Goal: Task Accomplishment & Management: Manage account settings

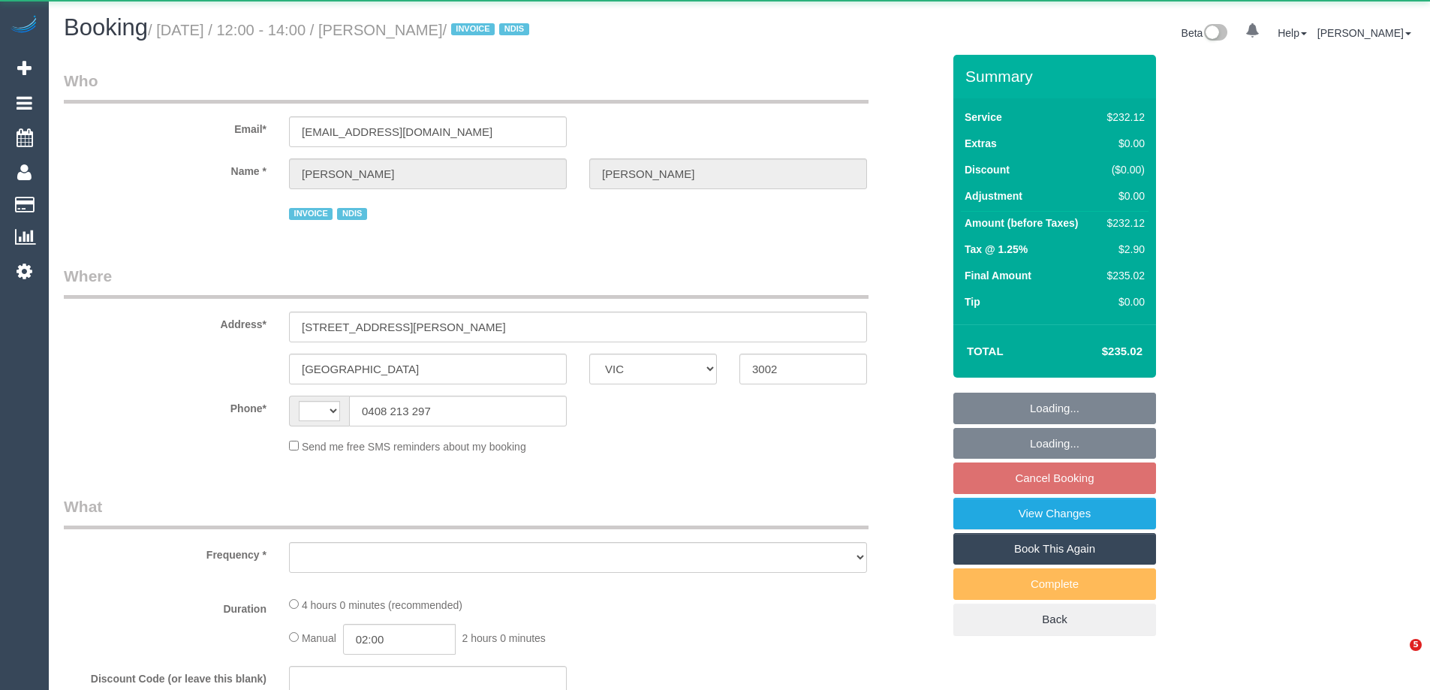
select select "VIC"
select select "object:274"
select select "number:28"
select select "number:14"
select select "number:19"
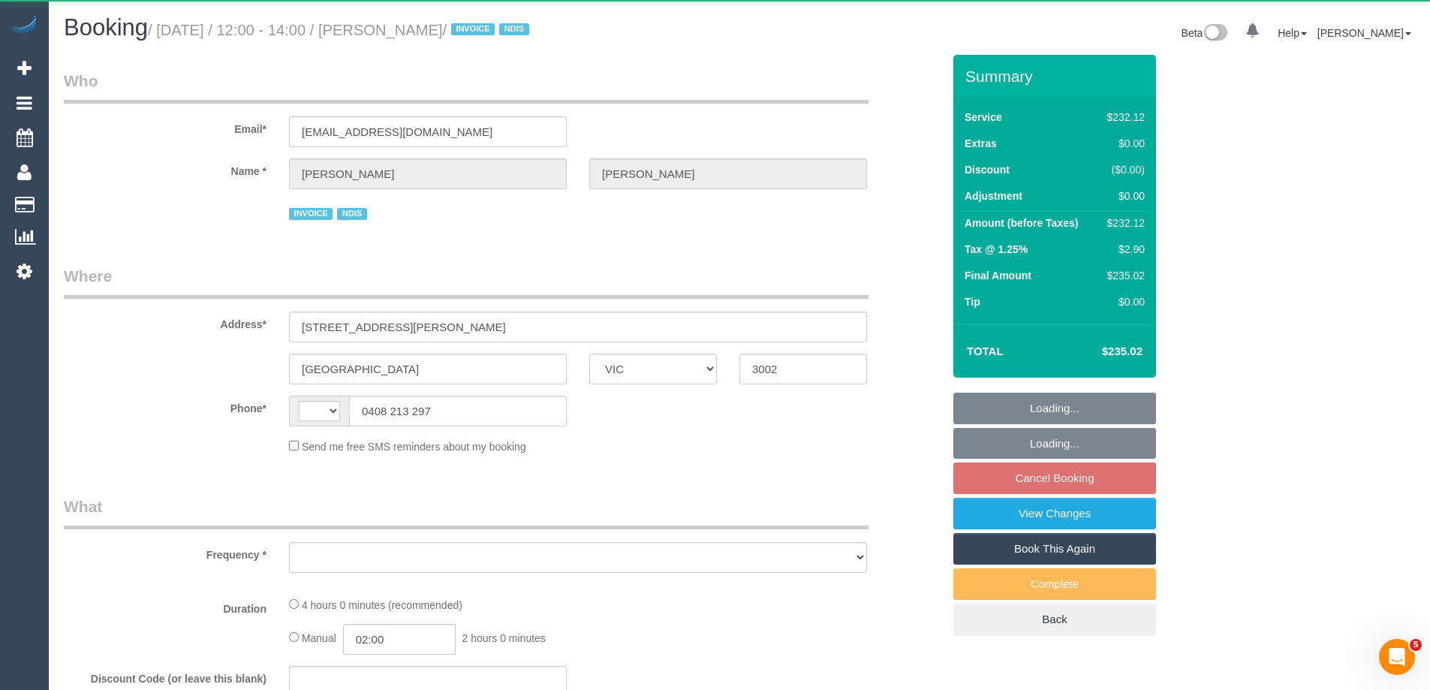
select select "number:23"
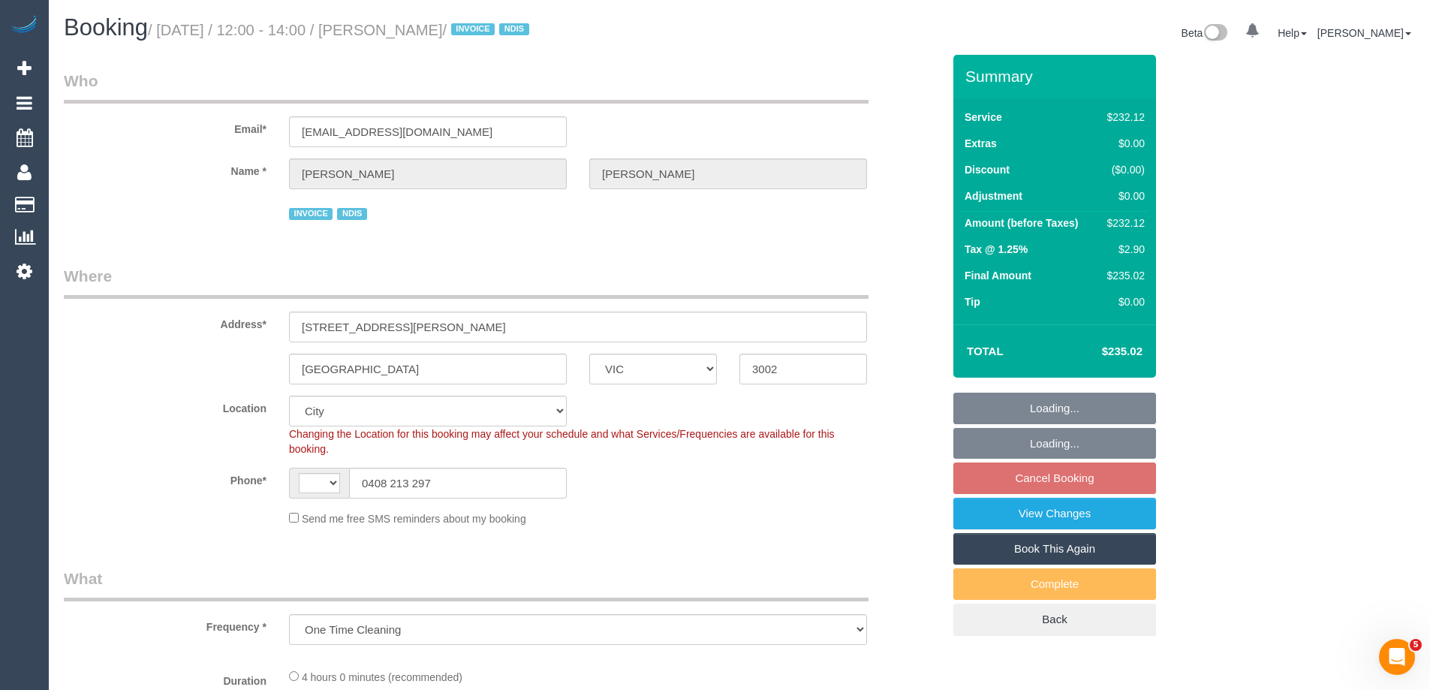
select select "string:AU"
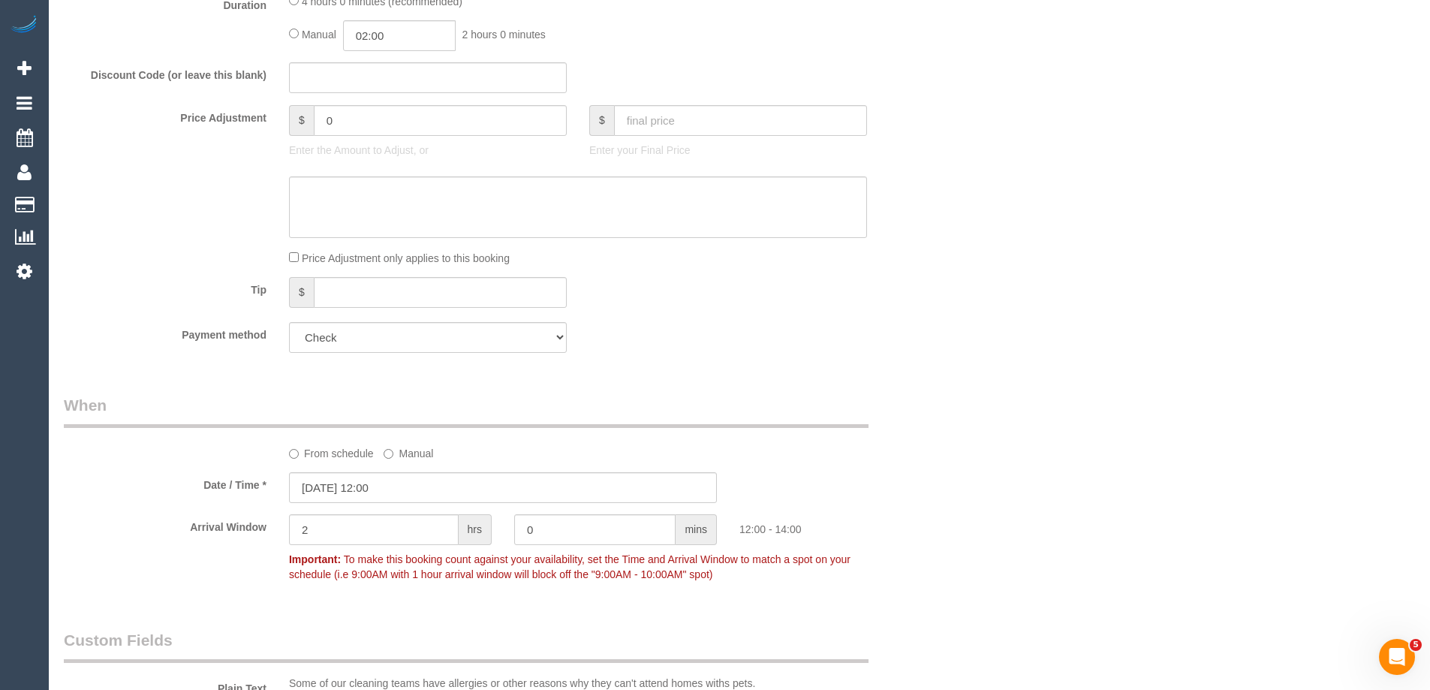
select select "object:1270"
select select "240"
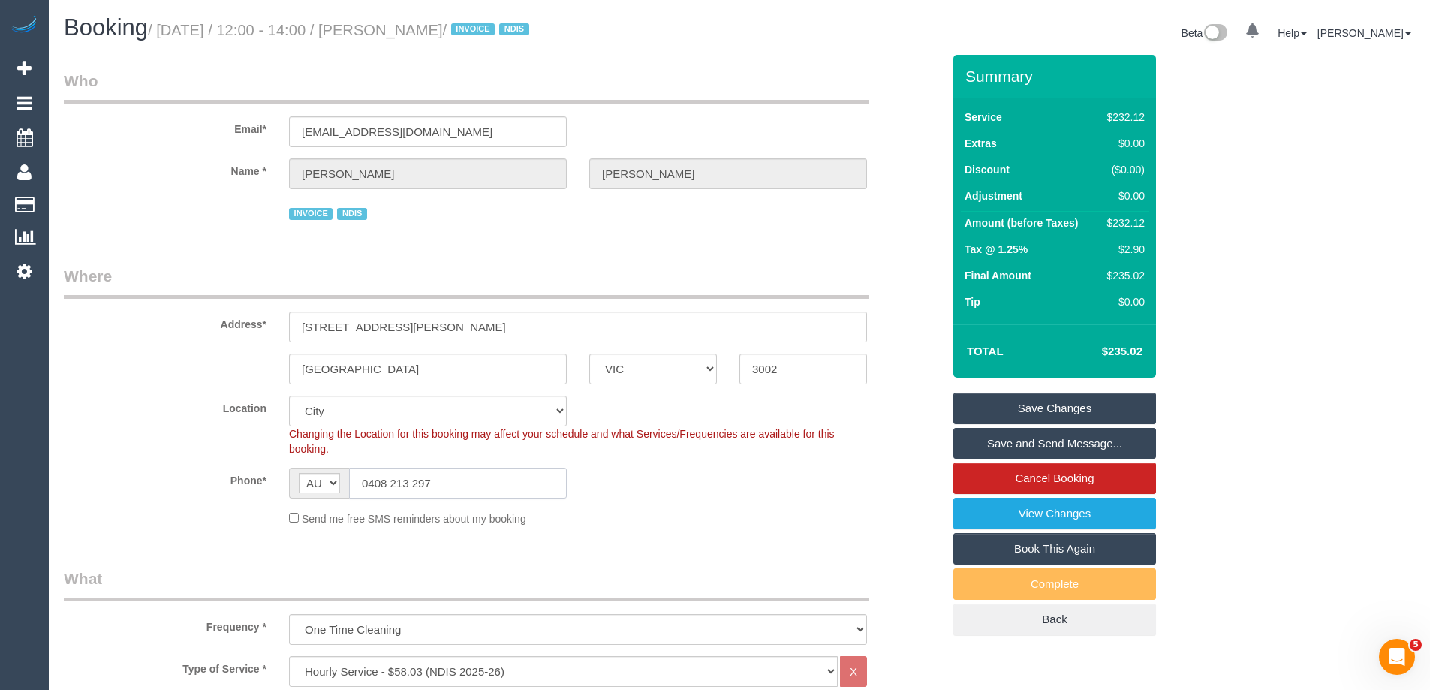
drag, startPoint x: 402, startPoint y: 485, endPoint x: 312, endPoint y: 483, distance: 90.1
click at [312, 483] on div "AF AL DZ AD AO AI AQ AG AR AM AW AU AT AZ BS BH BD BB BY BE BZ BJ BM BT BO BA B…" at bounding box center [428, 483] width 278 height 31
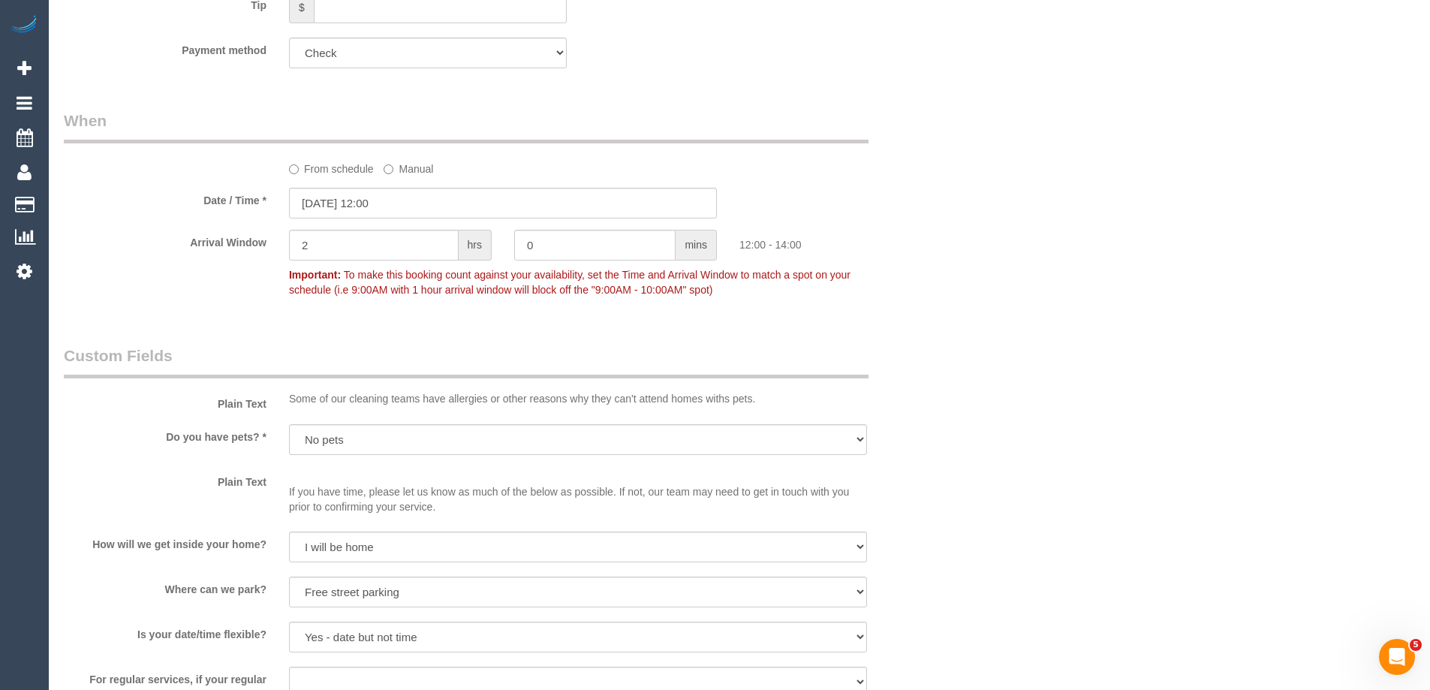
scroll to position [1049, 0]
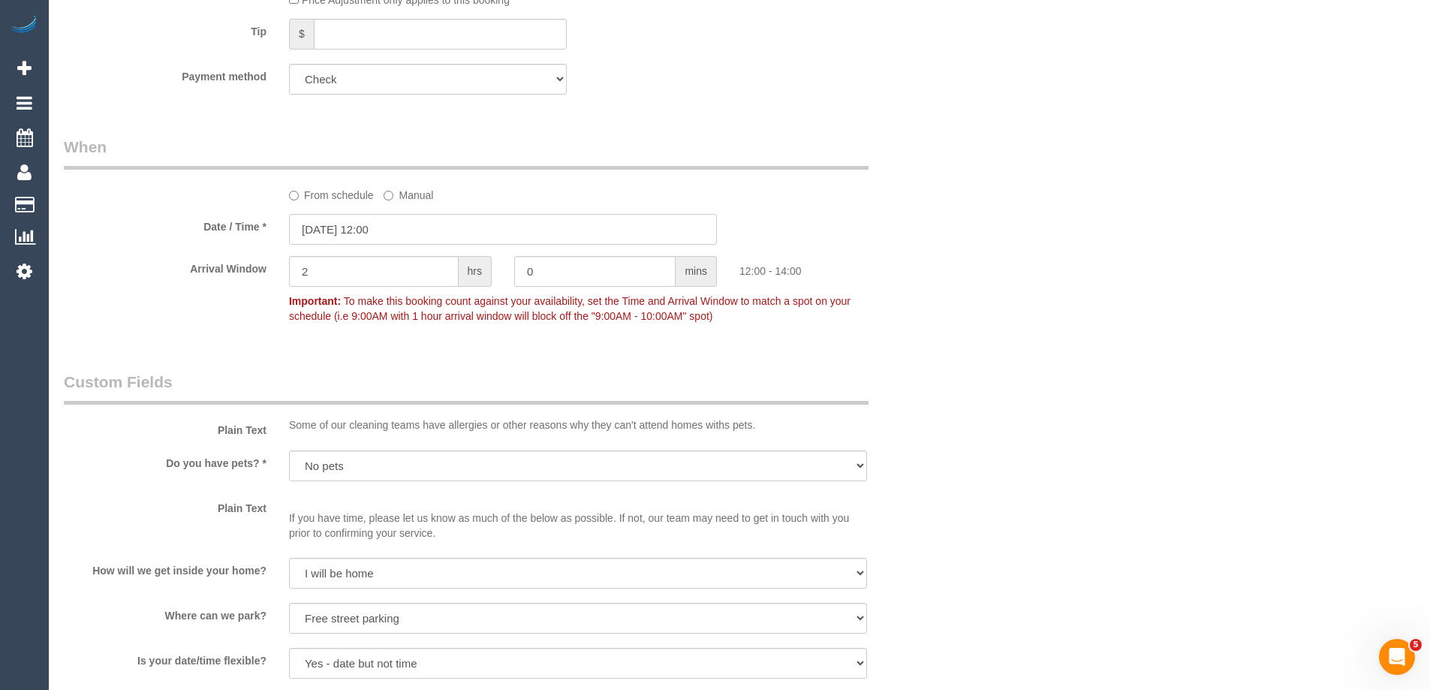
click at [312, 233] on input "04/10/2025 12:00" at bounding box center [503, 229] width 428 height 31
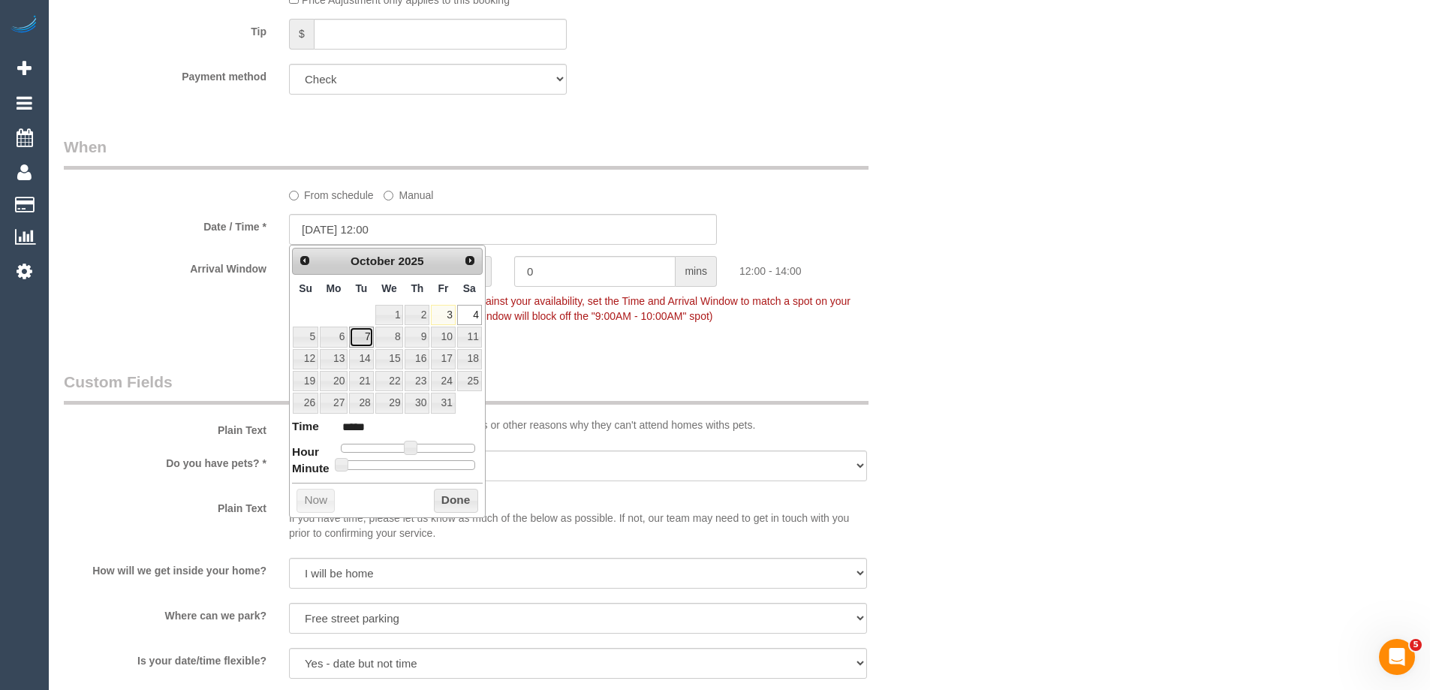
click at [362, 336] on link "7" at bounding box center [361, 337] width 24 height 20
type input "[DATE] 12:00"
click at [450, 500] on button "Done" at bounding box center [456, 501] width 44 height 24
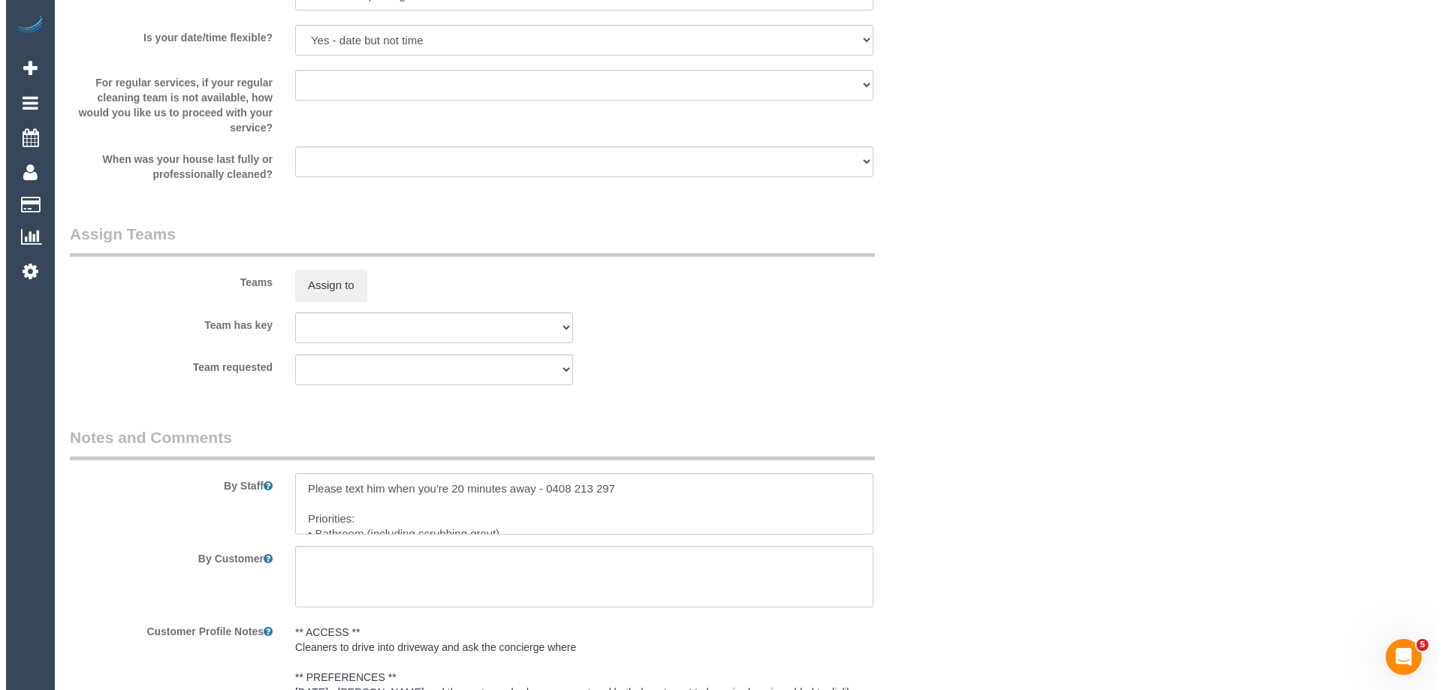
scroll to position [1875, 0]
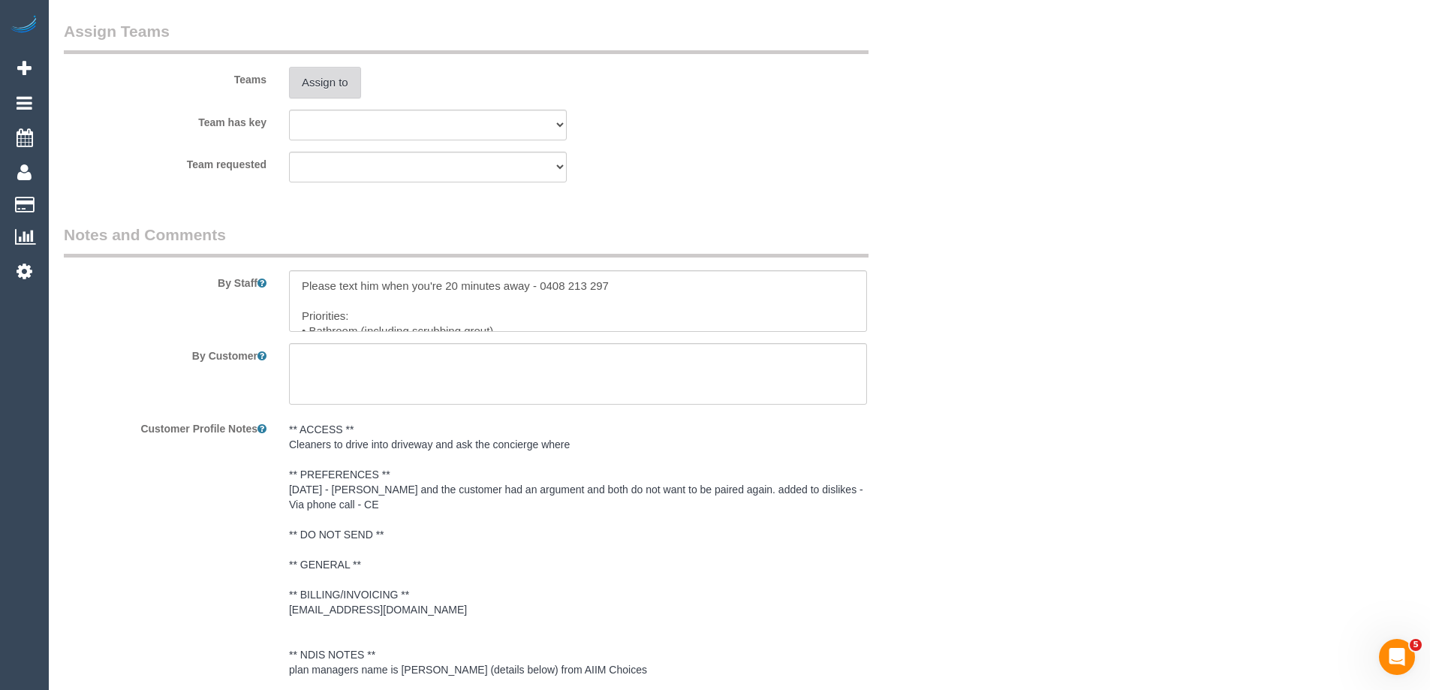
click at [321, 83] on button "Assign to" at bounding box center [325, 83] width 72 height 32
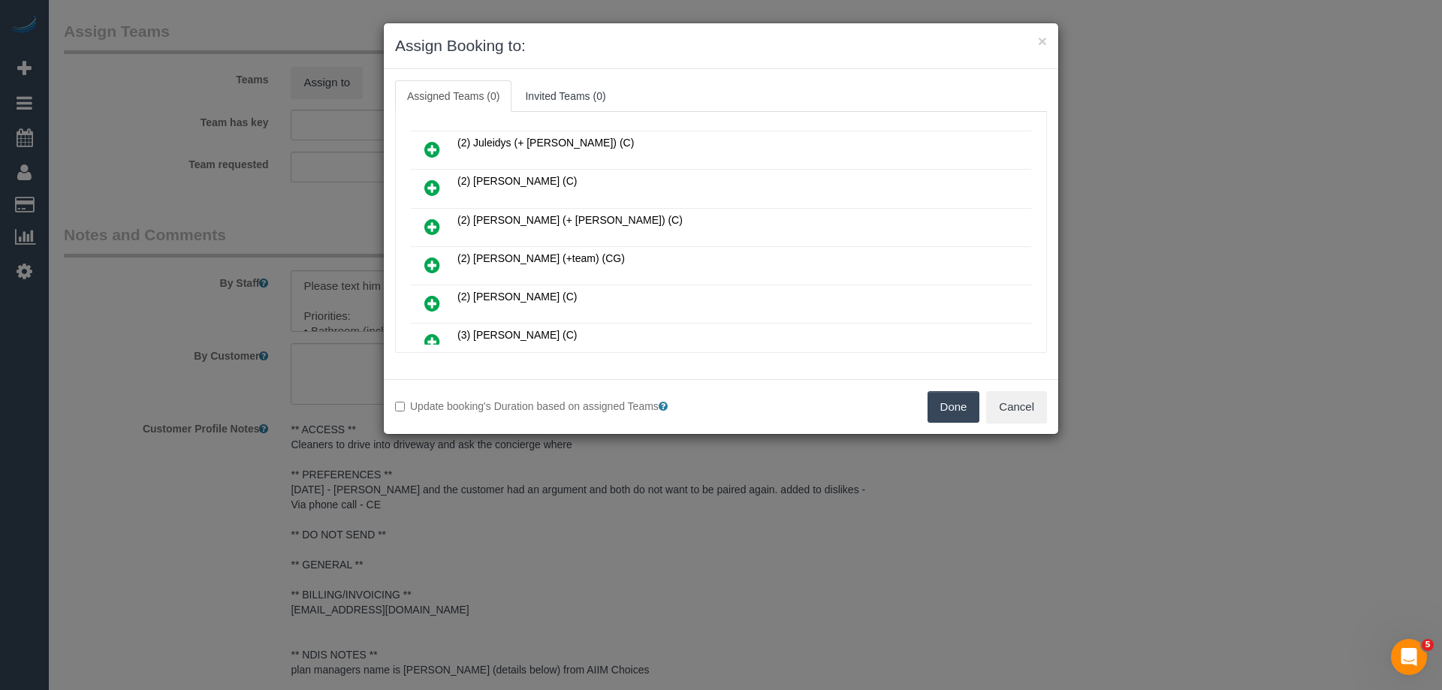
scroll to position [75, 0]
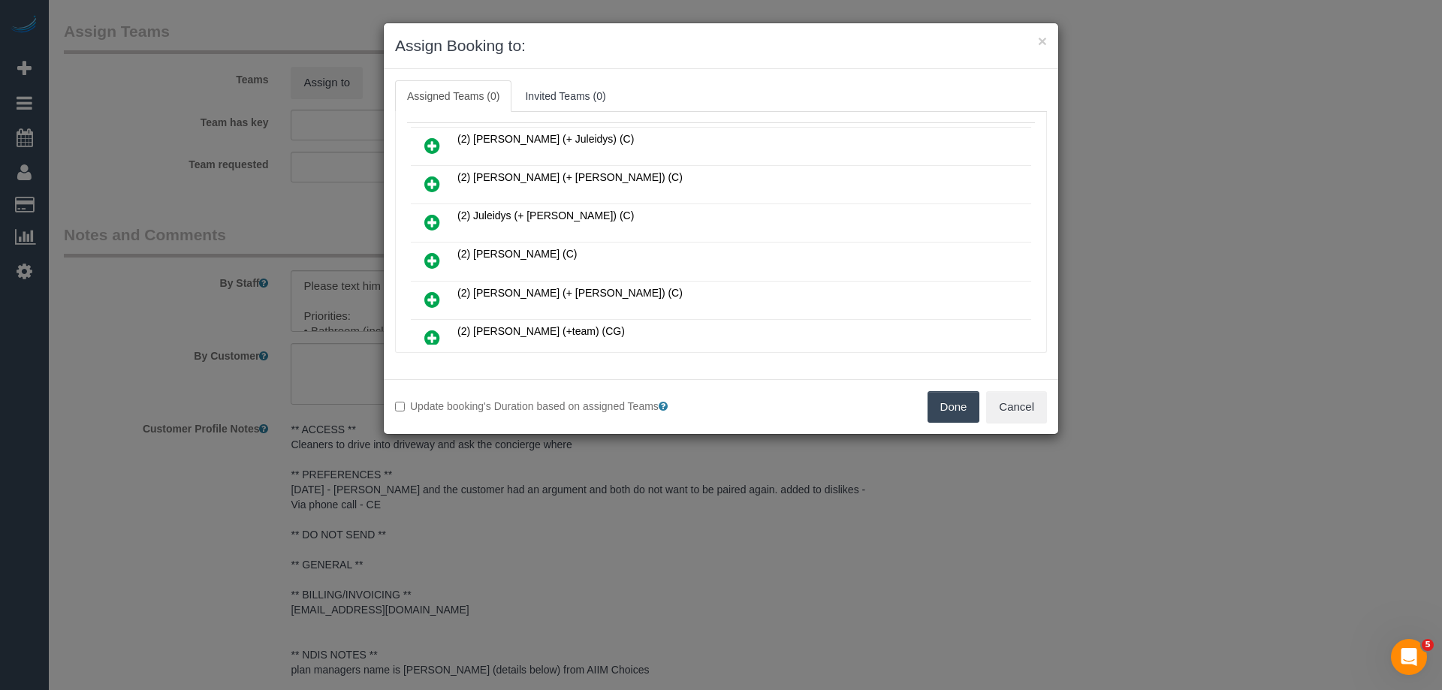
drag, startPoint x: 966, startPoint y: 396, endPoint x: 959, endPoint y: 398, distance: 7.8
click at [960, 399] on button "Done" at bounding box center [953, 407] width 53 height 32
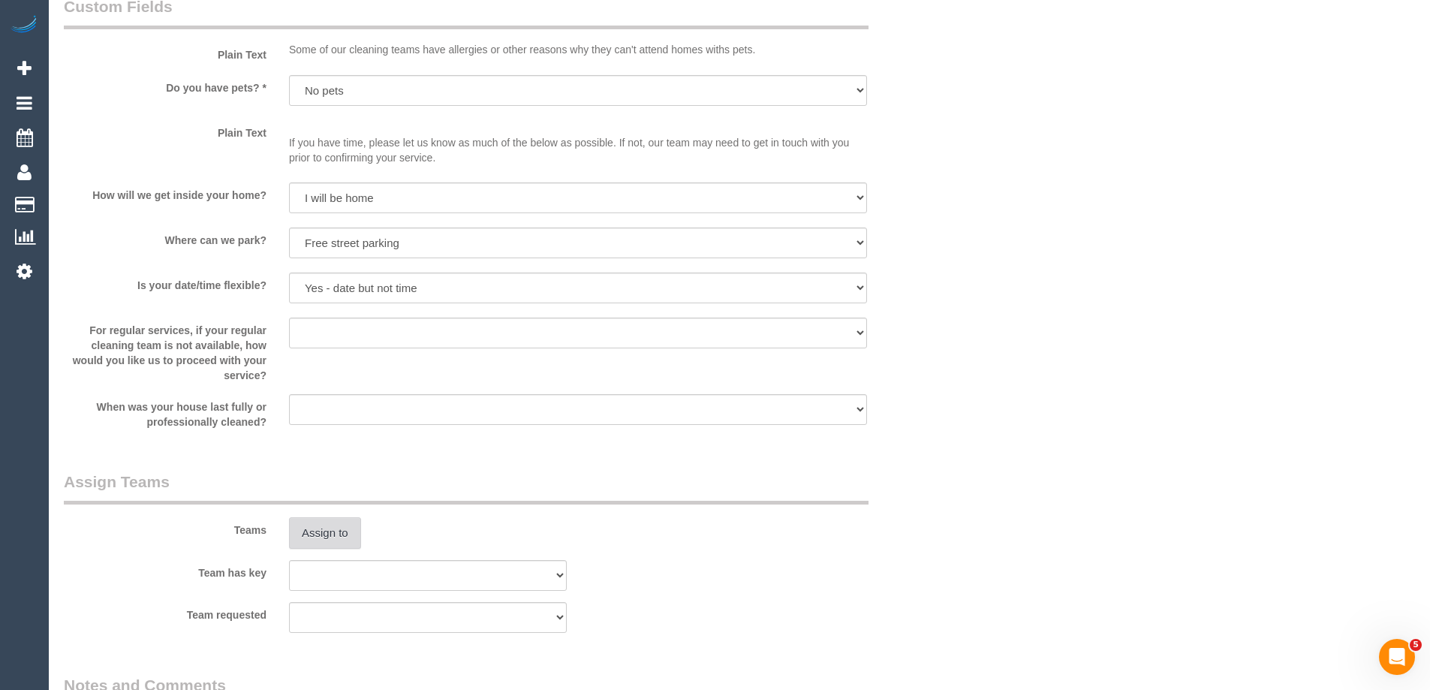
scroll to position [974, 0]
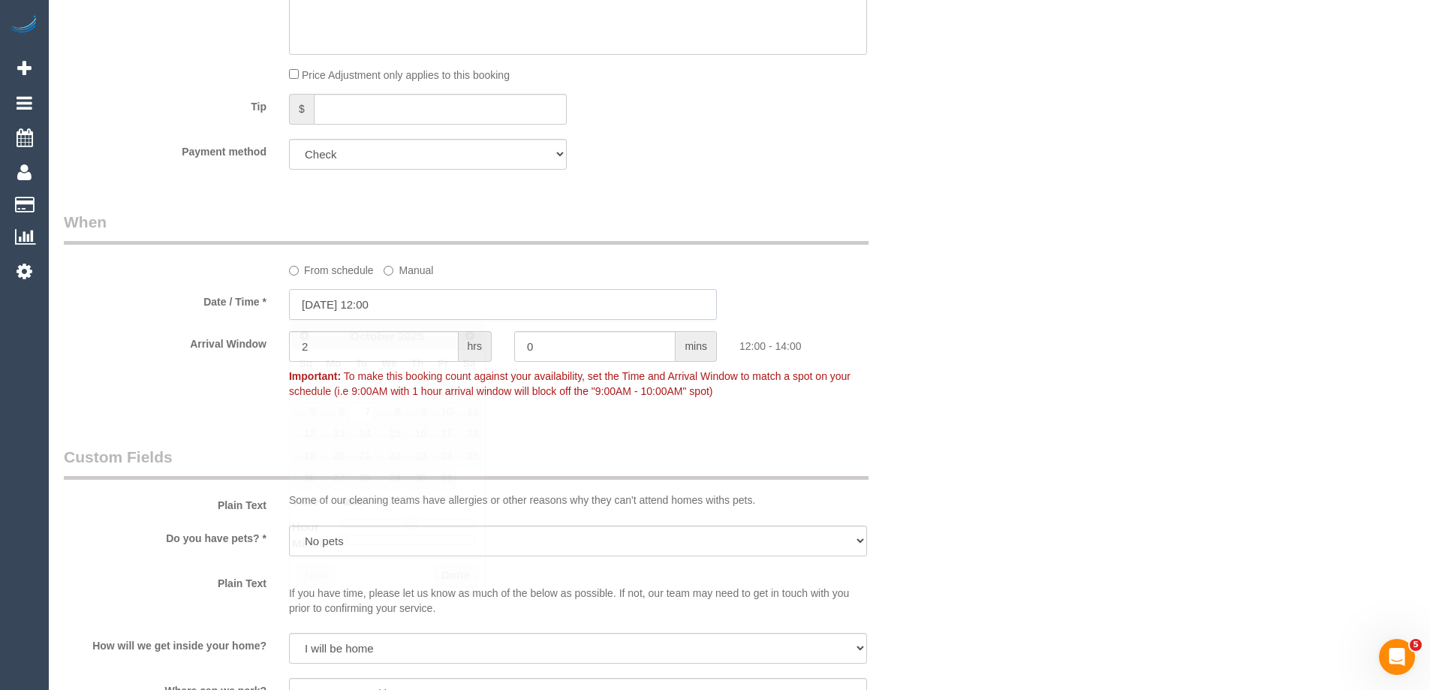
click at [301, 303] on input "07/10/2025 12:00" at bounding box center [503, 304] width 428 height 31
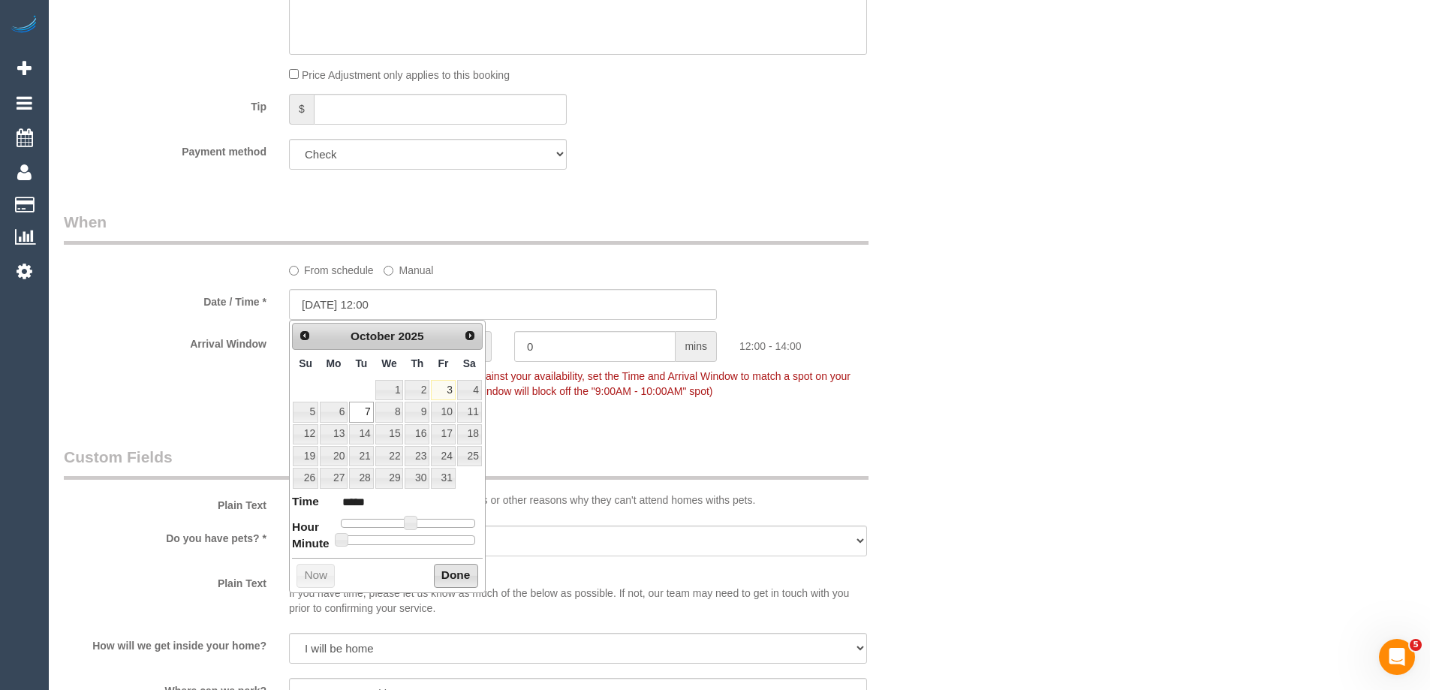
click at [444, 573] on button "Done" at bounding box center [456, 576] width 44 height 24
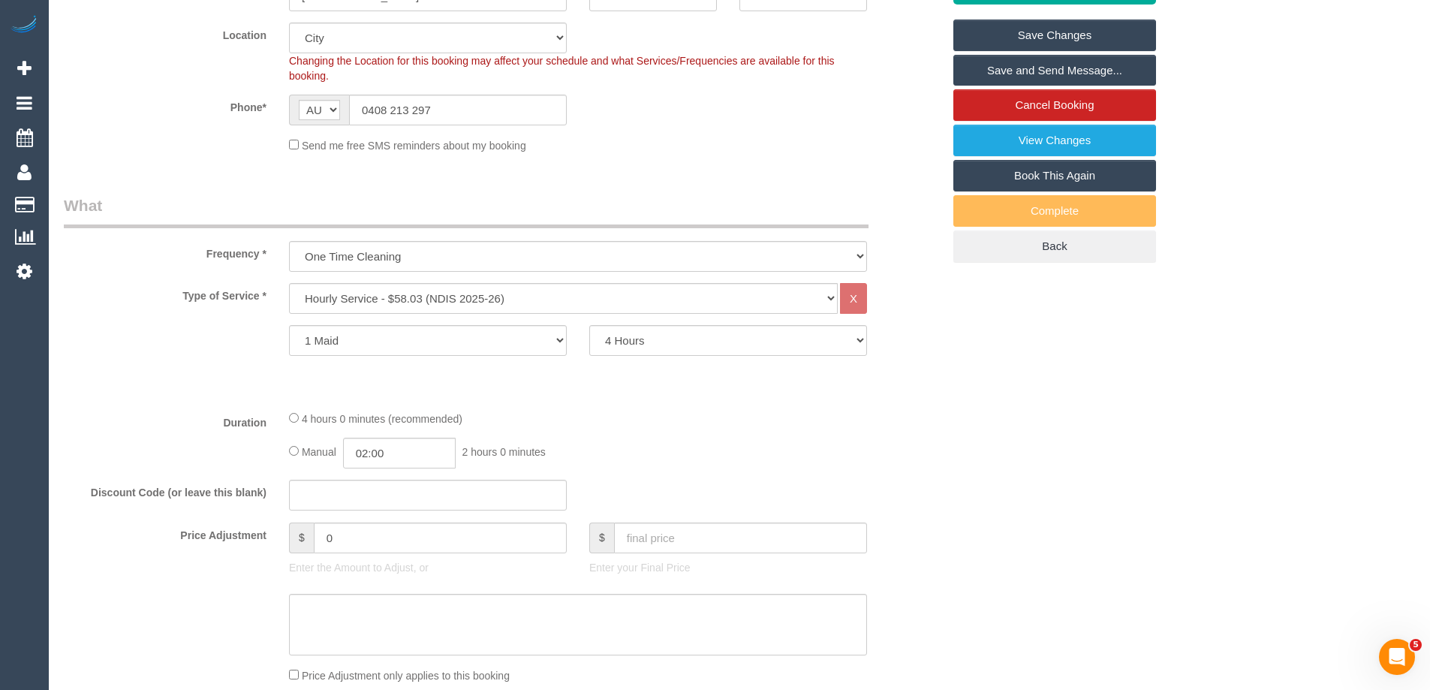
scroll to position [0, 0]
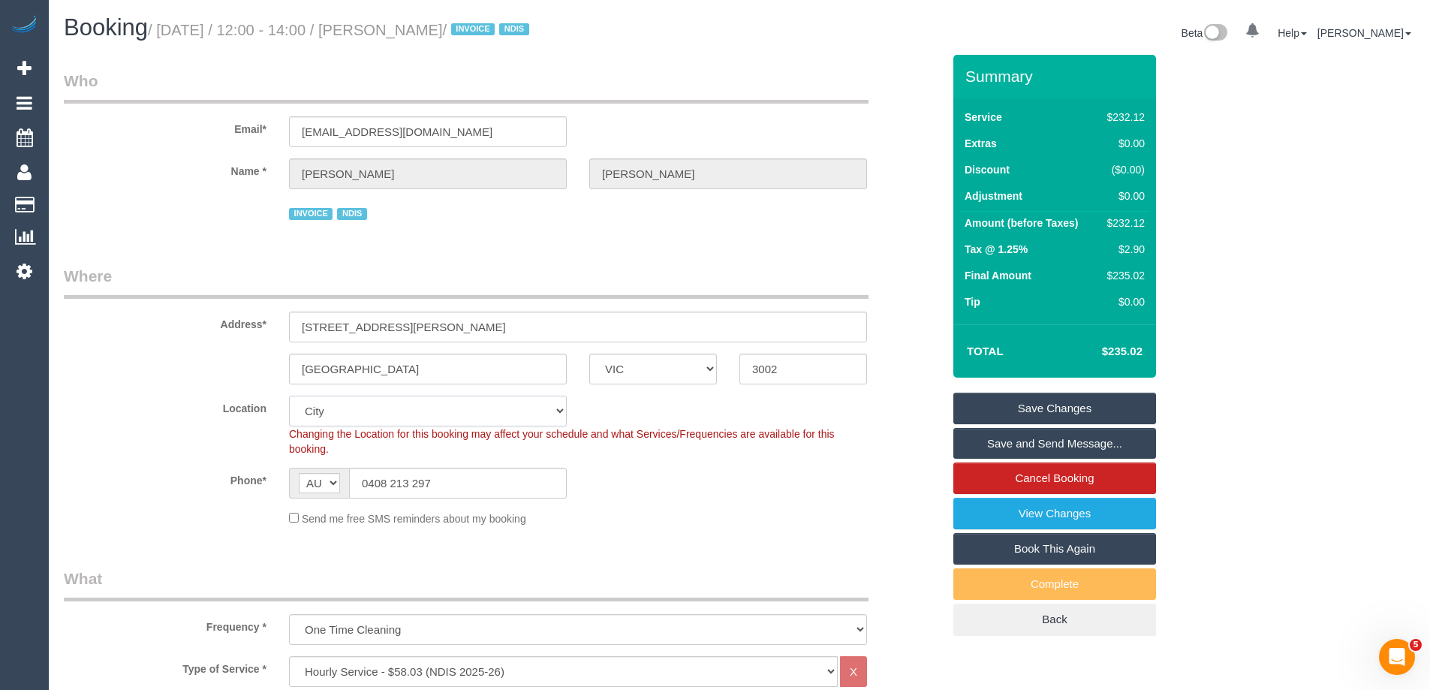
click at [331, 408] on select "Office City East (North) East (South) Inner East Inner North (East) Inner North…" at bounding box center [428, 411] width 278 height 31
select select "58"
click at [289, 396] on select "Office City East (North) East (South) Inner East Inner North (East) Inner North…" at bounding box center [428, 411] width 278 height 31
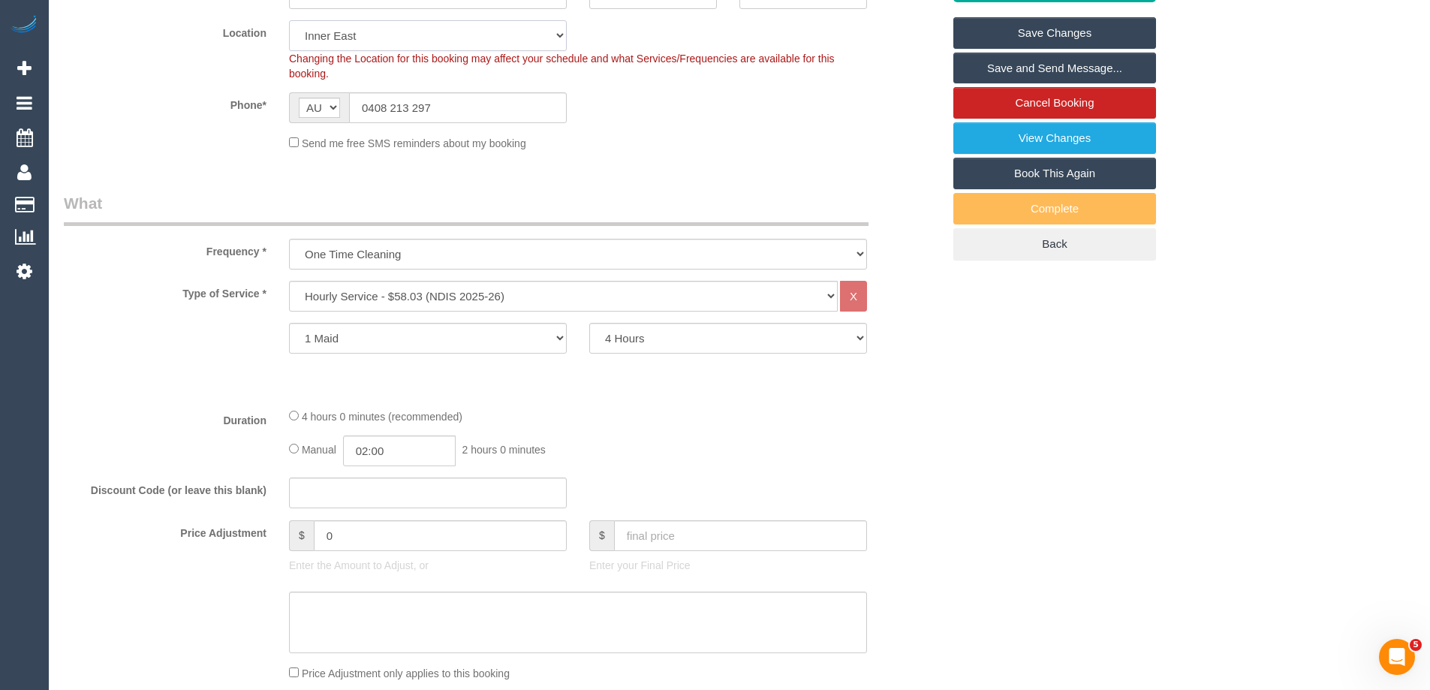
select select "object:3554"
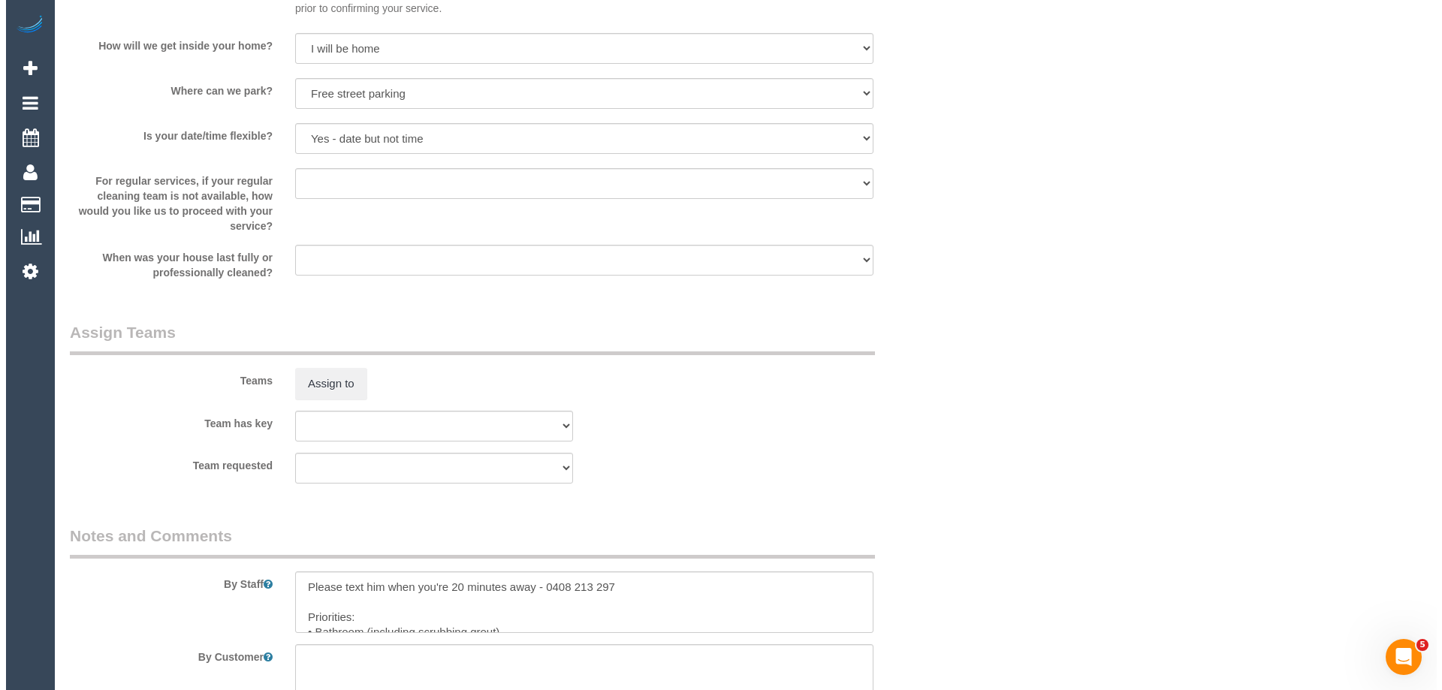
scroll to position [1727, 0]
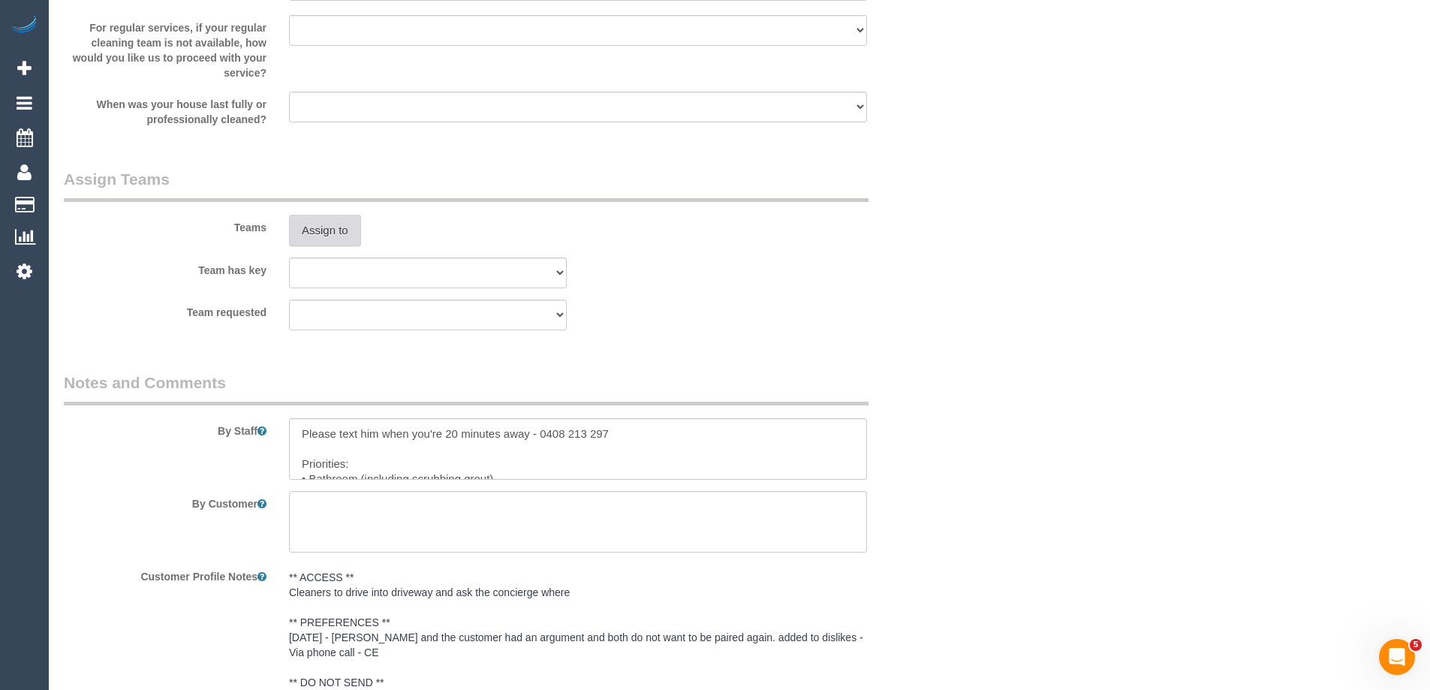
click at [347, 236] on button "Assign to" at bounding box center [325, 231] width 72 height 32
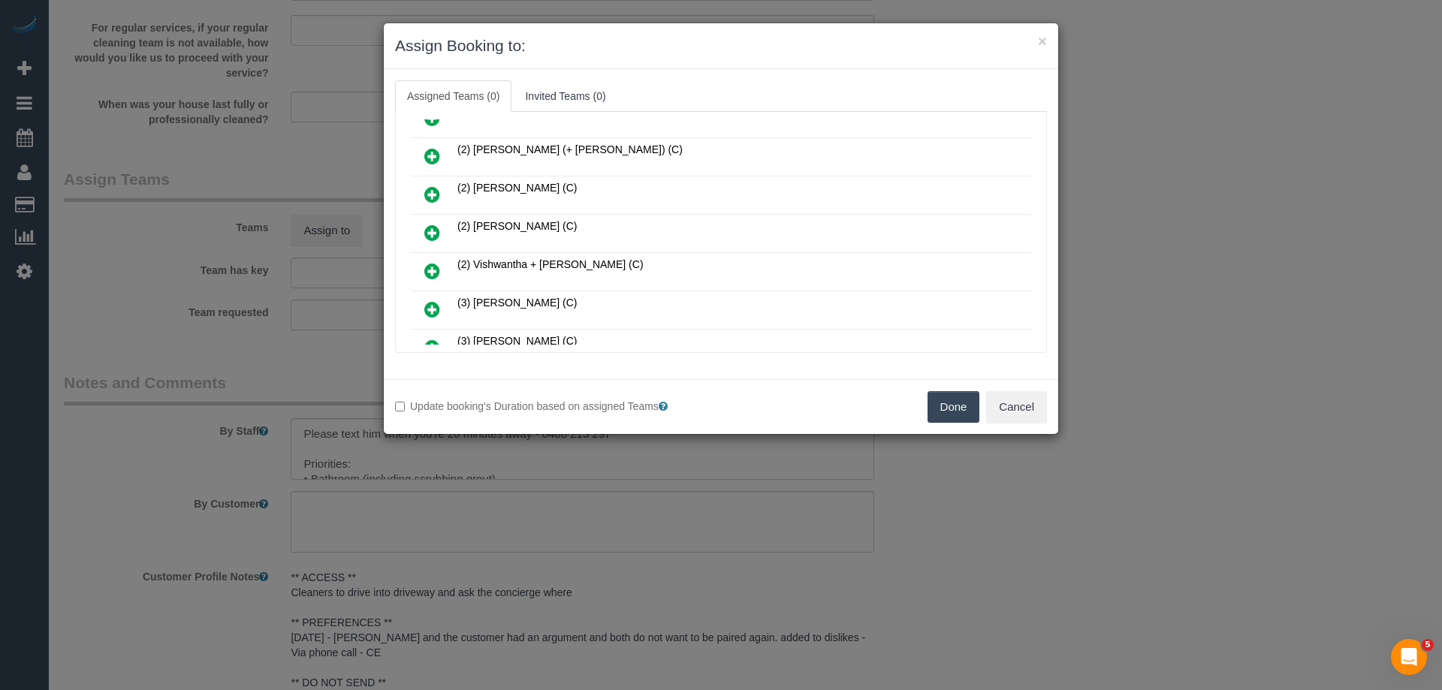
click at [434, 265] on icon at bounding box center [432, 271] width 16 height 18
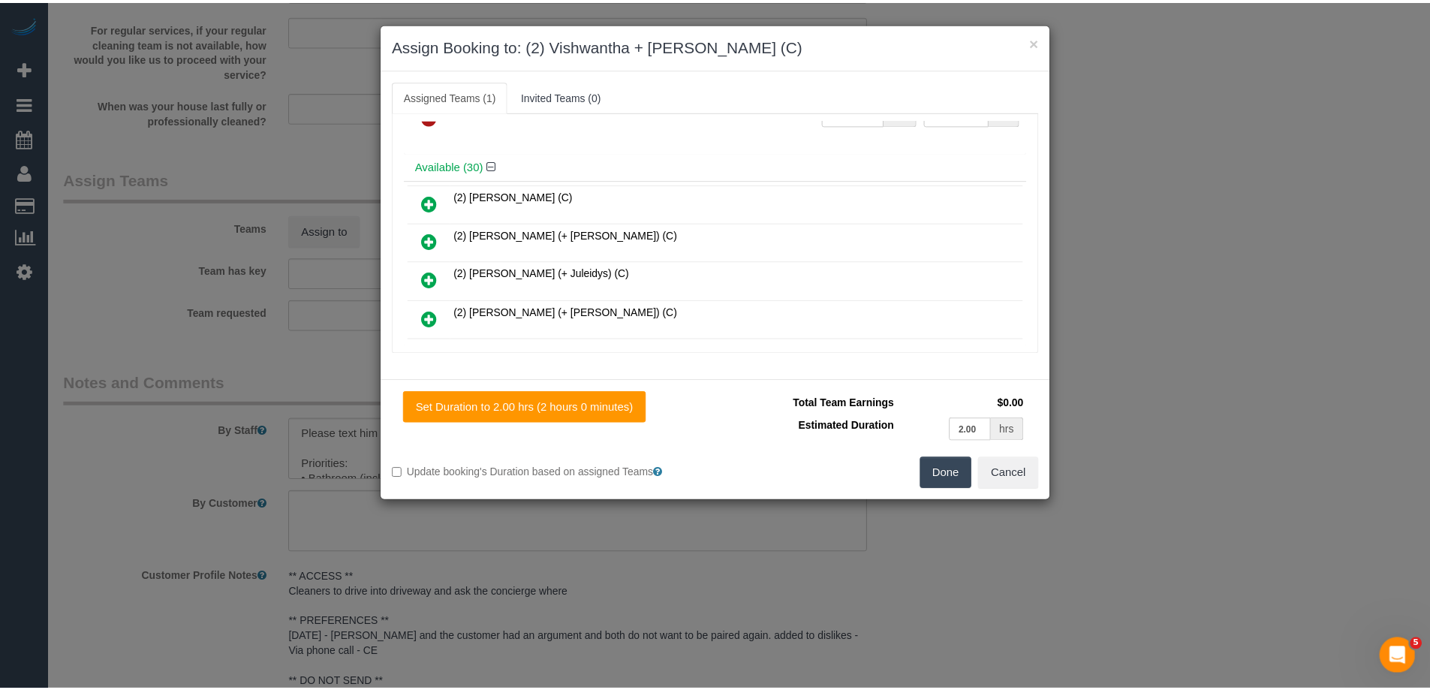
scroll to position [0, 0]
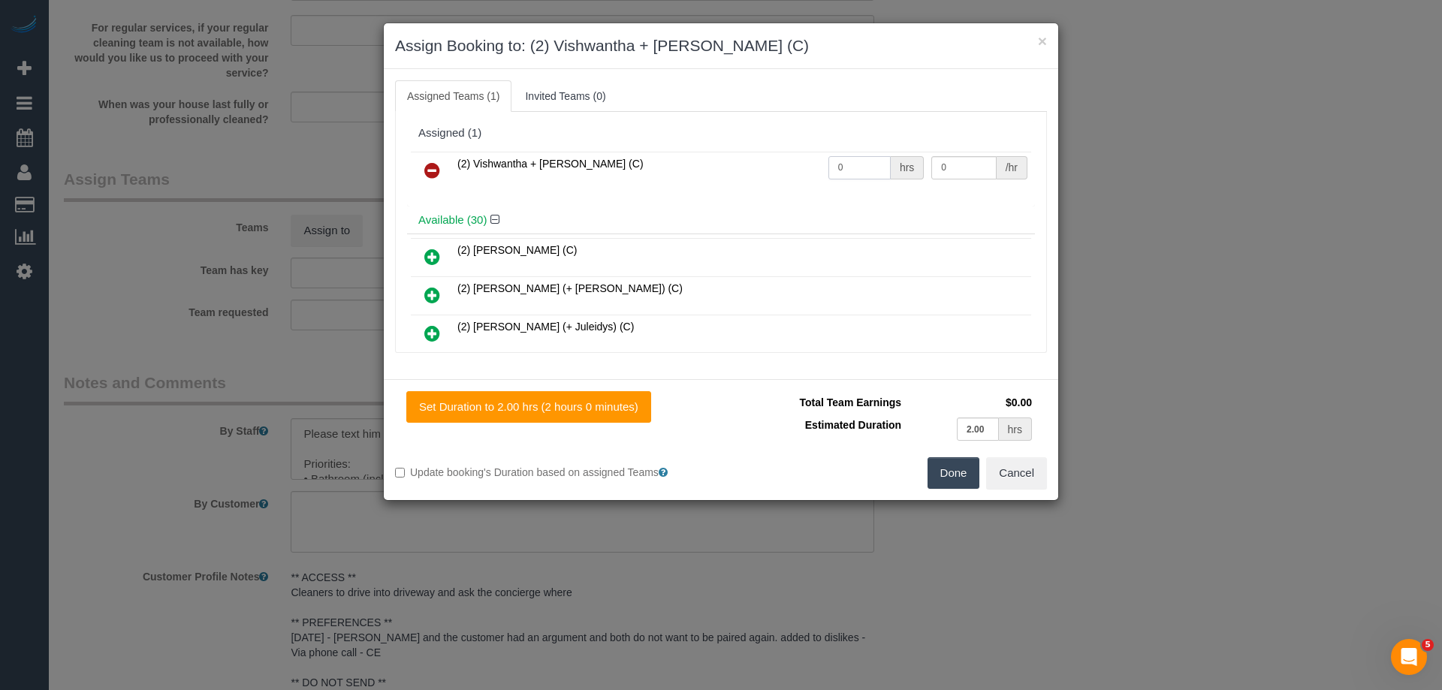
click at [745, 164] on tr "(2) Vishwantha + Madhushika (C) 0 hrs 0 /hr" at bounding box center [721, 171] width 620 height 38
type input "4"
drag, startPoint x: 946, startPoint y: 163, endPoint x: 789, endPoint y: 162, distance: 156.9
click at [790, 163] on tr "(2) Vishwantha + Madhushika (C) 4 hrs 0 /hr" at bounding box center [721, 171] width 620 height 38
type input "37.5"
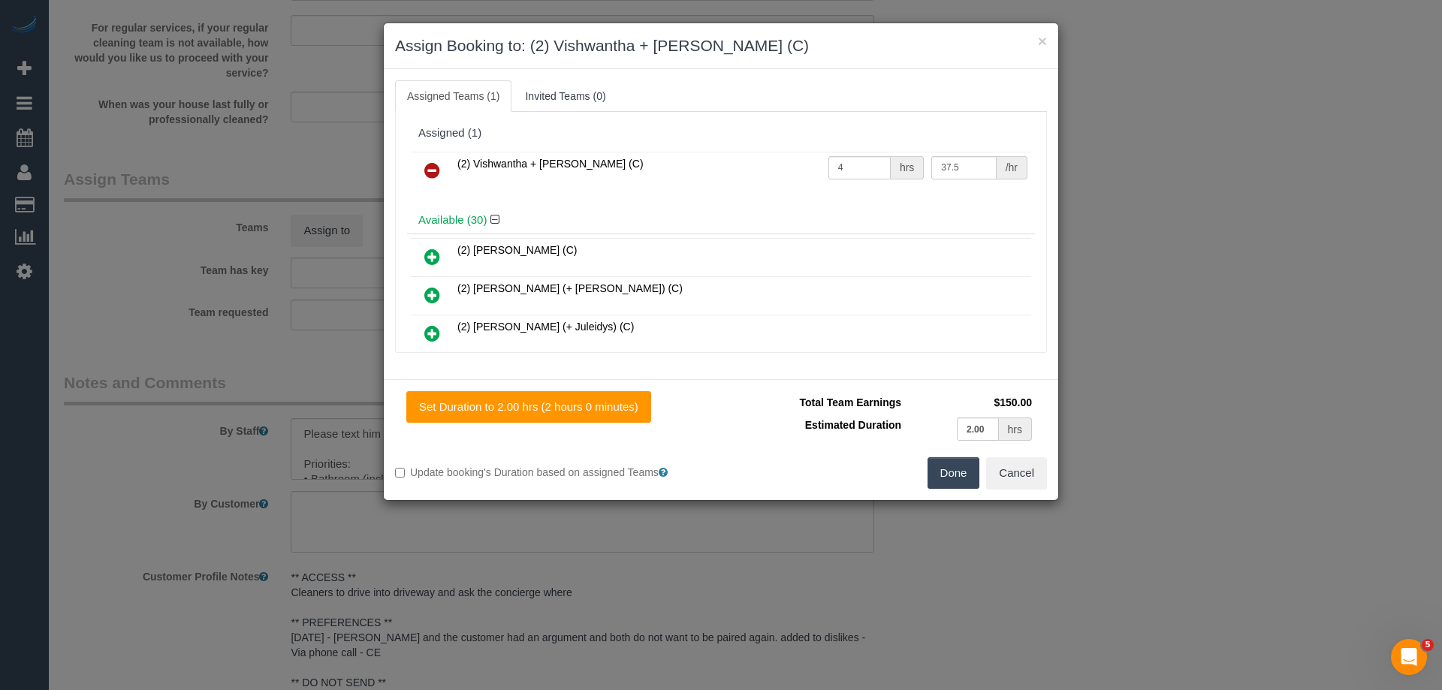
drag, startPoint x: 939, startPoint y: 481, endPoint x: 942, endPoint y: 475, distance: 7.7
click at [939, 481] on button "Done" at bounding box center [953, 473] width 53 height 32
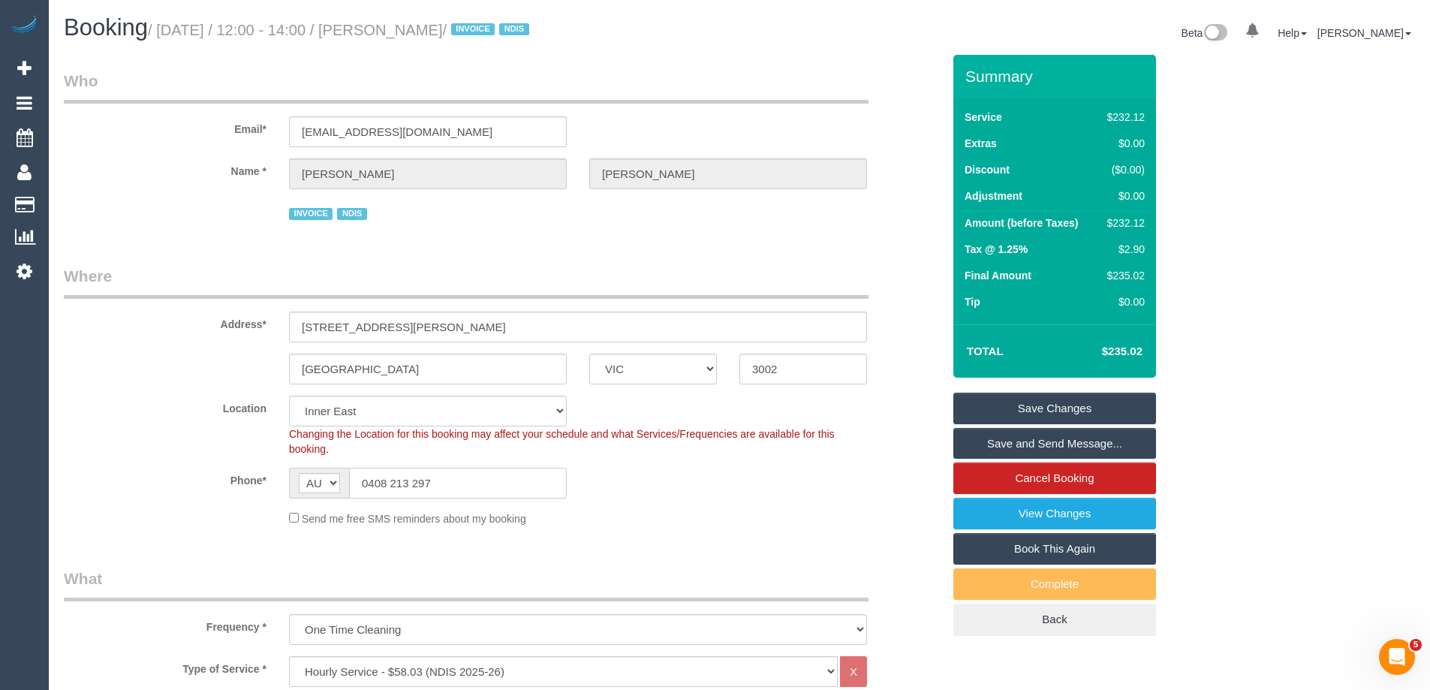
click at [424, 484] on input "0408 213 297" at bounding box center [458, 483] width 218 height 31
drag, startPoint x: 430, startPoint y: 482, endPoint x: 237, endPoint y: 480, distance: 193.7
click at [237, 480] on div "Phone* AF AL DZ AD AO AI AQ AG AR AM AW AU AT AZ BS BH BD BB BY BE BZ BJ BM BT …" at bounding box center [503, 483] width 901 height 31
drag, startPoint x: 474, startPoint y: 32, endPoint x: 392, endPoint y: 30, distance: 81.9
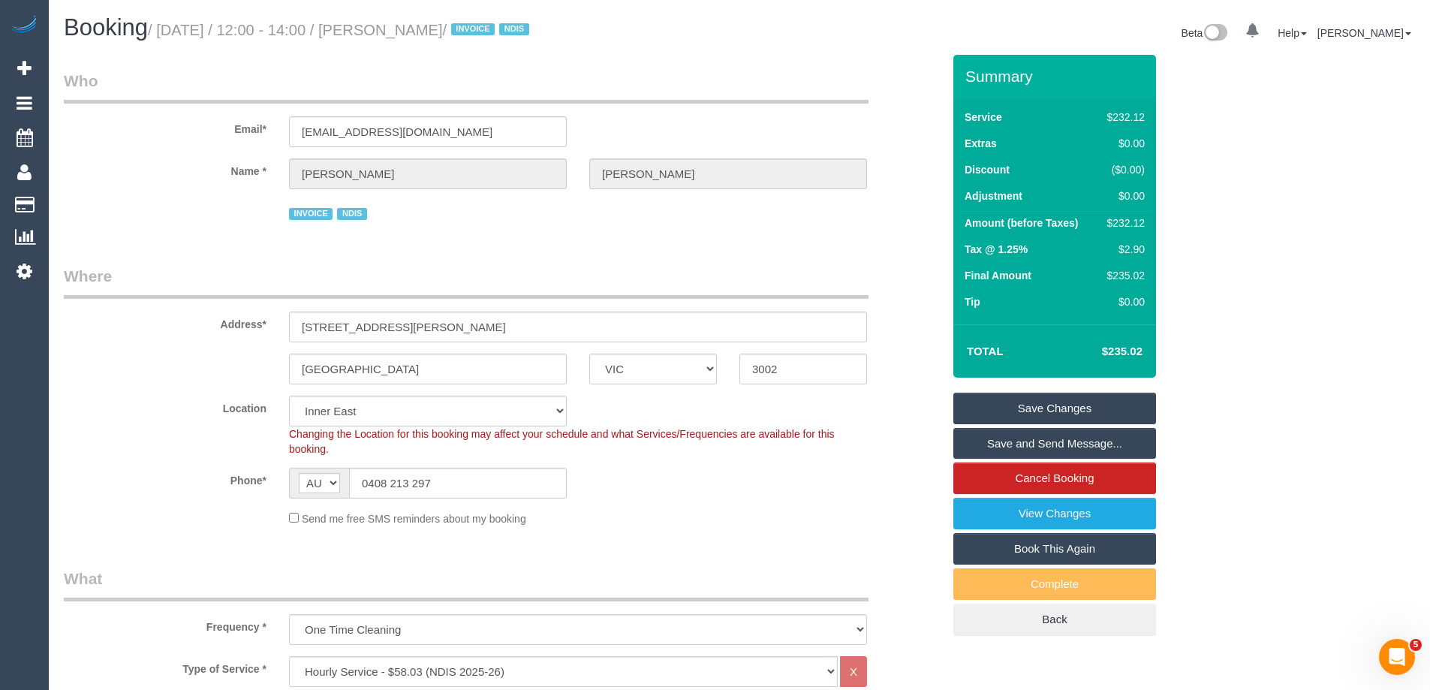
click at [392, 30] on small "/ October 04, 2025 / 12:00 - 14:00 / Tom Gilbert / INVOICE NDIS" at bounding box center [341, 30] width 386 height 17
copy small "Tom Gilbert"
click at [1001, 405] on link "Save Changes" at bounding box center [1055, 409] width 203 height 32
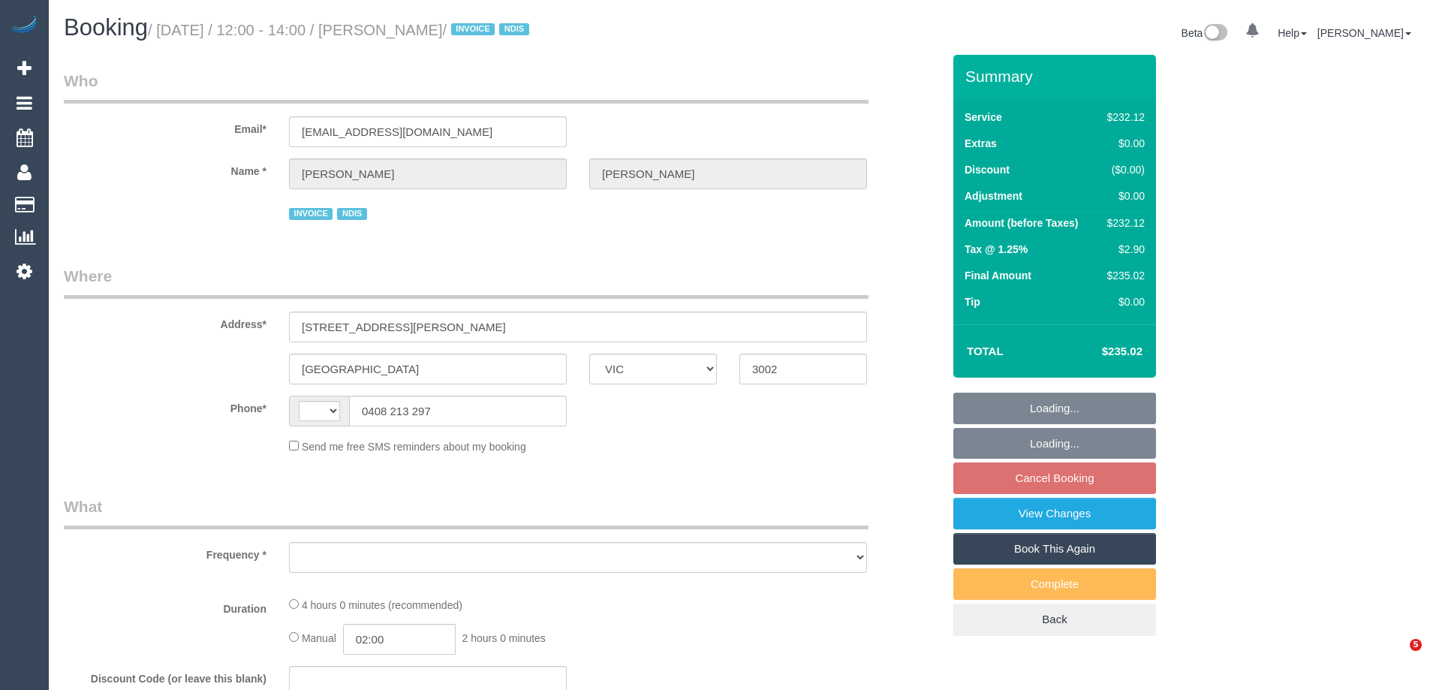
select select "VIC"
select select "string:AU"
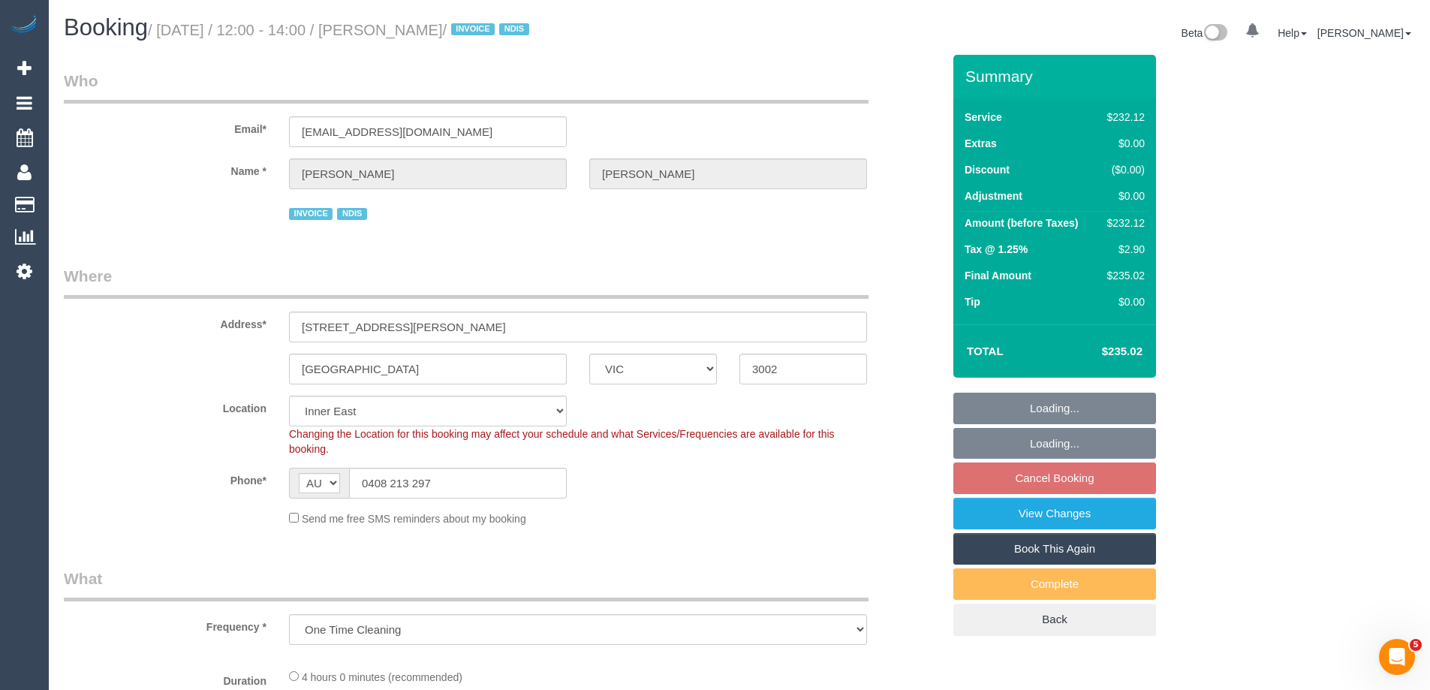
select select "object:792"
select select "number:28"
select select "number:14"
select select "number:19"
select select "number:23"
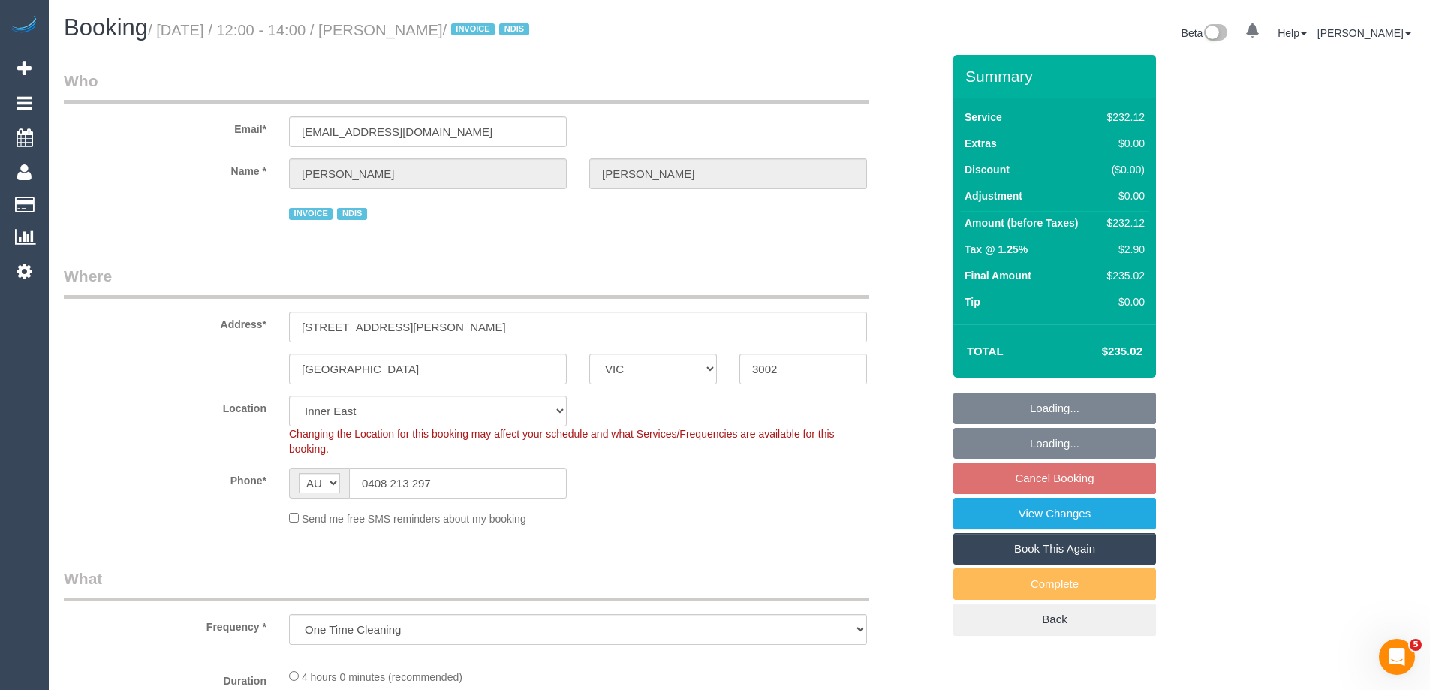
select select "240"
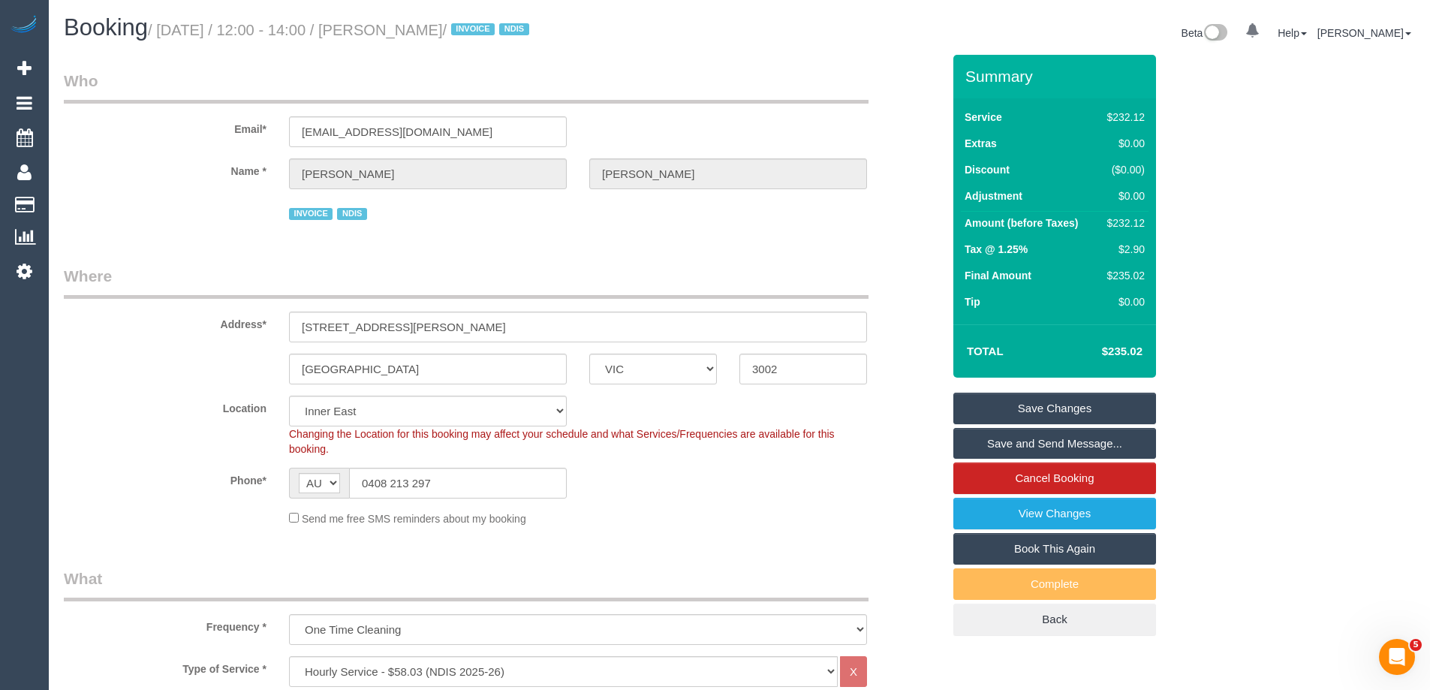
scroll to position [3076, 0]
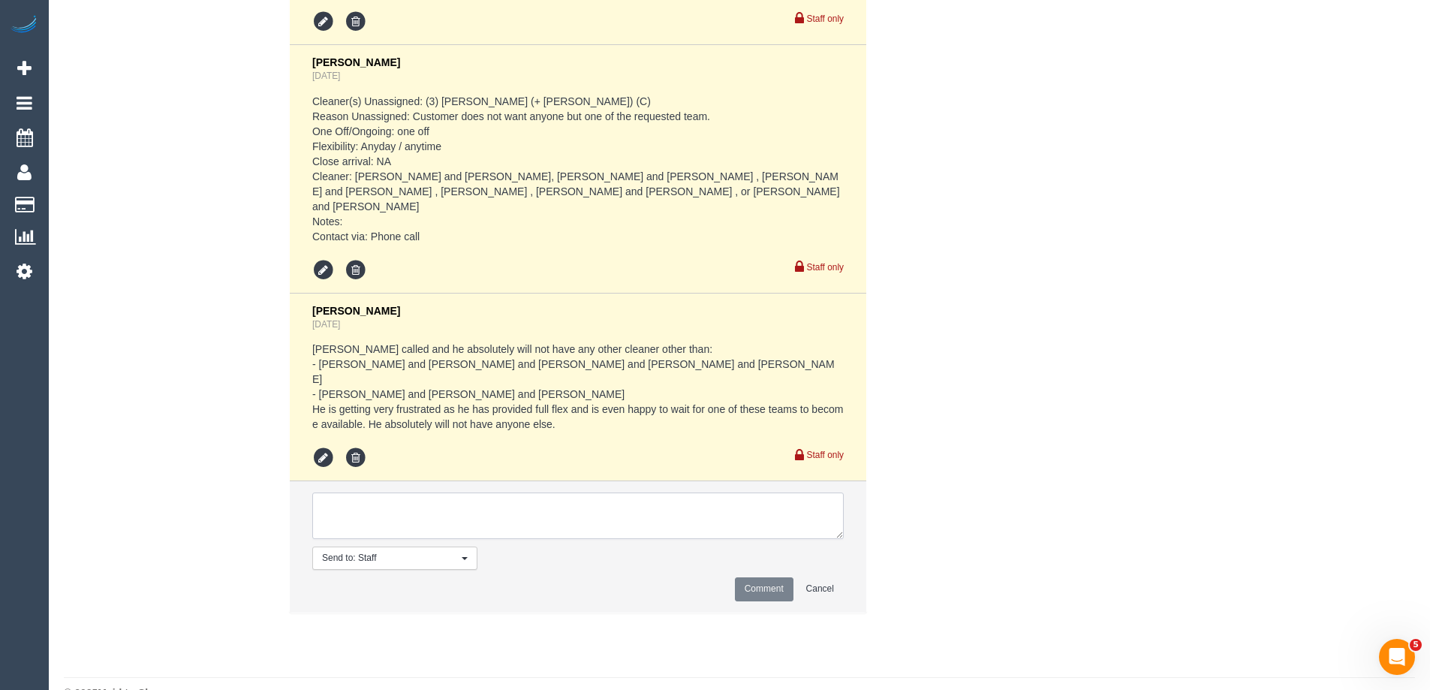
click at [374, 539] on textarea at bounding box center [578, 516] width 532 height 47
type textarea "Offered spot on the 7/10 with preferred team. Pending response - via text"
click at [758, 601] on button "Comment" at bounding box center [764, 588] width 59 height 23
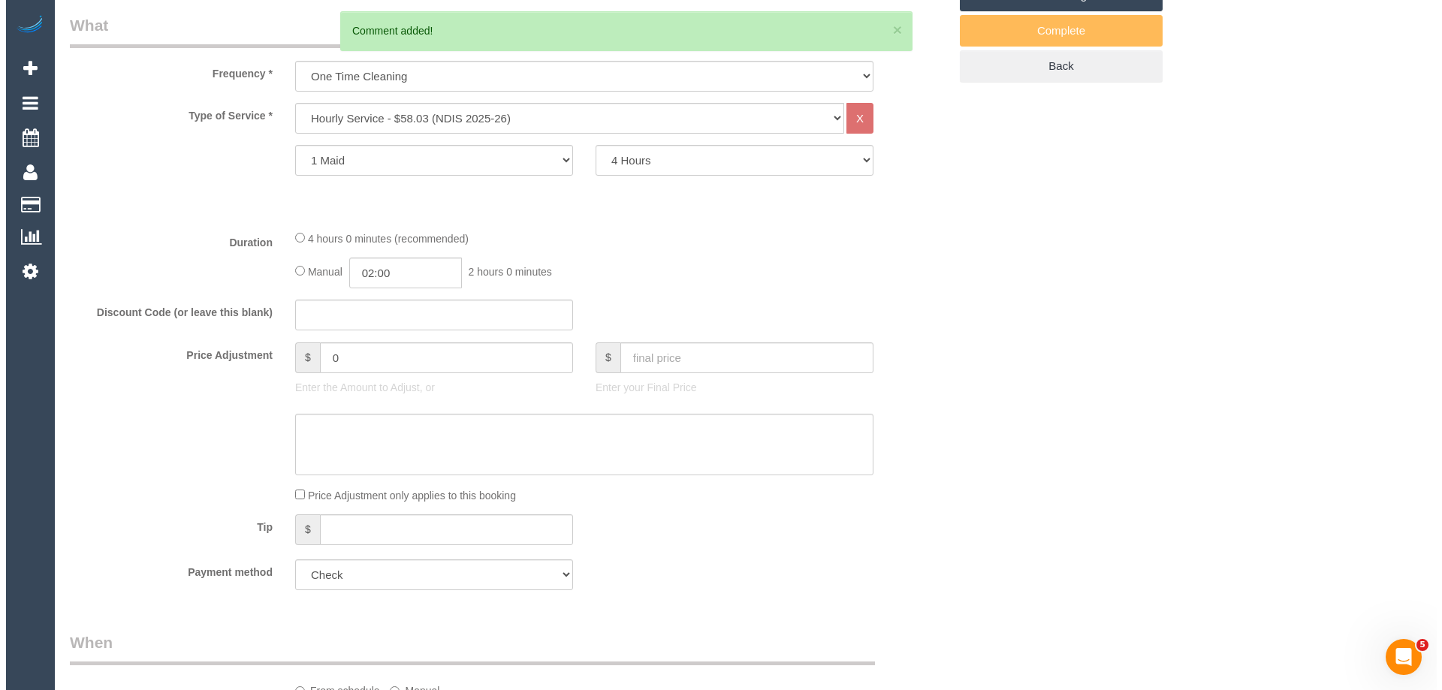
scroll to position [0, 0]
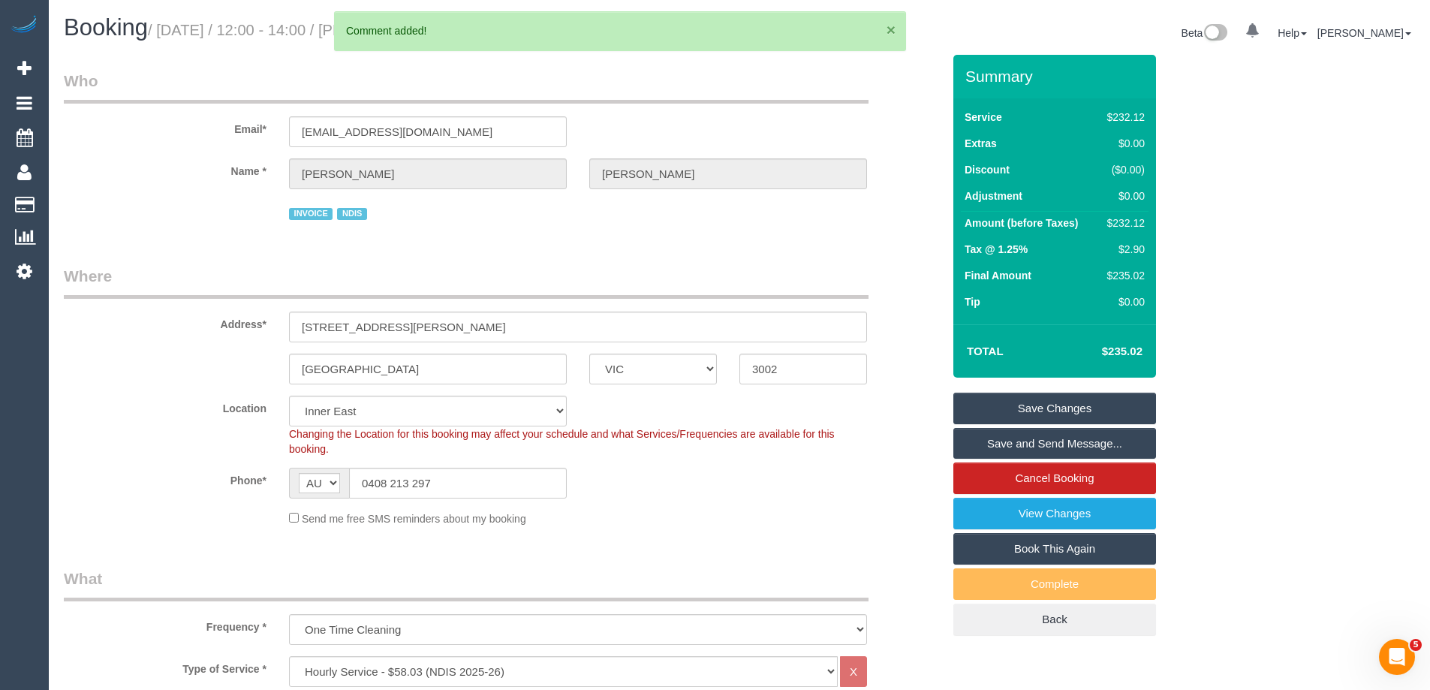
click at [894, 32] on button "×" at bounding box center [891, 30] width 9 height 16
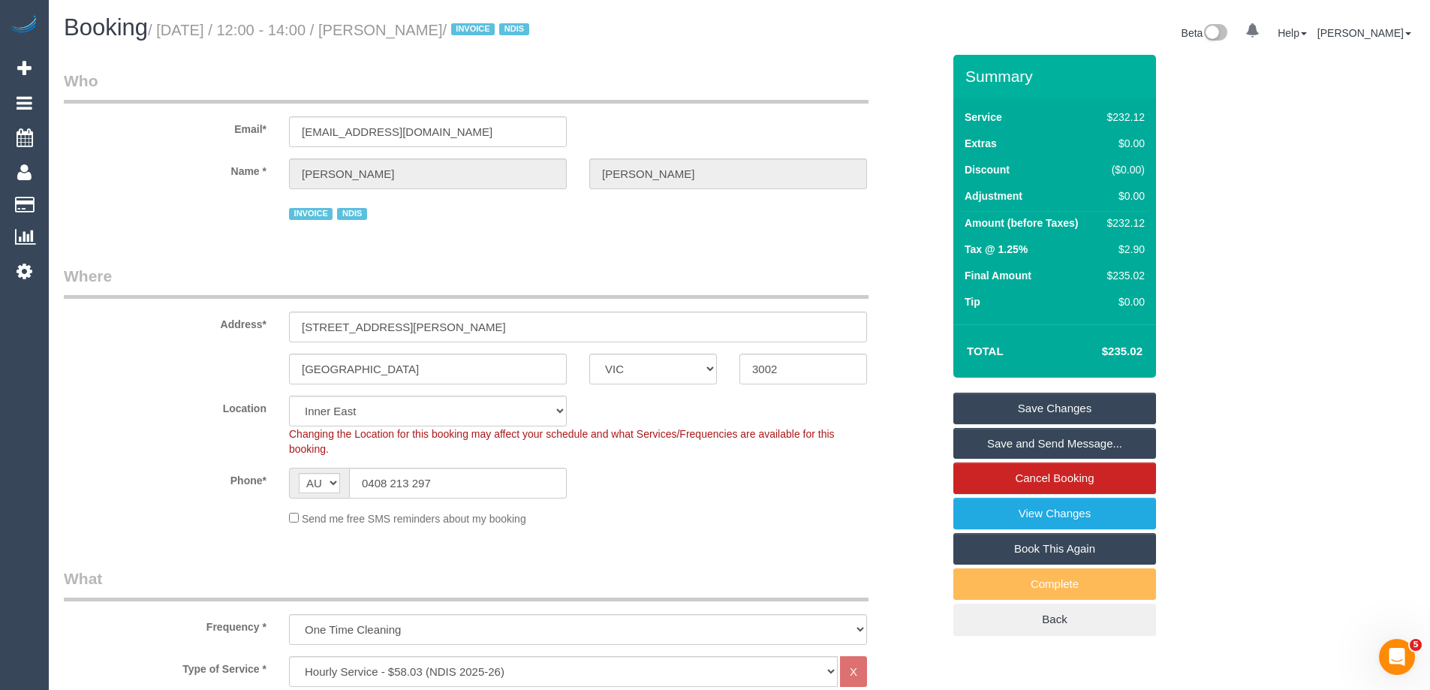
drag, startPoint x: 473, startPoint y: 31, endPoint x: 396, endPoint y: 29, distance: 76.6
click at [396, 29] on small "/ October 07, 2025 / 12:00 - 14:00 / Tom Gilbert / INVOICE NDIS" at bounding box center [341, 30] width 386 height 17
copy small "Tom Gilbert"
click at [1020, 405] on link "Save Changes" at bounding box center [1055, 409] width 203 height 32
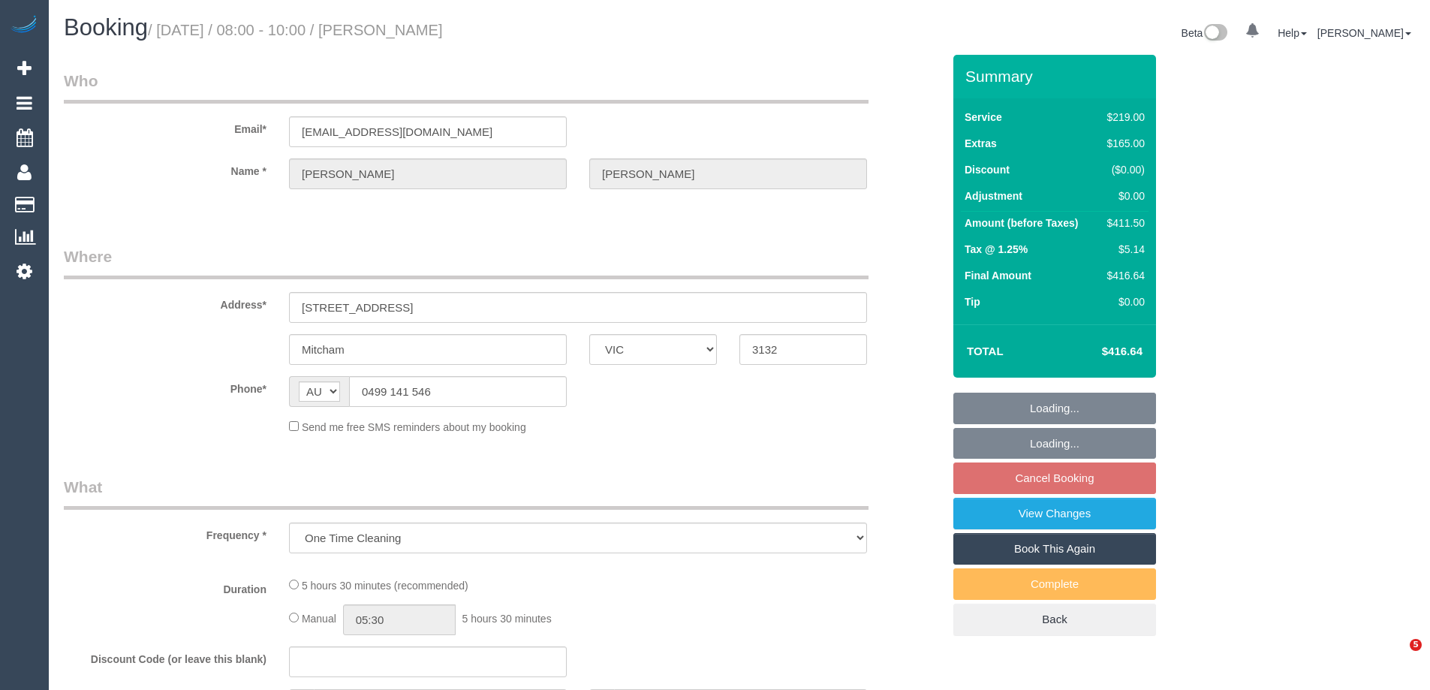
select select "VIC"
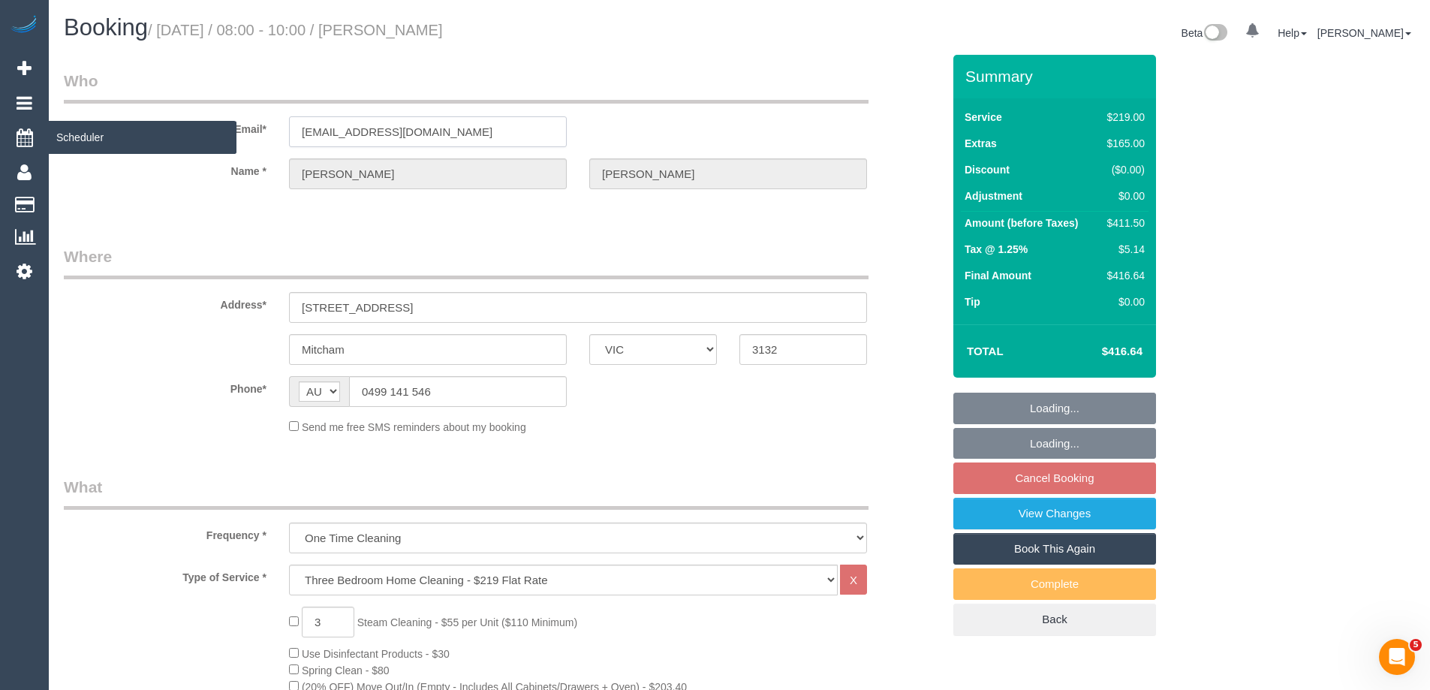
drag, startPoint x: 490, startPoint y: 125, endPoint x: 47, endPoint y: 125, distance: 442.3
select select "string:stripe-pm_1RrBSa2GScqysDRVC4zcnyQO"
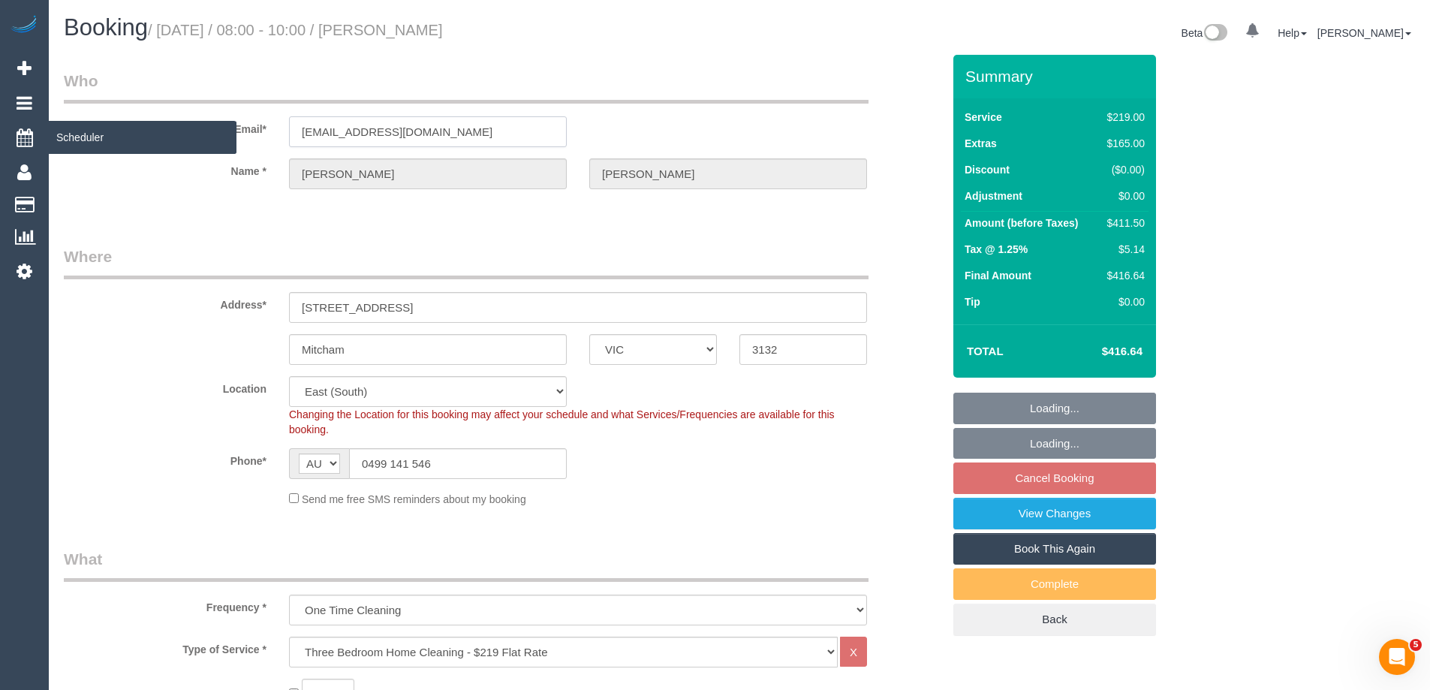
select select "number:28"
select select "number:14"
select select "number:19"
select select "number:25"
select select "object:1327"
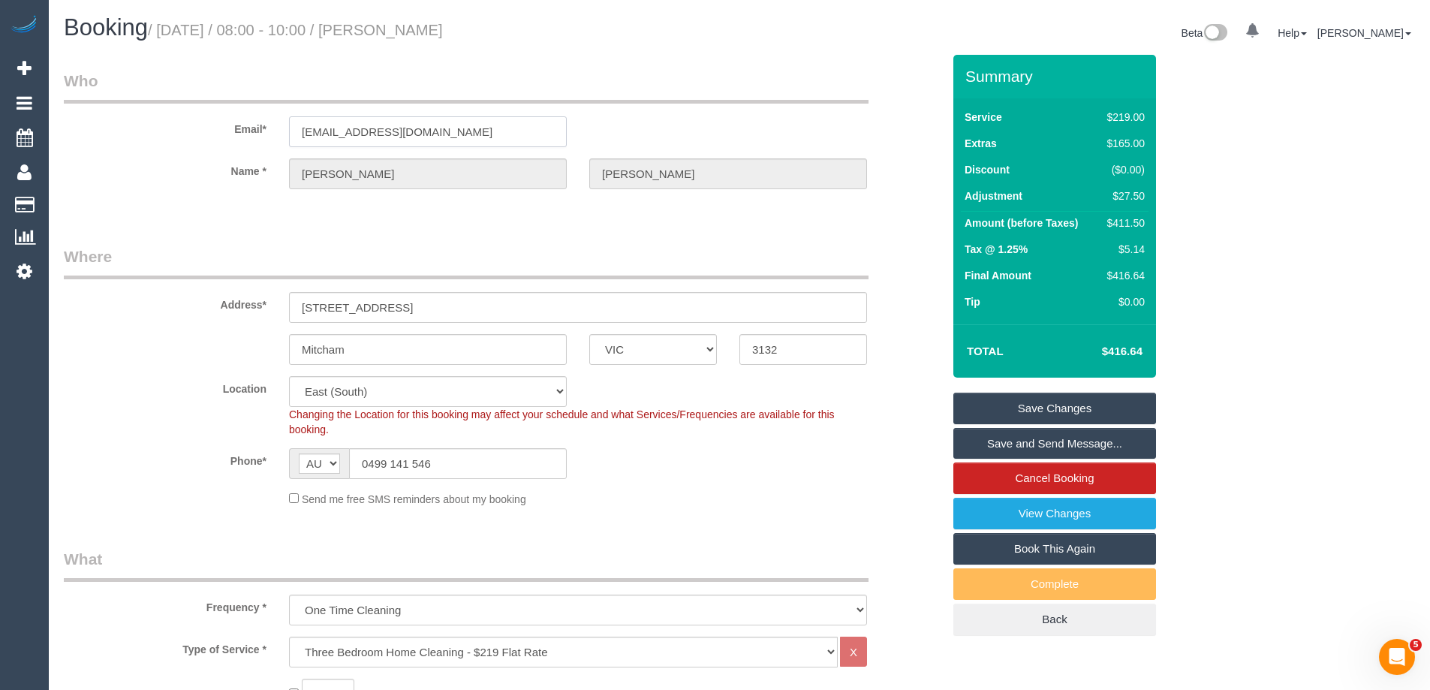
scroll to position [2984, 0]
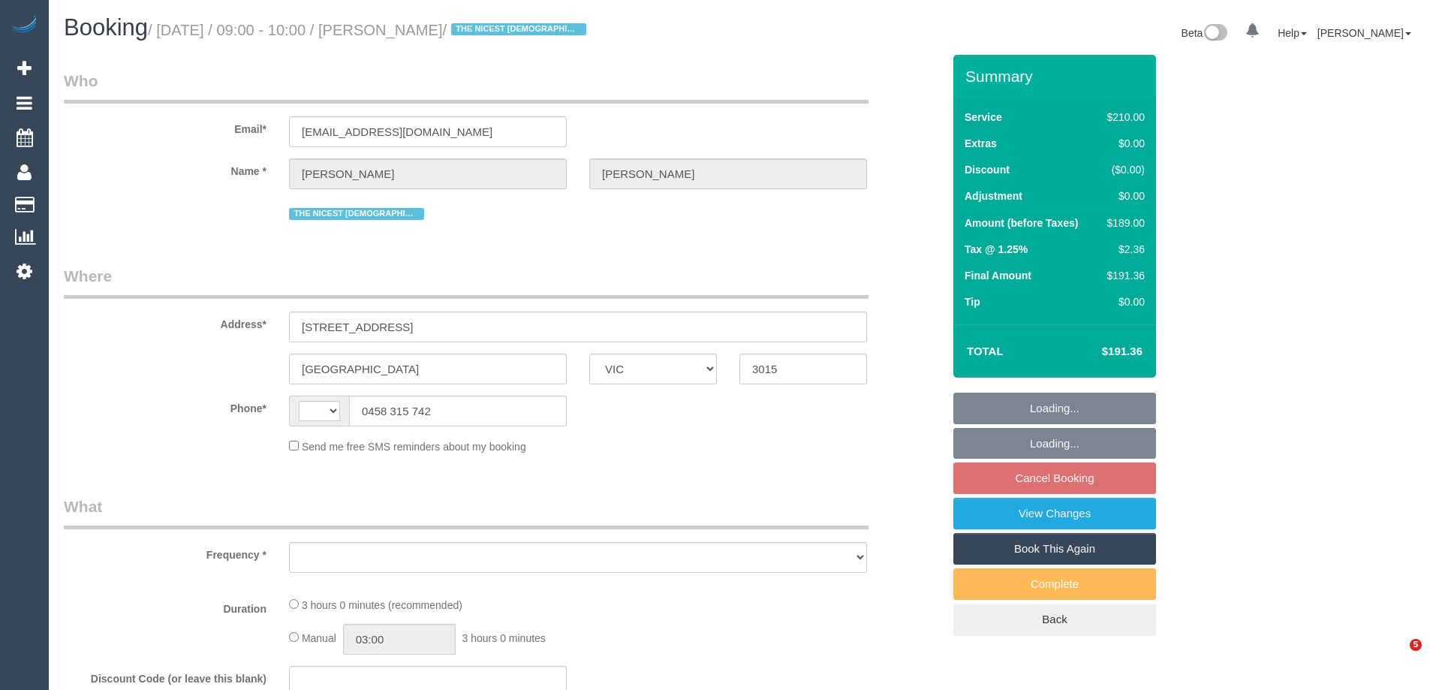
select select "VIC"
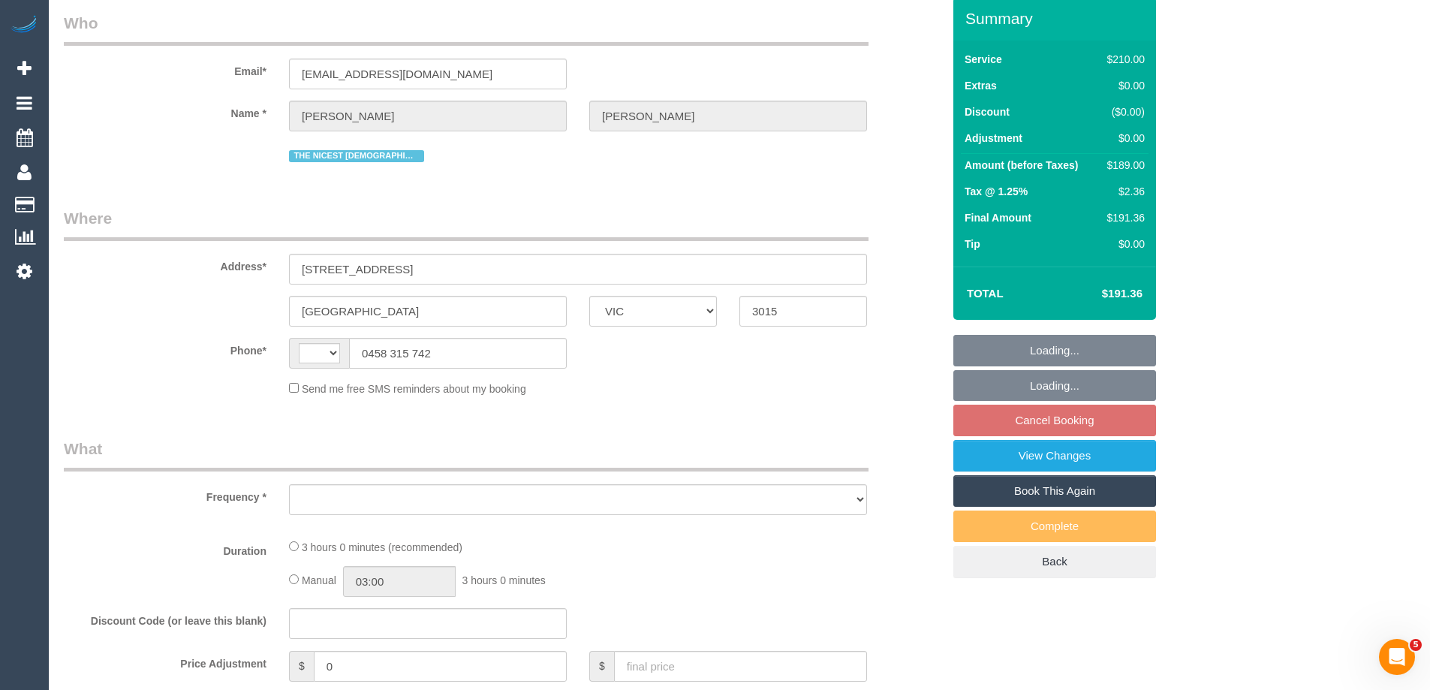
select select "object:284"
select select "string:stripe-pm_1M1LCl2GScqysDRV8OFvPaPh"
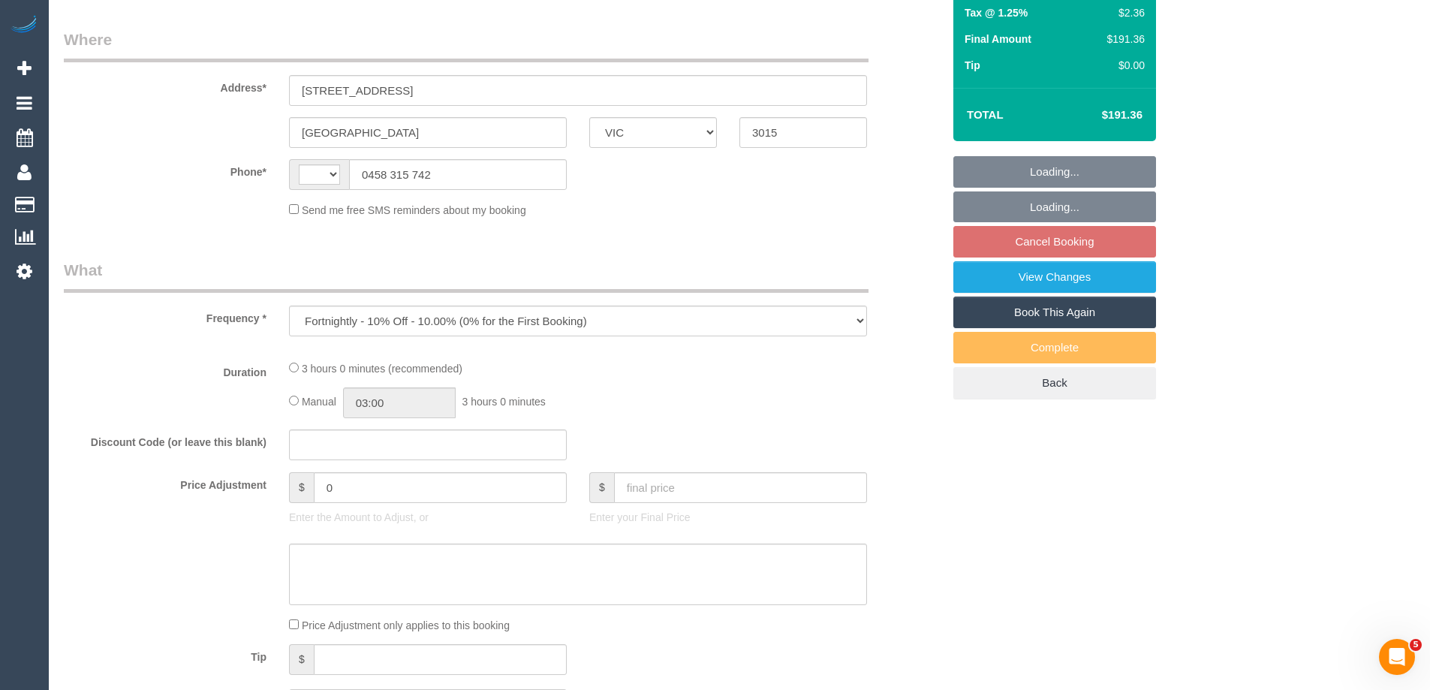
select select "string:AU"
select select "number:28"
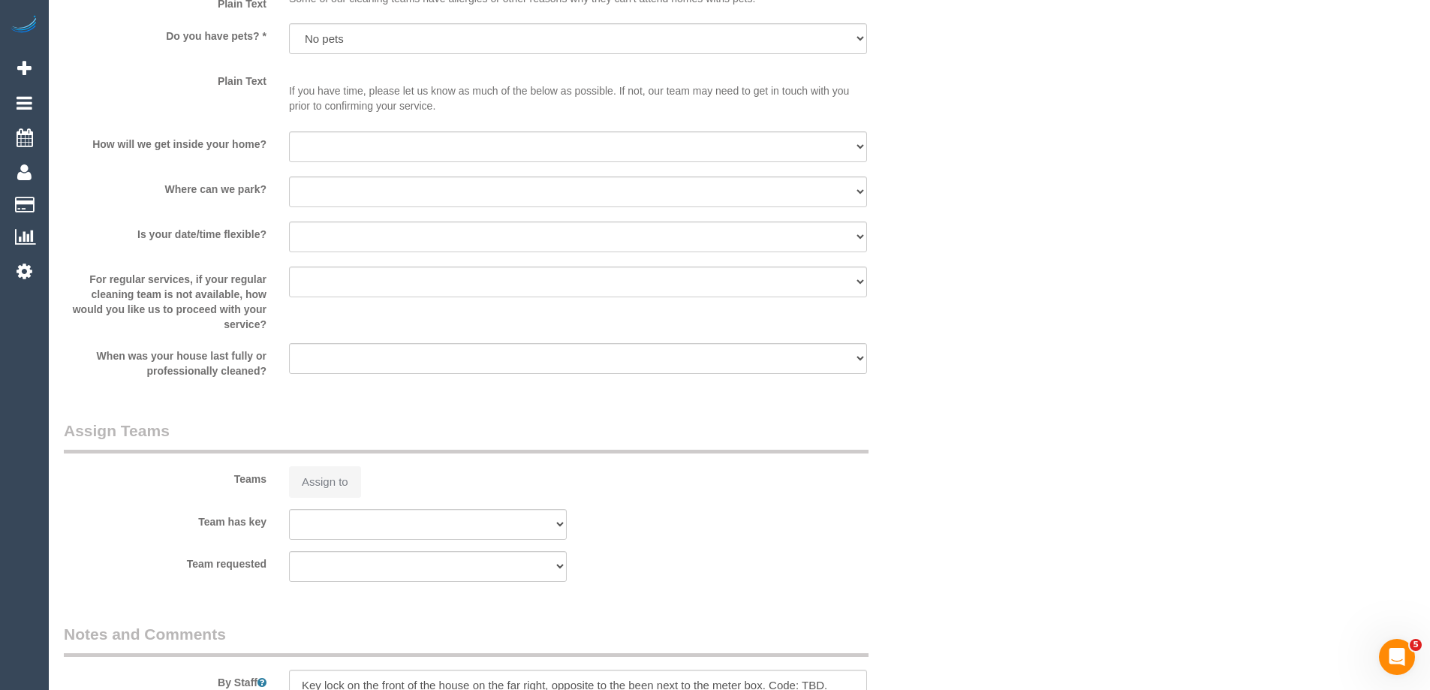
select select "object:908"
select select "180"
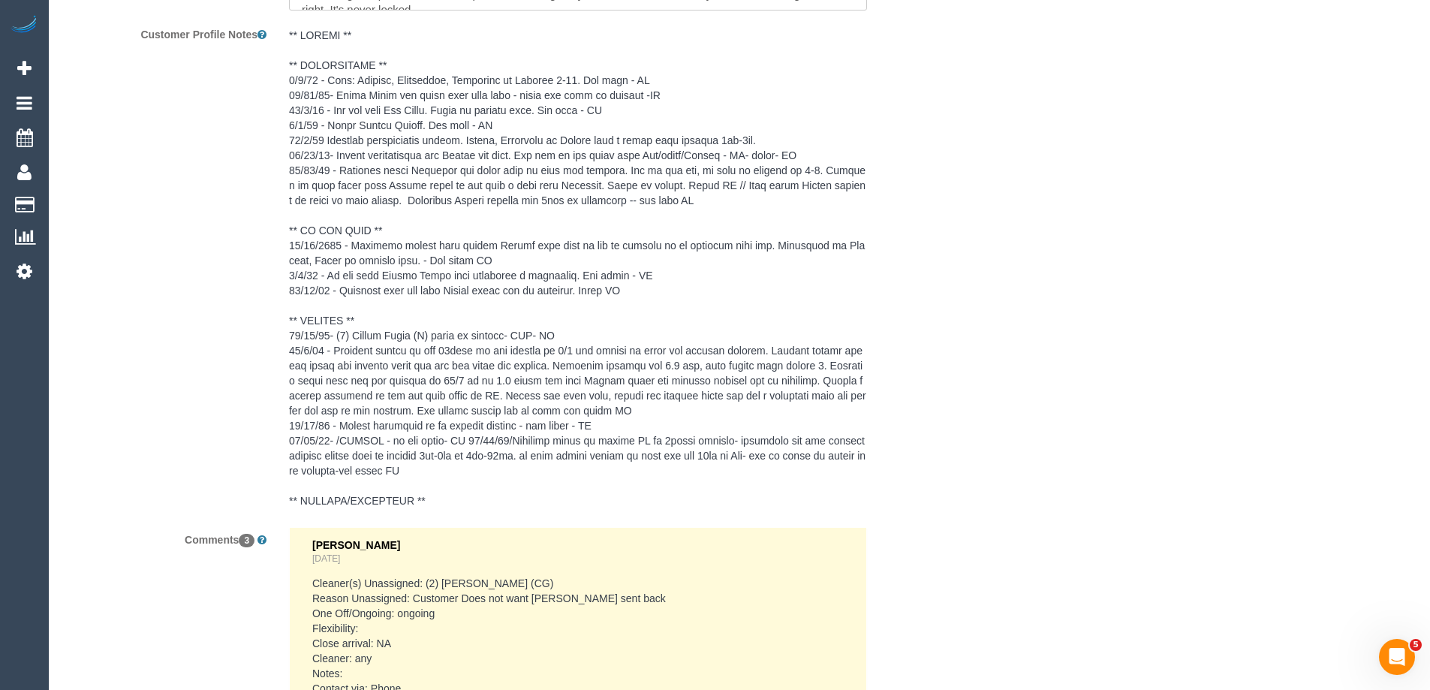
scroll to position [3088, 0]
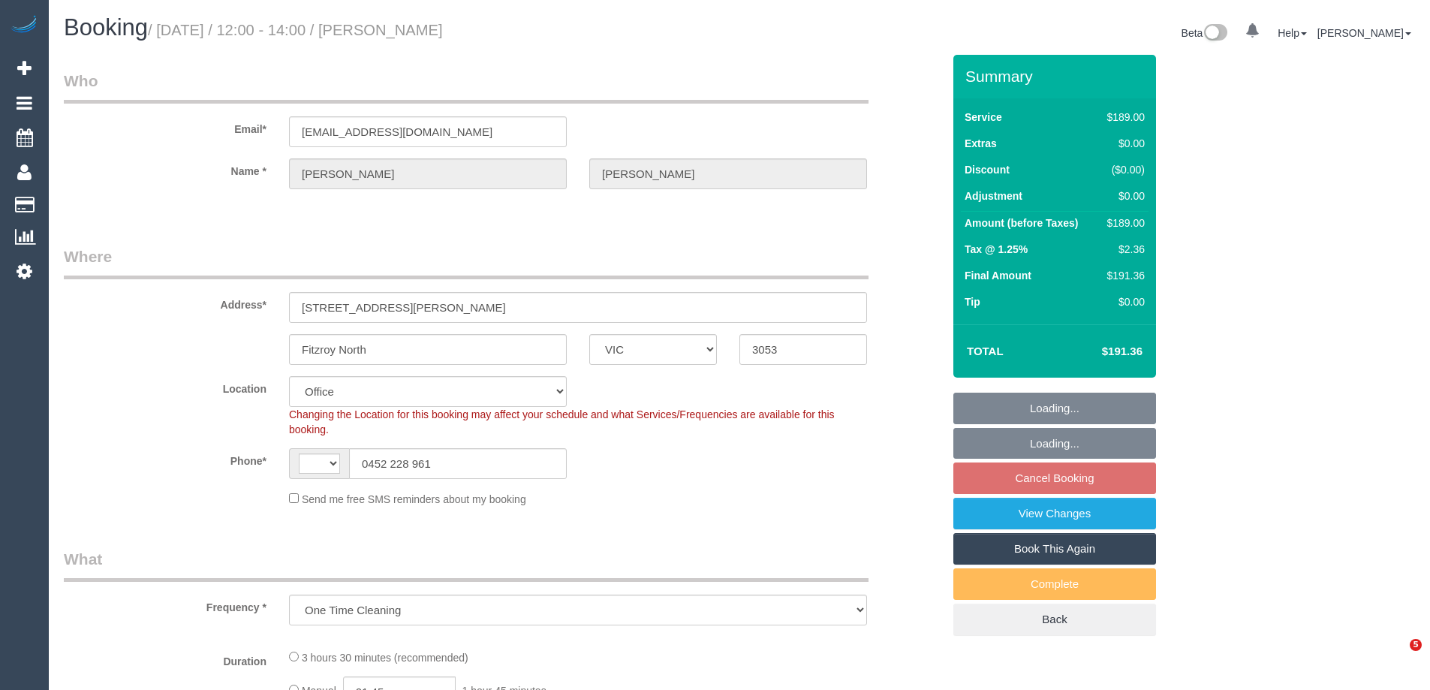
select select "VIC"
select select "object:792"
select select "string:AU"
select select "string:stripe-pm_1SCU4I2GScqysDRVV7flBM4z"
select select "number:28"
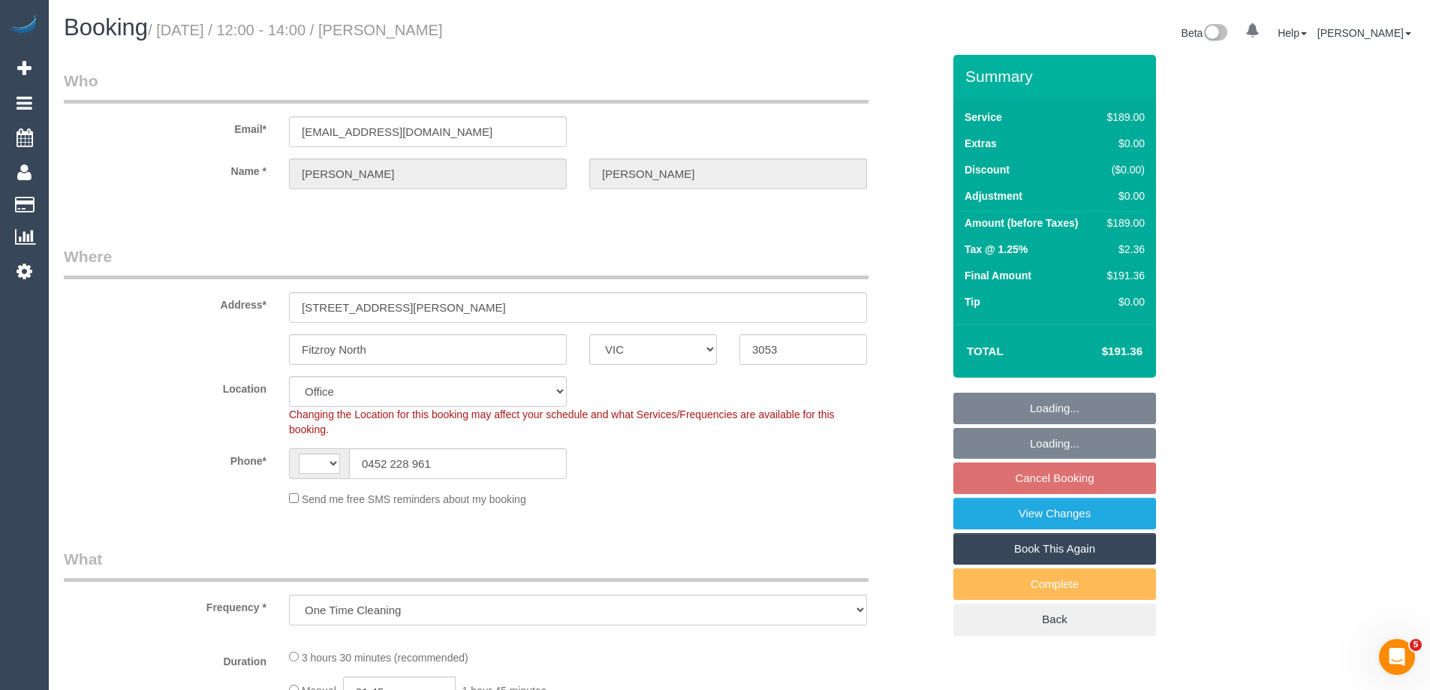
select select "number:14"
select select "number:19"
select select "number:25"
select select "number:13"
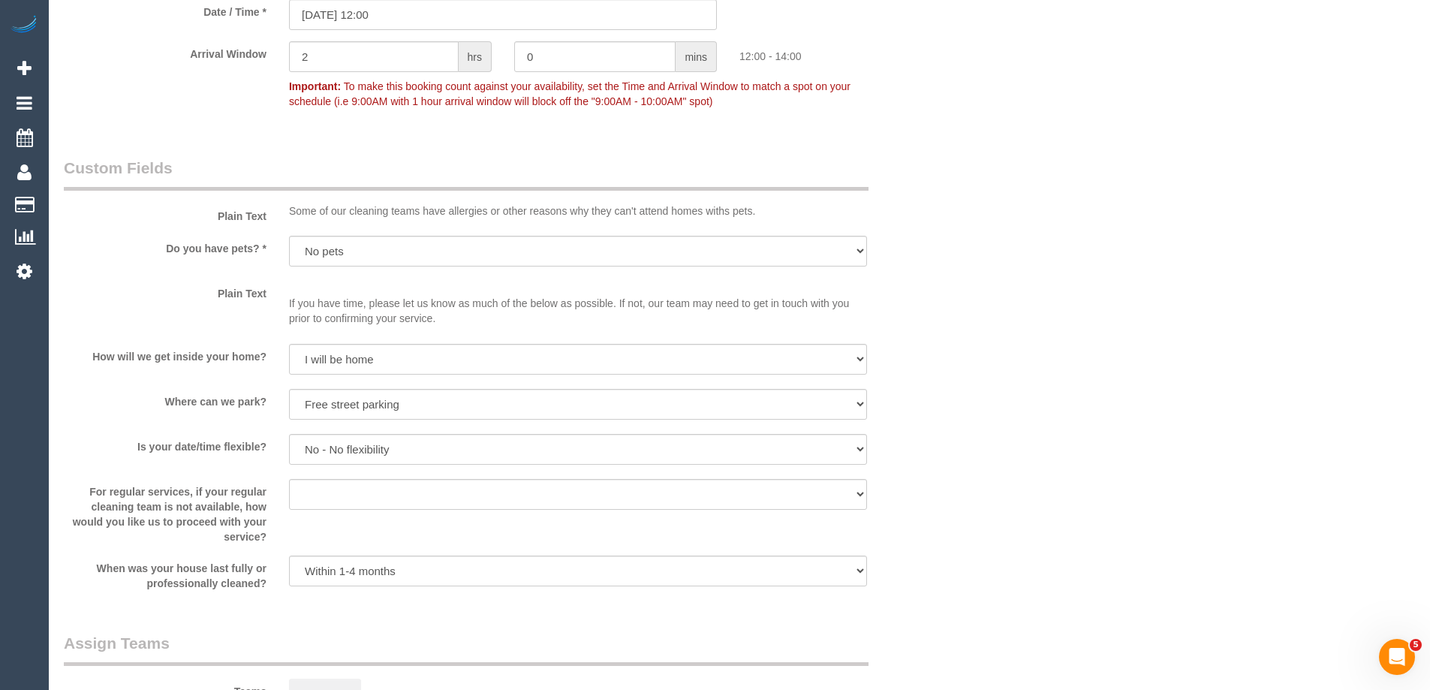
scroll to position [2389, 0]
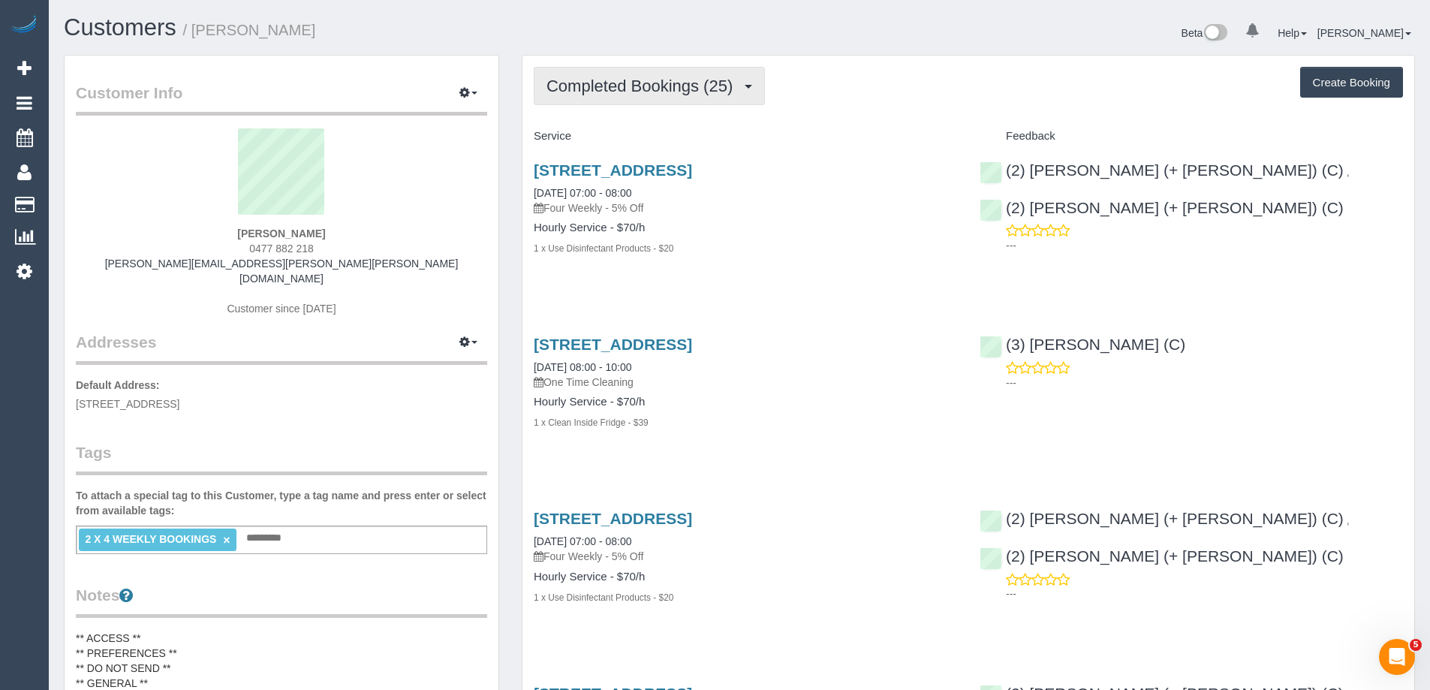
click at [619, 81] on span "Completed Bookings (25)" at bounding box center [644, 86] width 194 height 19
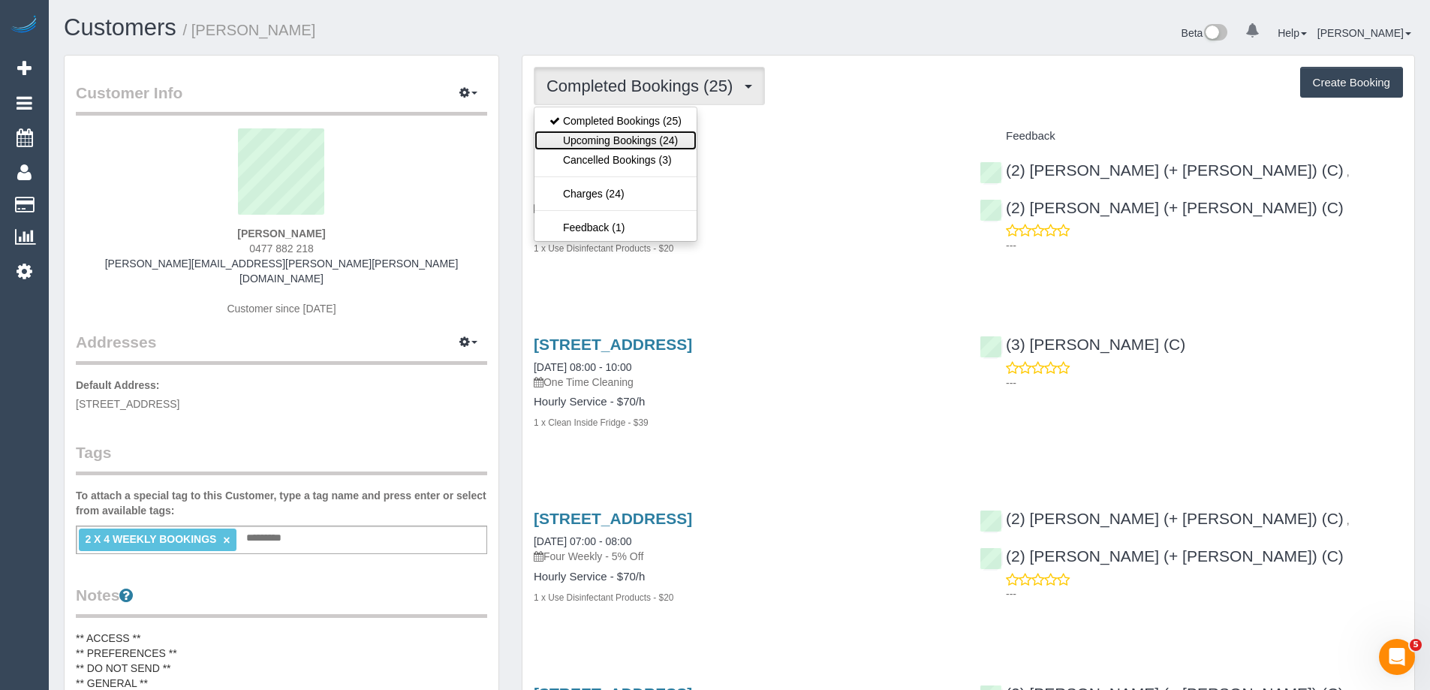
click at [625, 136] on link "Upcoming Bookings (24)" at bounding box center [616, 141] width 162 height 20
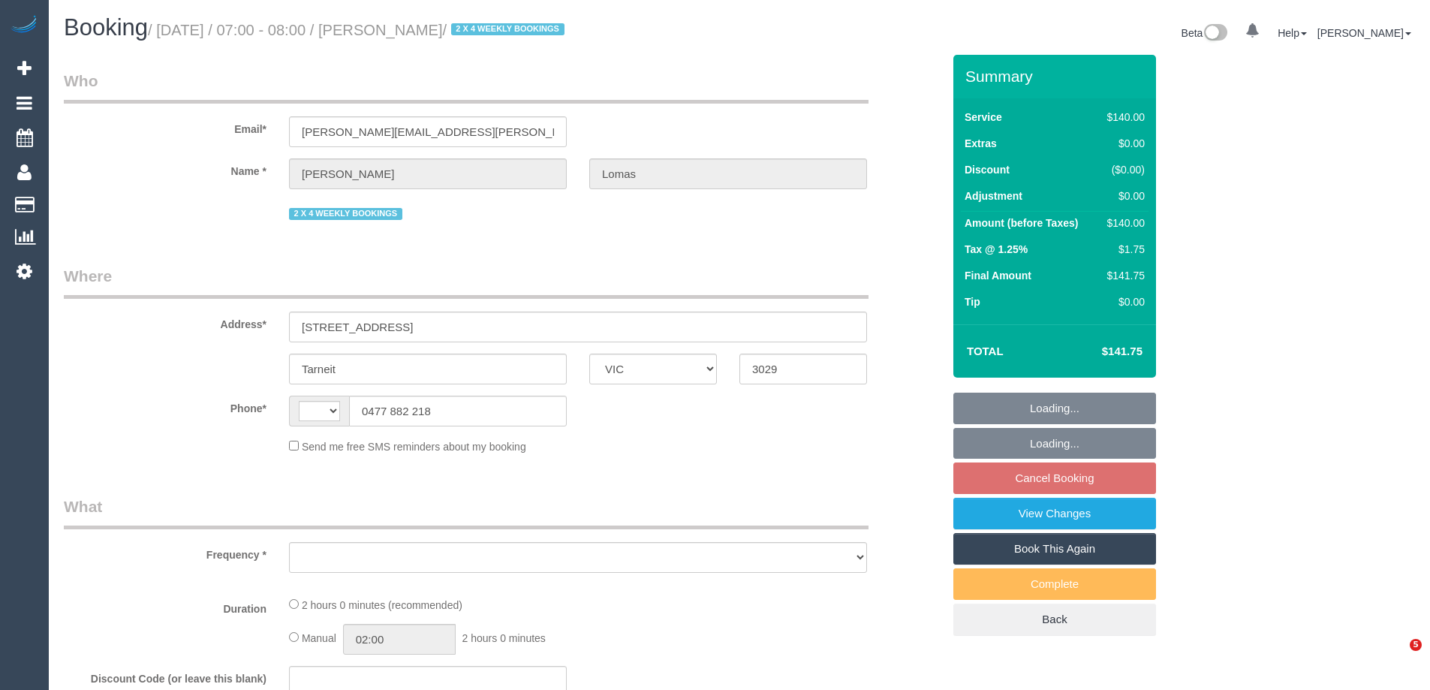
select select "VIC"
select select "string:stripe-pm_1Rvpho2GScqysDRVE36DPEE9"
select select "number:27"
select select "number:14"
select select "number:19"
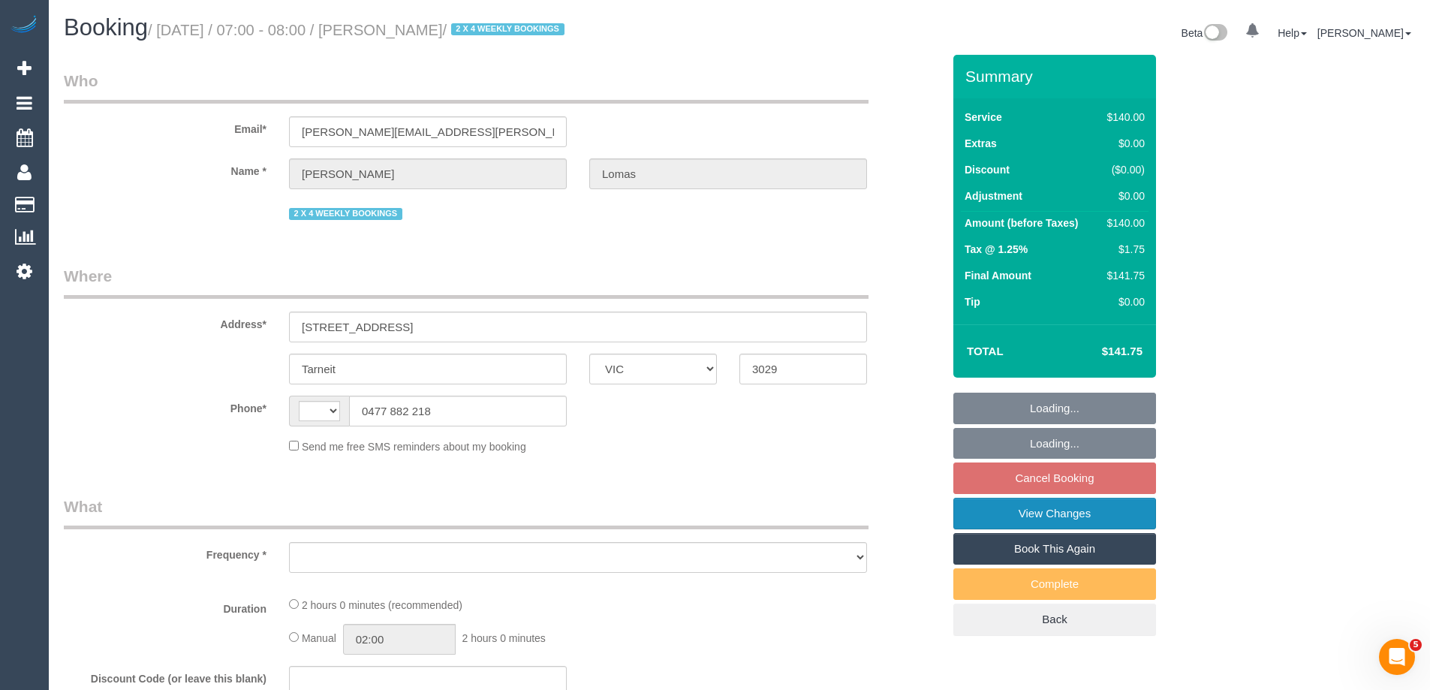
select select "number:25"
select select "number:11"
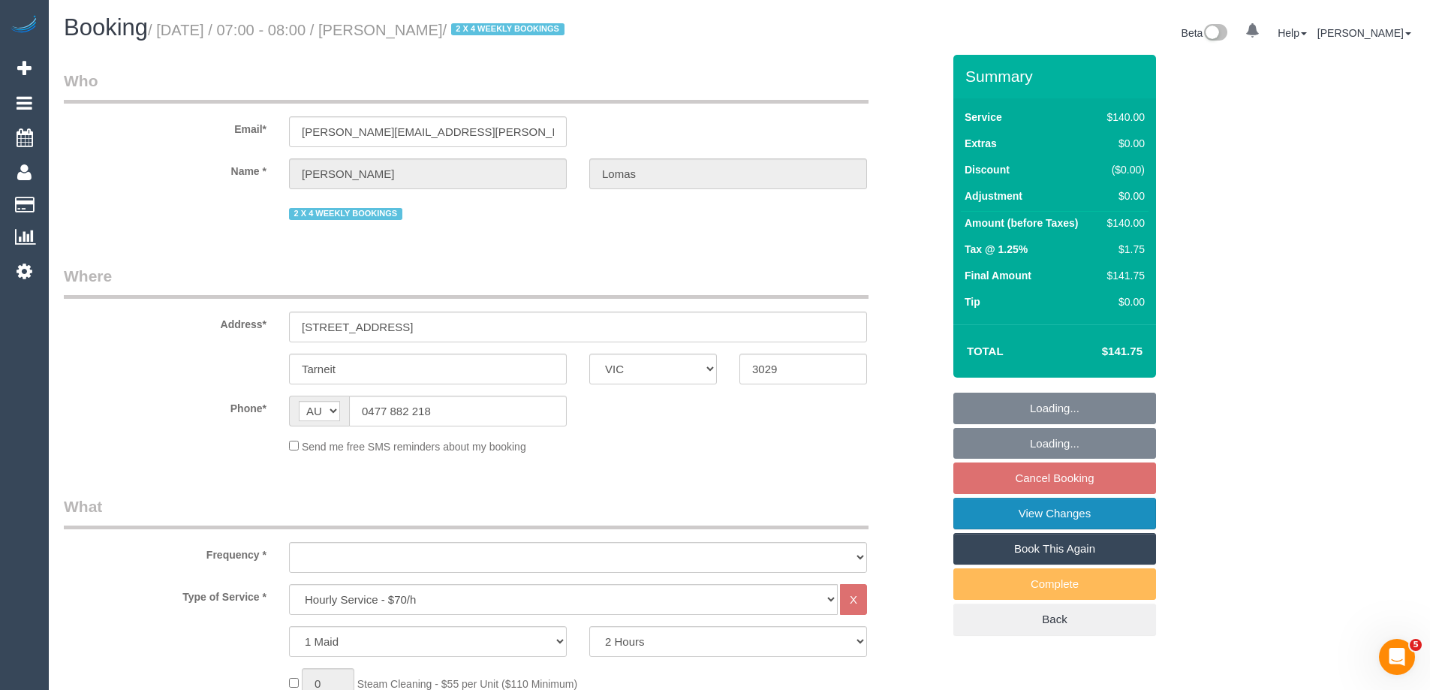
select select "string:AU"
select select "object:1247"
select select "spot1"
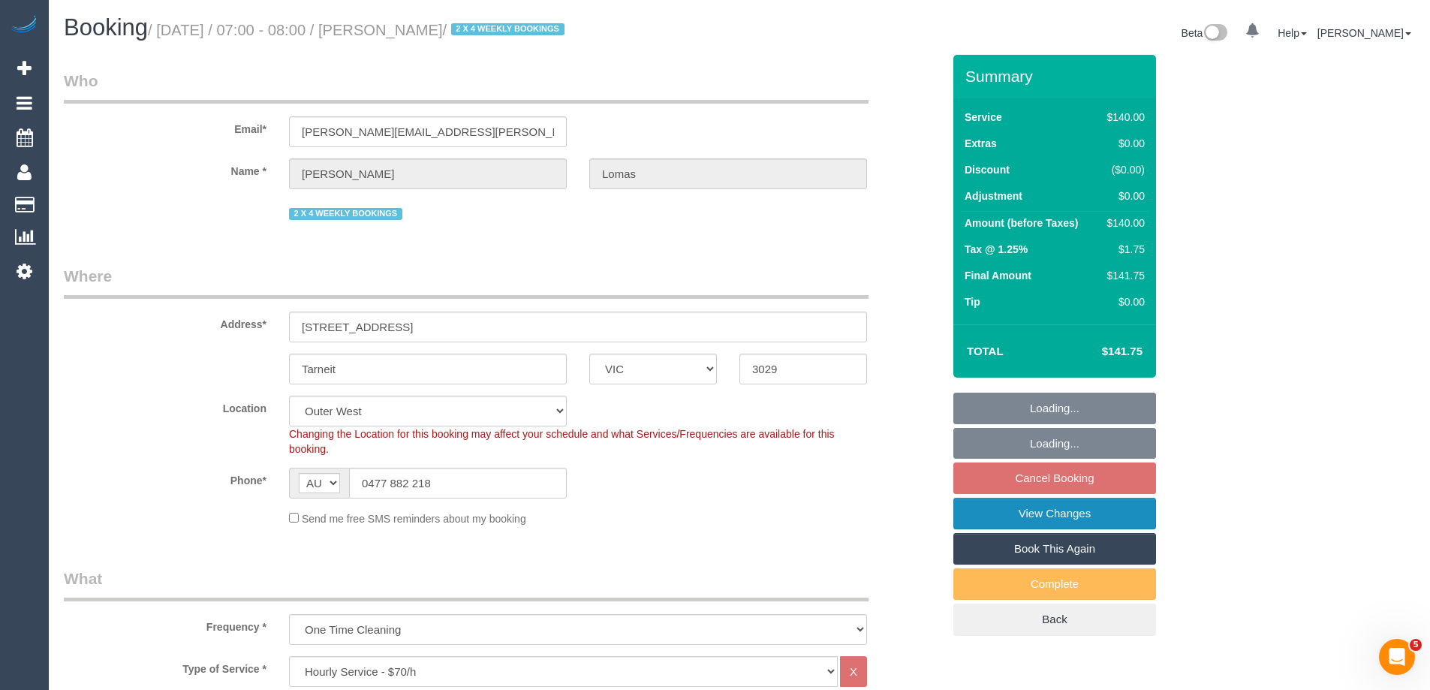
click at [1014, 511] on link "View Changes" at bounding box center [1055, 514] width 203 height 32
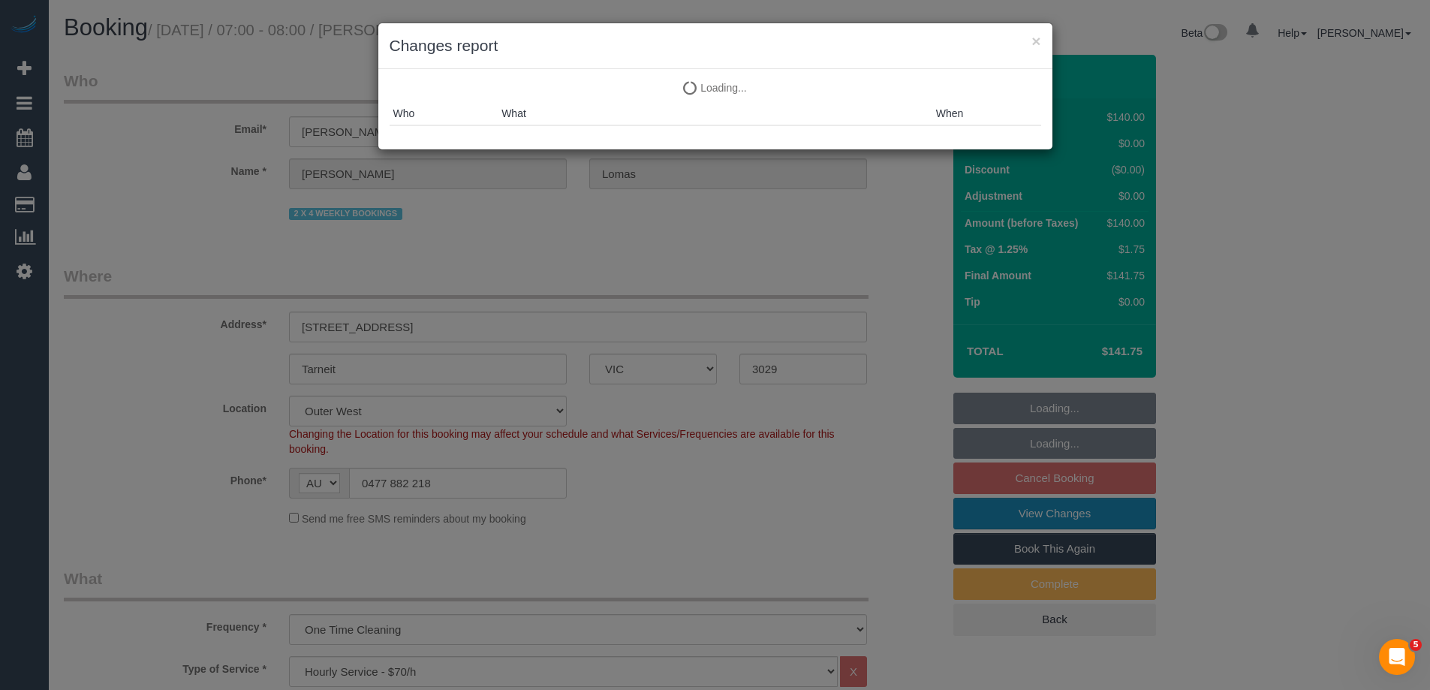
select select
select select "object:1276"
select select "spot22"
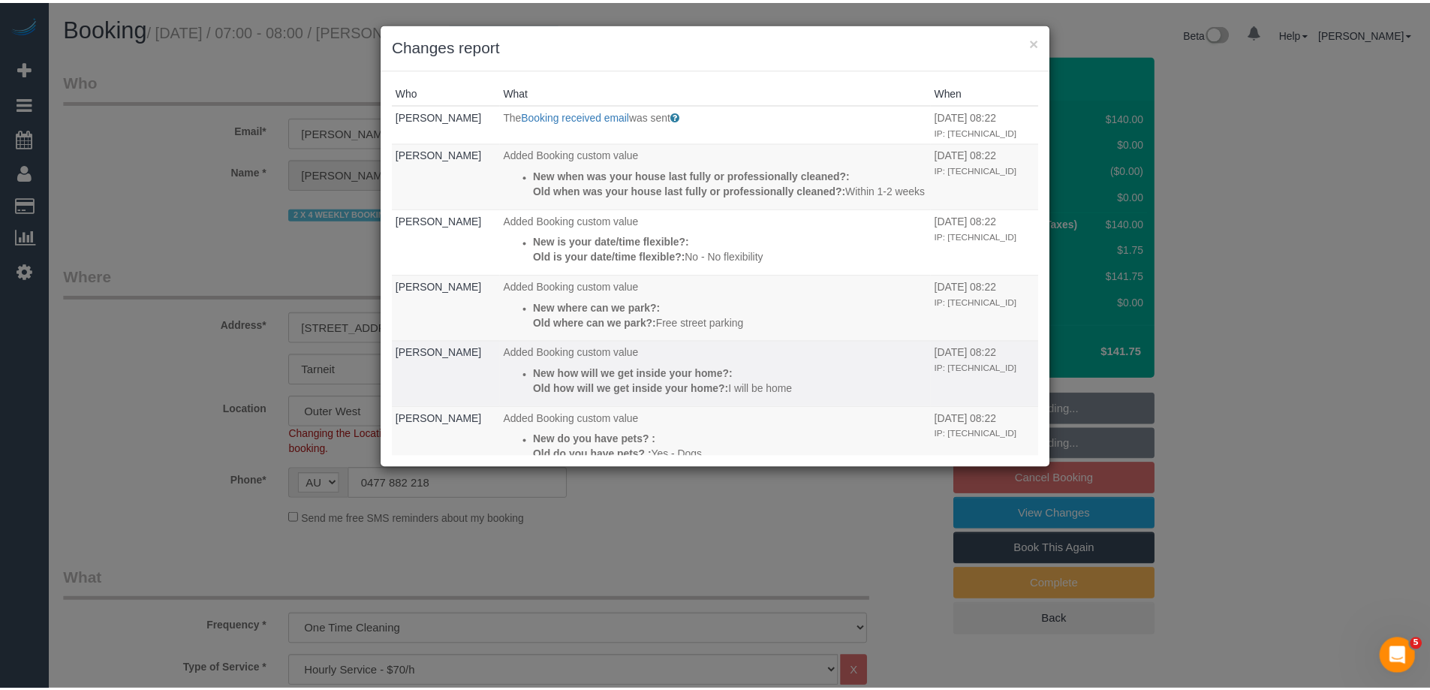
scroll to position [144, 0]
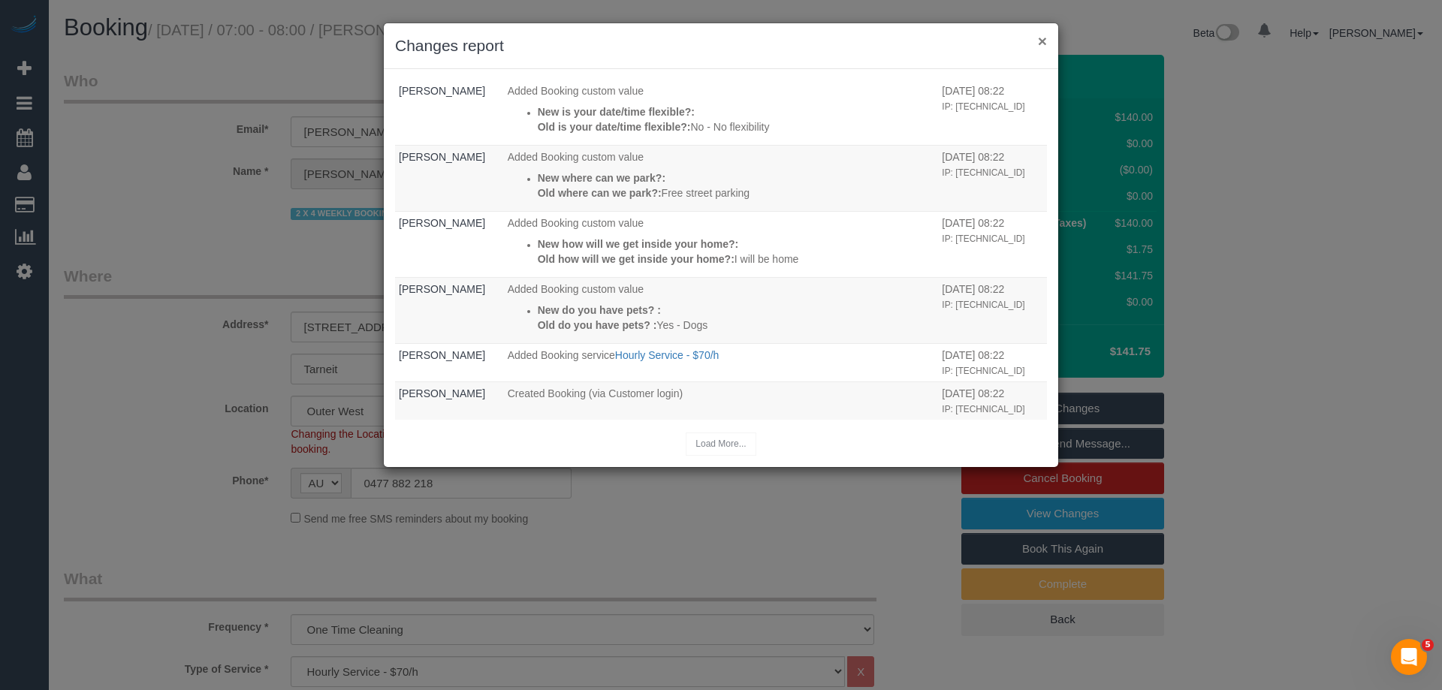
click at [1044, 38] on button "×" at bounding box center [1042, 41] width 9 height 16
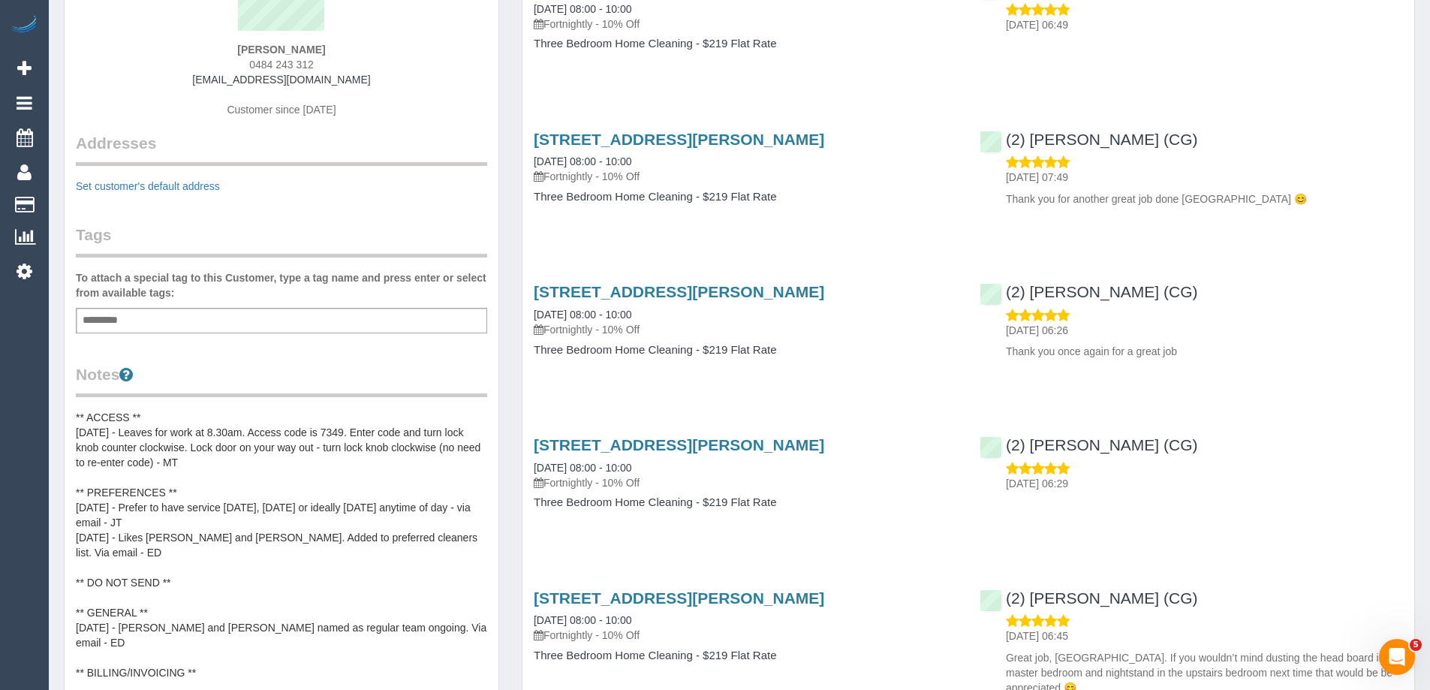
scroll to position [150, 0]
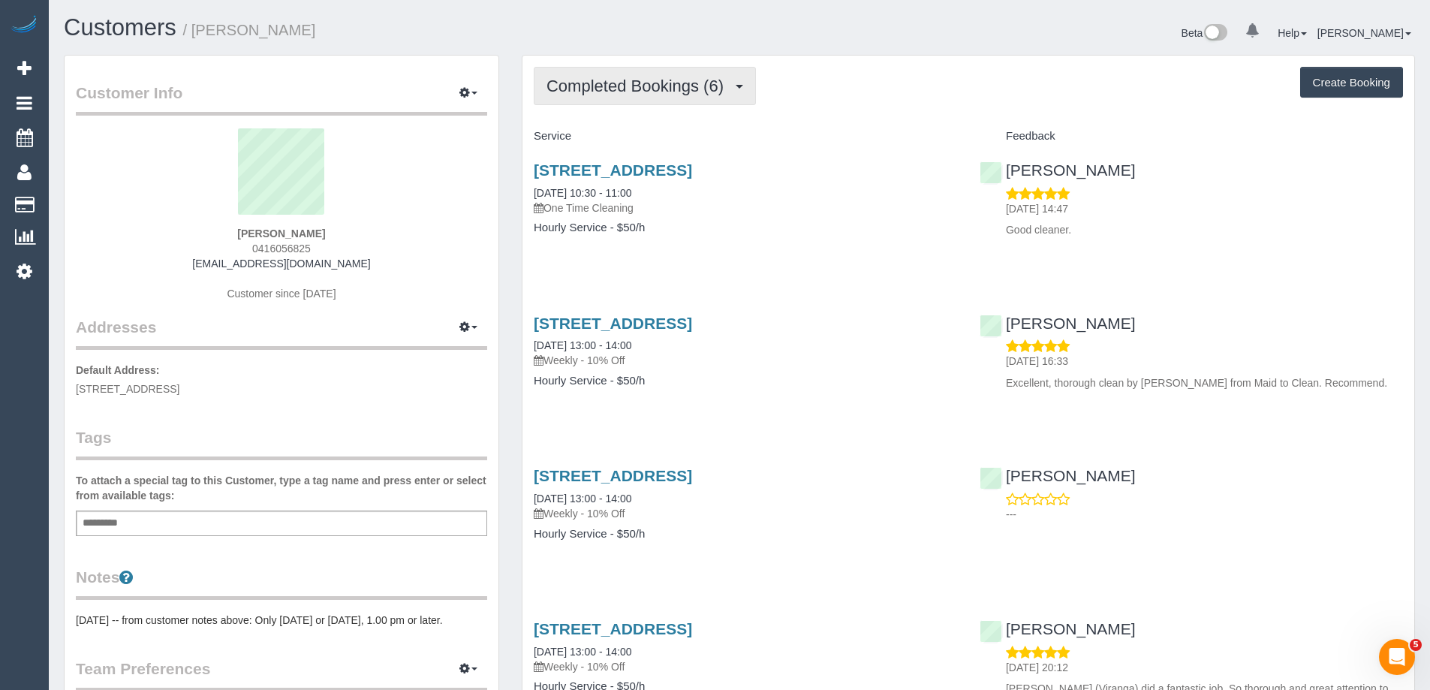
click at [607, 95] on span "Completed Bookings (6)" at bounding box center [639, 86] width 185 height 19
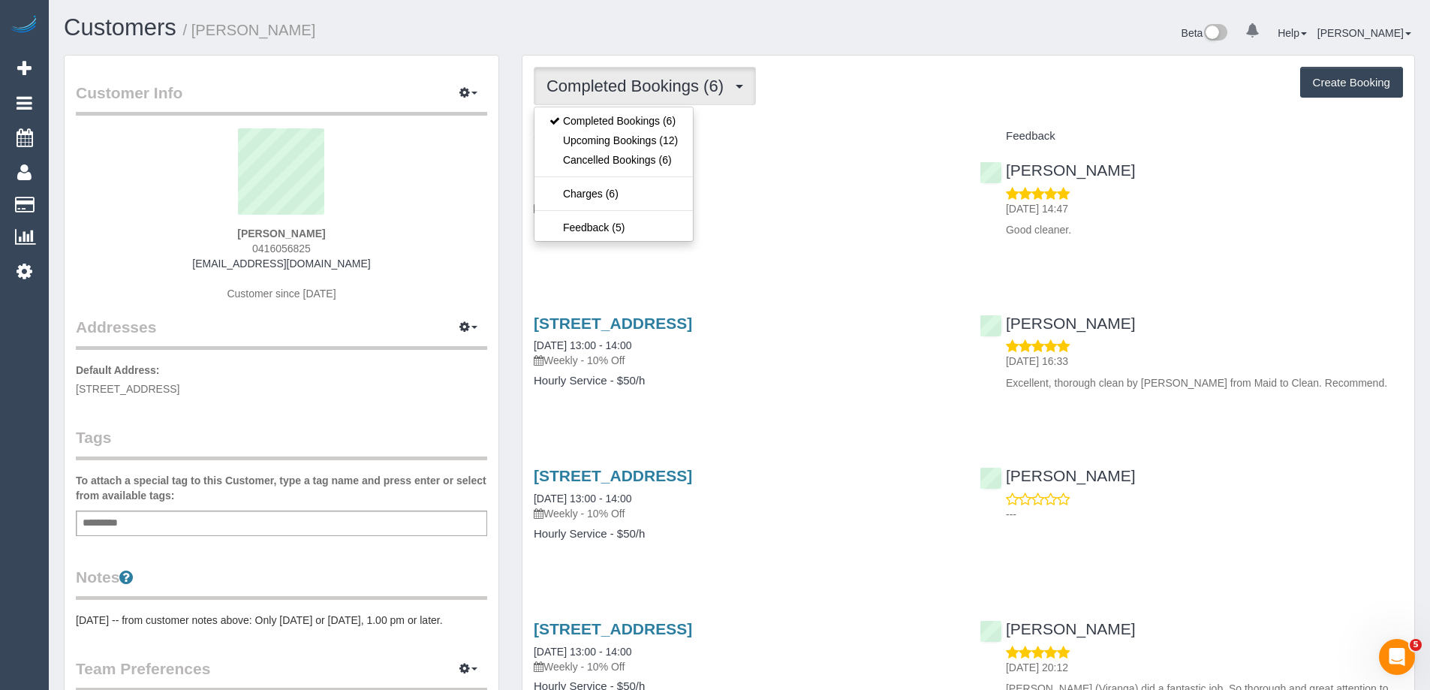
click at [764, 134] on h4 "Service" at bounding box center [746, 136] width 424 height 13
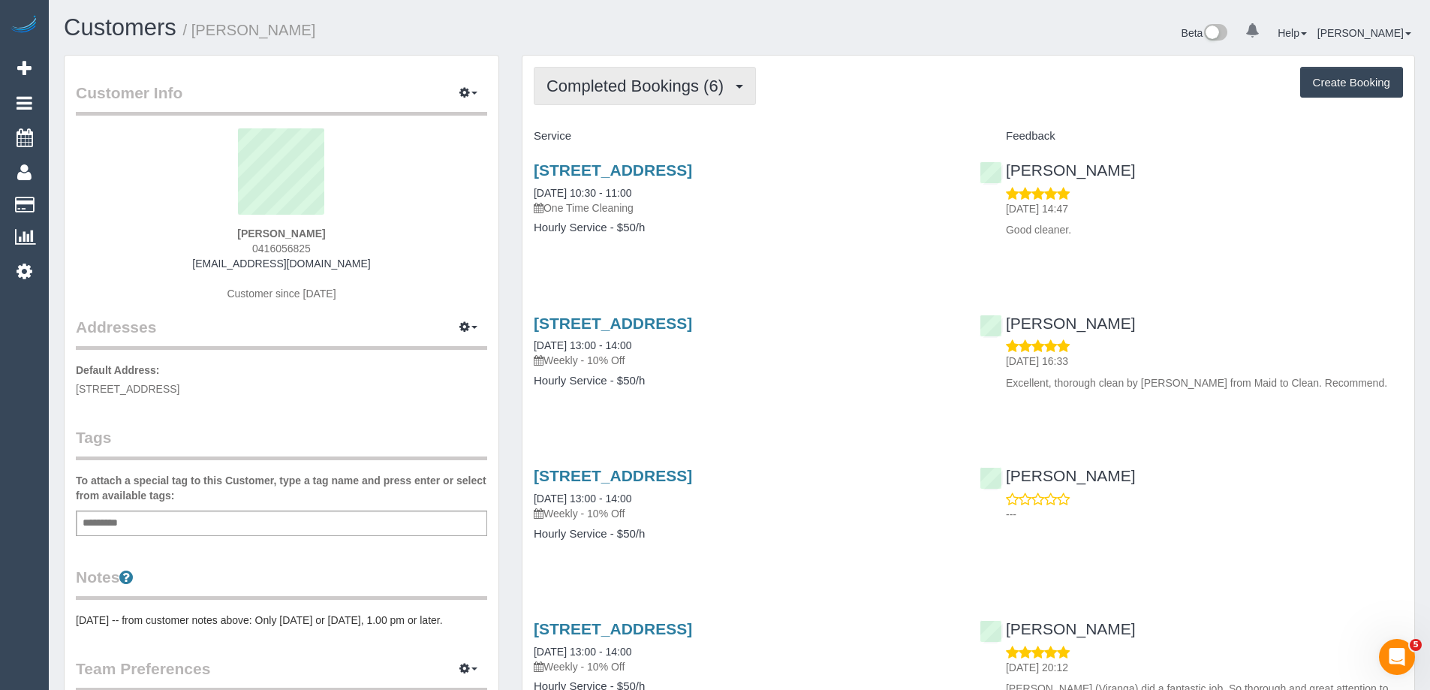
click at [621, 98] on button "Completed Bookings (6)" at bounding box center [645, 86] width 222 height 38
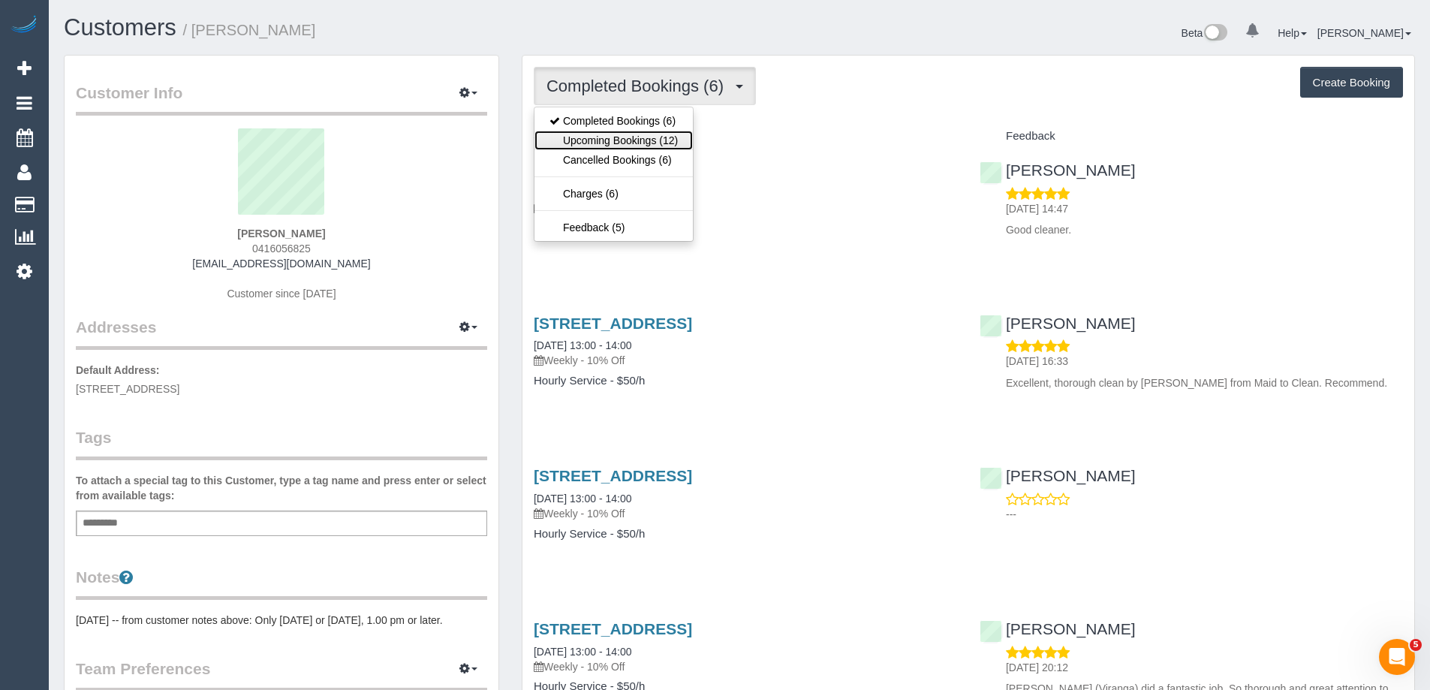
click at [612, 140] on link "Upcoming Bookings (12)" at bounding box center [614, 141] width 158 height 20
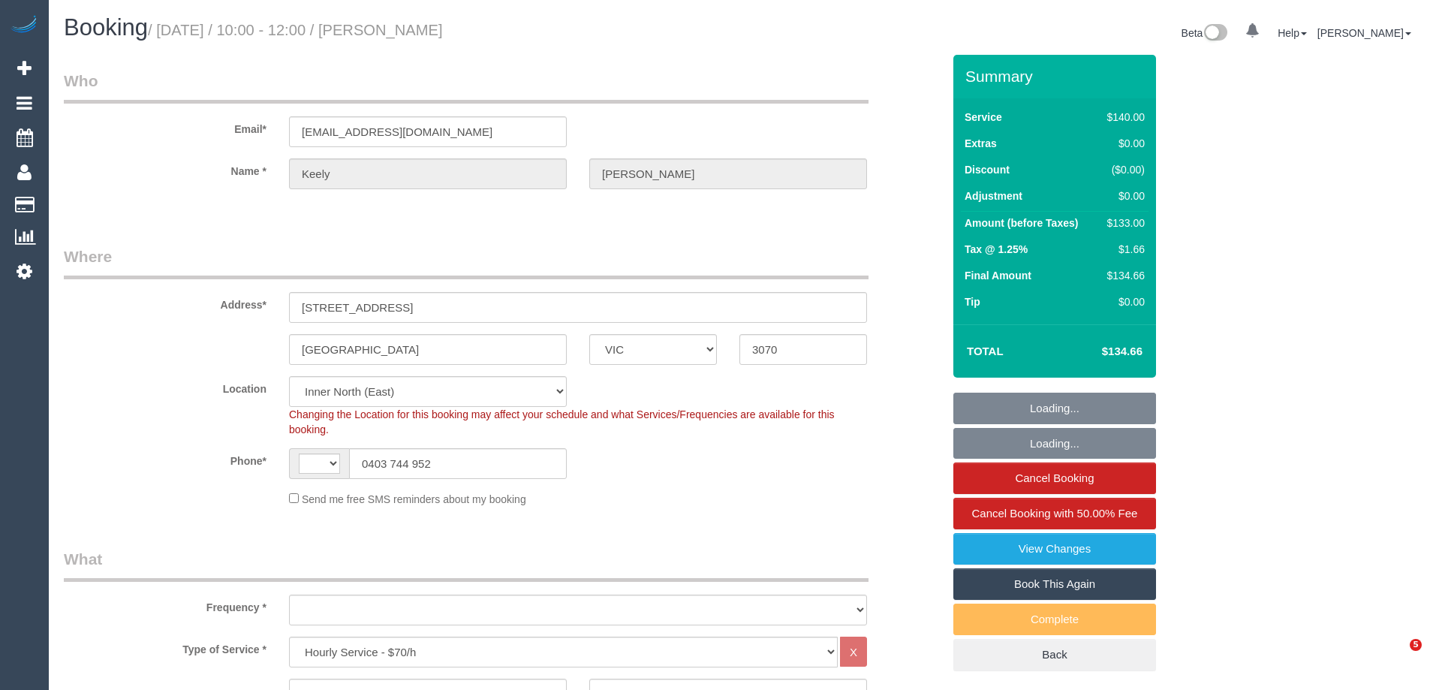
select select "VIC"
select select "string:AU"
select select "object:1702"
select select "string:stripe-pm_1NqlzL2GScqysDRVuJkJZbGu"
select select "number:28"
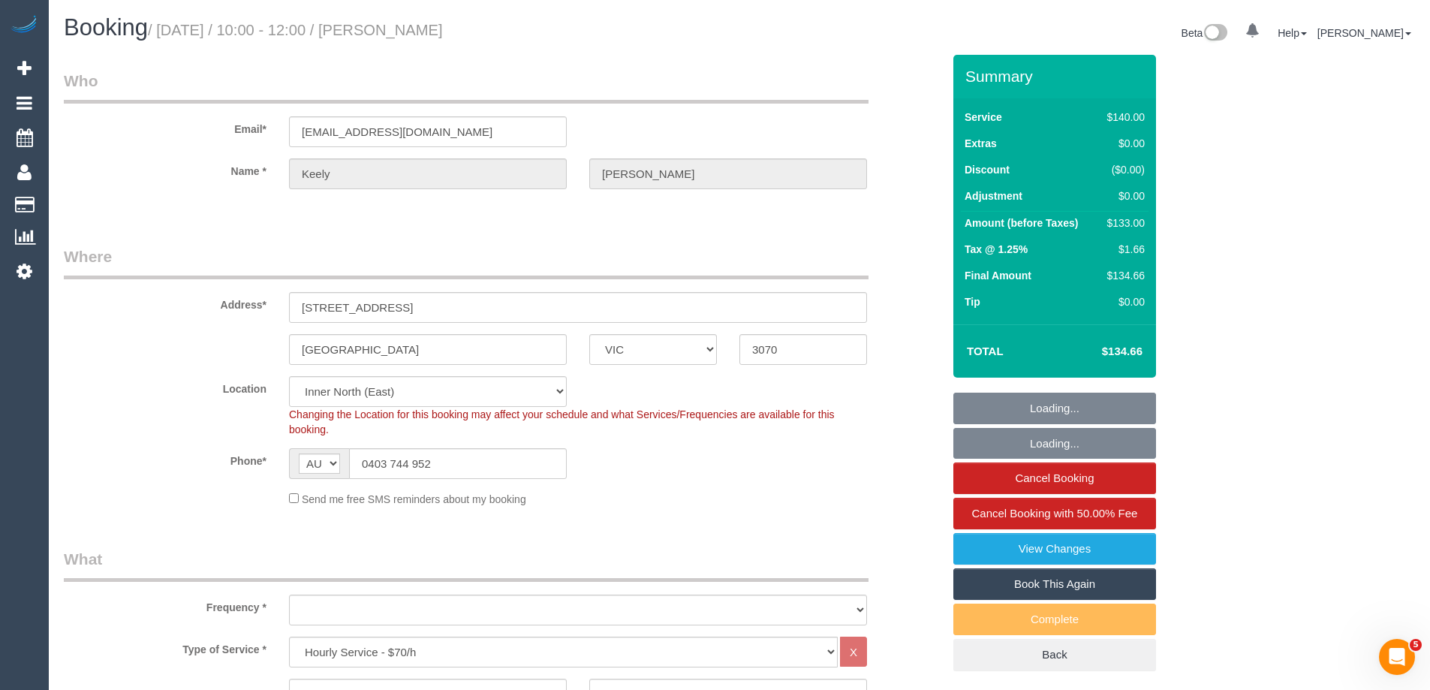
select select "number:14"
select select "number:21"
select select "number:25"
select select "number:34"
select select "number:11"
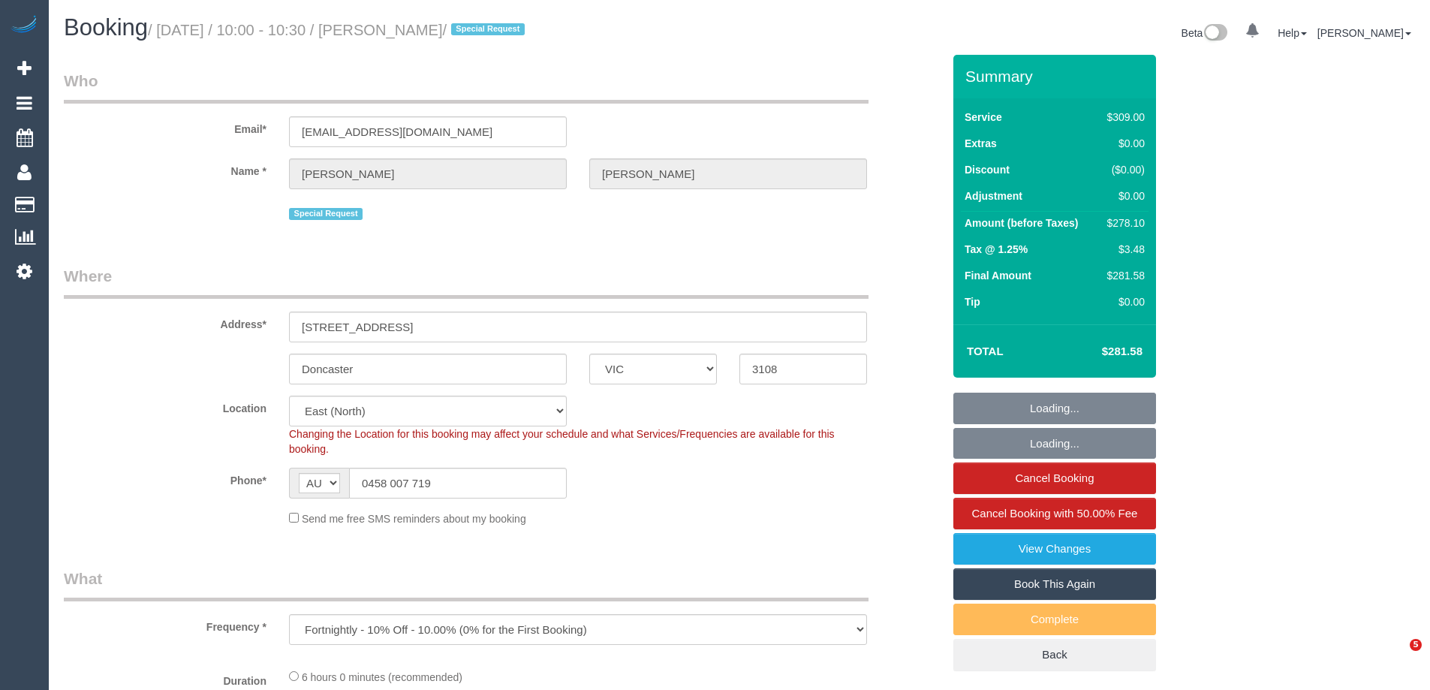
select select "VIC"
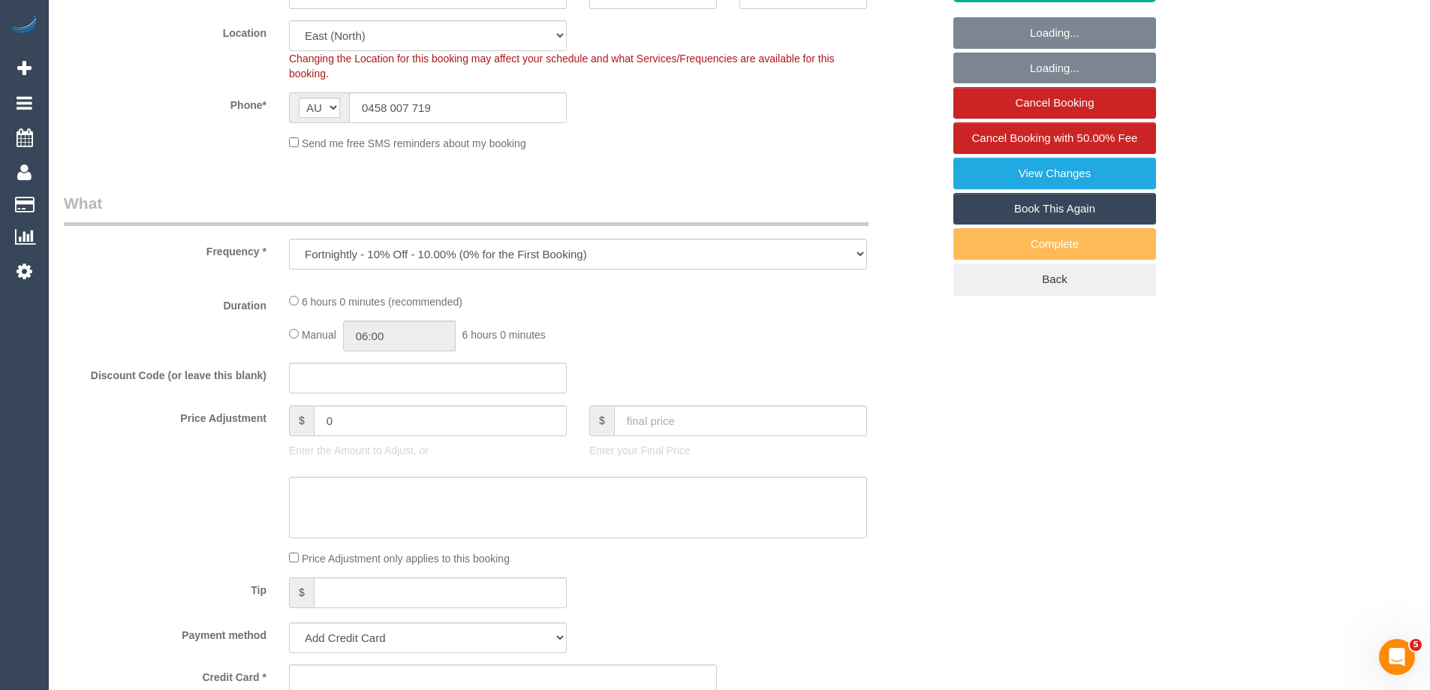
select select "object:617"
select select "string:stripe-pm_1LFWbj2GScqysDRVaXFFU0AA"
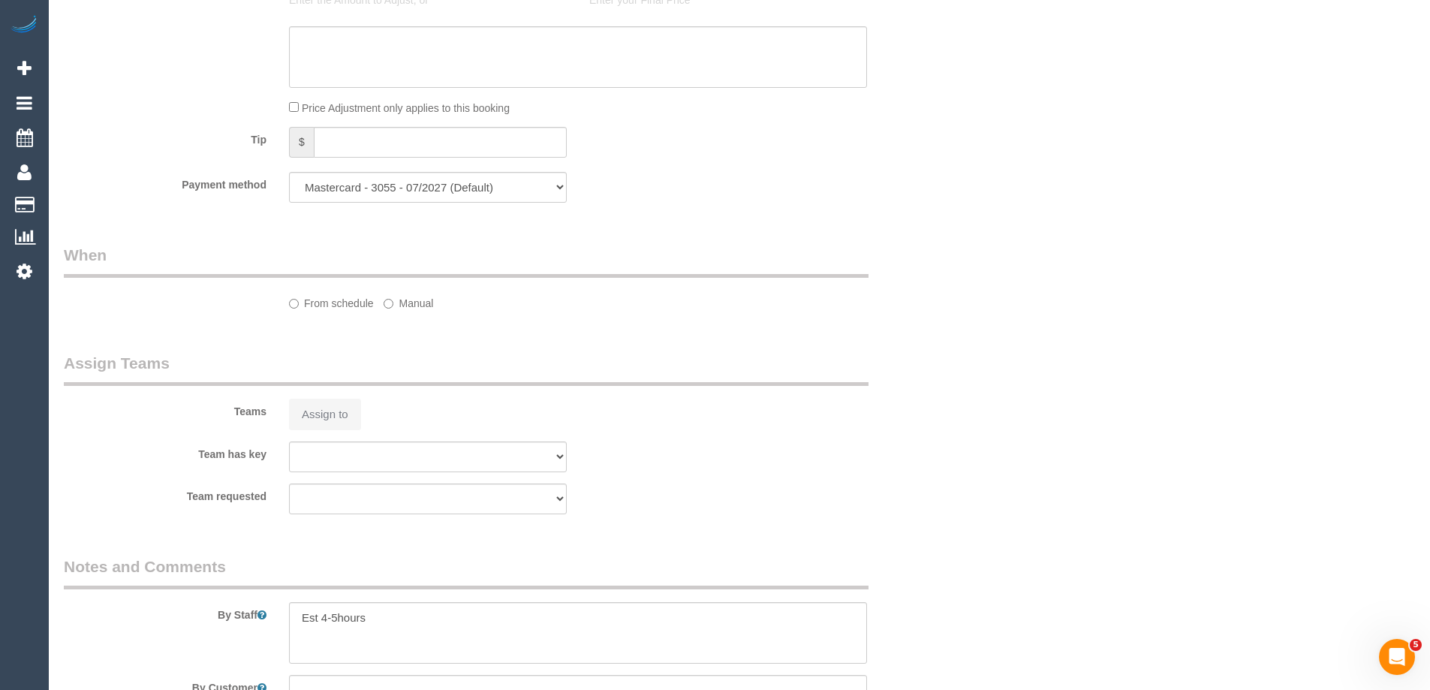
select select "number:30"
select select "number:14"
select select "number:18"
select select "number:22"
select select "number:35"
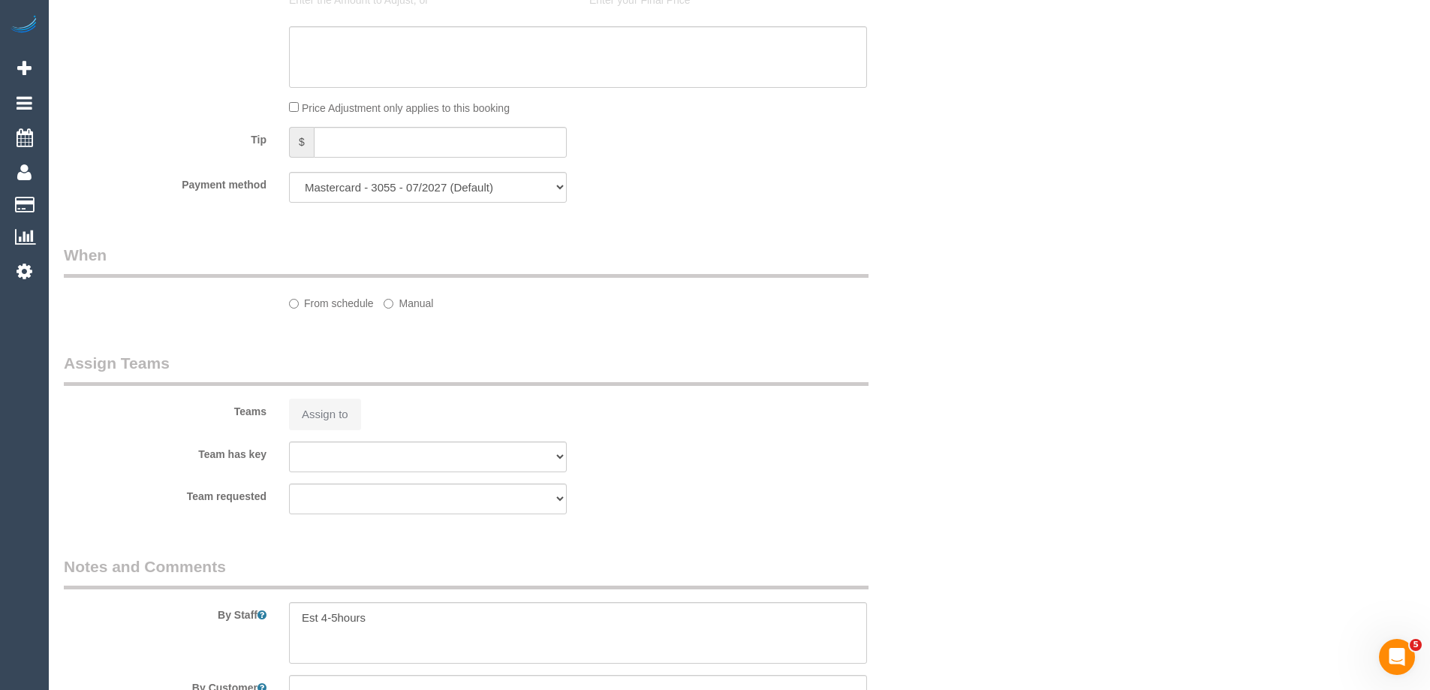
select select "number:13"
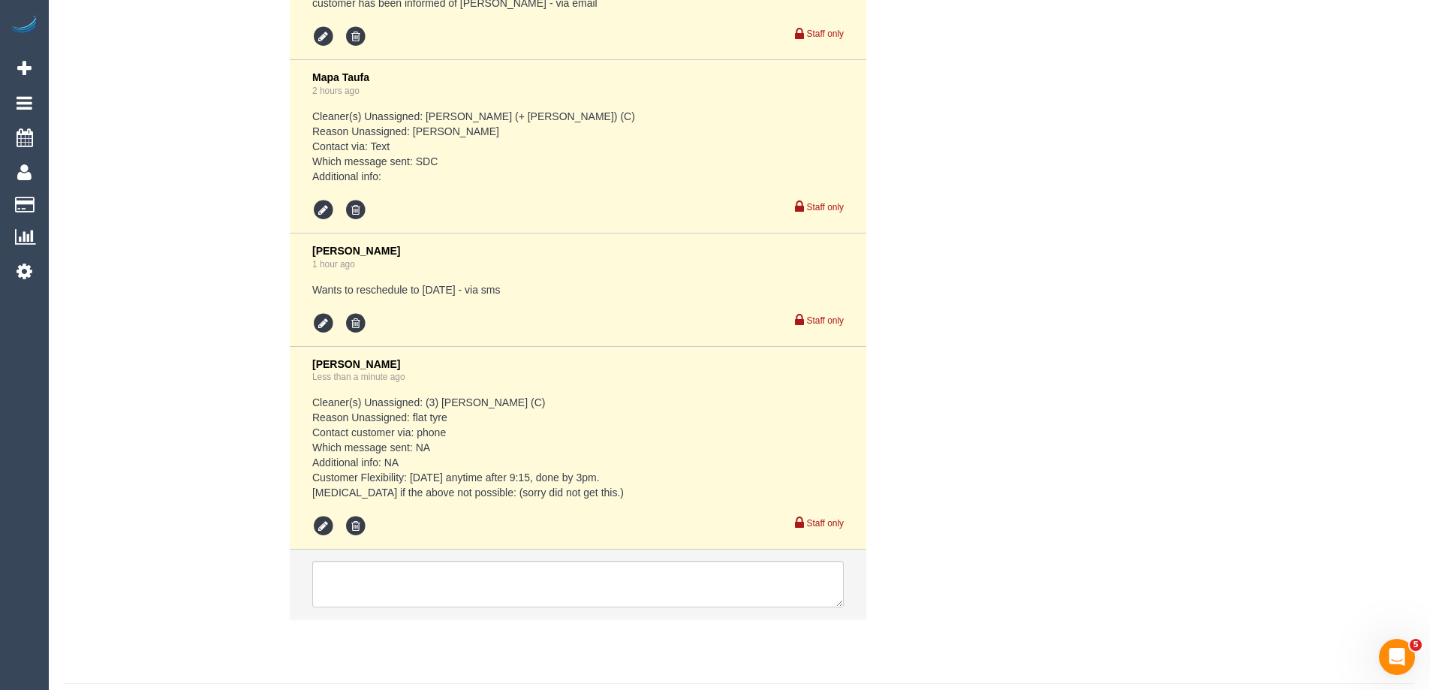
scroll to position [3053, 0]
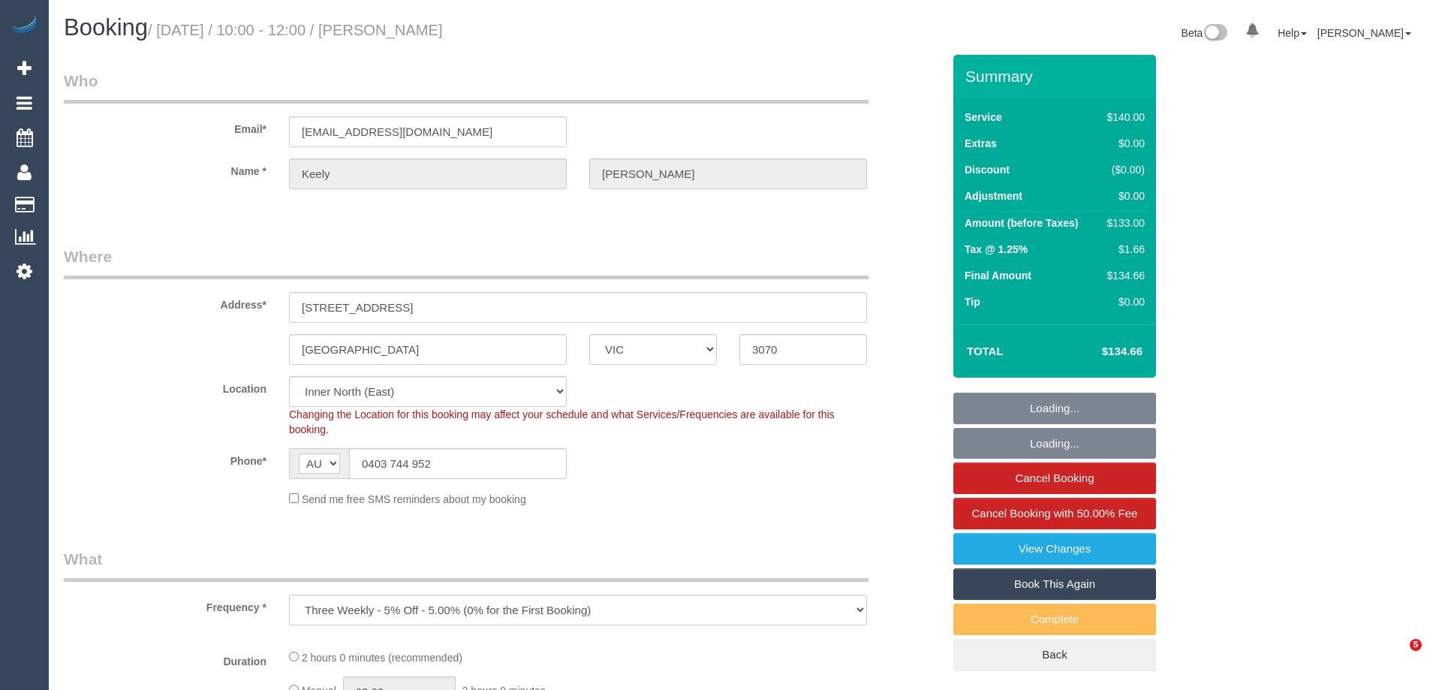
select select "VIC"
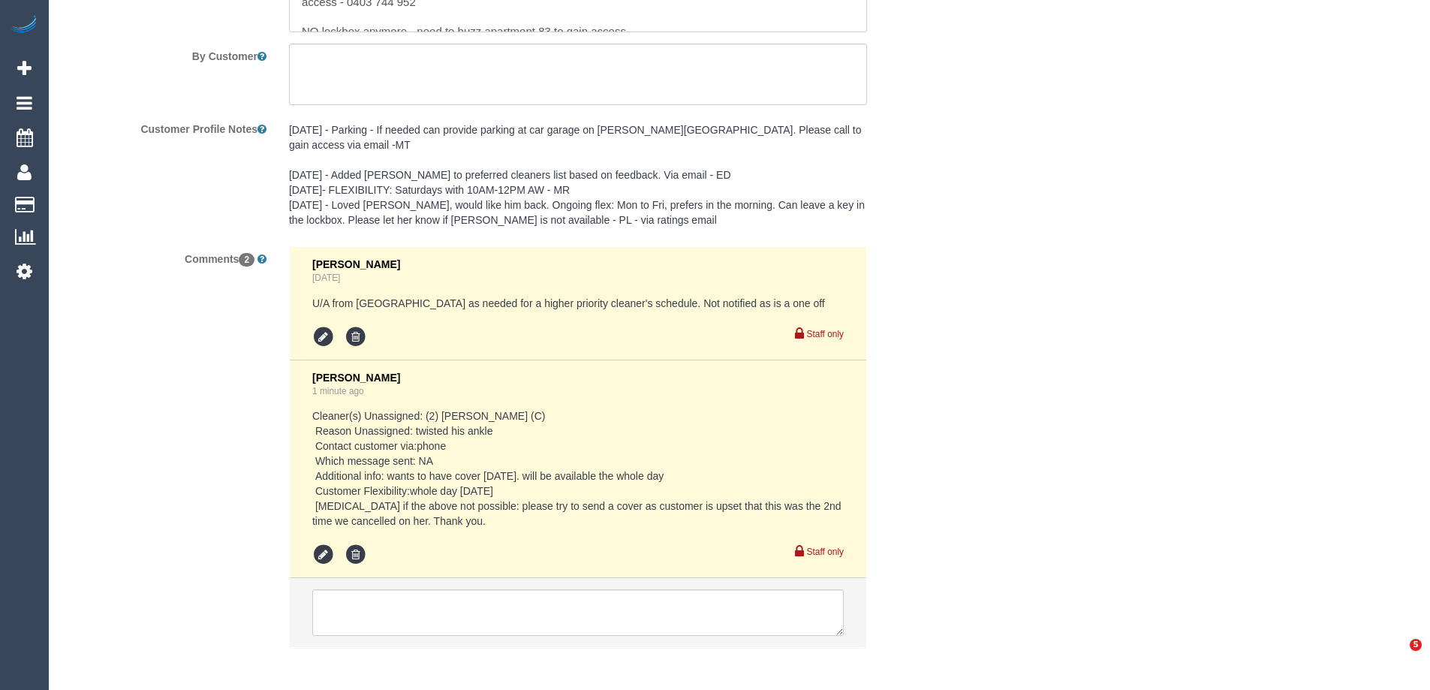
select select "string:stripe-pm_1NqlzL2GScqysDRVuJkJZbGu"
select select "number:28"
select select "number:14"
select select "number:21"
select select "number:25"
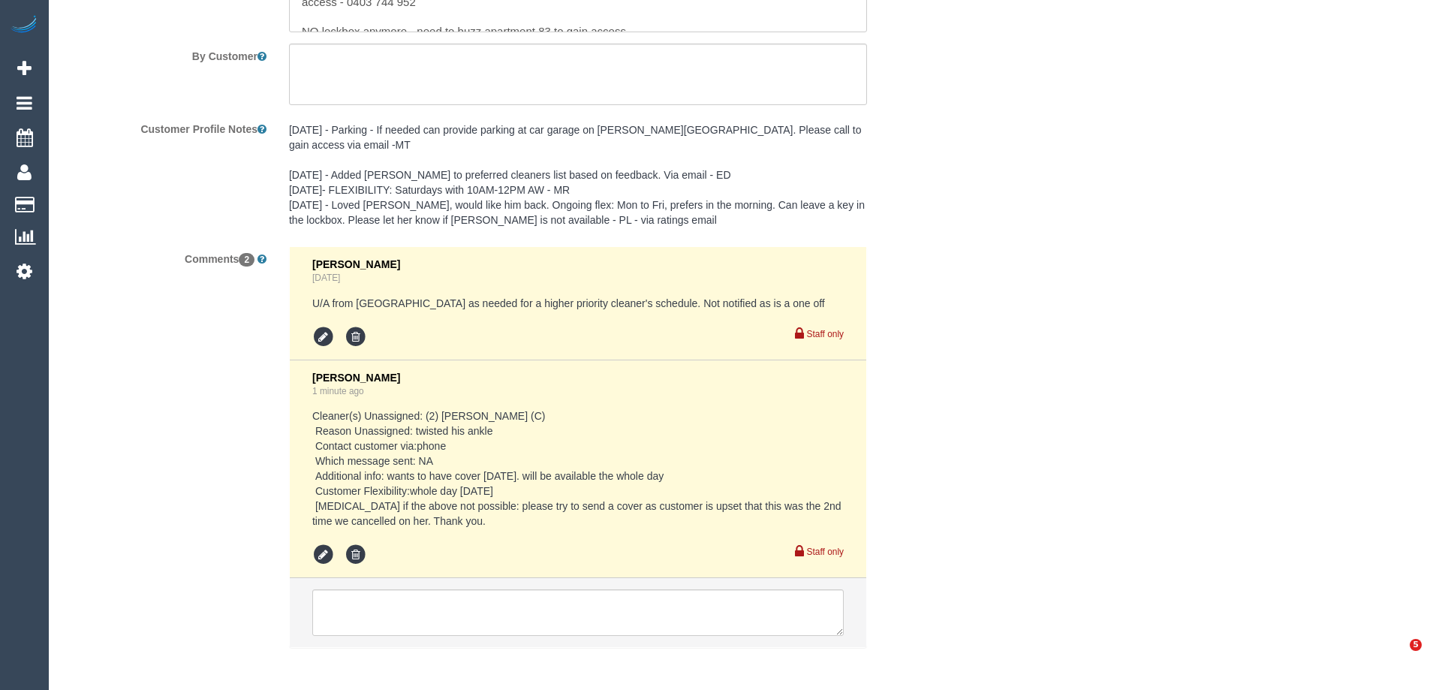
select select "number:34"
select select "number:11"
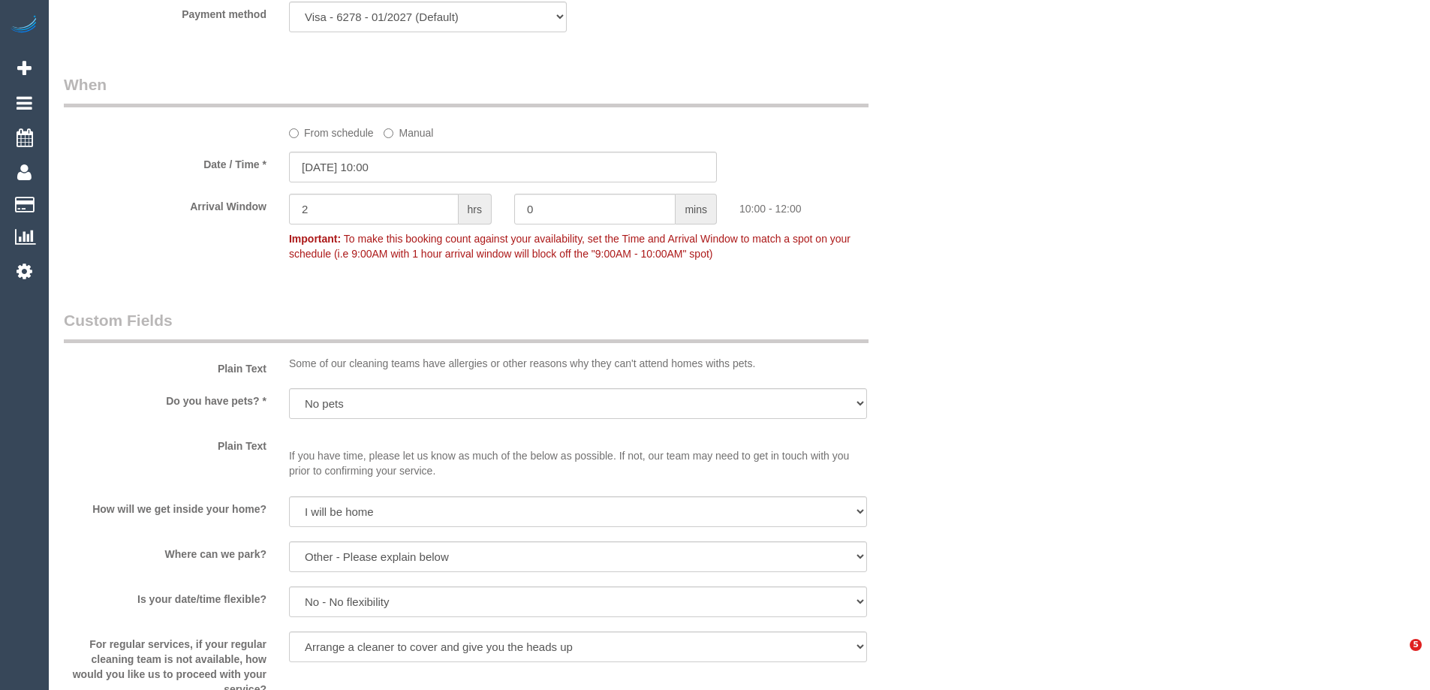
select select "object:1717"
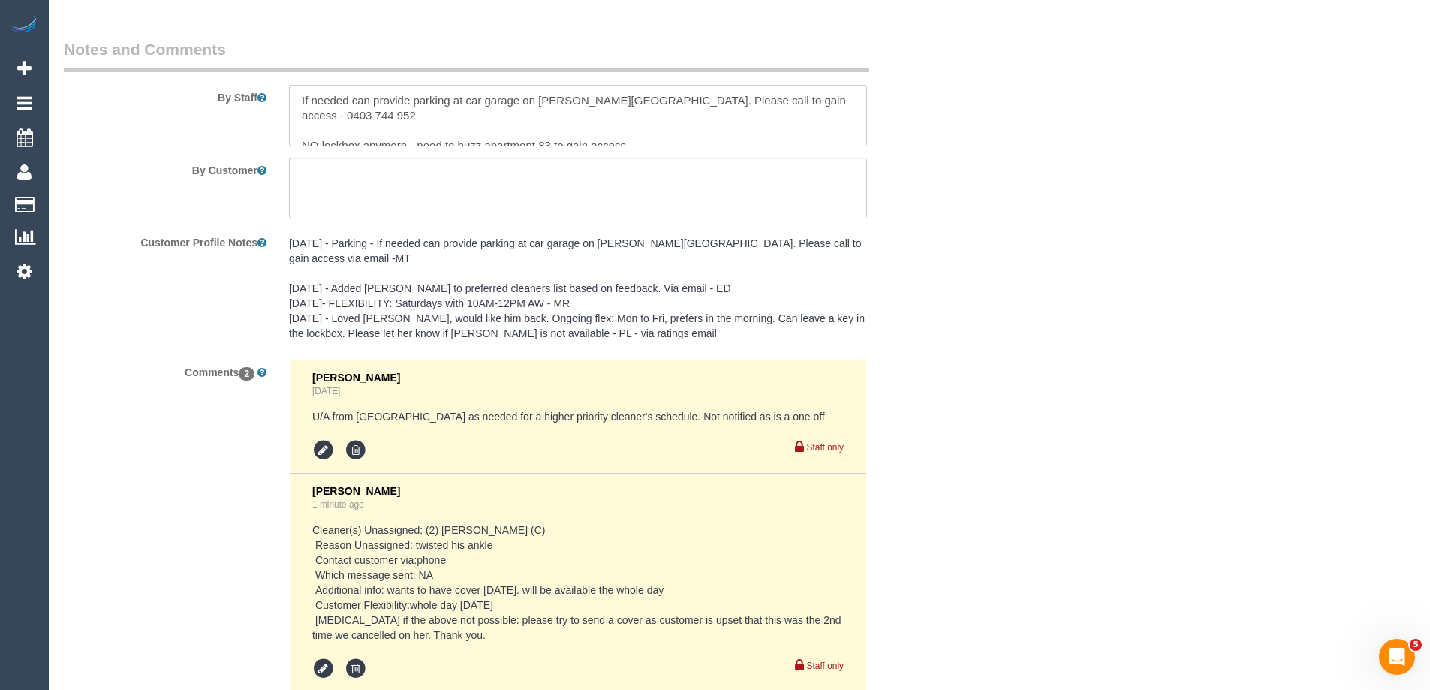
scroll to position [2690, 0]
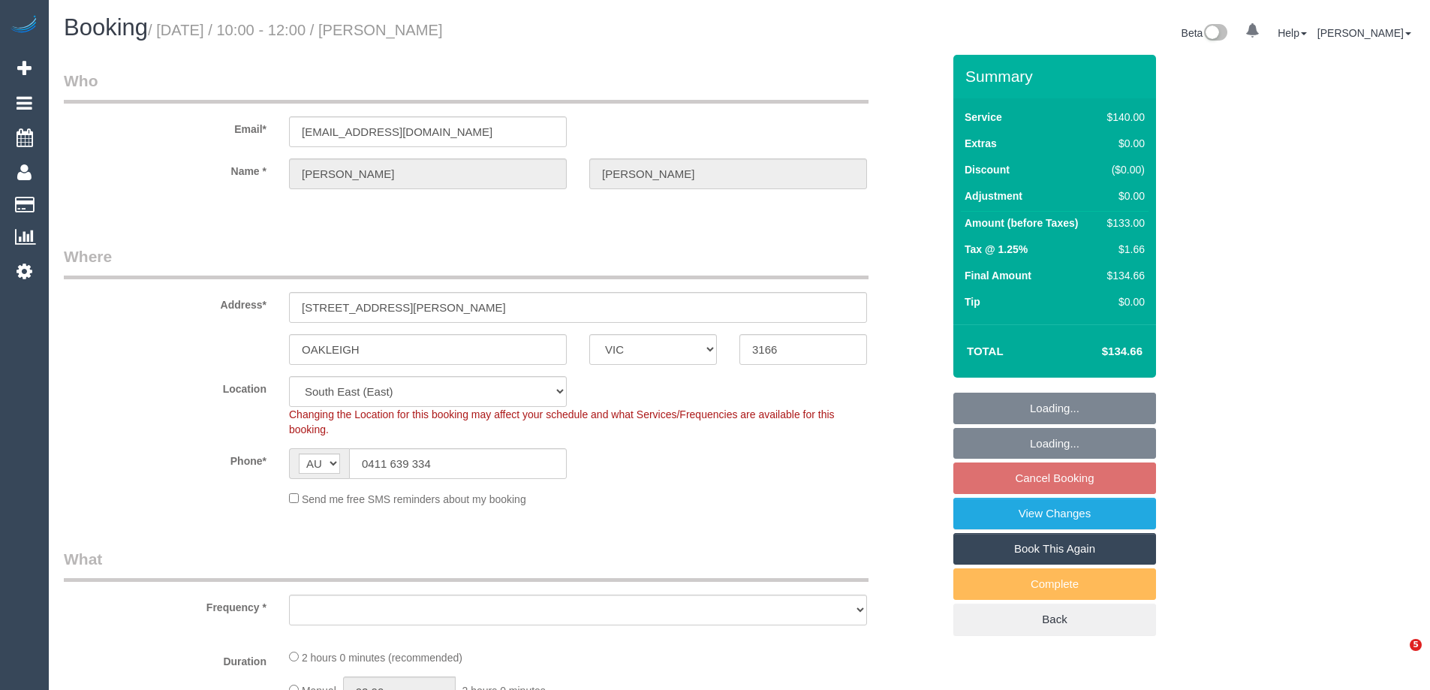
select select "VIC"
select select "object:694"
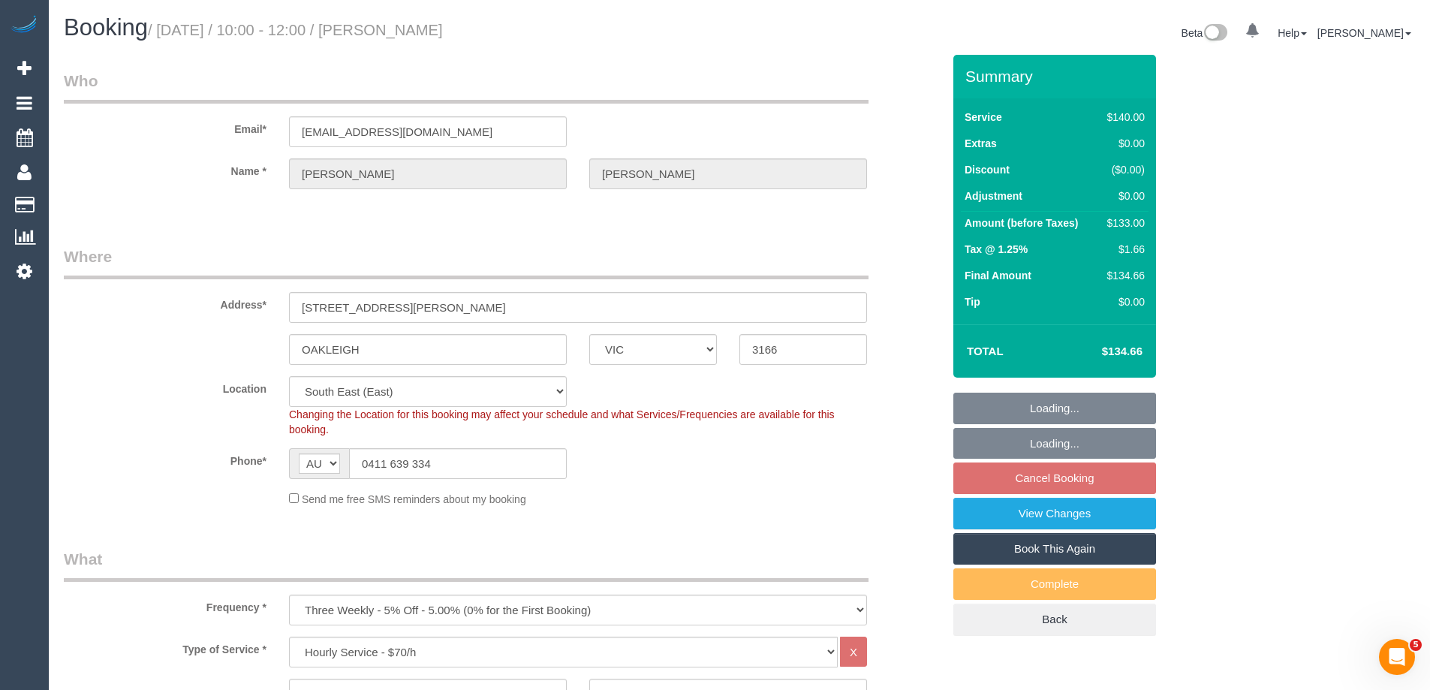
select select "number:29"
select select "number:14"
select select "number:18"
select select "number:24"
select select "number:34"
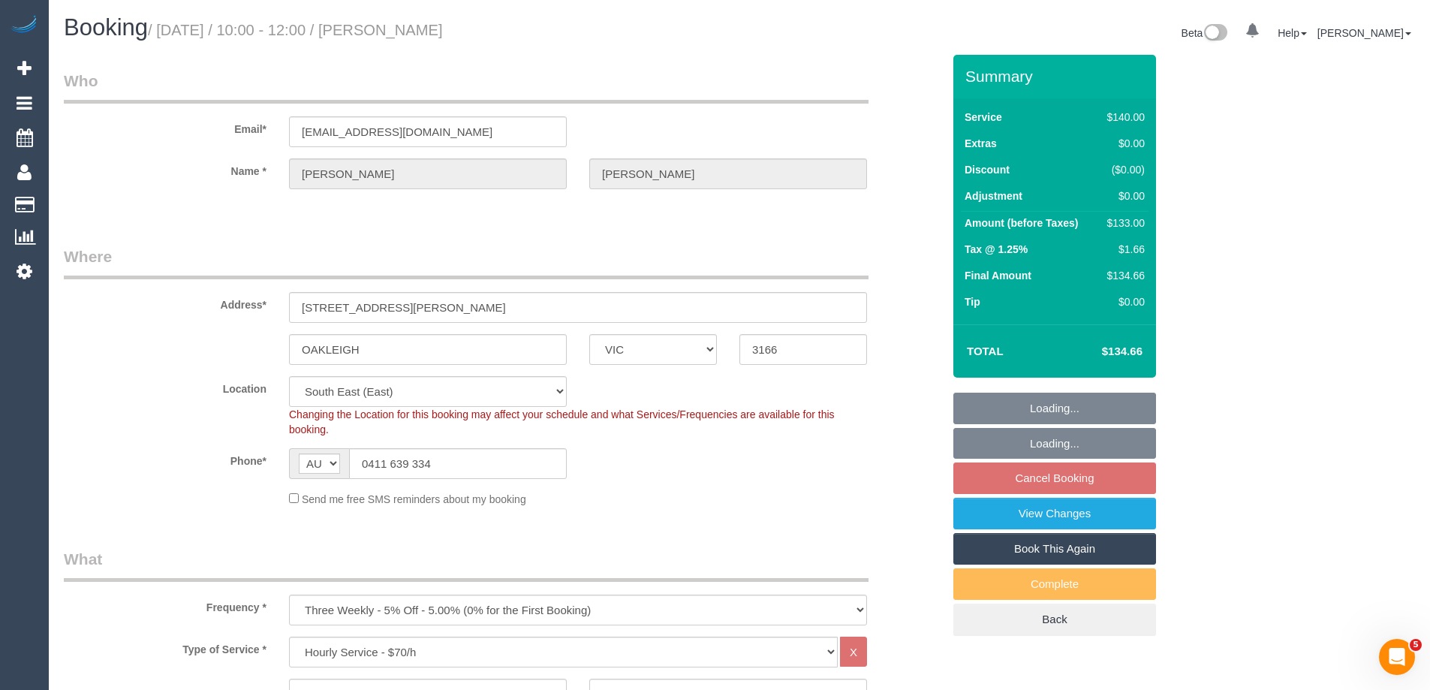
select select "number:26"
select select "object:1251"
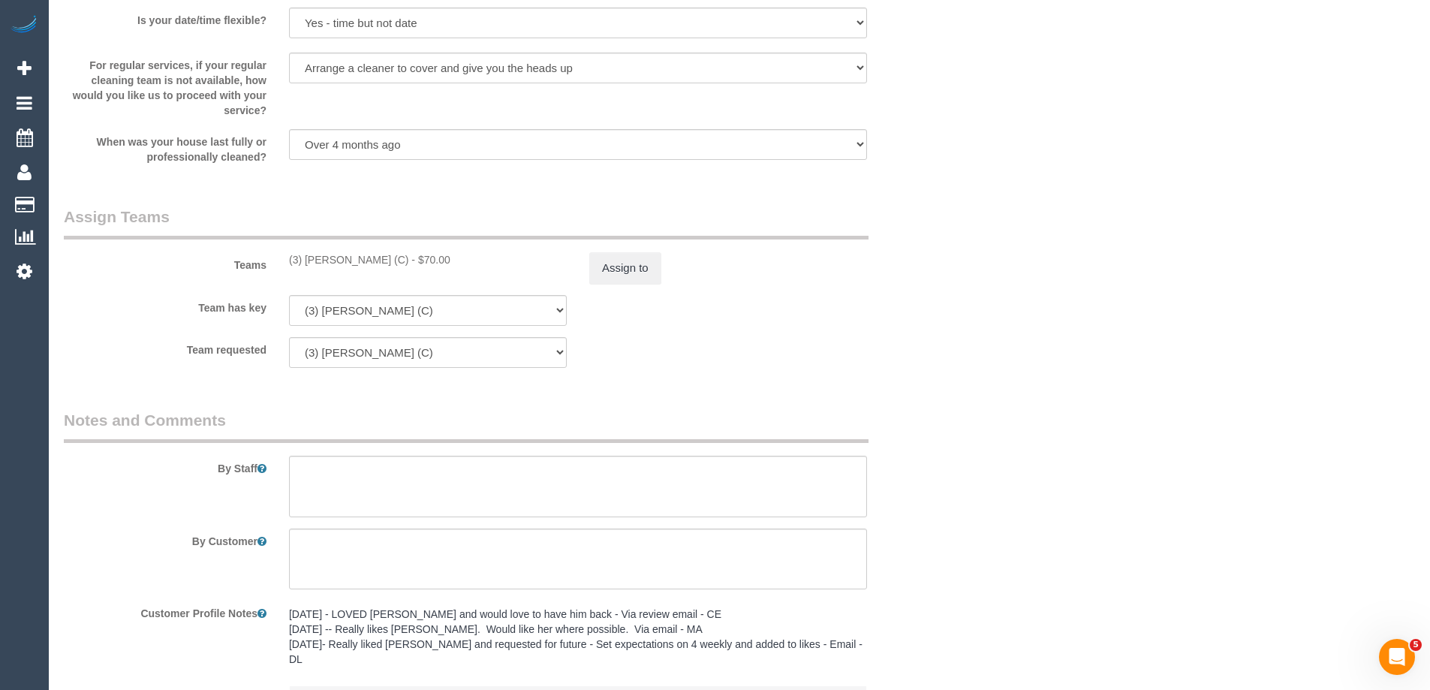
scroll to position [2178, 0]
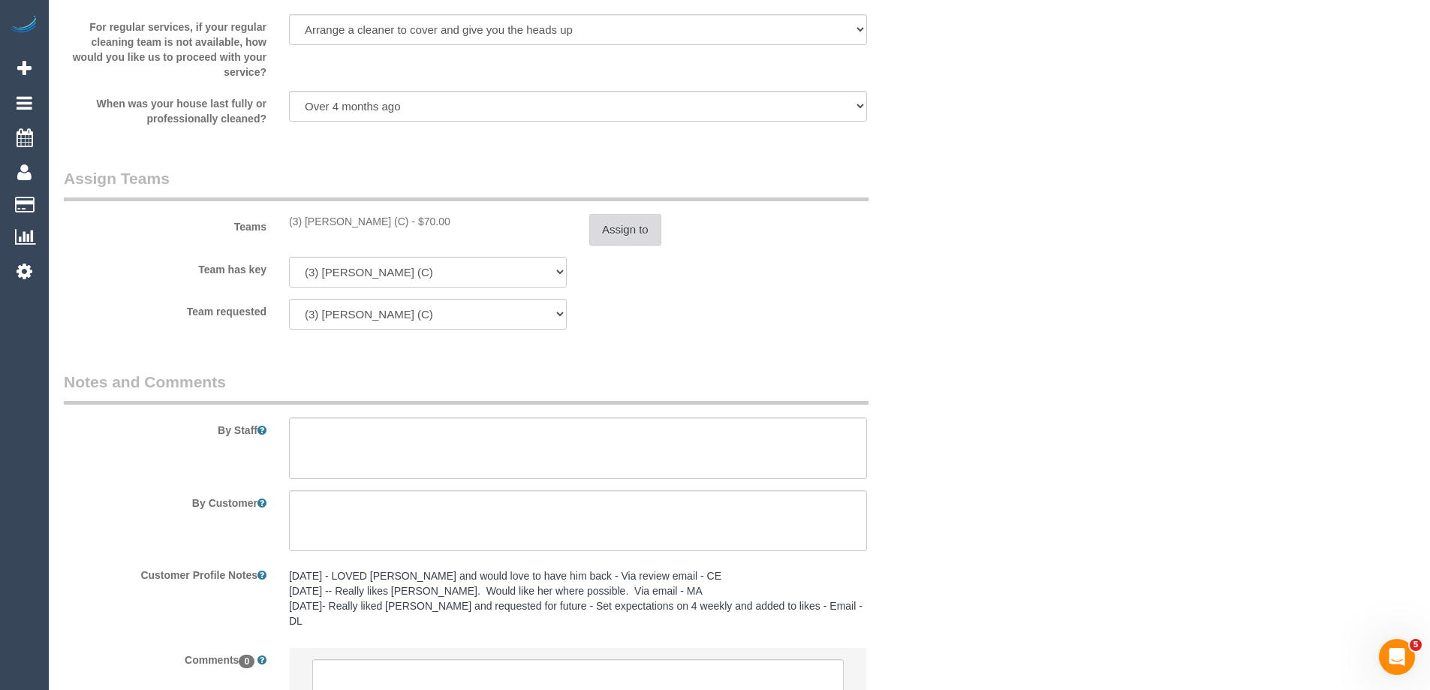
click at [622, 236] on button "Assign to" at bounding box center [625, 230] width 72 height 32
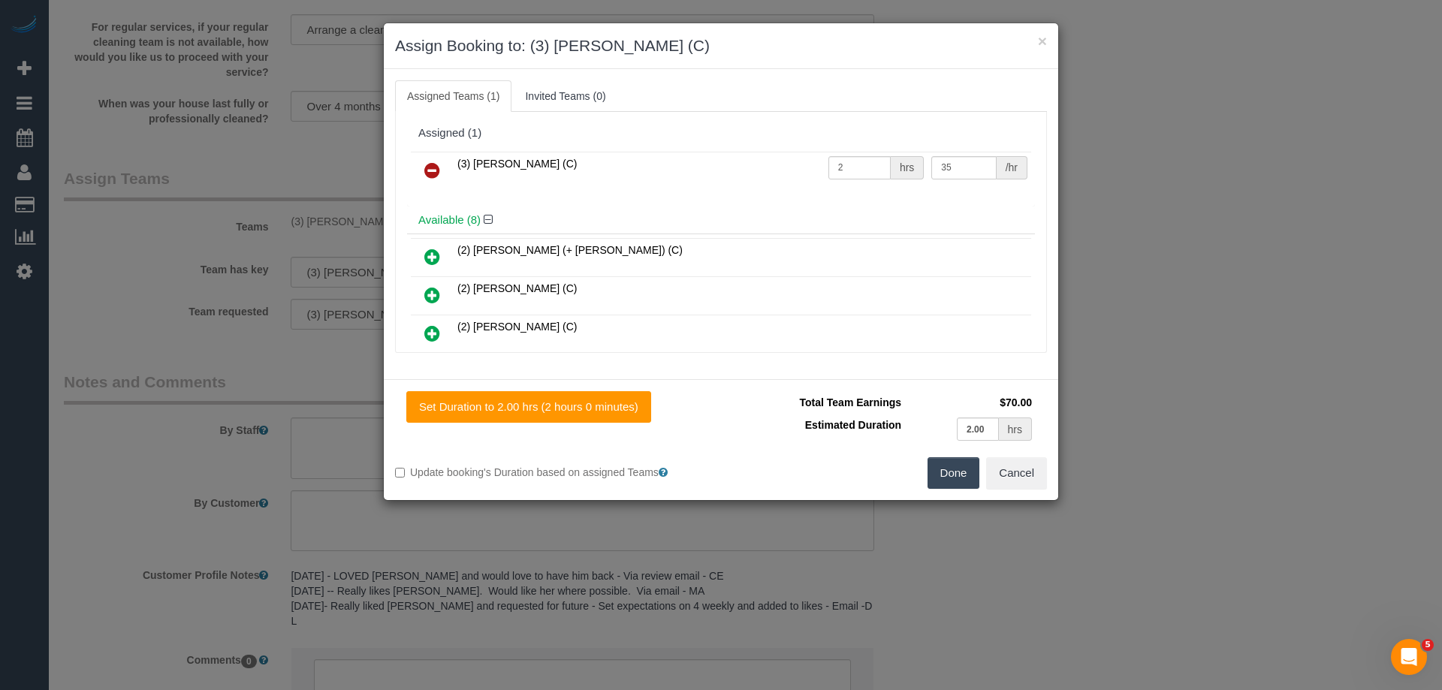
click at [432, 169] on icon at bounding box center [432, 170] width 16 height 18
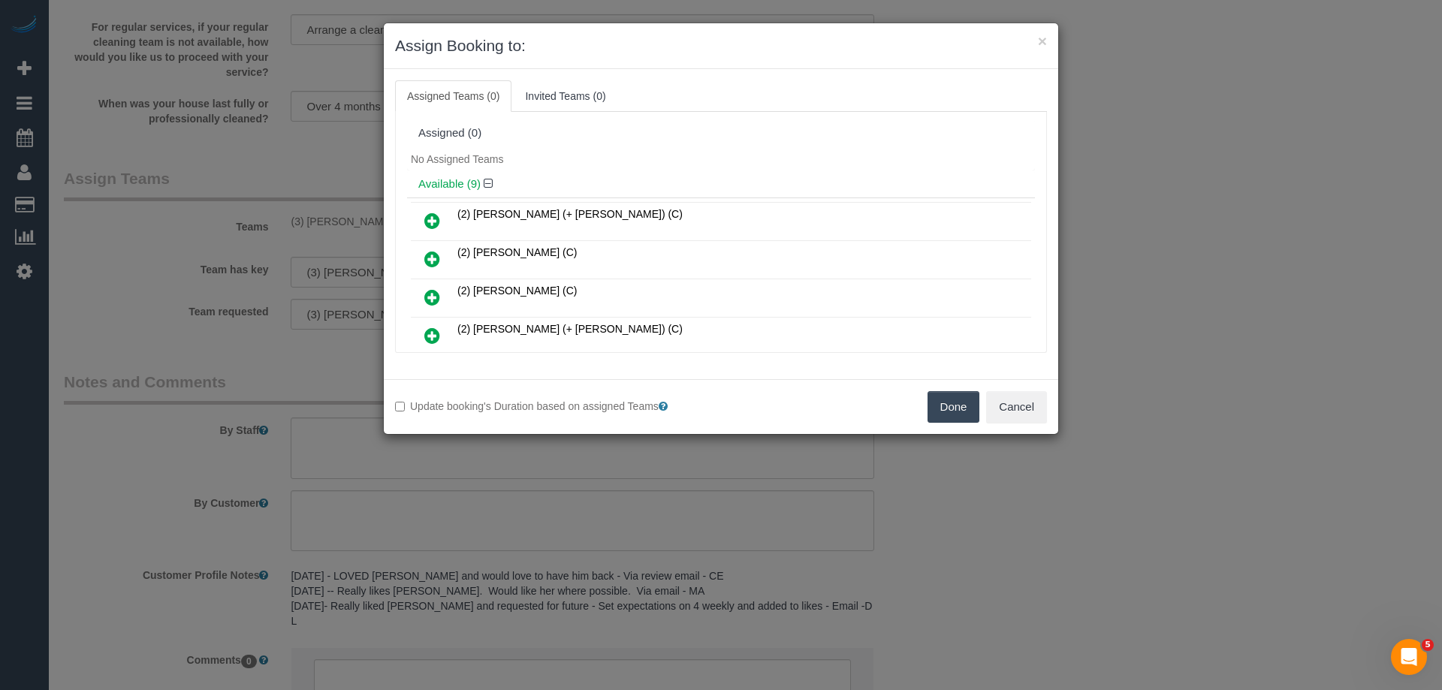
click at [957, 398] on button "Done" at bounding box center [953, 407] width 53 height 32
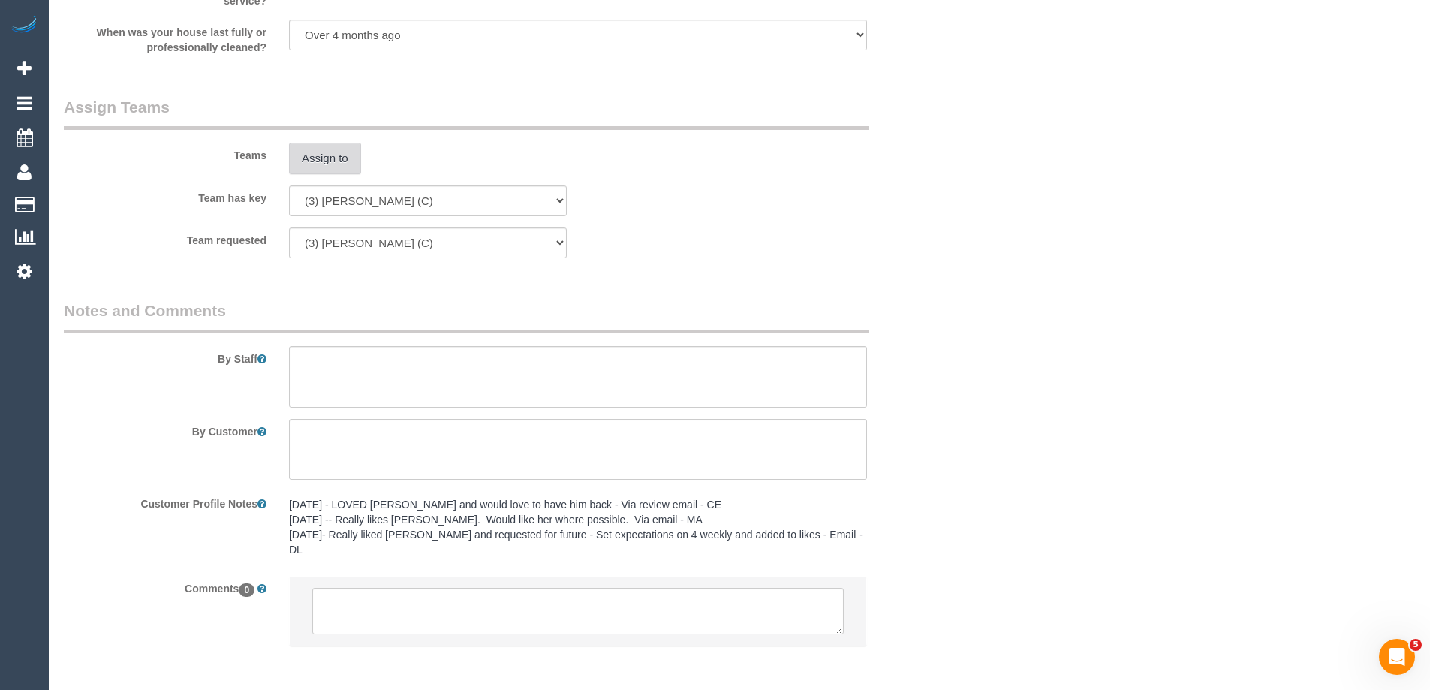
scroll to position [2299, 0]
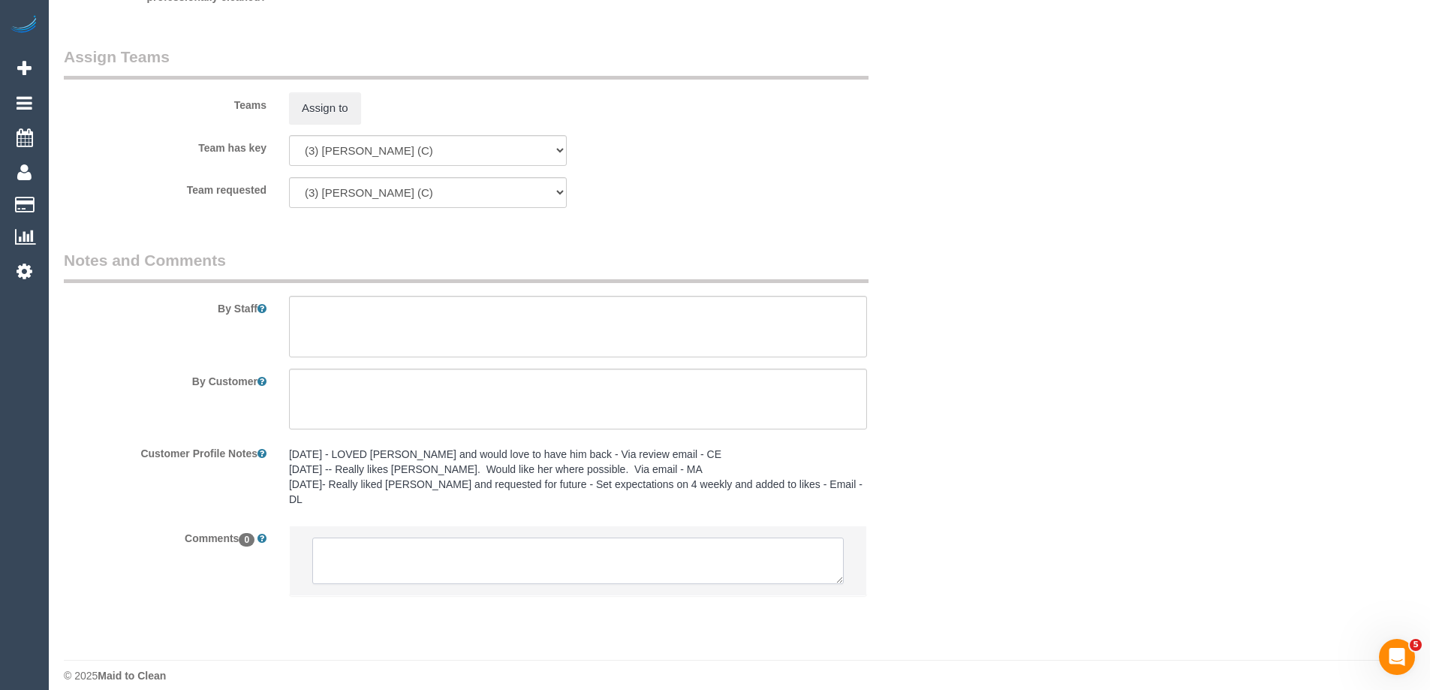
click at [379, 550] on textarea at bounding box center [578, 561] width 532 height 47
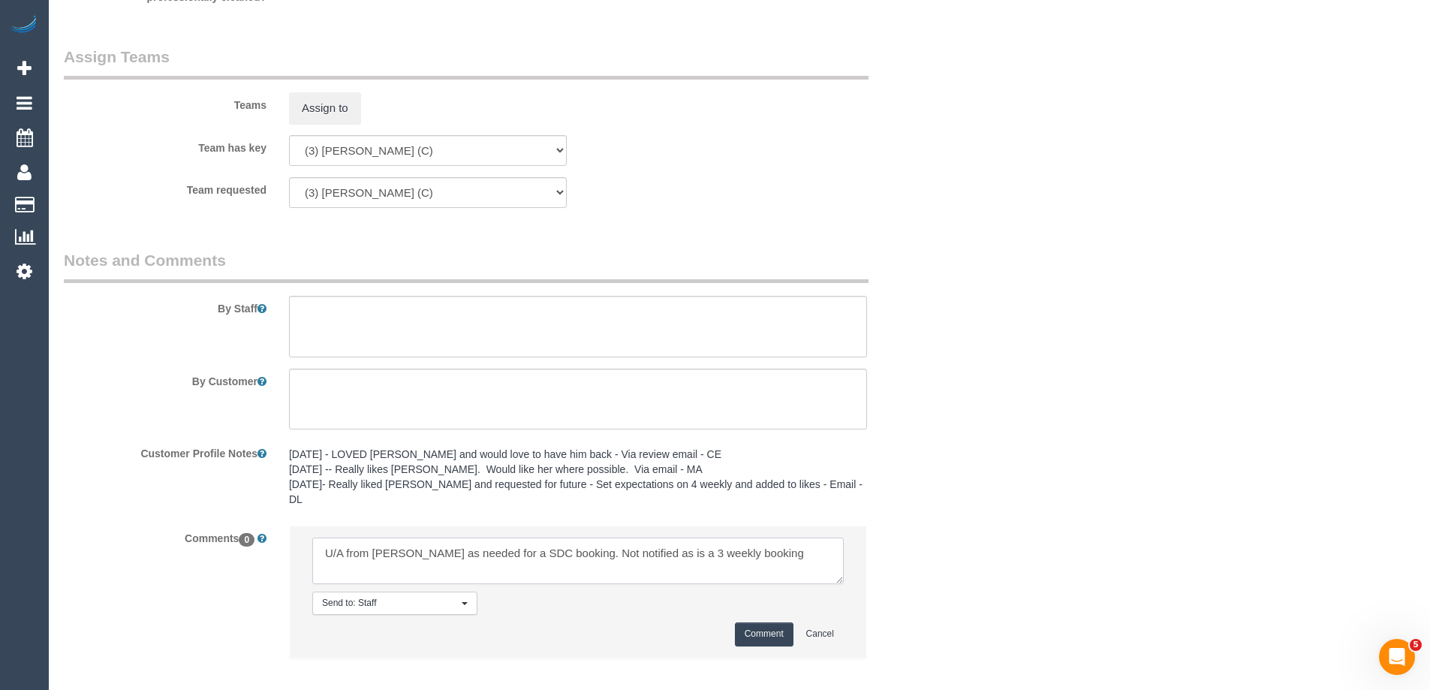
type textarea "U/A from Danyal as needed for a SDC booking. Not notified as is a 3 weekly book…"
click at [739, 622] on button "Comment" at bounding box center [764, 633] width 59 height 23
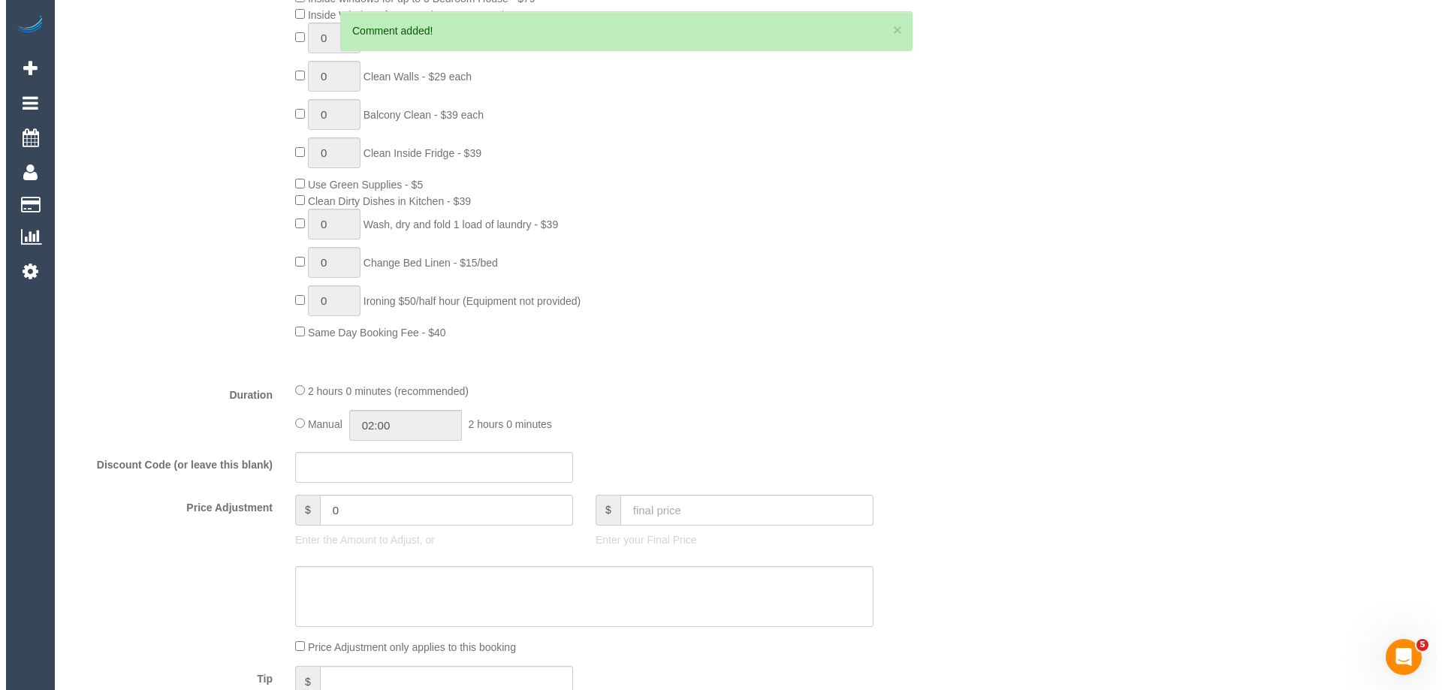
scroll to position [0, 0]
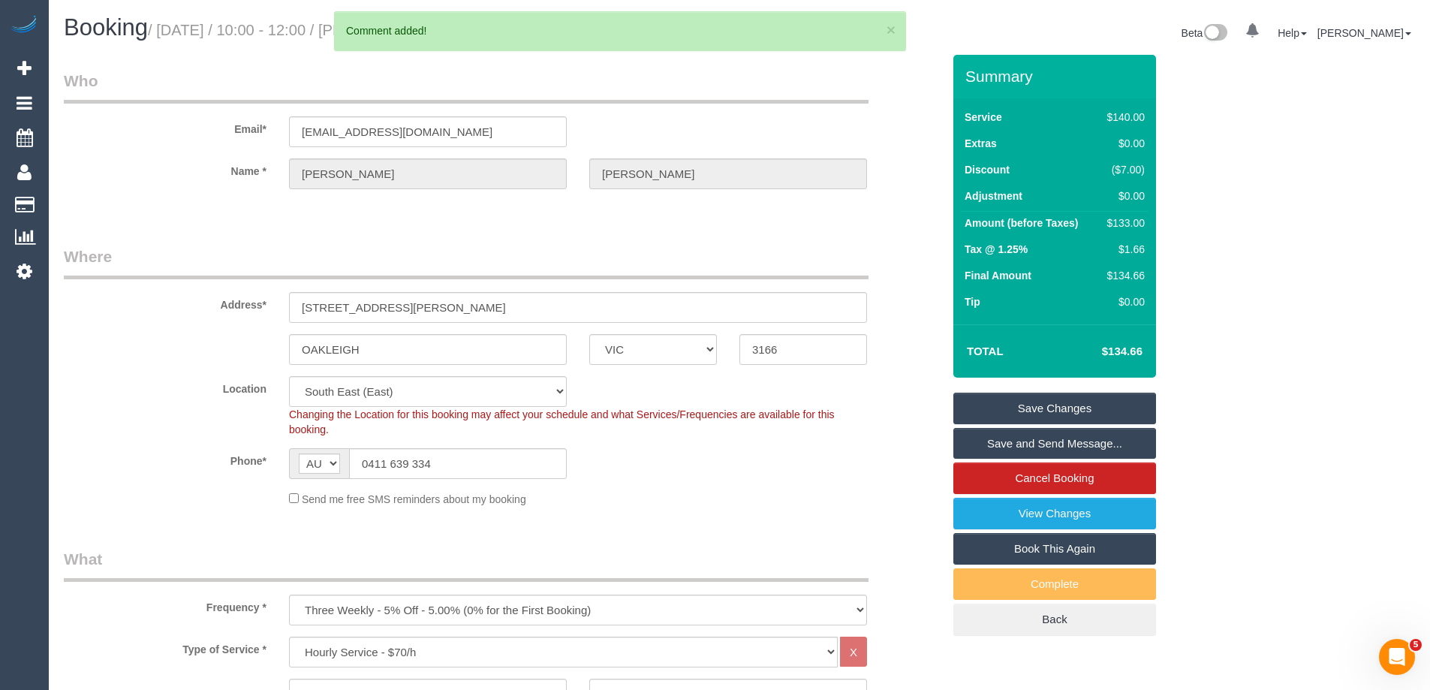
click at [982, 415] on link "Save Changes" at bounding box center [1055, 409] width 203 height 32
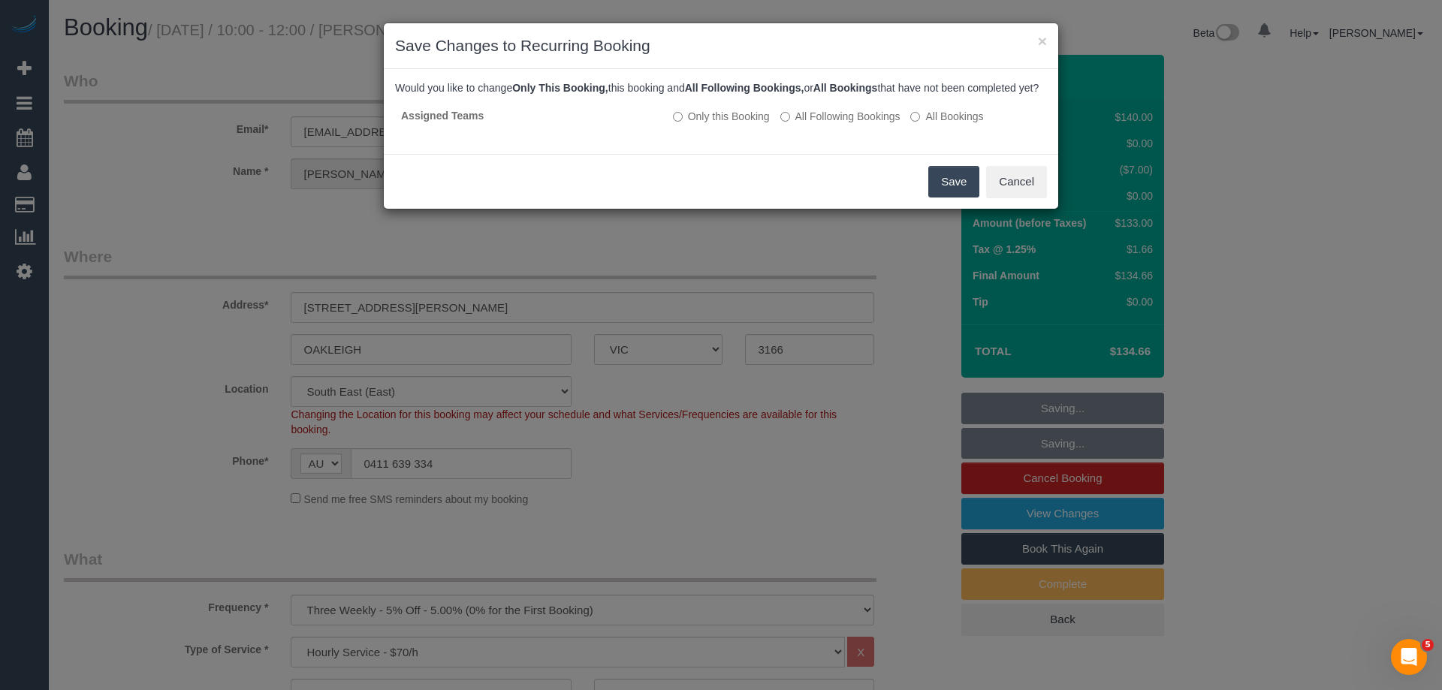
click at [952, 197] on button "Save" at bounding box center [953, 182] width 51 height 32
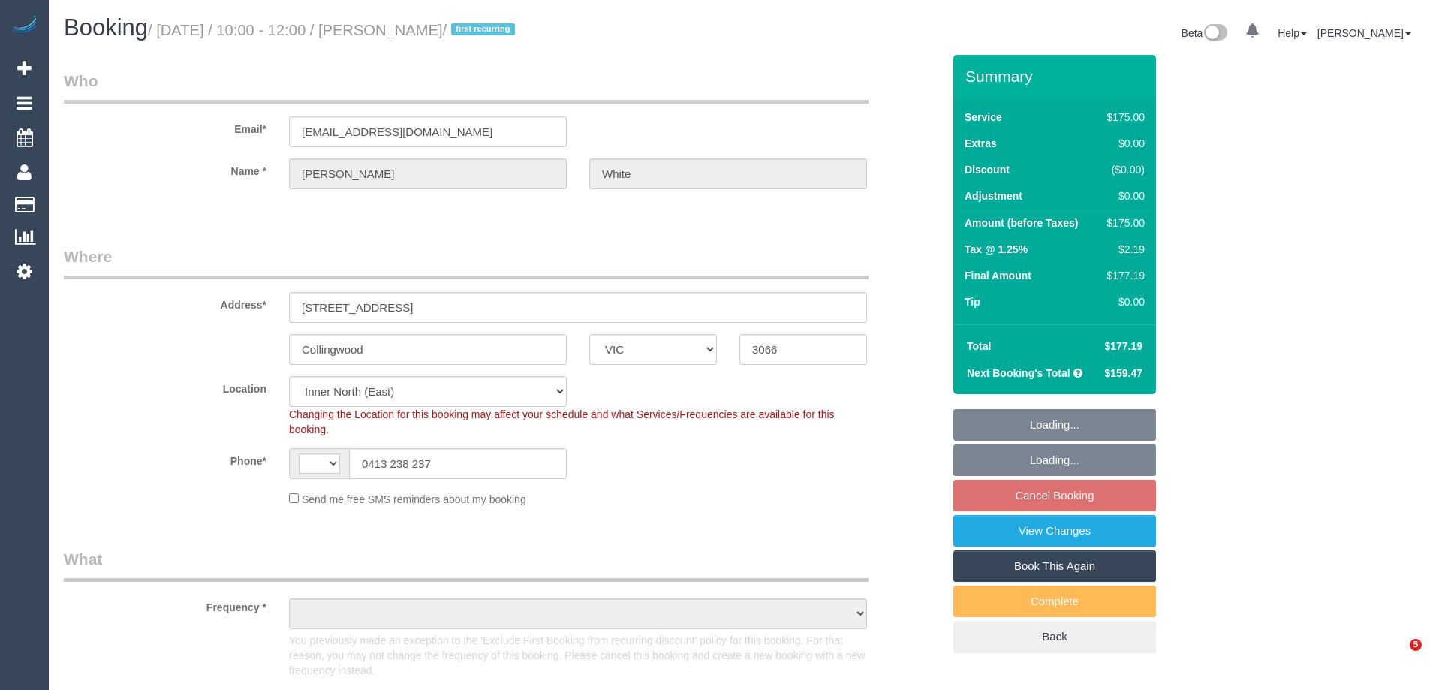
select select "VIC"
select select "string:AU"
select select "string:stripe-pm_1OvoWO2GScqysDRVnLjkWlaP"
select select "number:28"
select select "number:16"
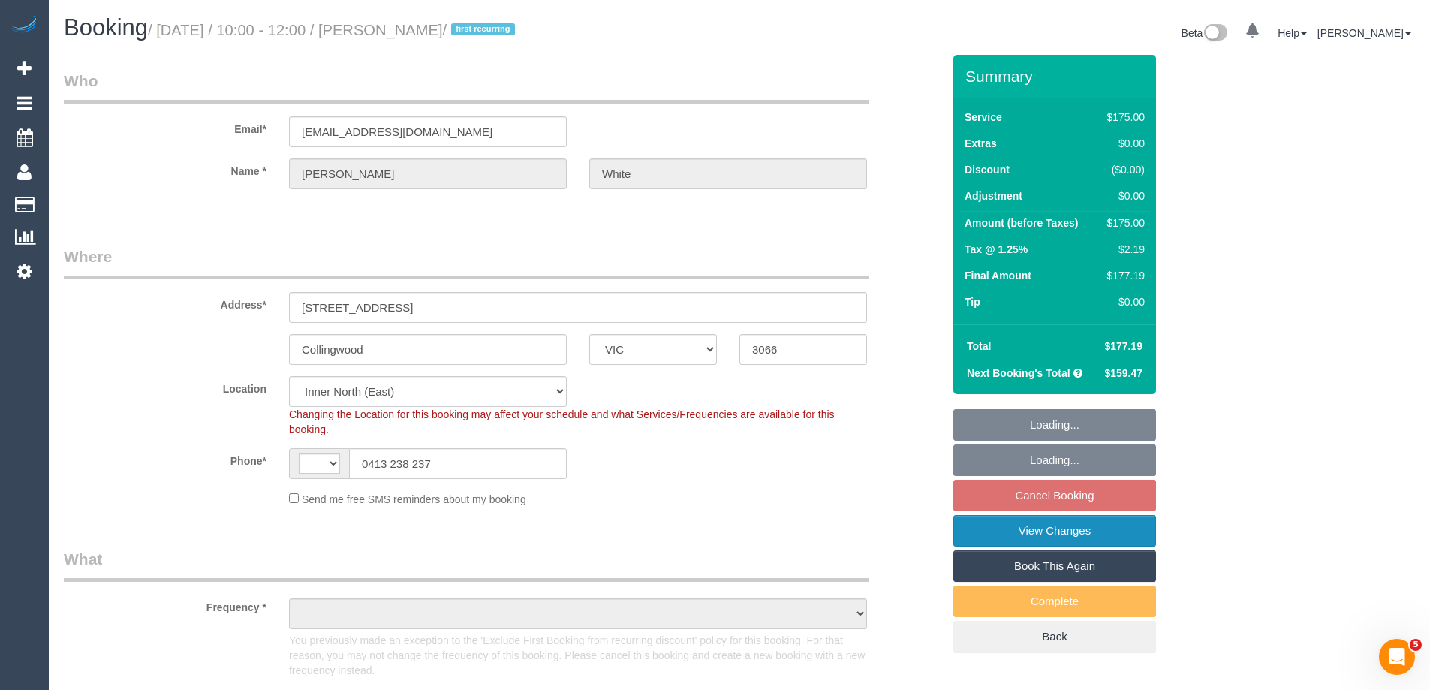
select select "number:19"
select select "number:22"
select select "number:33"
select select "number:26"
click at [1030, 535] on link "View Changes" at bounding box center [1055, 531] width 203 height 32
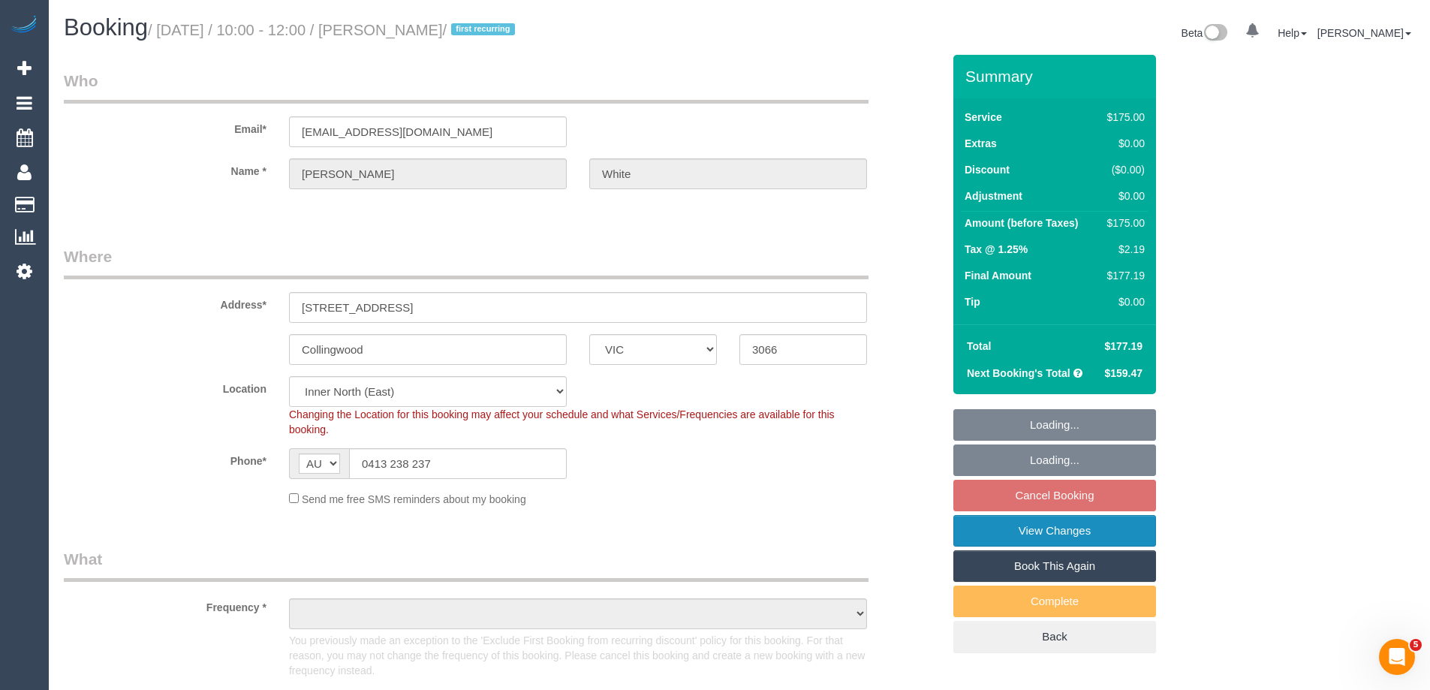
select select "object:702"
select select "150"
select select "object:1707"
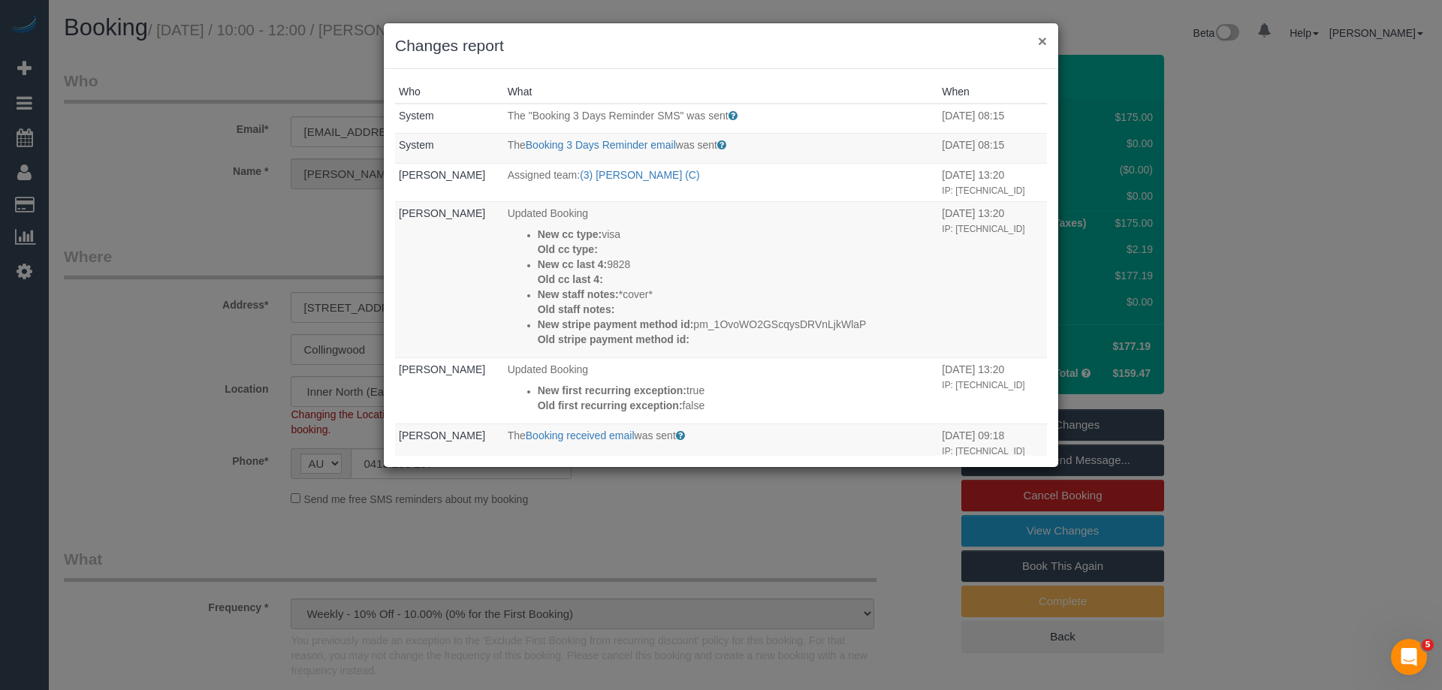
click at [1044, 36] on button "×" at bounding box center [1042, 41] width 9 height 16
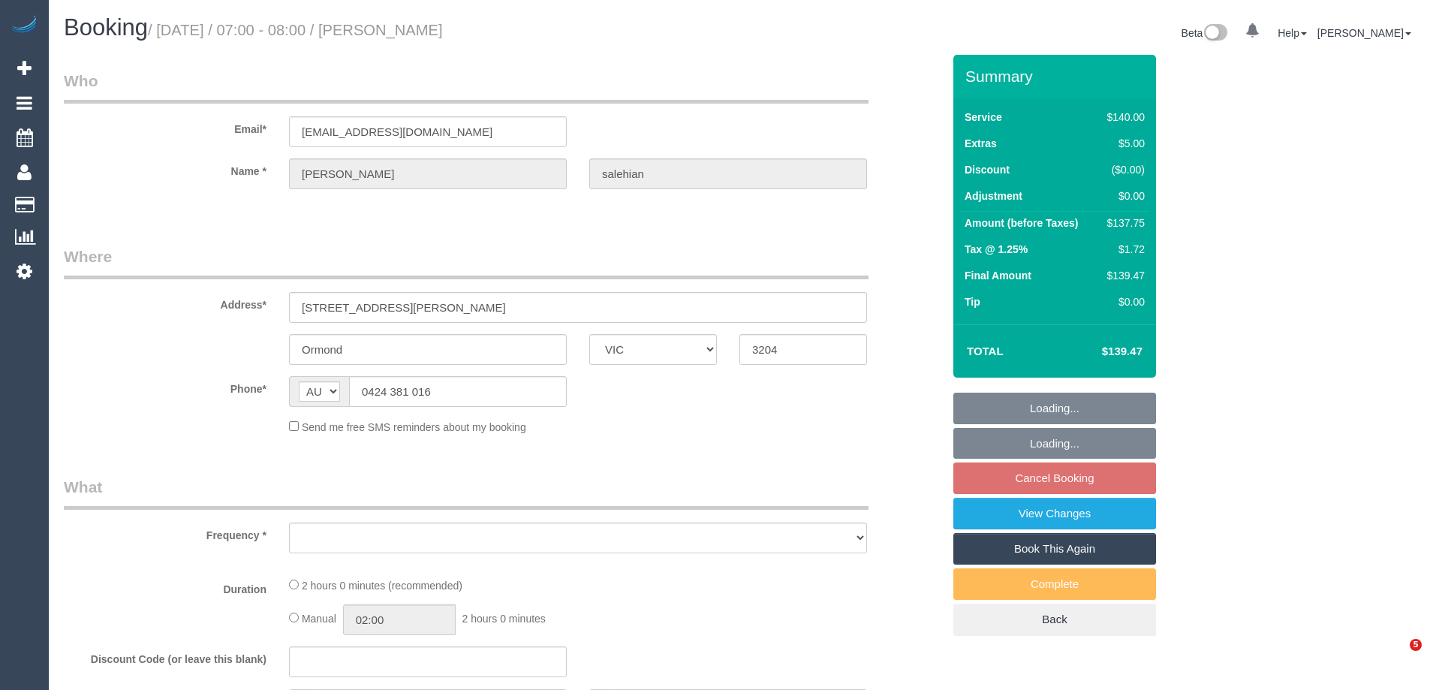
select select "VIC"
select select "number:28"
select select "number:14"
select select "number:18"
select select "number:22"
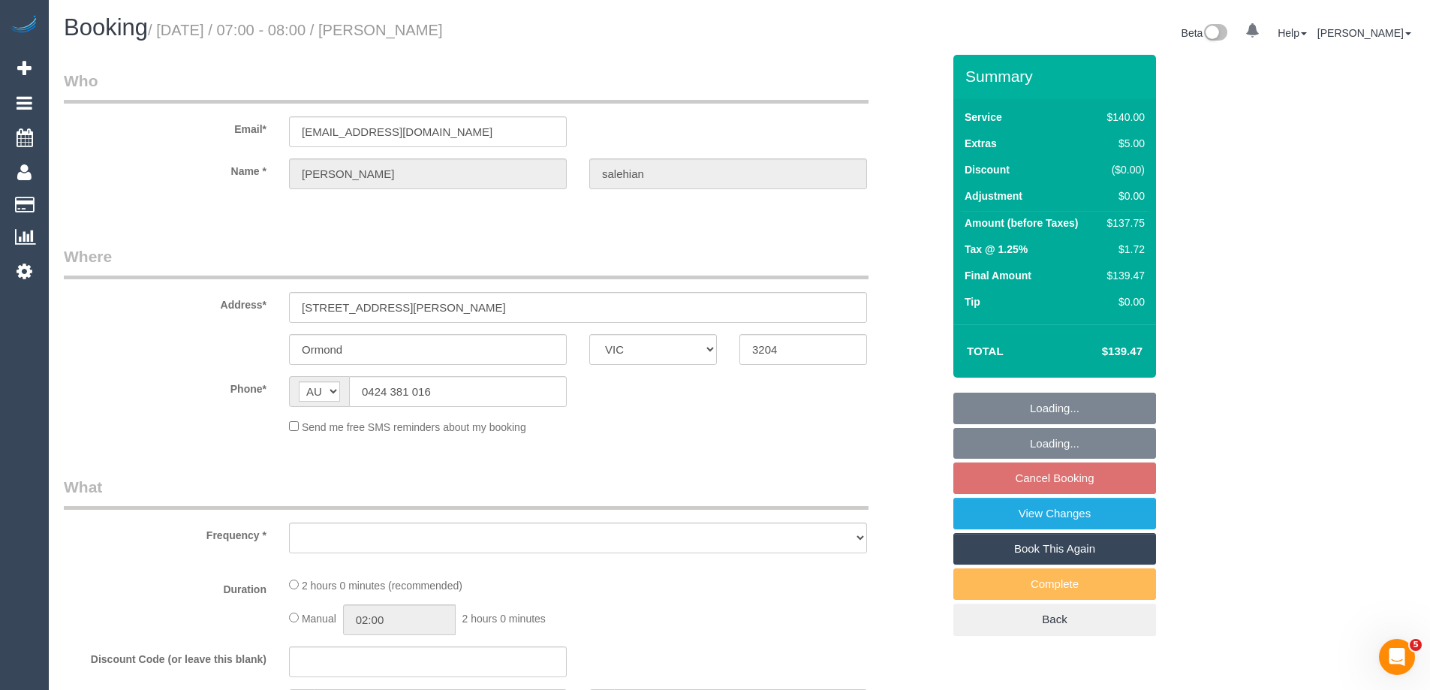
select select "number:34"
select select "number:13"
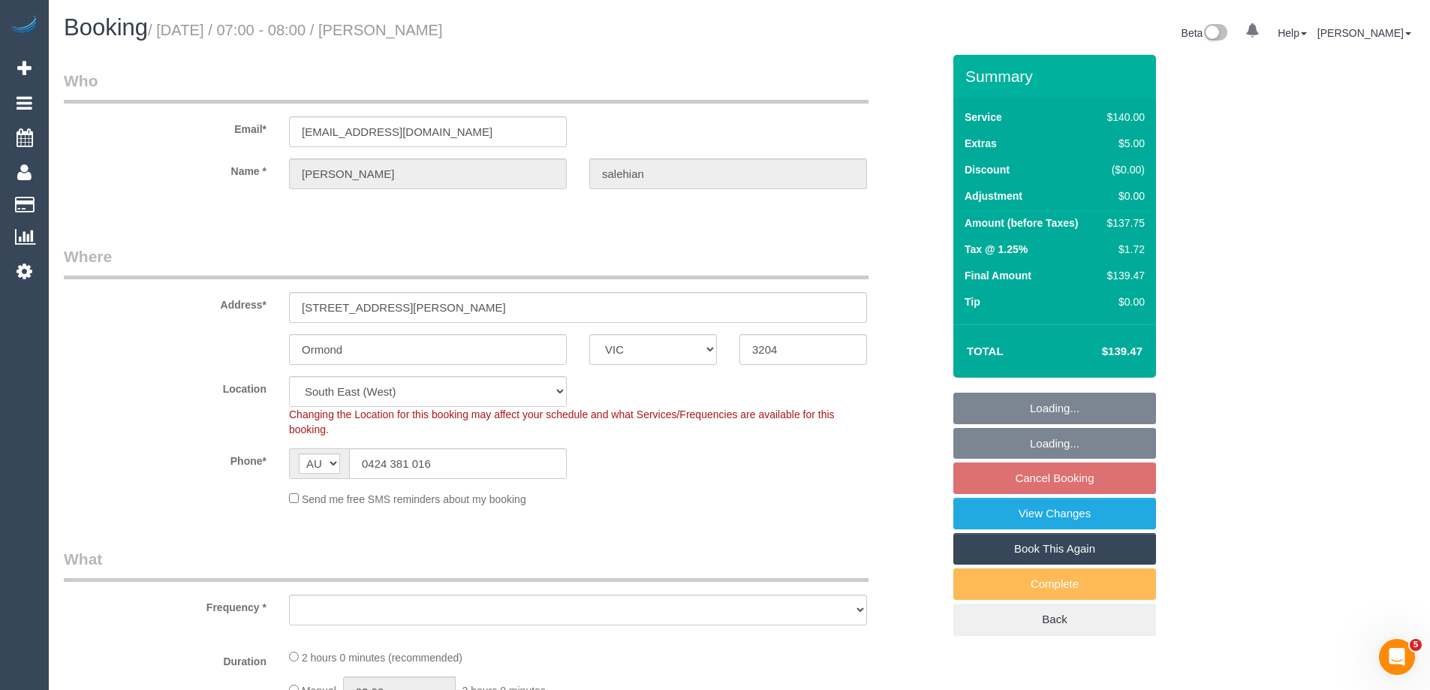
select select "object:676"
select select "string:stripe-pm_1QZ5Qn2GScqysDRVFihk4EHb"
select select "object:851"
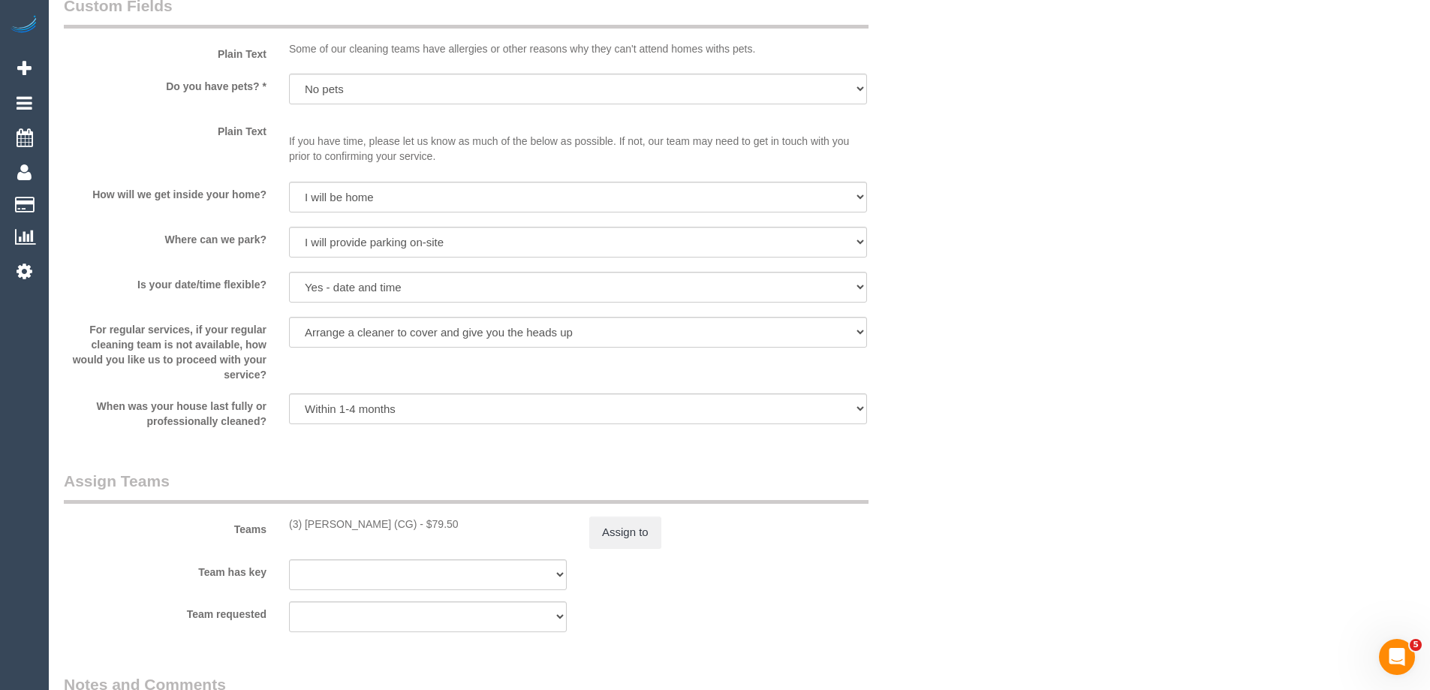
scroll to position [2027, 0]
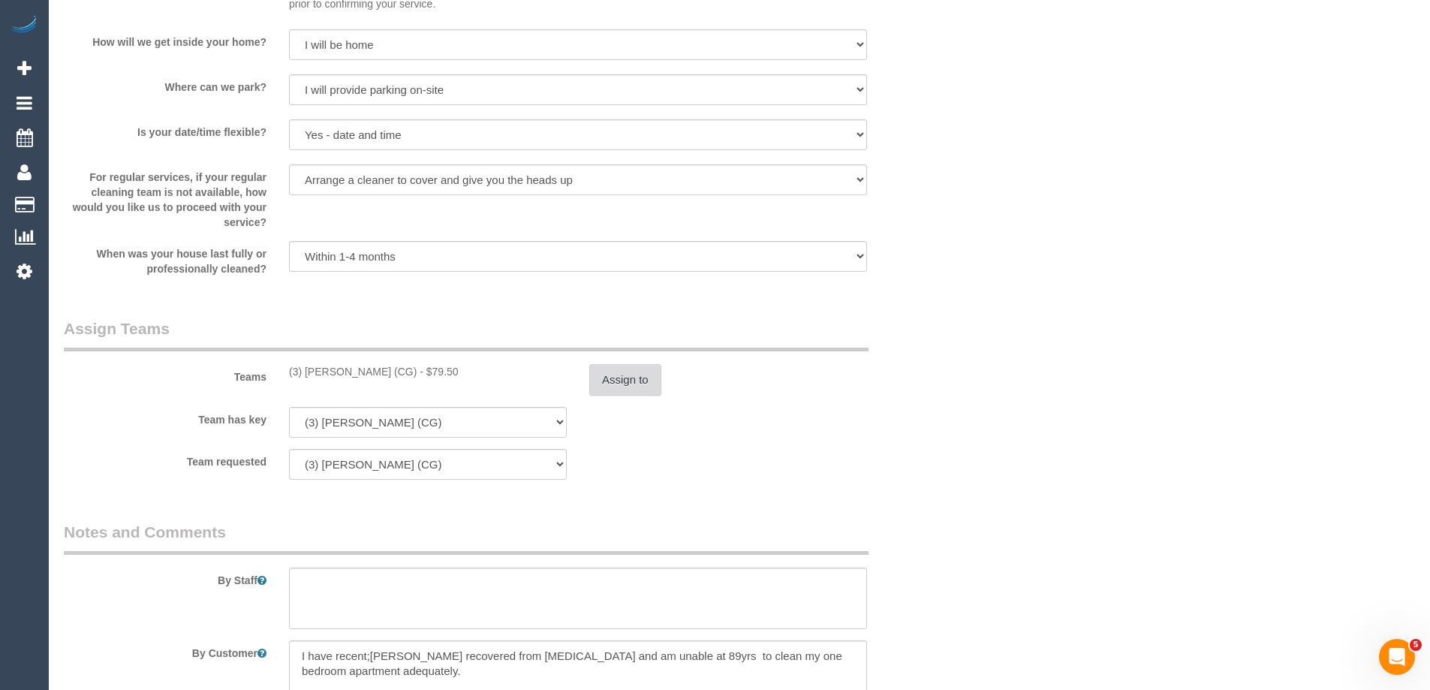
click at [622, 378] on button "Assign to" at bounding box center [625, 380] width 72 height 32
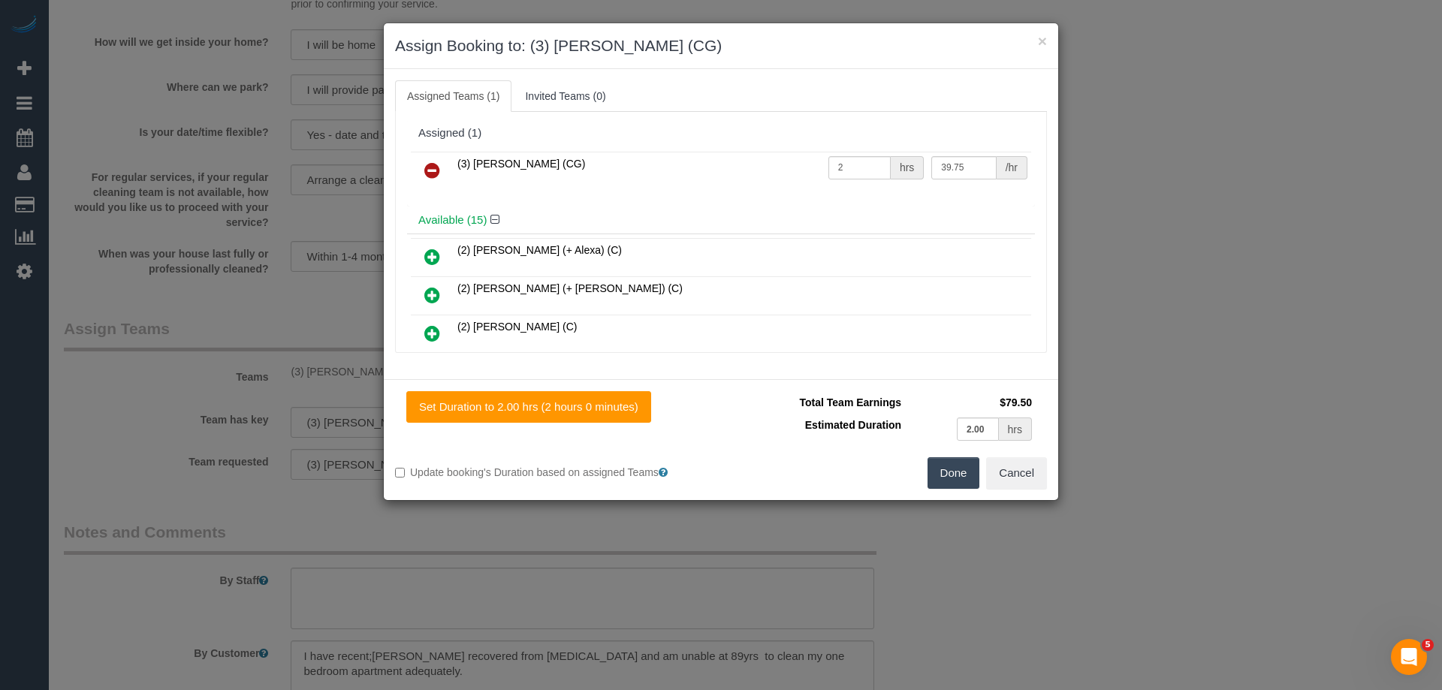
click at [426, 173] on icon at bounding box center [432, 170] width 16 height 18
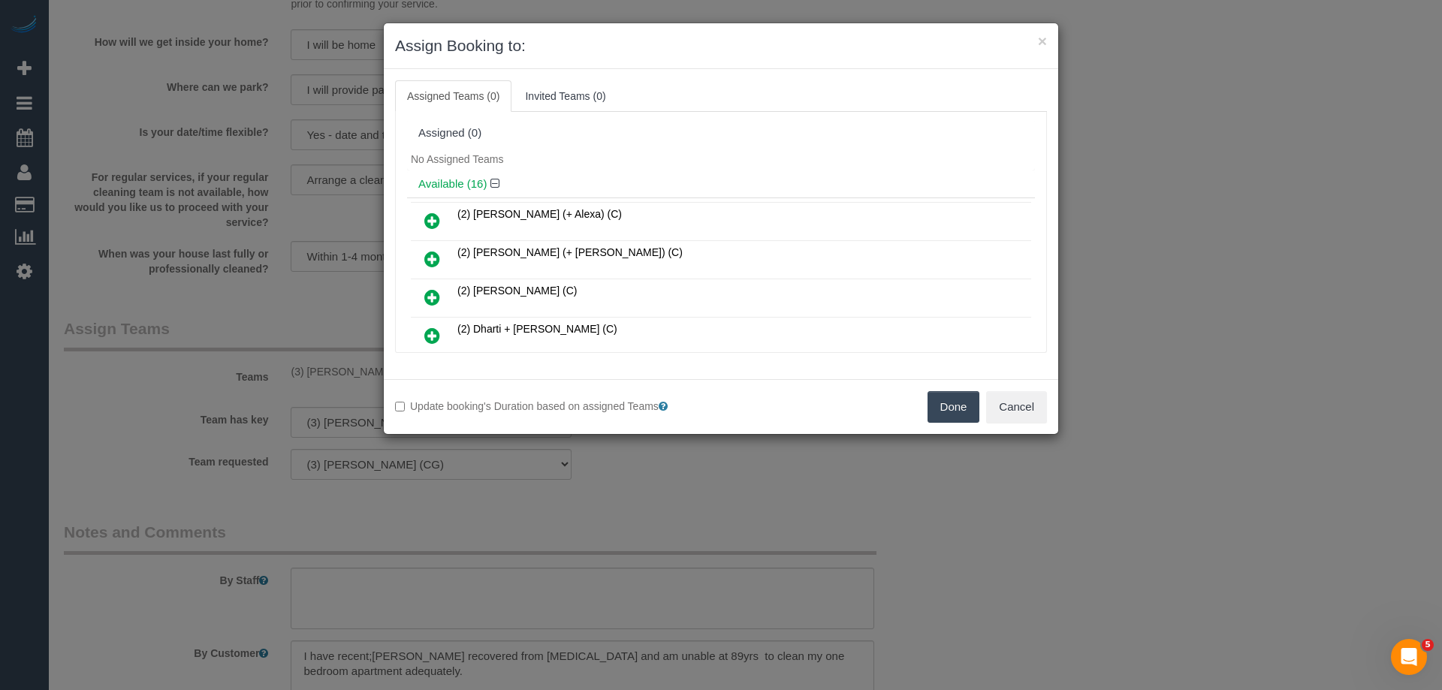
click at [945, 405] on button "Done" at bounding box center [953, 407] width 53 height 32
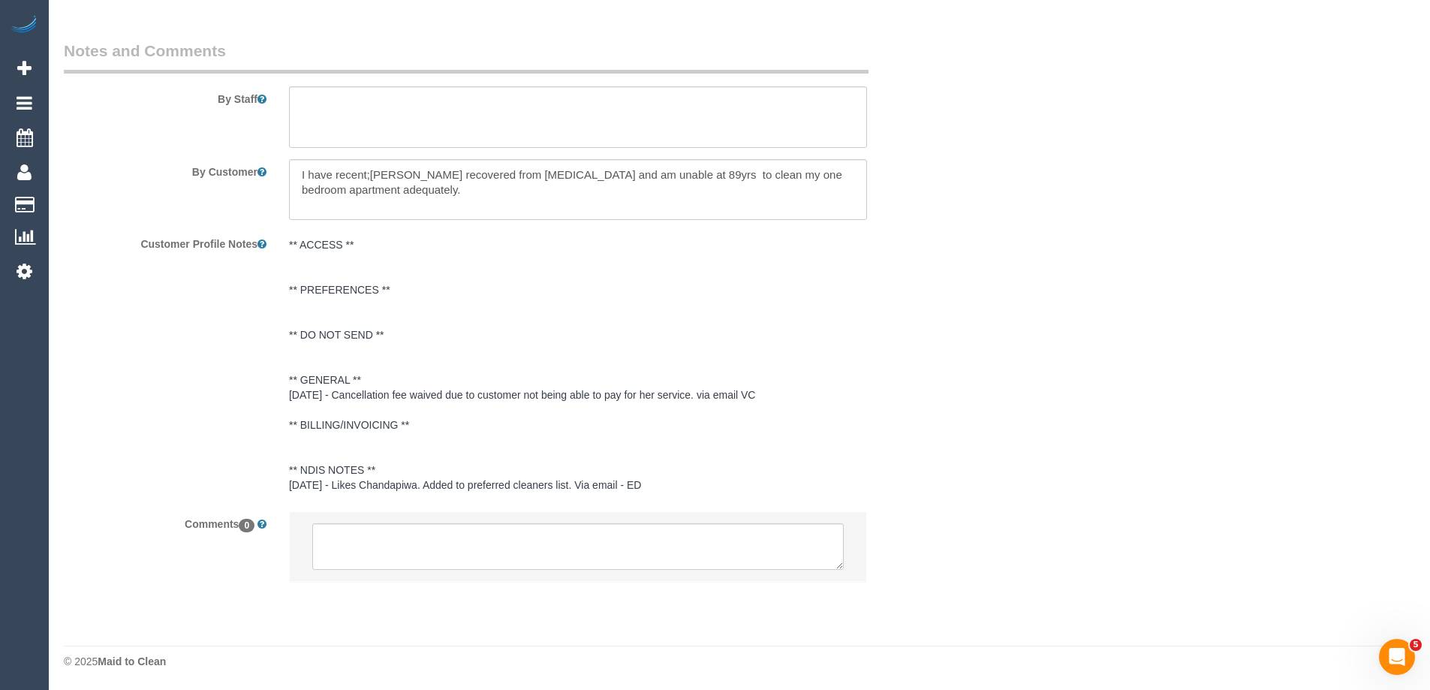
scroll to position [2509, 0]
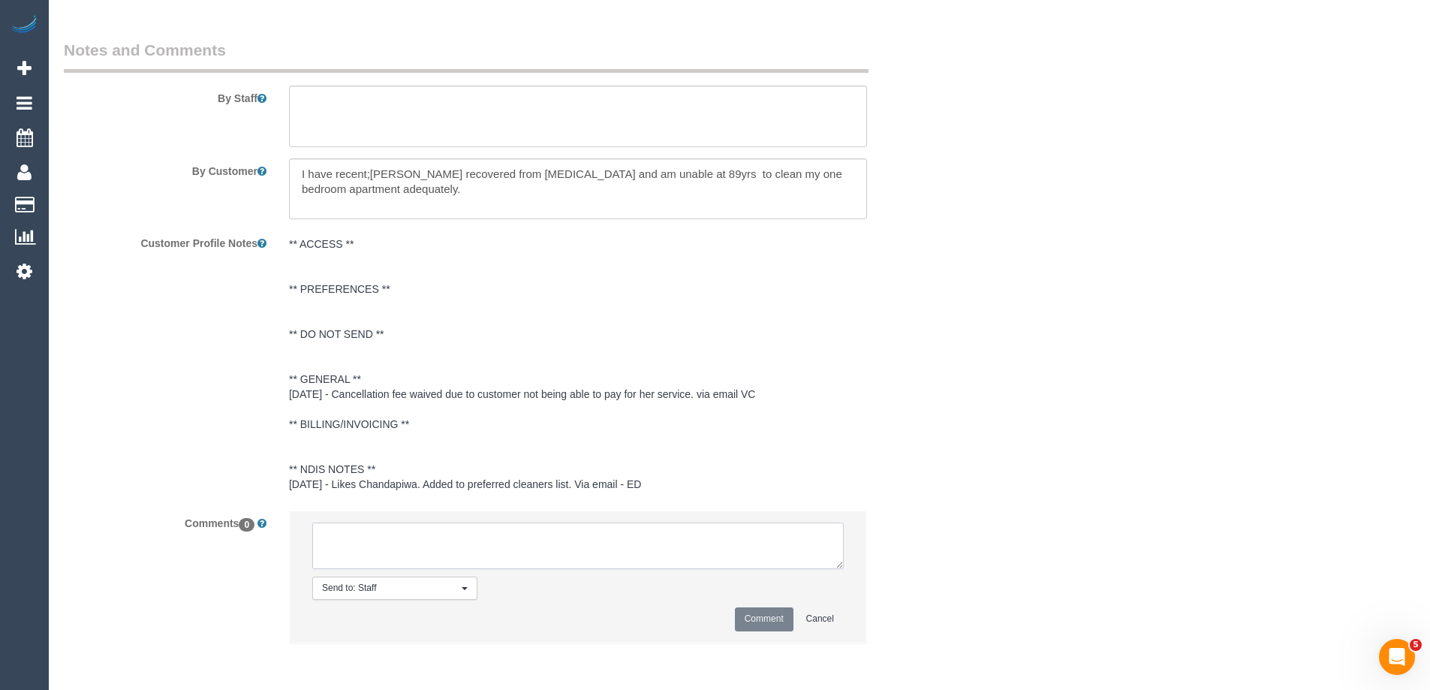
click at [354, 552] on textarea at bounding box center [578, 546] width 532 height 47
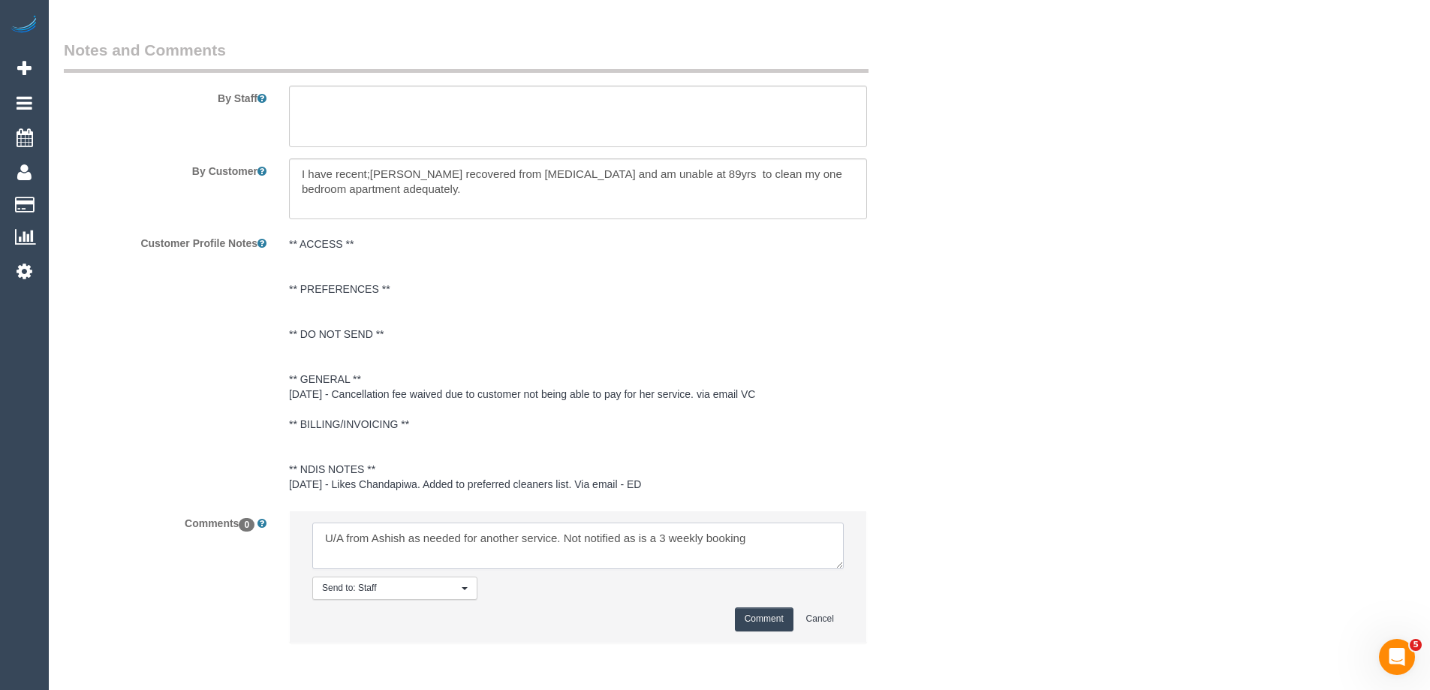
type textarea "U/A from Ashish as needed for another service. Not notified as is a 3 weekly bo…"
click at [745, 613] on button "Comment" at bounding box center [764, 618] width 59 height 23
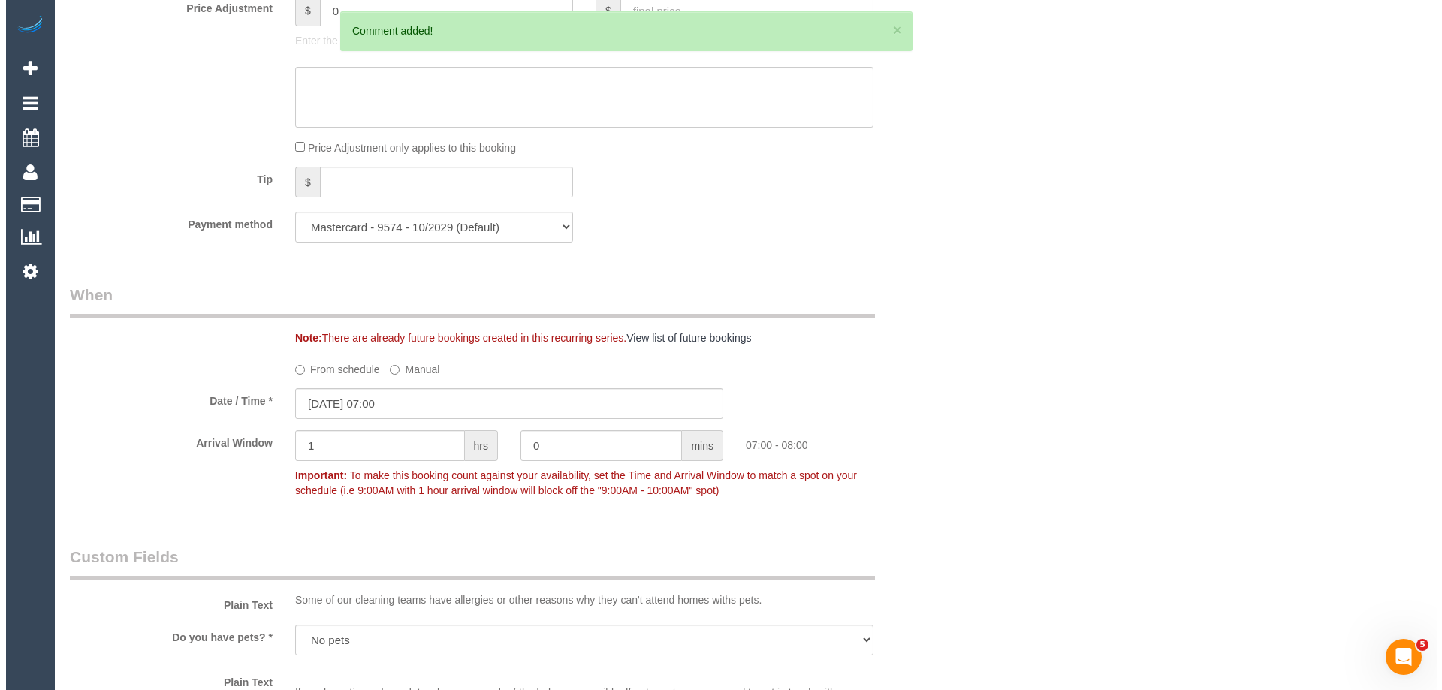
scroll to position [0, 0]
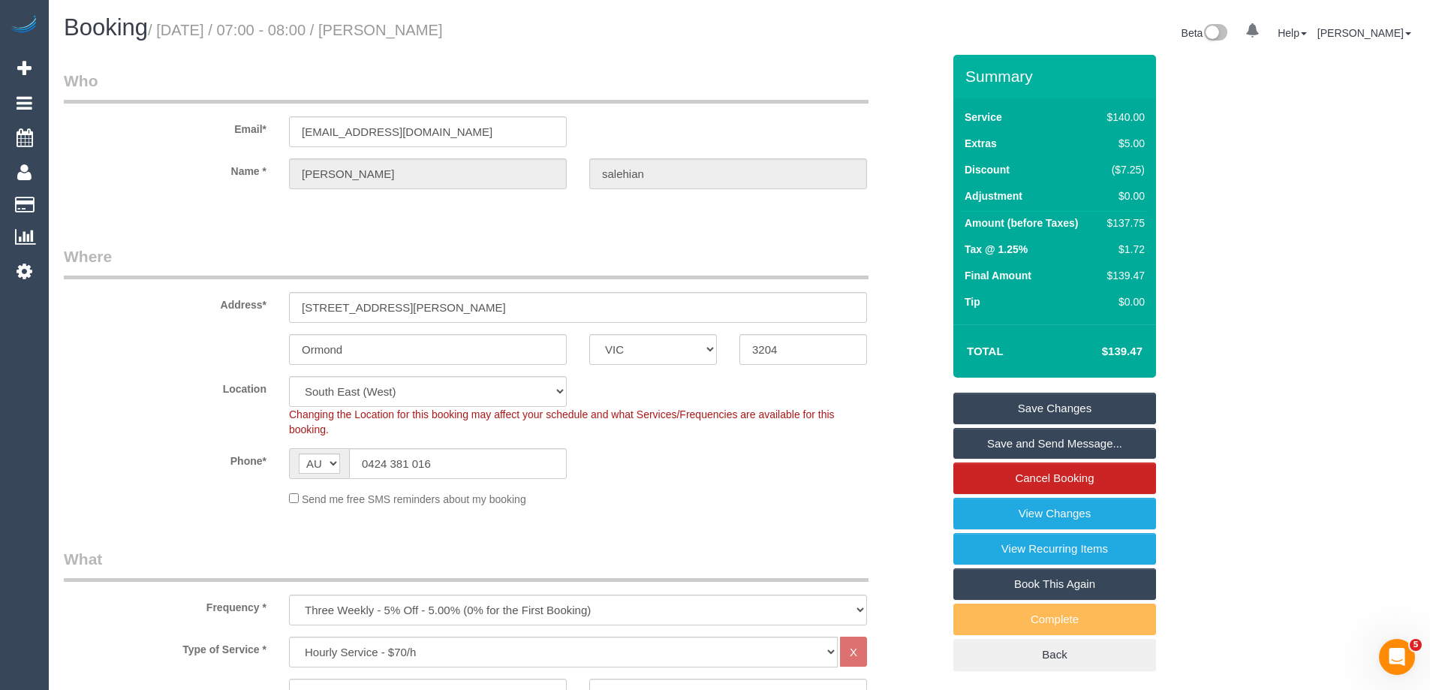
click at [991, 411] on link "Save Changes" at bounding box center [1055, 409] width 203 height 32
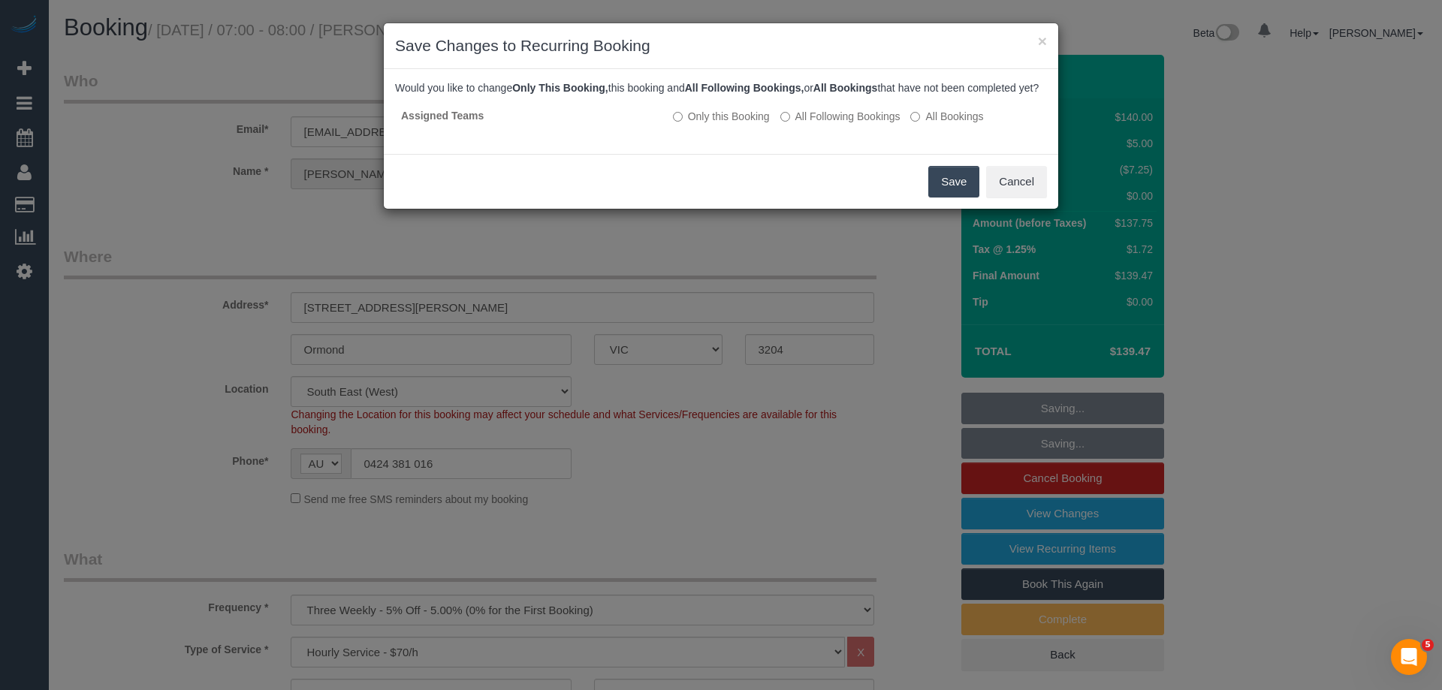
drag, startPoint x: 969, startPoint y: 200, endPoint x: 956, endPoint y: 191, distance: 16.2
click at [969, 197] on button "Save" at bounding box center [953, 182] width 51 height 32
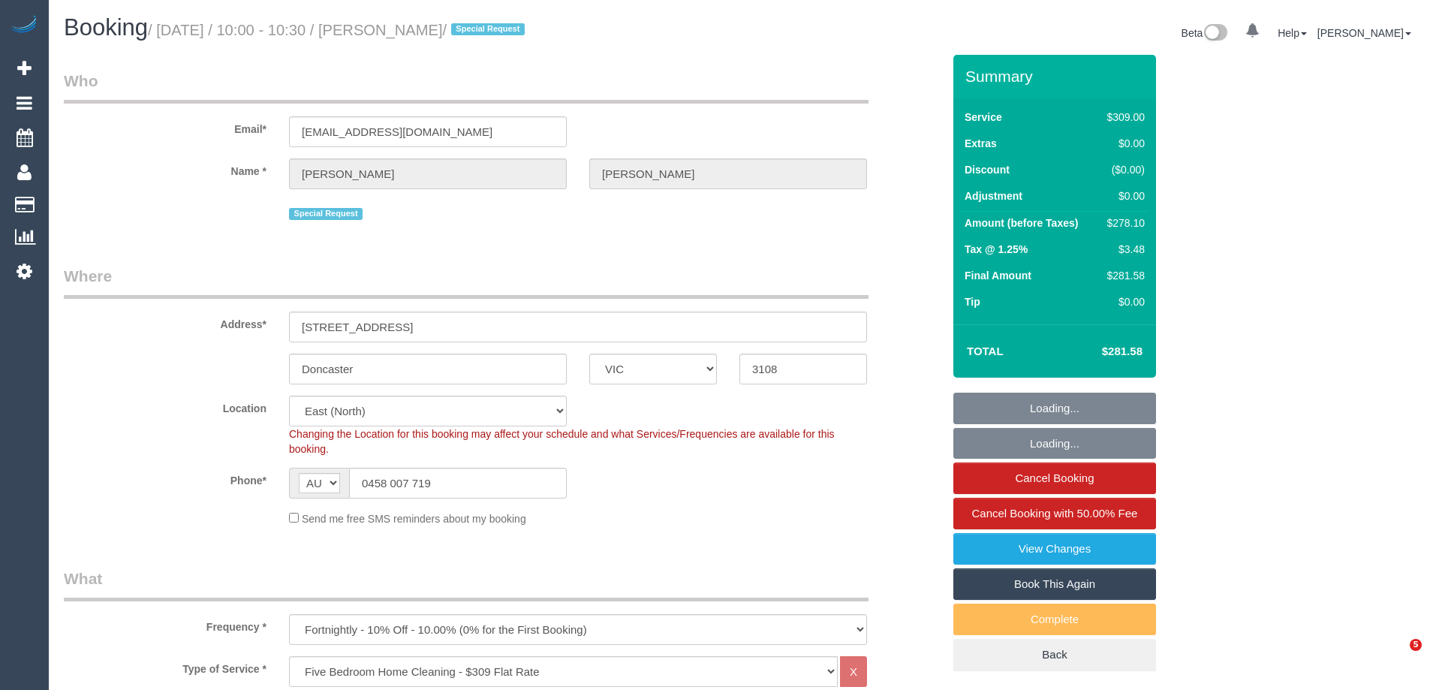
select select "VIC"
select select "number:30"
select select "number:14"
select select "number:18"
select select "number:22"
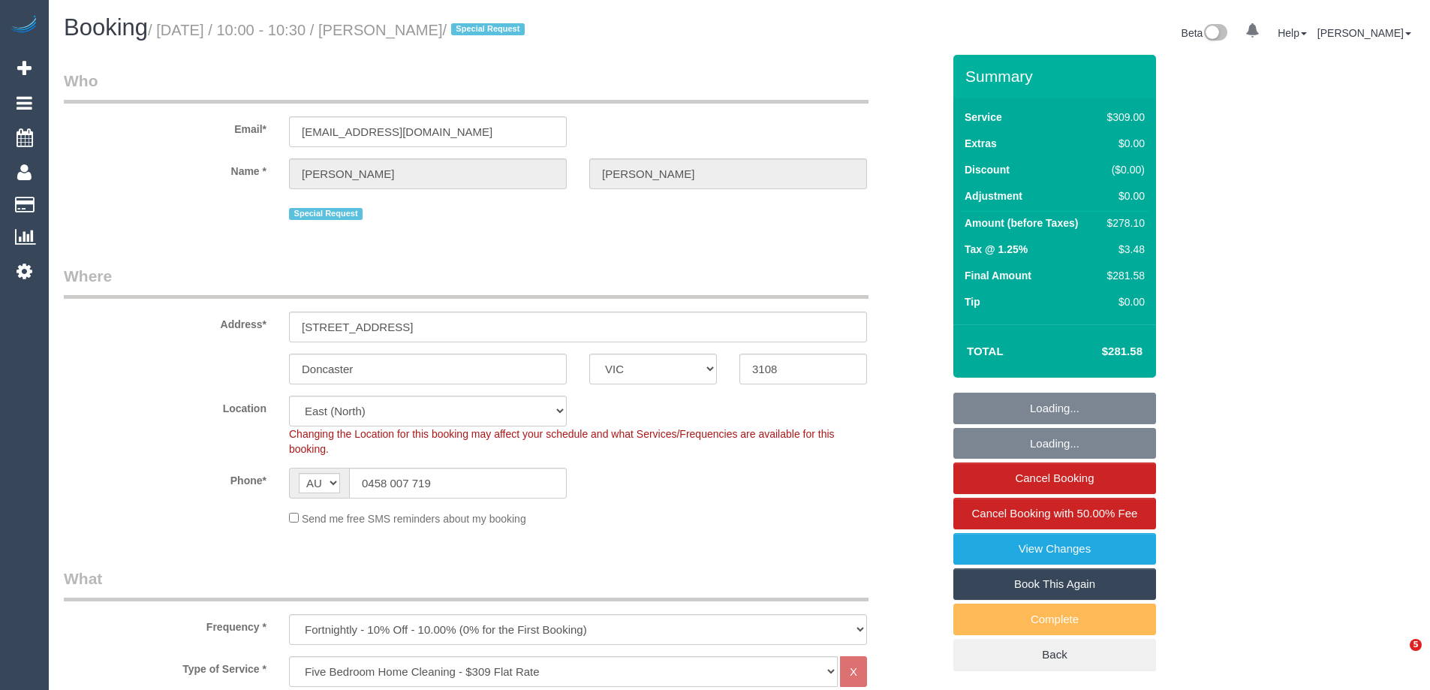
select select "number:35"
select select "number:13"
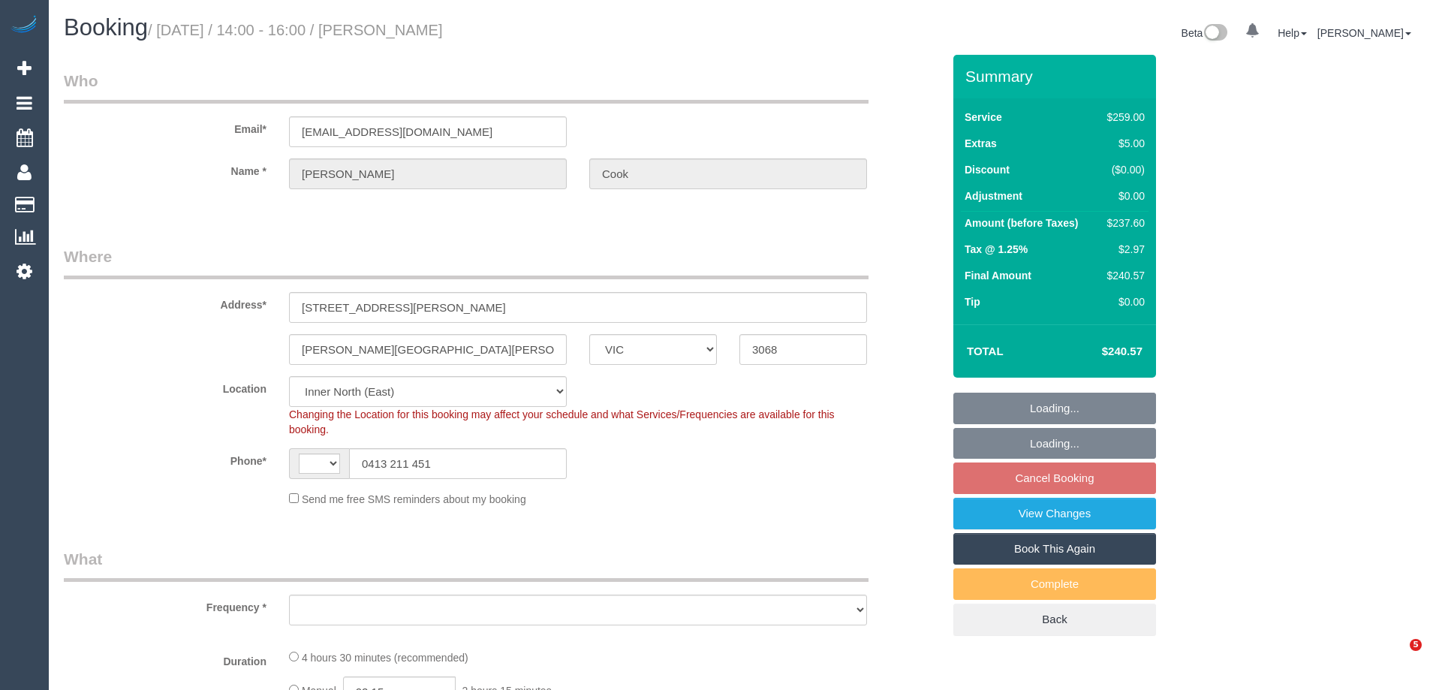
select select "VIC"
select select "string:AU"
select select "number:27"
select select "number:14"
select select "number:19"
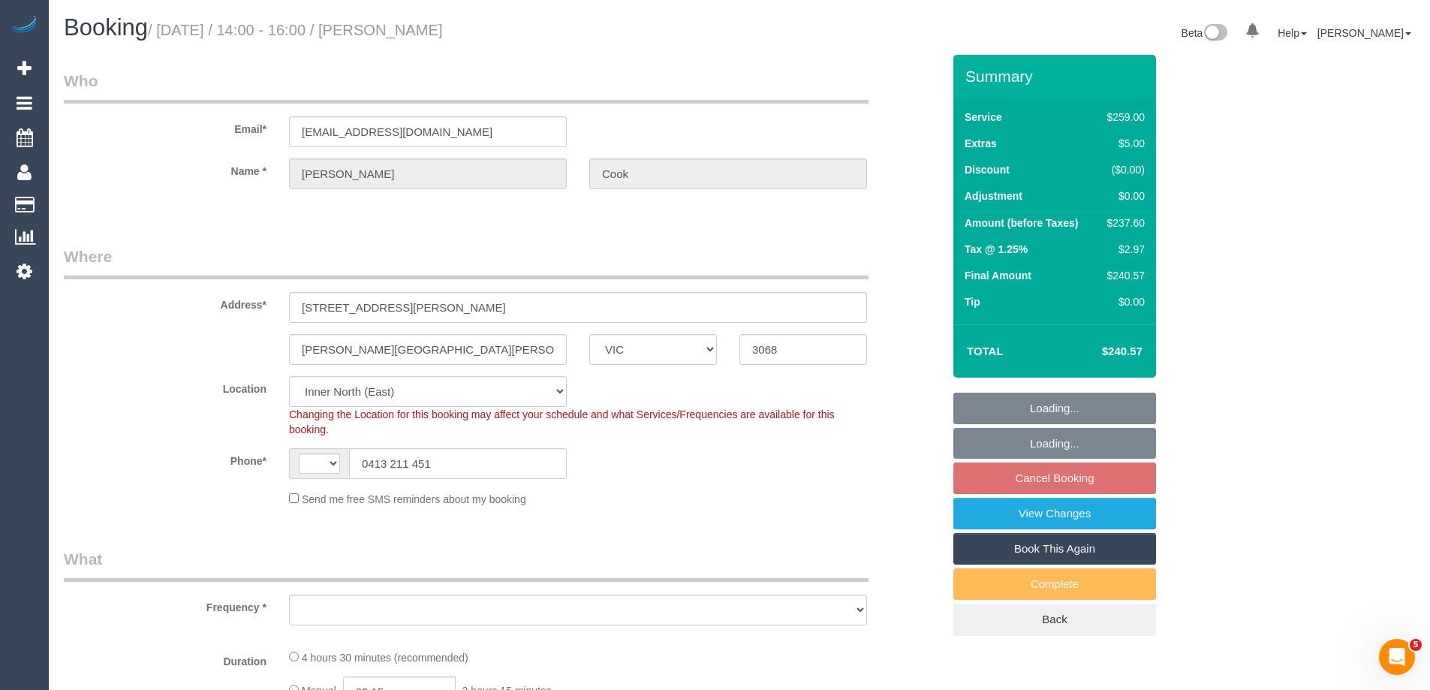
select select "number:36"
select select "number:34"
select select "number:13"
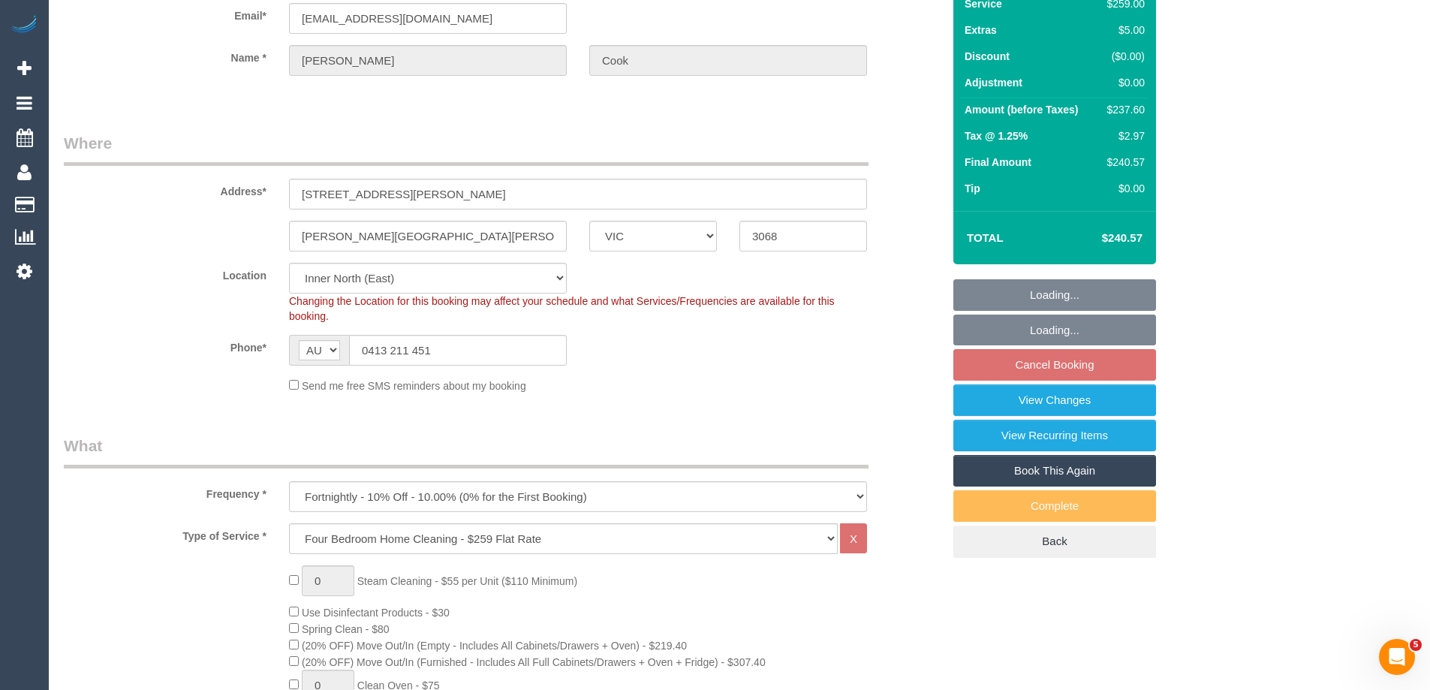
select select "object:793"
select select "string:stripe-pm_1RtOVb2GScqysDRVWZVtSfJj"
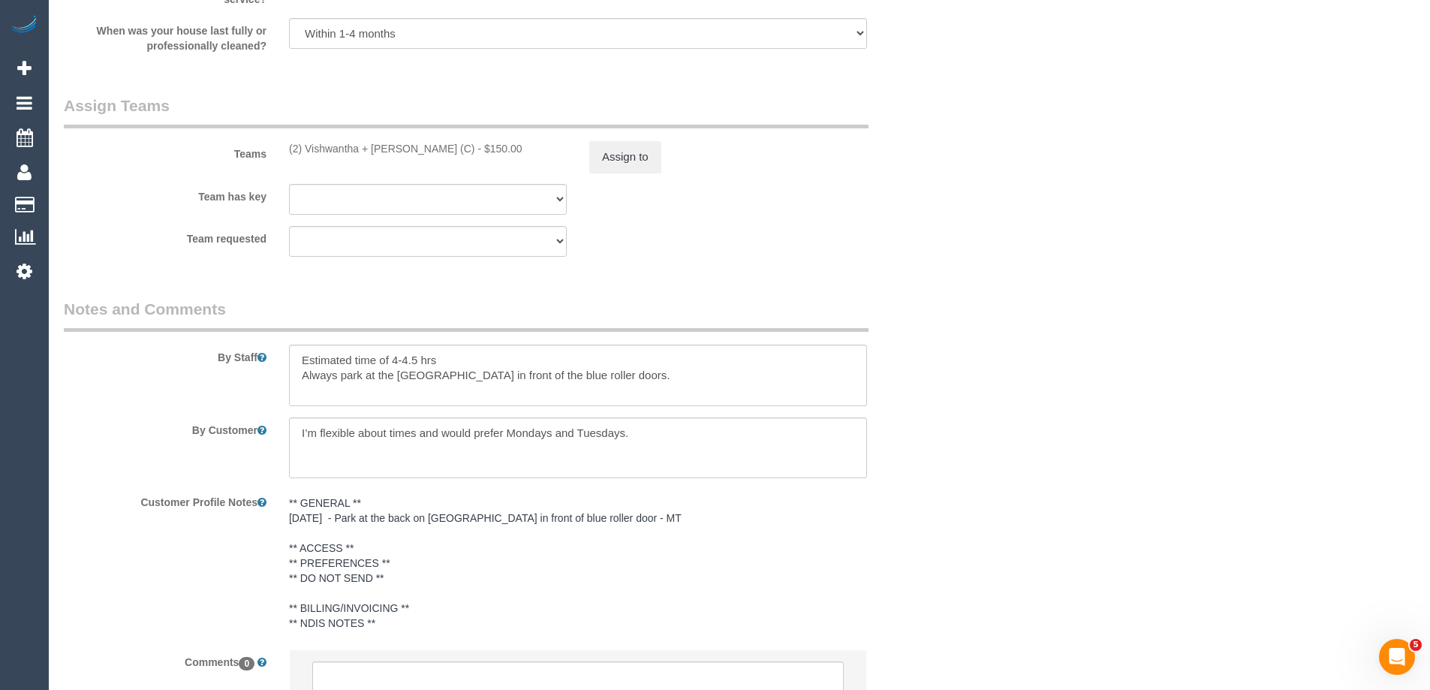
scroll to position [2103, 0]
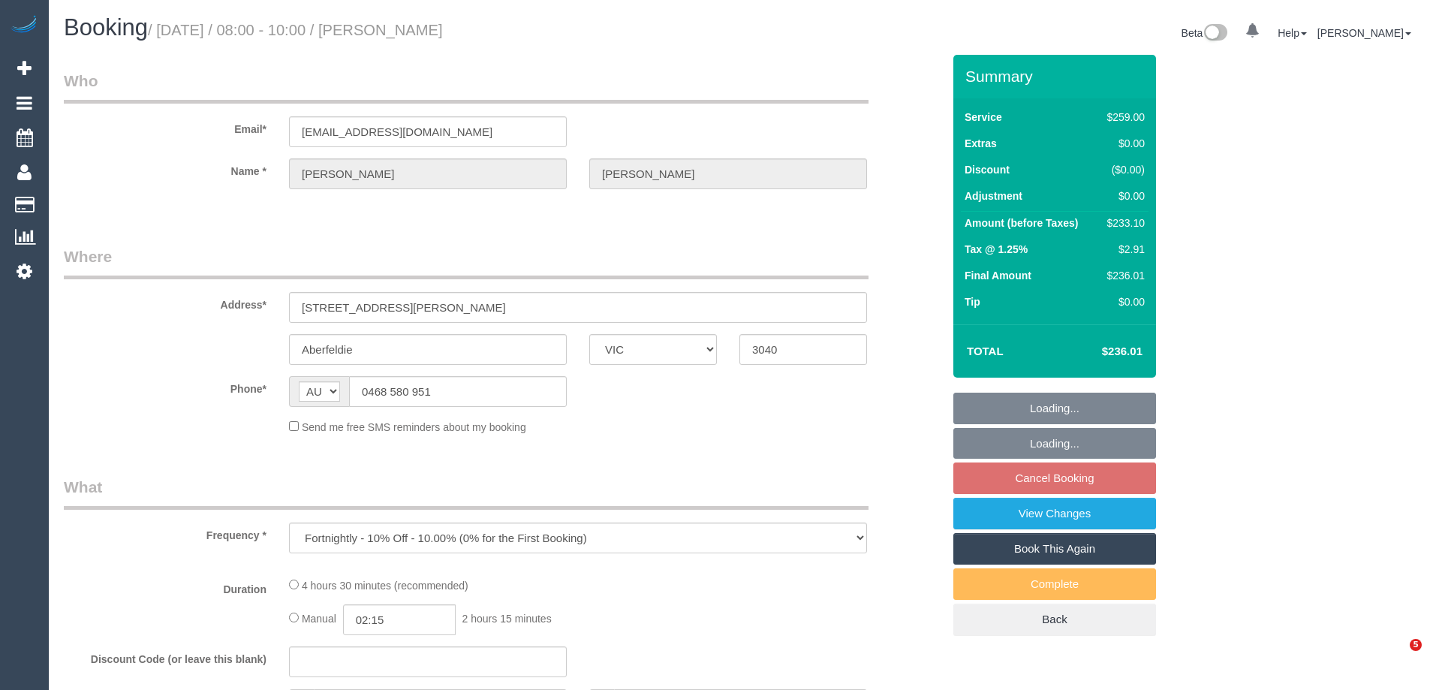
select select "VIC"
select select "number:28"
select select "number:14"
select select "number:19"
select select "number:24"
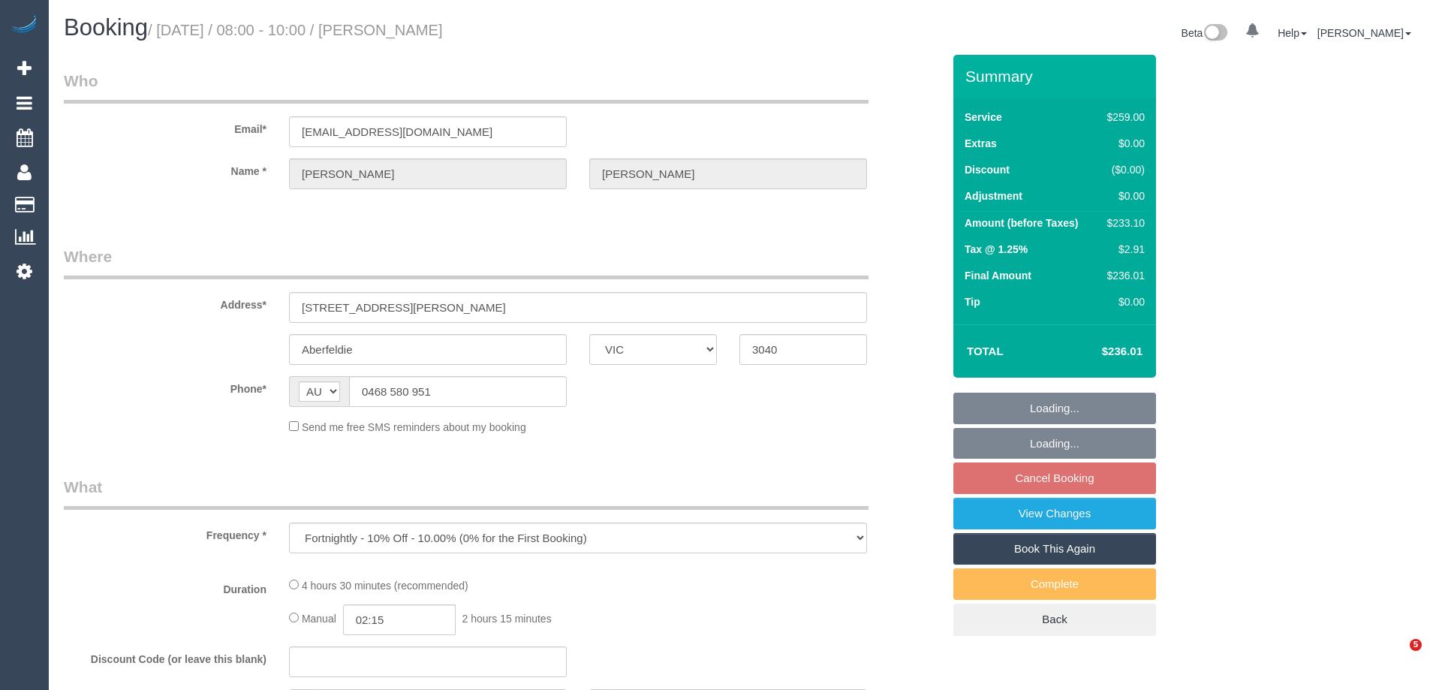
select select "number:33"
select select "number:13"
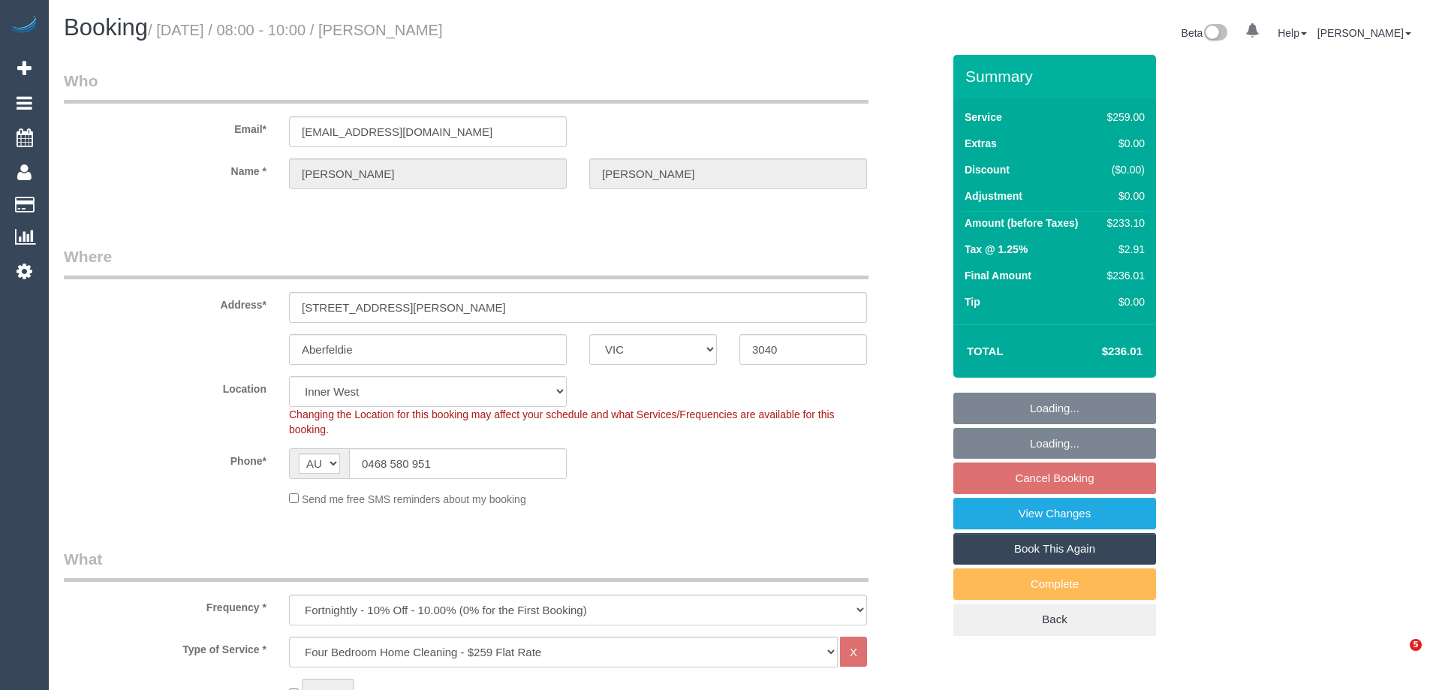
select select "object:1495"
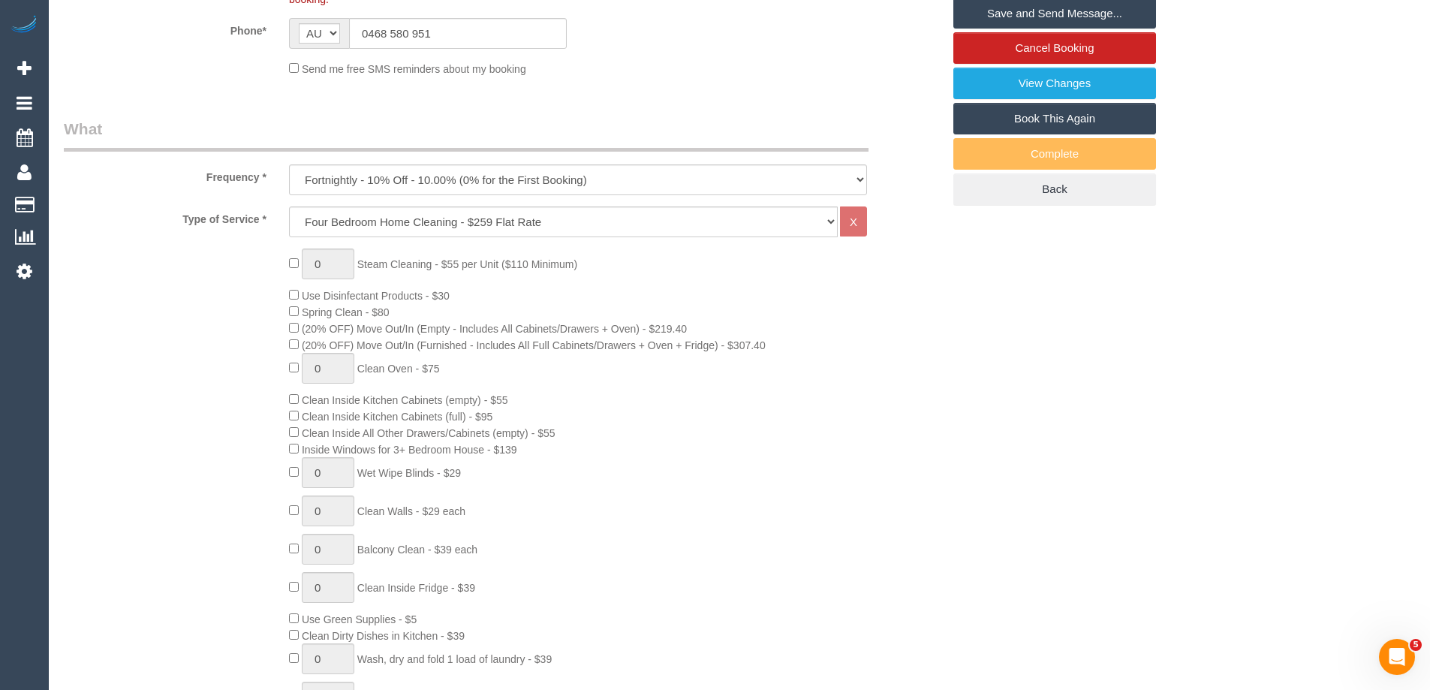
scroll to position [300, 0]
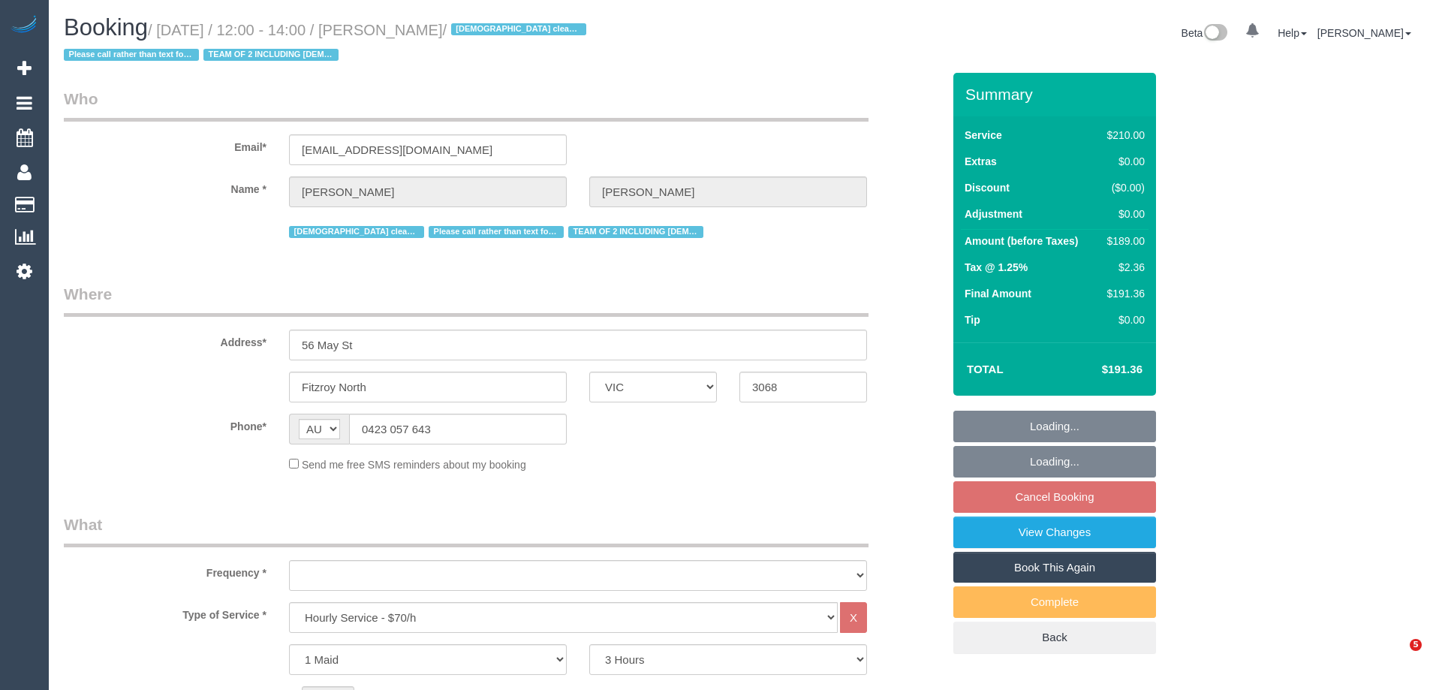
select select "VIC"
select select "180"
select select "number:27"
select select "number:14"
select select "number:19"
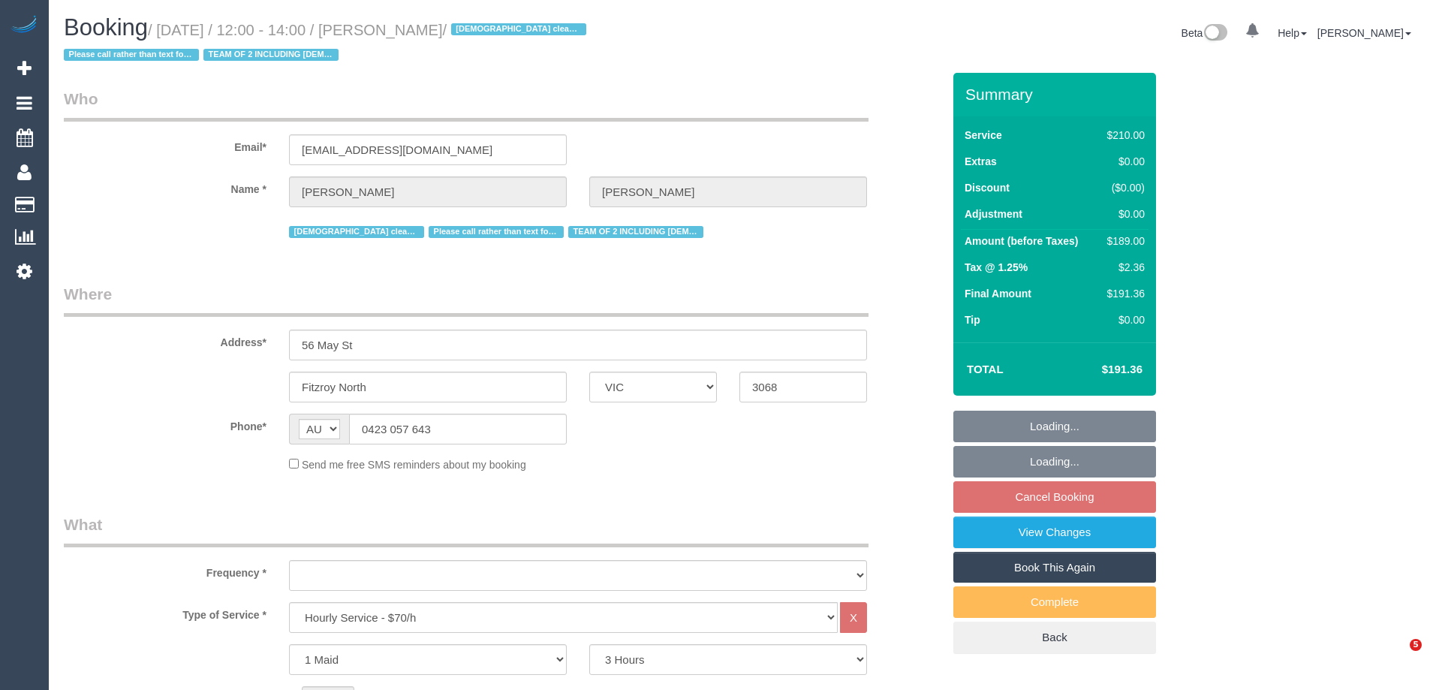
select select "number:22"
select select "number:34"
select select "number:11"
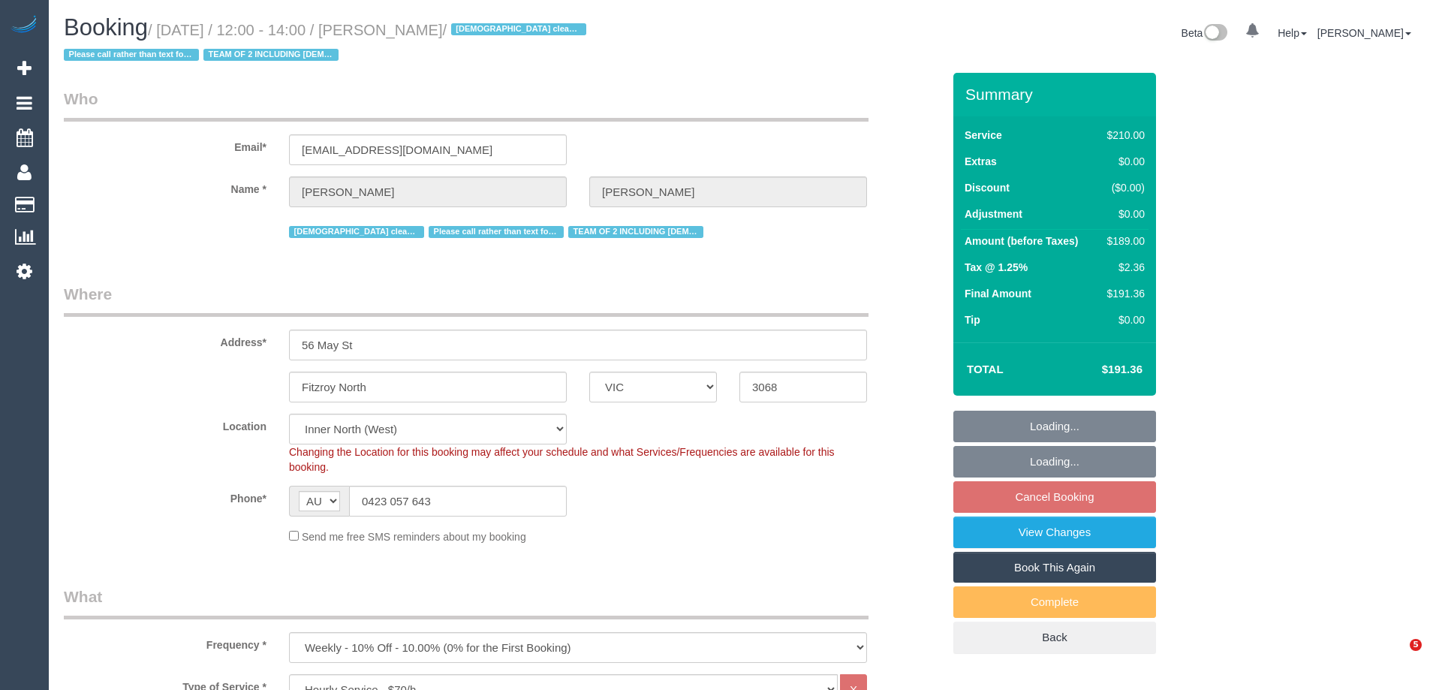
select select "object:1775"
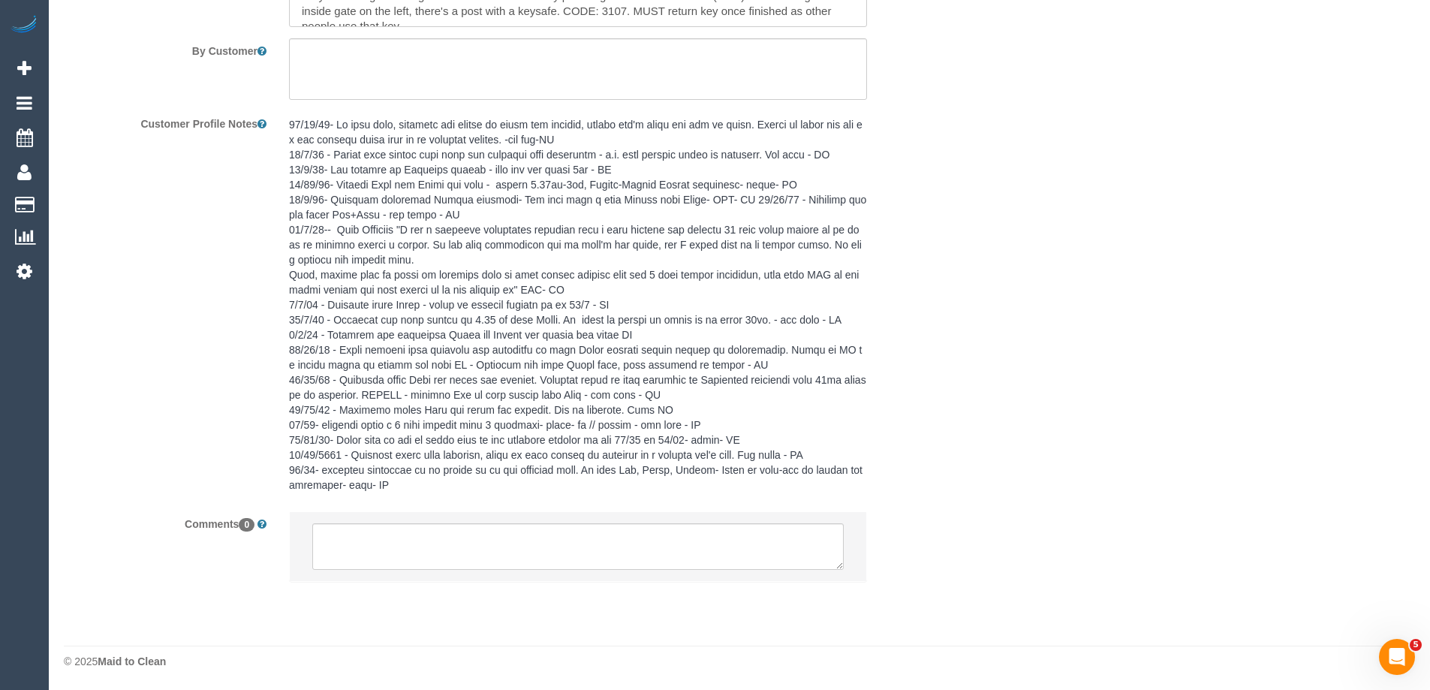
scroll to position [2642, 0]
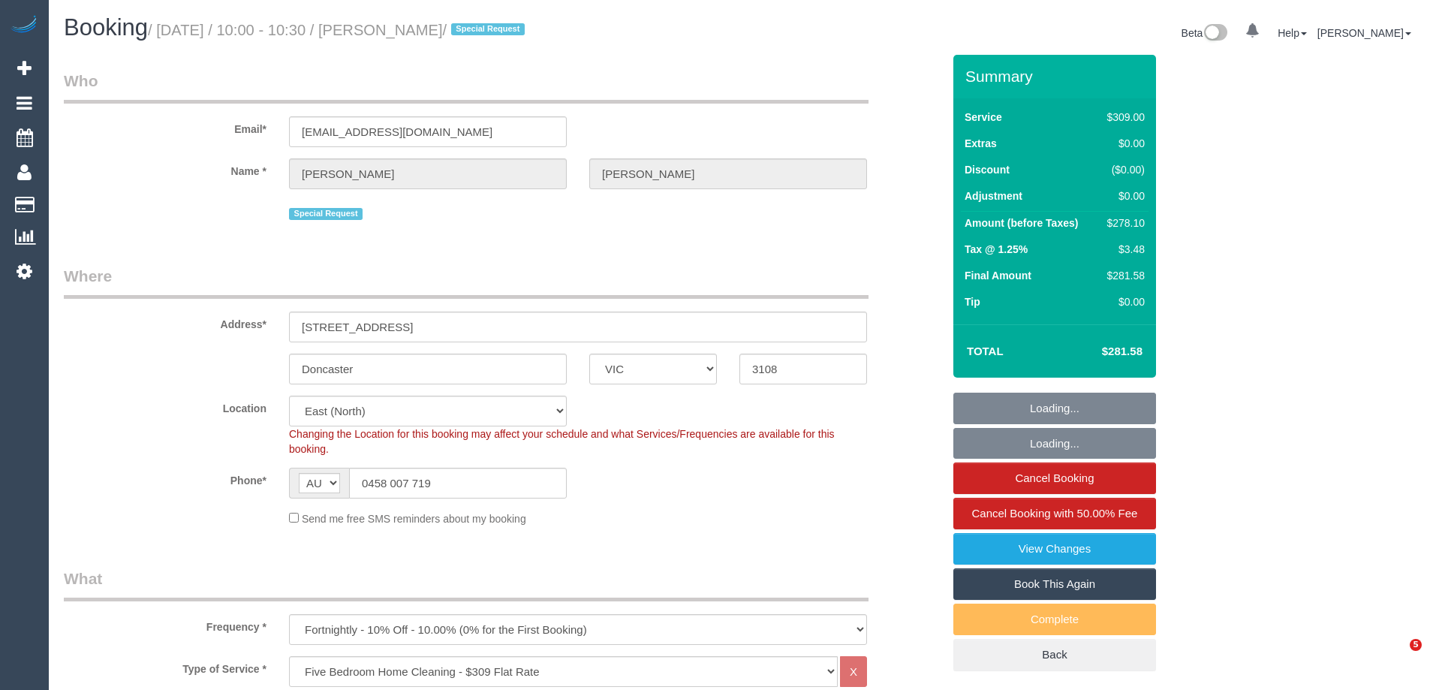
select select "VIC"
select select "number:30"
select select "number:14"
select select "number:18"
select select "number:22"
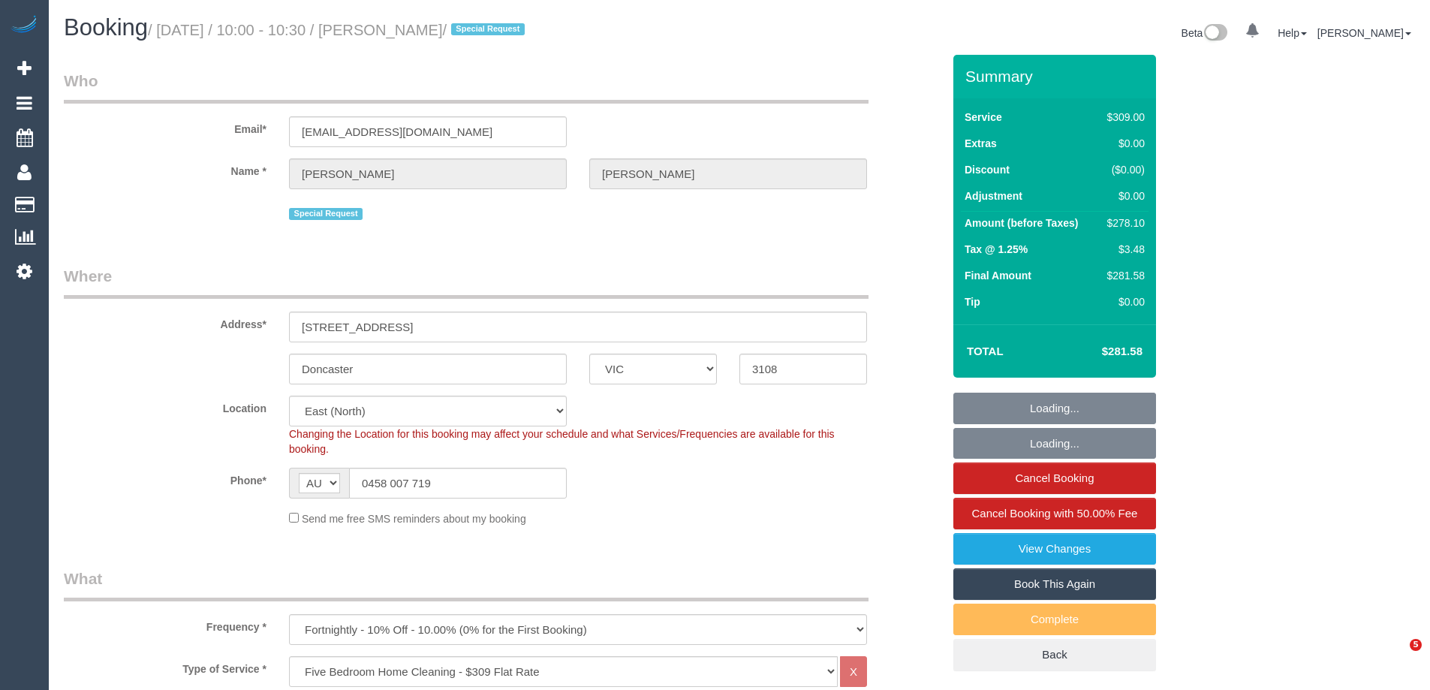
select select "number:35"
select select "number:13"
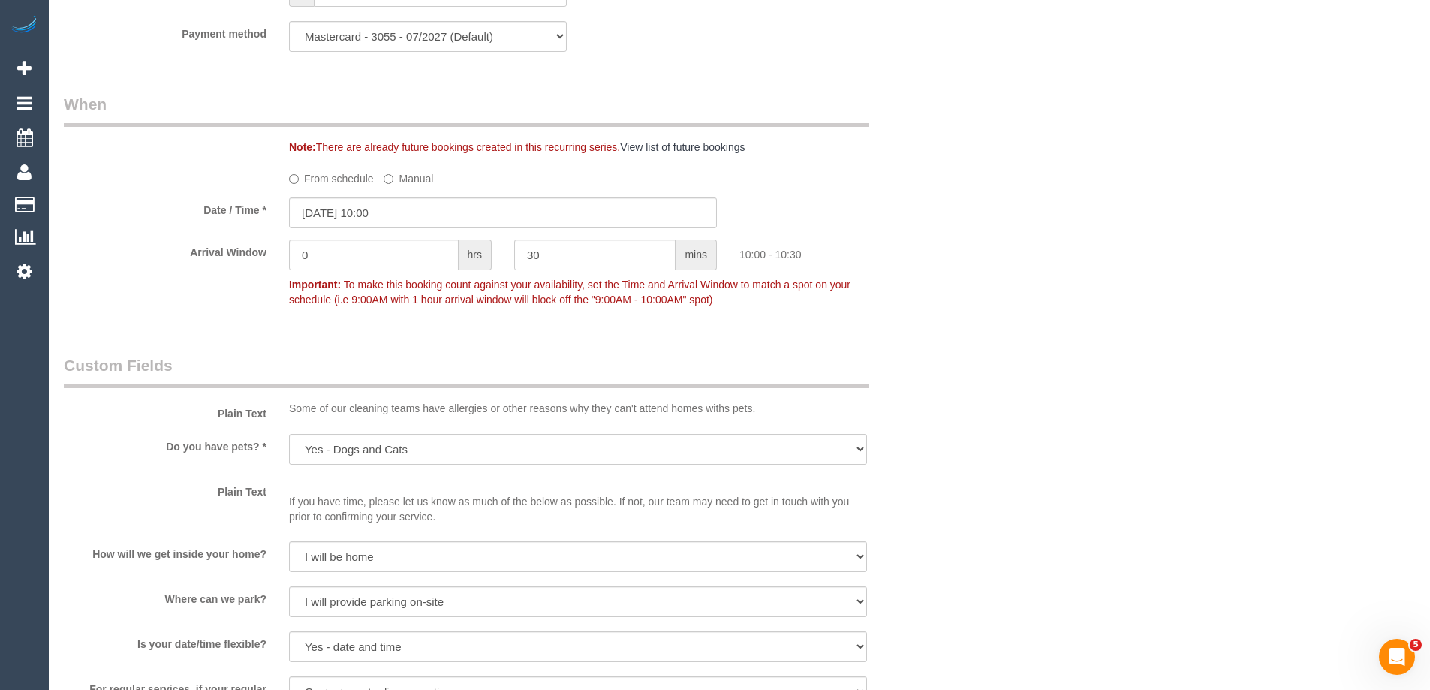
scroll to position [1577, 0]
click at [316, 212] on input "03/10/2025 10:00" at bounding box center [503, 211] width 428 height 31
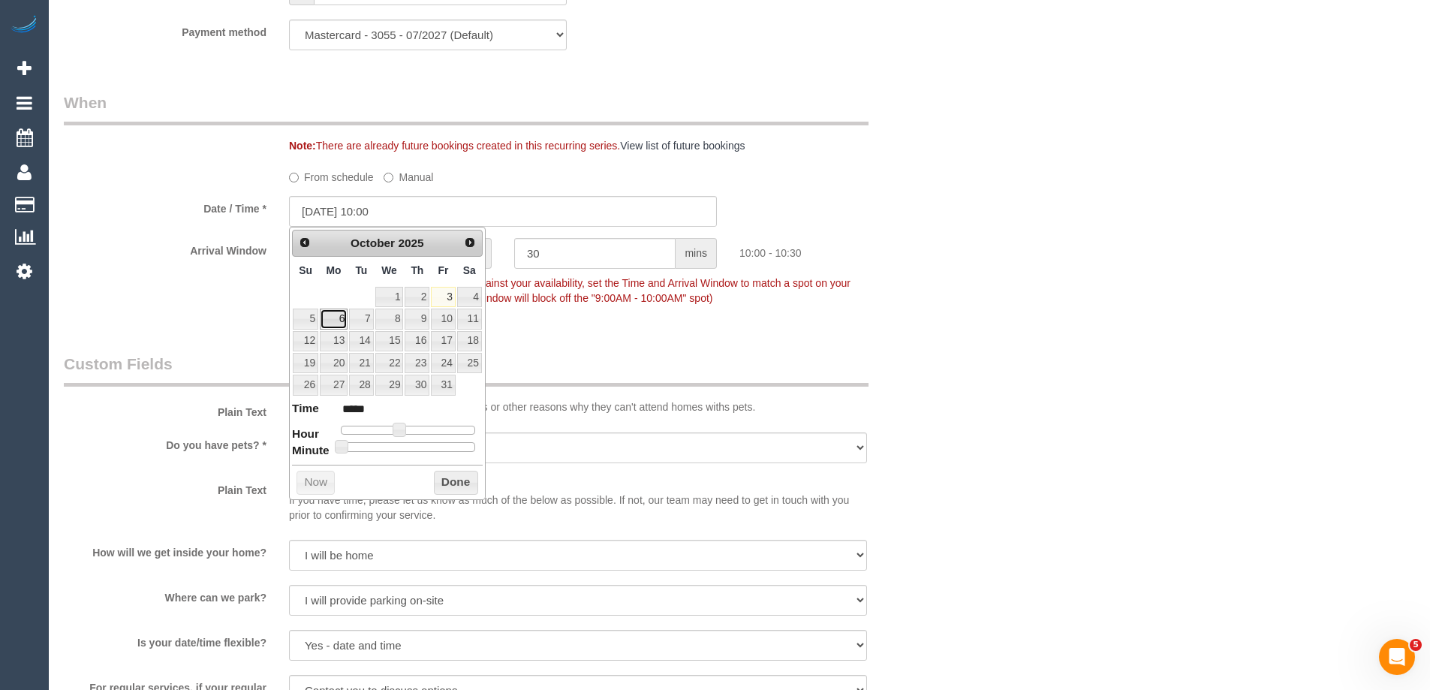
click at [336, 318] on link "6" at bounding box center [334, 319] width 28 height 20
type input "06/10/2025 09:00"
type input "*****"
click at [393, 428] on span at bounding box center [394, 430] width 14 height 14
type input "06/10/2025 09:05"
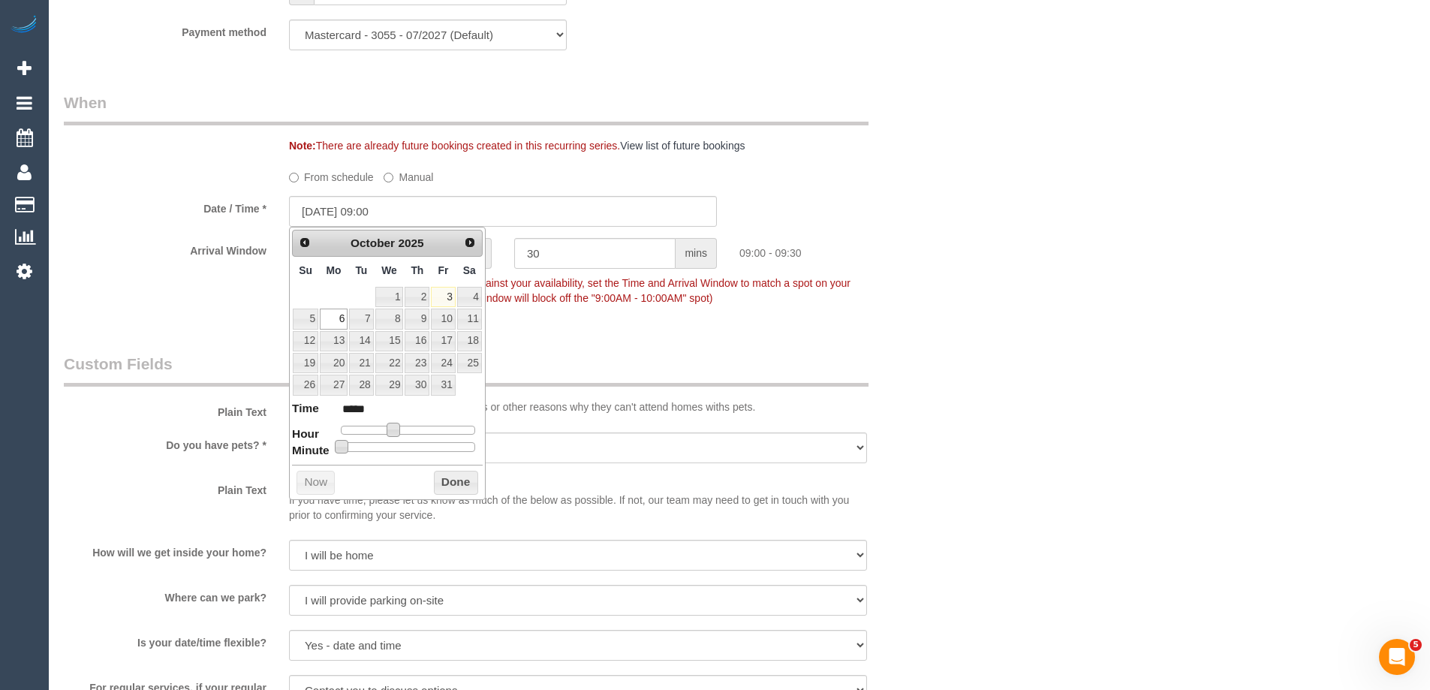
type input "*****"
type input "06/10/2025 09:10"
type input "*****"
type input "06/10/2025 09:15"
type input "*****"
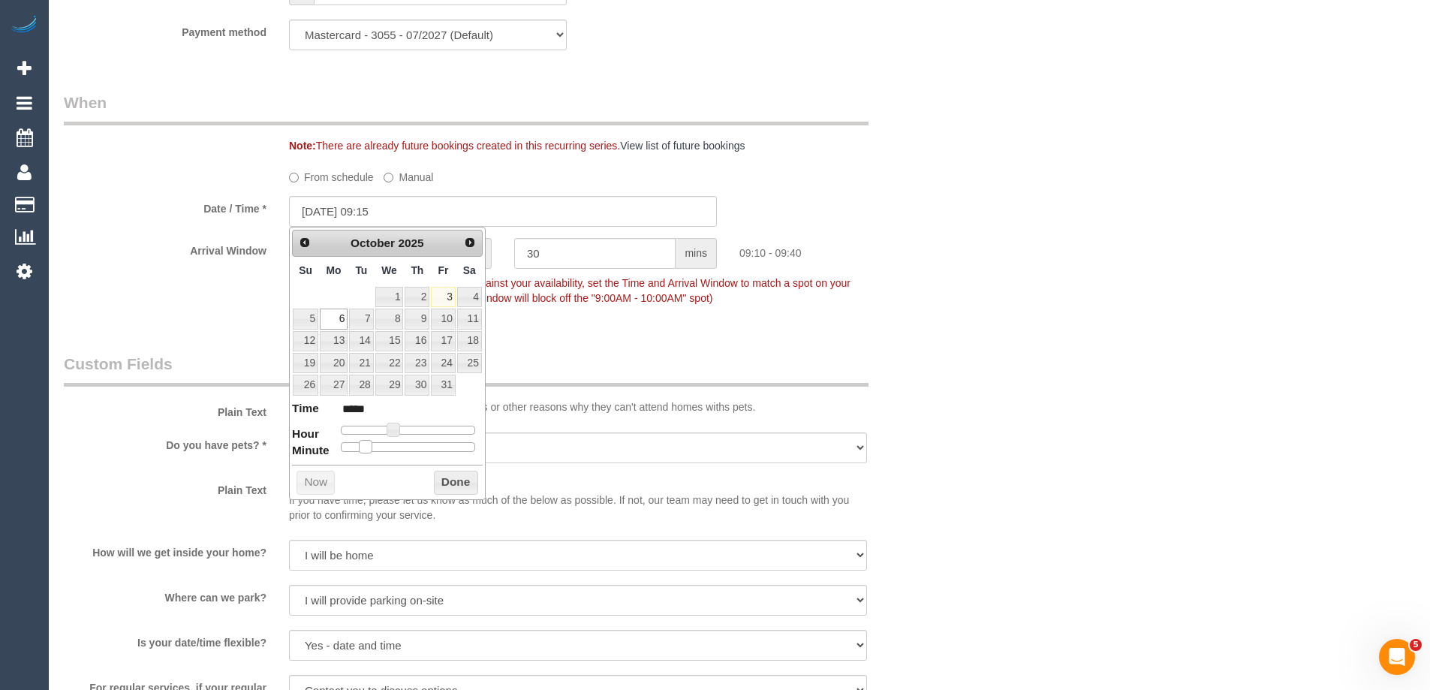
type input "06/10/2025 09:20"
type input "*****"
type input "06/10/2025 09:25"
type input "*****"
type input "06/10/2025 09:30"
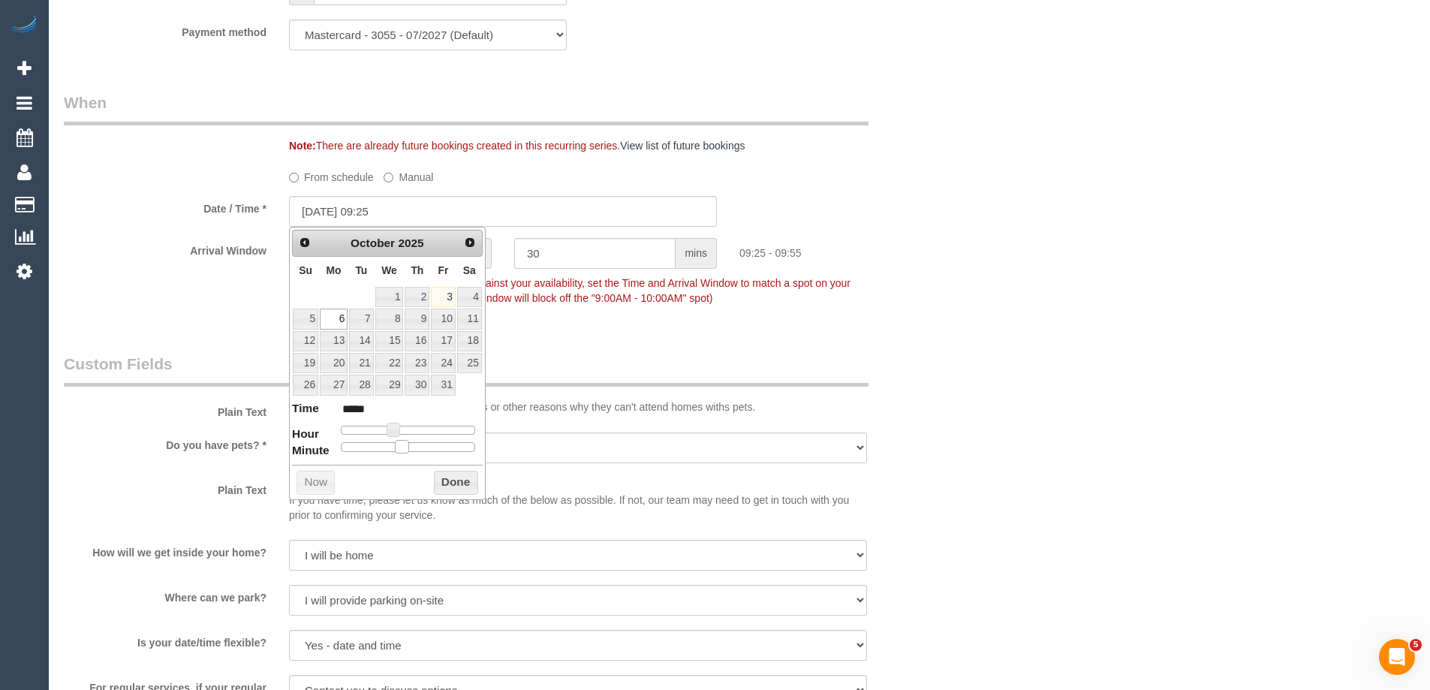
type input "*****"
drag, startPoint x: 344, startPoint y: 444, endPoint x: 417, endPoint y: 450, distance: 73.1
click at [417, 450] on span at bounding box center [414, 447] width 14 height 14
click at [465, 478] on button "Done" at bounding box center [456, 483] width 44 height 24
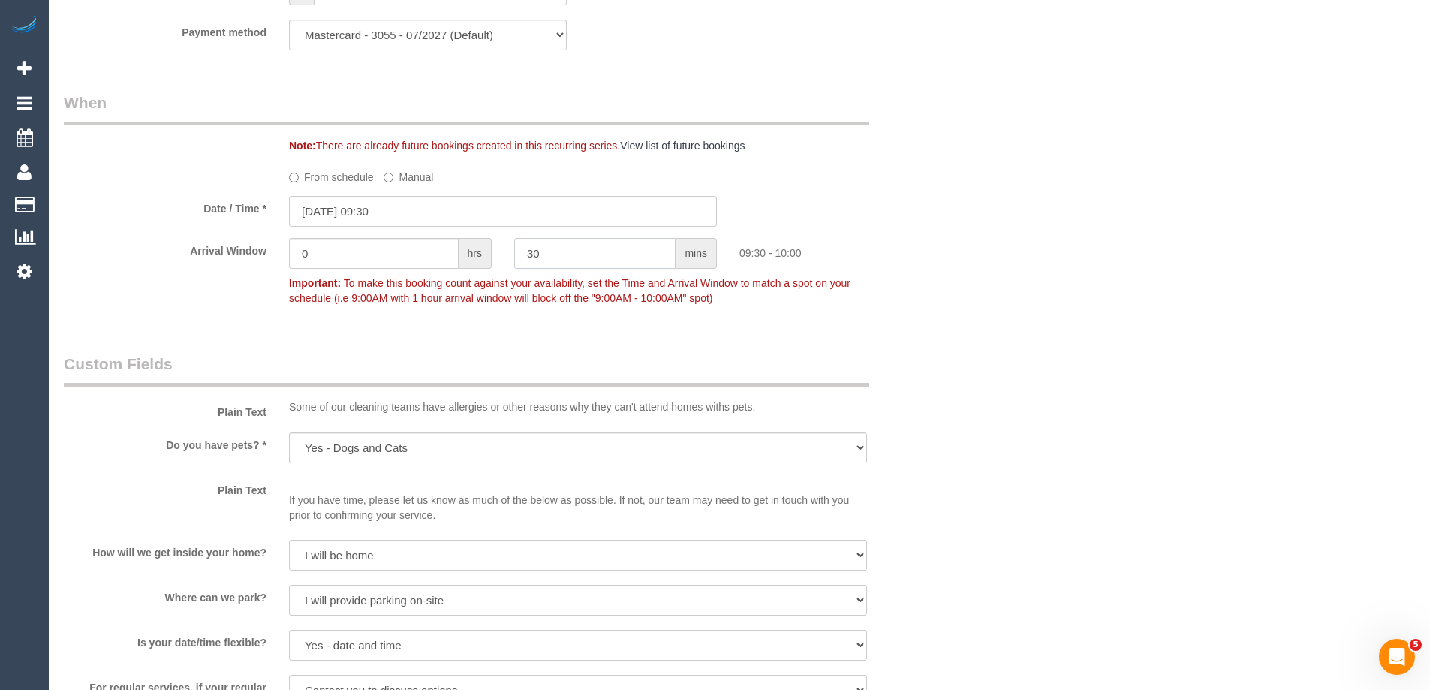
drag, startPoint x: 565, startPoint y: 254, endPoint x: 309, endPoint y: 267, distance: 256.4
click at [309, 267] on div "Arrival Window 0 hrs 30 mins 09:30 - 10:00 Important: To make this booking coun…" at bounding box center [503, 275] width 901 height 74
type input "0"
drag, startPoint x: 315, startPoint y: 252, endPoint x: 143, endPoint y: 252, distance: 172.7
click at [169, 252] on div "Arrival Window 0 hrs 0 mins Important: To make this booking count against your …" at bounding box center [503, 275] width 901 height 74
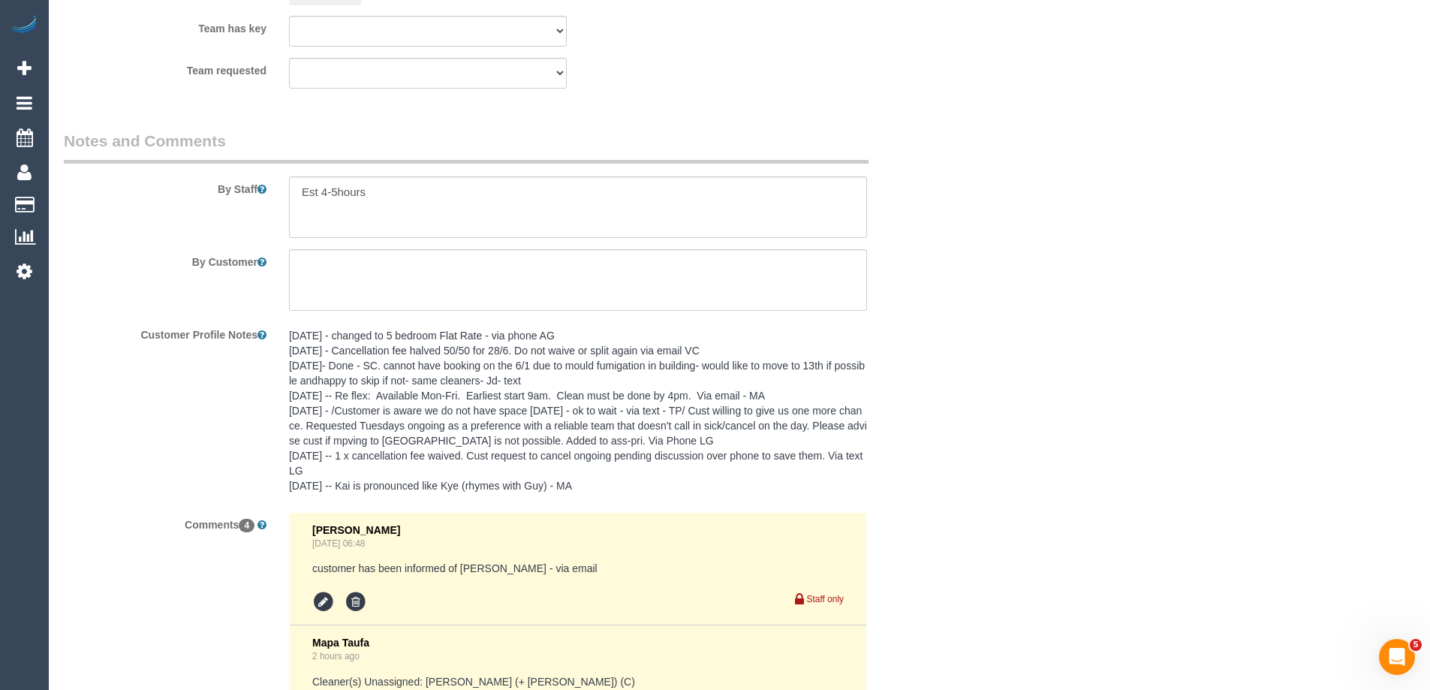
scroll to position [2478, 0]
type input "1"
click at [295, 195] on textarea at bounding box center [578, 208] width 578 height 62
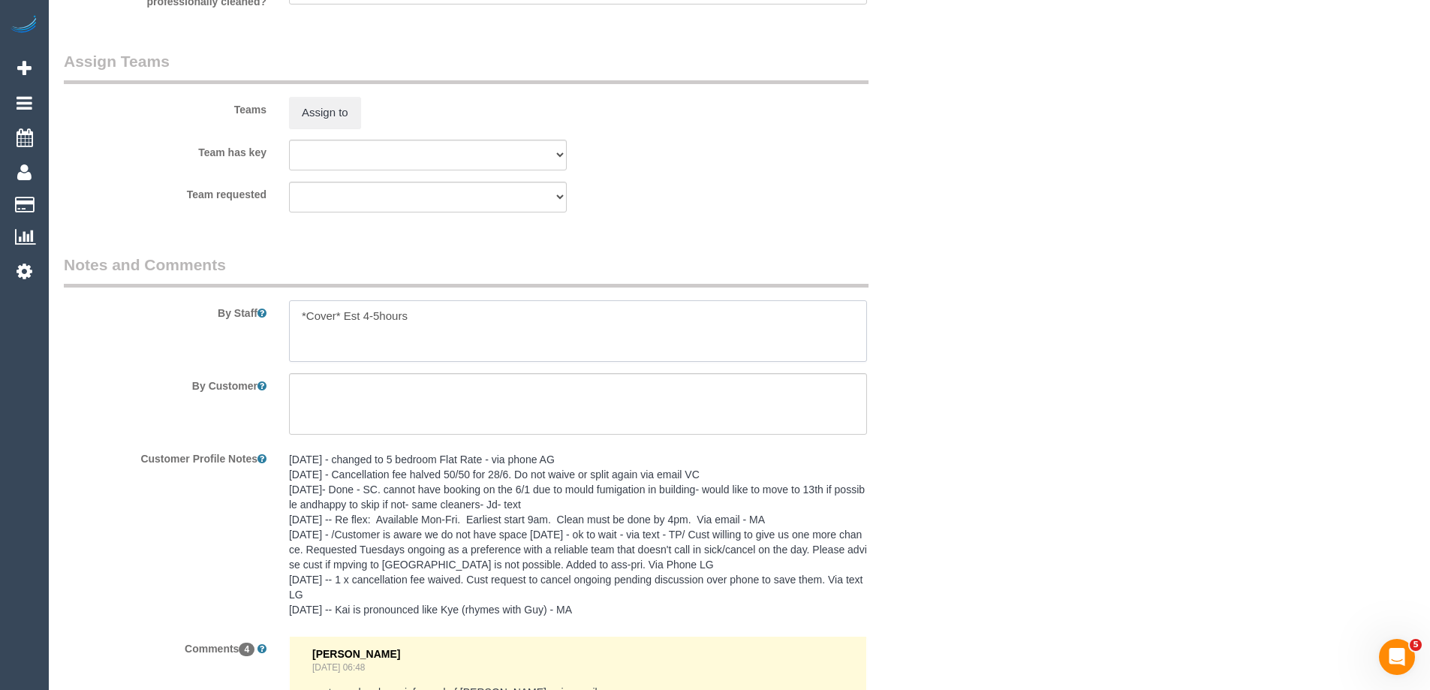
scroll to position [2328, 0]
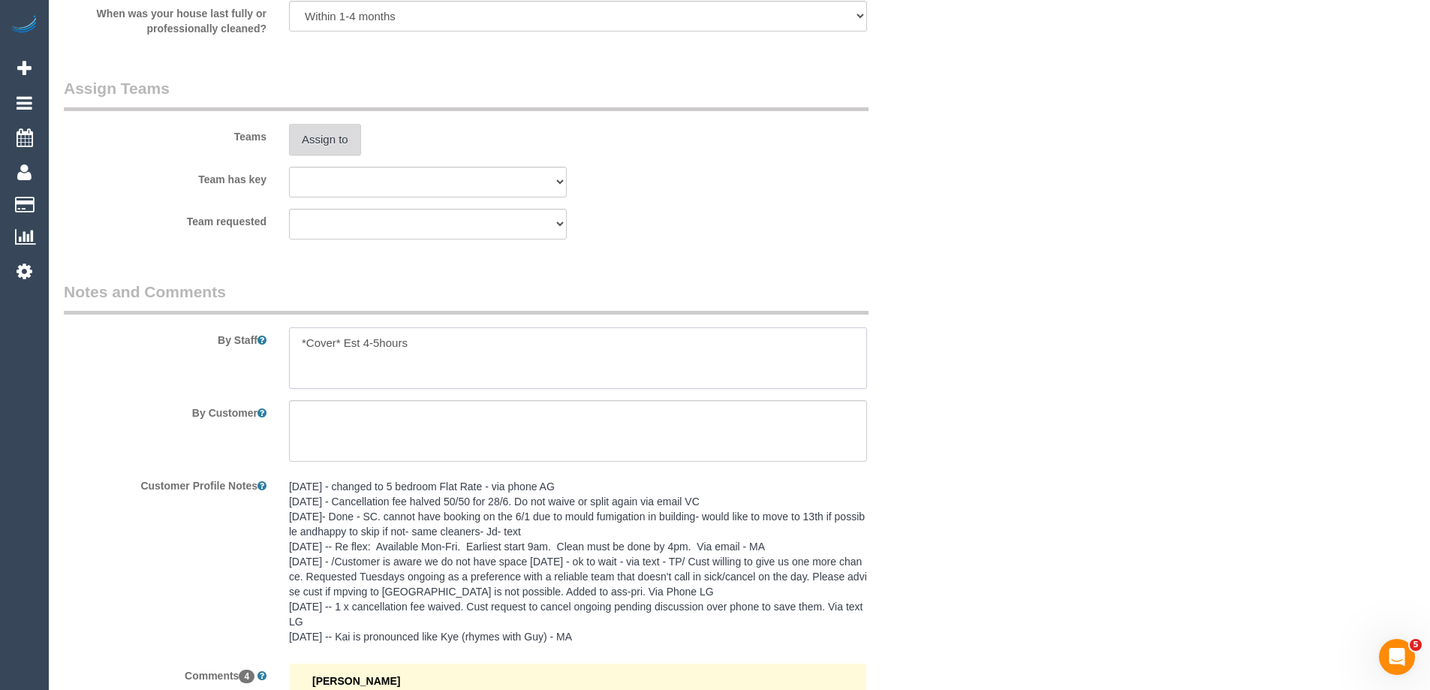
type textarea "*Cover* Est 4-5hours"
click at [342, 135] on button "Assign to" at bounding box center [325, 140] width 72 height 32
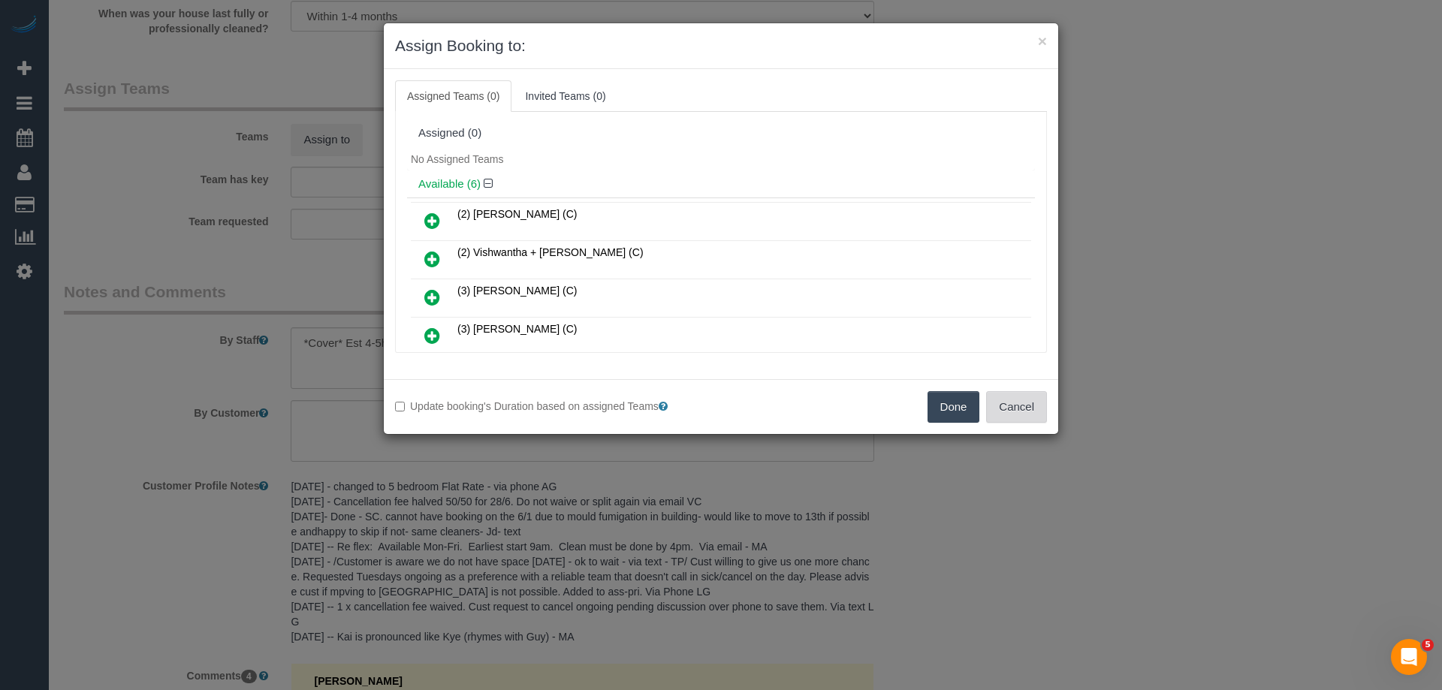
click at [1008, 404] on button "Cancel" at bounding box center [1016, 407] width 61 height 32
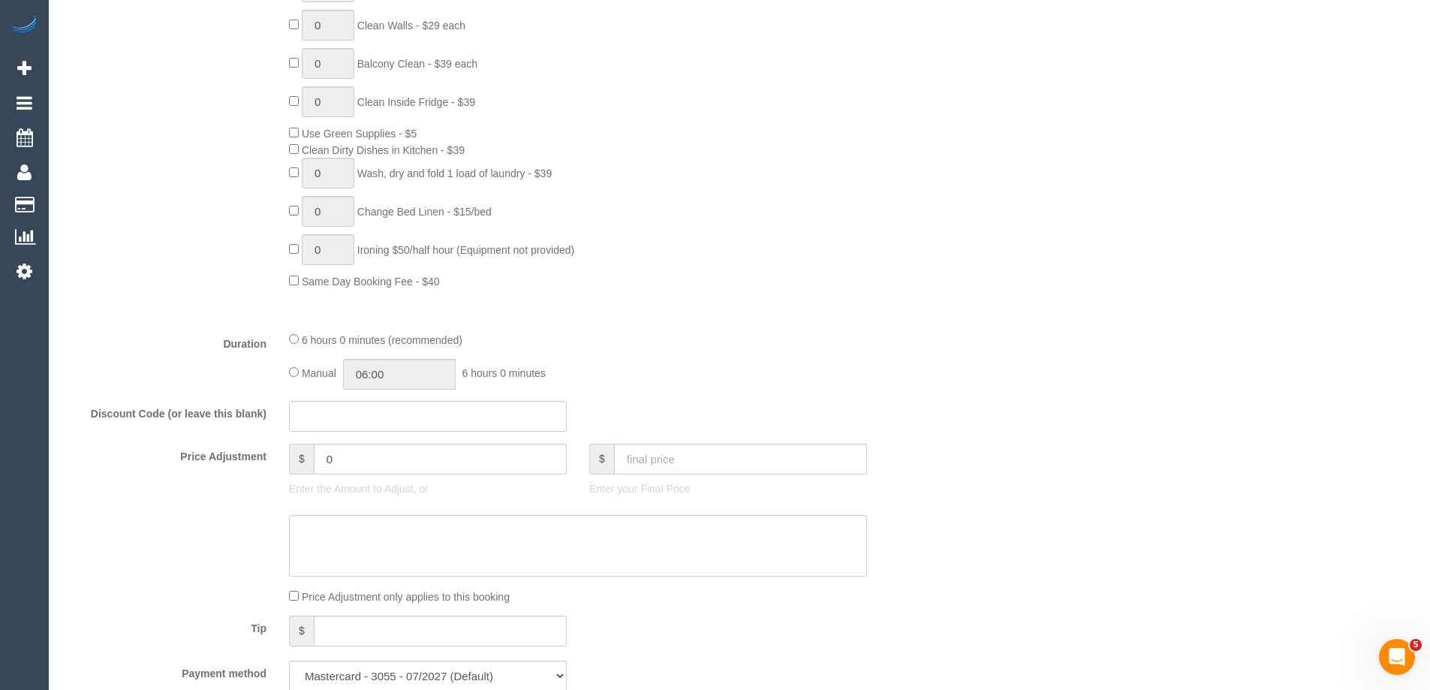
scroll to position [1126, 0]
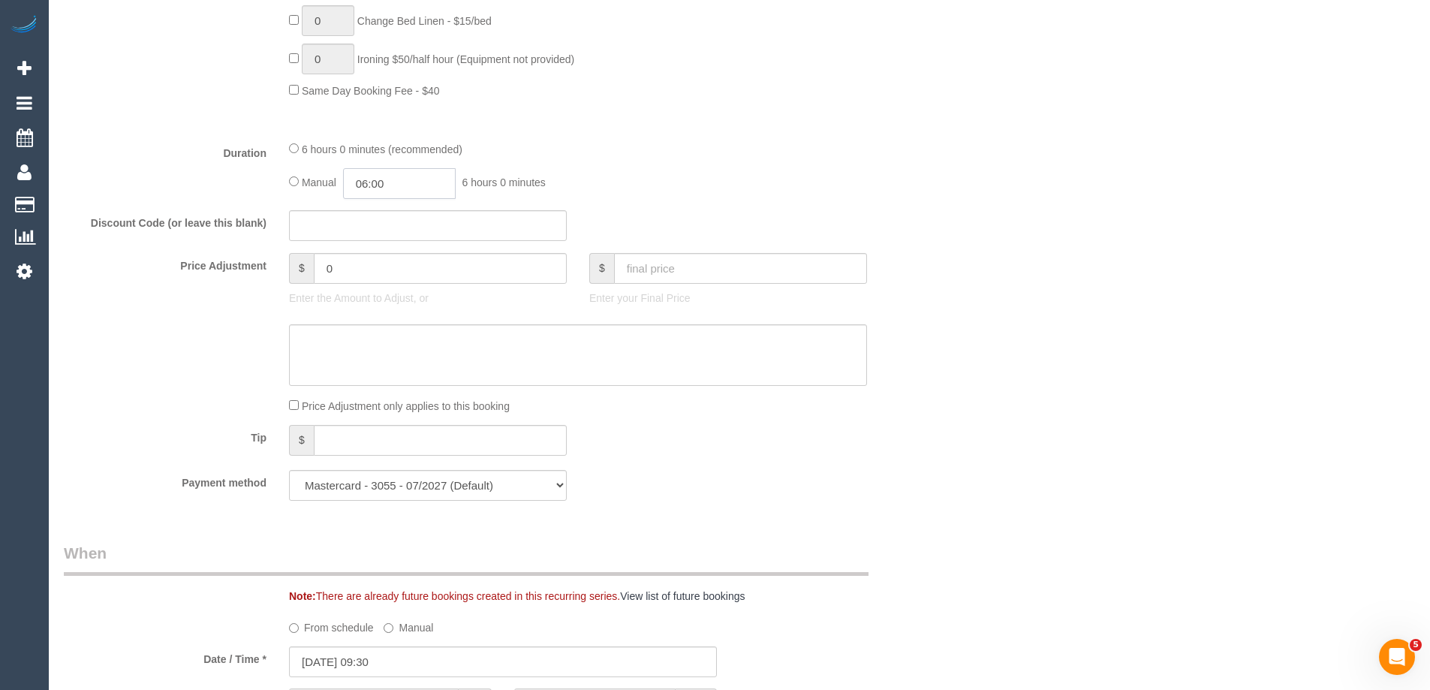
drag, startPoint x: 424, startPoint y: 188, endPoint x: 389, endPoint y: 190, distance: 35.3
click at [418, 190] on input "06:00" at bounding box center [399, 183] width 113 height 31
type input "02:30"
click at [374, 236] on li "02:30" at bounding box center [382, 243] width 67 height 20
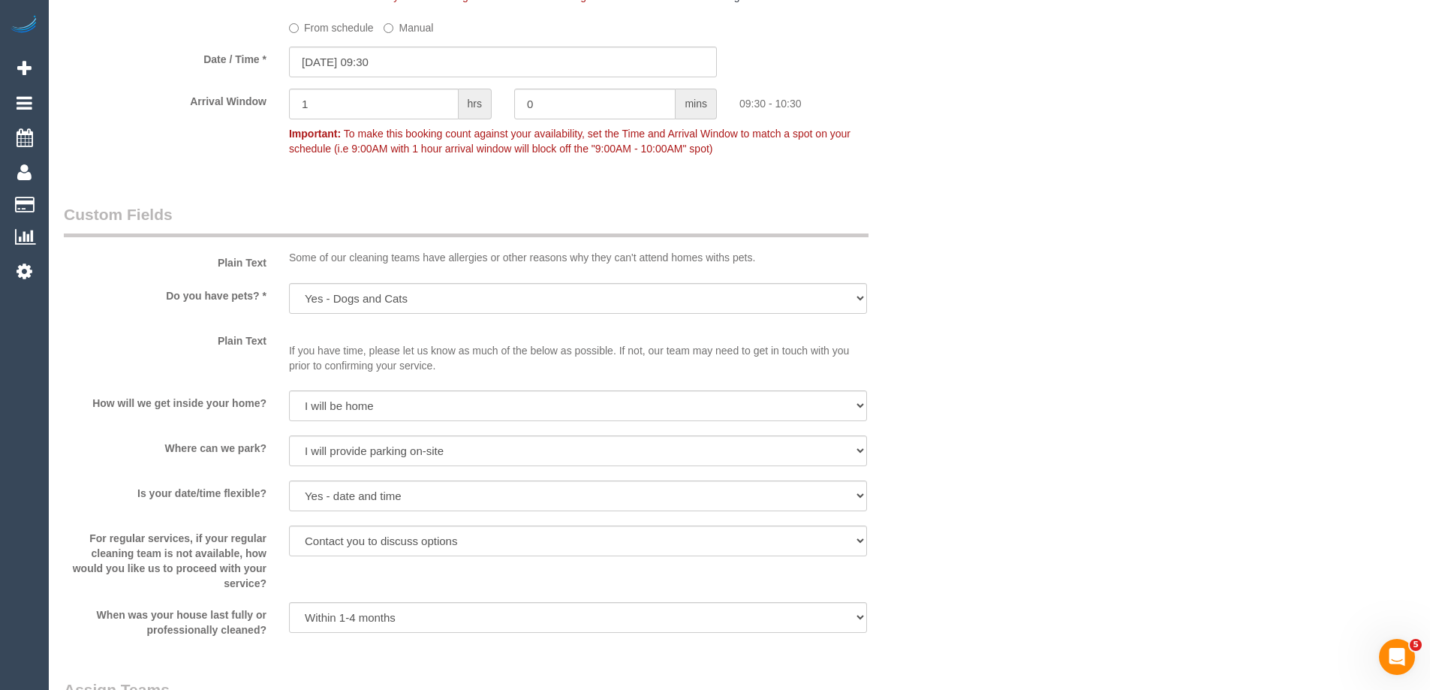
scroll to position [1727, 0]
click at [372, 66] on input "06/10/2025 09:30" at bounding box center [503, 61] width 428 height 31
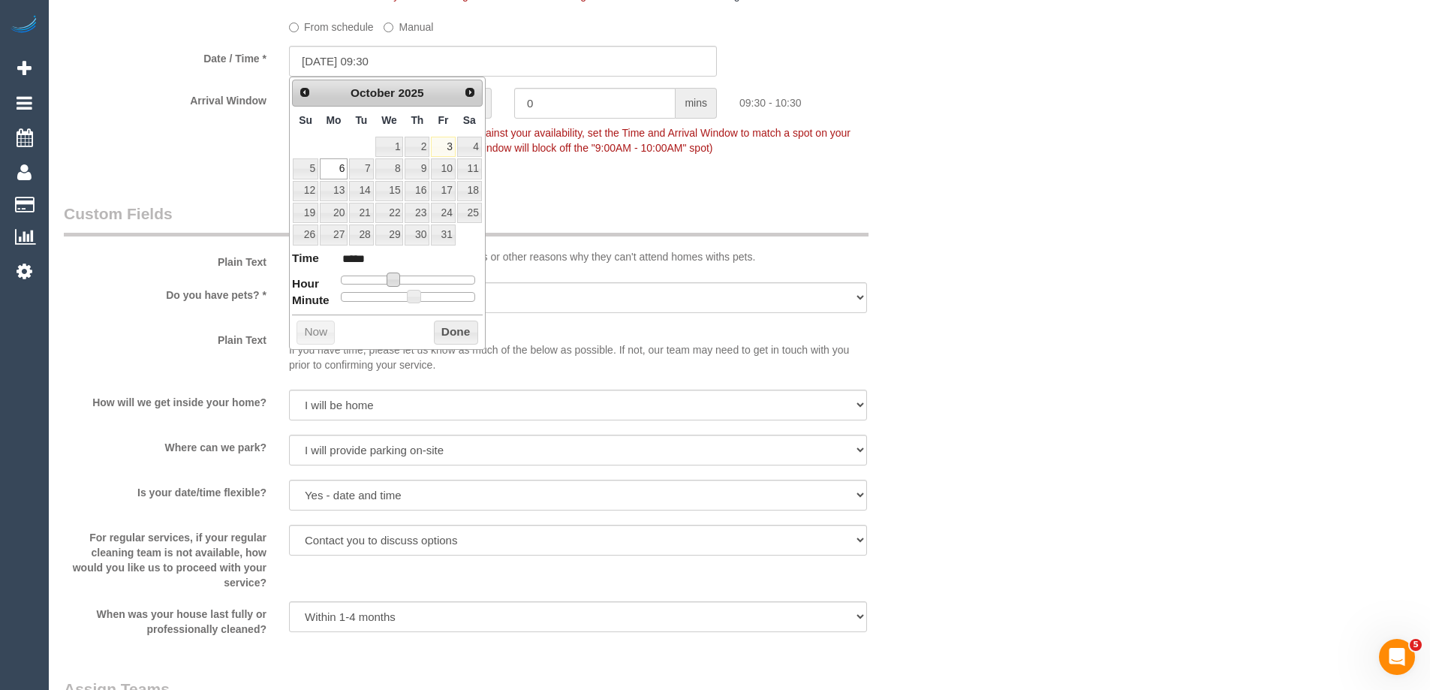
type input "06/10/2025 10:30"
type input "*****"
click at [395, 285] on span at bounding box center [400, 280] width 14 height 14
type input "06/10/2025 10:25"
type input "*****"
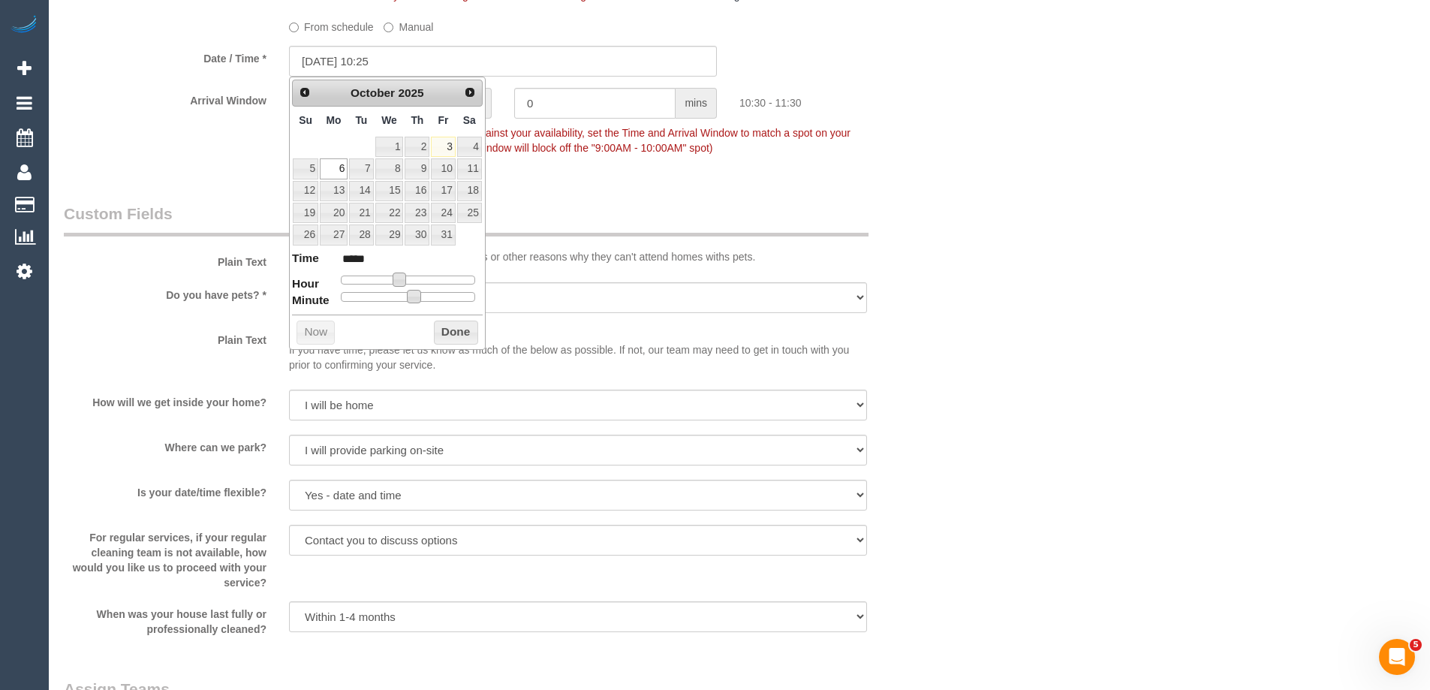
type input "06/10/2025 10:20"
type input "*****"
type input "06/10/2025 10:15"
type input "*****"
type input "06/10/2025 10:10"
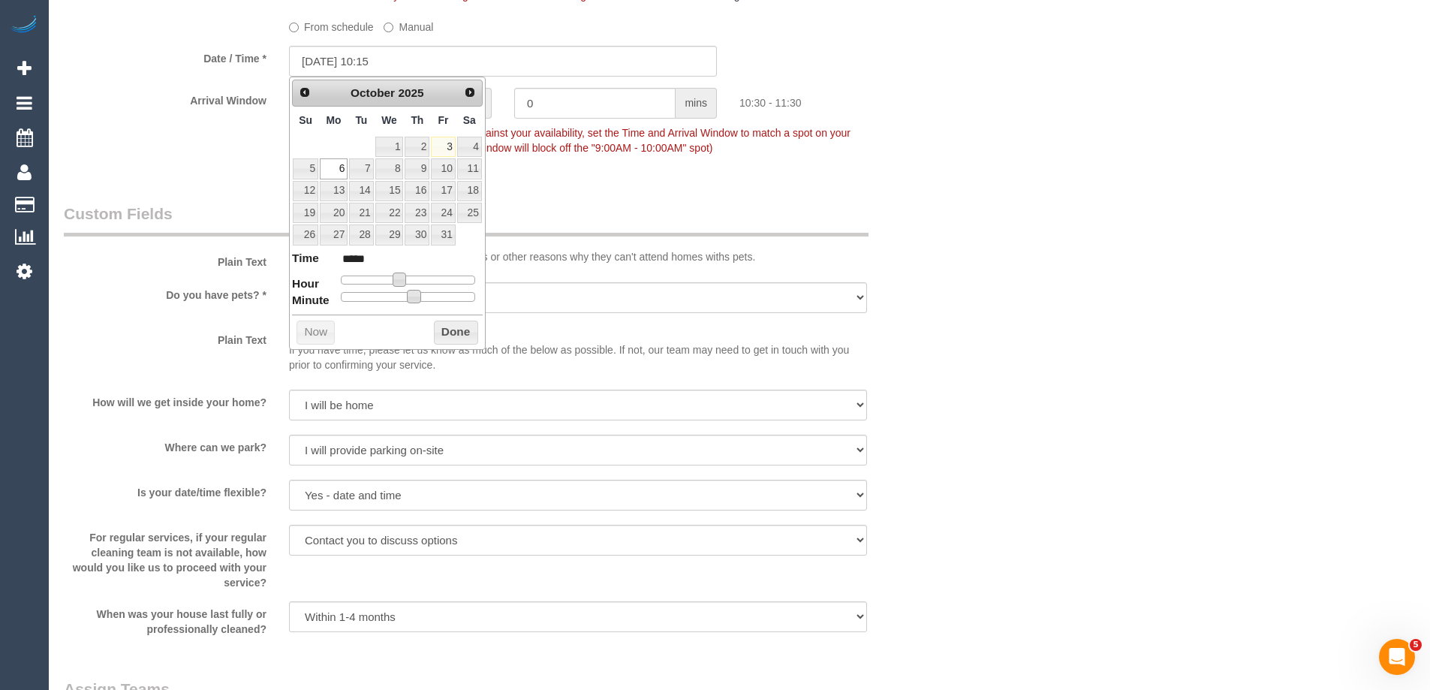
type input "*****"
type input "06/10/2025 10:00"
type input "*****"
drag, startPoint x: 417, startPoint y: 298, endPoint x: 329, endPoint y: 296, distance: 87.9
click at [329, 296] on dl "Time ***** Hour Minute Second Millisecond Microsecond Time Zone ***** ***** ***…" at bounding box center [387, 276] width 191 height 52
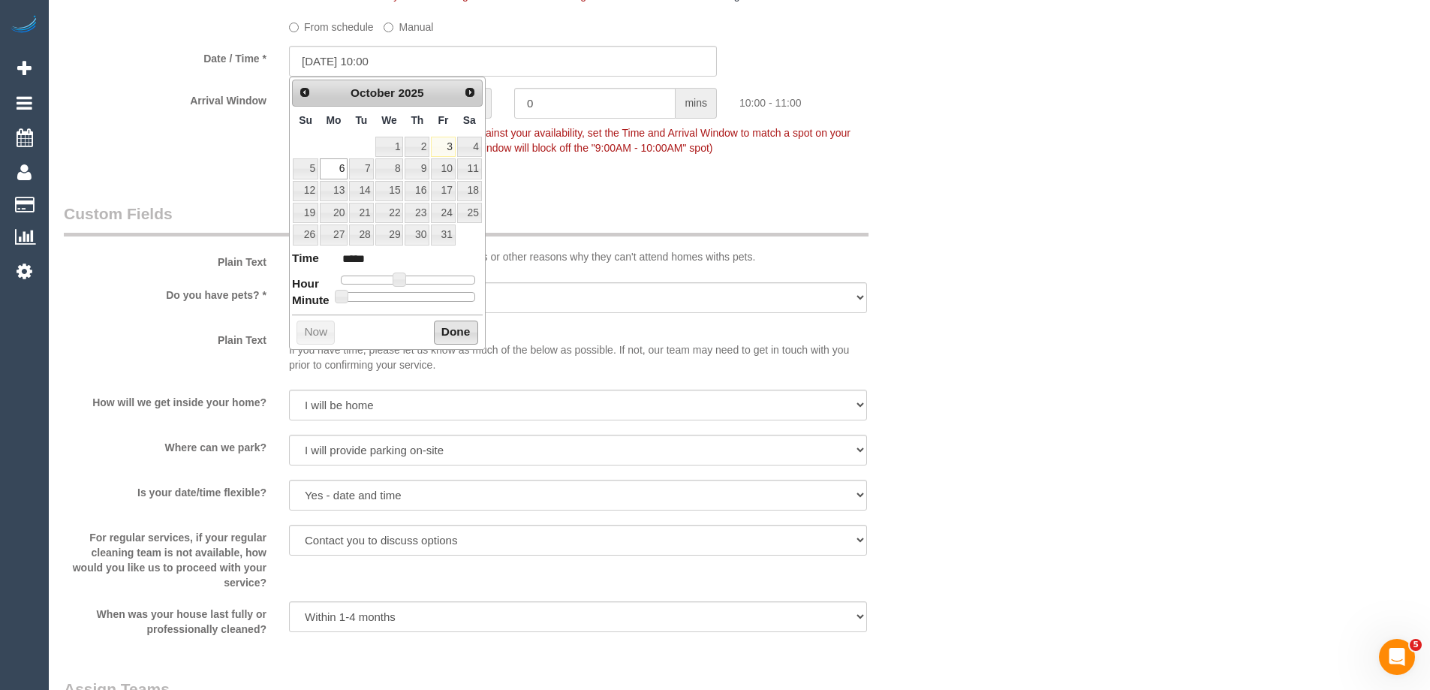
click at [460, 327] on button "Done" at bounding box center [456, 333] width 44 height 24
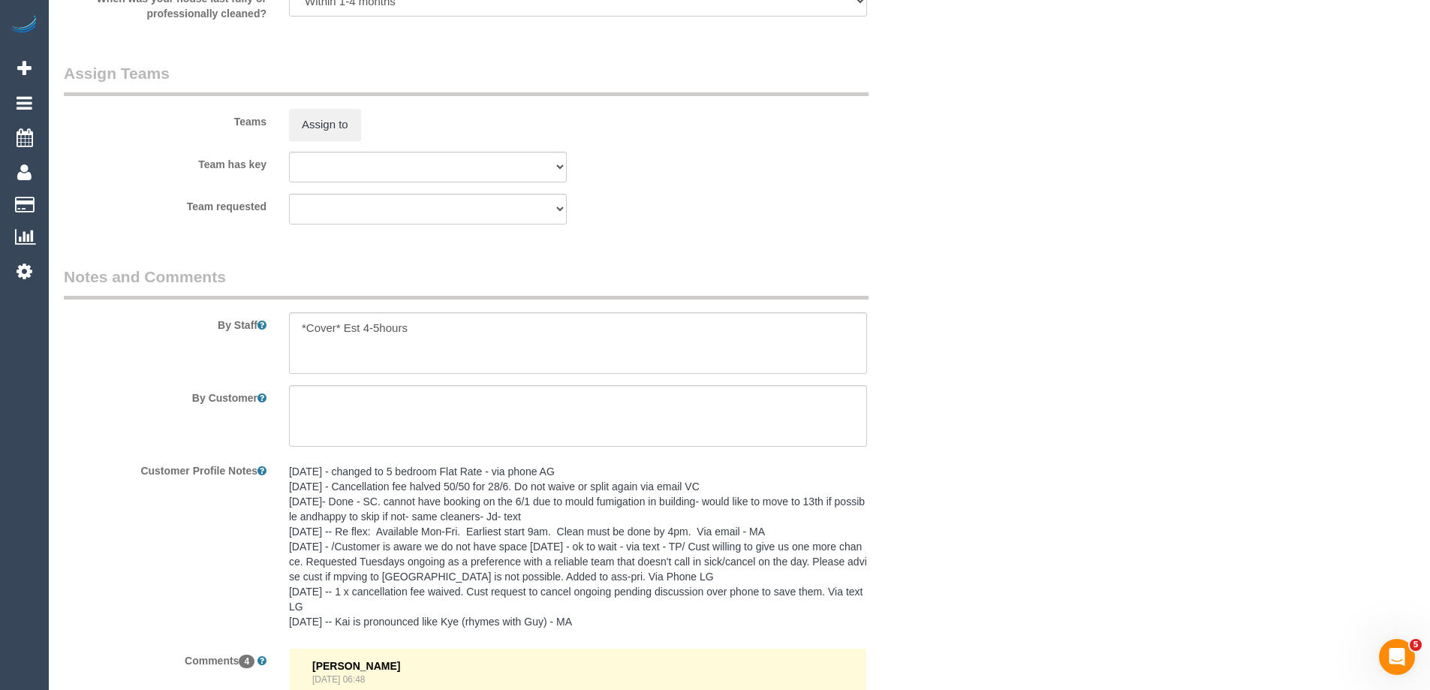
scroll to position [2106, 0]
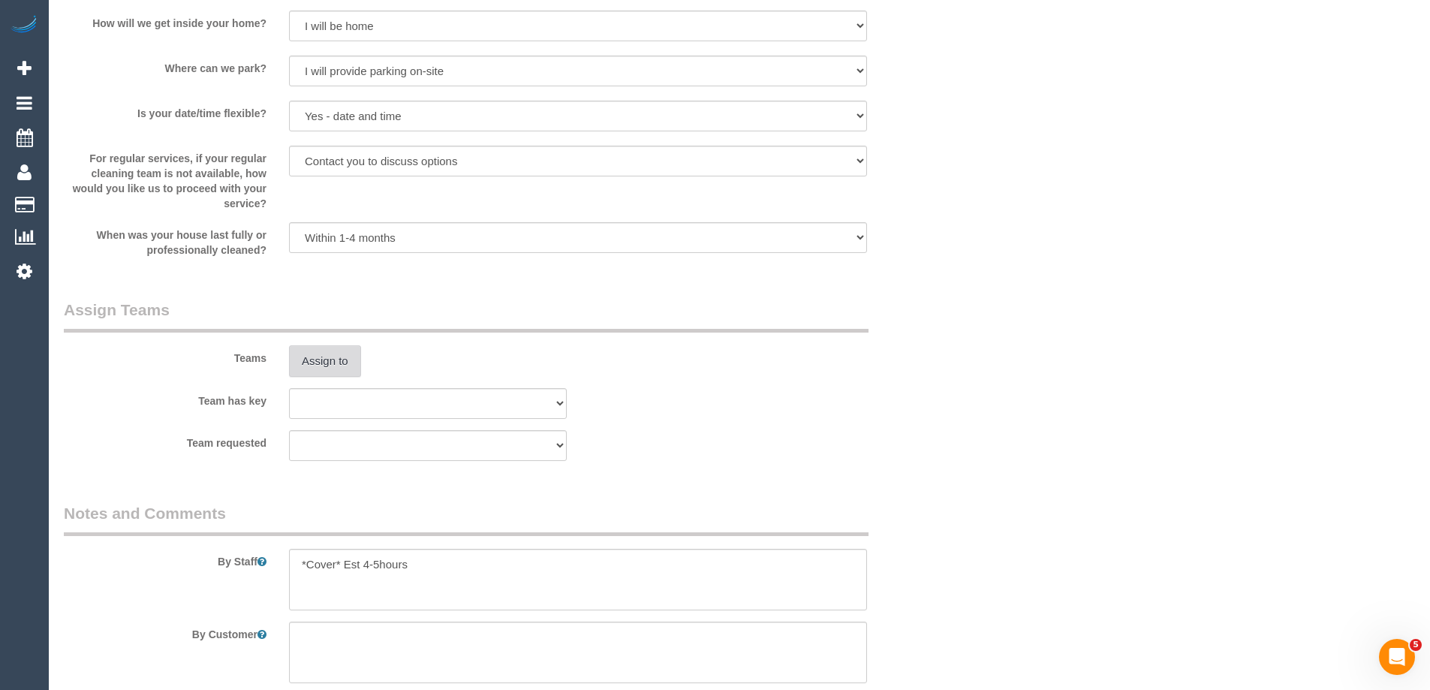
click at [320, 348] on button "Assign to" at bounding box center [325, 361] width 72 height 32
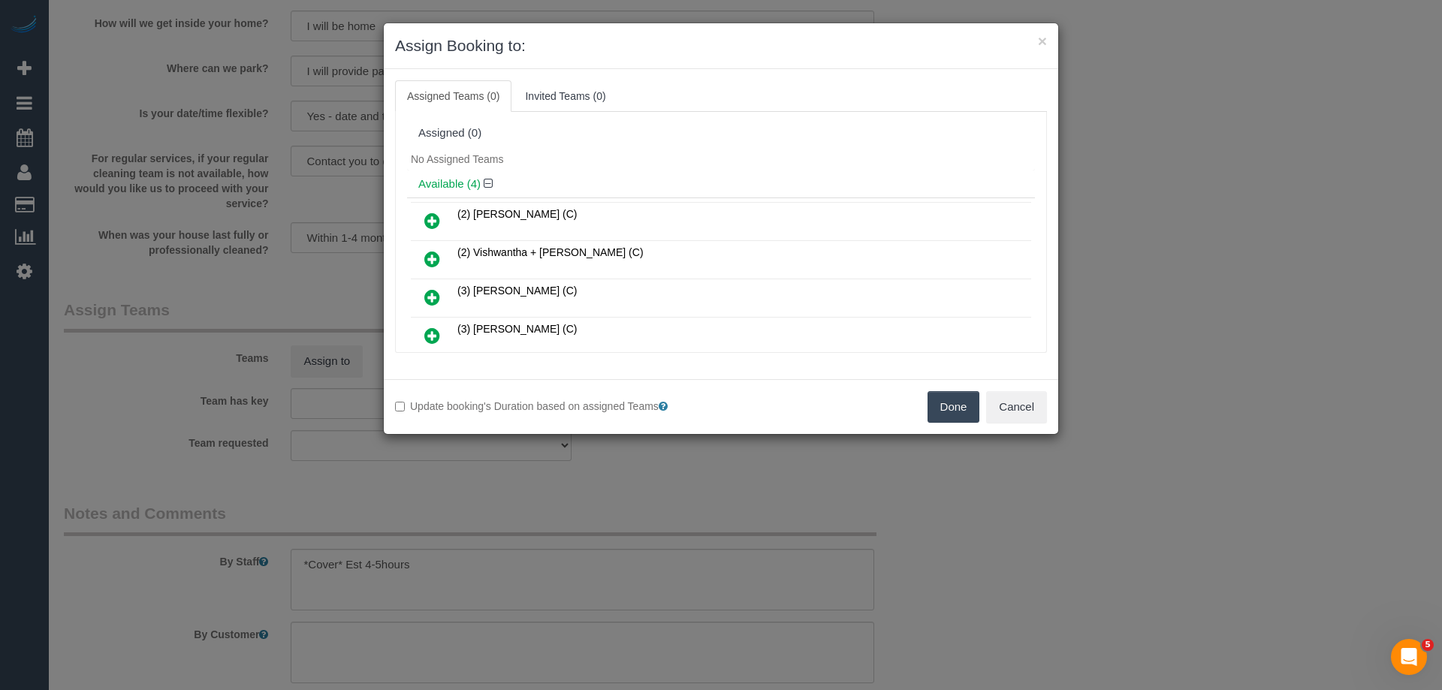
click at [439, 261] on icon at bounding box center [432, 259] width 16 height 18
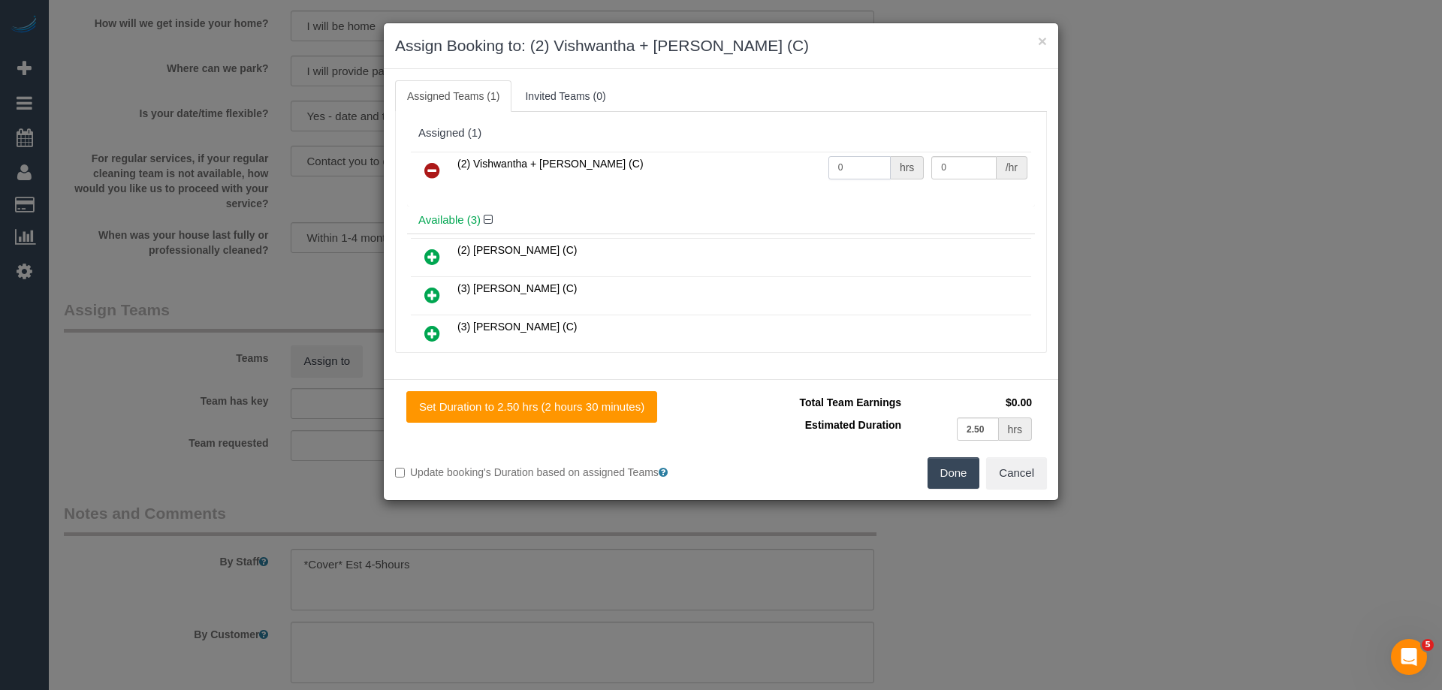
drag, startPoint x: 840, startPoint y: 173, endPoint x: 782, endPoint y: 172, distance: 57.1
click at [783, 172] on tr "(2) Vishwantha + Madhushika (C) 0 hrs 0 /hr" at bounding box center [721, 171] width 620 height 38
type input "1"
click at [764, 168] on tr "(2) Vishwantha + Madhushika (C) 1 hrs 0 /hr" at bounding box center [721, 171] width 620 height 38
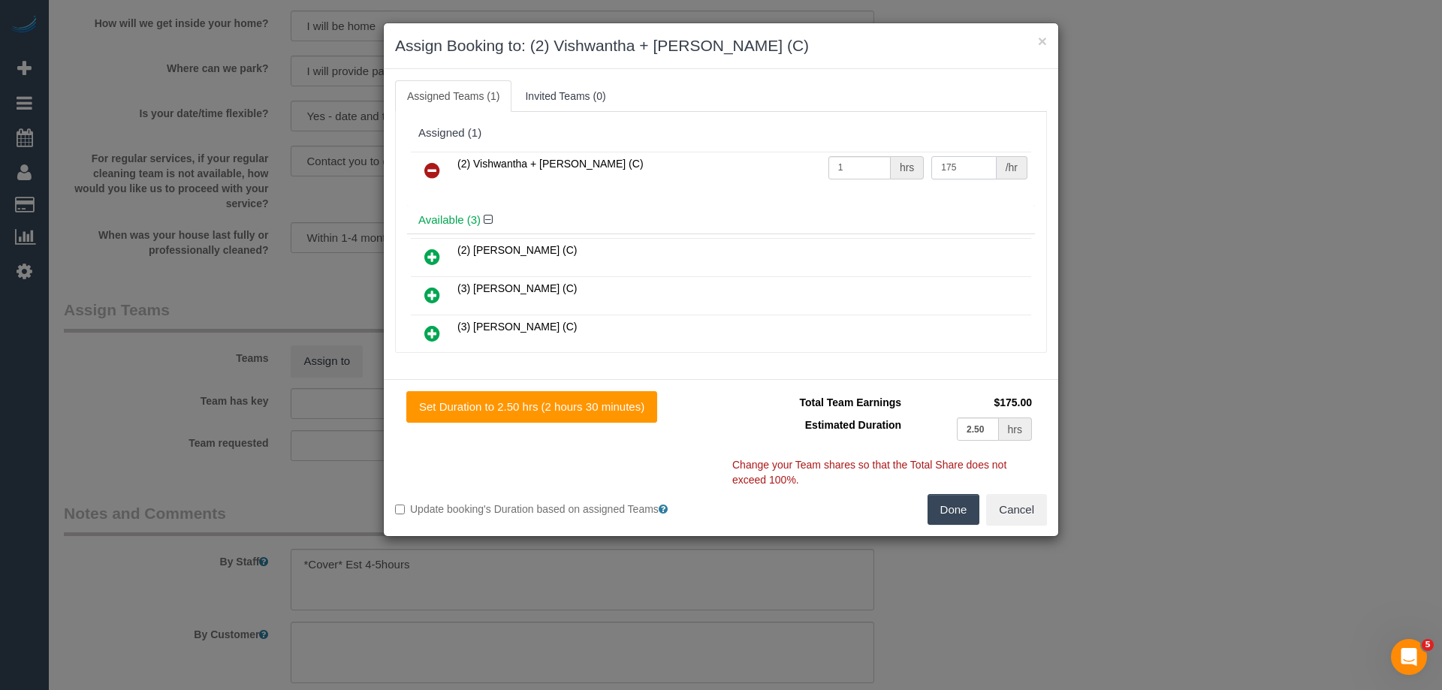
type input "175"
click at [951, 501] on button "Done" at bounding box center [953, 510] width 53 height 32
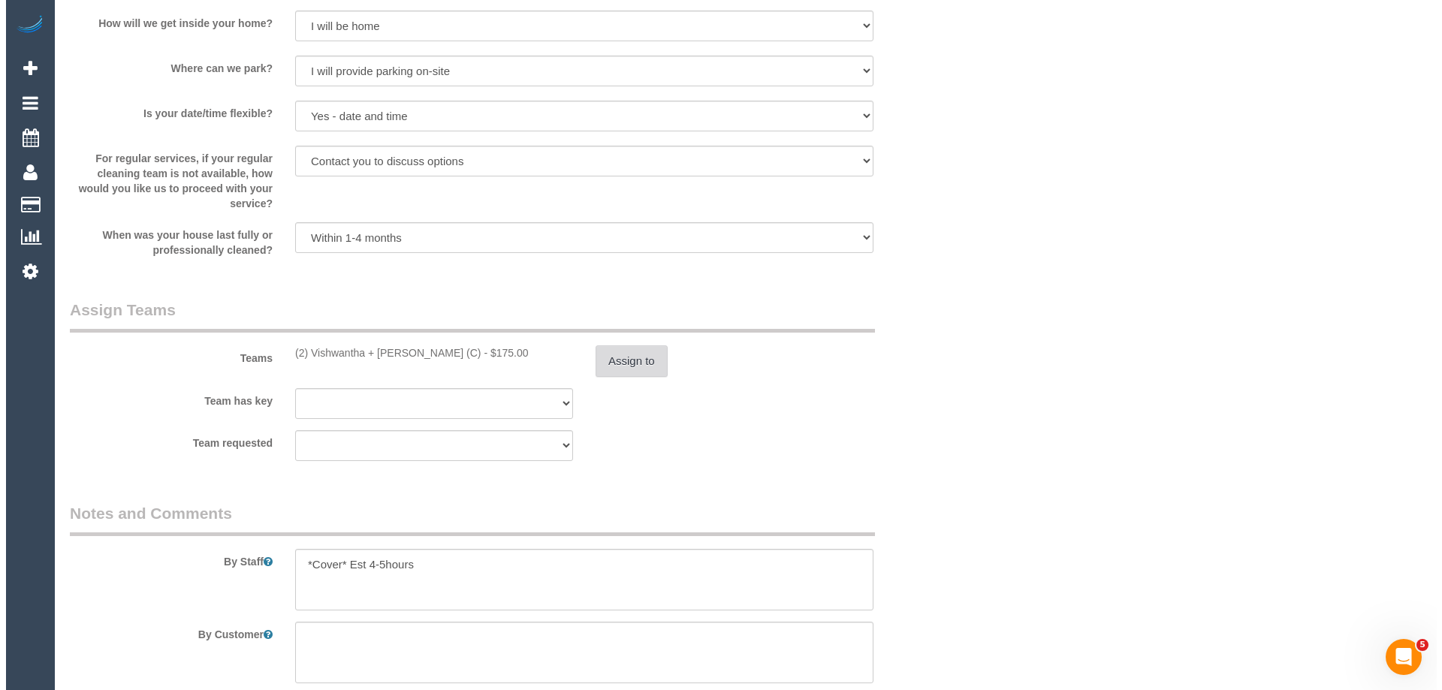
scroll to position [0, 0]
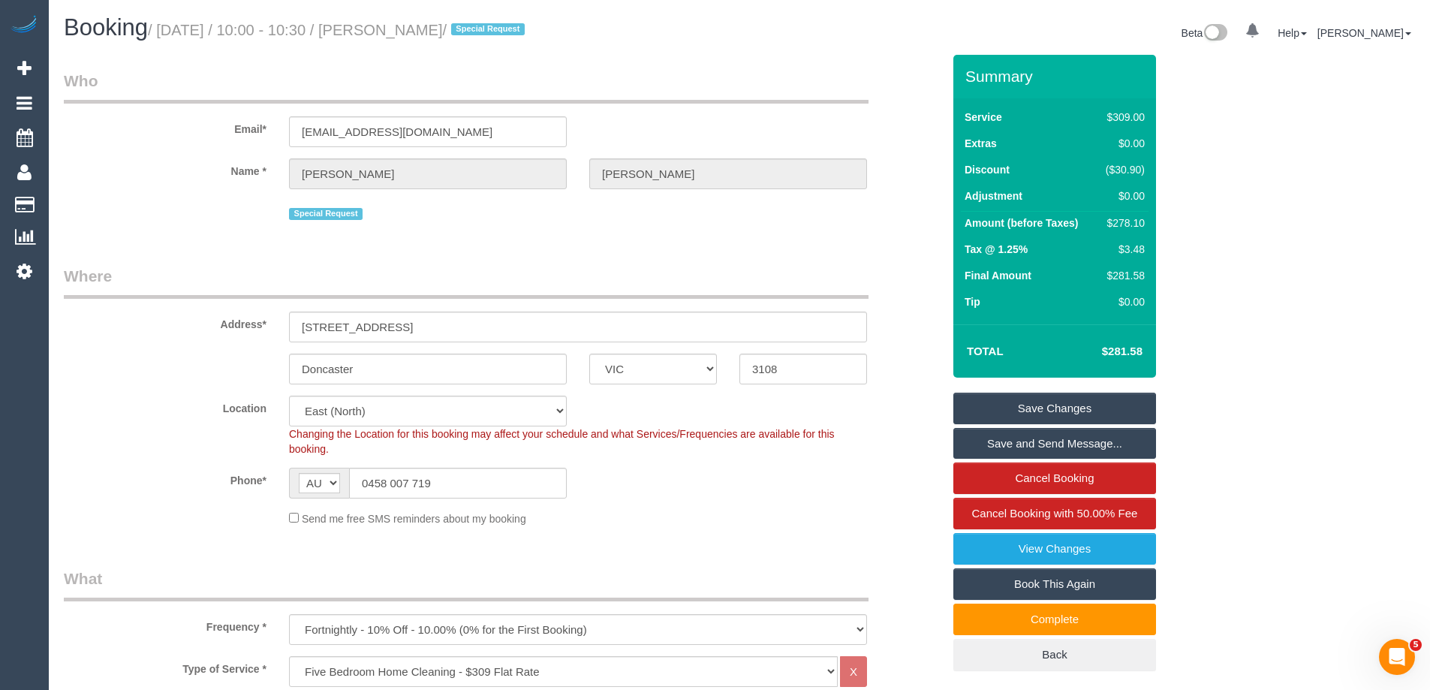
drag, startPoint x: 477, startPoint y: 35, endPoint x: 396, endPoint y: 34, distance: 80.3
click at [396, 34] on small "/ October 03, 2025 / 10:00 - 10:30 / Kai Robotham / Special Request" at bounding box center [338, 30] width 381 height 17
copy small "Kai Robotham"
click at [1008, 406] on link "Save Changes" at bounding box center [1055, 409] width 203 height 32
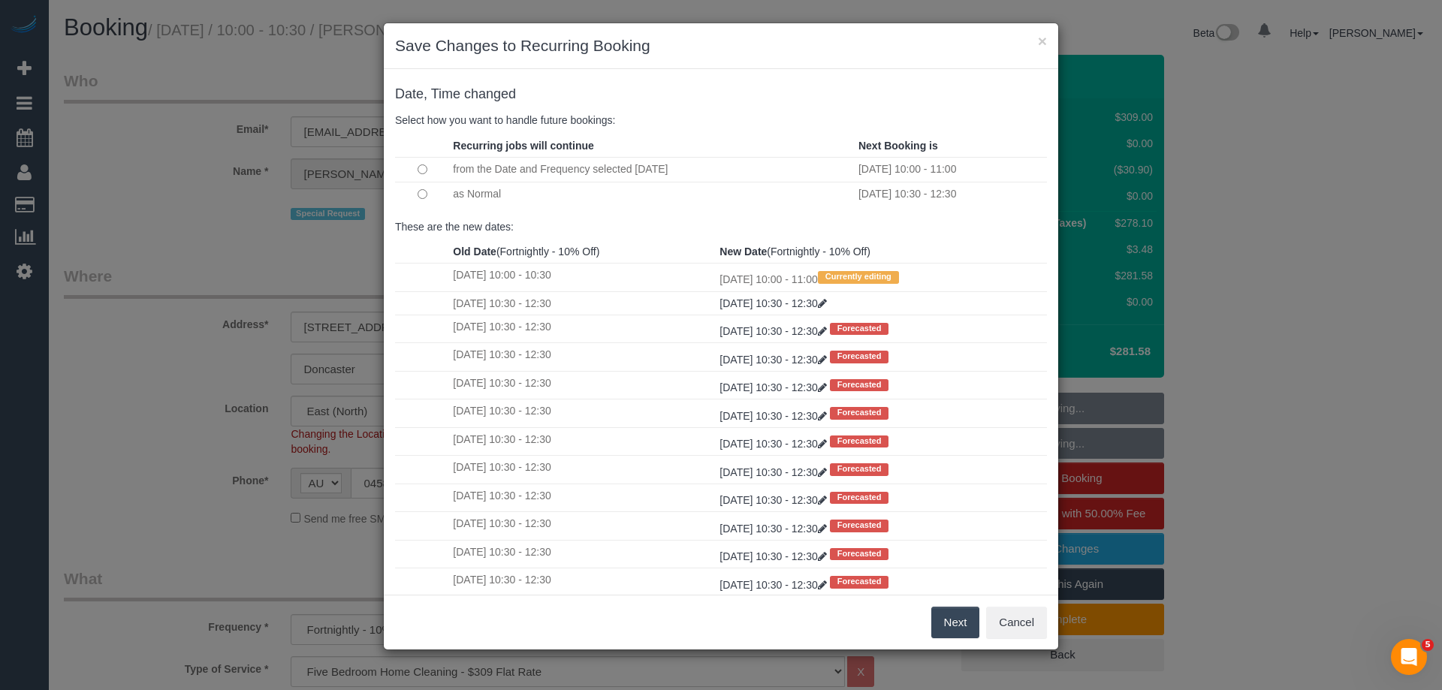
click at [940, 617] on button "Next" at bounding box center [955, 623] width 49 height 32
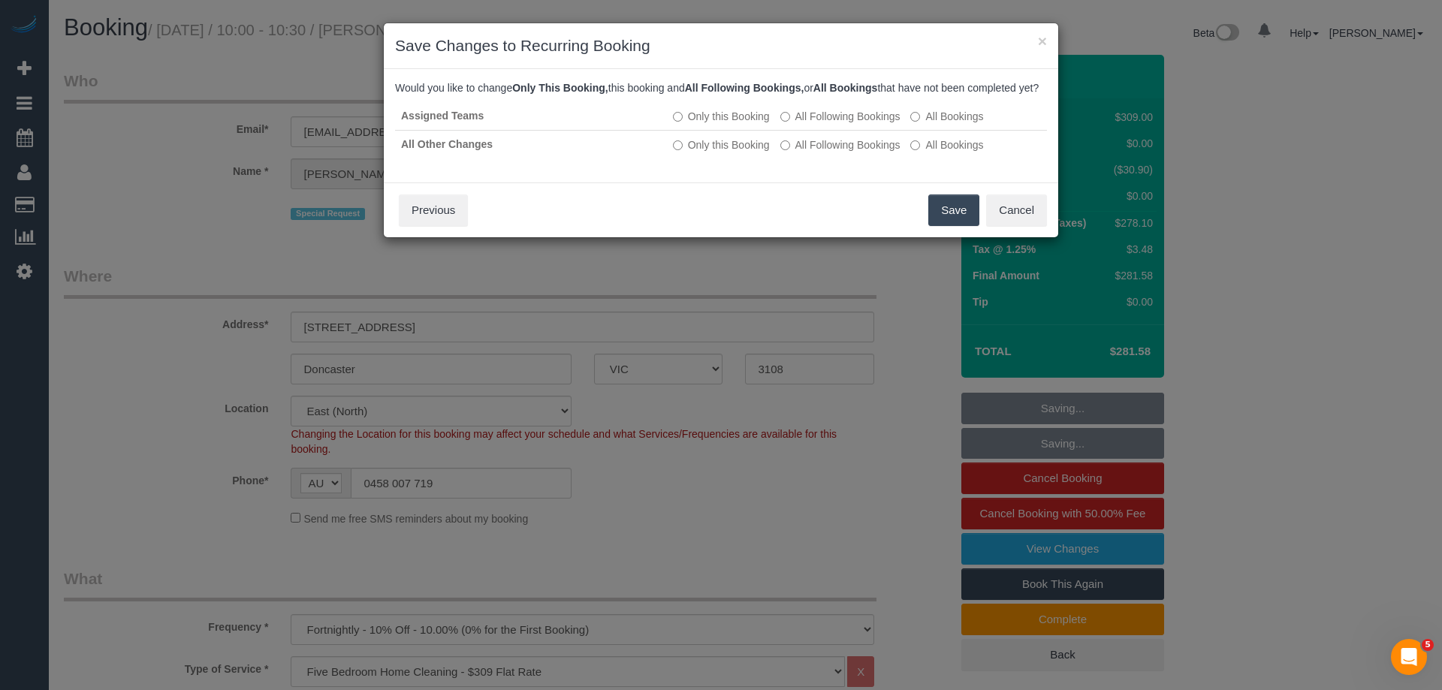
click at [941, 223] on button "Save" at bounding box center [953, 210] width 51 height 32
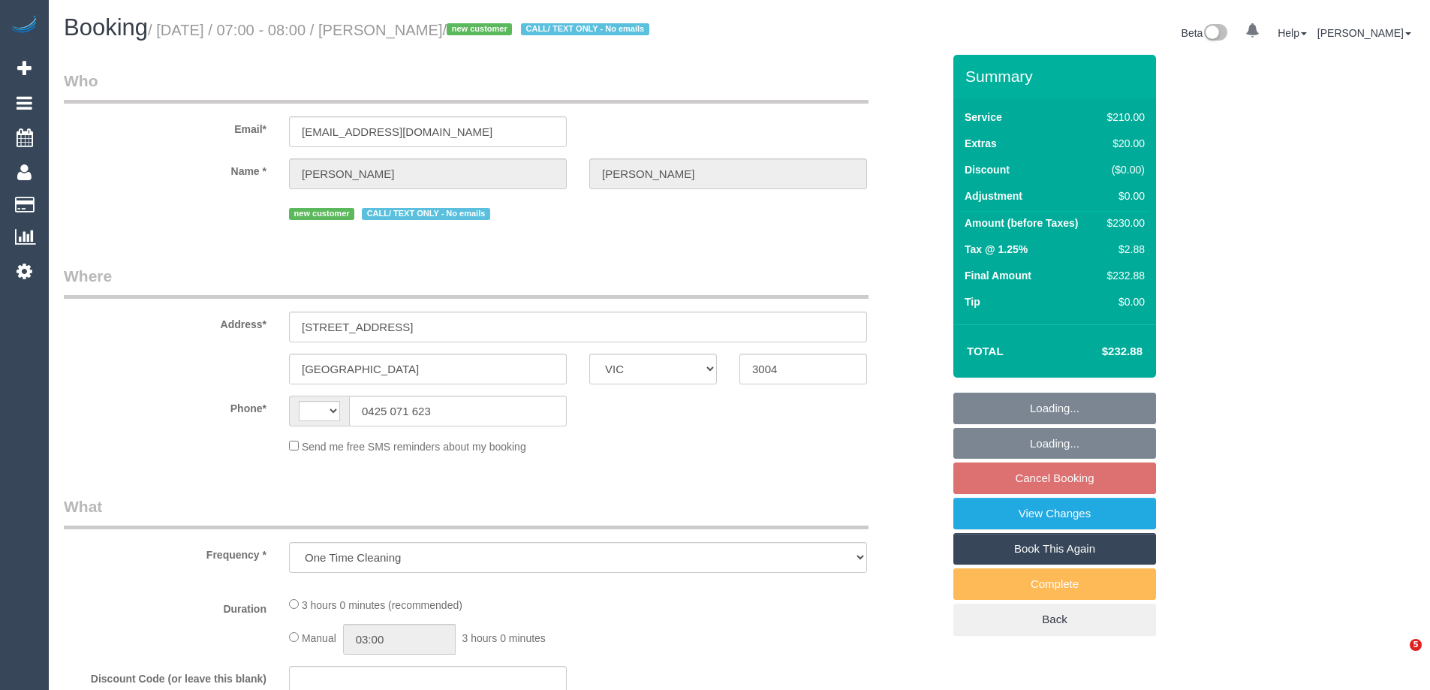
select select "VIC"
select select "string:AU"
select select "string:stripe-pm_1SCVDP2GScqysDRVHd24KDTA"
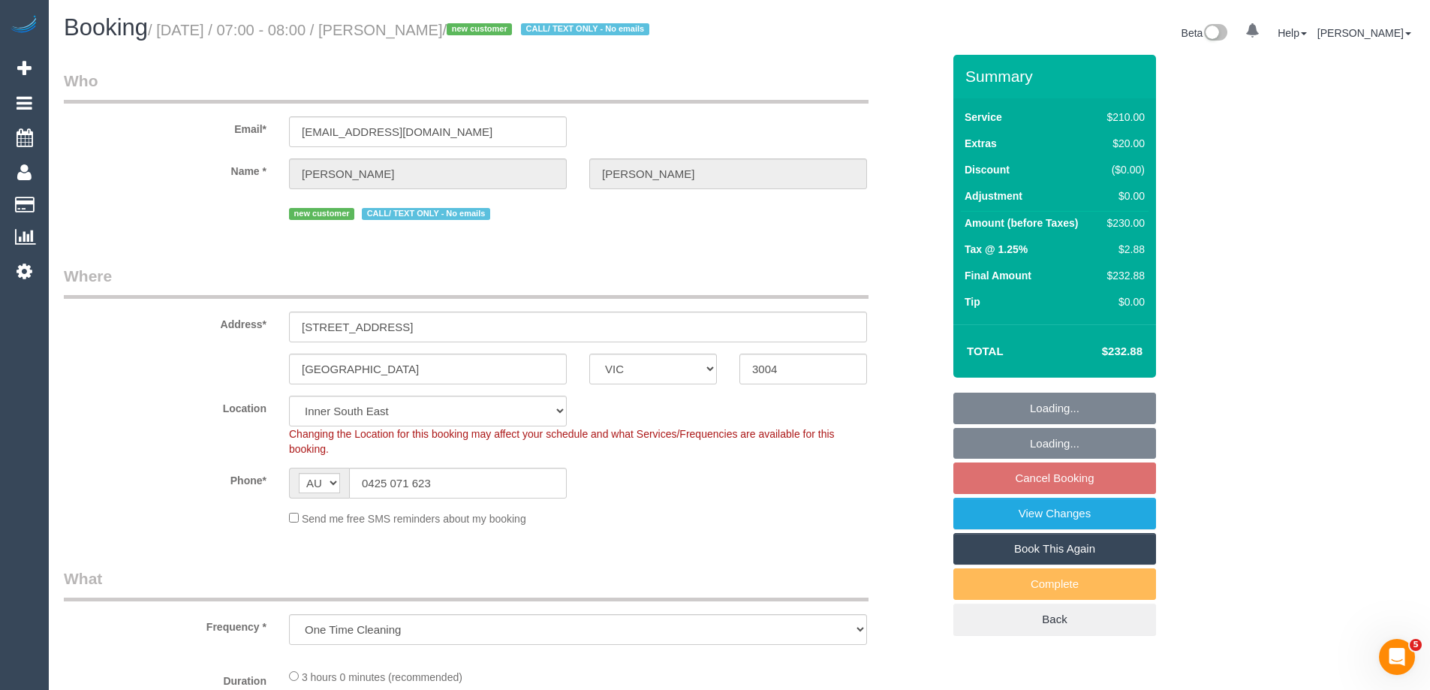
select select "180"
select select "number:28"
select select "number:14"
select select "number:20"
select select "number:25"
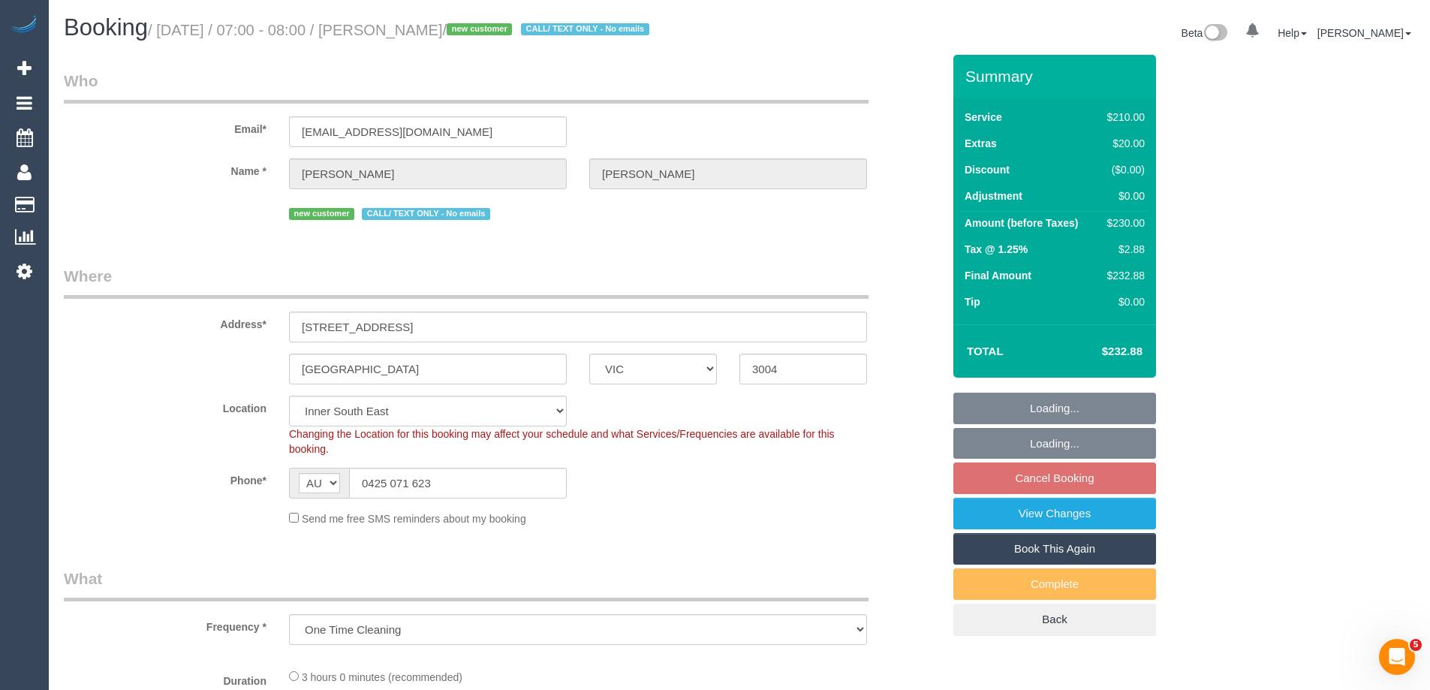
select select "number:26"
select select "object:1551"
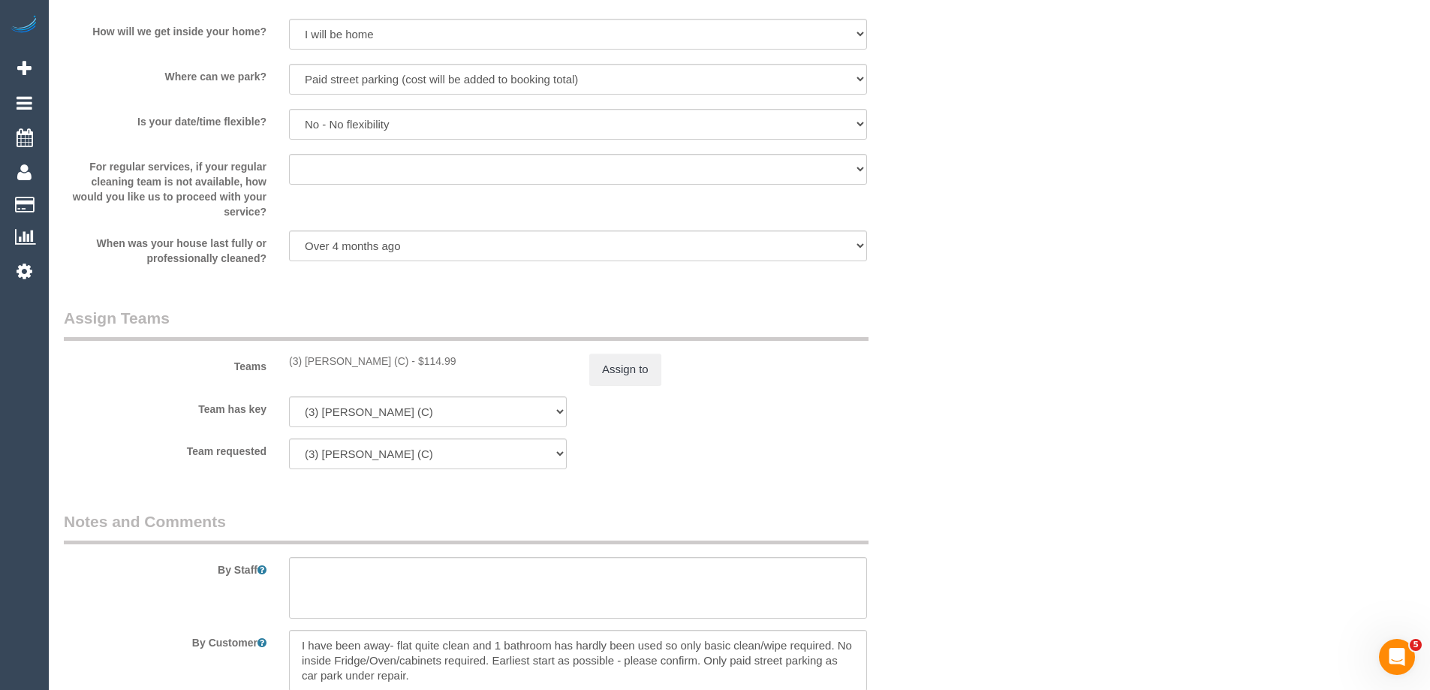
scroll to position [2103, 0]
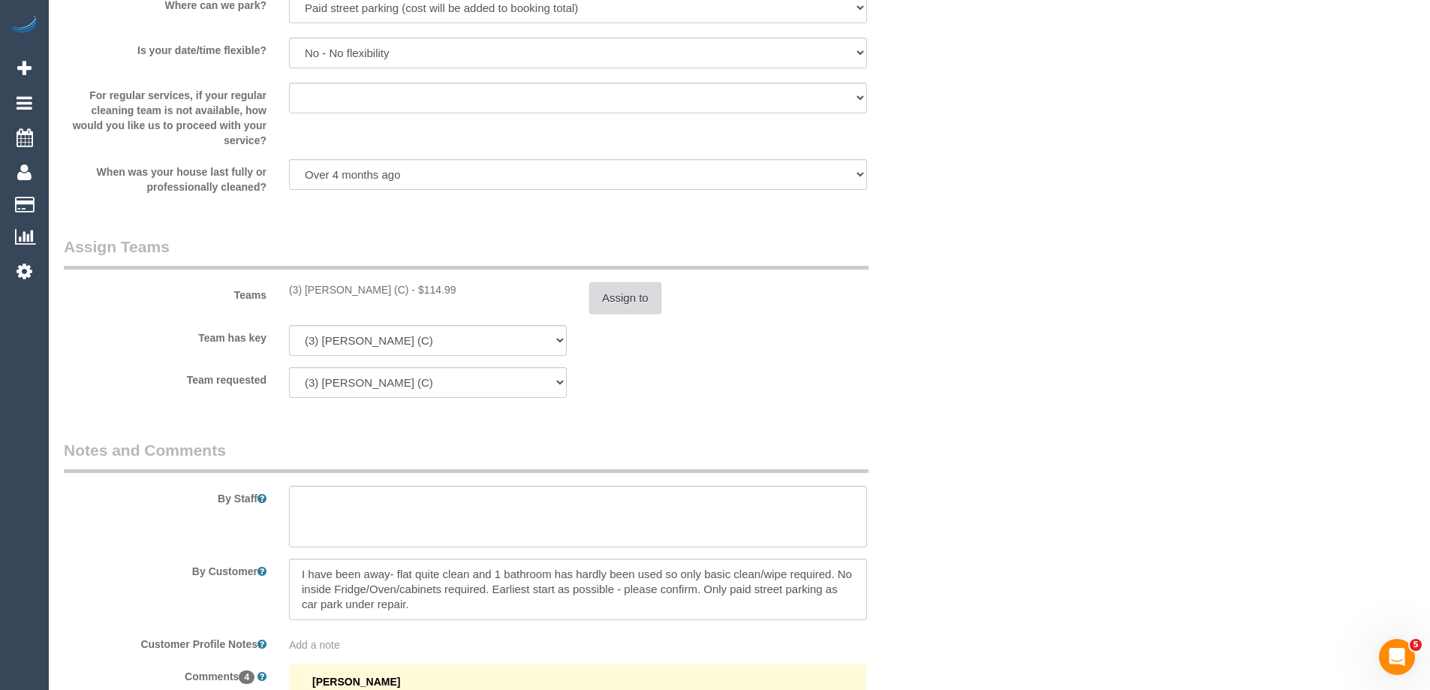
click at [640, 291] on button "Assign to" at bounding box center [625, 298] width 72 height 32
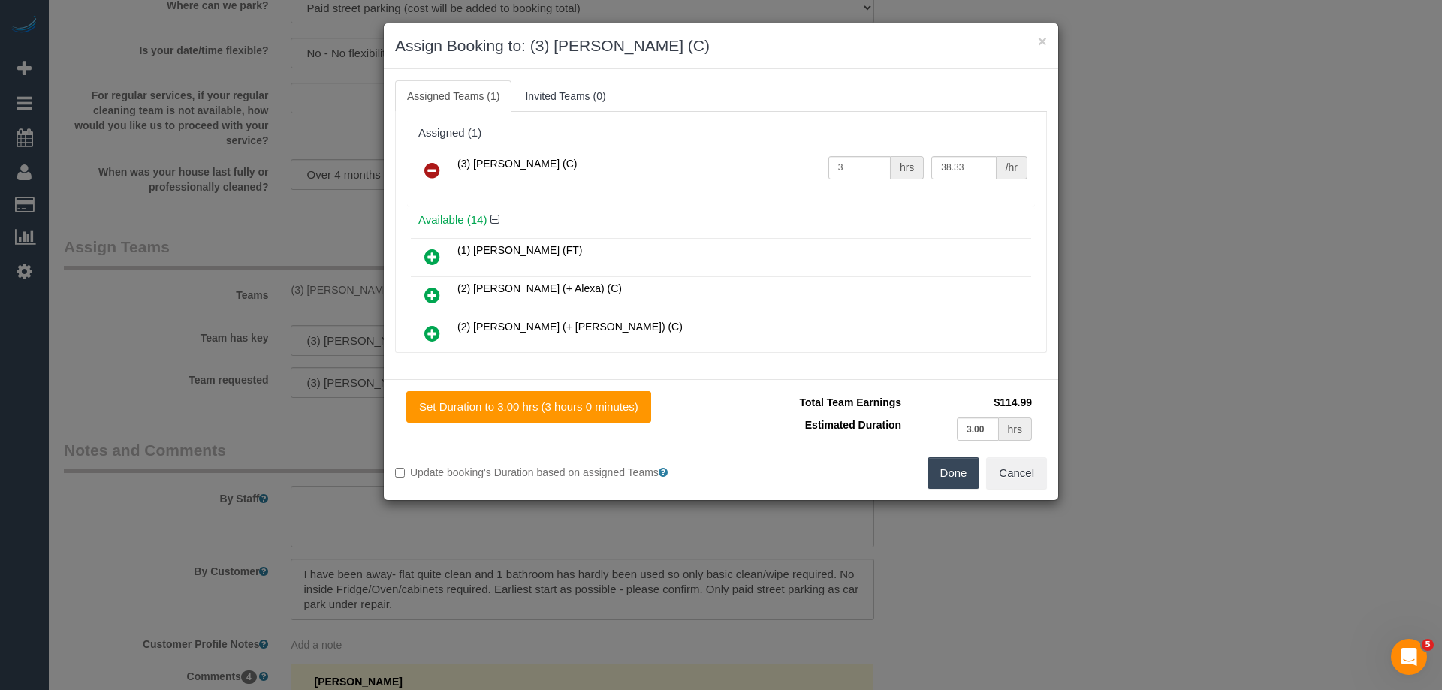
drag, startPoint x: 434, startPoint y: 161, endPoint x: 477, endPoint y: 170, distance: 43.9
click at [434, 159] on link at bounding box center [431, 171] width 35 height 30
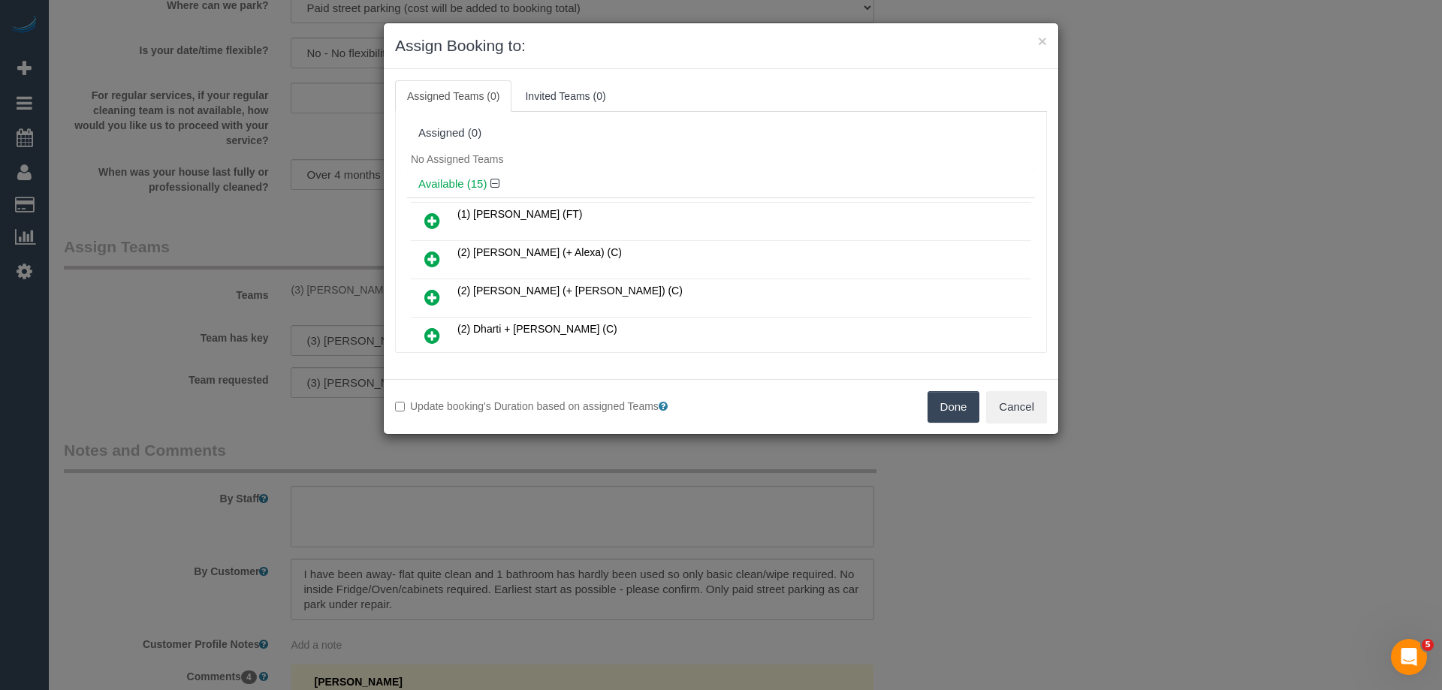
click at [927, 407] on button "Done" at bounding box center [953, 407] width 53 height 32
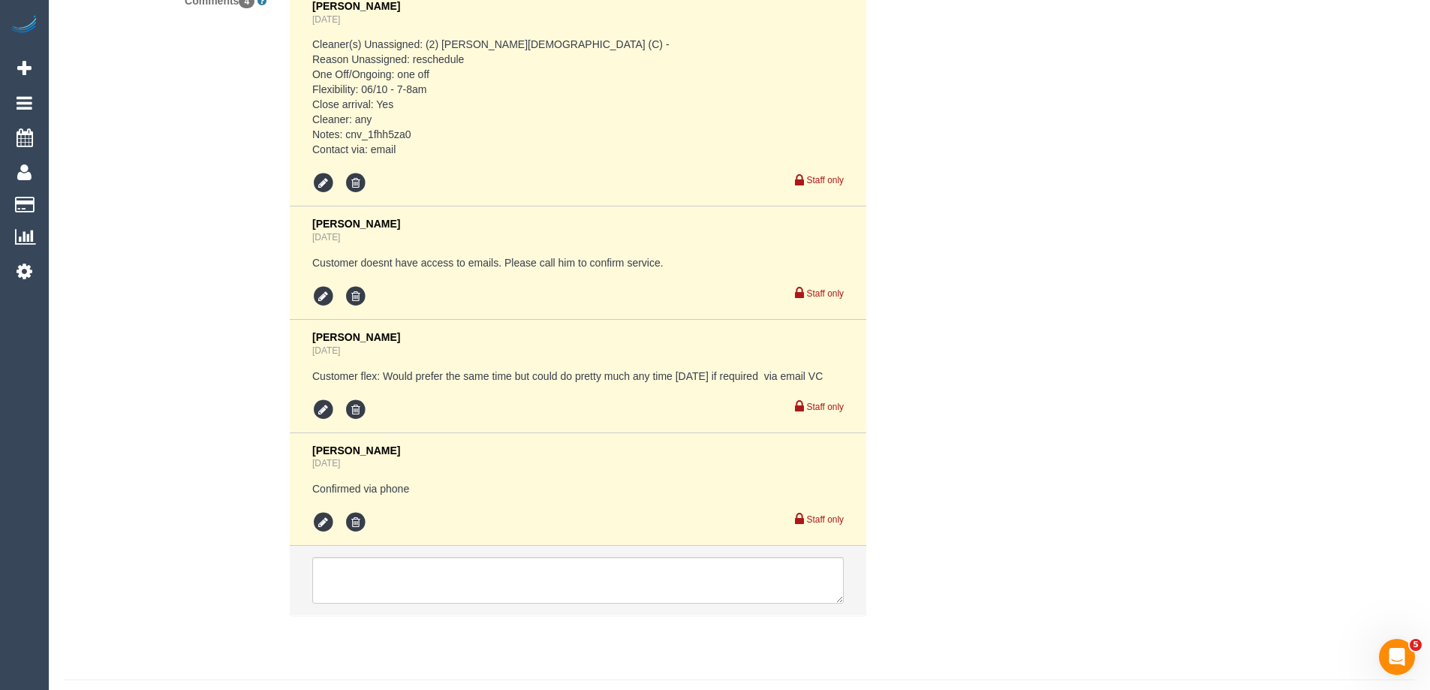
scroll to position [2813, 0]
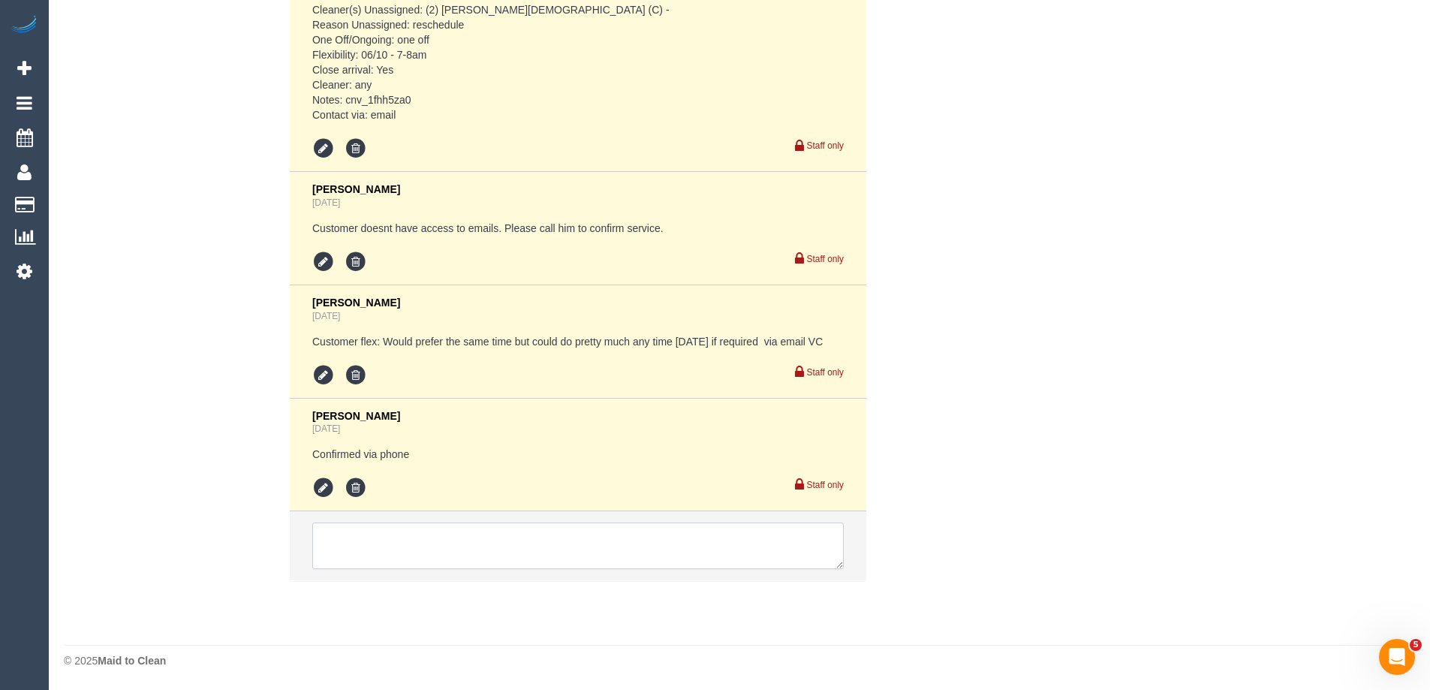
click at [351, 541] on textarea at bounding box center [578, 546] width 532 height 47
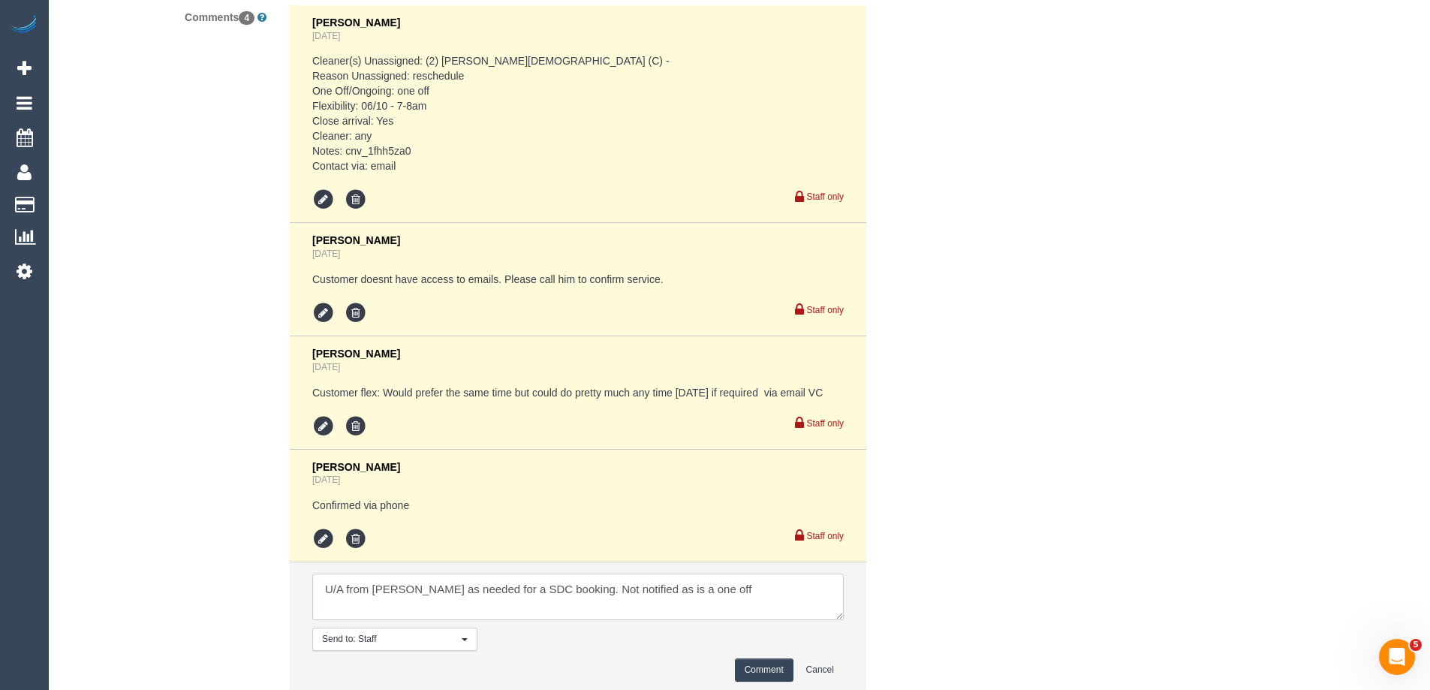
scroll to position [2874, 0]
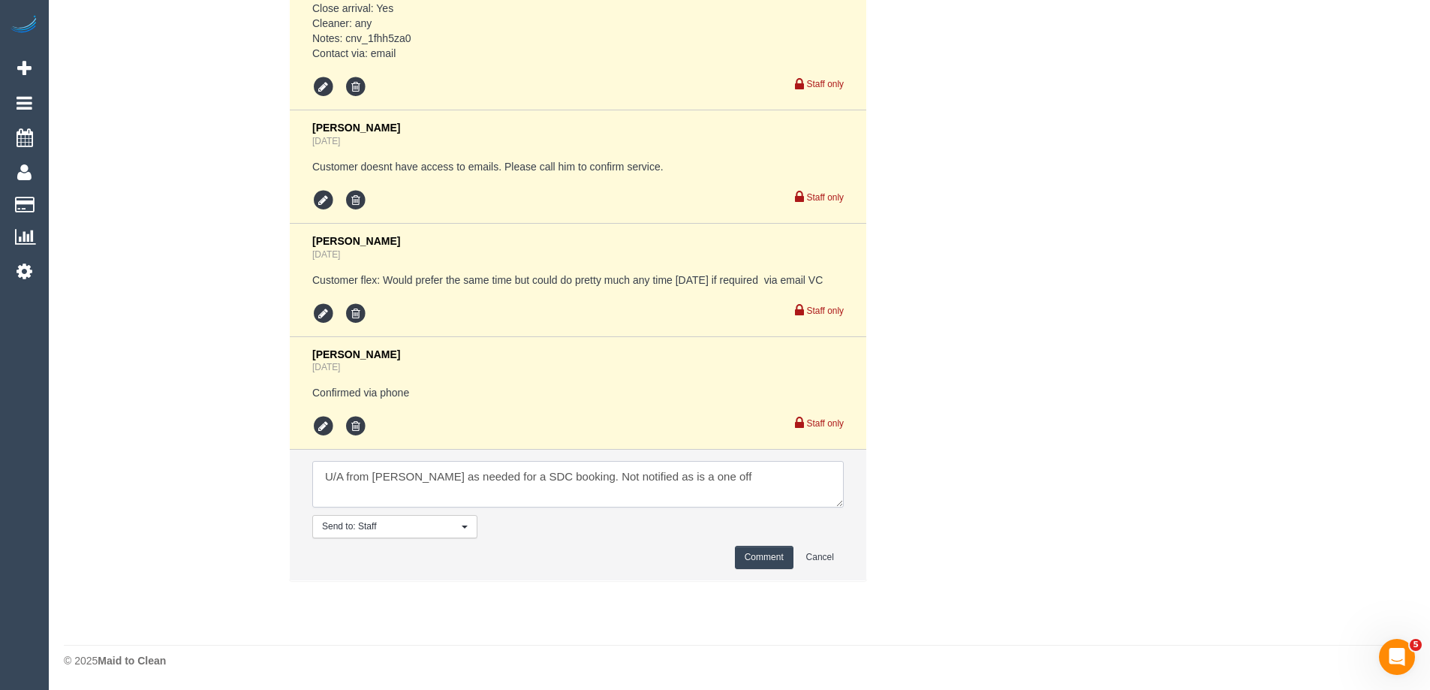
type textarea "U/A from [PERSON_NAME] as needed for a SDC booking. Not notified as is a one off"
click at [752, 553] on button "Comment" at bounding box center [764, 557] width 59 height 23
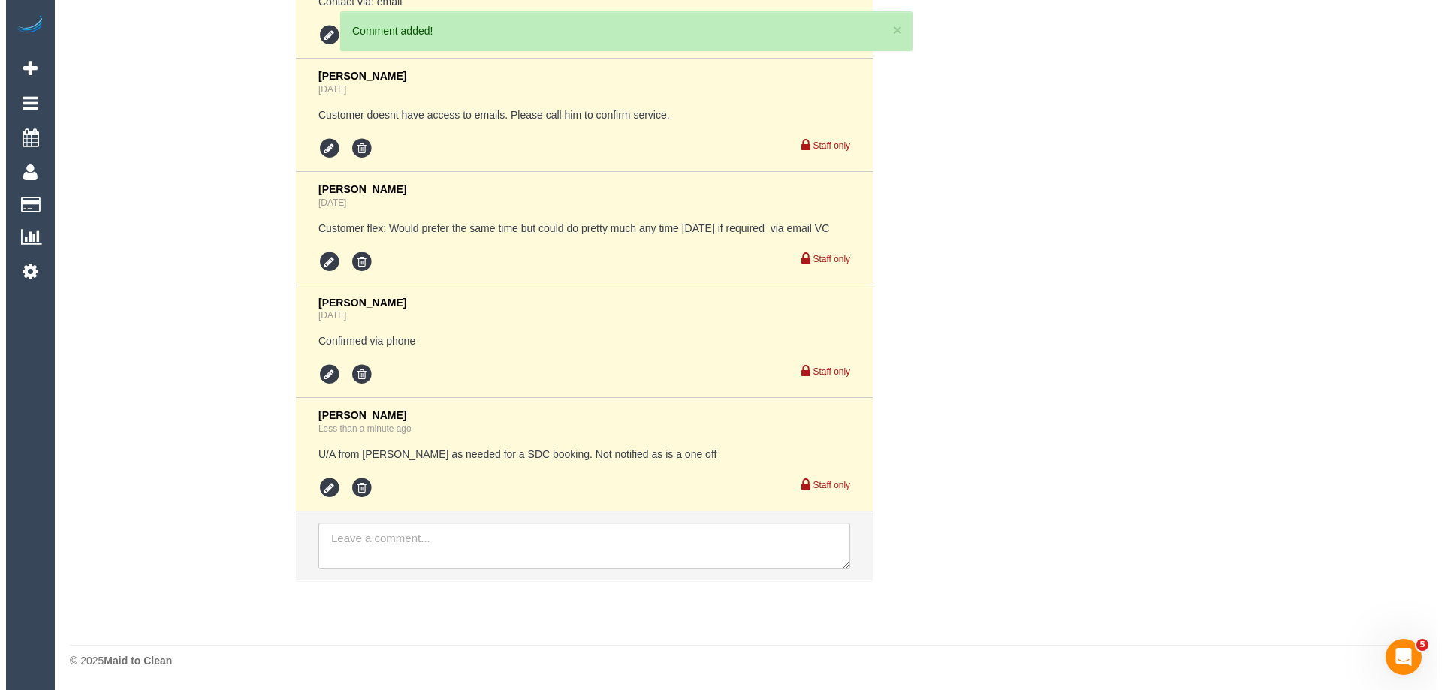
scroll to position [0, 0]
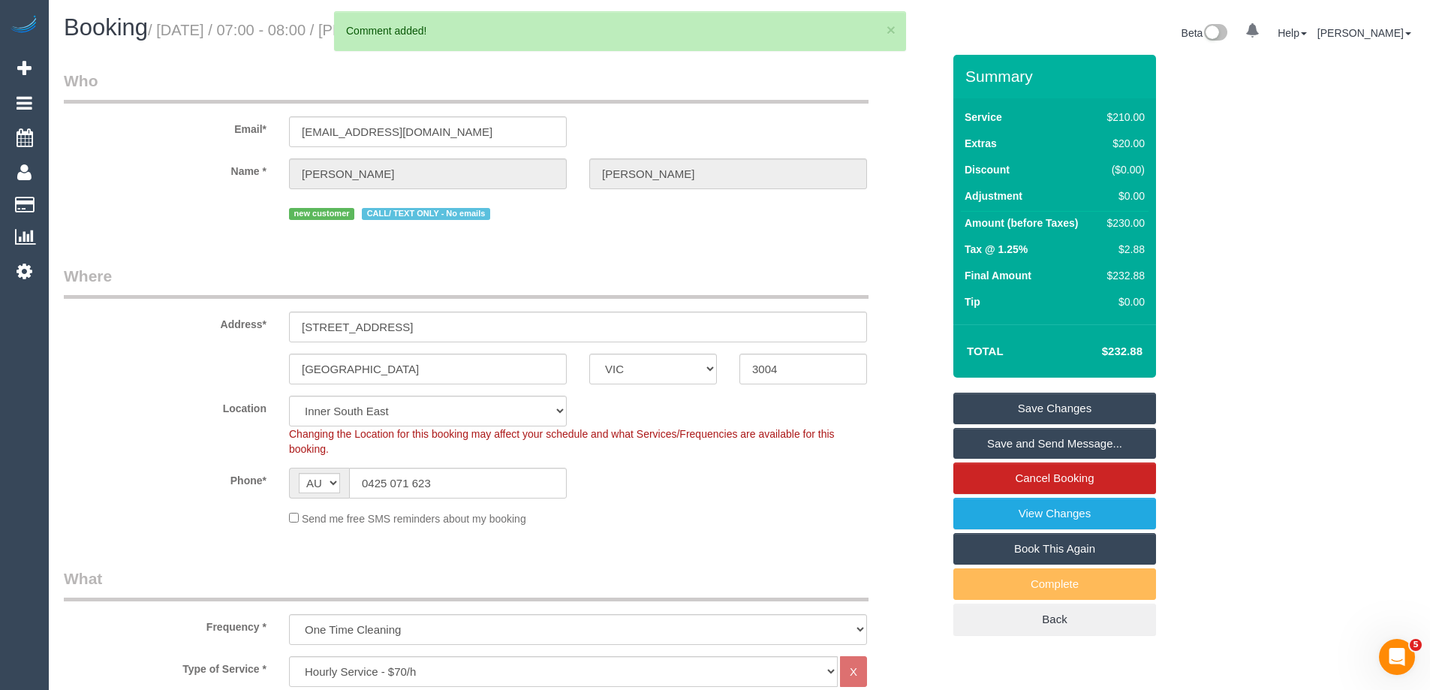
click at [996, 411] on link "Save Changes" at bounding box center [1055, 409] width 203 height 32
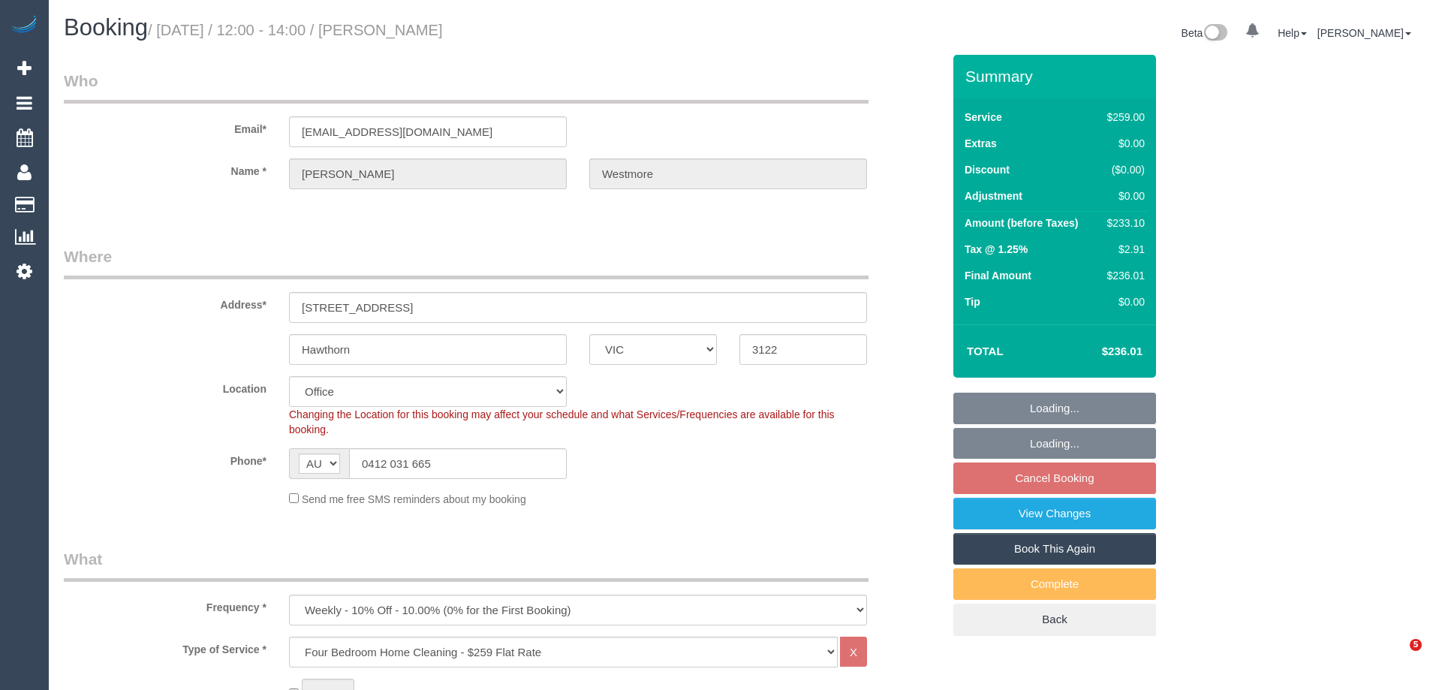
select select "VIC"
select select "number:27"
select select "number:14"
select select "number:19"
select select "number:22"
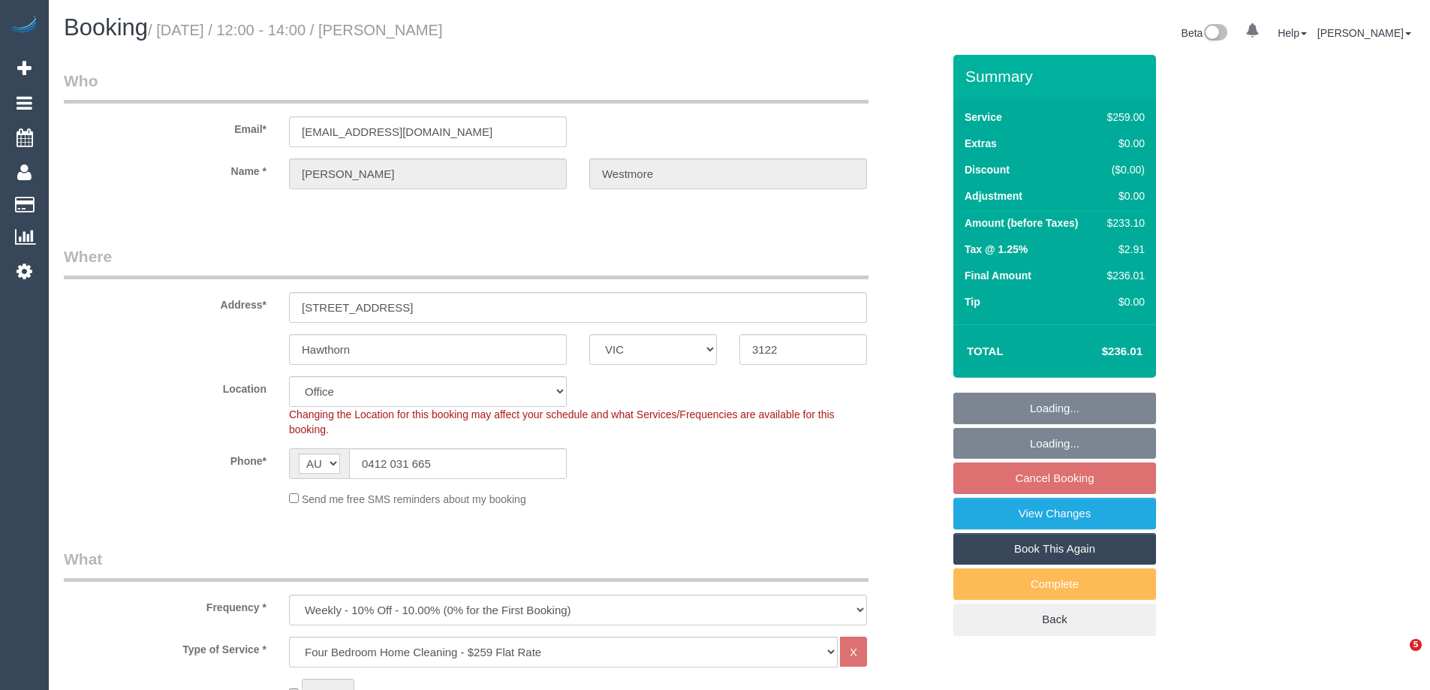
select select "number:33"
select select "number:11"
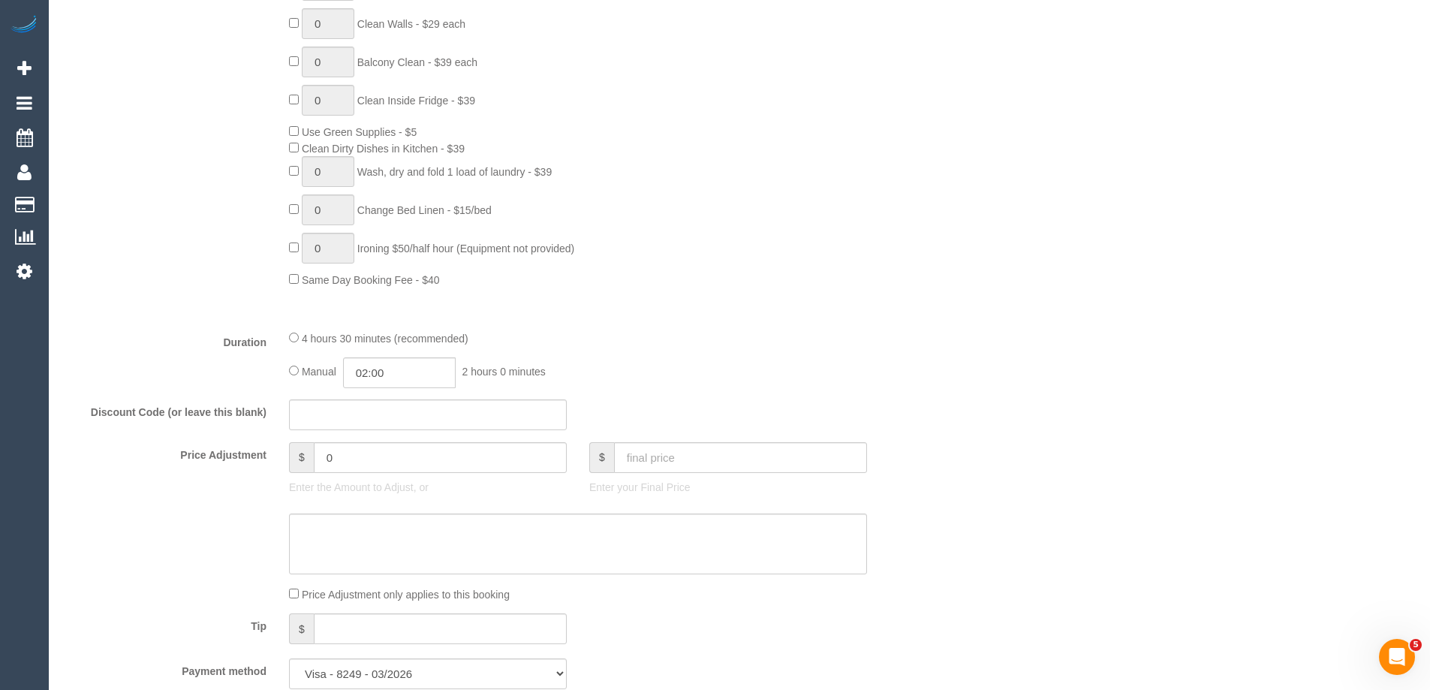
scroll to position [901, 0]
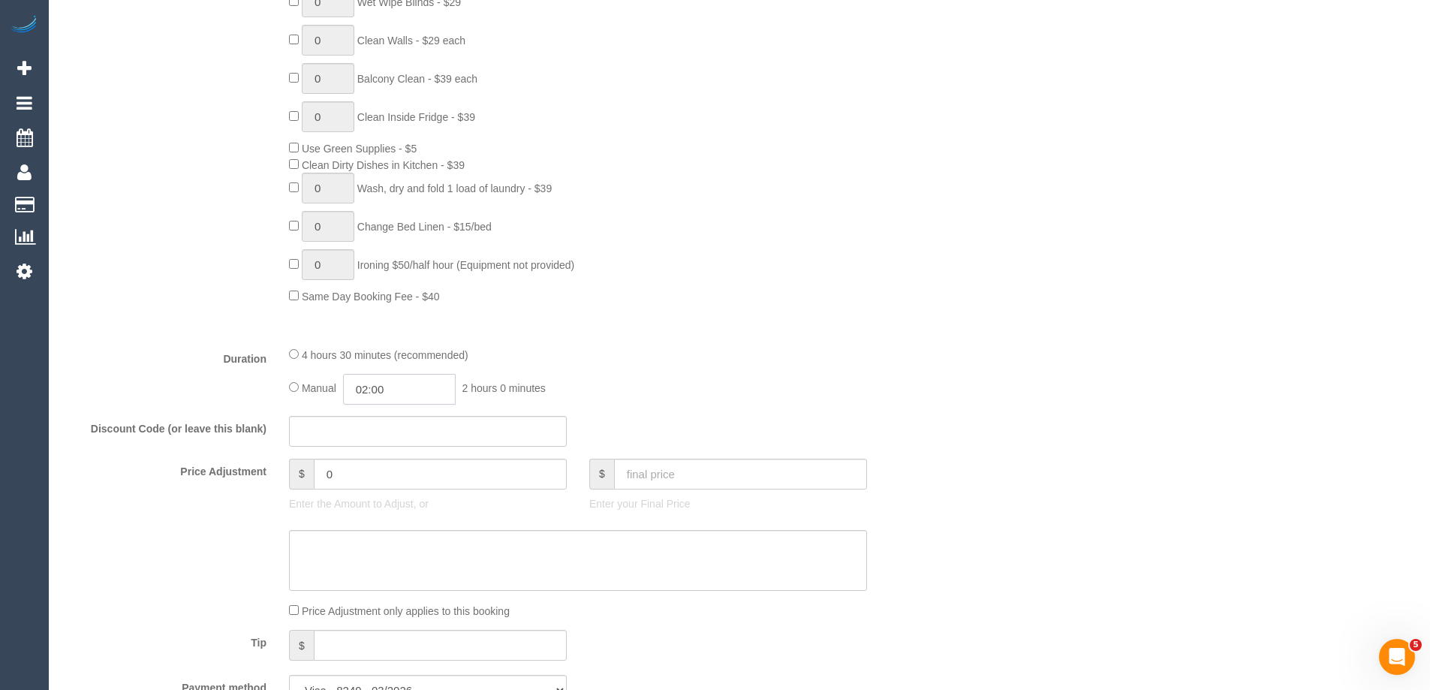
click at [405, 390] on input "02:00" at bounding box center [399, 389] width 113 height 31
type input "04:00"
click at [366, 508] on li "04:00" at bounding box center [382, 513] width 67 height 20
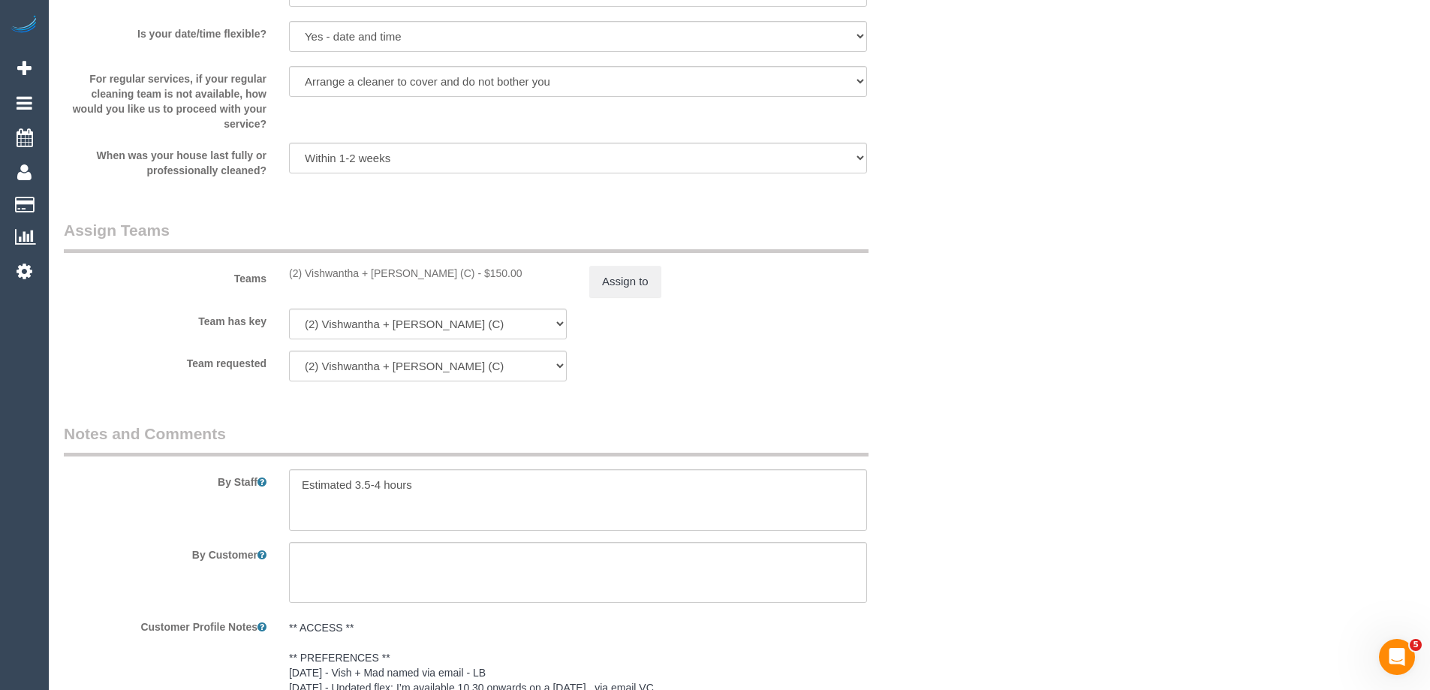
scroll to position [2253, 0]
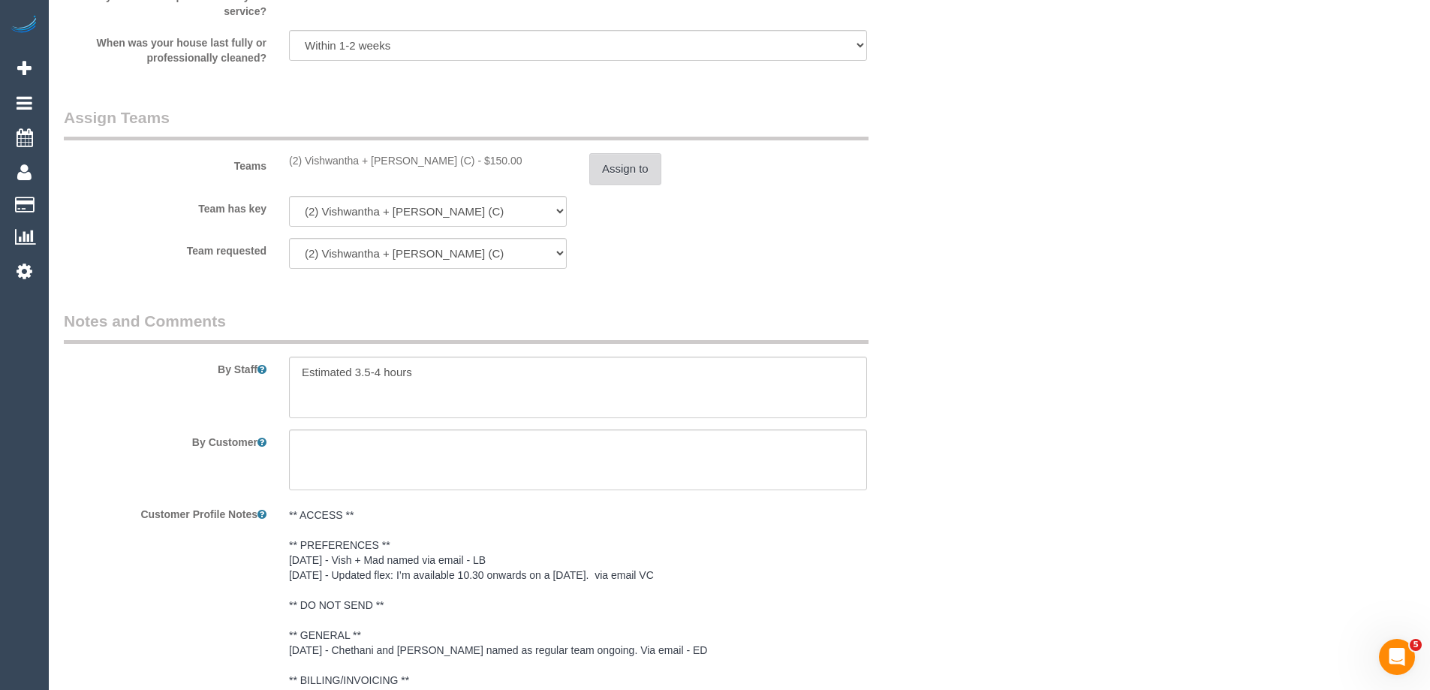
click at [601, 175] on button "Assign to" at bounding box center [625, 169] width 72 height 32
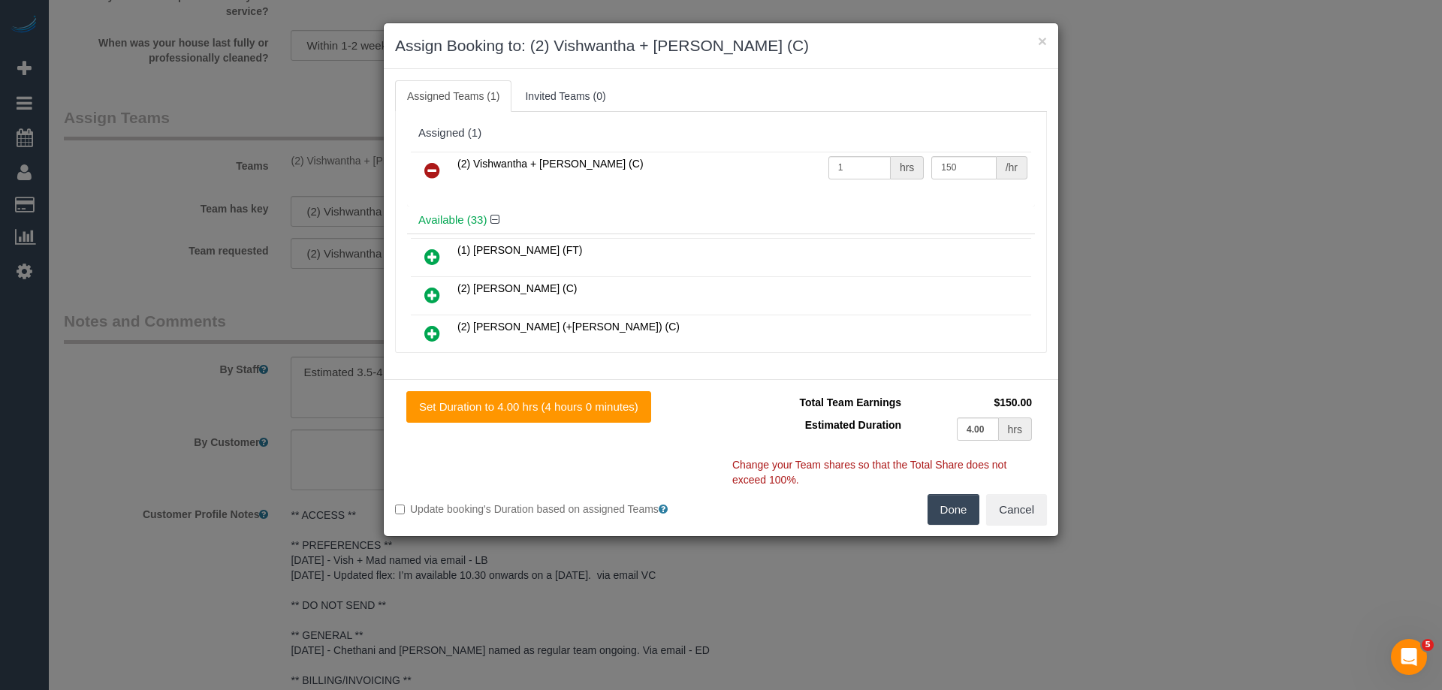
click at [425, 172] on icon at bounding box center [432, 170] width 16 height 18
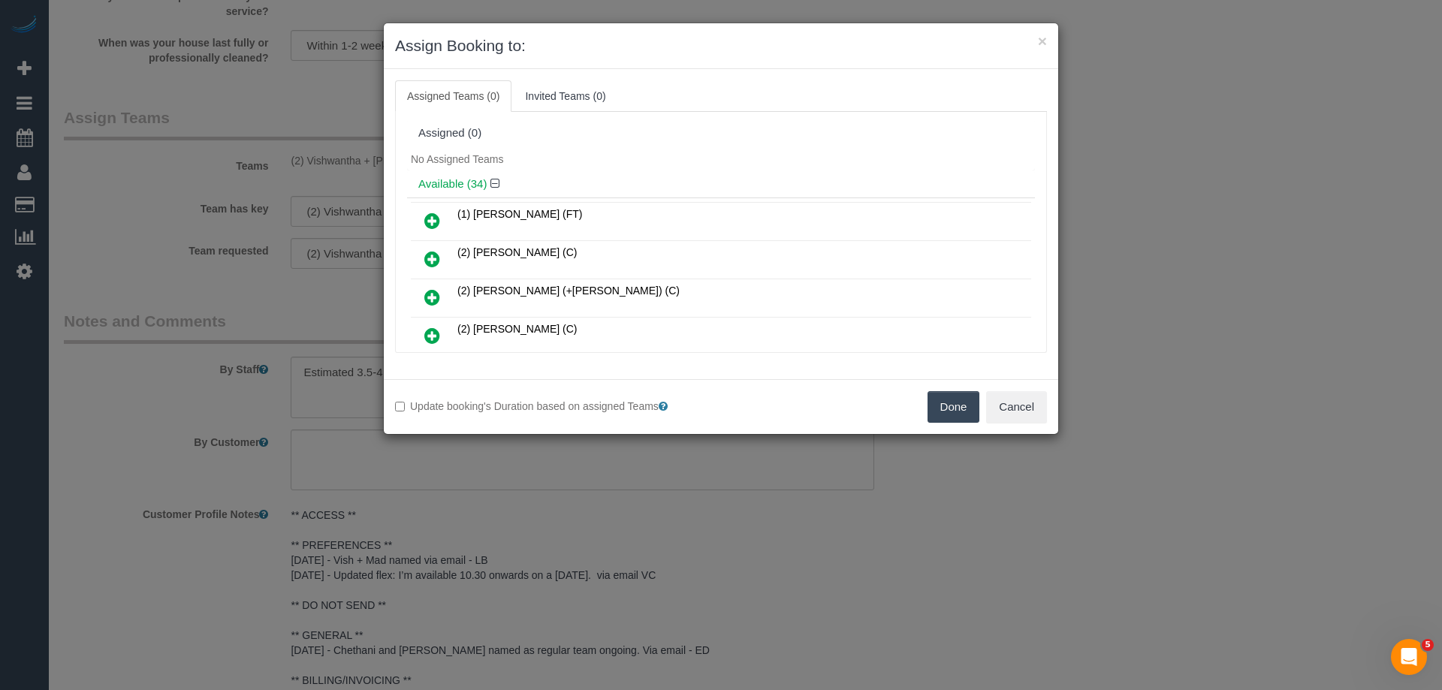
click at [939, 416] on button "Done" at bounding box center [953, 407] width 53 height 32
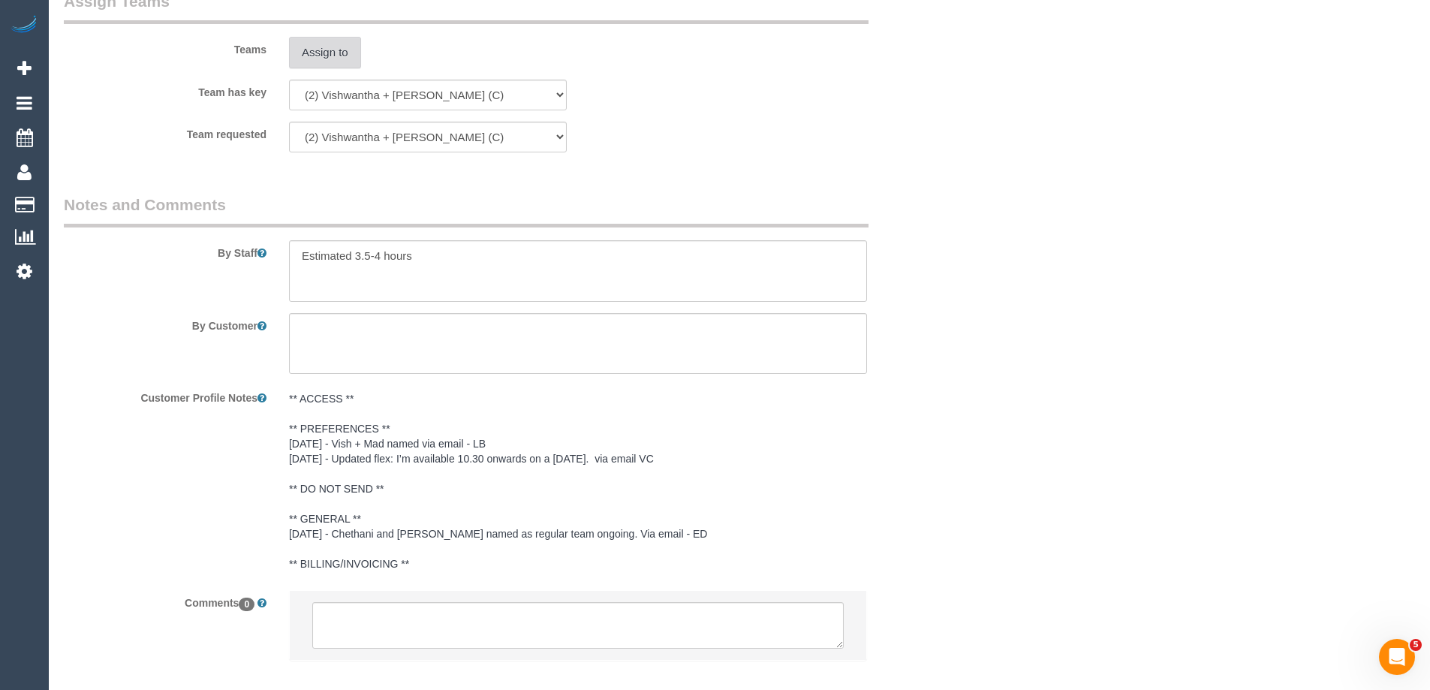
scroll to position [2449, 0]
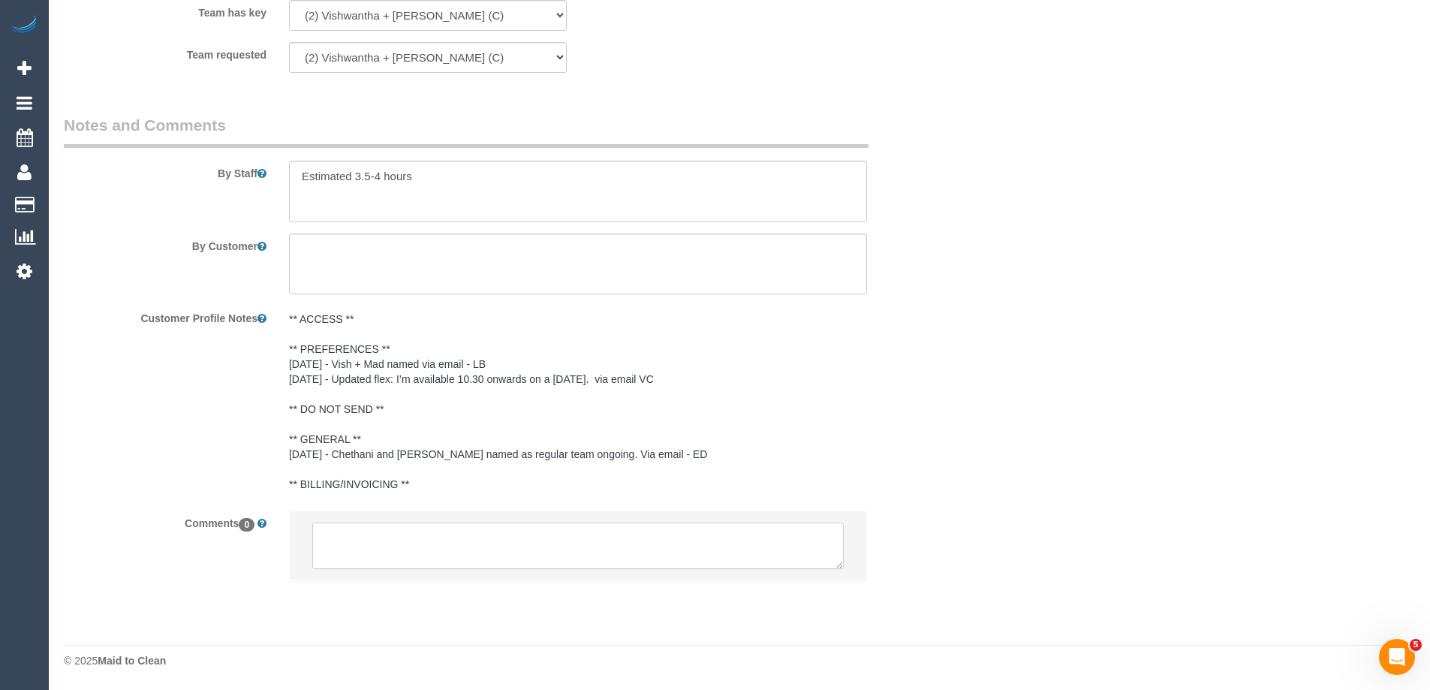
click at [422, 541] on textarea at bounding box center [578, 546] width 532 height 47
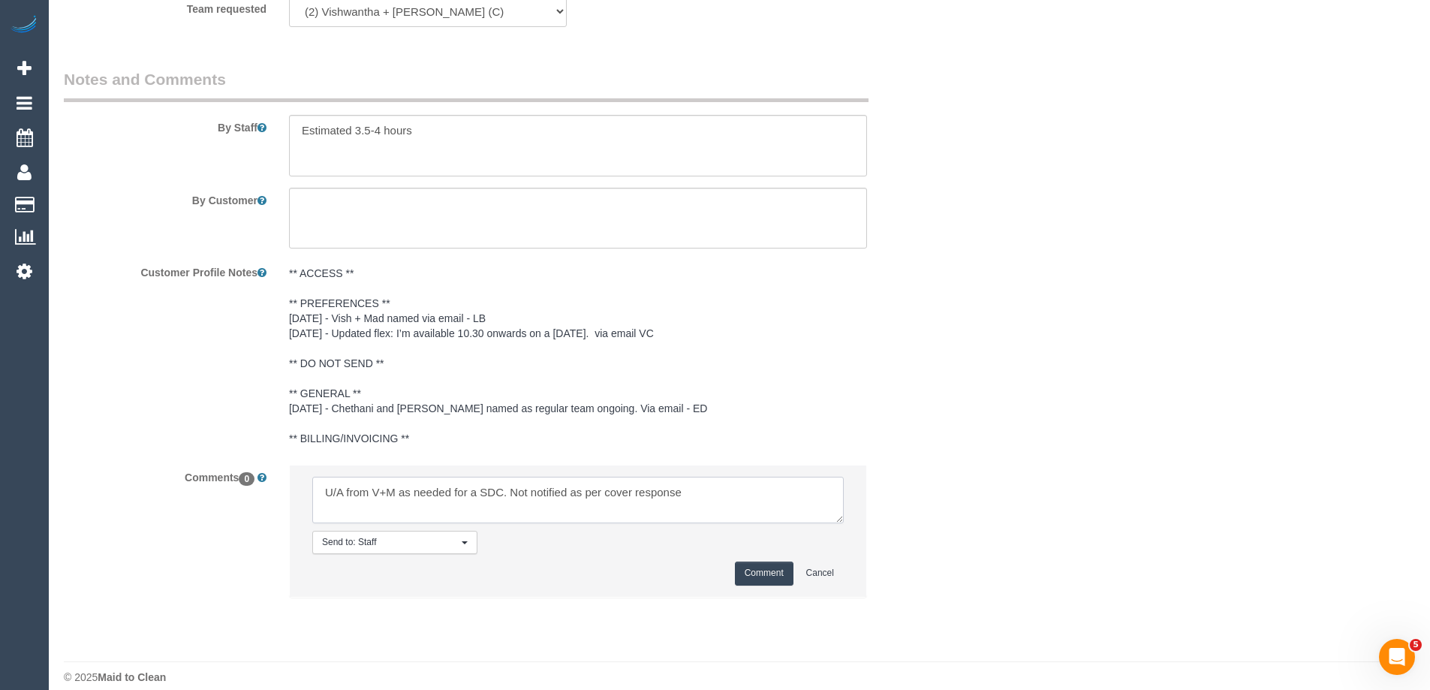
scroll to position [2511, 0]
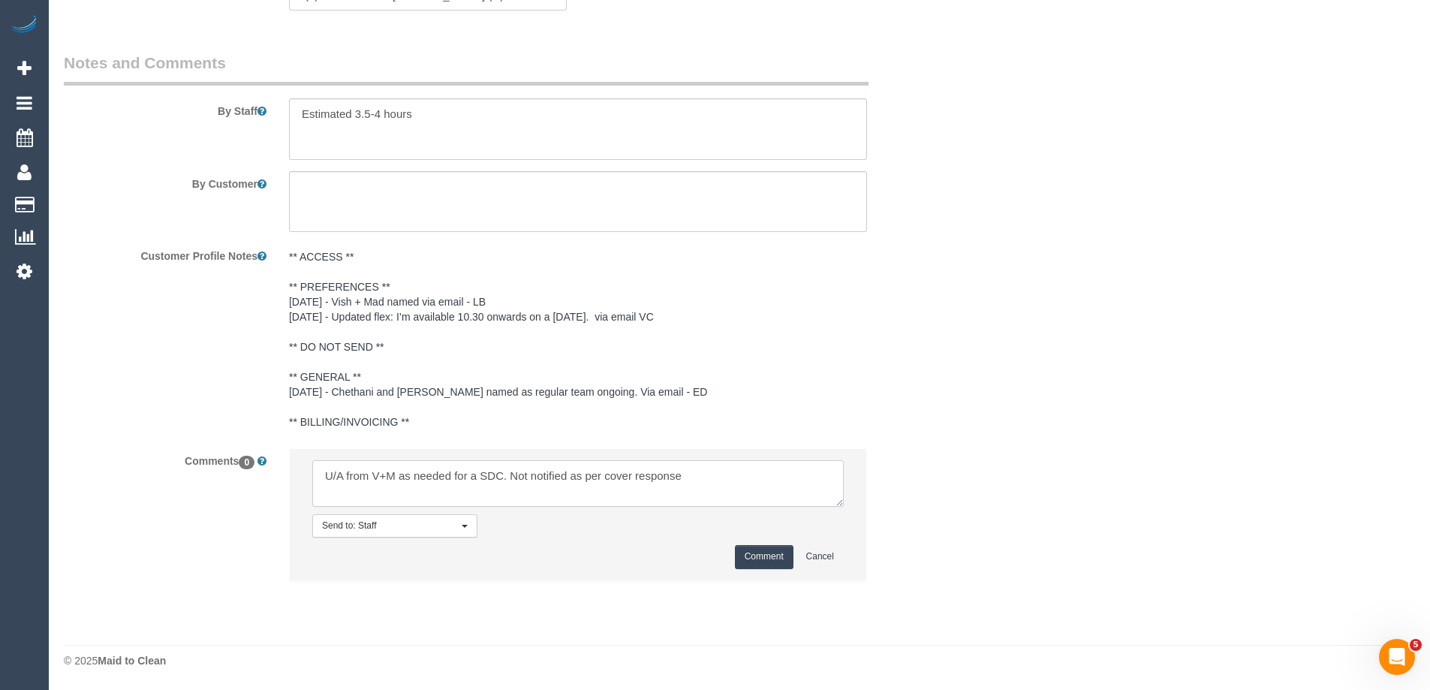
type textarea "U/A from V+M as needed for a SDC. Not notified as per cover response"
click at [757, 559] on button "Comment" at bounding box center [764, 556] width 59 height 23
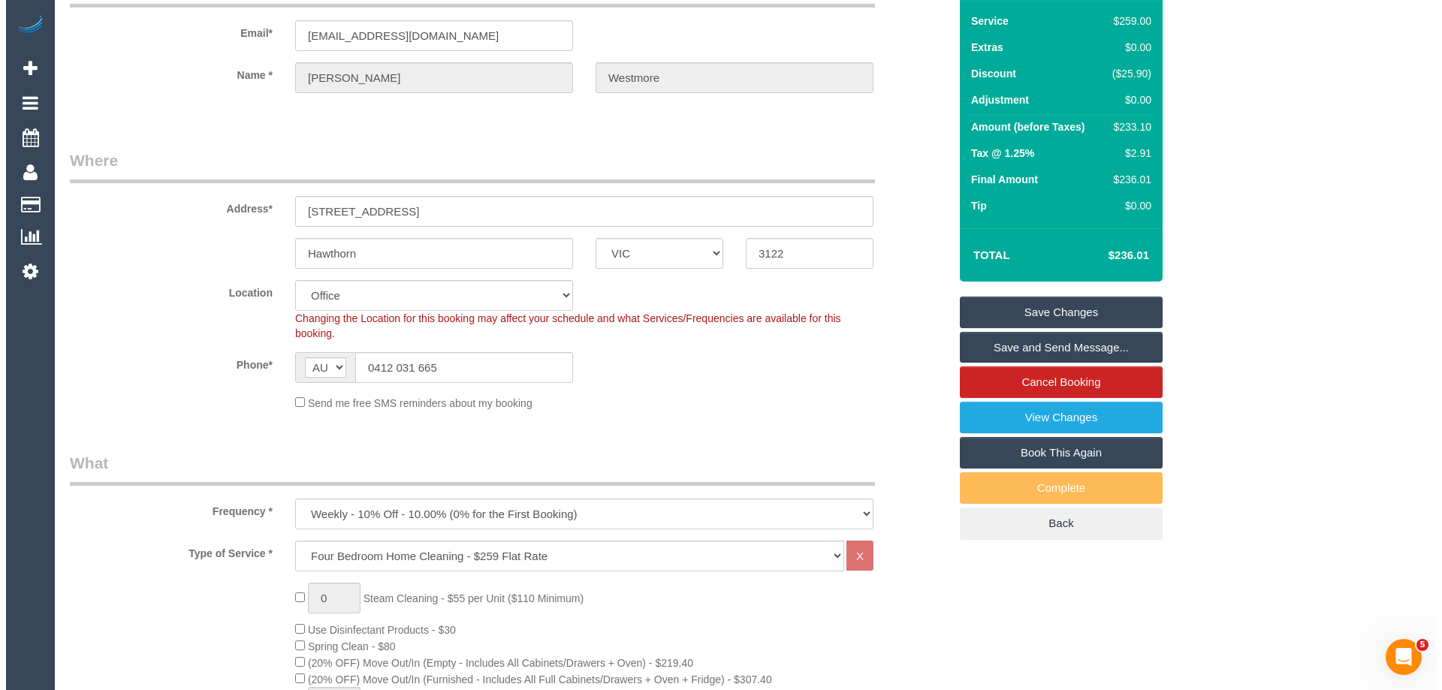
scroll to position [0, 0]
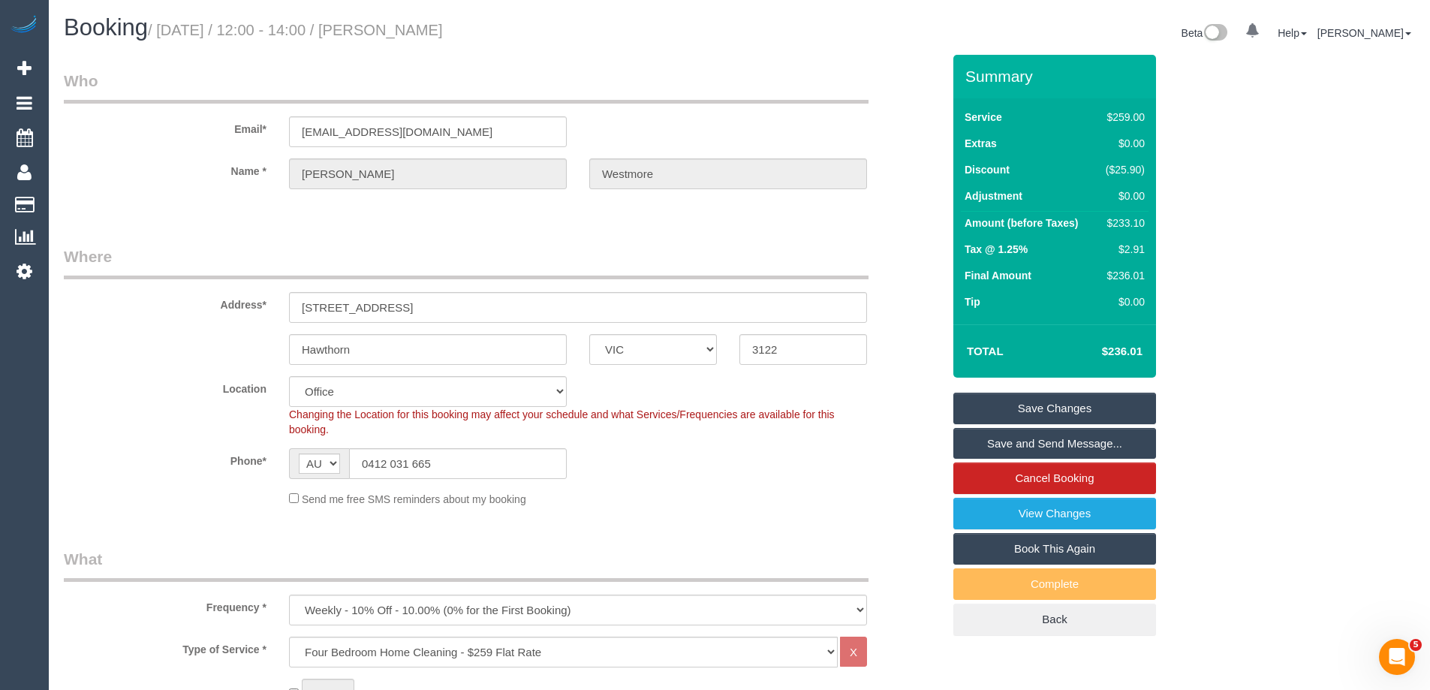
click at [1009, 411] on link "Save Changes" at bounding box center [1055, 409] width 203 height 32
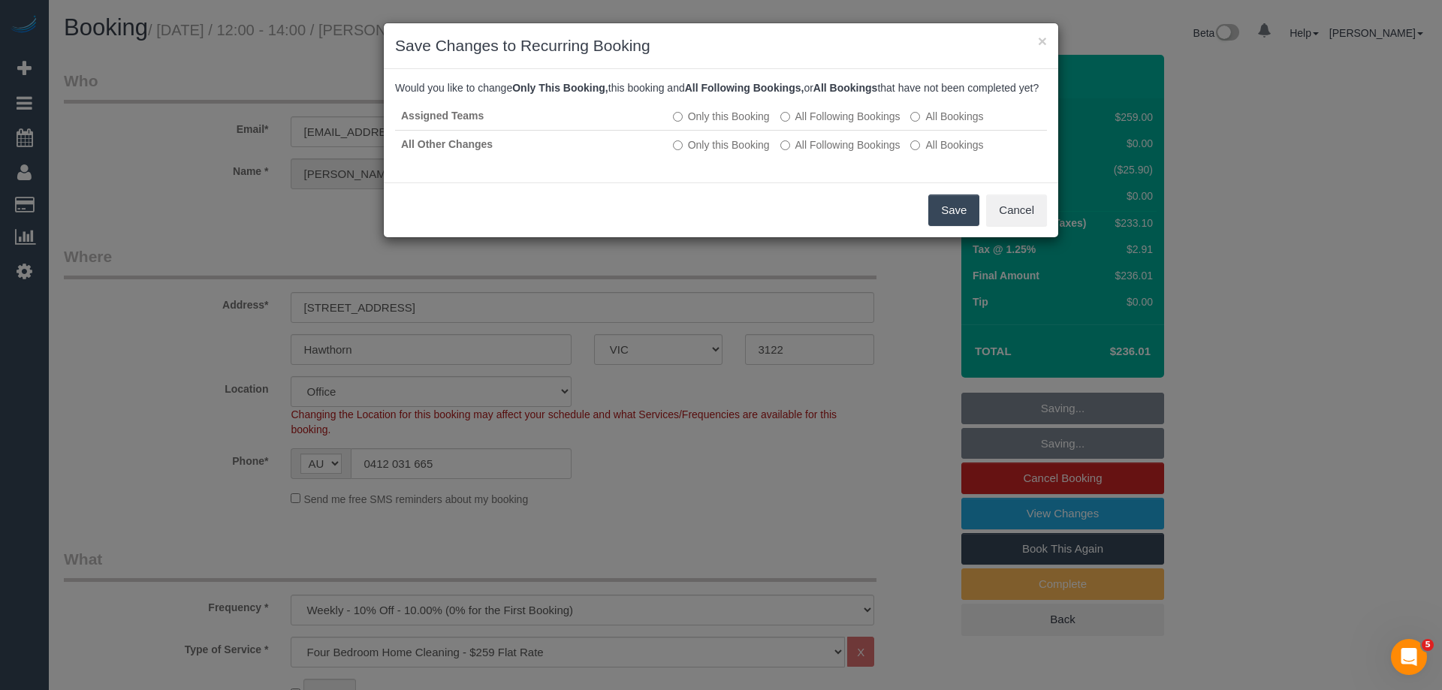
click at [955, 220] on button "Save" at bounding box center [953, 210] width 51 height 32
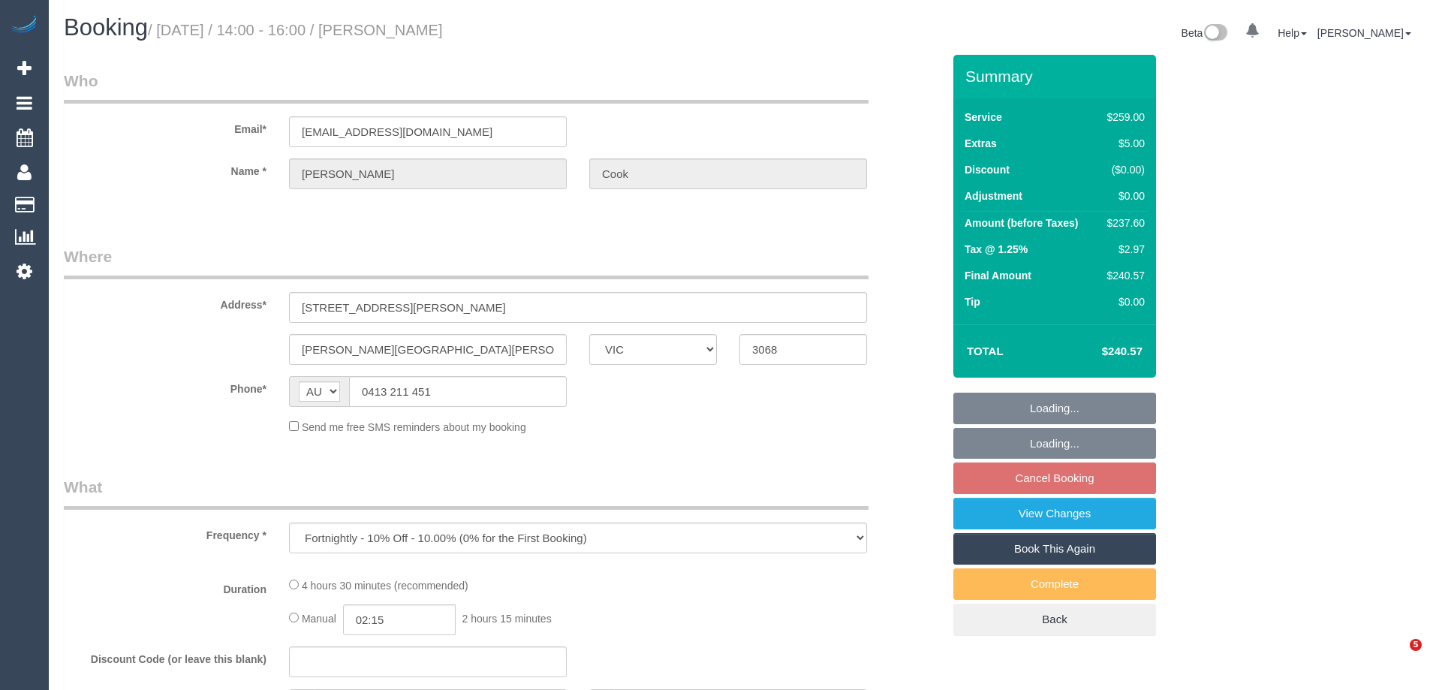
select select "VIC"
select select "string:stripe-pm_1RtOVb2GScqysDRVWZVtSfJj"
select select "number:27"
select select "number:14"
select select "number:19"
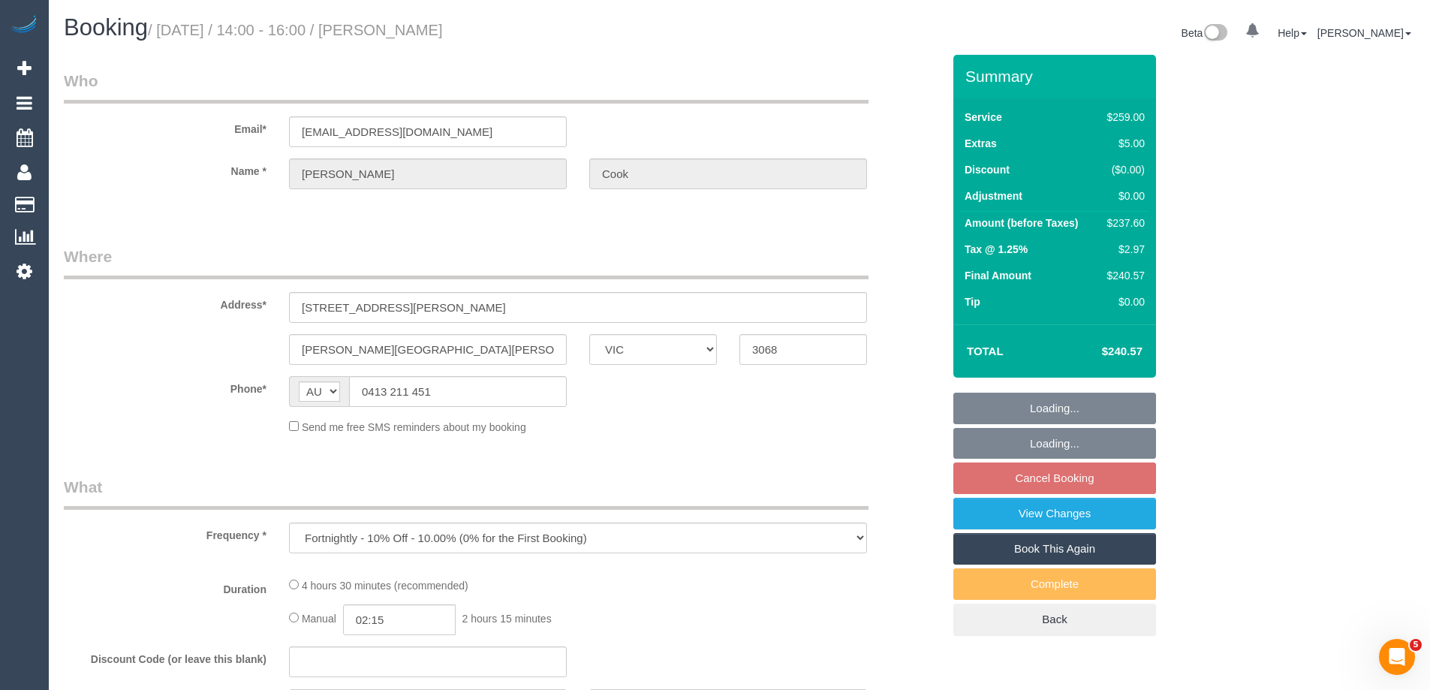
select select "number:36"
select select "number:34"
select select "number:13"
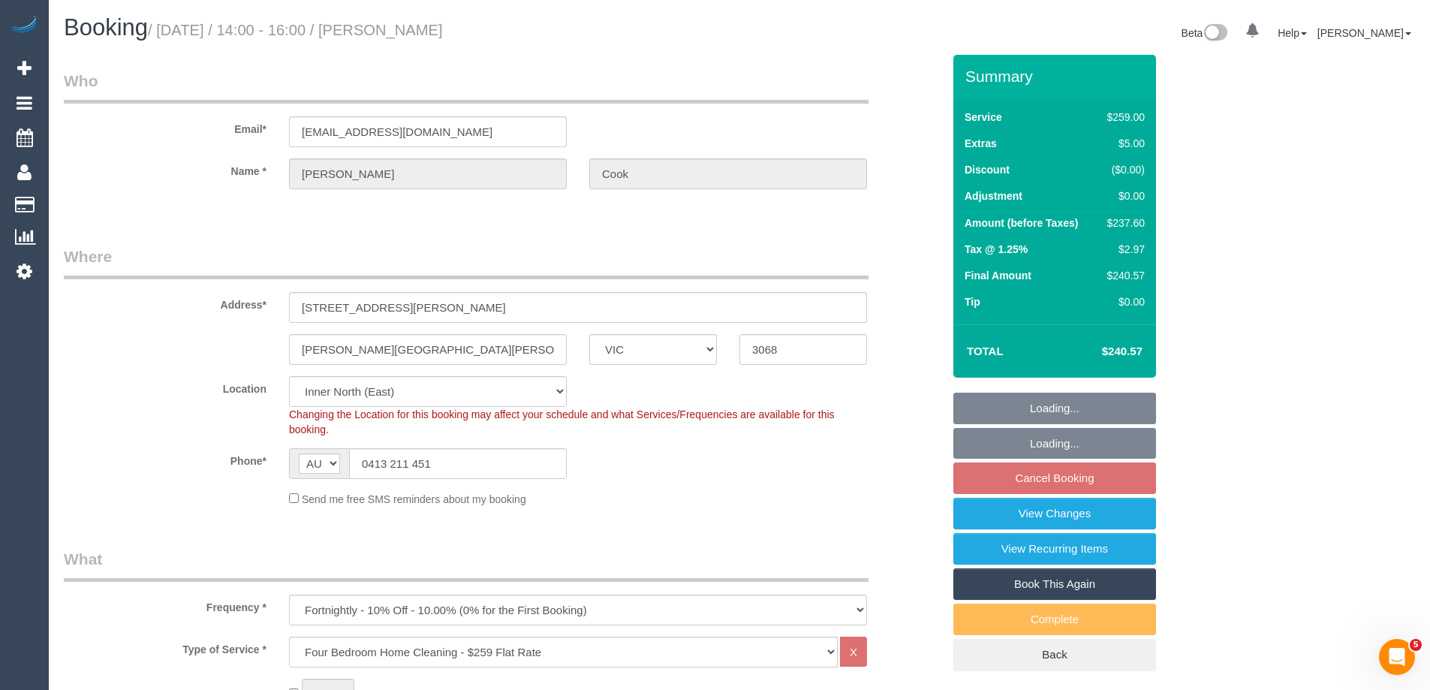
select select "object:1602"
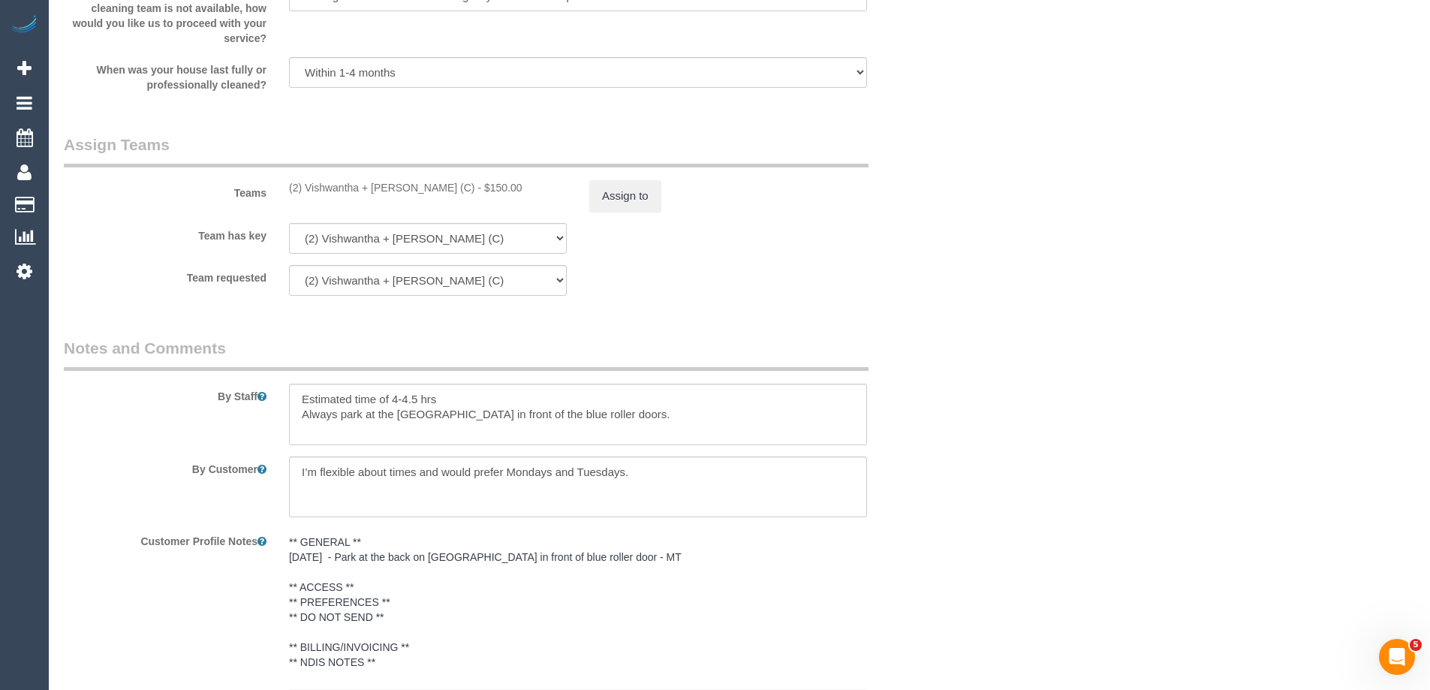
scroll to position [2253, 0]
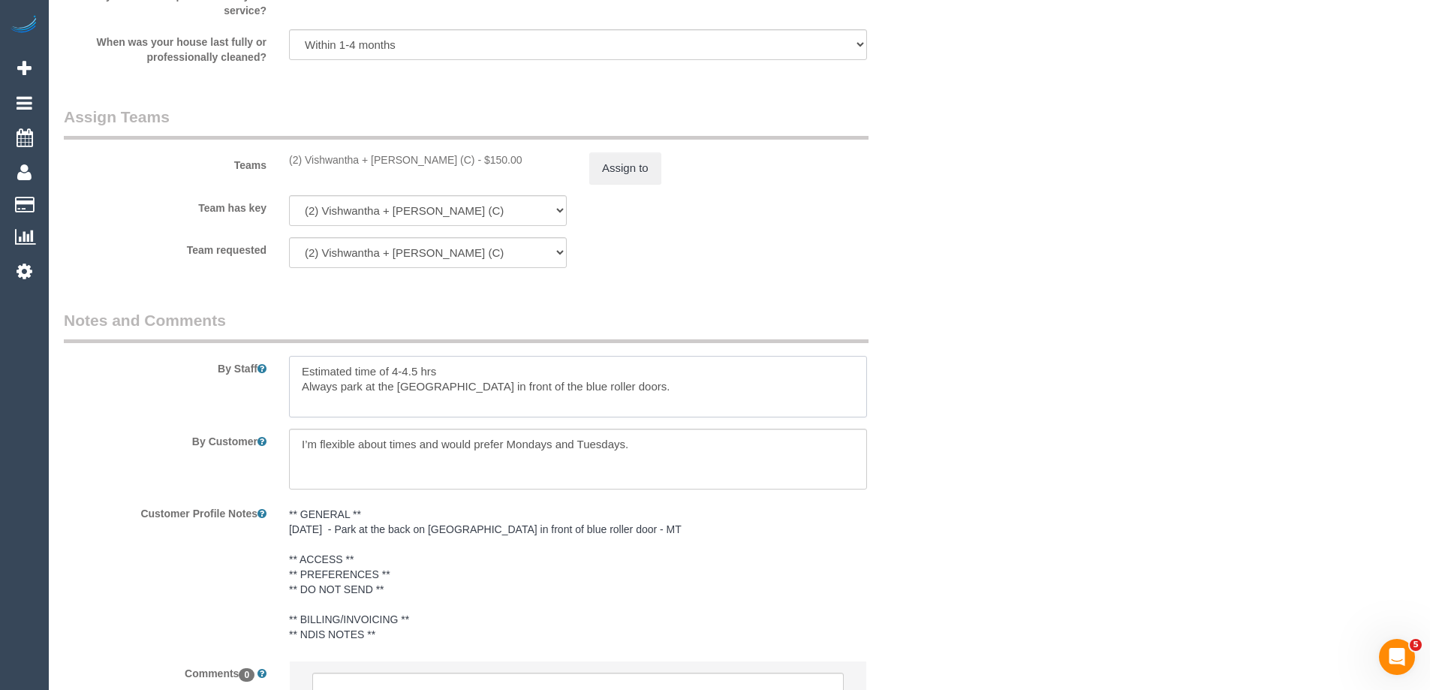
click at [294, 375] on textarea at bounding box center [578, 387] width 578 height 62
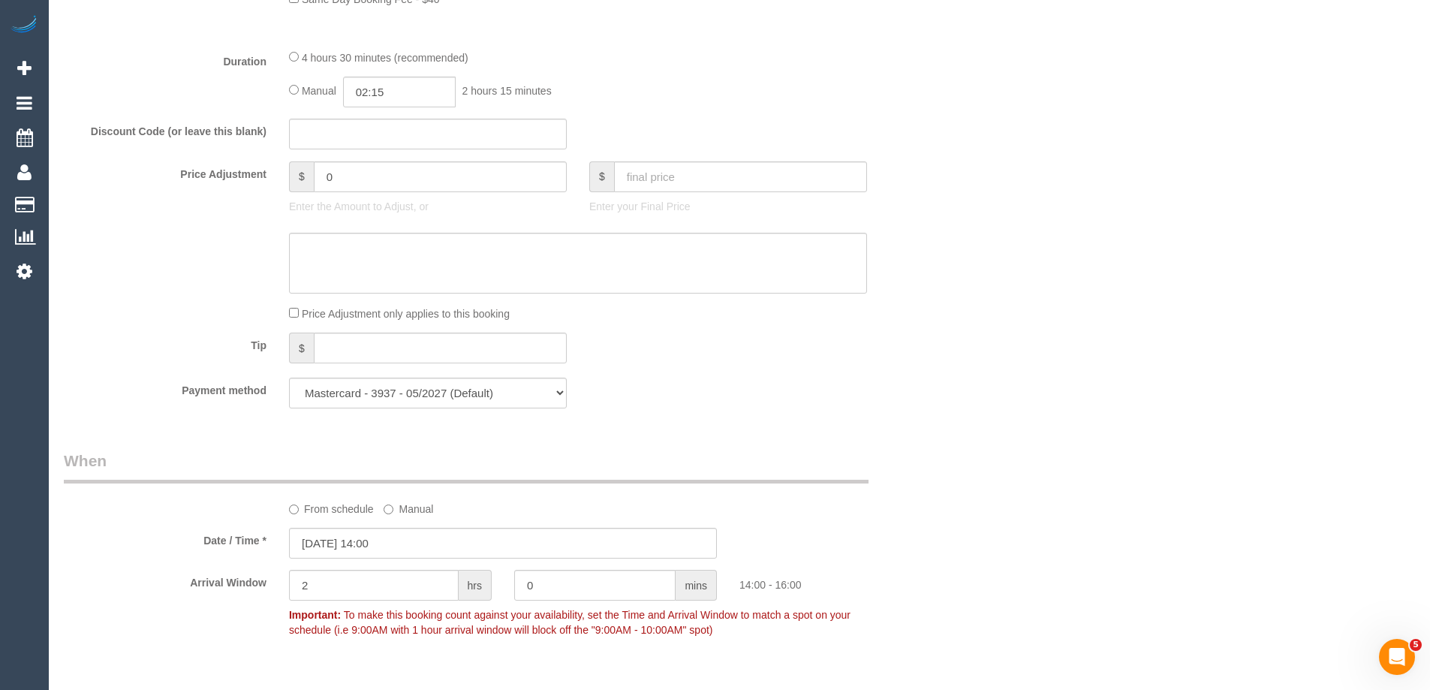
scroll to position [1052, 0]
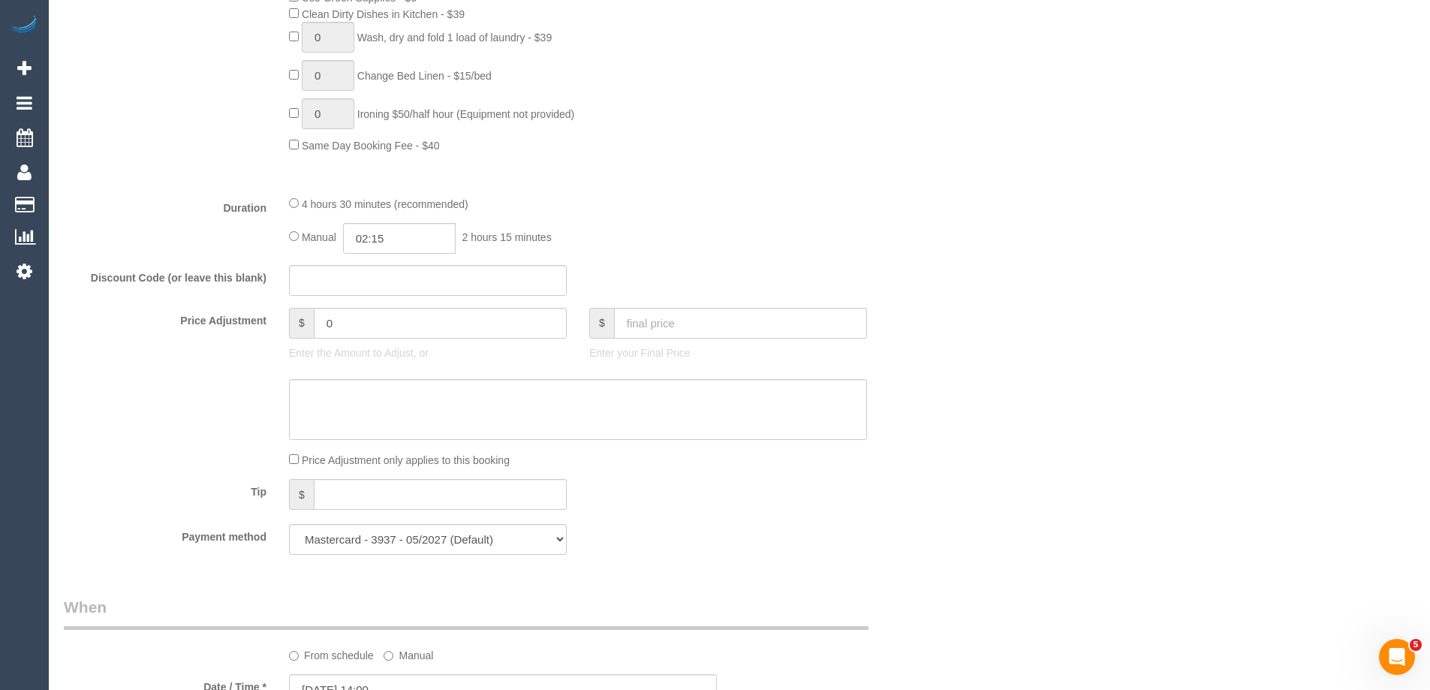
type textarea "*Cover* Estimated time of 4-4.5 hrs Always park at the [GEOGRAPHIC_DATA] in fro…"
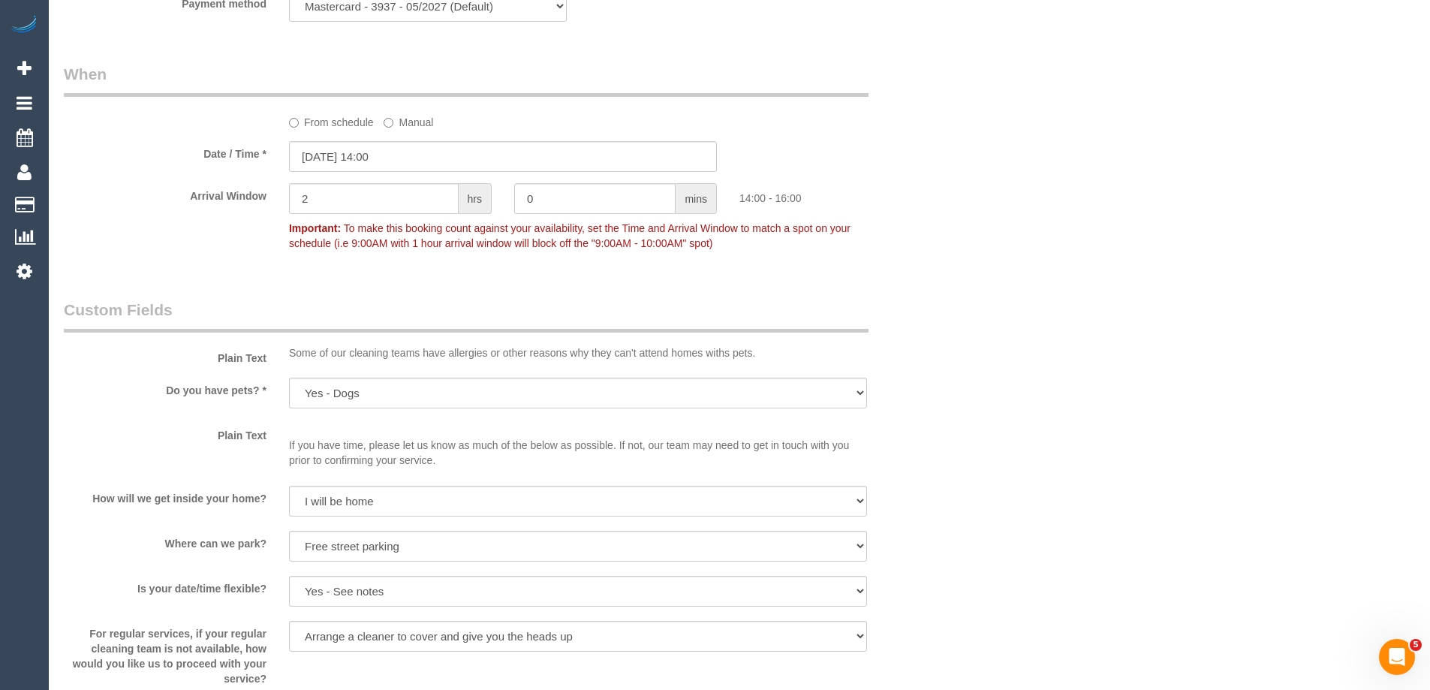
scroll to position [1652, 0]
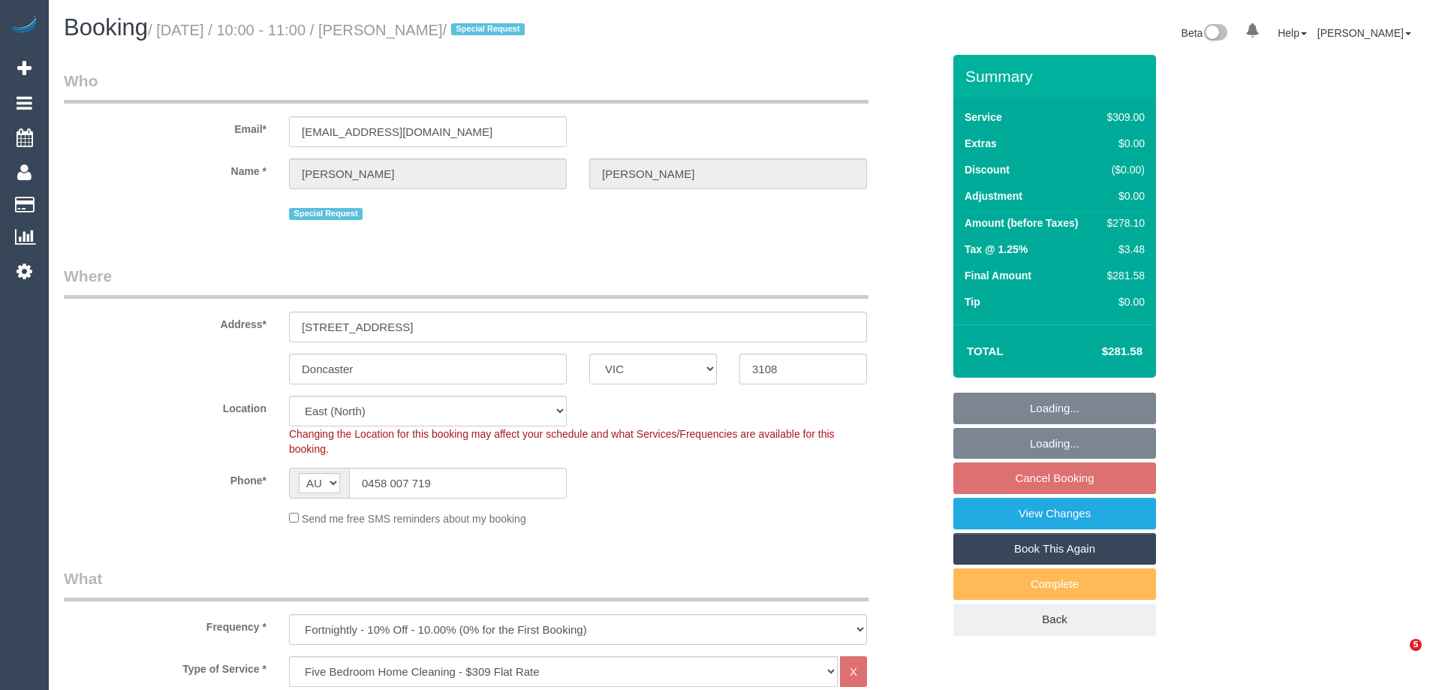
select select "VIC"
select select "number:30"
select select "number:14"
select select "number:18"
select select "number:22"
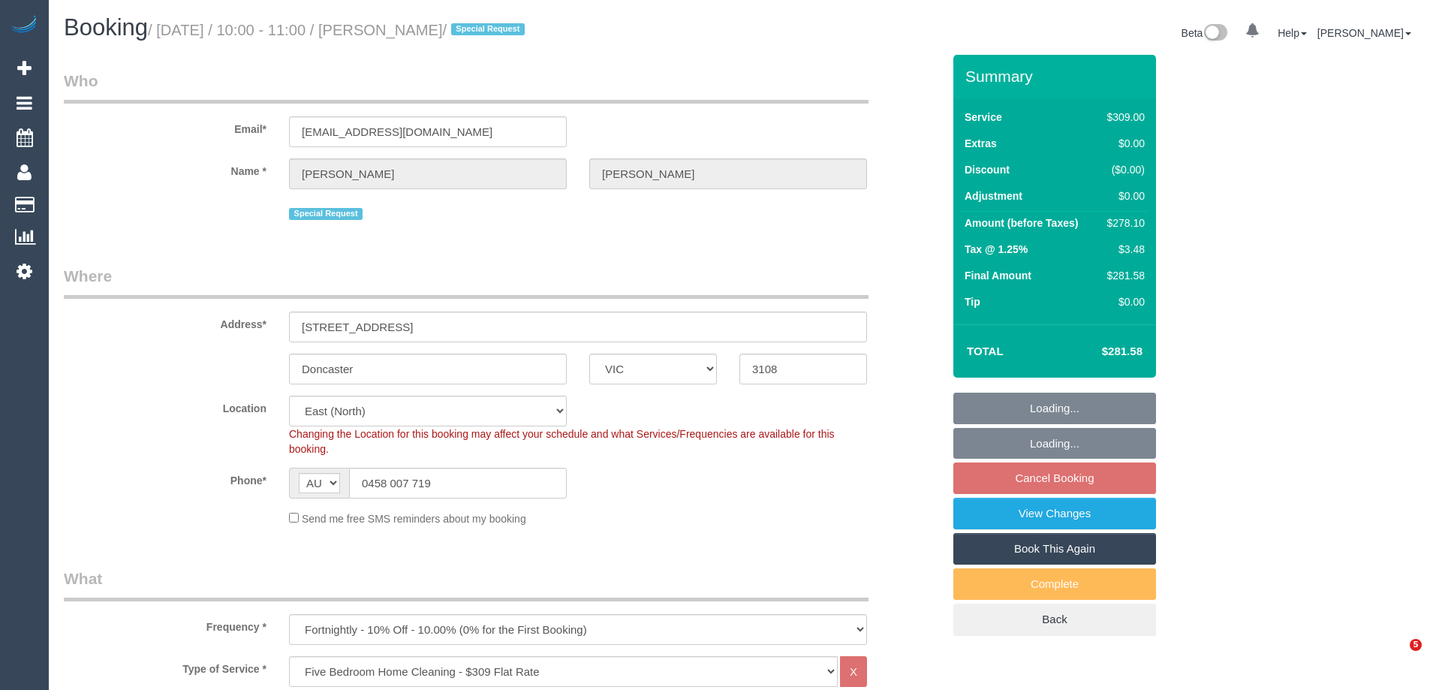
select select "number:35"
select select "number:13"
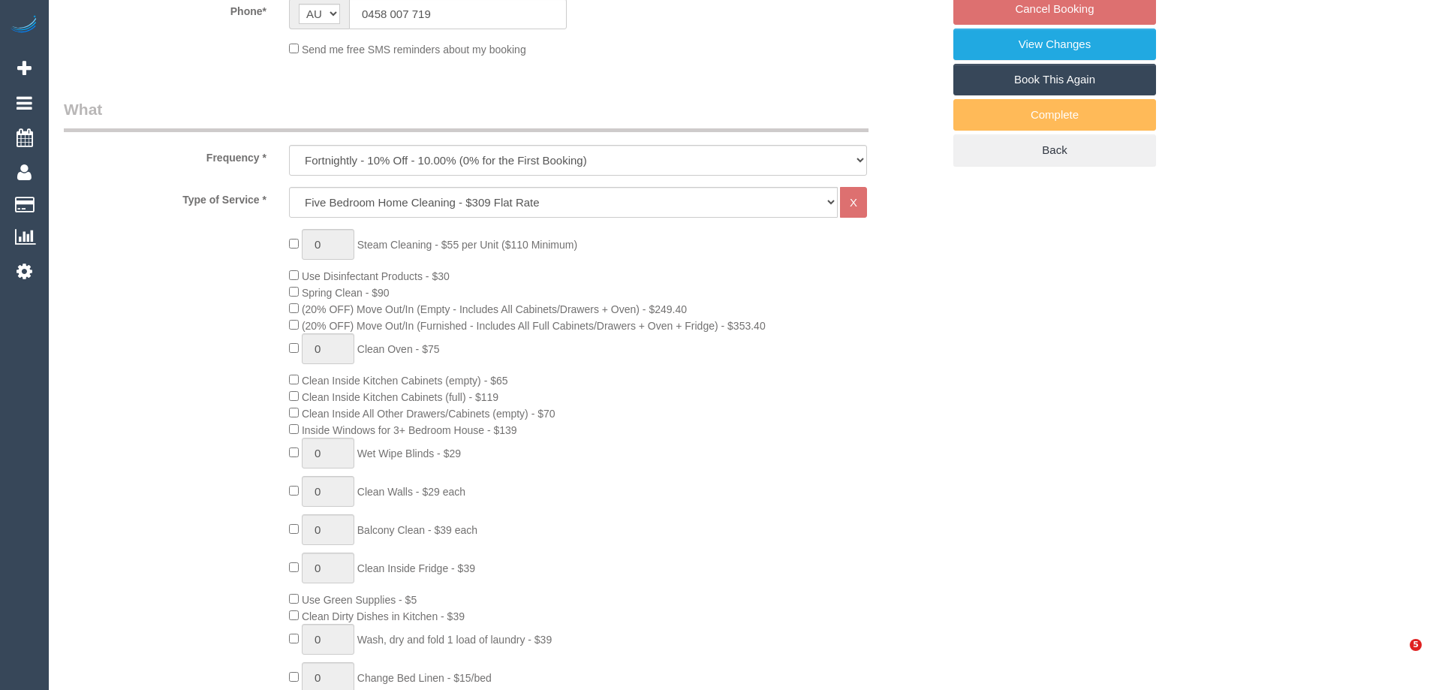
select select "object:1244"
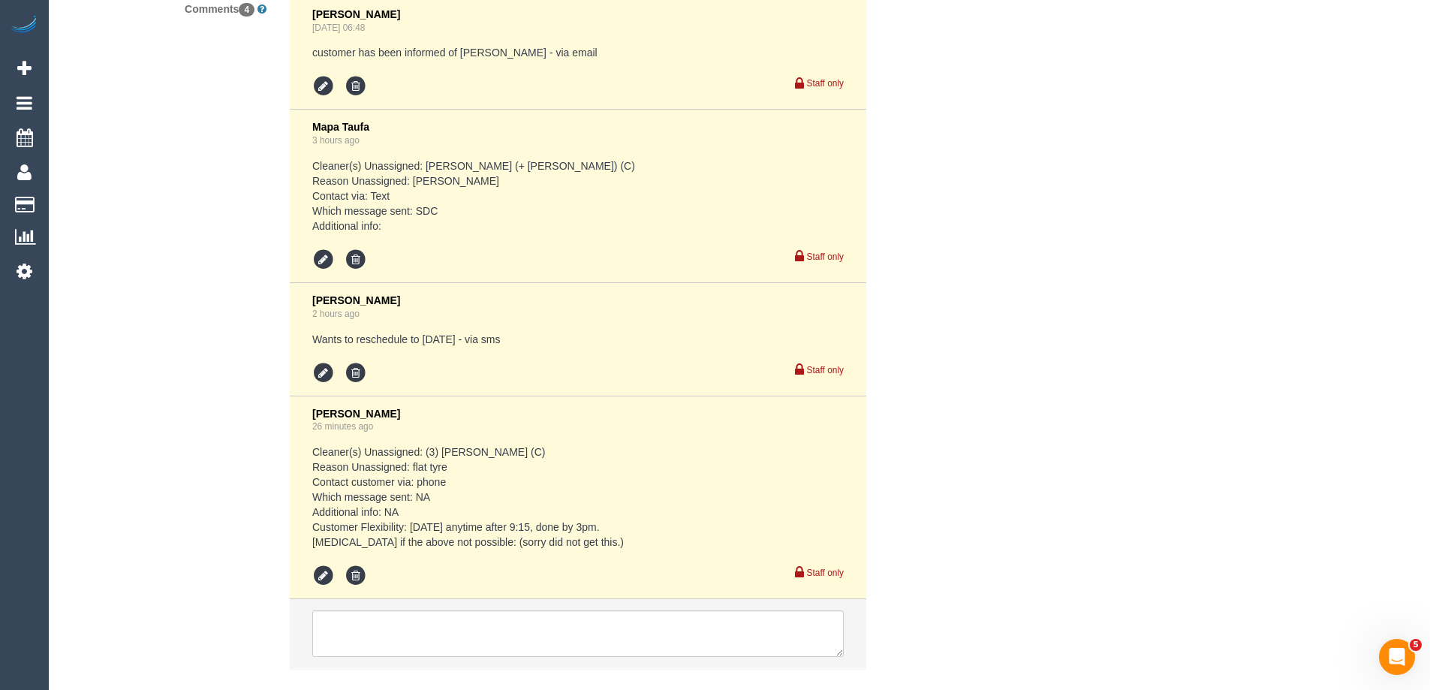
scroll to position [3082, 0]
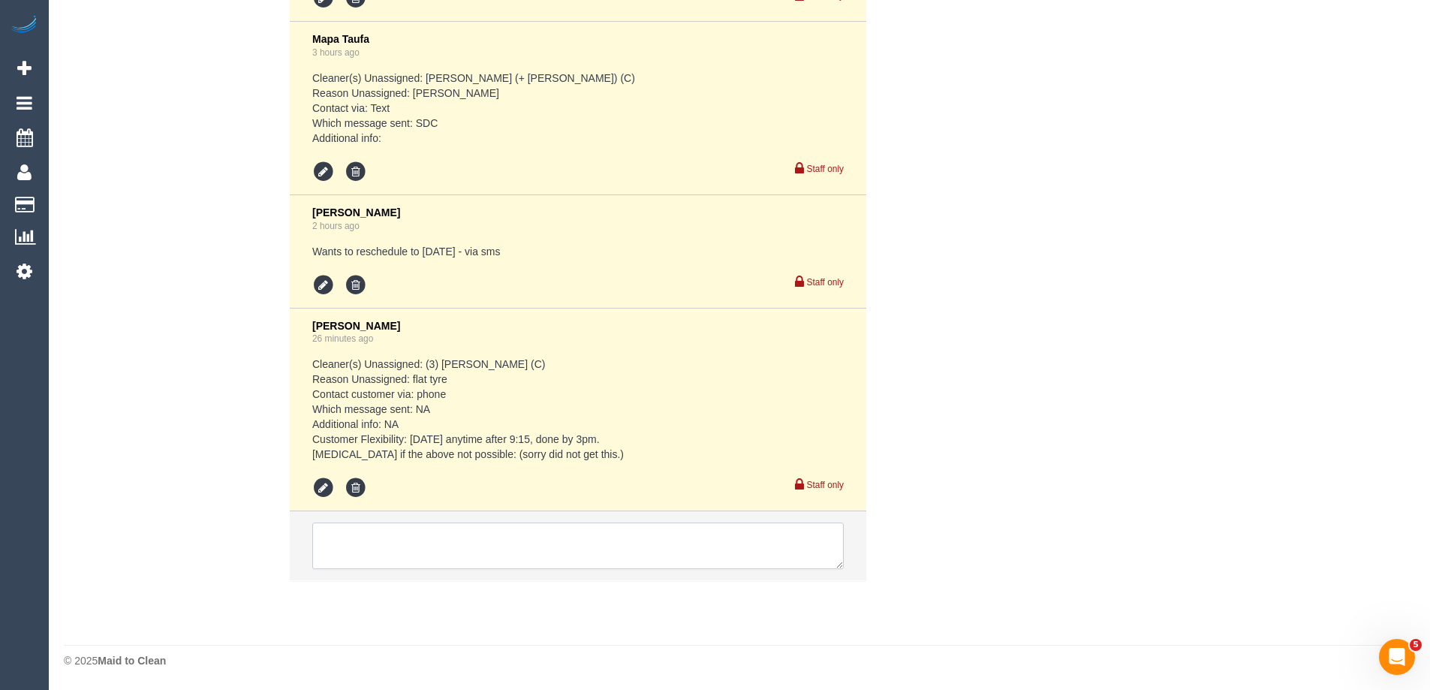
click at [375, 544] on textarea at bounding box center [578, 546] width 532 height 47
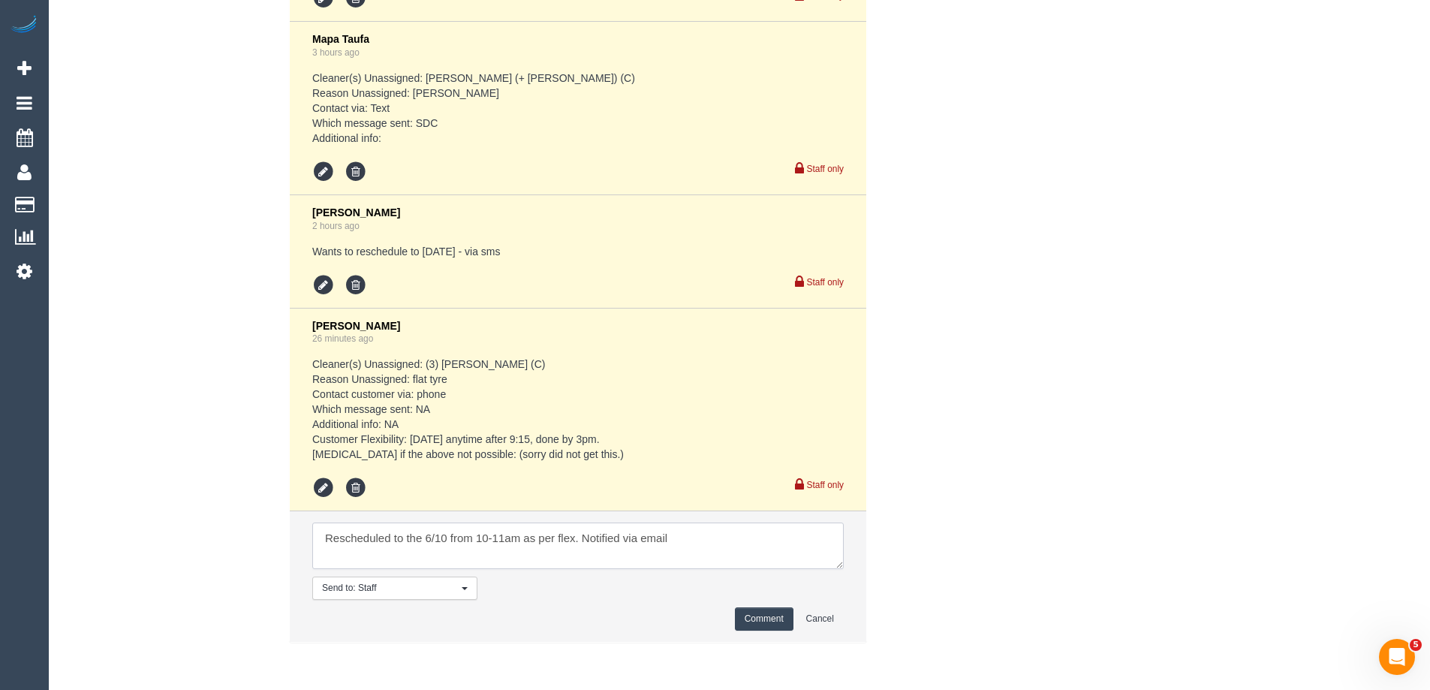
type textarea "Rescheduled to the 6/10 from 10-11am as per flex. Notified via email"
click at [753, 616] on button "Comment" at bounding box center [764, 618] width 59 height 23
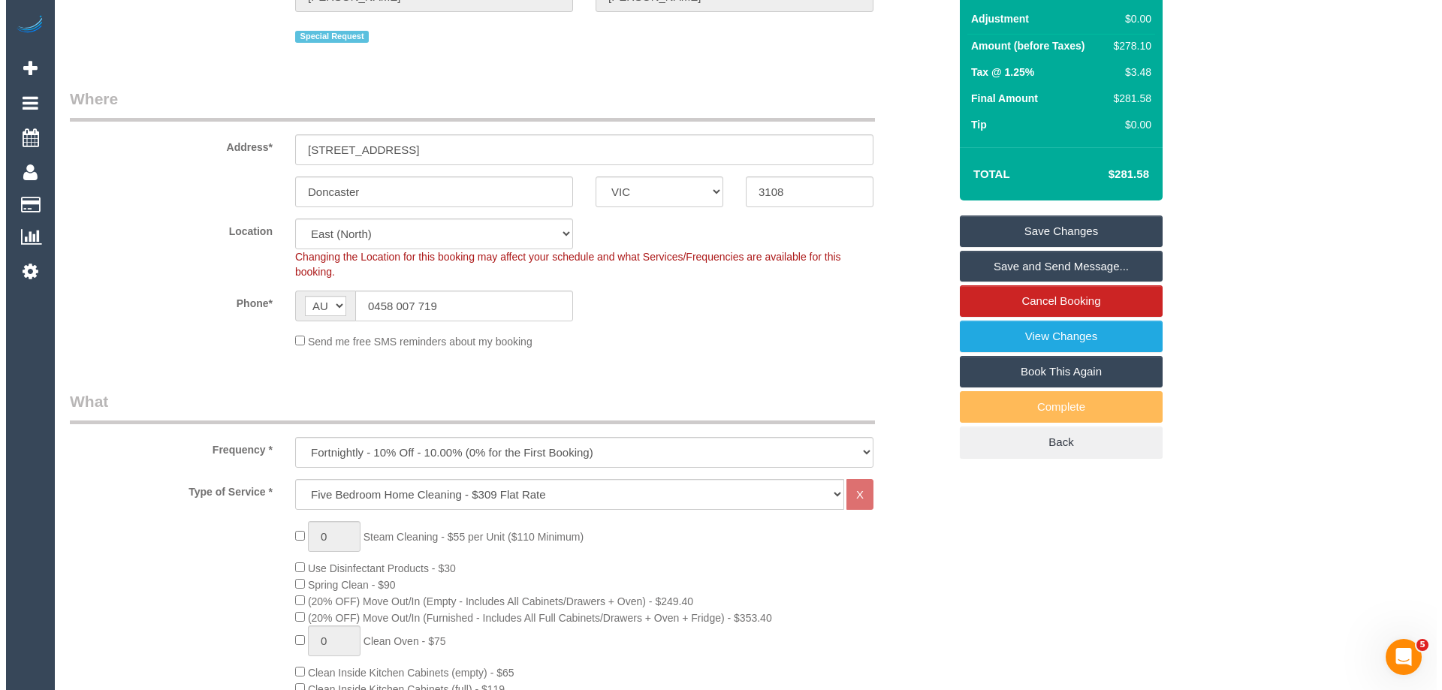
scroll to position [0, 0]
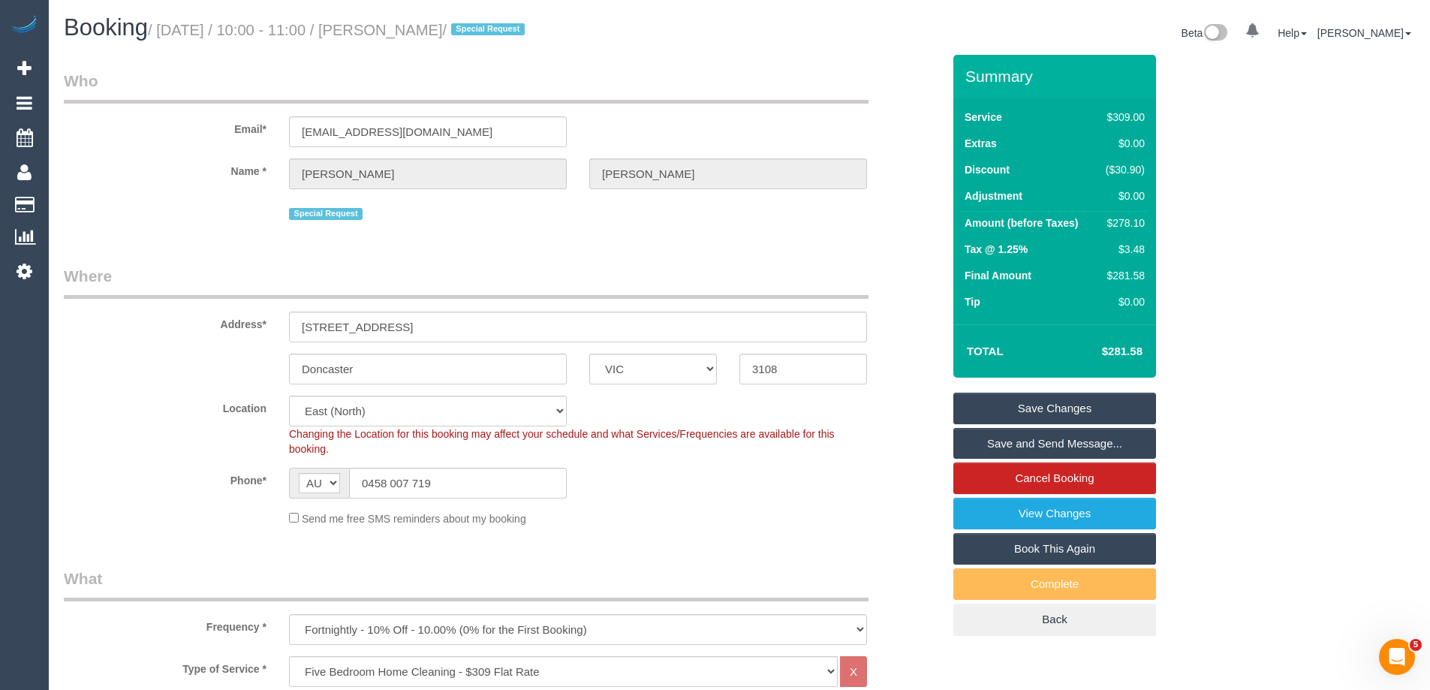
click at [1002, 446] on link "Save and Send Message..." at bounding box center [1055, 444] width 203 height 32
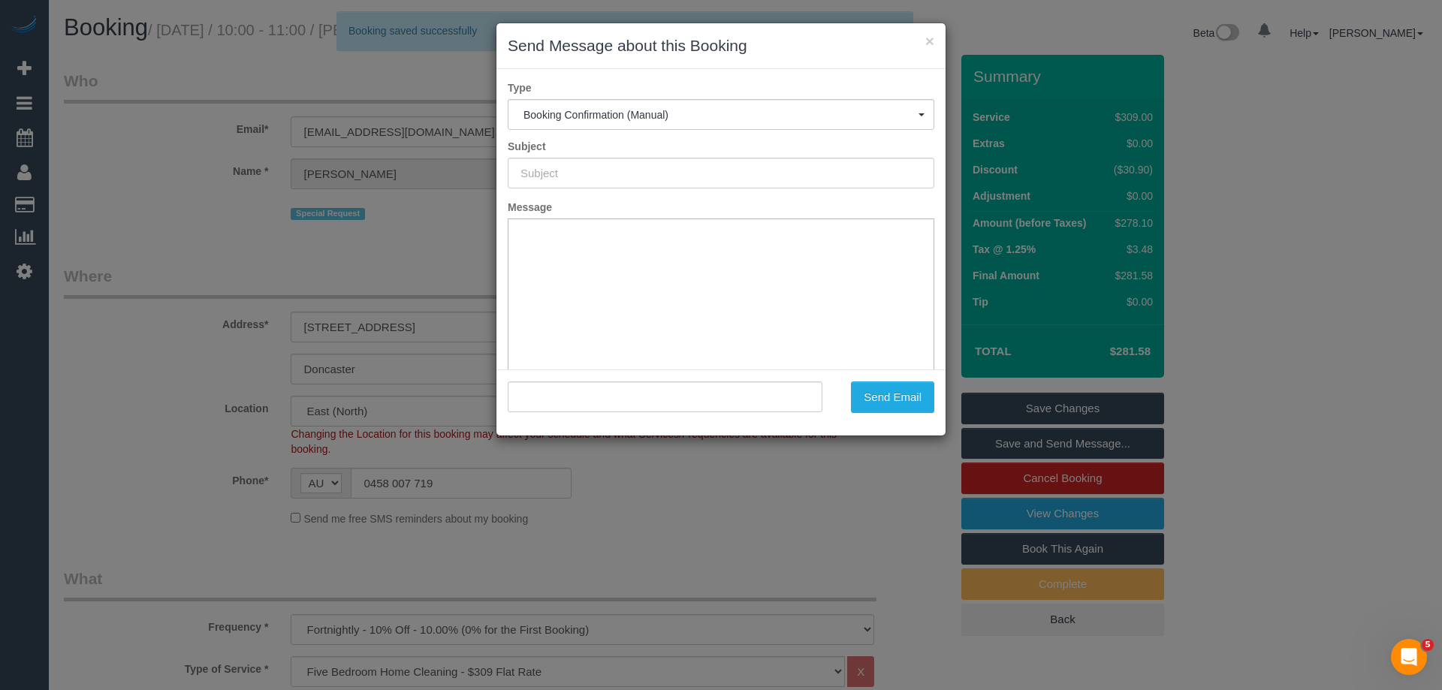
type input "Booking Confirmed"
type input ""[PERSON_NAME]" <[EMAIL_ADDRESS][DOMAIN_NAME]>"
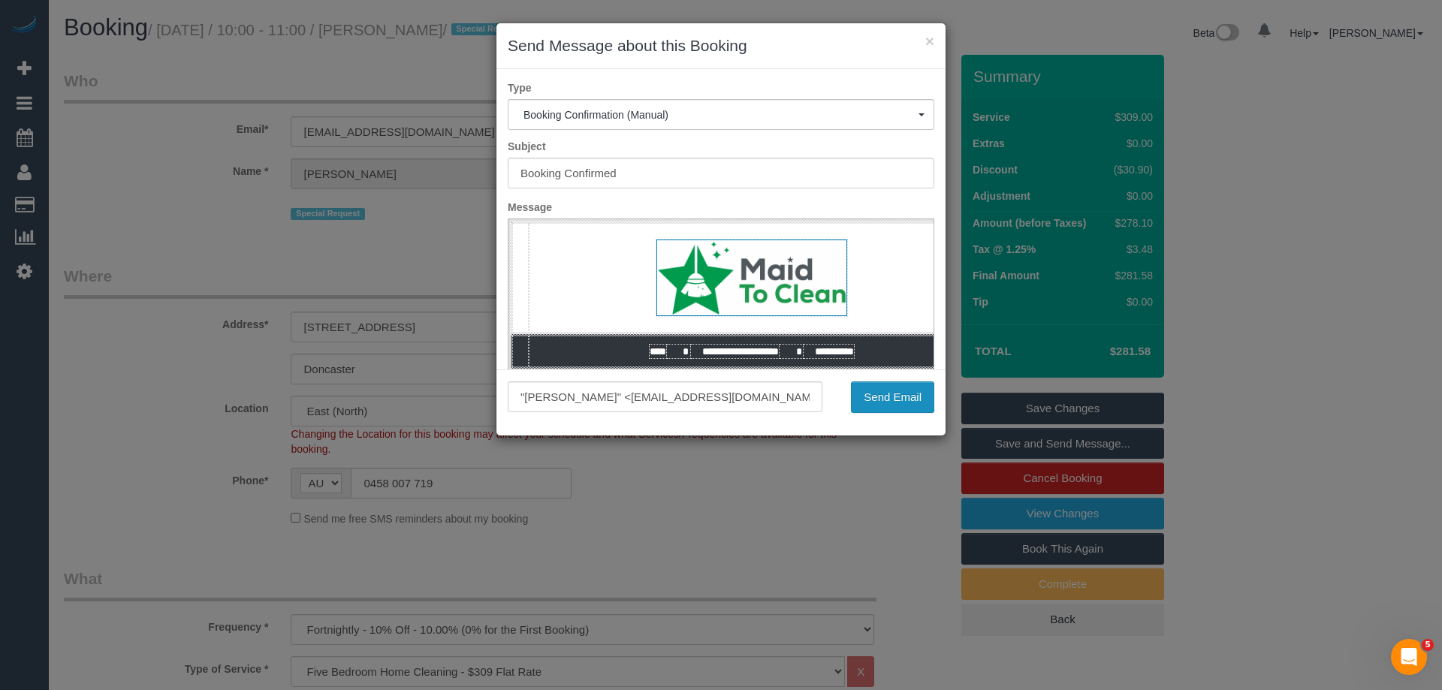
click at [894, 395] on button "Send Email" at bounding box center [892, 397] width 83 height 32
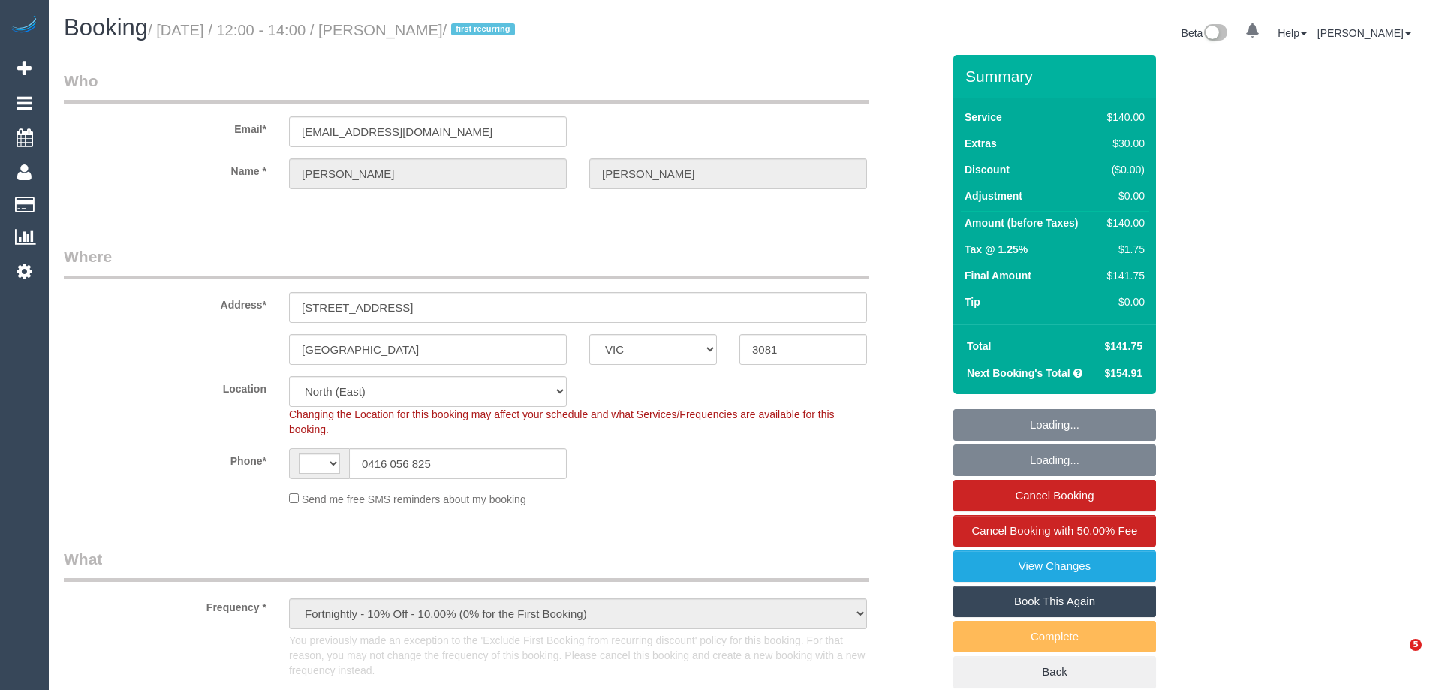
select select "VIC"
select select "object:952"
select select "string:AU"
select select "string:stripe-pm_1S8B8I2GScqysDRVMGqTbHlq"
select select "number:27"
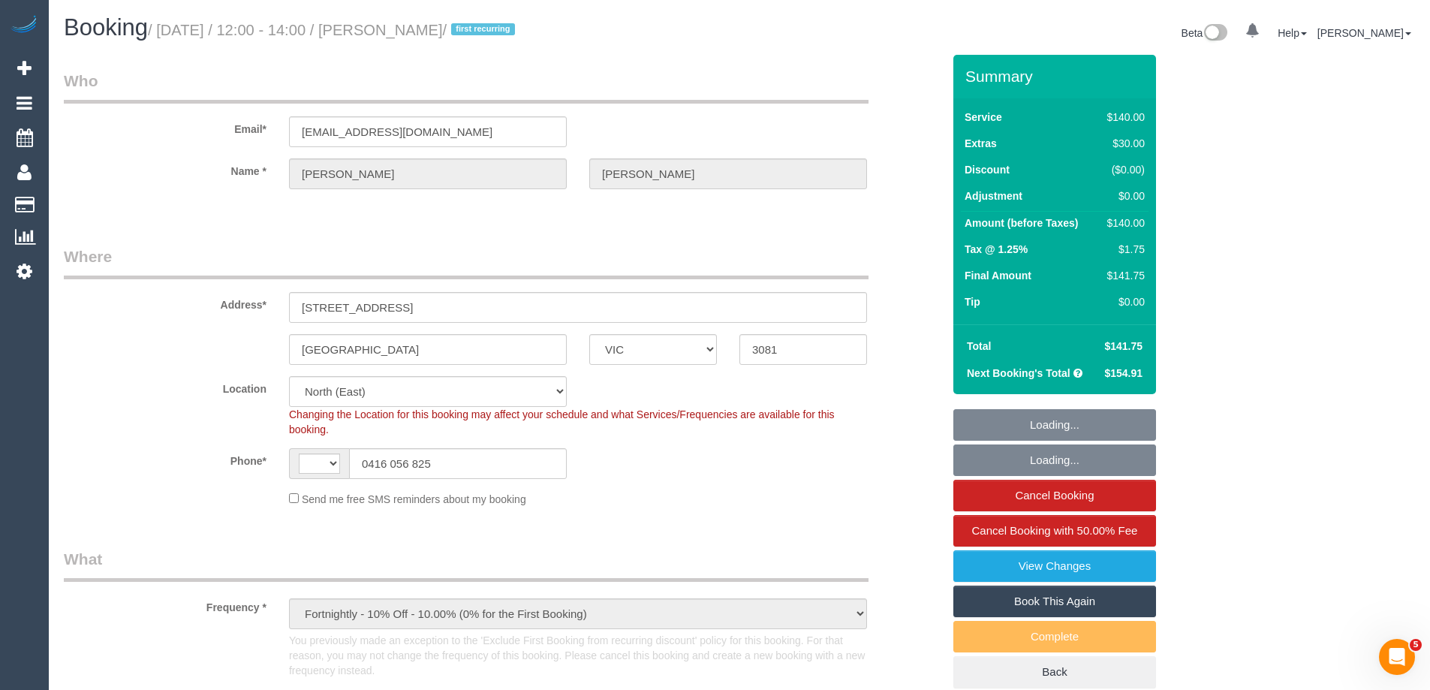
select select "number:14"
select select "number:18"
select select "number:25"
select select "number:34"
select select "number:11"
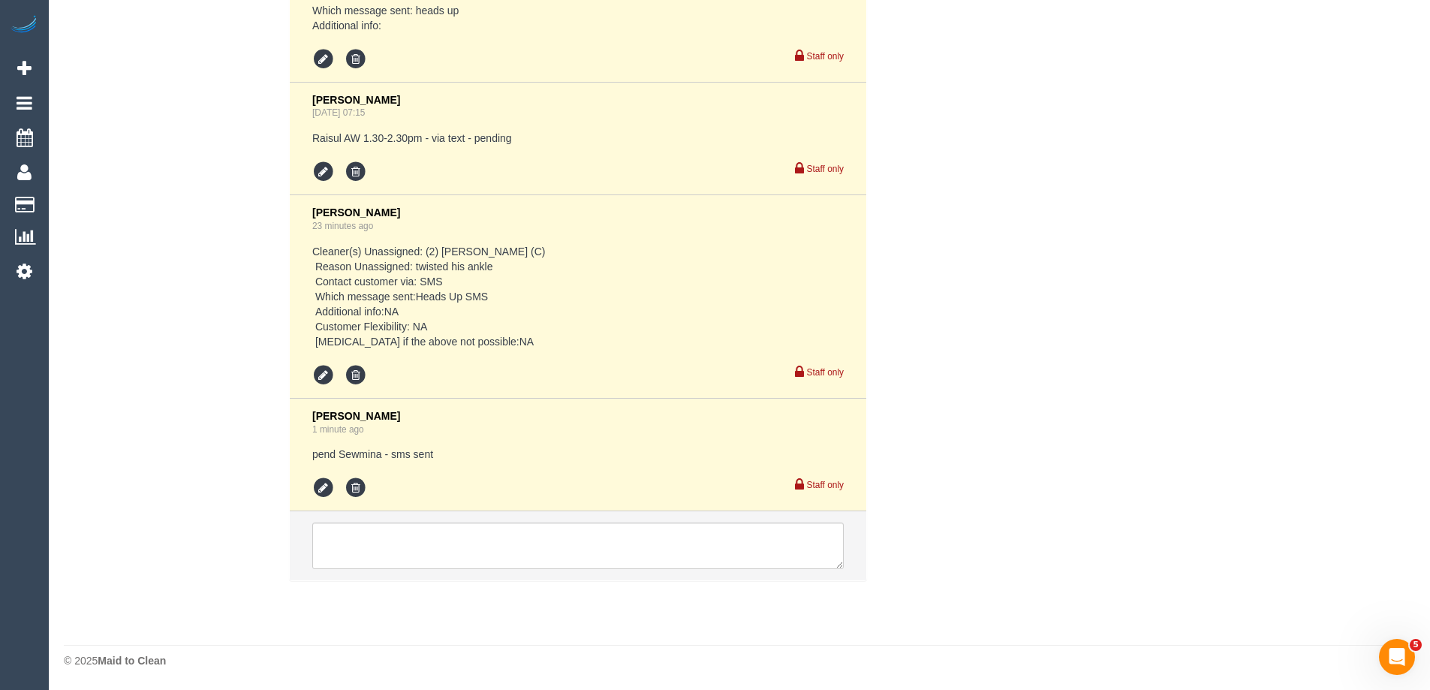
scroll to position [2974, 0]
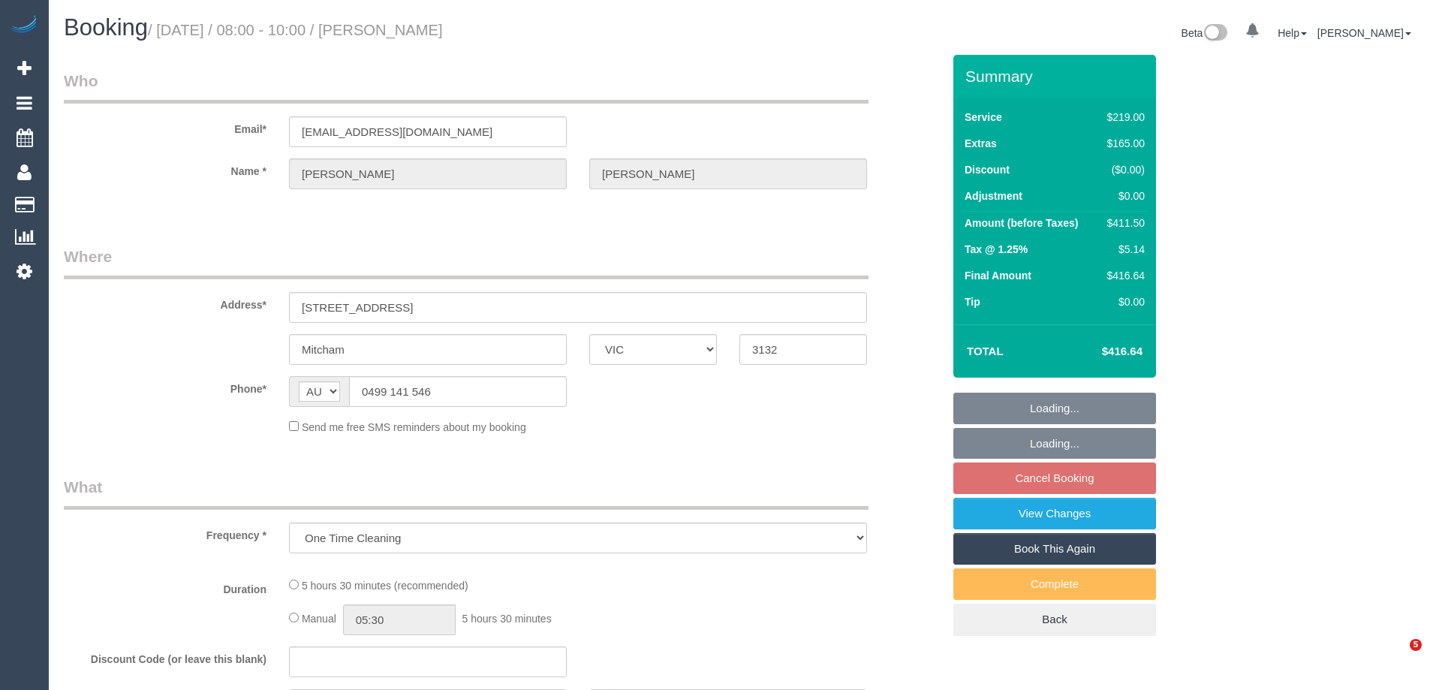
select select "VIC"
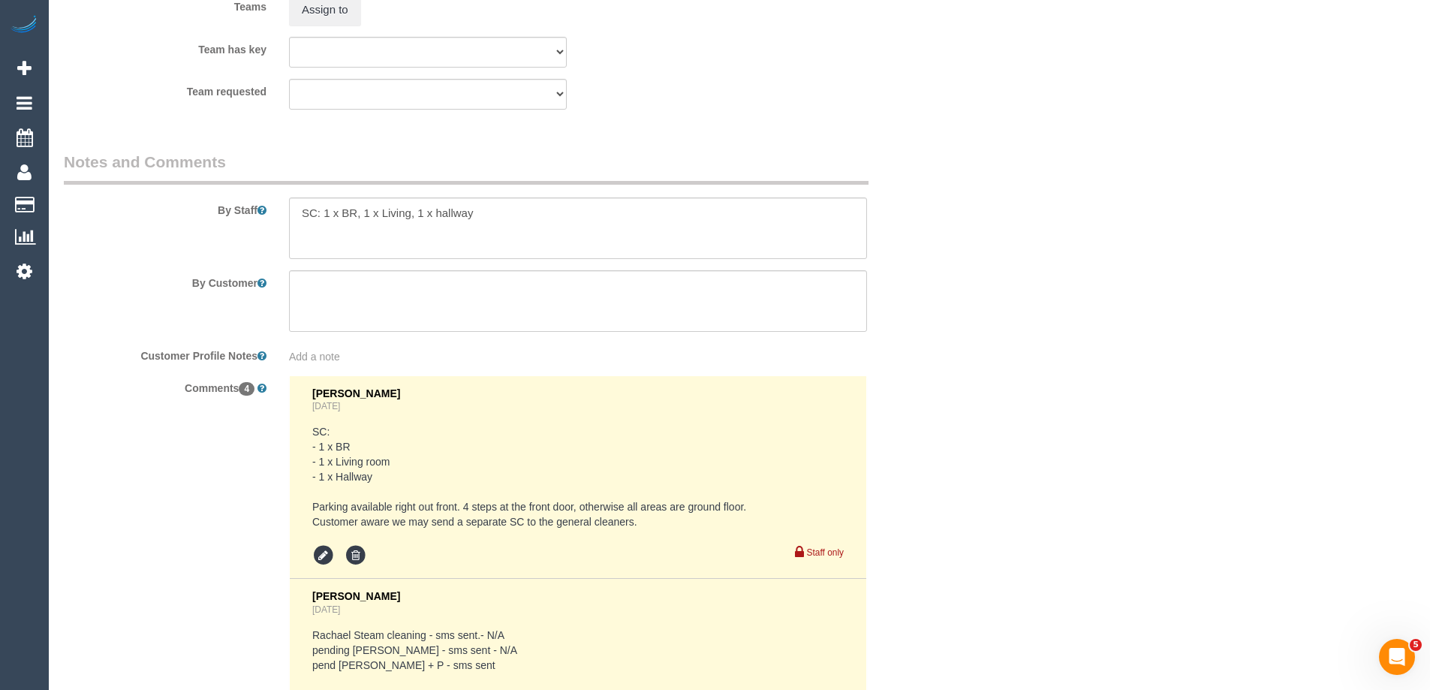
select select "object:1327"
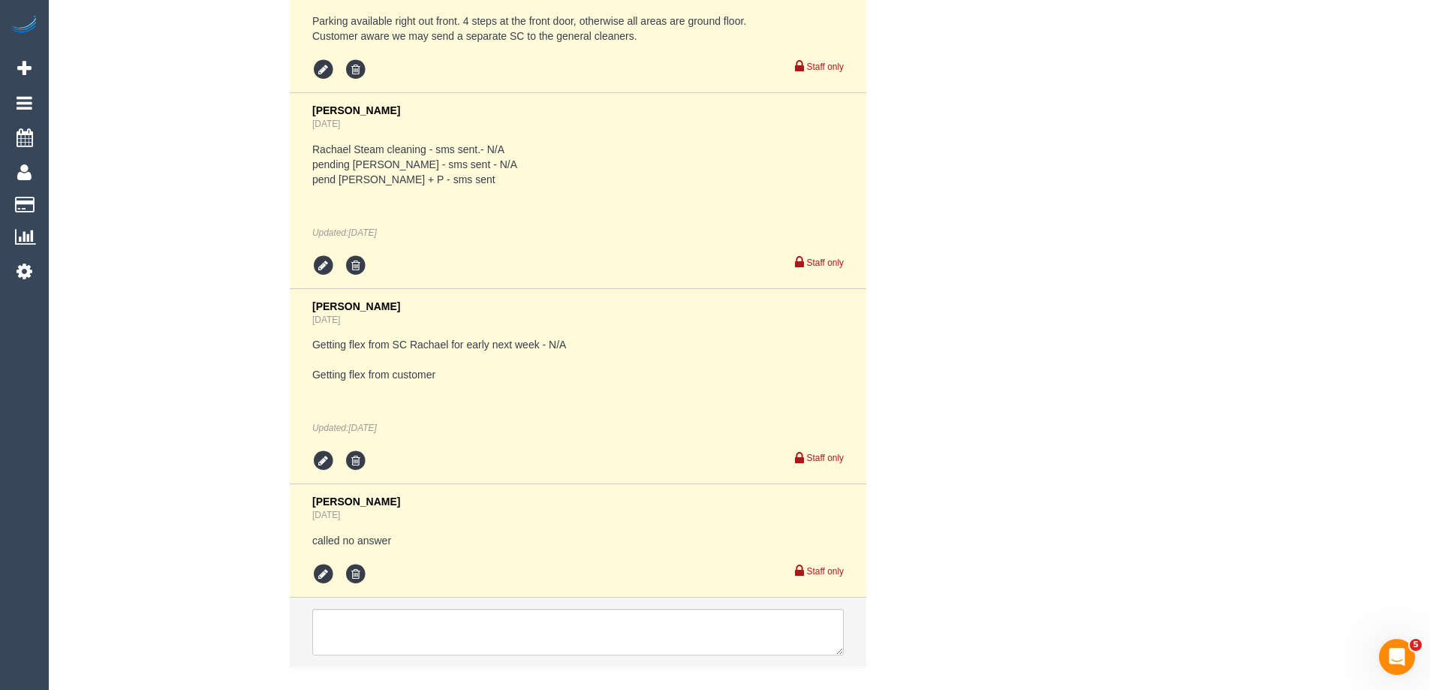
select select "string:stripe-pm_1RrBSa2GScqysDRVC4zcnyQO"
select select "number:28"
select select "number:14"
select select "number:19"
select select "number:25"
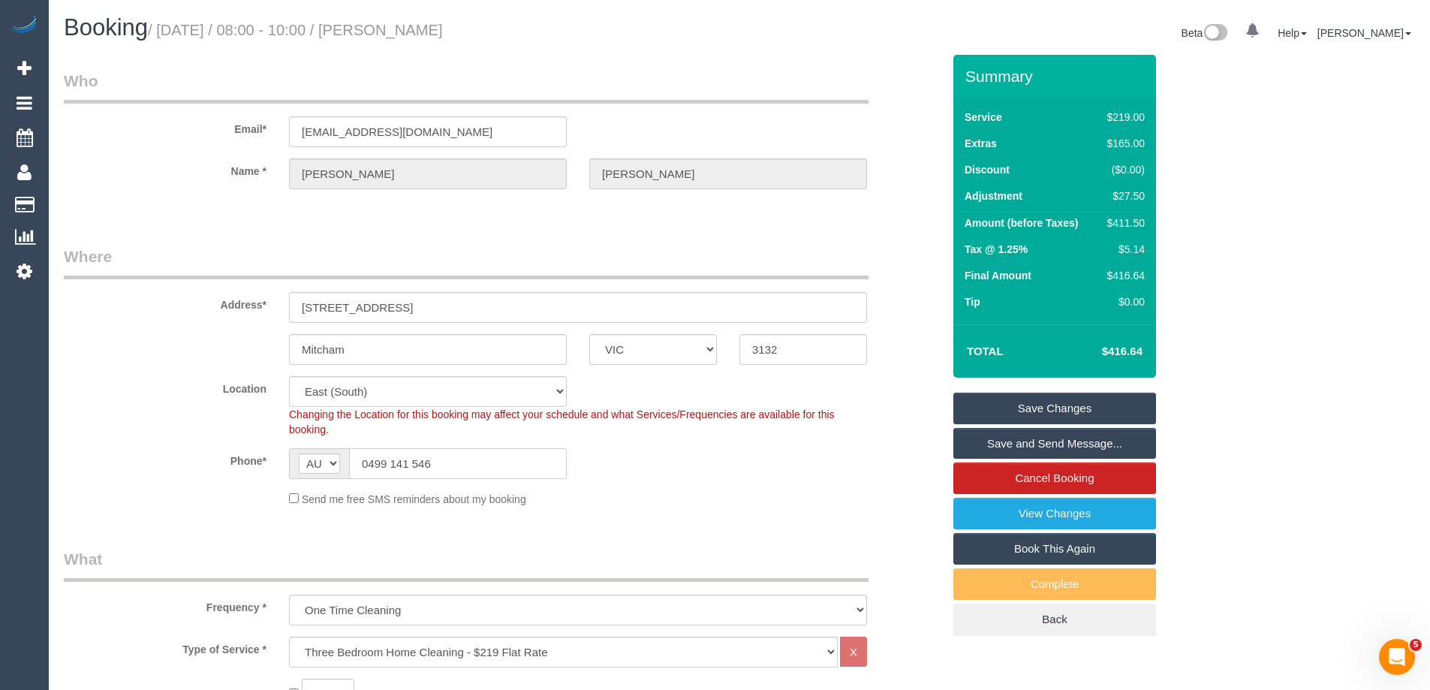
drag, startPoint x: 469, startPoint y: 469, endPoint x: 91, endPoint y: 445, distance: 378.5
click at [93, 446] on sui-booking-location "Location [GEOGRAPHIC_DATA] (North) East (South) [GEOGRAPHIC_DATA] (East) [GEOGR…" at bounding box center [503, 441] width 879 height 131
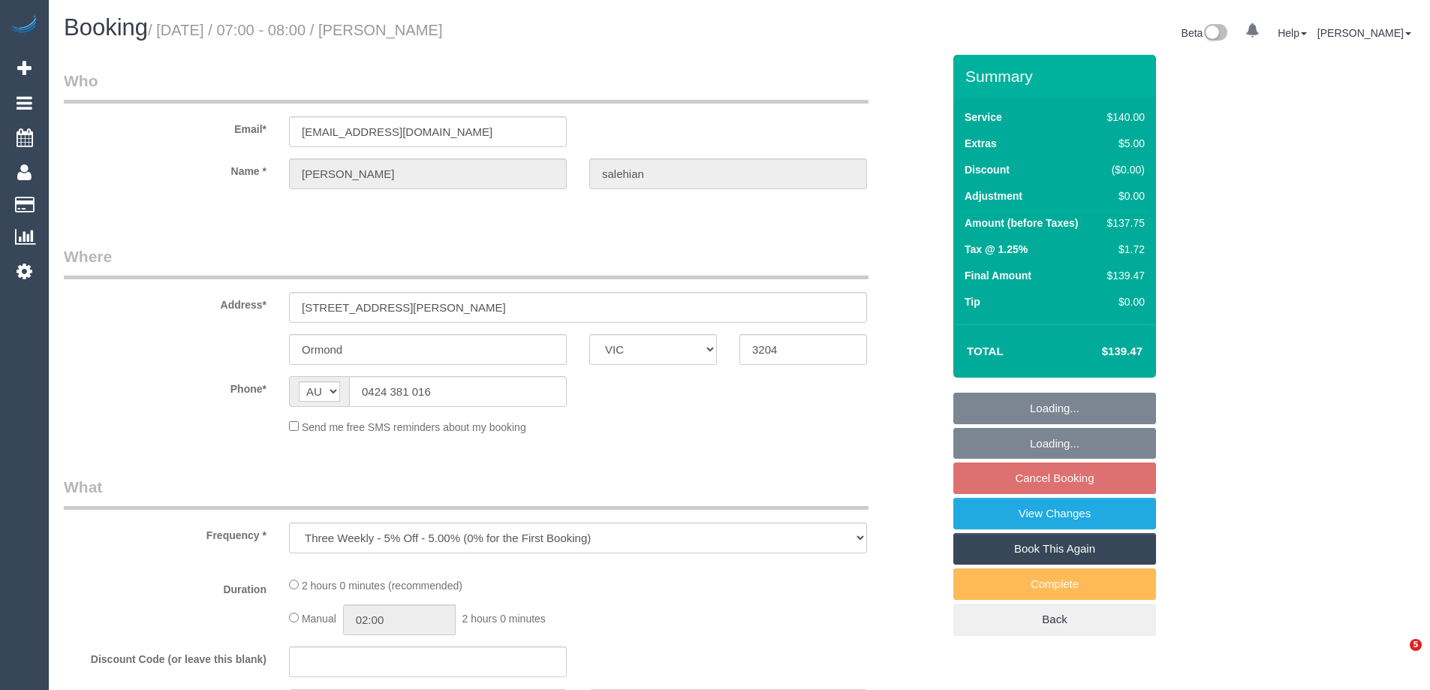
select select "VIC"
select select "string:stripe-pm_1QZ5Qn2GScqysDRVFihk4EHb"
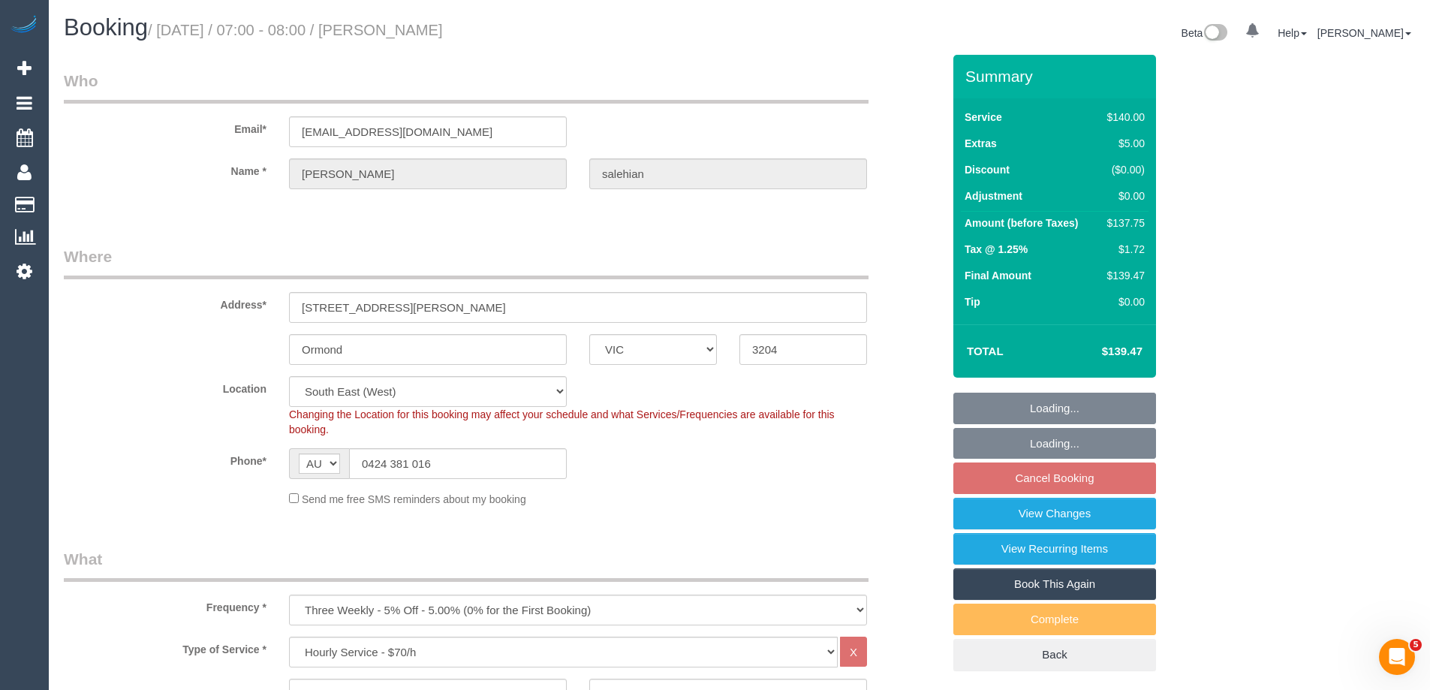
select select "object:862"
select select "number:28"
select select "number:14"
select select "number:18"
select select "number:22"
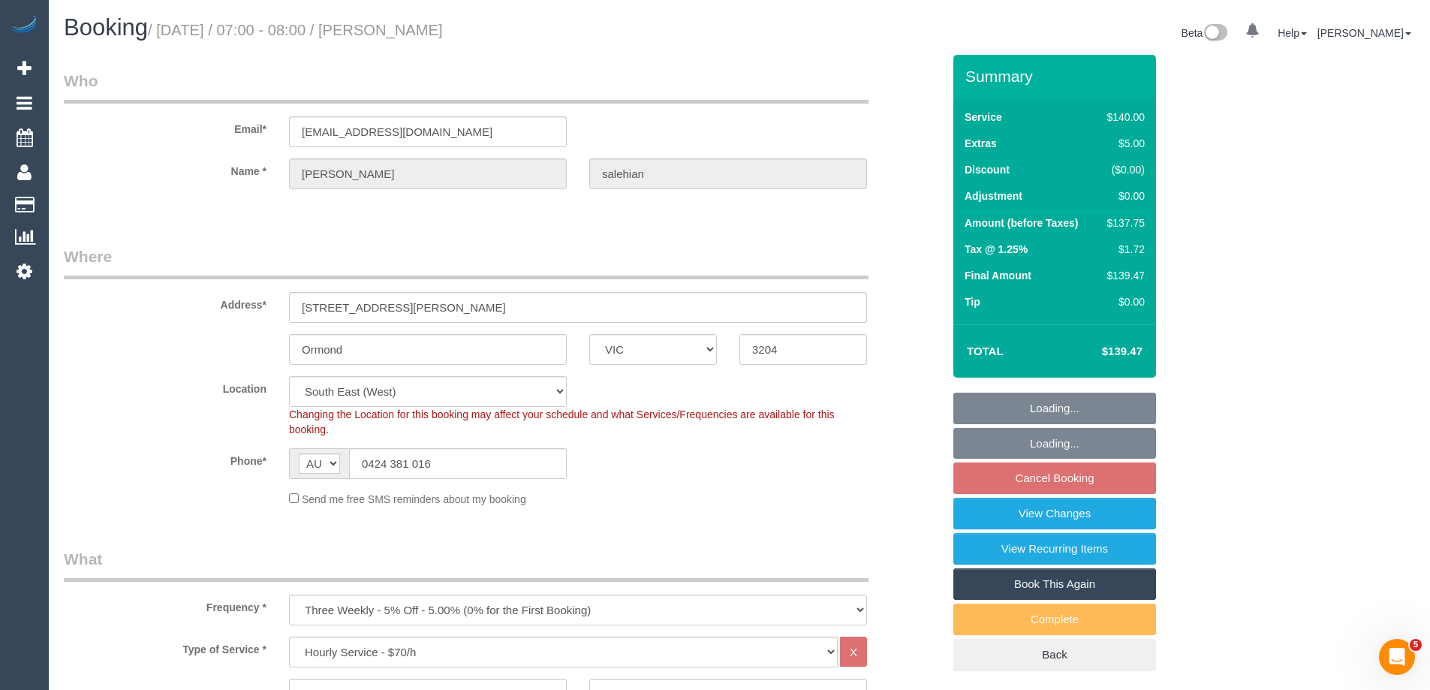
select select "number:34"
select select "number:13"
click at [1000, 517] on link "View Changes" at bounding box center [1055, 514] width 203 height 32
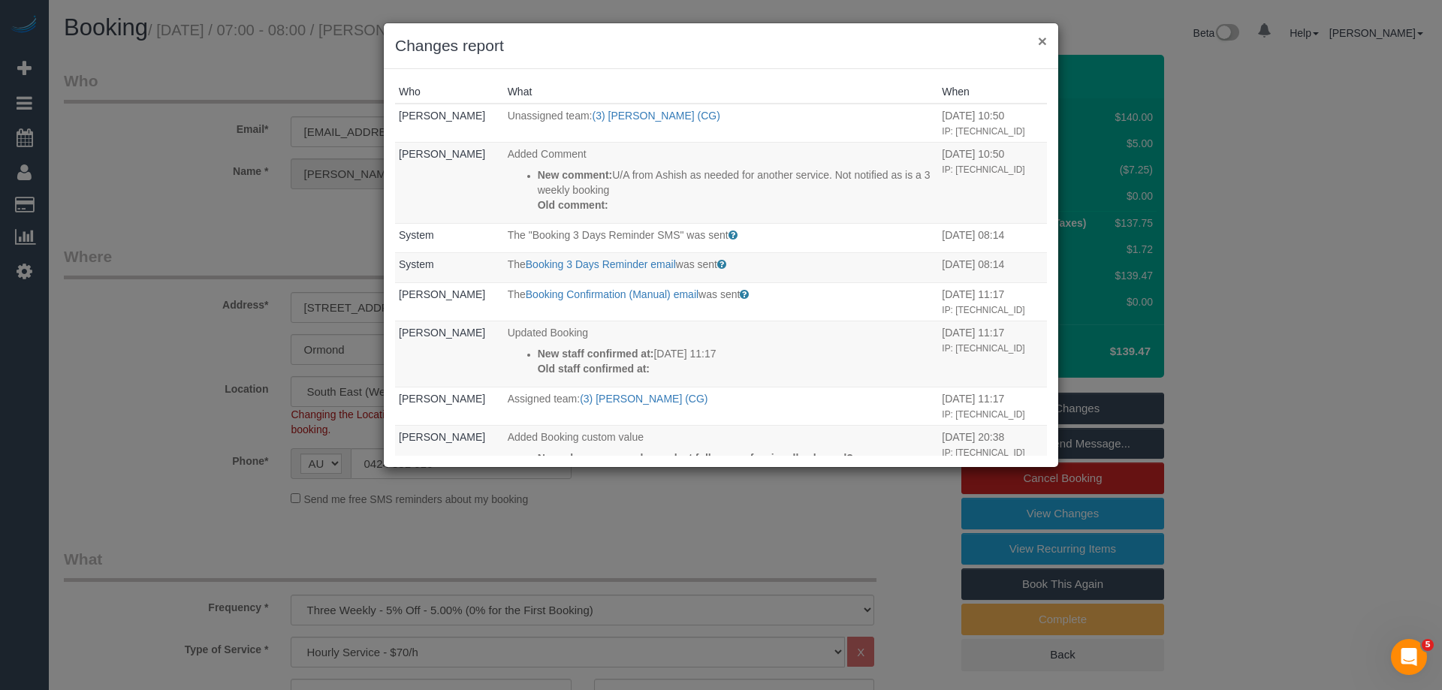
click at [1038, 43] on button "×" at bounding box center [1042, 41] width 9 height 16
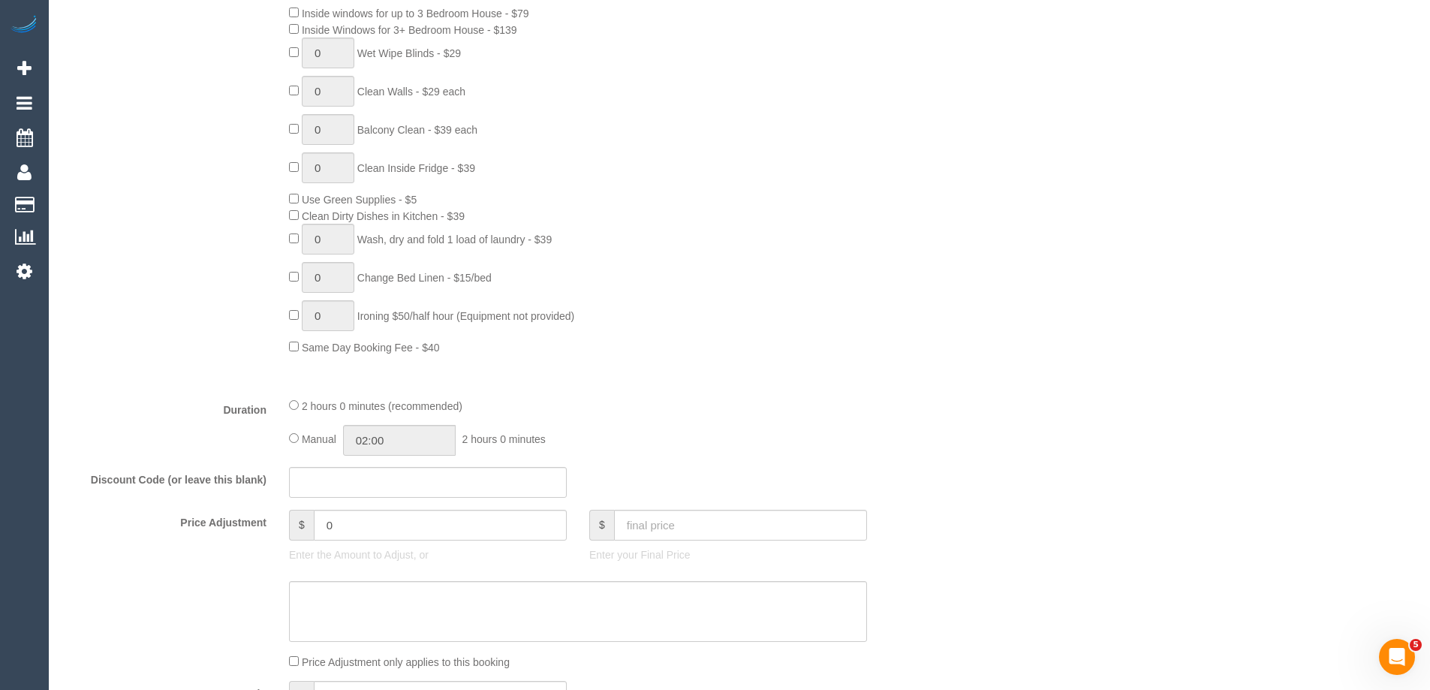
scroll to position [1126, 0]
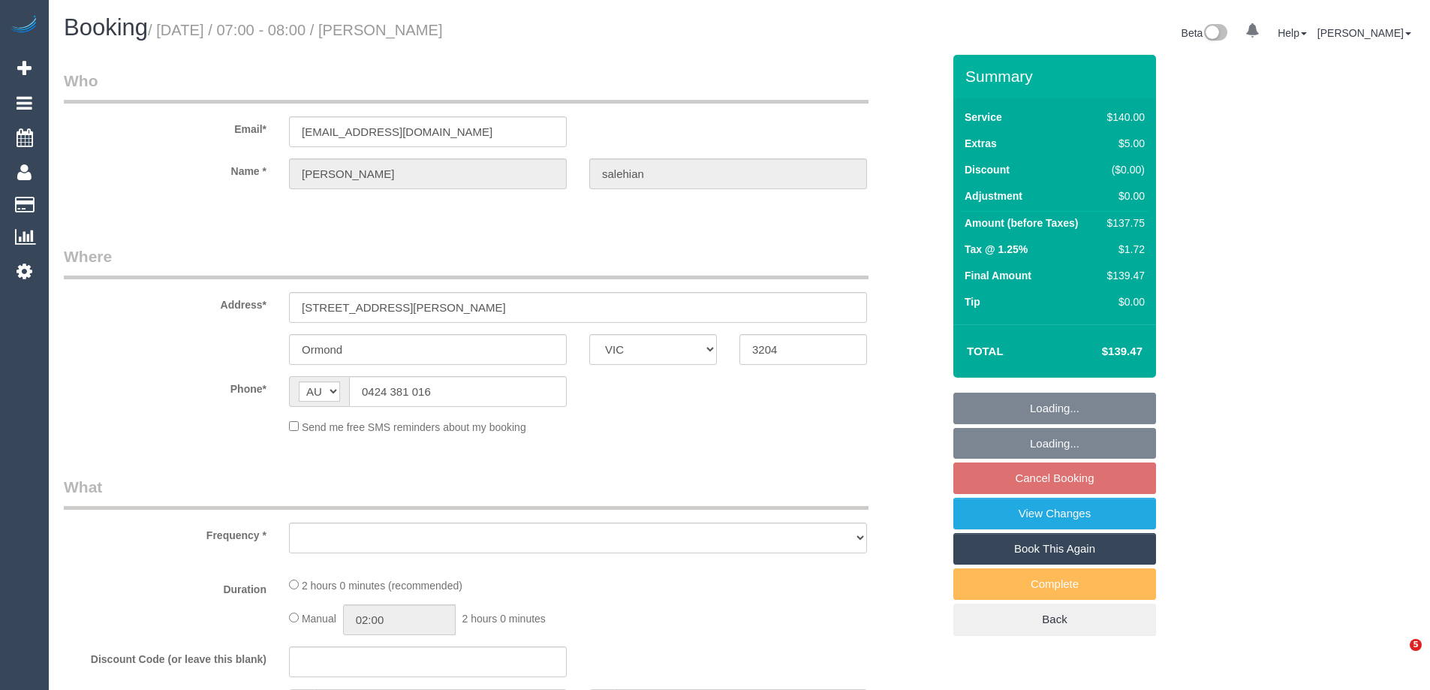
select select "VIC"
select select "object:543"
select select "string:stripe-pm_1QZ5Qn2GScqysDRVFihk4EHb"
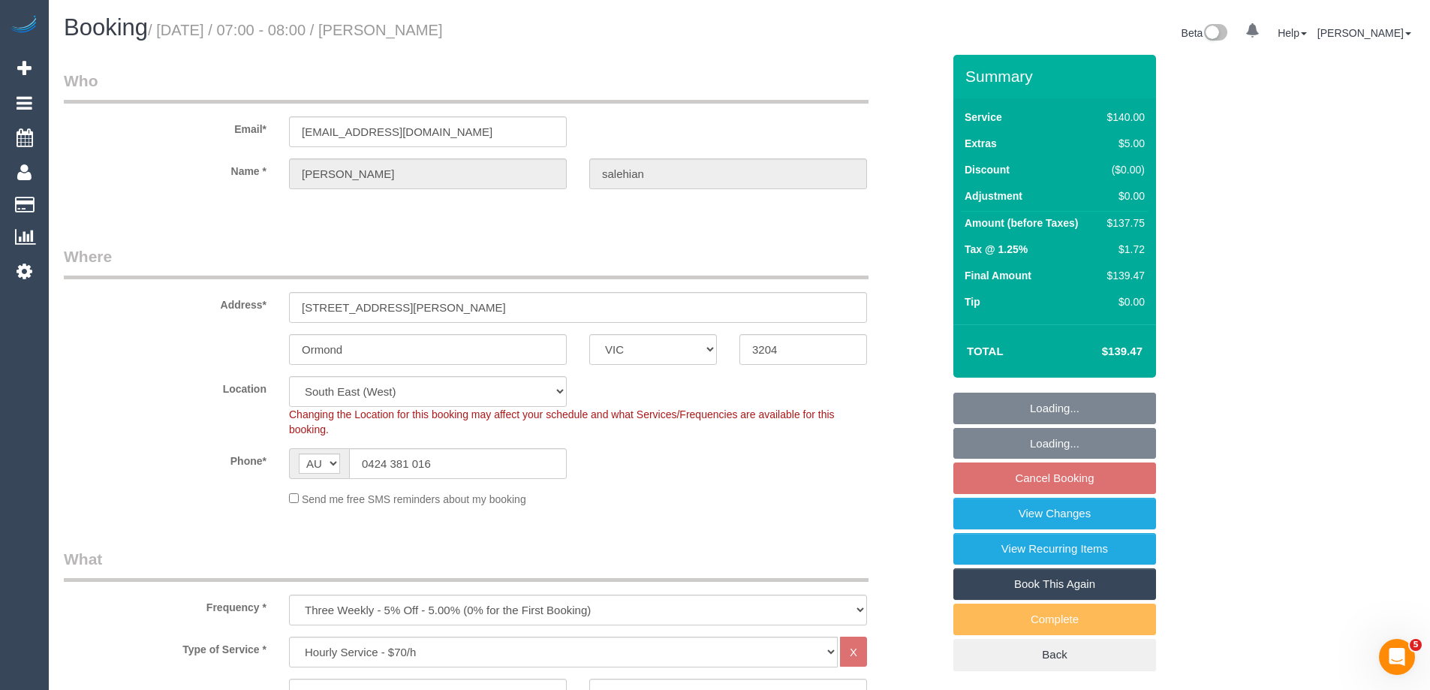
select select "object:862"
select select "number:28"
select select "number:14"
select select "number:18"
select select "number:22"
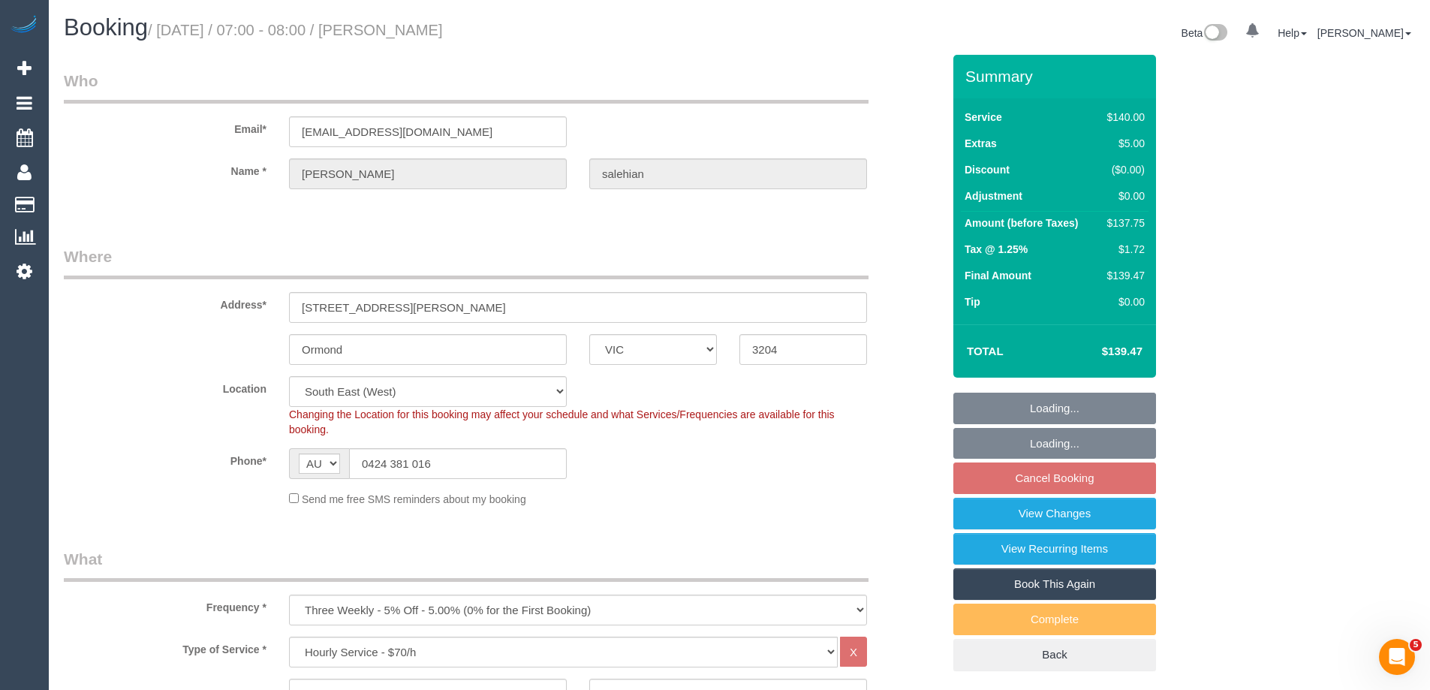
select select "number:34"
select select "number:13"
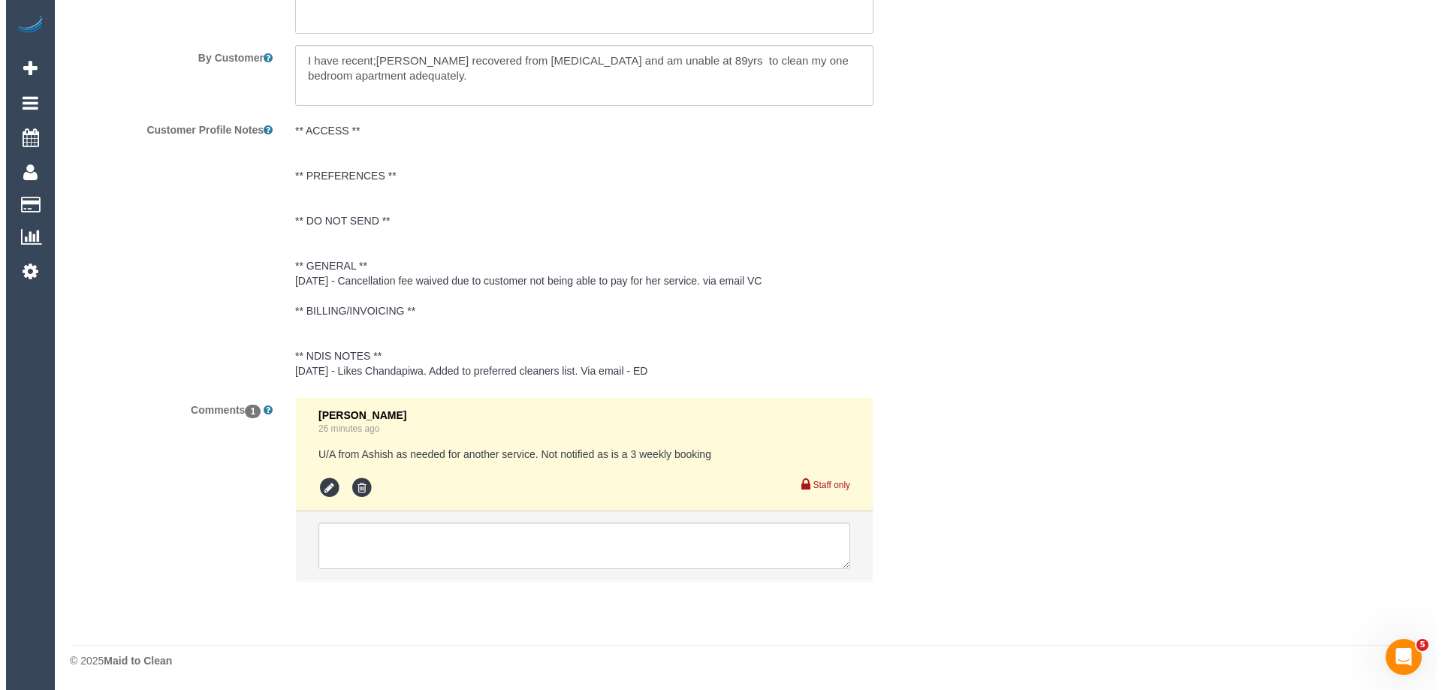
scroll to position [2323, 0]
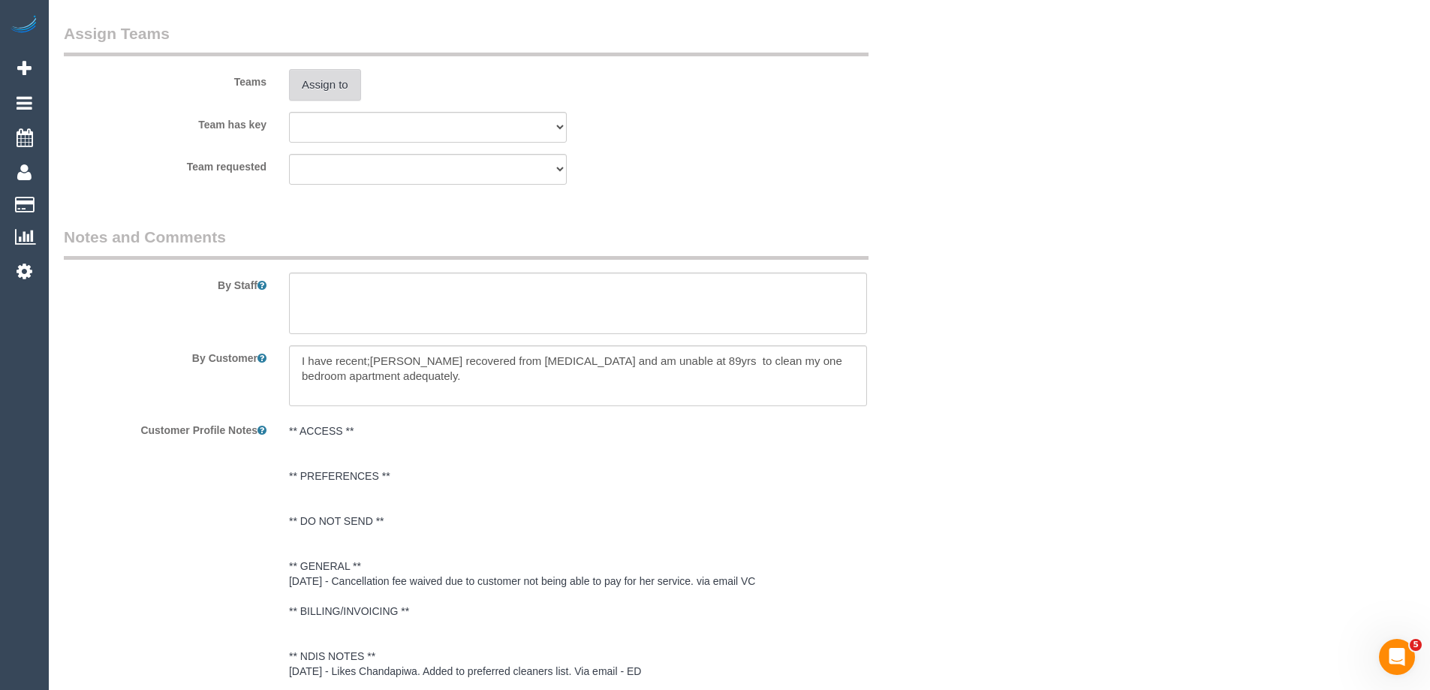
click at [317, 82] on button "Assign to" at bounding box center [325, 85] width 72 height 32
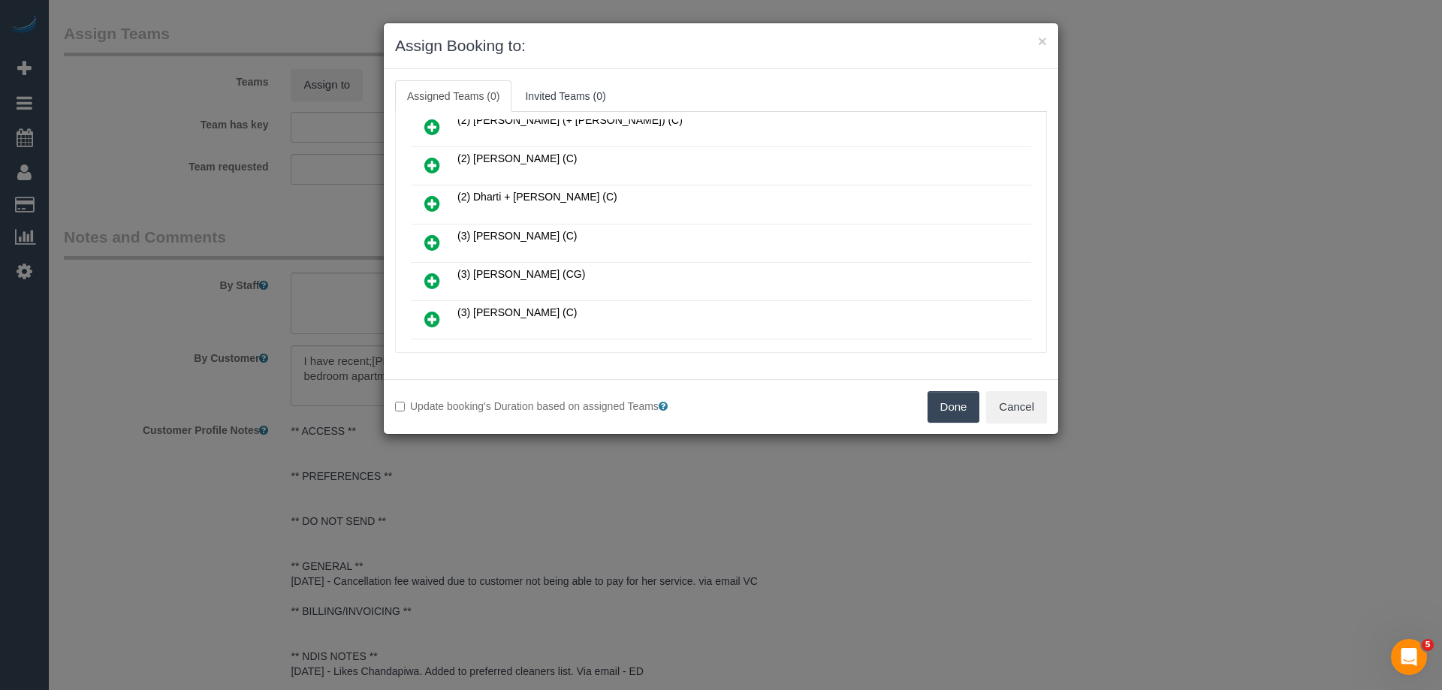
scroll to position [150, 0]
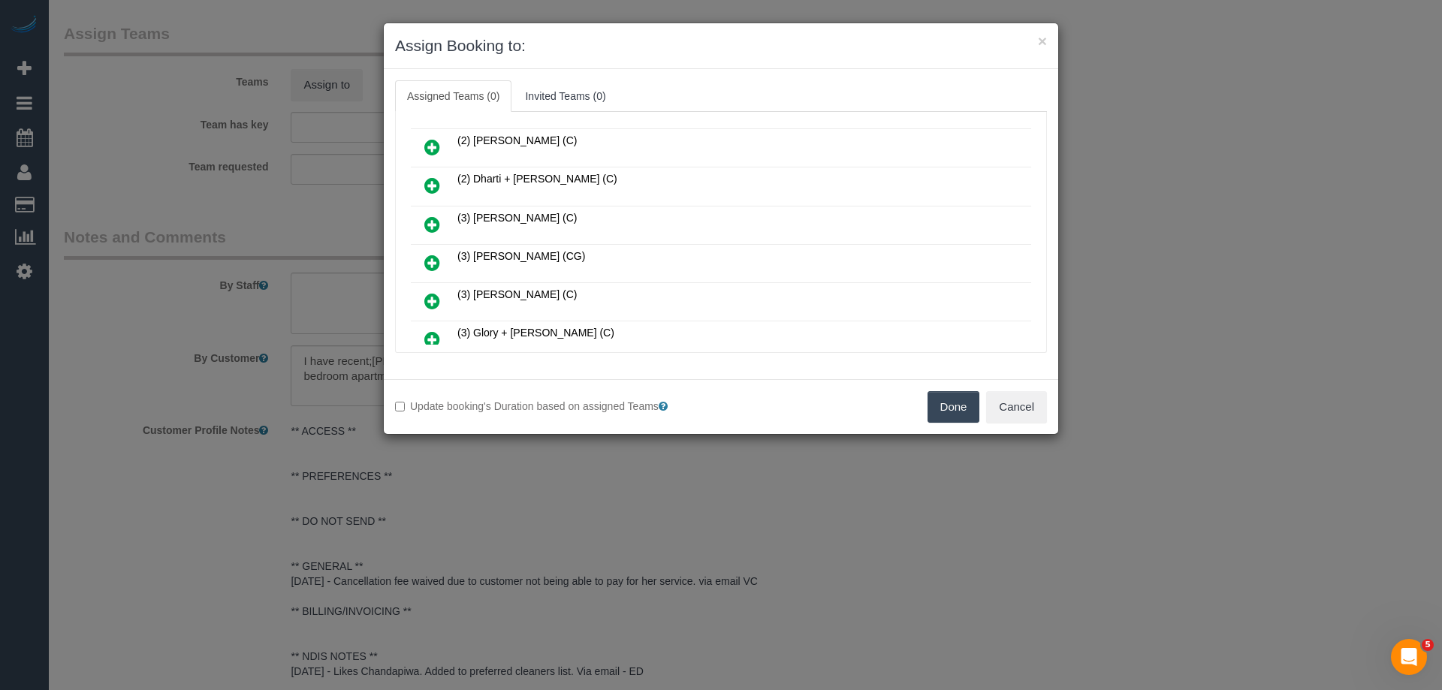
click at [438, 260] on icon at bounding box center [432, 263] width 16 height 18
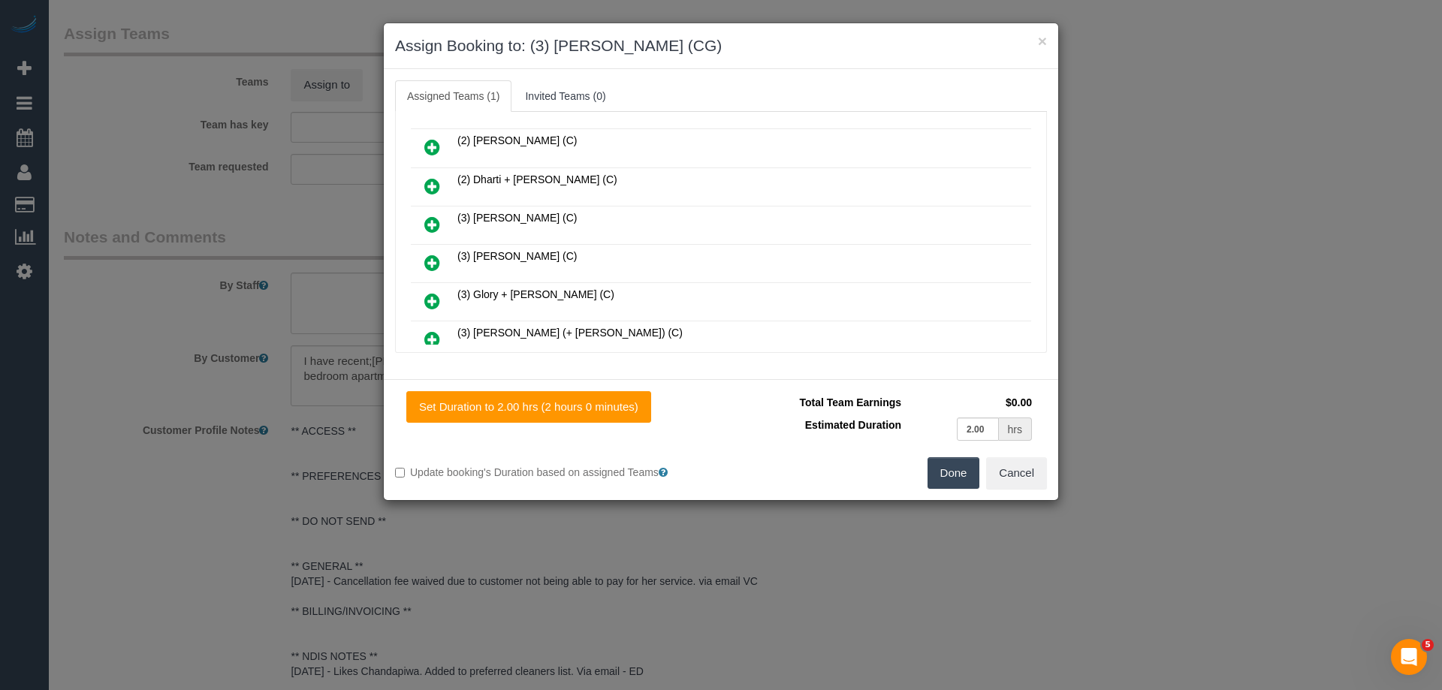
scroll to position [0, 0]
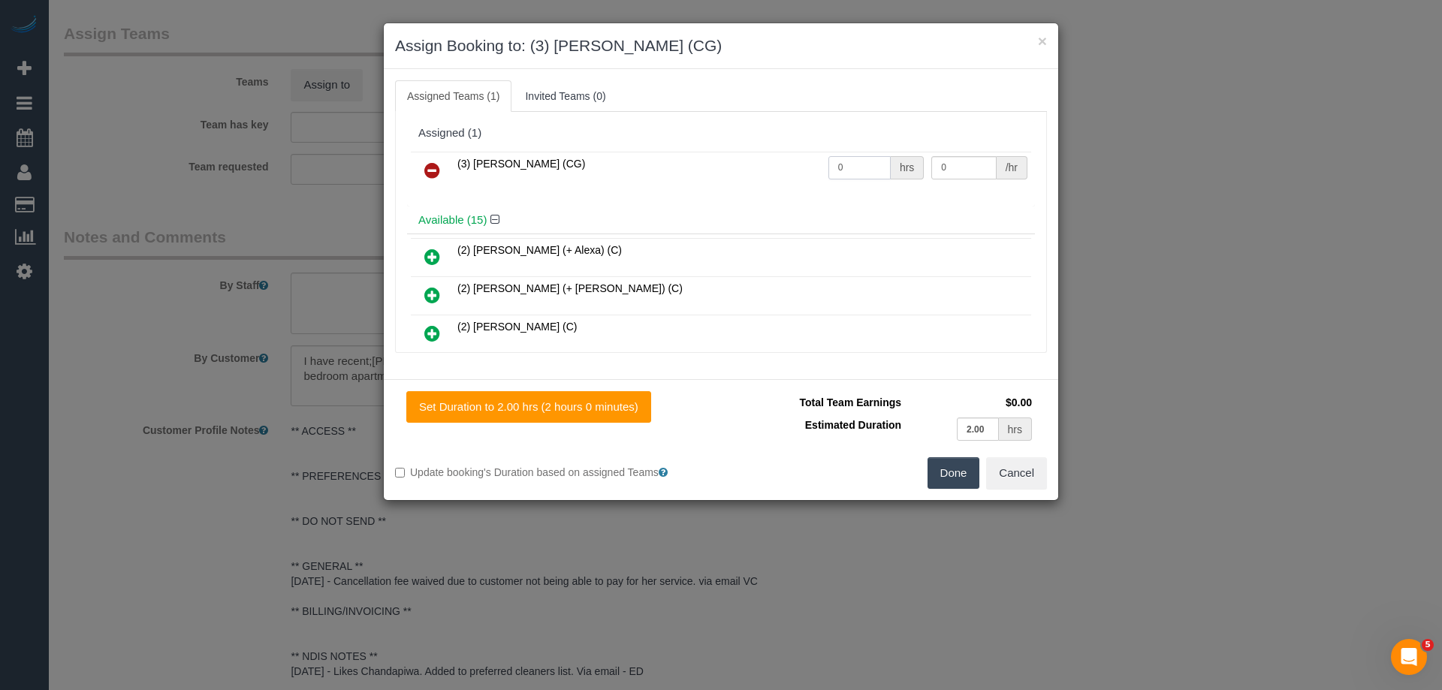
click at [799, 165] on tr "(3) [PERSON_NAME] (CG) 0 hrs 0 /hr" at bounding box center [721, 171] width 620 height 38
type input "2"
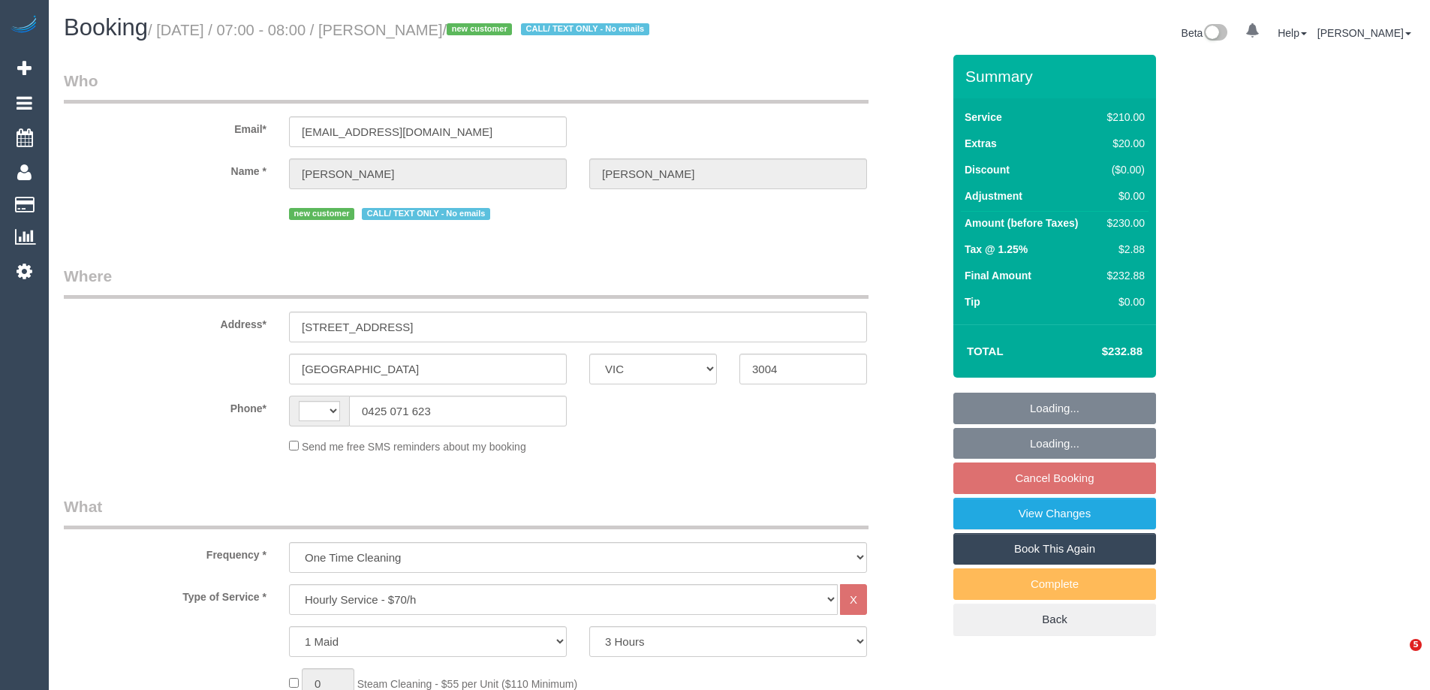
select select "VIC"
select select "180"
select select "string:AU"
select select "string:stripe-pm_1SCVDP2GScqysDRVHd24KDTA"
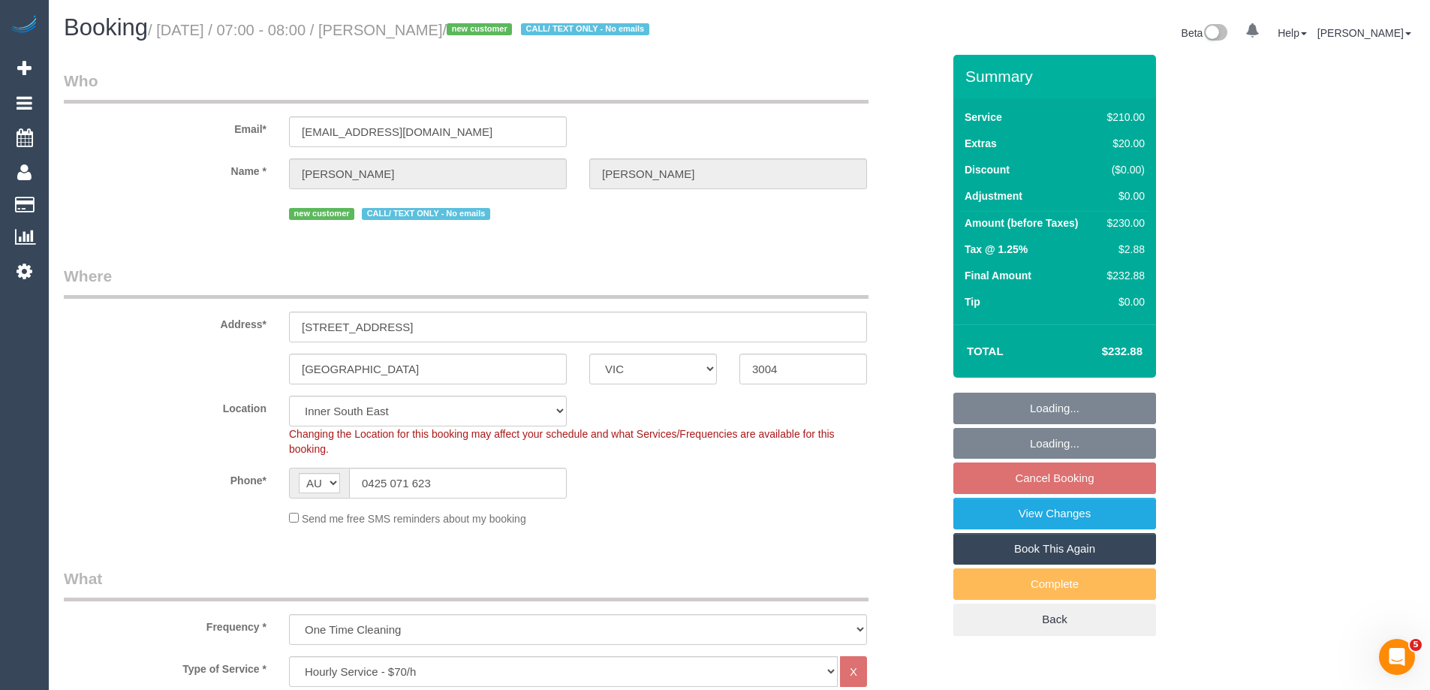
select select "number:28"
select select "number:14"
select select "number:20"
select select "number:25"
select select "number:26"
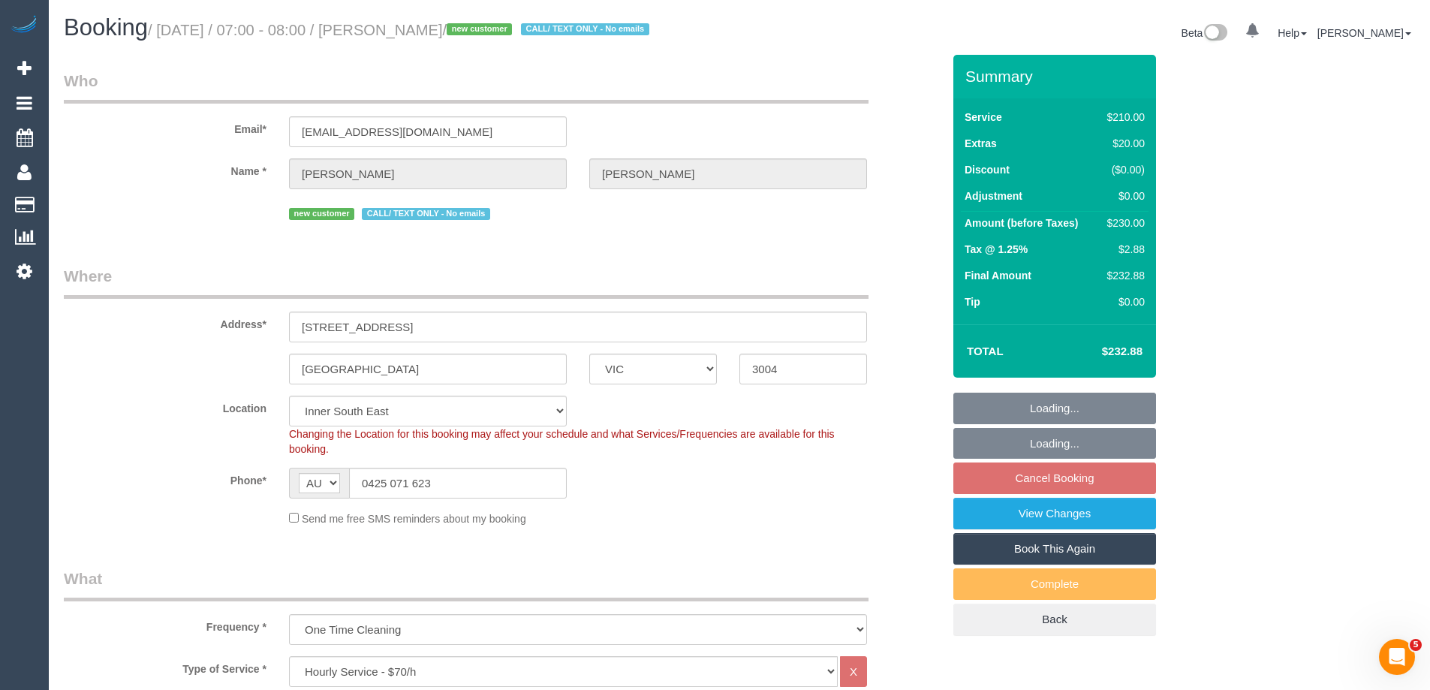
select select "object:1575"
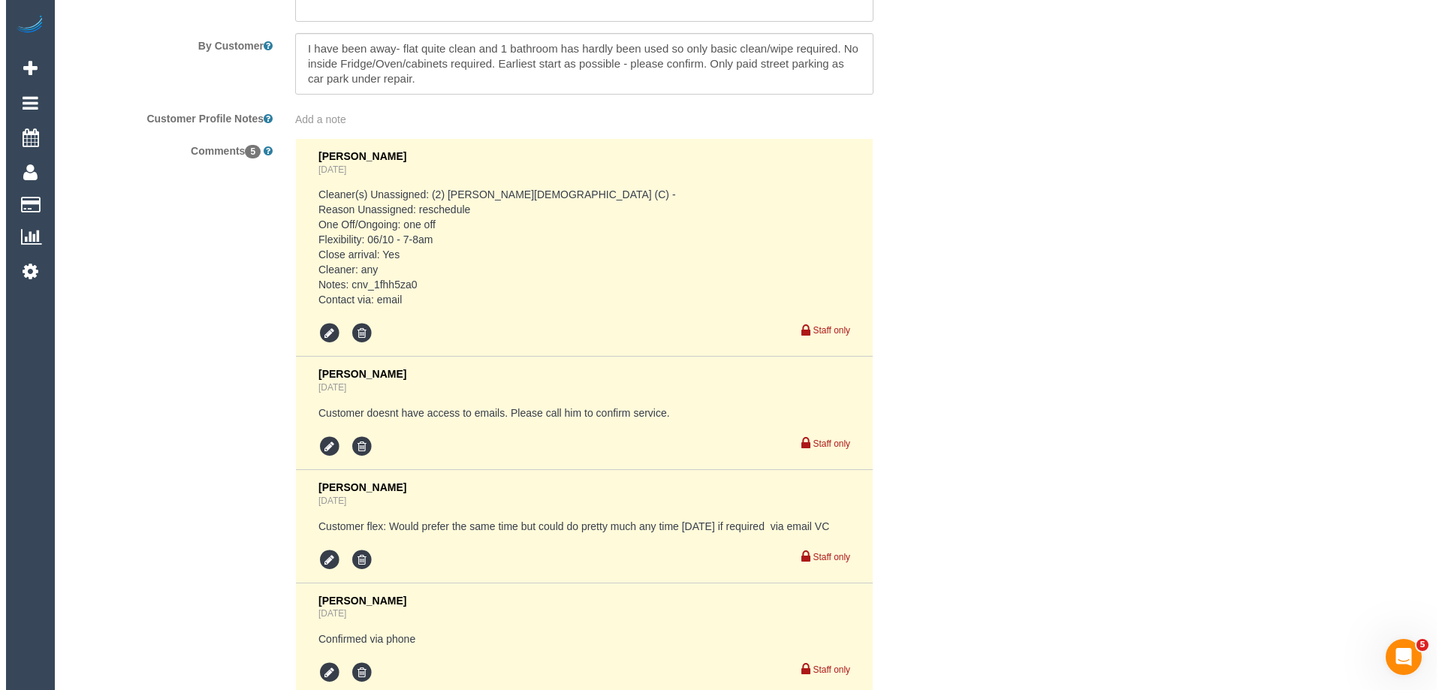
scroll to position [2253, 0]
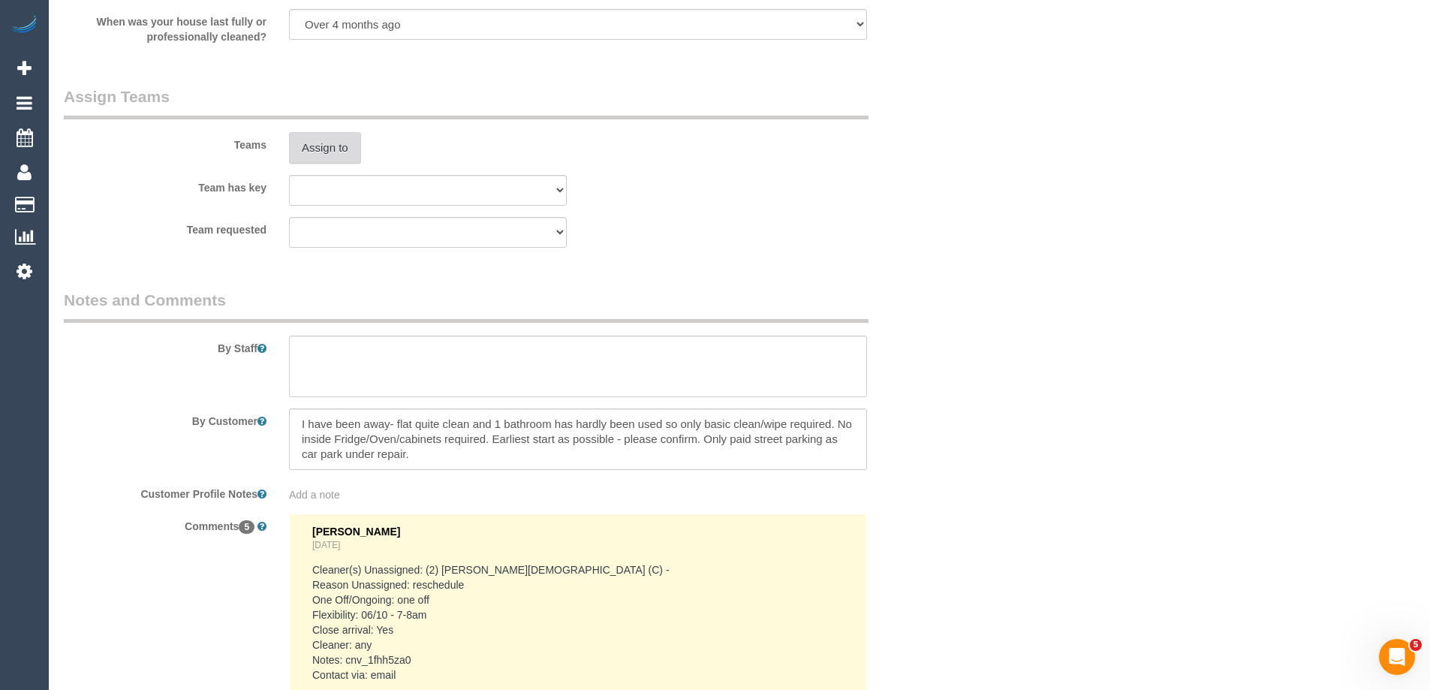
click at [304, 151] on button "Assign to" at bounding box center [325, 148] width 72 height 32
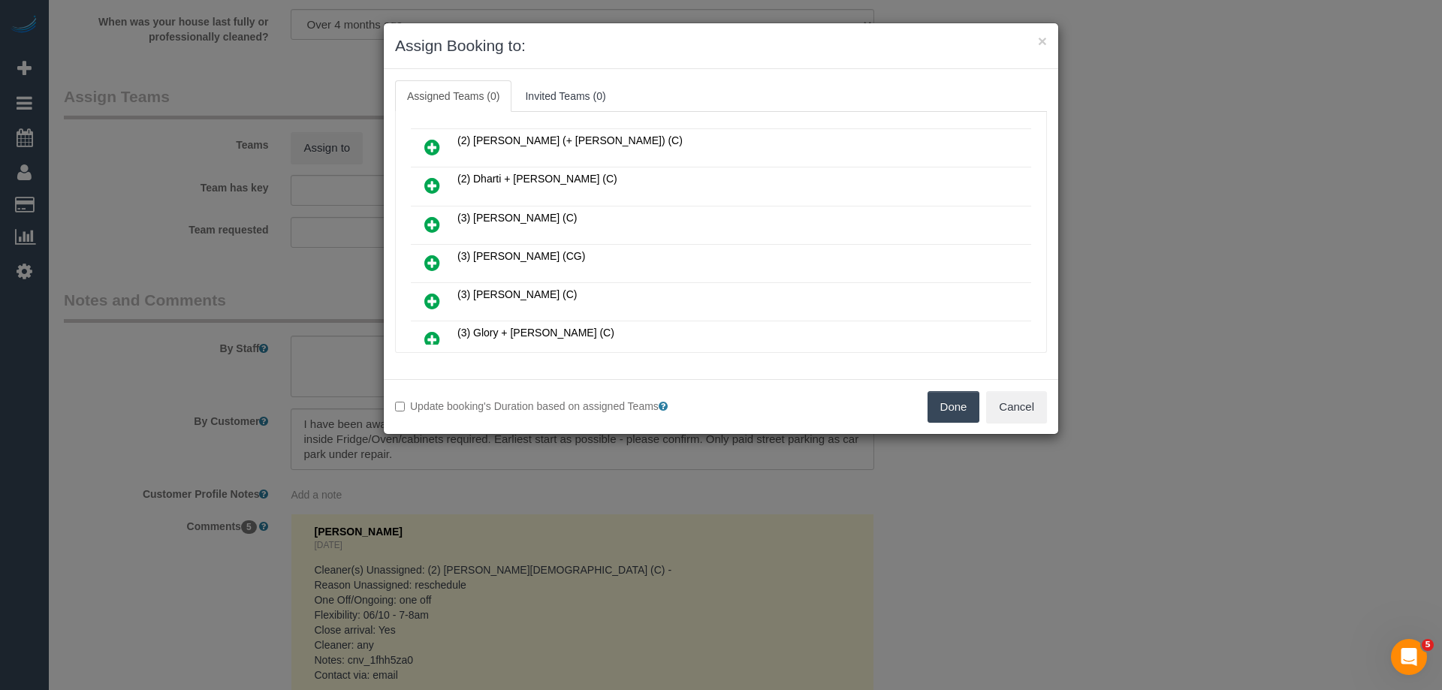
scroll to position [225, 0]
click at [427, 221] on icon at bounding box center [432, 226] width 16 height 18
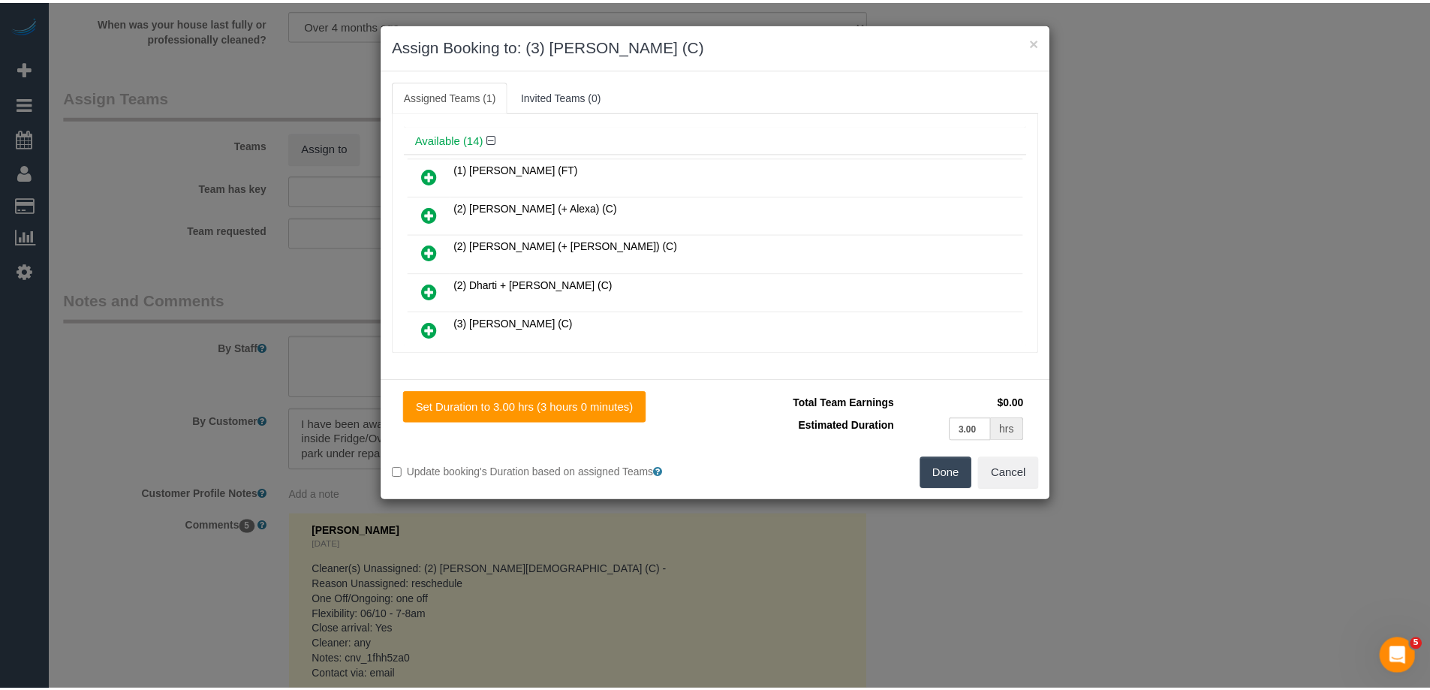
scroll to position [0, 0]
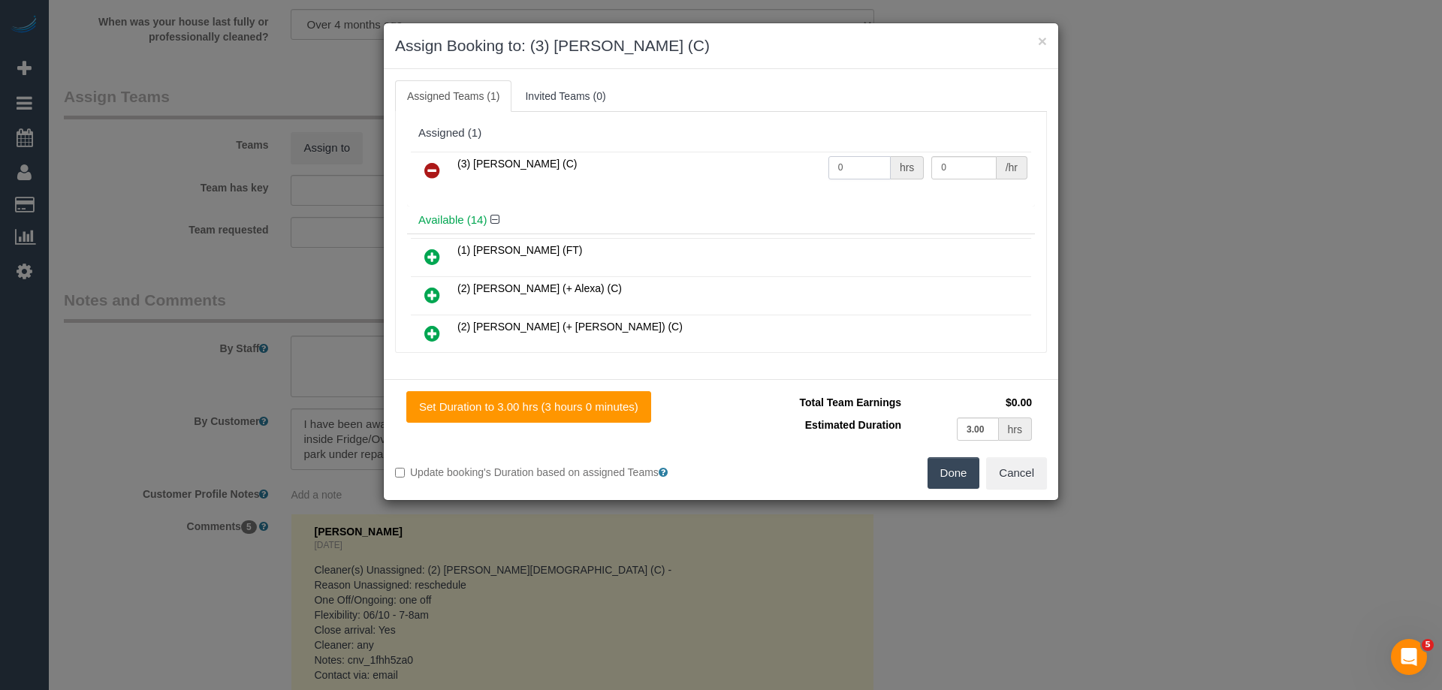
drag, startPoint x: 852, startPoint y: 169, endPoint x: 799, endPoint y: 169, distance: 52.6
click at [800, 169] on tr "(3) [PERSON_NAME] (C) 0 hrs 0 /hr" at bounding box center [721, 171] width 620 height 38
click at [1010, 482] on button "Cancel" at bounding box center [1016, 473] width 61 height 32
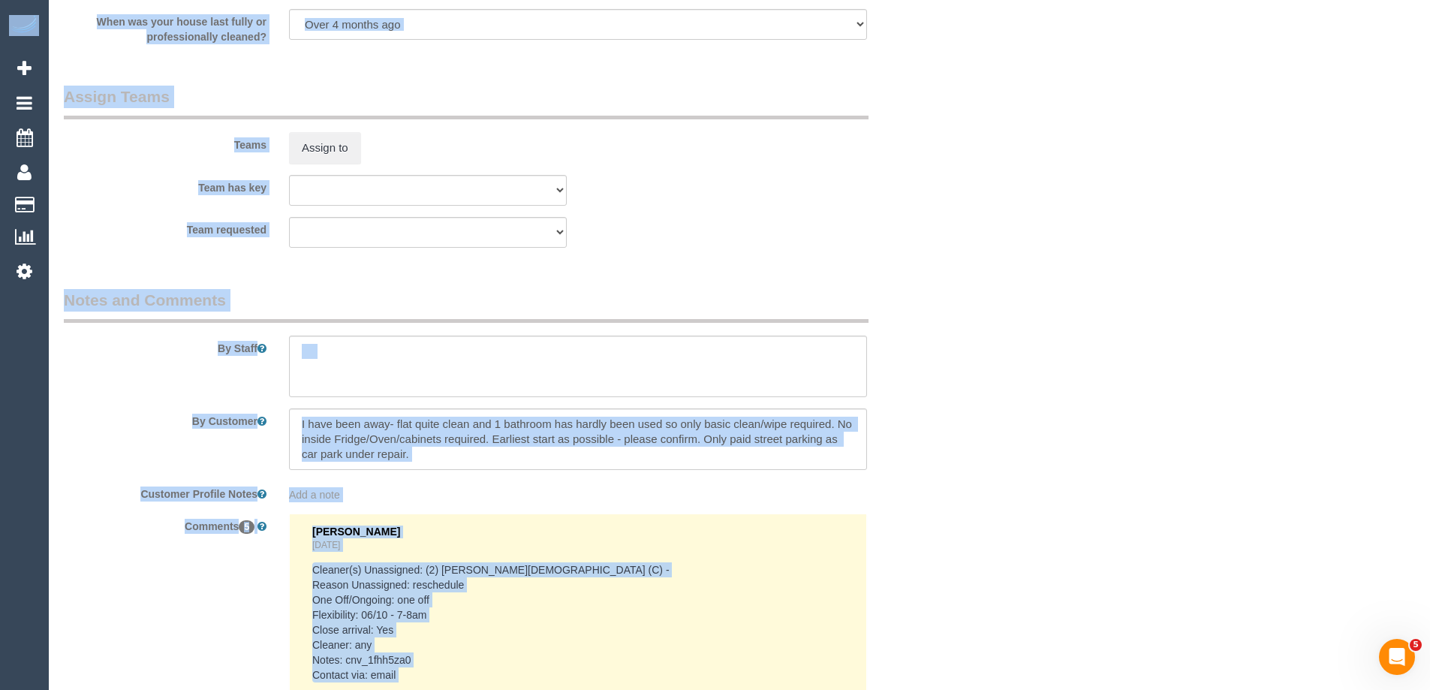
drag, startPoint x: 1427, startPoint y: 521, endPoint x: 1441, endPoint y: 354, distance: 167.3
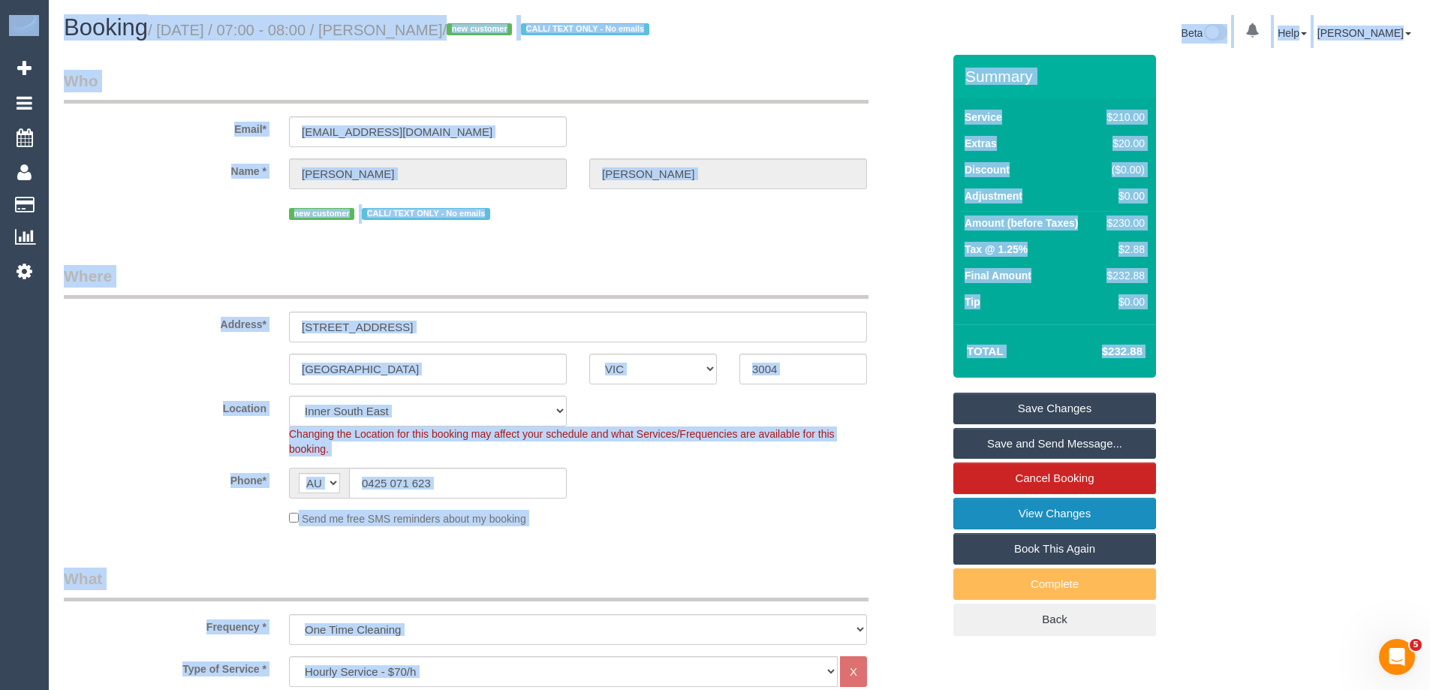
click at [995, 502] on link "View Changes" at bounding box center [1055, 514] width 203 height 32
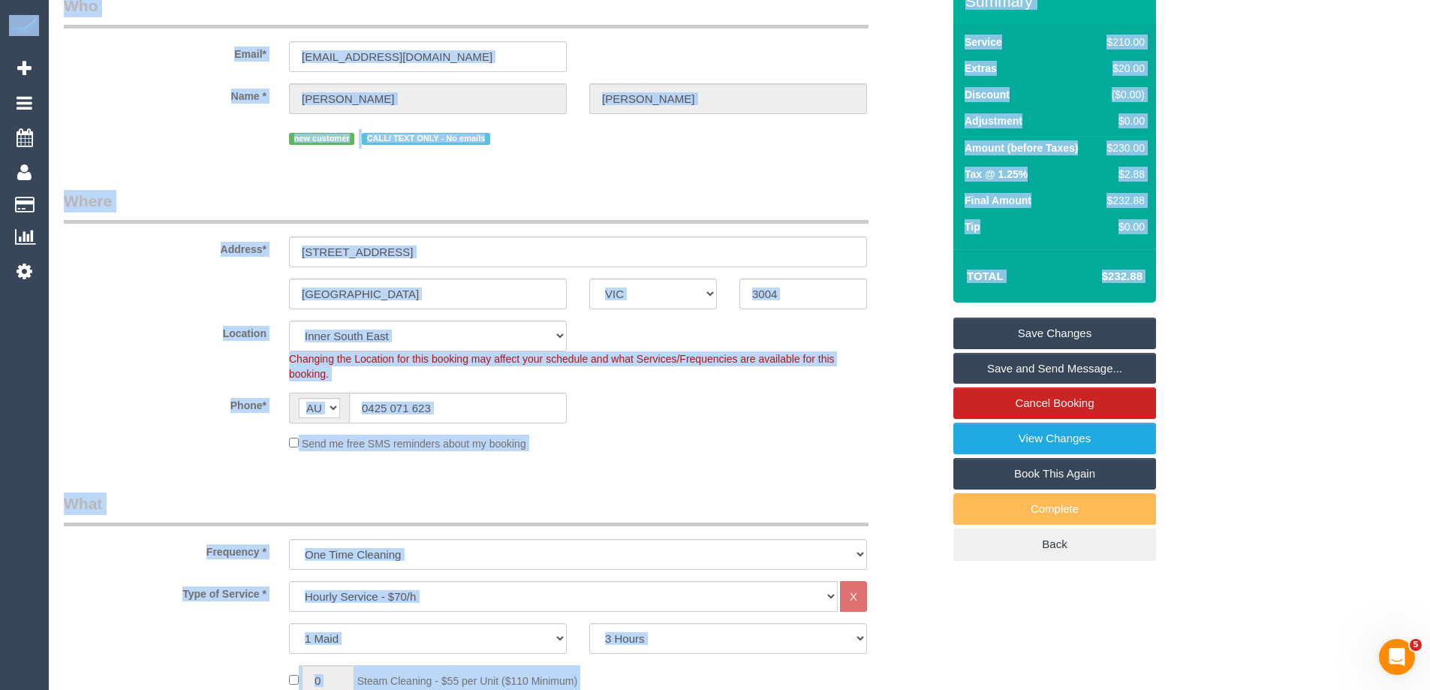
click at [671, 445] on div "Send me free SMS reminders about my booking" at bounding box center [578, 443] width 601 height 17
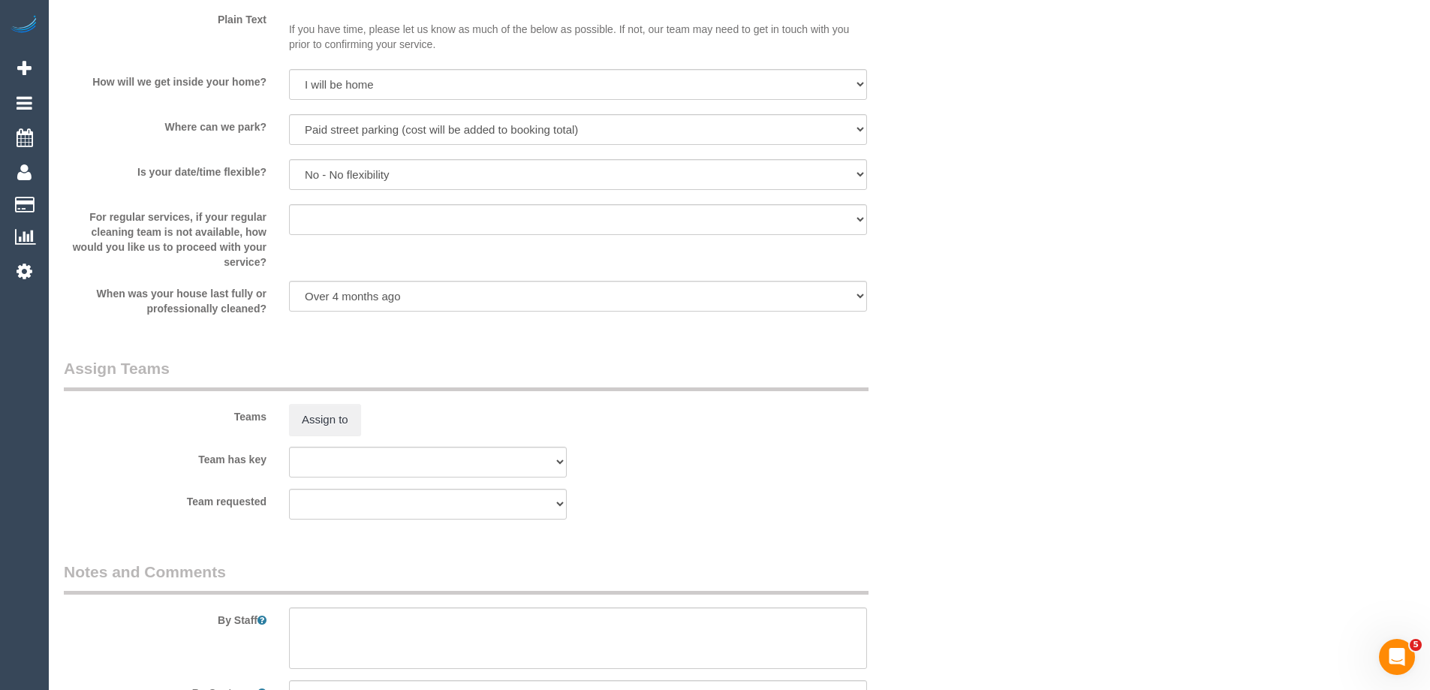
scroll to position [2178, 0]
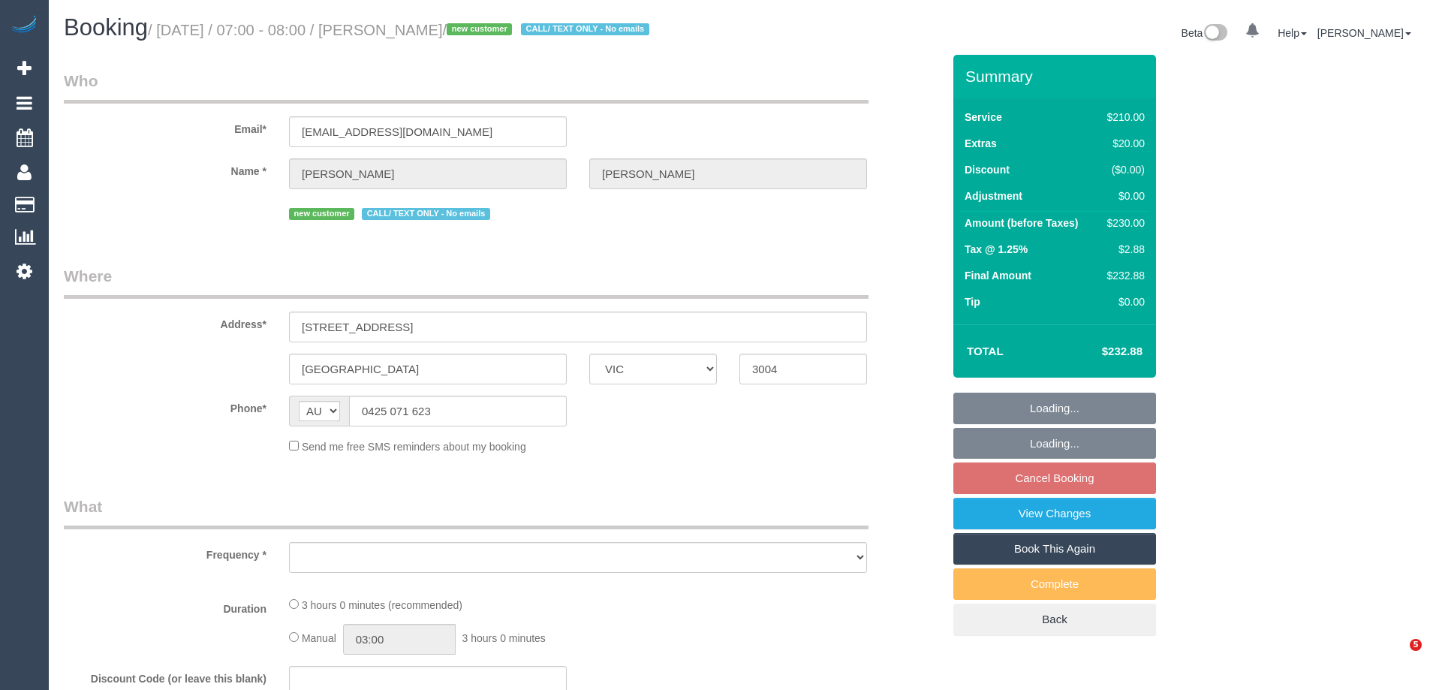
select select "VIC"
select select "object:630"
select select "string:stripe-pm_1SCVDP2GScqysDRVHd24KDTA"
select select "180"
select select "number:28"
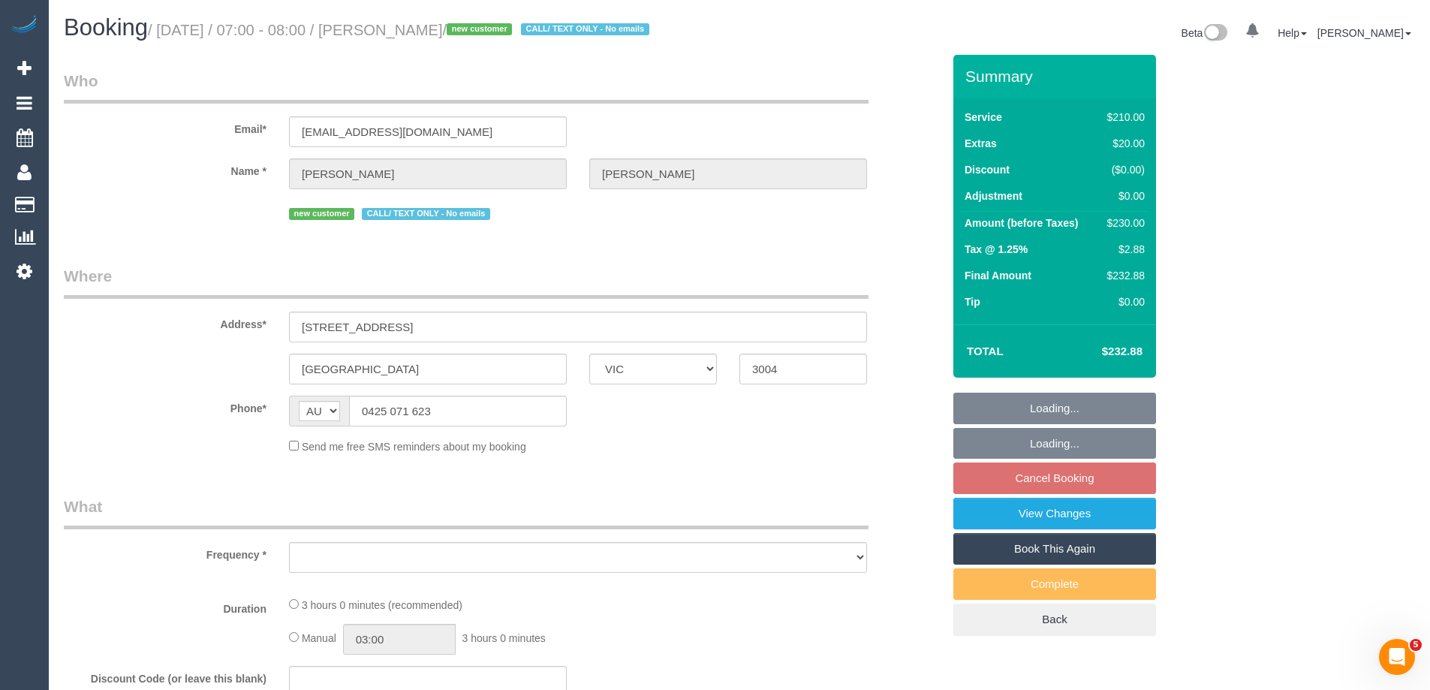
select select "number:14"
select select "number:20"
select select "number:25"
select select "number:26"
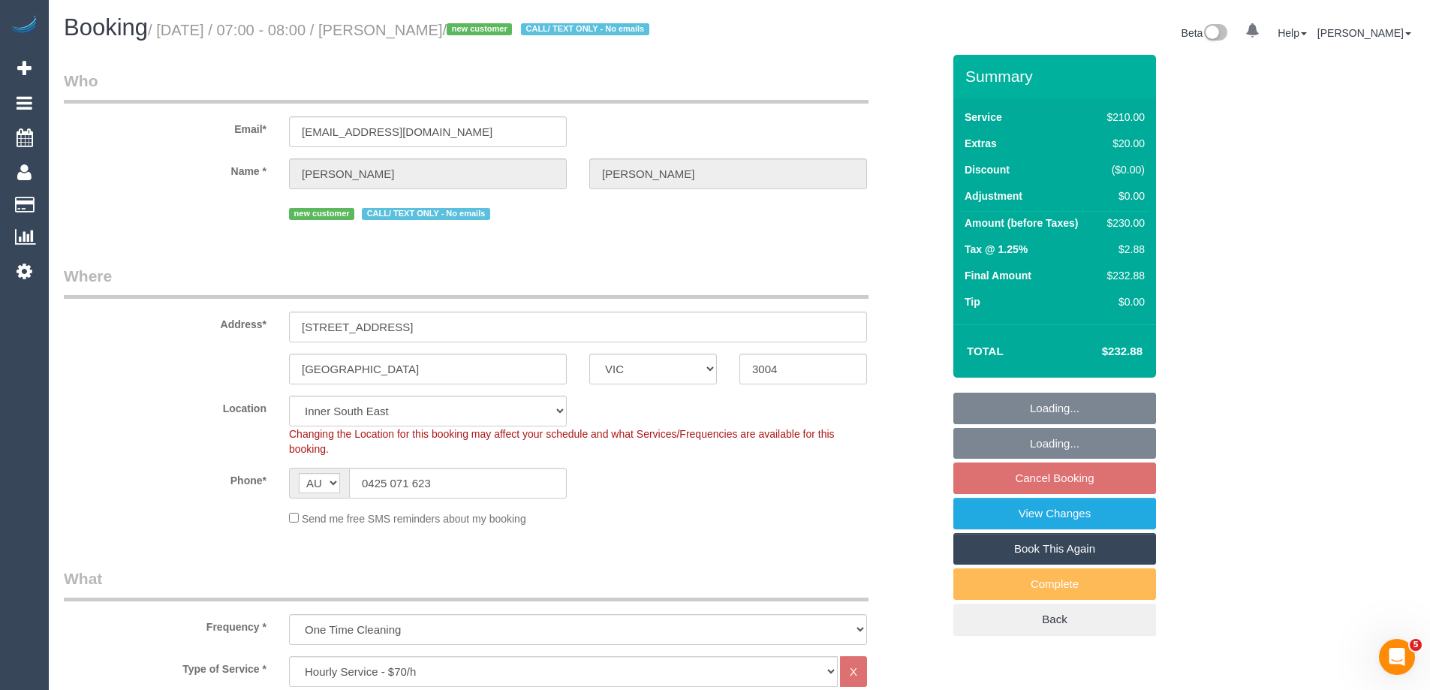
select select "object:945"
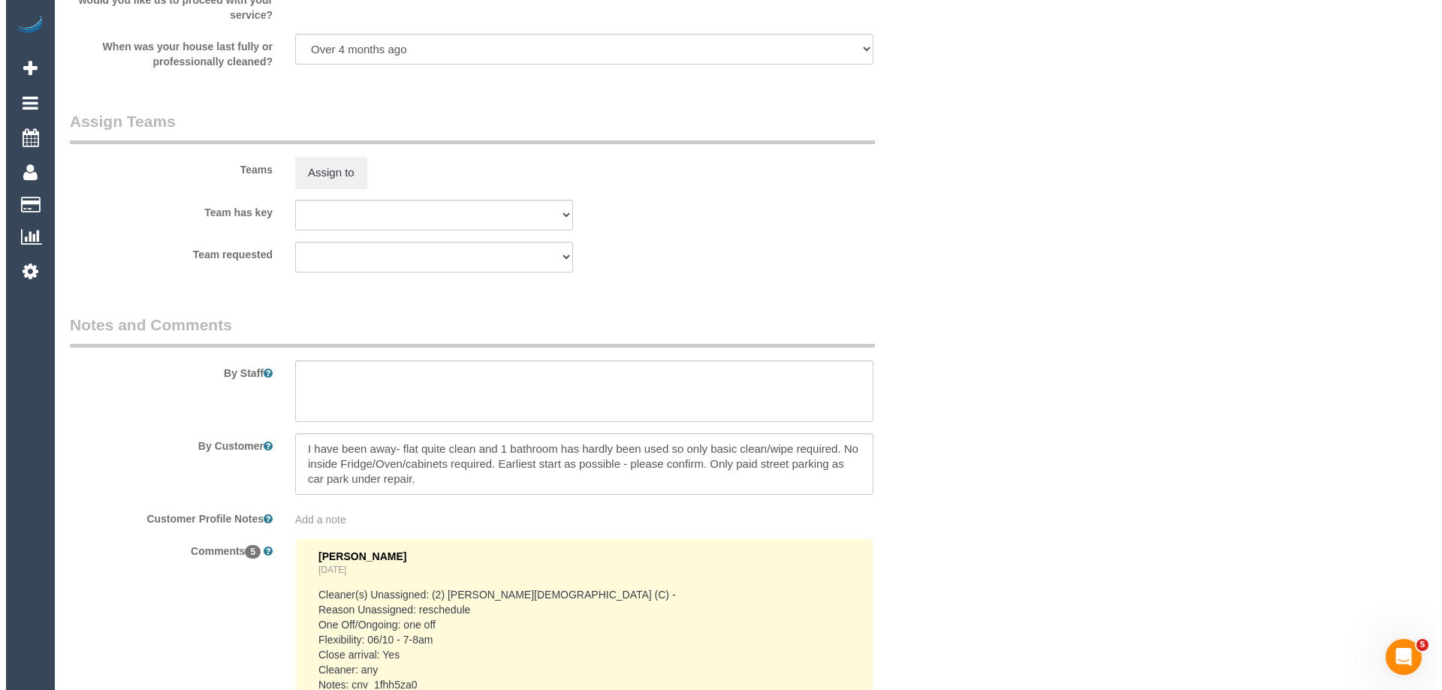
scroll to position [2253, 0]
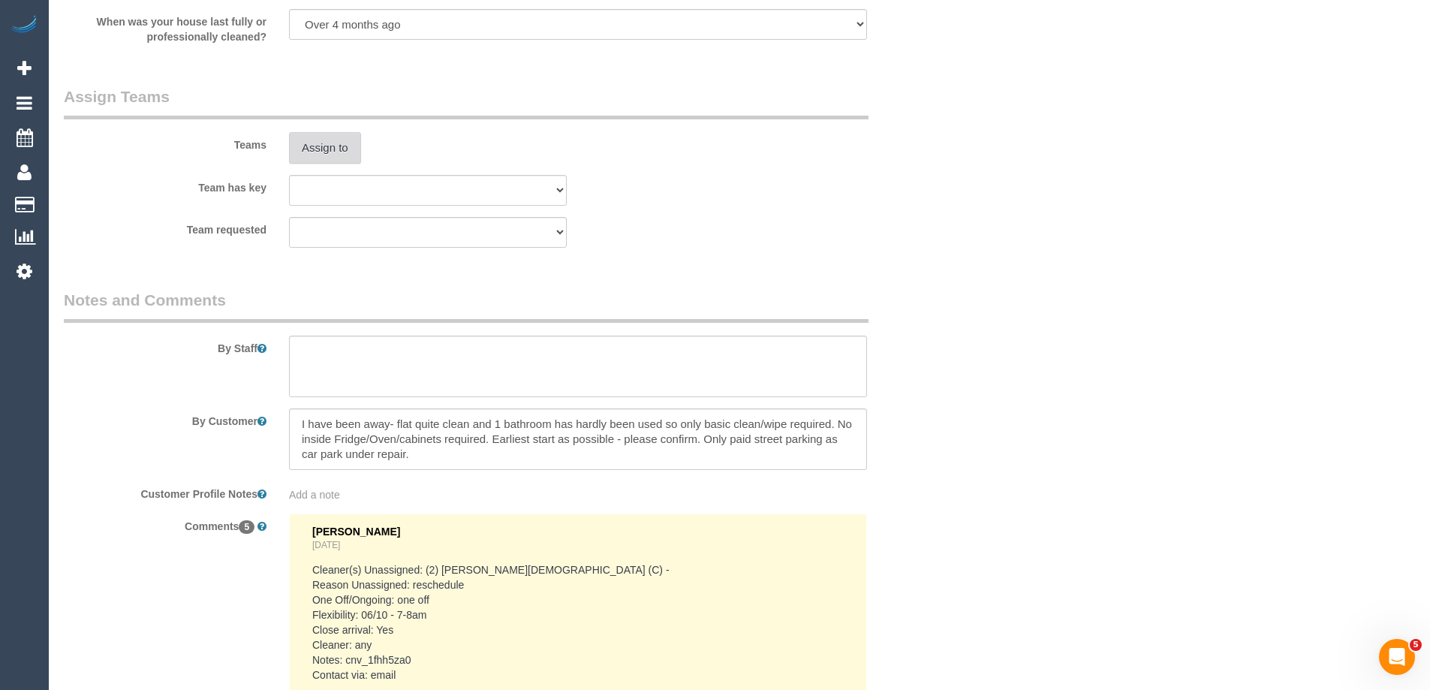
click at [328, 152] on button "Assign to" at bounding box center [325, 148] width 72 height 32
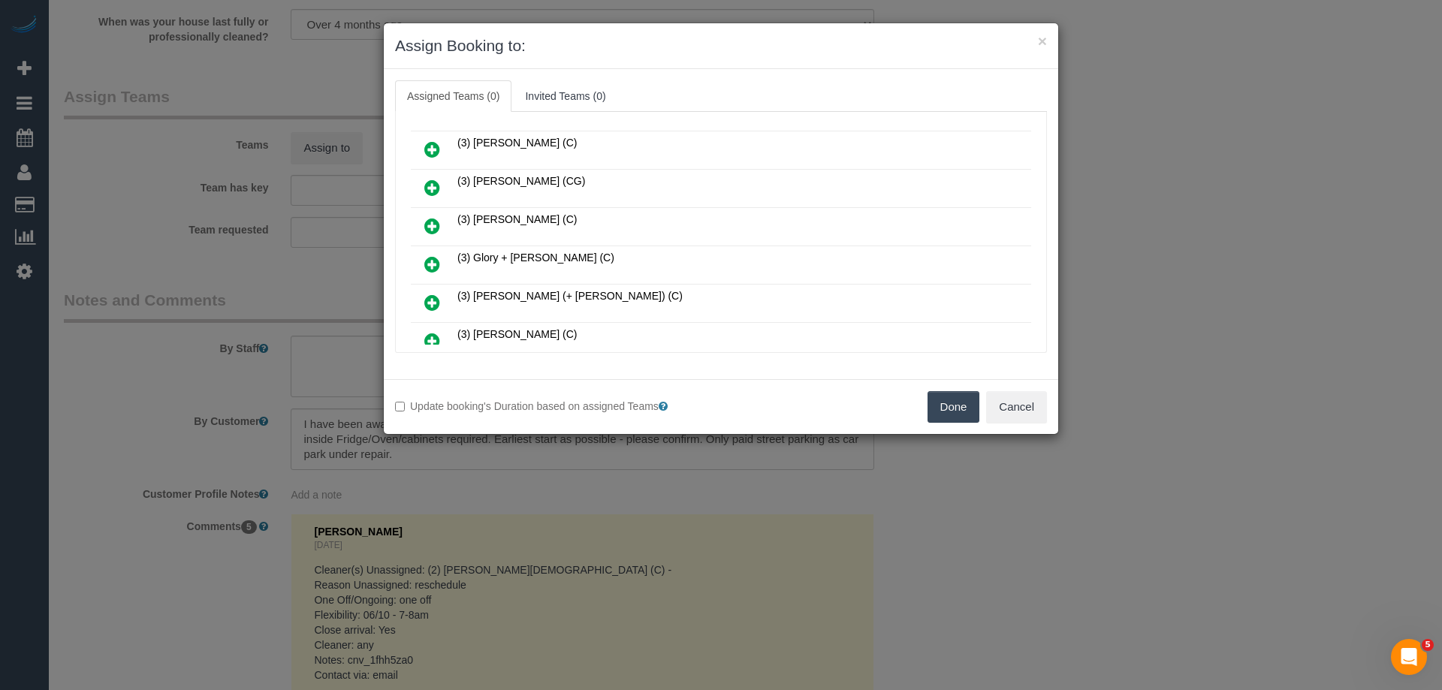
click at [424, 225] on icon at bounding box center [432, 226] width 16 height 18
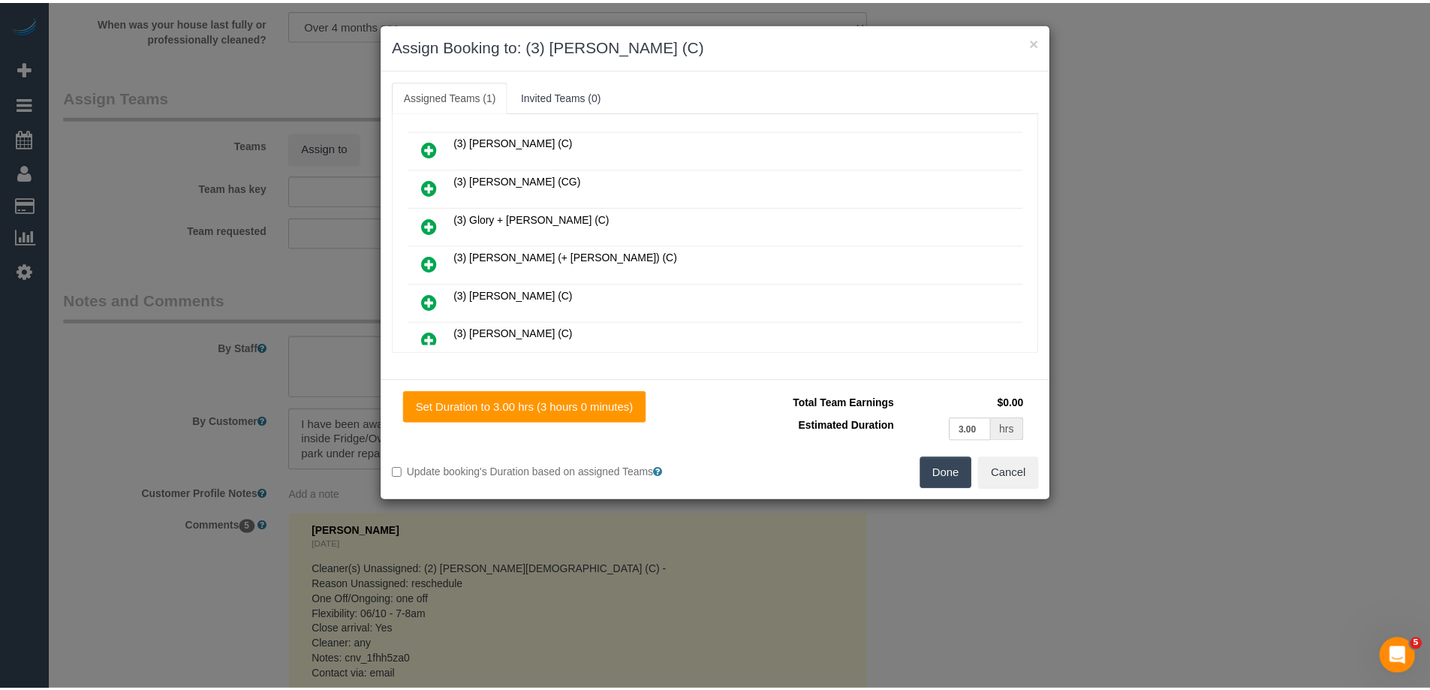
scroll to position [0, 0]
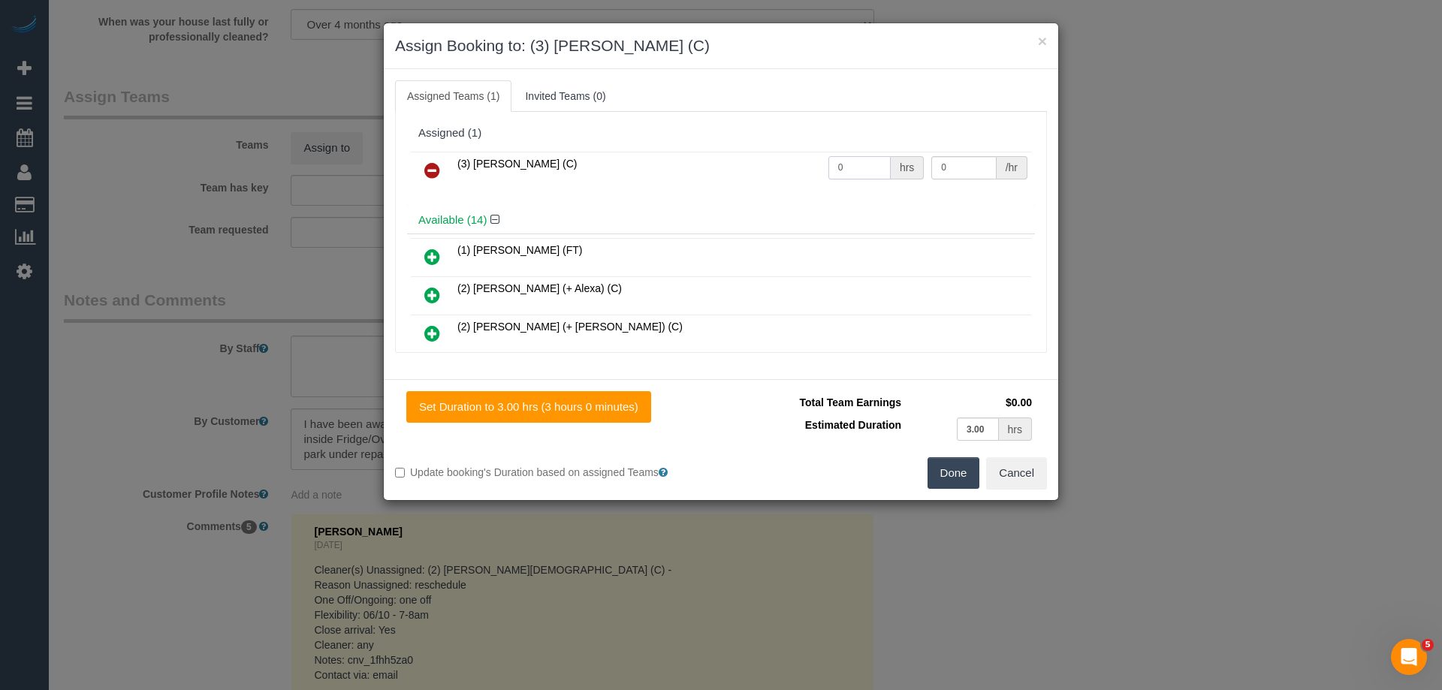
drag, startPoint x: 850, startPoint y: 167, endPoint x: 759, endPoint y: 164, distance: 90.9
click at [759, 164] on tr "(3) [PERSON_NAME] (C) 0 hrs 0 /hr" at bounding box center [721, 171] width 620 height 38
type input "3"
drag, startPoint x: 933, startPoint y: 165, endPoint x: 741, endPoint y: 164, distance: 191.5
click at [776, 164] on tr "(3) [PERSON_NAME] (C) 3 hrs 0 /hr" at bounding box center [721, 171] width 620 height 38
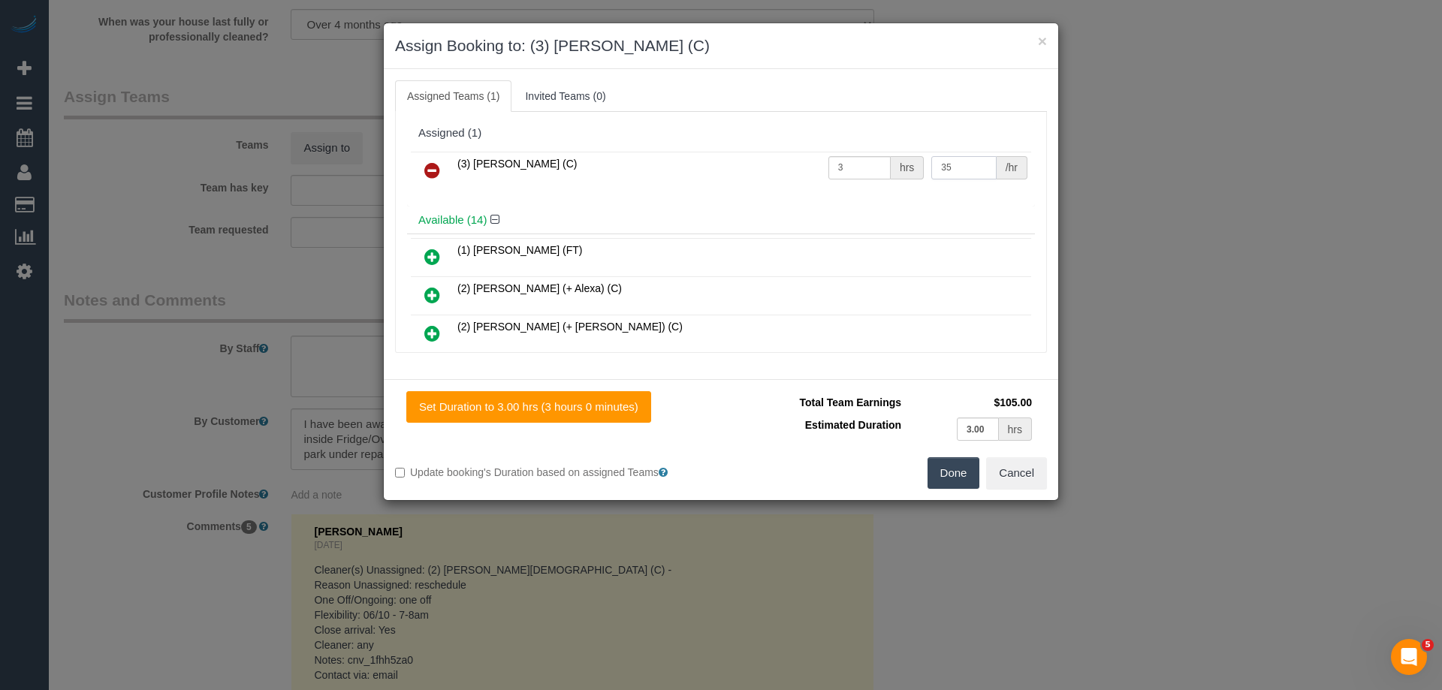
type input "35"
click at [947, 479] on button "Done" at bounding box center [953, 473] width 53 height 32
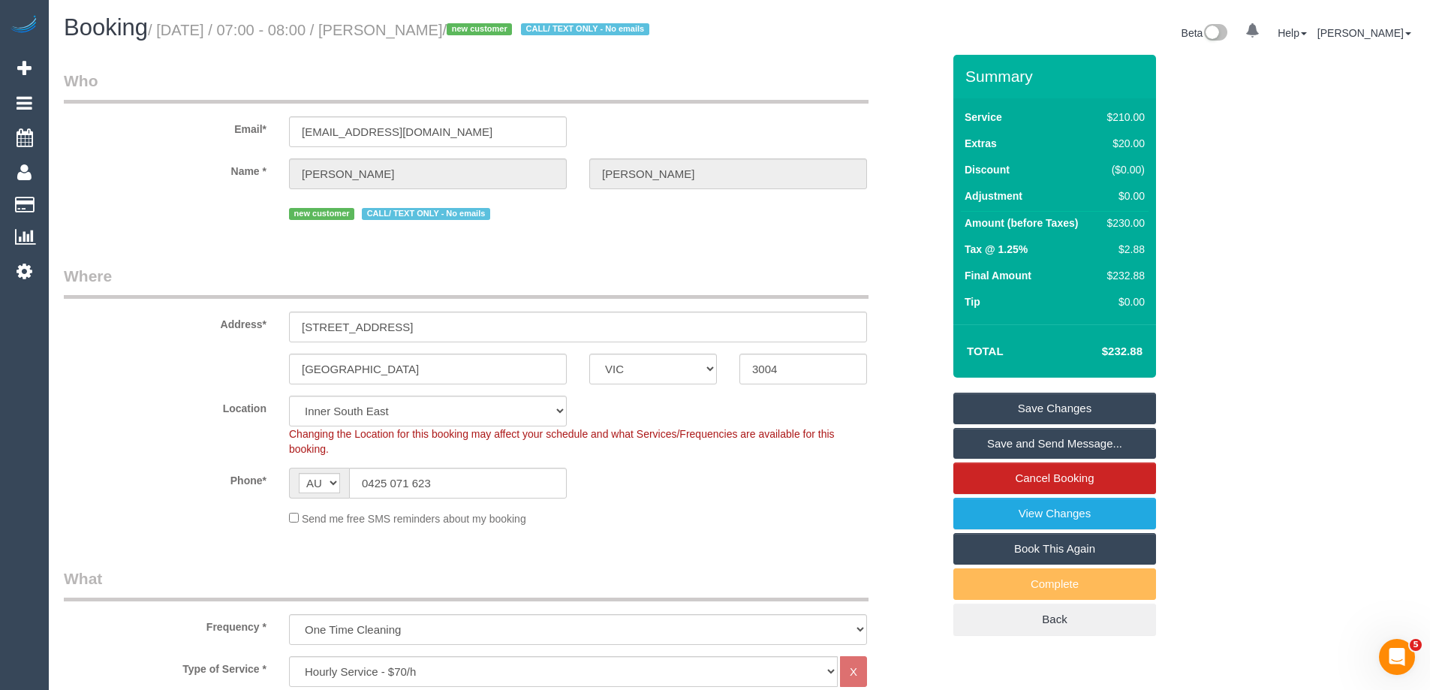
drag, startPoint x: 481, startPoint y: 27, endPoint x: 395, endPoint y: 23, distance: 85.7
click at [395, 23] on small "/ [DATE] / 07:00 - 08:00 / [PERSON_NAME] / new customer CALL/ TEXT ONLY - No em…" at bounding box center [401, 30] width 506 height 17
copy small "[PERSON_NAME]"
click at [1010, 407] on link "Save Changes" at bounding box center [1055, 409] width 203 height 32
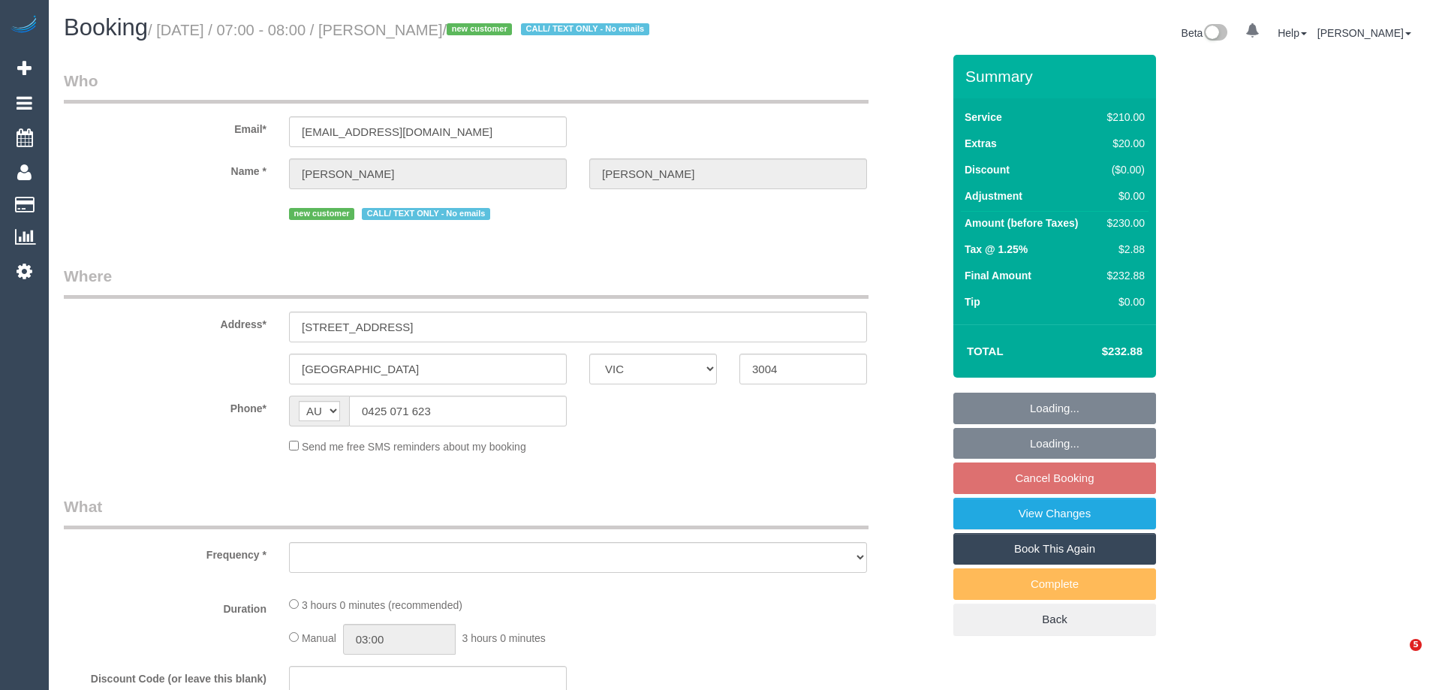
select select "VIC"
select select "object:634"
select select "string:stripe-pm_1SCVDP2GScqysDRVHd24KDTA"
select select "180"
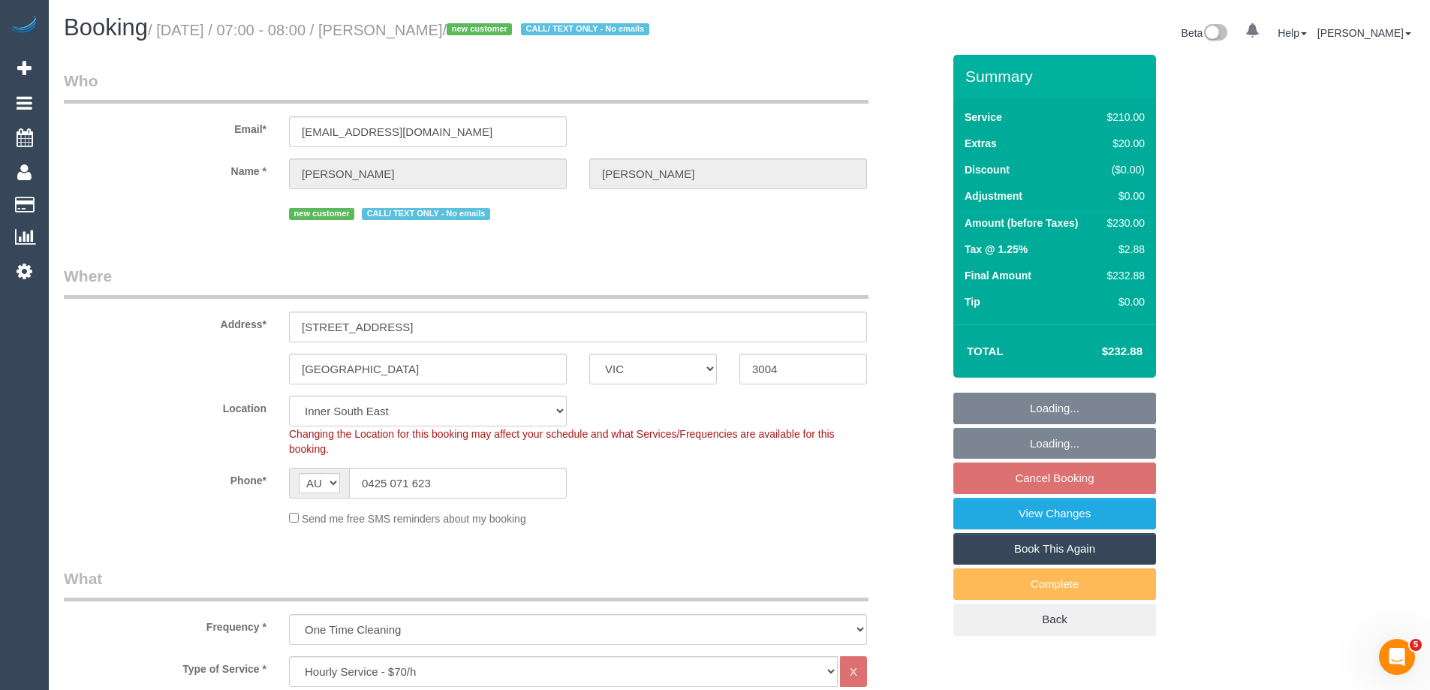
select select "object:965"
select select "number:28"
select select "number:14"
select select "number:20"
select select "number:25"
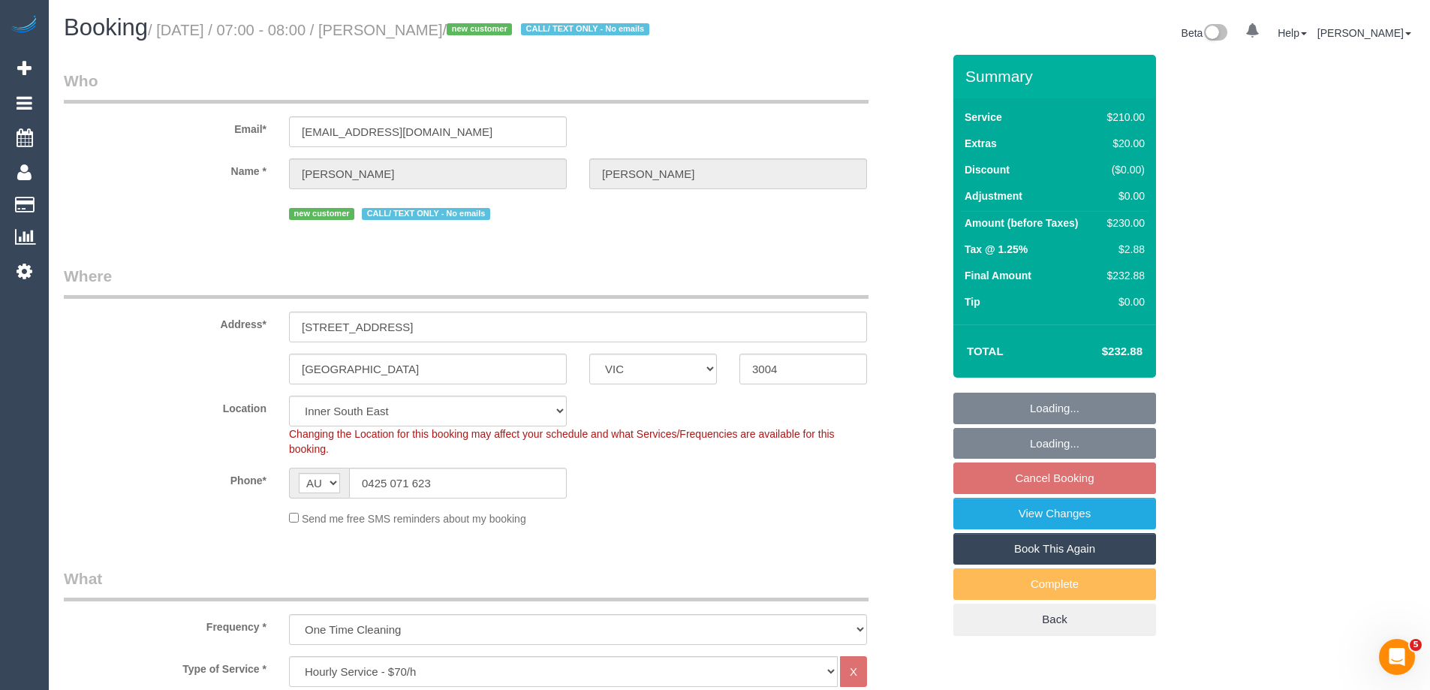
select select "number:26"
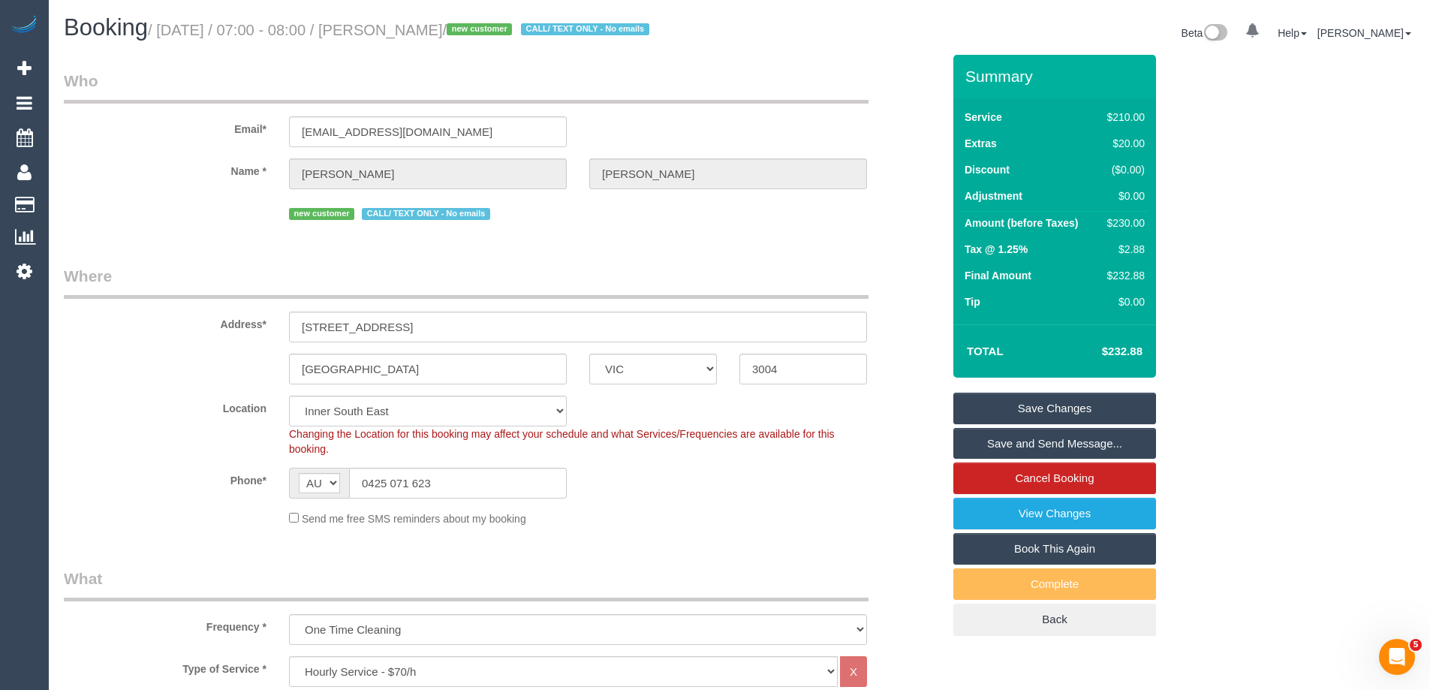
click at [996, 408] on link "Save Changes" at bounding box center [1055, 409] width 203 height 32
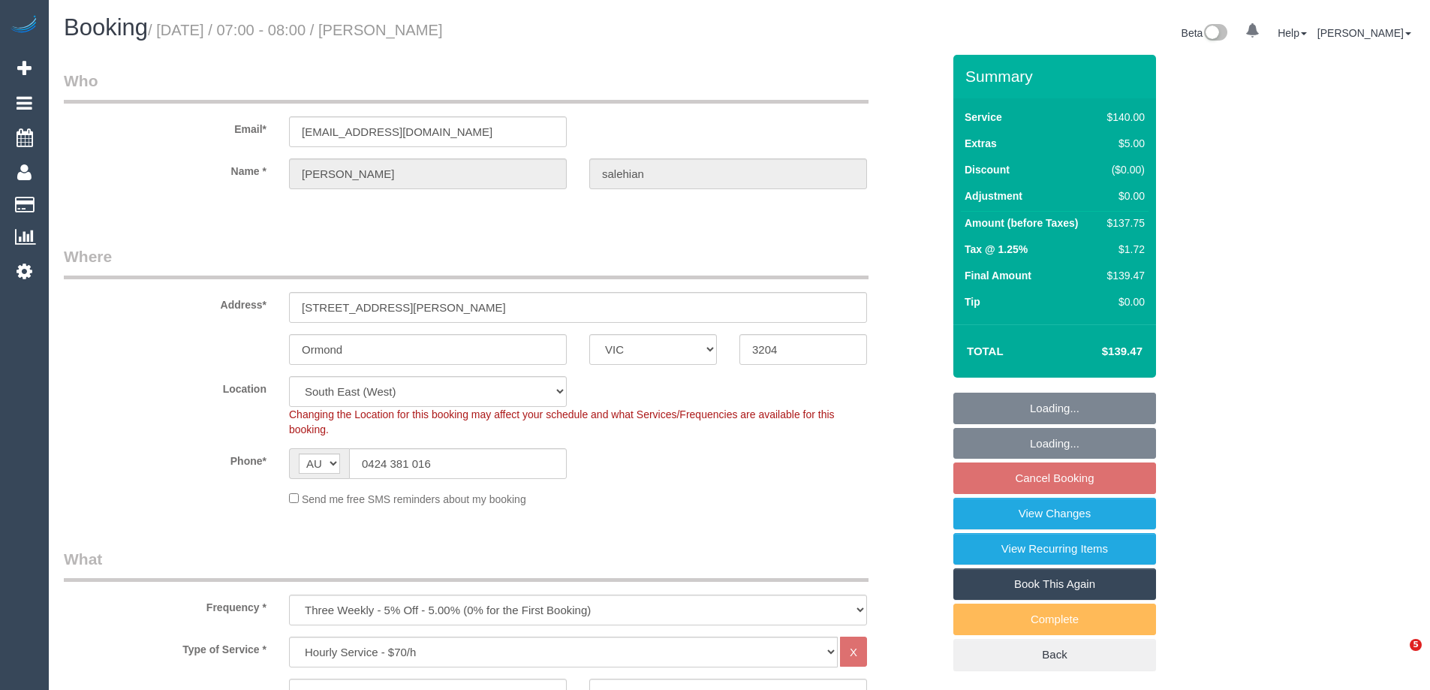
select select "VIC"
select select "object:862"
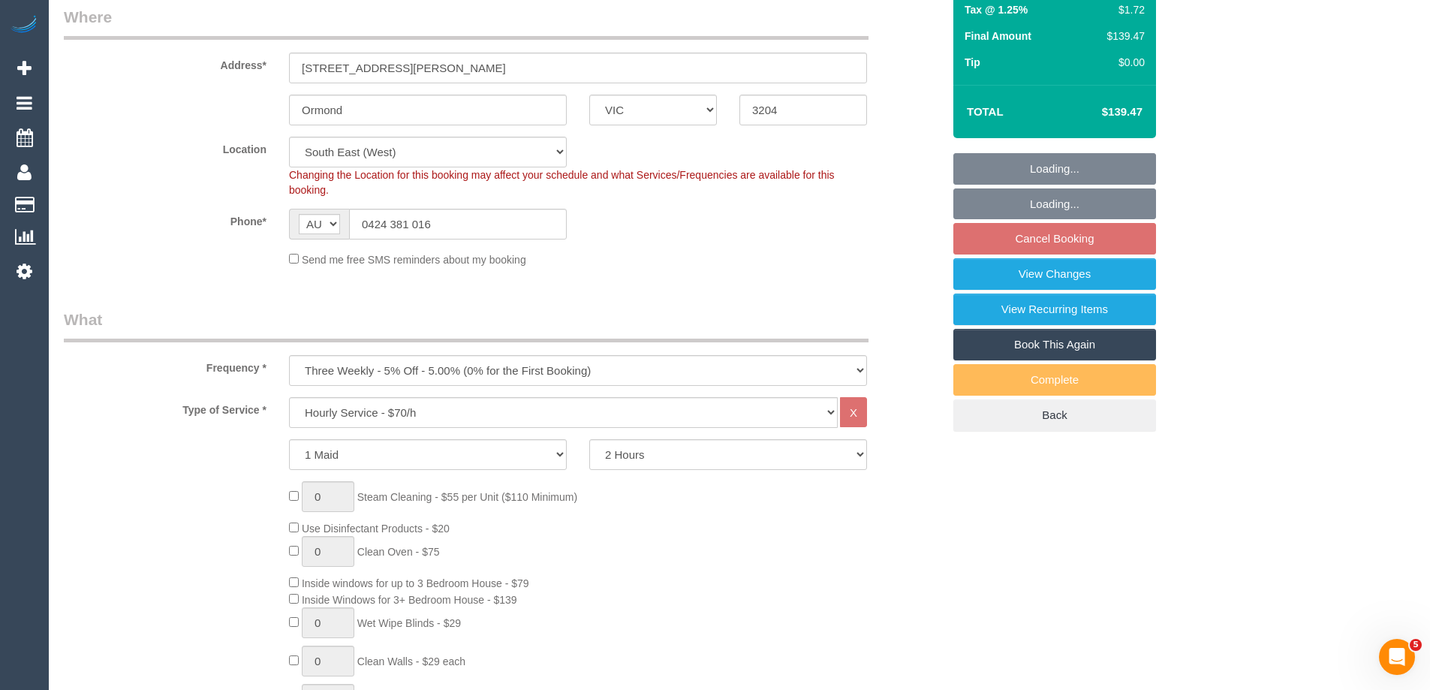
select select "string:stripe-pm_1QZ5Qn2GScqysDRVFihk4EHb"
select select "number:28"
select select "number:14"
select select "number:18"
select select "number:22"
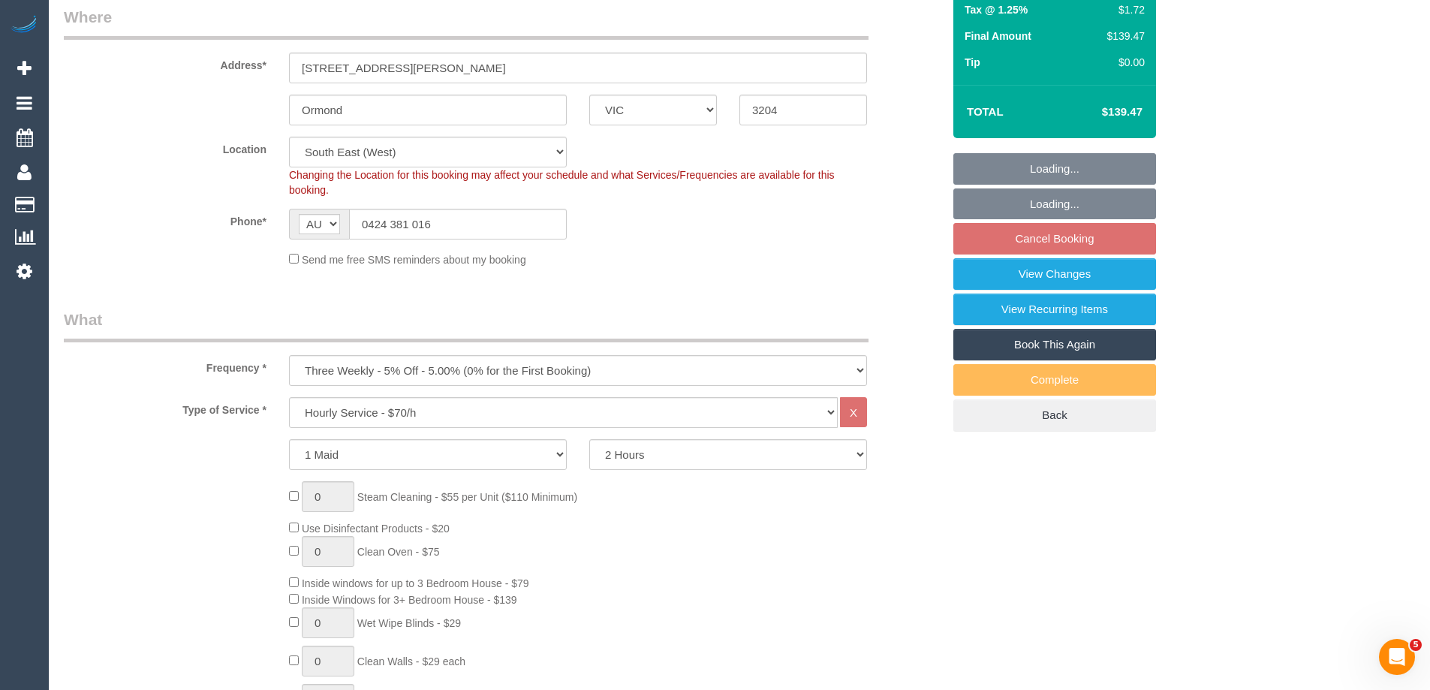
select select "number:34"
select select "number:13"
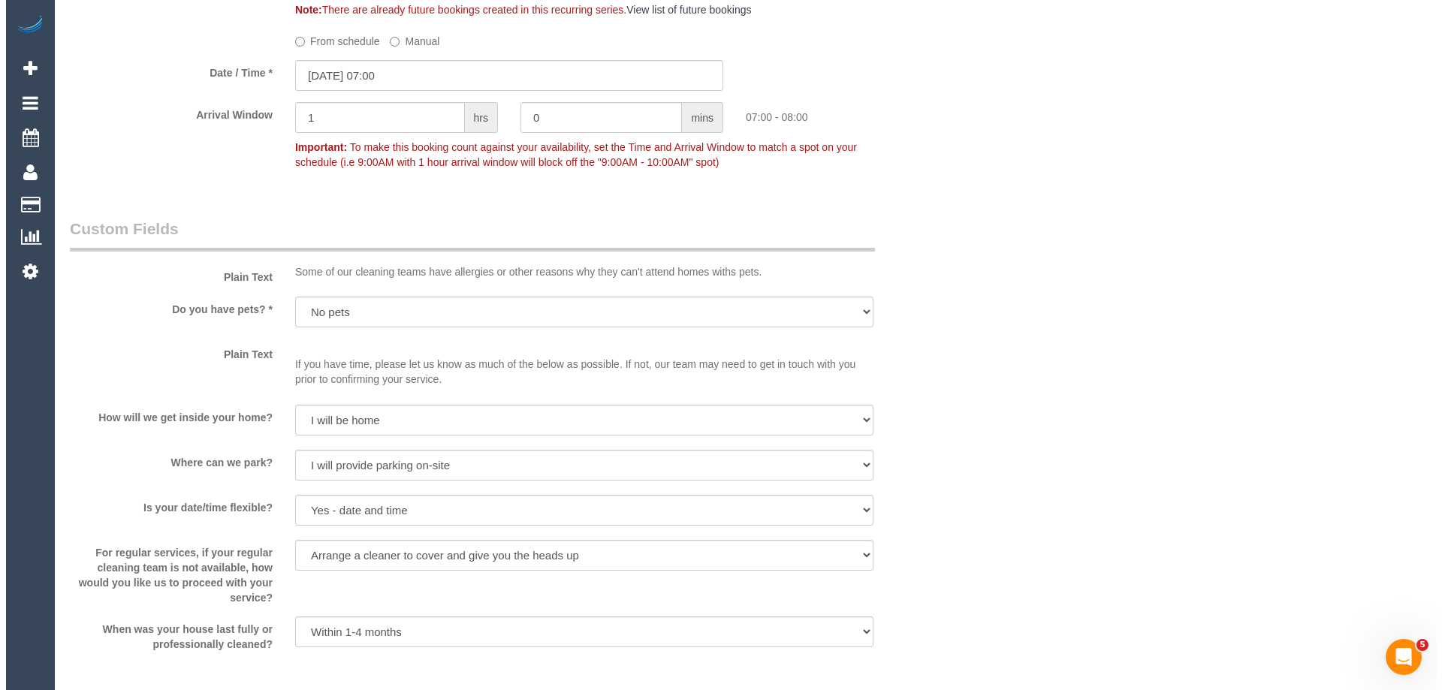
scroll to position [2103, 0]
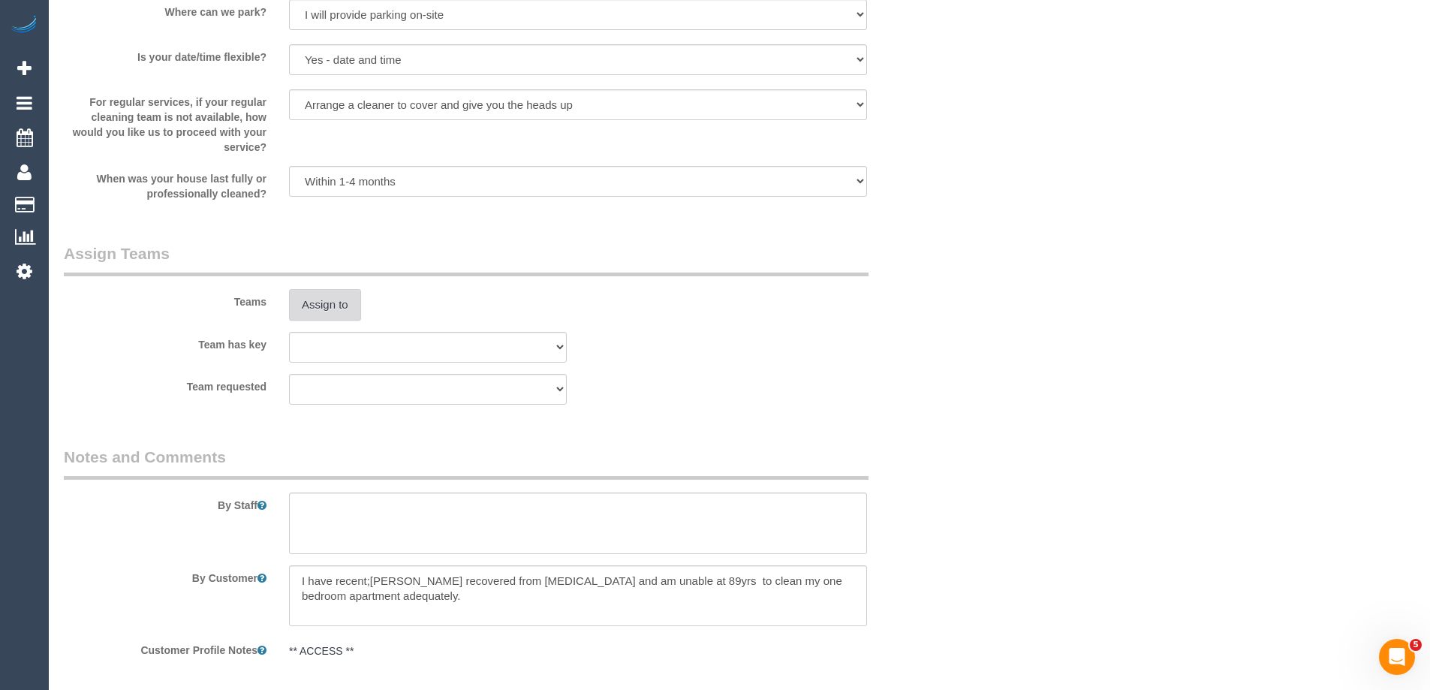
click at [325, 315] on button "Assign to" at bounding box center [325, 305] width 72 height 32
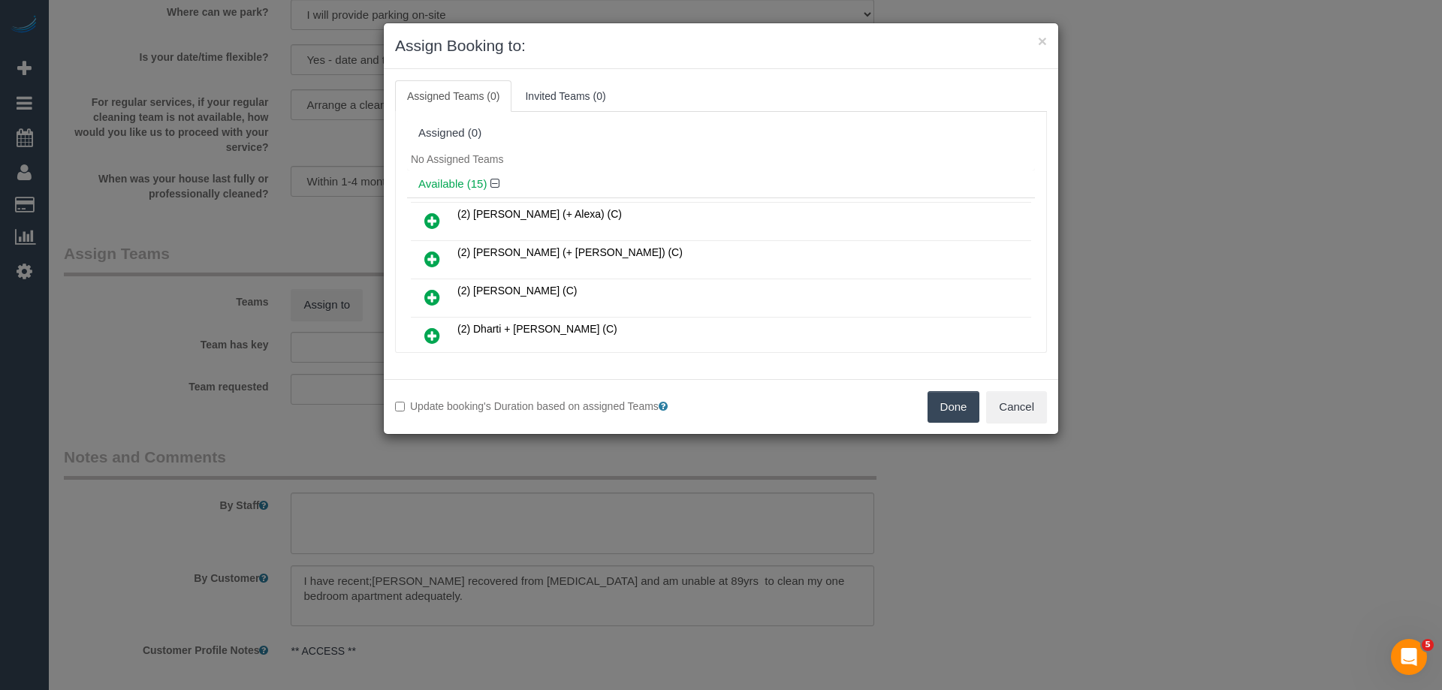
scroll to position [150, 0]
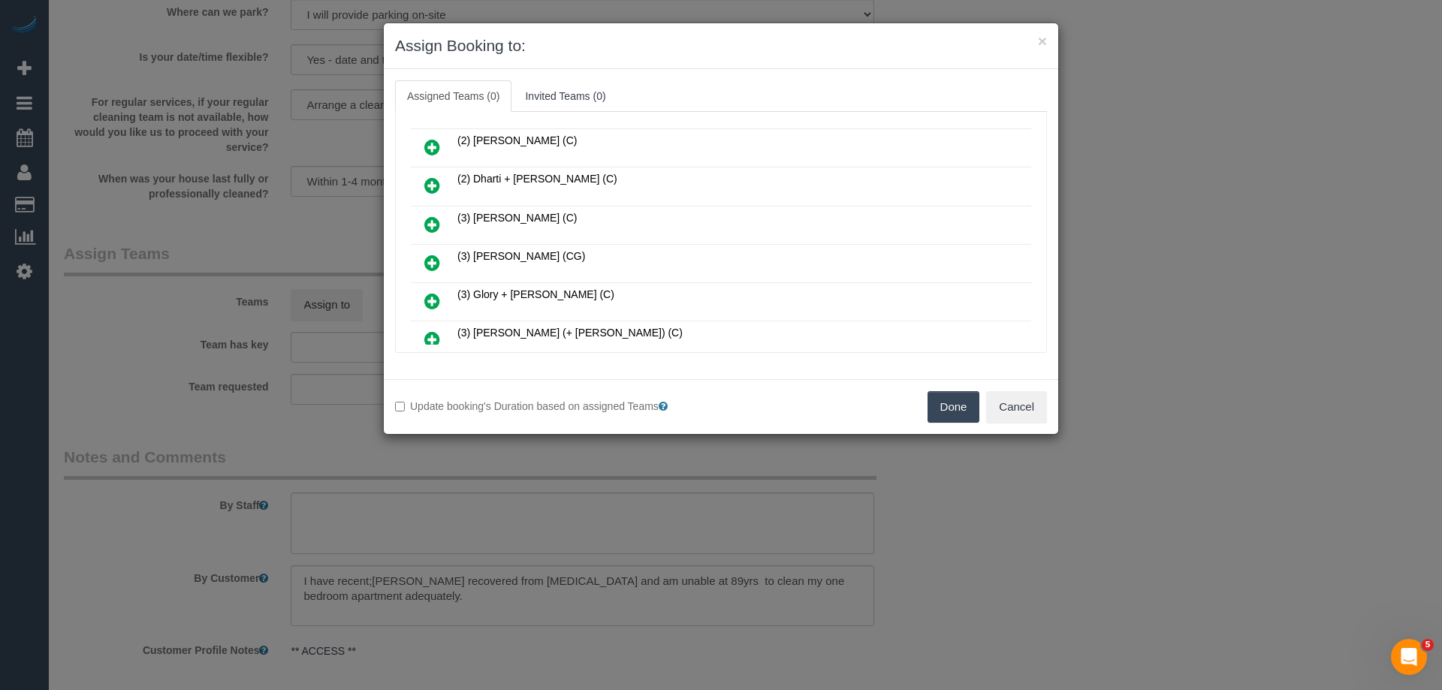
click at [421, 259] on link at bounding box center [431, 264] width 35 height 30
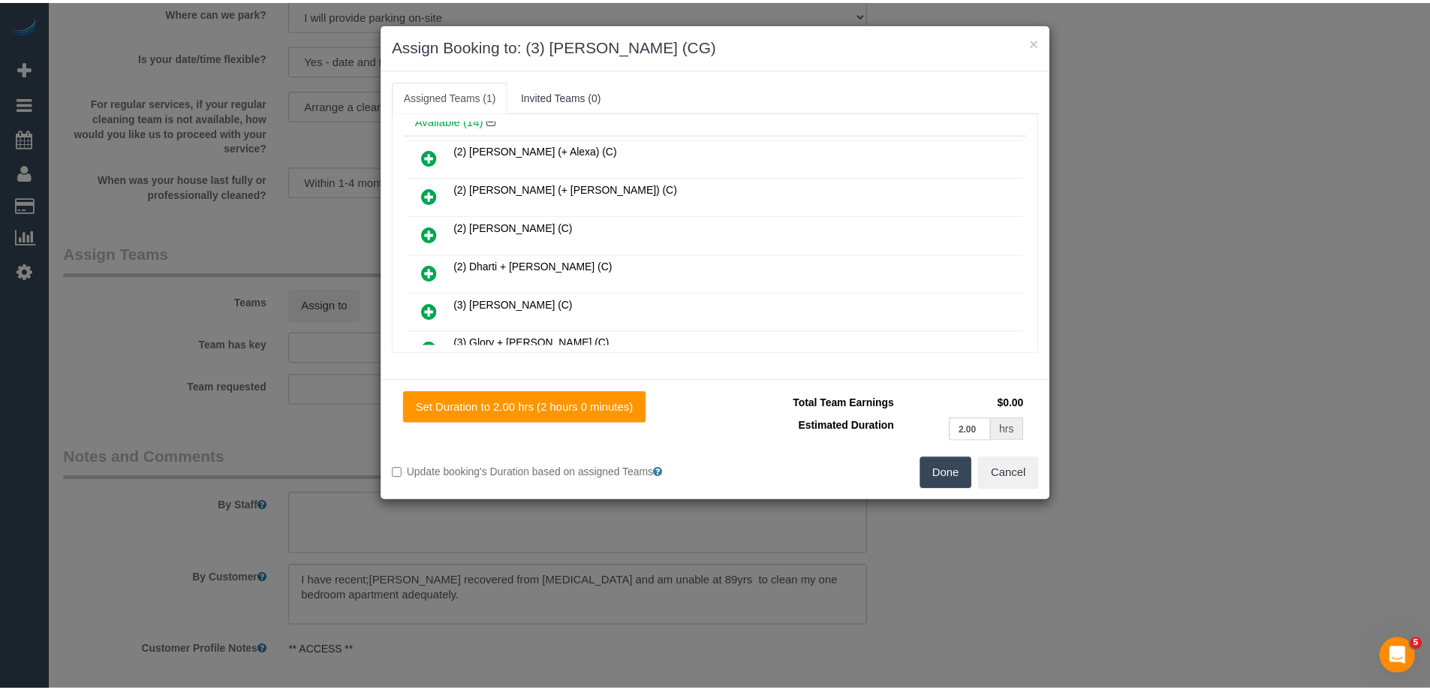
scroll to position [0, 0]
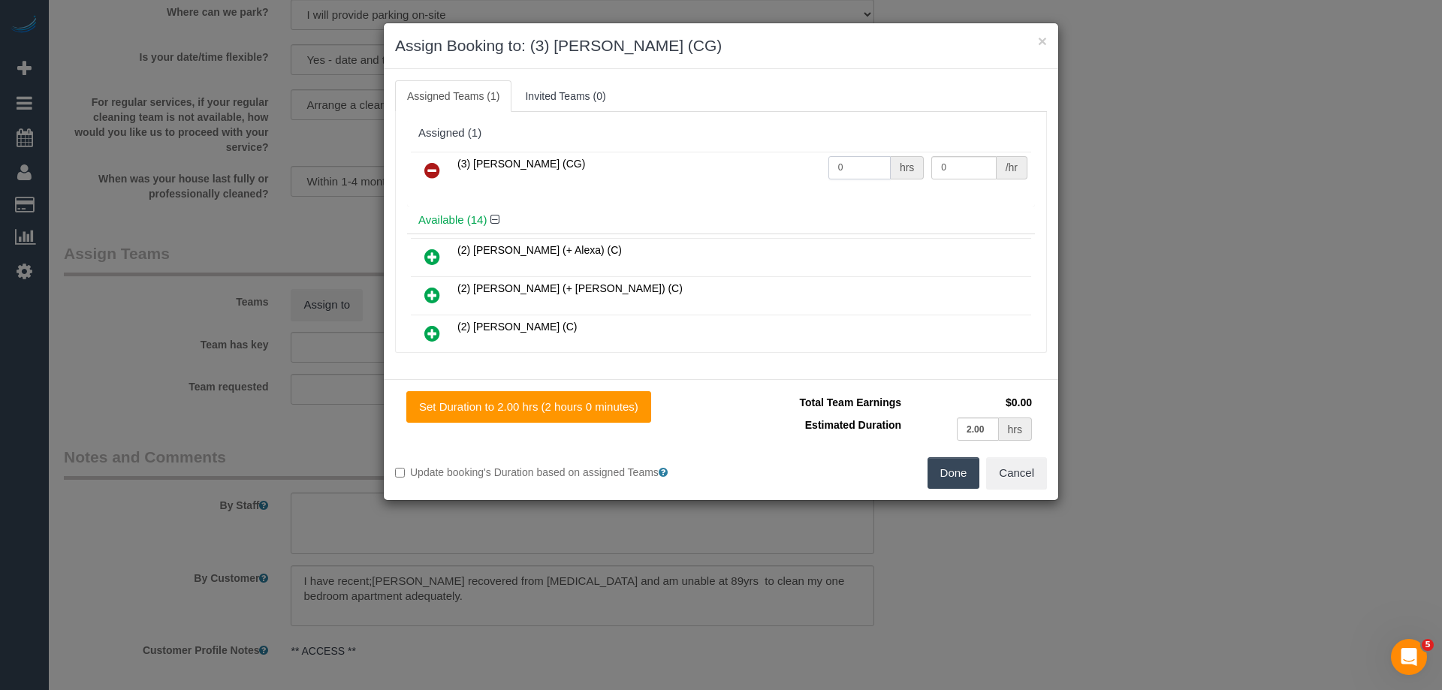
drag, startPoint x: 843, startPoint y: 173, endPoint x: 804, endPoint y: 166, distance: 39.8
click at [781, 171] on tr "(3) Ashish Patel (CG) 0 hrs 0 /hr" at bounding box center [721, 171] width 620 height 38
type input "2"
drag, startPoint x: 936, startPoint y: 168, endPoint x: 806, endPoint y: 164, distance: 130.0
click at [815, 165] on tr "(3) Ashish Patel (CG) 2 hrs 0 /hr" at bounding box center [721, 171] width 620 height 38
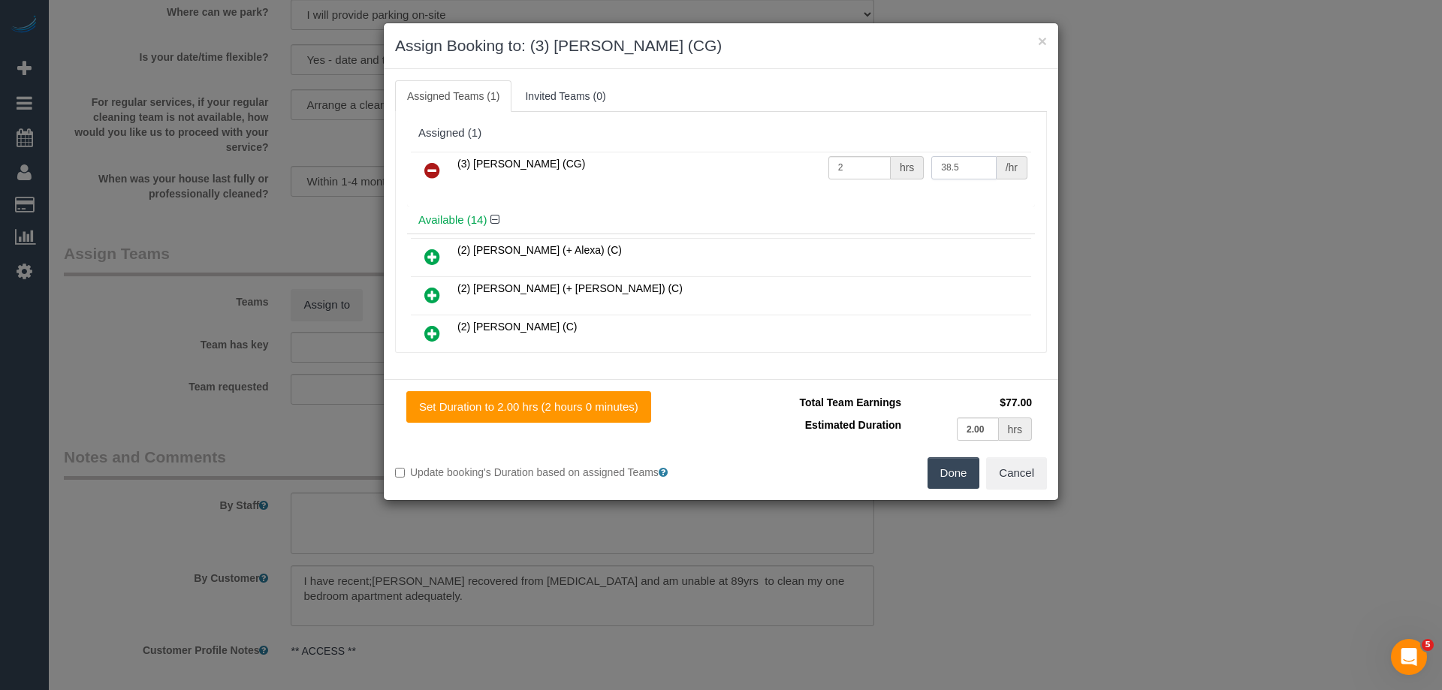
type input "38.5"
click at [939, 480] on button "Done" at bounding box center [953, 473] width 53 height 32
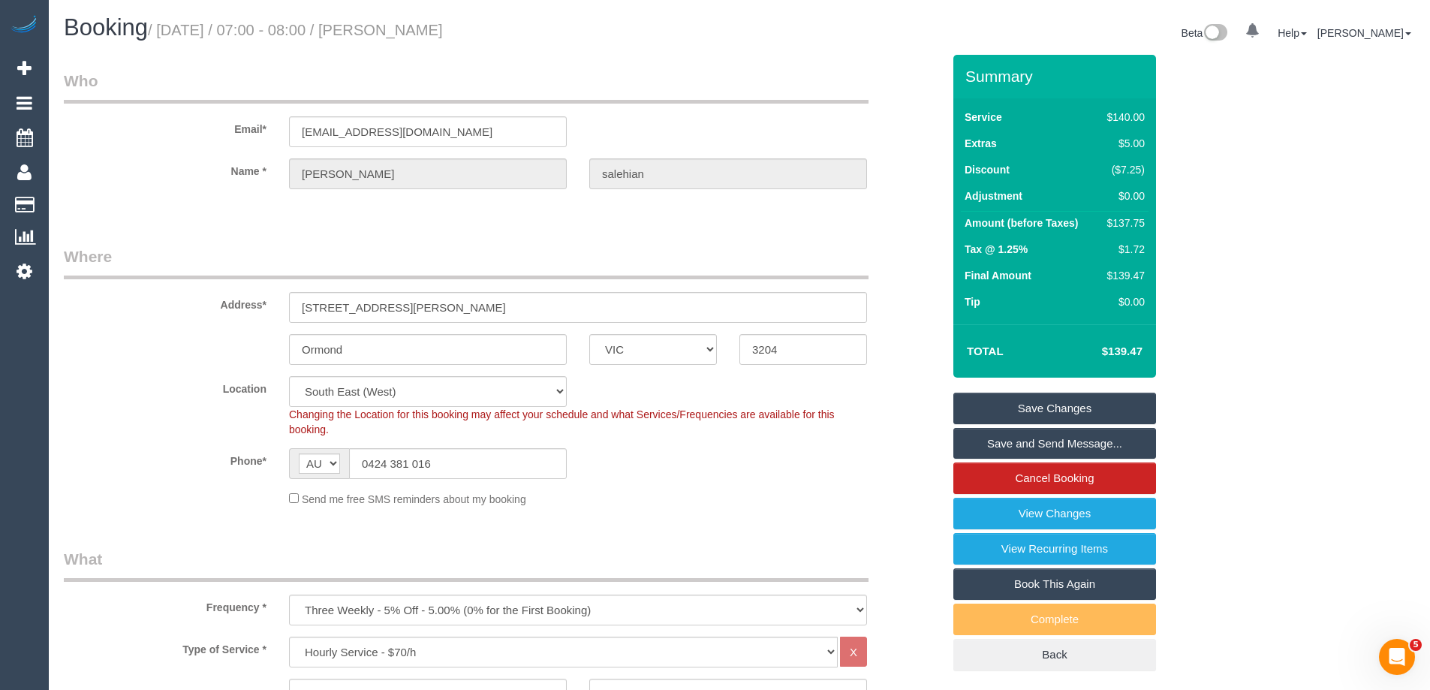
drag, startPoint x: 520, startPoint y: 24, endPoint x: 396, endPoint y: 32, distance: 123.4
click at [396, 32] on h1 "Booking / October 06, 2025 / 07:00 - 08:00 / tanya salehian" at bounding box center [396, 28] width 665 height 26
drag, startPoint x: 392, startPoint y: 35, endPoint x: 494, endPoint y: 40, distance: 102.3
click at [494, 40] on h1 "Booking / October 06, 2025 / 07:00 - 08:00 / tanya salehian" at bounding box center [396, 28] width 665 height 26
copy small "tanya salehian"
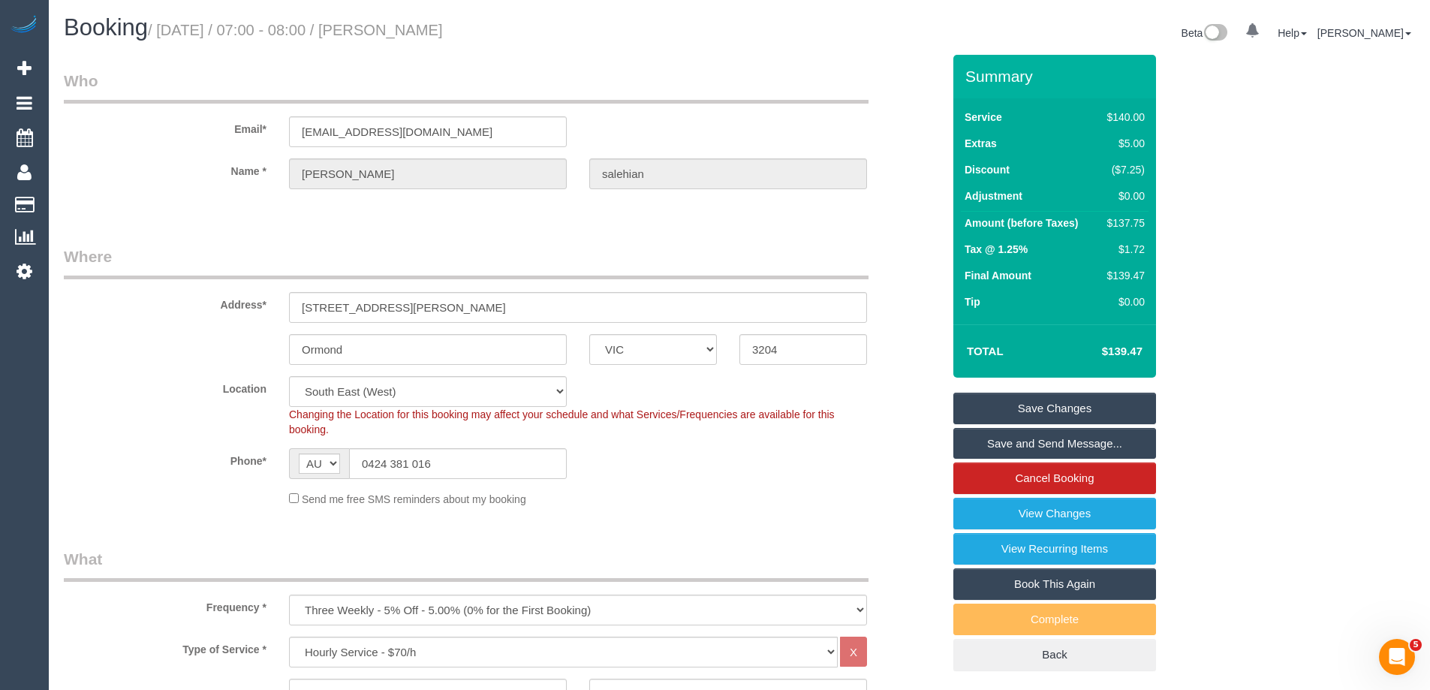
click at [1000, 405] on link "Save Changes" at bounding box center [1055, 409] width 203 height 32
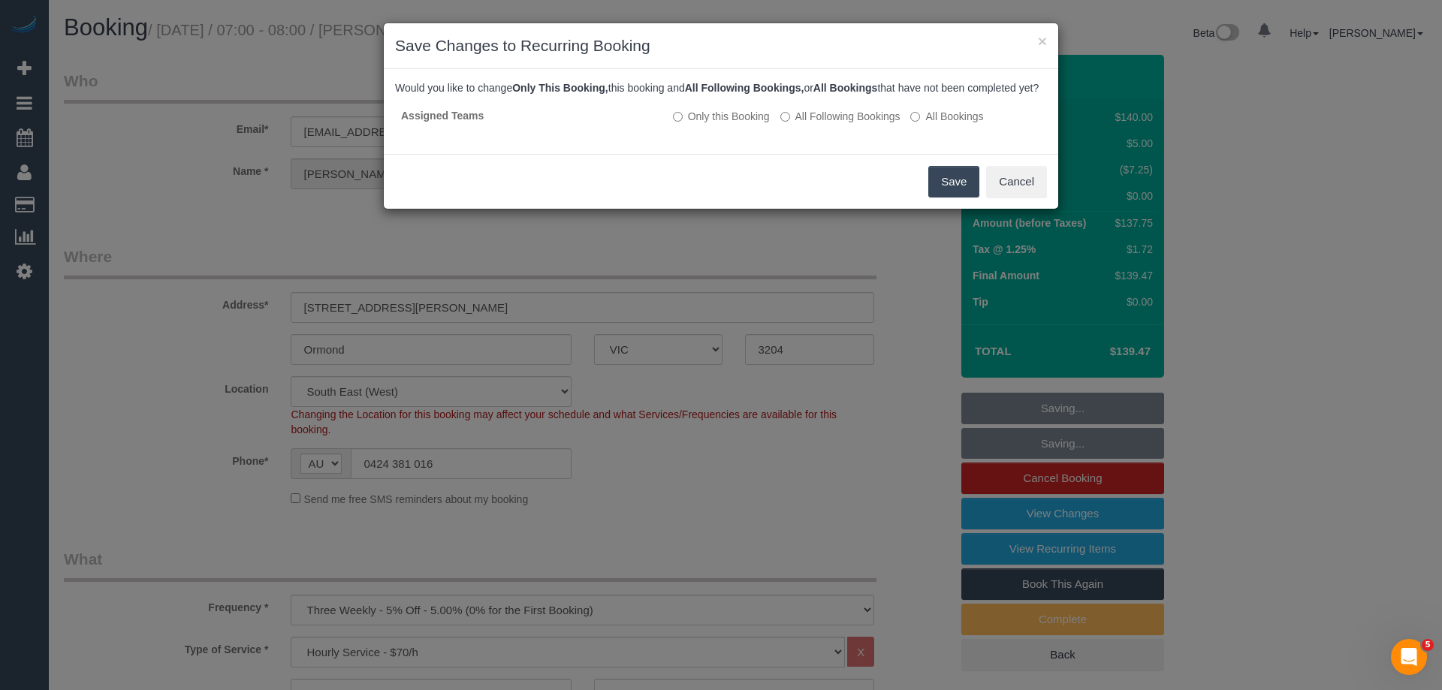
click at [958, 186] on button "Save" at bounding box center [953, 182] width 51 height 32
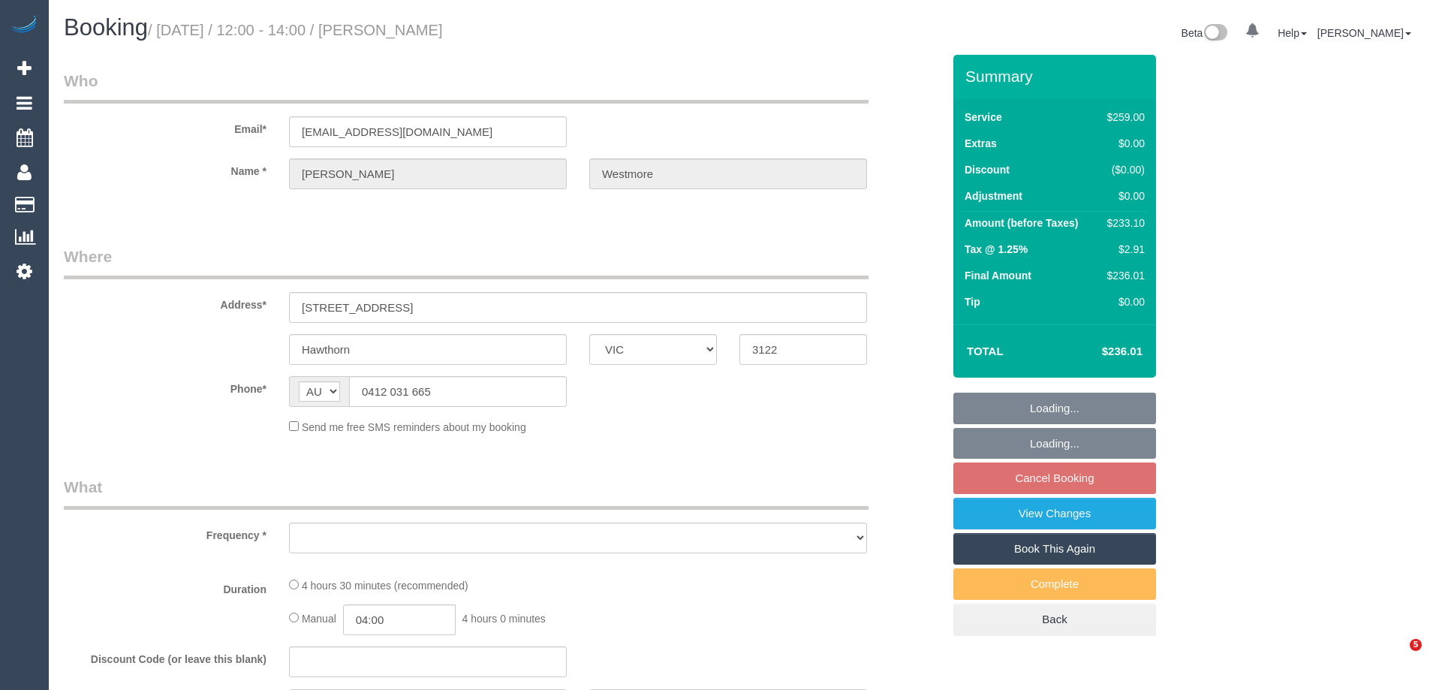
select select "VIC"
select select "object:543"
select select "string:stripe-pm_1QHaWF2GScqysDRVr54Yyz38"
select select "number:27"
select select "number:14"
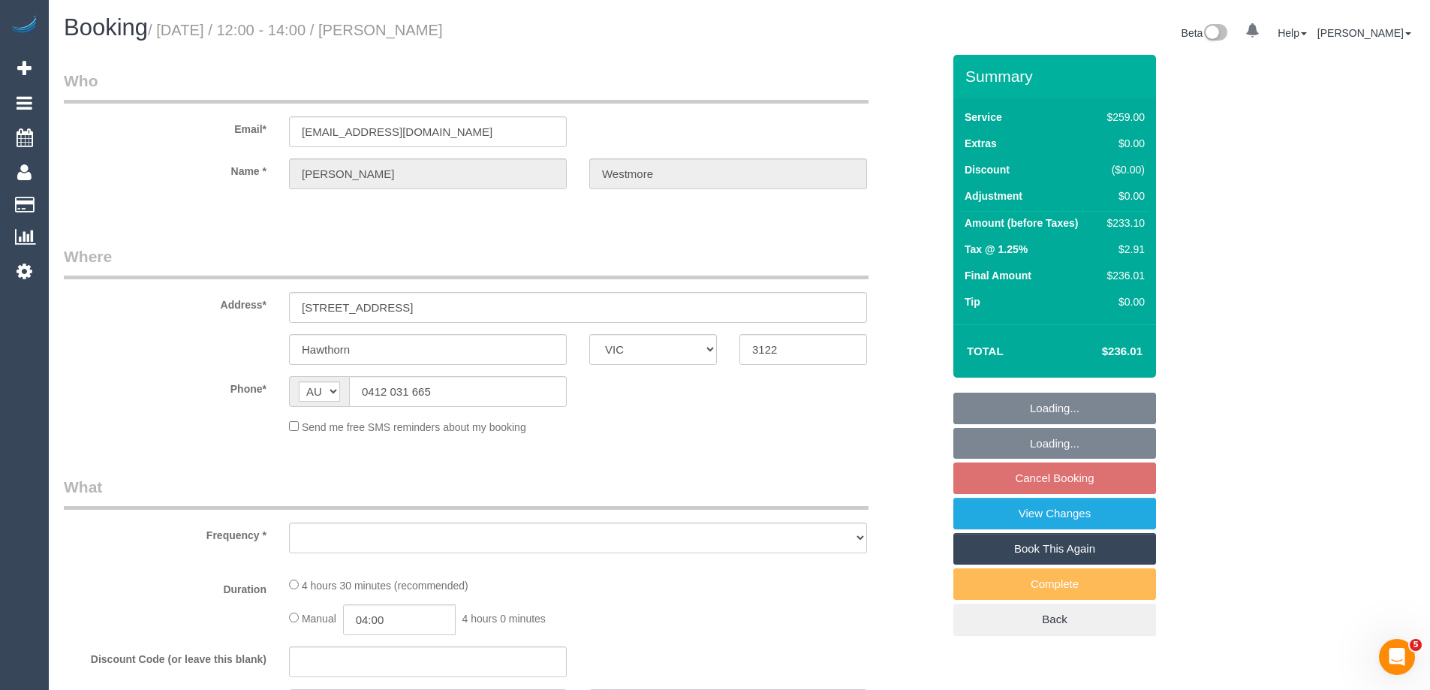
select select "number:19"
select select "number:22"
select select "number:33"
select select "number:11"
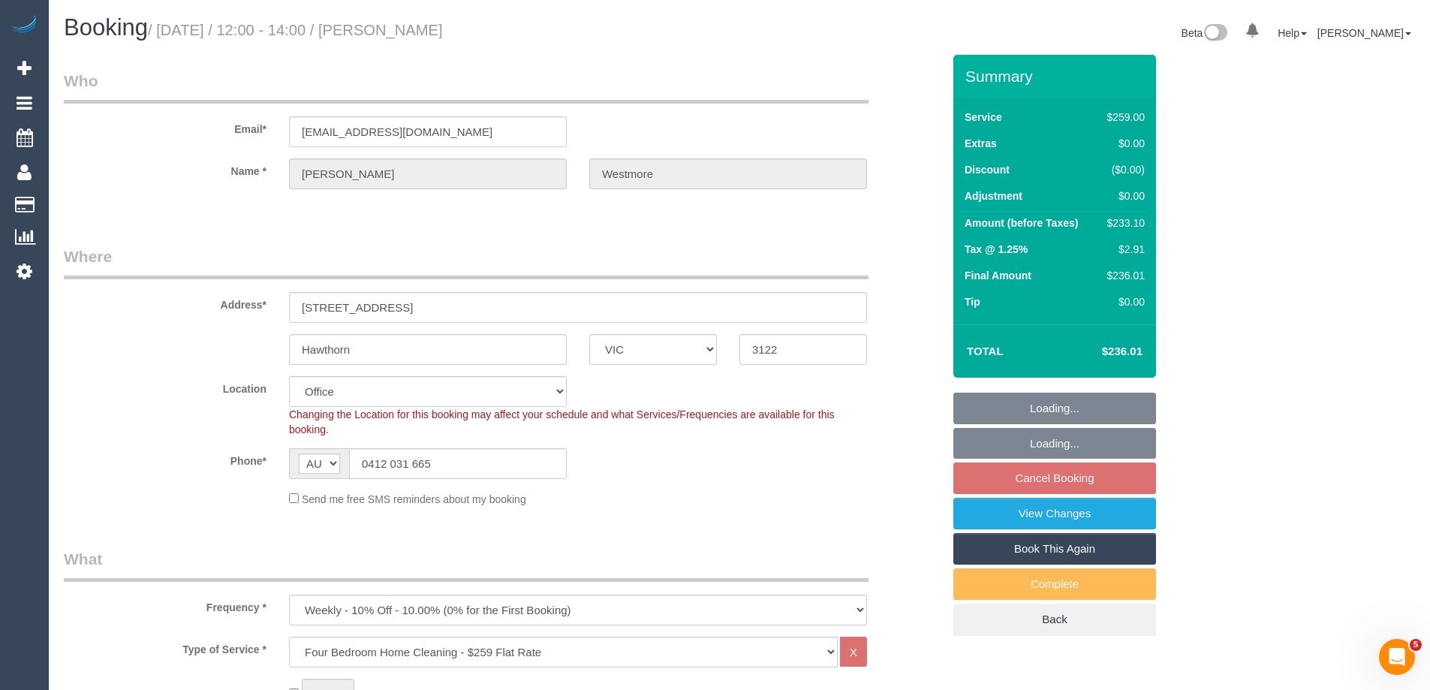
select select "object:2148"
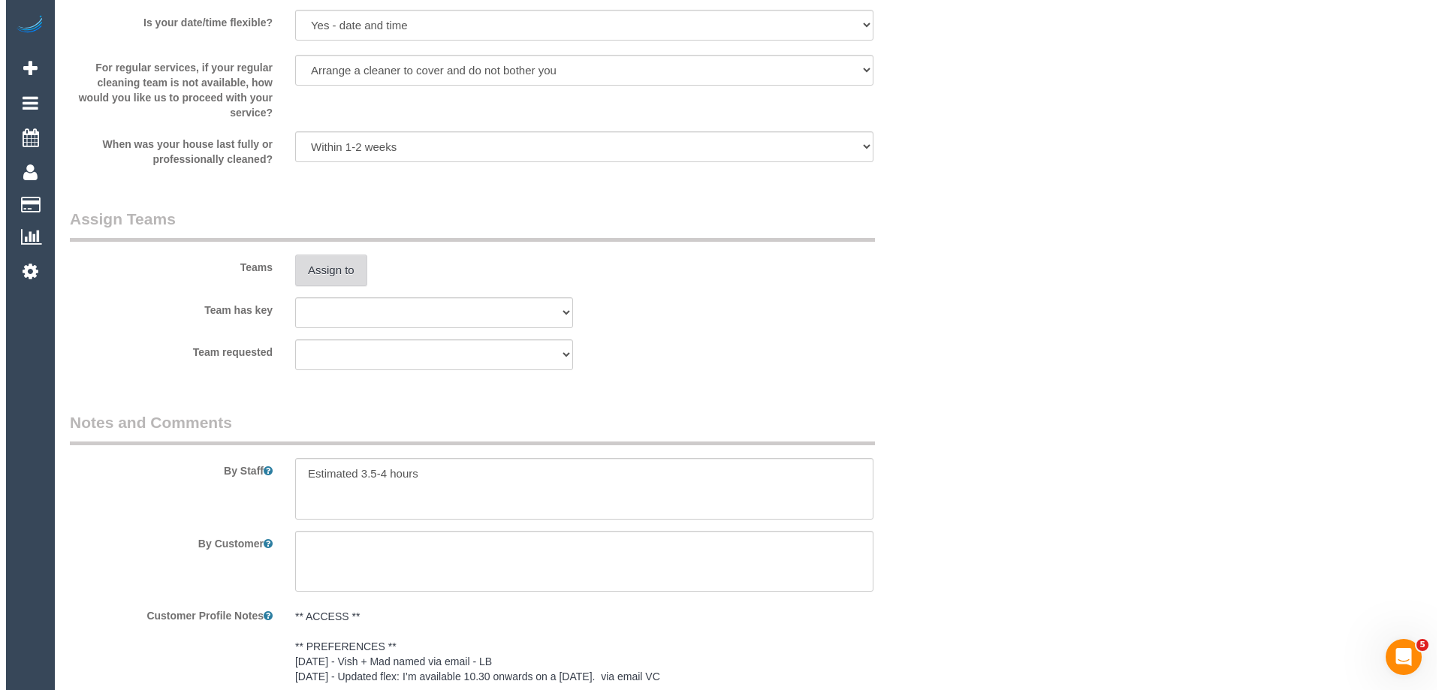
scroll to position [2328, 0]
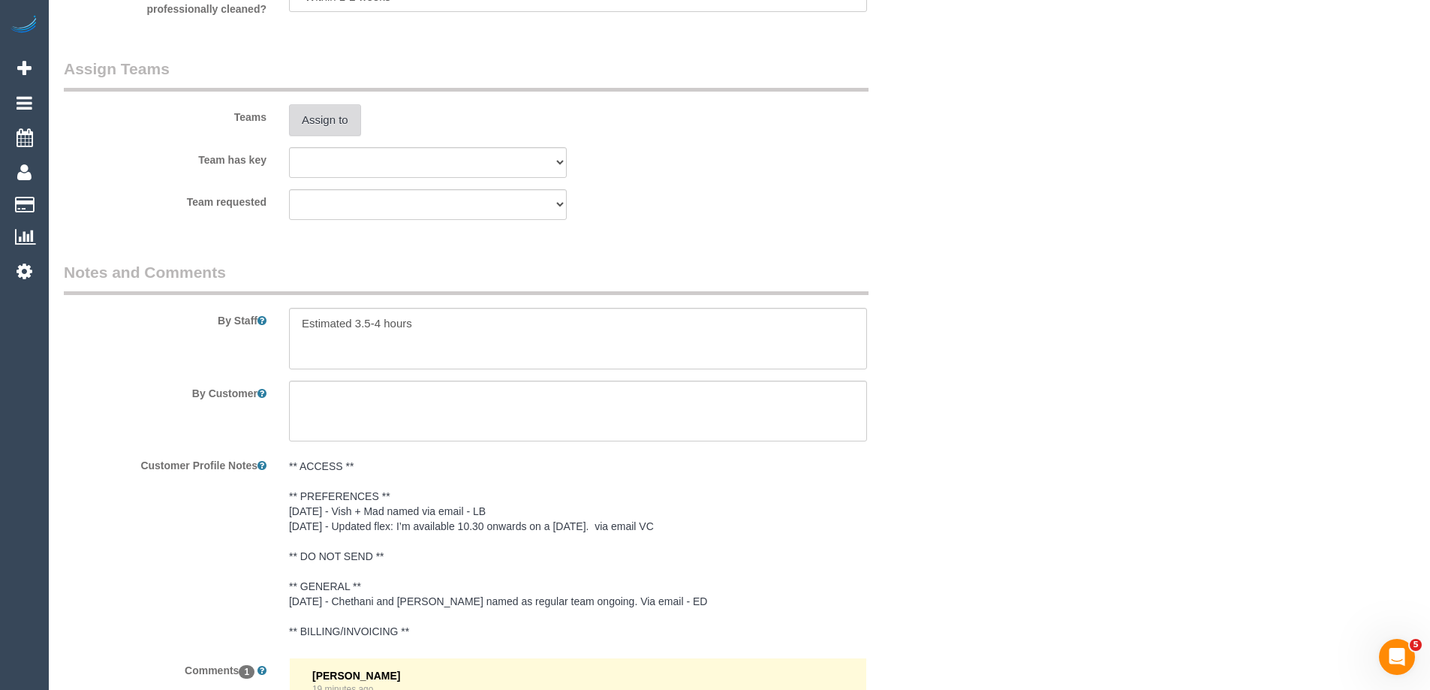
click at [318, 116] on button "Assign to" at bounding box center [325, 120] width 72 height 32
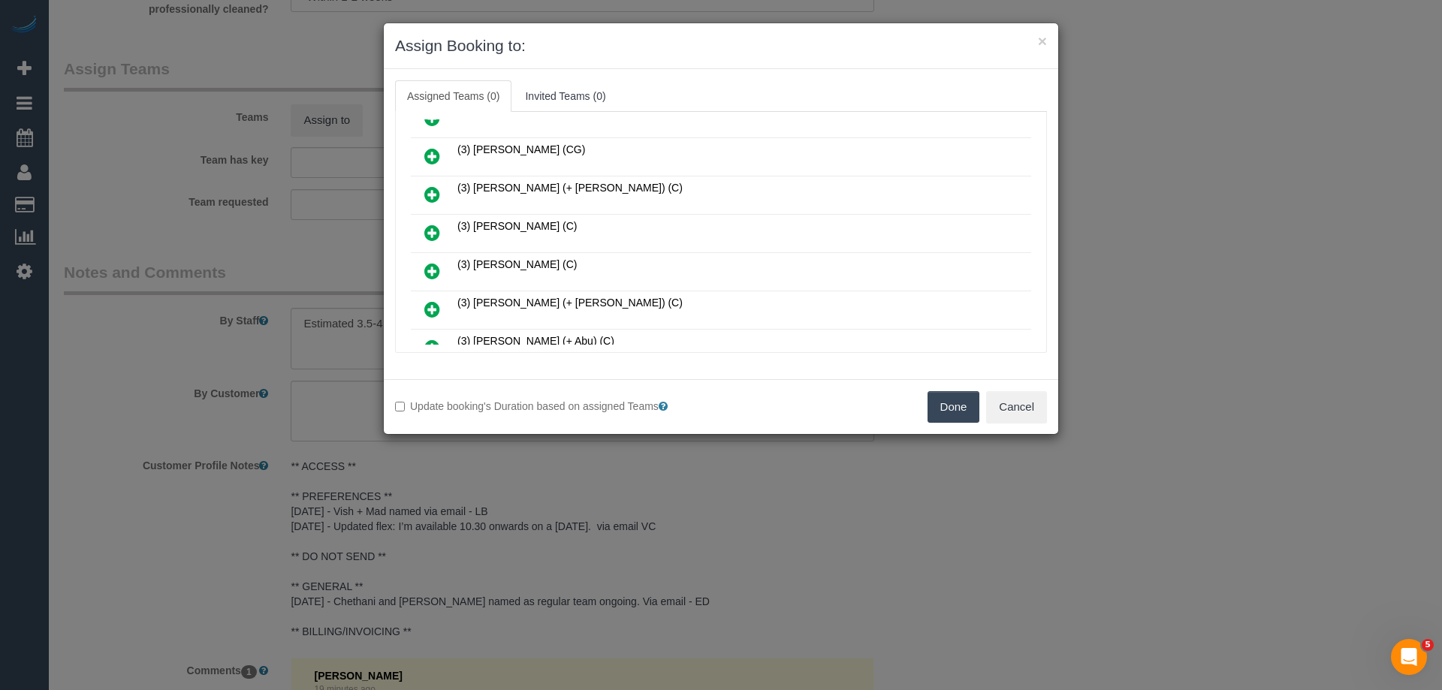
scroll to position [601, 0]
click at [434, 189] on icon at bounding box center [432, 196] width 16 height 18
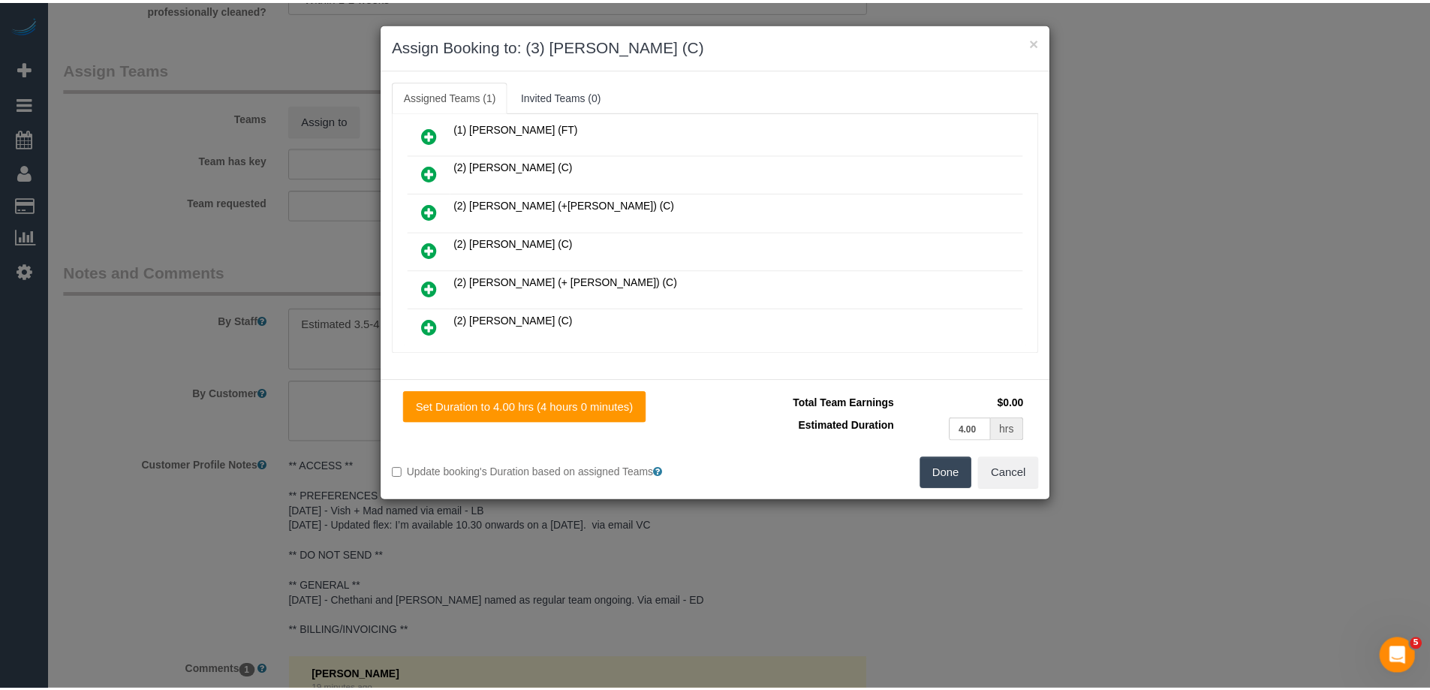
scroll to position [0, 0]
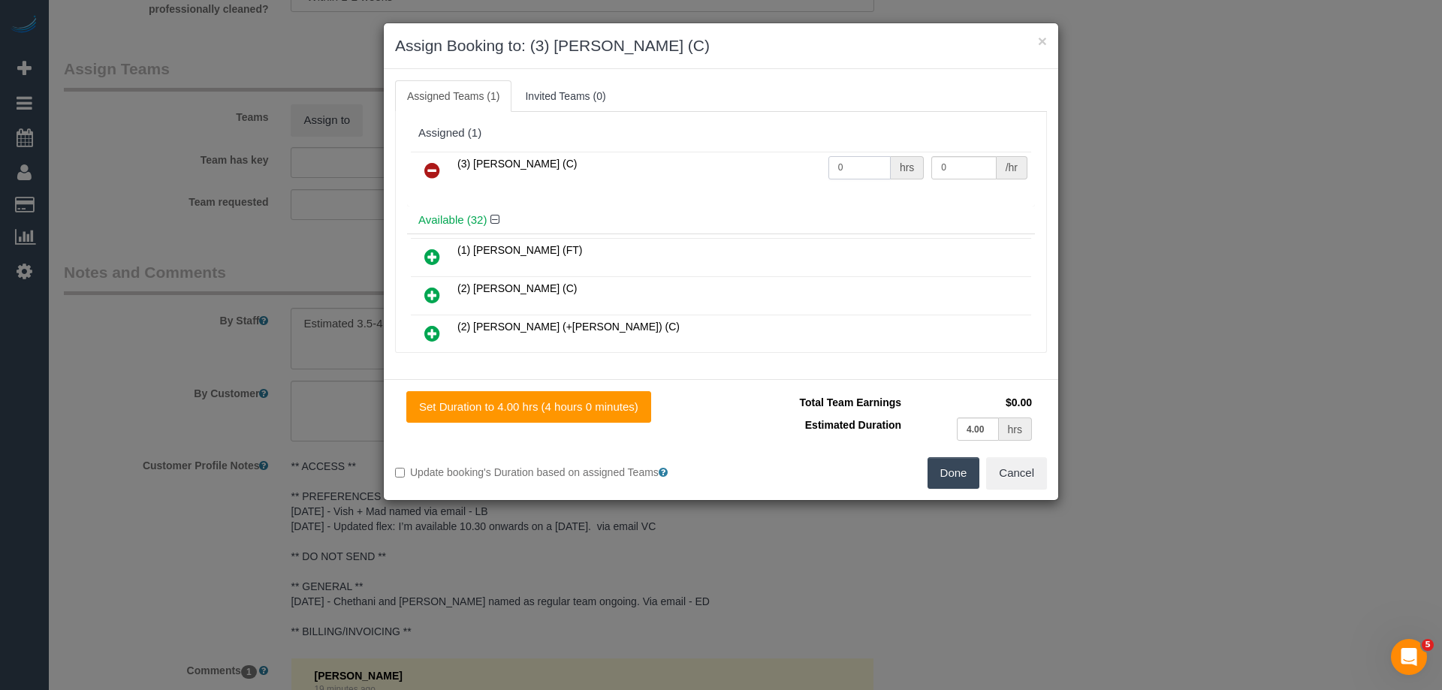
drag, startPoint x: 841, startPoint y: 167, endPoint x: 698, endPoint y: 166, distance: 143.4
click at [716, 166] on tr "(3) Farhan Rahman (C) 0 hrs 0 /hr" at bounding box center [721, 171] width 620 height 38
type input "4"
drag, startPoint x: 939, startPoint y: 168, endPoint x: 859, endPoint y: 155, distance: 81.5
click at [870, 157] on tr "(3) Farhan Rahman (C) 4 hrs 0 /hr" at bounding box center [721, 171] width 620 height 38
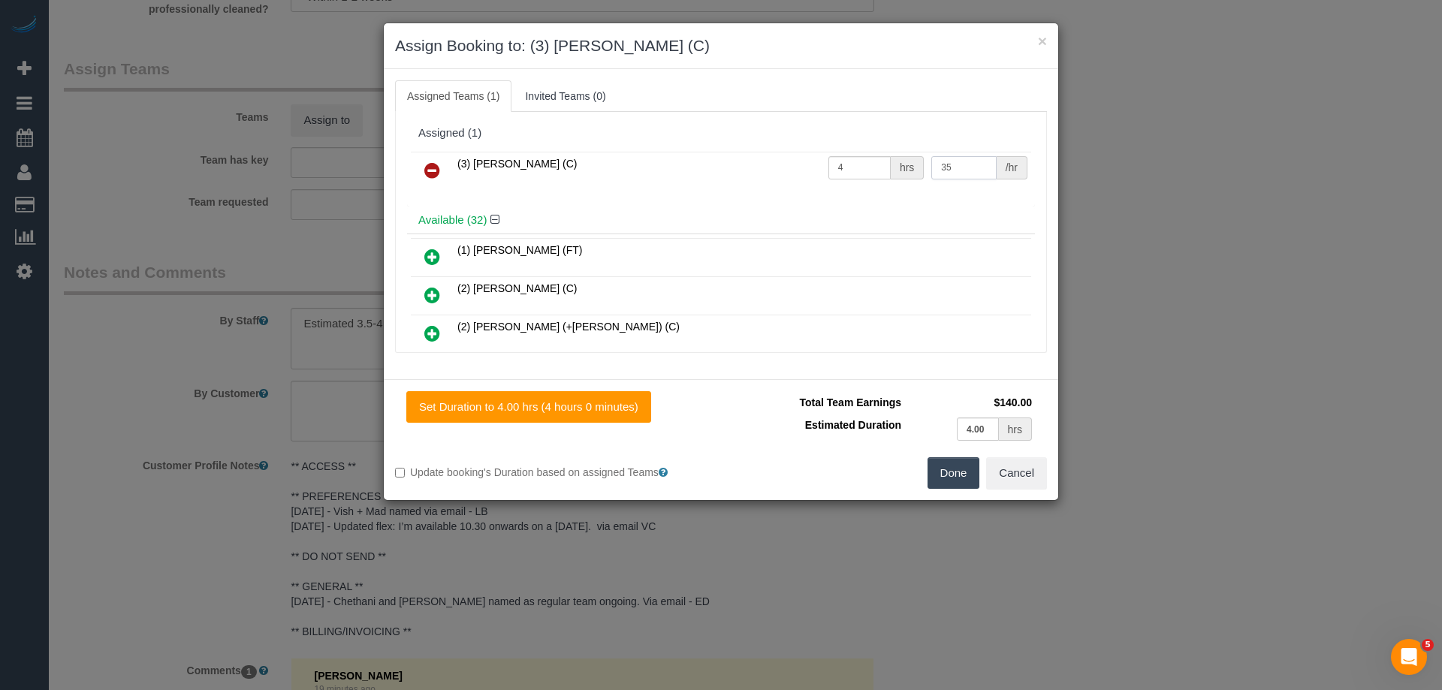
type input "35"
click at [958, 468] on button "Done" at bounding box center [953, 473] width 53 height 32
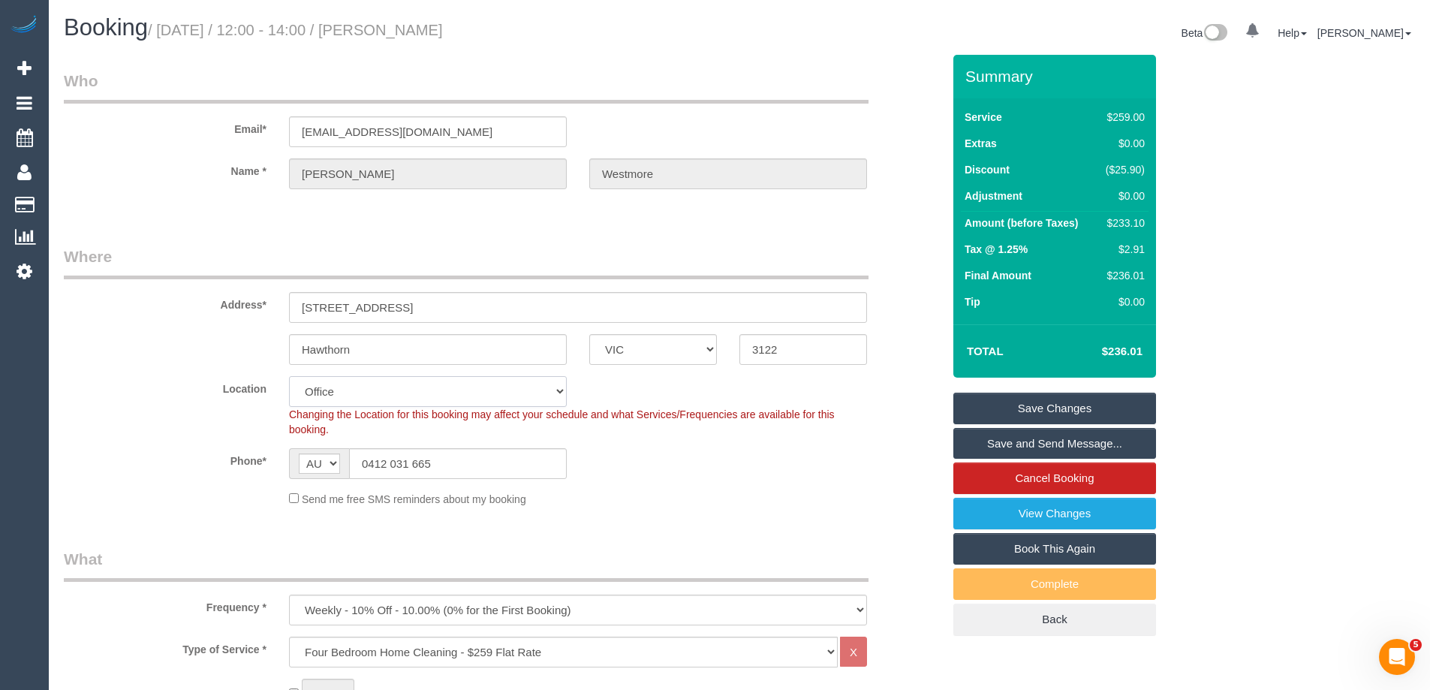
click at [347, 397] on select "Office City East (North) East (South) Inner East Inner North (East) Inner North…" at bounding box center [428, 391] width 278 height 31
select select "58"
click at [289, 376] on select "Office City East (North) East (South) Inner East Inner North (East) Inner North…" at bounding box center [428, 391] width 278 height 31
select select "object:8337"
drag, startPoint x: 512, startPoint y: 31, endPoint x: 395, endPoint y: 29, distance: 117.2
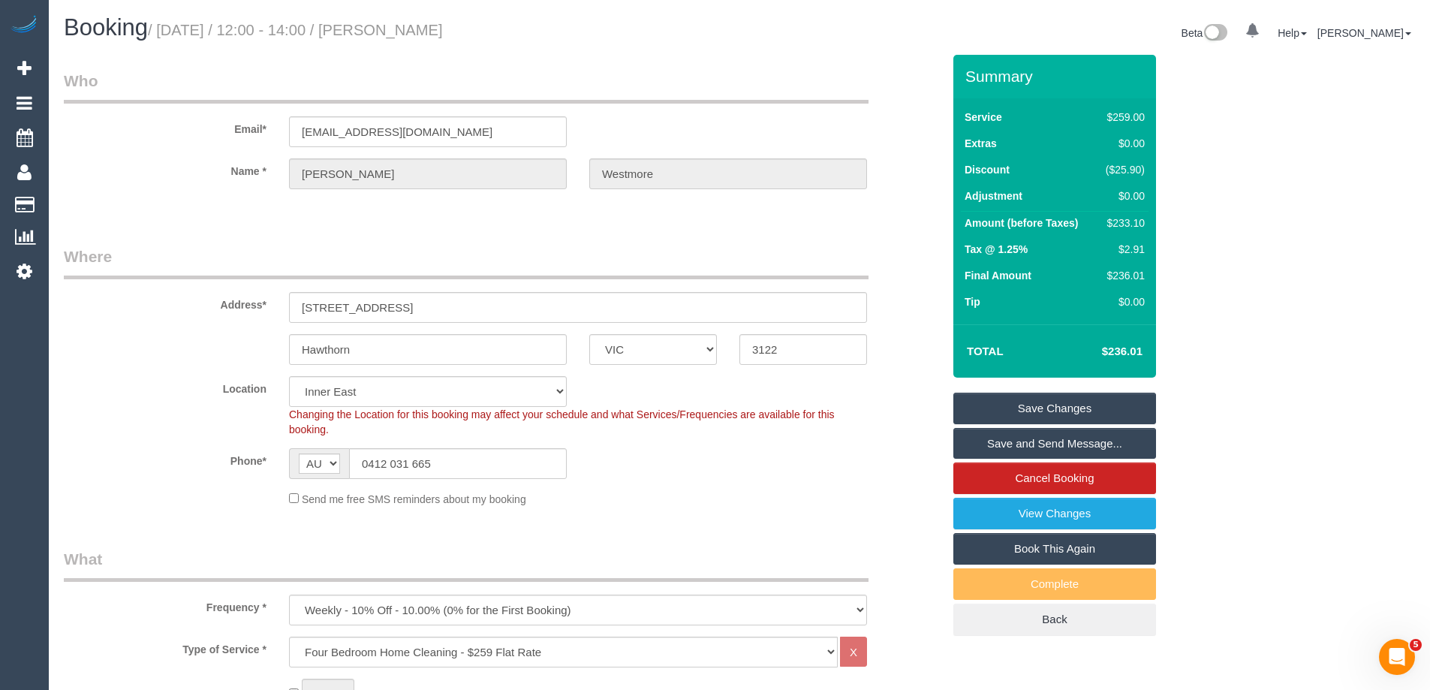
click at [395, 29] on h1 "Booking / October 06, 2025 / 12:00 - 14:00 / Kerri Westmore" at bounding box center [396, 28] width 665 height 26
copy small "Kerri Westmore"
click at [1009, 410] on link "Save Changes" at bounding box center [1055, 409] width 203 height 32
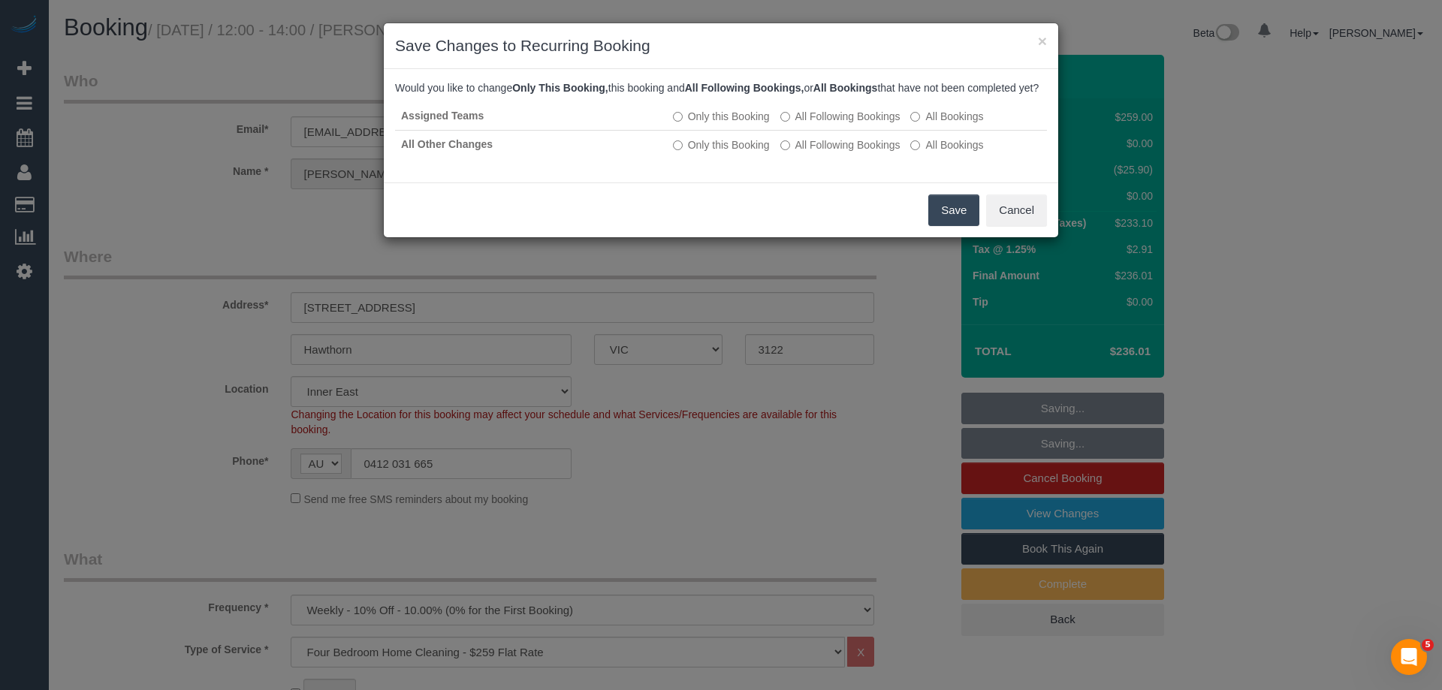
click at [952, 226] on button "Save" at bounding box center [953, 210] width 51 height 32
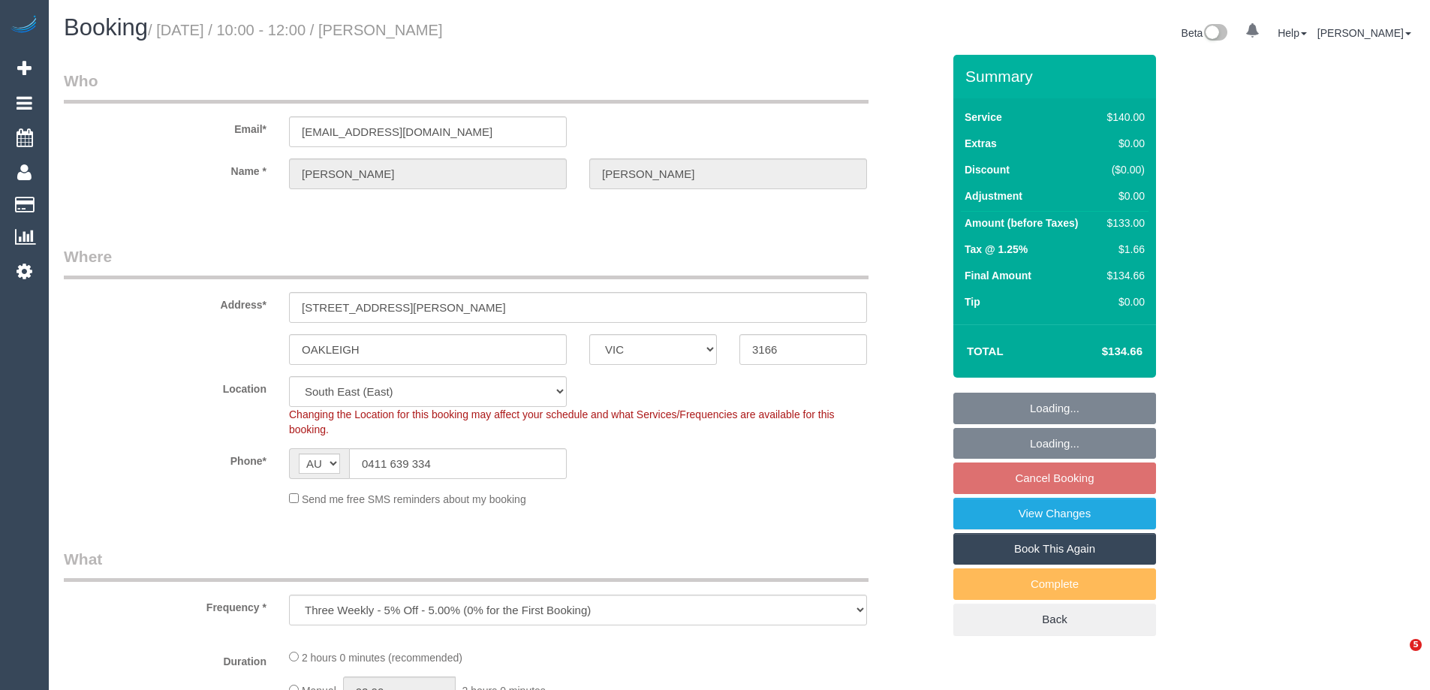
select select "VIC"
select select "string:stripe-pm_1NLEDv2GScqysDRVOlLXiYlA"
select select "number:29"
select select "number:14"
select select "number:18"
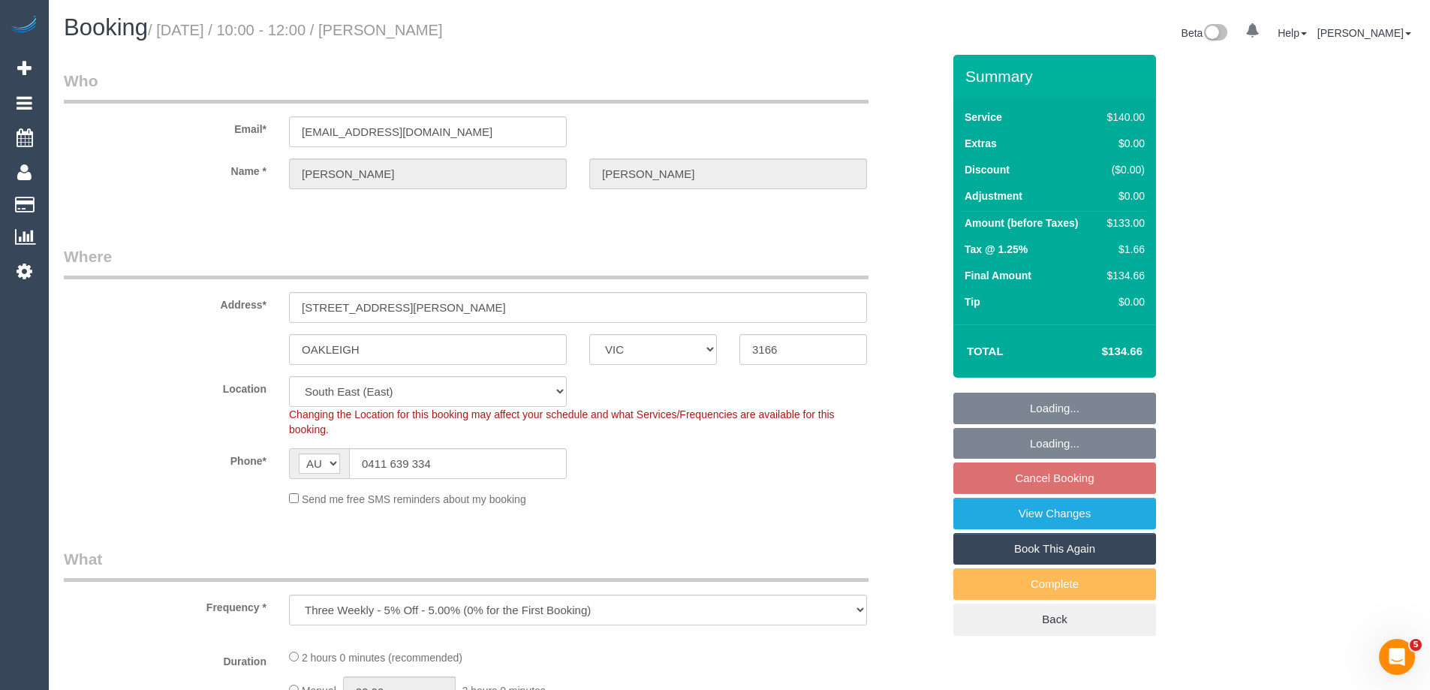
select select "number:24"
select select "number:34"
select select "number:26"
select select "object:874"
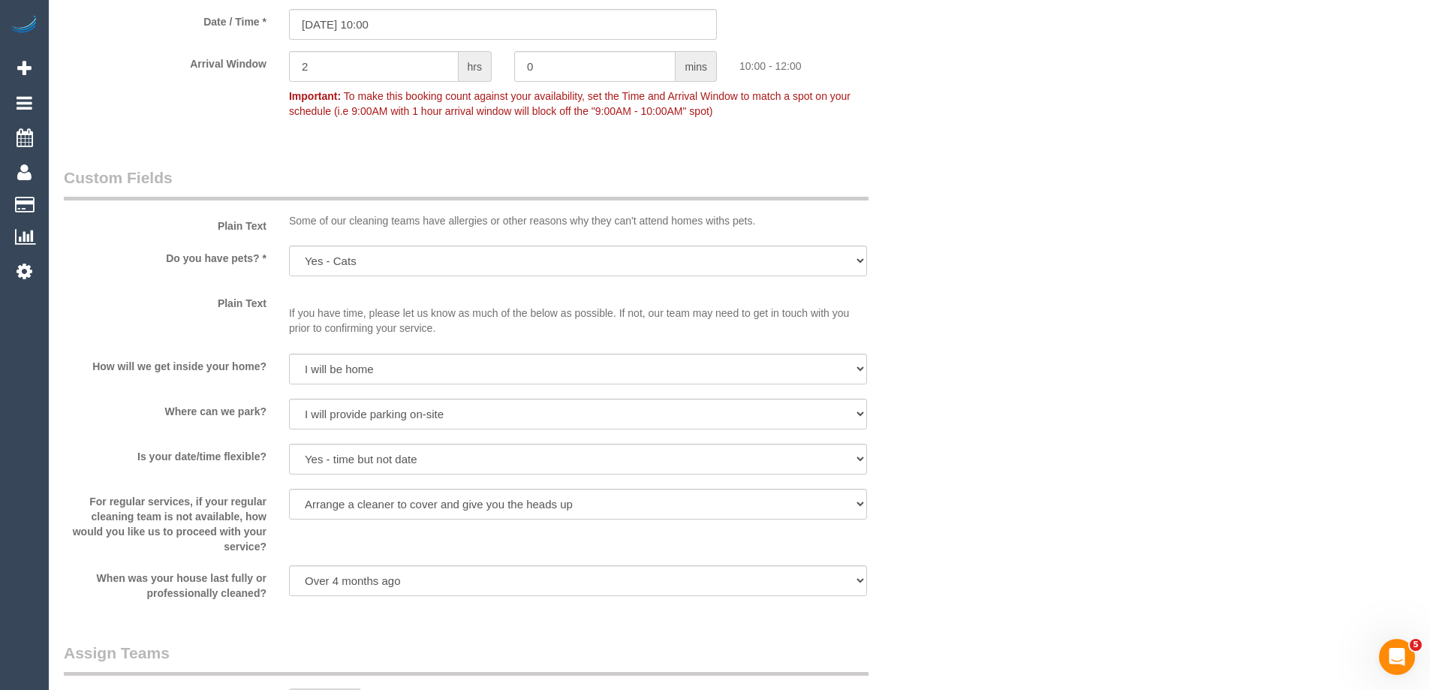
scroll to position [1952, 0]
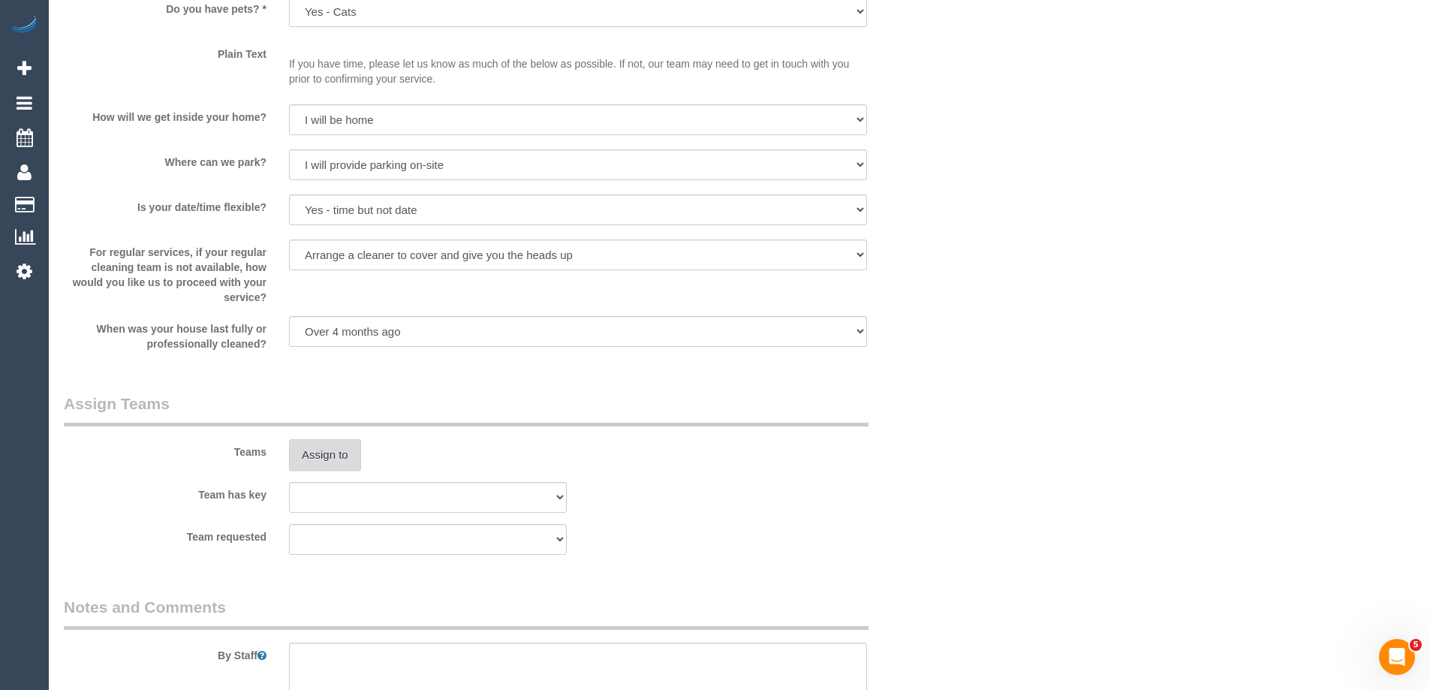
click at [322, 460] on button "Assign to" at bounding box center [325, 455] width 72 height 32
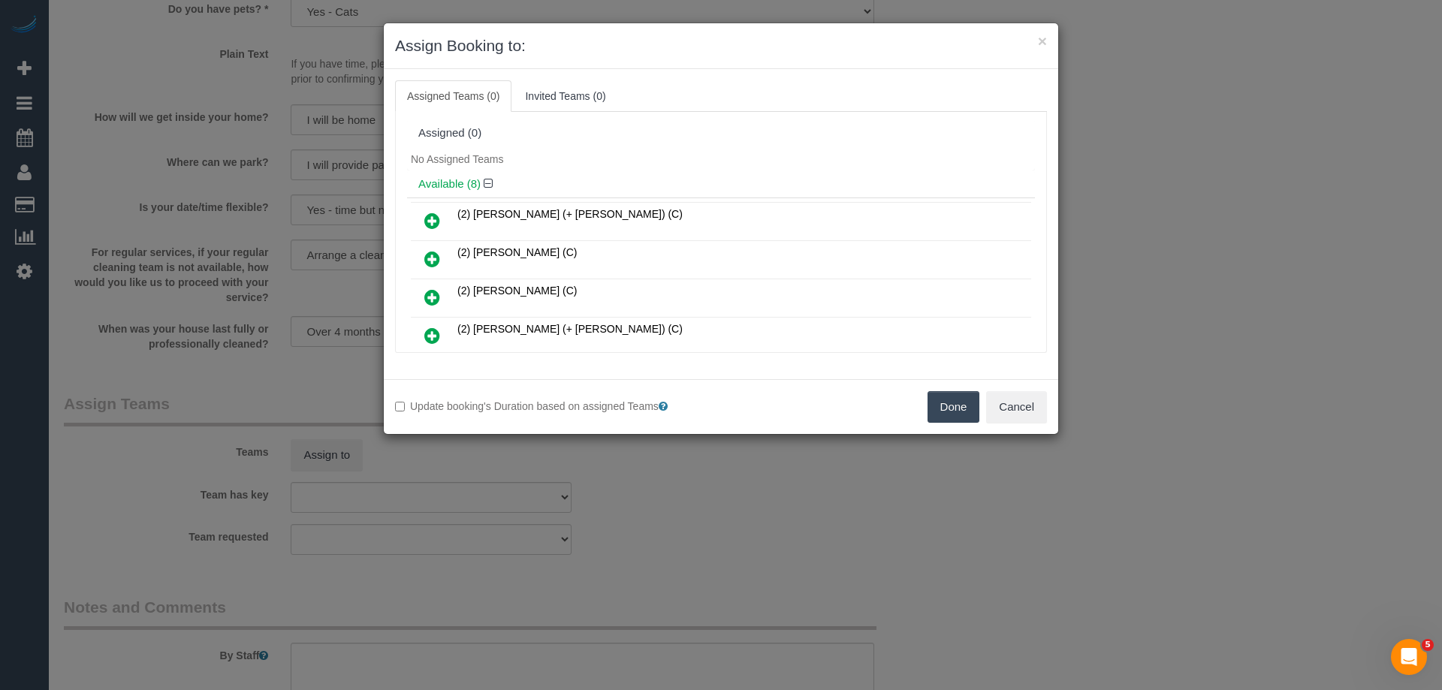
click at [438, 295] on icon at bounding box center [432, 297] width 16 height 18
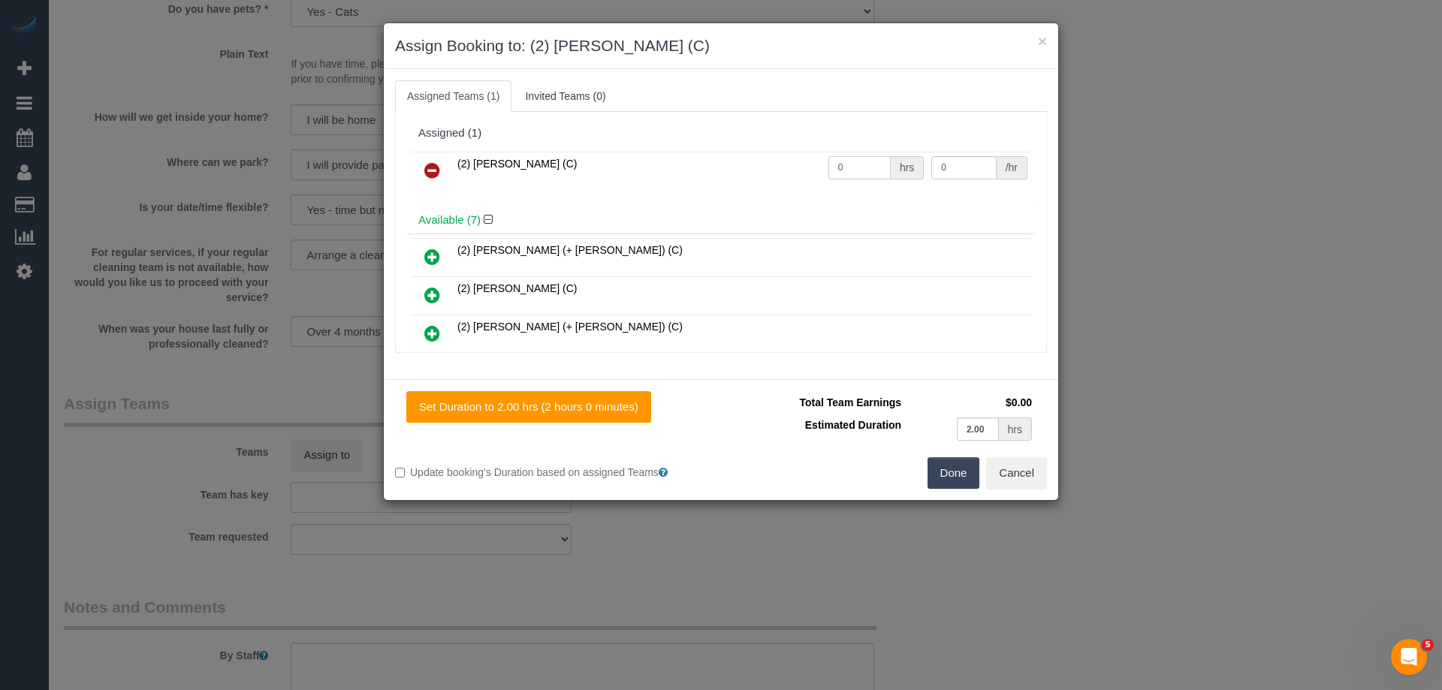
drag, startPoint x: 824, startPoint y: 168, endPoint x: 869, endPoint y: 170, distance: 44.3
click at [782, 168] on tr "(2) [PERSON_NAME] (C) 0 hrs 0 /hr" at bounding box center [721, 171] width 620 height 38
type input "2"
drag, startPoint x: 942, startPoint y: 170, endPoint x: 861, endPoint y: 166, distance: 81.9
click at [881, 166] on tr "(2) [PERSON_NAME] (C) 2 hrs 0 /hr" at bounding box center [721, 171] width 620 height 38
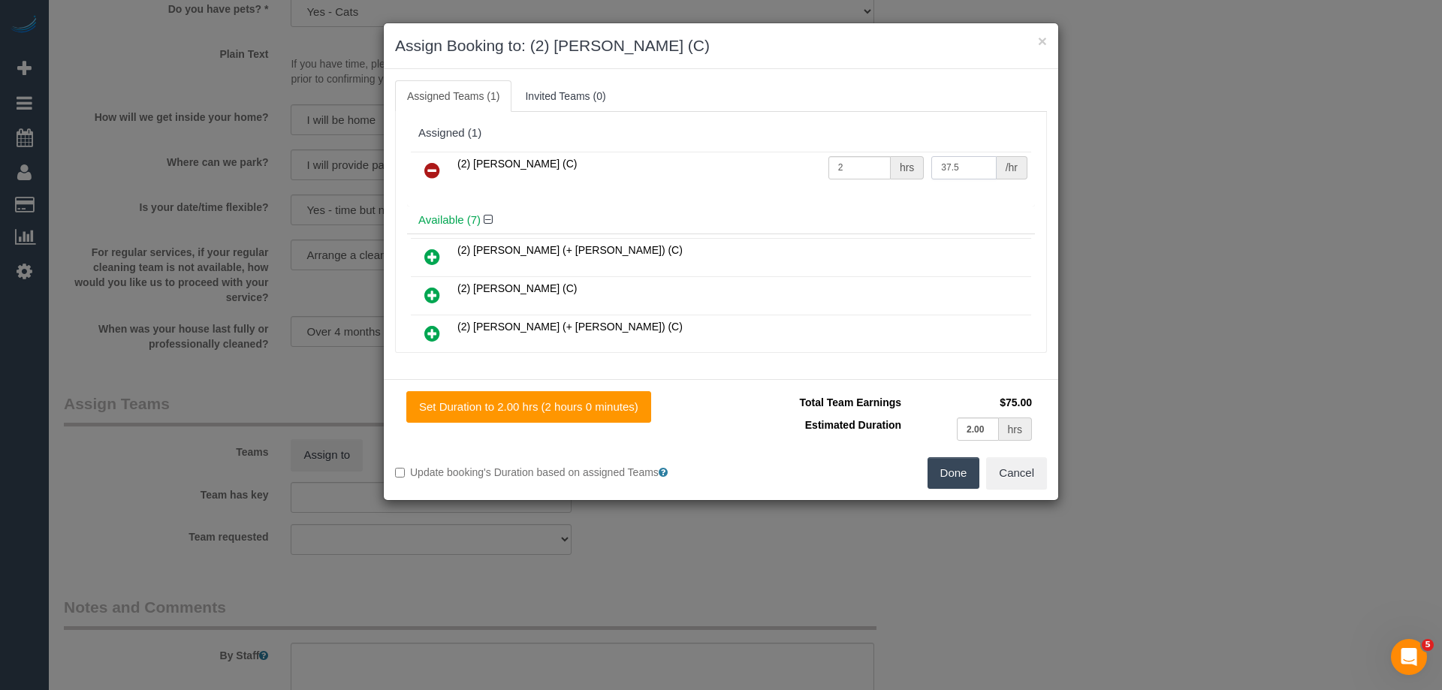
type input "37.5"
click at [950, 475] on button "Done" at bounding box center [953, 473] width 53 height 32
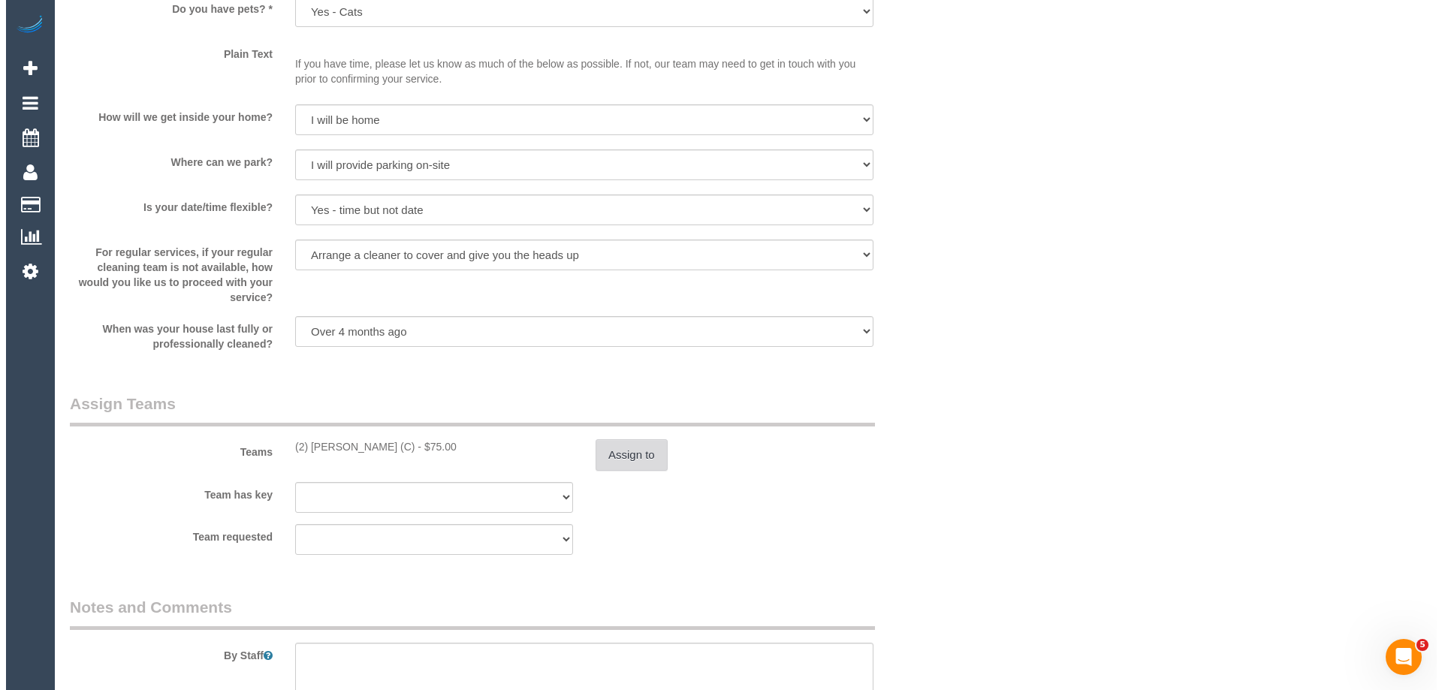
scroll to position [0, 0]
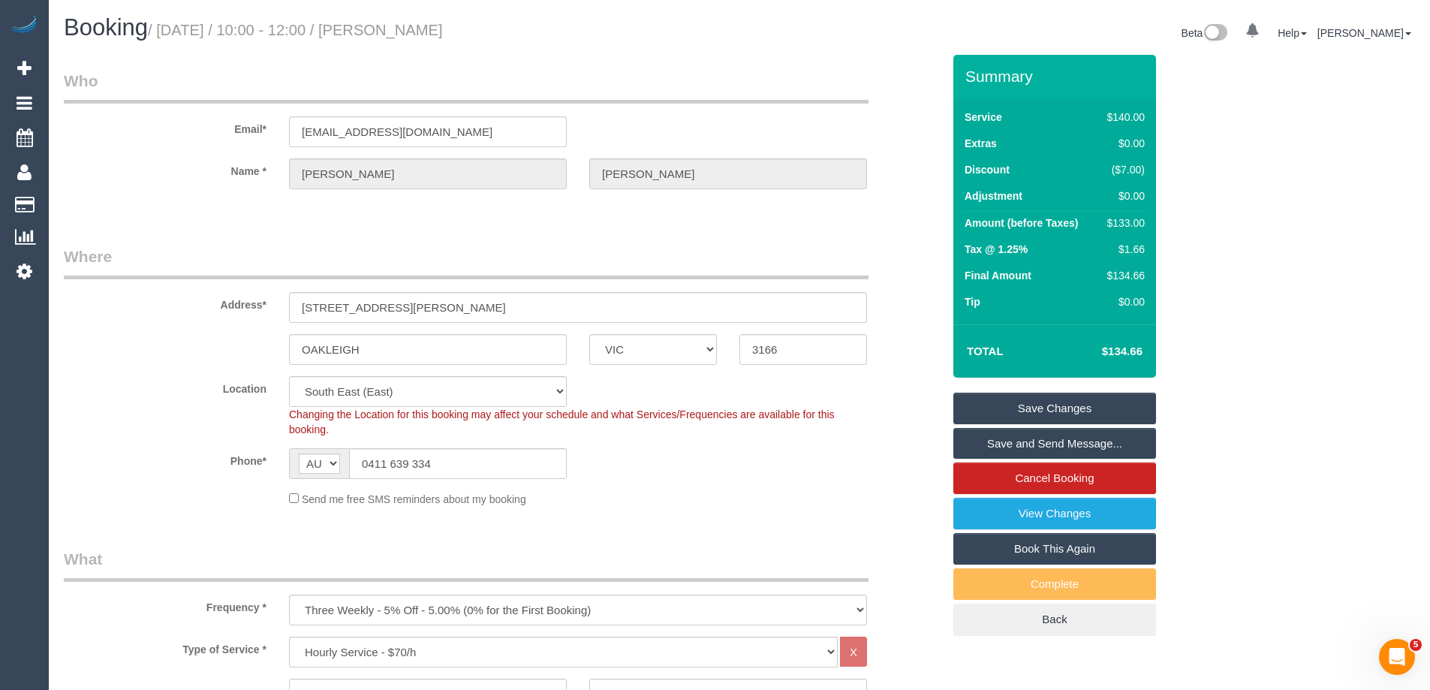
drag, startPoint x: 384, startPoint y: 29, endPoint x: 395, endPoint y: 29, distance: 11.3
click at [395, 29] on h1 "Booking / [DATE] / 10:00 - 12:00 / [PERSON_NAME]" at bounding box center [396, 28] width 665 height 26
copy small "[PERSON_NAME]"
click at [1005, 399] on link "Save Changes" at bounding box center [1055, 409] width 203 height 32
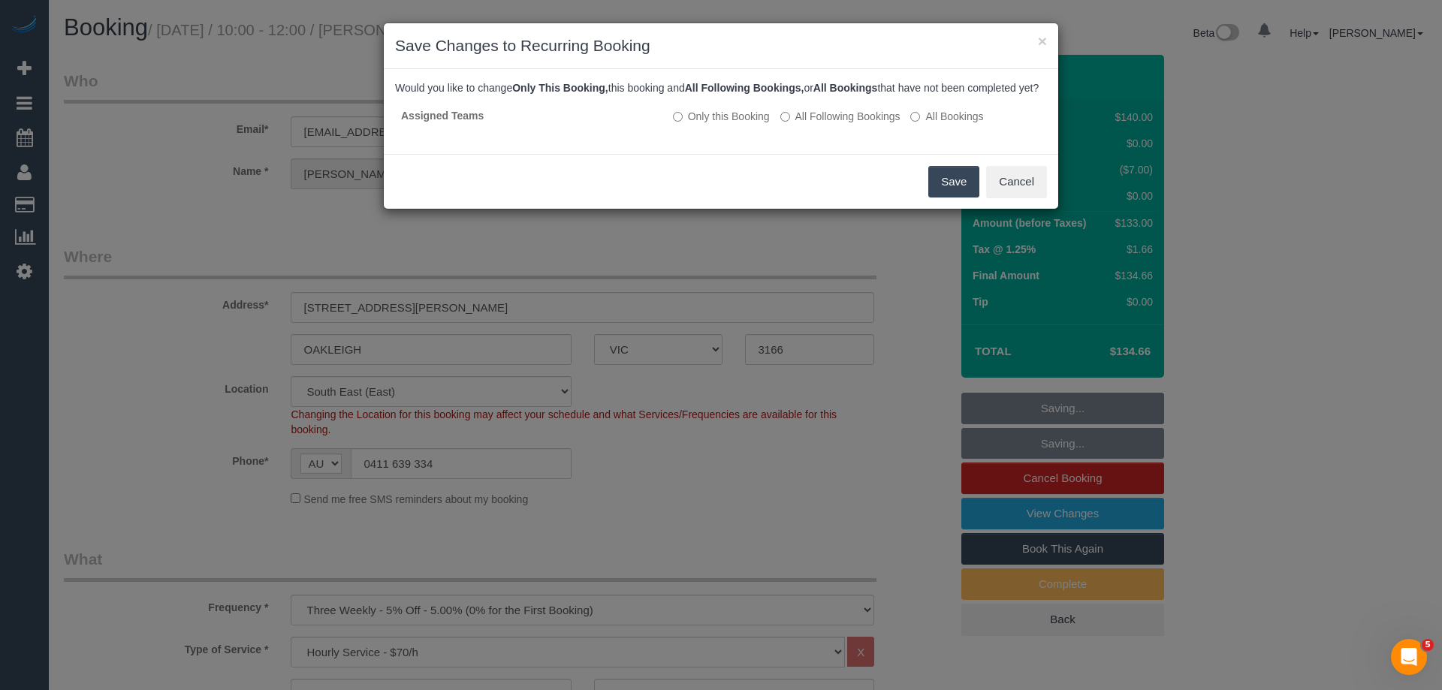
click at [939, 197] on button "Save" at bounding box center [953, 182] width 51 height 32
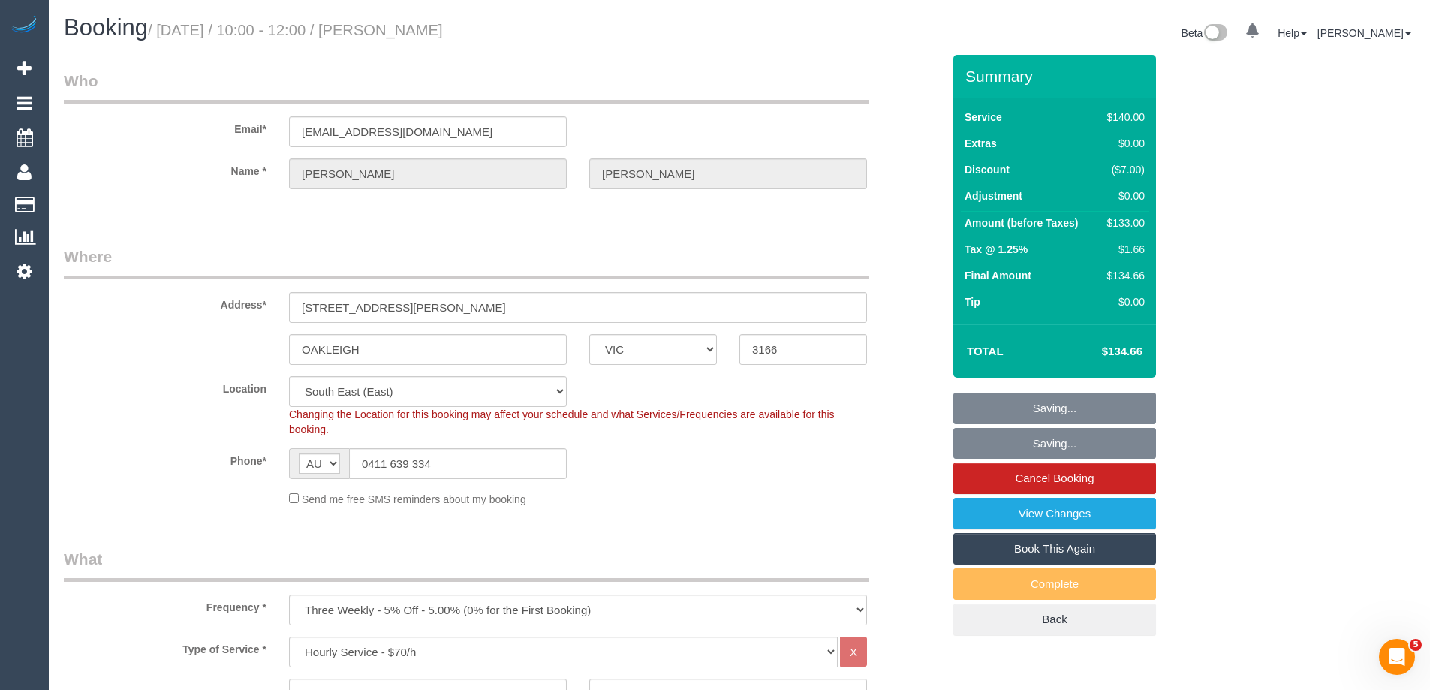
copy small "[PERSON_NAME]"
select select "VIC"
select select "object:866"
select select "string:stripe-pm_1NLEDv2GScqysDRVOlLXiYlA"
select select "number:29"
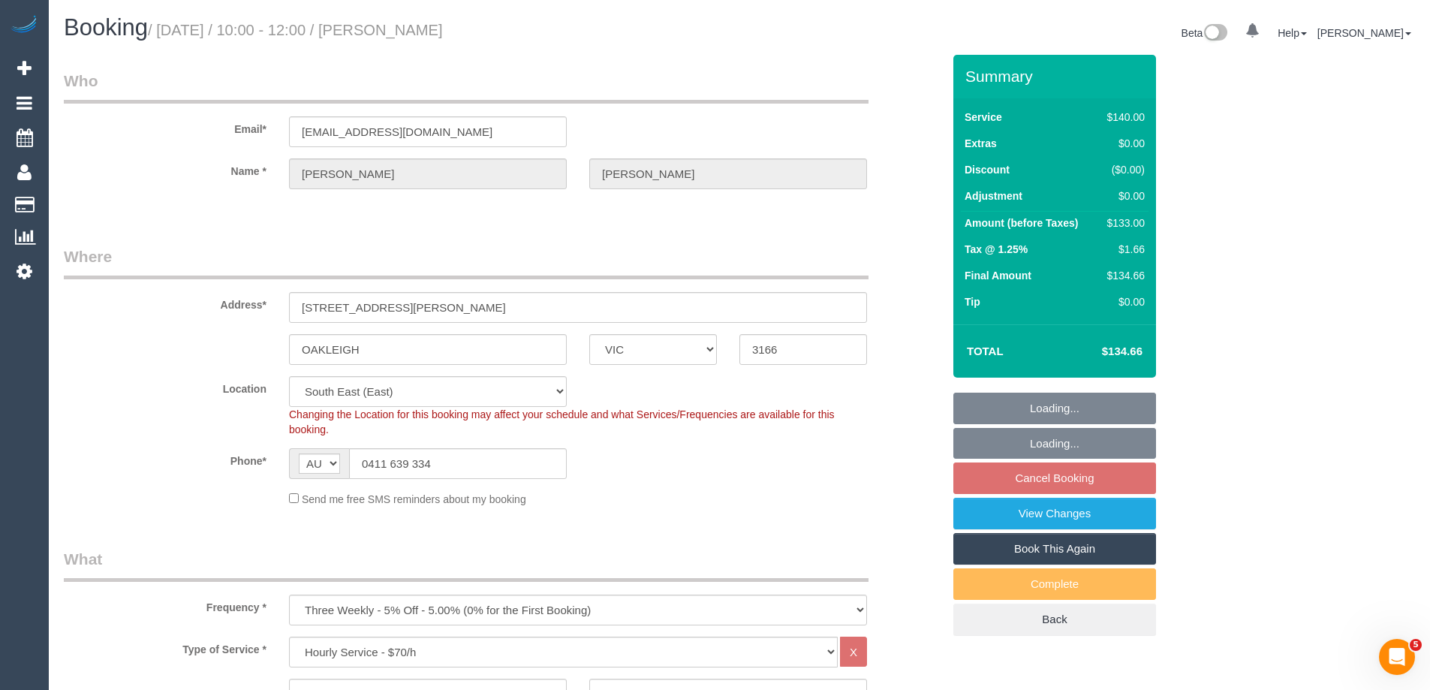
select select "number:14"
select select "number:18"
select select "number:24"
select select "number:34"
select select "number:26"
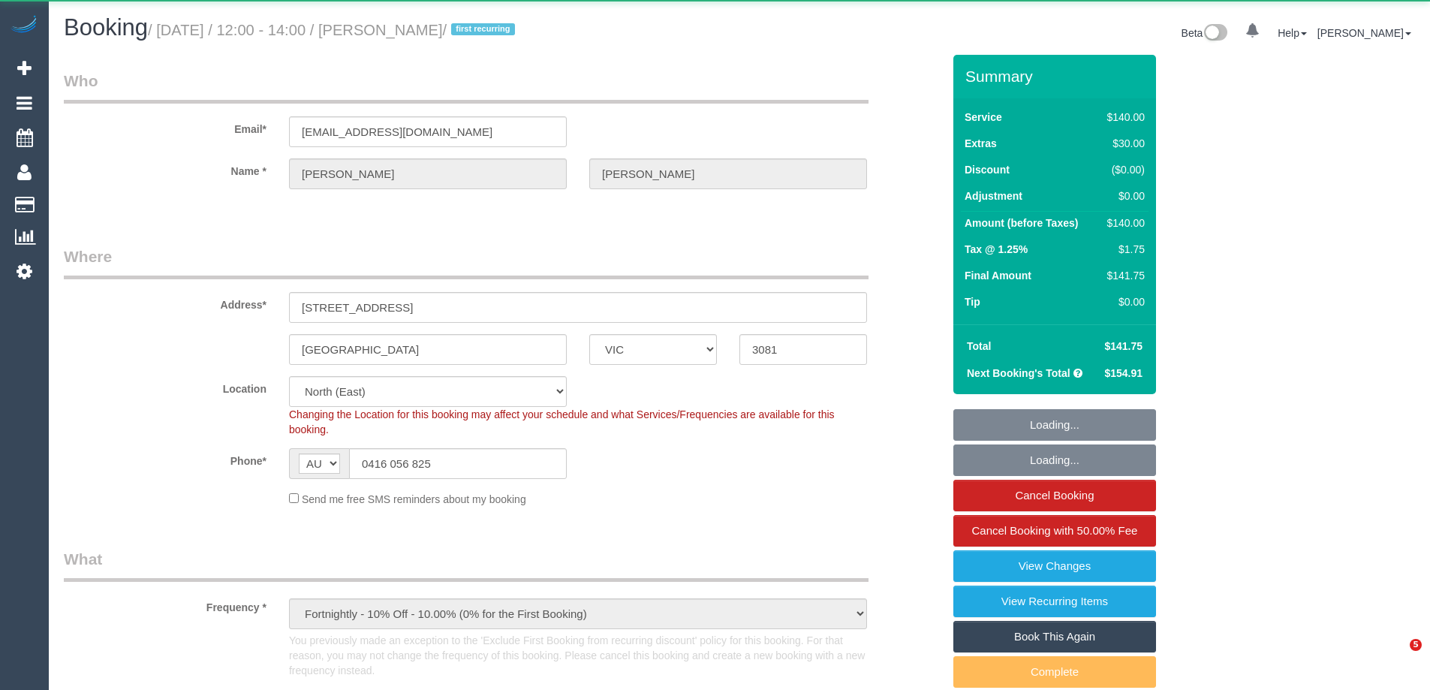
select select "VIC"
select select "object:969"
select select "string:stripe-pm_1S8B8I2GScqysDRVMGqTbHlq"
select select "number:27"
select select "number:14"
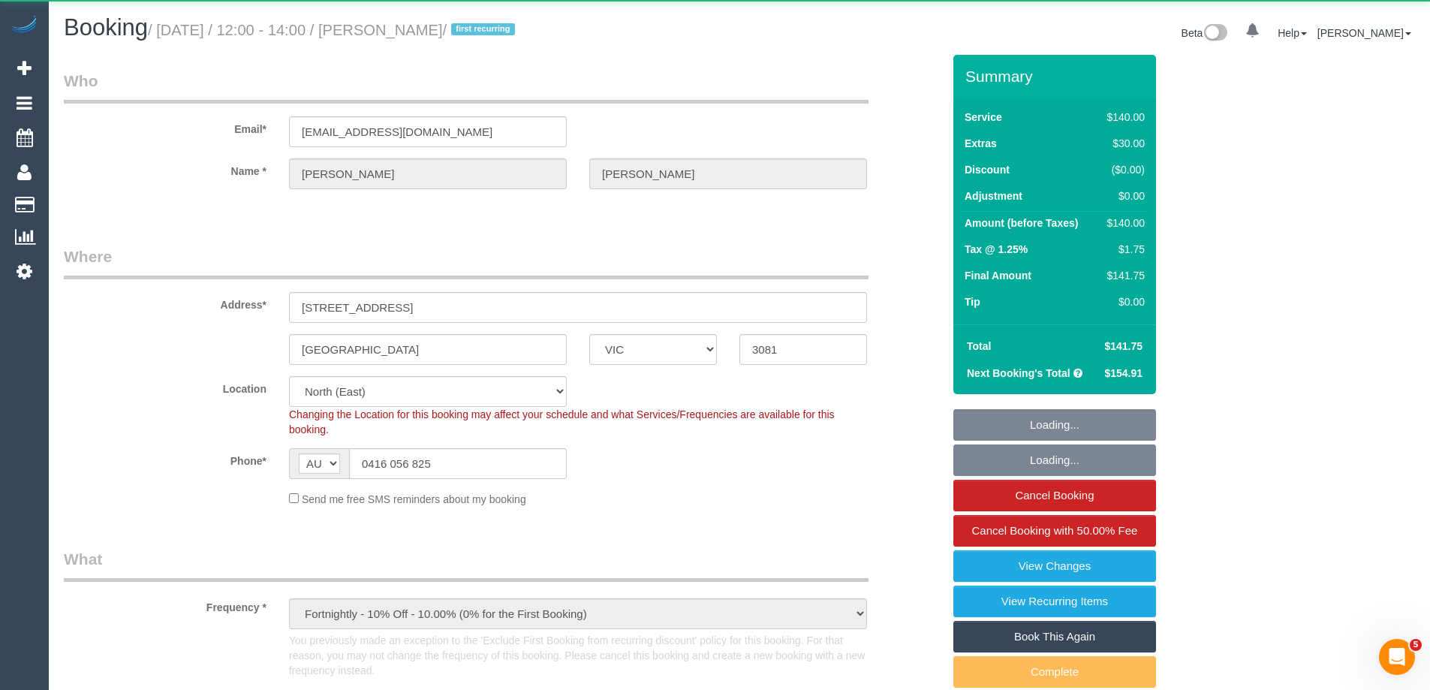
select select "number:18"
select select "number:25"
select select "number:34"
select select "number:11"
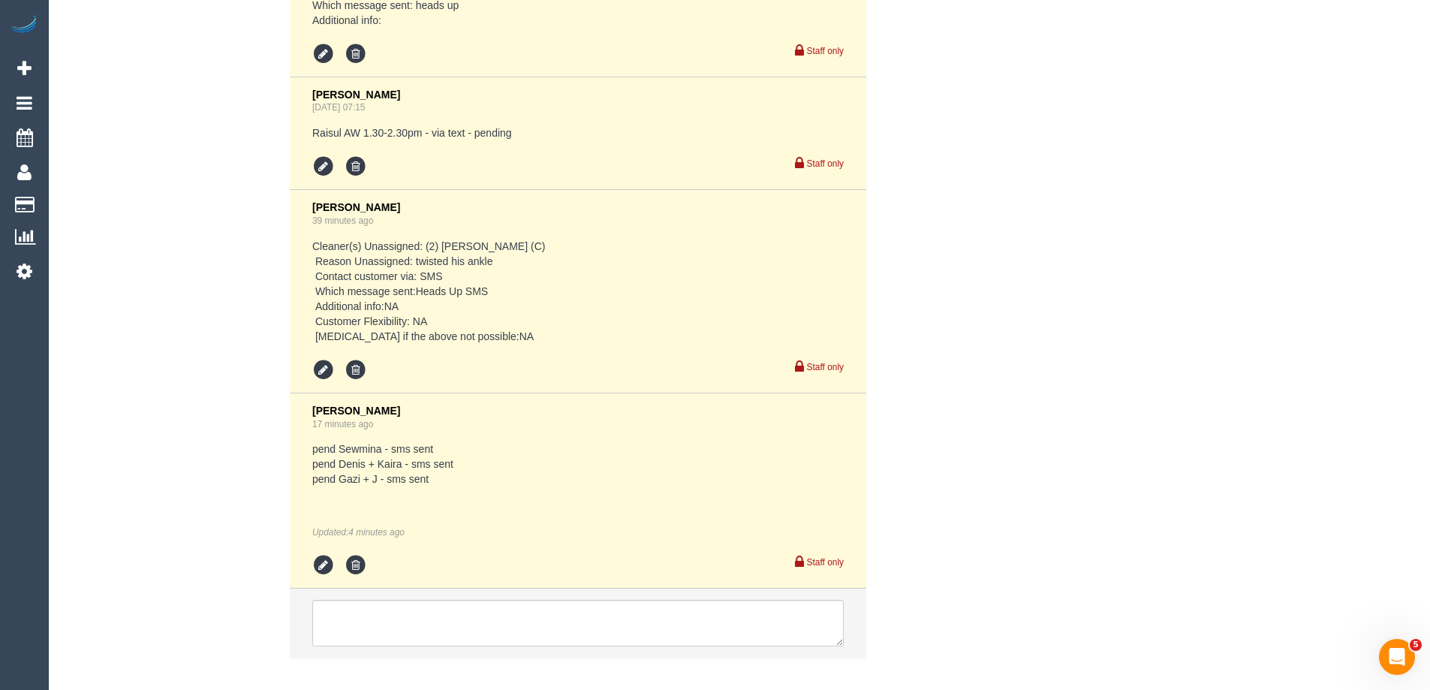
scroll to position [3079, 0]
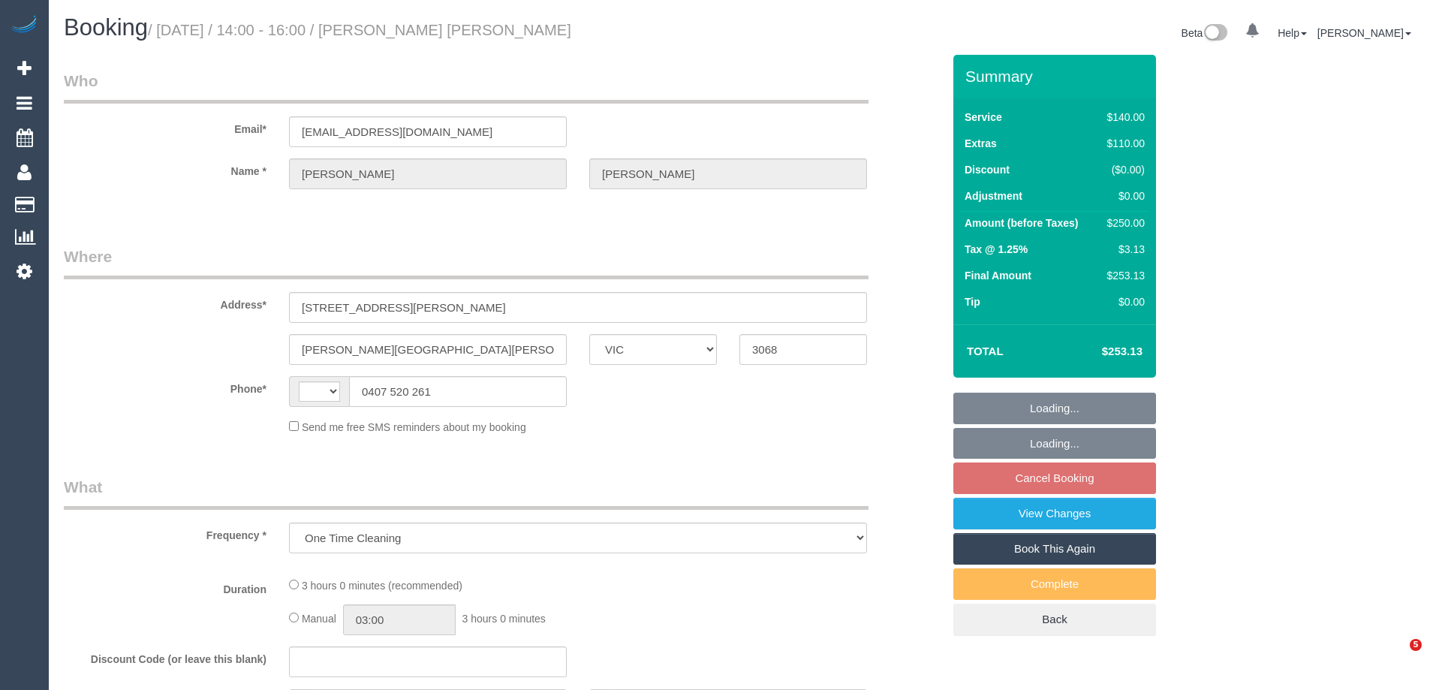
select select "VIC"
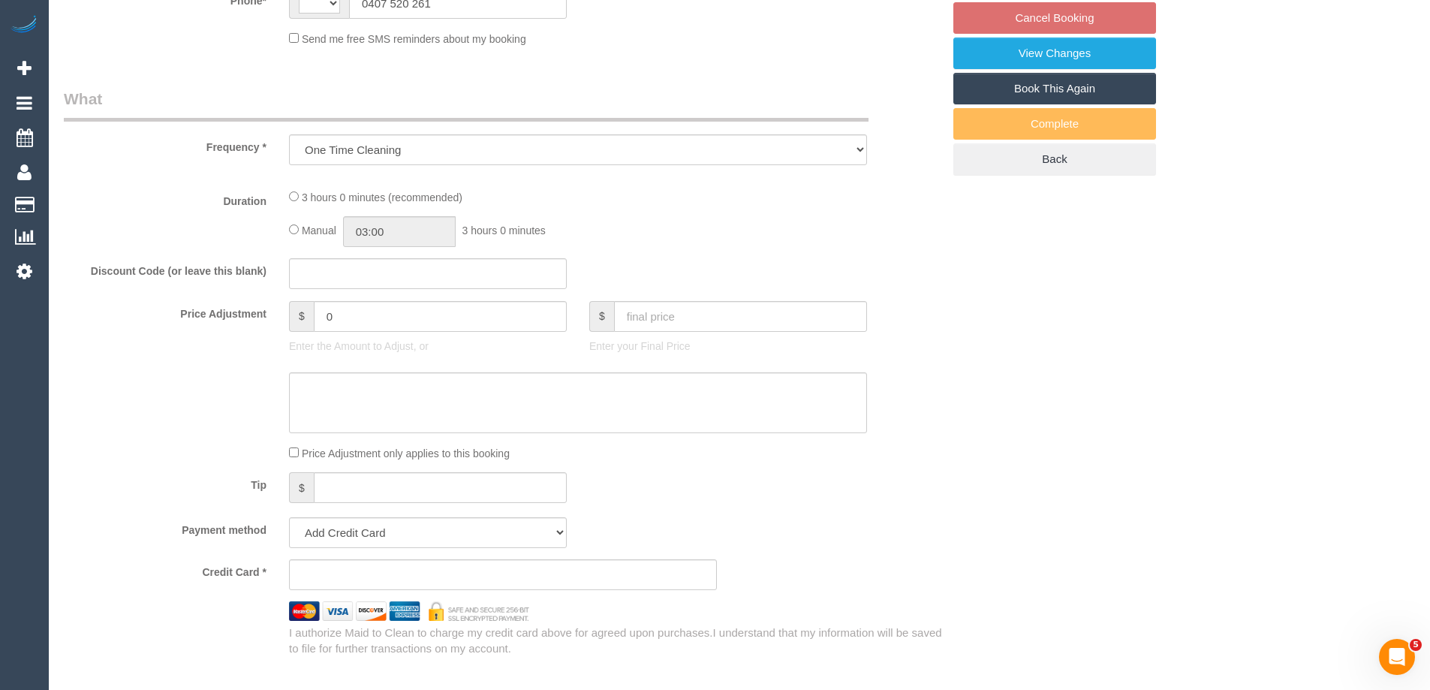
select select "object:488"
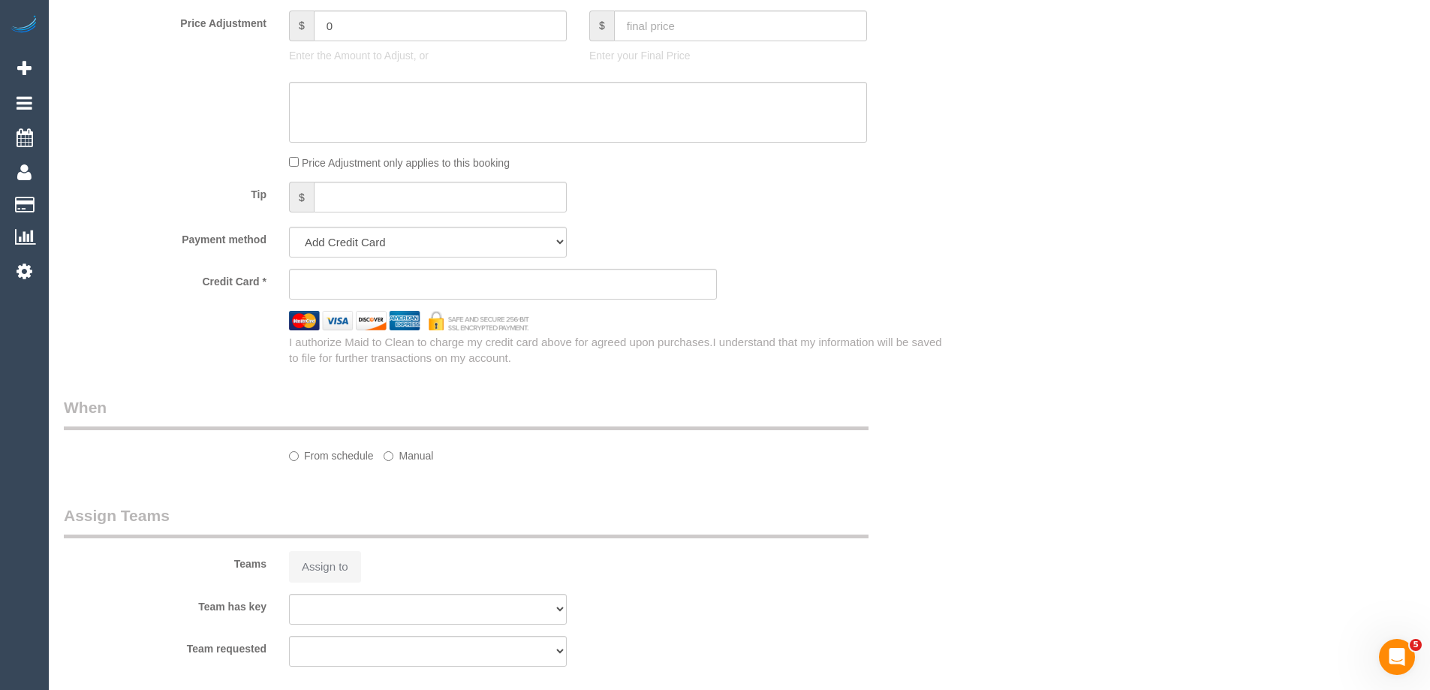
select select "string:AU"
select select "string:stripe-pm_1Rhk6F2GScqysDRVcMBfQ4en"
select select "number:27"
select select "number:14"
select select "number:19"
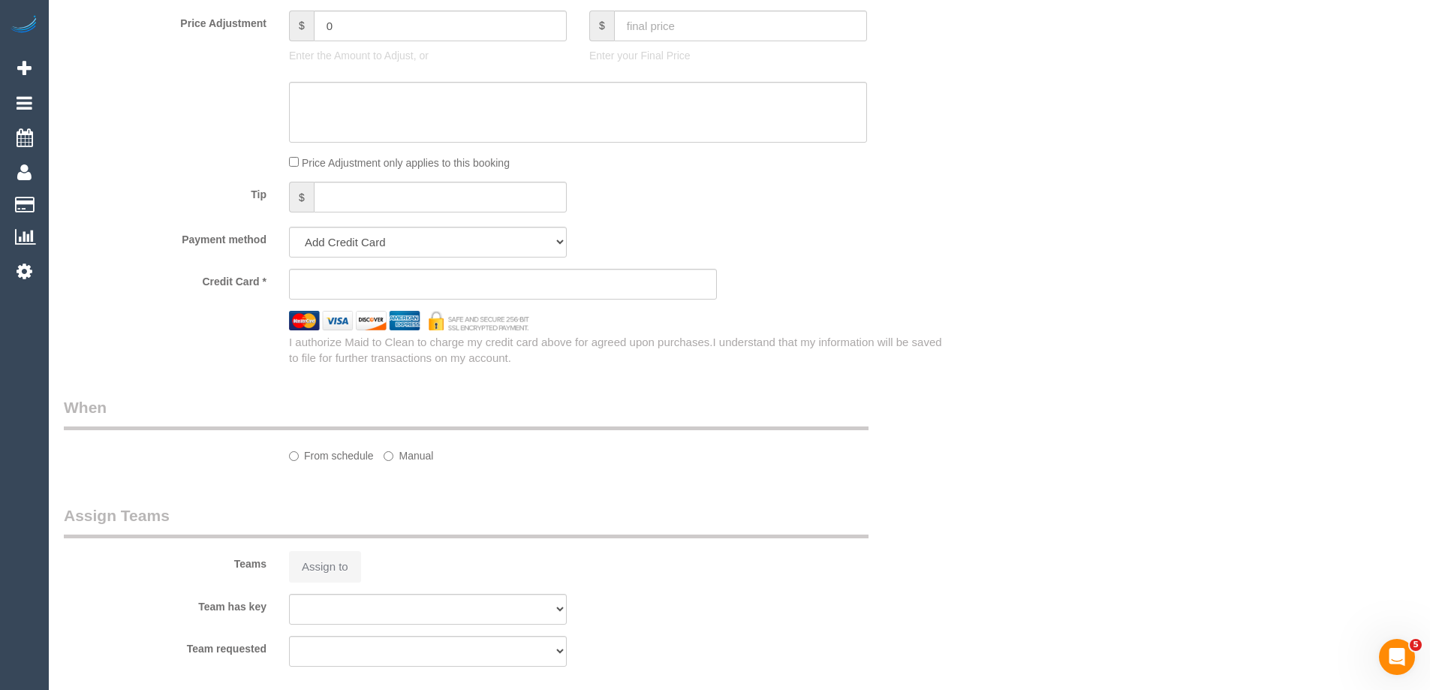
select select "number:22"
select select "number:13"
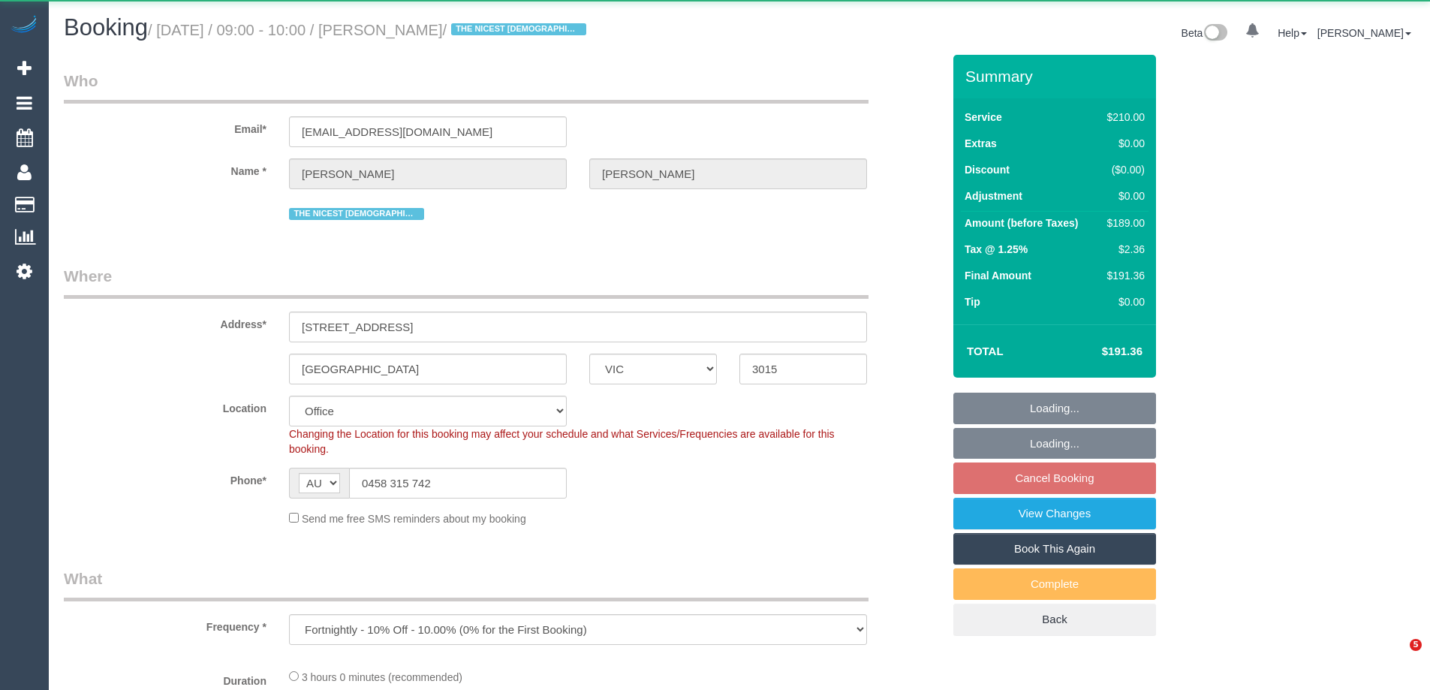
select select "VIC"
select select "object:908"
select select "string:stripe-pm_1M1LCl2GScqysDRV8OFvPaPh"
select select "180"
select select "number:28"
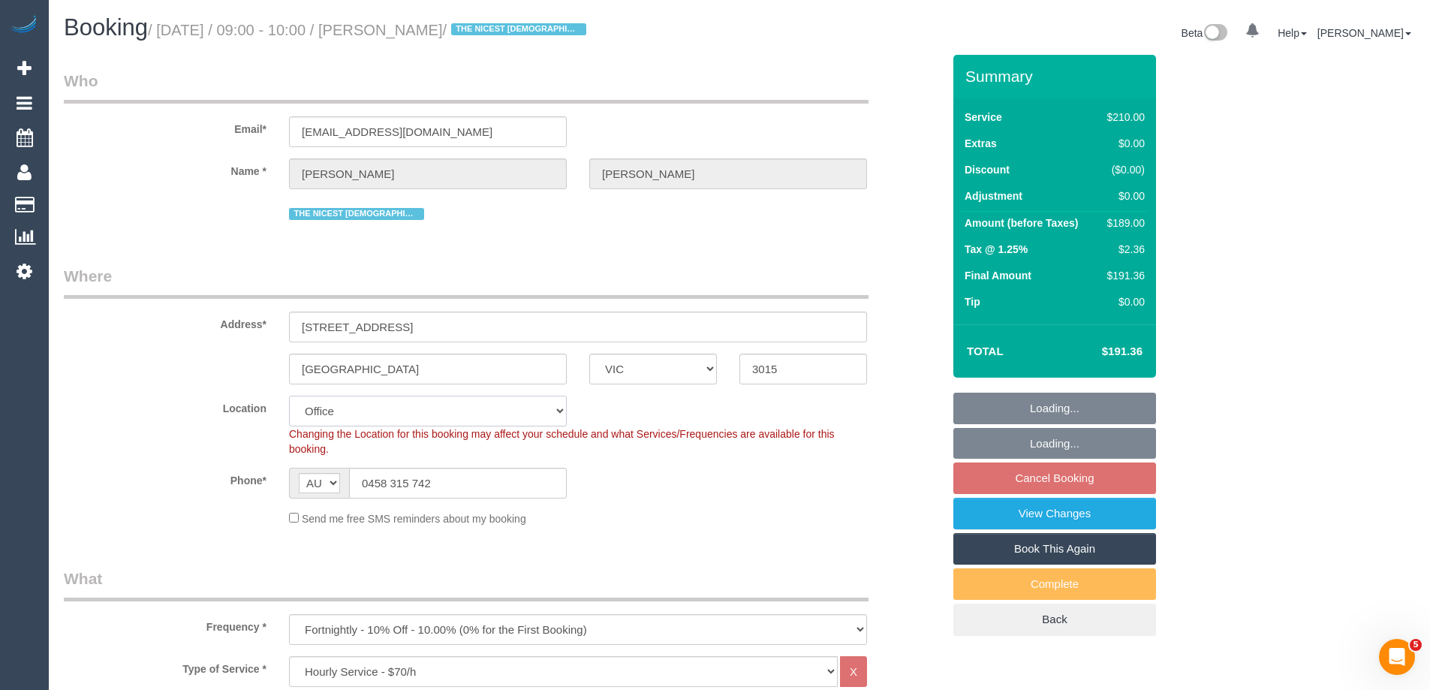
click at [355, 409] on select "Office [GEOGRAPHIC_DATA] (North) East (South) [GEOGRAPHIC_DATA] (East) [GEOGRAP…" at bounding box center [428, 411] width 278 height 31
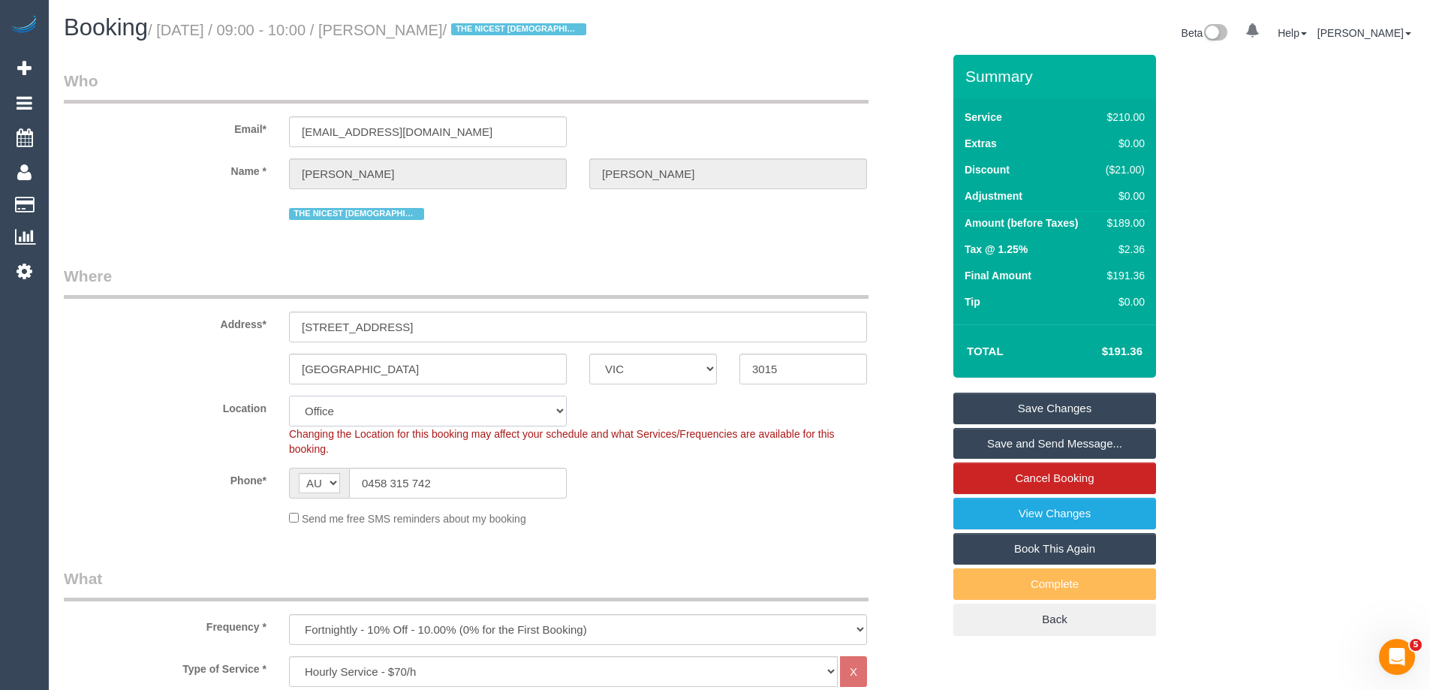
select select "53"
click at [289, 396] on select "Office [GEOGRAPHIC_DATA] (North) East (South) [GEOGRAPHIC_DATA] (East) [GEOGRAP…" at bounding box center [428, 411] width 278 height 31
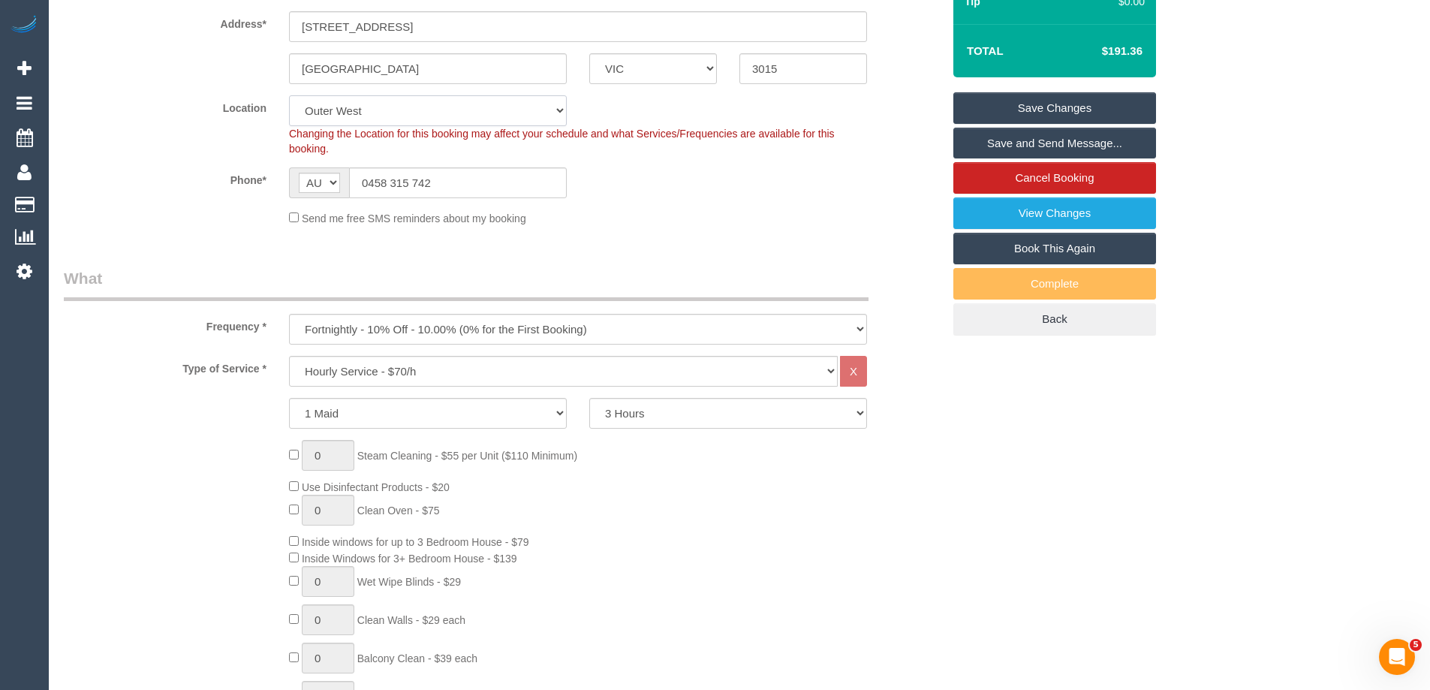
select select "object:3637"
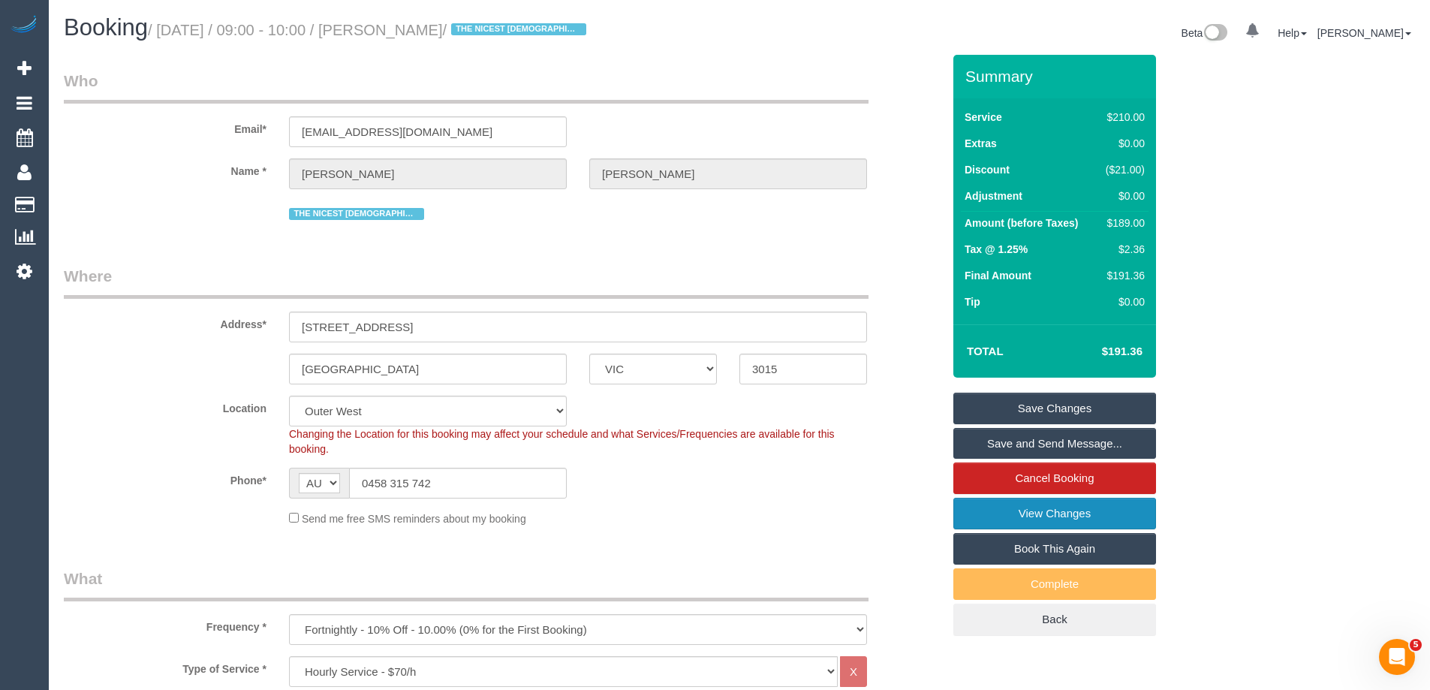
click at [1010, 514] on link "View Changes" at bounding box center [1055, 514] width 203 height 32
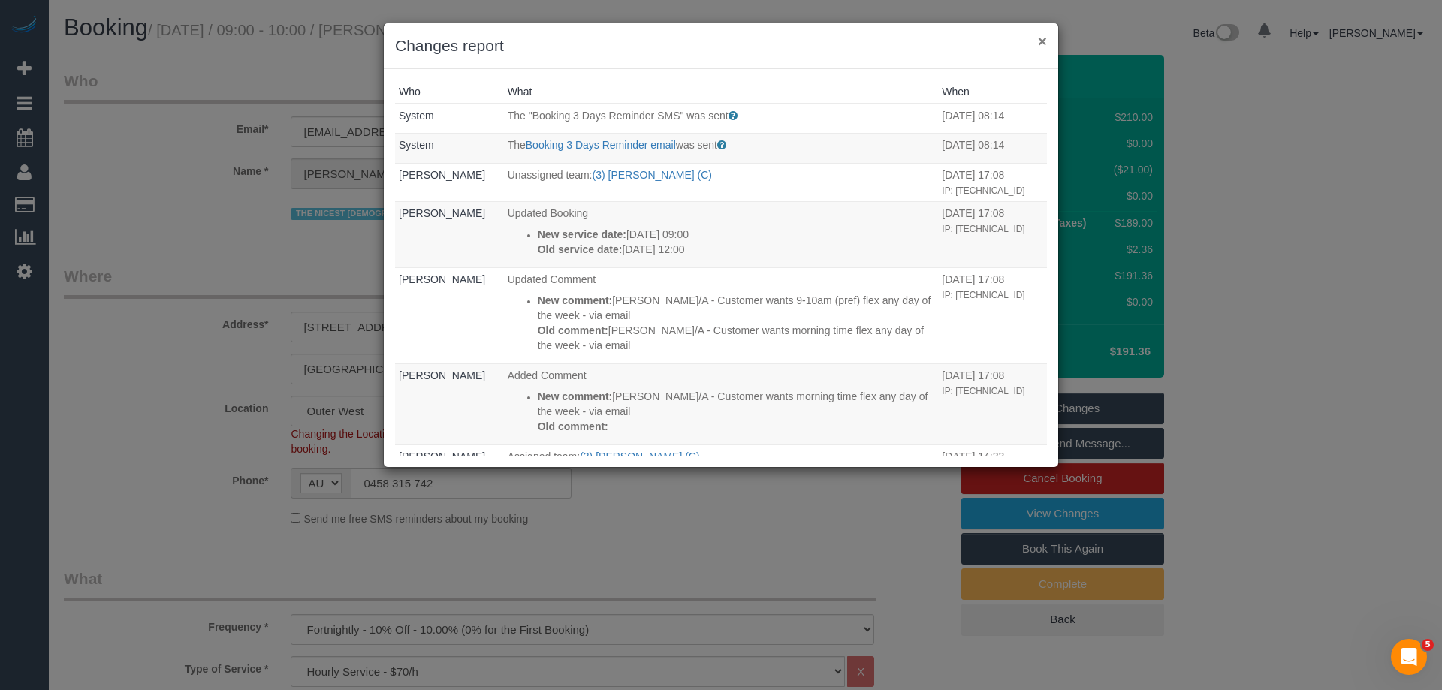
click at [1038, 34] on button "×" at bounding box center [1042, 41] width 9 height 16
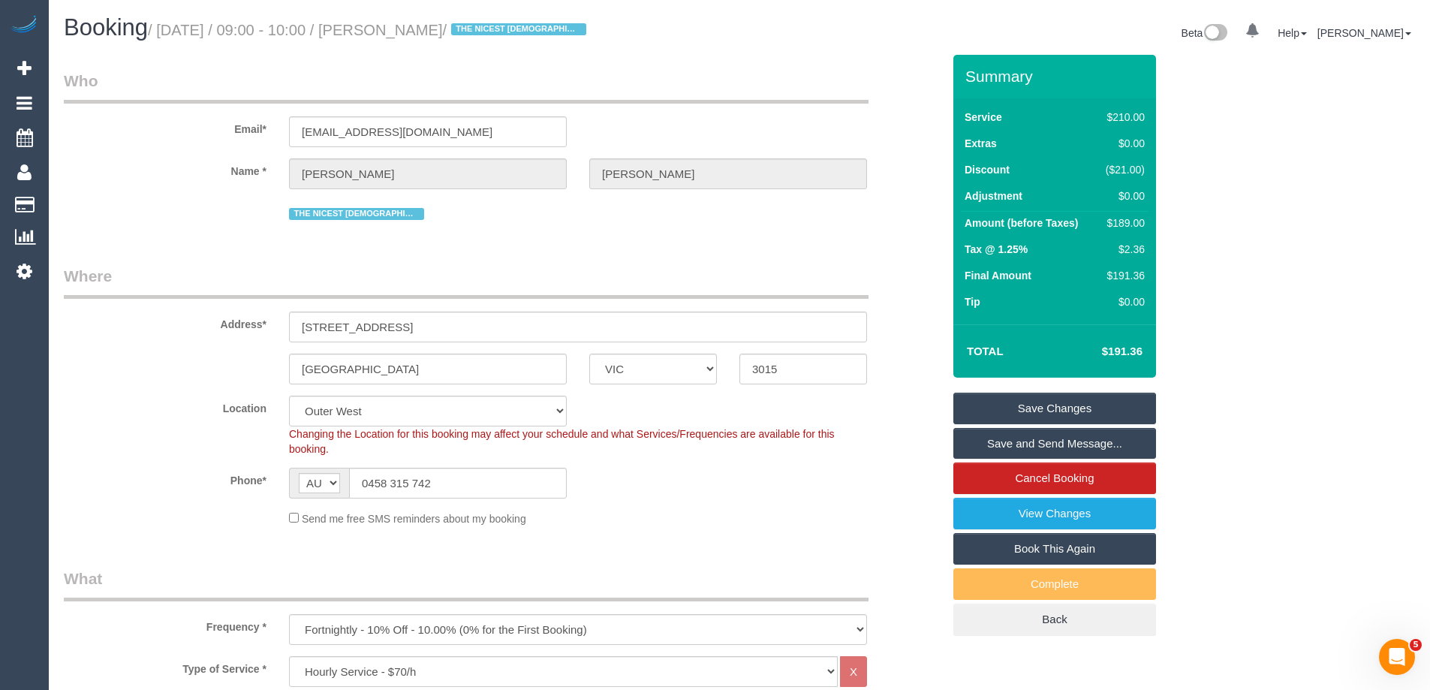
click at [1011, 411] on link "Save Changes" at bounding box center [1055, 409] width 203 height 32
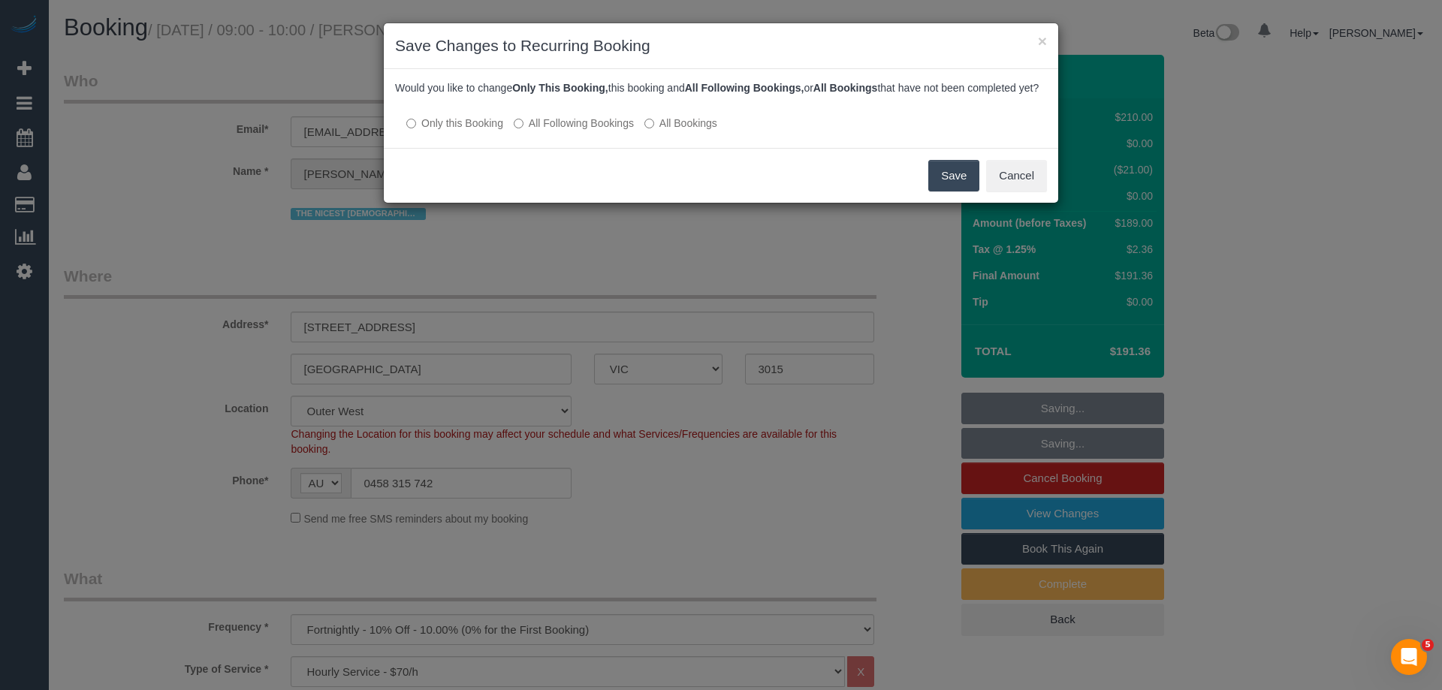
click at [554, 131] on label "All Following Bookings" at bounding box center [574, 123] width 120 height 15
click at [960, 188] on button "Save" at bounding box center [953, 176] width 51 height 32
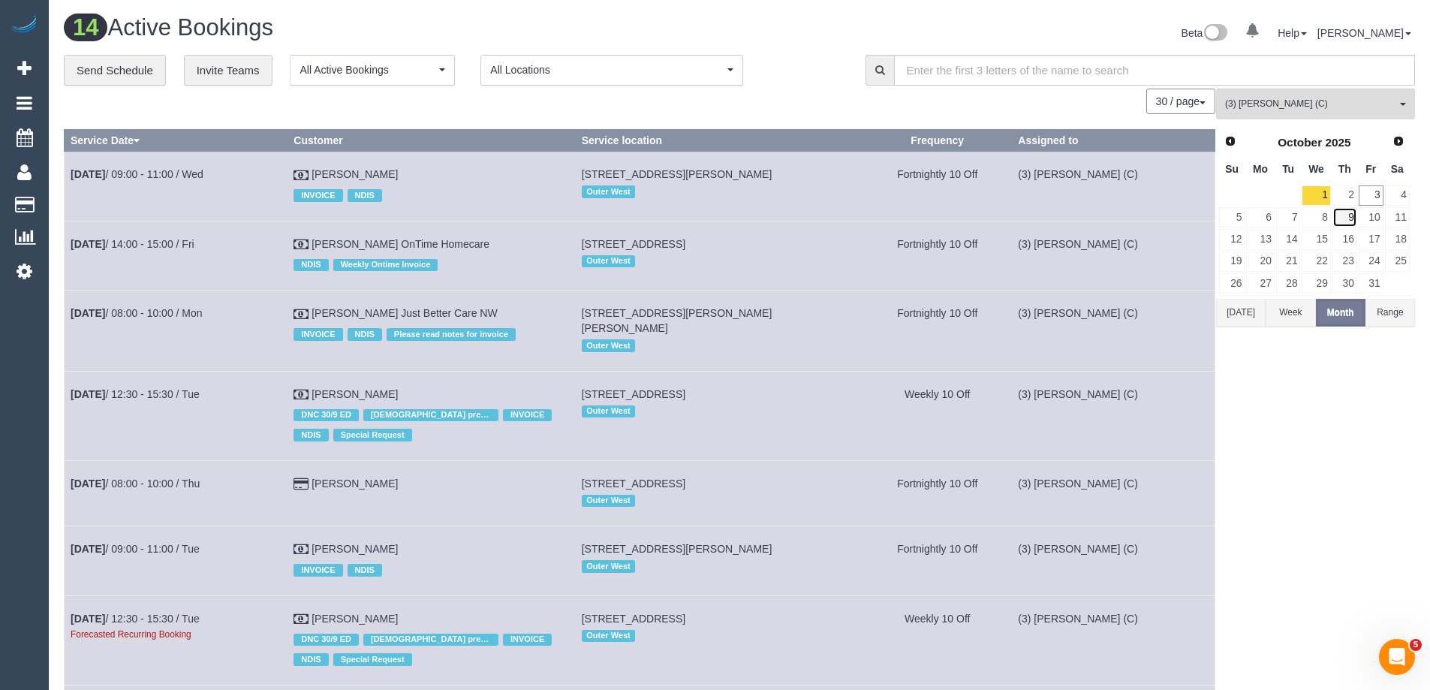
click at [1350, 214] on link "9" at bounding box center [1345, 217] width 25 height 20
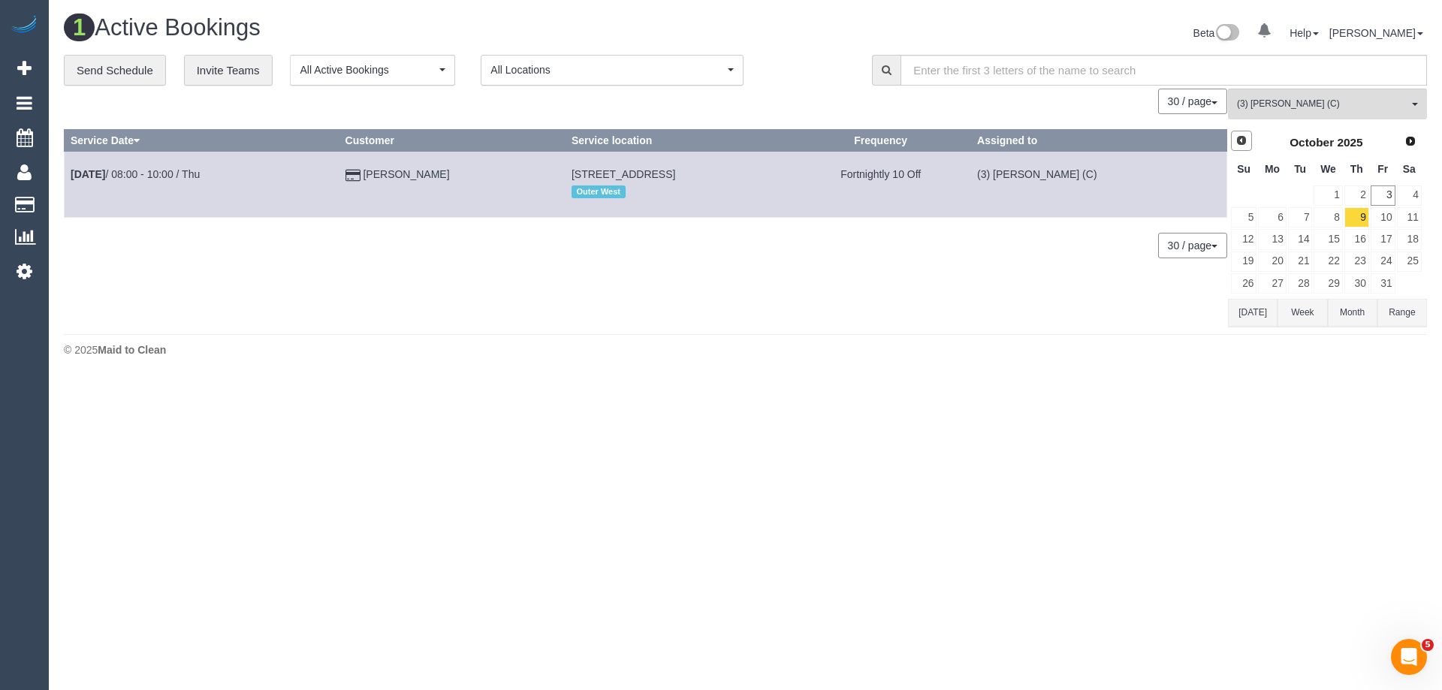
click at [1238, 140] on span "Prev" at bounding box center [1241, 140] width 12 height 12
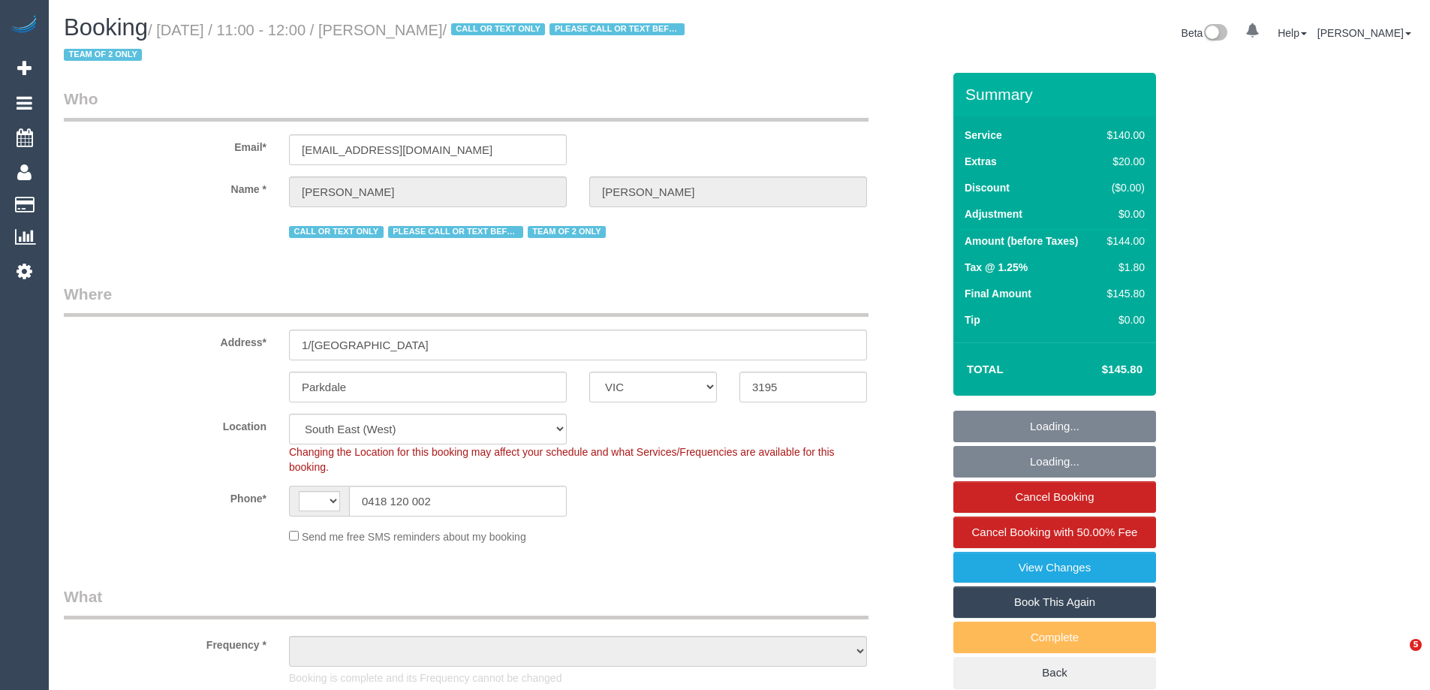
select select "VIC"
select select "string:AU"
select select "number:27"
select select "number:14"
select select "number:19"
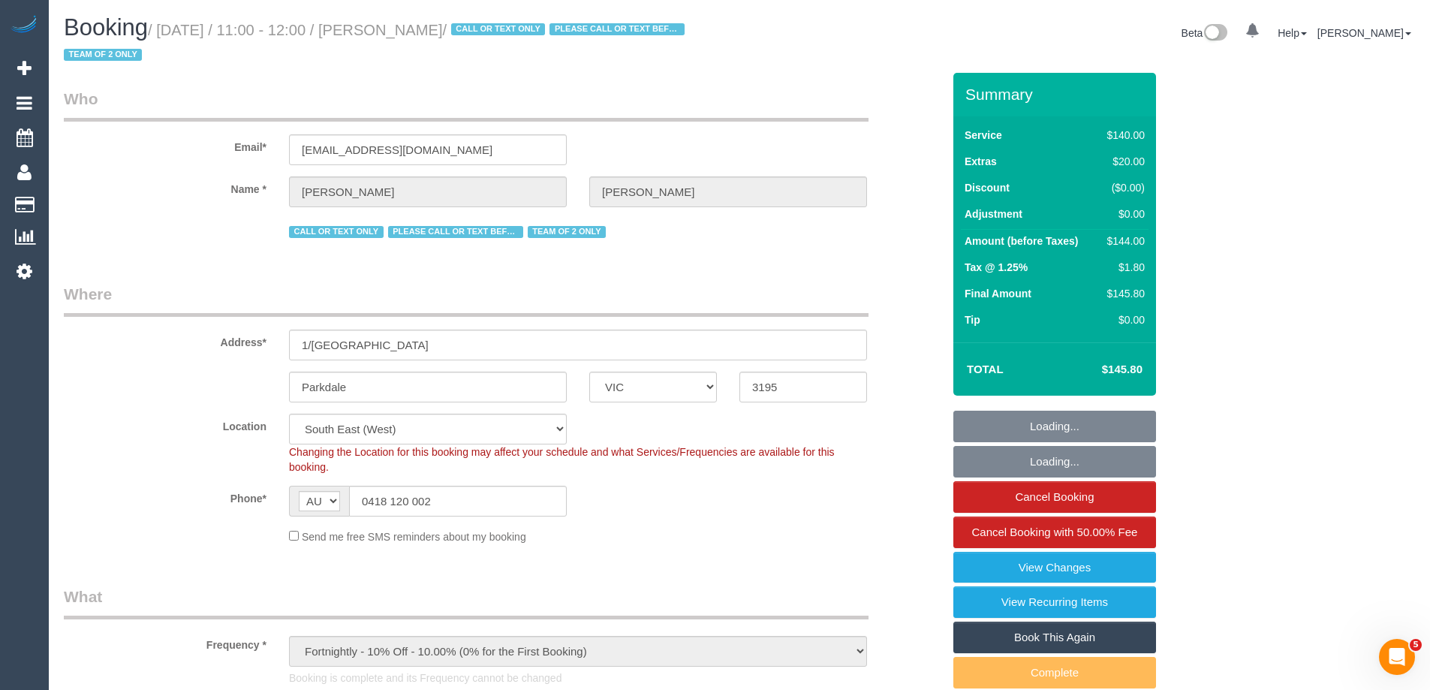
select select "object:1474"
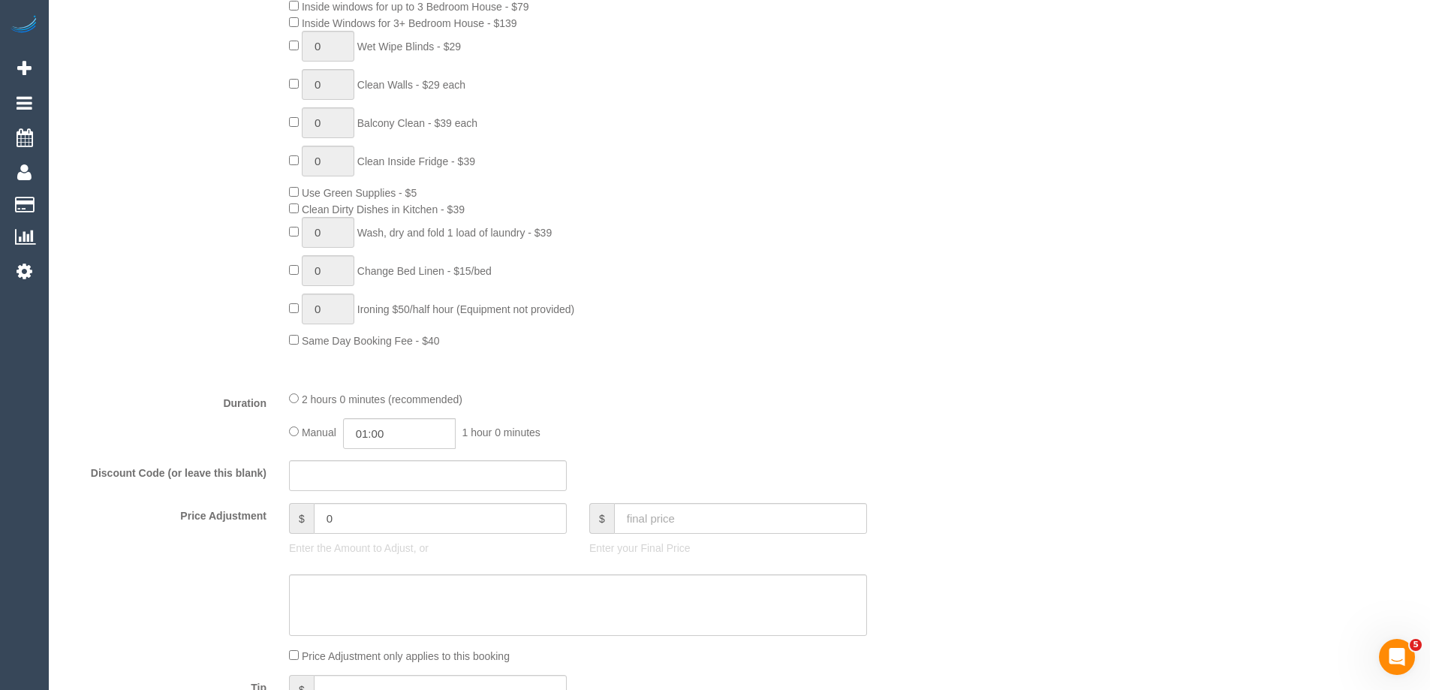
scroll to position [901, 0]
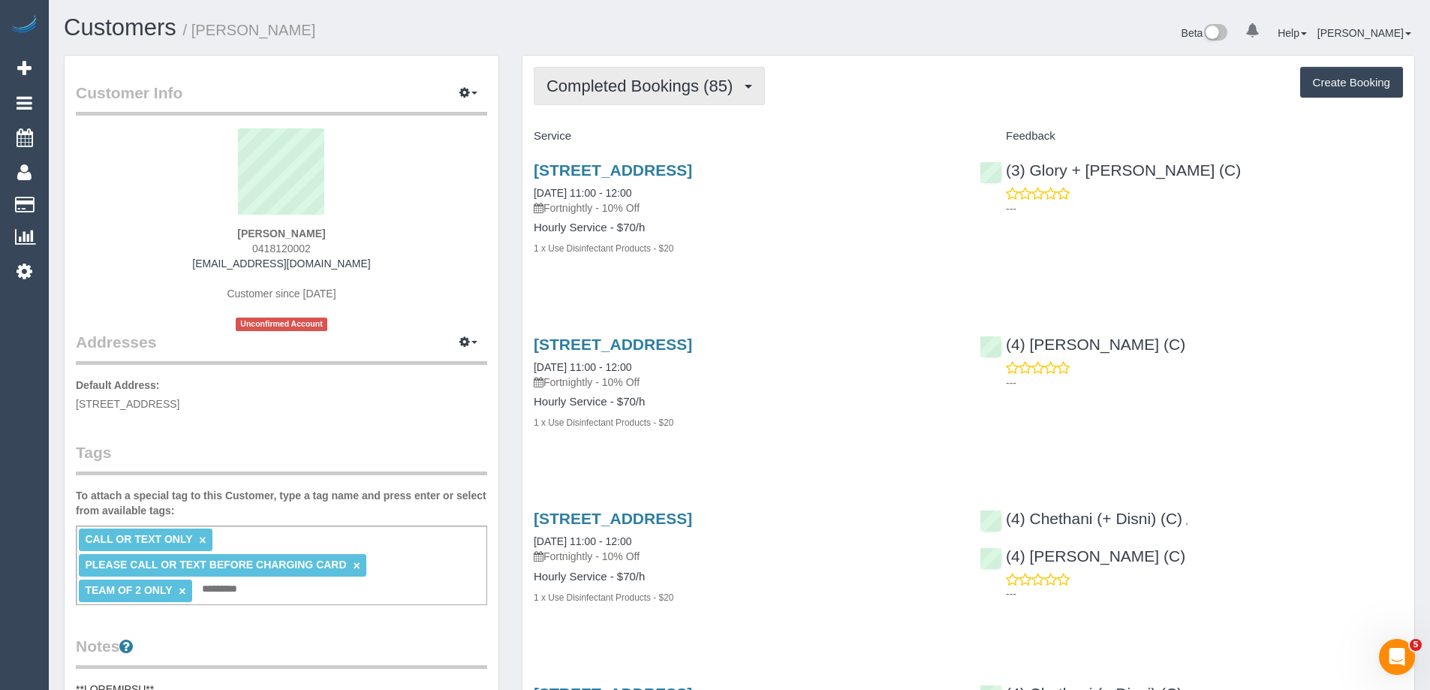
click at [621, 88] on span "Completed Bookings (85)" at bounding box center [644, 86] width 194 height 19
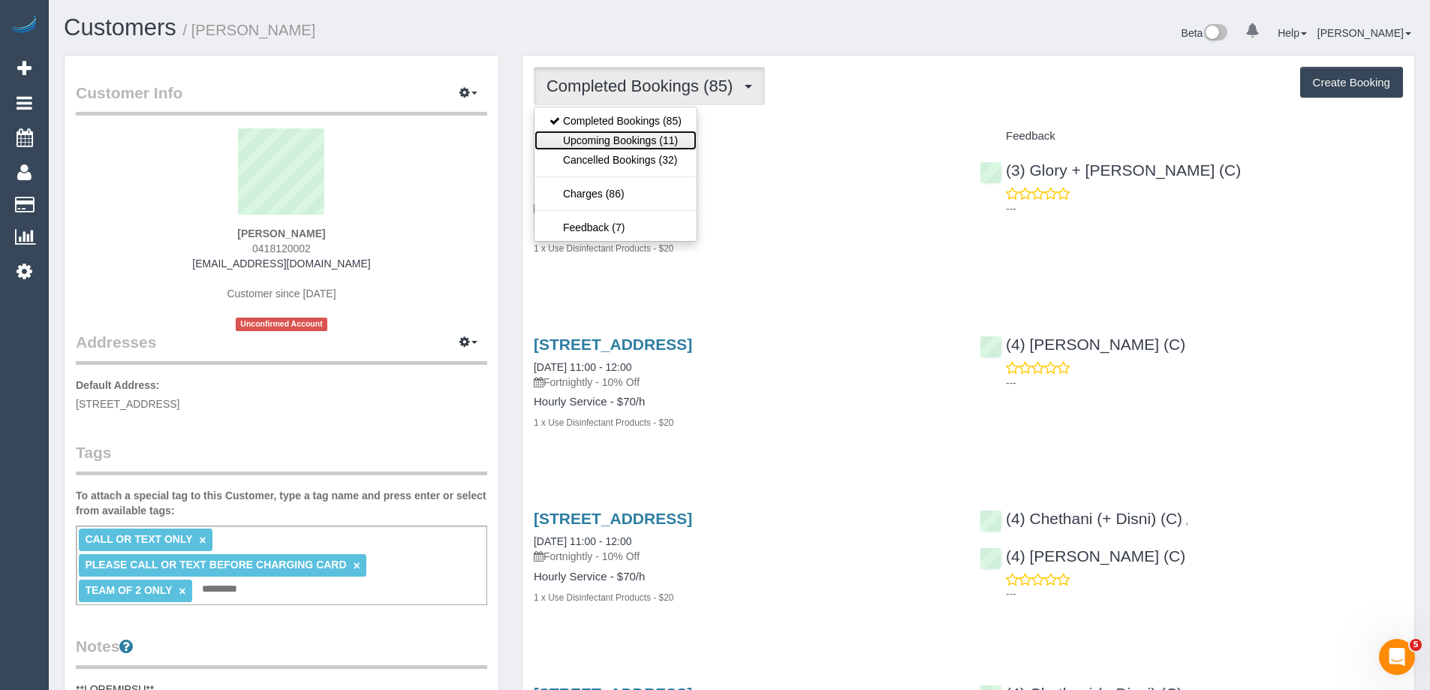
click at [636, 143] on link "Upcoming Bookings (11)" at bounding box center [616, 141] width 162 height 20
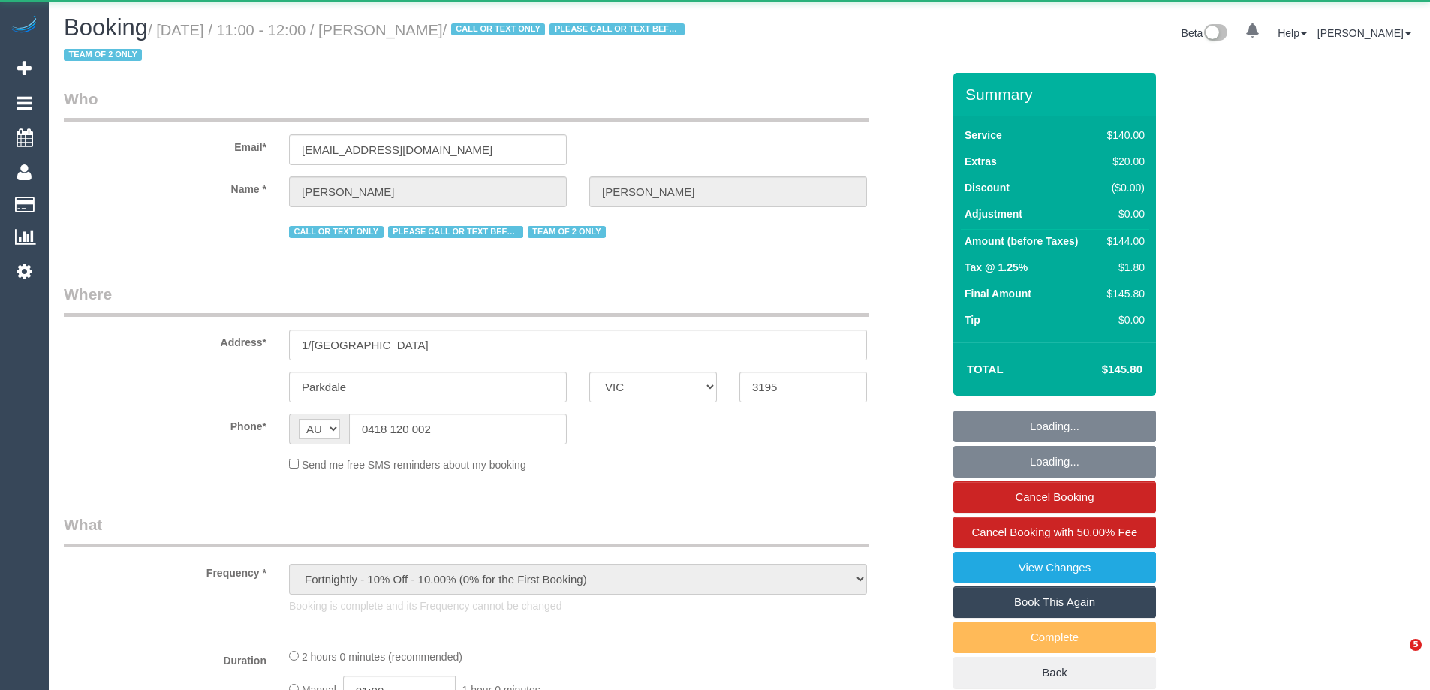
select select "VIC"
select select "number:27"
select select "number:14"
select select "number:19"
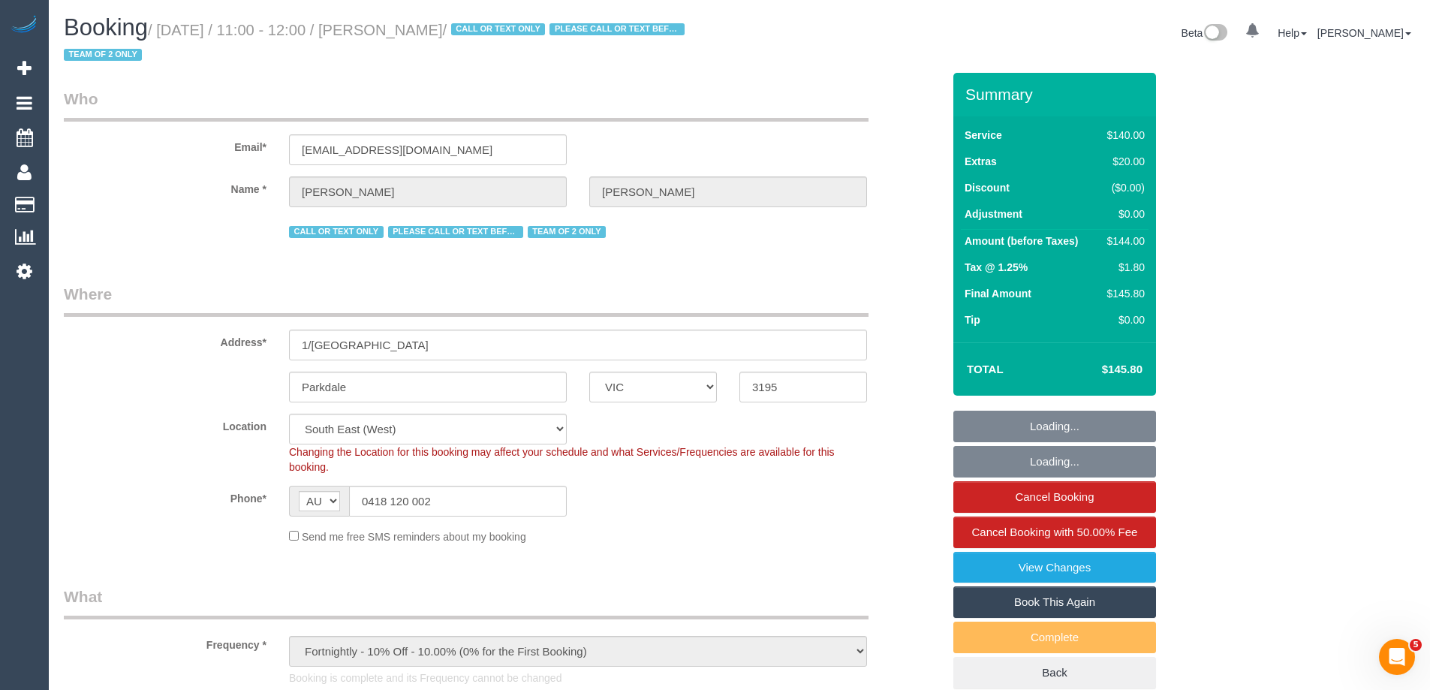
select select "object:929"
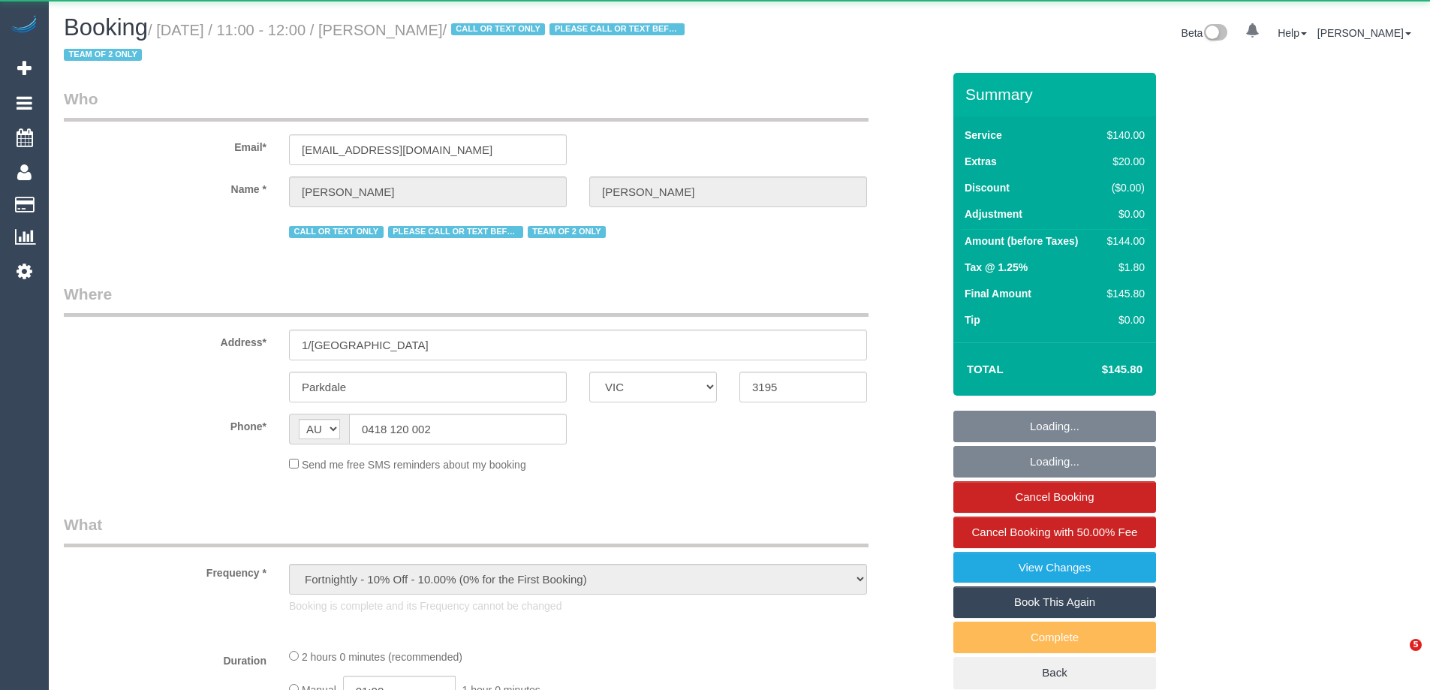
select select "VIC"
select select "number:27"
select select "number:14"
select select "number:19"
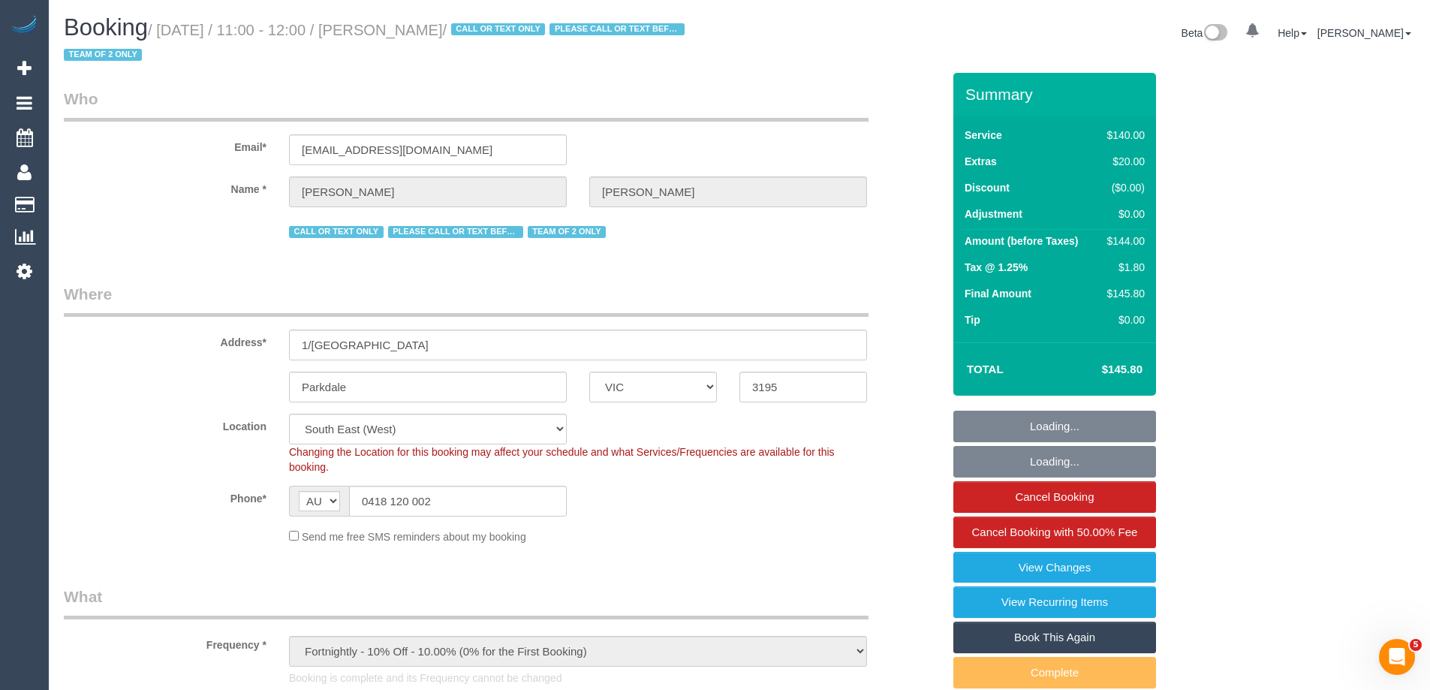
select select "object:913"
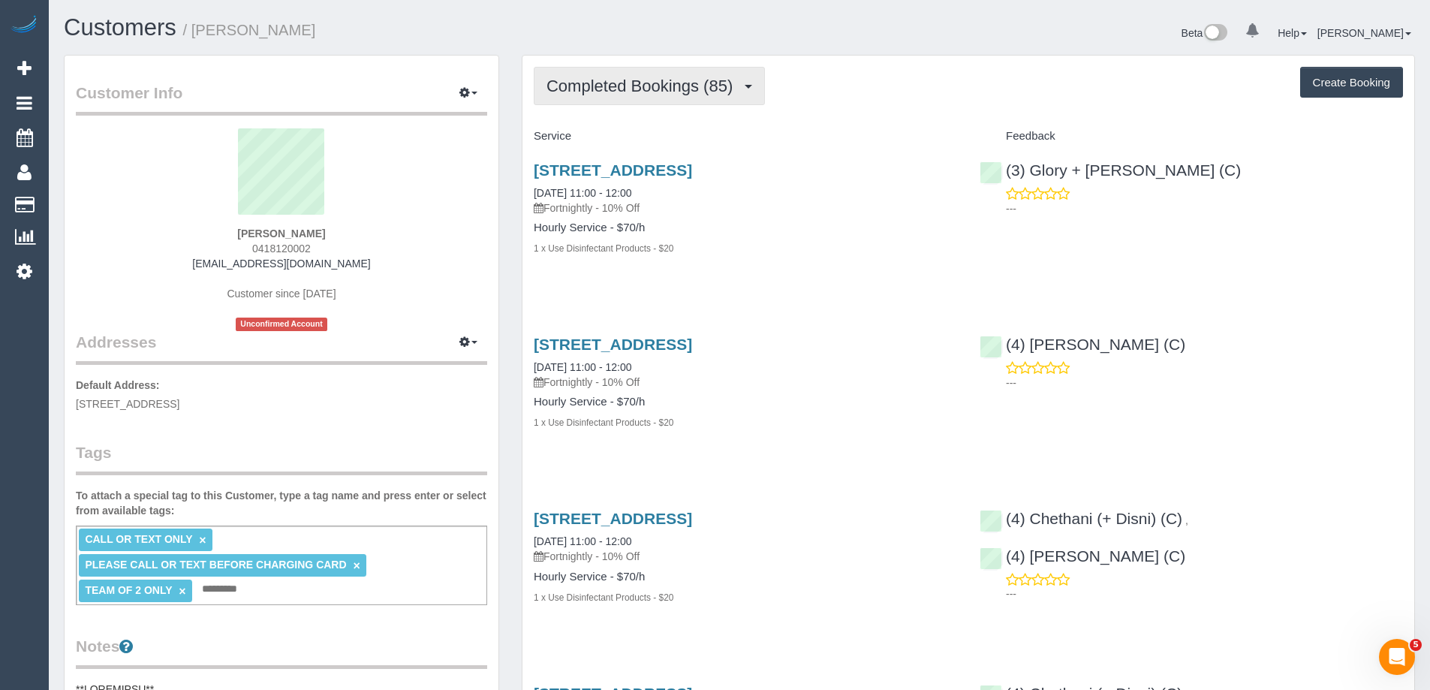
click at [630, 88] on span "Completed Bookings (85)" at bounding box center [644, 86] width 194 height 19
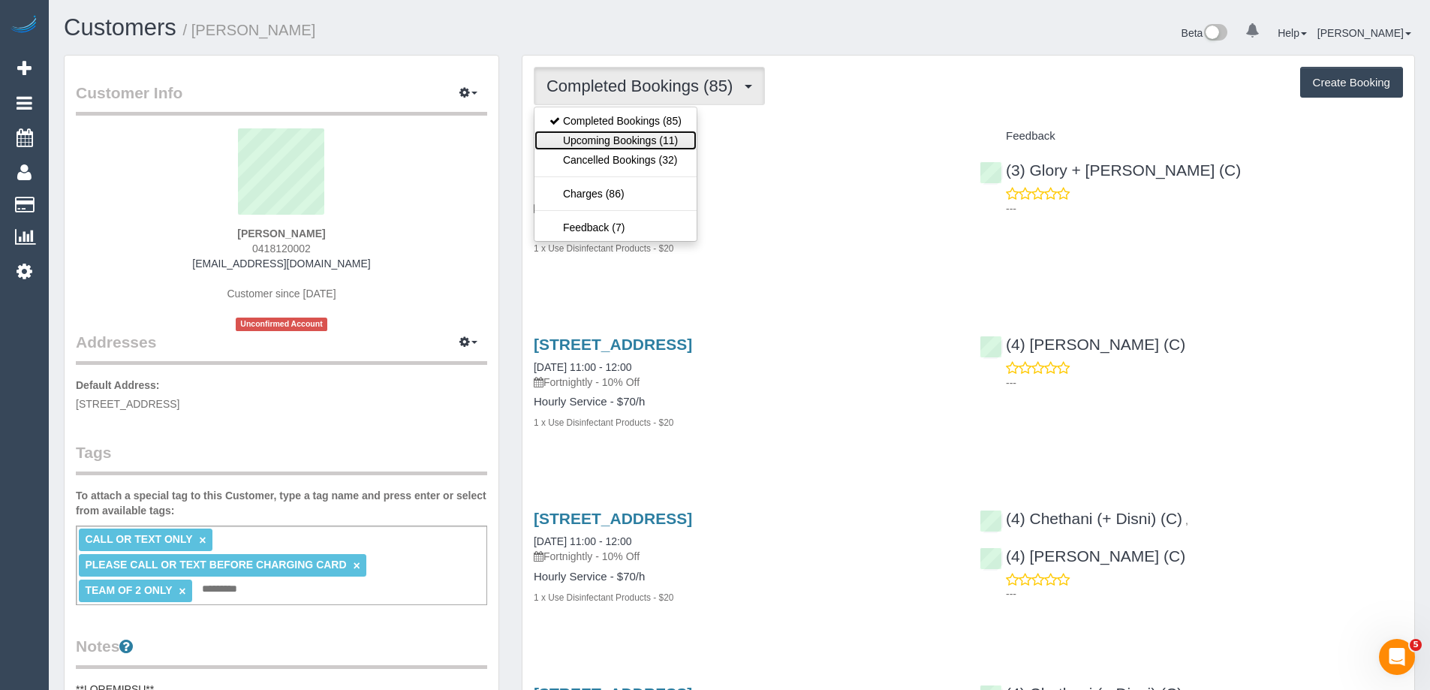
click at [627, 142] on link "Upcoming Bookings (11)" at bounding box center [616, 141] width 162 height 20
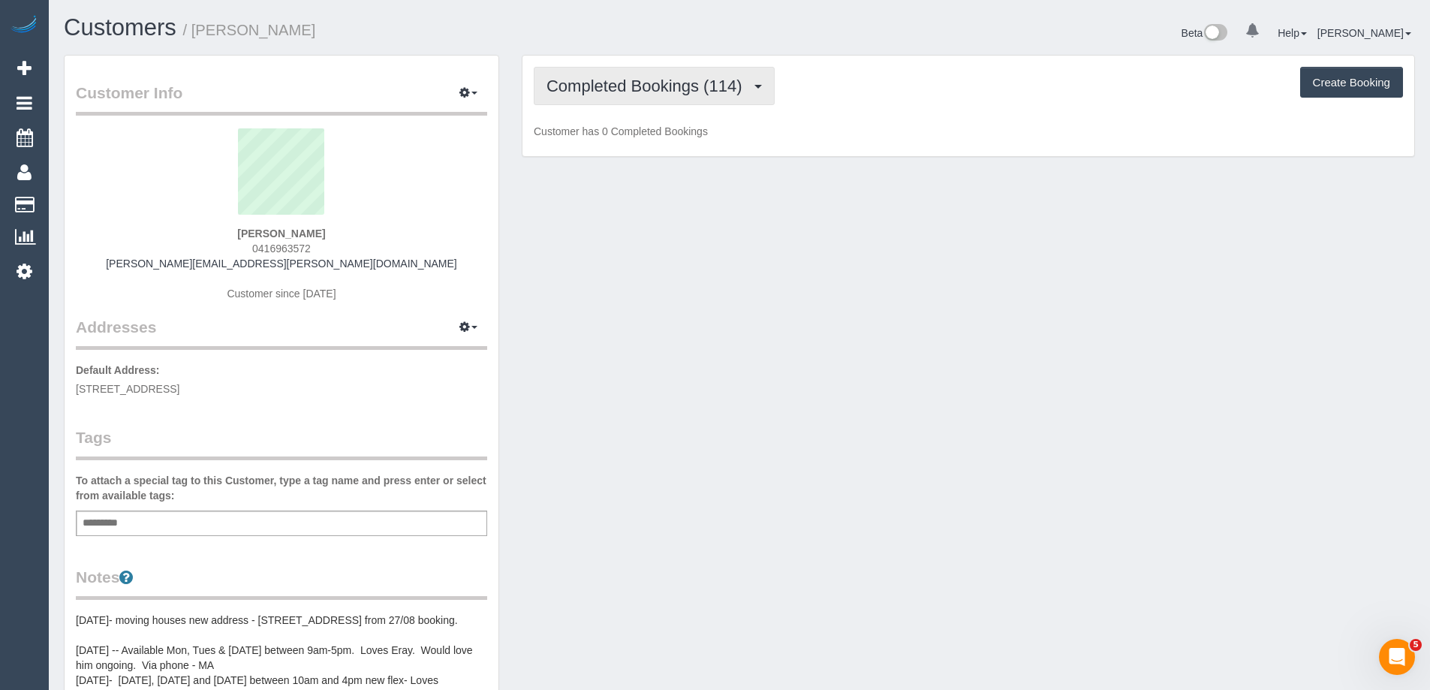
click at [671, 91] on span "Completed Bookings (114)" at bounding box center [648, 86] width 203 height 19
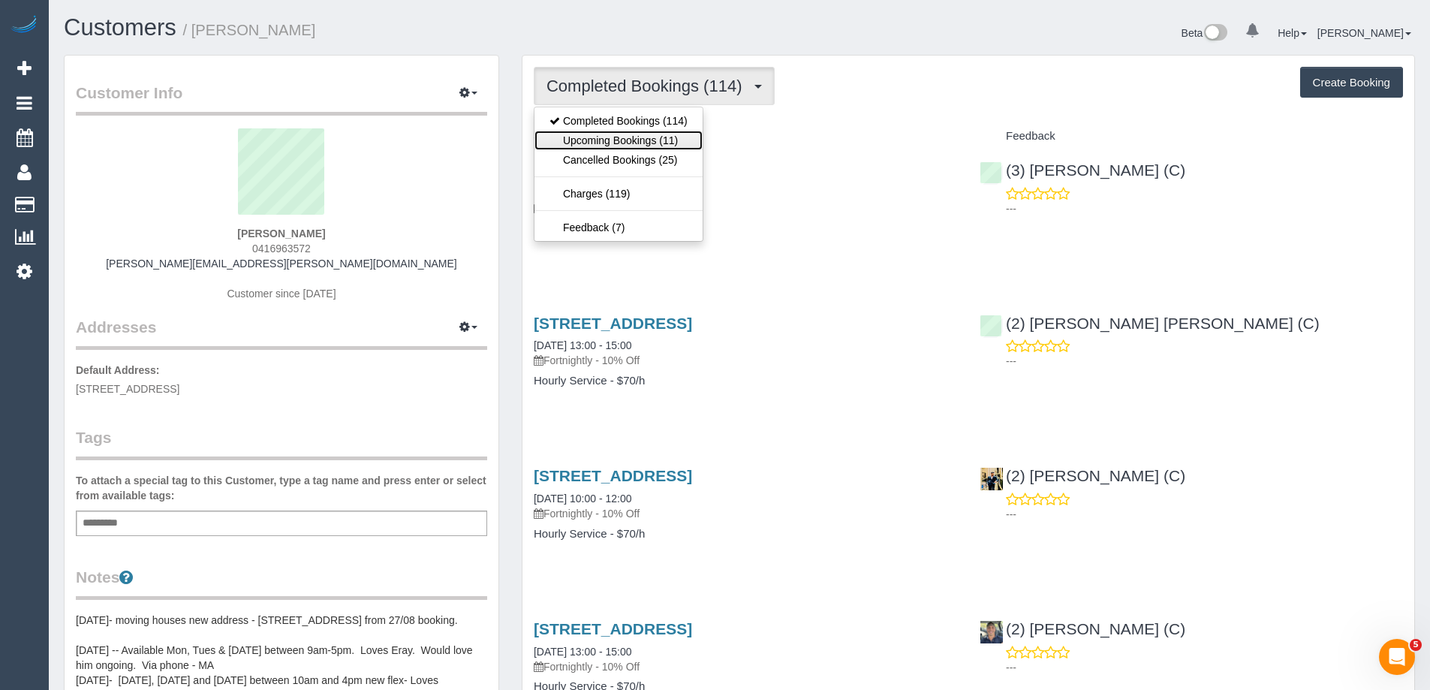
click at [640, 137] on link "Upcoming Bookings (11)" at bounding box center [619, 141] width 168 height 20
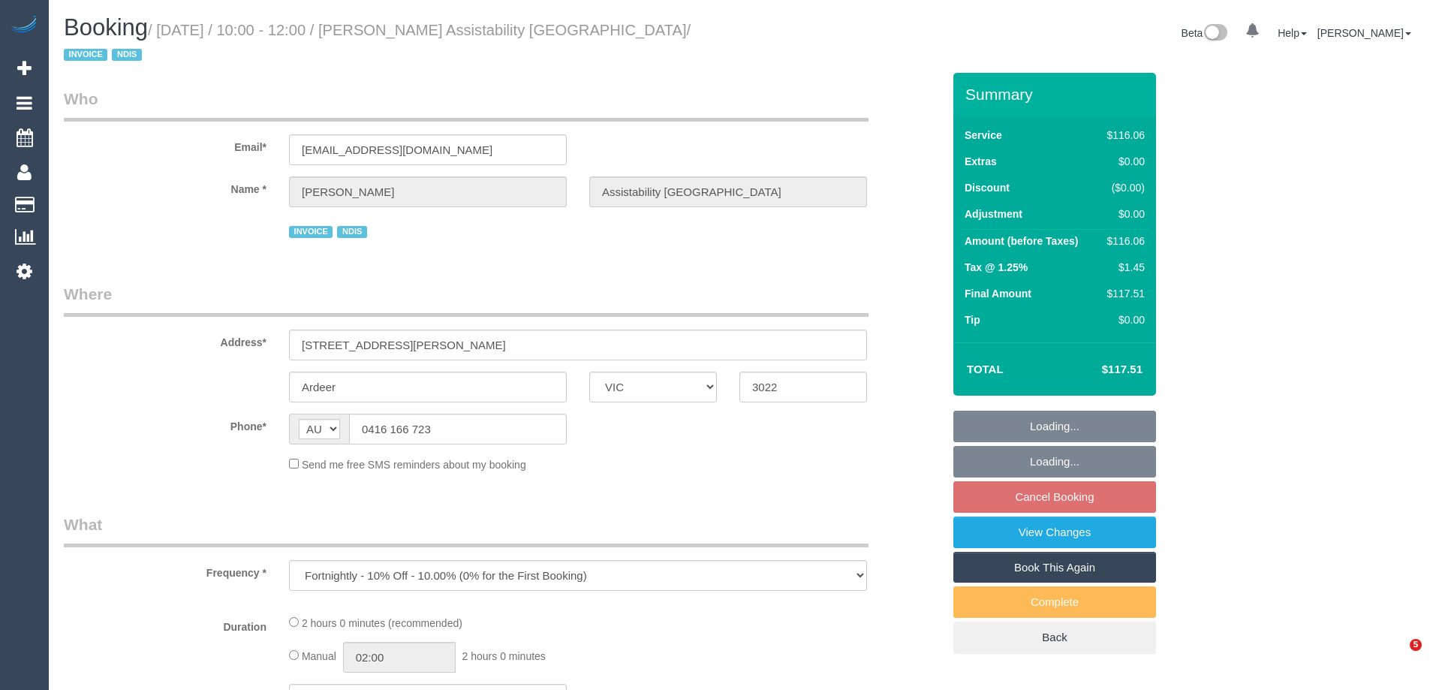
select select "VIC"
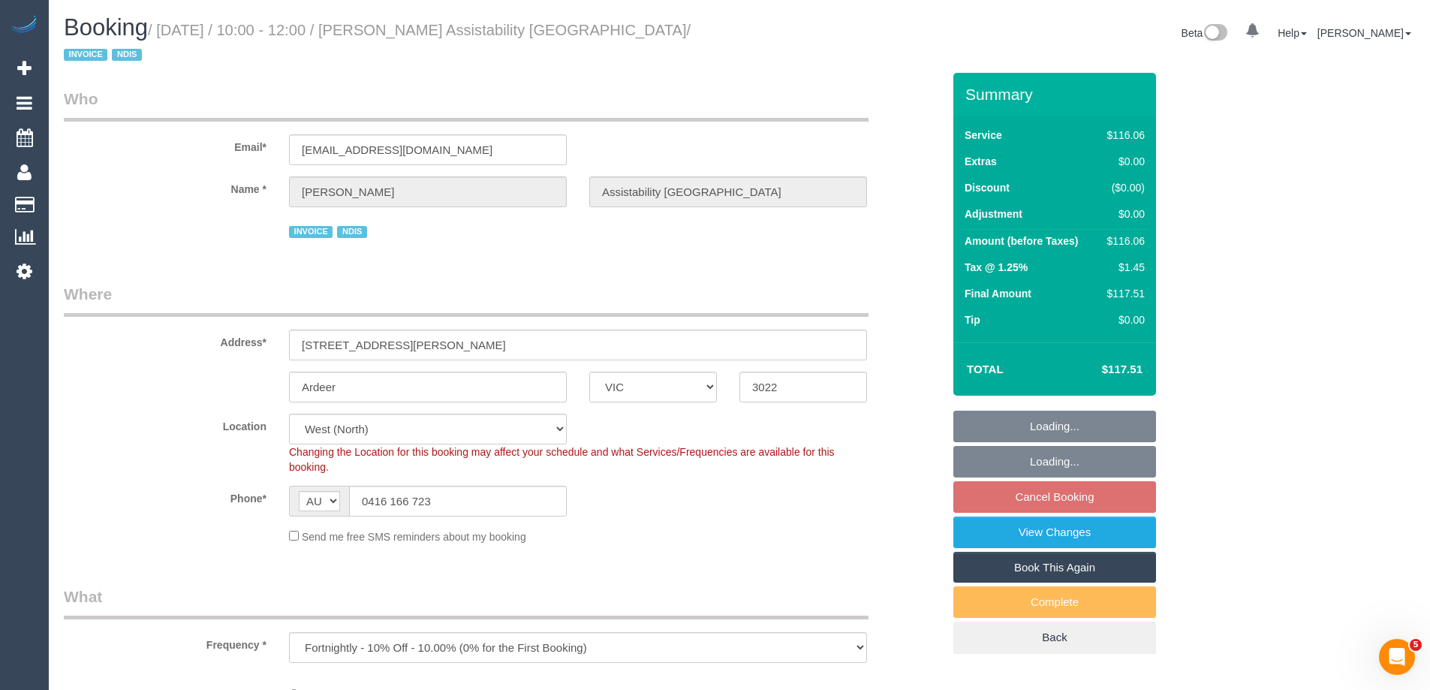
select select "object:532"
select select "number:27"
select select "number:14"
select select "number:19"
select select "number:36"
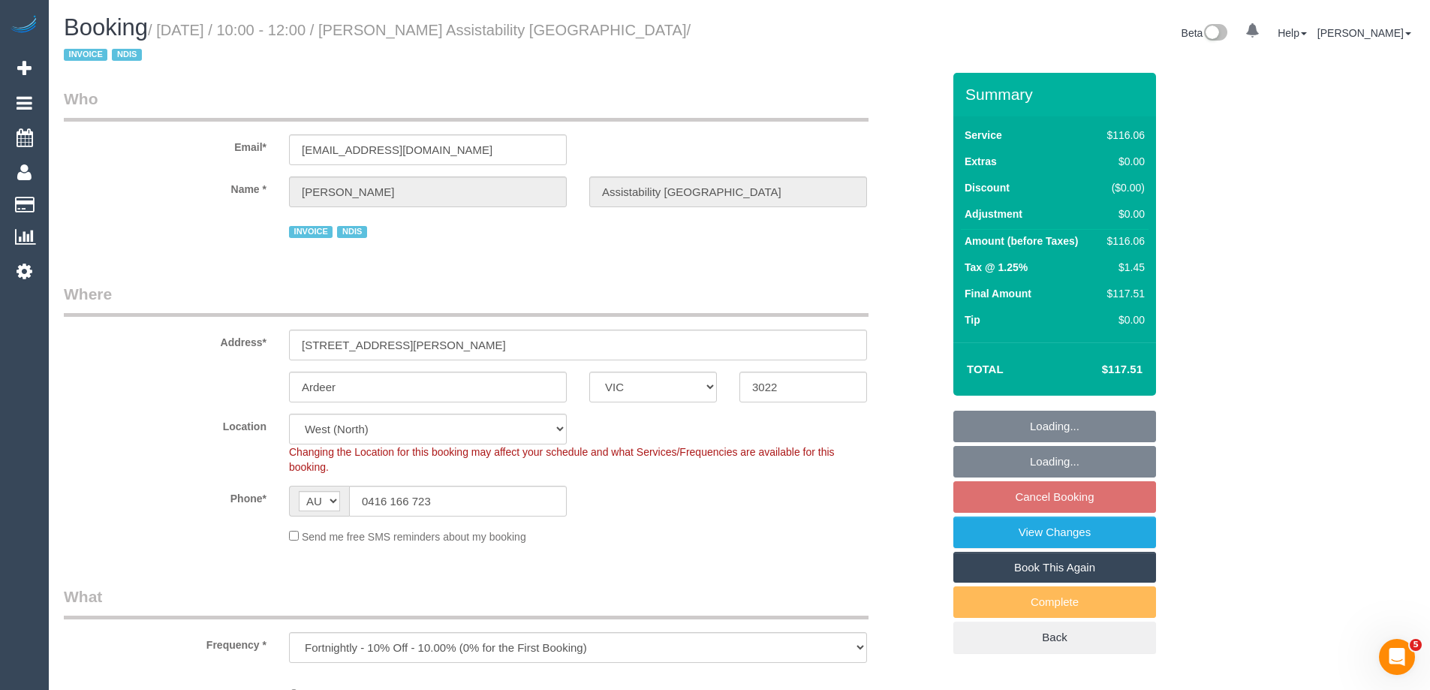
select select "number:34"
select select "number:13"
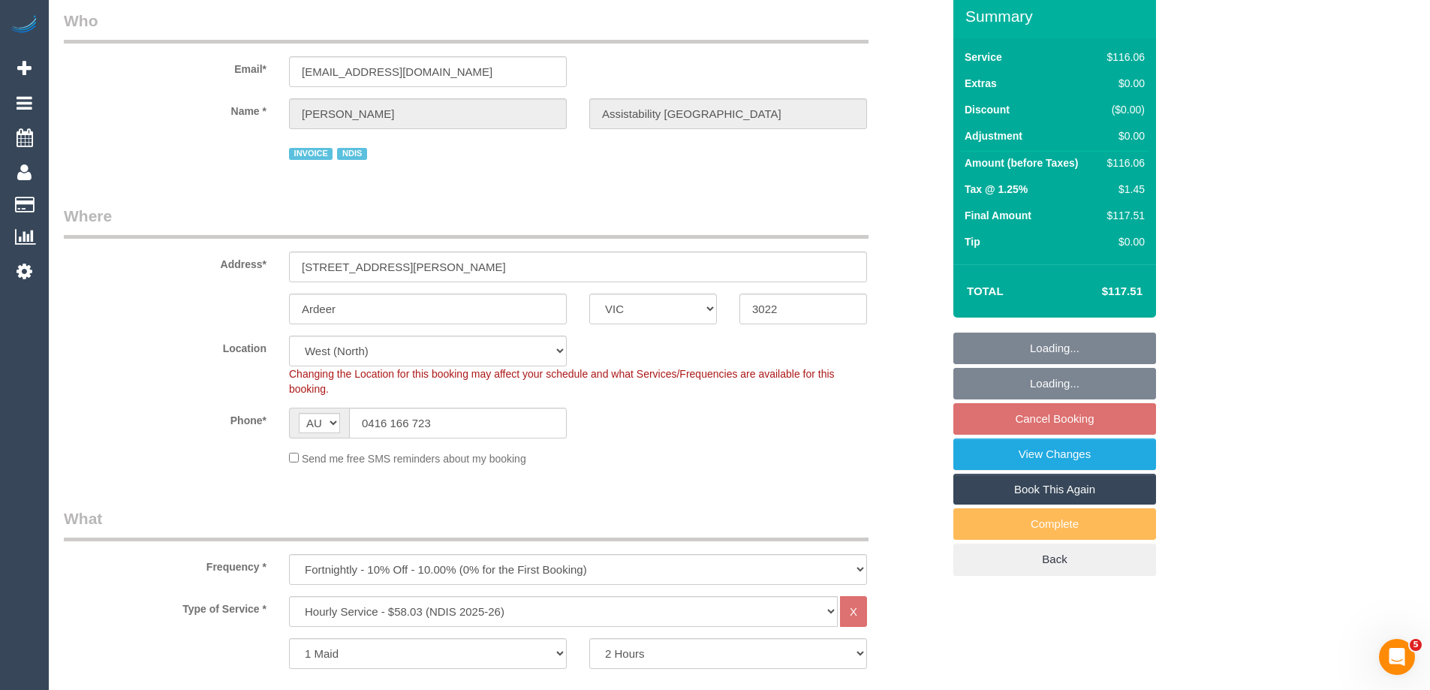
select select "spot3"
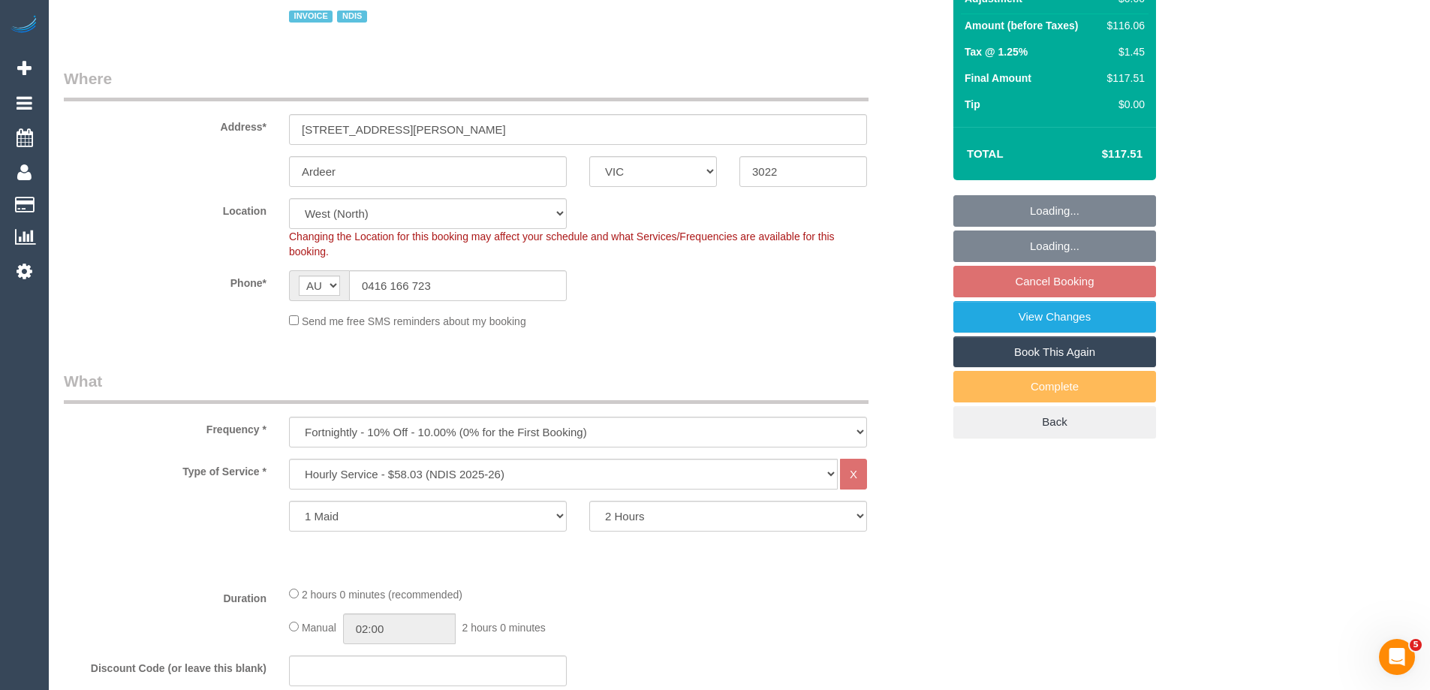
scroll to position [300, 0]
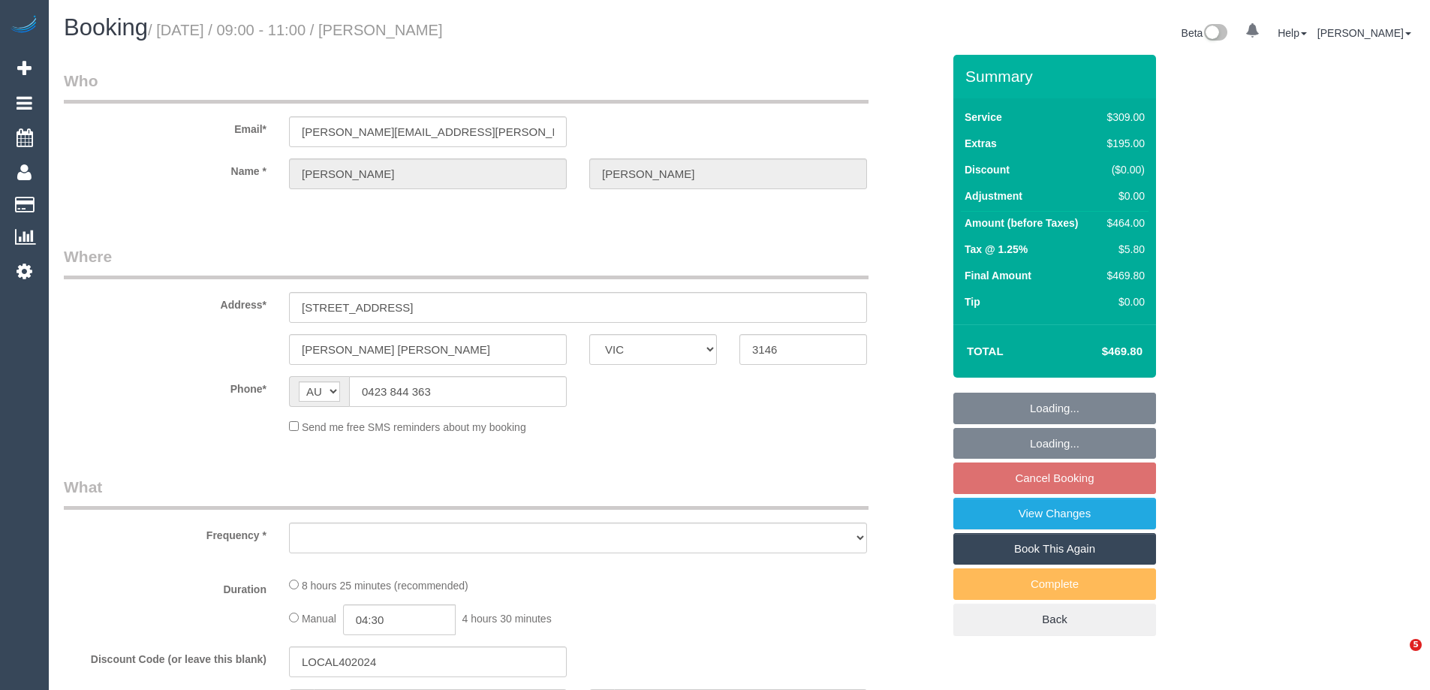
select select "VIC"
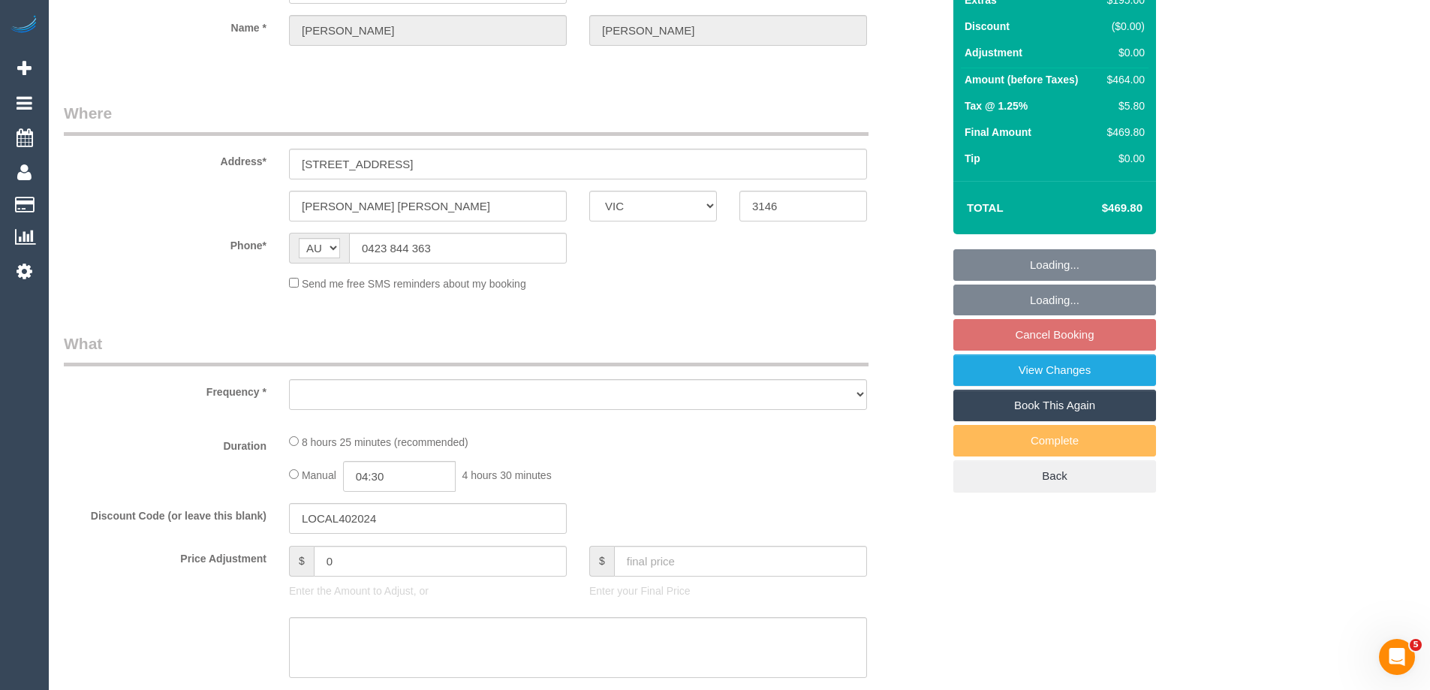
select select "string:stripe-pm_1SDKZB2GScqysDRVwqJyinlZ"
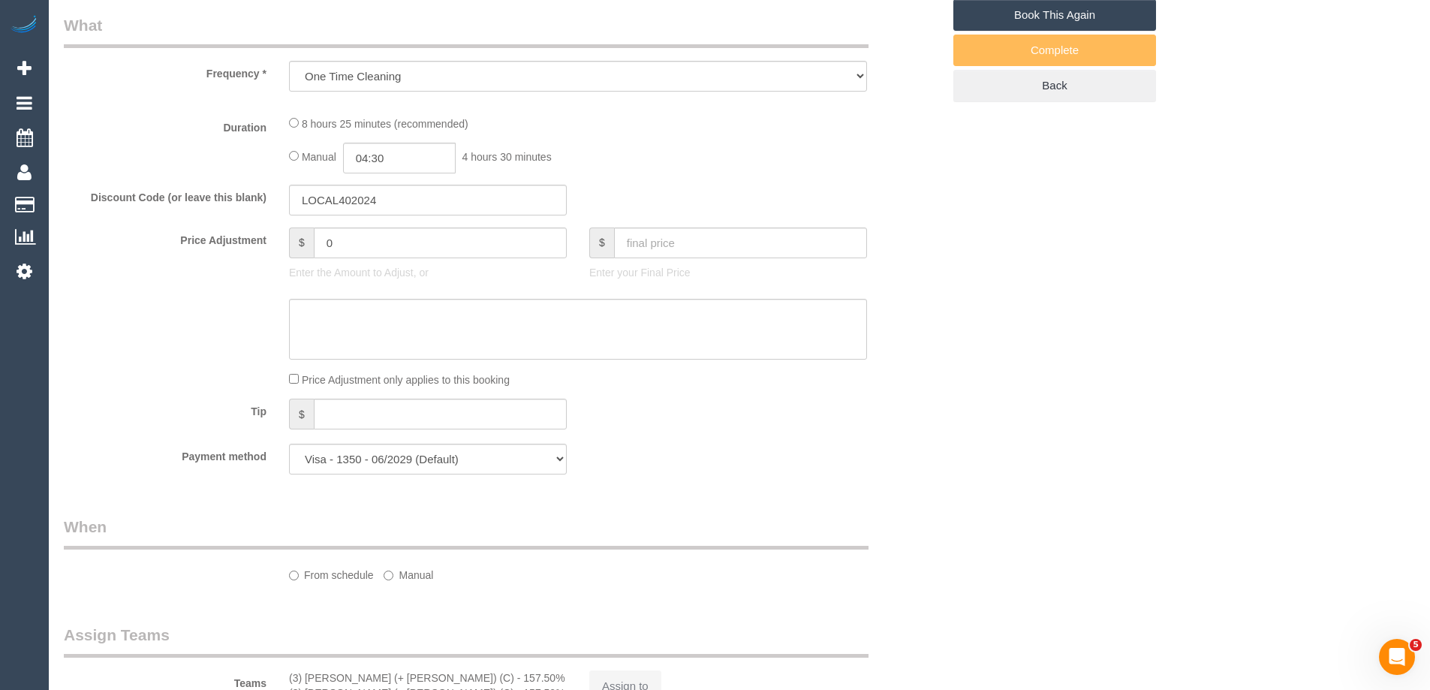
select select "object:706"
select select "number:28"
select select "number:14"
select select "number:18"
select select "number:22"
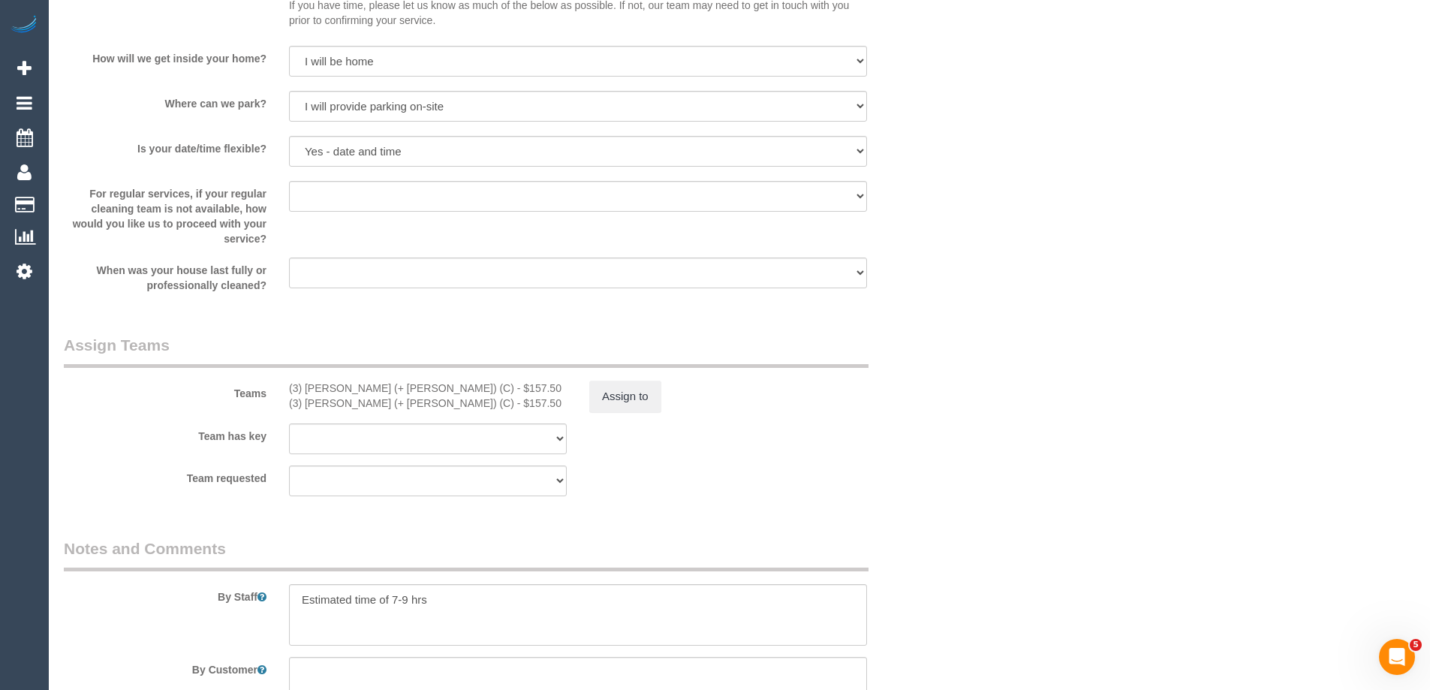
scroll to position [2326, 0]
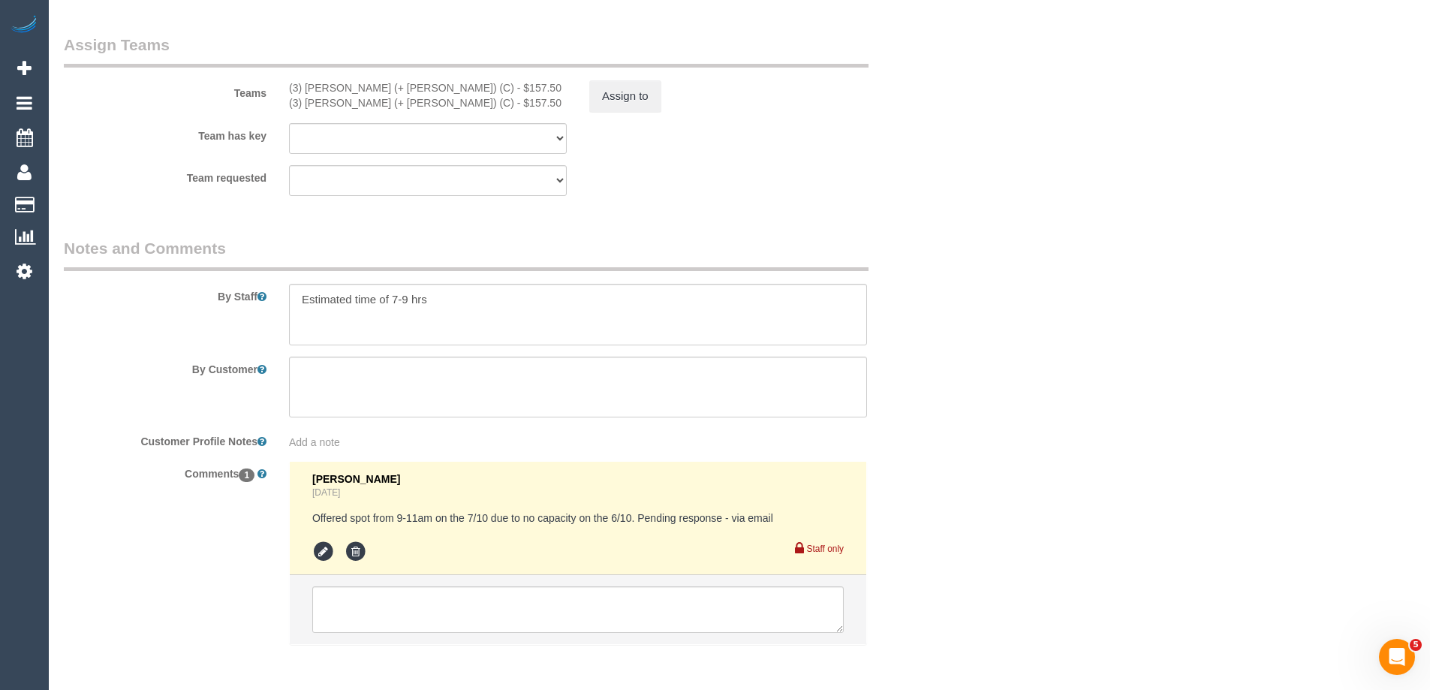
click at [312, 551] on li "Steve Cranston Yesterday Offered spot from 9-11am on the 7/10 due to no capacit…" at bounding box center [578, 518] width 577 height 113
click at [327, 554] on icon at bounding box center [323, 552] width 23 height 23
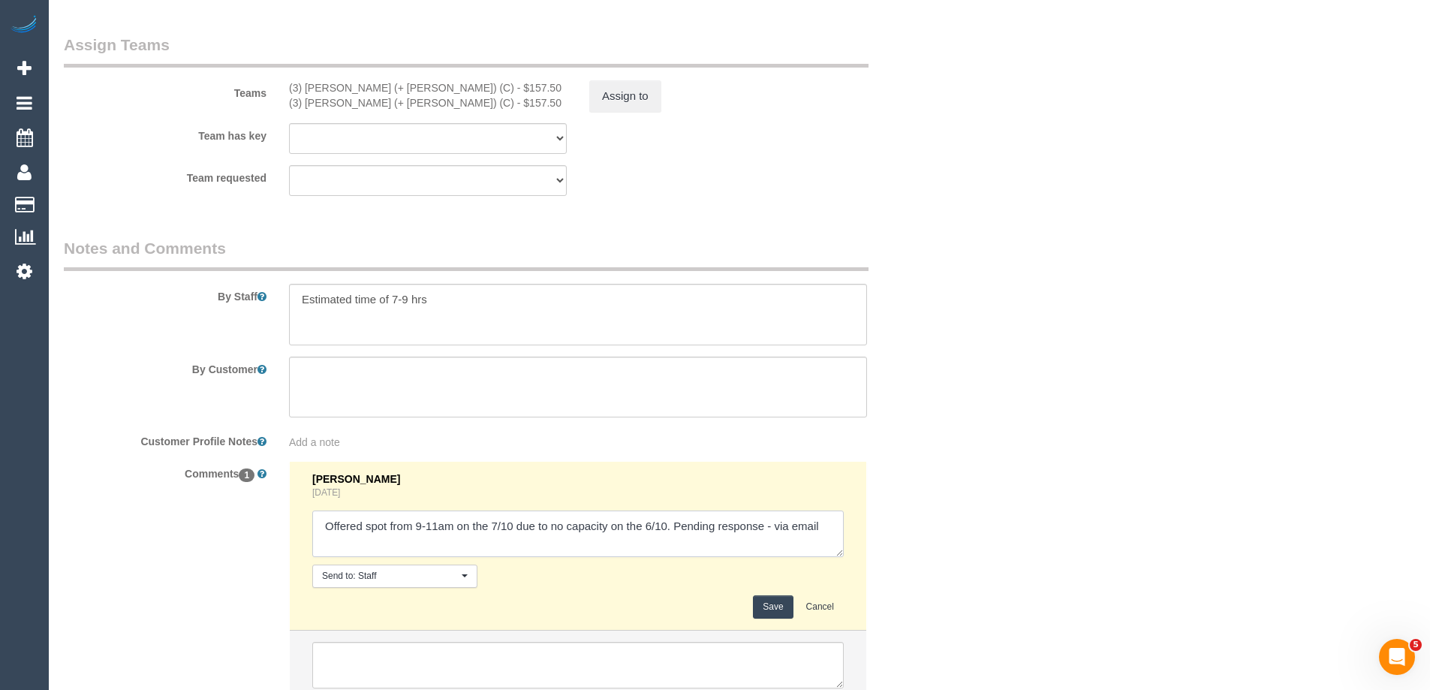
click at [772, 526] on textarea at bounding box center [578, 534] width 532 height 47
type textarea "Offered spot from 9-11am on the 7/10 due to no capacity on the 6/10. Pending re…"
click at [770, 598] on button "Save" at bounding box center [773, 606] width 40 height 23
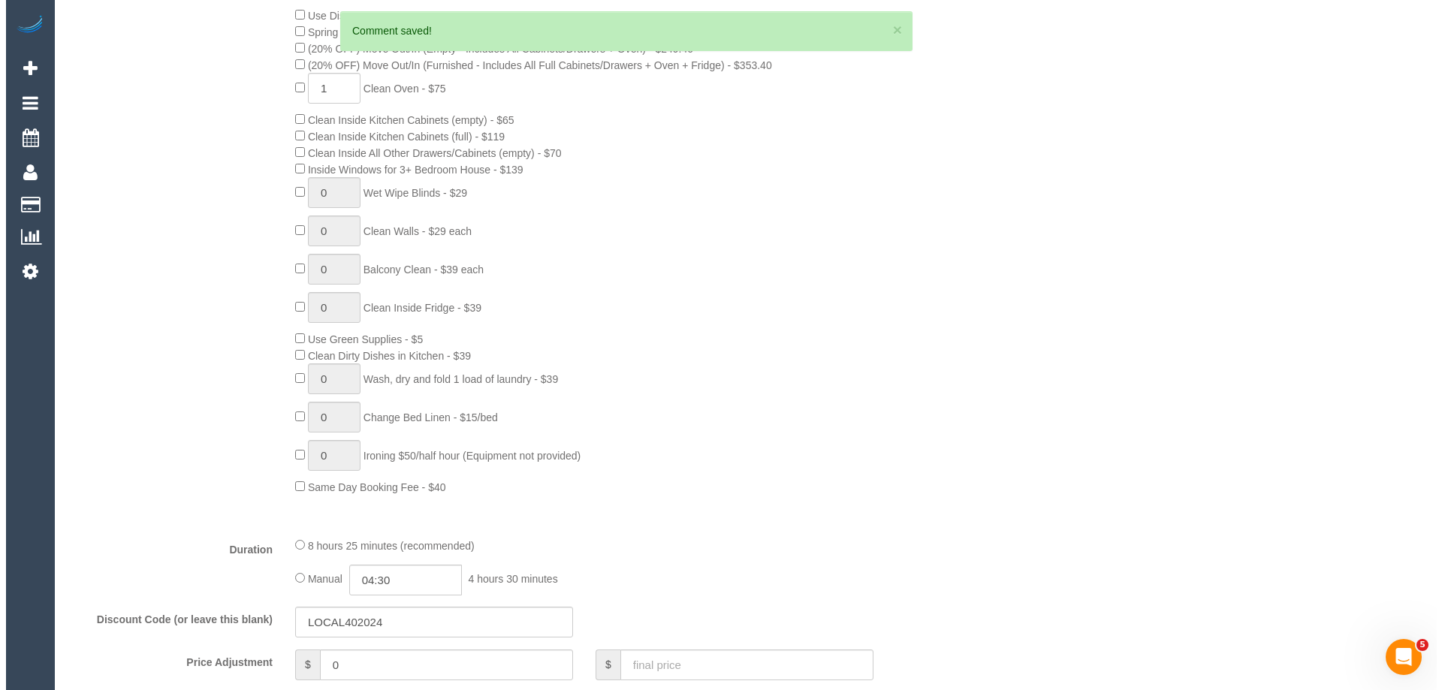
scroll to position [0, 0]
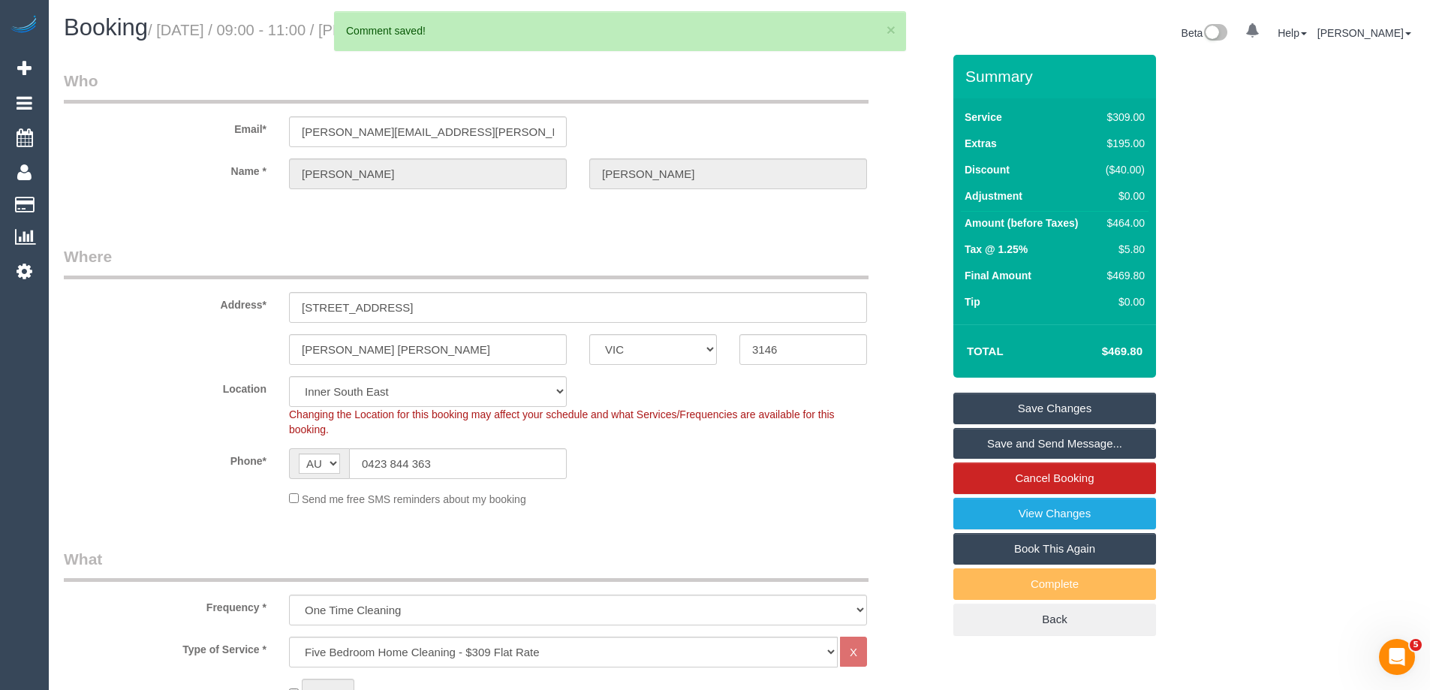
click at [990, 439] on link "Save and Send Message..." at bounding box center [1055, 444] width 203 height 32
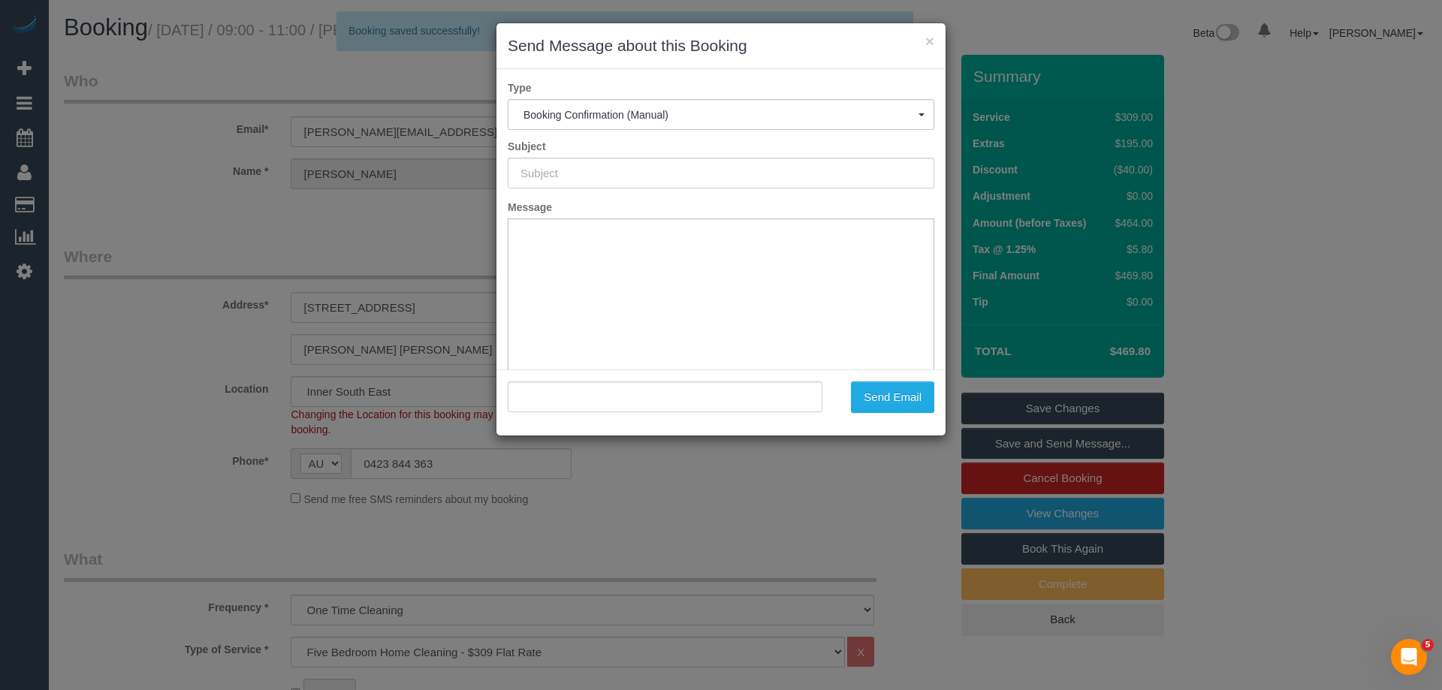
type input "Booking Confirmed"
type input ""Melissa Leach" <melissa.e.leach@gmail.com>"
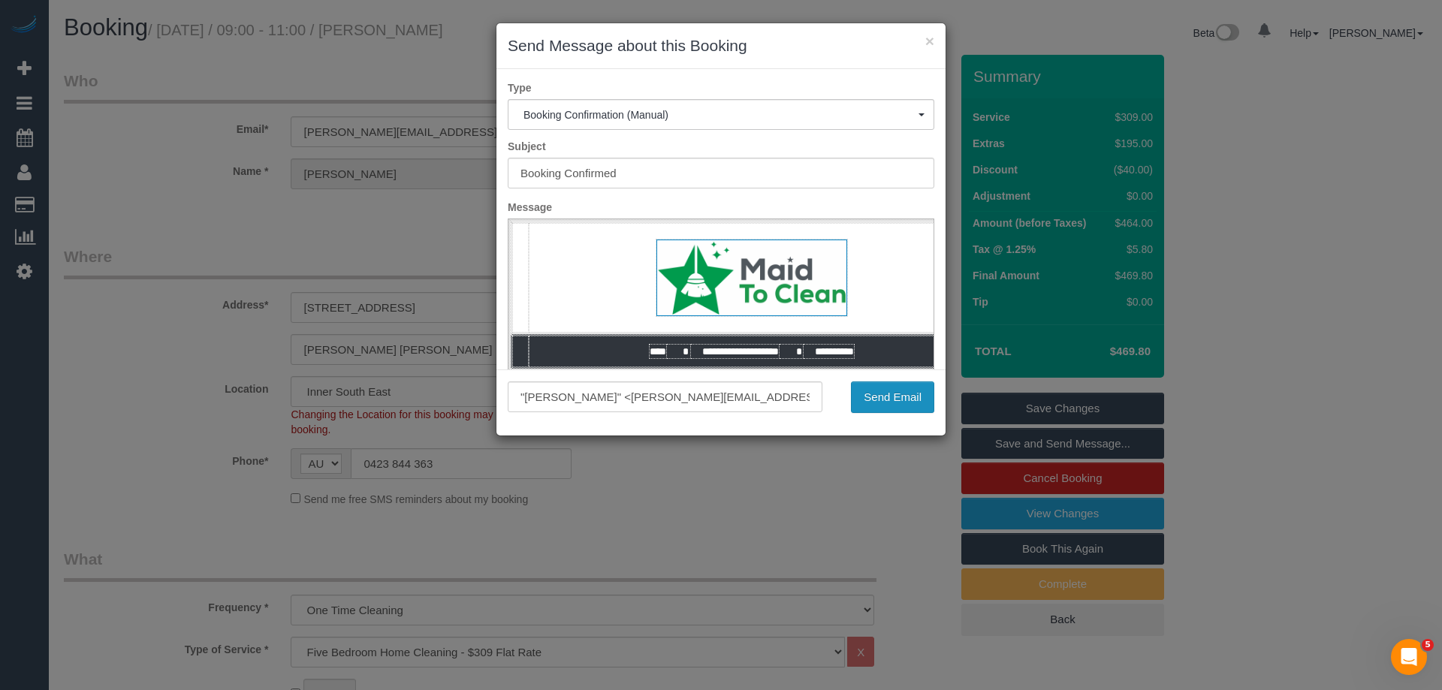
click at [900, 396] on button "Send Email" at bounding box center [892, 397] width 83 height 32
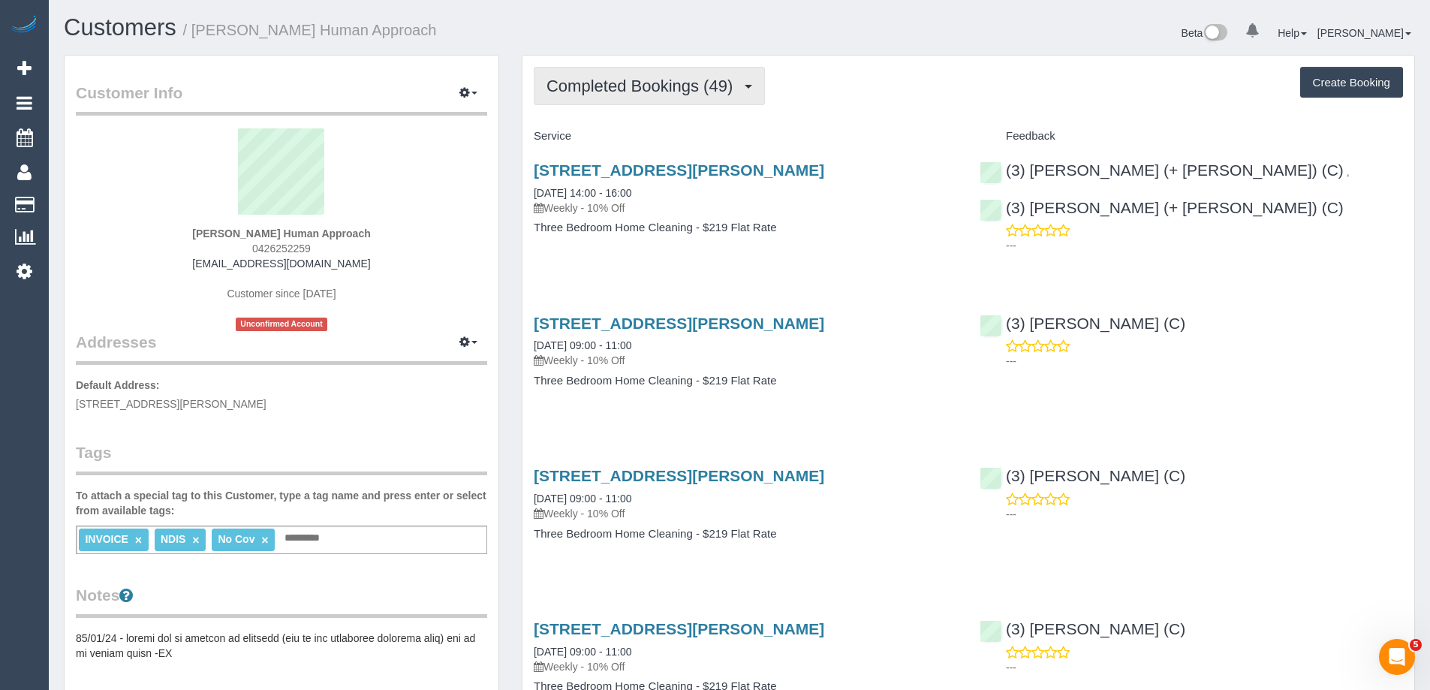
click at [626, 86] on span "Completed Bookings (49)" at bounding box center [644, 86] width 194 height 19
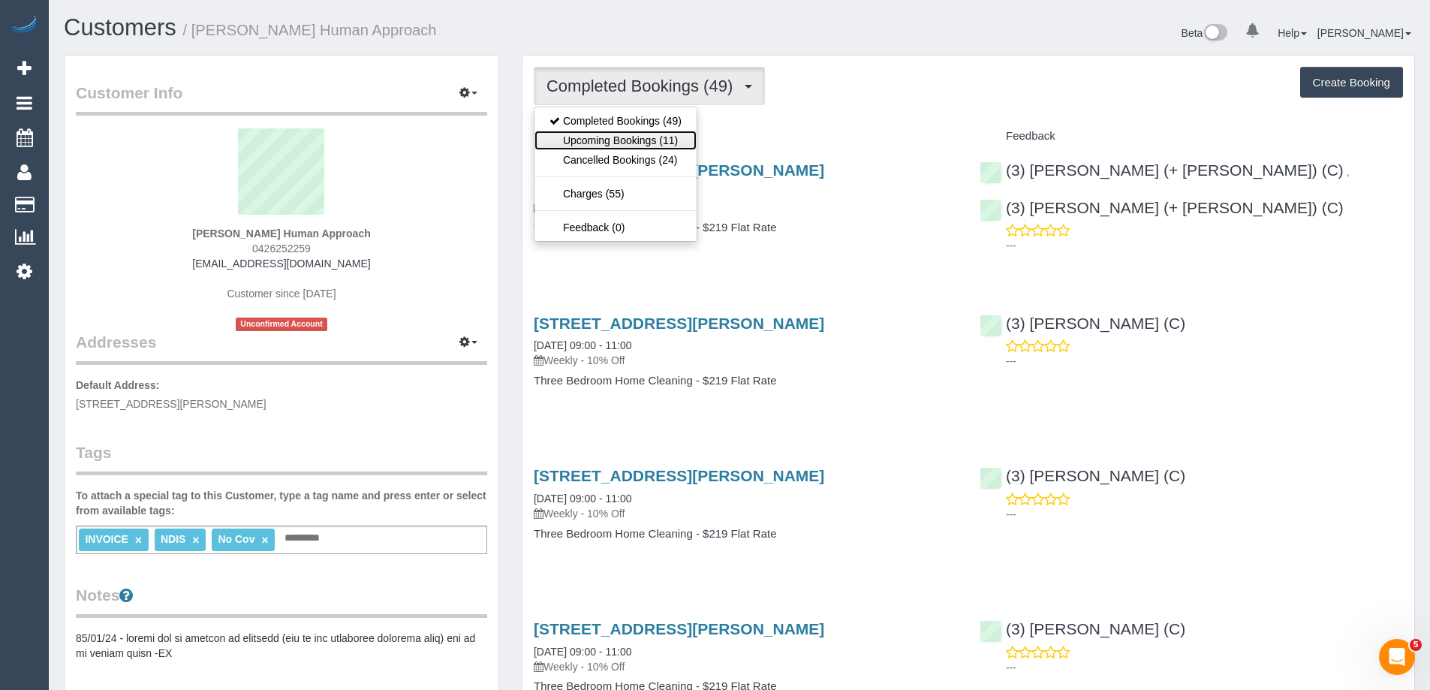
click at [641, 138] on link "Upcoming Bookings (11)" at bounding box center [616, 141] width 162 height 20
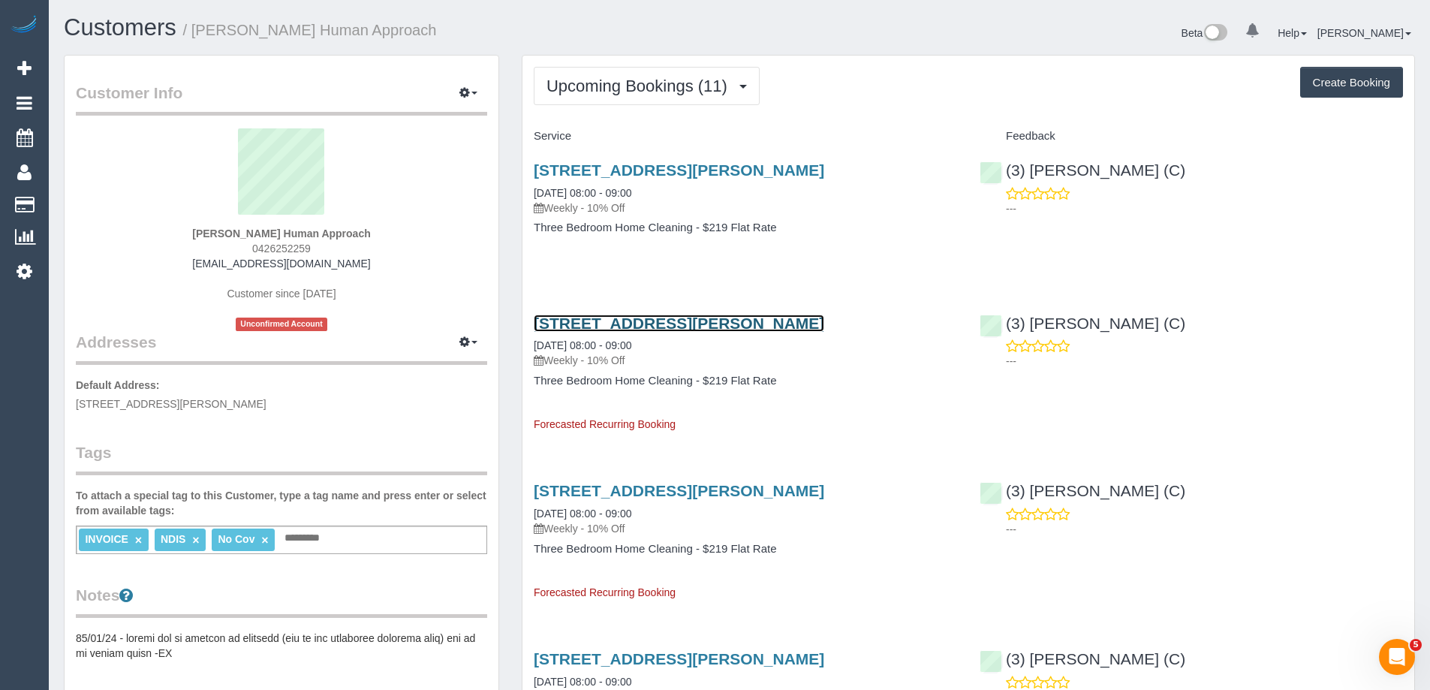
click at [600, 324] on link "[STREET_ADDRESS][PERSON_NAME]" at bounding box center [679, 323] width 291 height 17
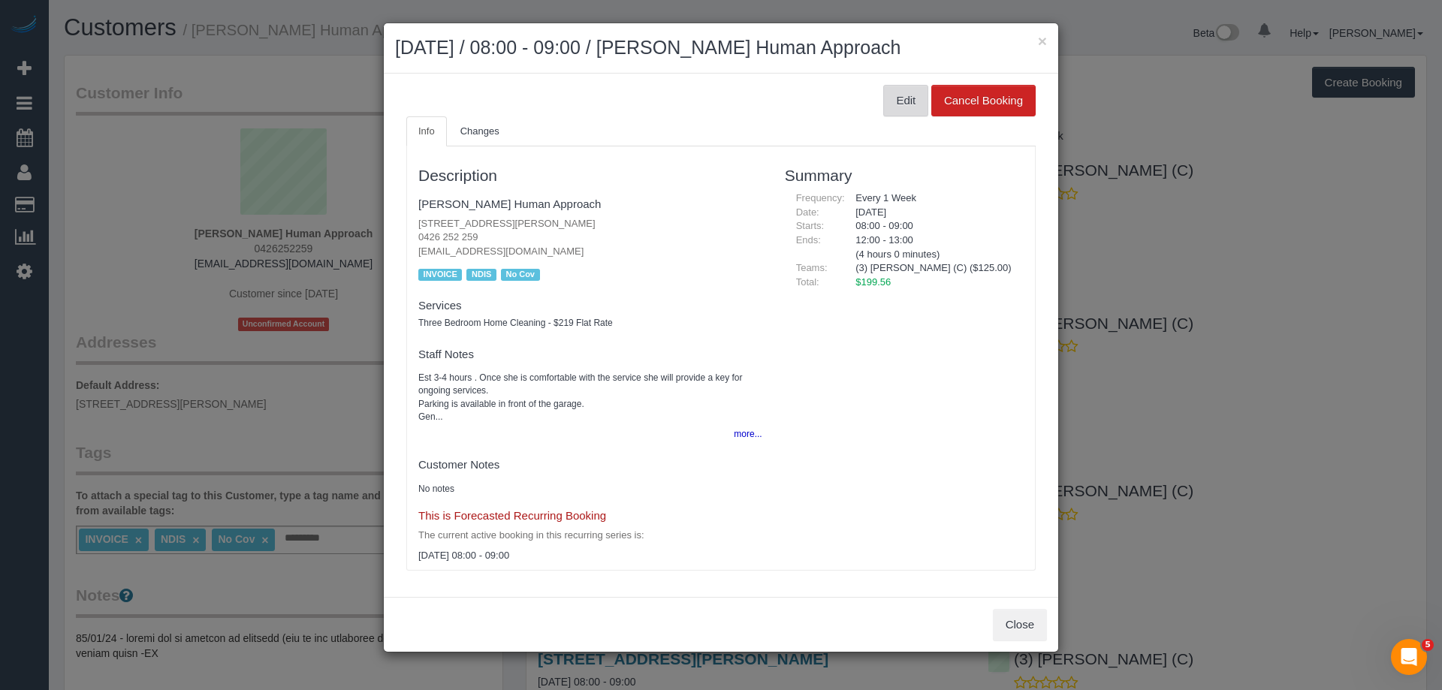
click at [891, 97] on button "Edit" at bounding box center [905, 101] width 45 height 32
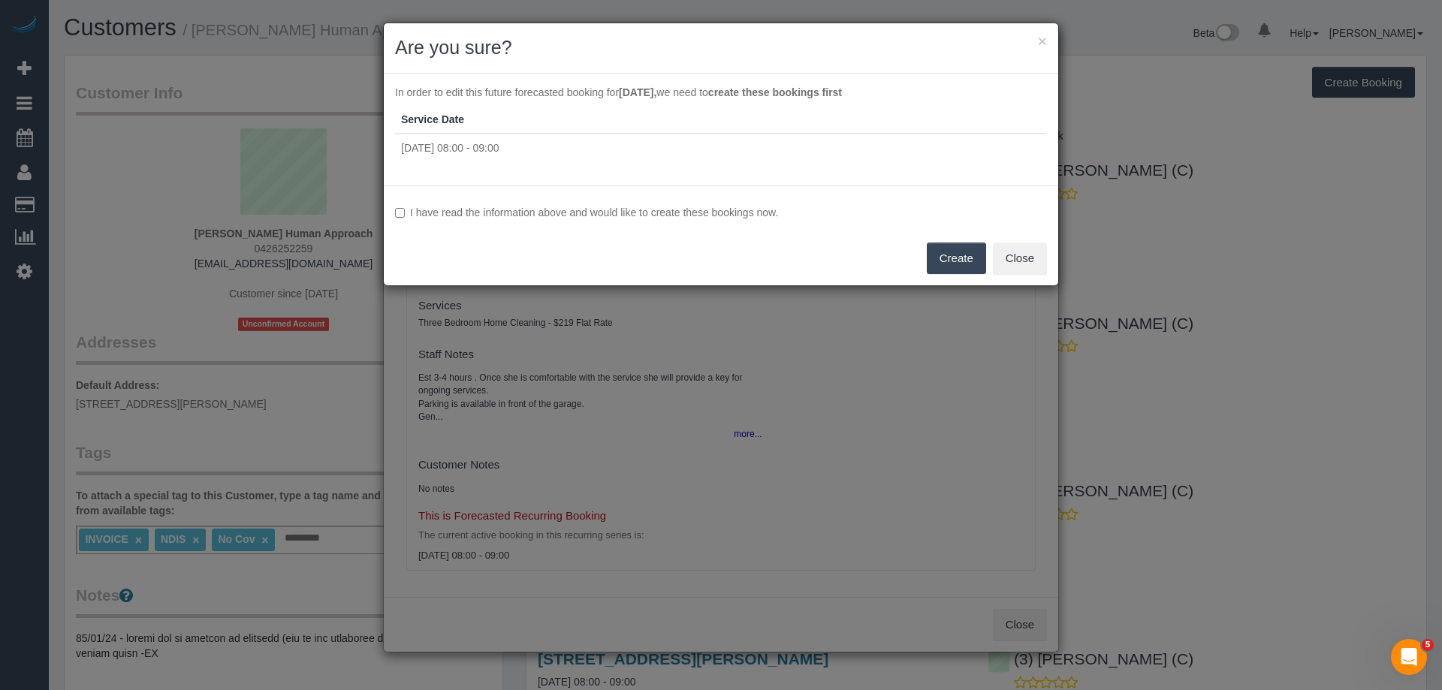
click at [562, 216] on label "I have read the information above and would like to create these bookings now." at bounding box center [721, 212] width 652 height 15
click at [966, 249] on button "Create" at bounding box center [956, 259] width 59 height 32
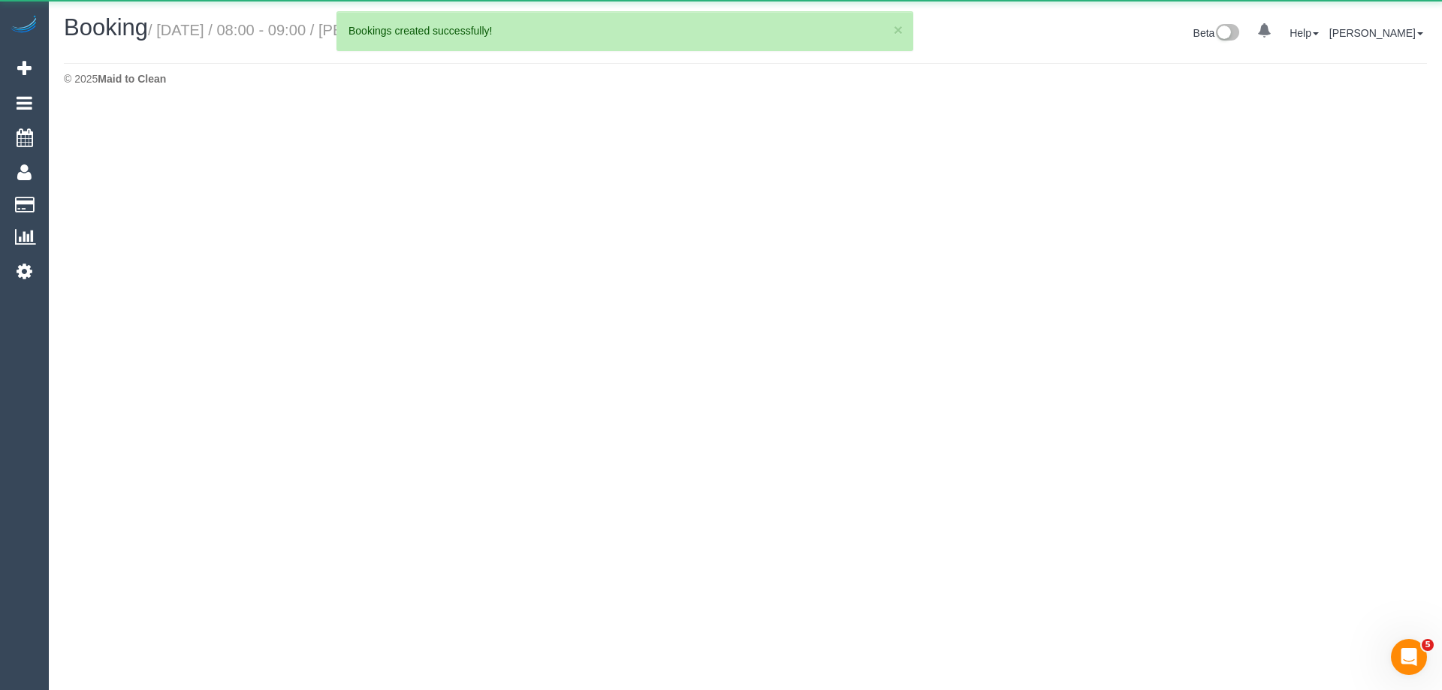
select select "VIC"
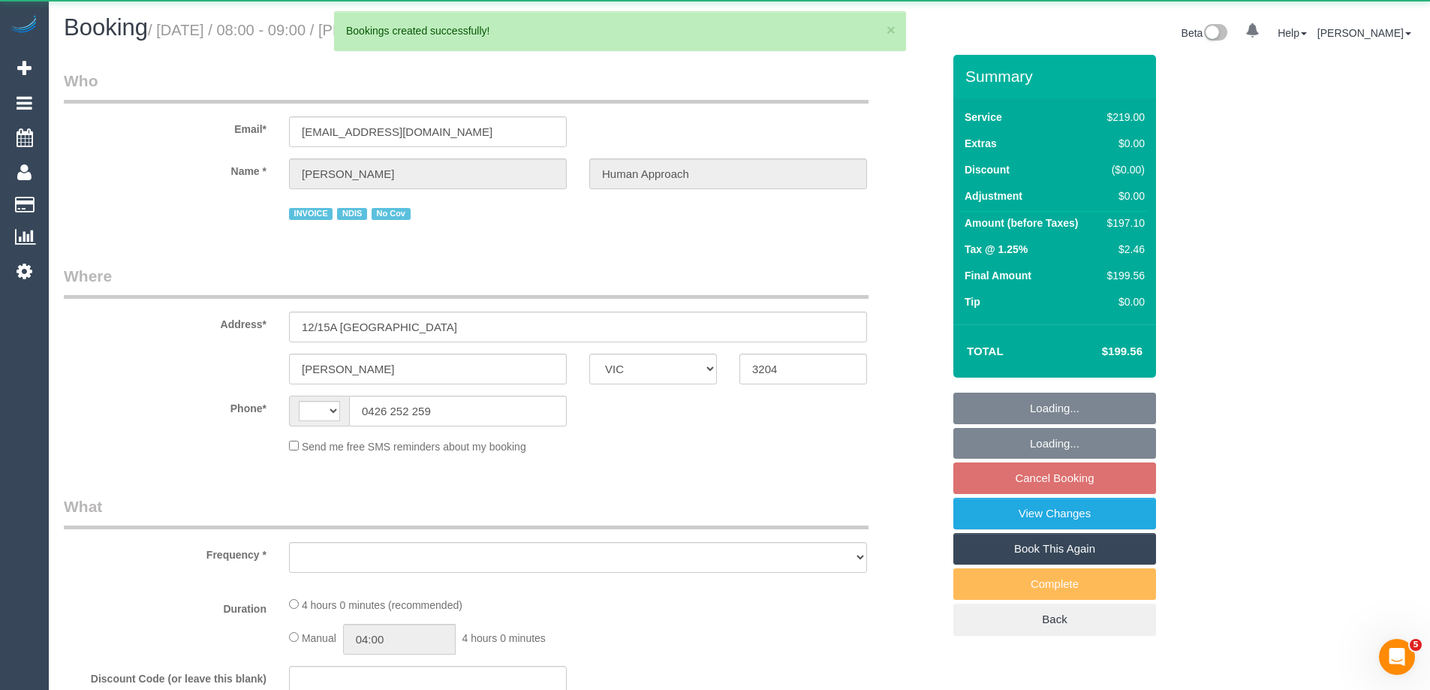
select select "string:AU"
select select "object:2269"
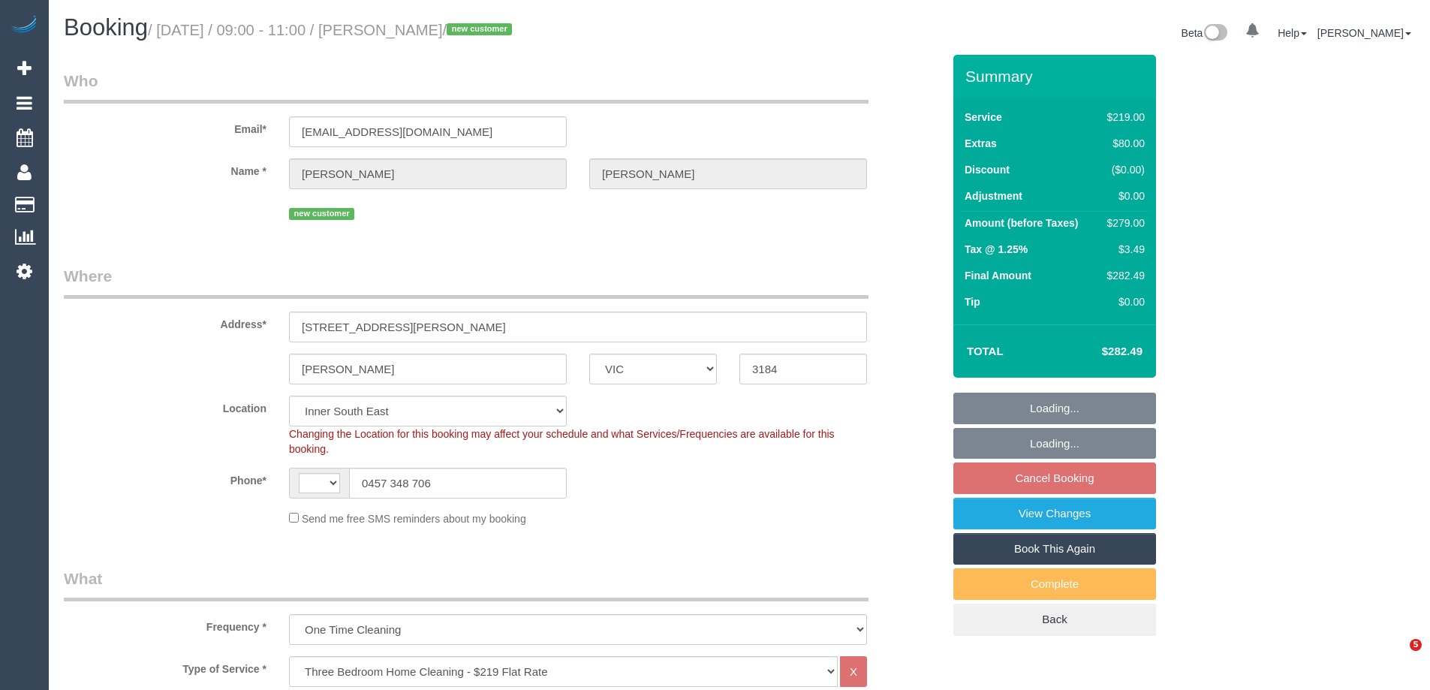
select select "VIC"
select select "object:825"
select select "string:AU"
select select "string:stripe-pm_1SDJQg2GScqysDRV8dywWs0D"
select select "number:28"
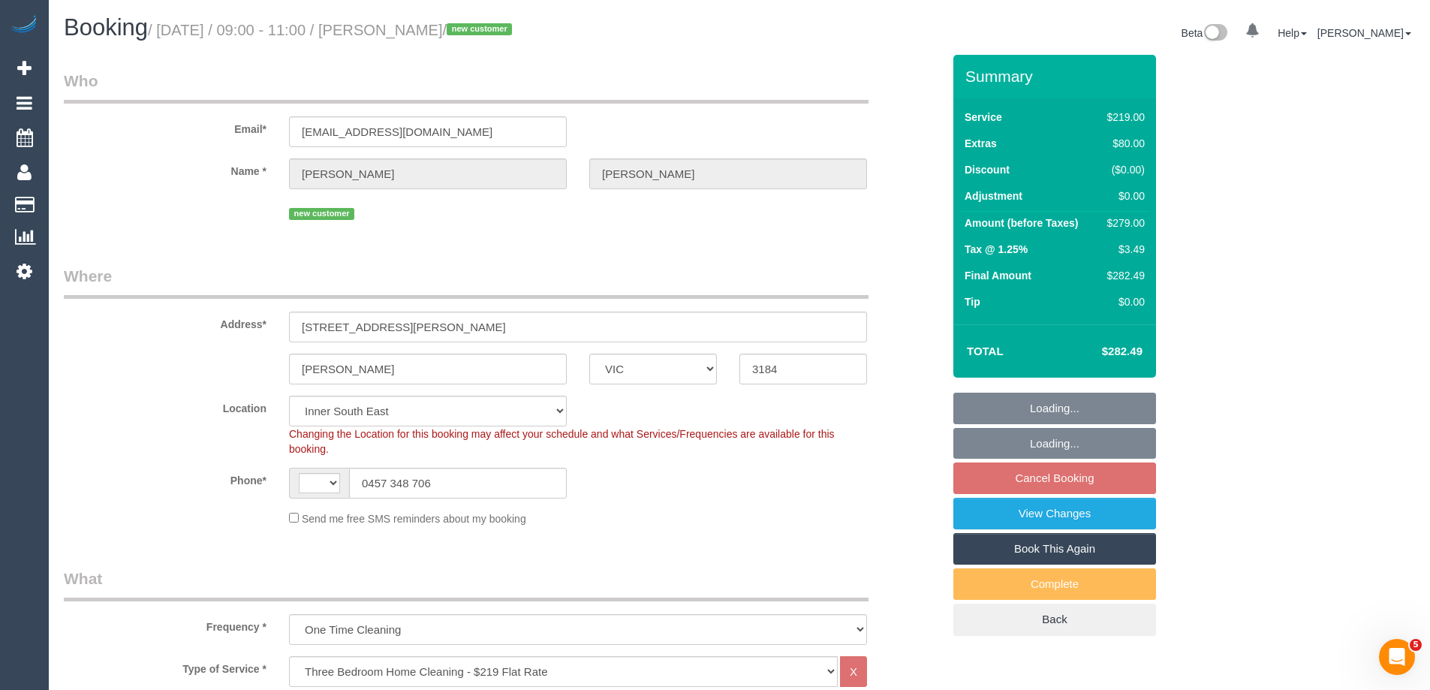
select select "number:16"
select select "number:19"
select select "number:24"
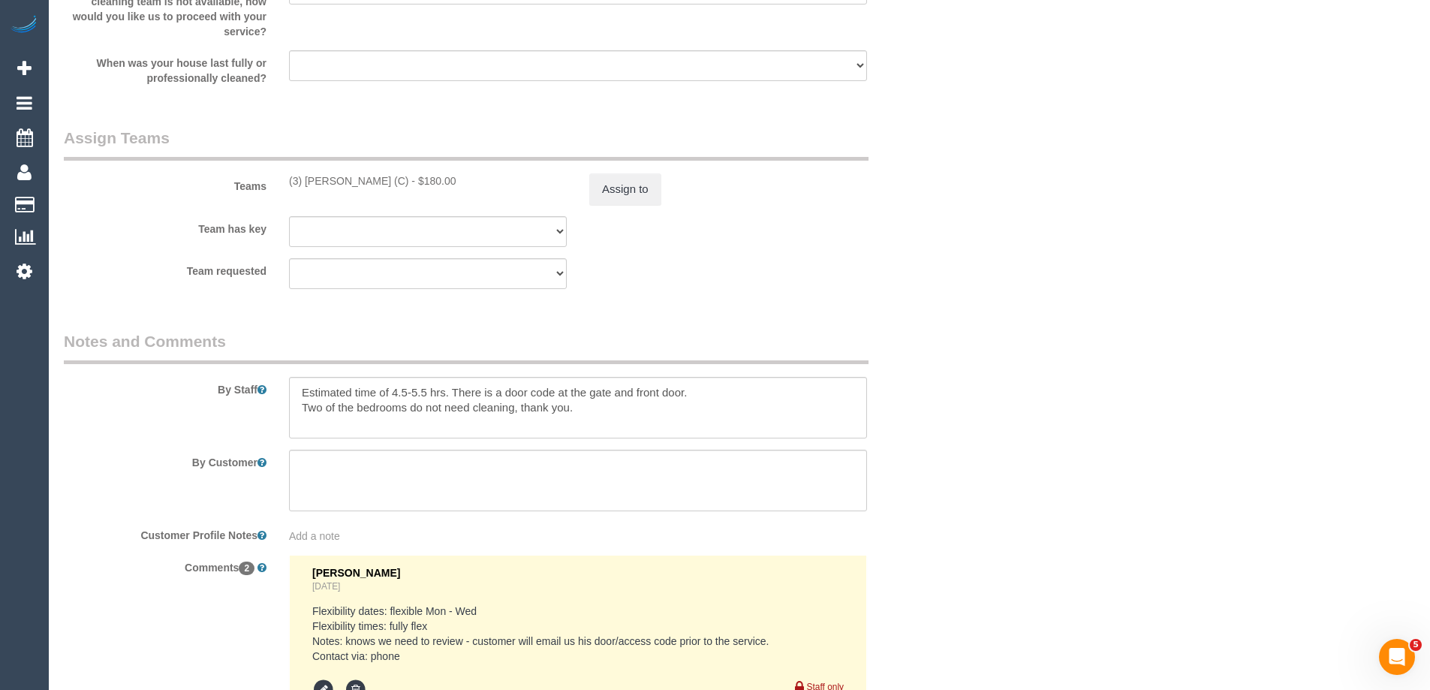
scroll to position [2253, 0]
click at [606, 410] on textarea at bounding box center [578, 407] width 578 height 62
paste textarea "Front walk in gate code: #3184# House code: 2201#"
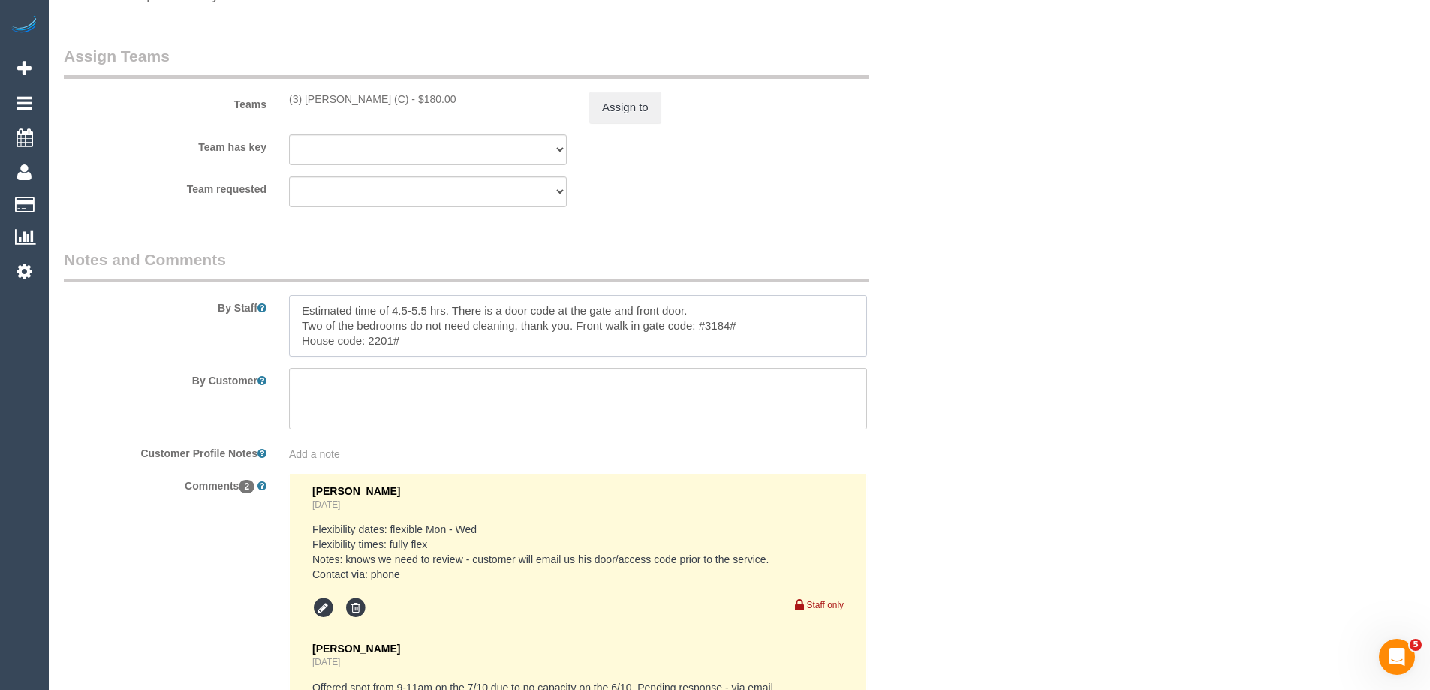
scroll to position [2478, 0]
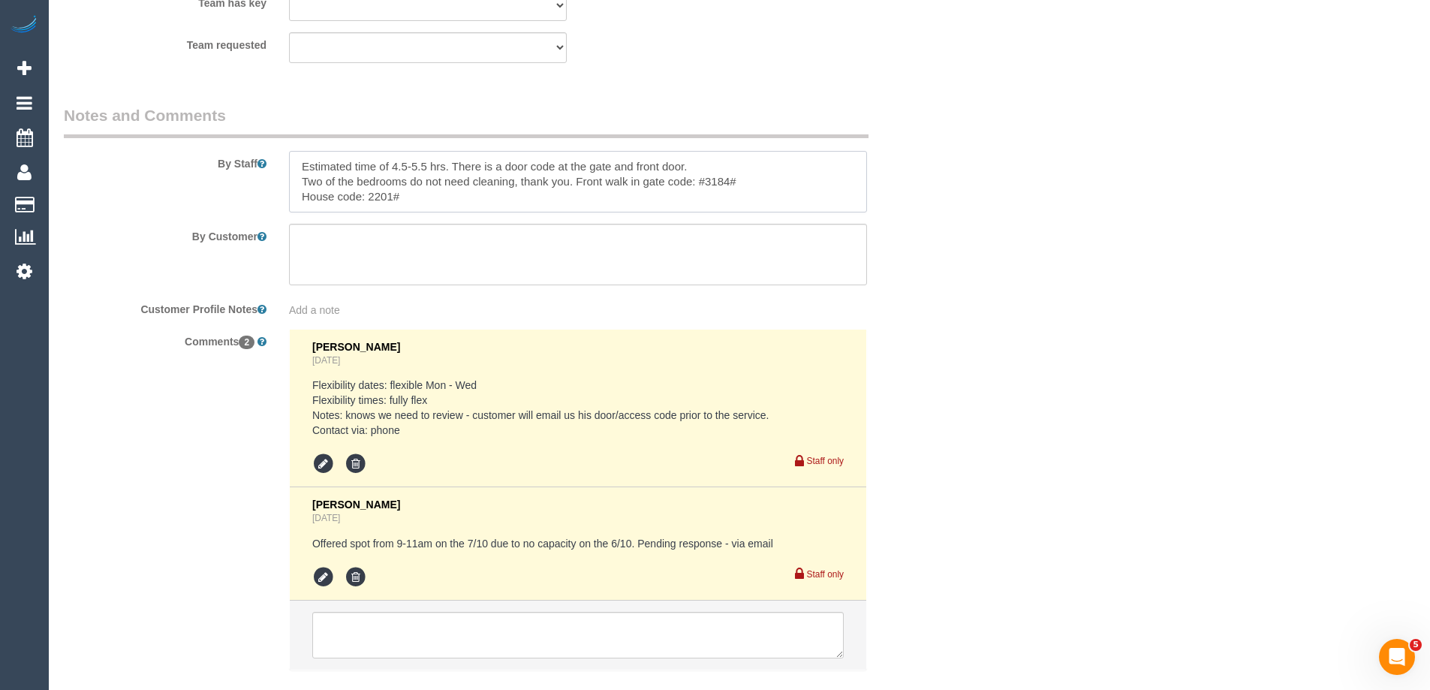
type textarea "Estimated time of 4.5-5.5 hrs. There is a door code at the gate and front door.…"
click at [309, 577] on li "Steve Cranston Yesterday Offered spot from 9-11am on the 7/10 due to no capacit…" at bounding box center [578, 543] width 577 height 113
click at [321, 574] on icon at bounding box center [323, 577] width 23 height 23
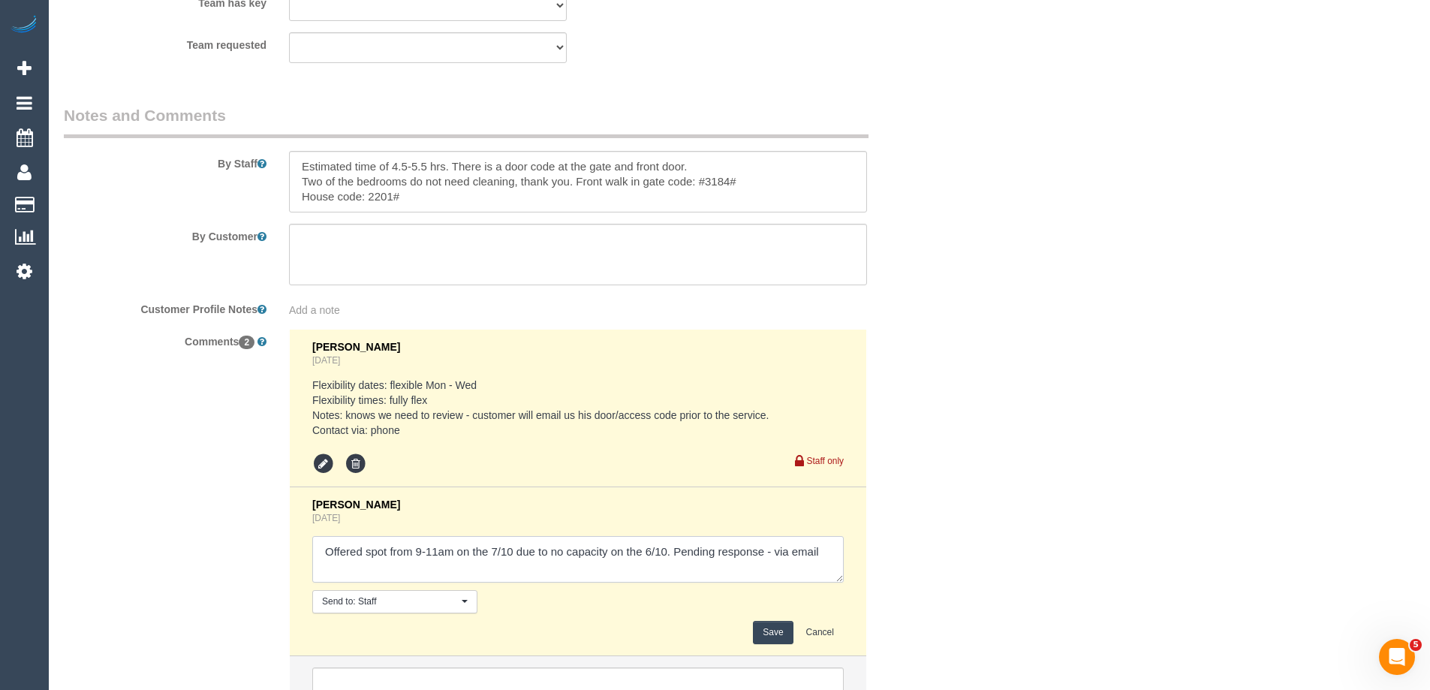
click at [773, 560] on textarea at bounding box center [578, 559] width 532 height 47
type textarea "Offered spot from 9-11am on the 7/10 due to no capacity on the 6/10. Pending re…"
click at [774, 635] on button "Save" at bounding box center [773, 632] width 40 height 23
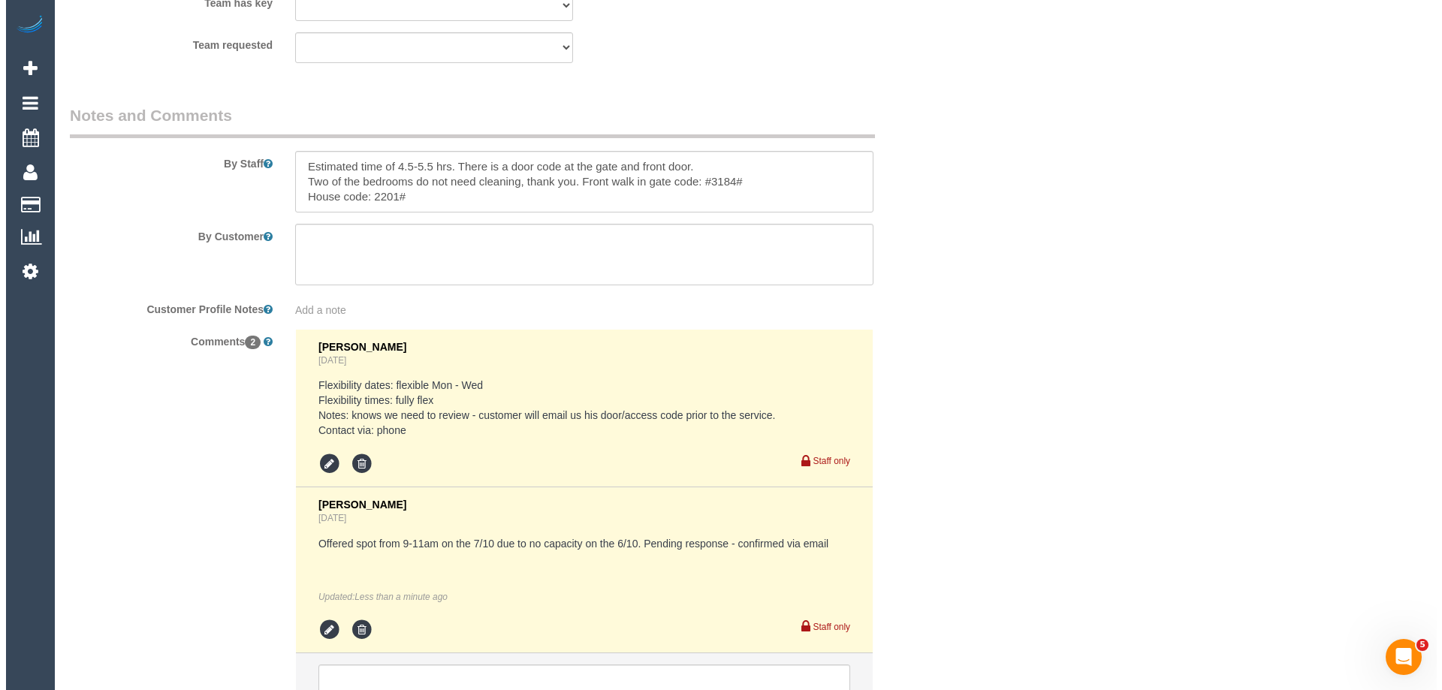
scroll to position [0, 0]
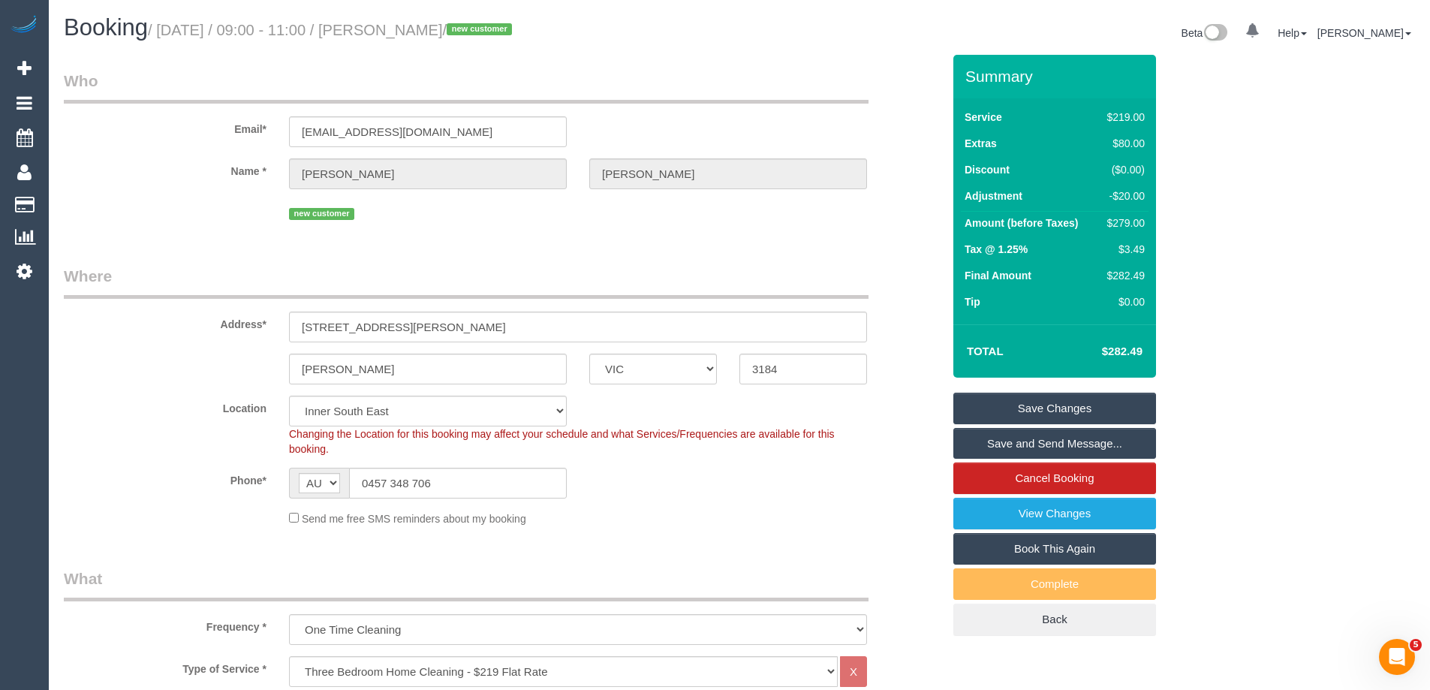
click at [996, 445] on link "Save and Send Message..." at bounding box center [1055, 444] width 203 height 32
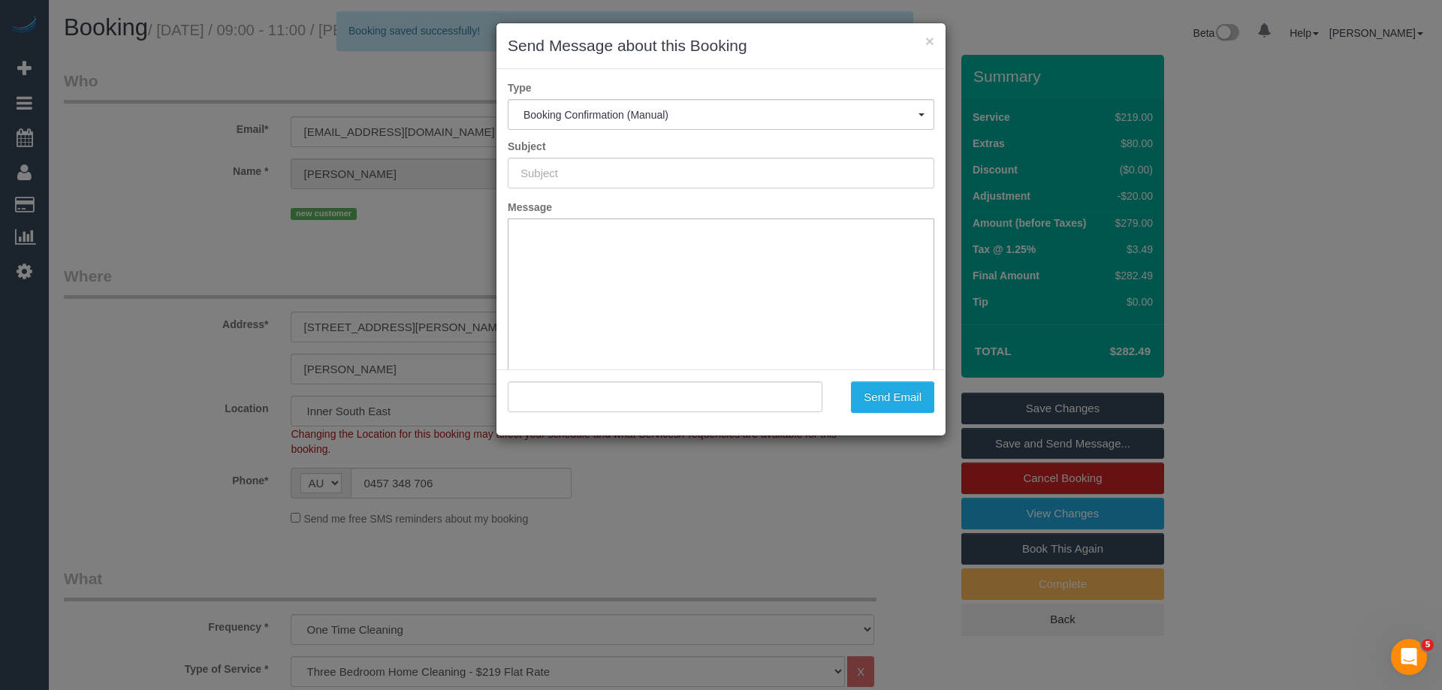
type input "Booking Confirmed"
type input ""Liam Stewart" <stewartliam402@gmail.com>"
click at [891, 387] on button "Send Email" at bounding box center [892, 397] width 83 height 32
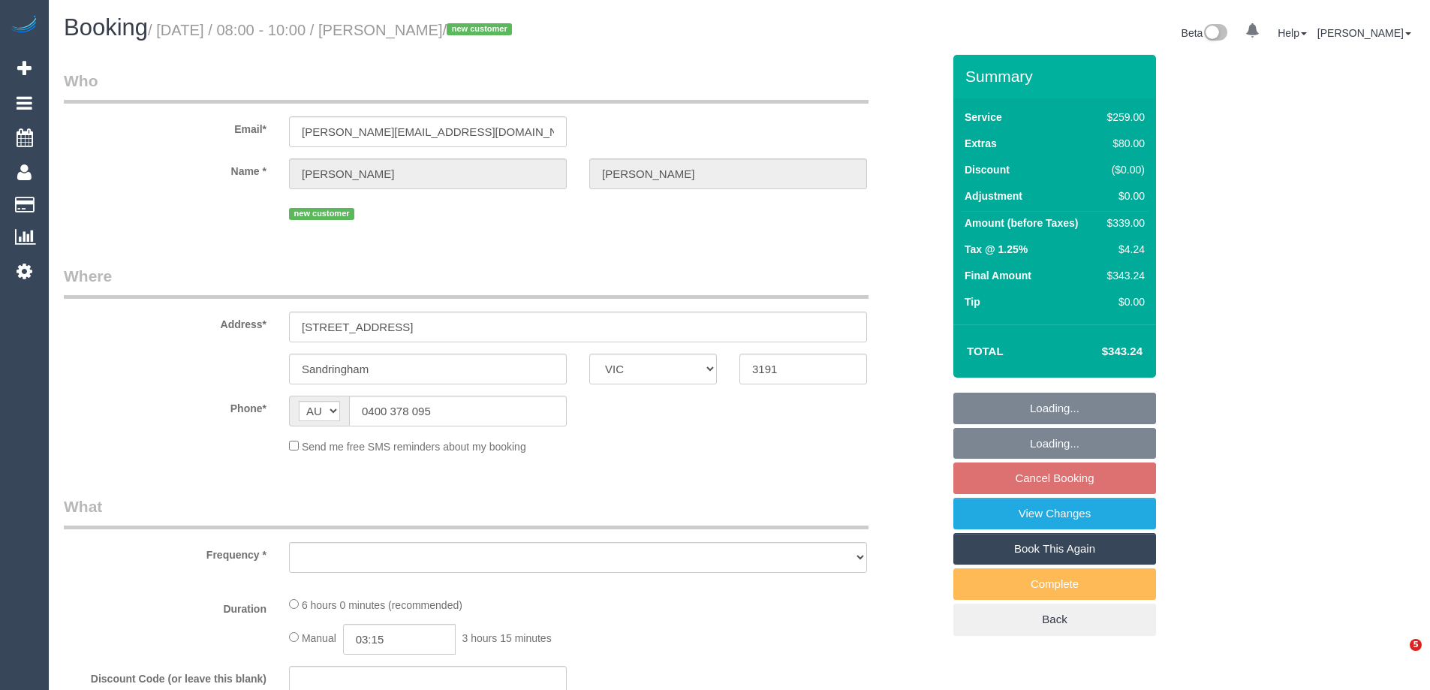
select select "VIC"
select select "string:stripe-pm_1S2Lc32GScqysDRV4qm0GIZ0"
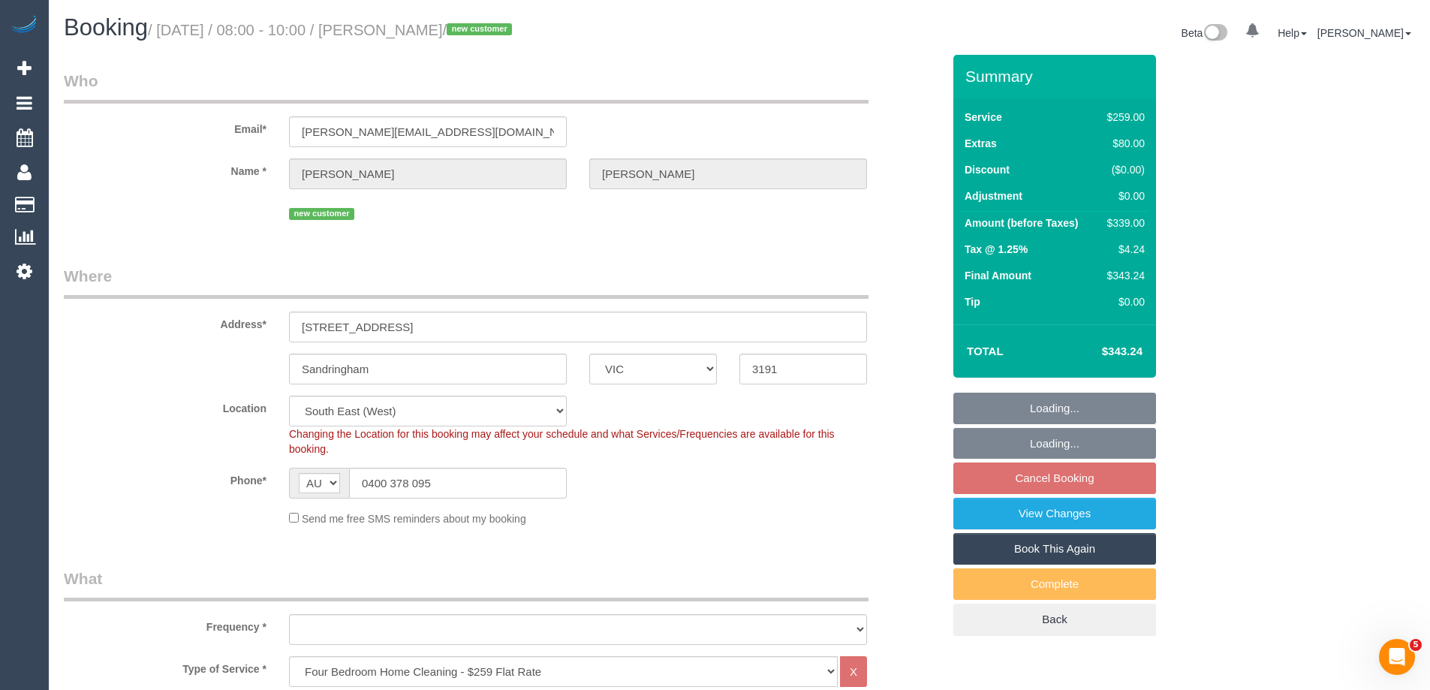
select select "object:1392"
select select "number:28"
select select "number:14"
select select "number:19"
select select "number:36"
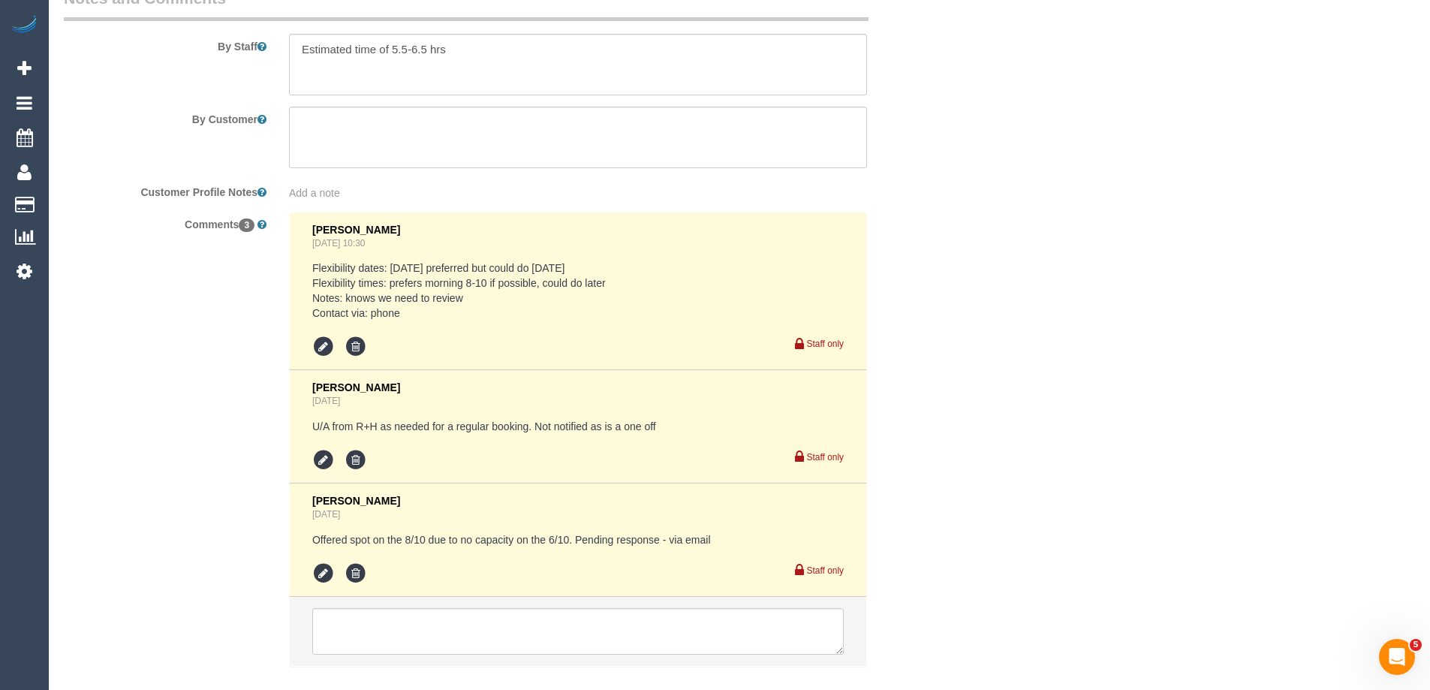
scroll to position [2681, 0]
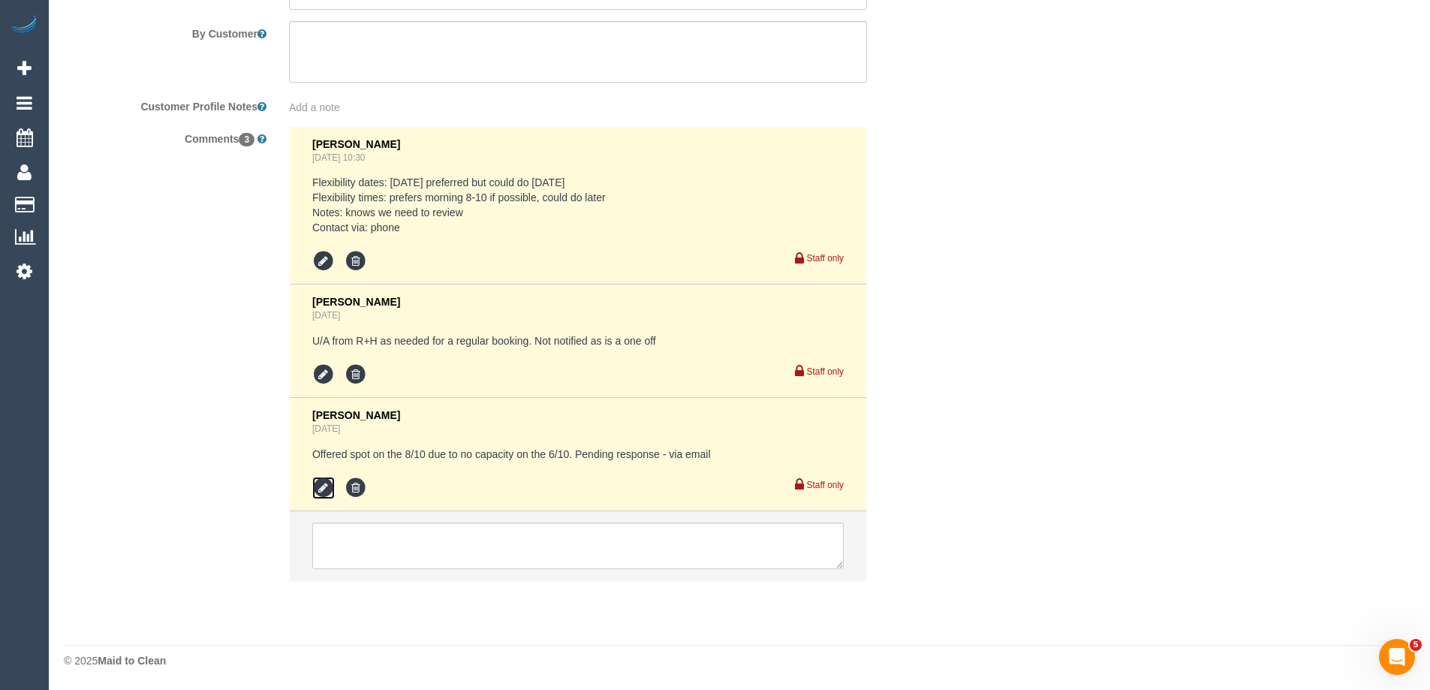
click at [321, 487] on icon at bounding box center [323, 488] width 23 height 23
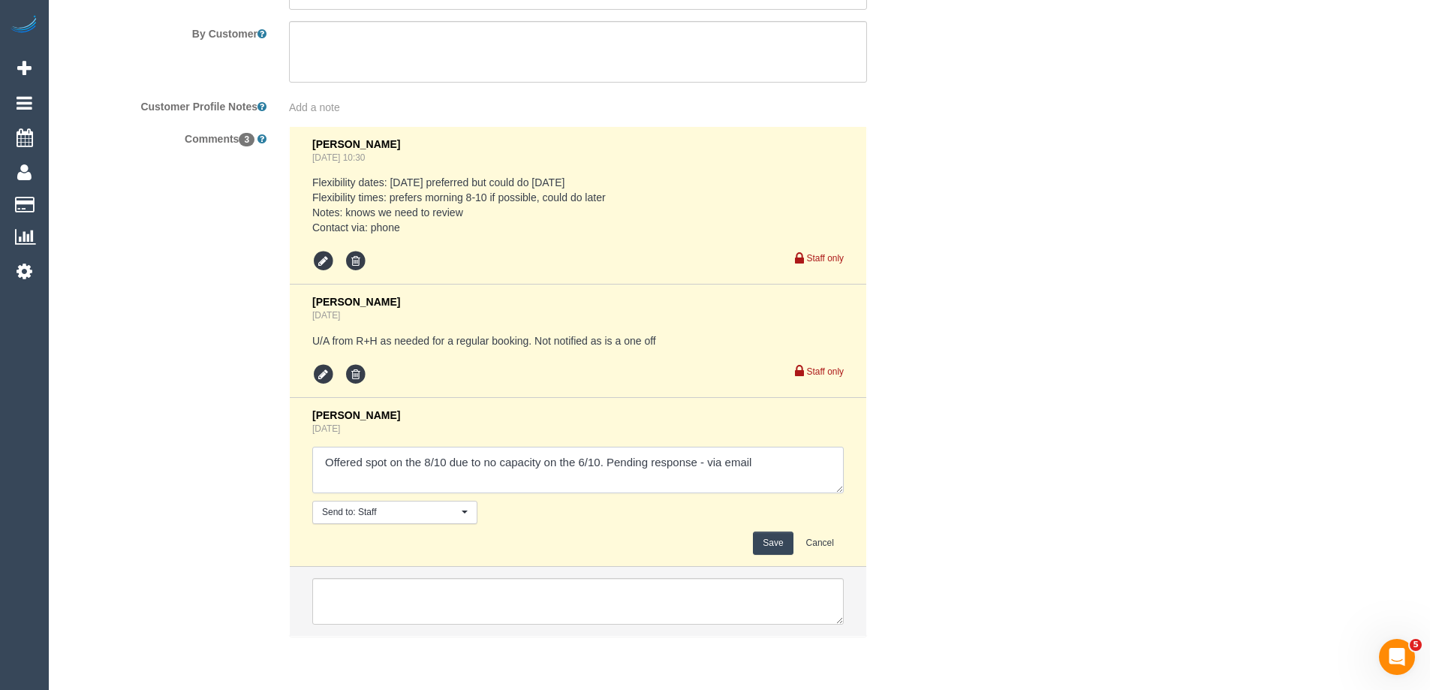
click at [705, 466] on textarea at bounding box center [578, 470] width 532 height 47
type textarea "Offered spot on the 8/10 due to no capacity on the 6/10. Pending response - con…"
click at [770, 538] on button "Save" at bounding box center [773, 543] width 40 height 23
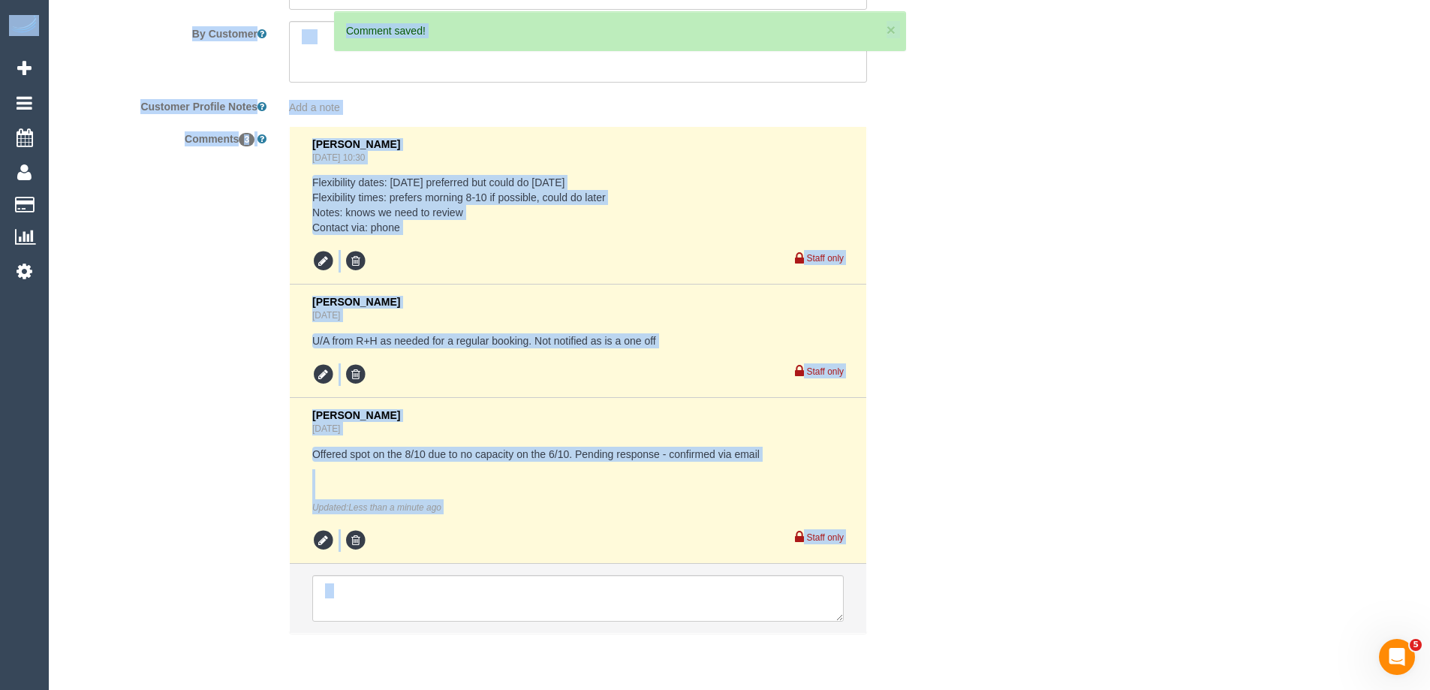
drag, startPoint x: 1430, startPoint y: 591, endPoint x: 1272, endPoint y: 137, distance: 480.9
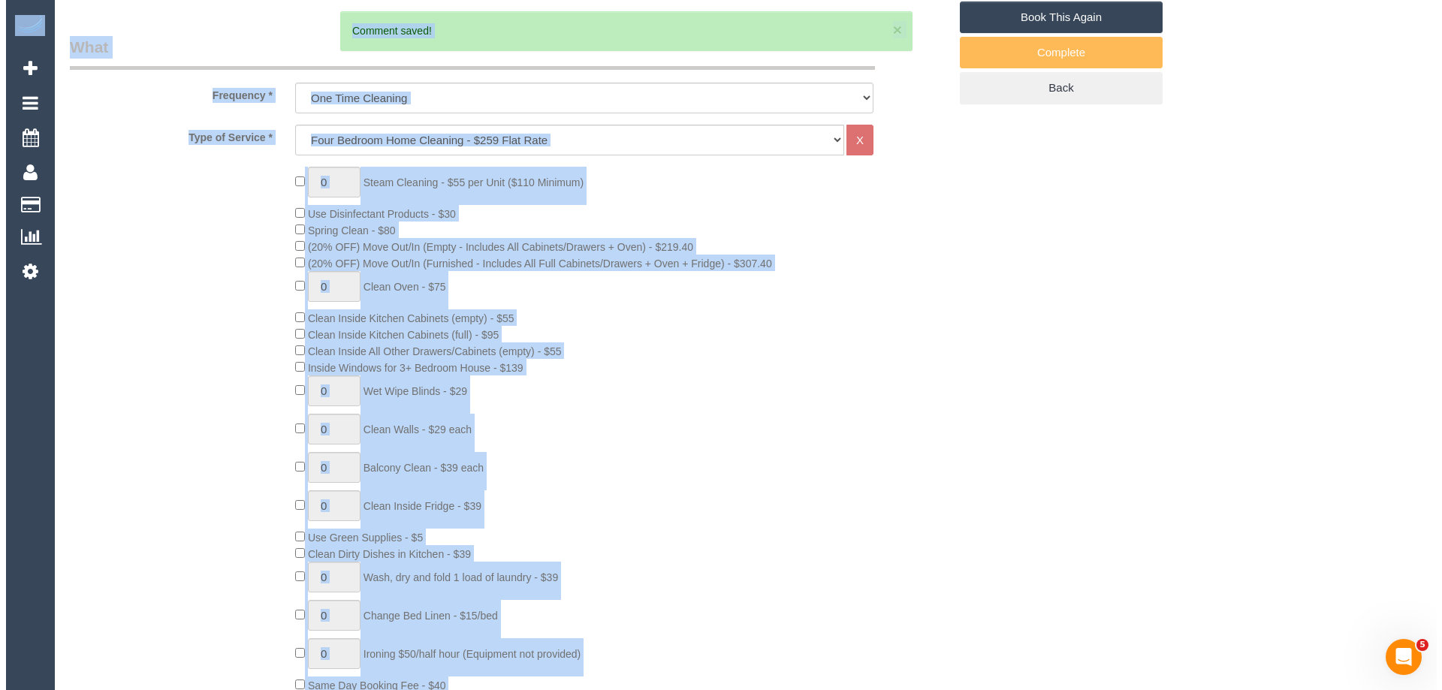
scroll to position [0, 0]
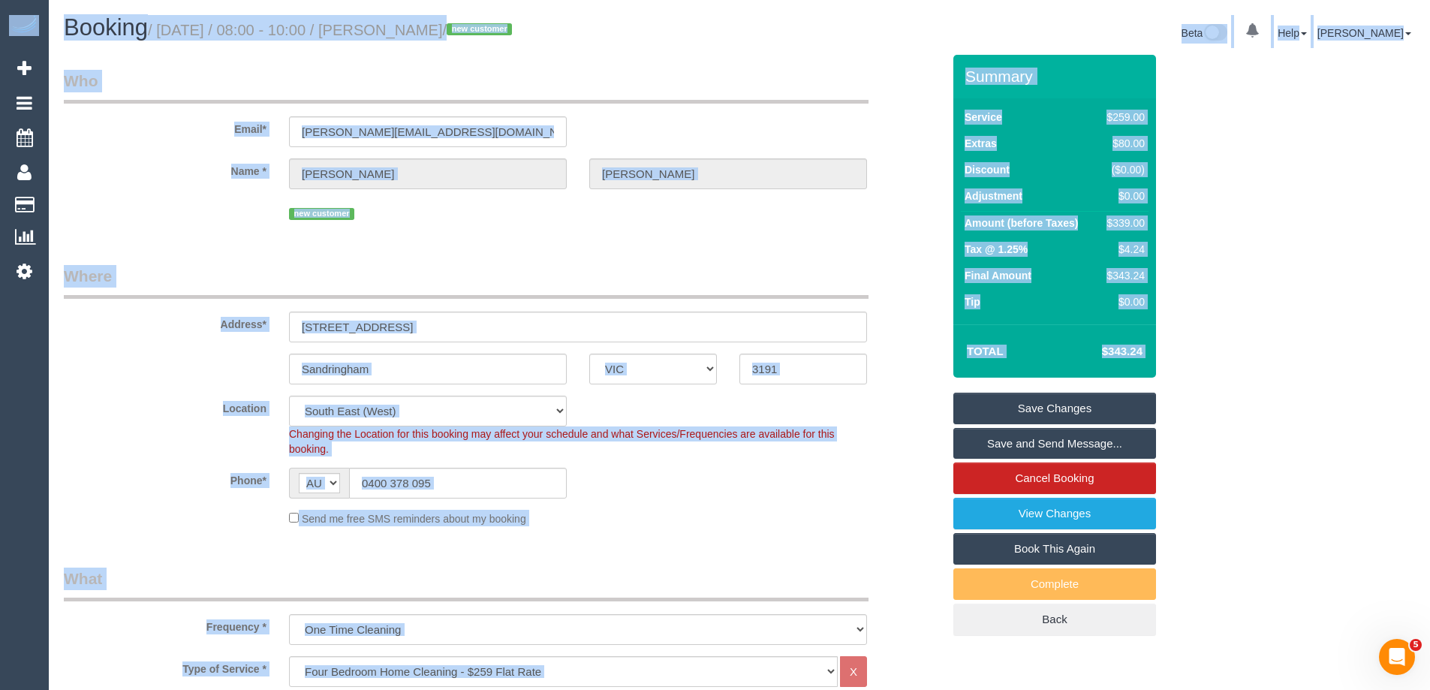
click at [1015, 438] on link "Save and Send Message..." at bounding box center [1055, 444] width 203 height 32
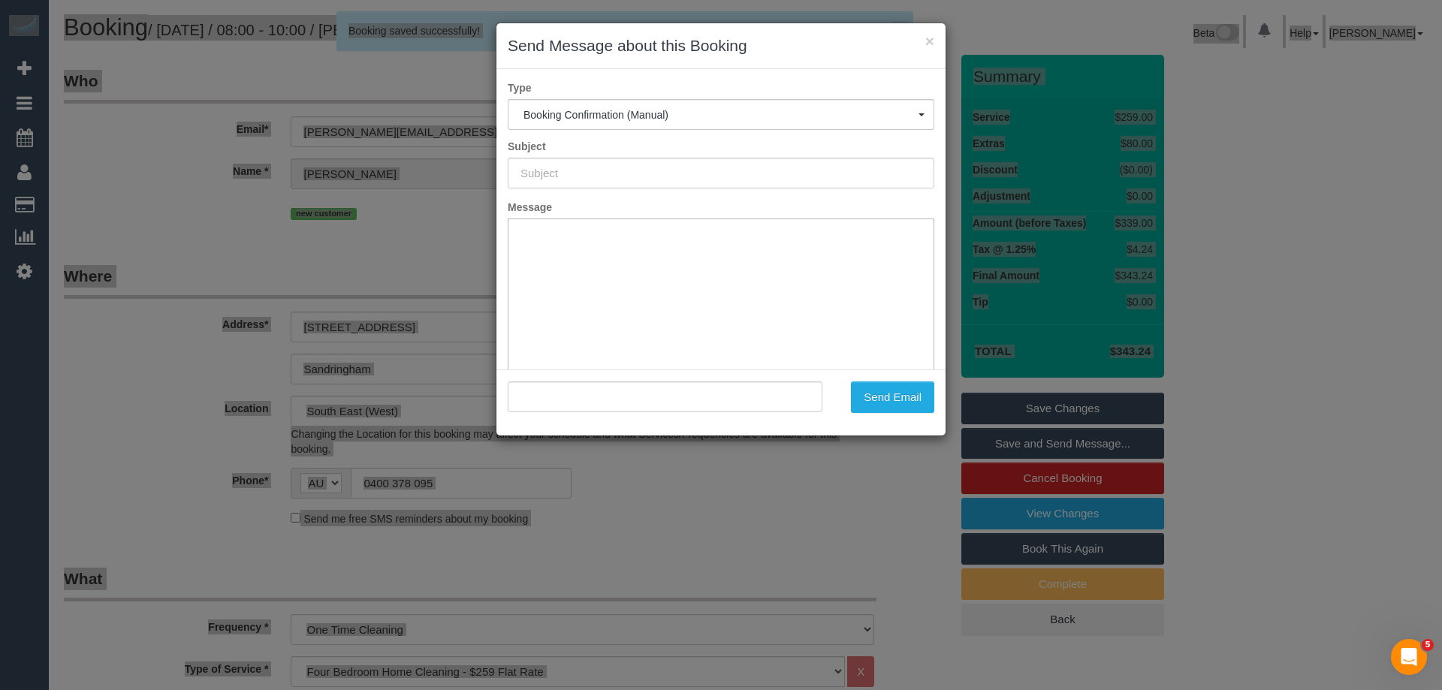
type input "Booking Confirmed"
type input ""Christine Simmons" <christine@magellaconsulting.com.au>"
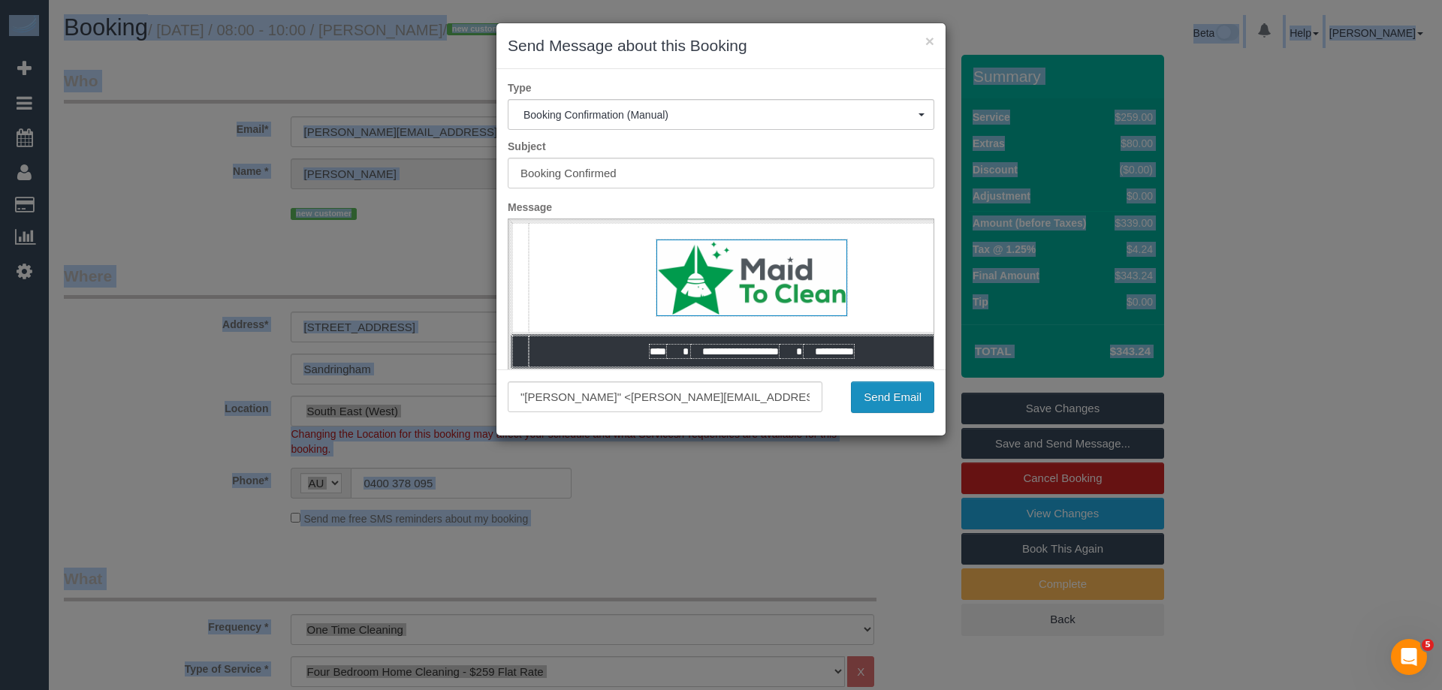
click at [892, 390] on button "Send Email" at bounding box center [892, 397] width 83 height 32
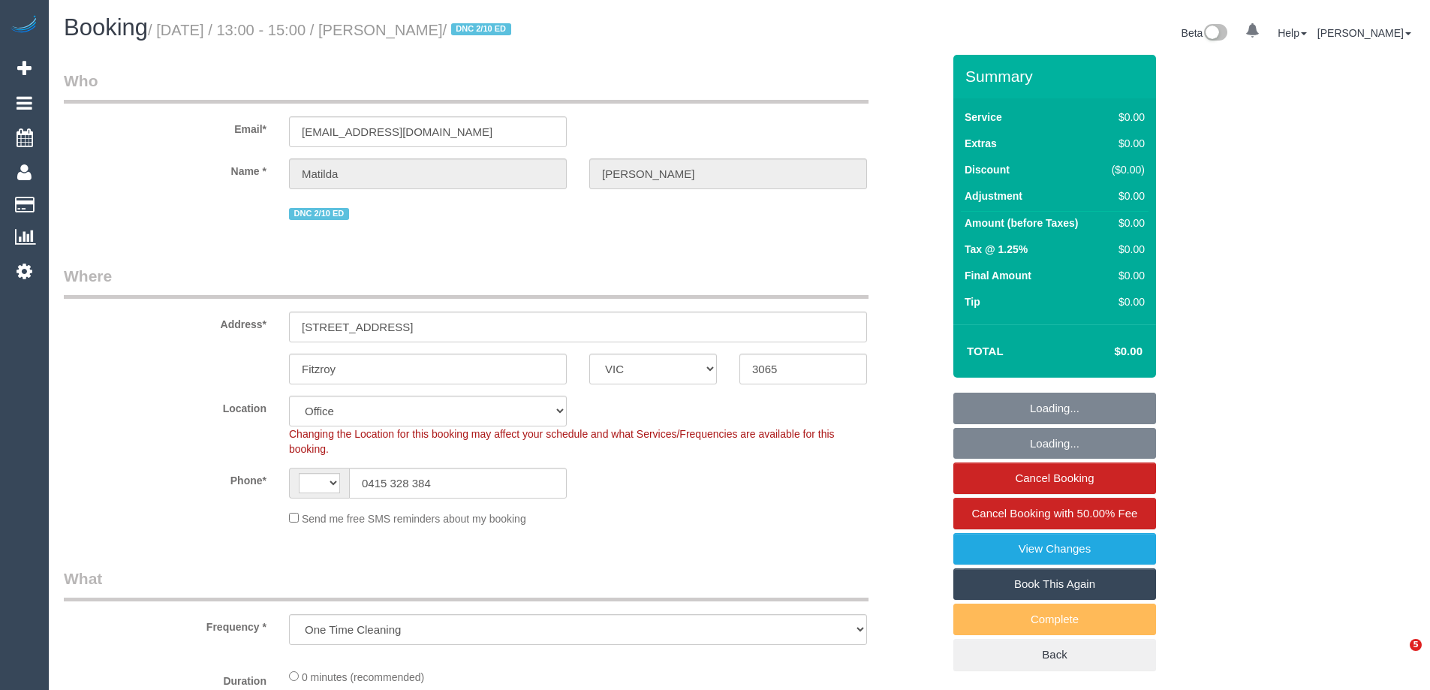
select select "VIC"
select select "object:542"
select select "string:AU"
select select "number:29"
select select "number:14"
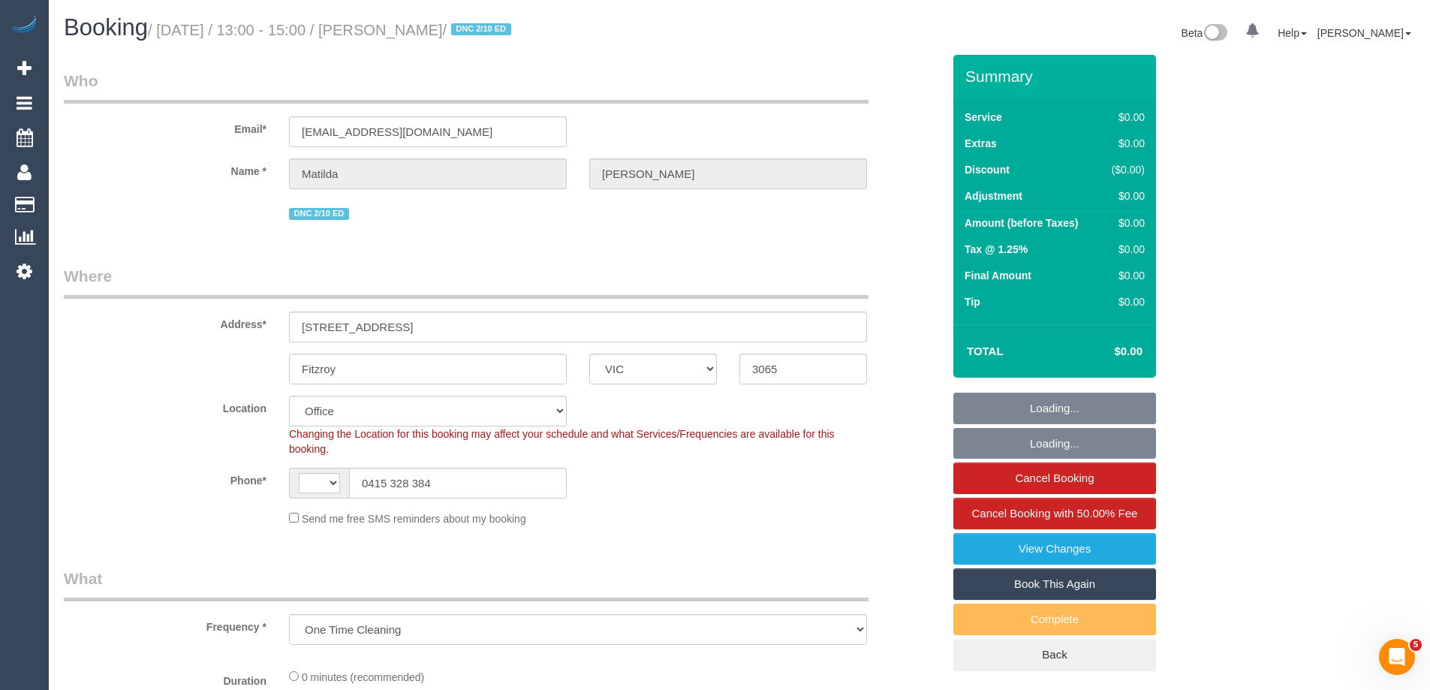
select select "number:19"
select select "number:24"
select select "number:26"
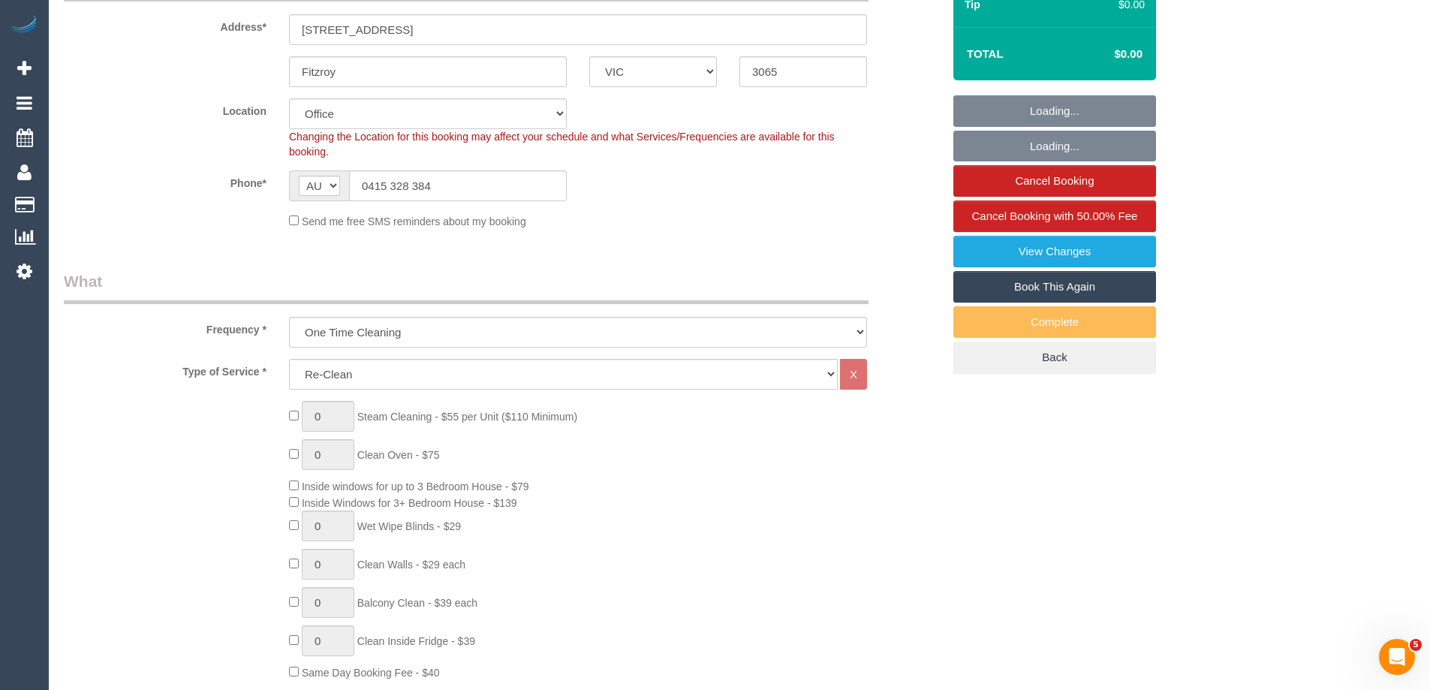
select select "string:stripe-pm_1S4zzc2GScqysDRVoPiMXZ99"
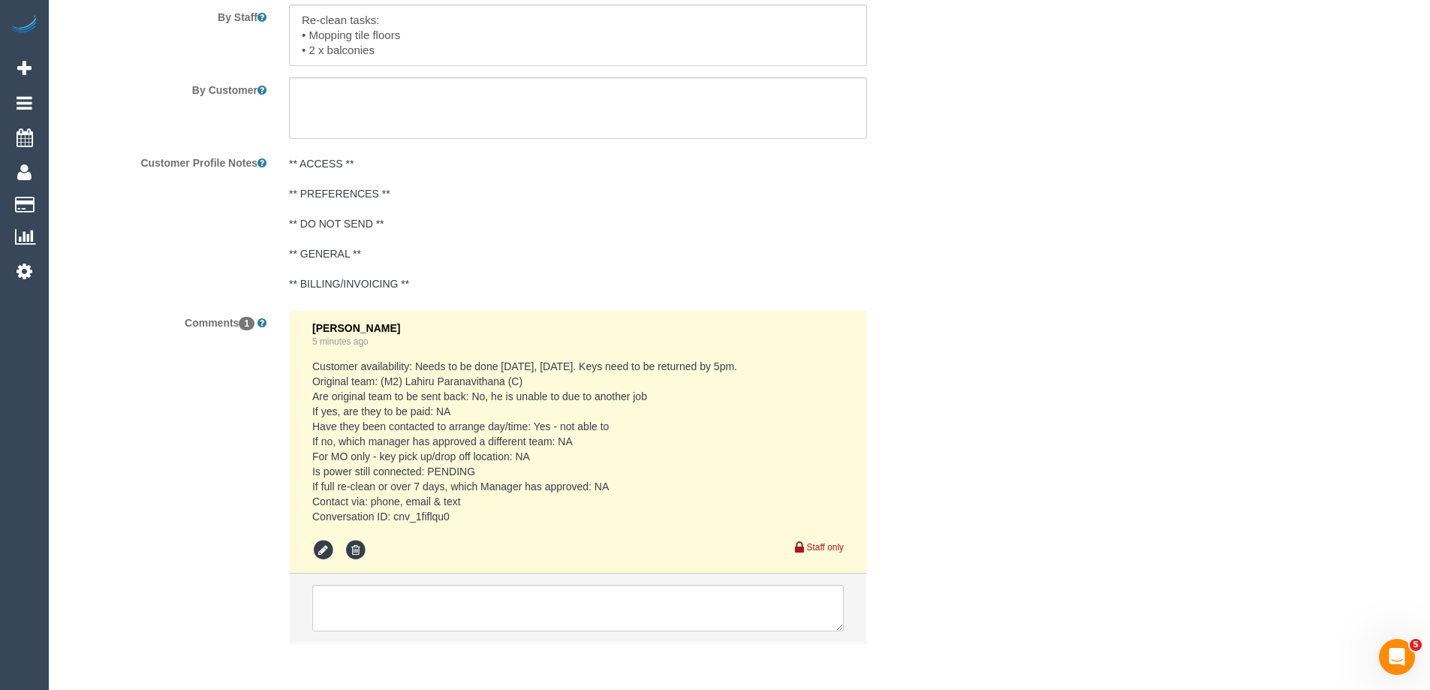
scroll to position [2379, 0]
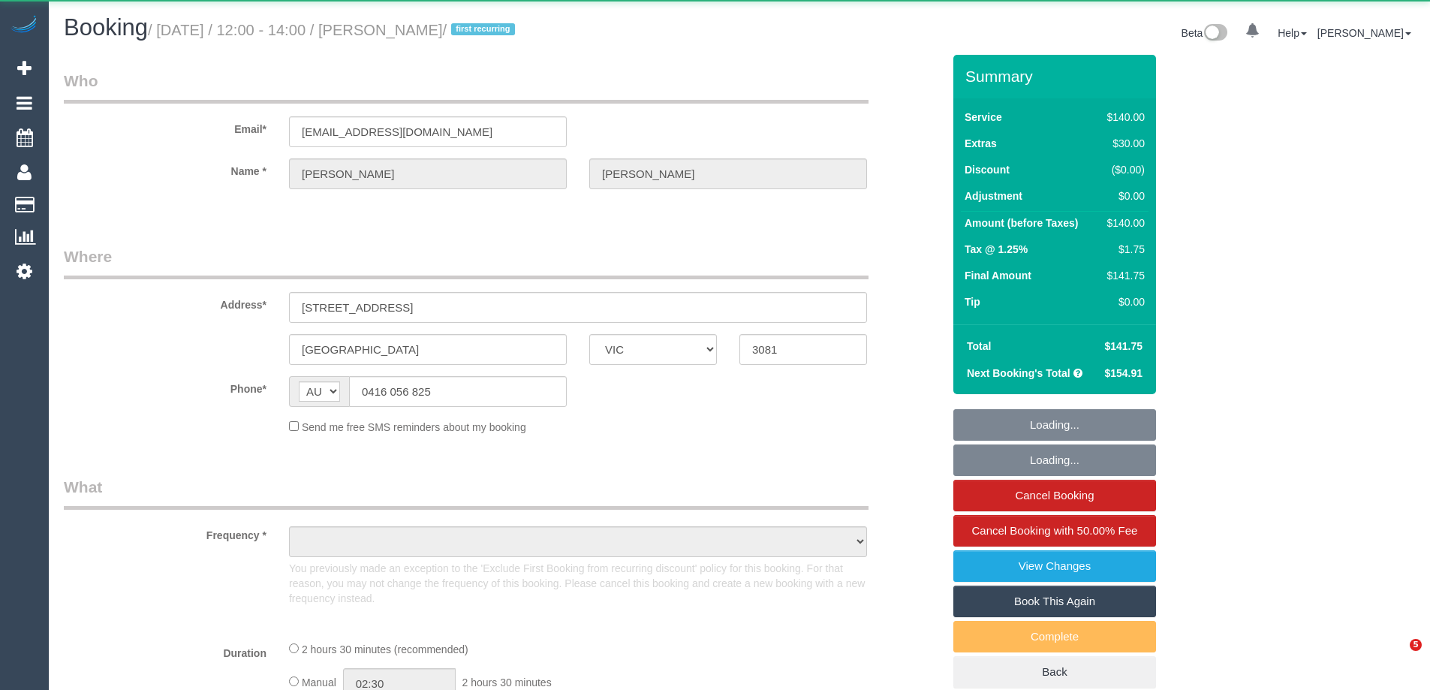
select select "VIC"
select select "string:stripe-pm_1S8B8I2GScqysDRVMGqTbHlq"
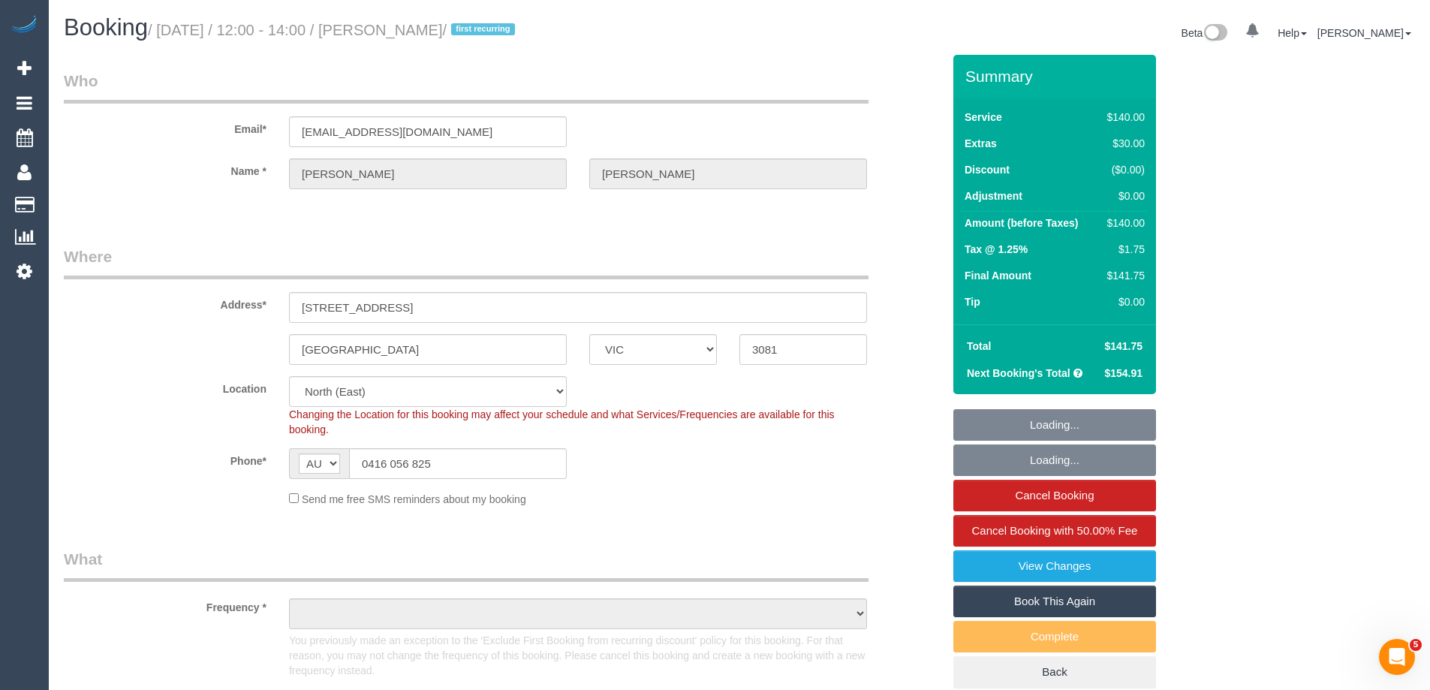
select select "number:27"
select select "number:14"
select select "number:18"
select select "number:25"
select select "number:34"
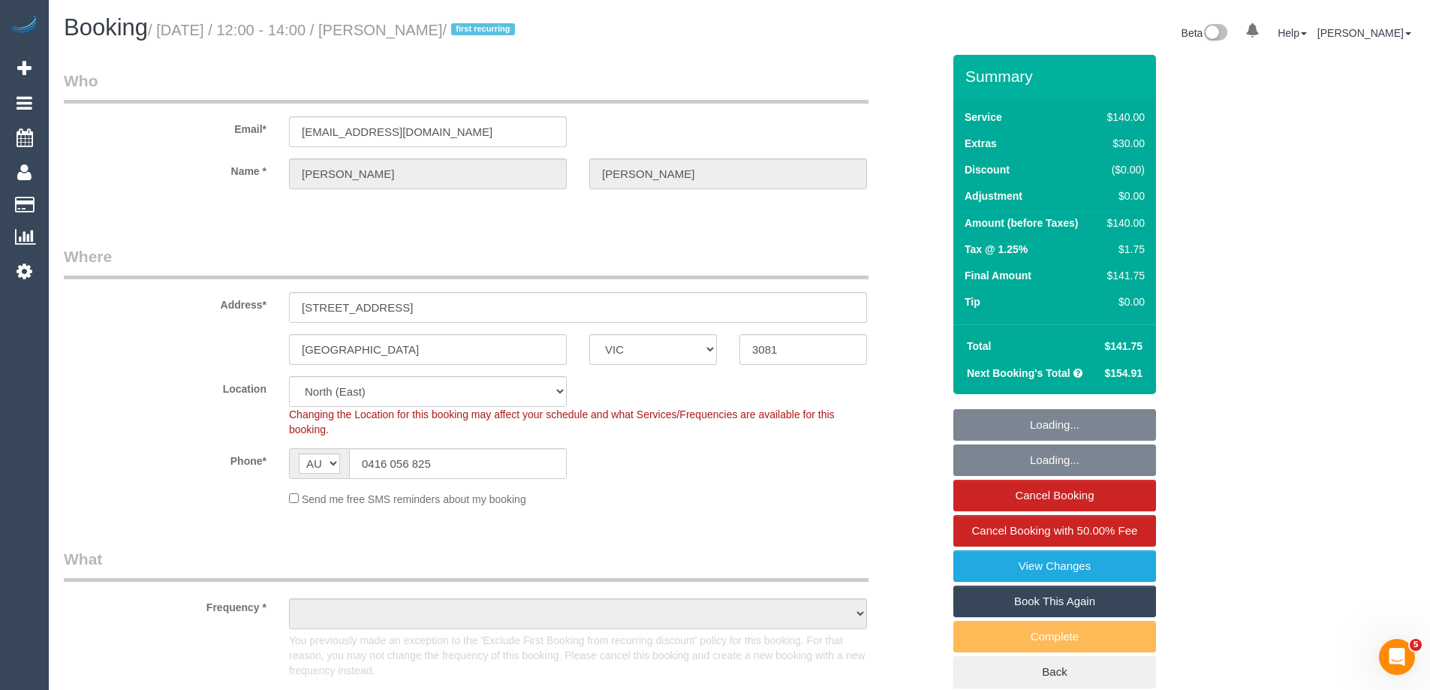
select select "number:11"
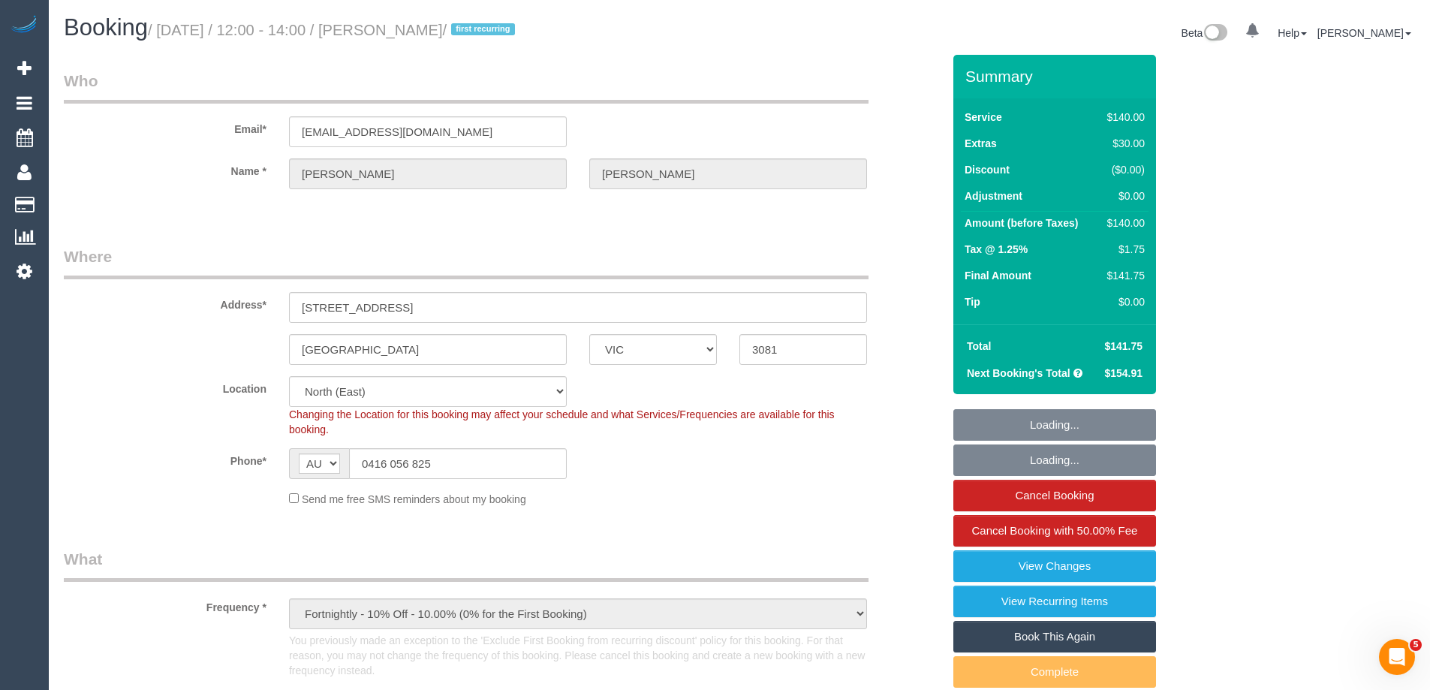
select select "object:1590"
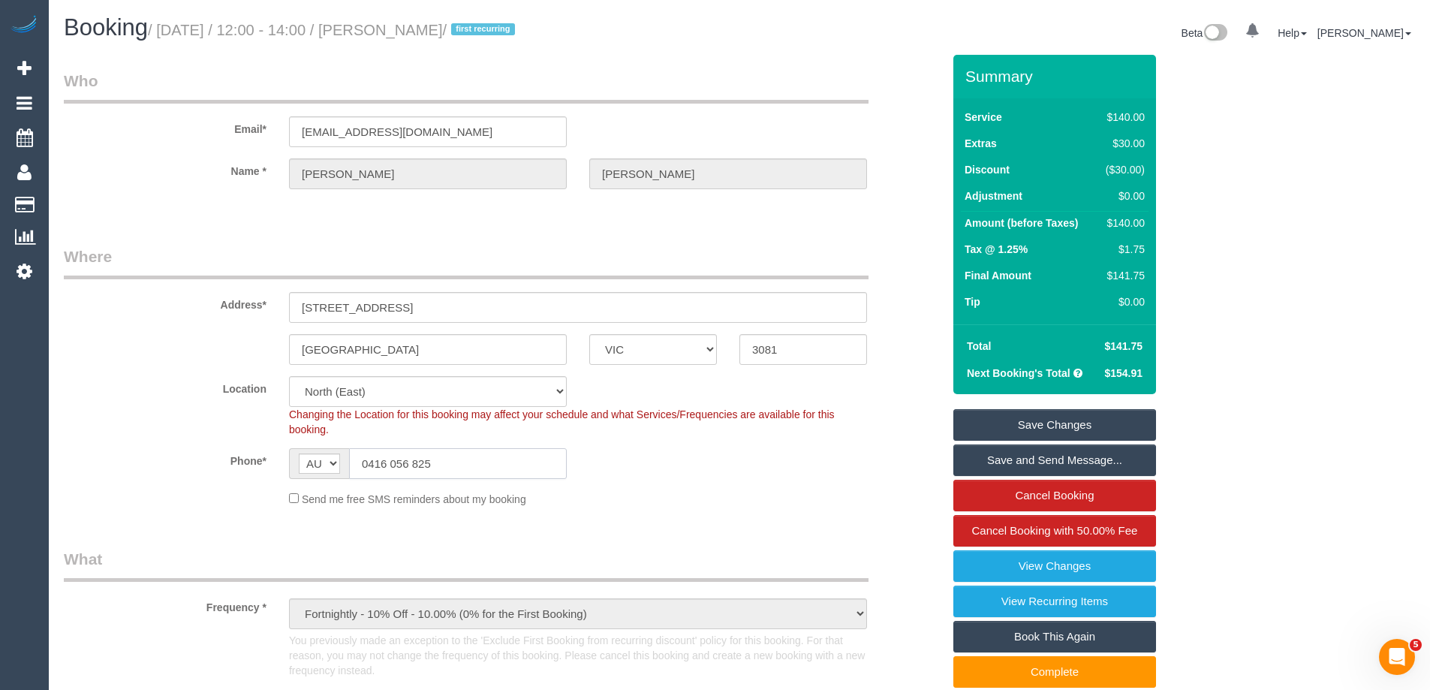
drag, startPoint x: 469, startPoint y: 472, endPoint x: 191, endPoint y: 438, distance: 280.6
click at [191, 438] on sui-booking-location "Location [GEOGRAPHIC_DATA] (North) East (South) [GEOGRAPHIC_DATA] (East) [GEOGR…" at bounding box center [503, 441] width 879 height 131
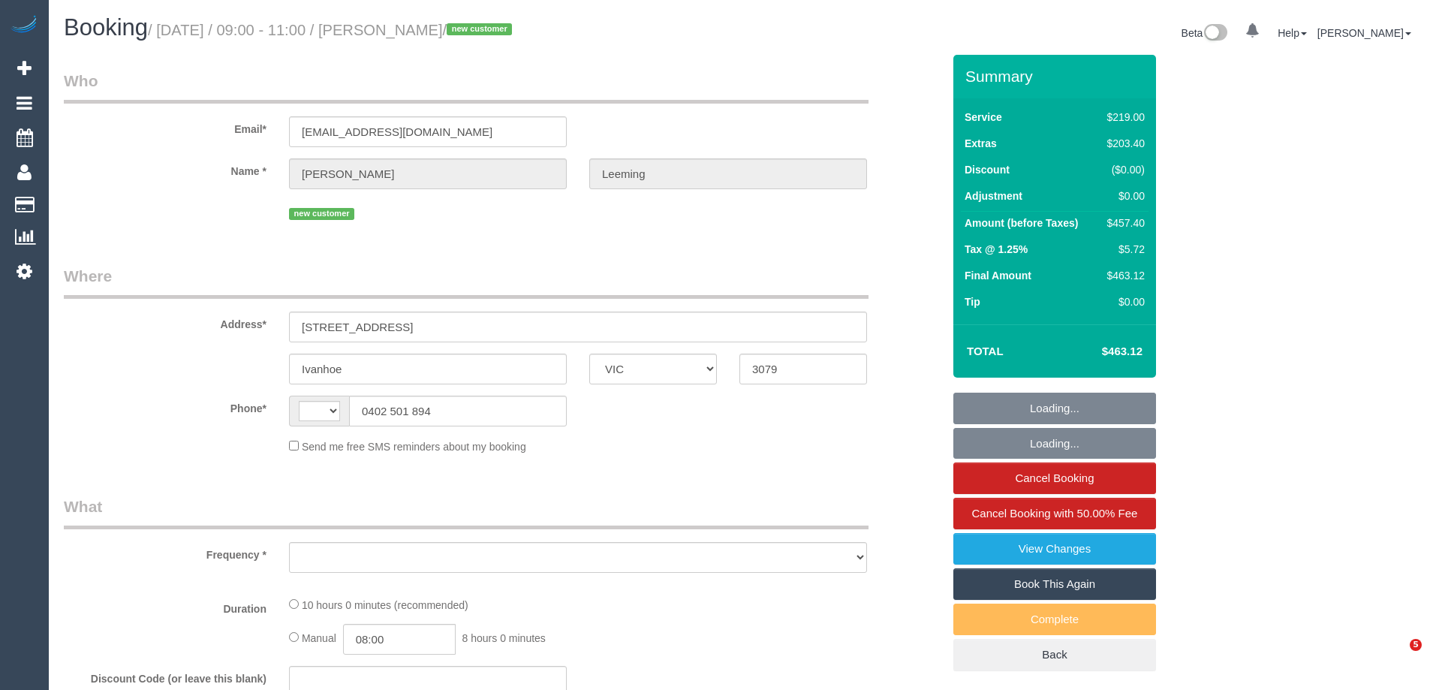
select select "VIC"
select select "string:AU"
select select "string:stripe-pm_1S7B5h2GScqysDRV92Ar7LRJ"
select select "number:28"
select select "number:17"
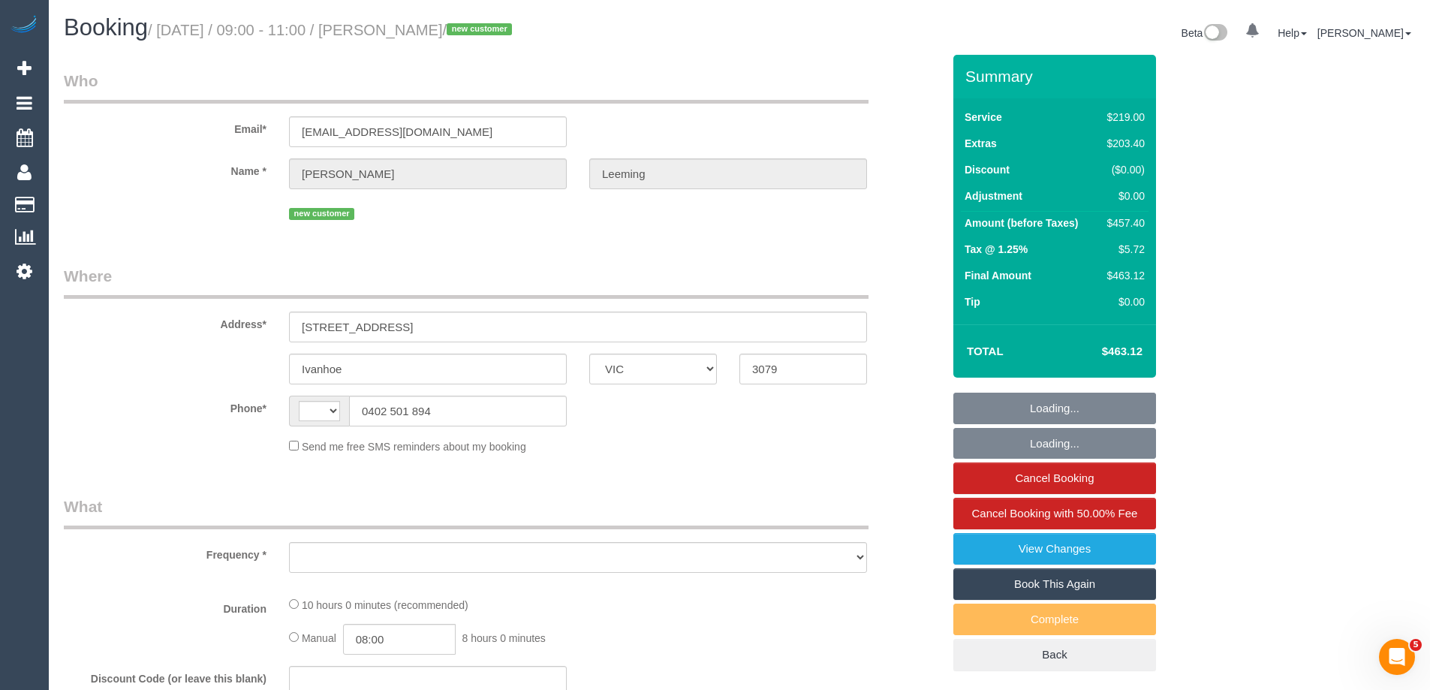
select select "number:19"
select select "number:22"
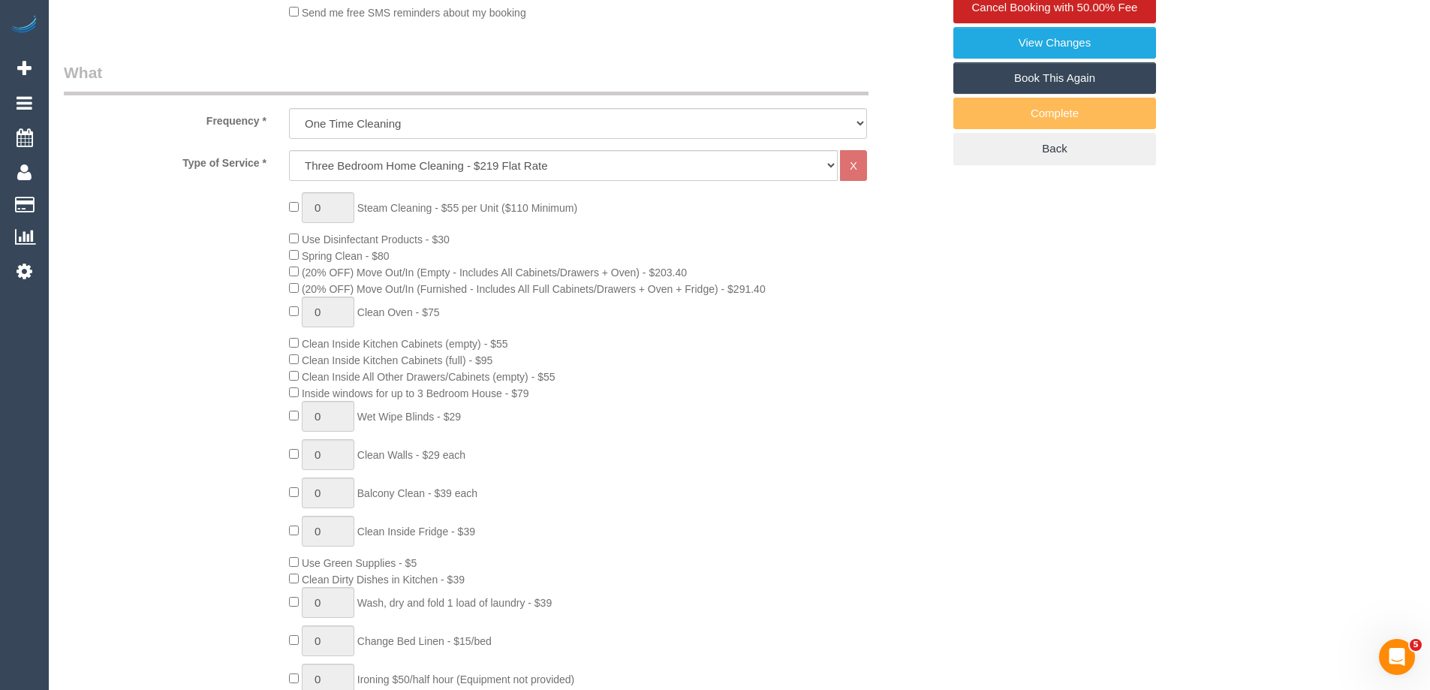
select select "object:1656"
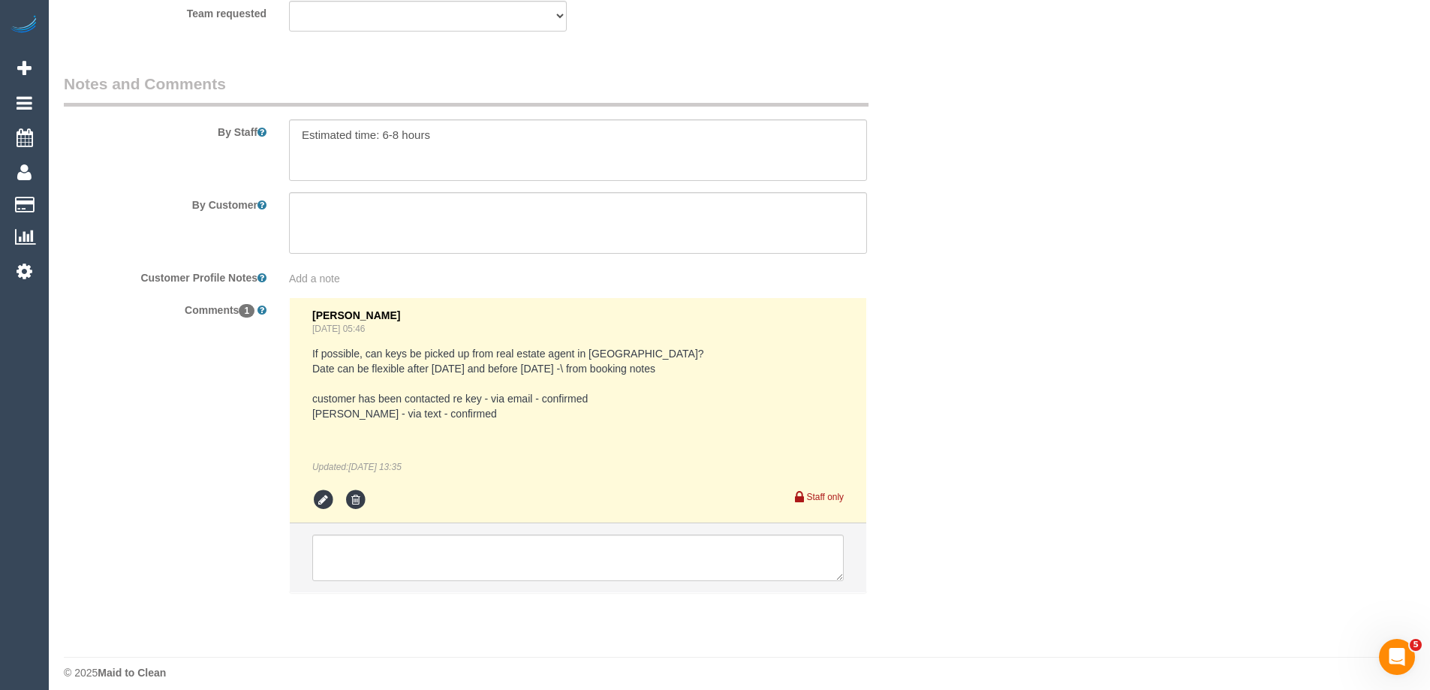
scroll to position [2522, 0]
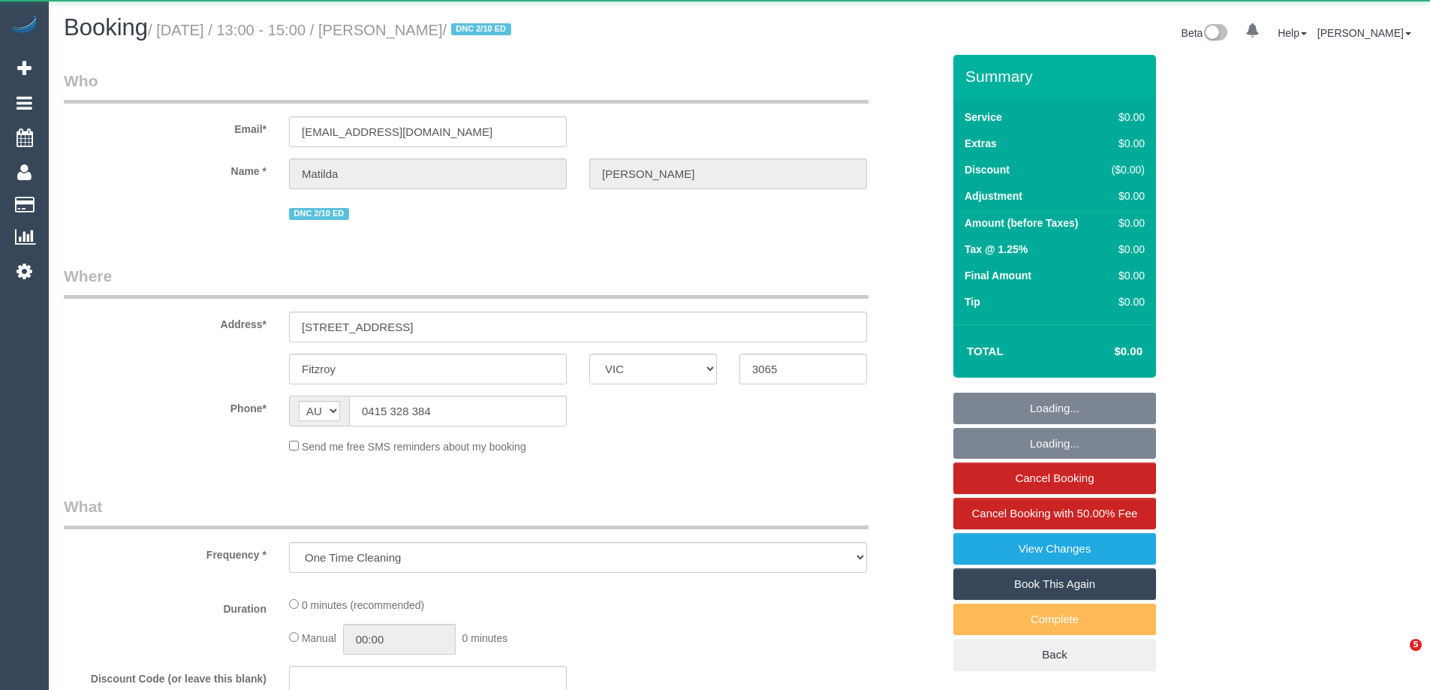
select select "VIC"
select select "string:stripe-pm_1S4zzc2GScqysDRVoPiMXZ99"
select select "number:29"
select select "number:14"
select select "number:19"
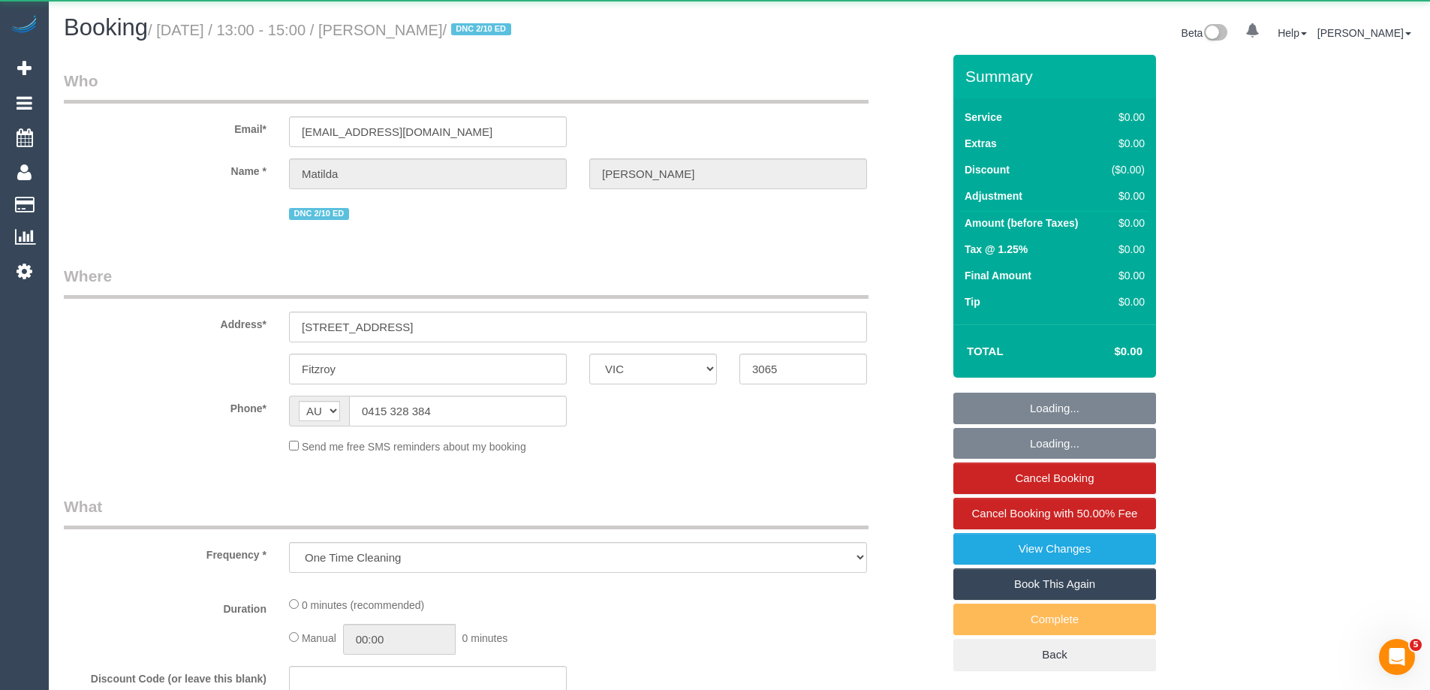
select select "number:24"
select select "number:26"
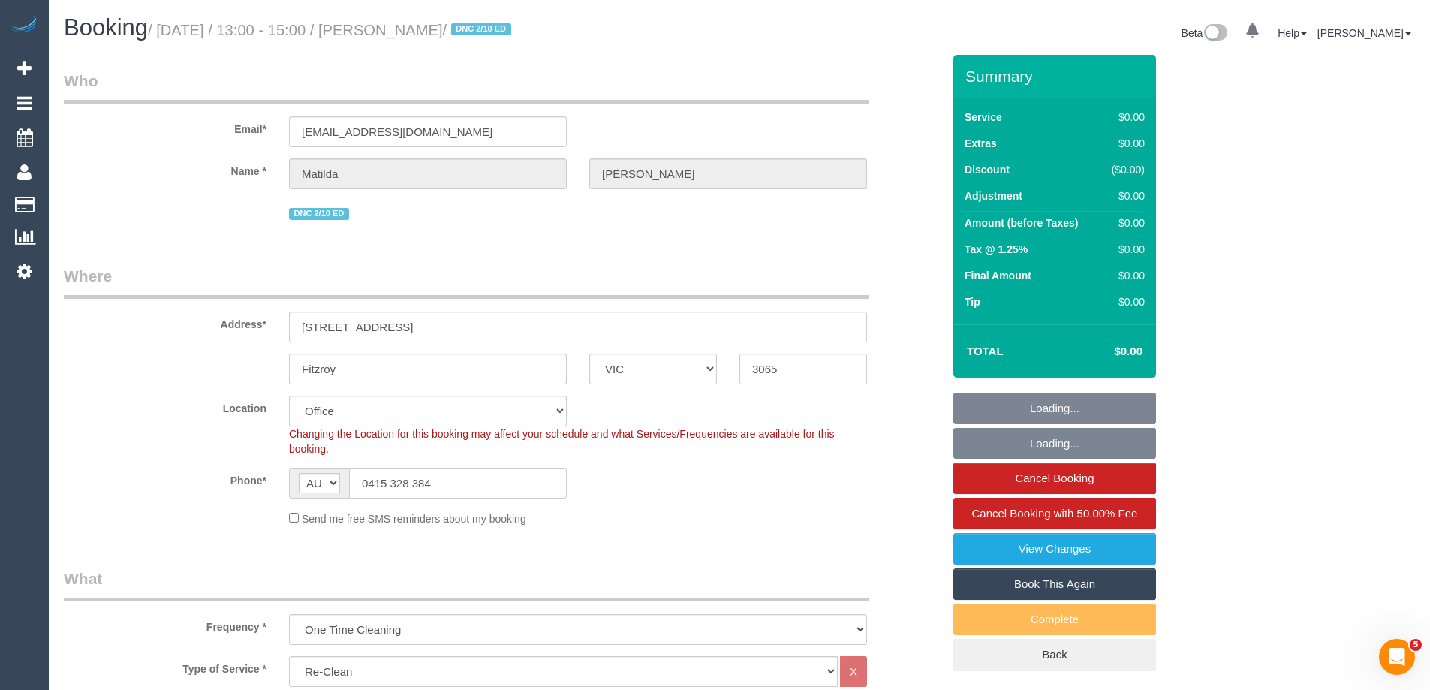
select select "object:766"
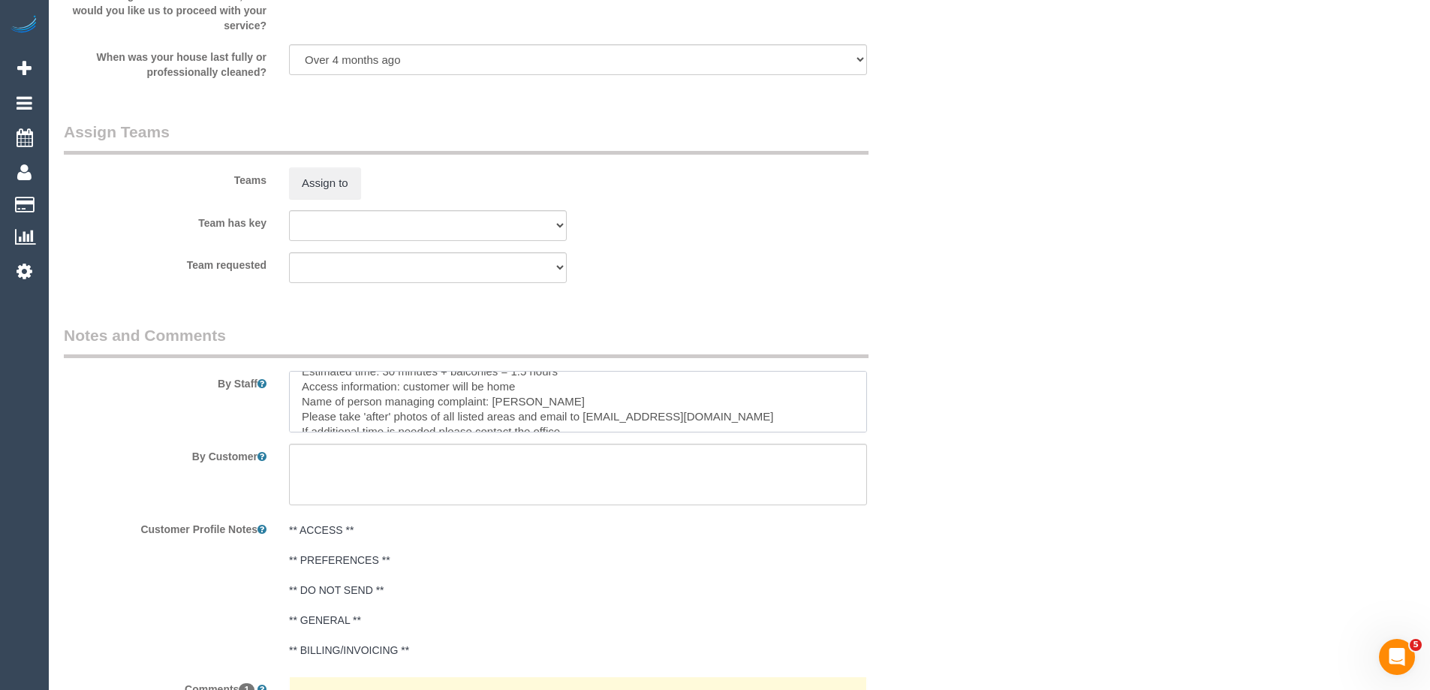
scroll to position [89, 0]
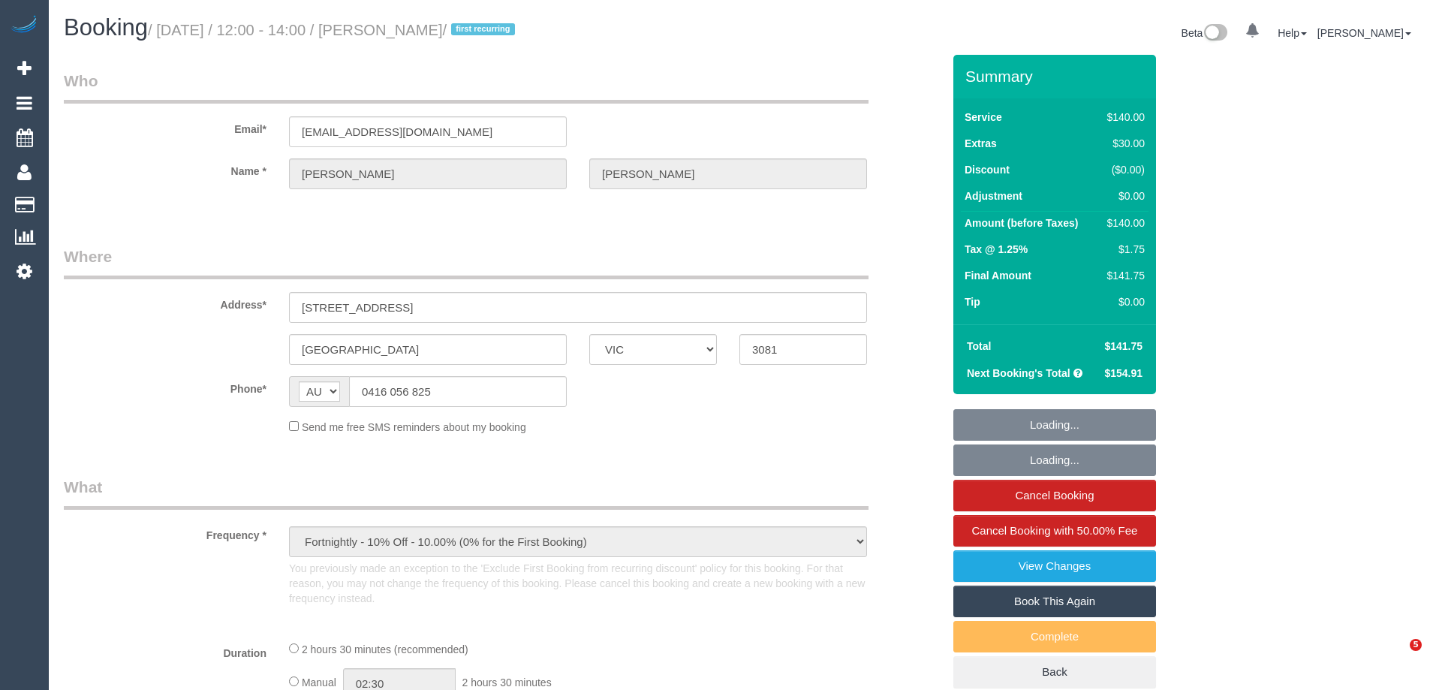
select select "VIC"
select select "string:stripe-pm_1S8B8I2GScqysDRVMGqTbHlq"
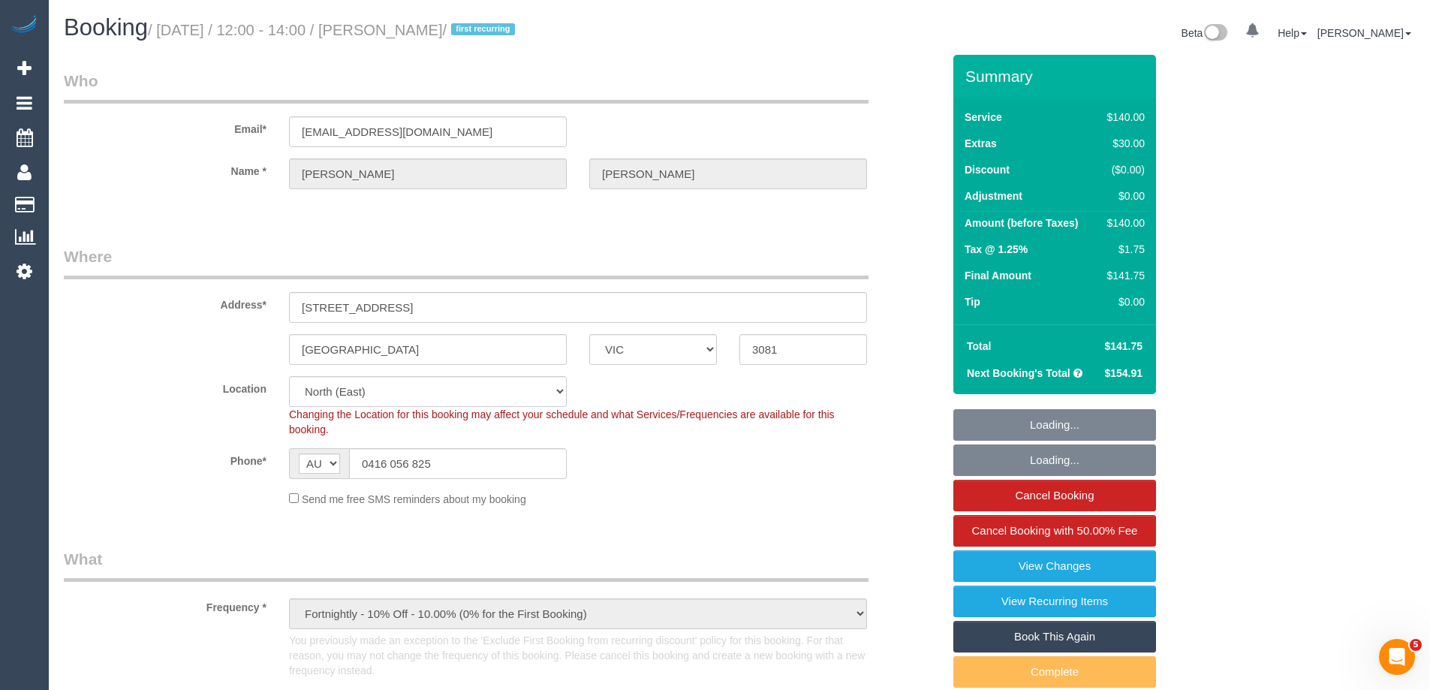
select select "number:27"
select select "number:14"
select select "number:18"
select select "number:25"
select select "number:34"
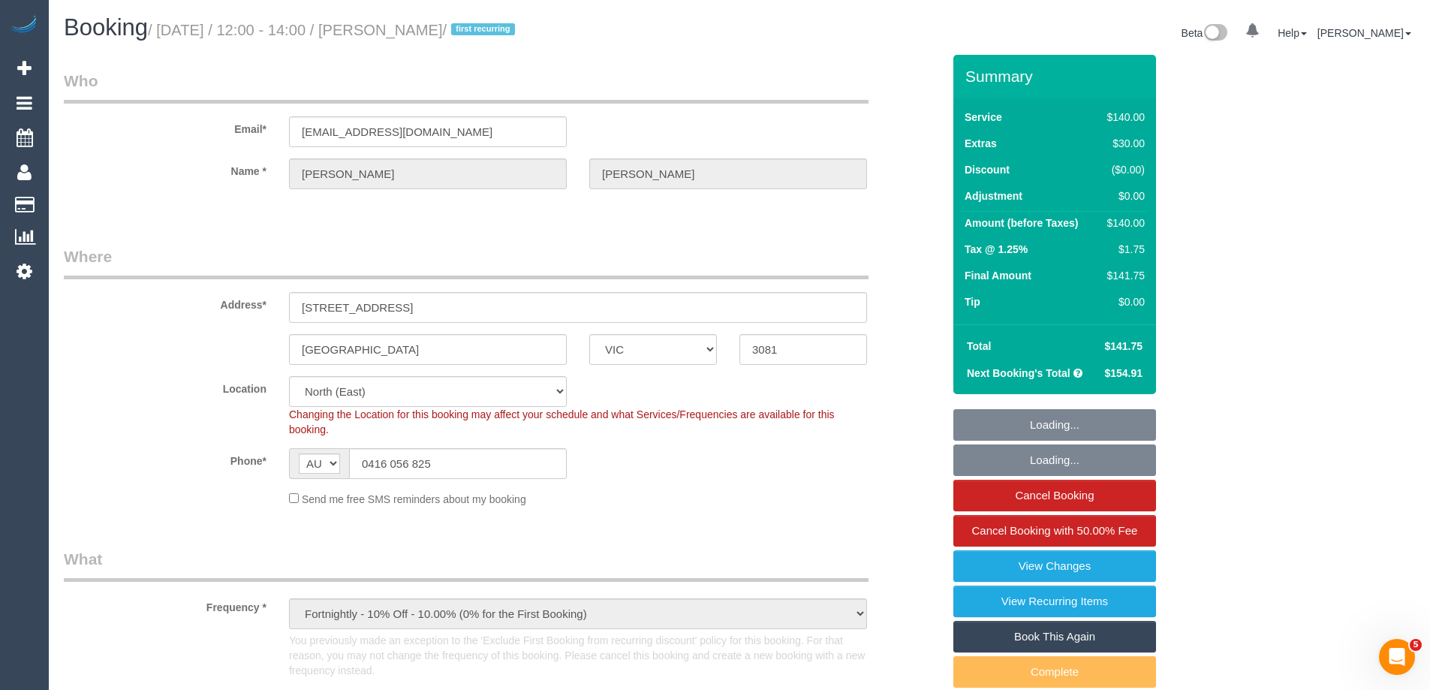
select select "number:11"
select select "object:1593"
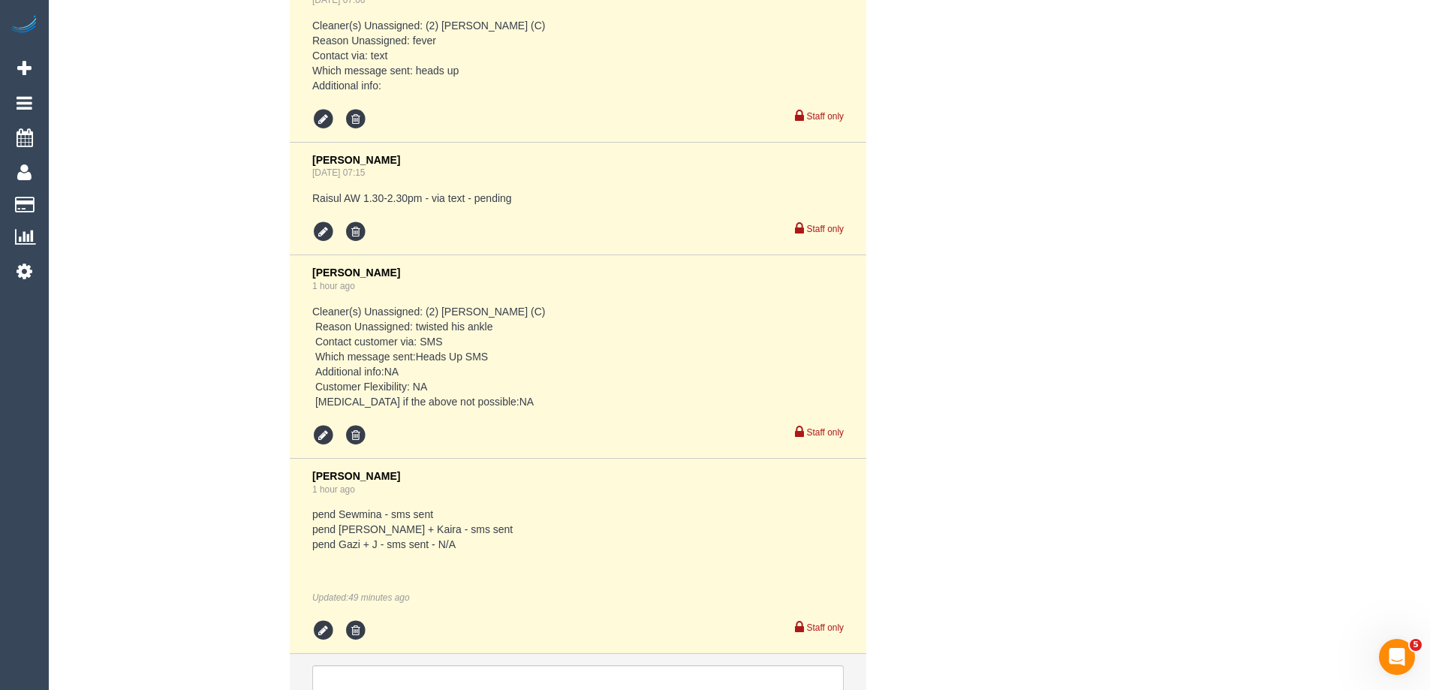
scroll to position [3131, 0]
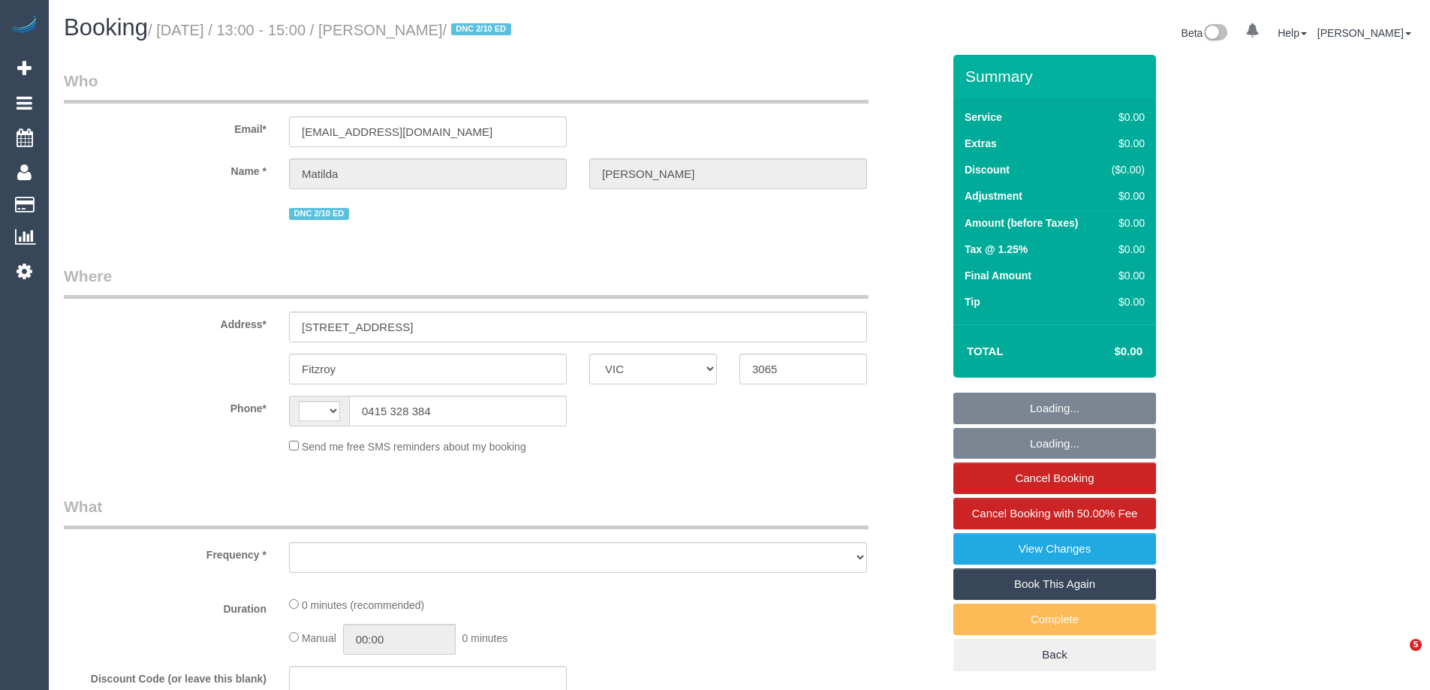
select select "VIC"
select select "string:AU"
select select "object:556"
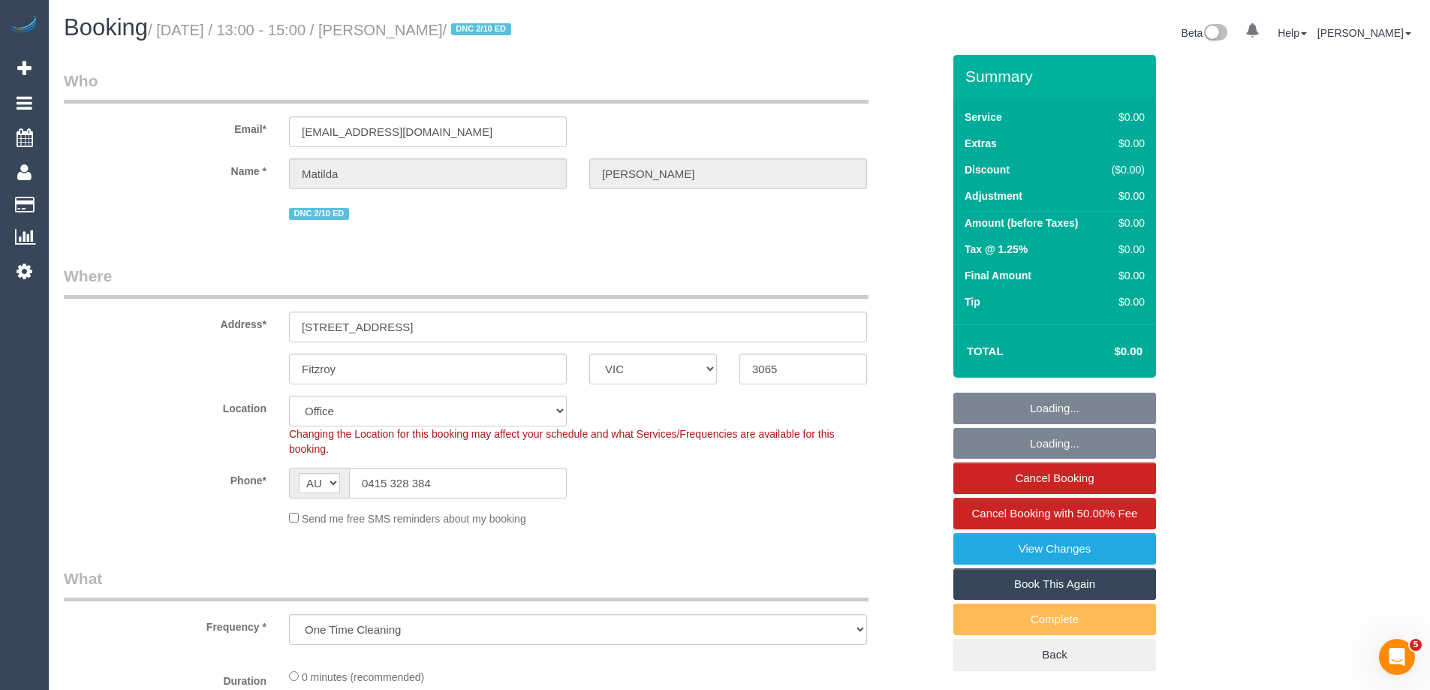
select select "string:stripe-pm_1S4zzc2GScqysDRVoPiMXZ99"
select select "number:29"
select select "number:14"
select select "number:19"
select select "number:24"
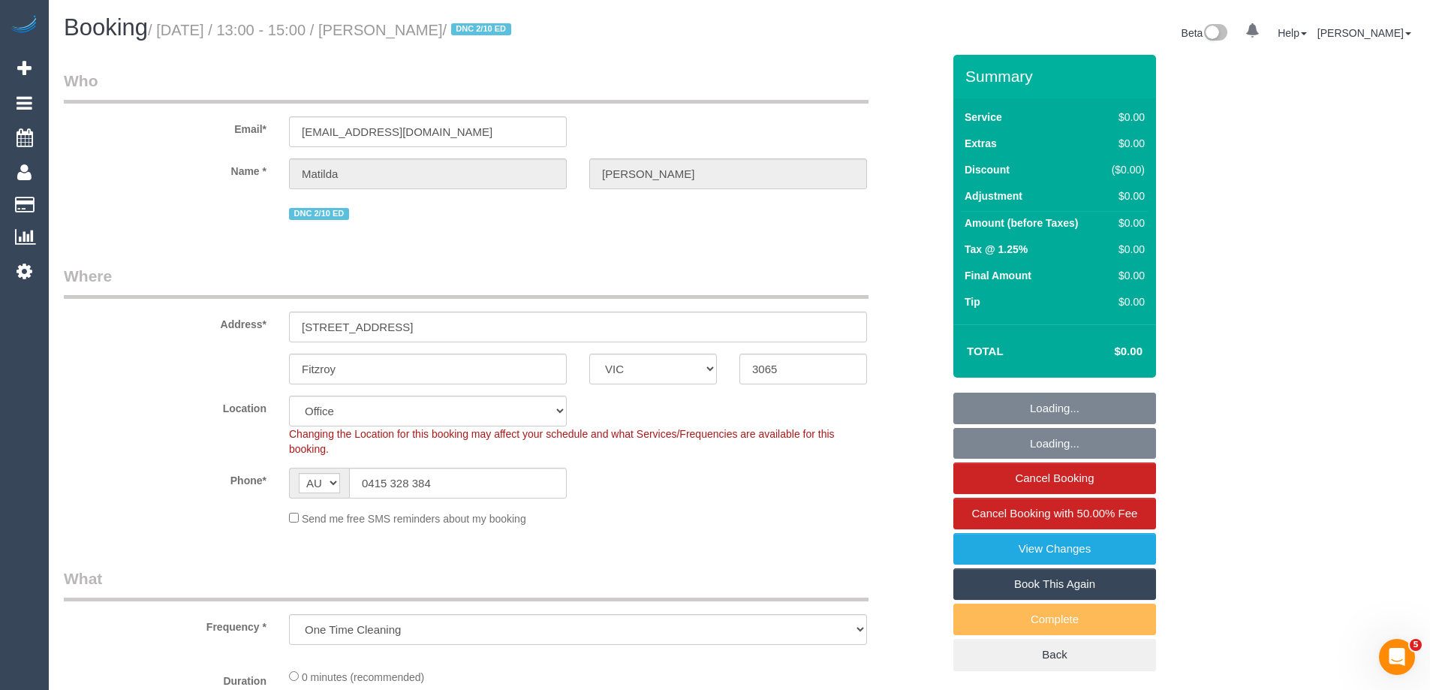
select select "number:26"
select select "object:766"
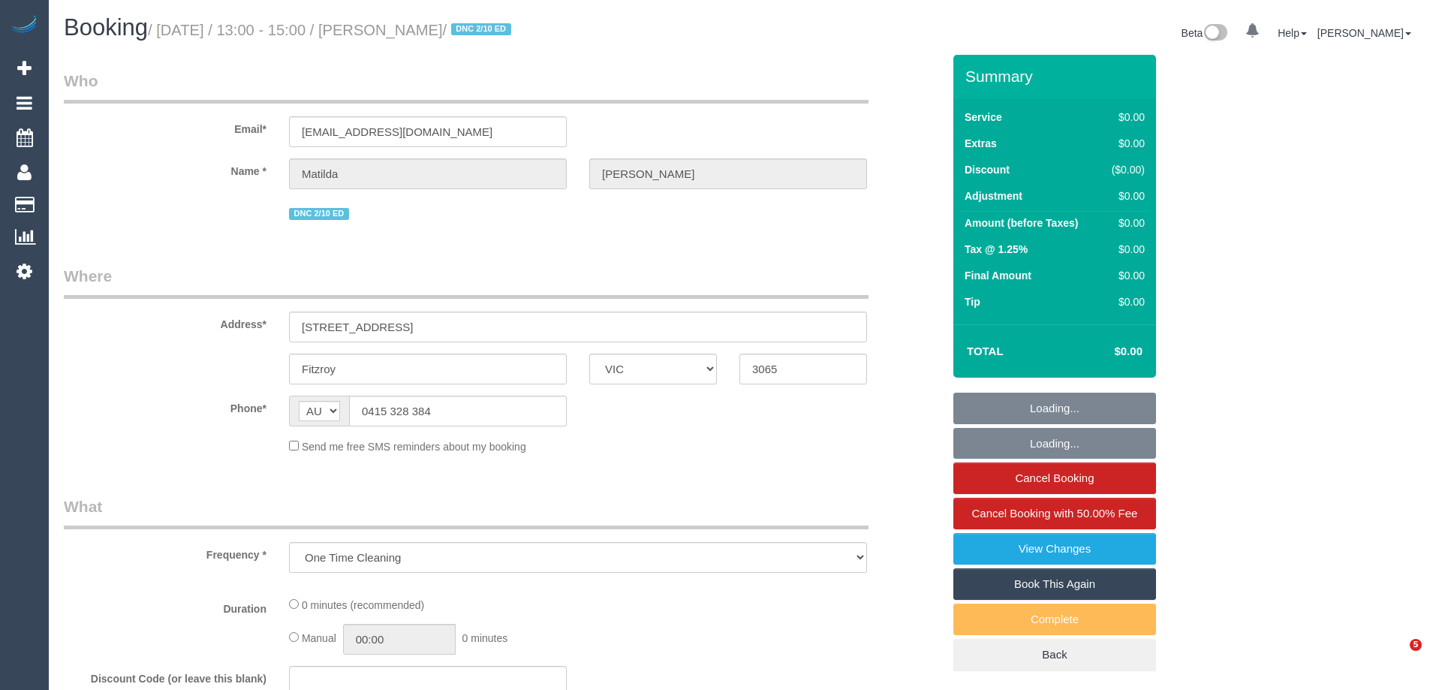
select select "VIC"
select select "string:stripe-pm_1S4zzc2GScqysDRVoPiMXZ99"
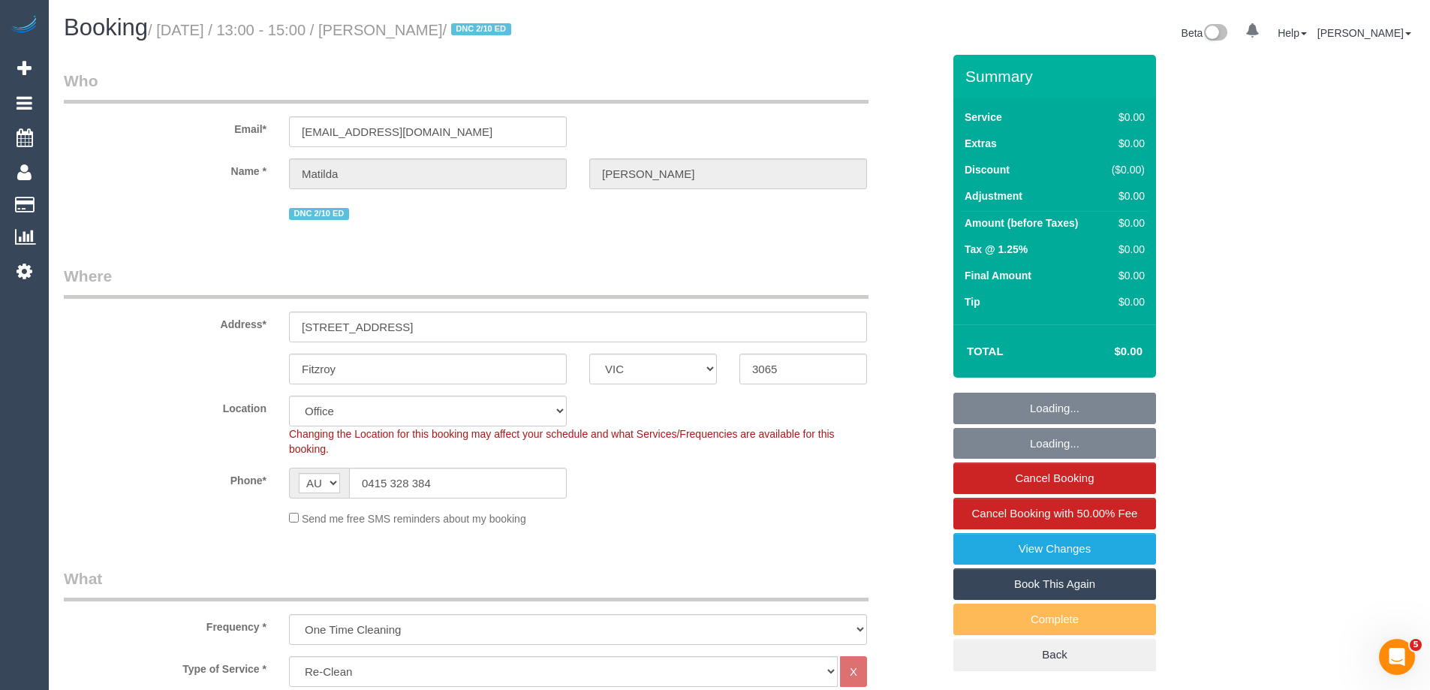
select select "object:620"
select select "number:29"
select select "number:14"
select select "number:19"
select select "number:24"
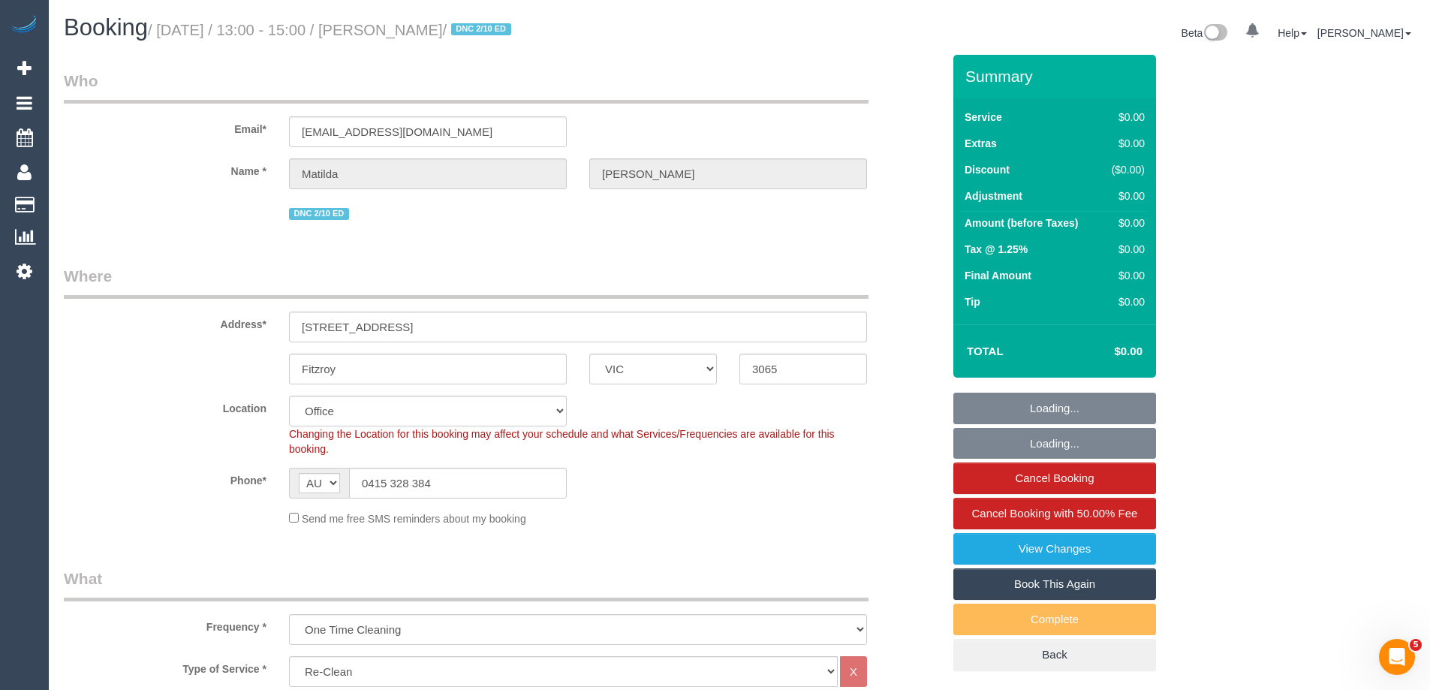
select select "number:26"
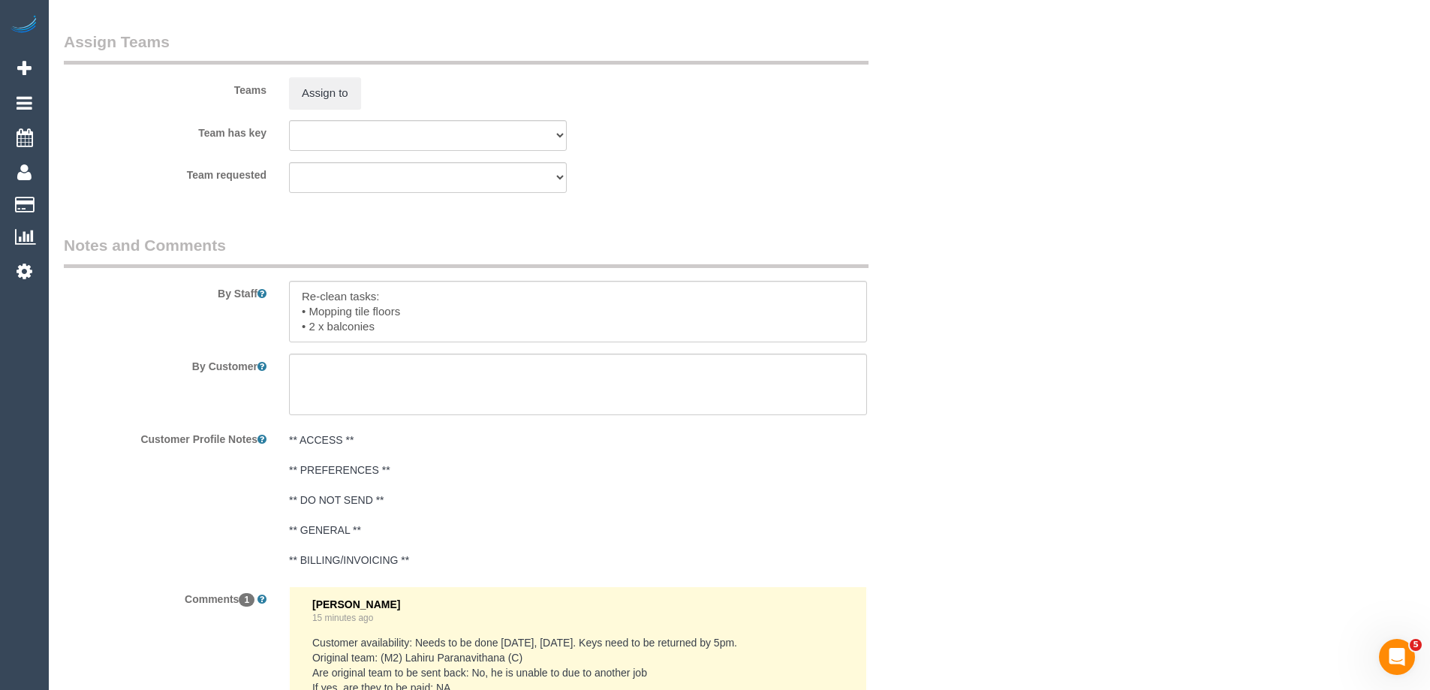
scroll to position [2328, 0]
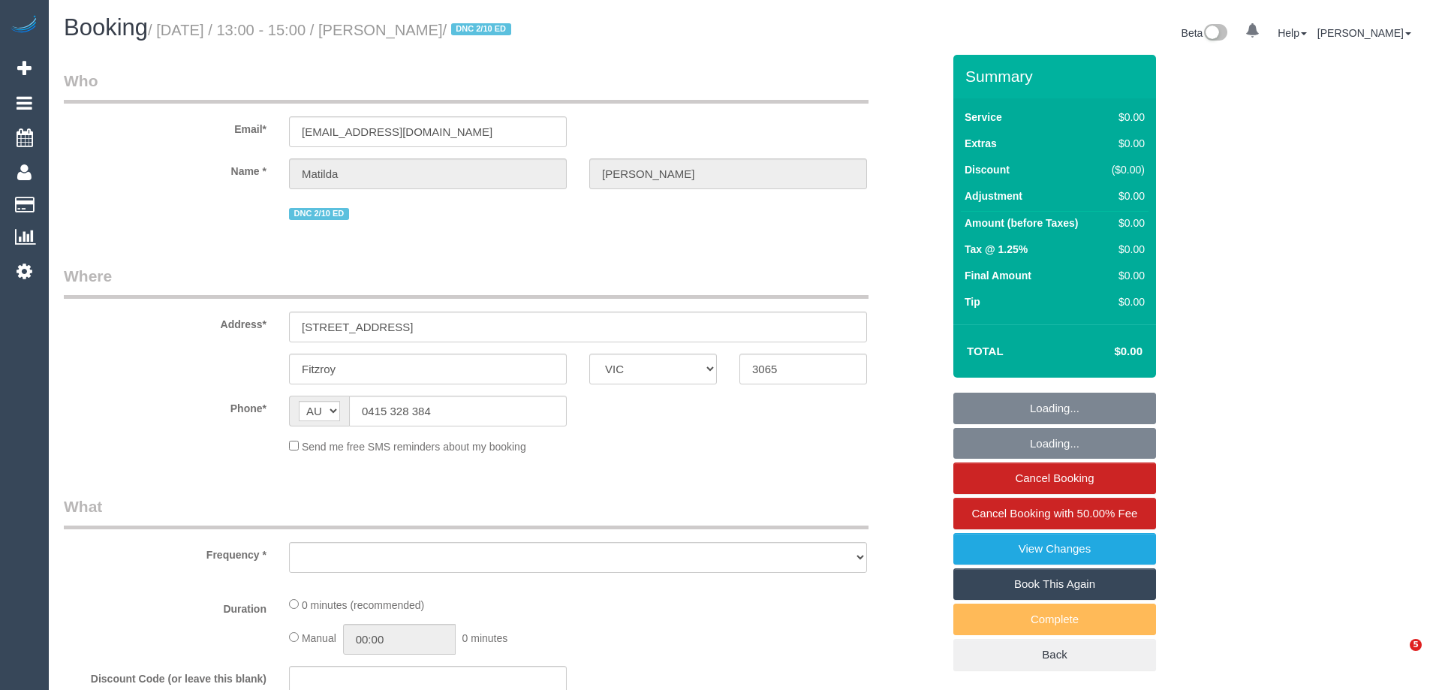
select select "VIC"
select select "object:556"
select select "string:stripe-pm_1S4zzc2GScqysDRVoPiMXZ99"
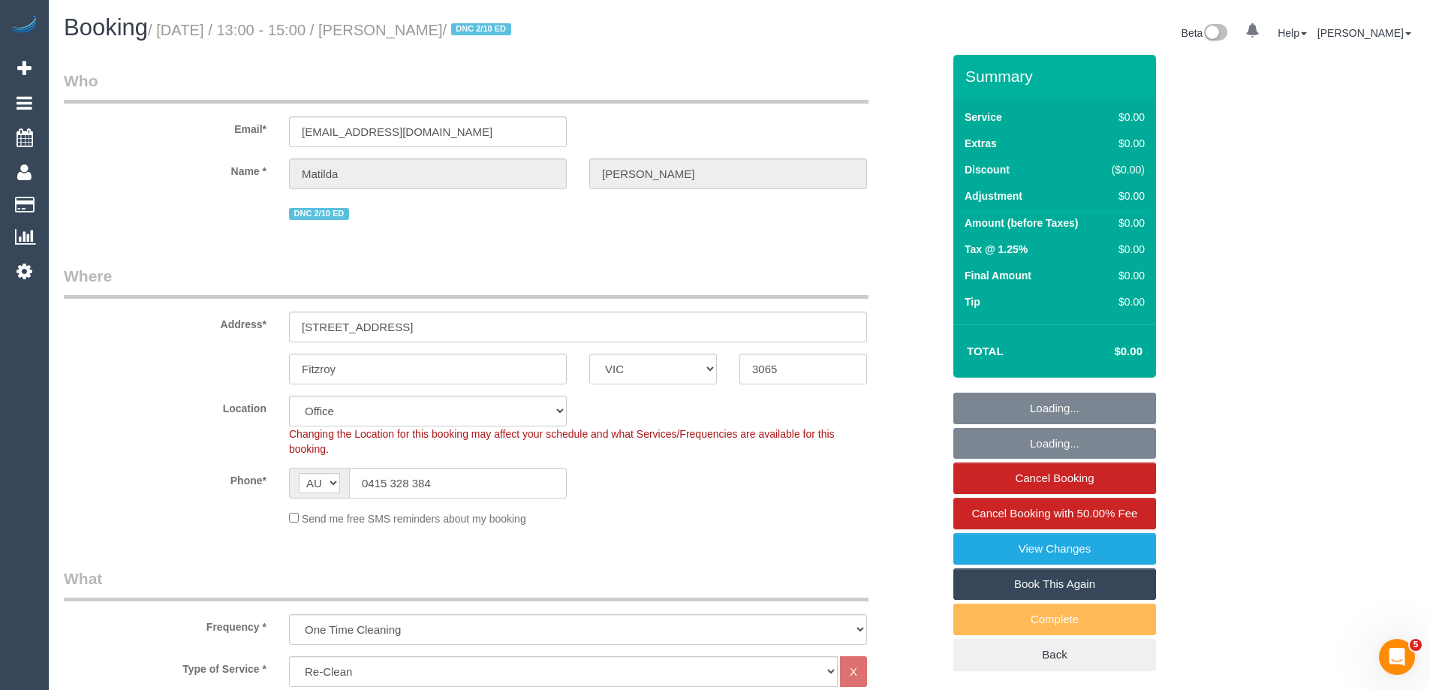
select select "object:766"
select select "number:29"
select select "number:14"
select select "number:19"
select select "number:24"
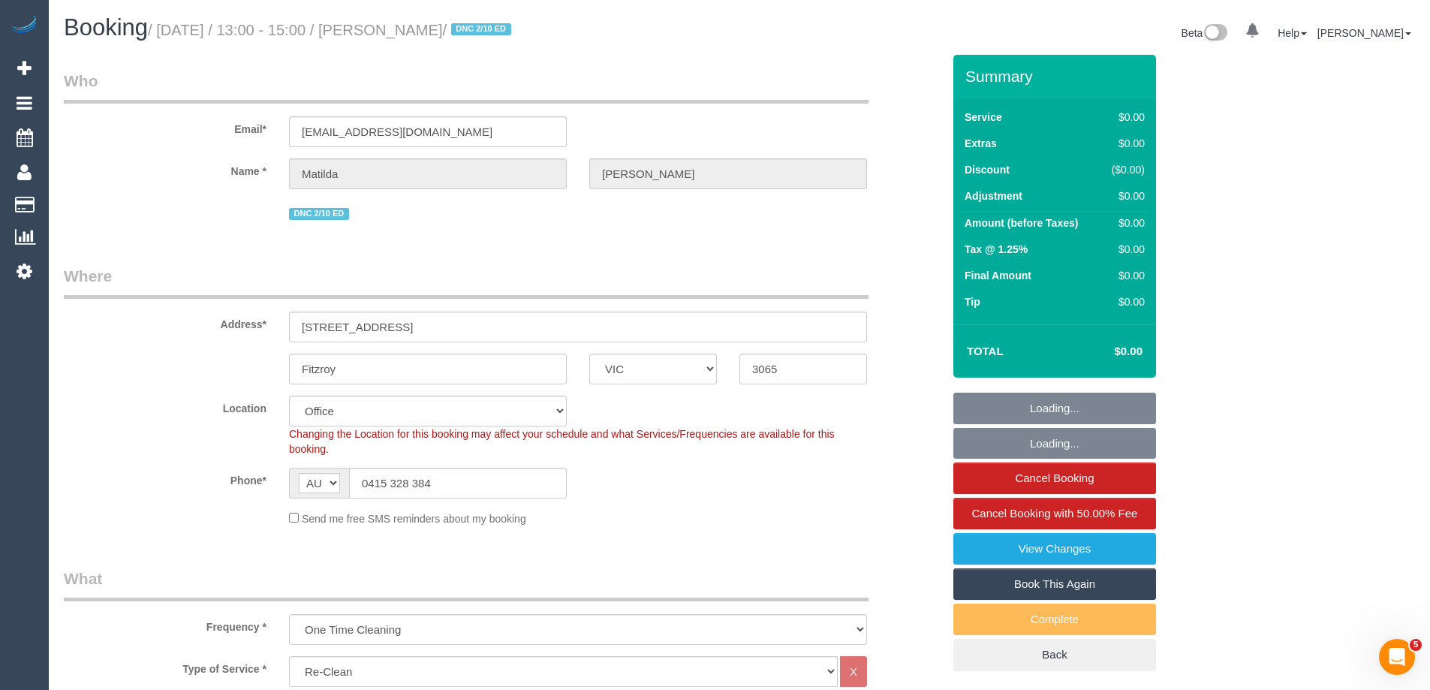
select select "number:26"
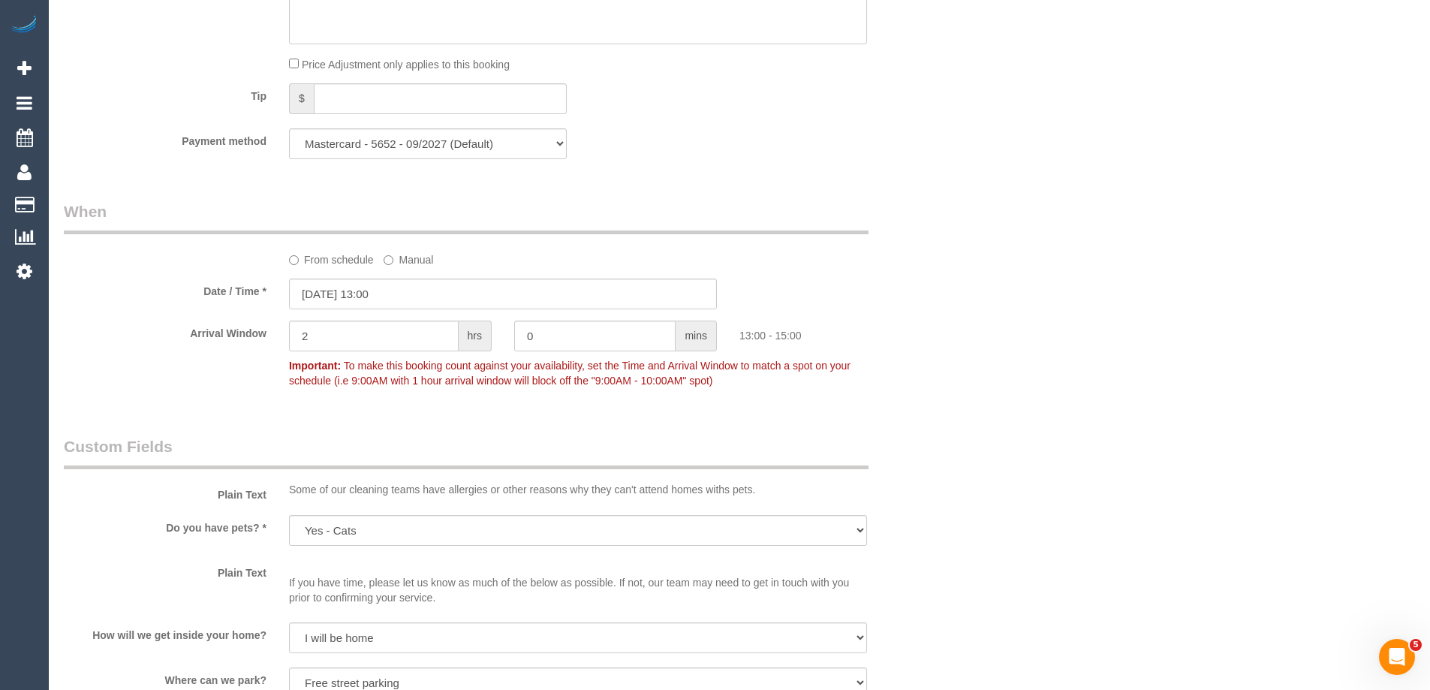
scroll to position [1352, 0]
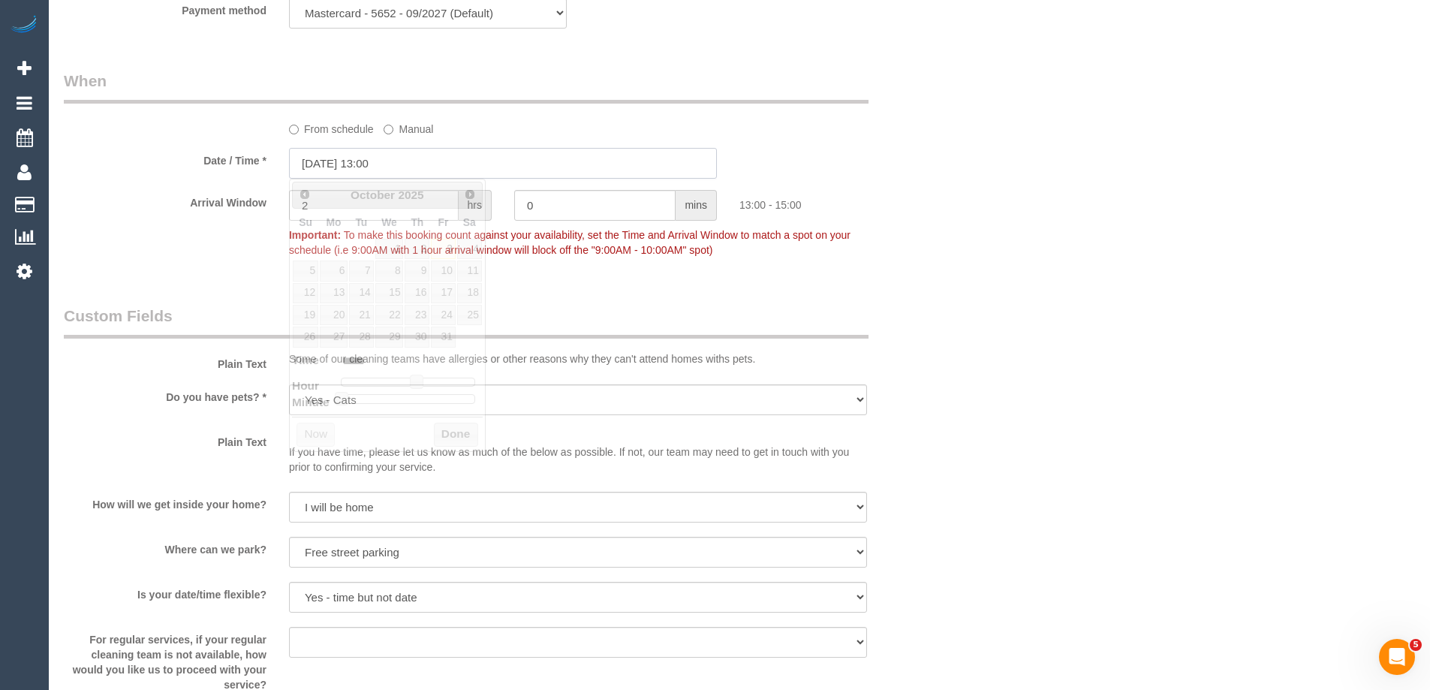
click at [346, 167] on input "[DATE] 13:00" at bounding box center [503, 163] width 428 height 31
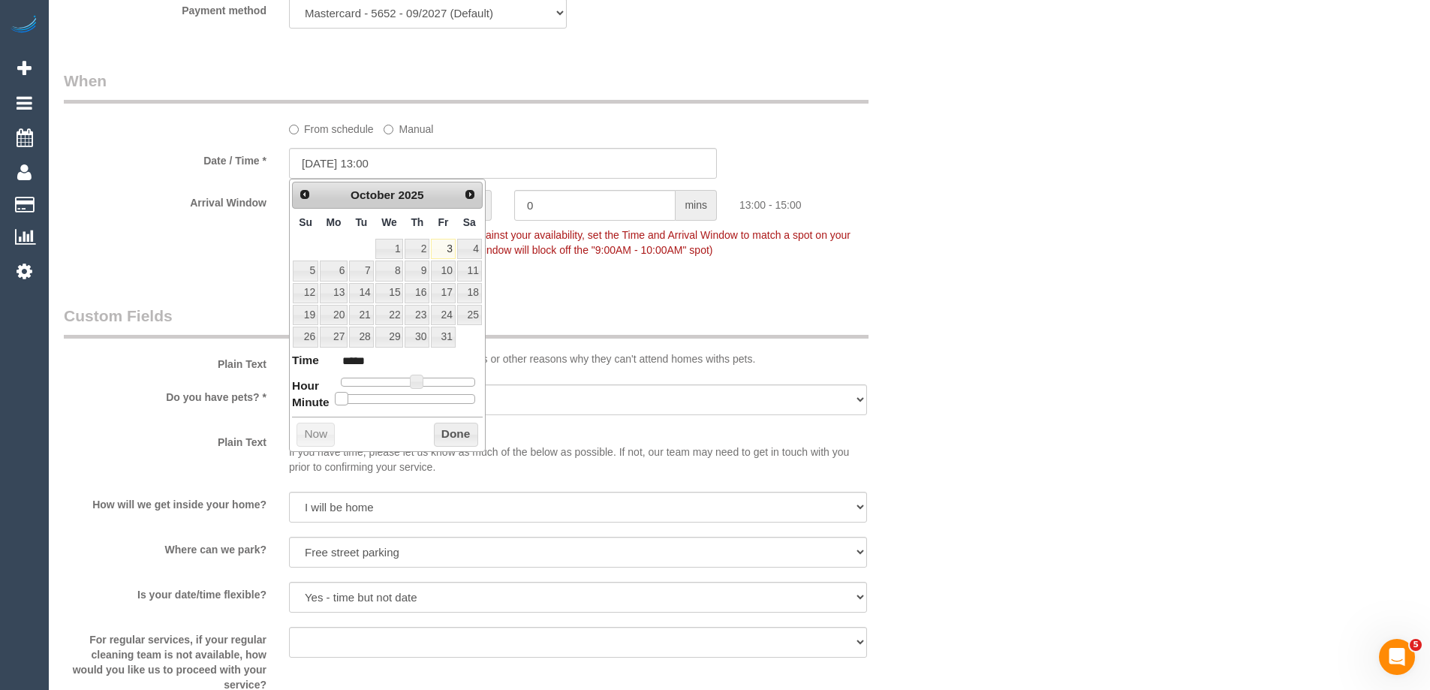
type input "03/10/2025 13:05"
type input "*****"
type input "03/10/2025 13:10"
type input "*****"
type input "03/10/2025 13:15"
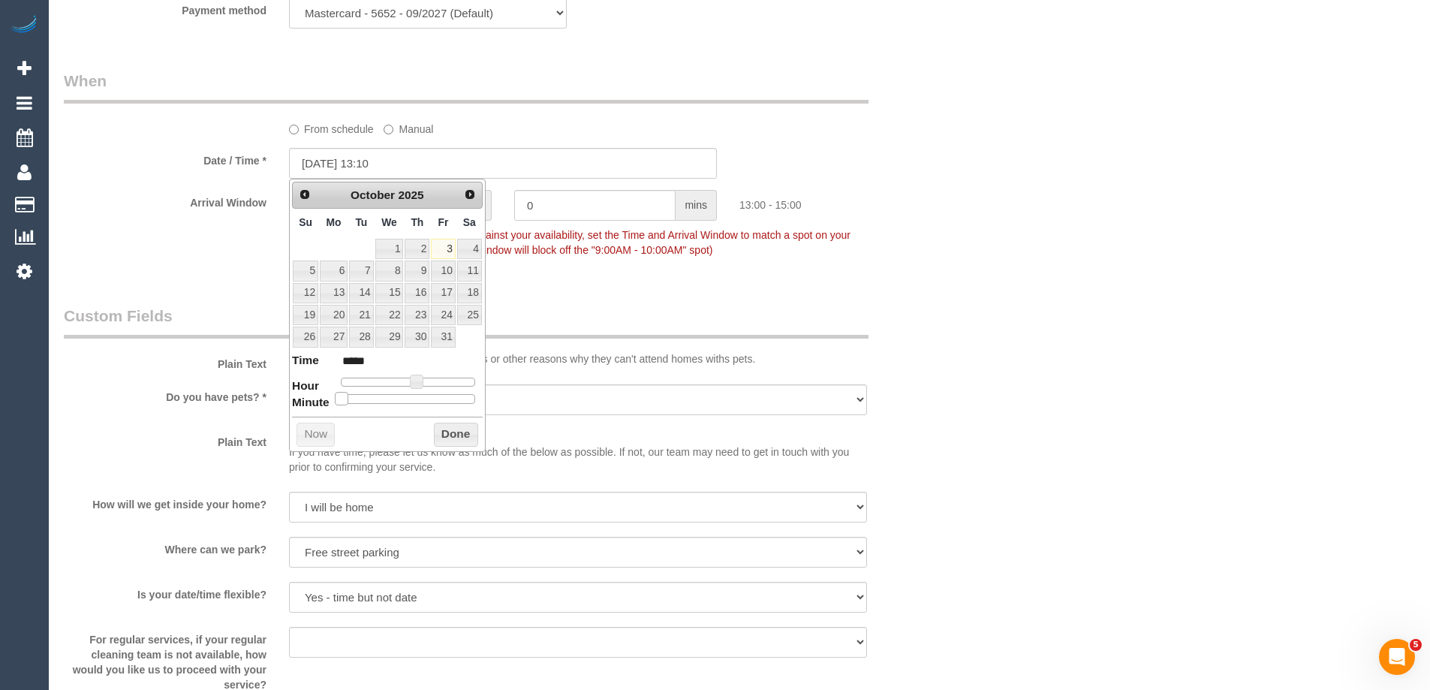
type input "*****"
type input "03/10/2025 13:20"
type input "*****"
type input "03/10/2025 13:25"
type input "*****"
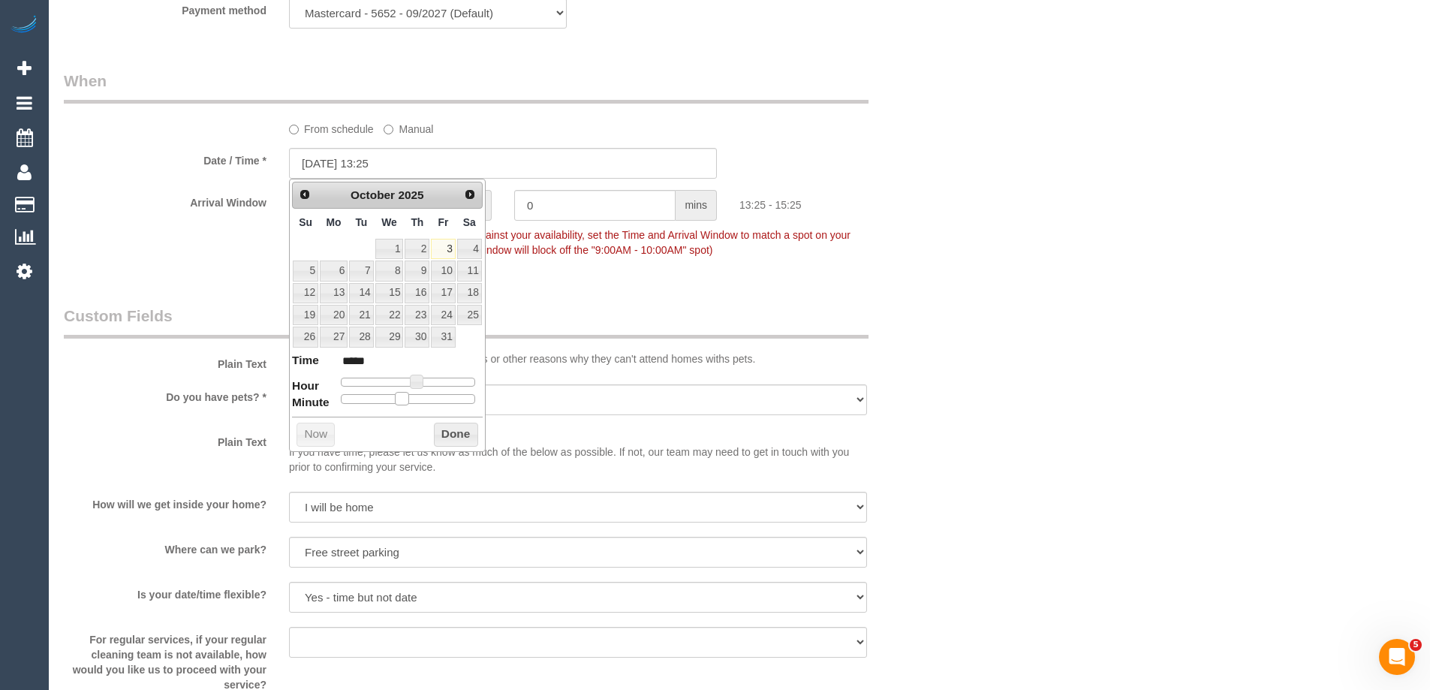
type input "03/10/2025 13:30"
type input "*****"
drag, startPoint x: 344, startPoint y: 396, endPoint x: 417, endPoint y: 408, distance: 74.6
click at [417, 408] on div "Prev Next October 2025 Su Mo Tu We Th Fr Sa 1 2 3 4 5 6 7 8 9 10 11 12 13 14 15…" at bounding box center [387, 315] width 197 height 273
click at [471, 439] on button "Done" at bounding box center [456, 435] width 44 height 24
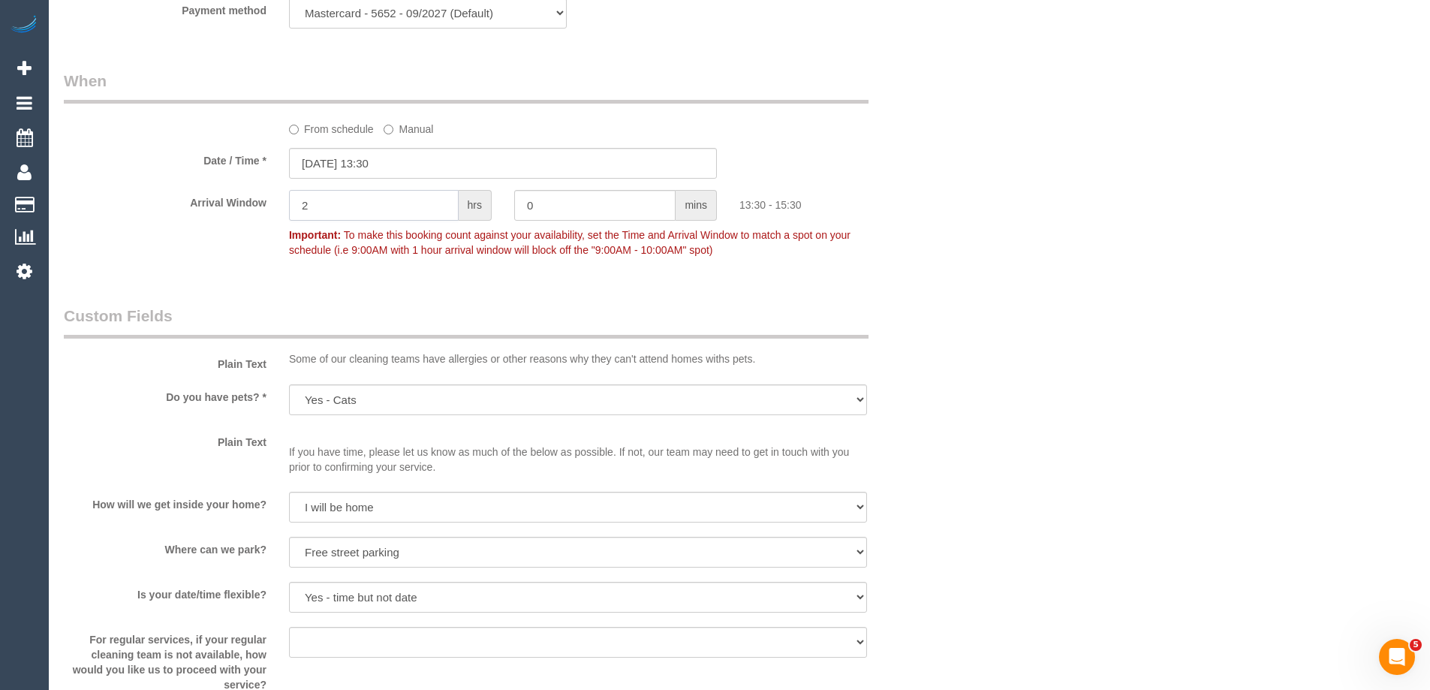
drag, startPoint x: 333, startPoint y: 206, endPoint x: 242, endPoint y: 196, distance: 91.5
click at [249, 199] on div "Arrival Window 2 hrs 0 mins 13:30 - 15:30 Important: To make this booking count…" at bounding box center [503, 227] width 901 height 74
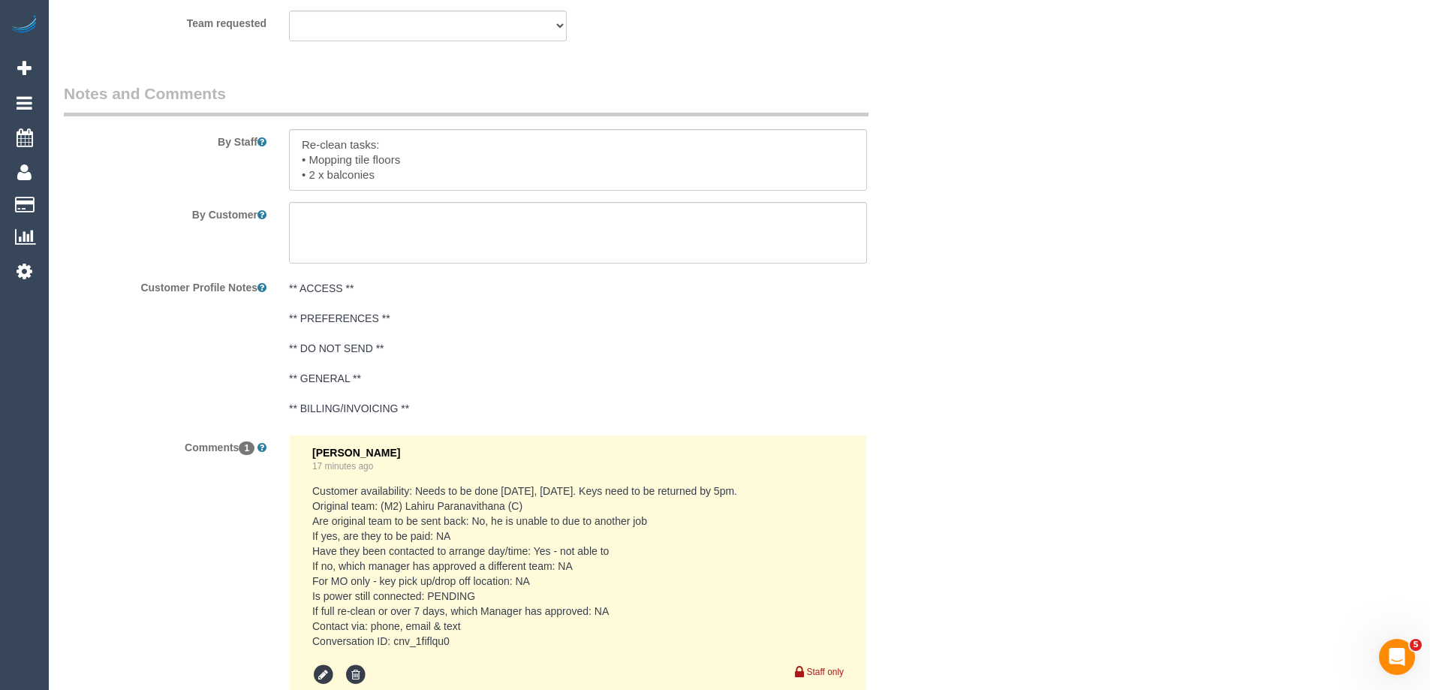
scroll to position [2440, 0]
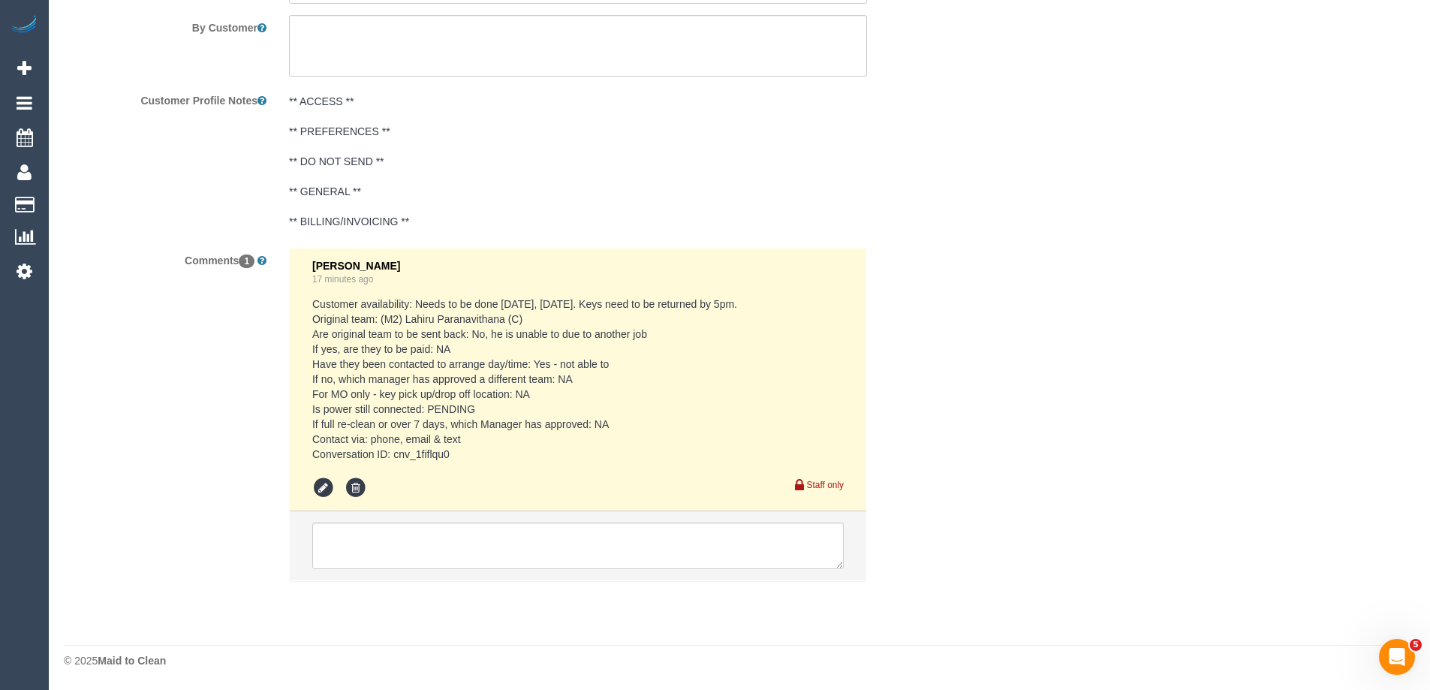
type input "1"
drag, startPoint x: 458, startPoint y: 454, endPoint x: 396, endPoint y: 454, distance: 62.3
click at [396, 454] on pre "Customer availability: Needs to be done [DATE], [DATE]. Keys need to be returne…" at bounding box center [578, 379] width 532 height 165
copy pre "cnv_1fiflqu0"
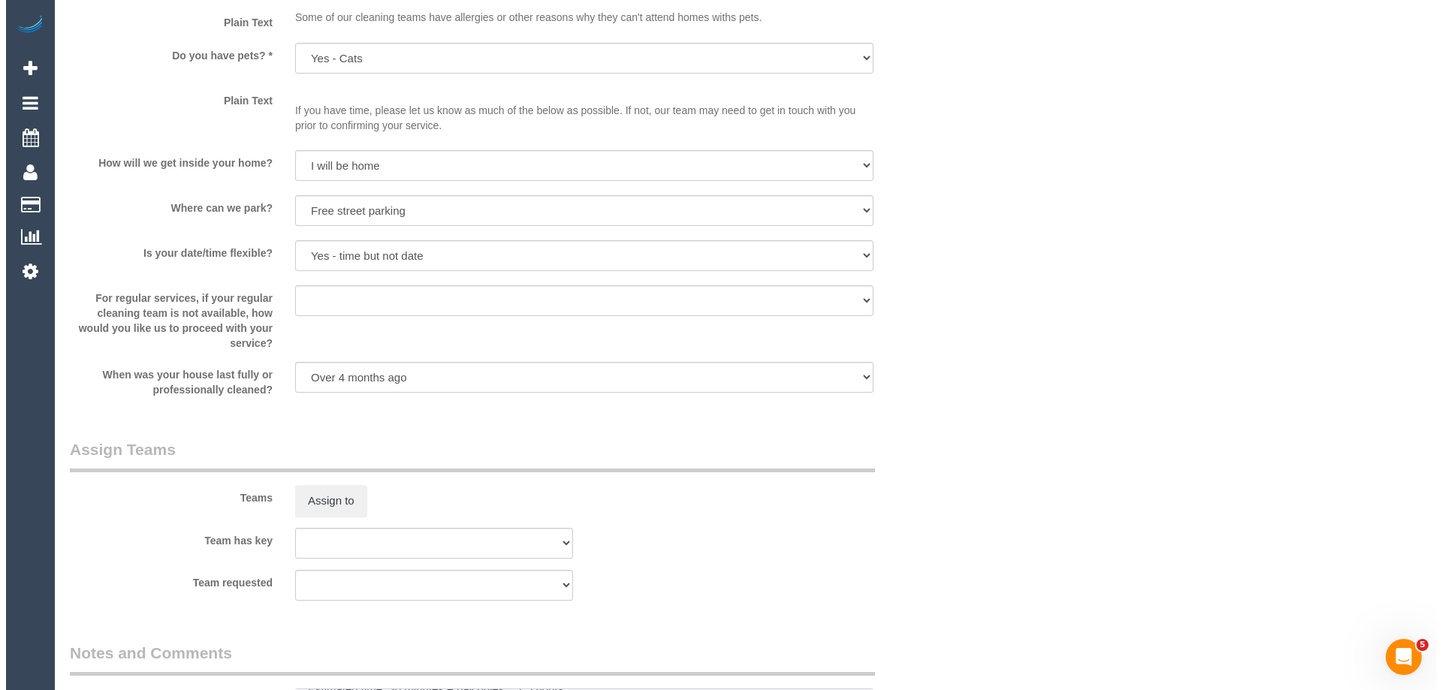
scroll to position [1689, 0]
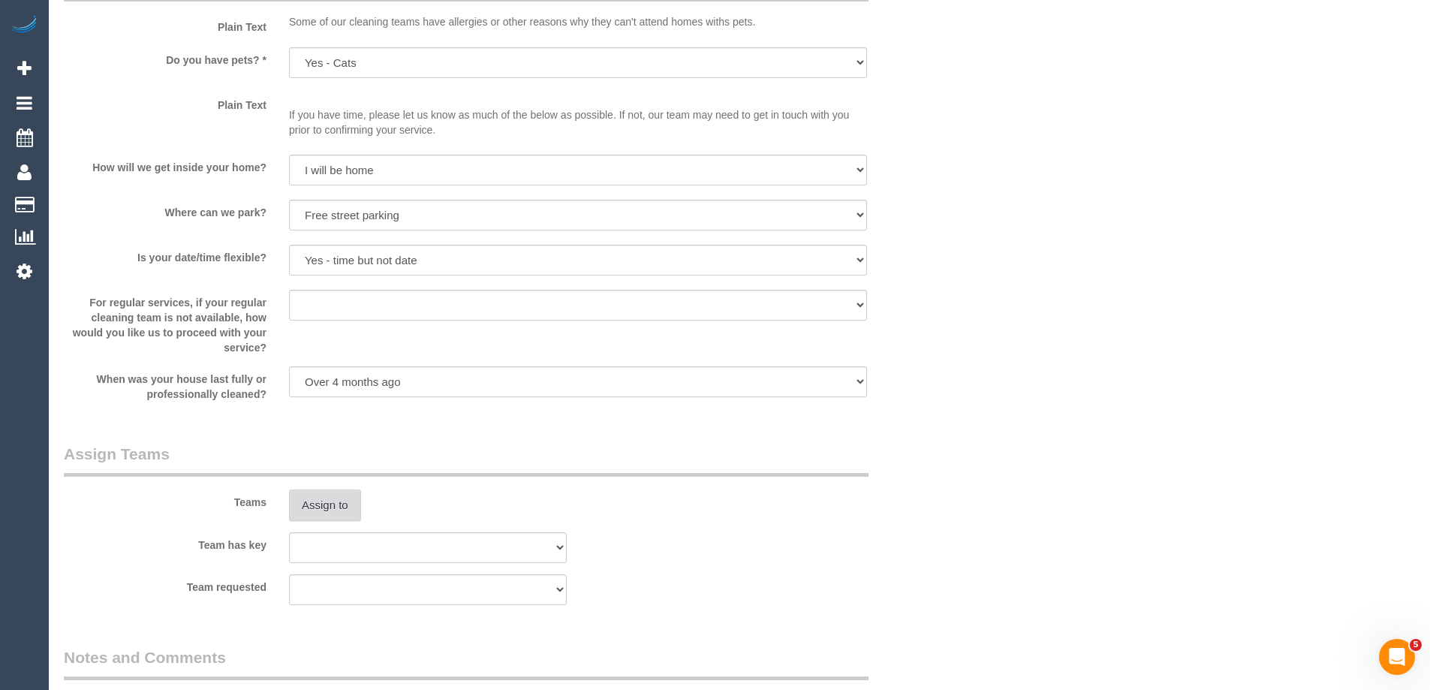
click at [336, 503] on button "Assign to" at bounding box center [325, 506] width 72 height 32
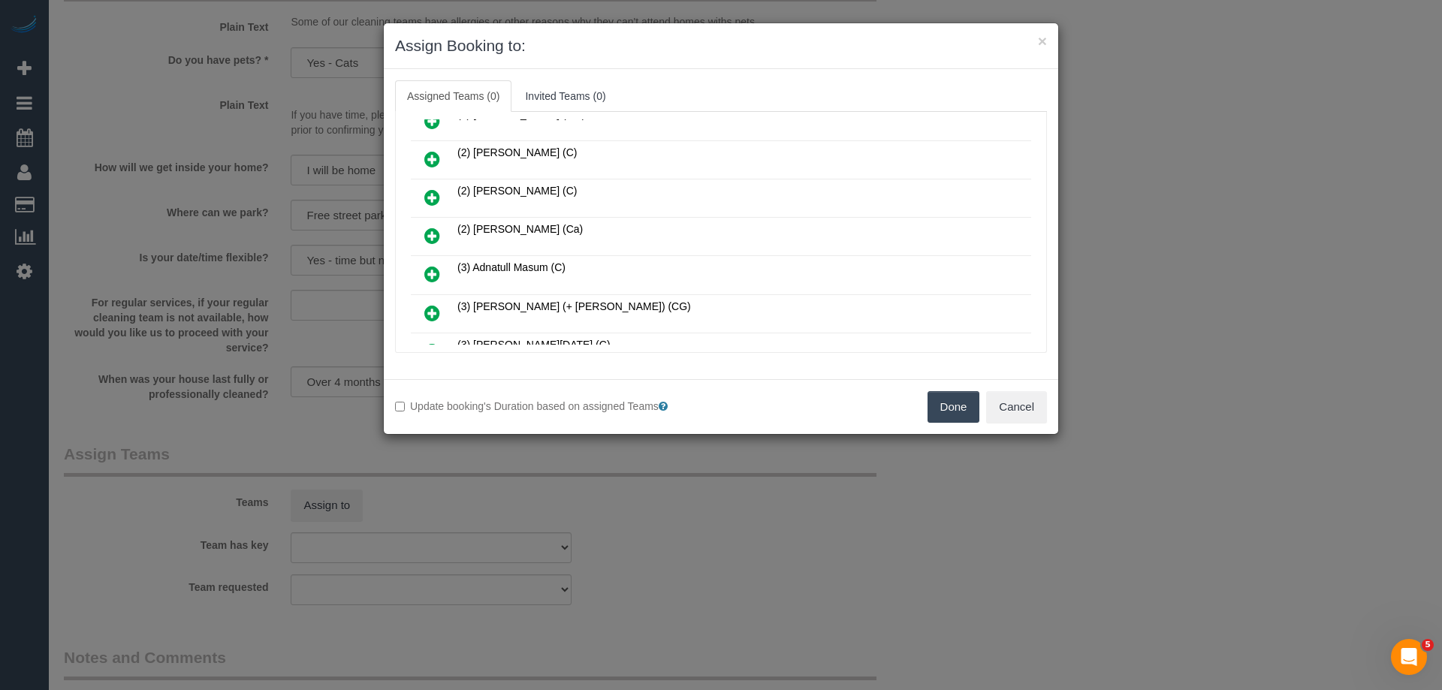
scroll to position [601, 0]
click at [424, 194] on link at bounding box center [431, 197] width 35 height 30
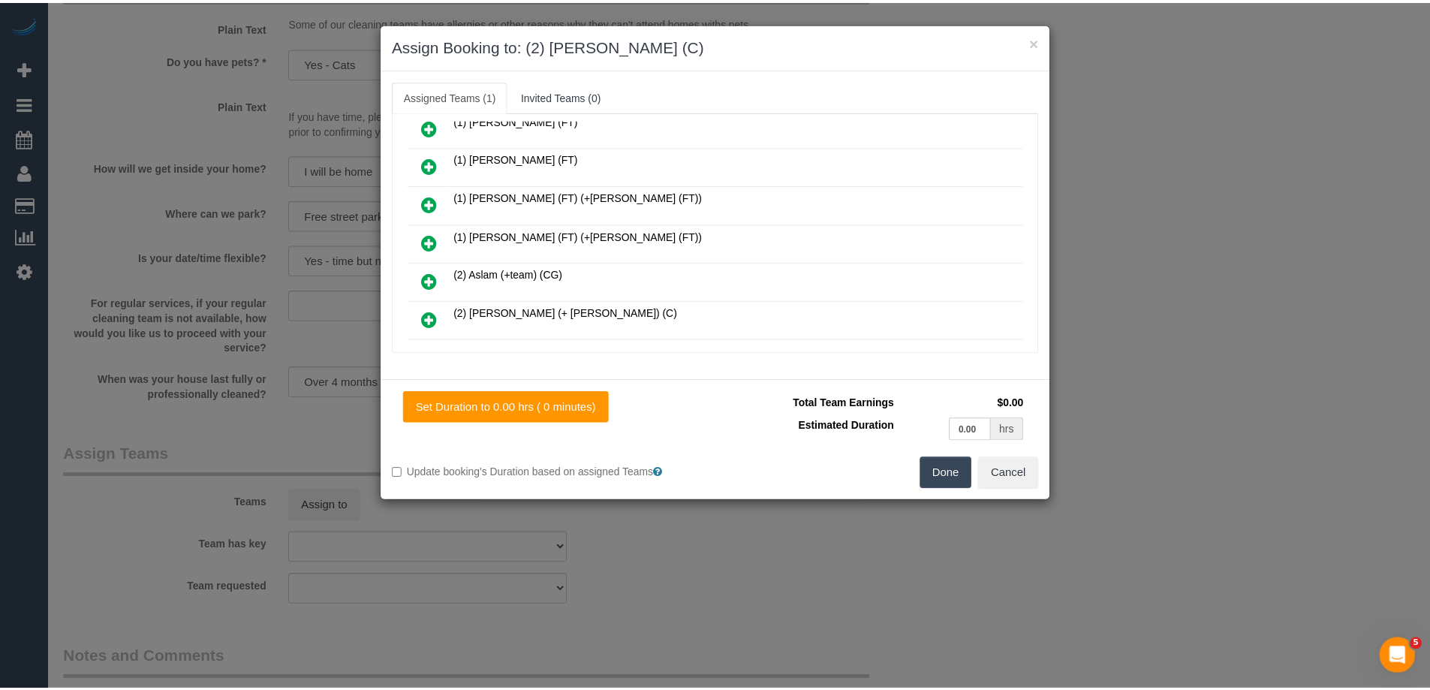
scroll to position [0, 0]
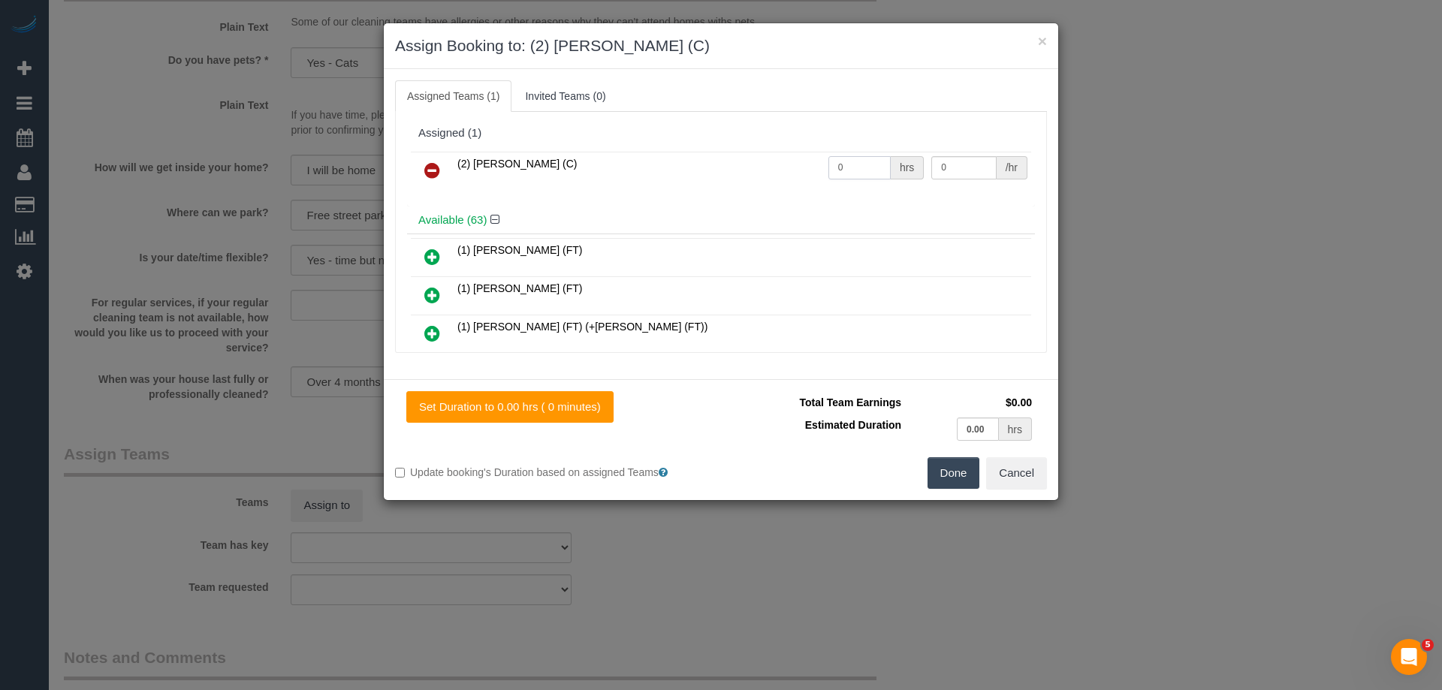
drag, startPoint x: 859, startPoint y: 166, endPoint x: 785, endPoint y: 164, distance: 73.6
click at [785, 164] on tr "(2) [PERSON_NAME] (C) 0 hrs 0 /hr" at bounding box center [721, 171] width 620 height 38
type input "1.5"
click at [885, 155] on tr "(2) [PERSON_NAME] (C) 1.5 hrs 0 /hr" at bounding box center [721, 171] width 620 height 38
type input "37.5"
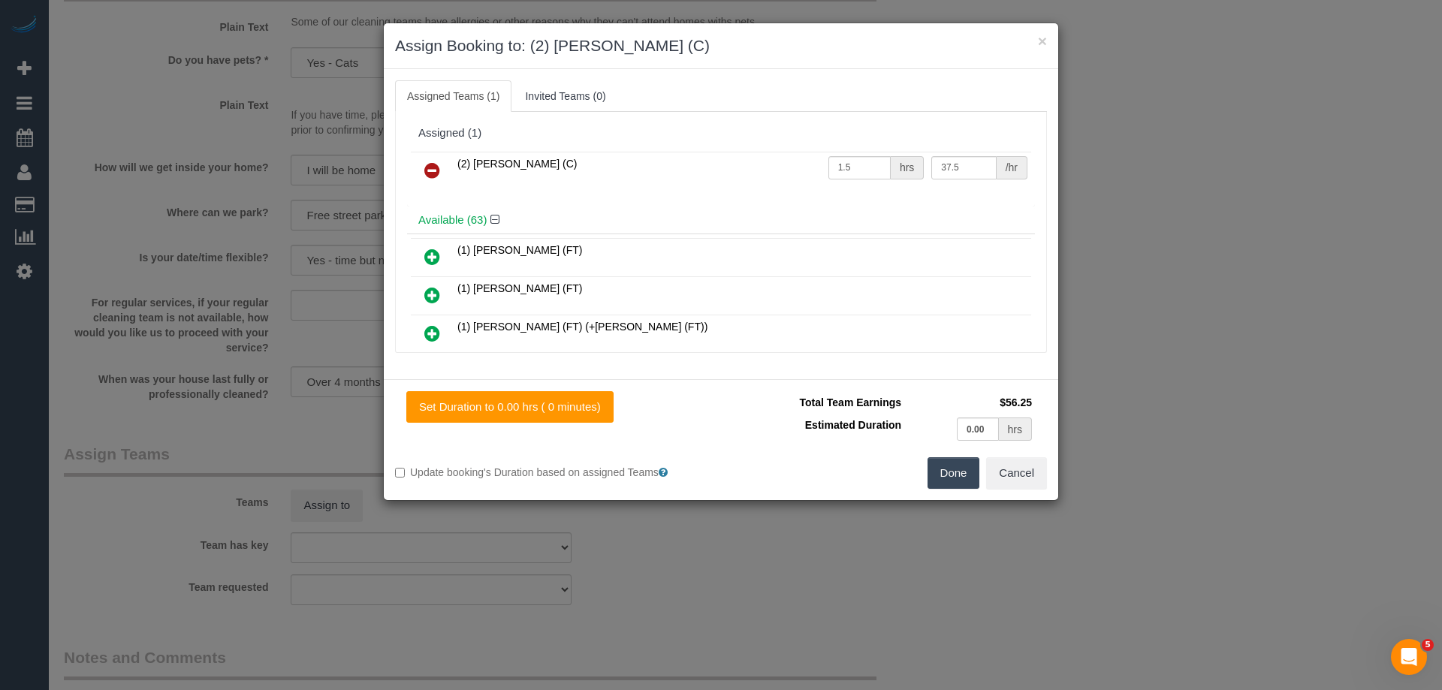
click at [954, 469] on button "Done" at bounding box center [953, 473] width 53 height 32
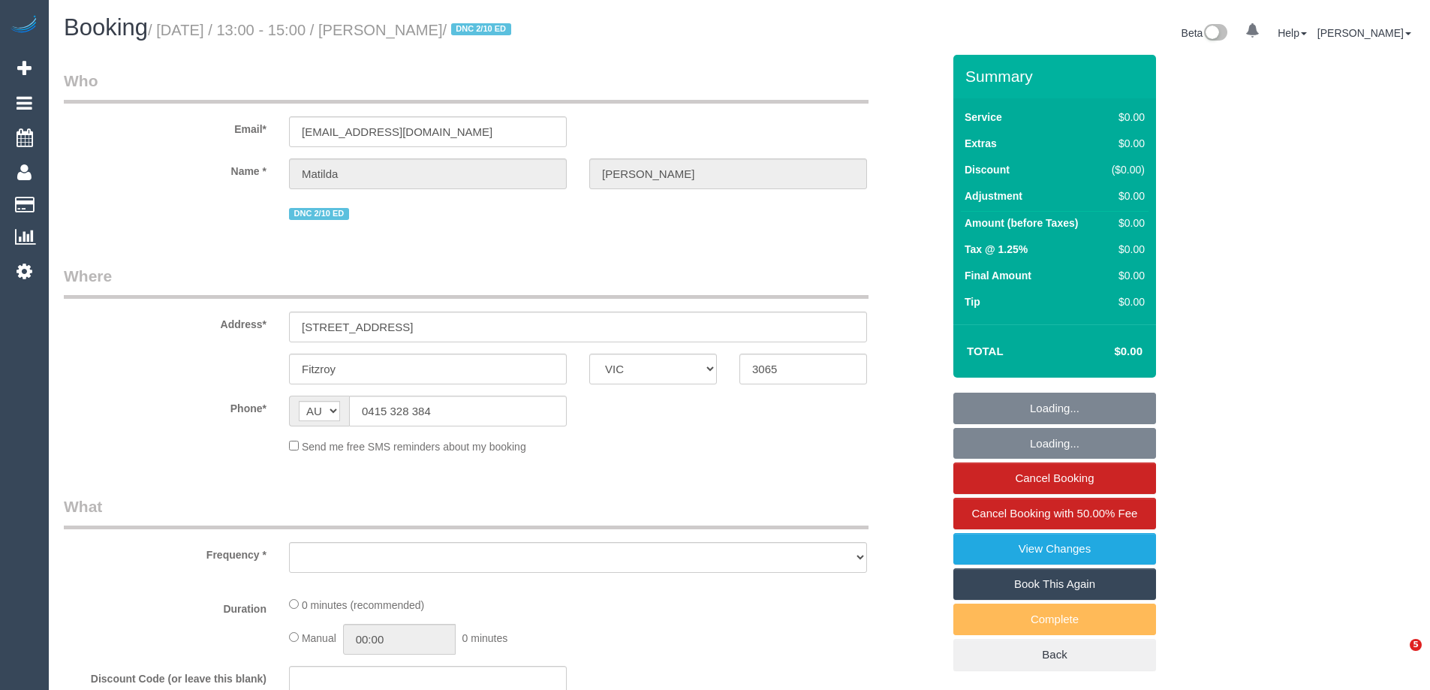
select select "VIC"
select select "object:556"
select select "string:stripe-pm_1S4zzc2GScqysDRVoPiMXZ99"
select select "number:29"
select select "number:14"
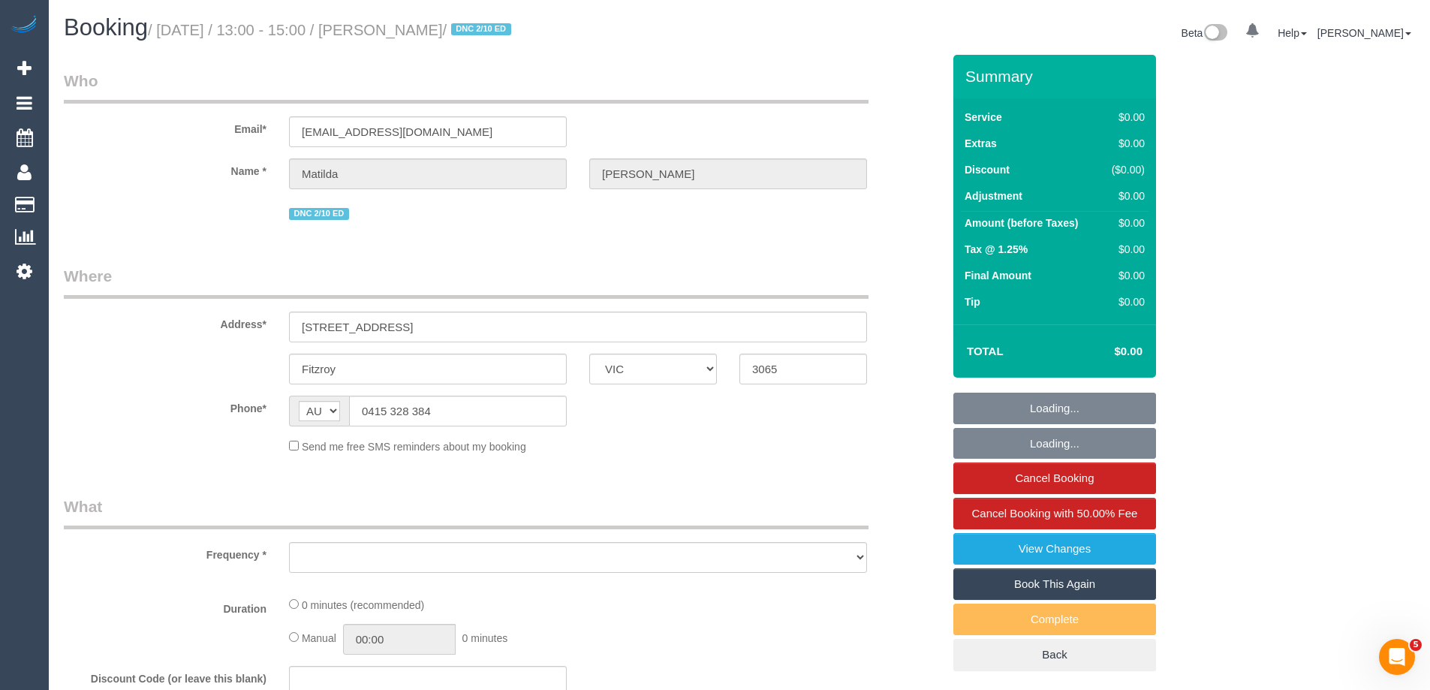
select select "number:19"
select select "number:24"
select select "number:26"
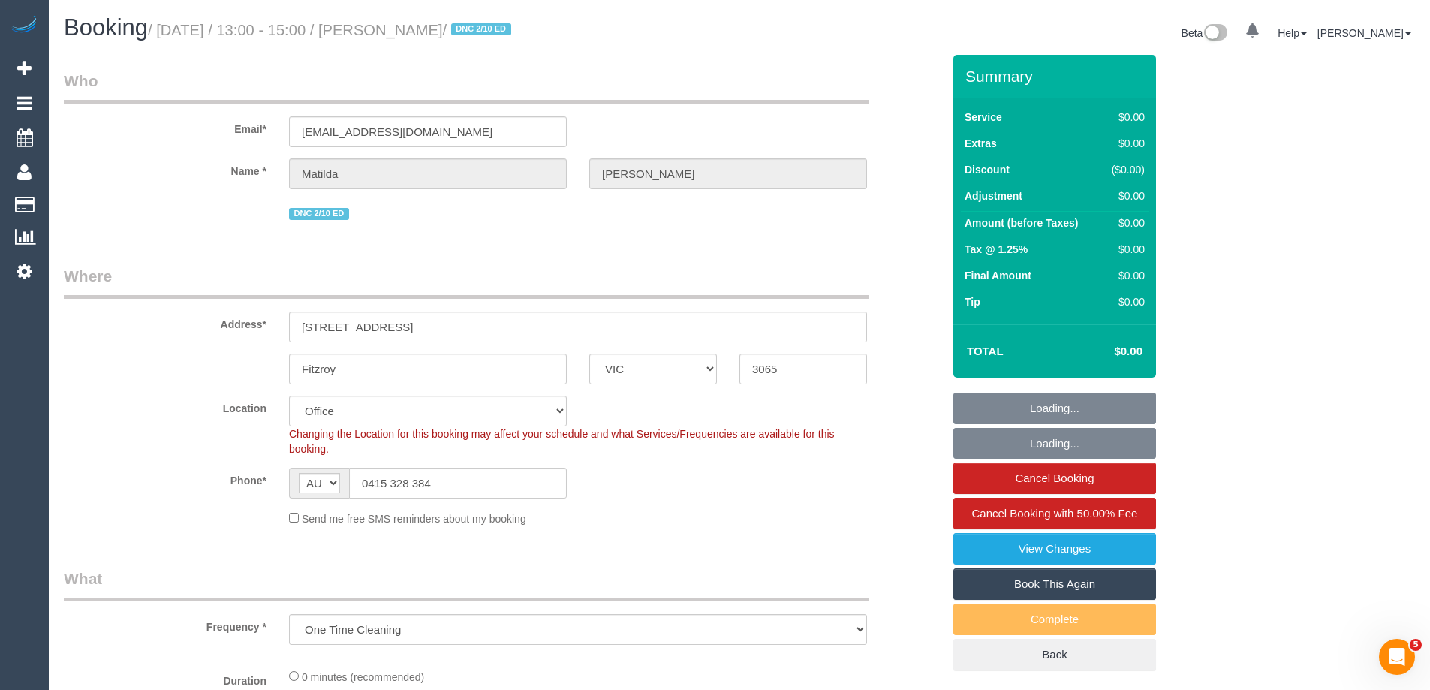
select select "object:766"
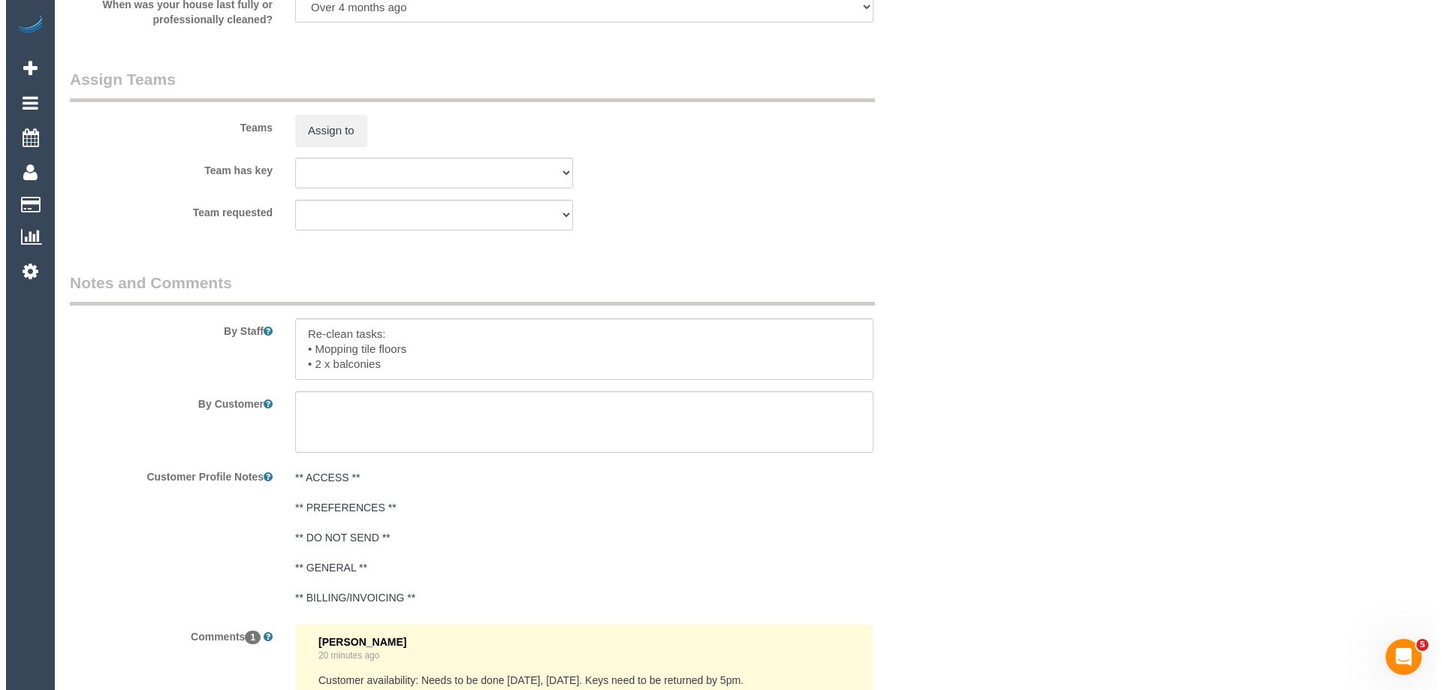
scroll to position [1839, 0]
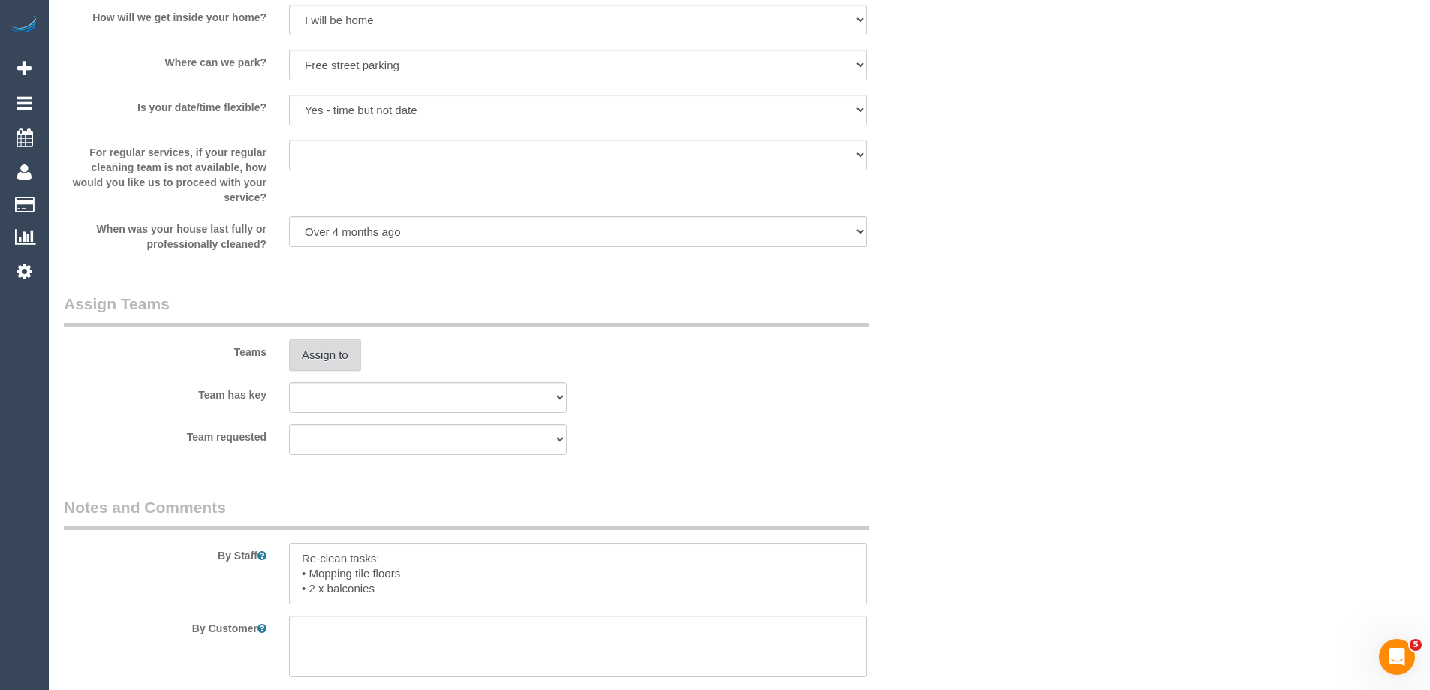
click at [330, 363] on button "Assign to" at bounding box center [325, 355] width 72 height 32
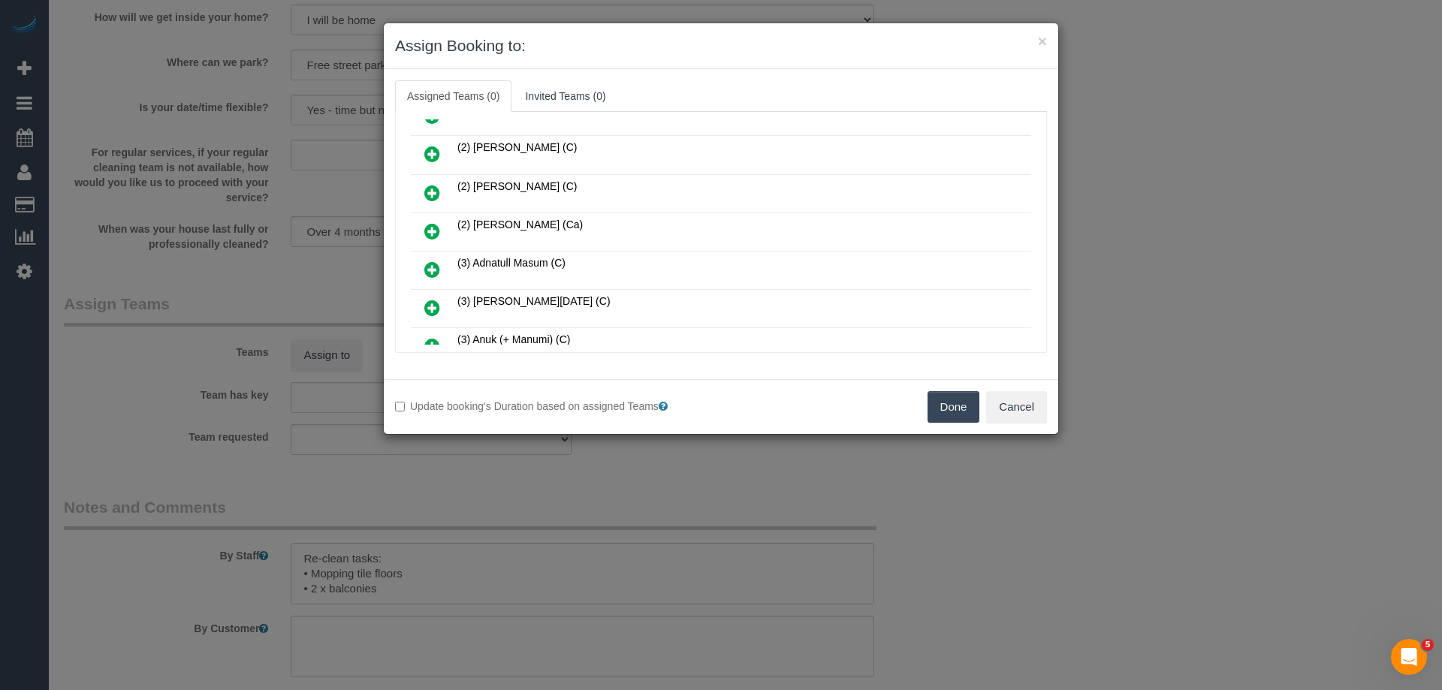
click at [432, 194] on icon at bounding box center [432, 193] width 16 height 18
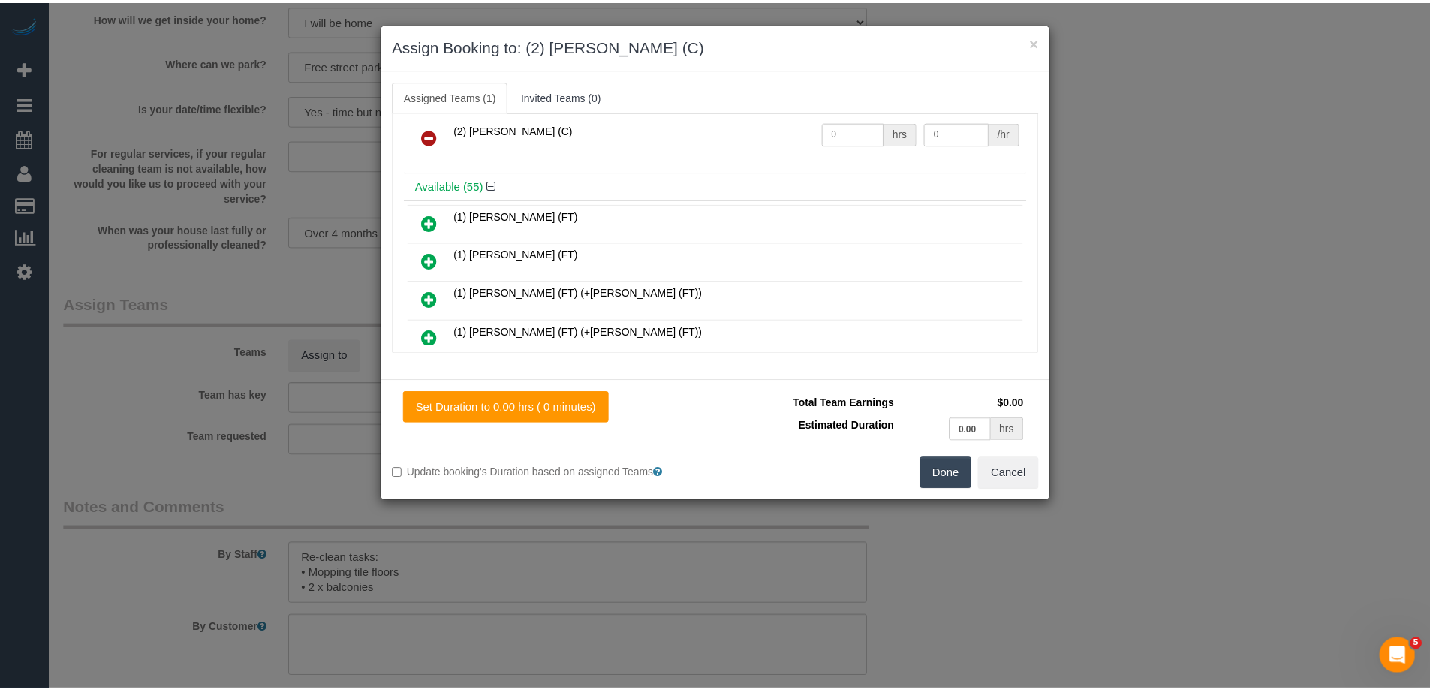
scroll to position [0, 0]
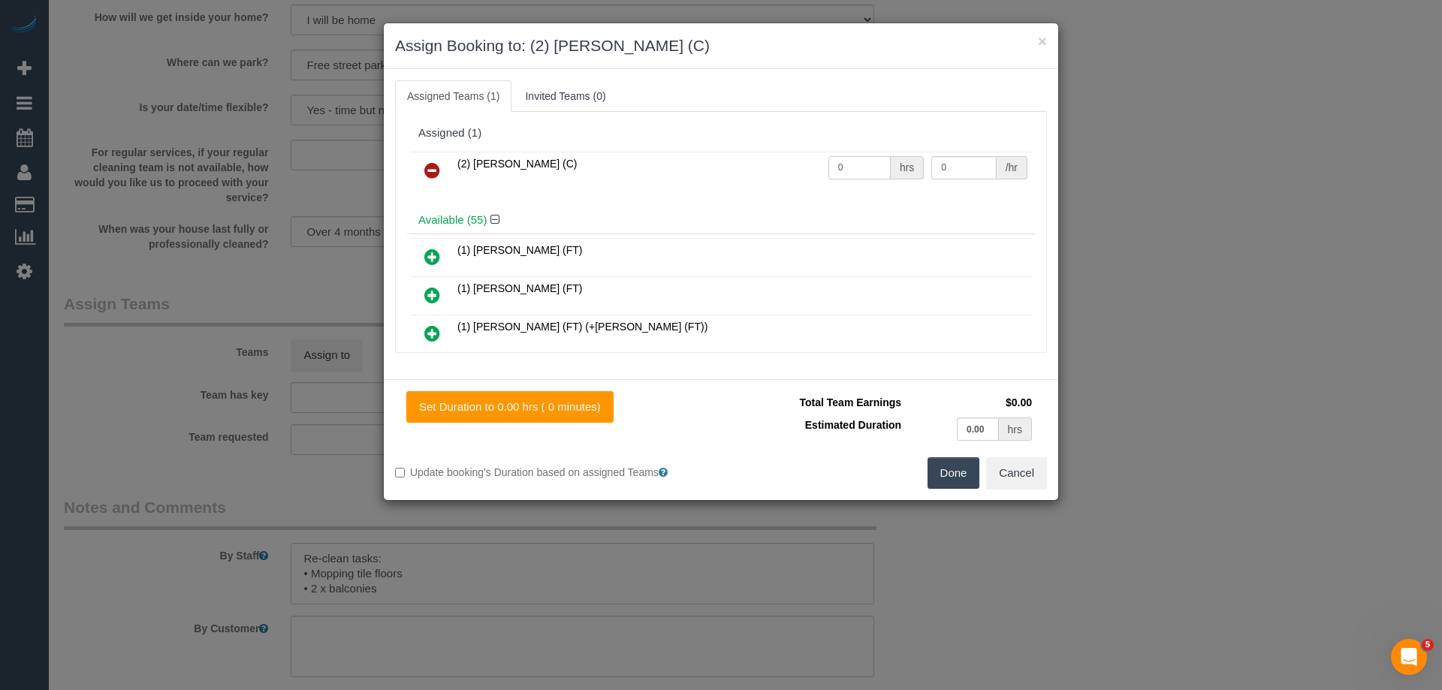
drag, startPoint x: 840, startPoint y: 169, endPoint x: 732, endPoint y: 167, distance: 107.4
click at [733, 167] on tr "(2) [PERSON_NAME] (C) 0 hrs 0 /hr" at bounding box center [721, 171] width 620 height 38
type input "1.5"
drag, startPoint x: 951, startPoint y: 170, endPoint x: 800, endPoint y: 153, distance: 152.7
click at [823, 161] on tr "(2) [PERSON_NAME] (C) 1.5 hrs 0 /hr" at bounding box center [721, 171] width 620 height 38
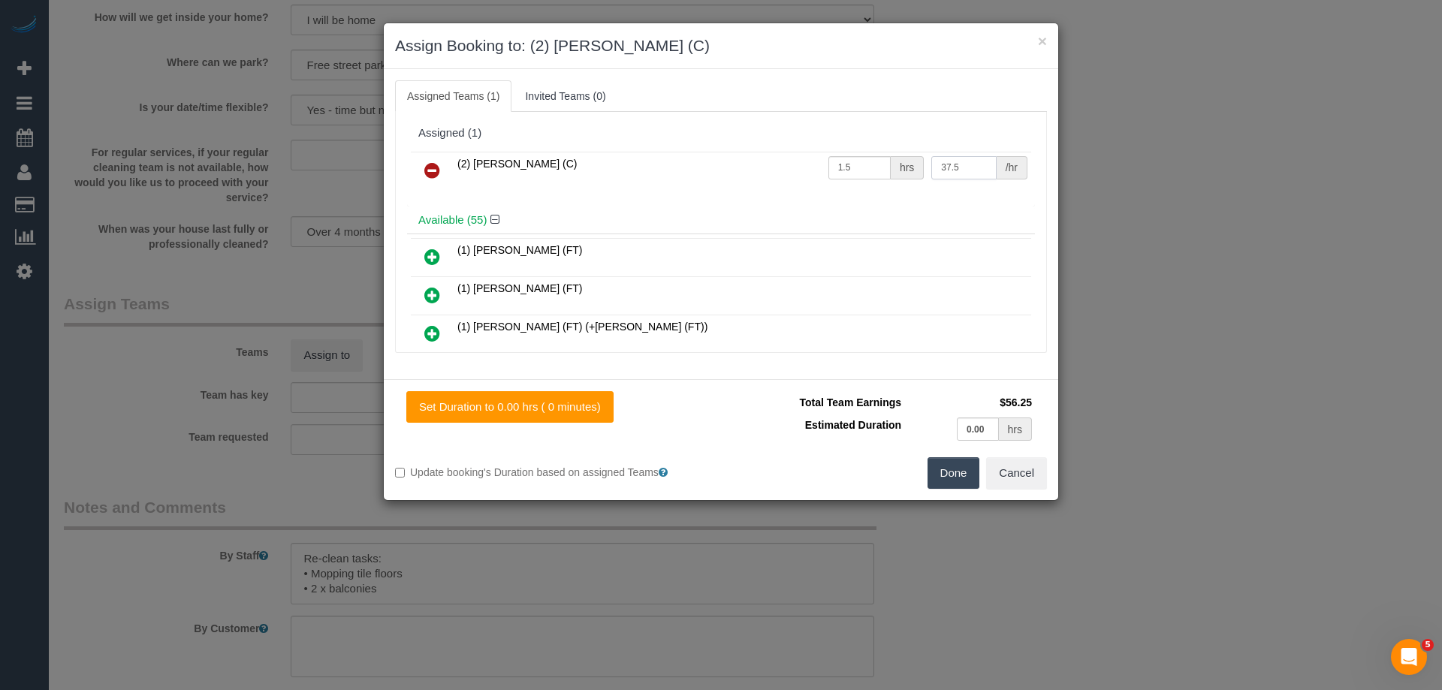
type input "37.5"
click at [954, 468] on button "Done" at bounding box center [953, 473] width 53 height 32
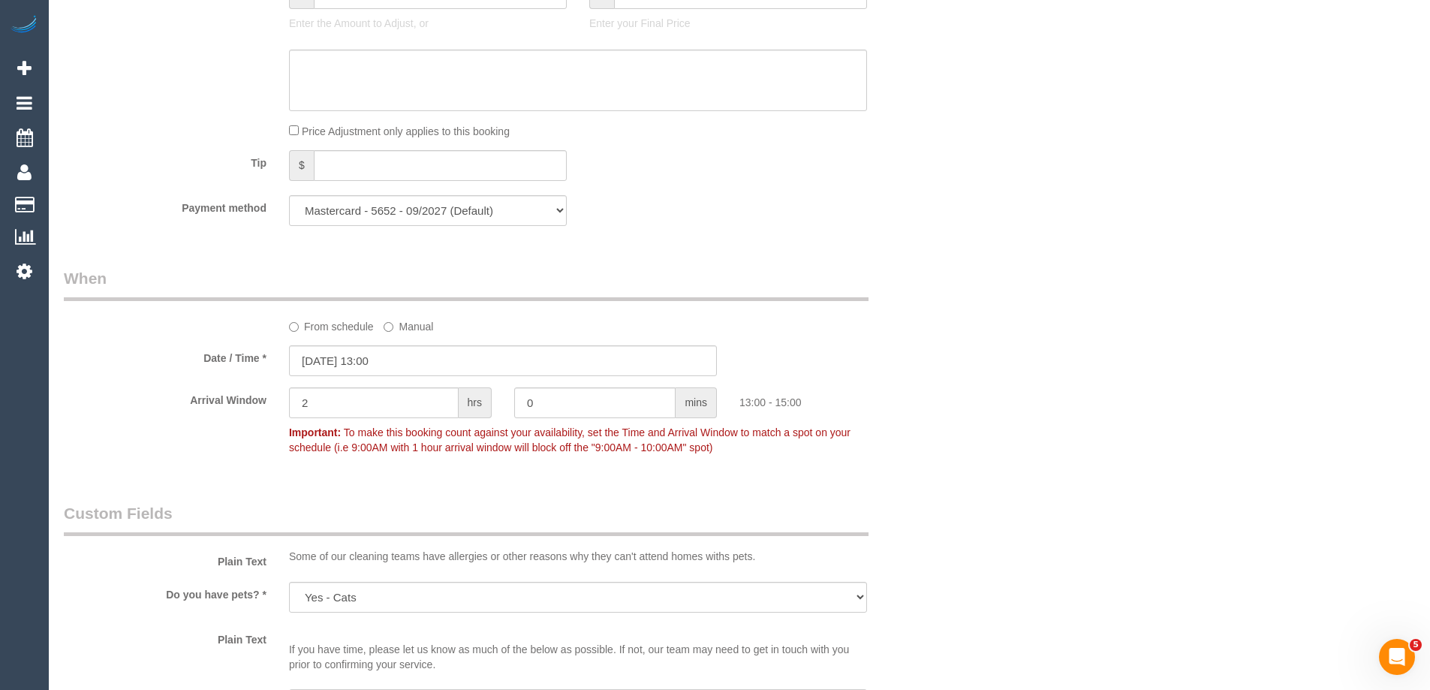
scroll to position [1013, 0]
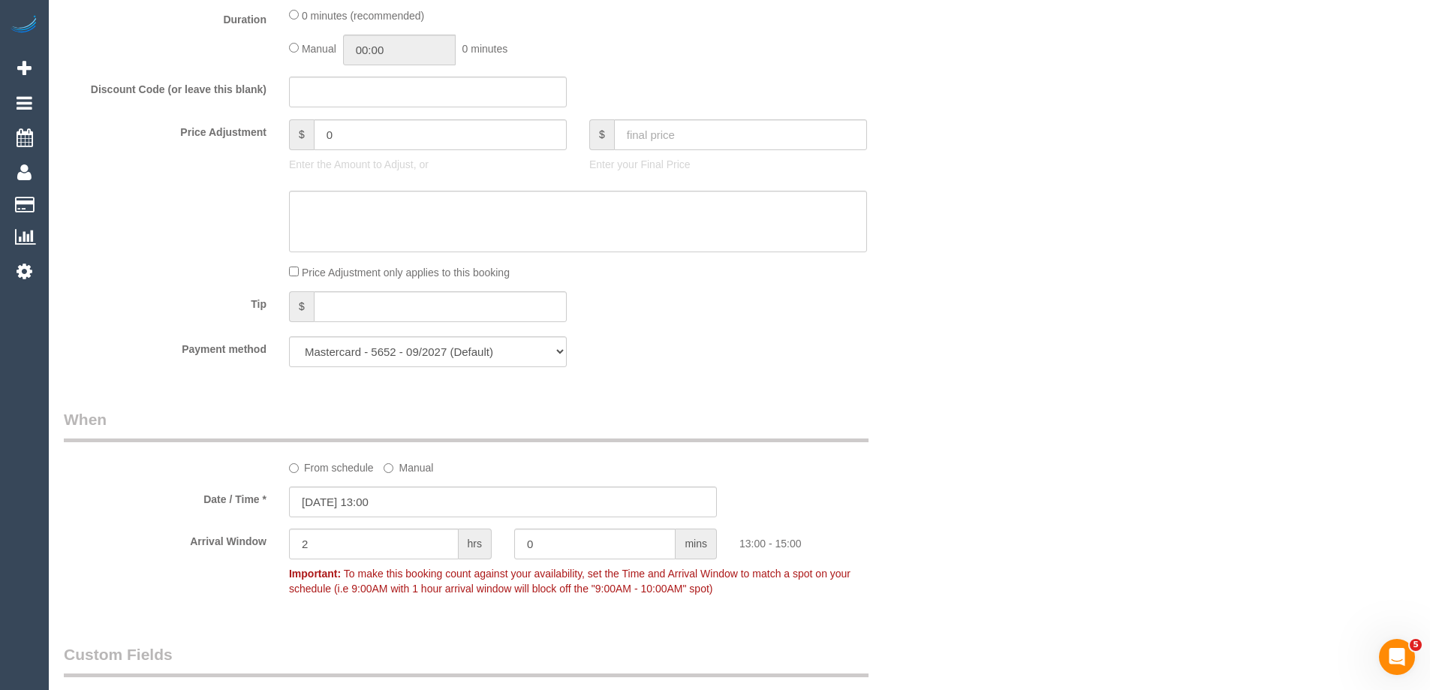
click at [910, 386] on div "Who Email* [EMAIL_ADDRESS][DOMAIN_NAME] Name * [PERSON_NAME] DNC 2/10 ED Where …" at bounding box center [503, 553] width 901 height 3023
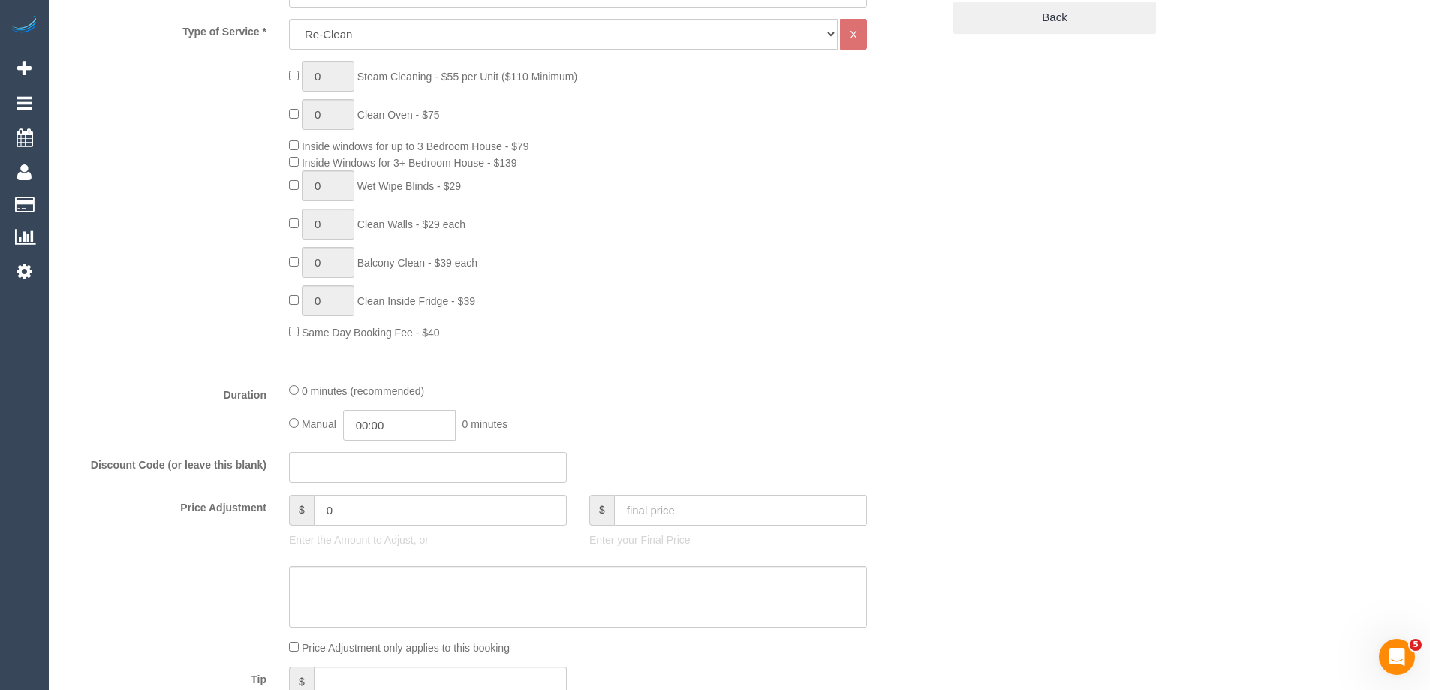
drag, startPoint x: 478, startPoint y: 422, endPoint x: 469, endPoint y: 427, distance: 10.8
click at [478, 423] on span "0 minutes" at bounding box center [486, 424] width 46 height 12
click at [405, 430] on input "00:00" at bounding box center [399, 425] width 113 height 31
type input "01:30"
click at [376, 512] on li "01:30" at bounding box center [382, 510] width 67 height 20
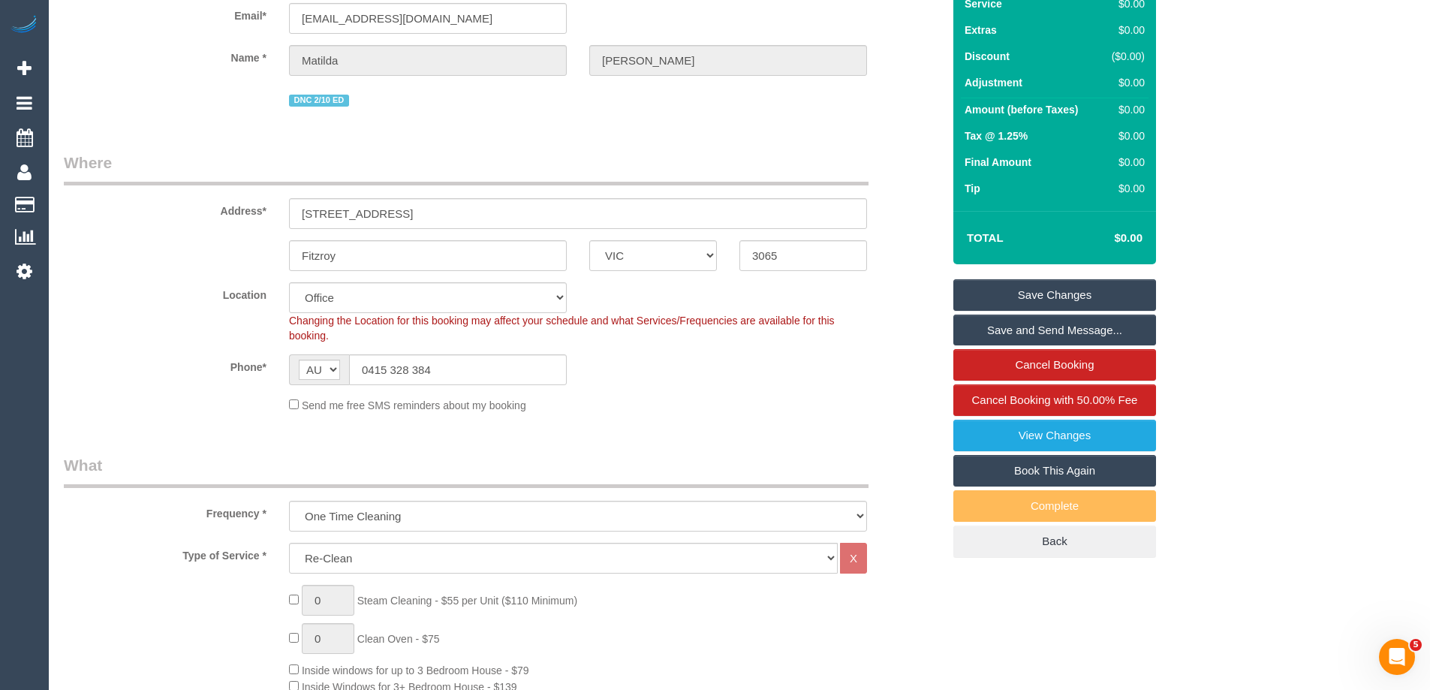
scroll to position [112, 0]
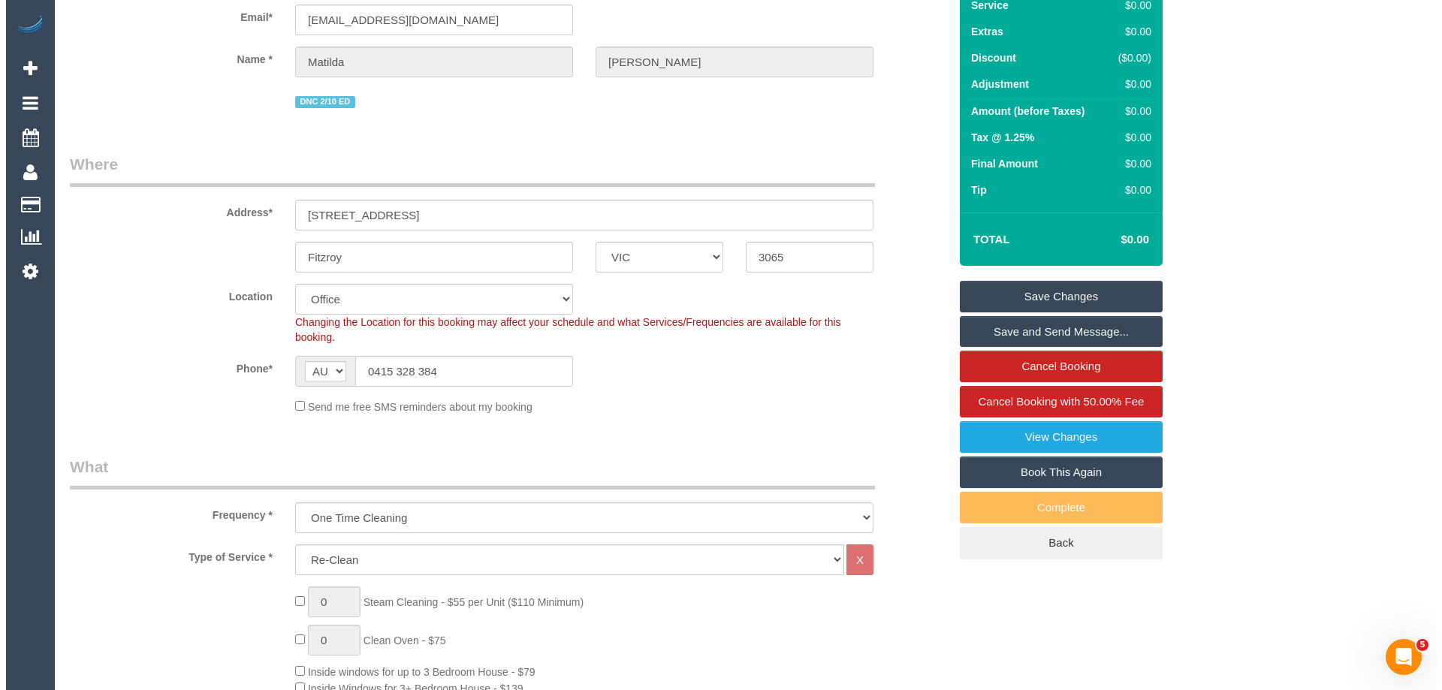
scroll to position [0, 0]
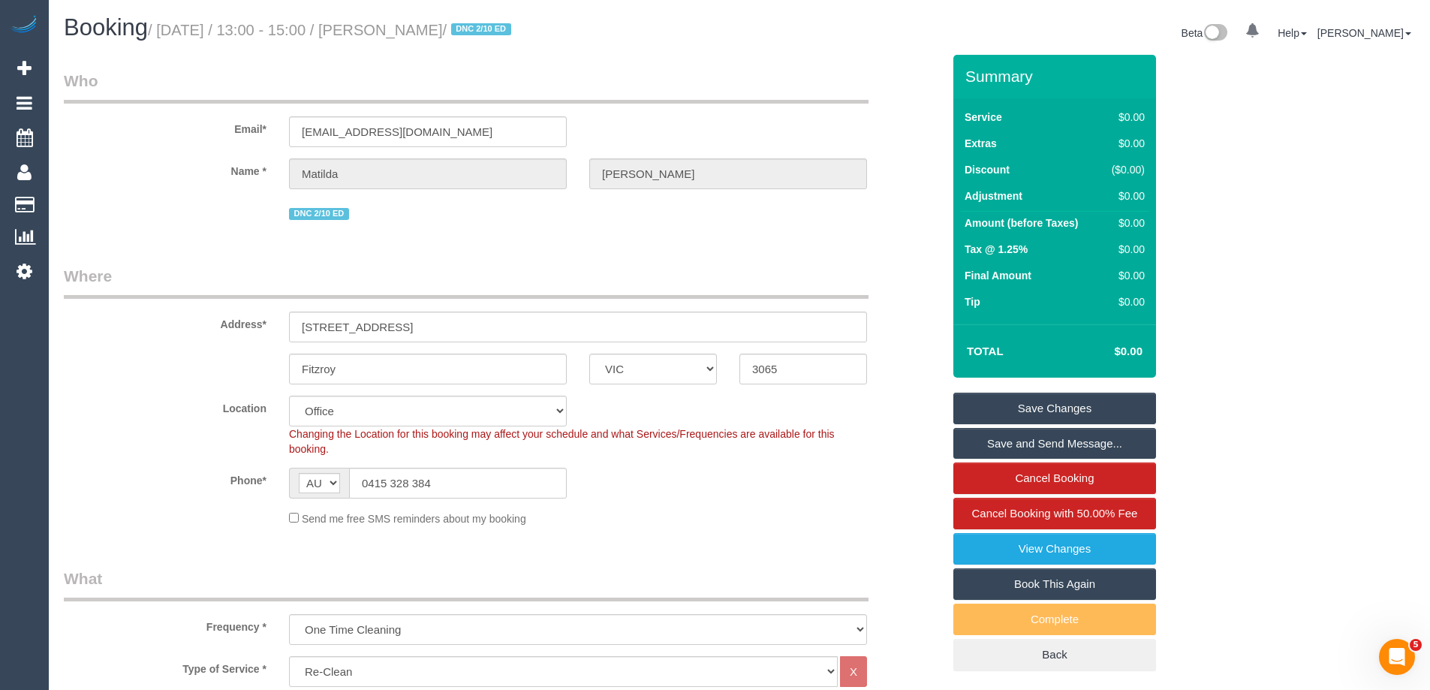
drag, startPoint x: 485, startPoint y: 29, endPoint x: 395, endPoint y: 24, distance: 90.3
click at [395, 24] on small "/ [DATE] / 13:00 - 15:00 / [PERSON_NAME] / DNC 2/10 ED" at bounding box center [332, 30] width 368 height 17
copy small "[PERSON_NAME]"
click at [1010, 401] on link "Save Changes" at bounding box center [1055, 409] width 203 height 32
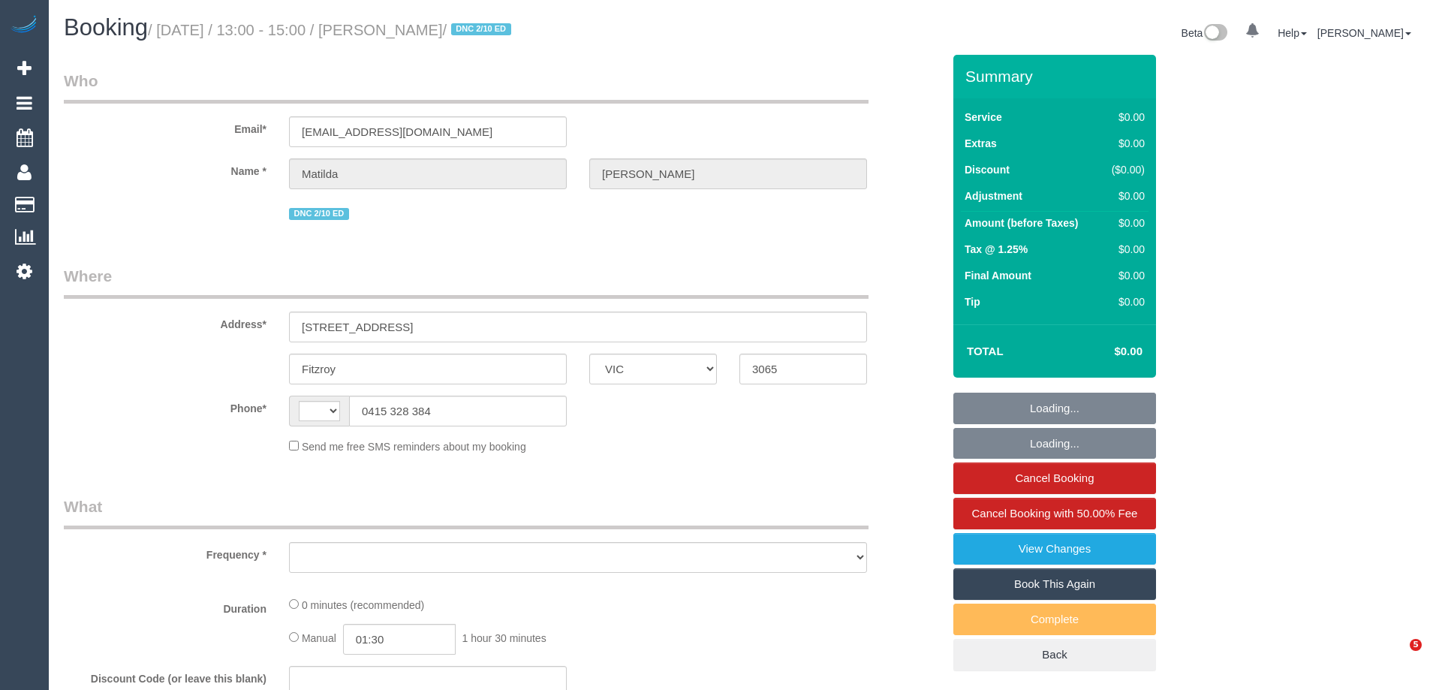
select select "VIC"
select select "object:294"
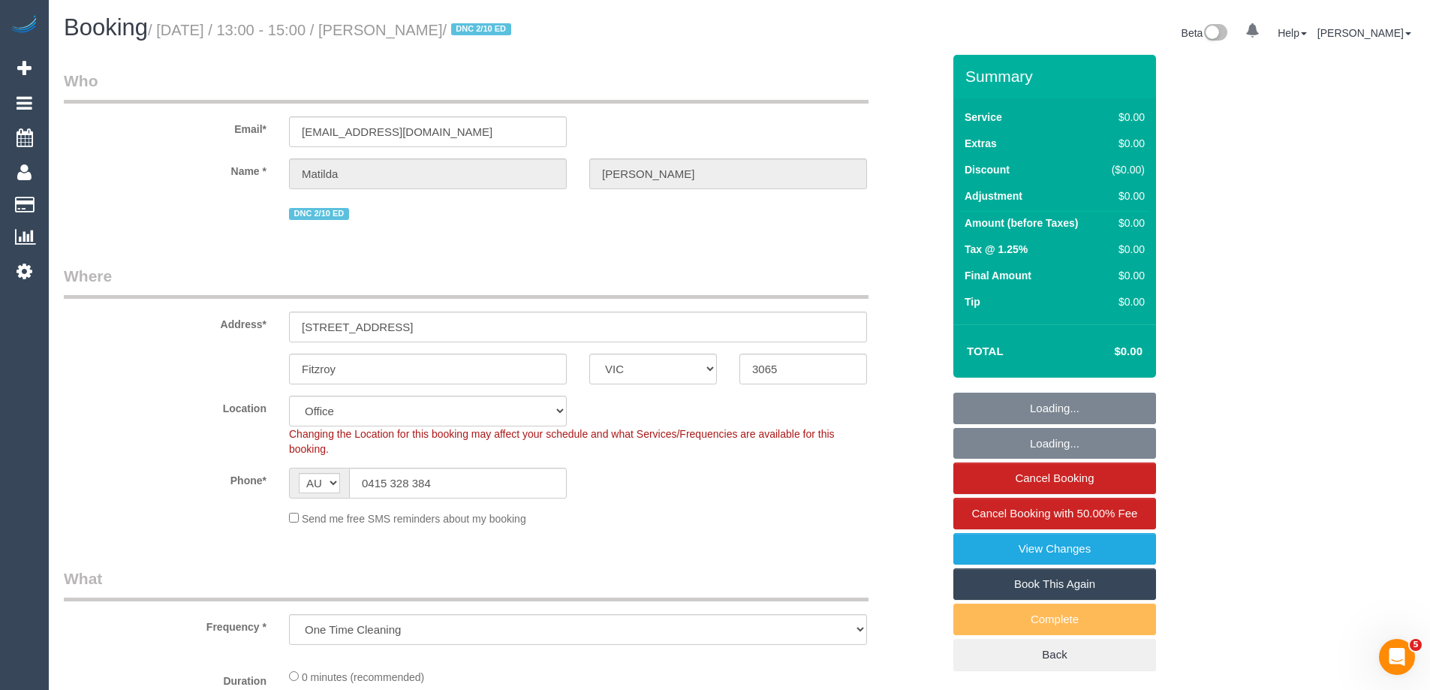
select select "string:AU"
select select "string:stripe-pm_1S4zzc2GScqysDRVoPiMXZ99"
select select "number:29"
select select "number:14"
select select "number:19"
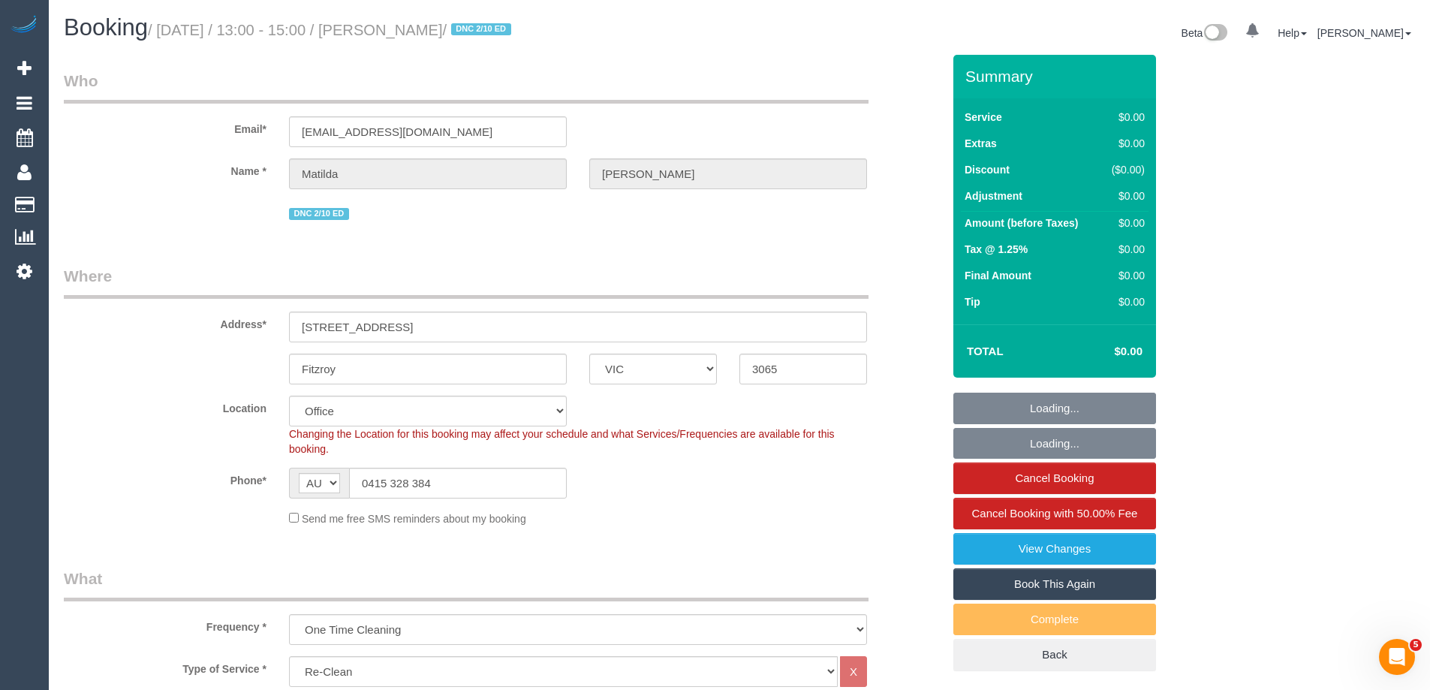
select select "number:24"
select select "number:26"
select select "object:790"
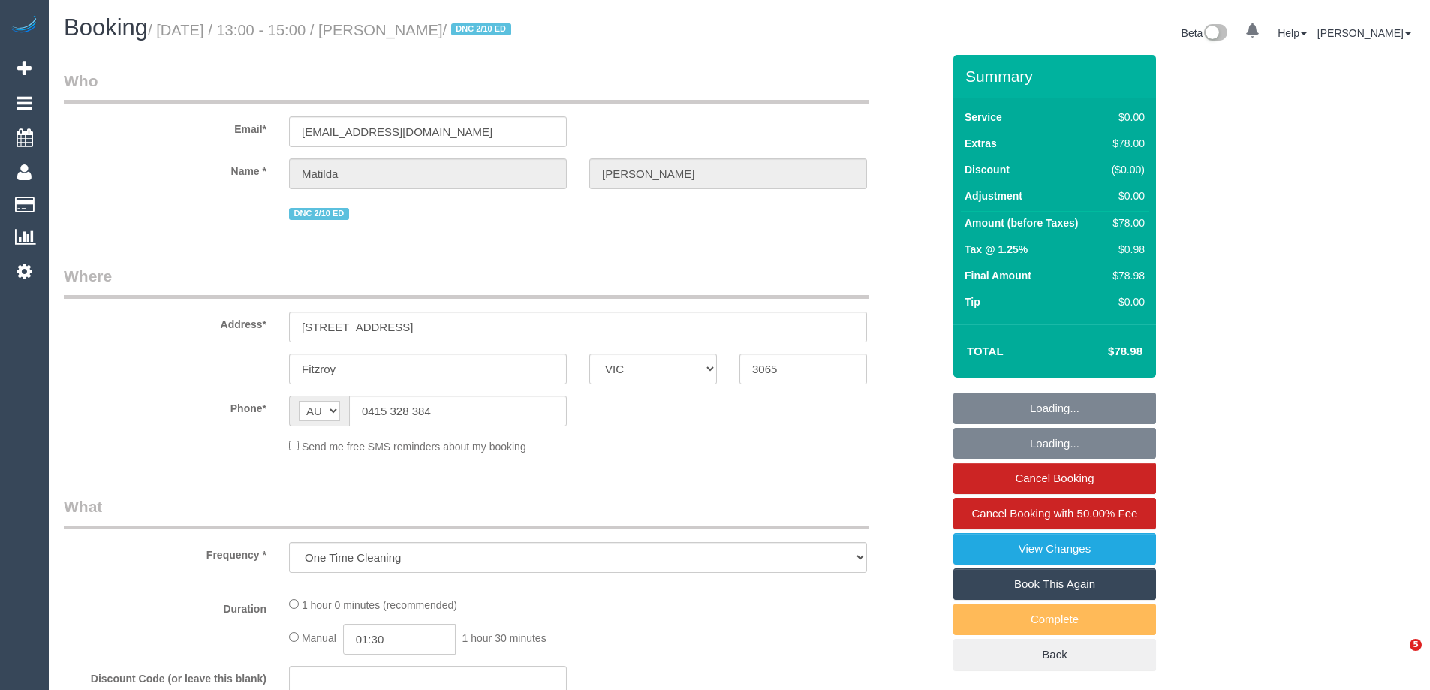
select select "VIC"
select select "string:stripe-pm_1S4zzc2GScqysDRVoPiMXZ99"
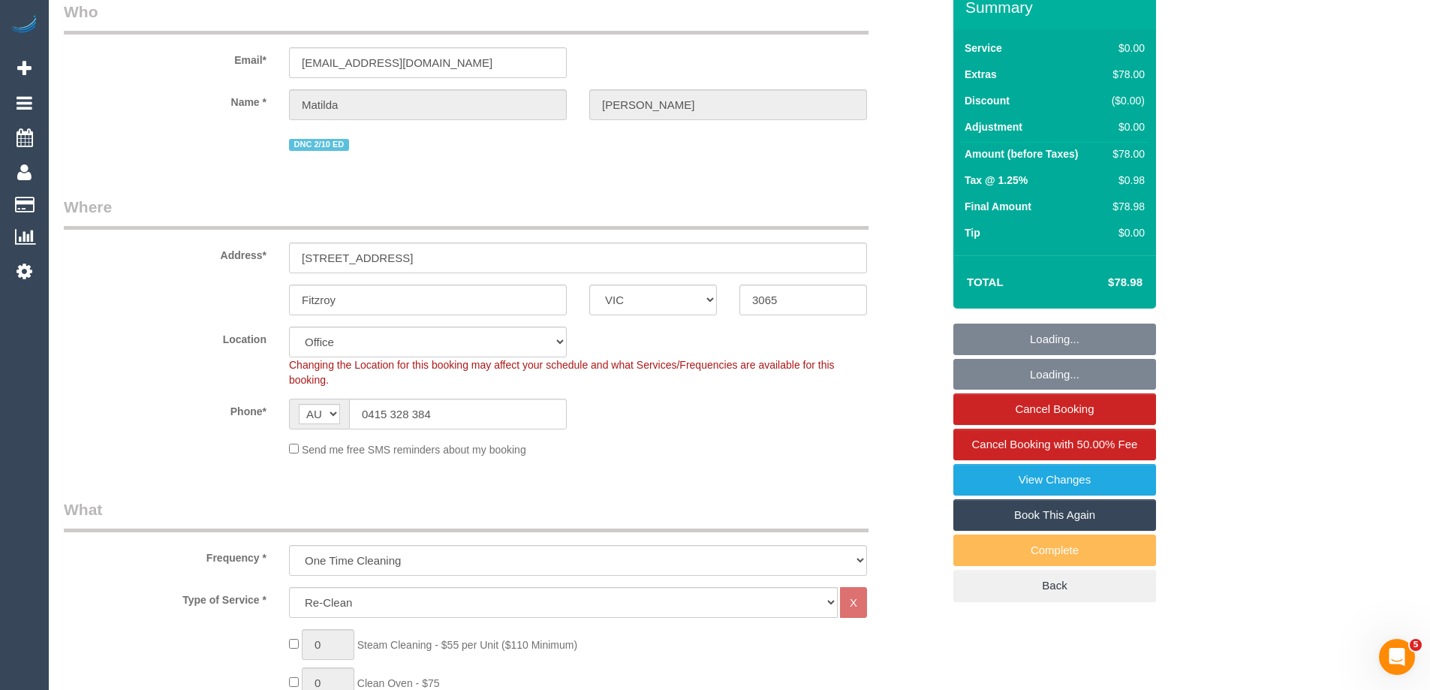
select select "number:29"
select select "number:14"
select select "number:19"
select select "number:24"
select select "number:26"
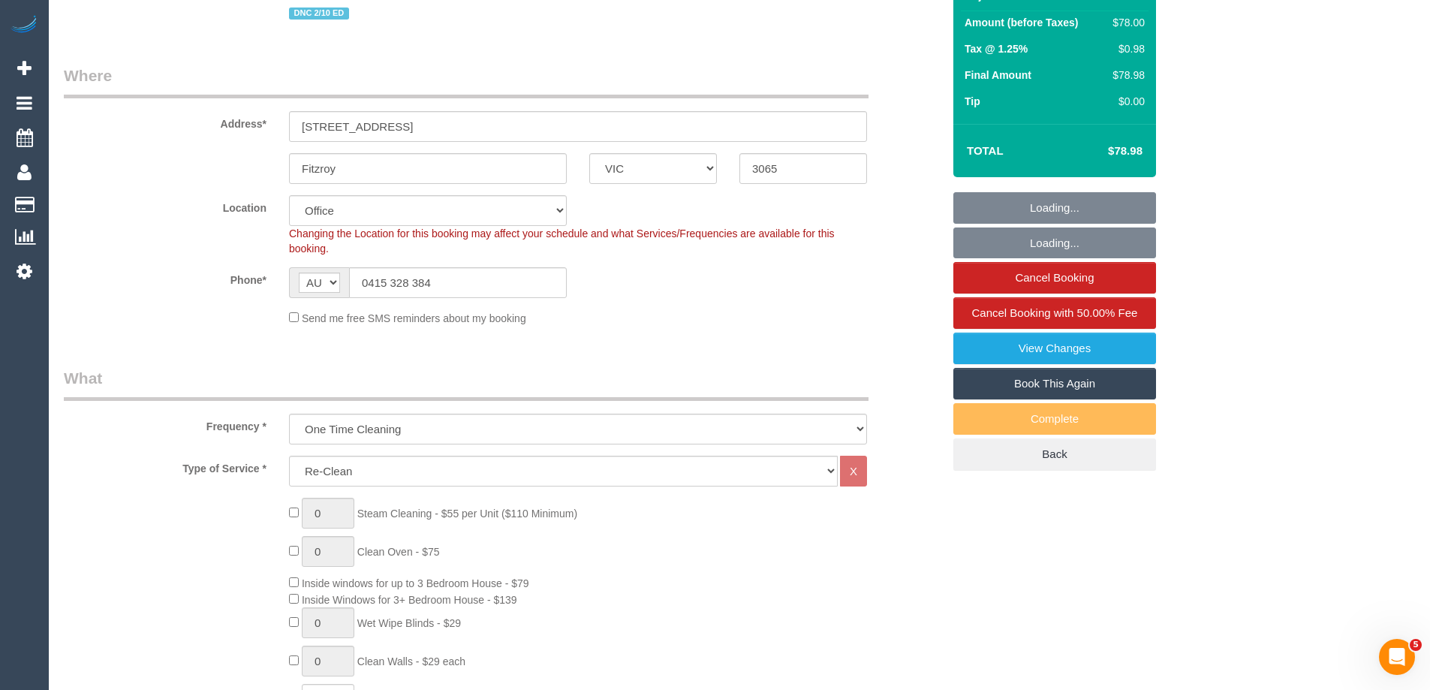
select select "object:790"
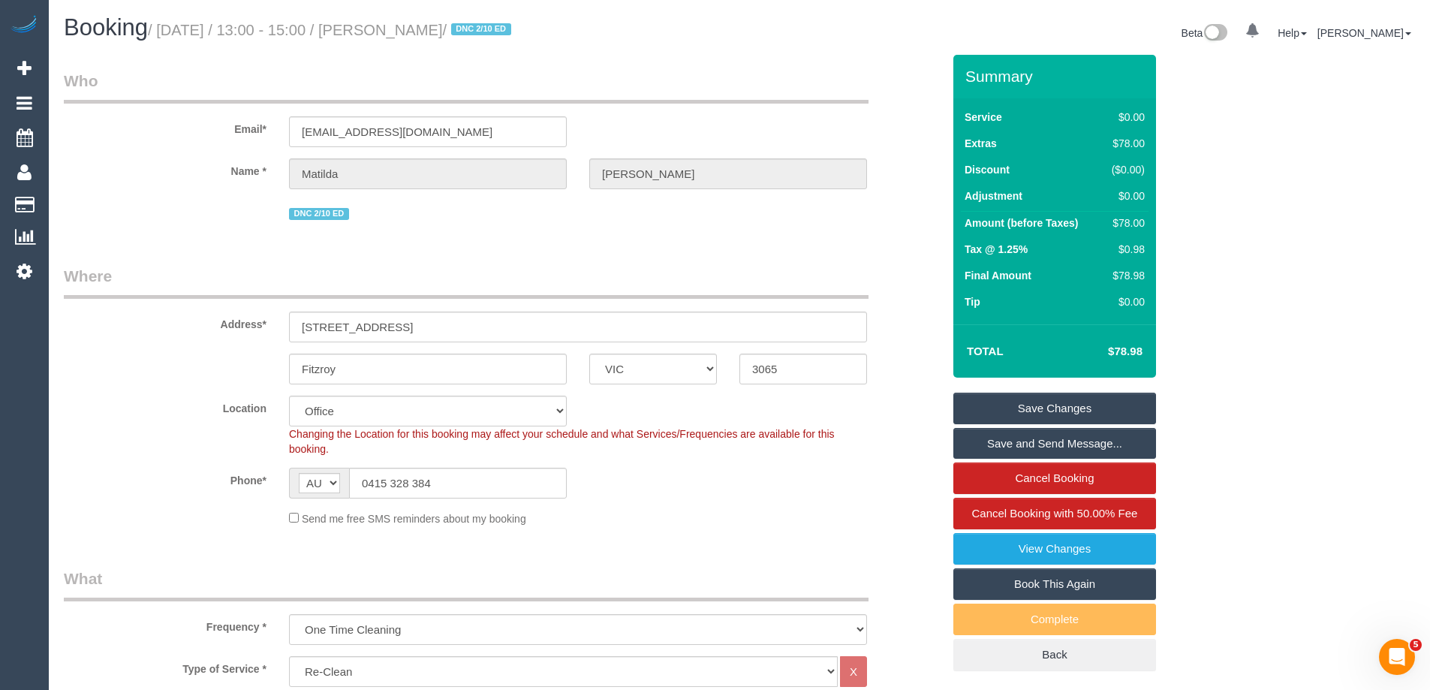
scroll to position [2083, 0]
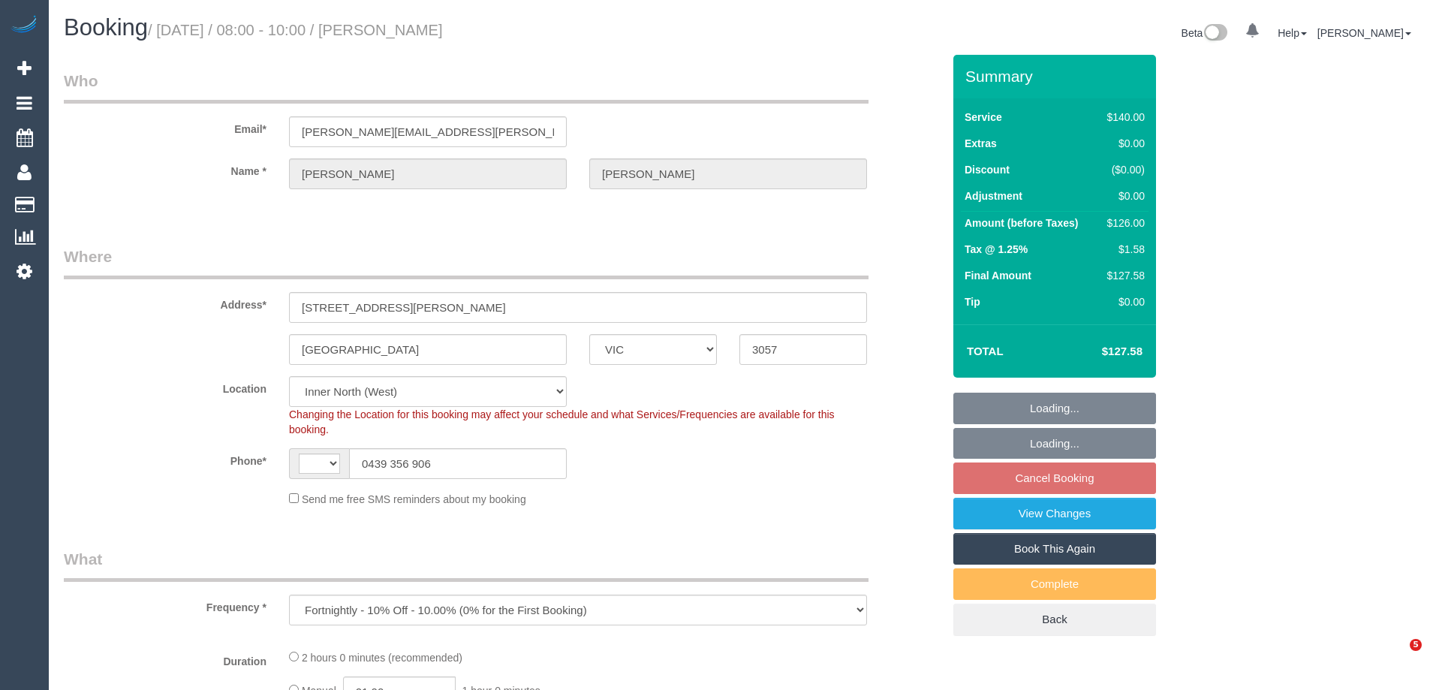
select select "VIC"
select select "object:288"
select select "string:AU"
select select "string:stripe-pm_1QliwR2GScqysDRVSKtJxvD9"
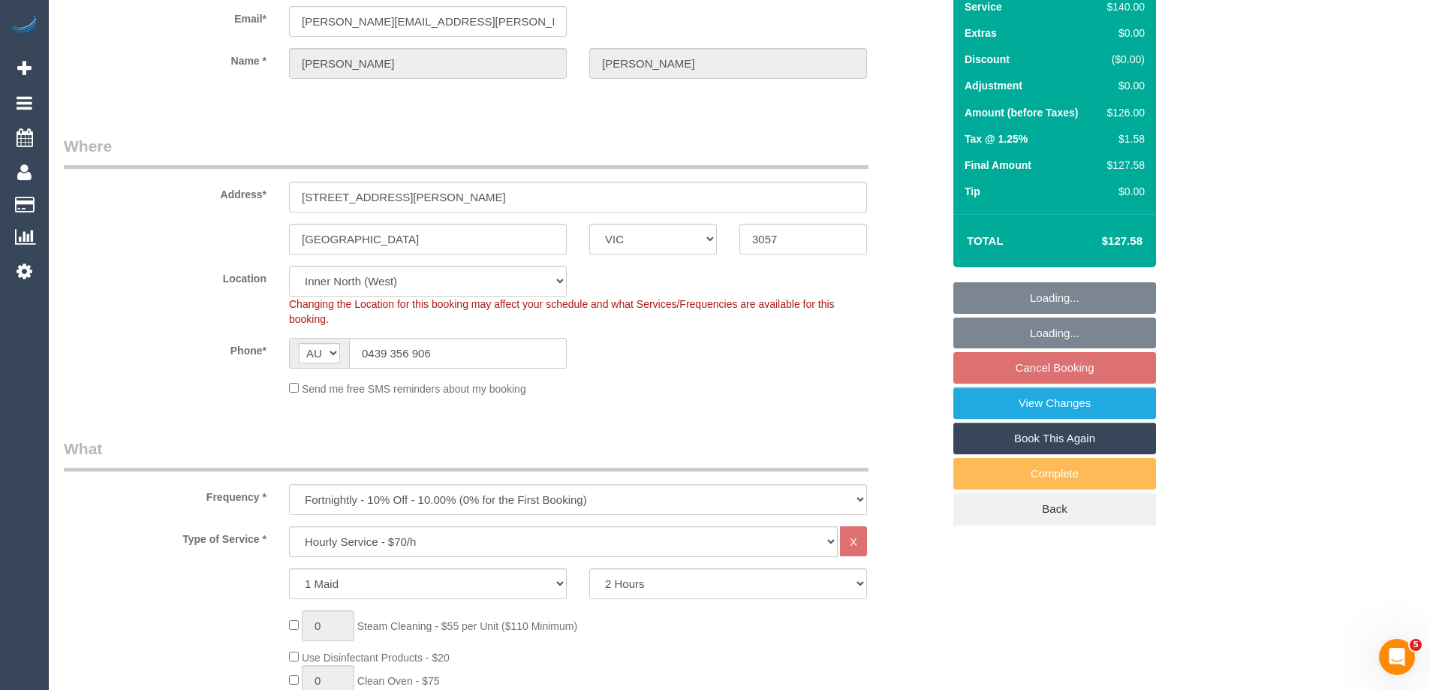
select select "number:27"
select select "number:14"
select select "number:19"
select select "number:24"
select select "number:34"
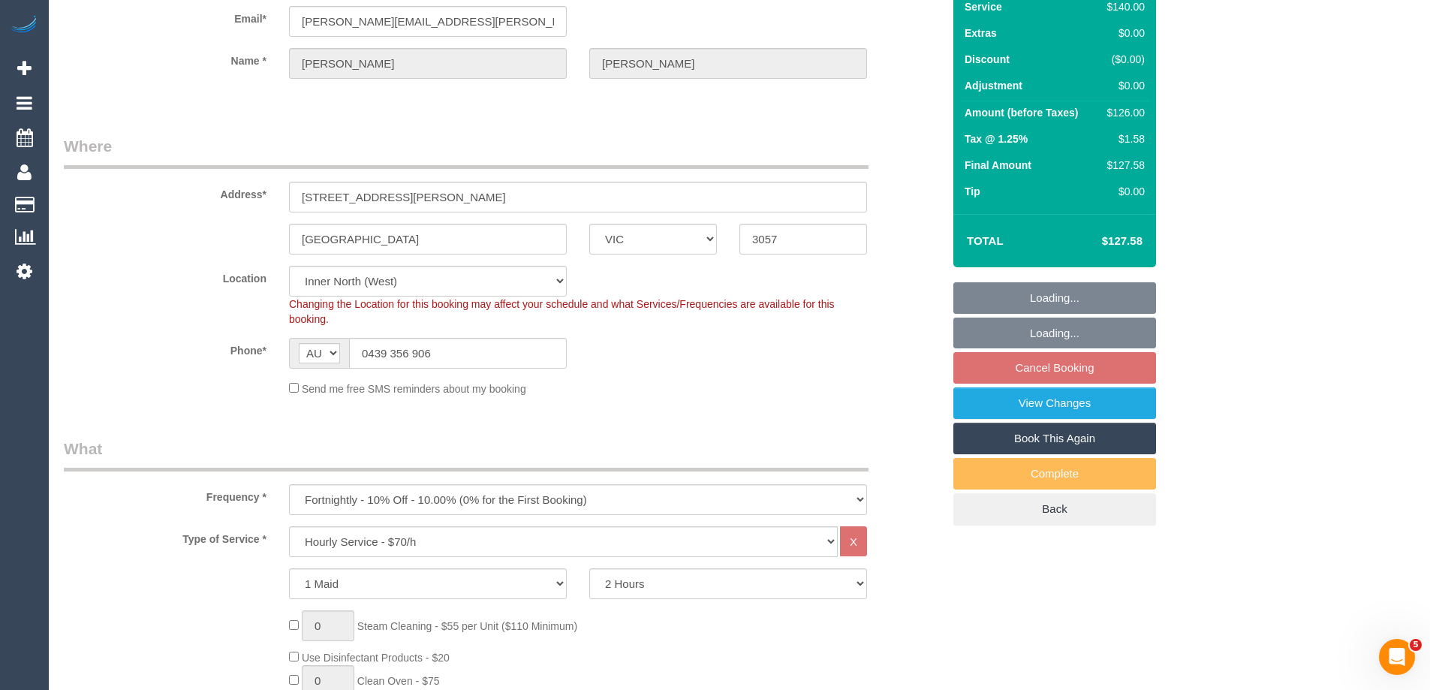
select select "number:13"
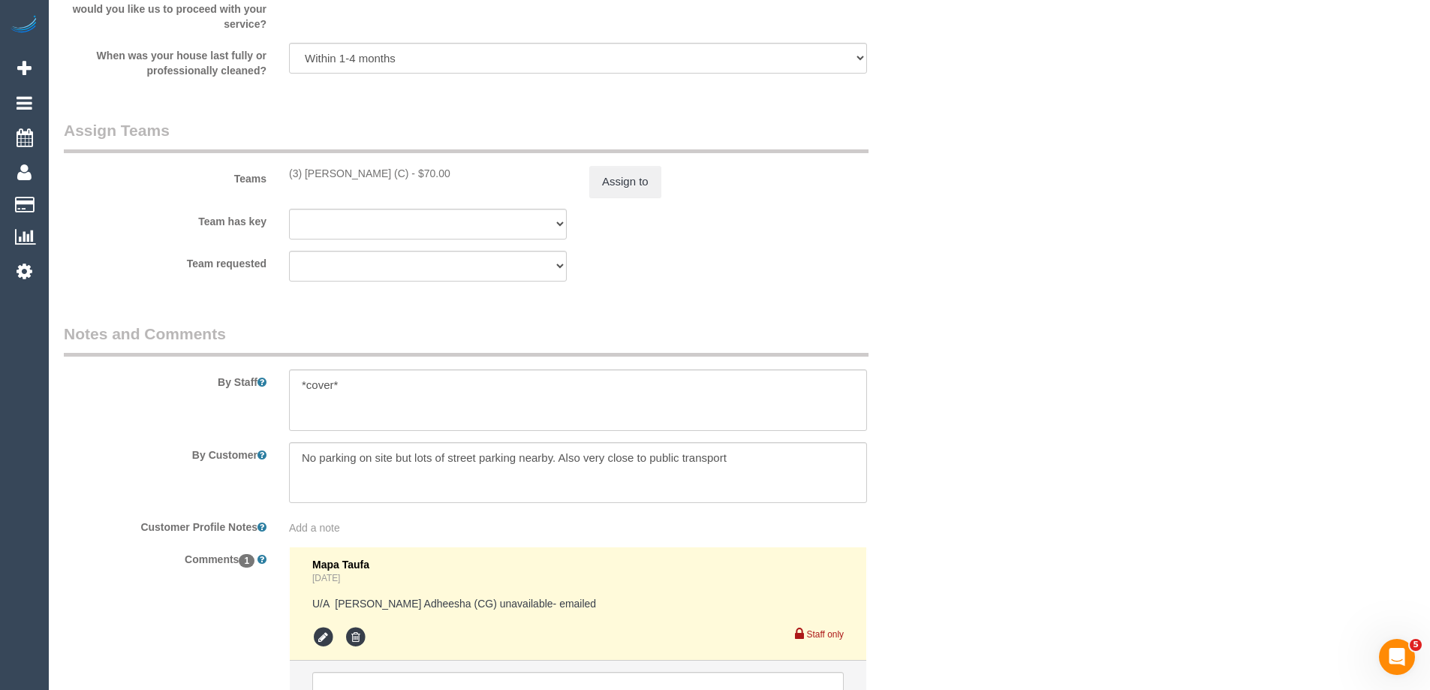
scroll to position [2225, 0]
click at [617, 169] on button "Assign to" at bounding box center [625, 183] width 72 height 32
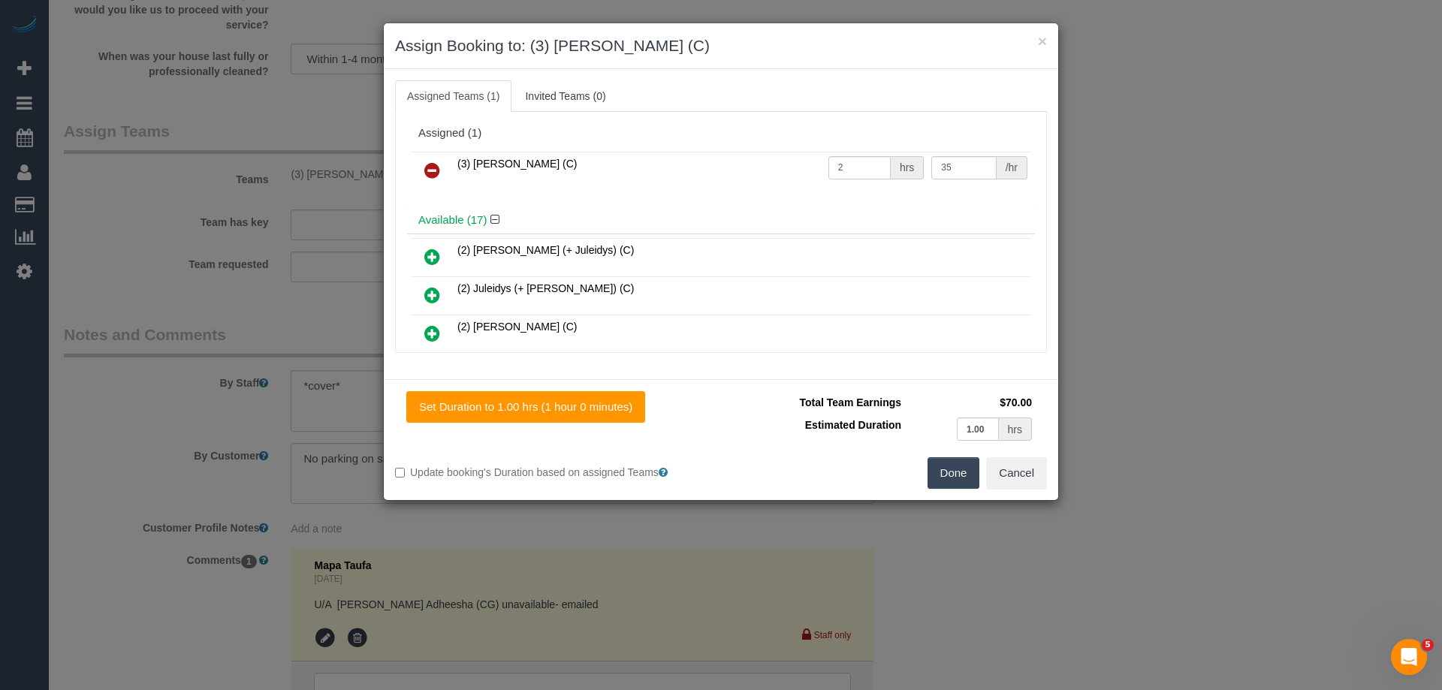
click at [436, 168] on icon at bounding box center [432, 170] width 16 height 18
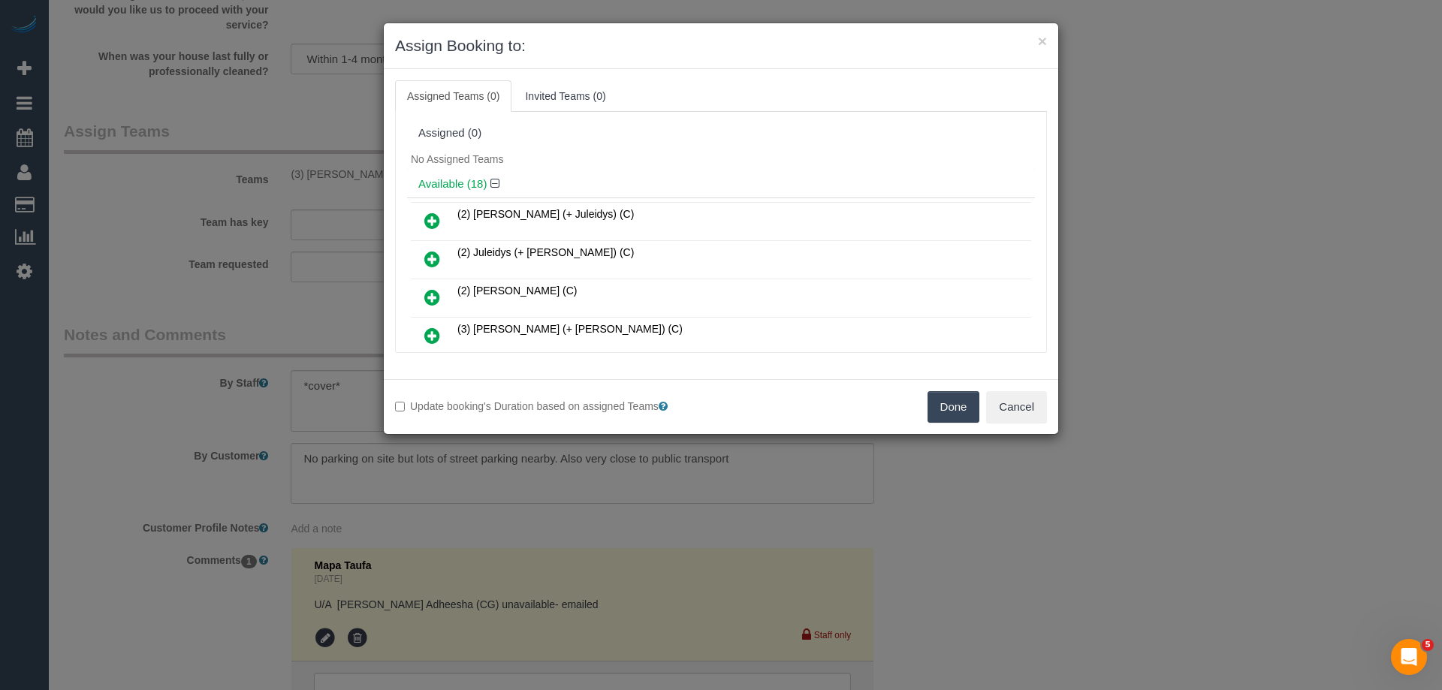
click at [945, 417] on button "Done" at bounding box center [953, 407] width 53 height 32
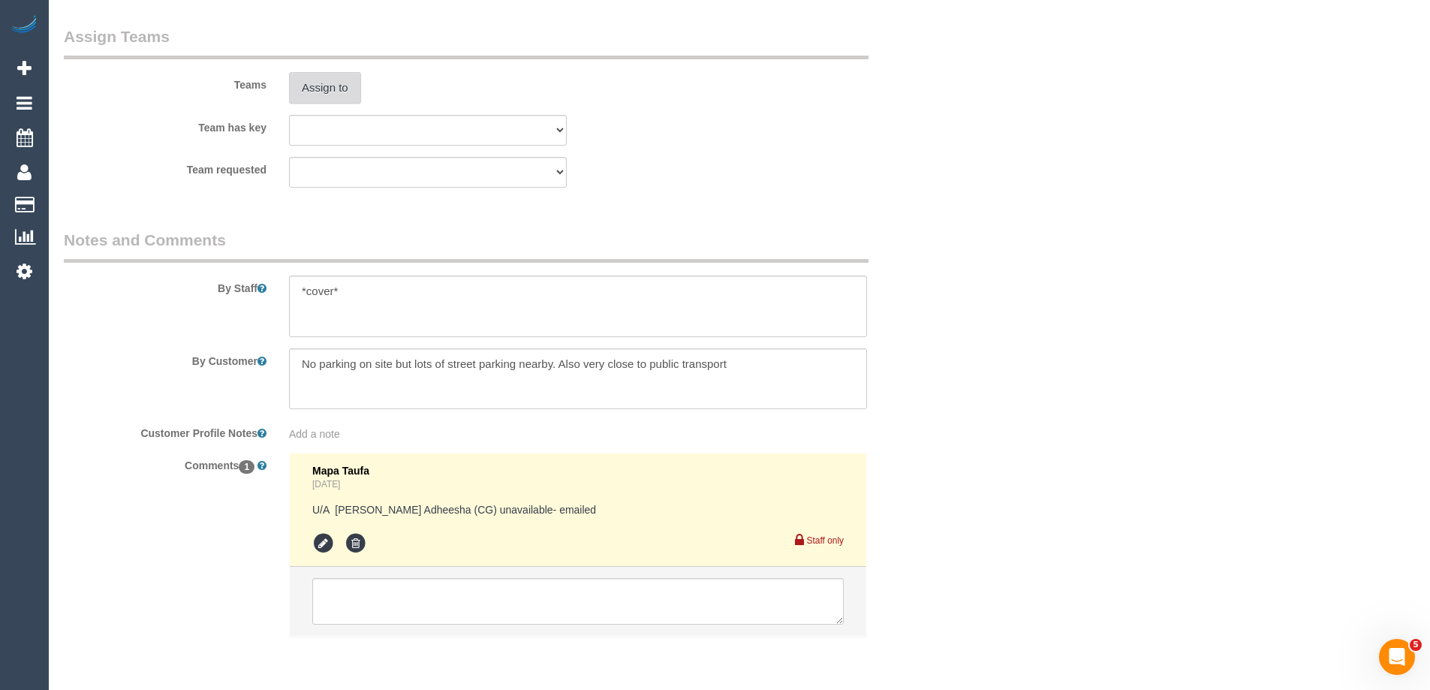
scroll to position [2375, 0]
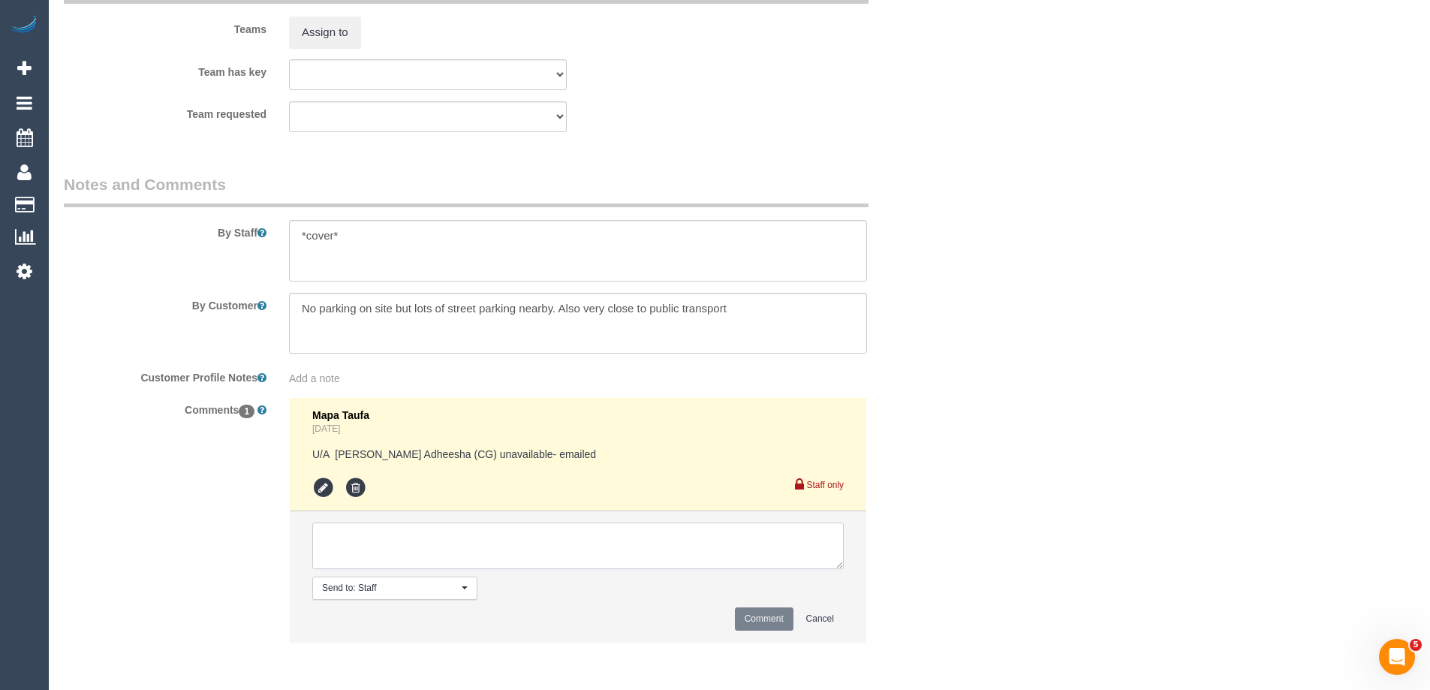
click at [344, 544] on textarea at bounding box center [578, 546] width 532 height 47
click at [612, 541] on textarea at bounding box center [578, 546] width 532 height 47
type textarea "U/A from Barun as is not available. Not notified as is a cover"
click at [755, 614] on button "Comment" at bounding box center [764, 618] width 59 height 23
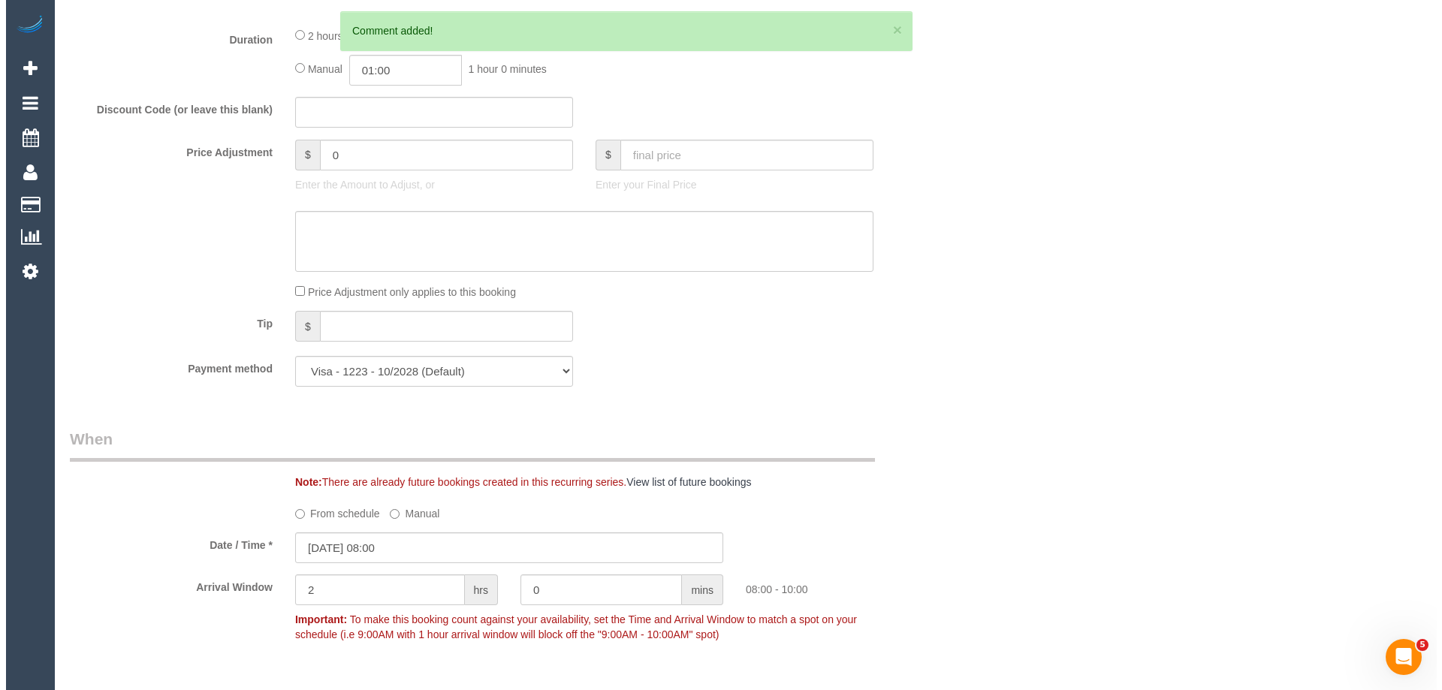
scroll to position [0, 0]
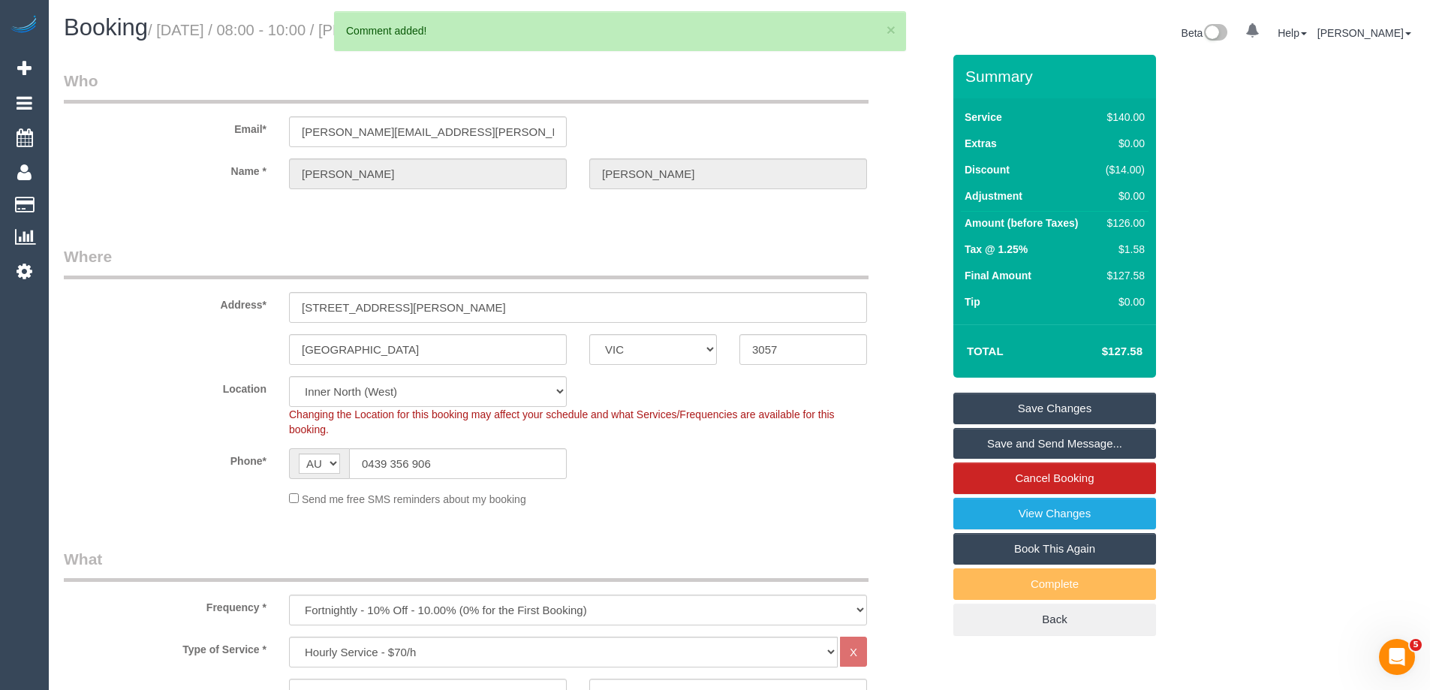
click at [991, 412] on link "Save Changes" at bounding box center [1055, 409] width 203 height 32
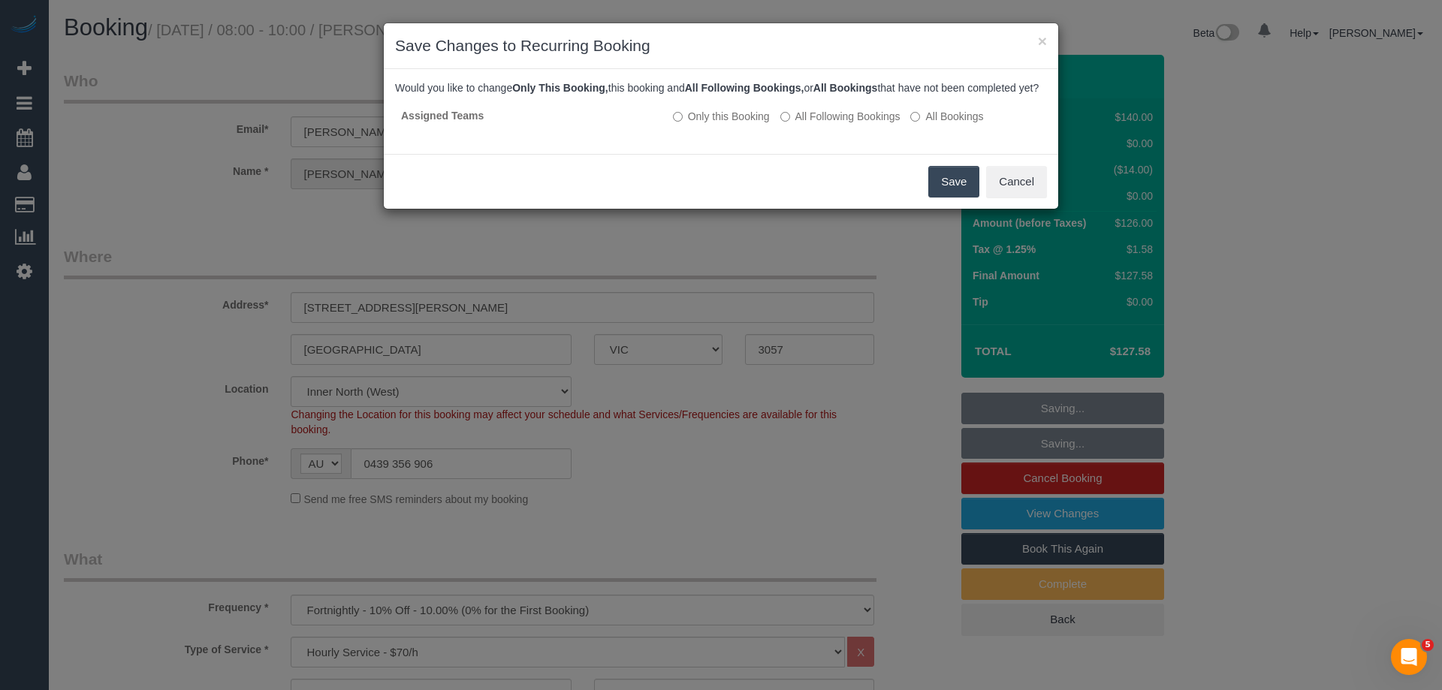
click at [969, 188] on button "Save" at bounding box center [953, 182] width 51 height 32
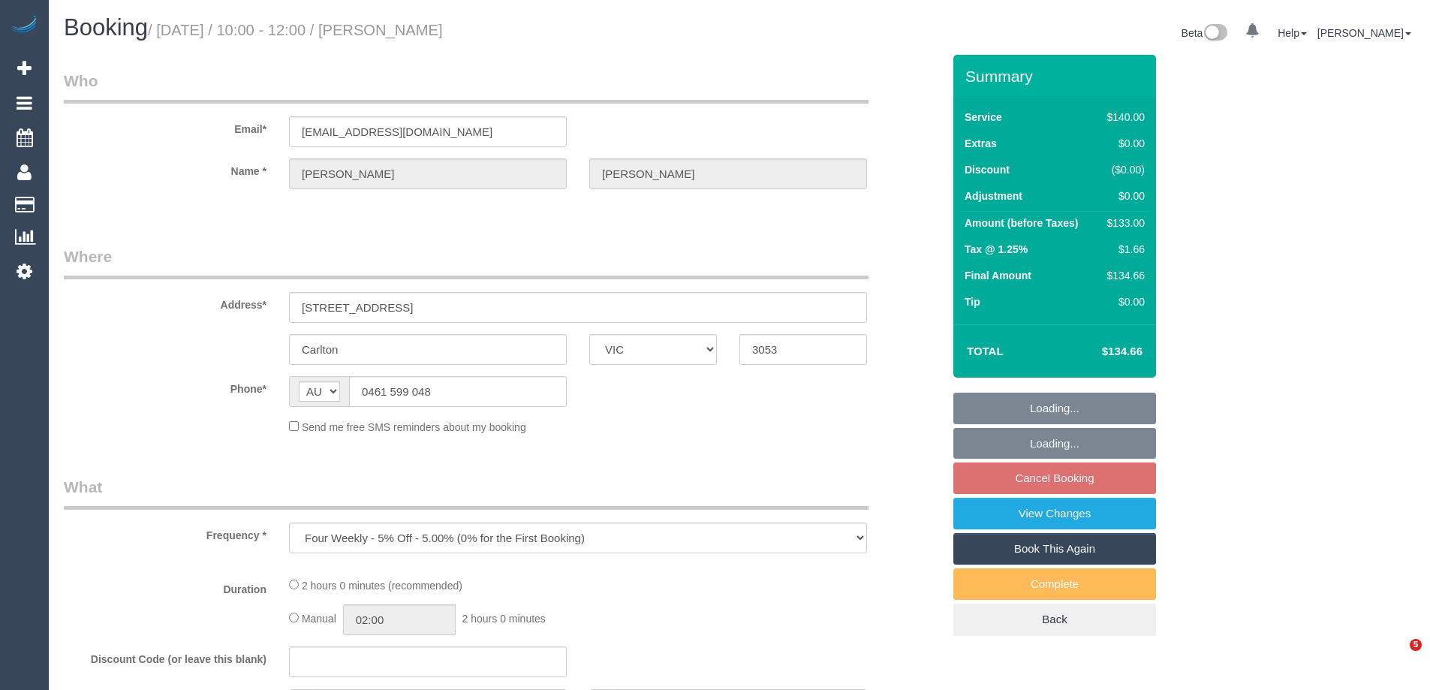
select select "VIC"
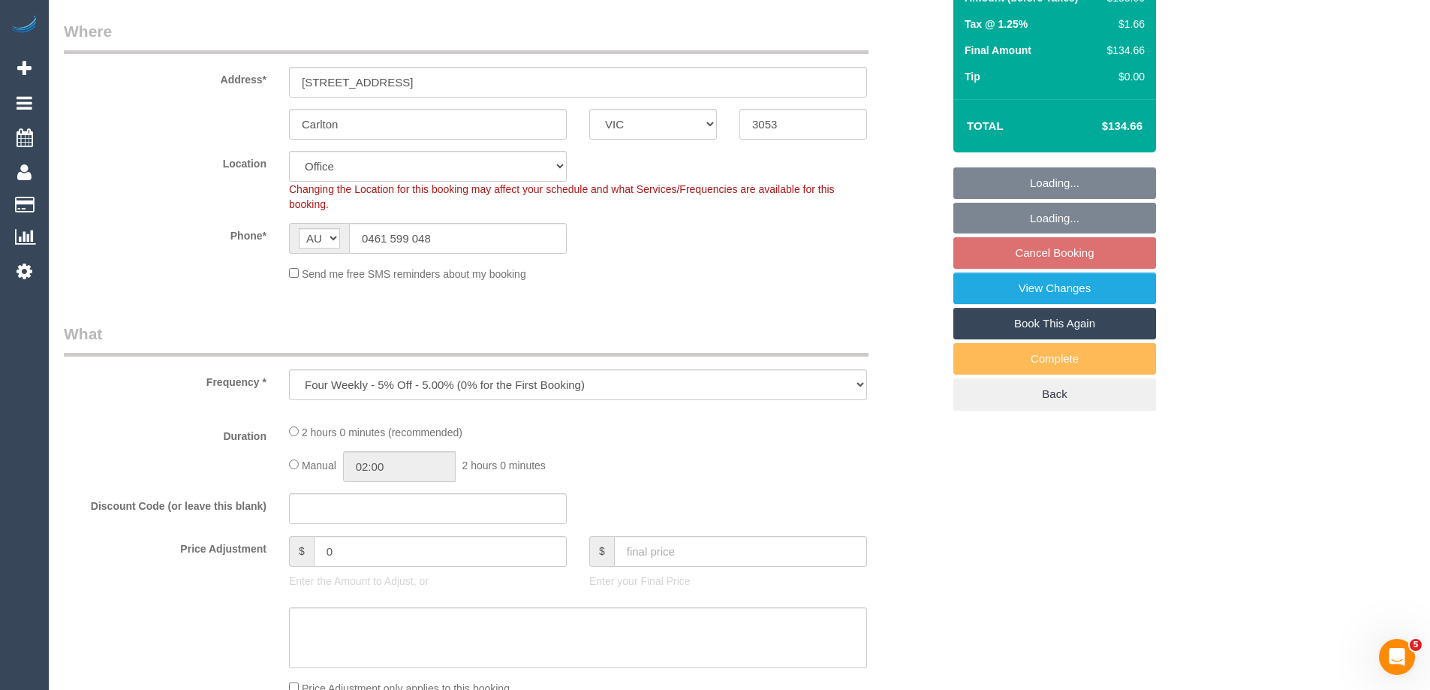
select select "object:720"
select select "string:stripe-pm_1RfXfJ2GScqysDRV6nMI43sF"
select select "number:28"
select select "number:14"
select select "number:19"
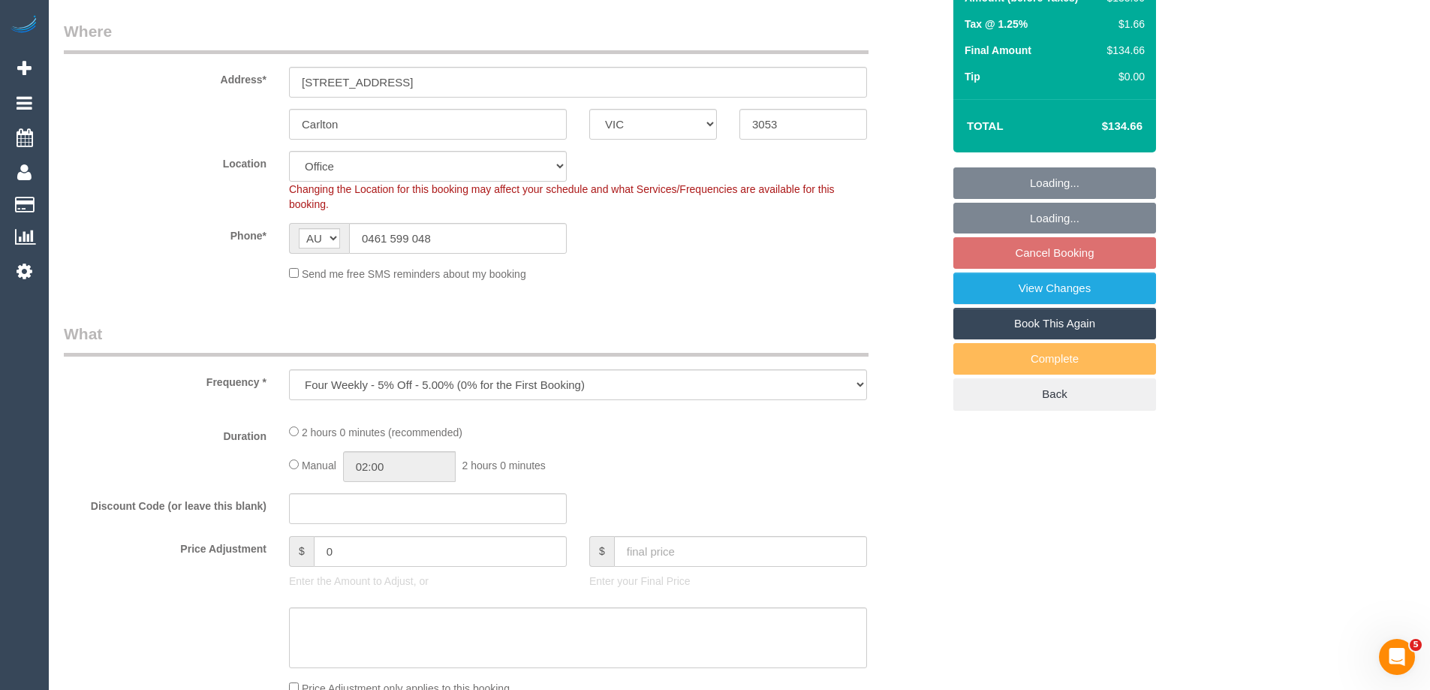
select select "number:24"
select select "number:33"
select select "number:13"
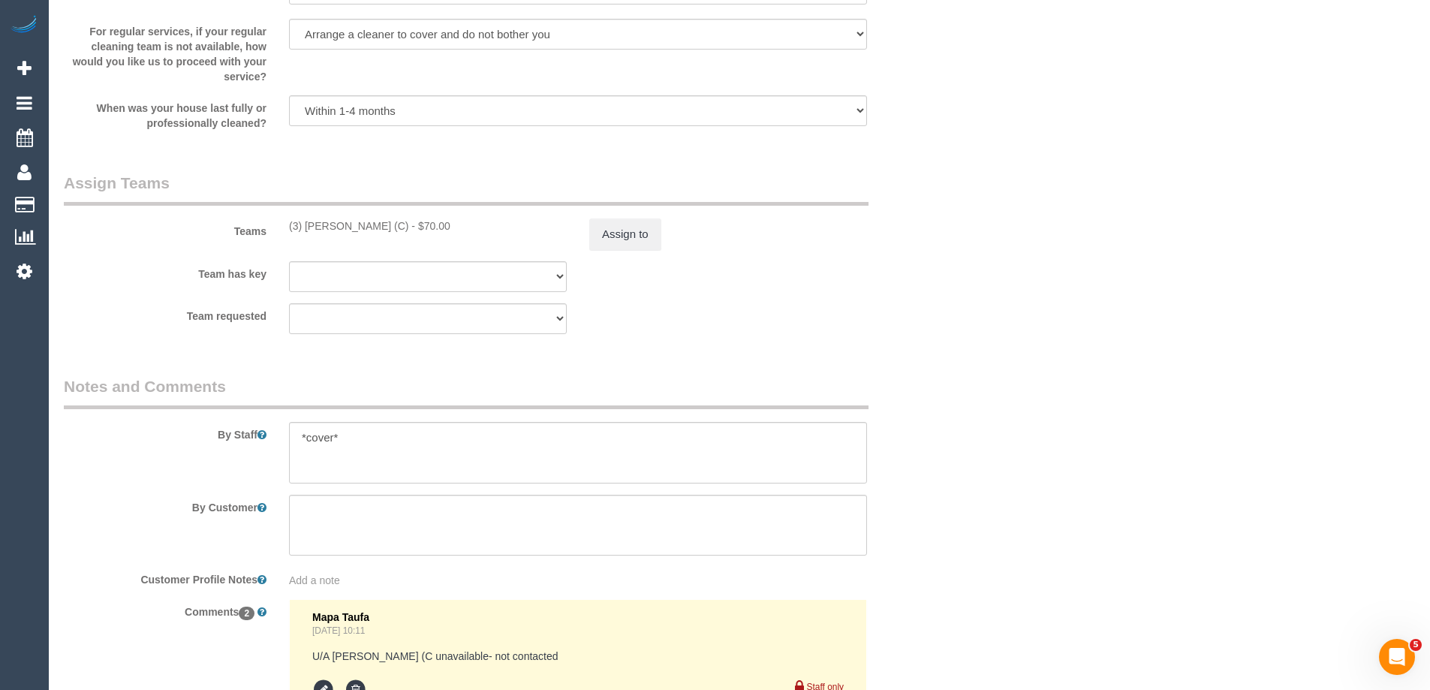
scroll to position [2488, 0]
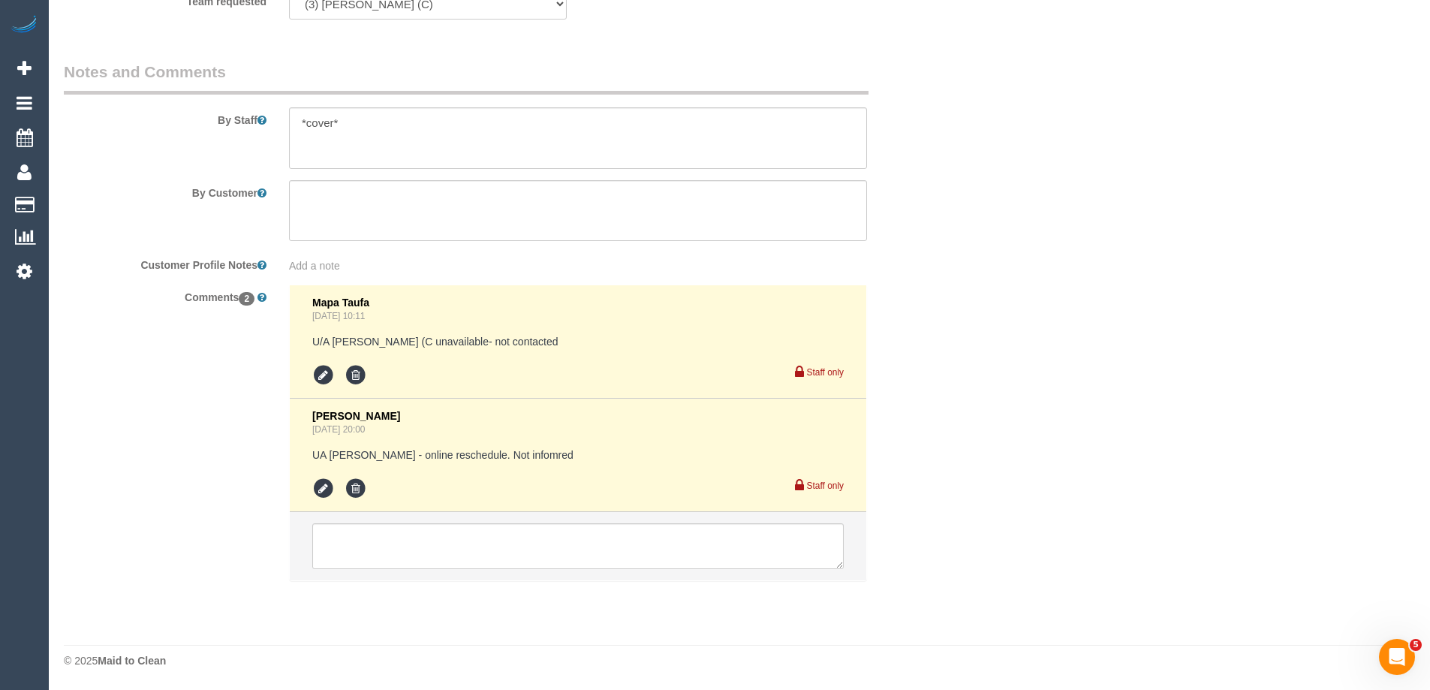
click at [635, 61] on legend "Notes and Comments" at bounding box center [466, 78] width 805 height 34
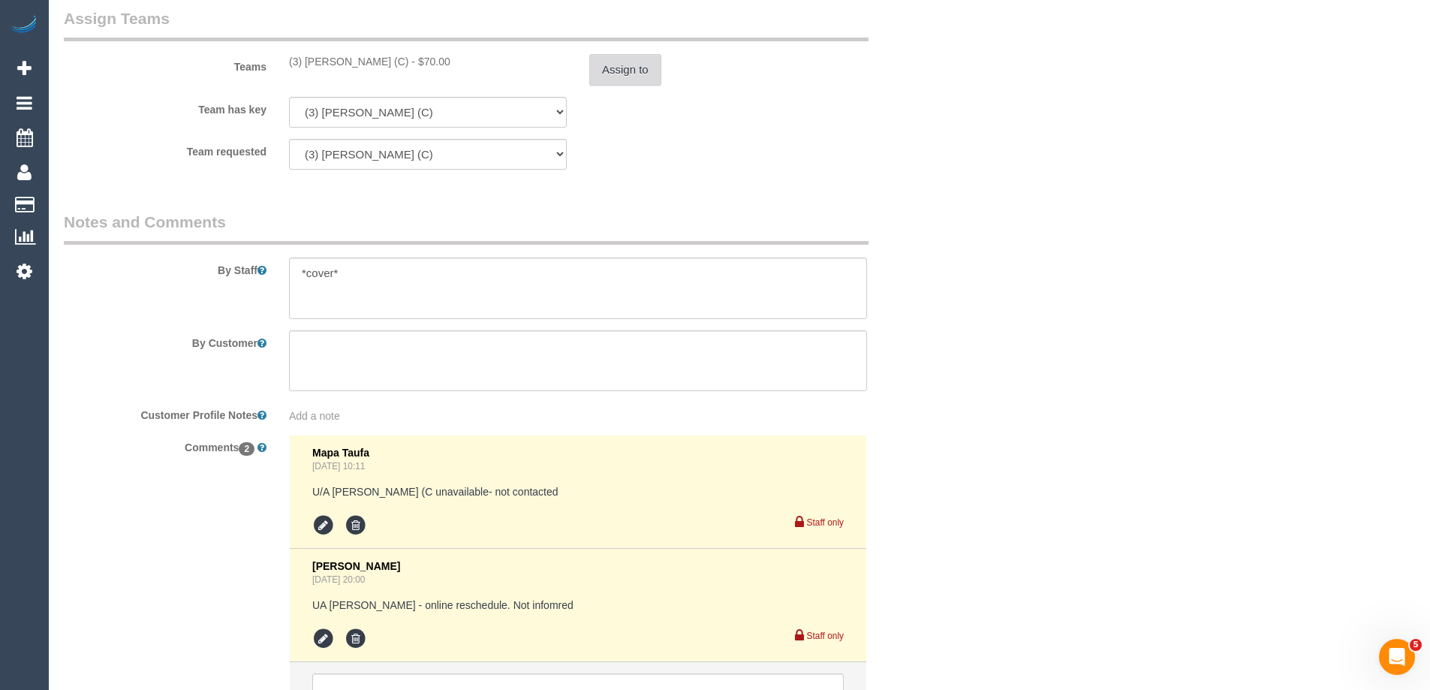
click at [629, 78] on button "Assign to" at bounding box center [625, 70] width 72 height 32
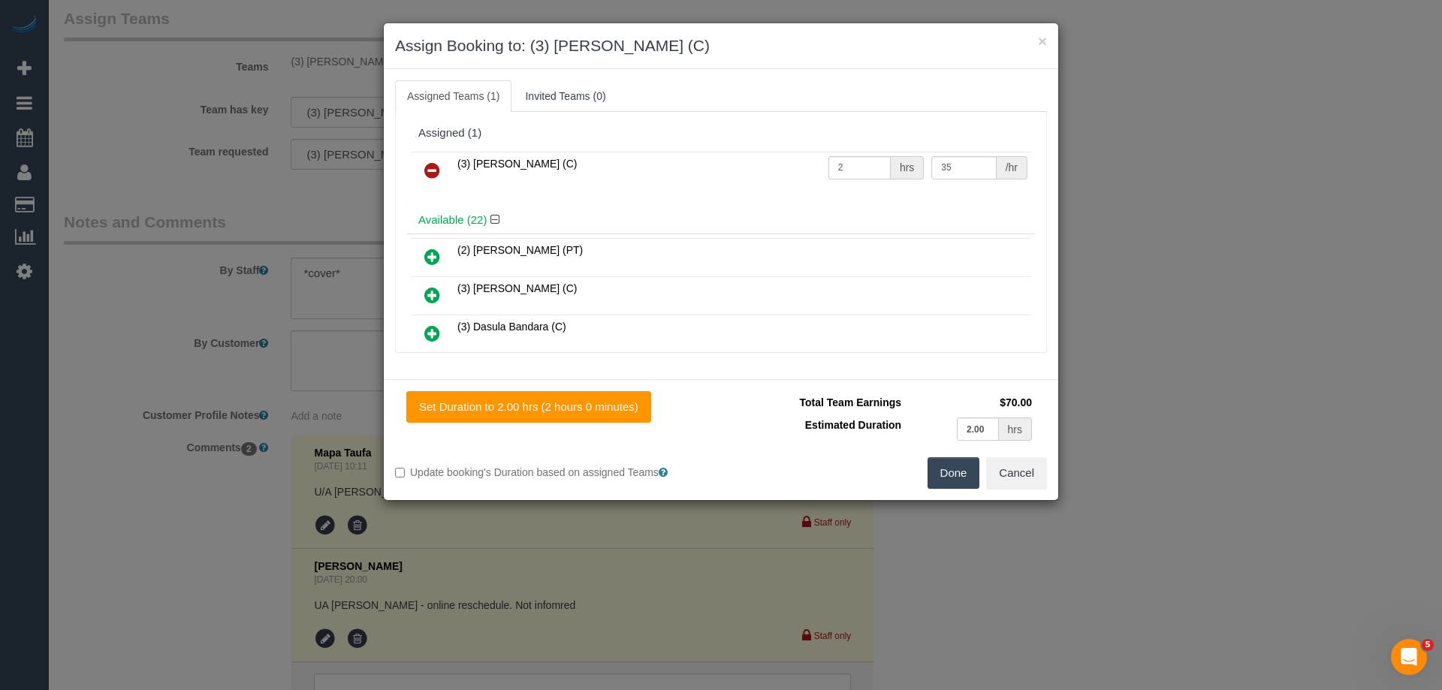
click at [437, 161] on icon at bounding box center [432, 170] width 16 height 18
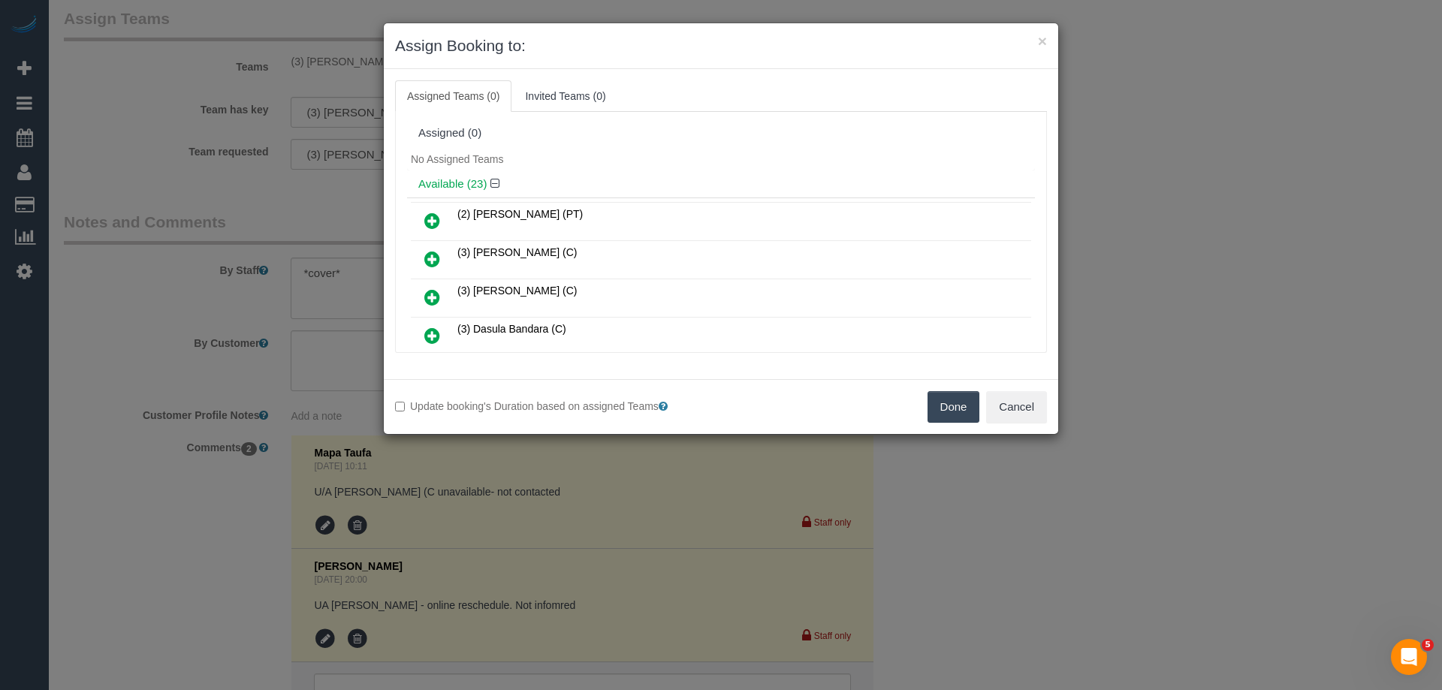
click at [936, 404] on button "Done" at bounding box center [953, 407] width 53 height 32
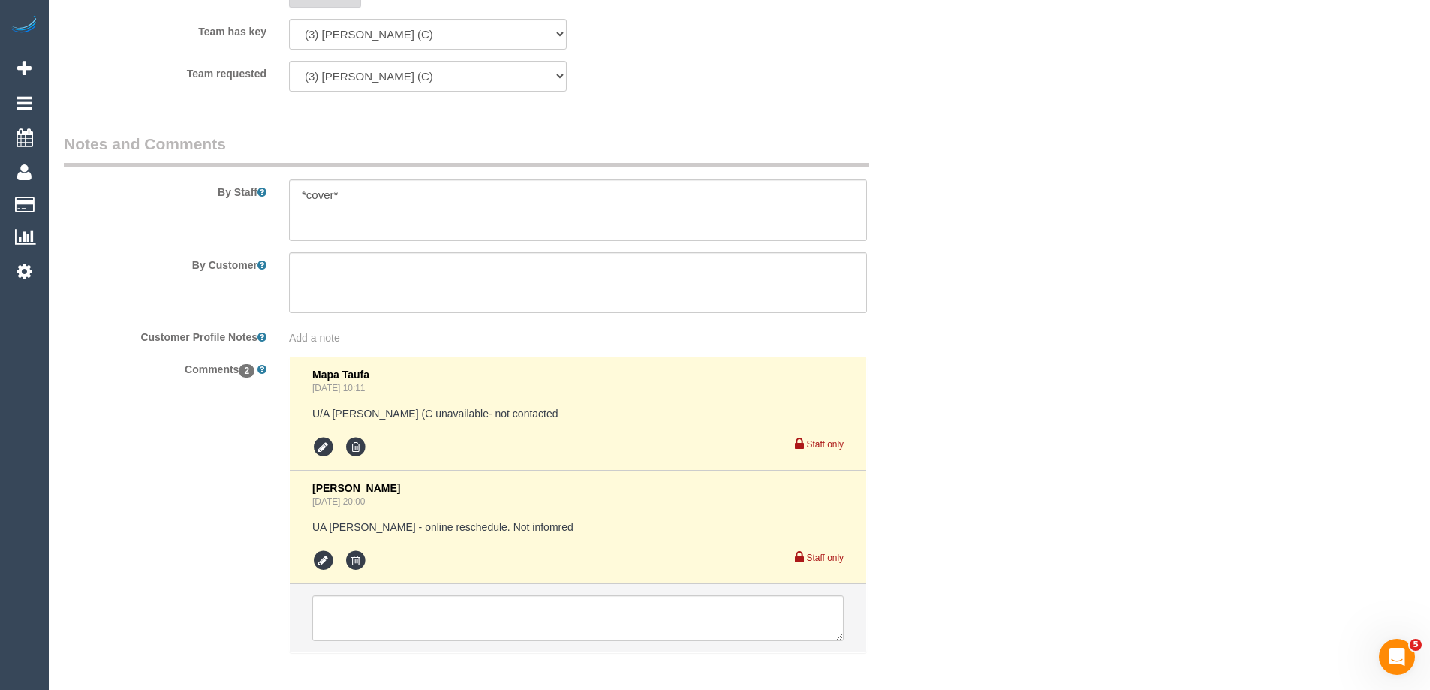
scroll to position [2488, 0]
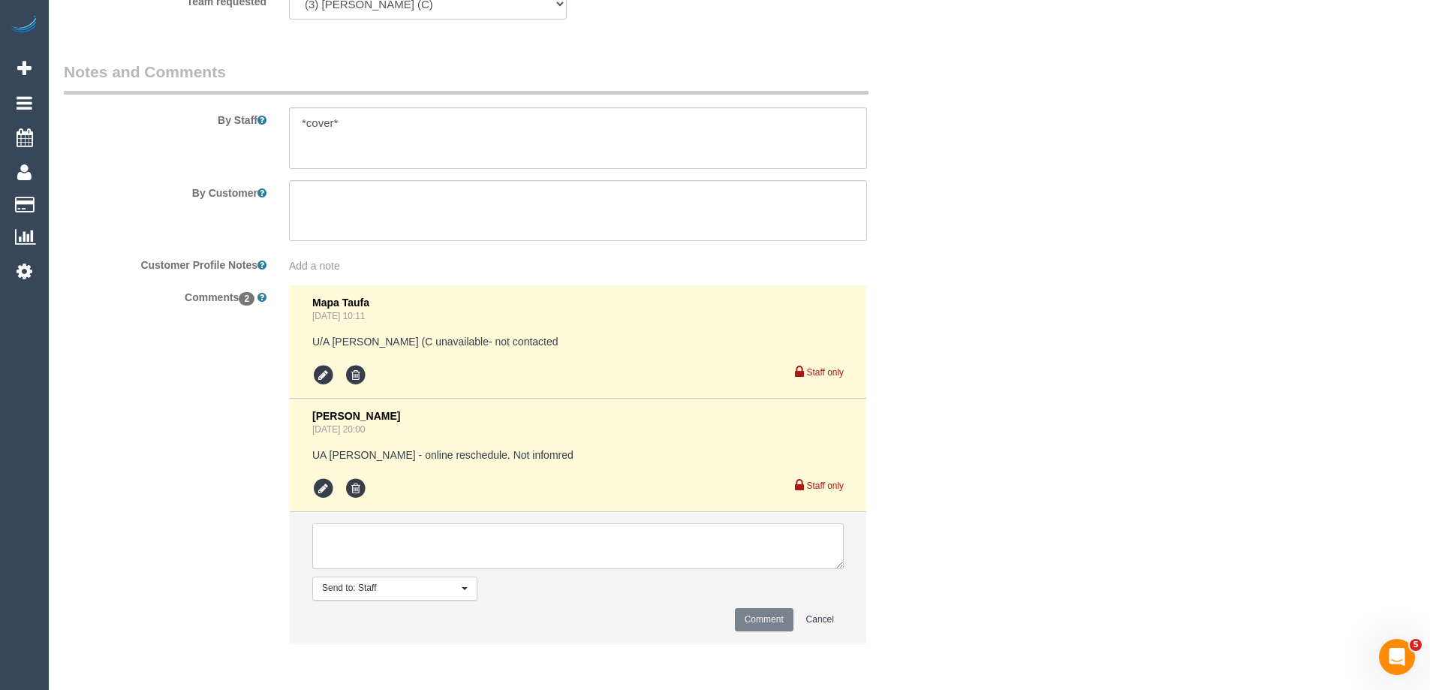
click at [359, 536] on textarea at bounding box center [578, 546] width 532 height 47
type textarea "U/A from Barun as is unavailable. Not notified as is a cover"
click at [763, 616] on button "Comment" at bounding box center [764, 619] width 59 height 23
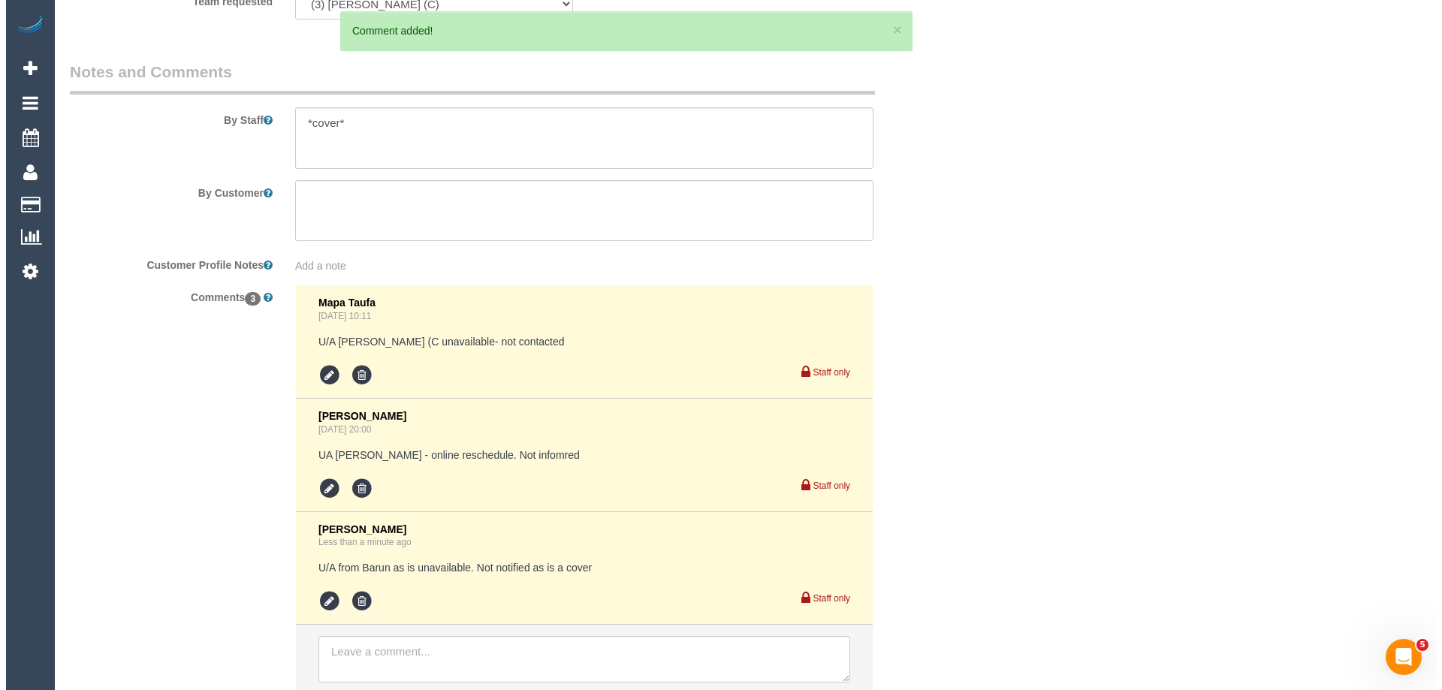
scroll to position [0, 0]
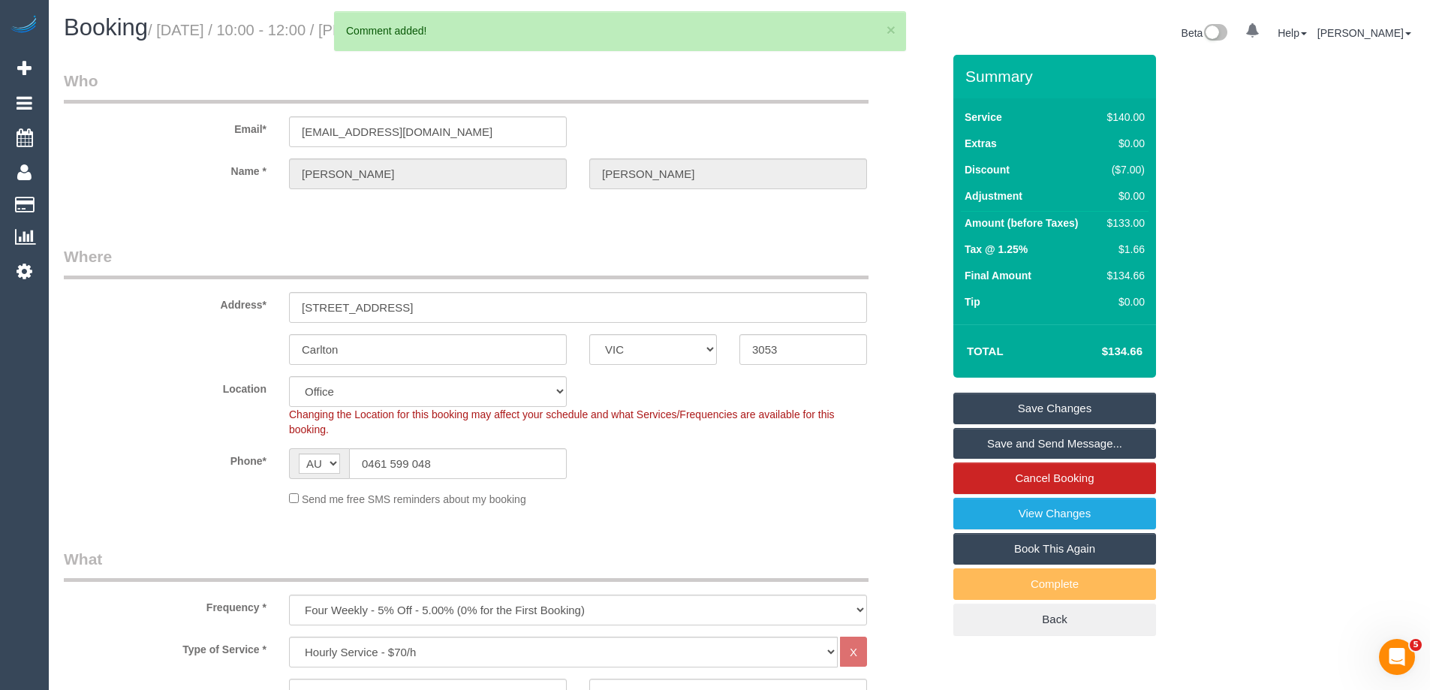
click at [992, 414] on link "Save Changes" at bounding box center [1055, 409] width 203 height 32
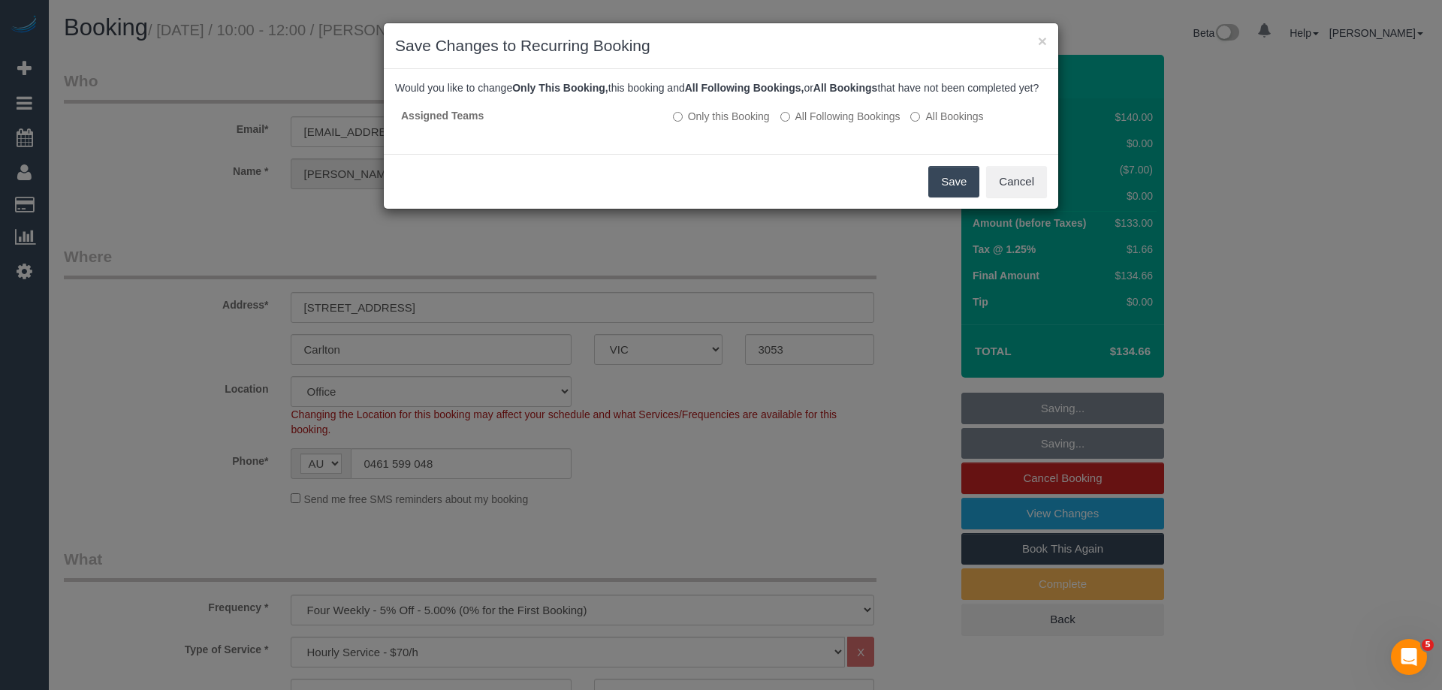
click at [951, 194] on button "Save" at bounding box center [953, 182] width 51 height 32
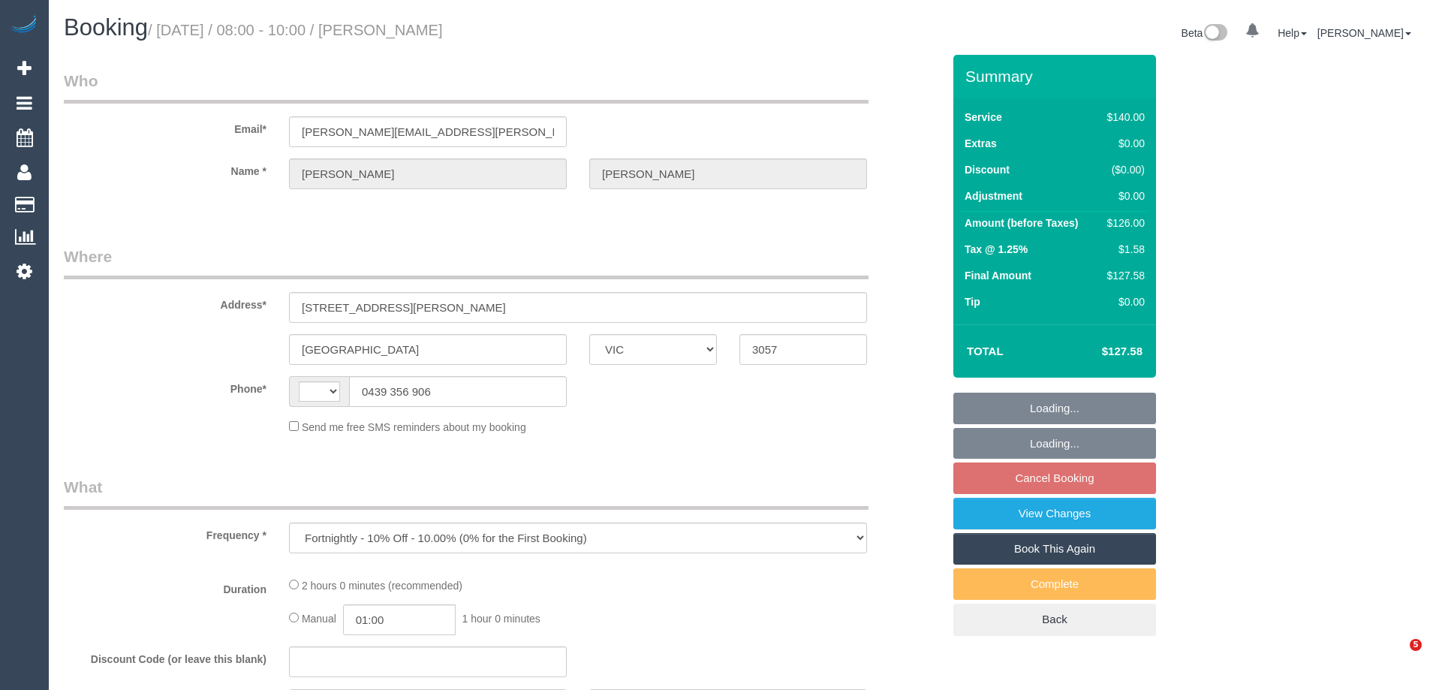
select select "VIC"
select select "string:AU"
select select "string:stripe-pm_1QliwR2GScqysDRVSKtJxvD9"
select select "number:27"
select select "number:14"
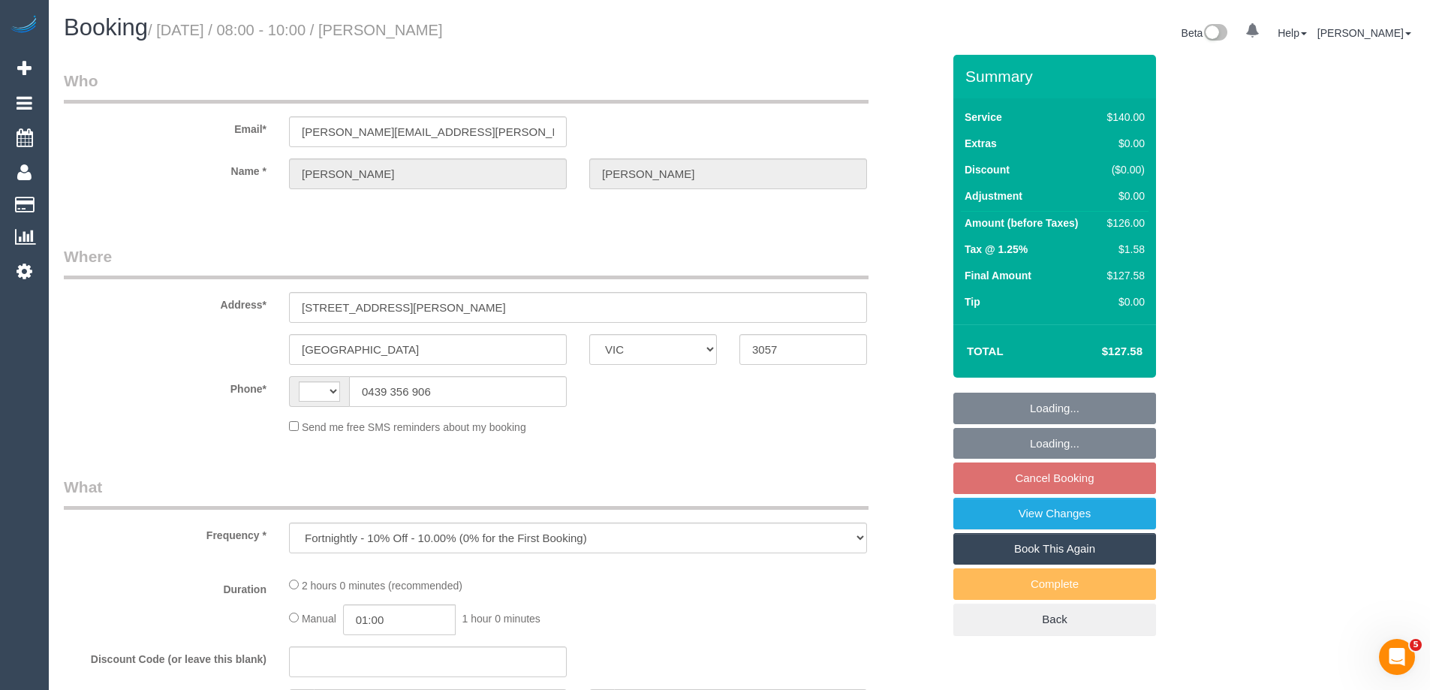
select select "number:19"
select select "number:24"
select select "number:34"
select select "number:13"
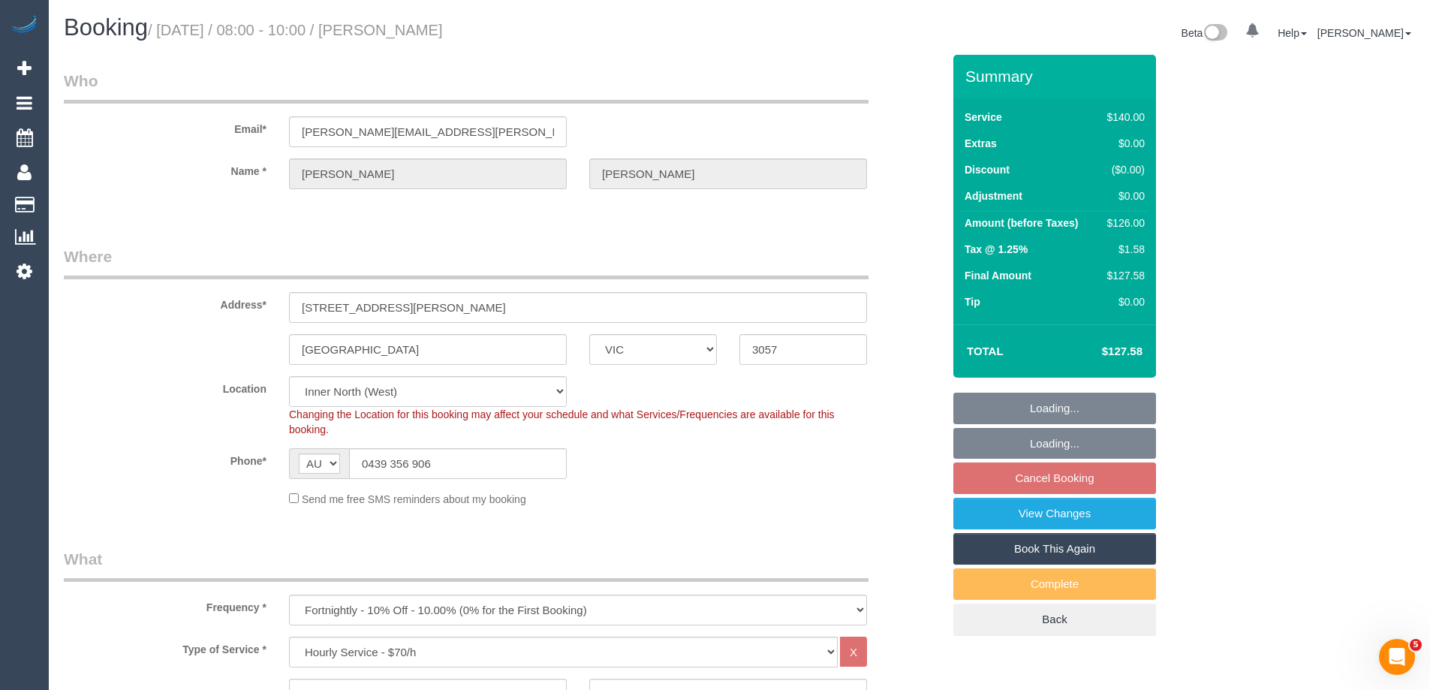
select select "object:1788"
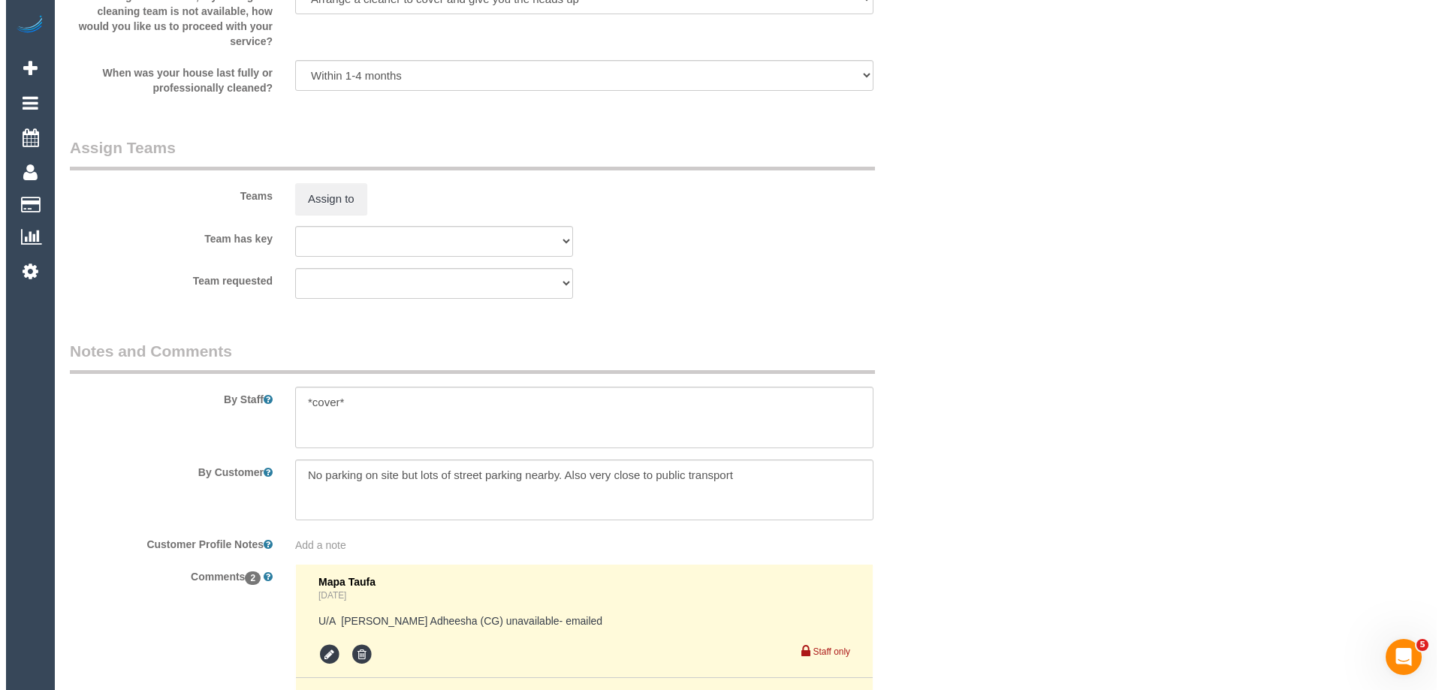
scroll to position [2187, 0]
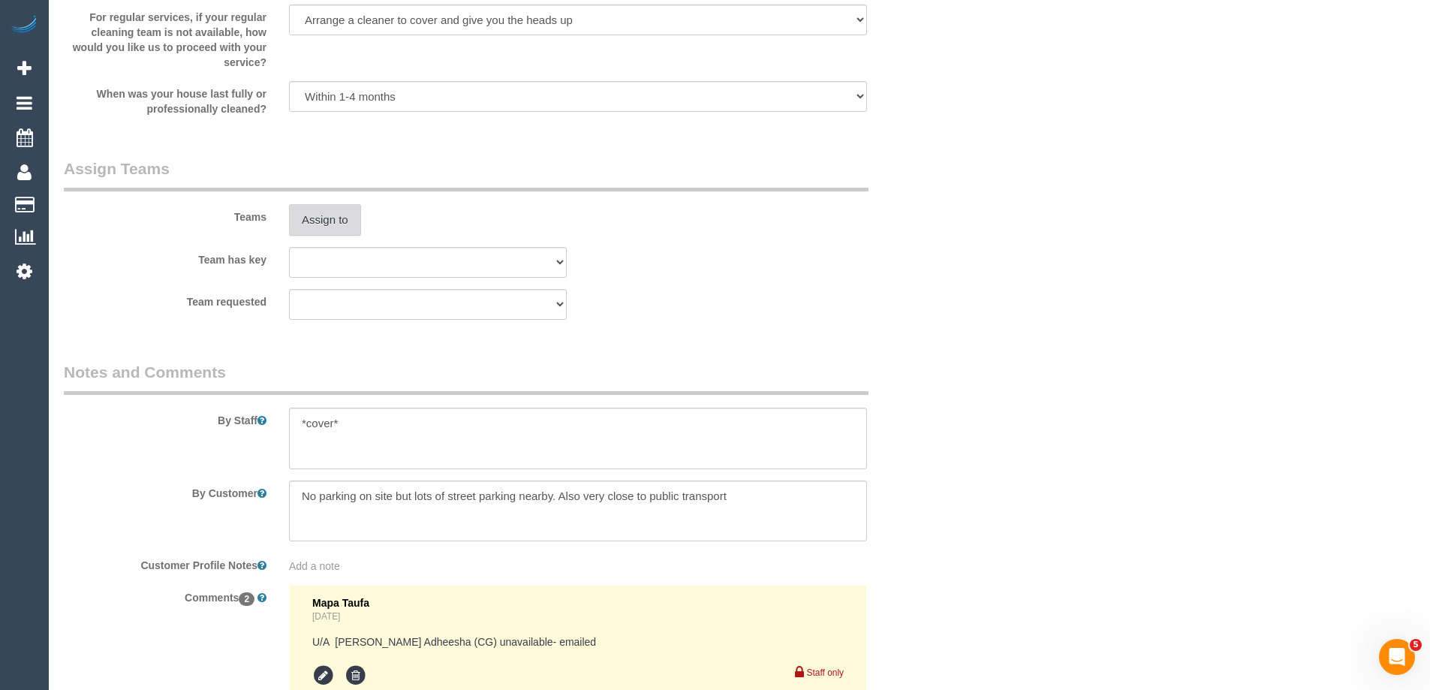
click at [329, 216] on button "Assign to" at bounding box center [325, 220] width 72 height 32
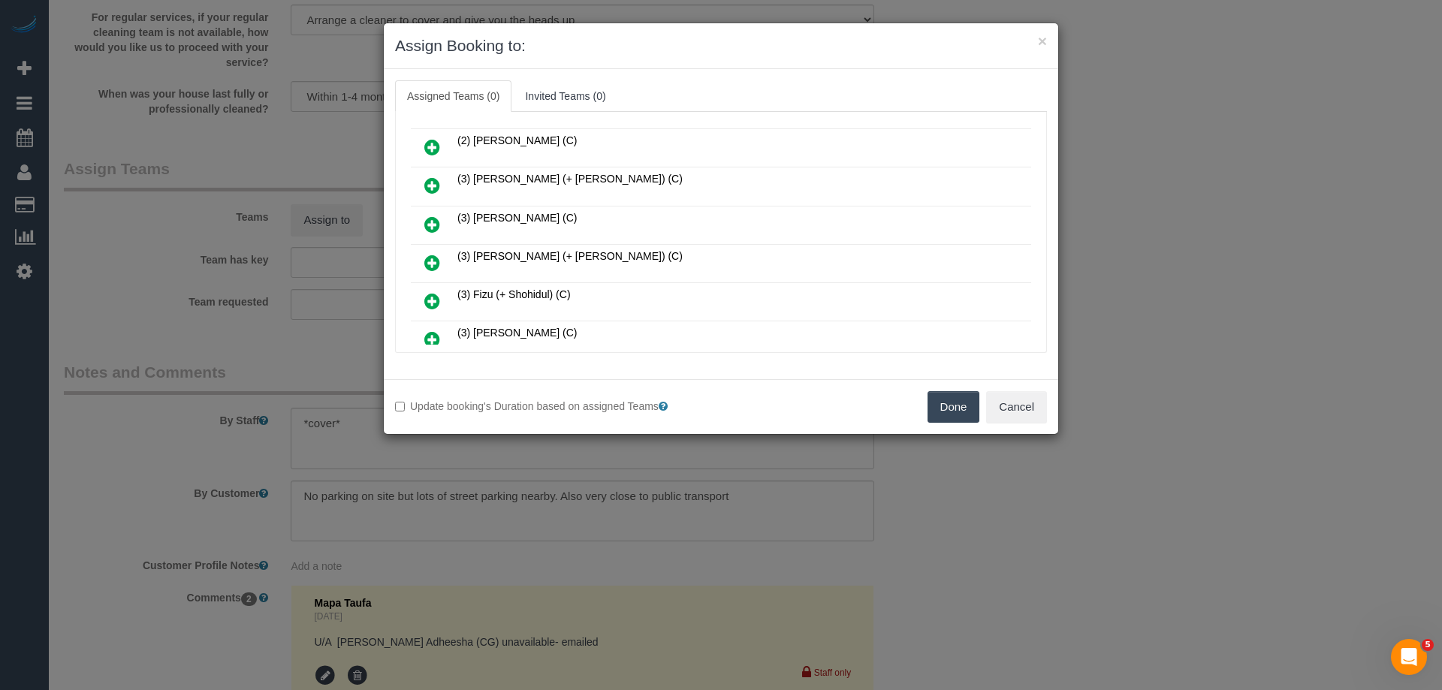
scroll to position [225, 0]
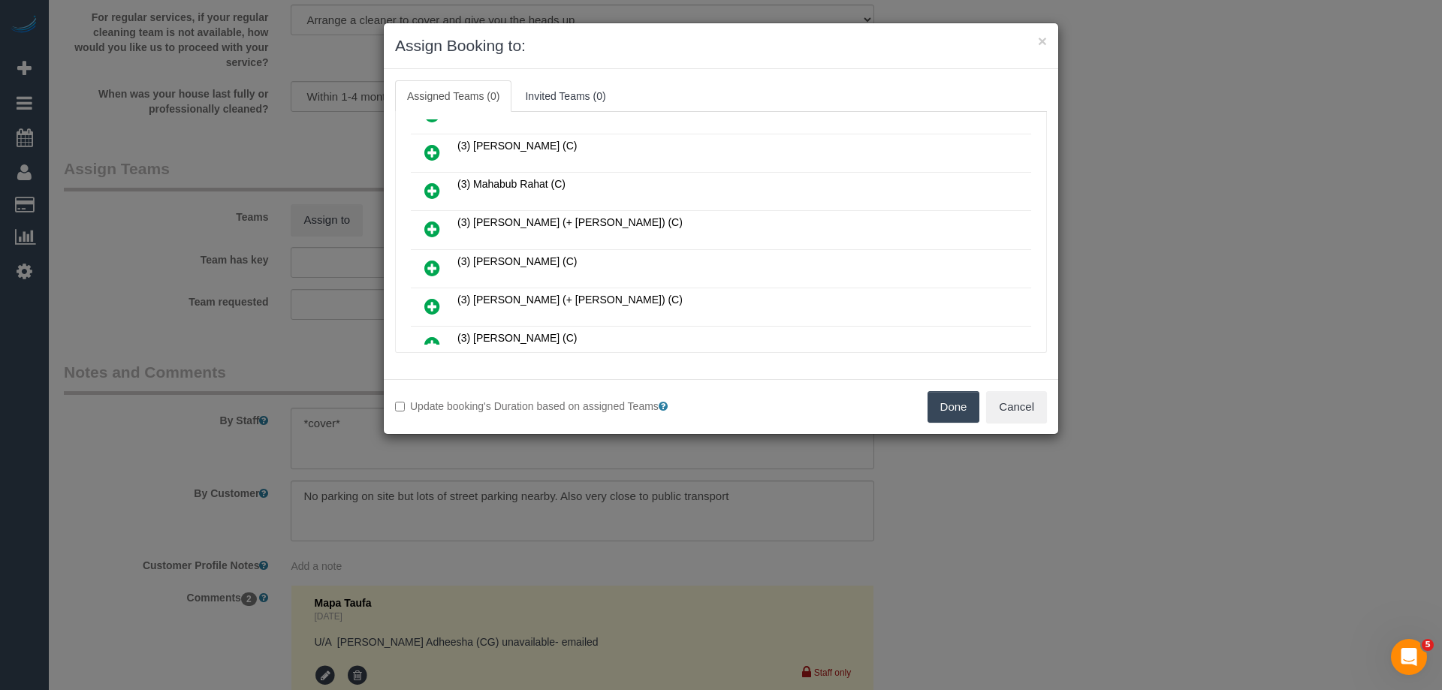
click at [434, 190] on icon at bounding box center [432, 191] width 16 height 18
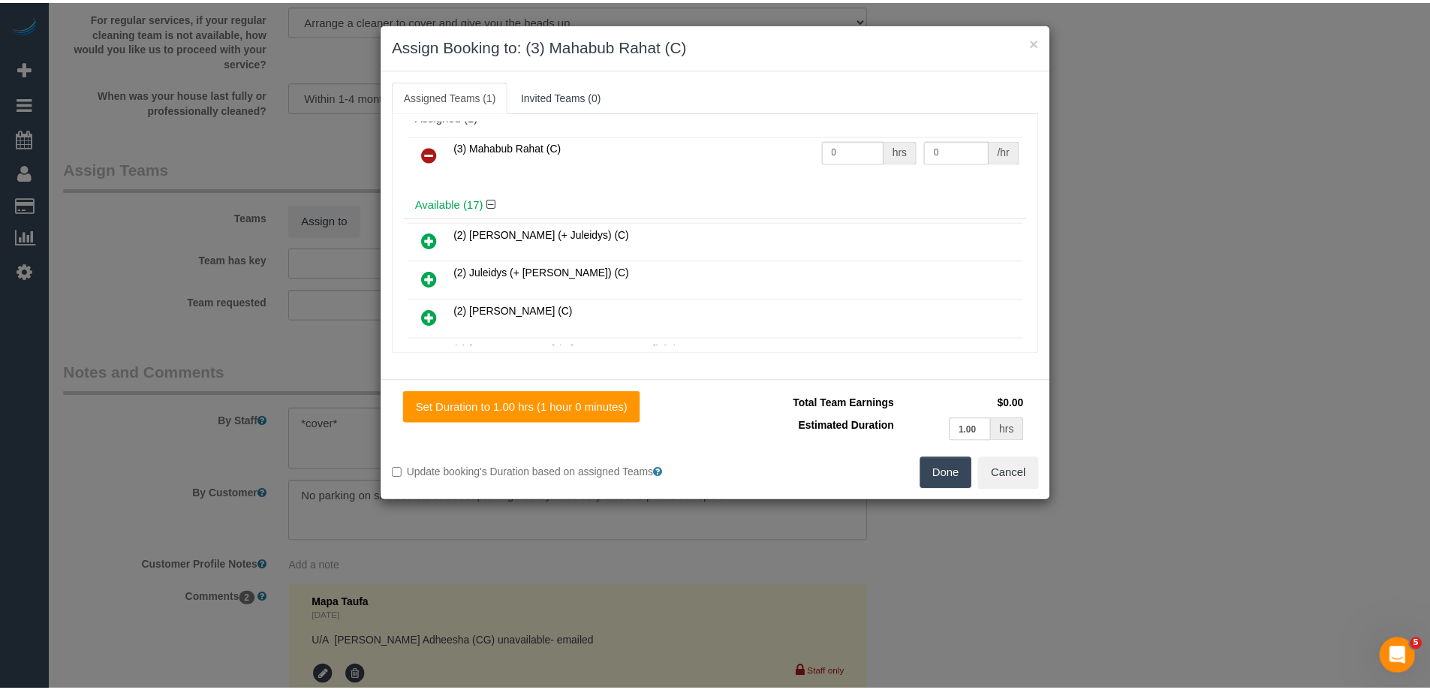
scroll to position [0, 0]
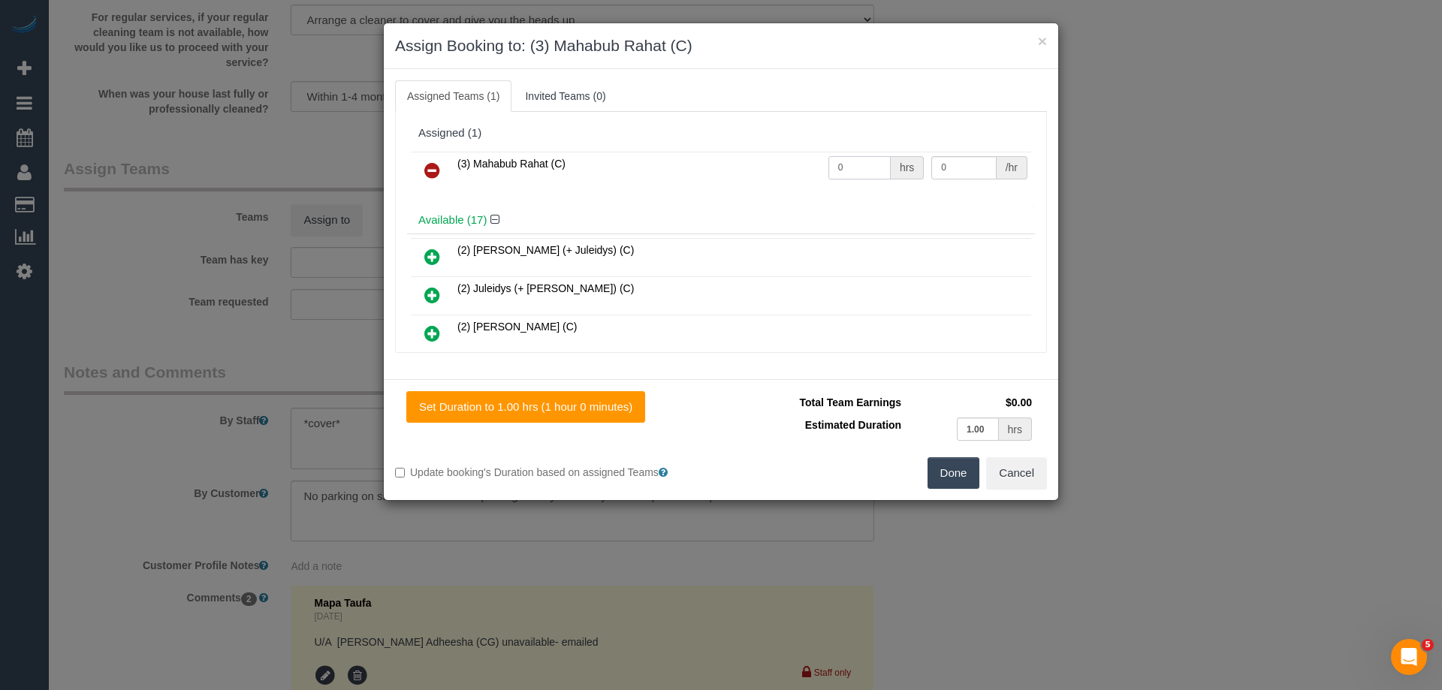
drag, startPoint x: 822, startPoint y: 165, endPoint x: 806, endPoint y: 160, distance: 16.6
click at [807, 160] on tr "(3) Mahabub Rahat (C) 0 hrs 0 /hr" at bounding box center [721, 171] width 620 height 38
type input "2"
drag, startPoint x: 940, startPoint y: 166, endPoint x: 887, endPoint y: 164, distance: 53.3
click at [887, 164] on tr "(3) Mahabub Rahat (C) 2 hrs 0 /hr" at bounding box center [721, 171] width 620 height 38
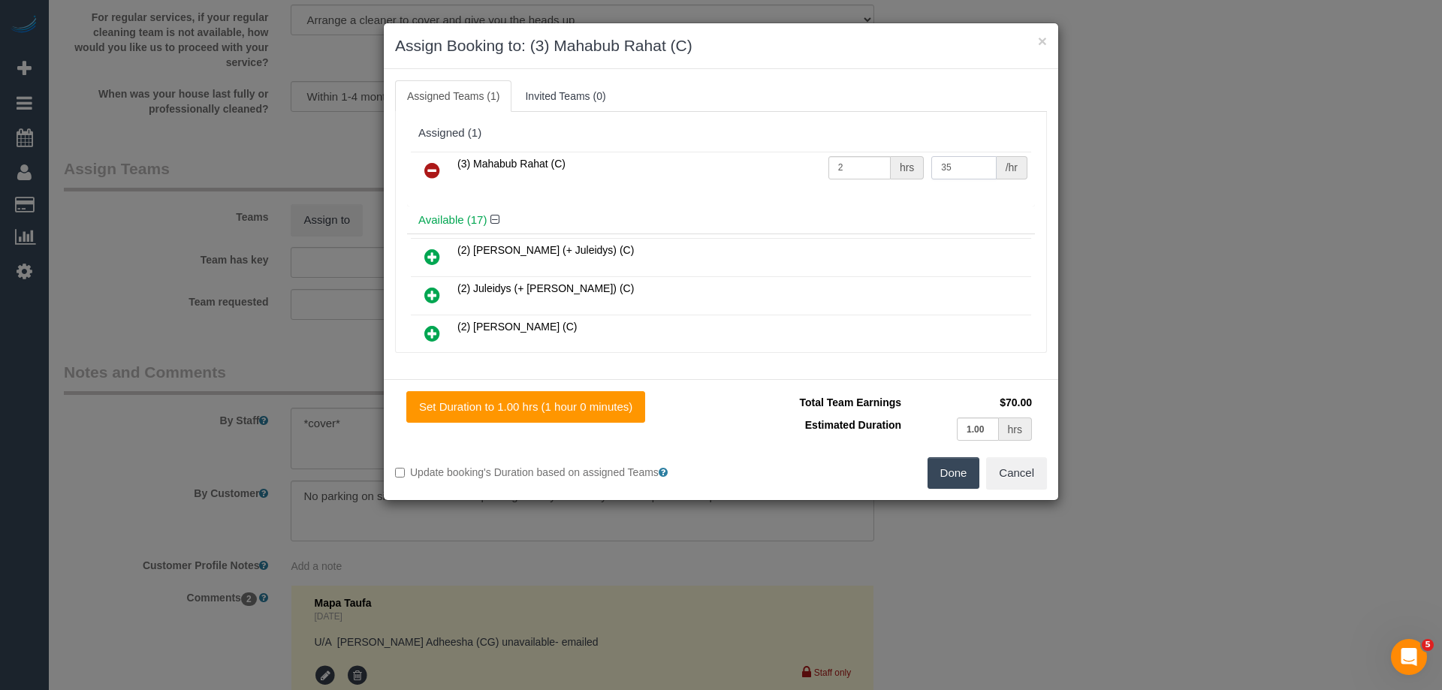
type input "35"
click at [946, 472] on button "Done" at bounding box center [953, 473] width 53 height 32
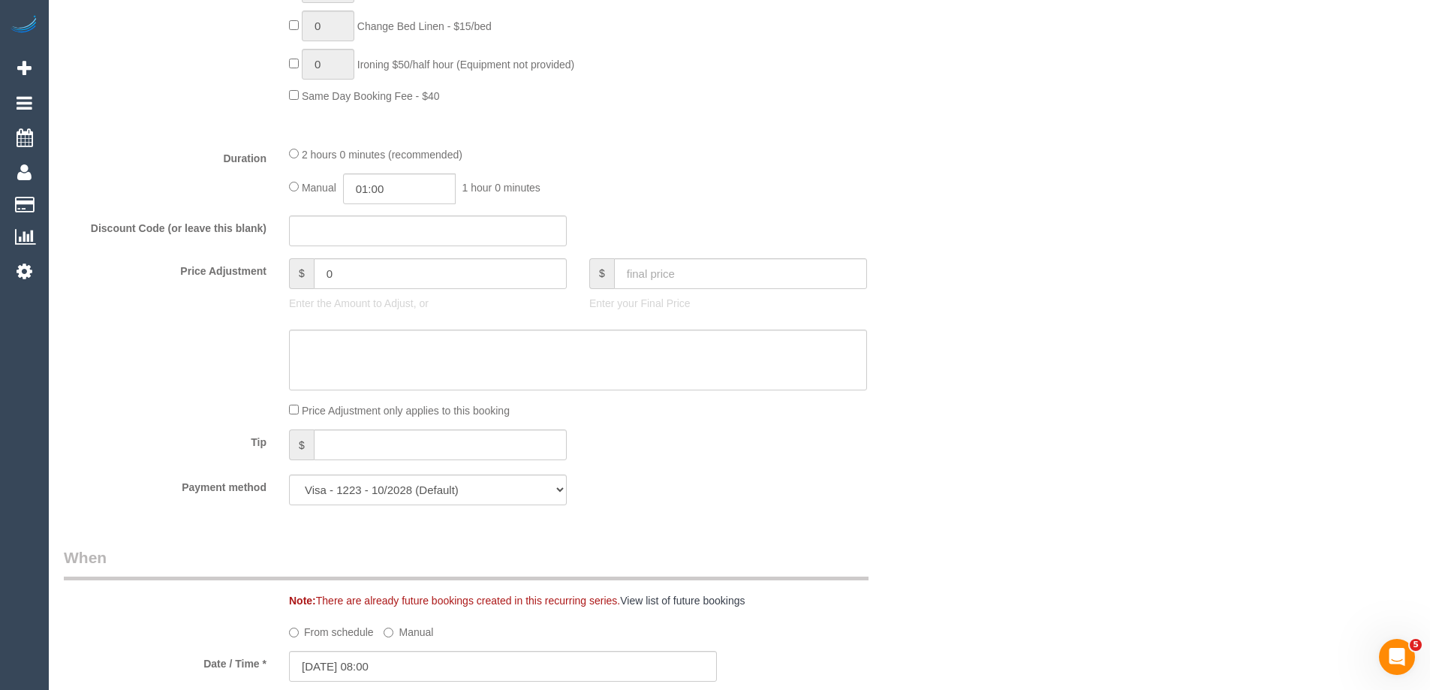
scroll to position [836, 0]
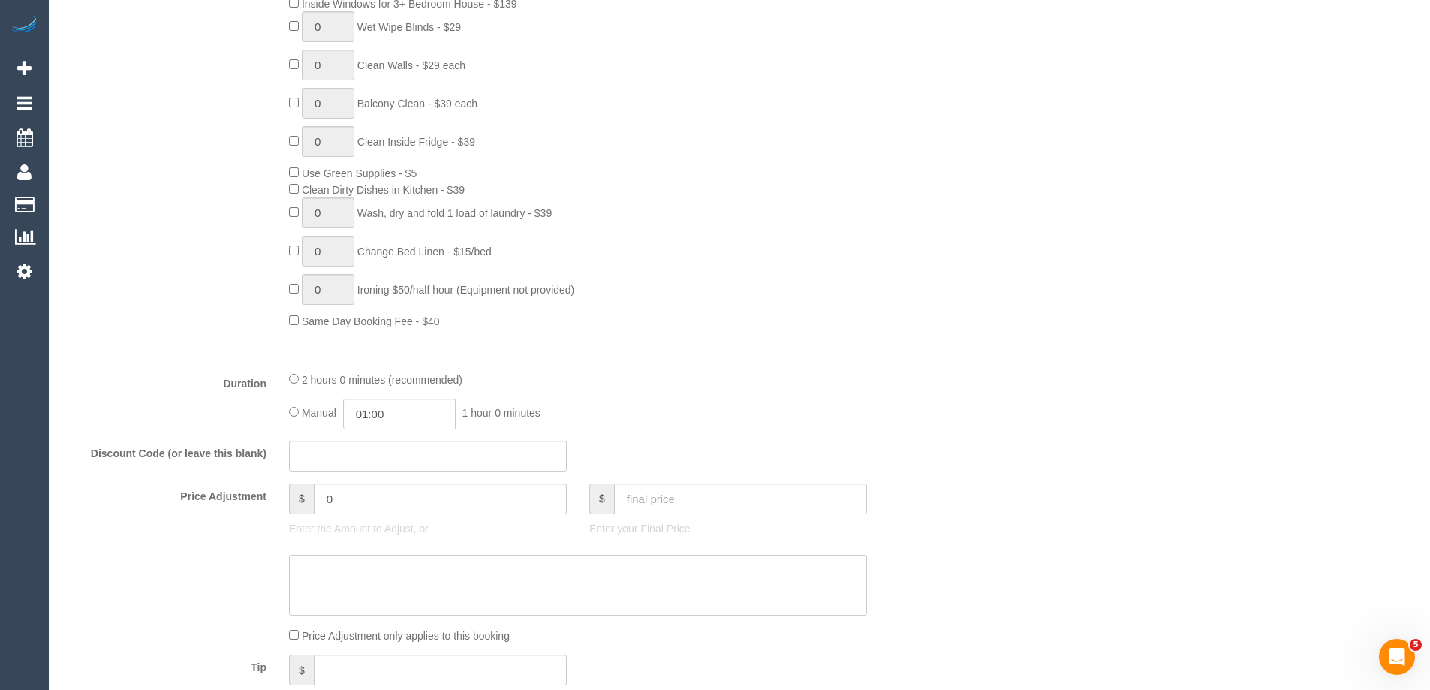
click at [300, 382] on div "2 hours 0 minutes (recommended)" at bounding box center [578, 379] width 578 height 17
click at [299, 381] on div "2 hours 0 minutes (recommended)" at bounding box center [578, 379] width 578 height 17
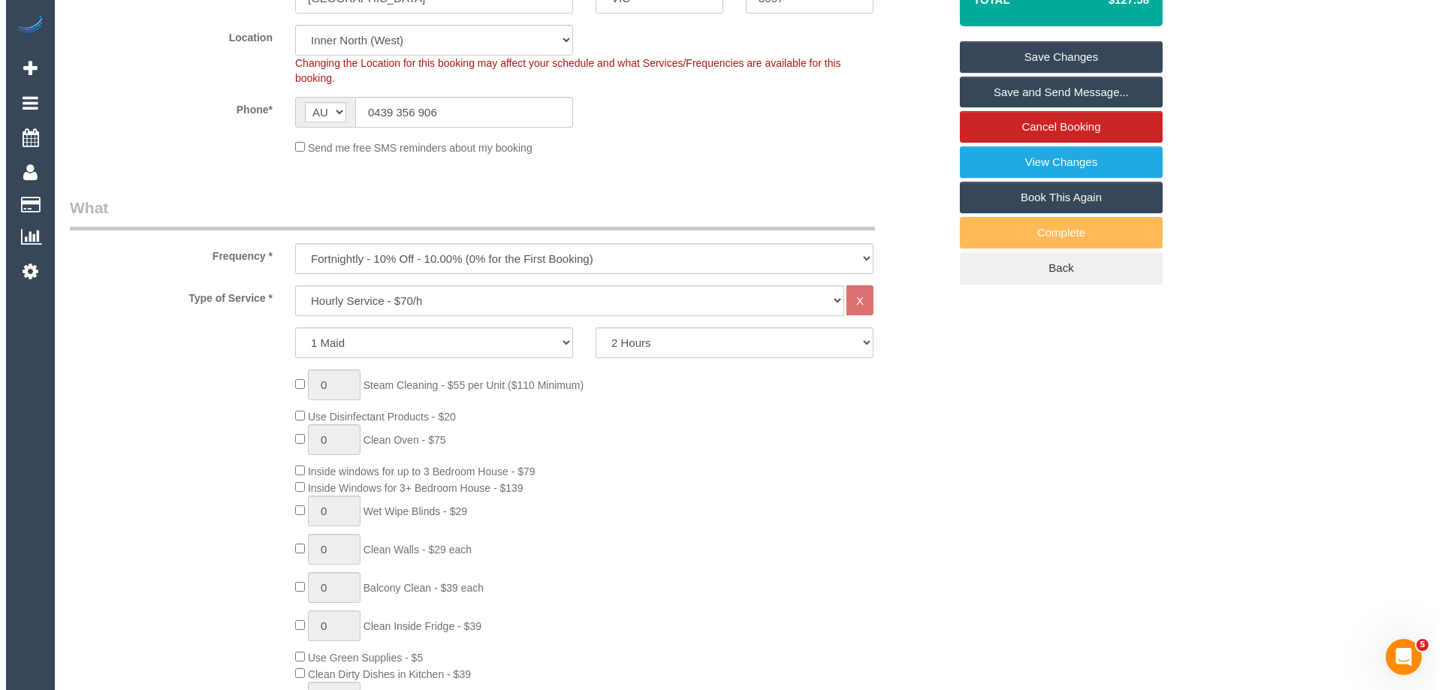
scroll to position [0, 0]
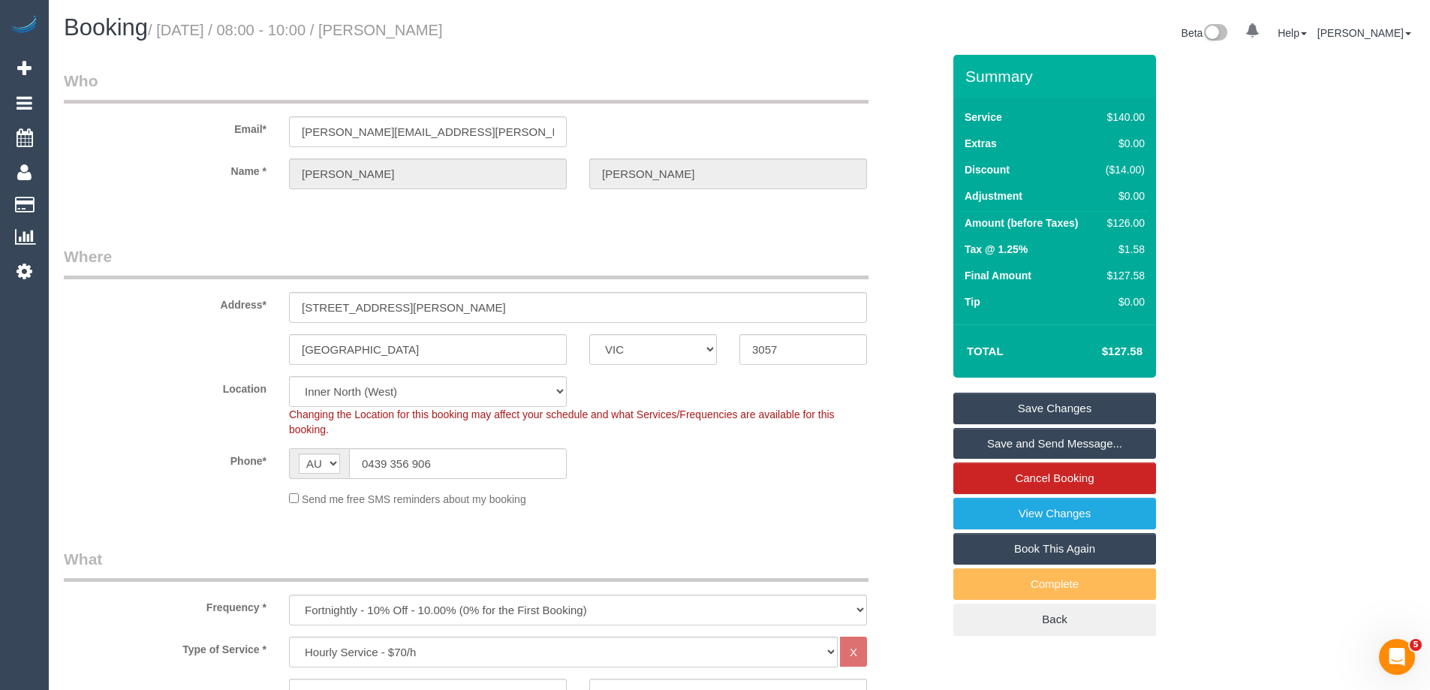
drag, startPoint x: 428, startPoint y: 32, endPoint x: 397, endPoint y: 30, distance: 30.8
click at [397, 30] on h1 "Booking / October 04, 2025 / 08:00 - 10:00 / Alex Wyatt" at bounding box center [396, 28] width 665 height 26
copy small "Alex Wyatt"
click at [1004, 398] on link "Save Changes" at bounding box center [1055, 409] width 203 height 32
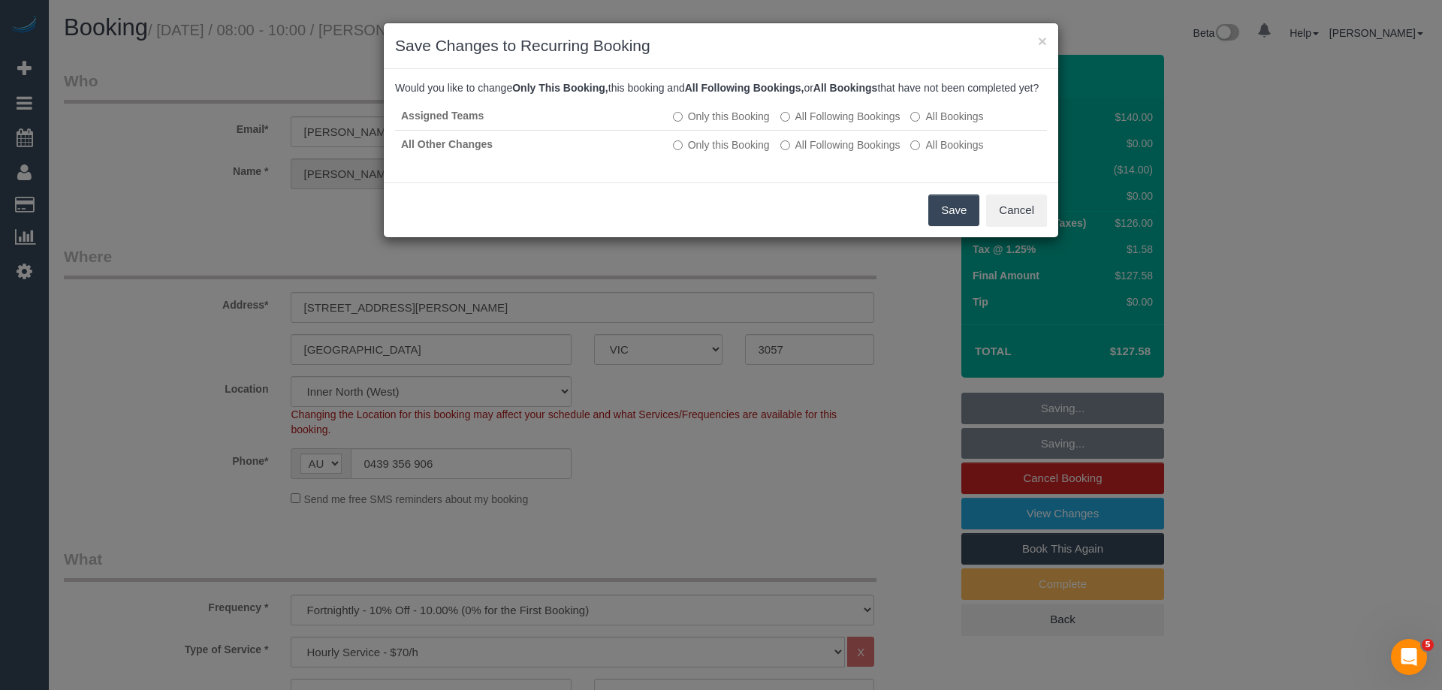
click at [944, 224] on button "Save" at bounding box center [953, 210] width 51 height 32
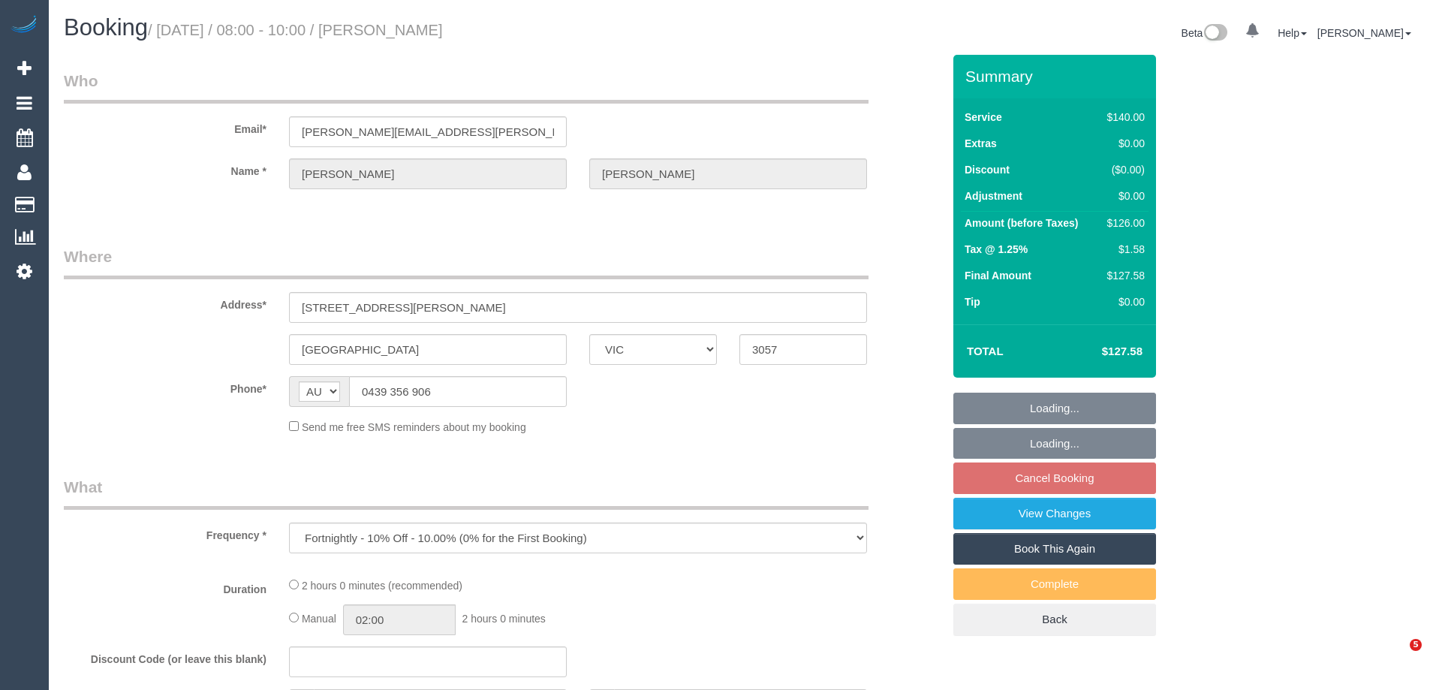
select select "VIC"
select select "string:stripe-pm_1QliwR2GScqysDRVSKtJxvD9"
select select "number:27"
select select "number:14"
select select "number:19"
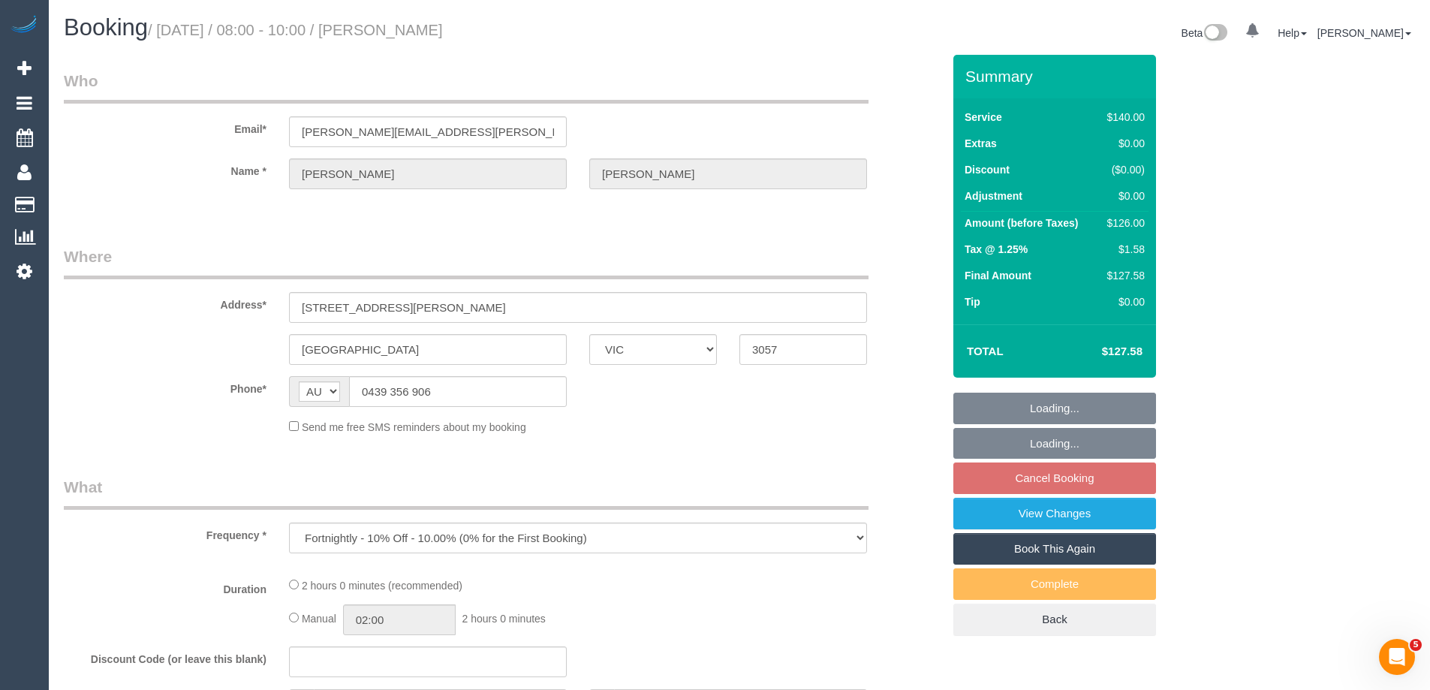
select select "number:24"
select select "number:34"
select select "number:13"
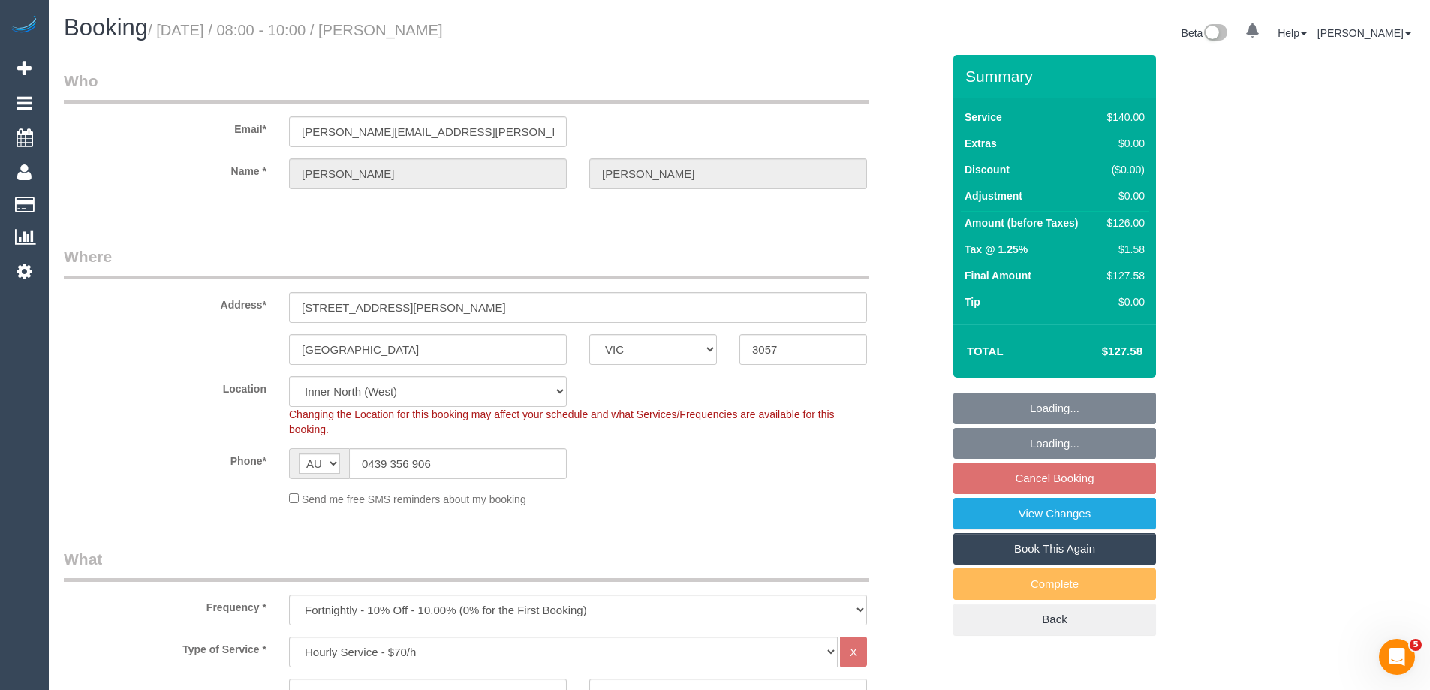
select select "object:884"
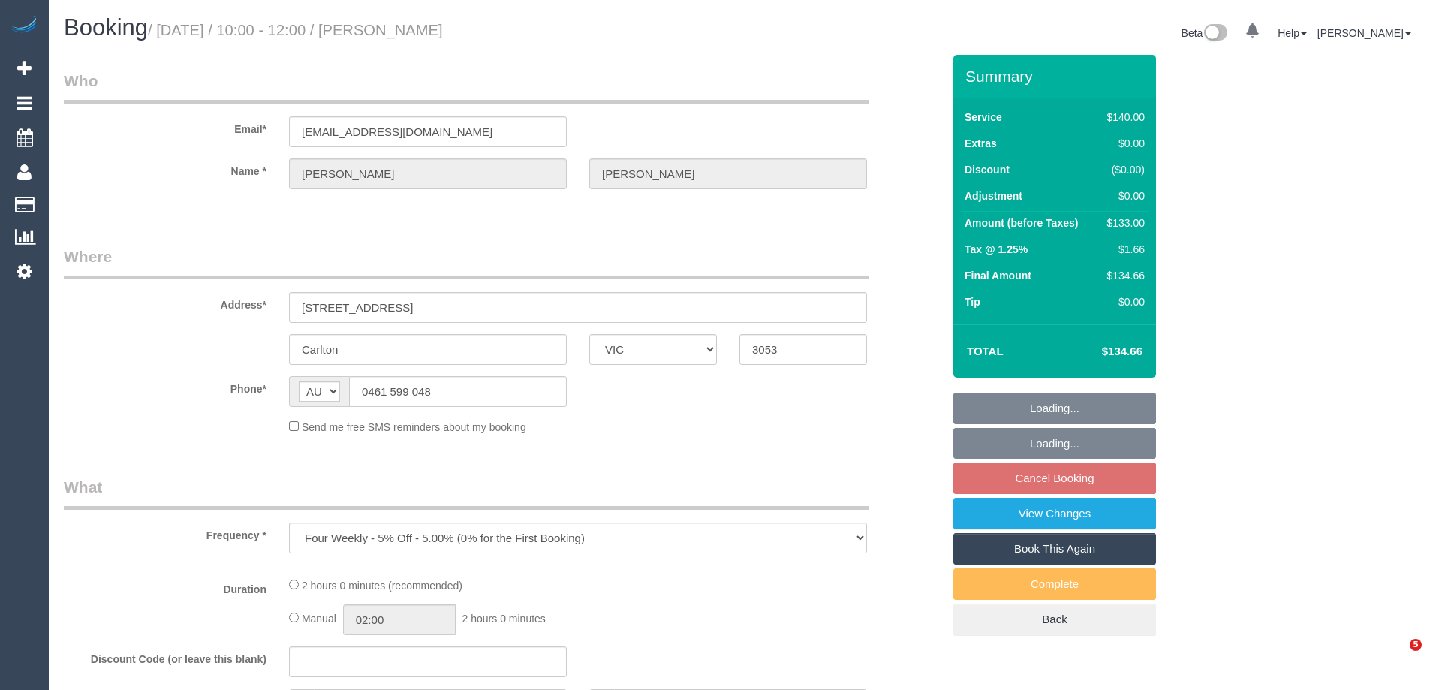
select select "VIC"
select select "string:stripe-pm_1RfXfJ2GScqysDRV6nMI43sF"
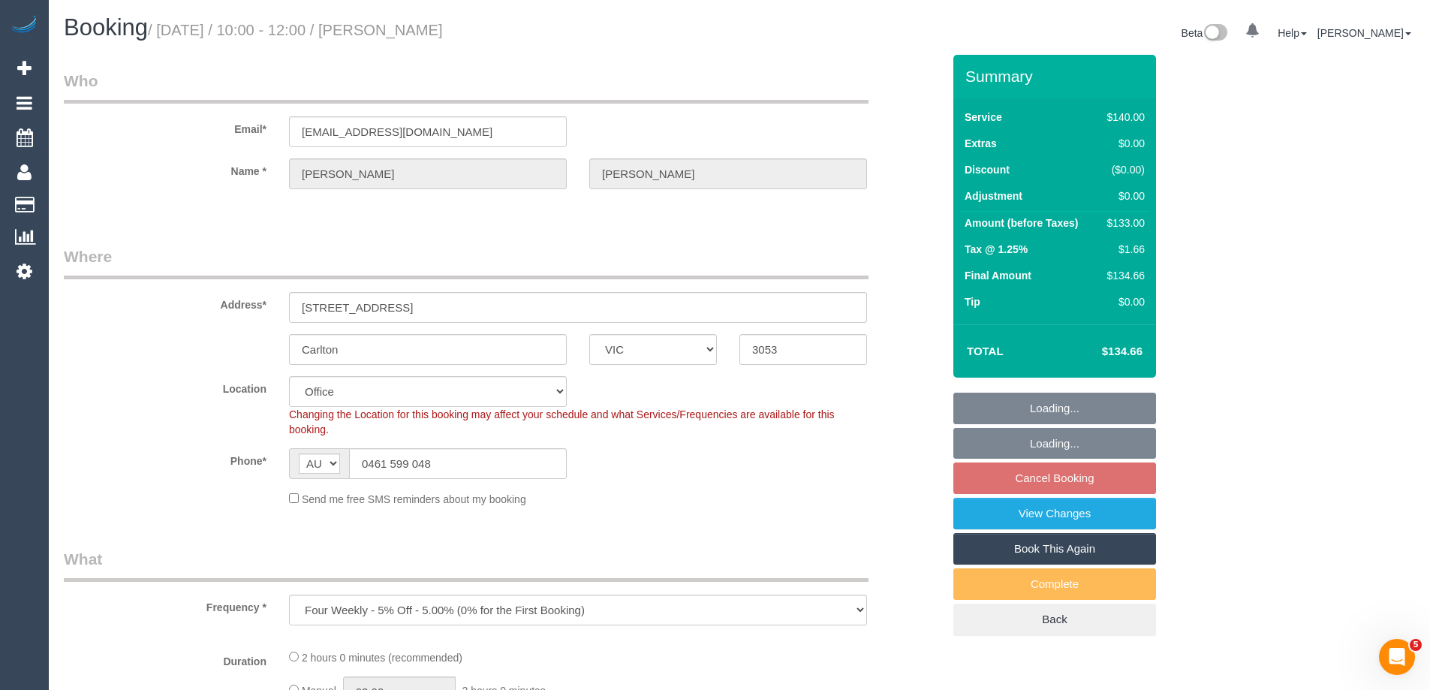
select select "number:28"
select select "number:14"
select select "number:19"
select select "number:24"
select select "number:33"
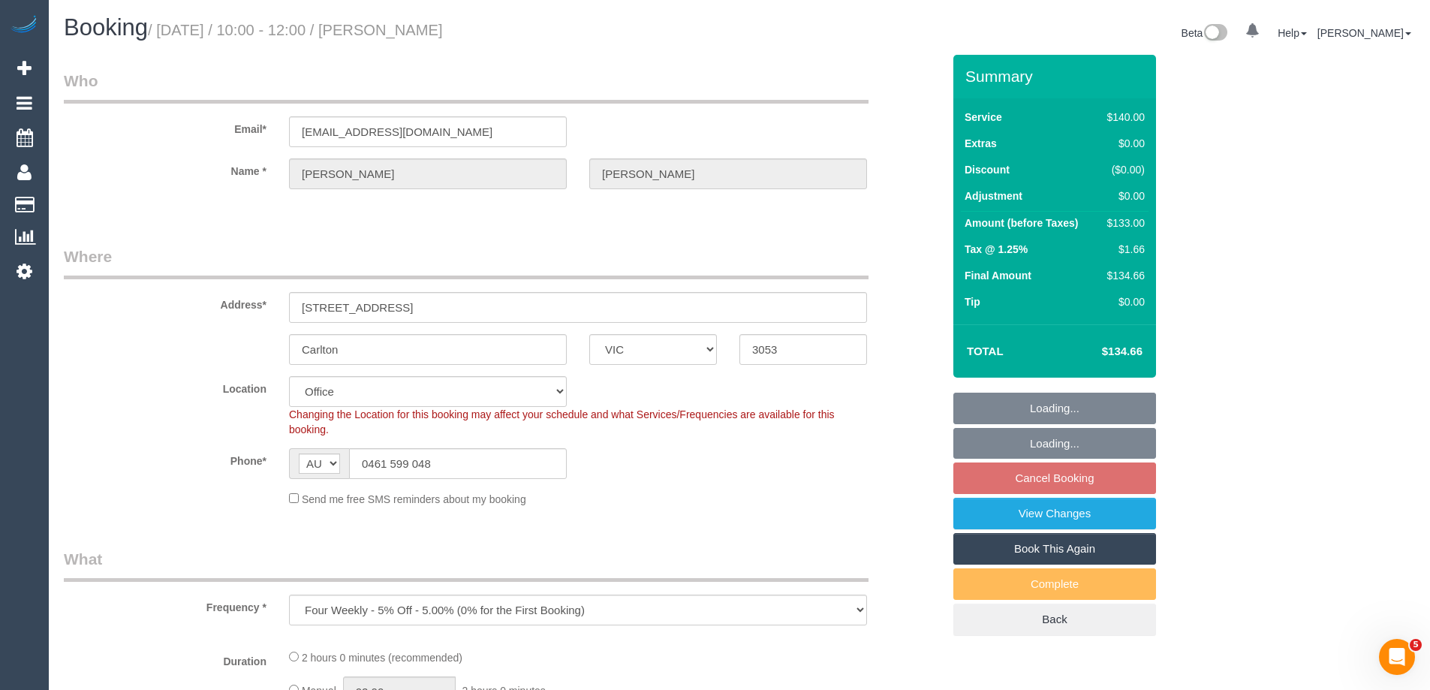
select select "number:13"
click at [326, 393] on select "Office City East (North) East (South) Inner East Inner North (East) Inner North…" at bounding box center [428, 391] width 278 height 31
select select "object:2266"
select select "47"
click at [289, 376] on select "Office City East (North) East (South) Inner East Inner North (East) Inner North…" at bounding box center [428, 391] width 278 height 31
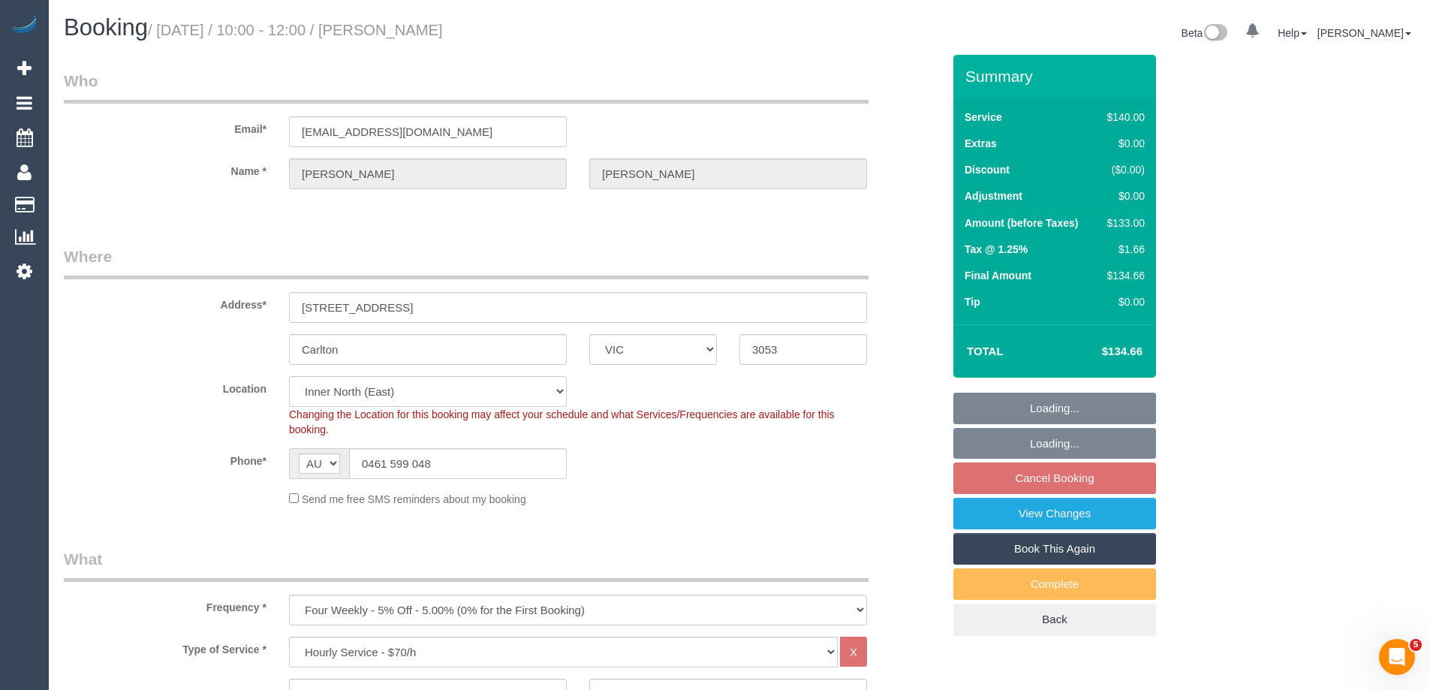
select select "object:2276"
click at [349, 395] on select "Office City East (North) East (South) Inner East Inner North (East) Inner North…" at bounding box center [428, 391] width 278 height 31
click at [357, 386] on select "Office City East (North) East (South) Inner East Inner North (East) Inner North…" at bounding box center [428, 391] width 278 height 31
click at [357, 391] on select "Office City East (North) East (South) Inner East Inner North (East) Inner North…" at bounding box center [428, 391] width 278 height 31
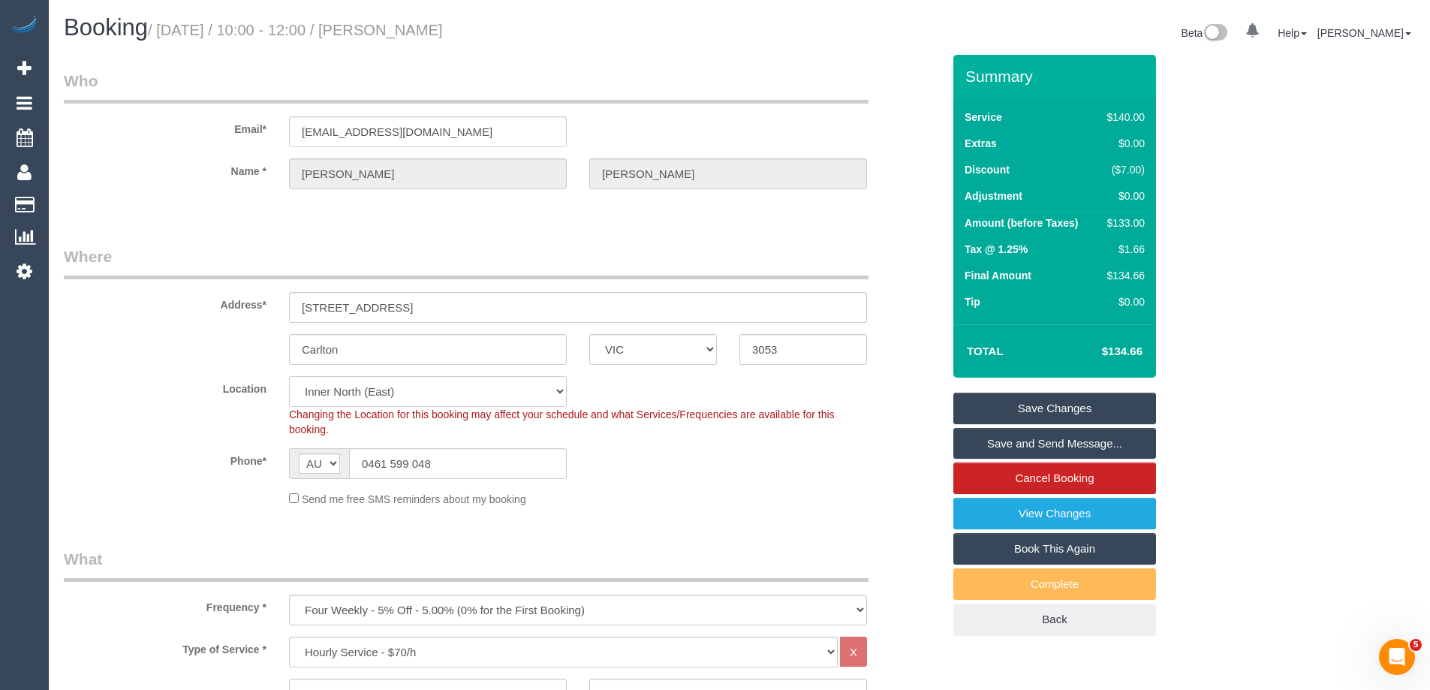
select select "88"
click at [289, 376] on select "Office City East (North) East (South) Inner East Inner North (East) Inner North…" at bounding box center [428, 391] width 278 height 31
select select "object:4453"
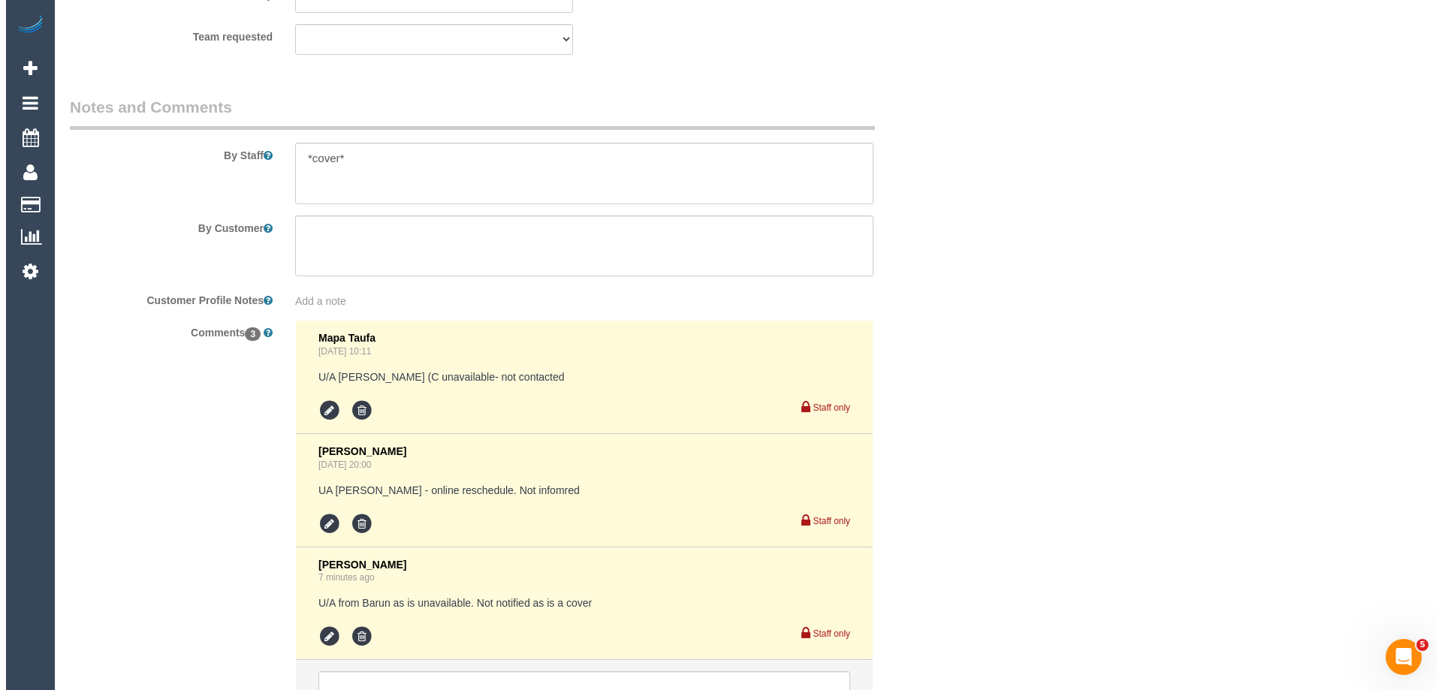
scroll to position [2226, 0]
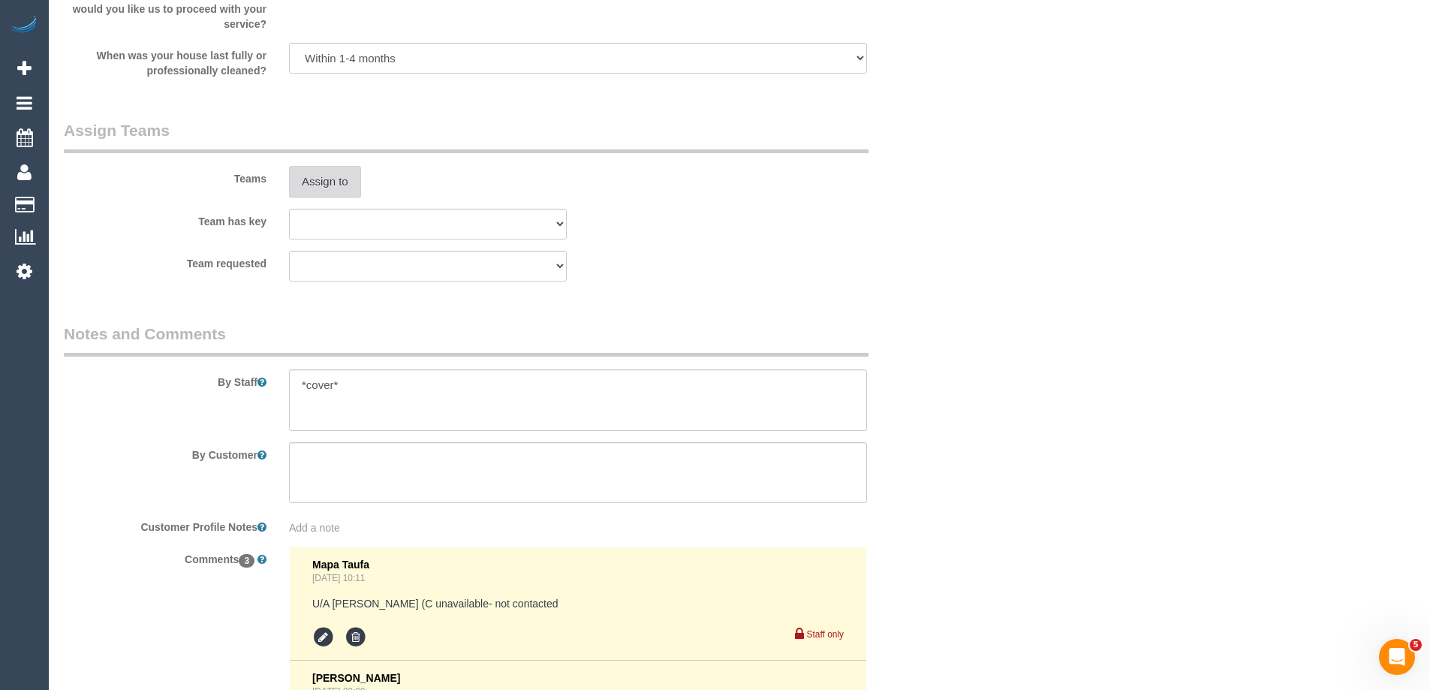
click at [307, 184] on button "Assign to" at bounding box center [325, 182] width 72 height 32
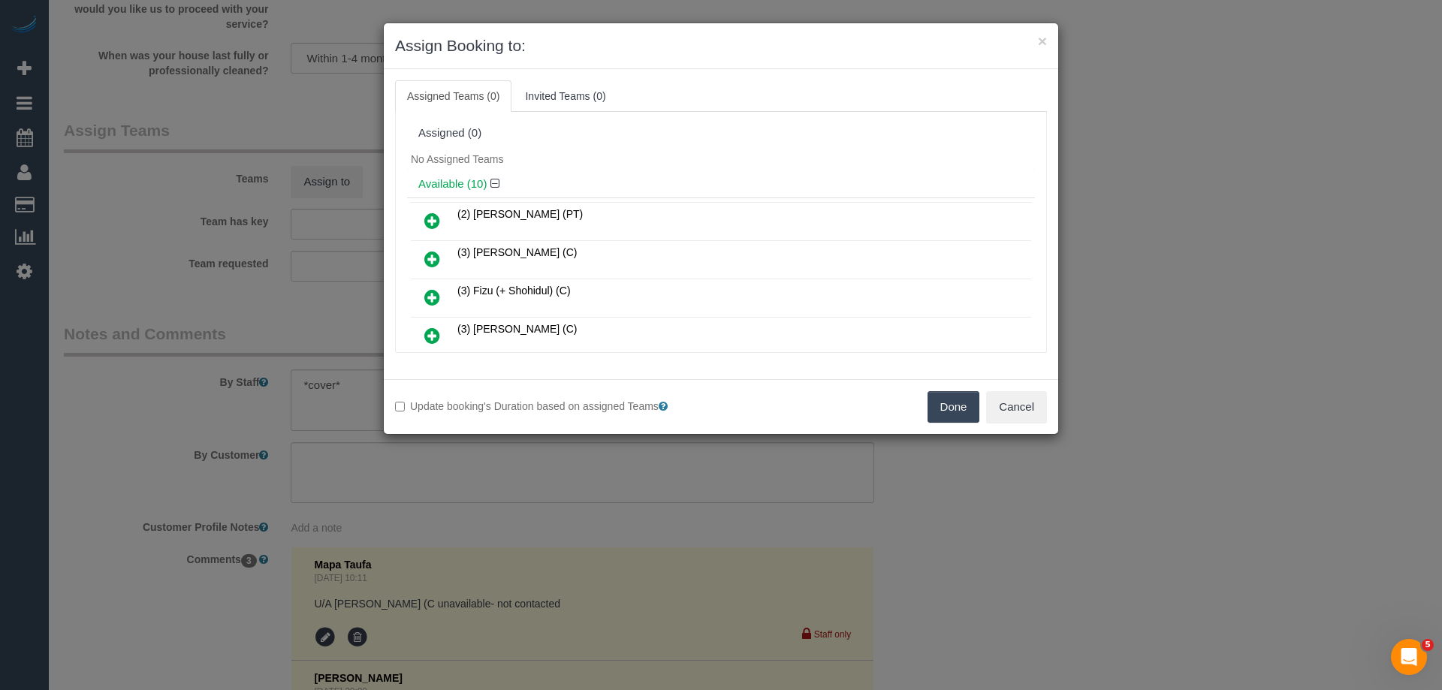
scroll to position [75, 0]
click at [436, 295] on icon at bounding box center [432, 300] width 16 height 18
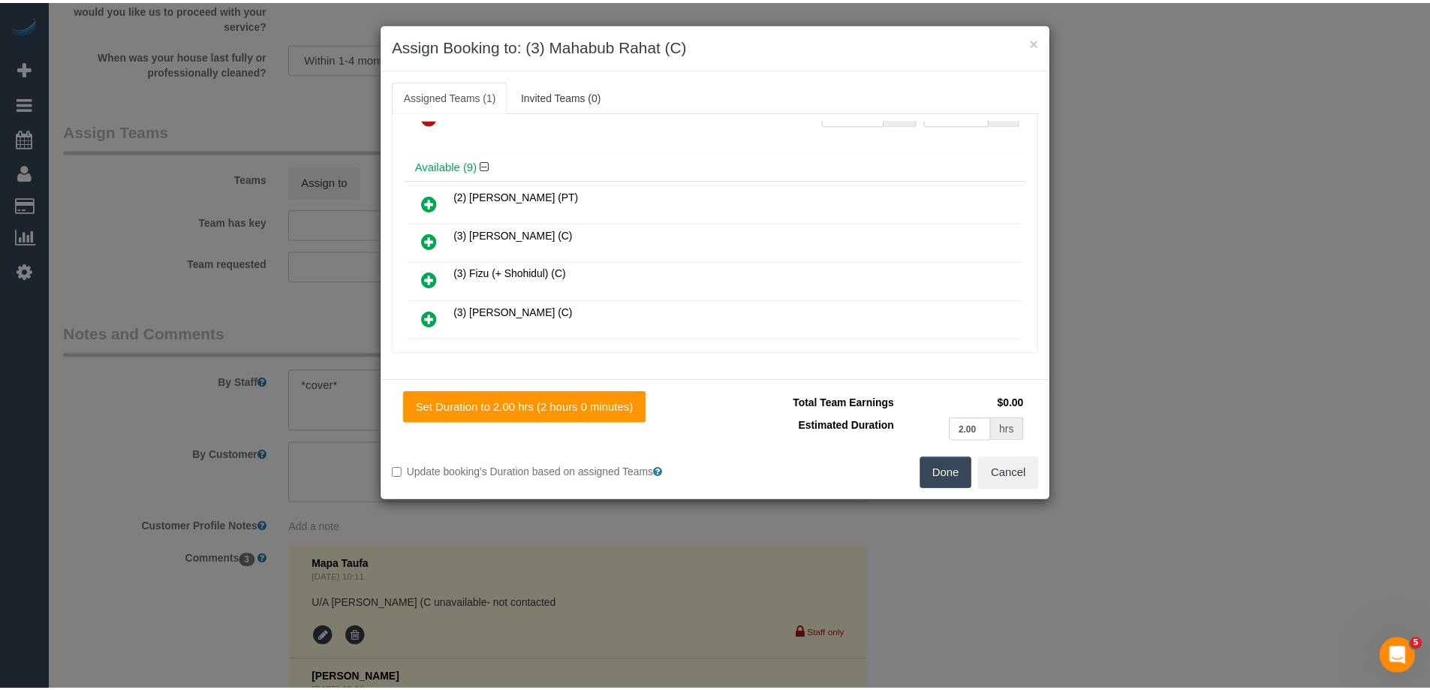
scroll to position [0, 0]
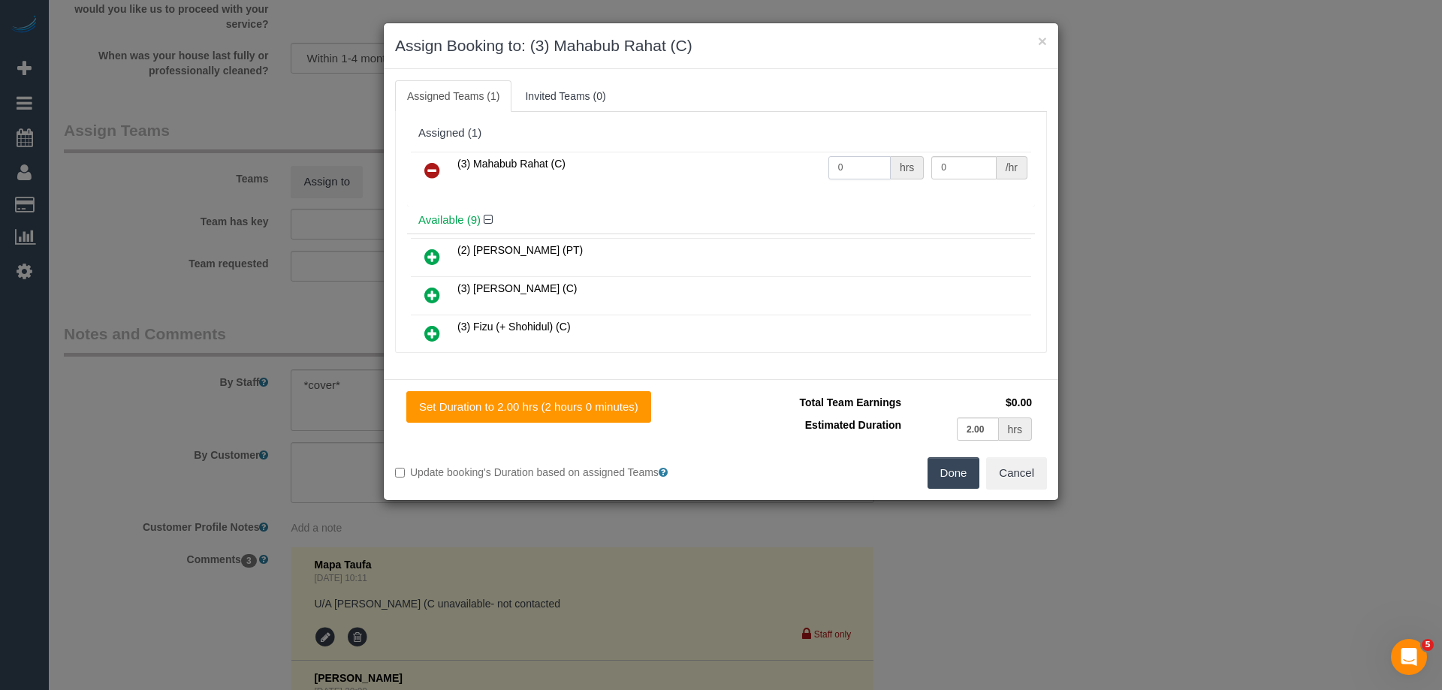
drag, startPoint x: 833, startPoint y: 168, endPoint x: 787, endPoint y: 160, distance: 47.3
click at [787, 160] on tr "(3) Mahabub Rahat (C) 0 hrs 0 /hr" at bounding box center [721, 171] width 620 height 38
type input "2"
drag, startPoint x: 957, startPoint y: 165, endPoint x: 778, endPoint y: 165, distance: 179.5
click at [806, 165] on tr "(3) Mahabub Rahat (C) 2 hrs 0 /hr" at bounding box center [721, 171] width 620 height 38
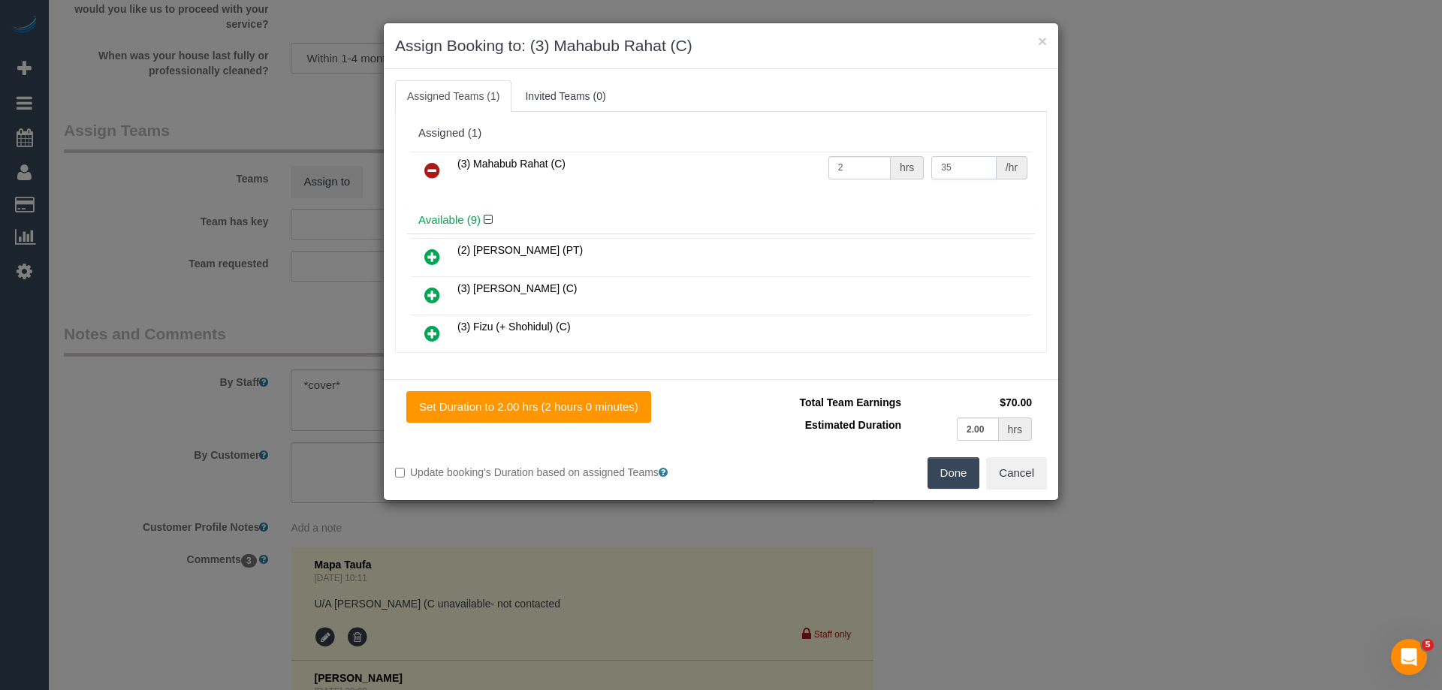
type input "35"
click at [952, 479] on button "Done" at bounding box center [953, 473] width 53 height 32
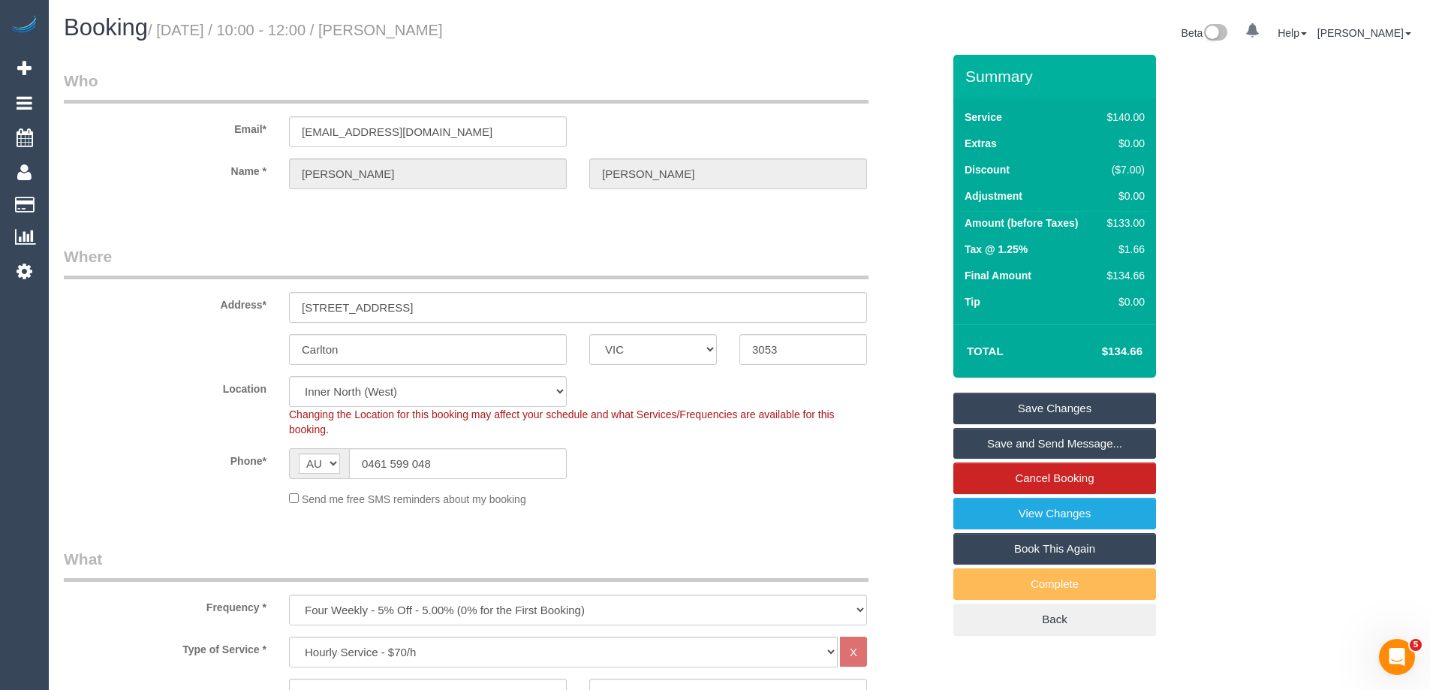
drag, startPoint x: 489, startPoint y: 29, endPoint x: 398, endPoint y: 23, distance: 91.0
click at [398, 23] on h1 "Booking / October 04, 2025 / 10:00 - 12:00 / Nick Lindsey" at bounding box center [396, 28] width 665 height 26
copy small "Nick Lindsey"
click at [1041, 413] on link "Save Changes" at bounding box center [1055, 409] width 203 height 32
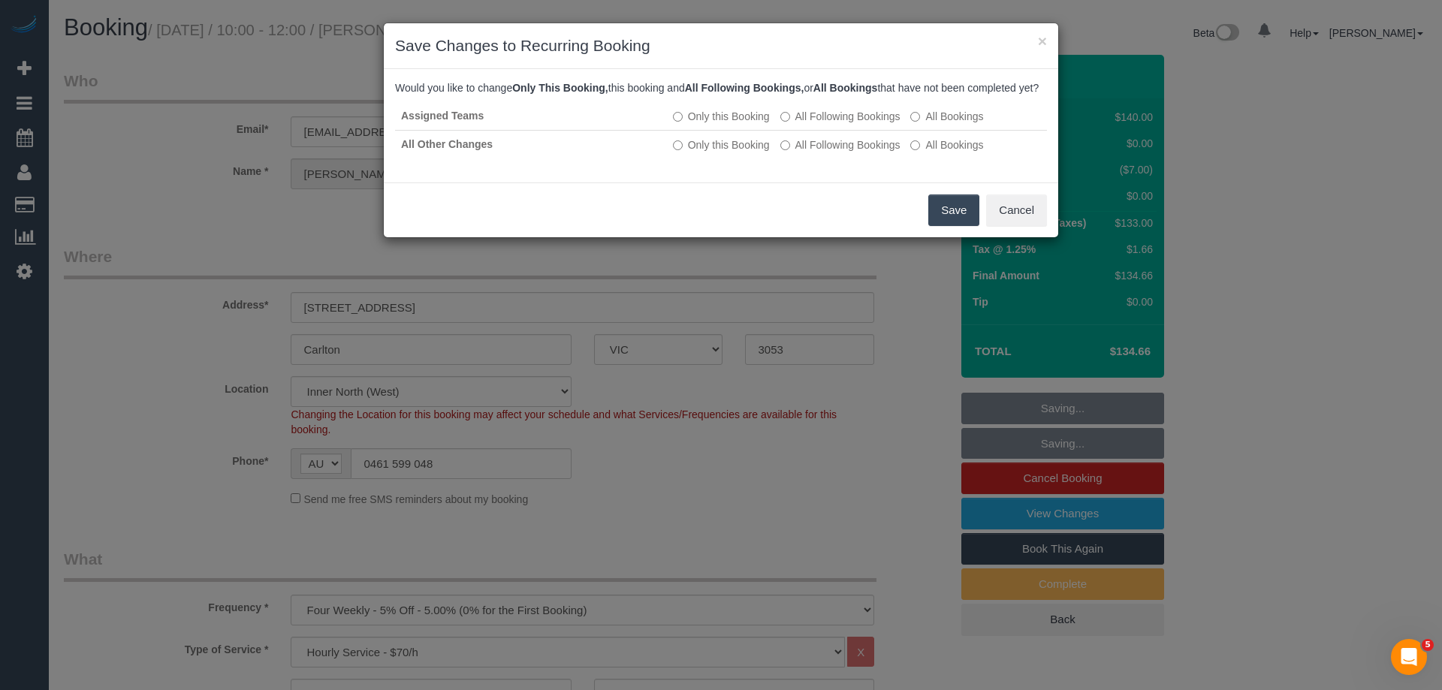
click at [944, 226] on button "Save" at bounding box center [953, 210] width 51 height 32
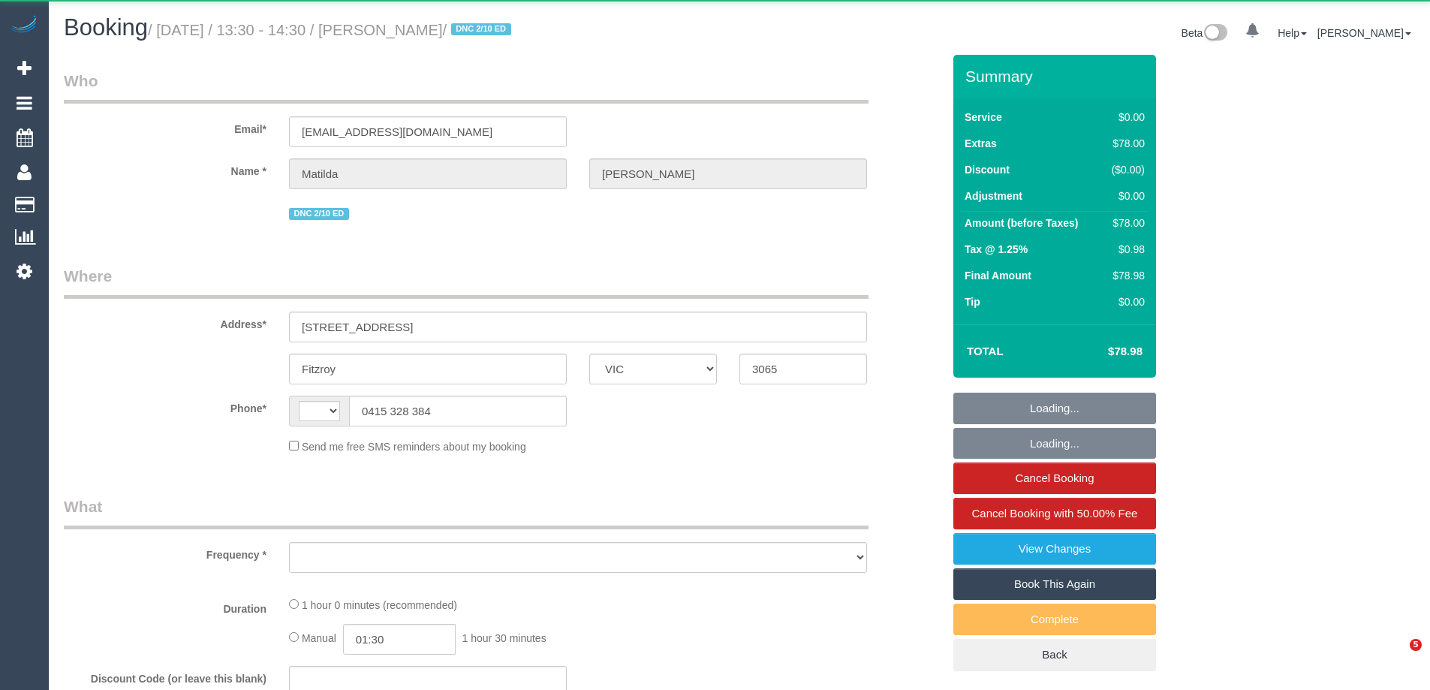
select select "VIC"
select select "string:AU"
select select "object:592"
select select "string:stripe-pm_1S4zzc2GScqysDRVoPiMXZ99"
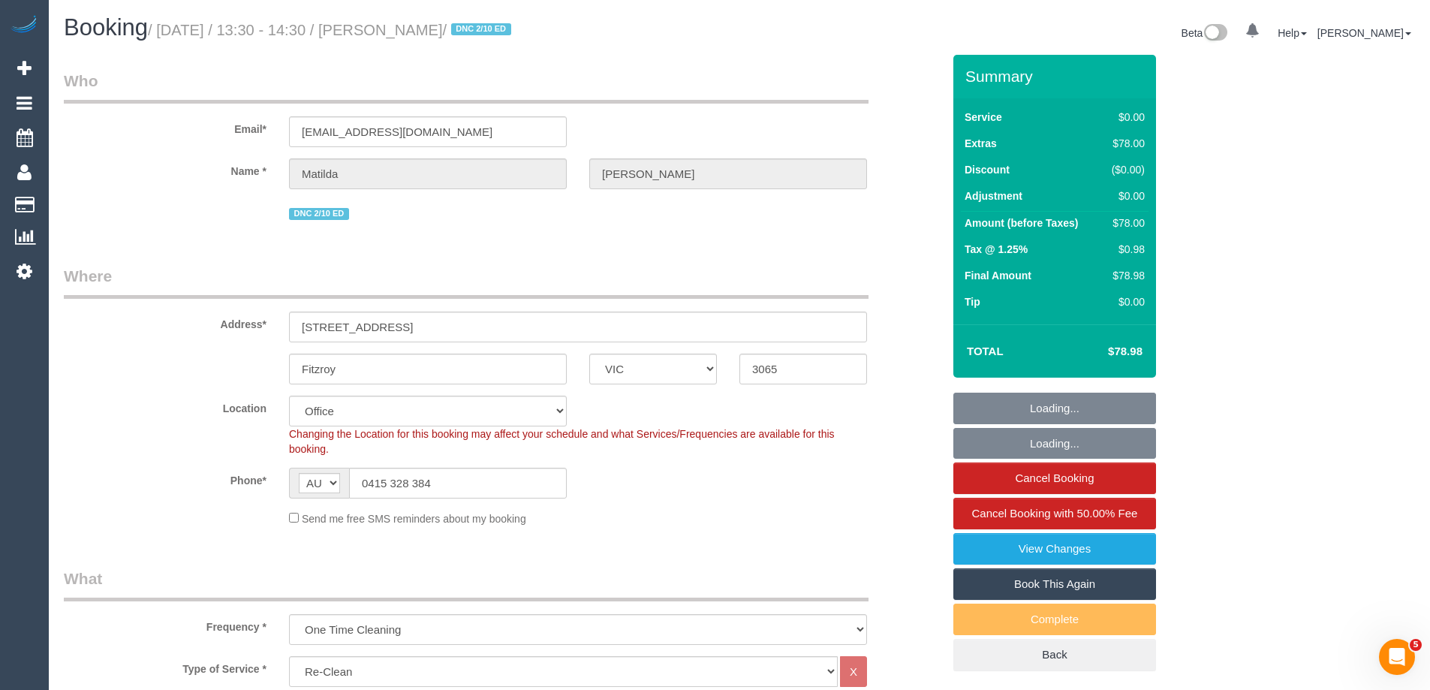
select select "object:656"
select select "number:29"
select select "number:14"
select select "number:19"
select select "number:24"
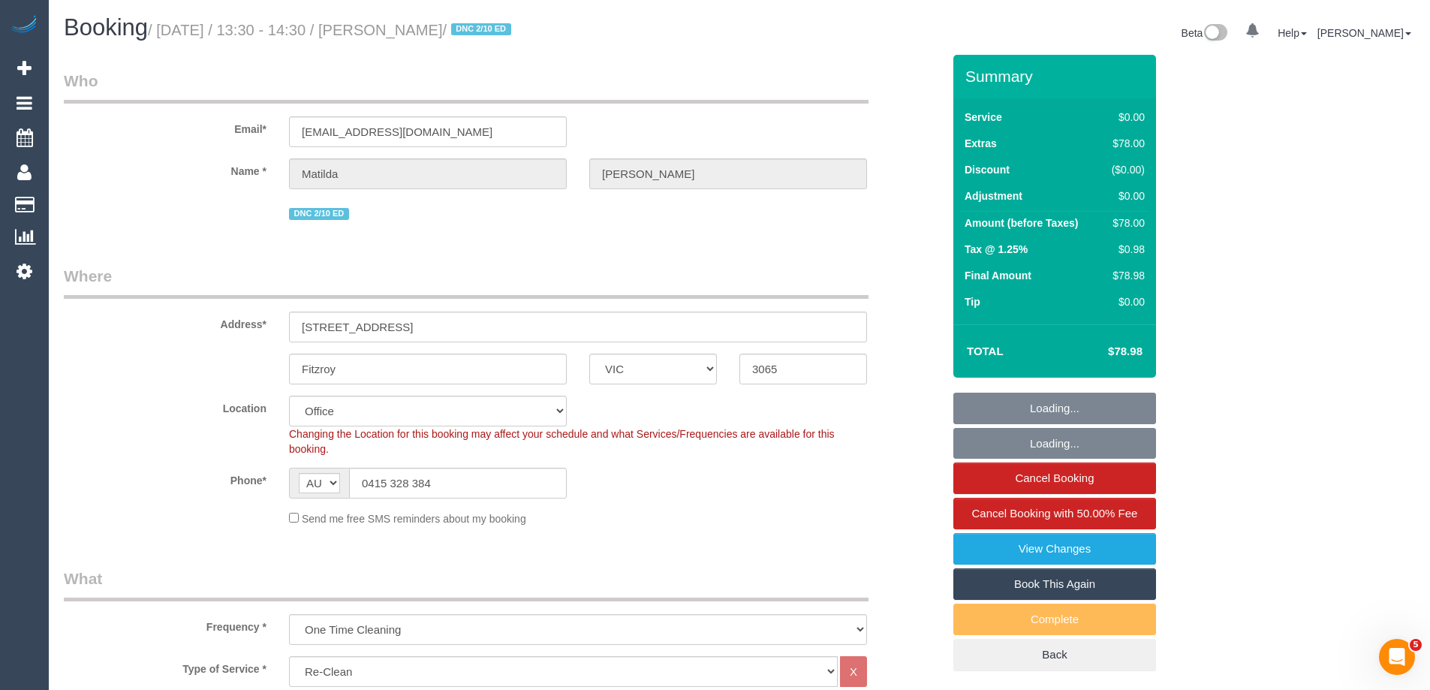
select select "number:26"
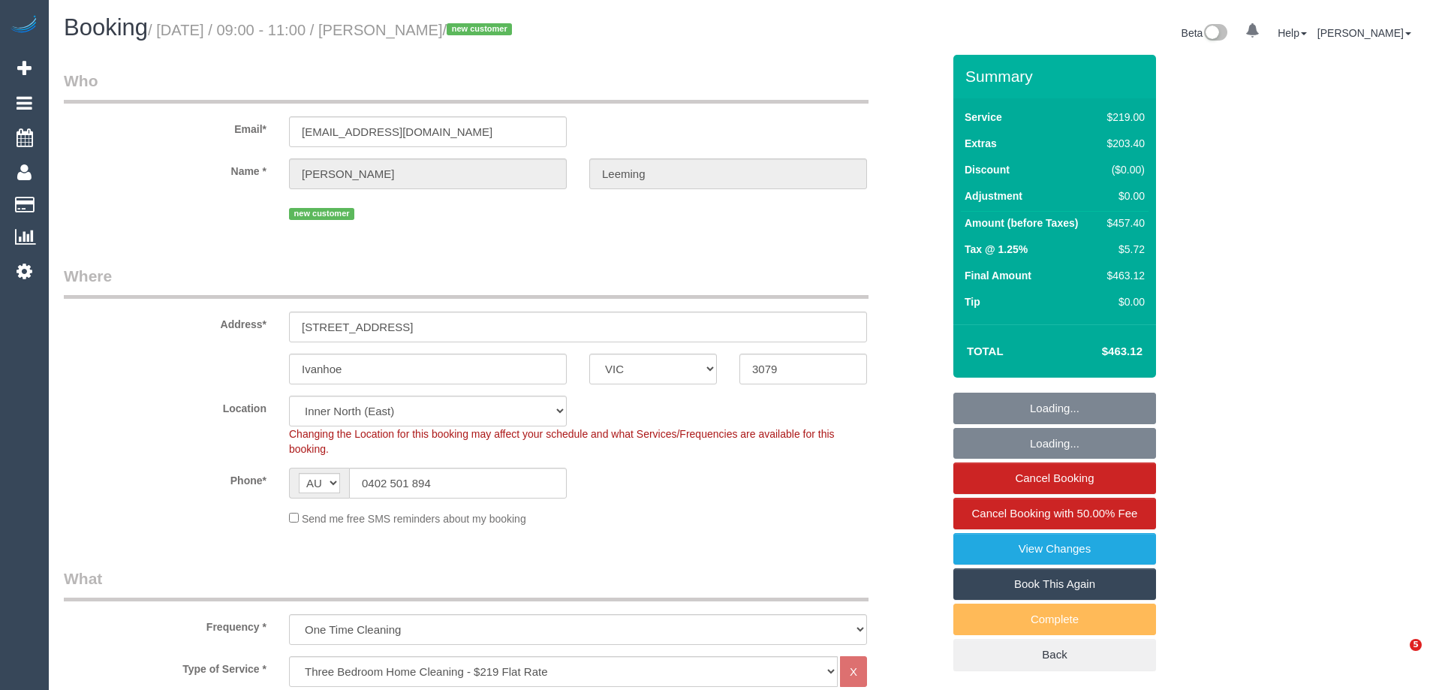
select select "VIC"
select select "number:28"
select select "number:17"
select select "number:19"
select select "number:22"
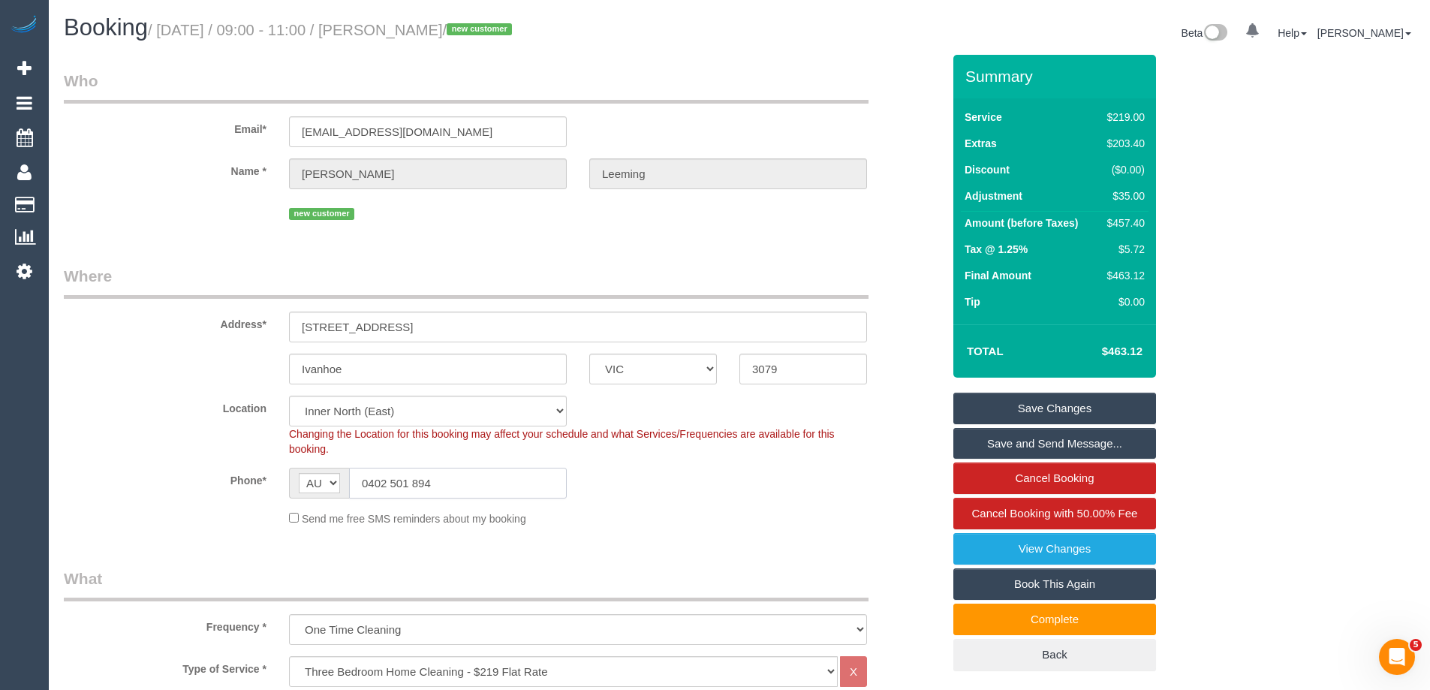
drag, startPoint x: 448, startPoint y: 489, endPoint x: 170, endPoint y: 466, distance: 278.0
click at [161, 479] on div "Phone* AF AL DZ AD AO AI AQ AG AR AM AW AU AT AZ BS BH BD BB BY BE BZ BJ BM BT …" at bounding box center [503, 483] width 901 height 31
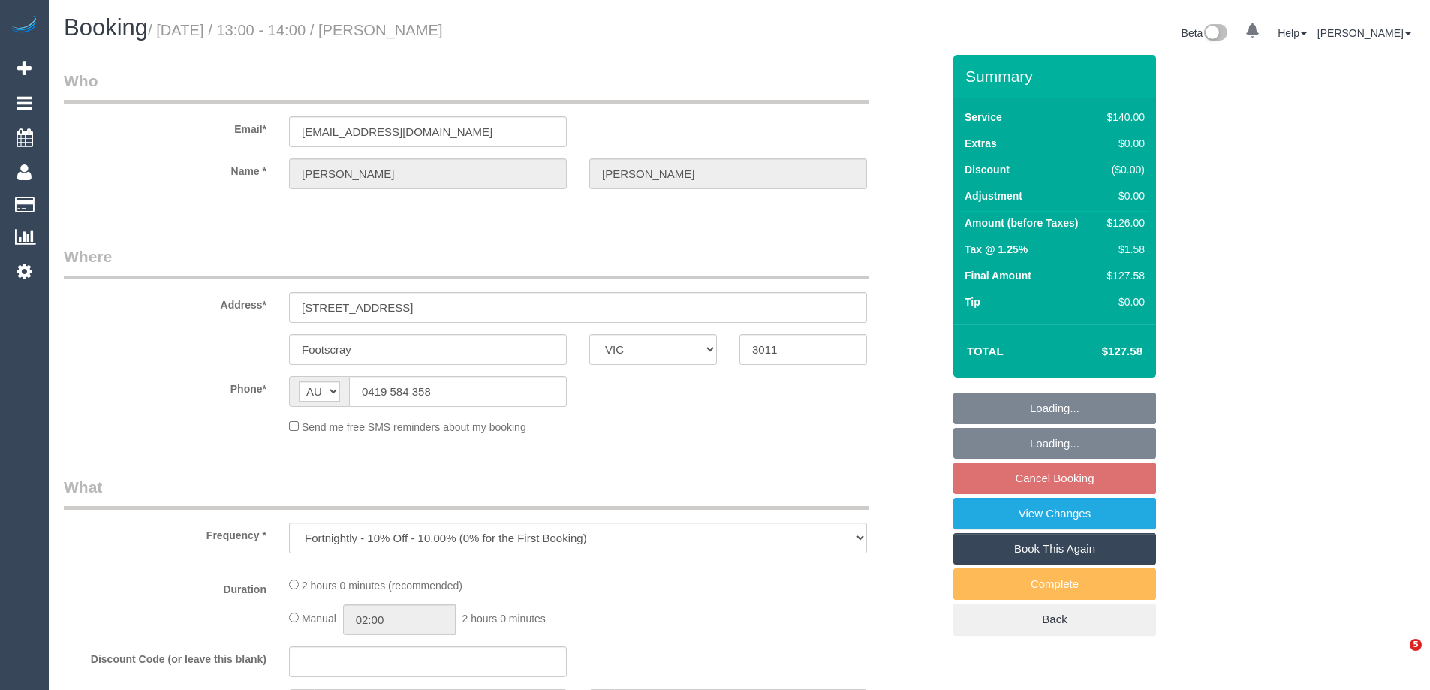
select select "VIC"
select select "string:stripe-pm_1PR9Ew2GScqysDRVt2IAFGly"
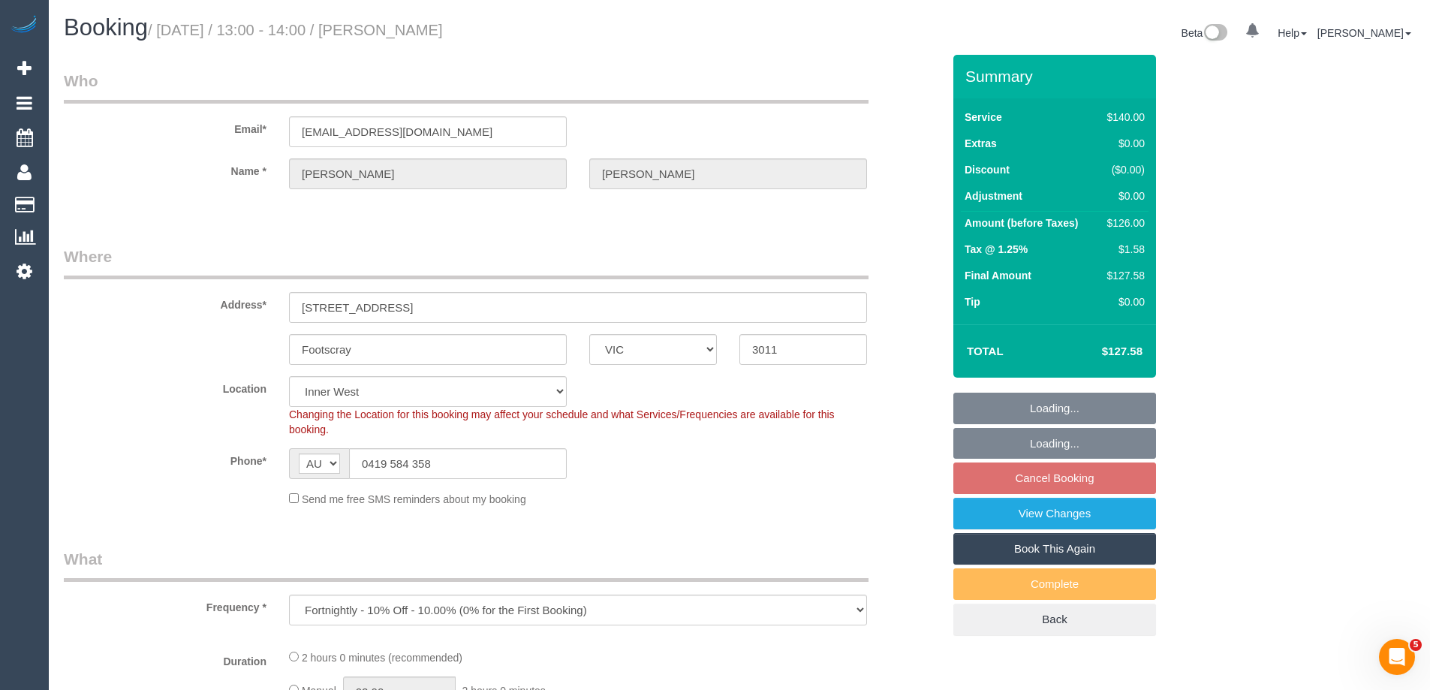
select select "object:705"
select select "number:28"
select select "number:14"
select select "number:18"
select select "number:24"
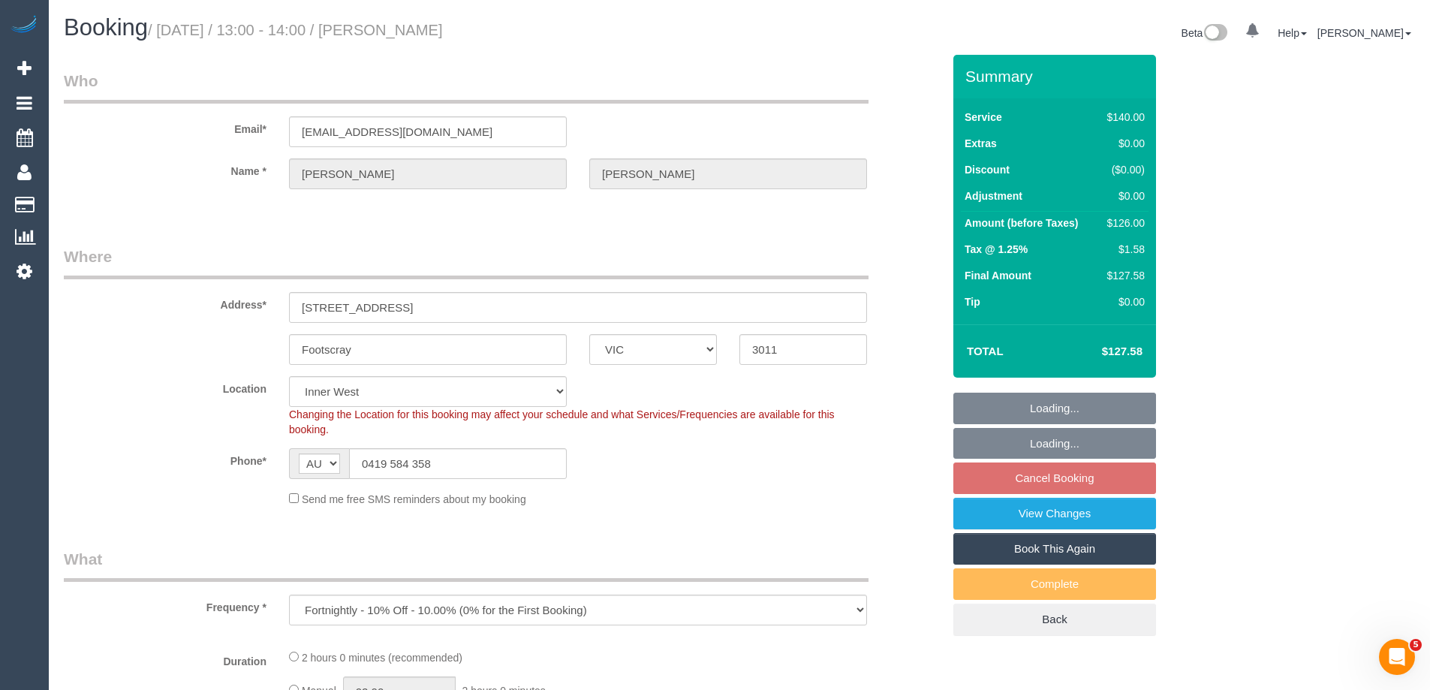
select select "number:34"
select select "number:11"
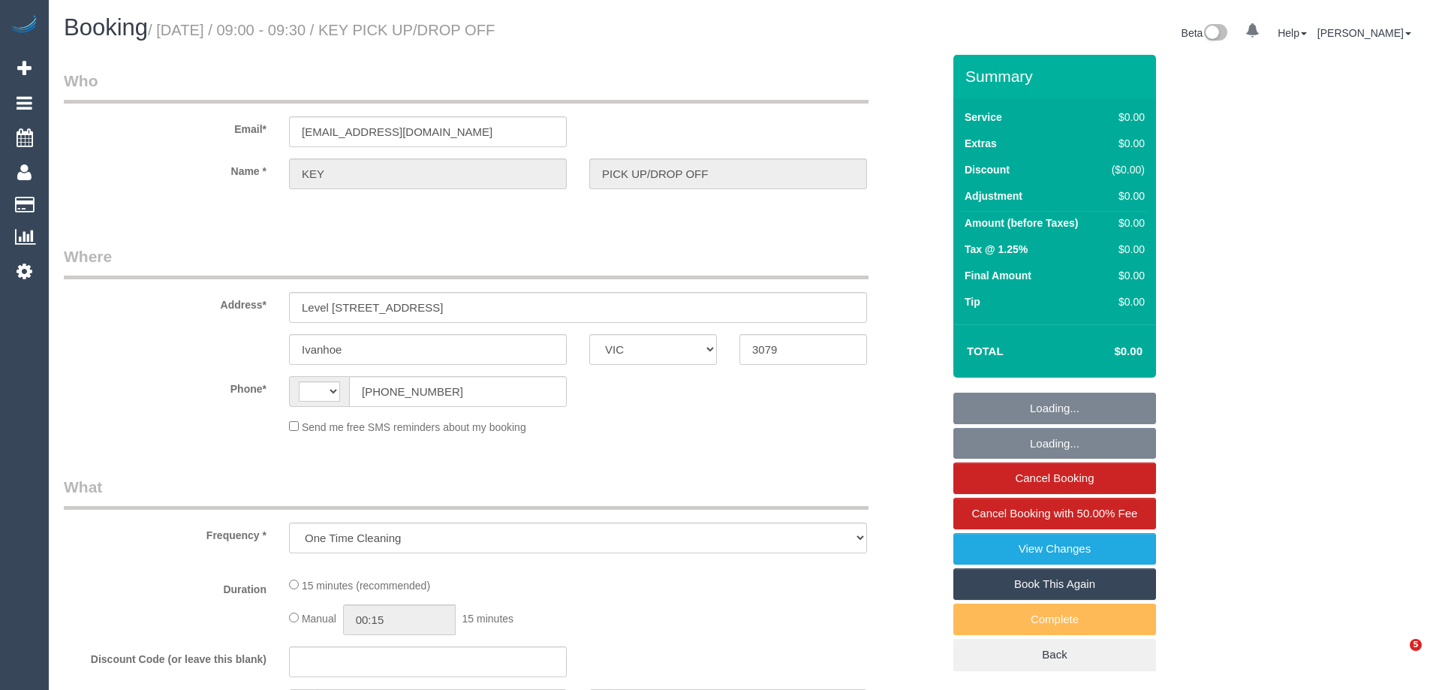
select select "VIC"
select select "number:28"
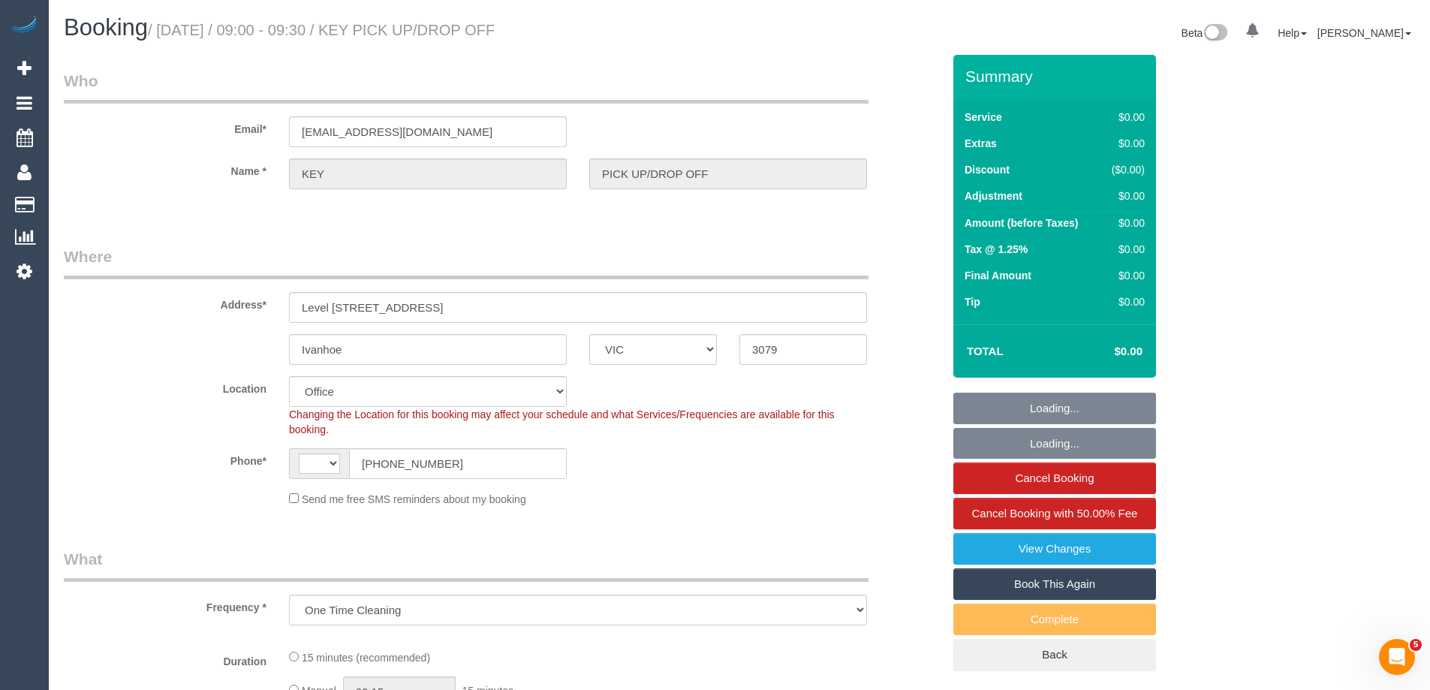
select select "object:669"
select select "string:AU"
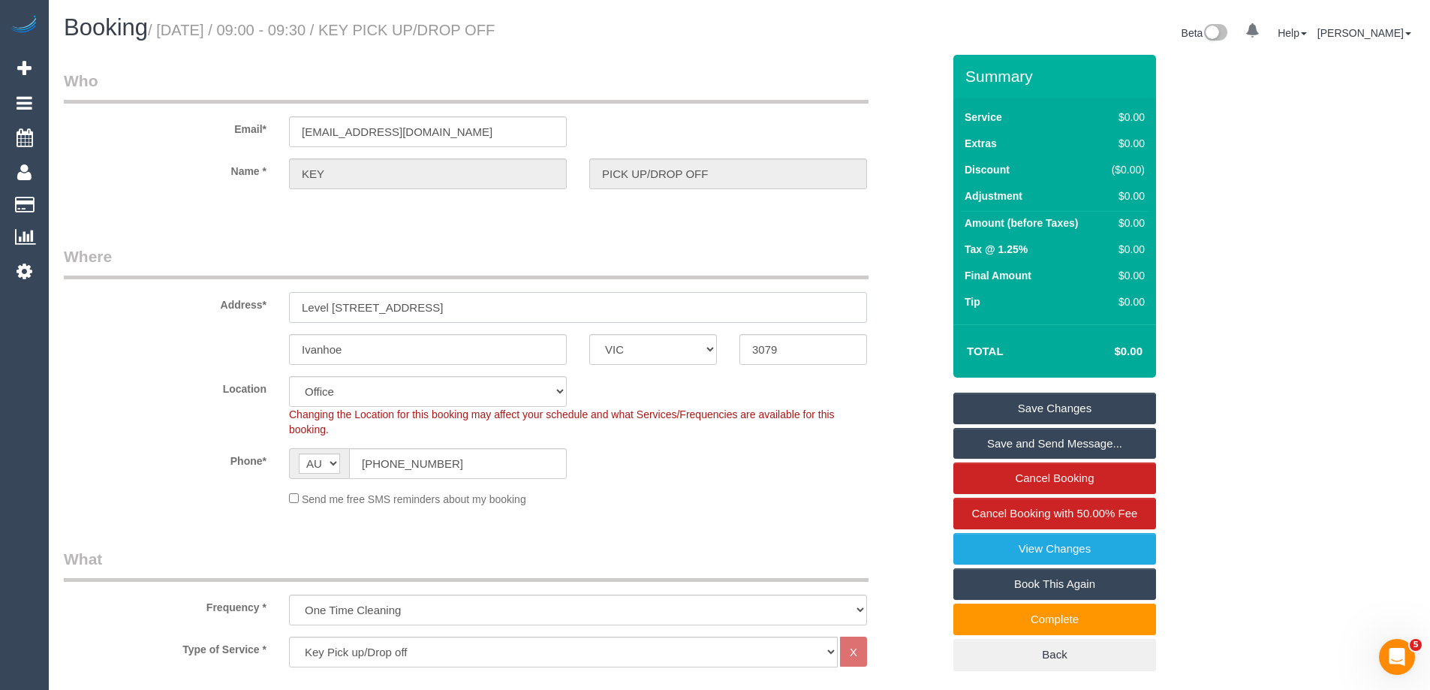
drag, startPoint x: 502, startPoint y: 303, endPoint x: 191, endPoint y: 304, distance: 310.9
click at [191, 304] on div "Address* [STREET_ADDRESS]" at bounding box center [503, 284] width 901 height 77
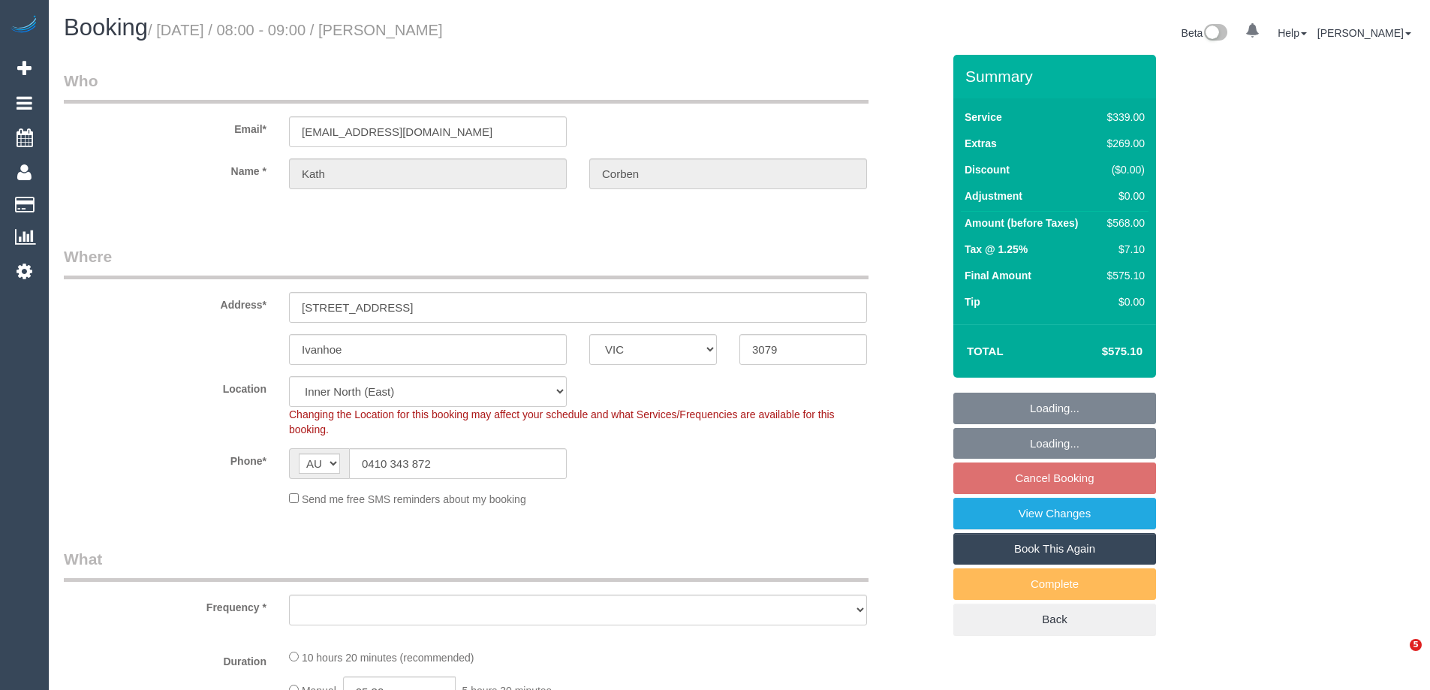
select select "VIC"
select select "string:stripe-pm_1S8JFC2GScqysDRVUQutItZh"
select select "number:30"
select select "number:14"
select select "number:19"
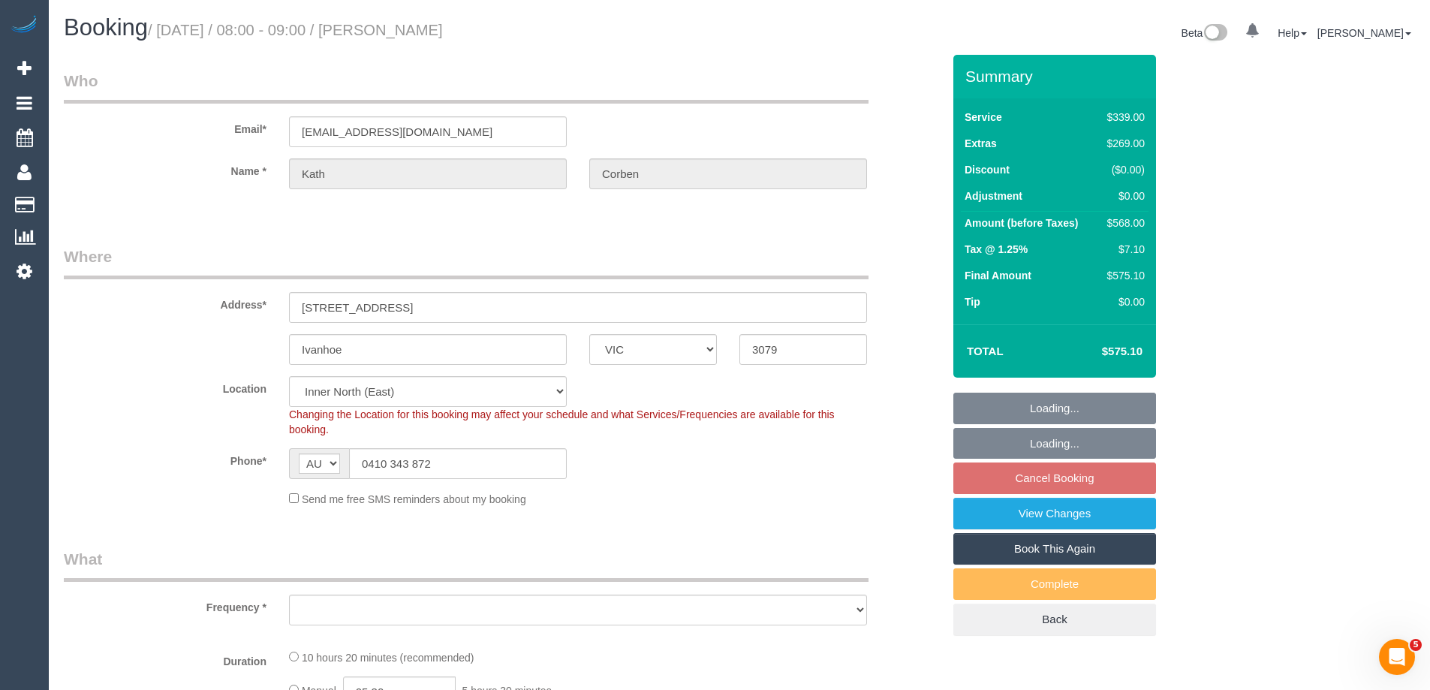
select select "number:23"
select select "number:26"
select select "object:1721"
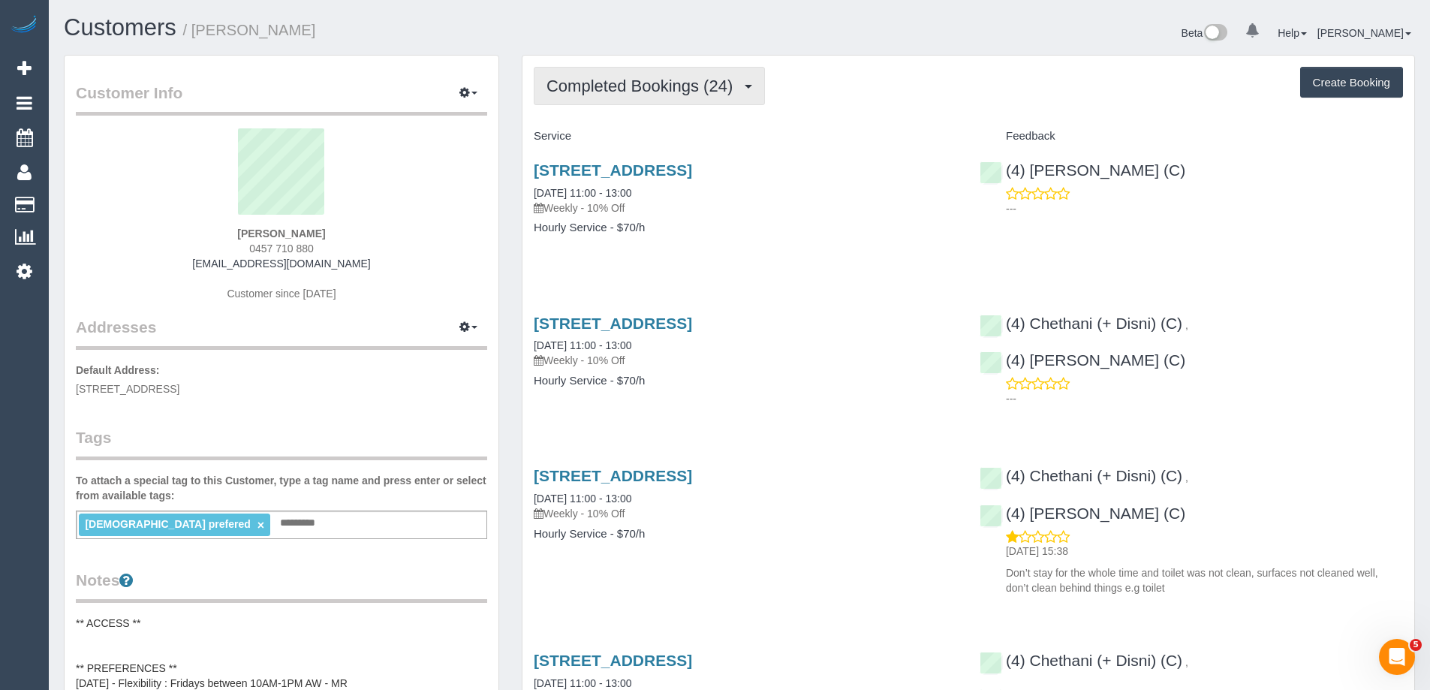
click at [617, 86] on span "Completed Bookings (24)" at bounding box center [644, 86] width 194 height 19
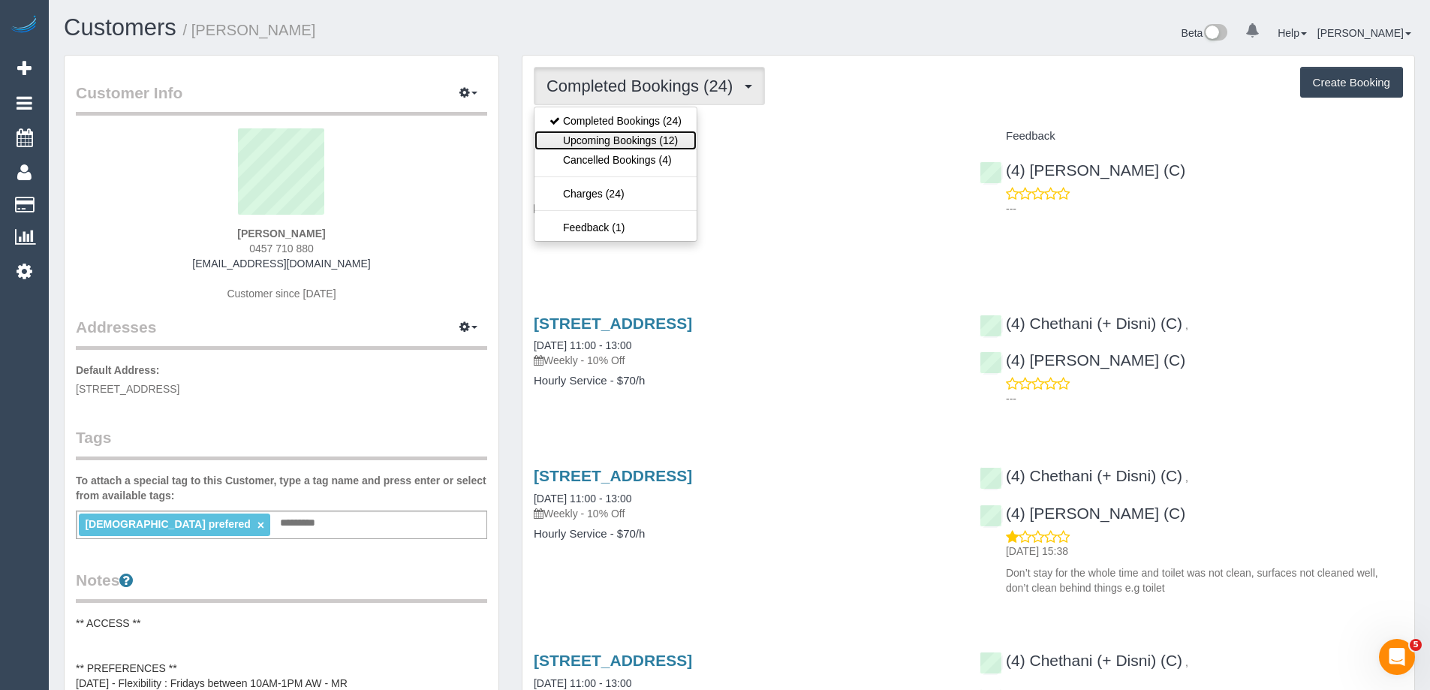
click at [644, 134] on link "Upcoming Bookings (12)" at bounding box center [616, 141] width 162 height 20
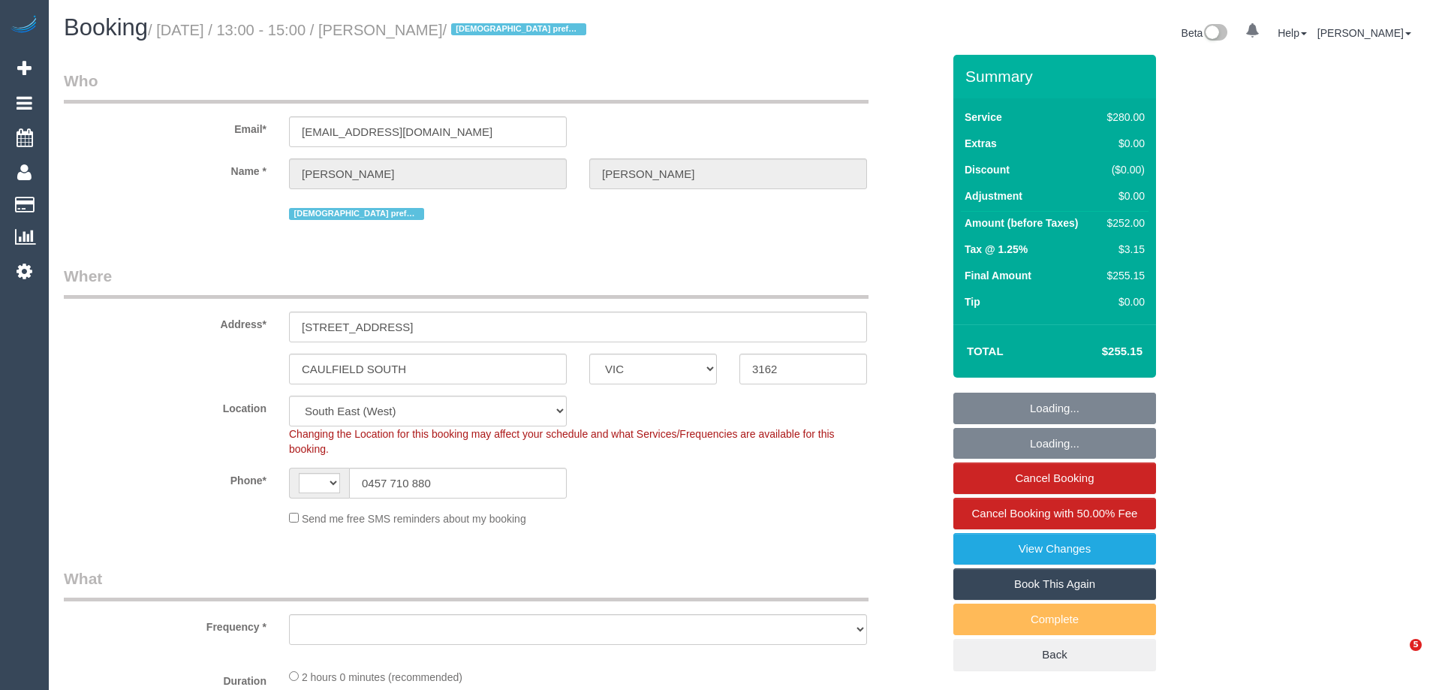
select select "VIC"
select select "number:27"
select select "number:14"
select select "number:19"
select select "number:24"
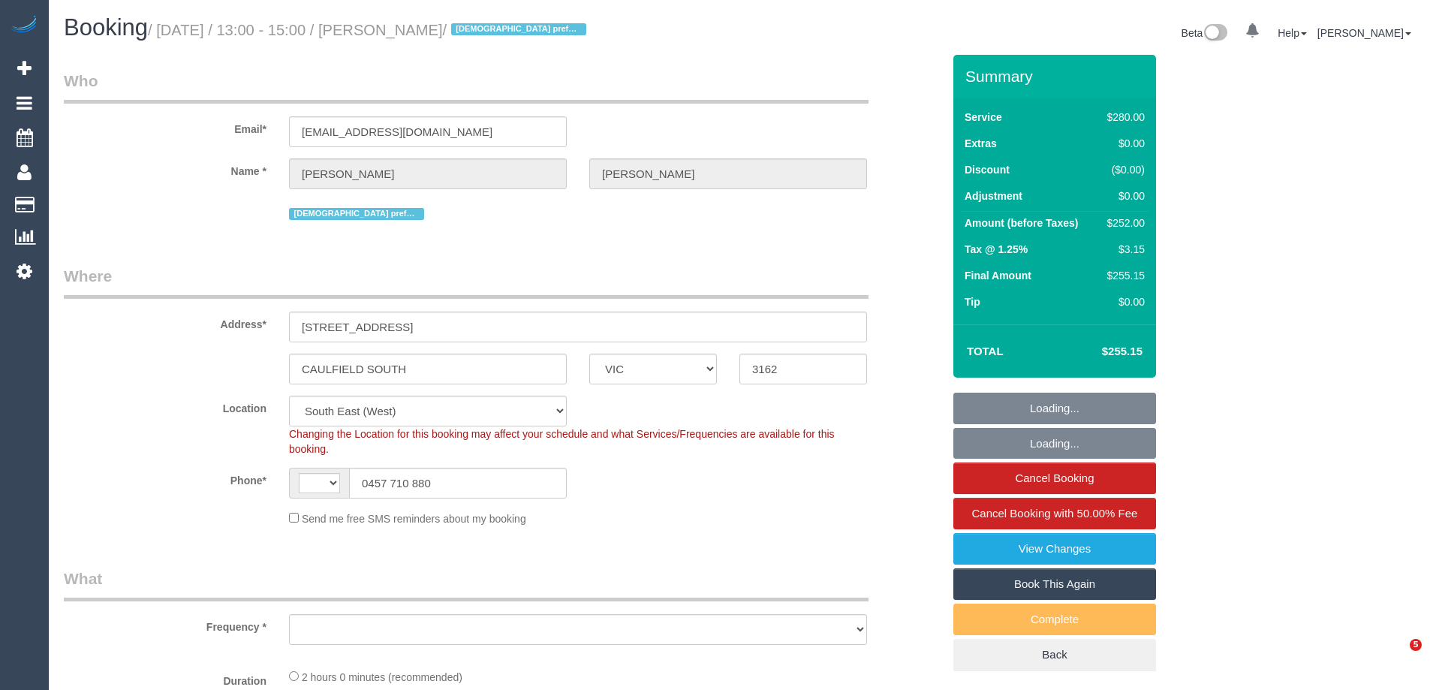
select select "number:35"
select select "number:12"
select select "string:AU"
select select "object:908"
select select "2"
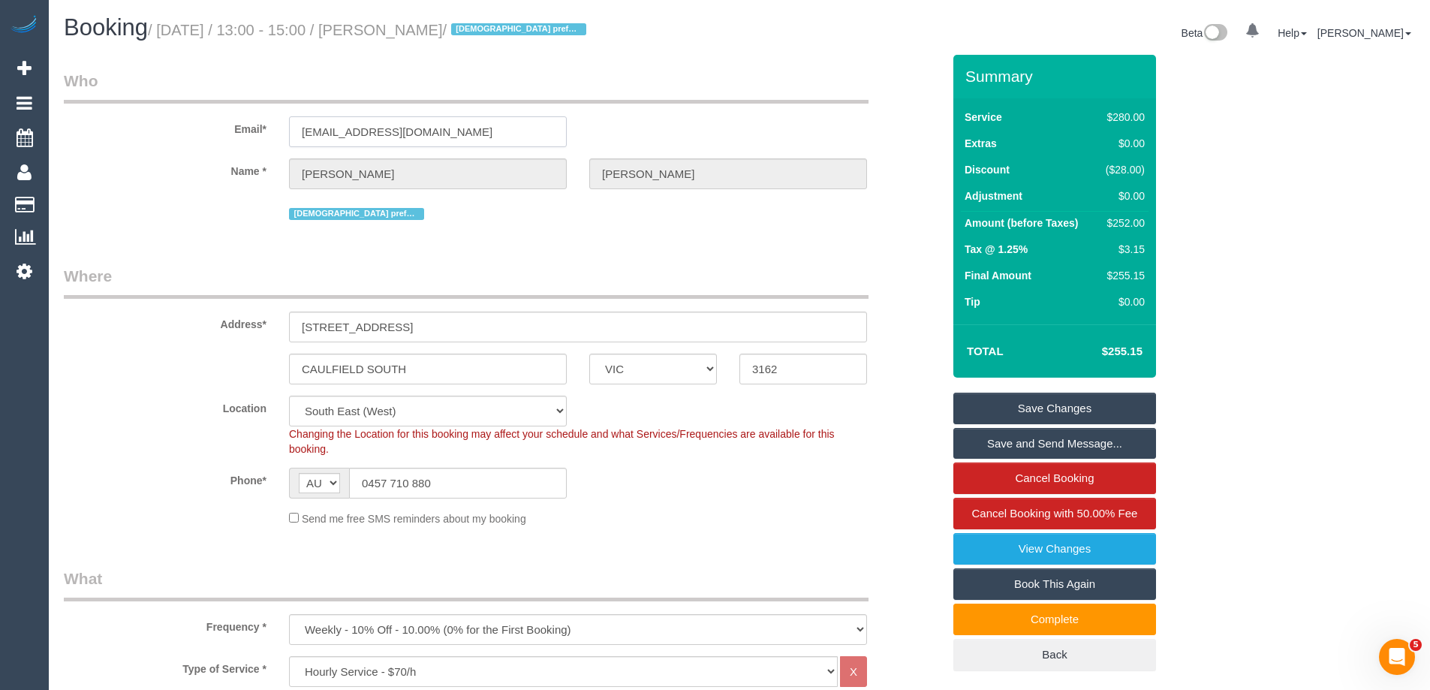
drag, startPoint x: 469, startPoint y: 130, endPoint x: 151, endPoint y: 115, distance: 318.7
click at [156, 116] on div "Email* [EMAIL_ADDRESS][DOMAIN_NAME]" at bounding box center [503, 108] width 901 height 77
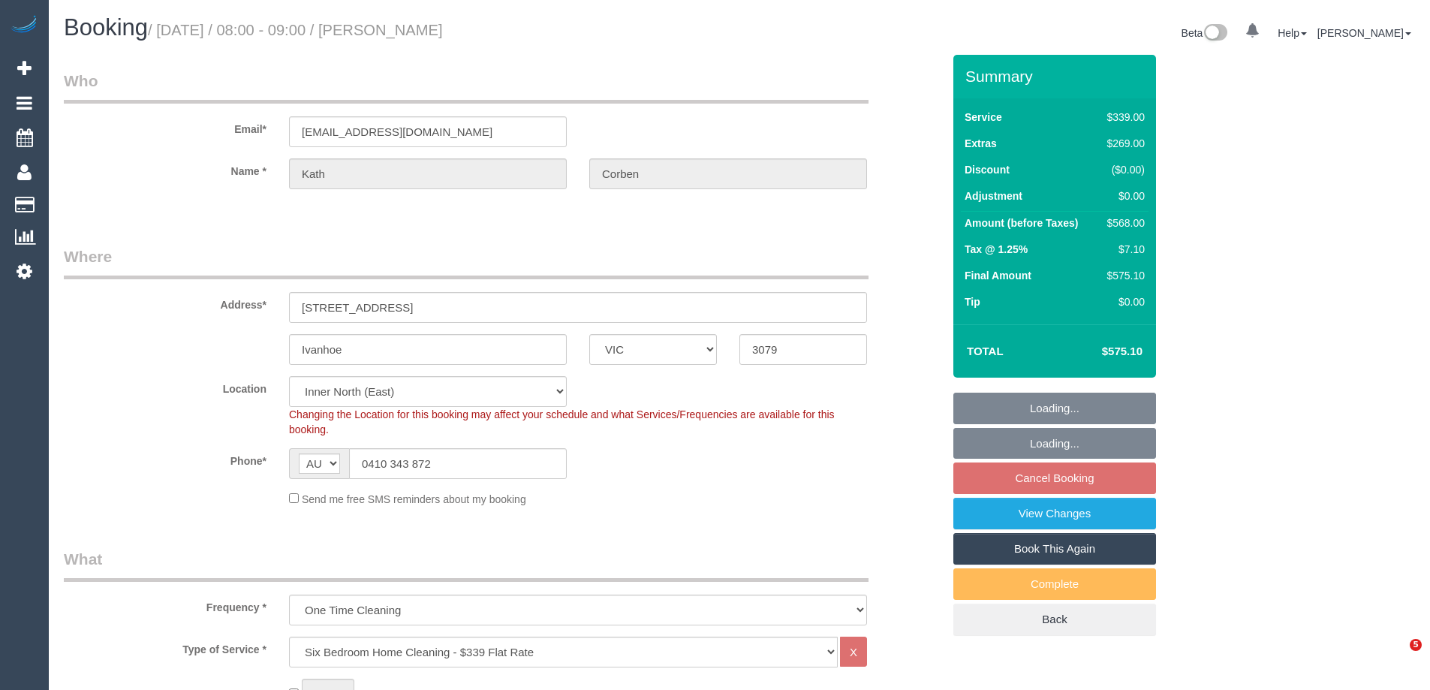
select select "VIC"
select select "object:877"
select select "string:stripe-pm_1S8JFC2GScqysDRVUQutItZh"
select select "number:30"
select select "number:14"
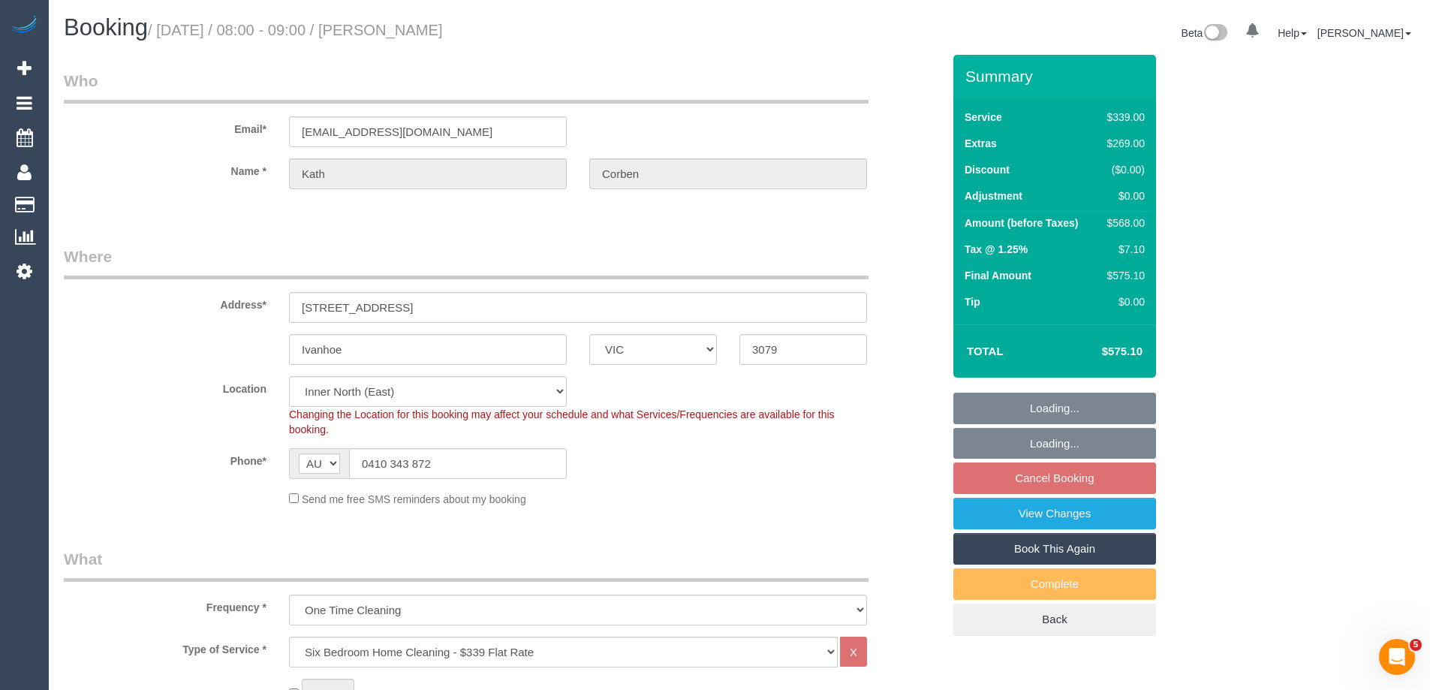
select select "number:19"
select select "number:23"
select select "number:26"
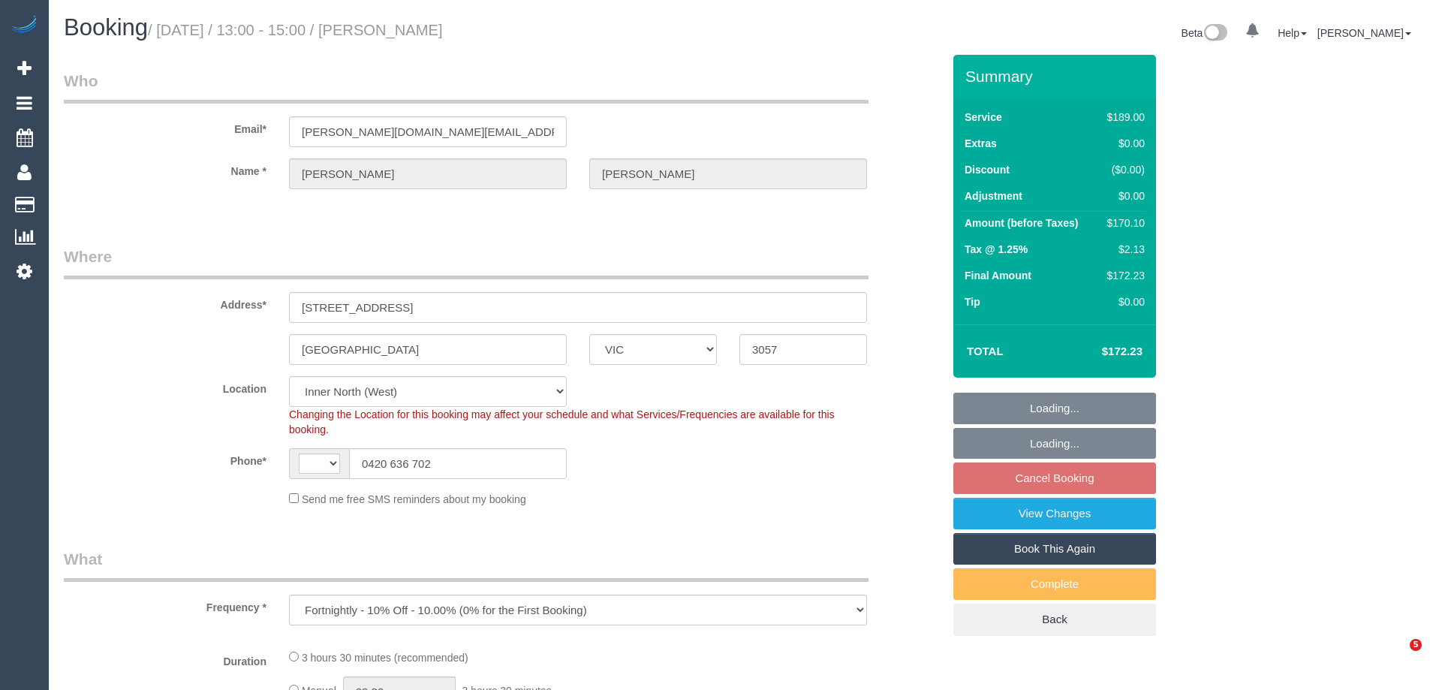
select select "VIC"
select select "string:AU"
select select "string:stripe-pm_1Ljd4p2GScqysDRVO7uyB0E7"
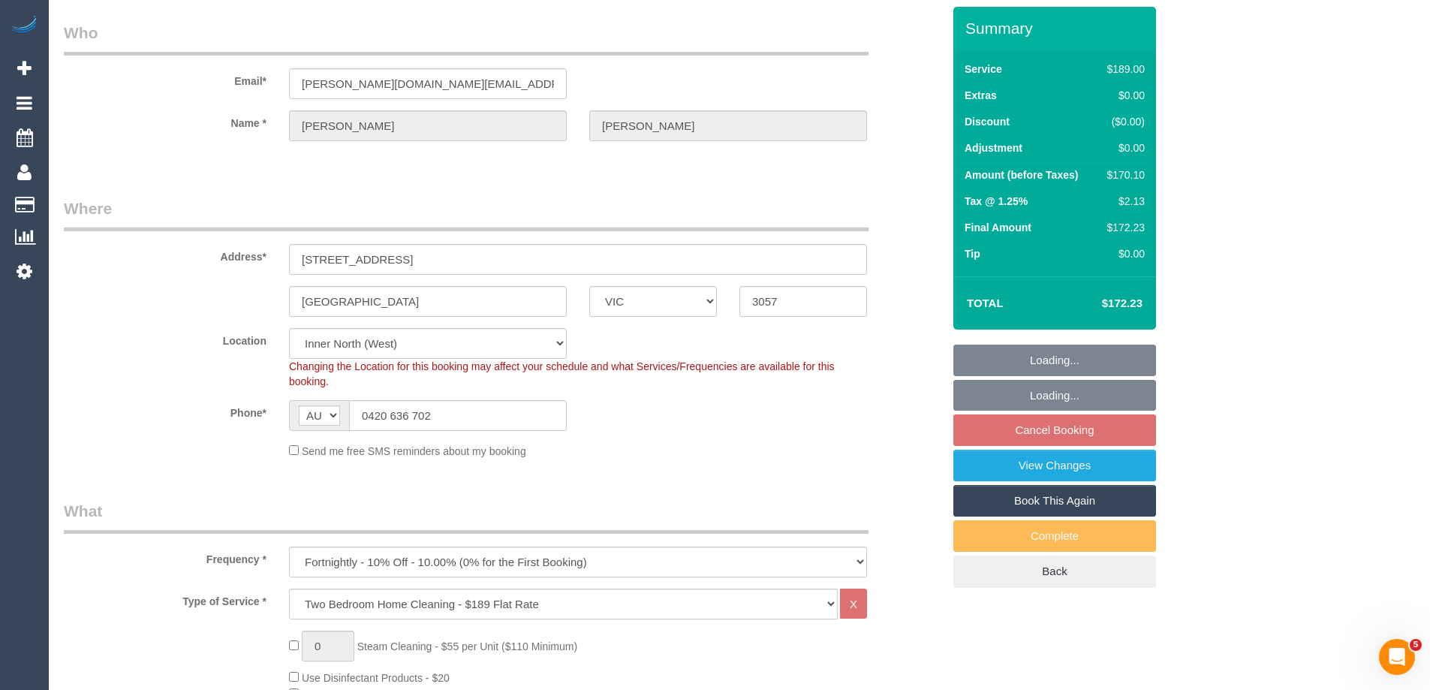
select select "object:706"
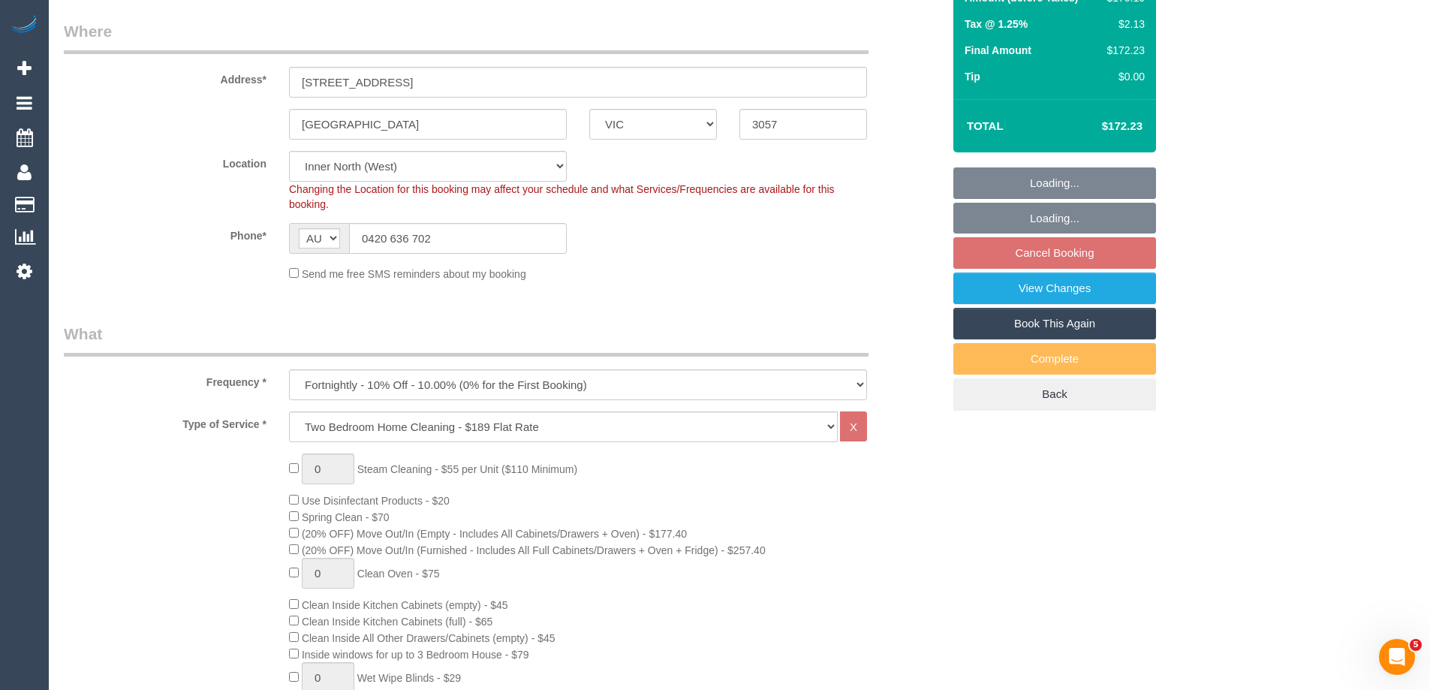
select select "number:28"
select select "number:16"
select select "number:19"
select select "number:23"
select select "number:35"
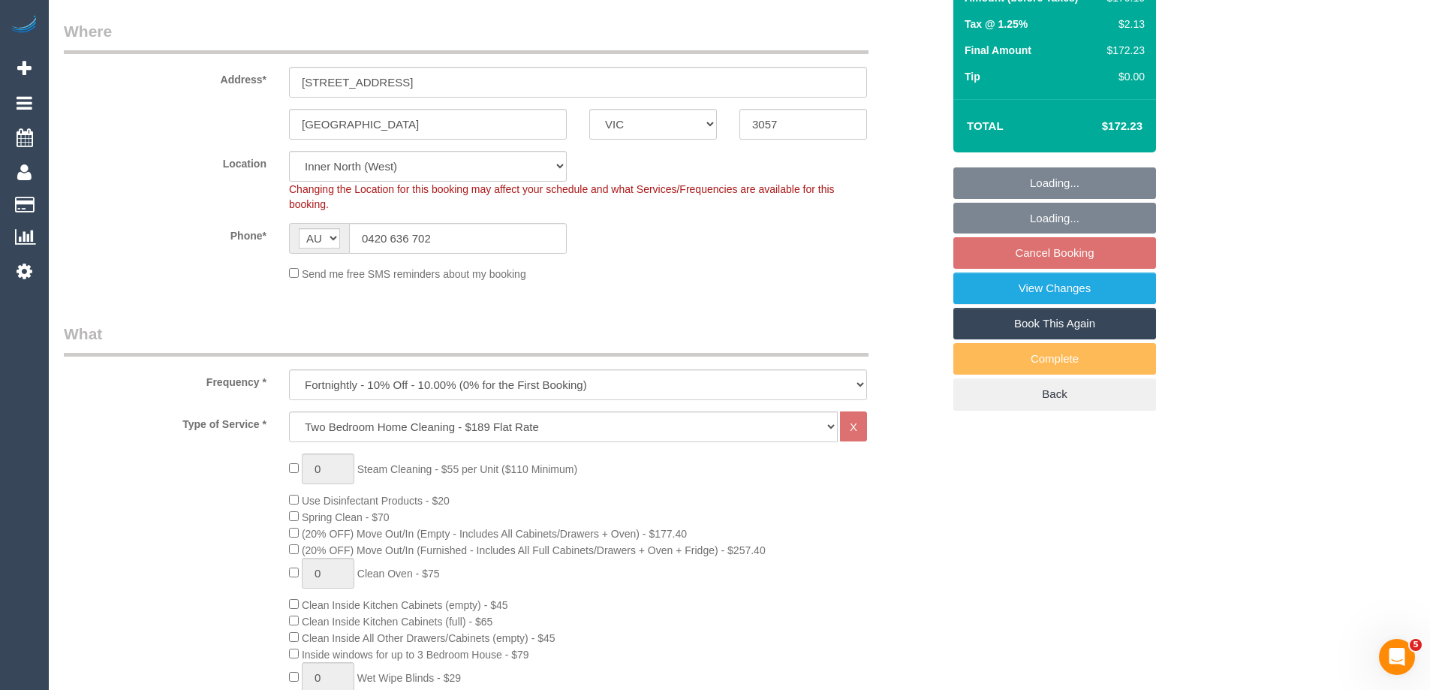
select select "number:26"
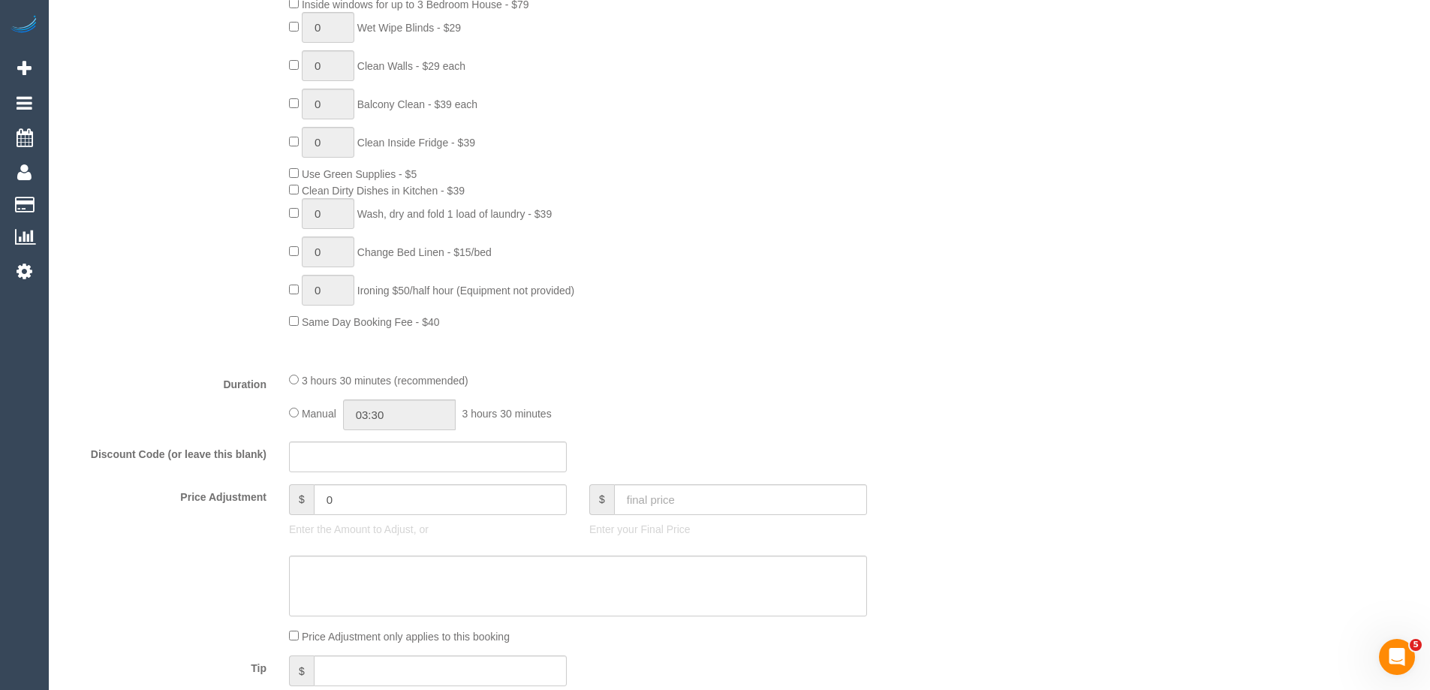
scroll to position [901, 0]
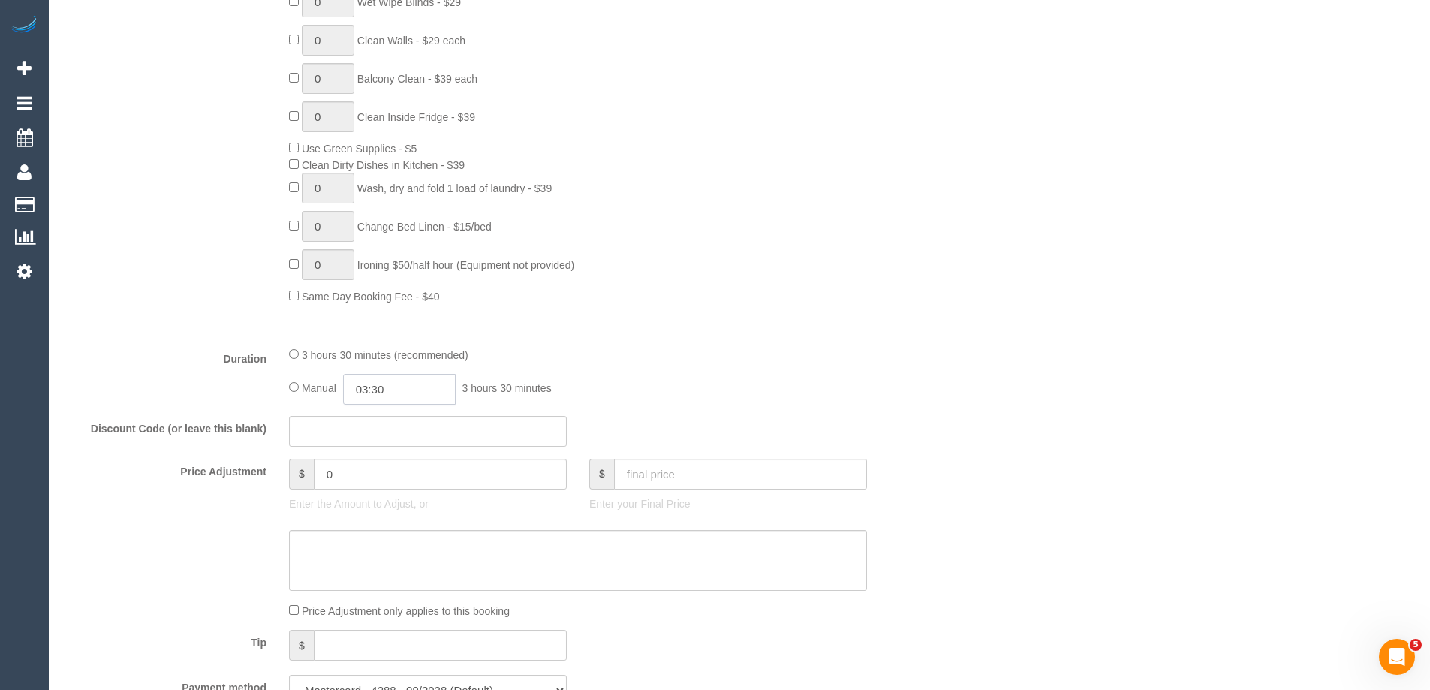
click at [406, 388] on input "03:30" at bounding box center [399, 389] width 113 height 31
click at [382, 451] on li "01:30" at bounding box center [382, 454] width 67 height 20
drag, startPoint x: 401, startPoint y: 385, endPoint x: 379, endPoint y: 383, distance: 21.9
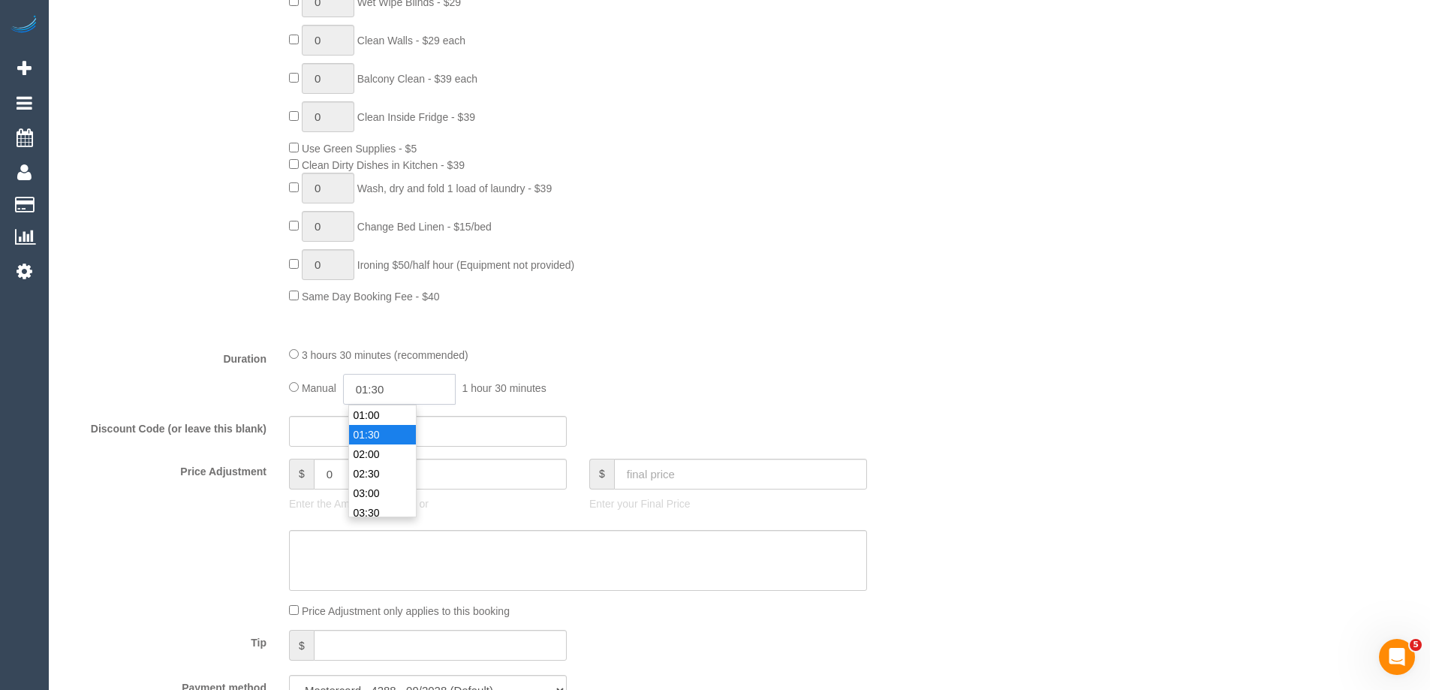
click at [379, 383] on input "01:30" at bounding box center [399, 389] width 113 height 31
type input "01:45"
click at [681, 340] on fieldset "What Frequency * One Time Cleaning Weekly - 10% Off - 10.00% (0% for the First …" at bounding box center [503, 182] width 879 height 1071
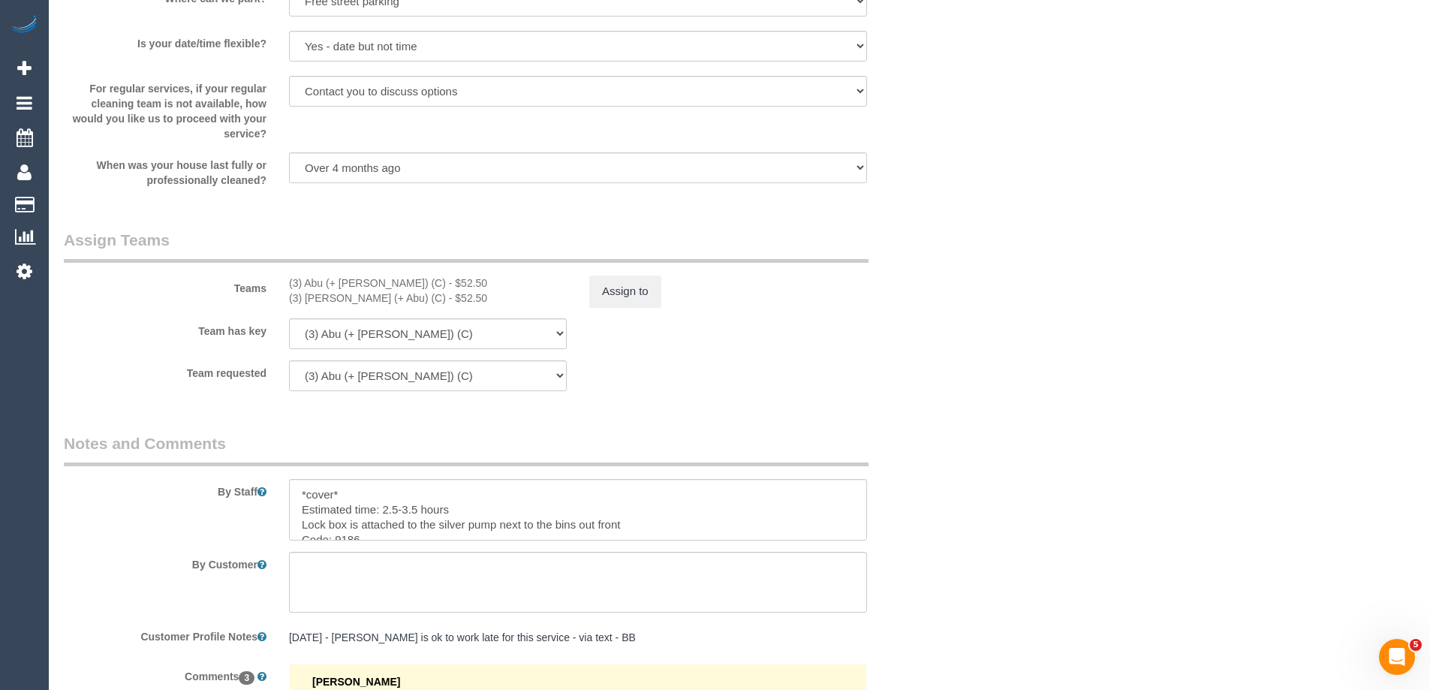
scroll to position [0, 0]
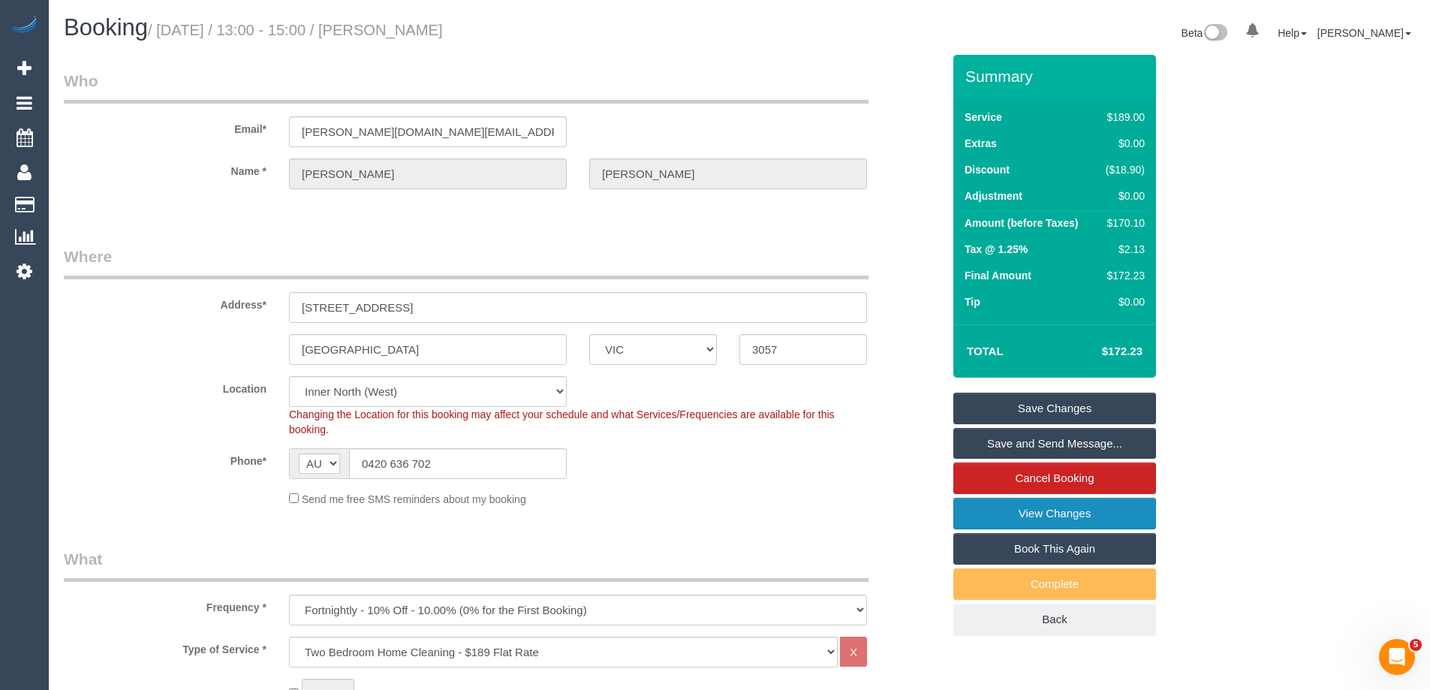
click at [990, 516] on link "View Changes" at bounding box center [1055, 514] width 203 height 32
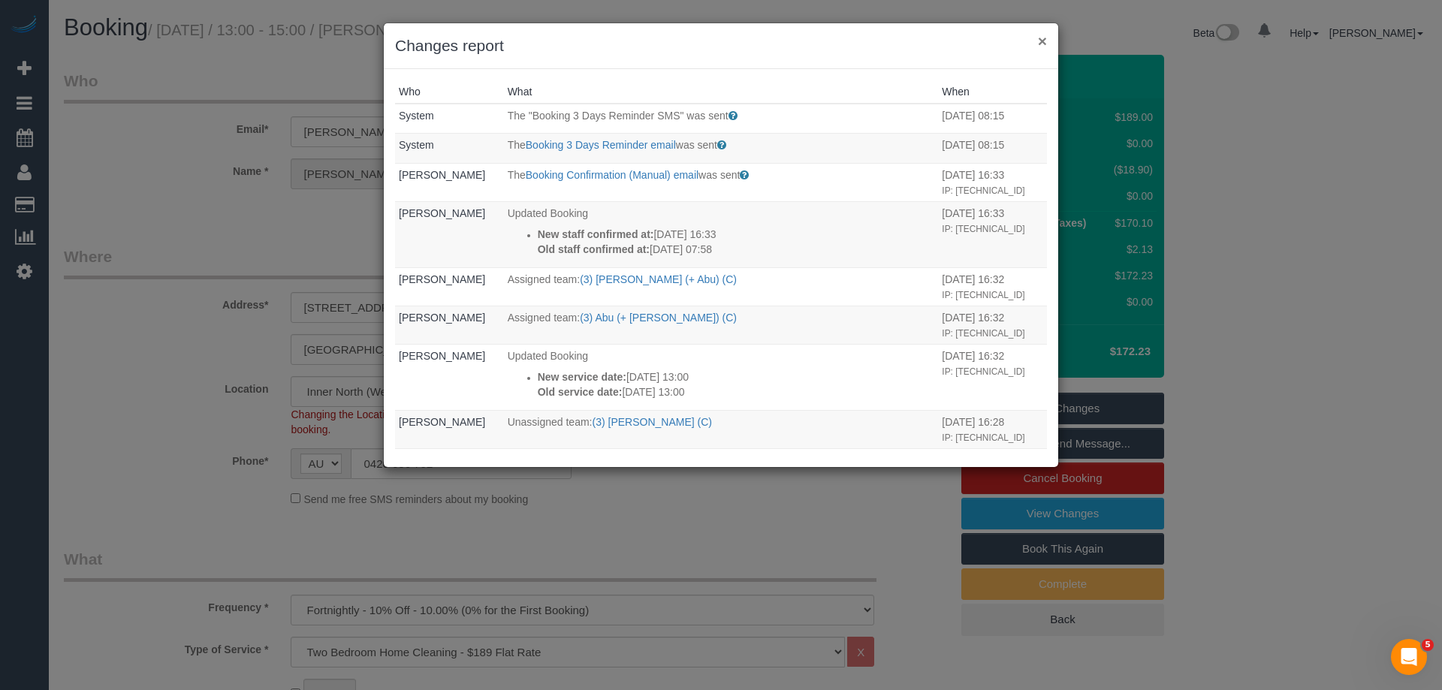
click at [1038, 42] on button "×" at bounding box center [1042, 41] width 9 height 16
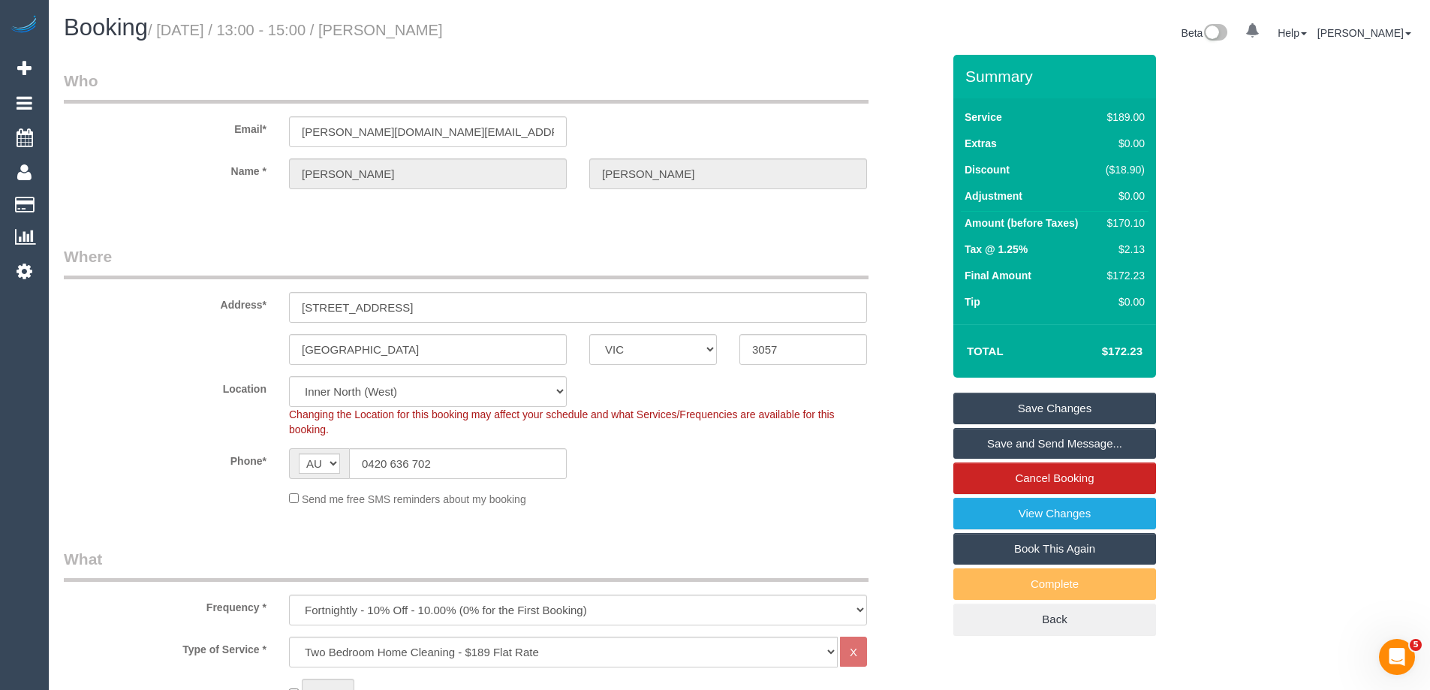
click at [1005, 409] on link "Save Changes" at bounding box center [1055, 409] width 203 height 32
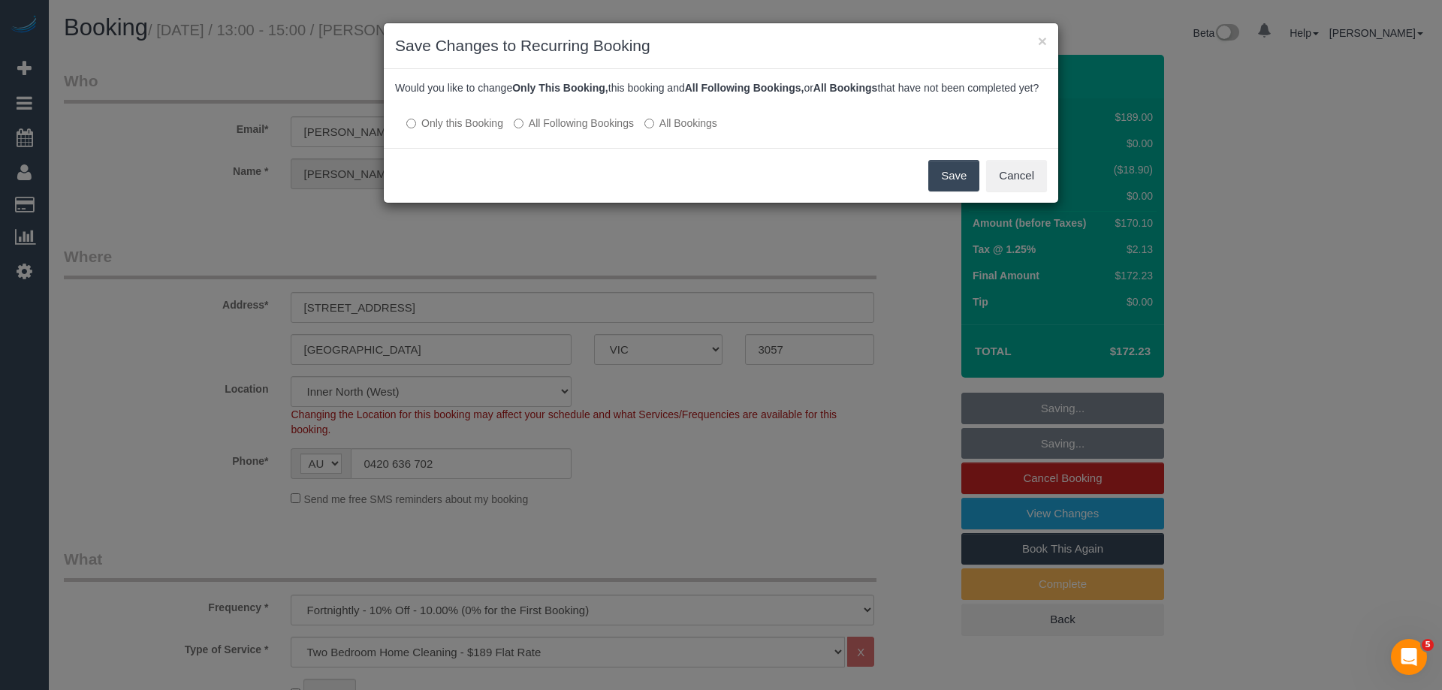
click at [946, 185] on button "Save" at bounding box center [953, 176] width 51 height 32
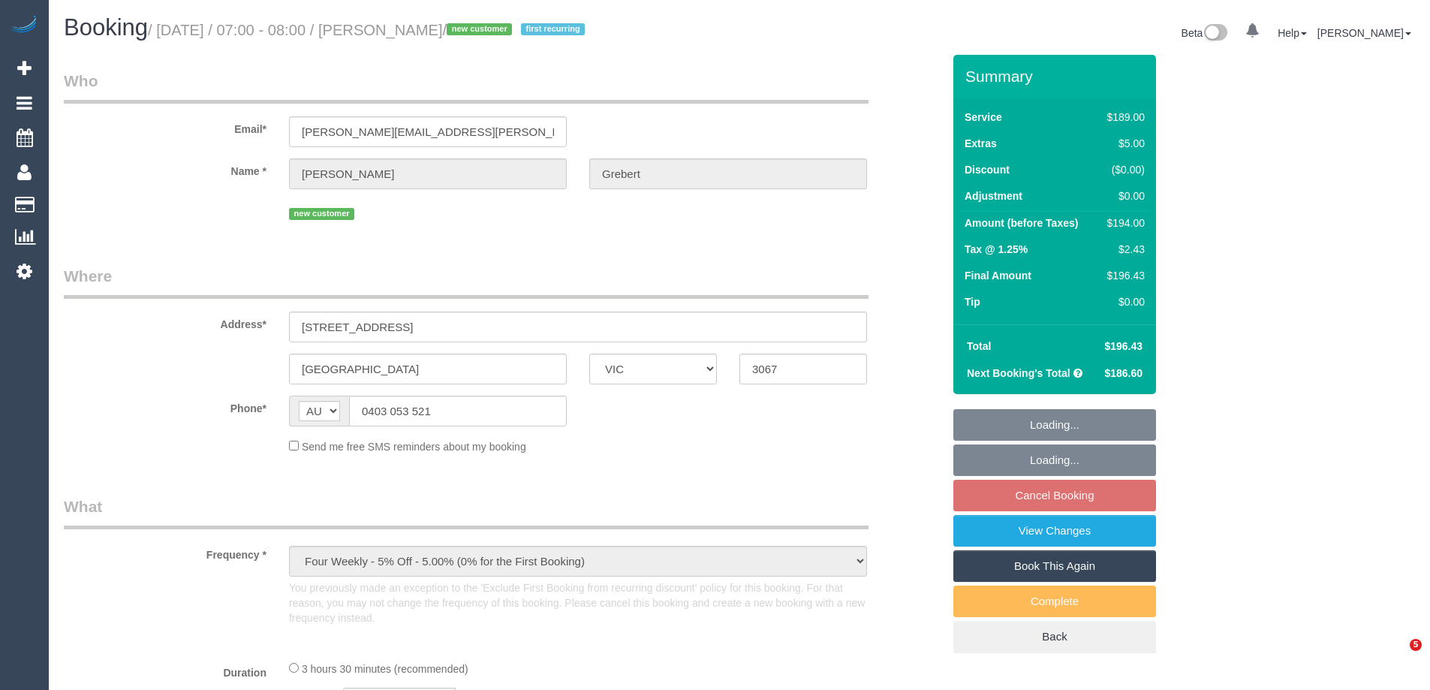
select select "VIC"
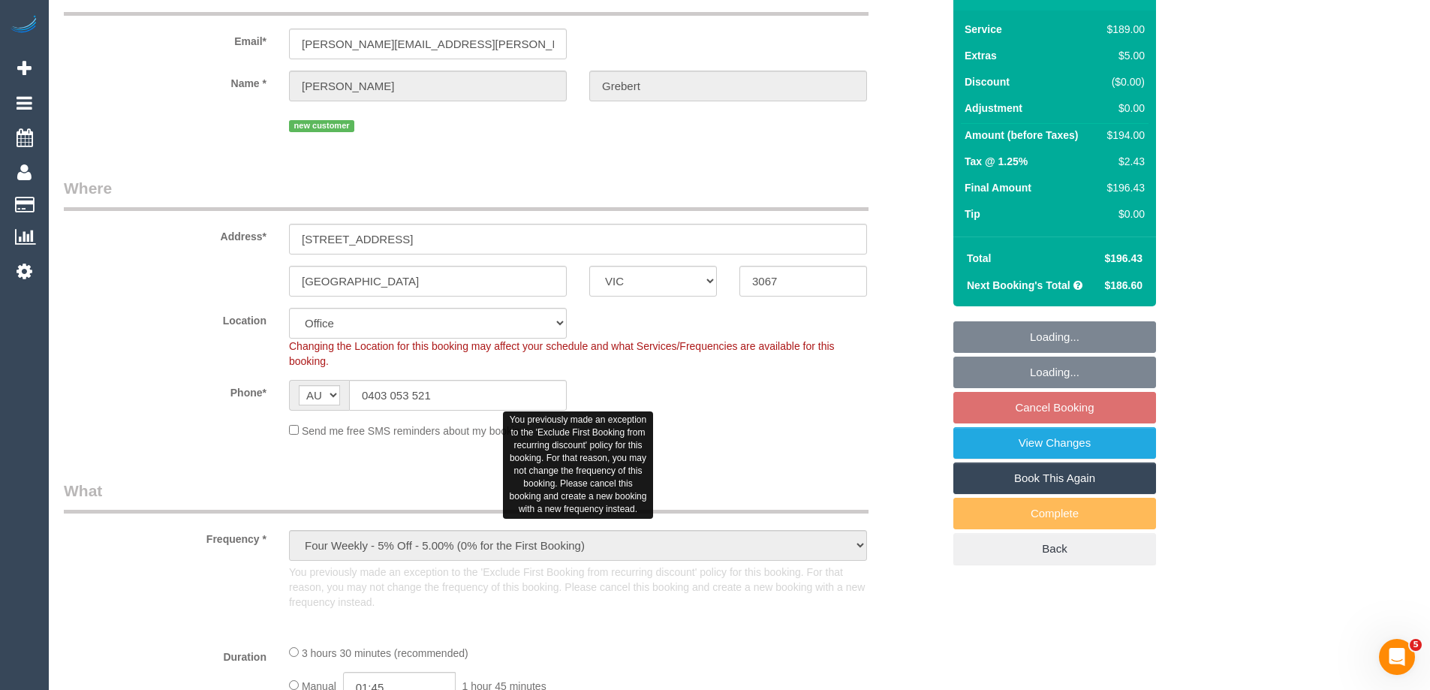
select select "object:582"
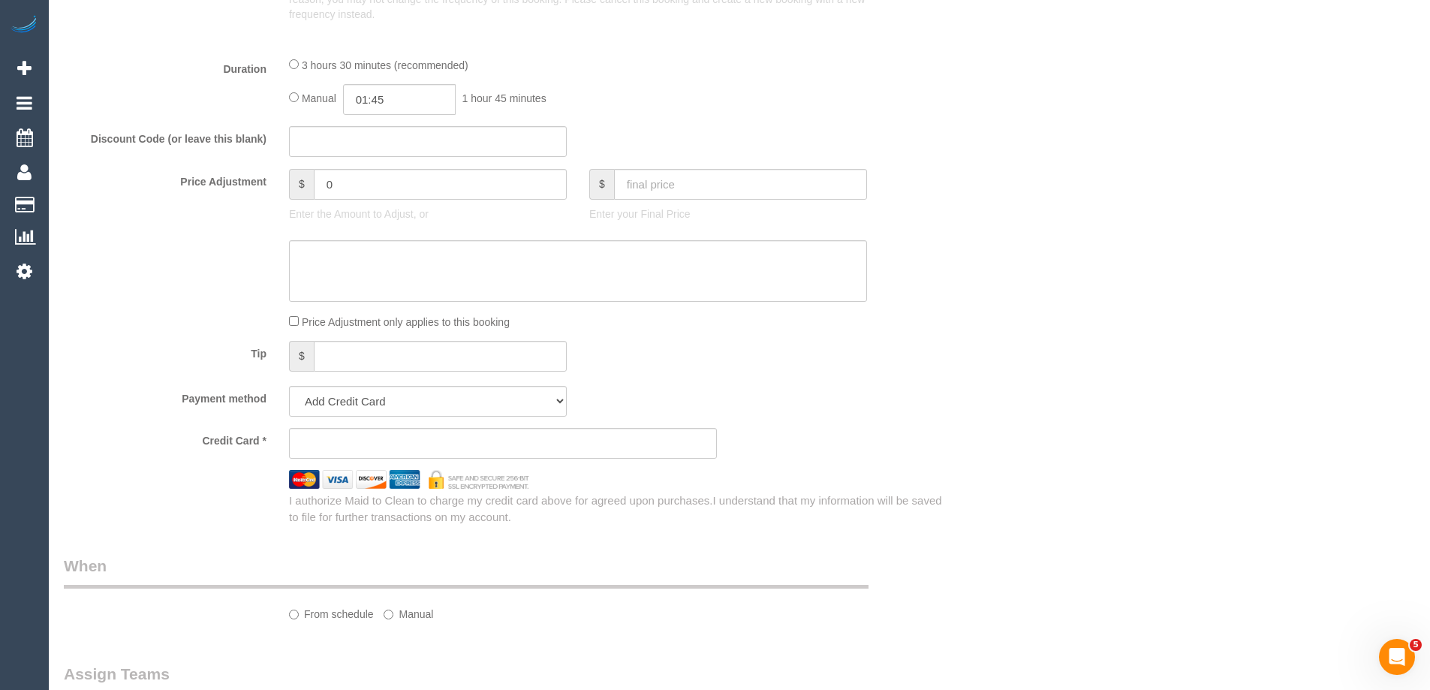
select select "number:27"
select select "number:14"
select select "number:18"
select select "number:36"
select select "number:34"
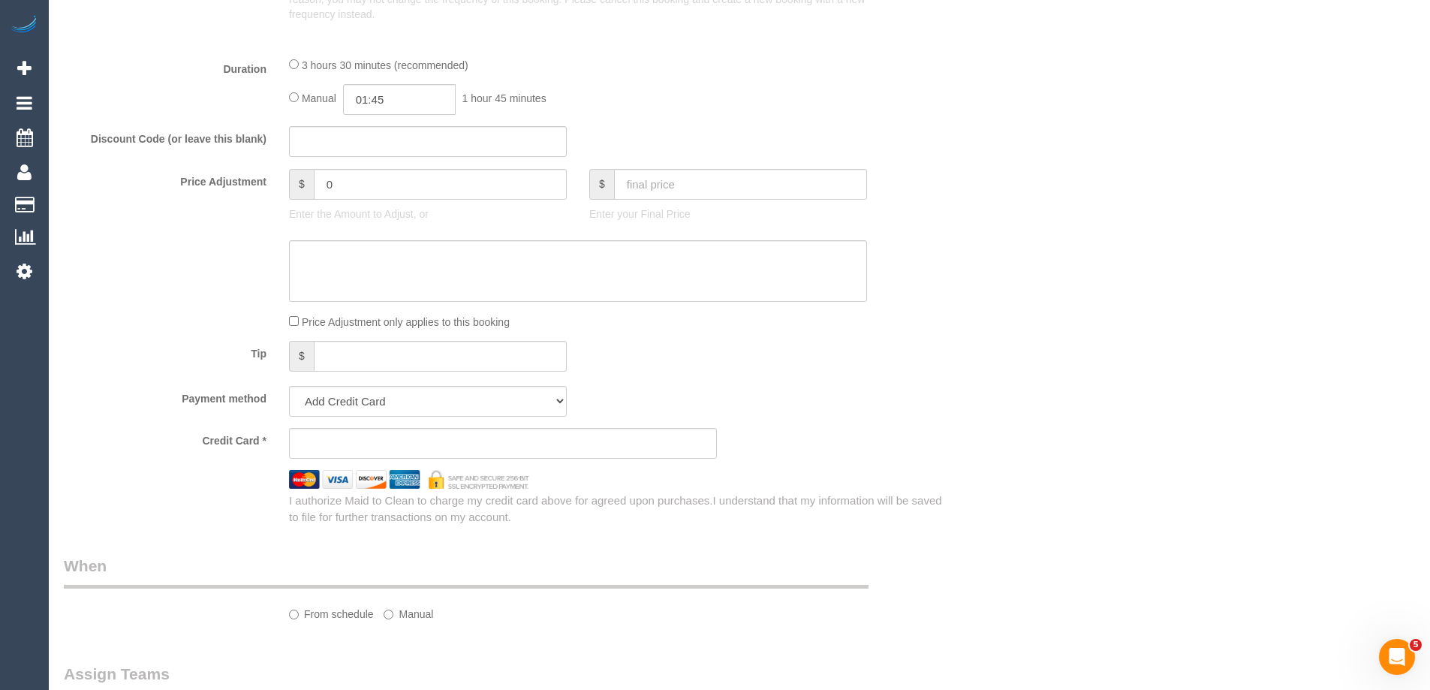
select select "number:13"
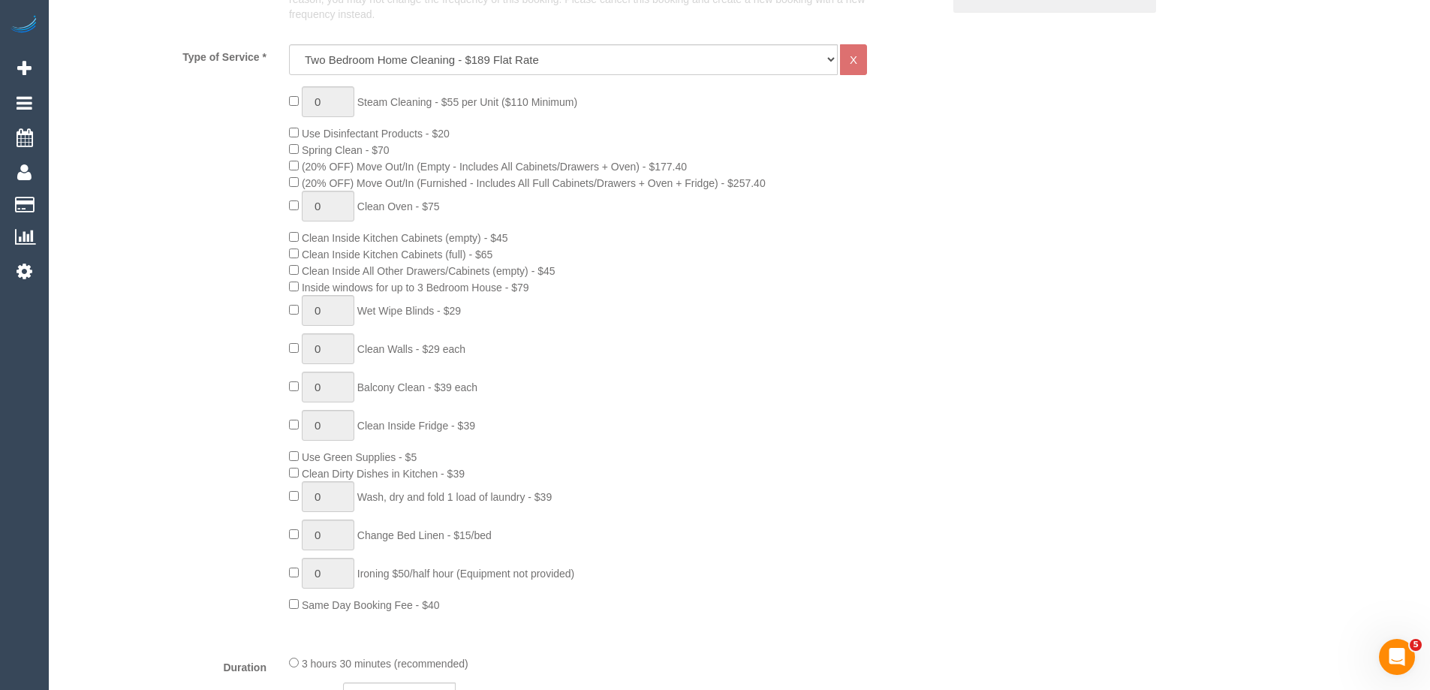
select select "string:stripe-pm_1S0Bbg2GScqysDRViSdooChk"
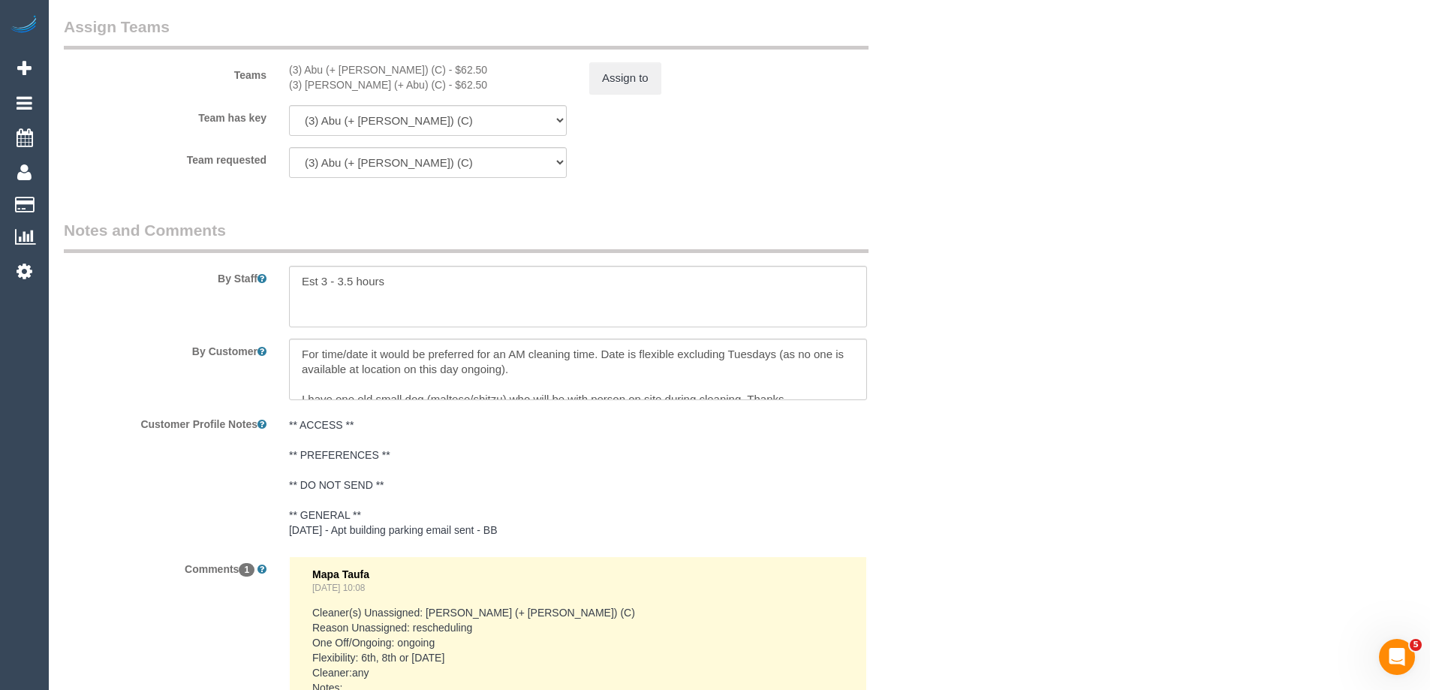
scroll to position [2401, 0]
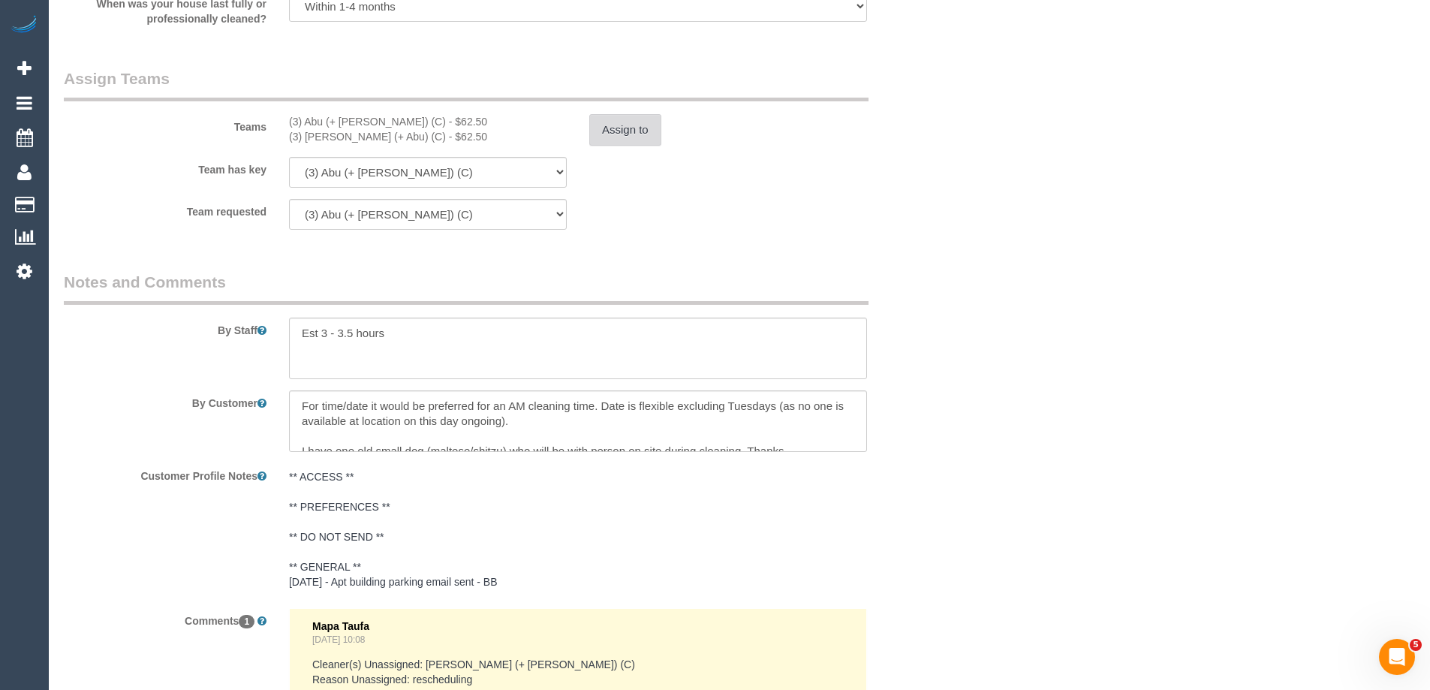
click at [613, 130] on button "Assign to" at bounding box center [625, 130] width 72 height 32
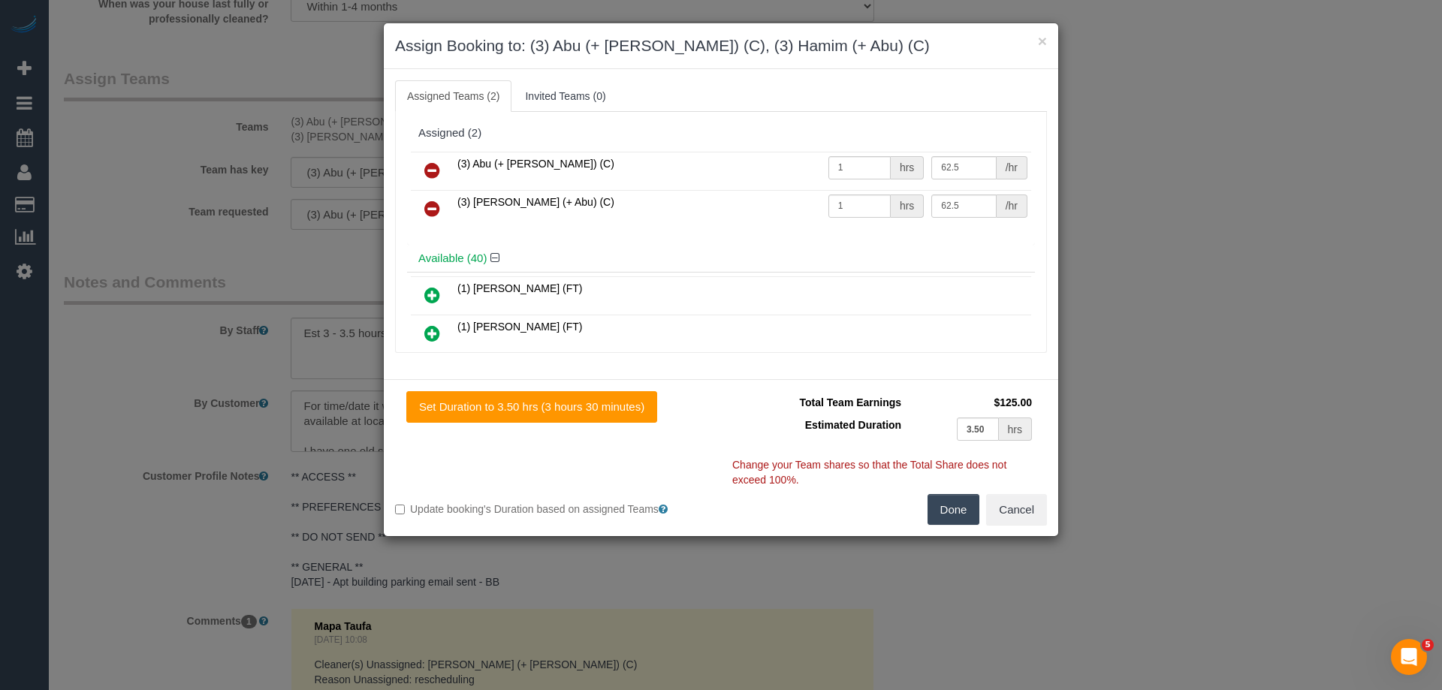
click at [425, 161] on icon at bounding box center [432, 170] width 16 height 18
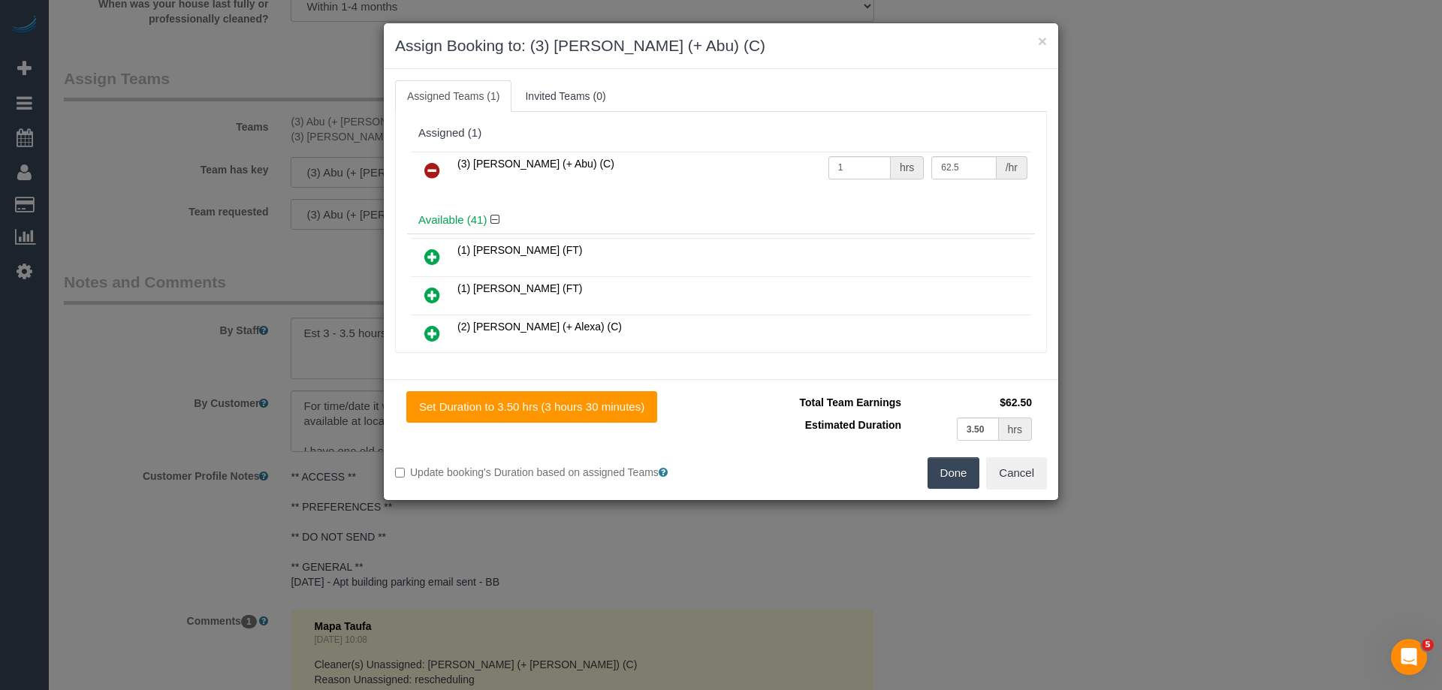
click at [427, 170] on icon at bounding box center [432, 170] width 16 height 18
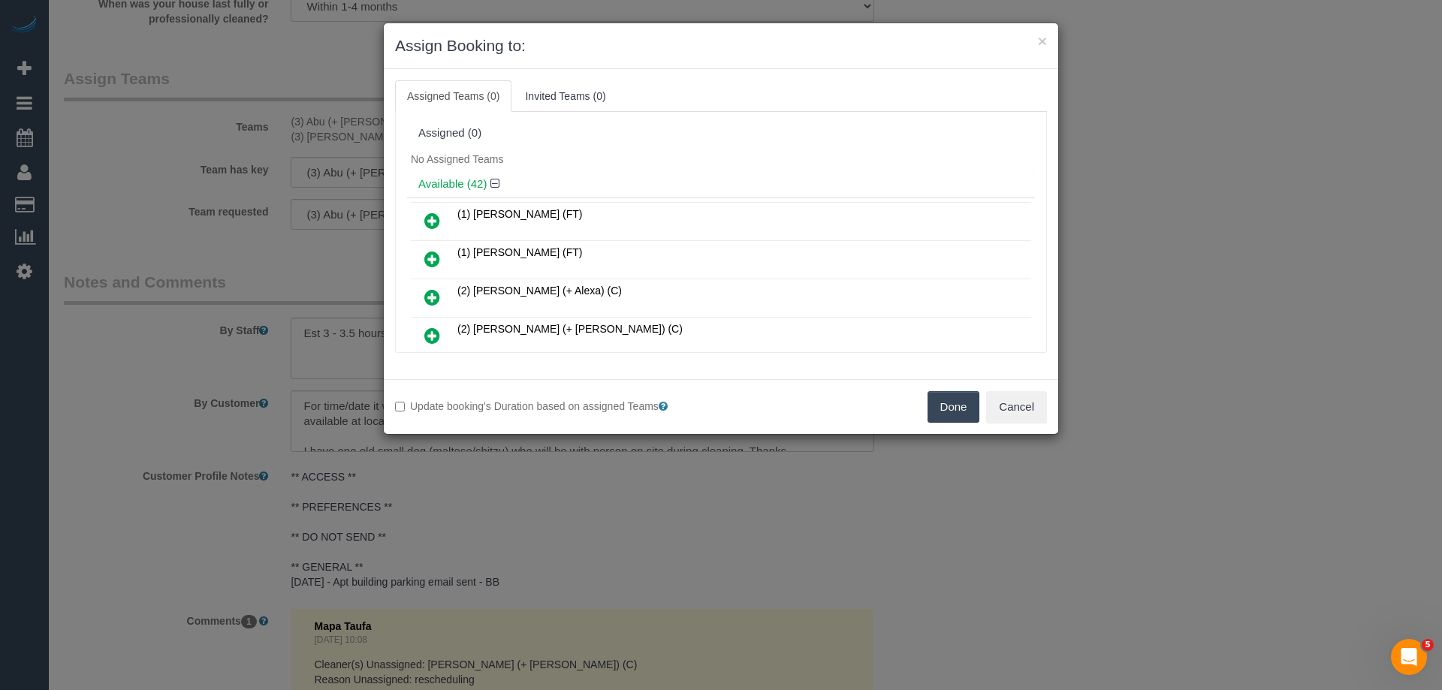
click at [949, 405] on button "Done" at bounding box center [953, 407] width 53 height 32
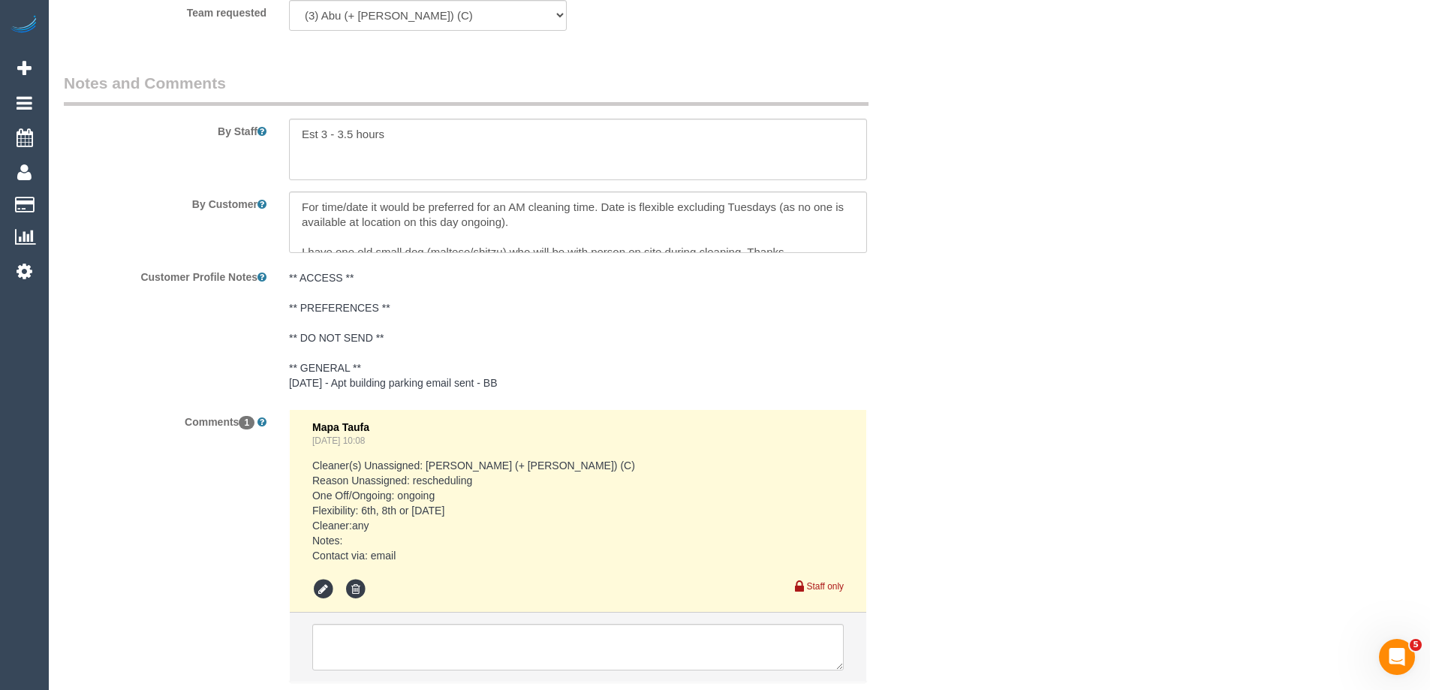
scroll to position [2702, 0]
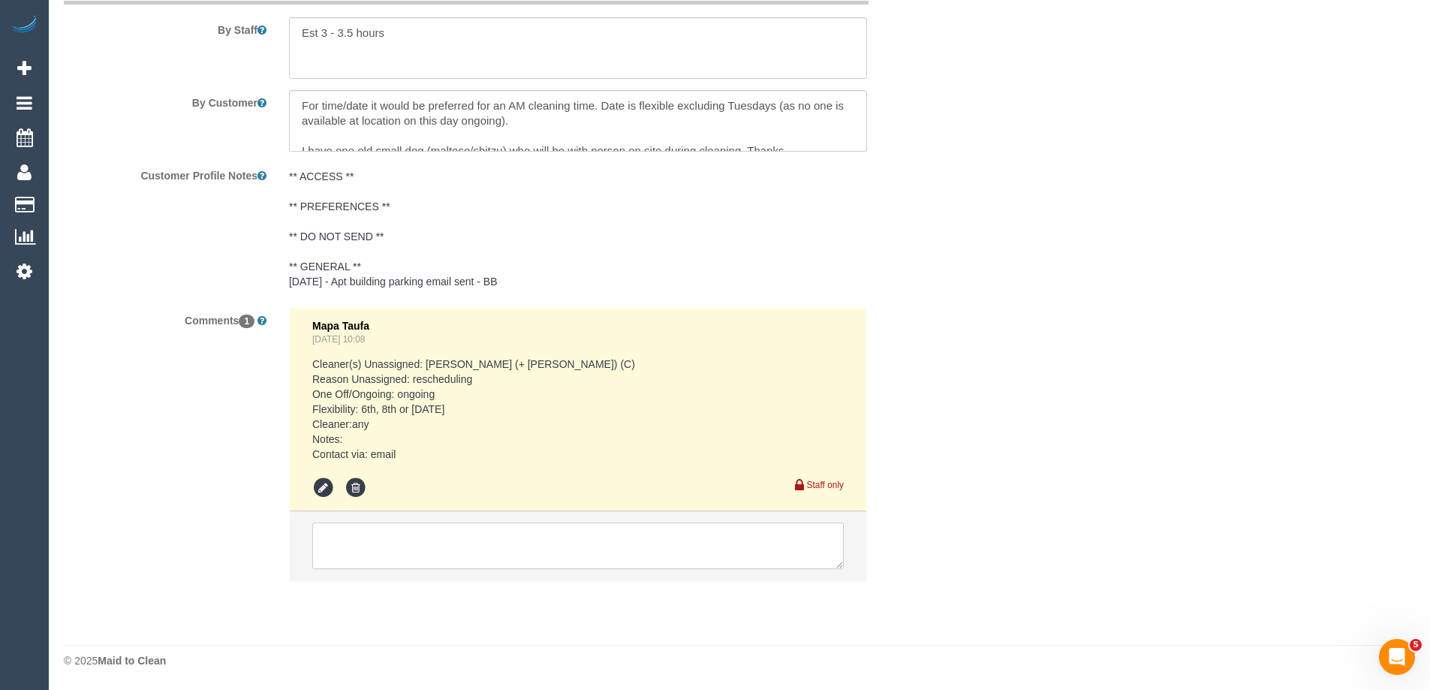
click at [363, 540] on textarea at bounding box center [578, 546] width 532 height 47
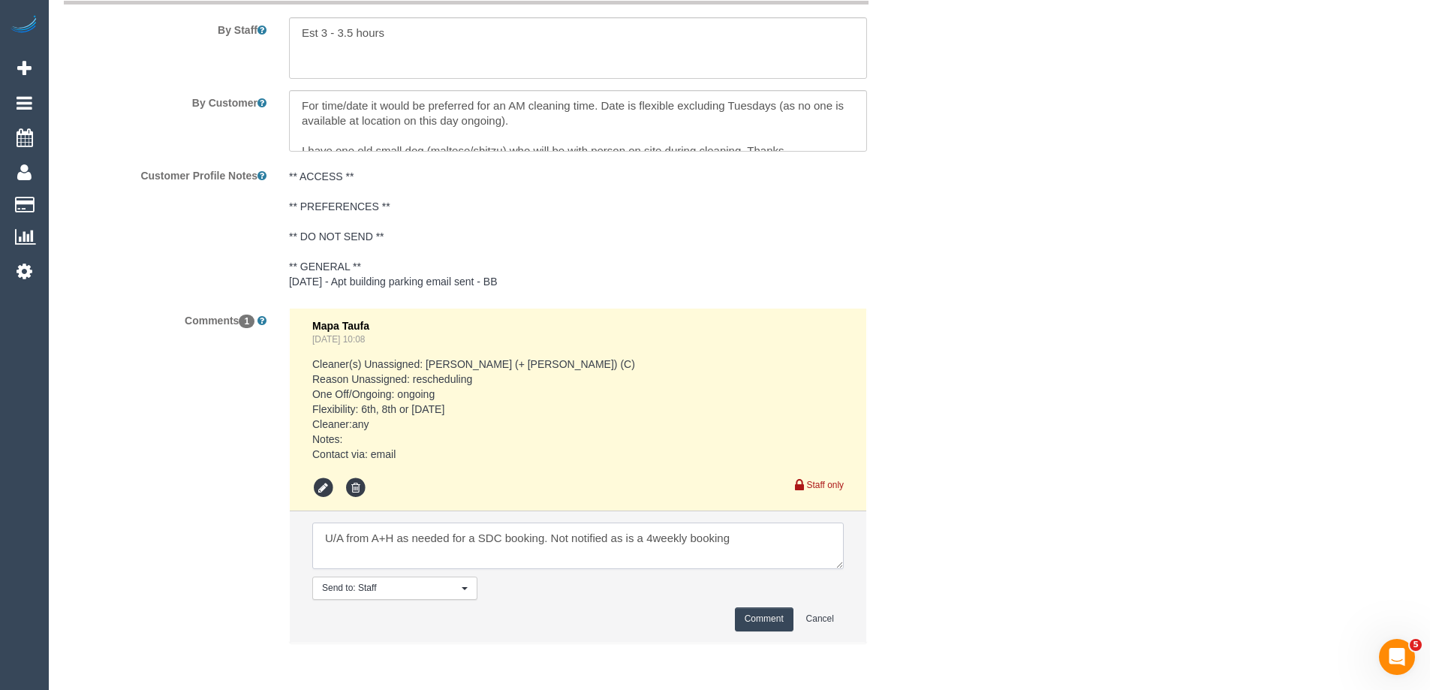
type textarea "U/A from A+H as needed for a SDC booking. Not notified as is a 4weekly booking"
click at [761, 614] on button "Comment" at bounding box center [764, 618] width 59 height 23
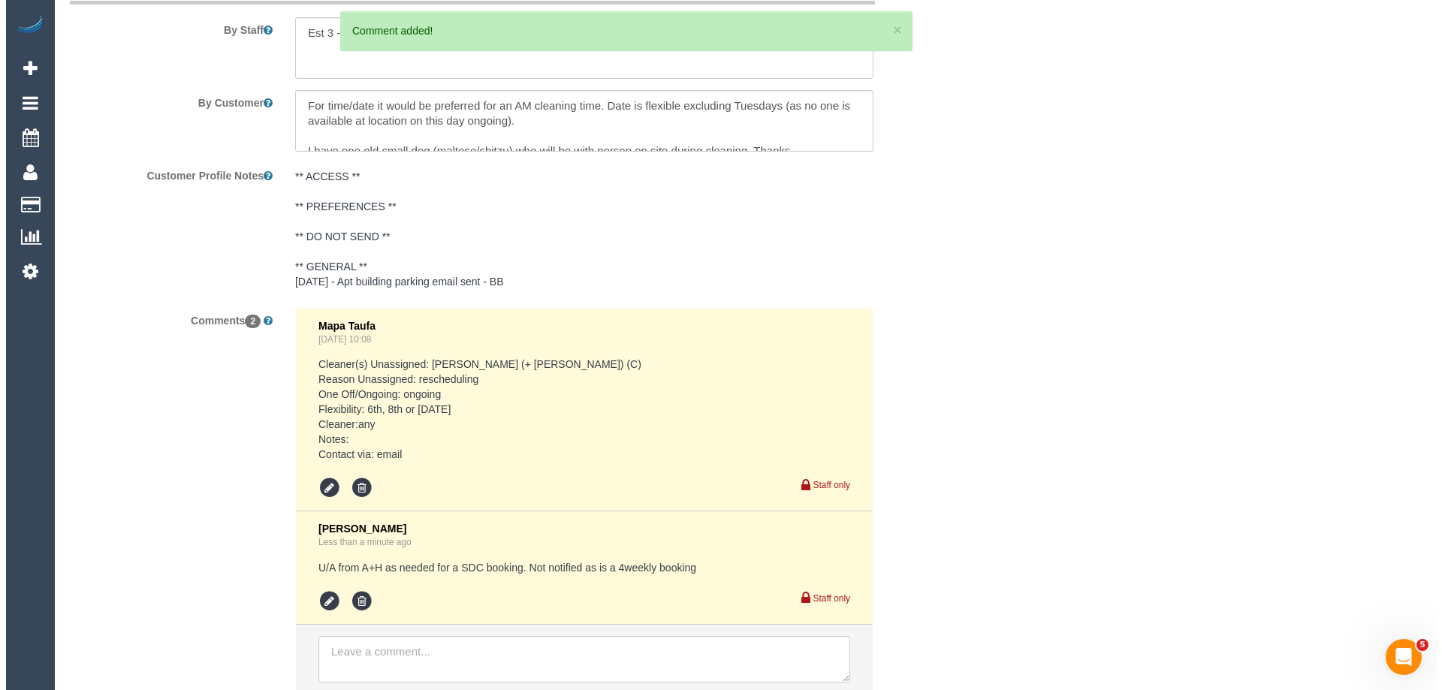
scroll to position [0, 0]
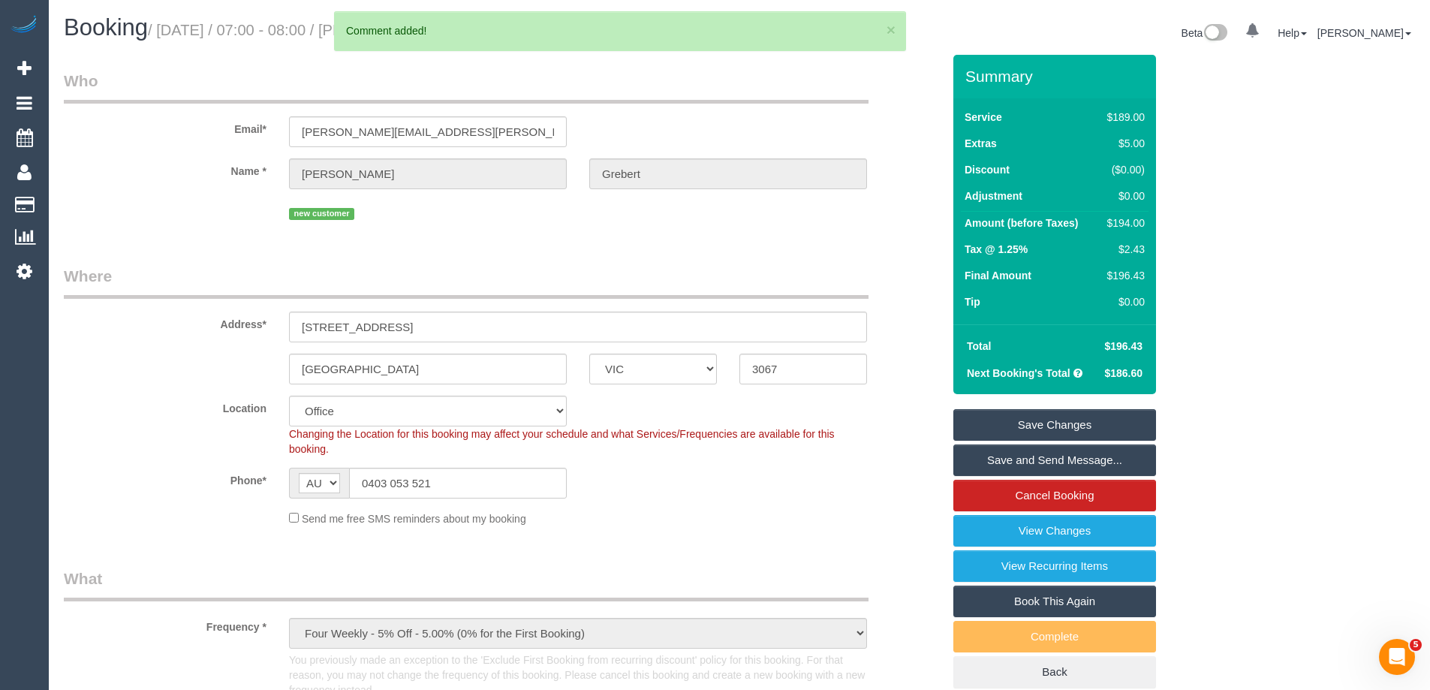
click at [1004, 427] on link "Save Changes" at bounding box center [1055, 425] width 203 height 32
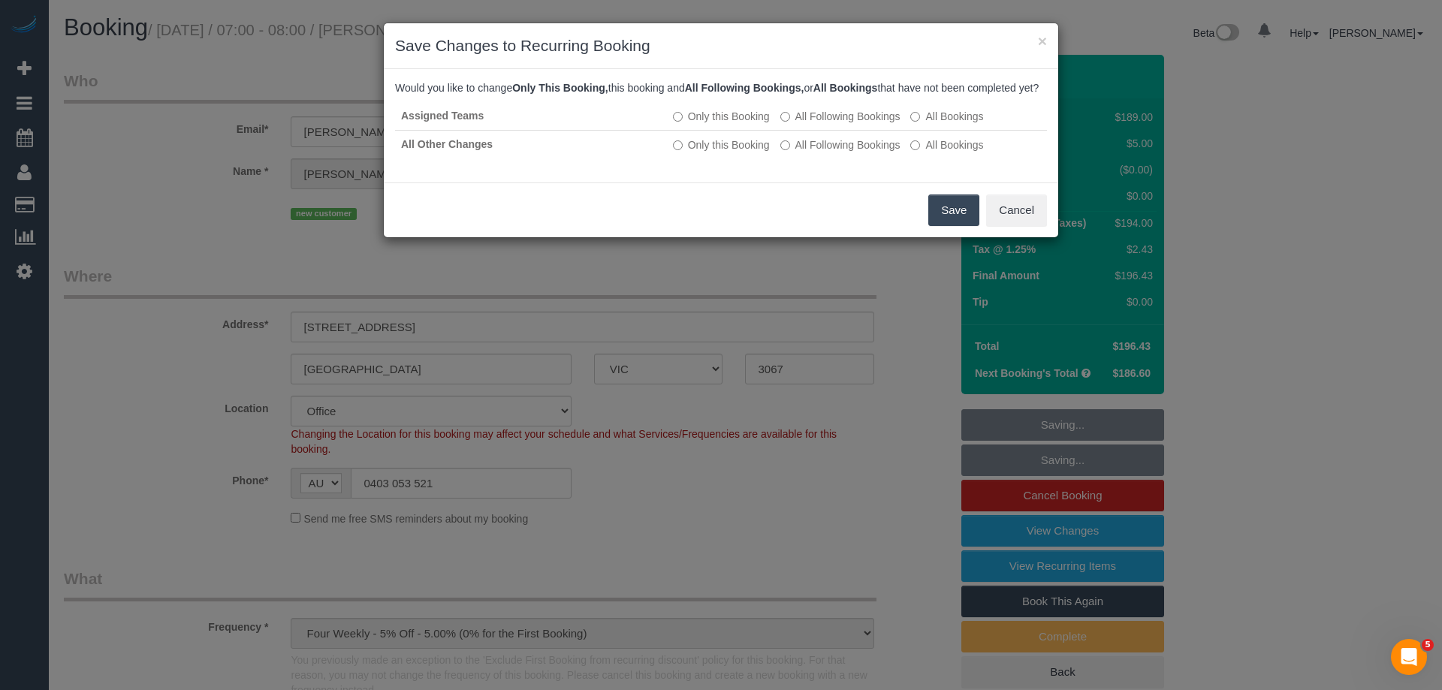
click at [965, 226] on button "Save" at bounding box center [953, 210] width 51 height 32
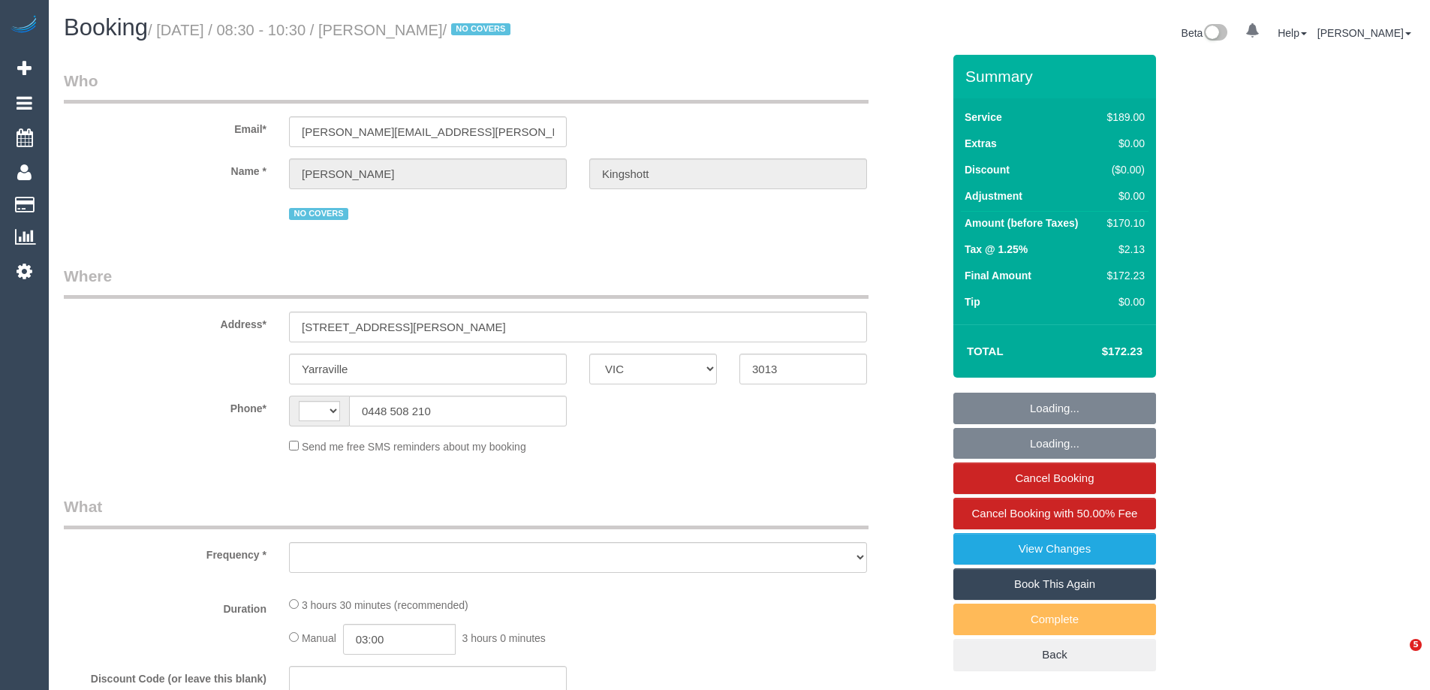
select select "VIC"
select select "string:AU"
select select "object:1478"
select select "string:stripe-pm_1RBOiR2GScqysDRVwOgLJOSd"
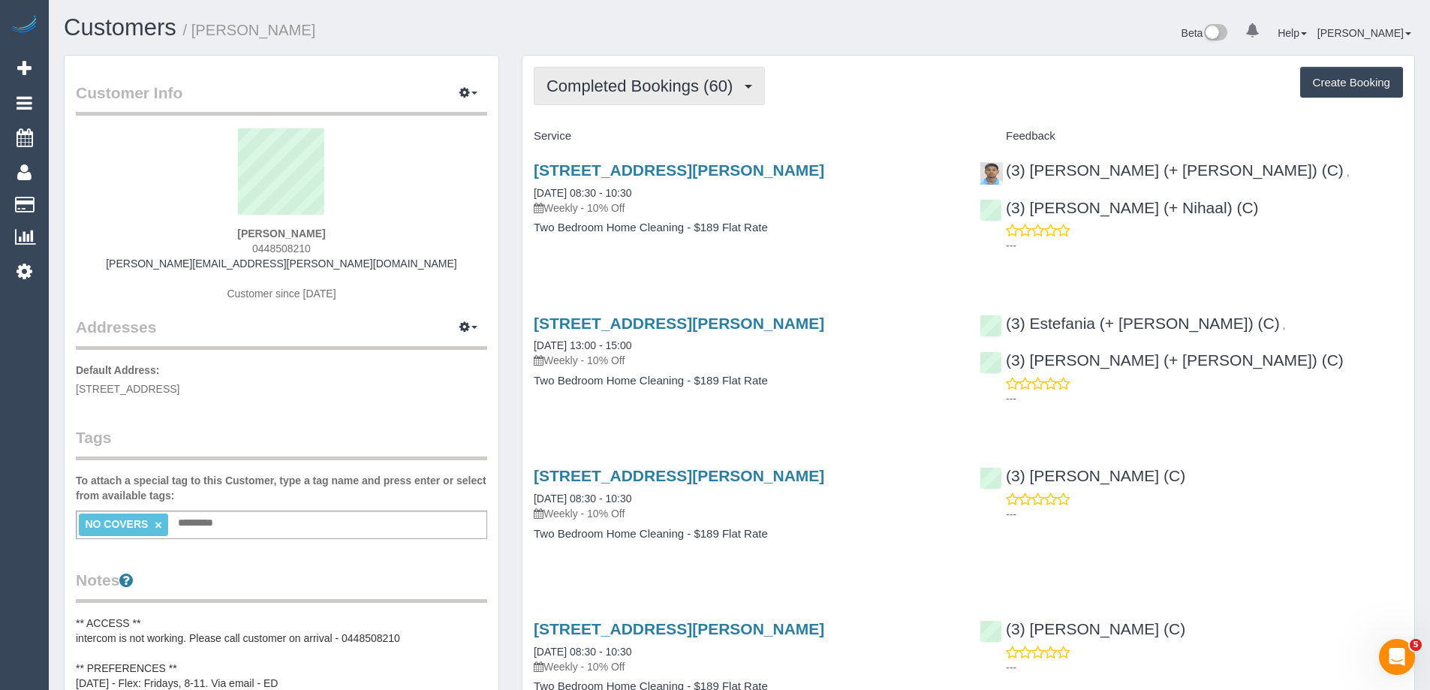
click at [645, 92] on span "Completed Bookings (60)" at bounding box center [644, 86] width 194 height 19
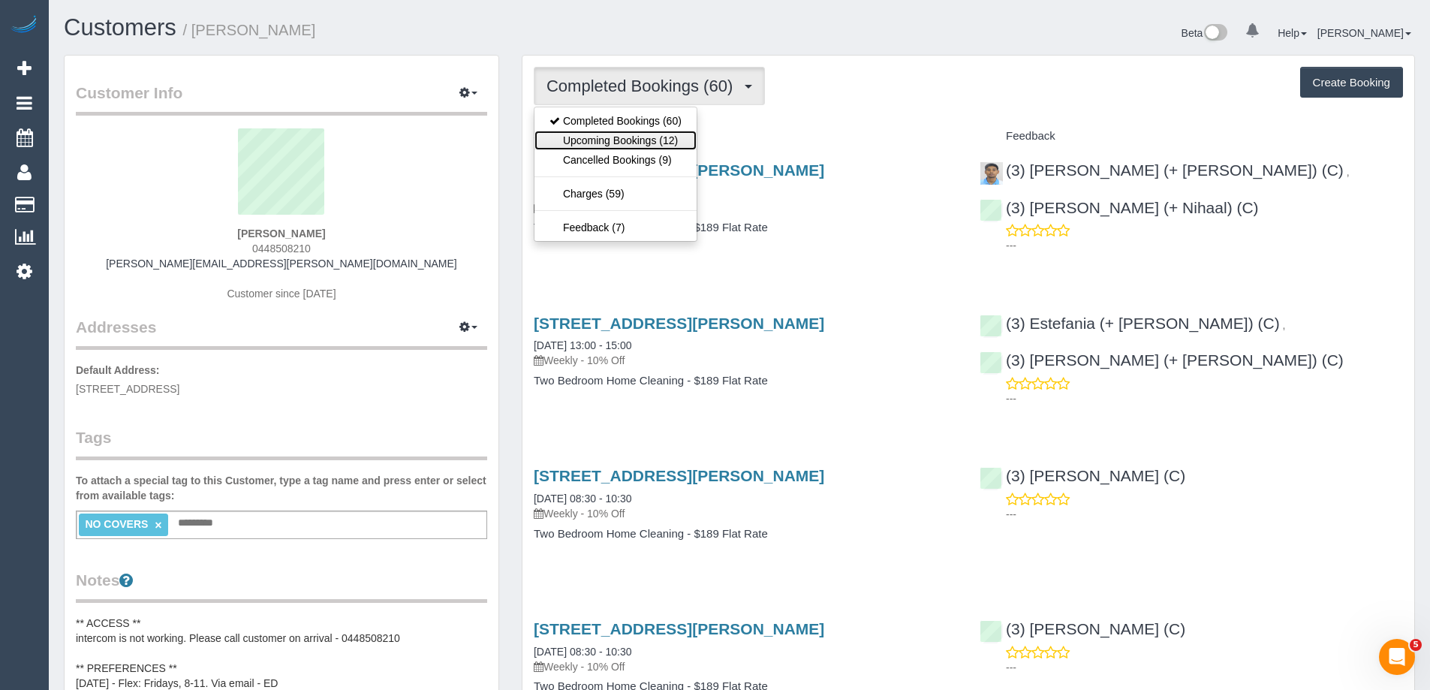
click at [618, 137] on link "Upcoming Bookings (12)" at bounding box center [616, 141] width 162 height 20
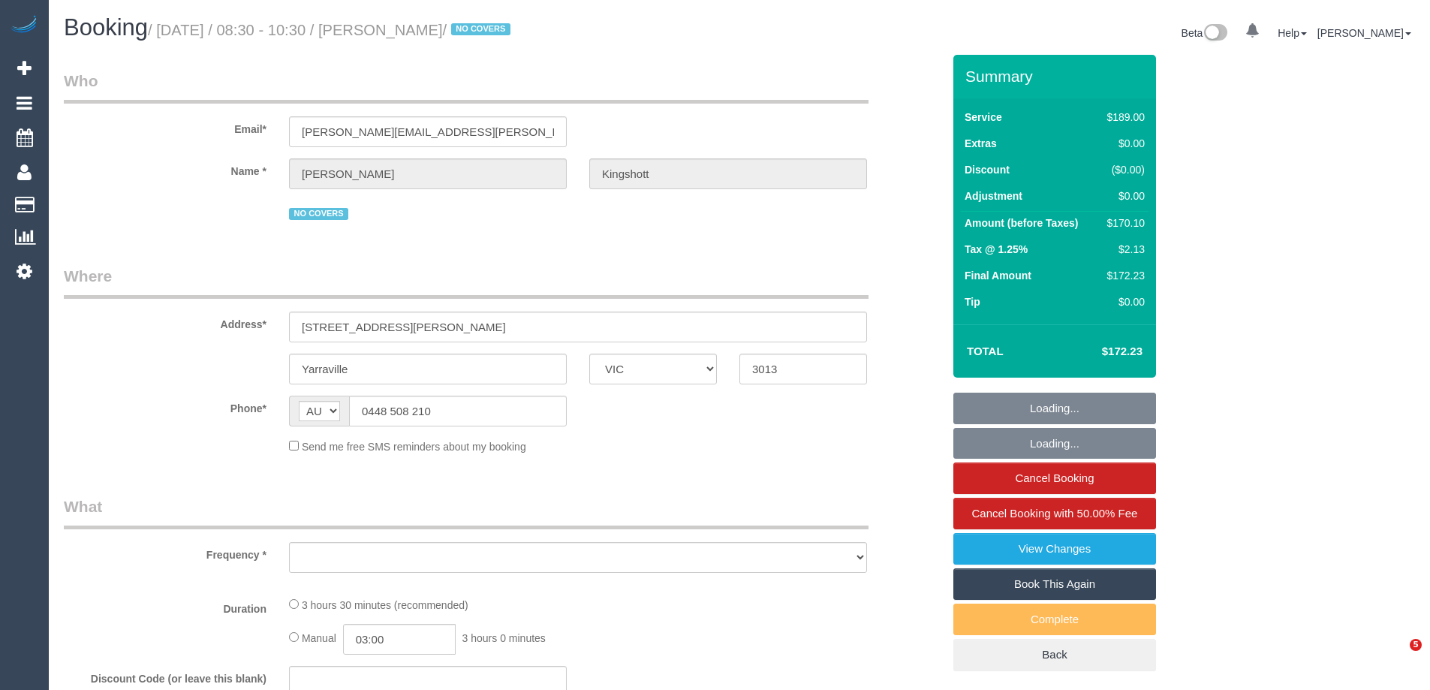
select select "VIC"
select select "object:1574"
select select "string:stripe-pm_1RBOiR2GScqysDRVwOgLJOSd"
select select "number:27"
select select "number:14"
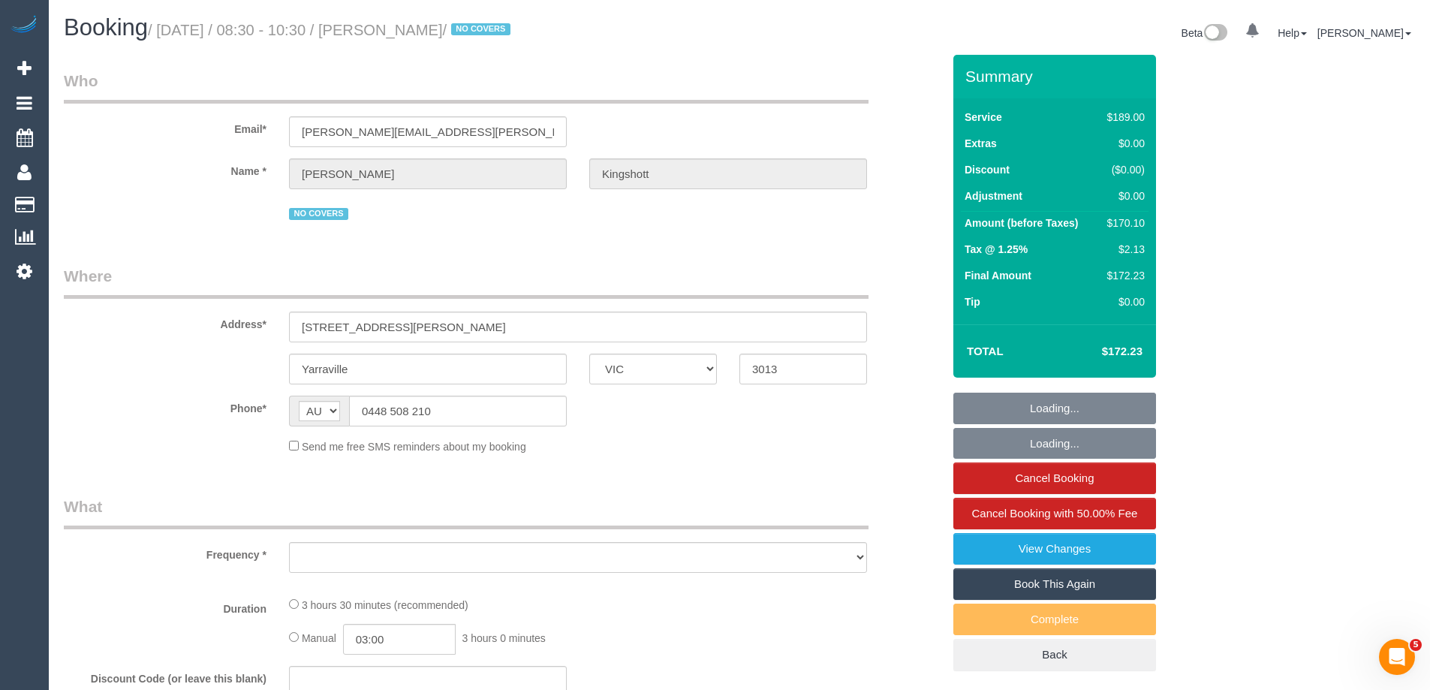
select select "number:19"
select select "number:36"
select select "number:34"
select select "number:11"
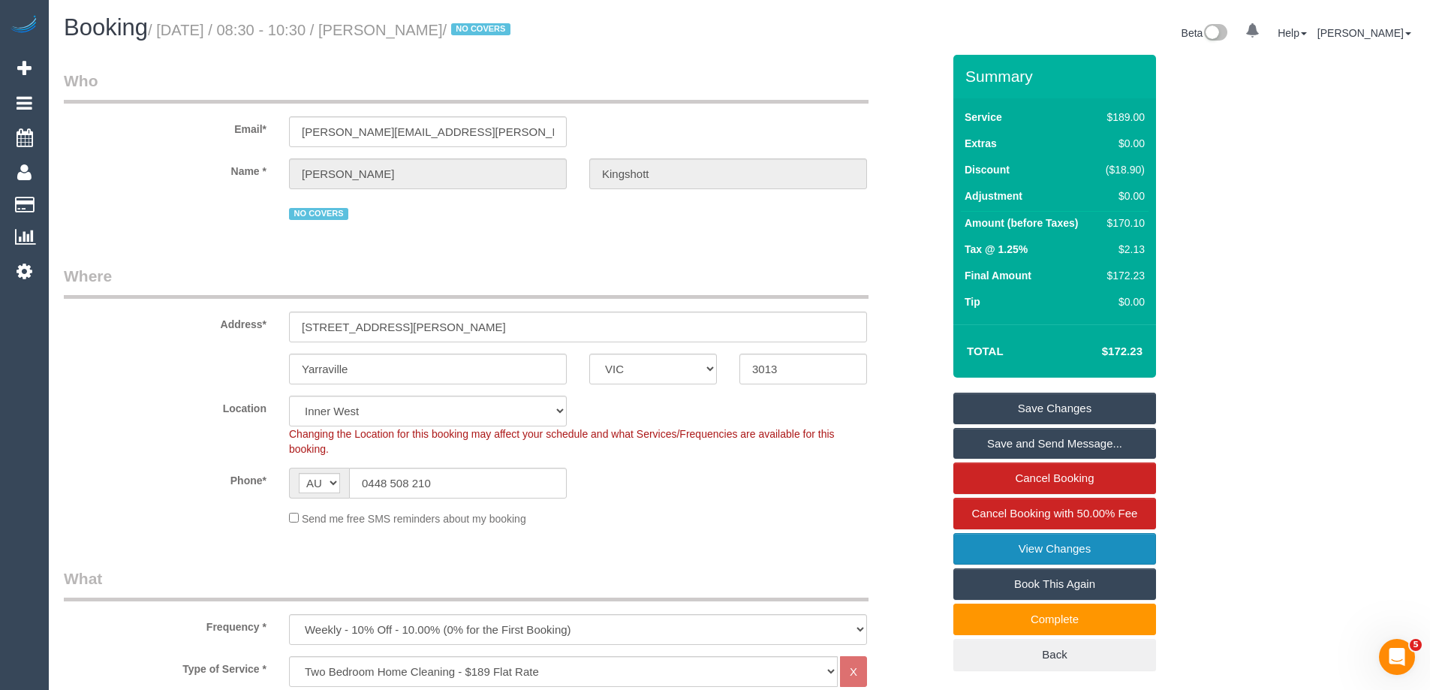
click at [987, 546] on link "View Changes" at bounding box center [1055, 549] width 203 height 32
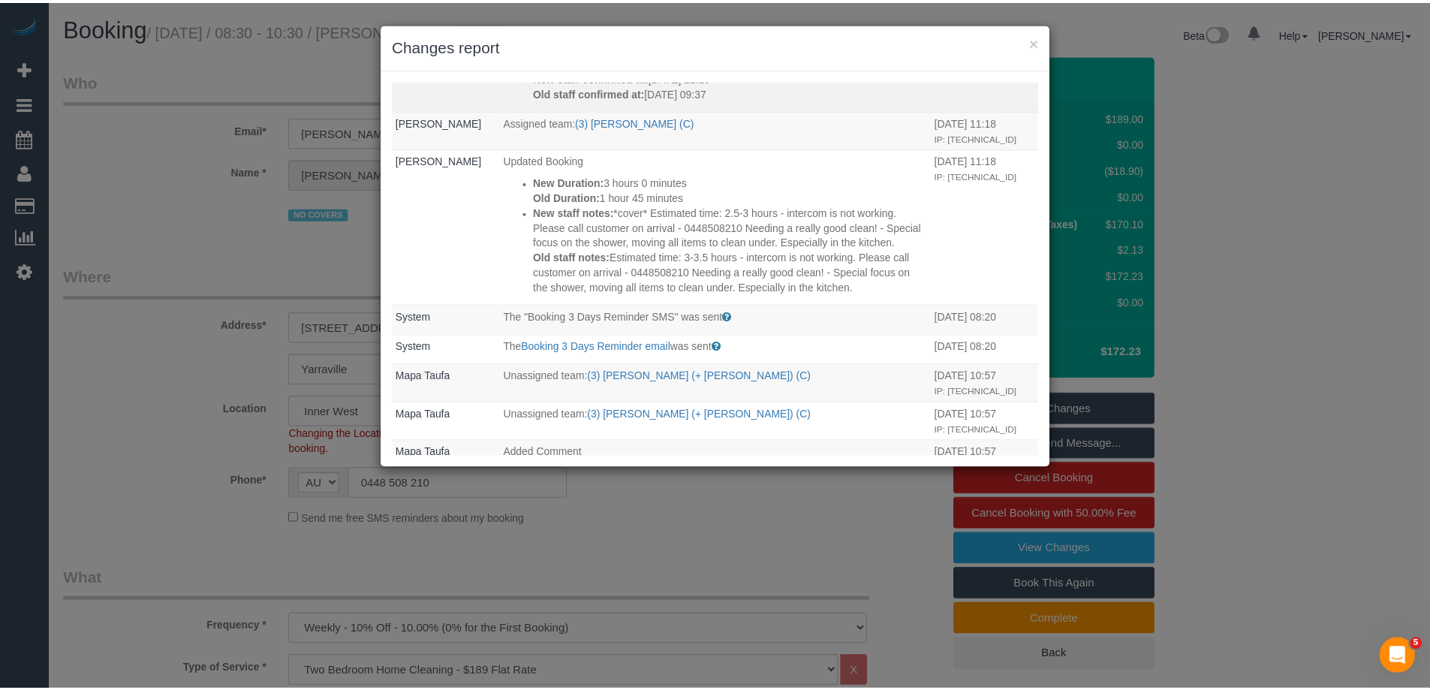
scroll to position [300, 0]
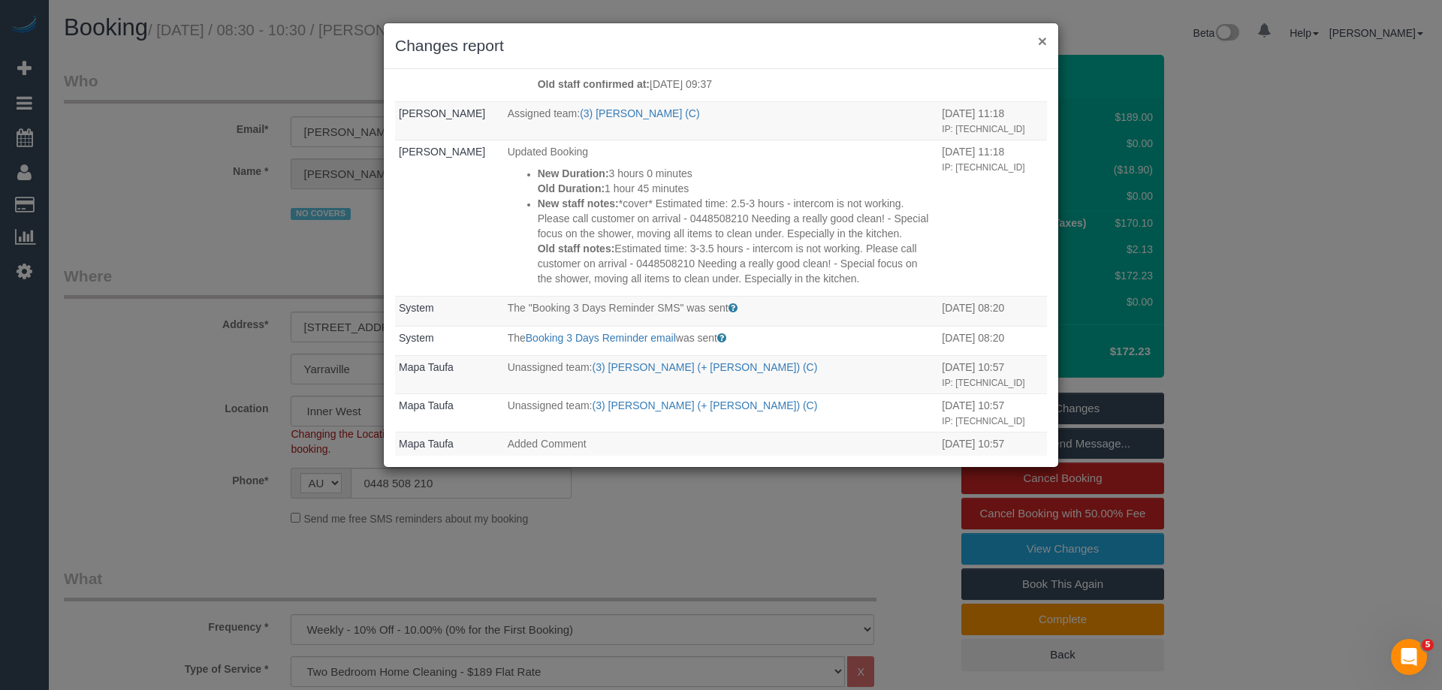
click at [1040, 33] on button "×" at bounding box center [1042, 41] width 9 height 16
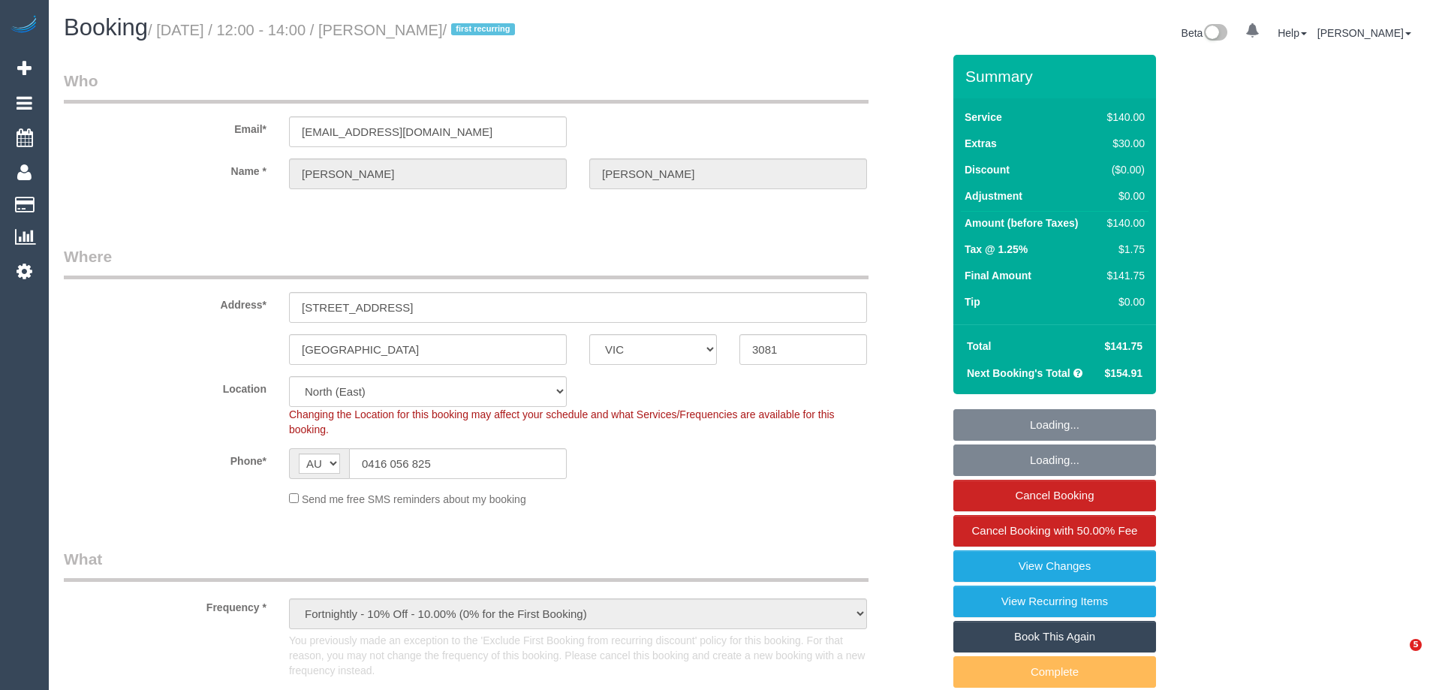
select select "VIC"
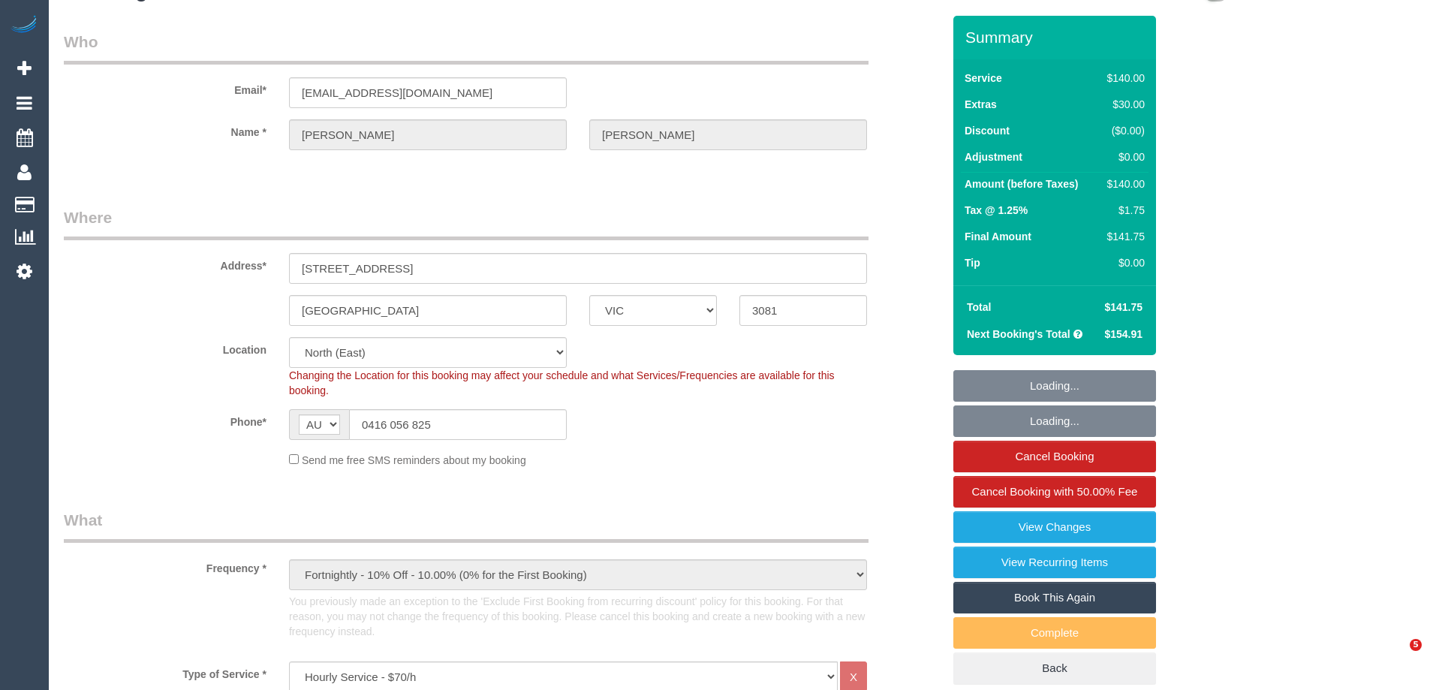
select select "object:969"
select select "string:stripe-pm_1S8B8I2GScqysDRVMGqTbHlq"
select select "number:27"
select select "number:14"
select select "number:18"
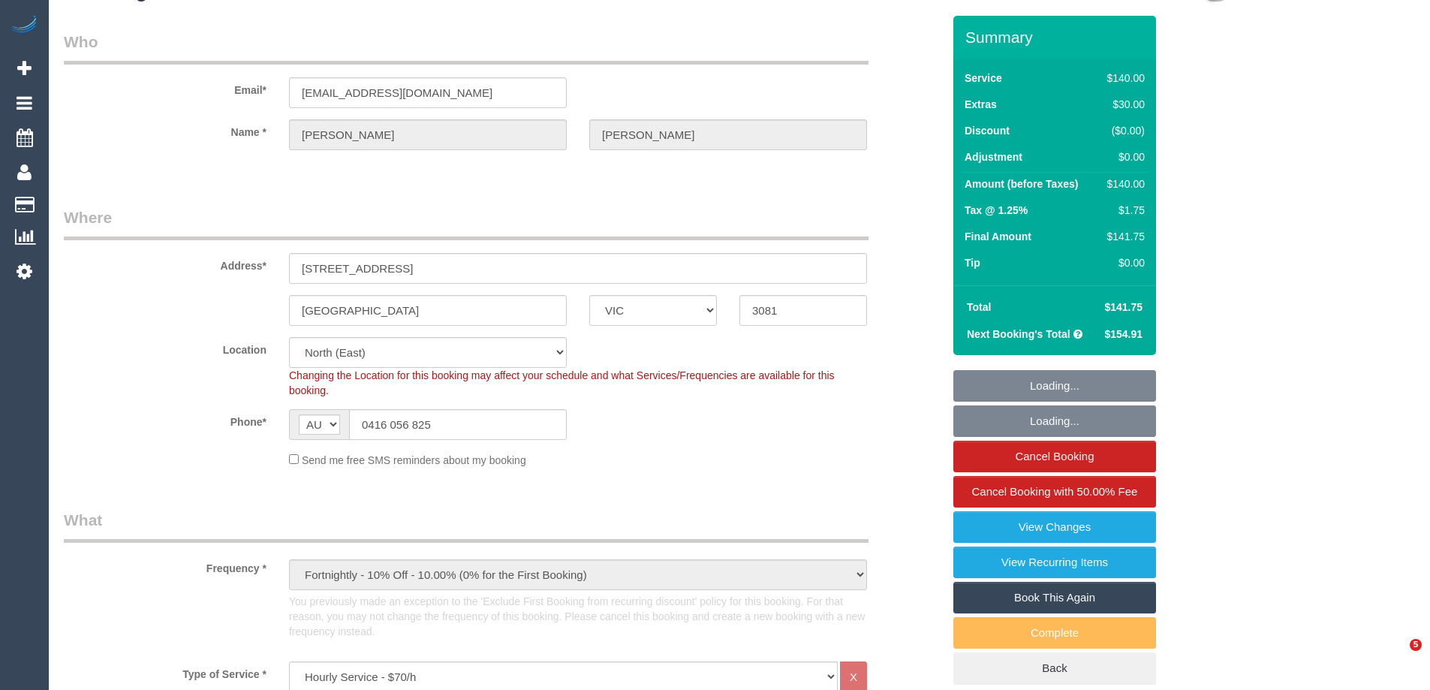
select select "number:25"
select select "number:34"
select select "number:11"
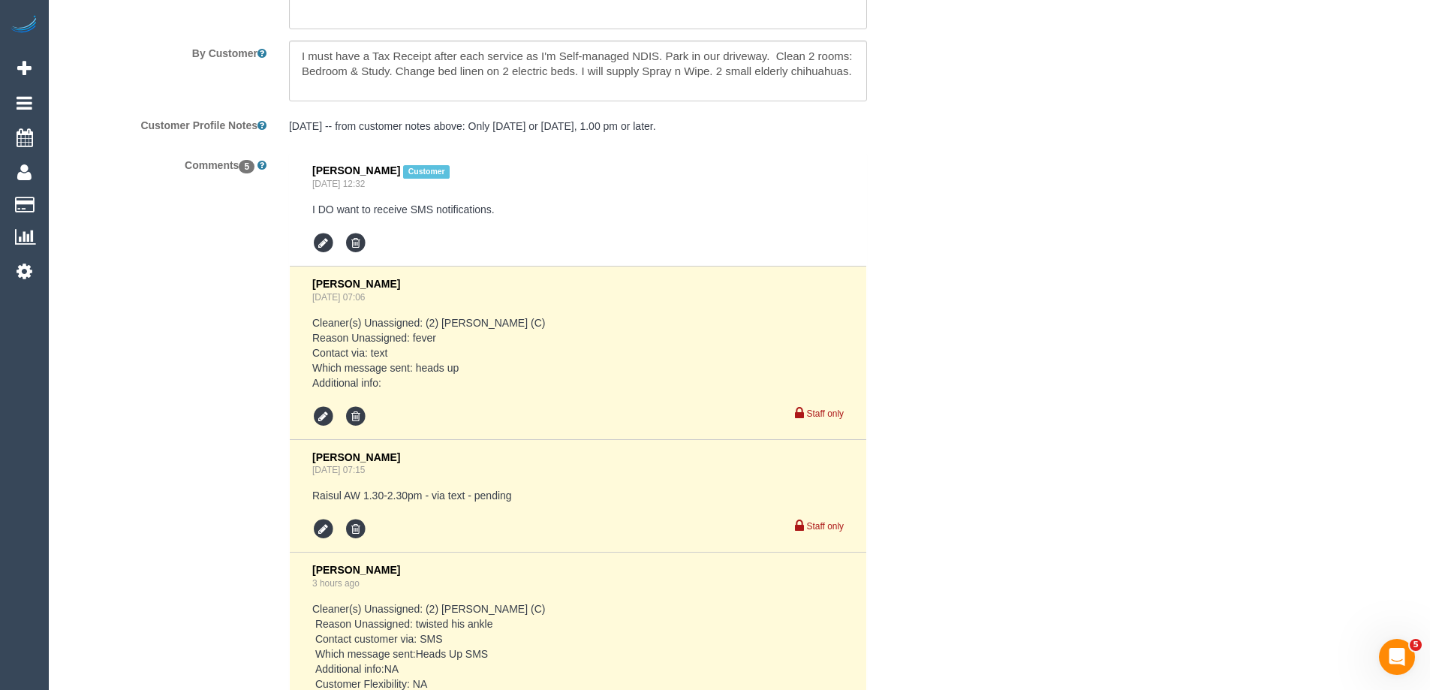
scroll to position [2703, 0]
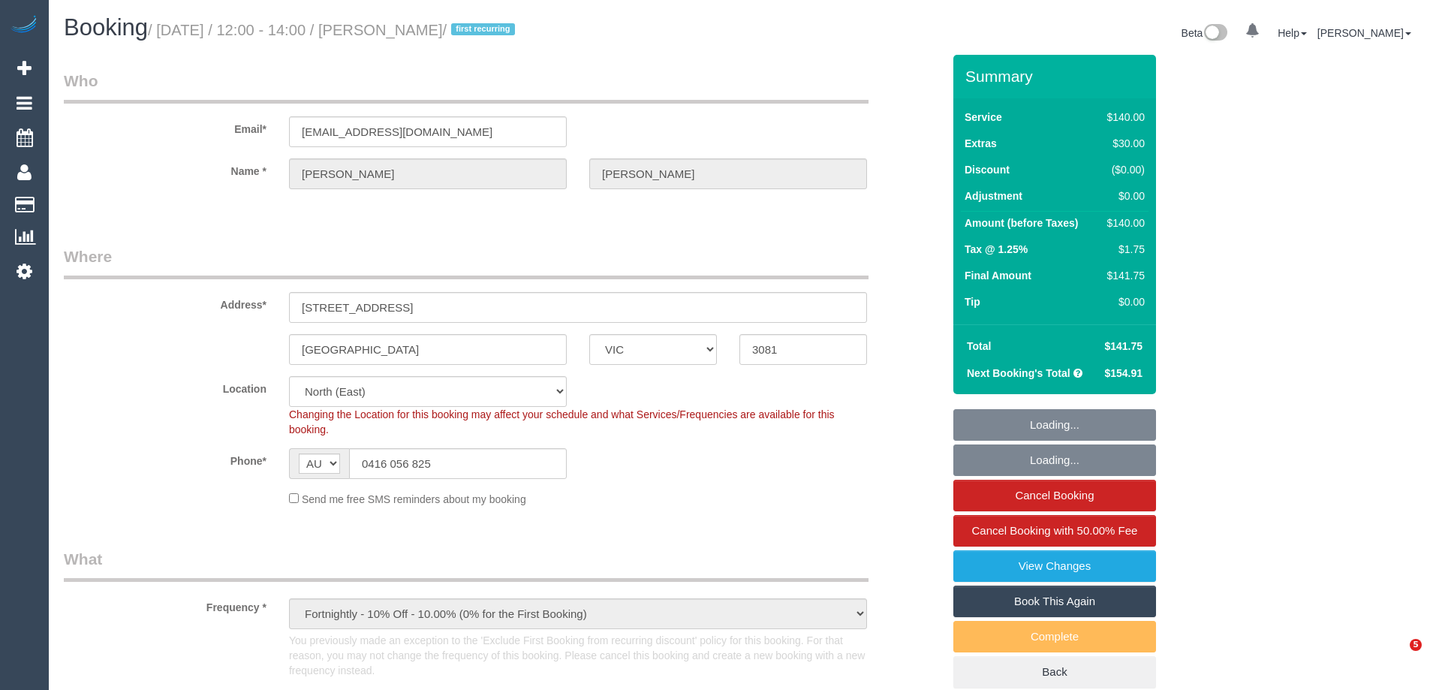
select select "VIC"
select select "object:969"
select select "string:stripe-pm_1S8B8I2GScqysDRVMGqTbHlq"
select select "number:27"
select select "number:14"
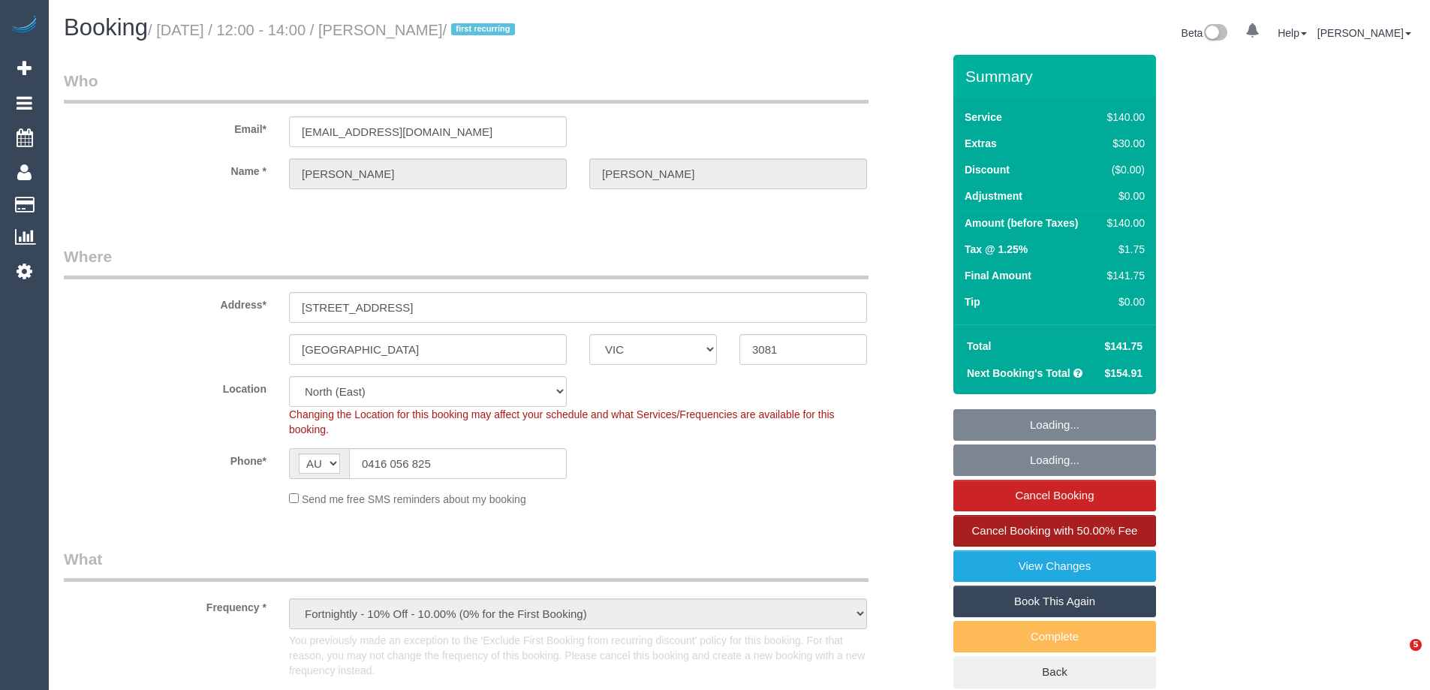
select select "number:18"
select select "number:25"
select select "number:34"
select select "number:11"
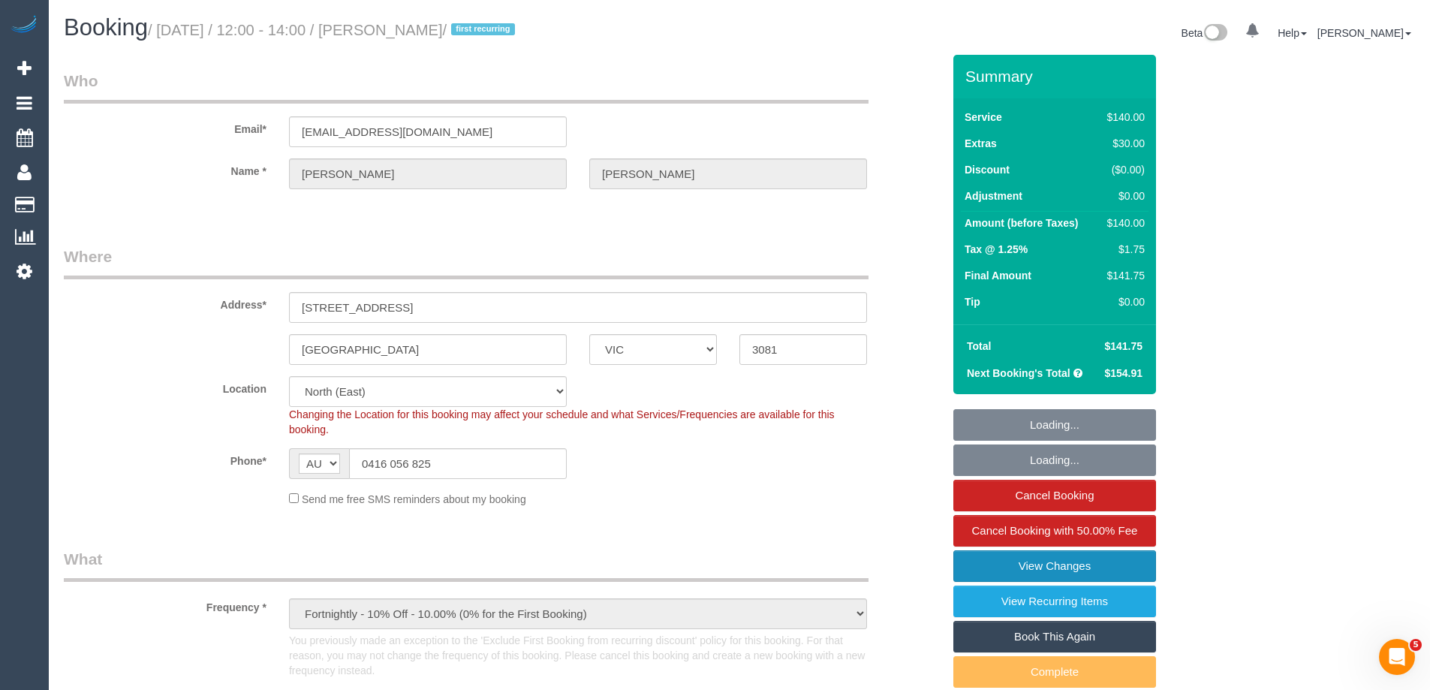
click at [990, 571] on link "View Changes" at bounding box center [1055, 566] width 203 height 32
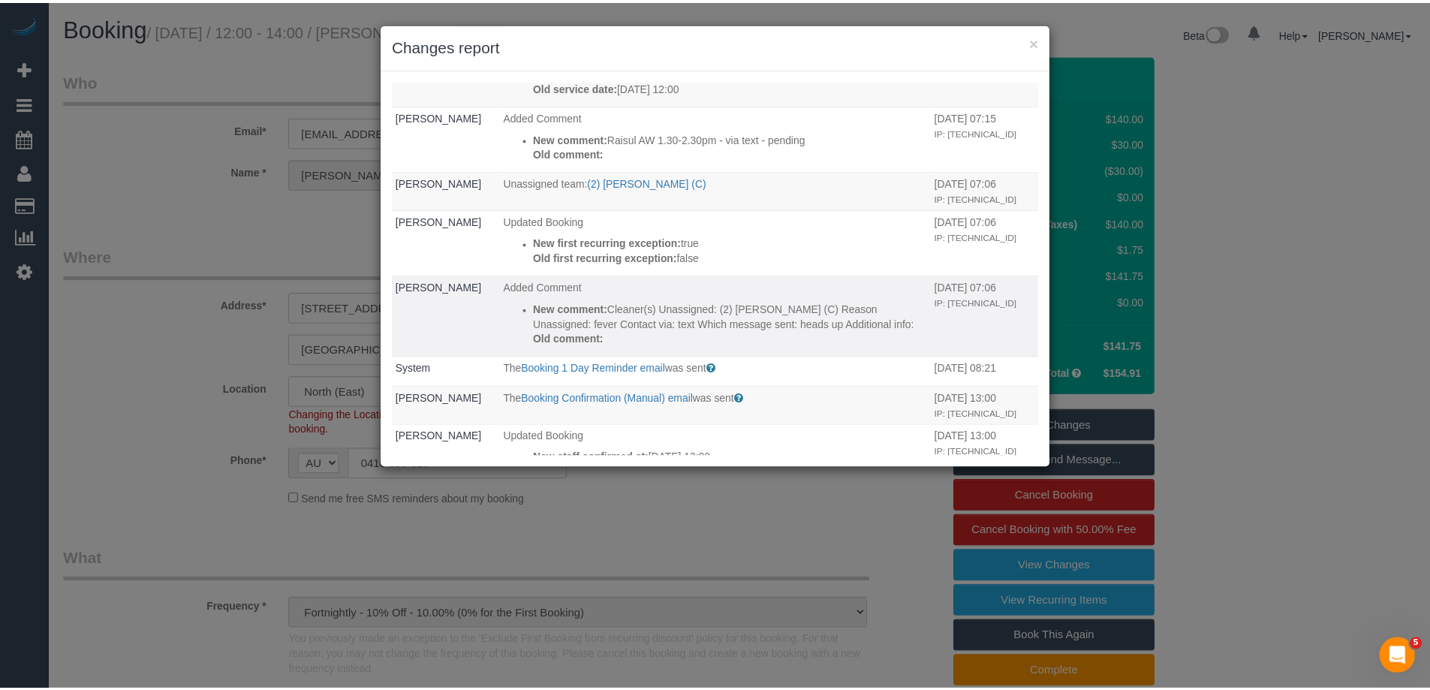
scroll to position [976, 0]
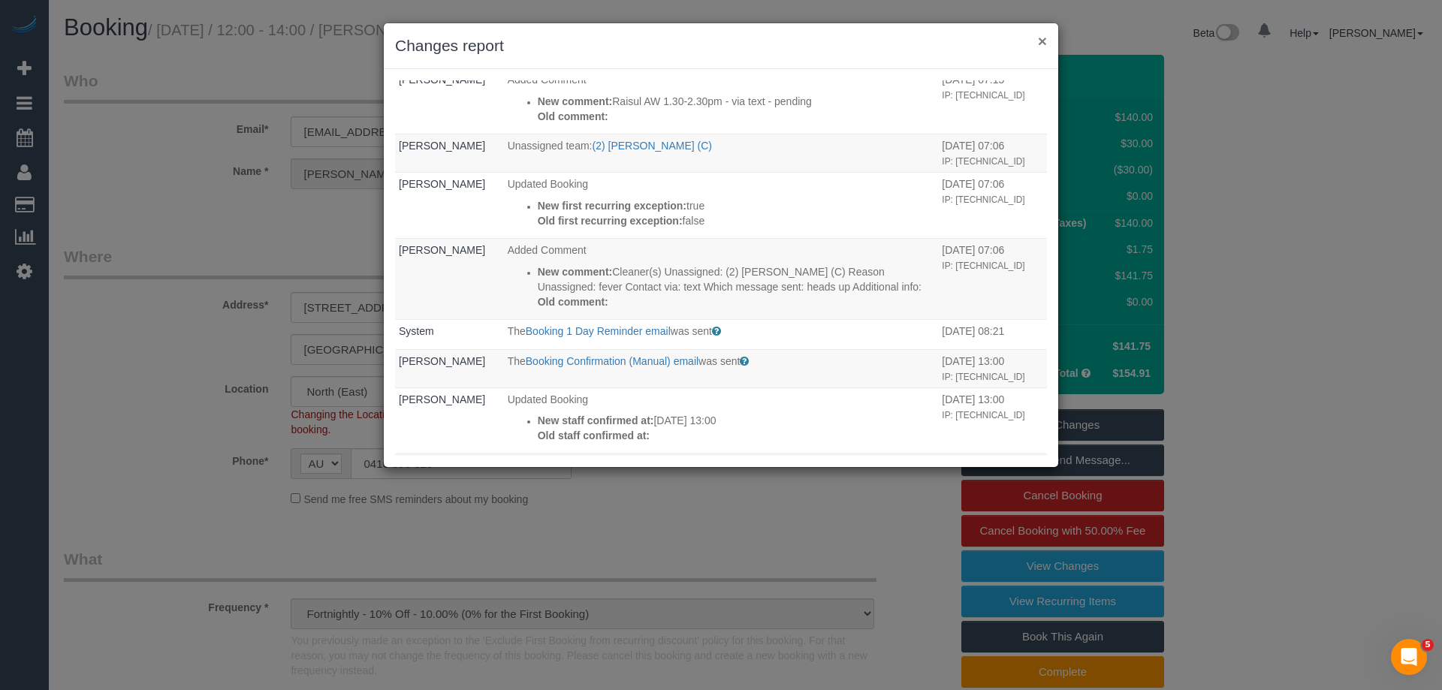
click at [1044, 42] on button "×" at bounding box center [1042, 41] width 9 height 16
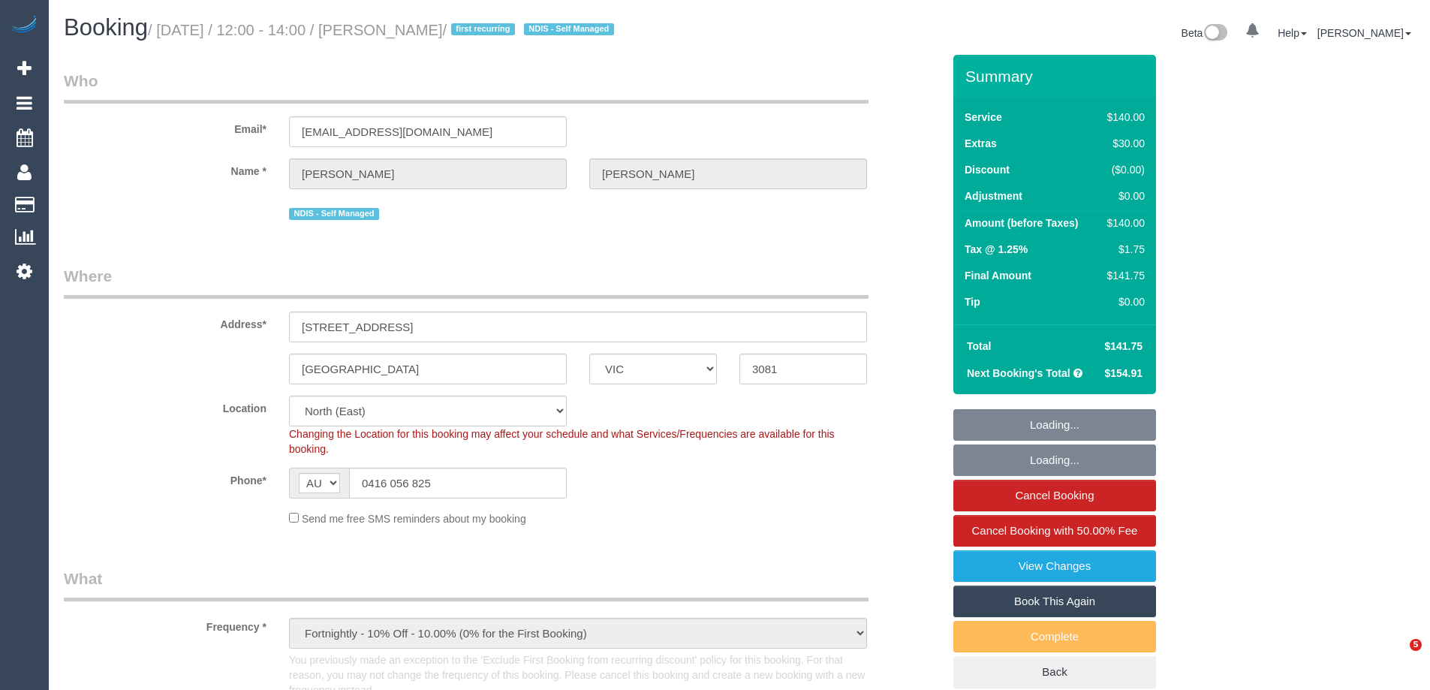
select select "VIC"
select select "string:stripe-pm_1S8B8I2GScqysDRVMGqTbHlq"
select select "number:27"
select select "number:14"
select select "number:18"
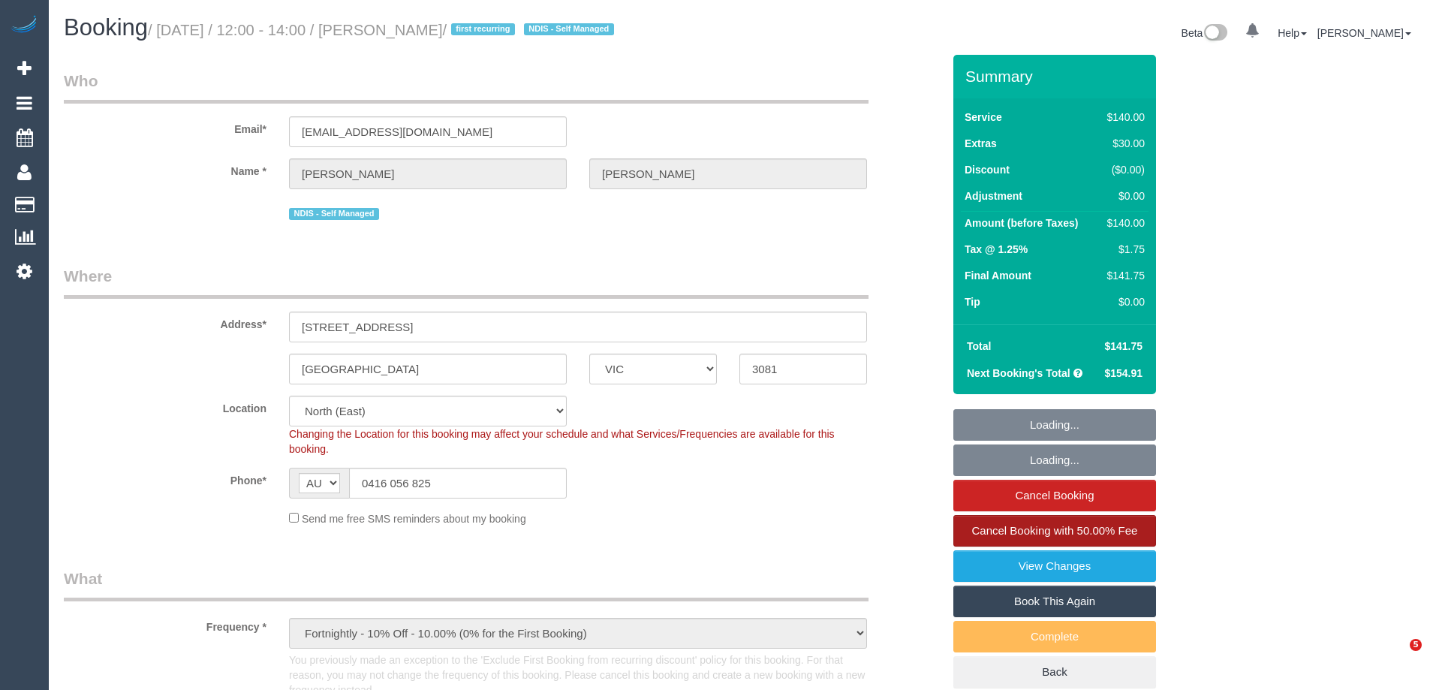
select select "number:25"
select select "number:34"
select select "number:11"
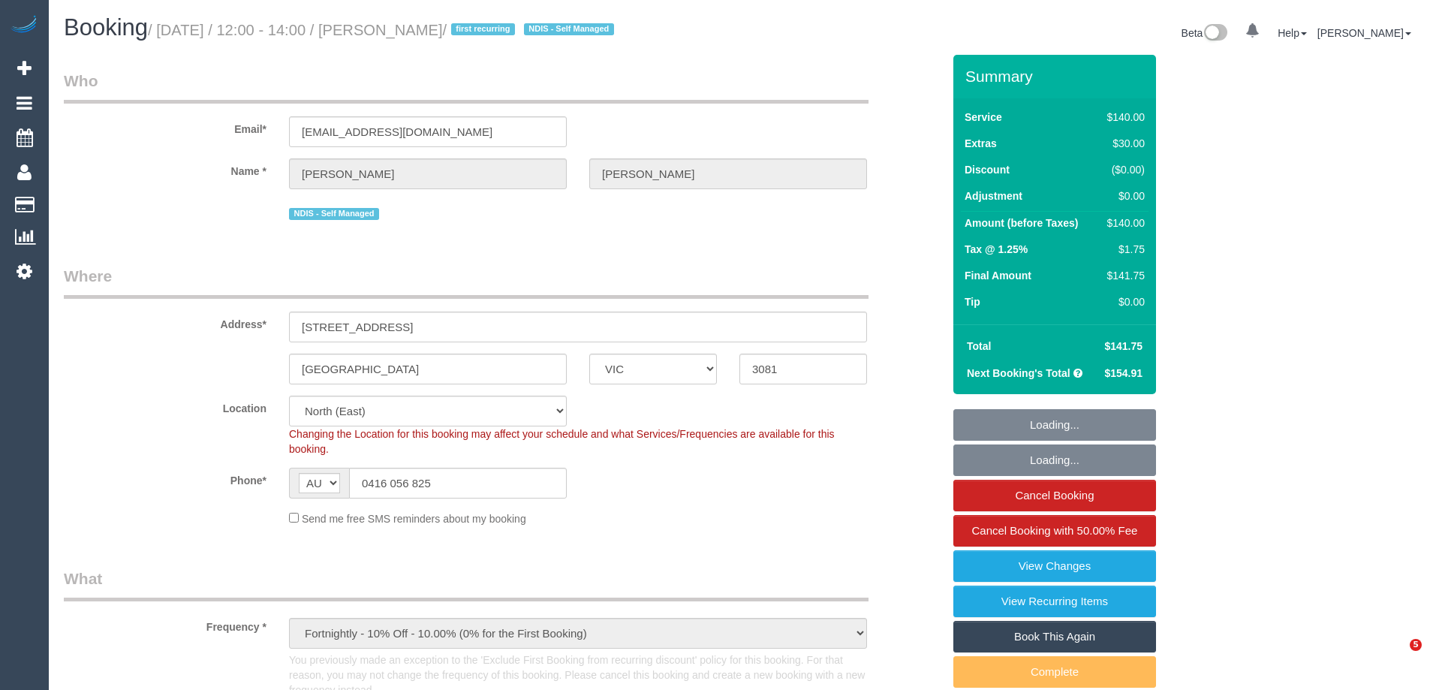
select select "object:976"
click at [993, 568] on link "View Changes" at bounding box center [1055, 566] width 203 height 32
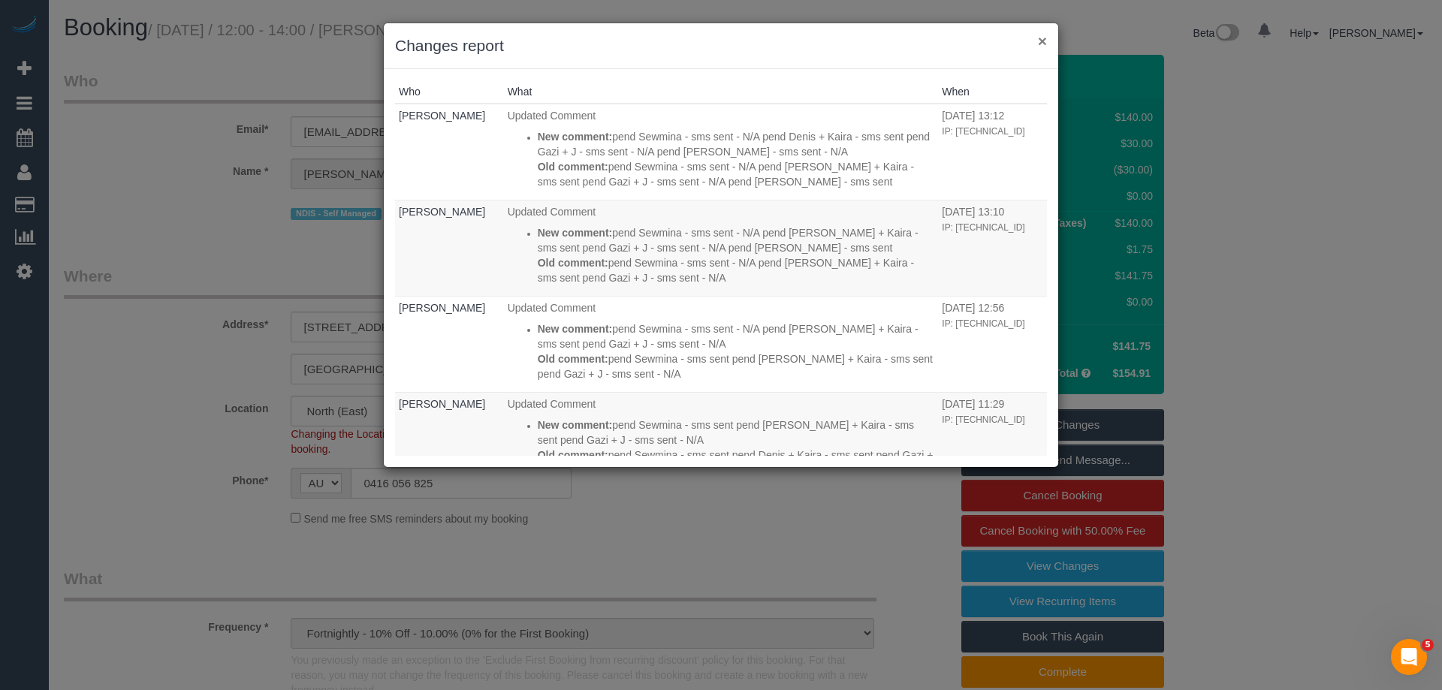
click at [1039, 37] on button "×" at bounding box center [1042, 41] width 9 height 16
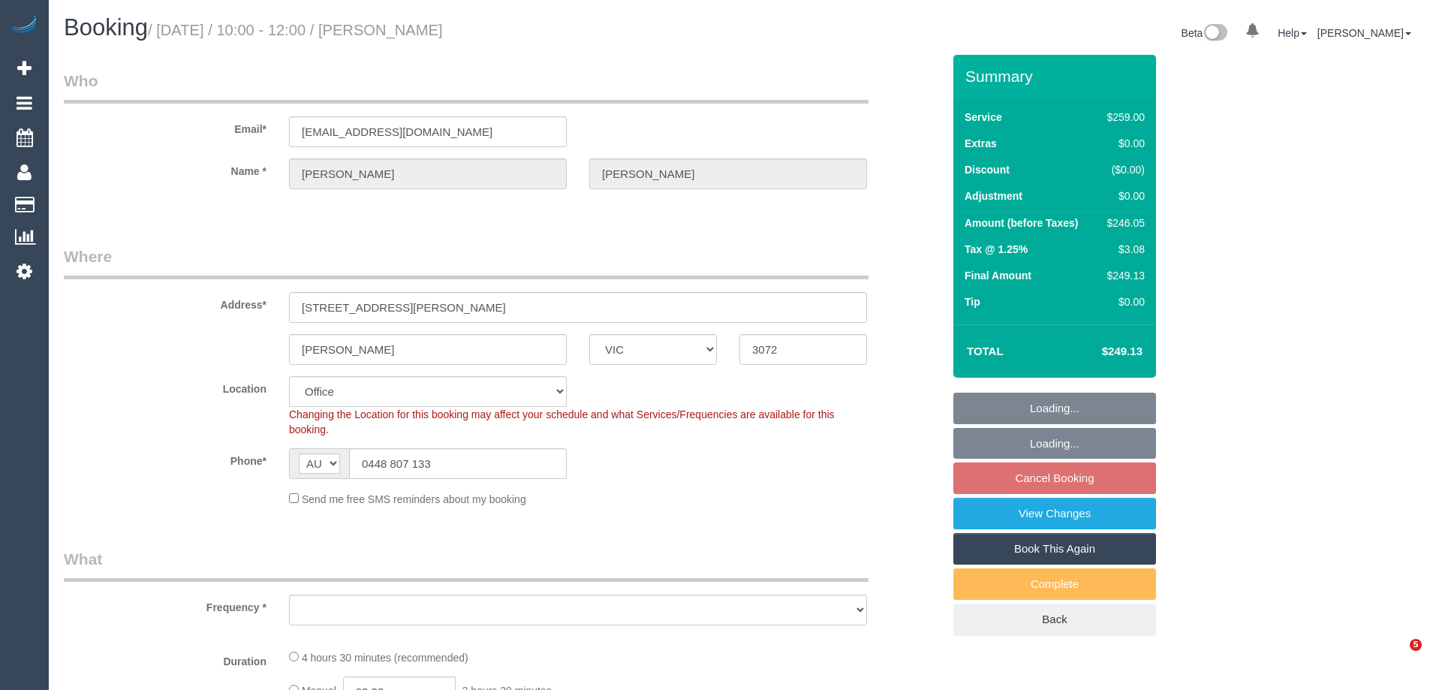
select select "VIC"
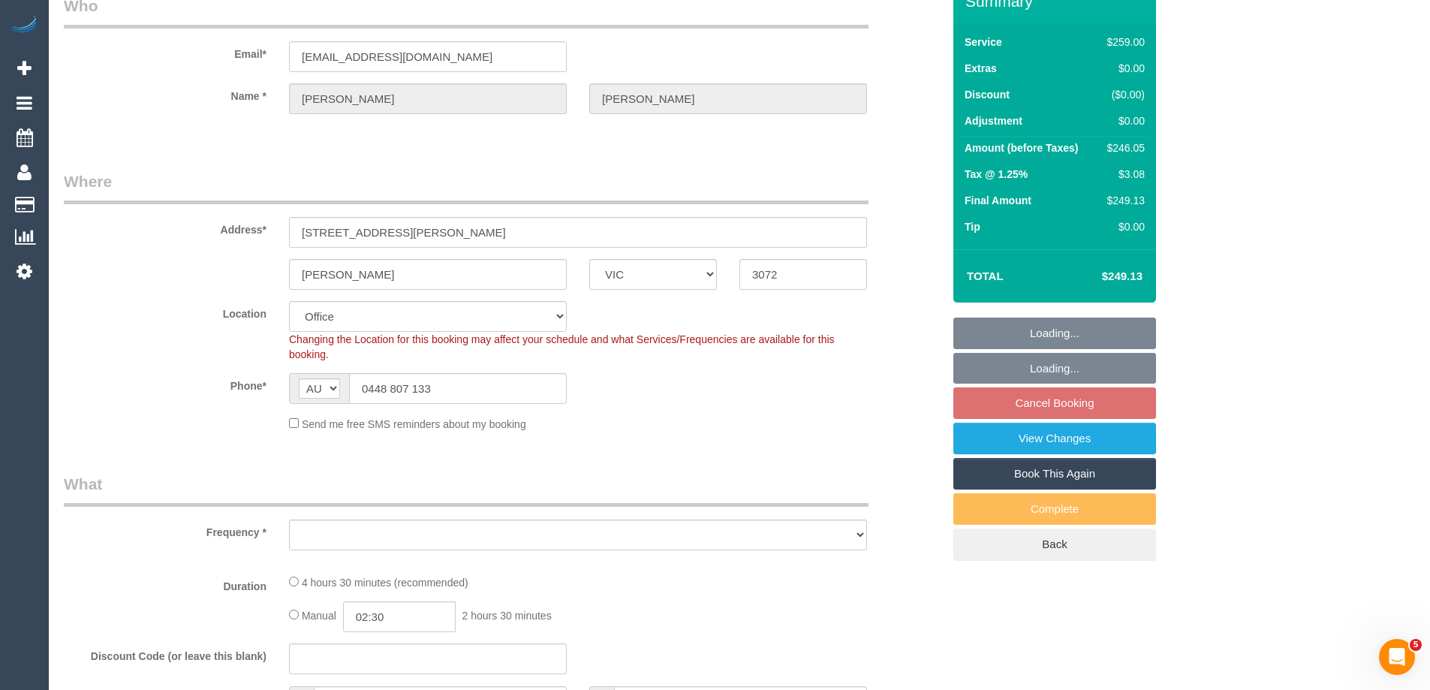
select select "object:534"
select select "string:stripe-pm_1RNXsh2GScqysDRVo9JHNWVy"
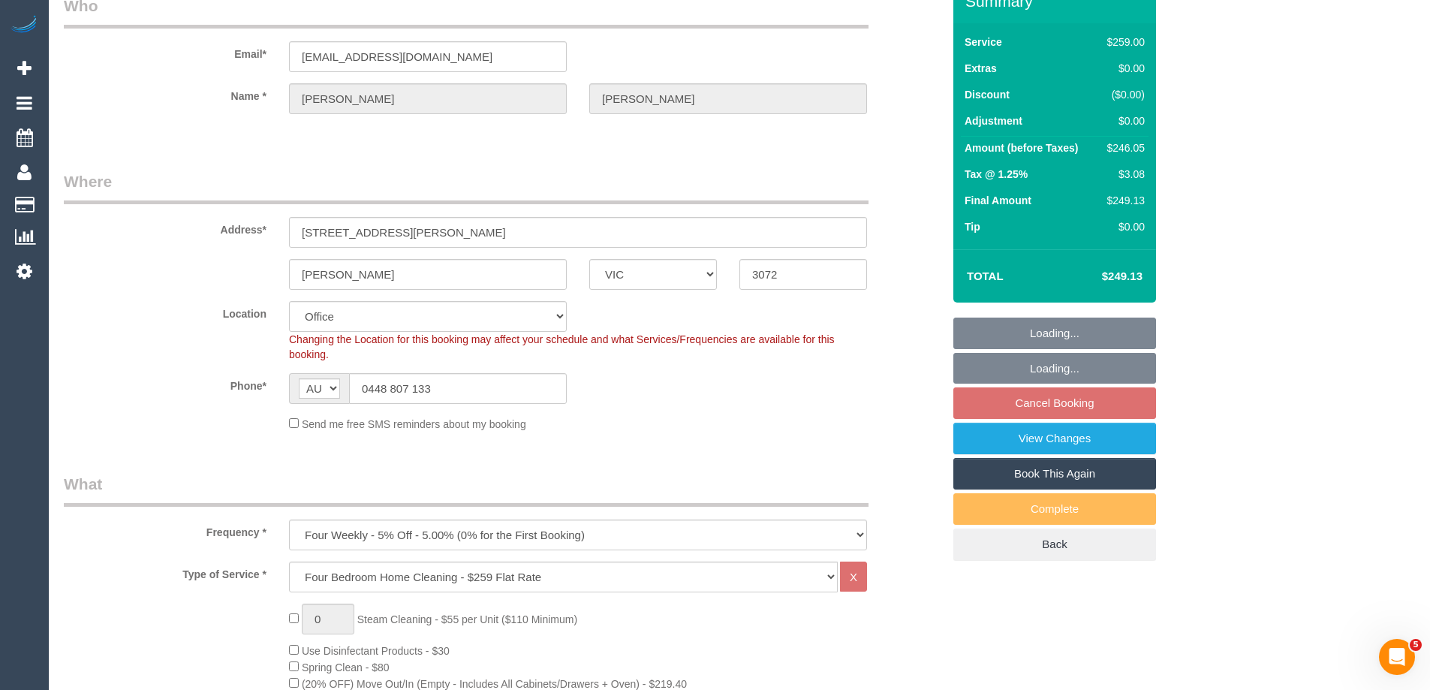
scroll to position [222, 0]
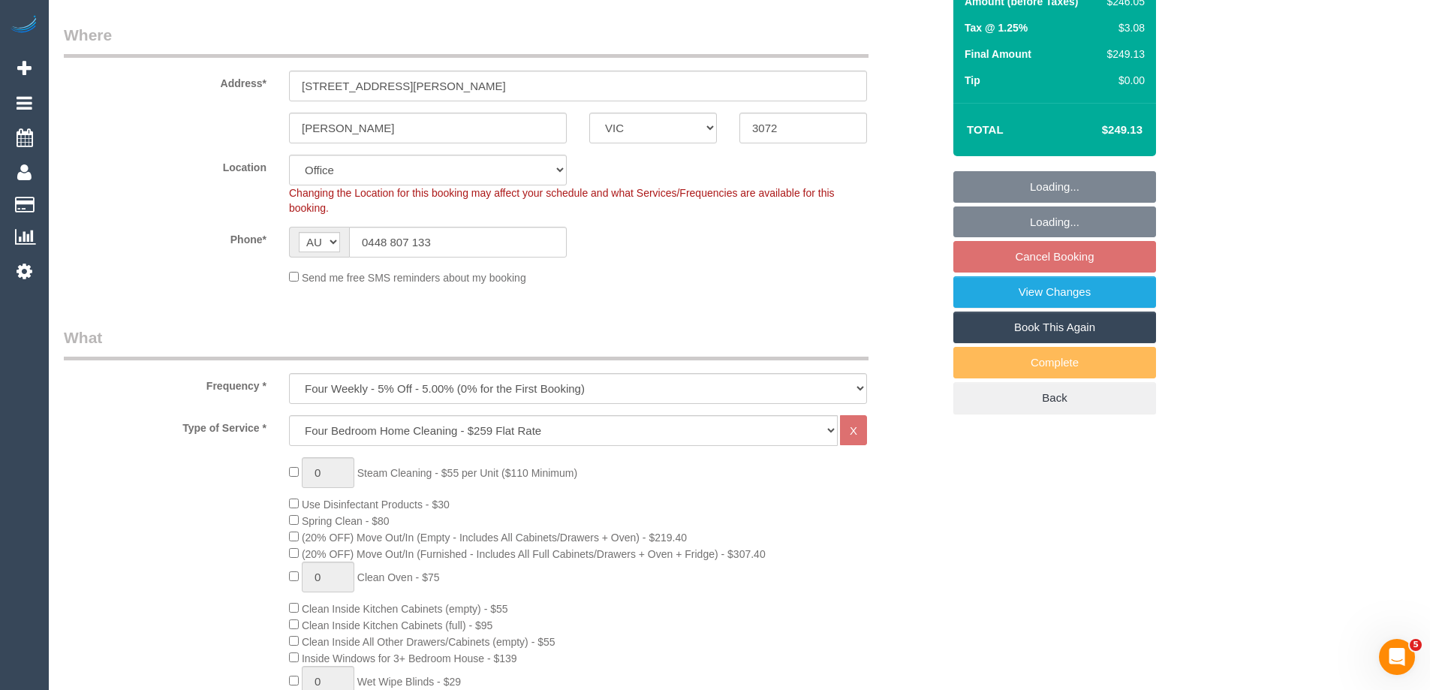
select select "number:27"
select select "number:14"
select select "number:19"
select select "number:22"
select select "number:34"
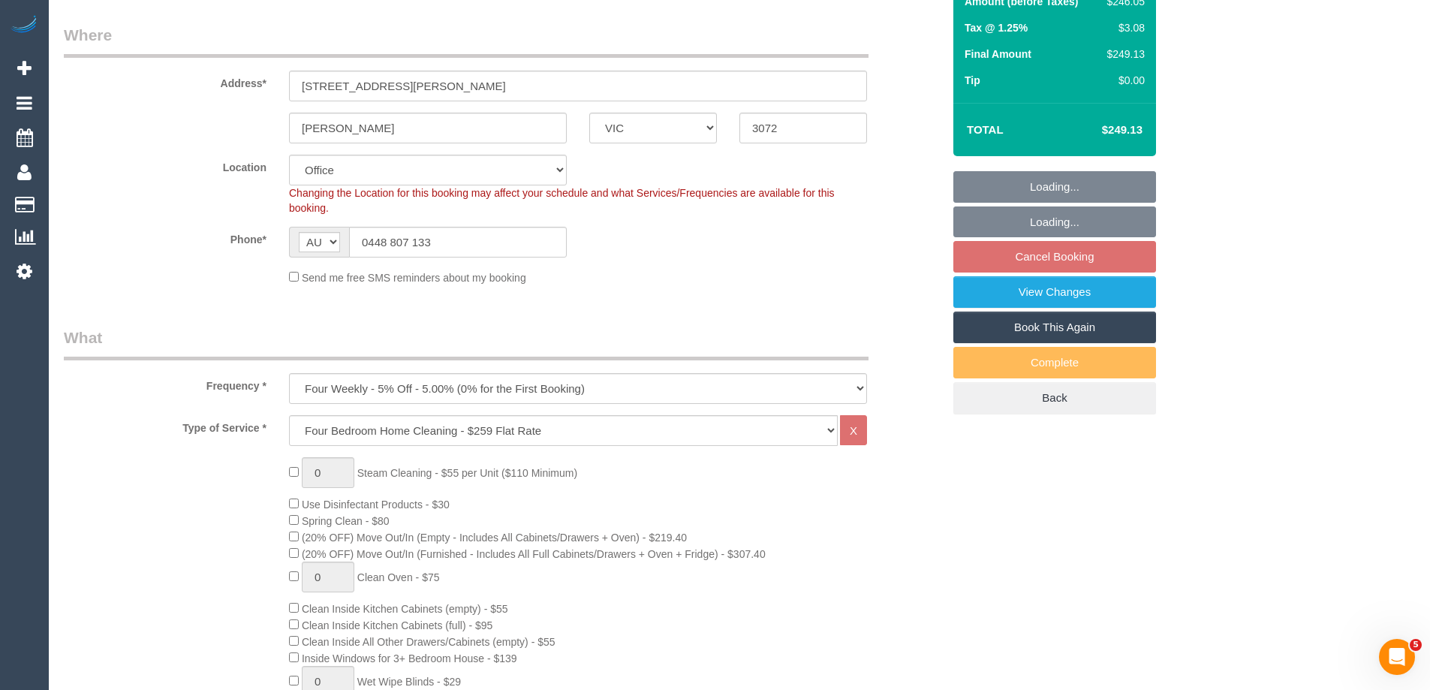
select select "number:13"
select select "object:781"
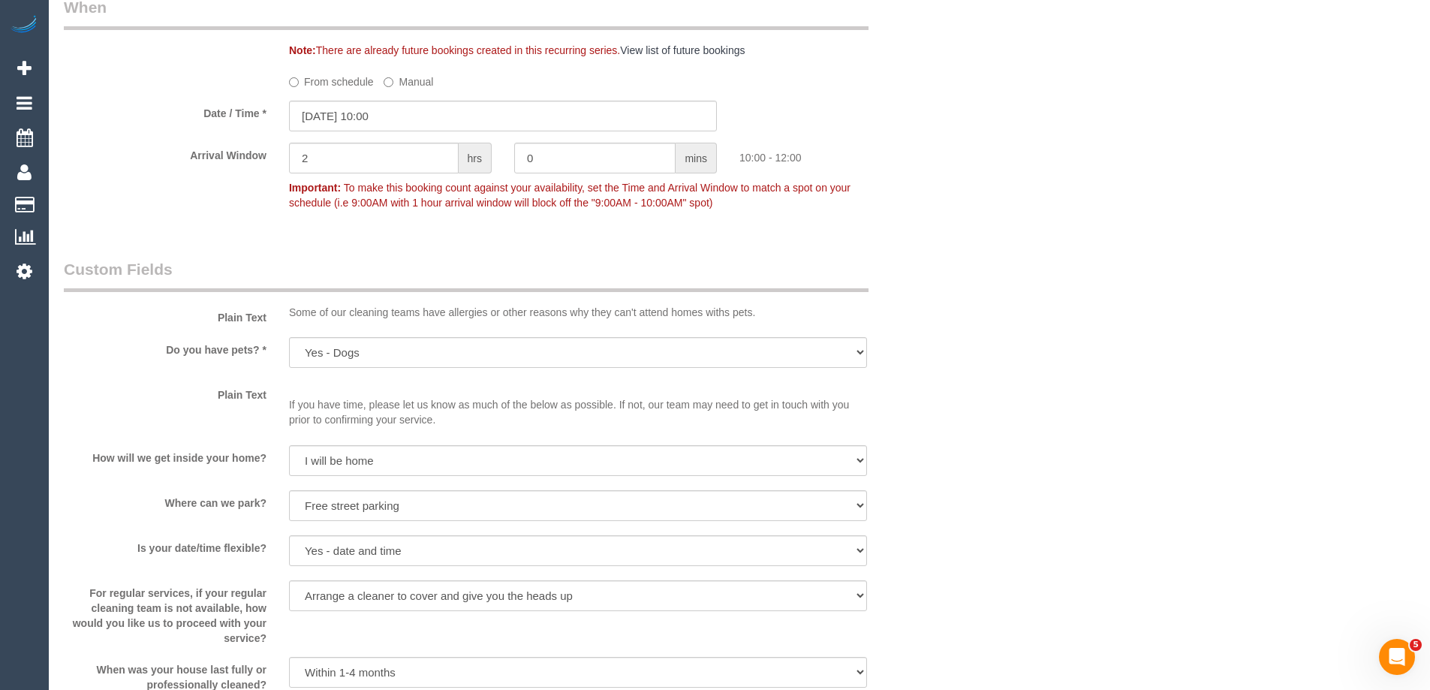
scroll to position [1771, 0]
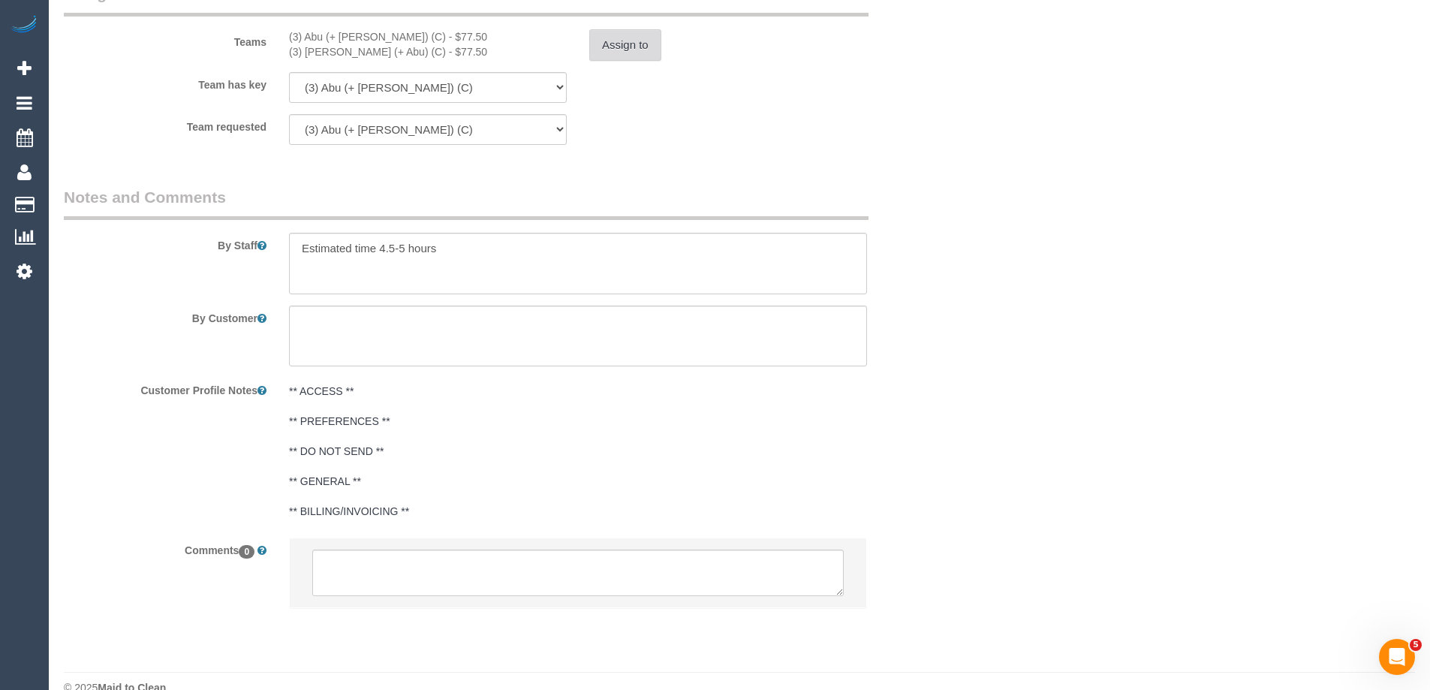
click at [613, 44] on button "Assign to" at bounding box center [625, 45] width 72 height 32
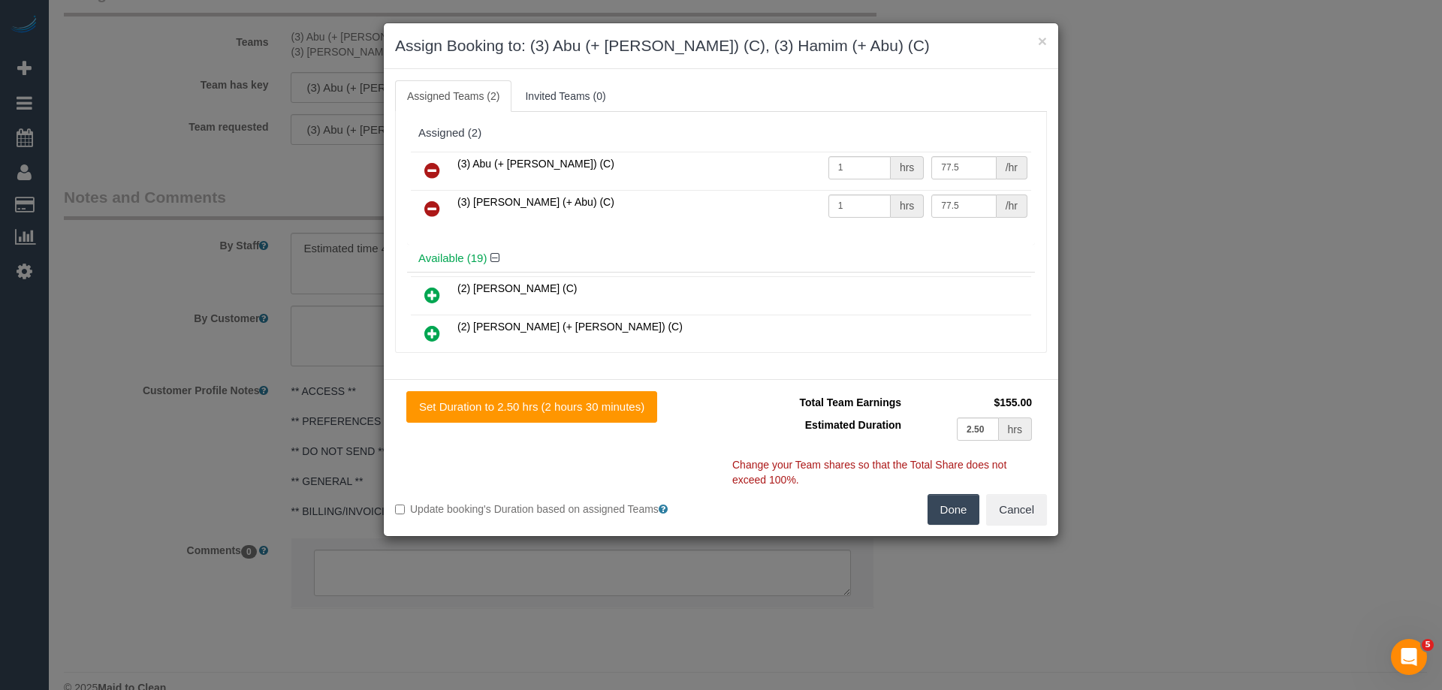
click at [430, 170] on icon at bounding box center [432, 170] width 16 height 18
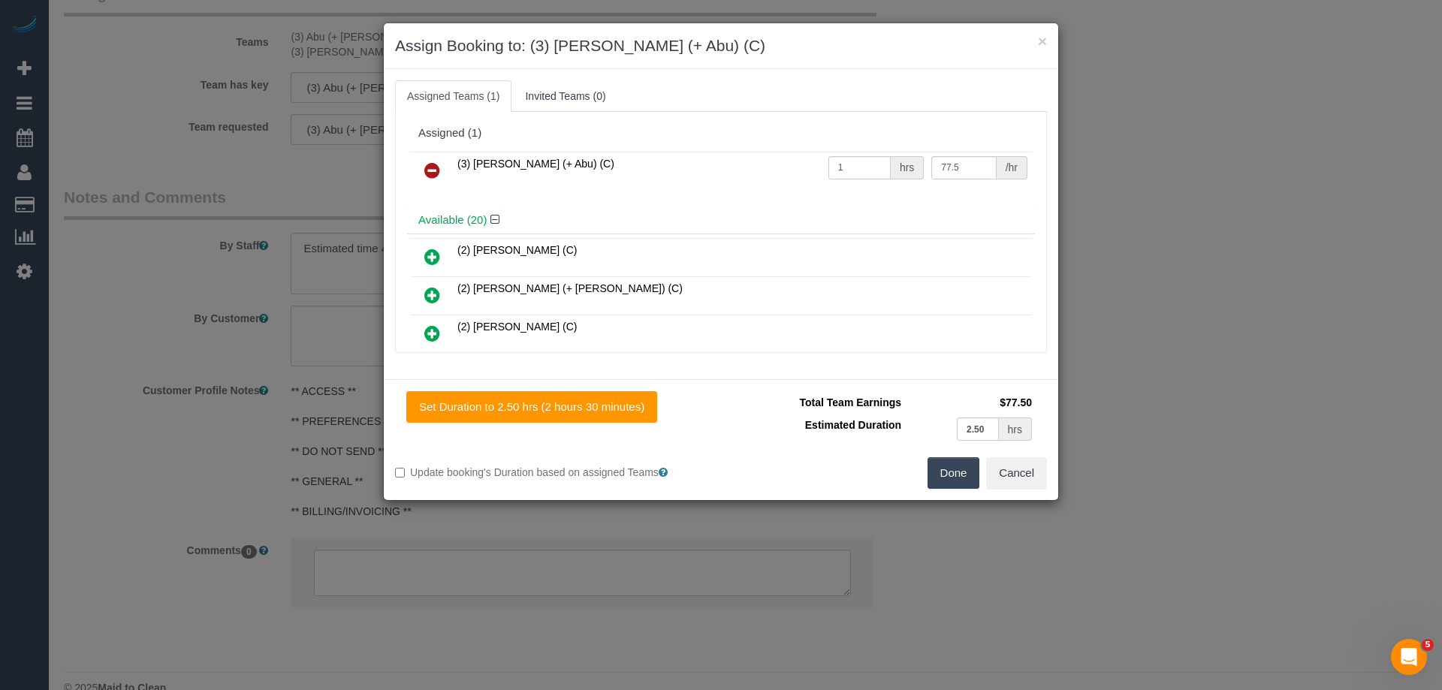
click at [430, 170] on icon at bounding box center [432, 170] width 16 height 18
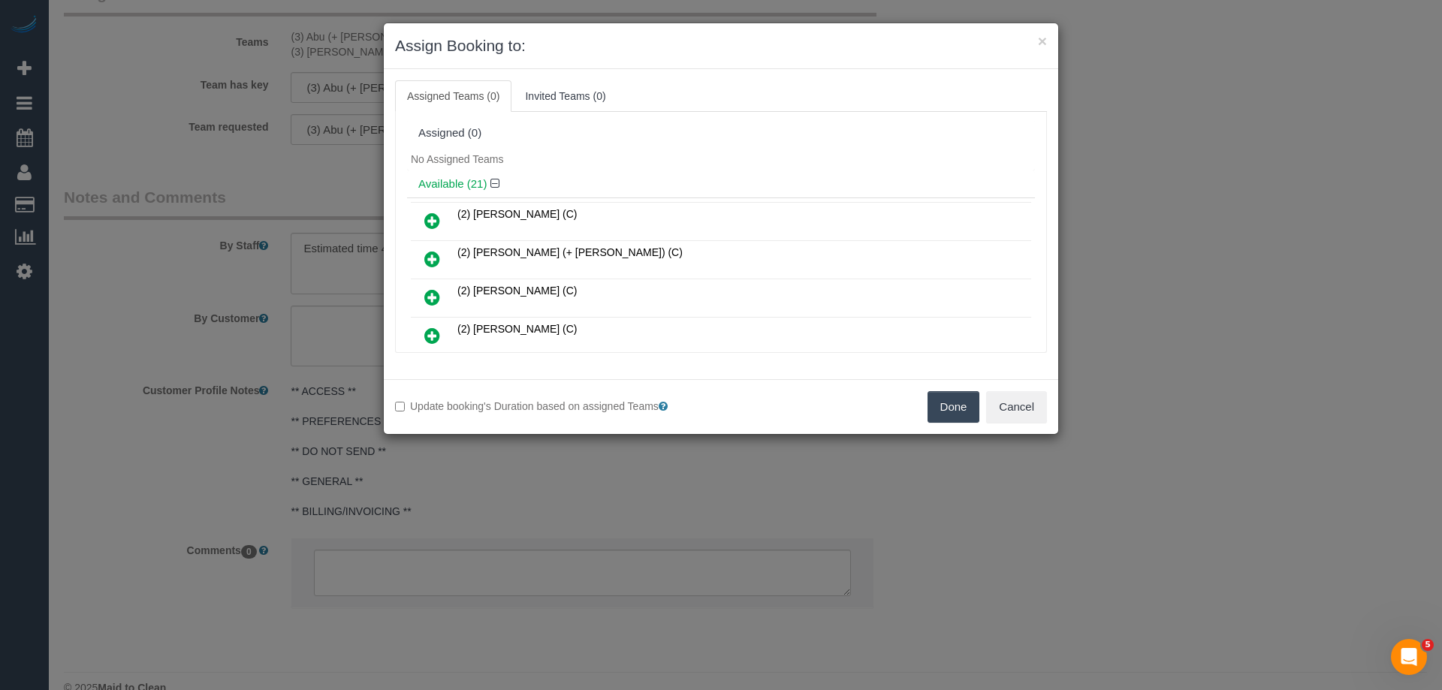
click at [954, 408] on button "Done" at bounding box center [953, 407] width 53 height 32
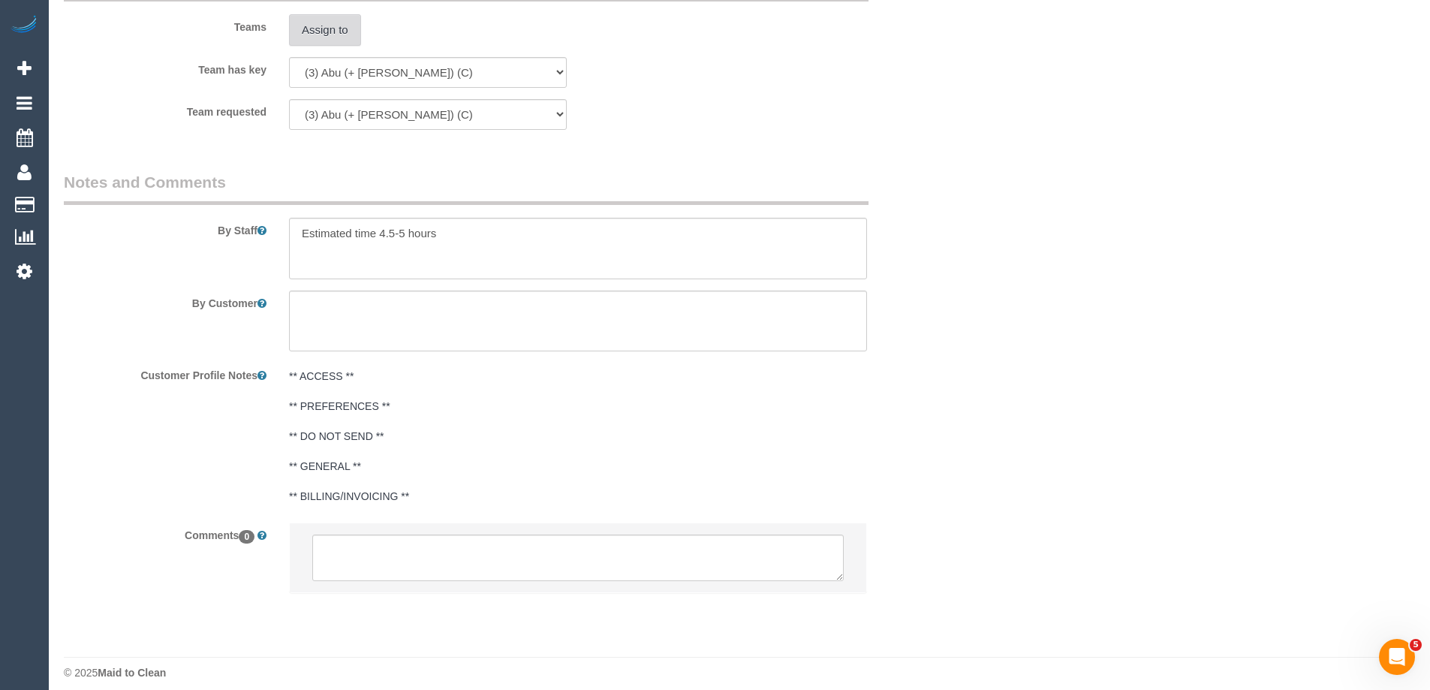
scroll to position [2430, 0]
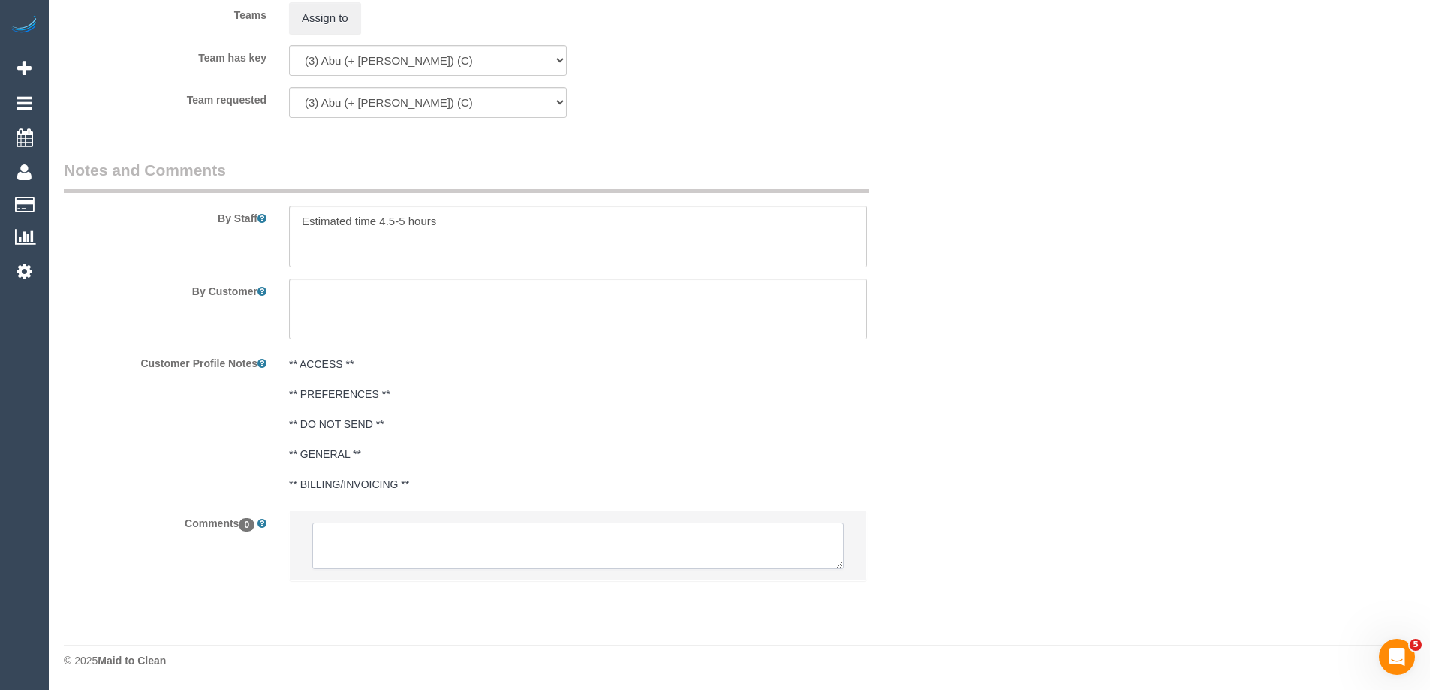
drag, startPoint x: 334, startPoint y: 543, endPoint x: 338, endPoint y: 533, distance: 10.5
click at [334, 535] on textarea at bounding box center [578, 546] width 532 height 47
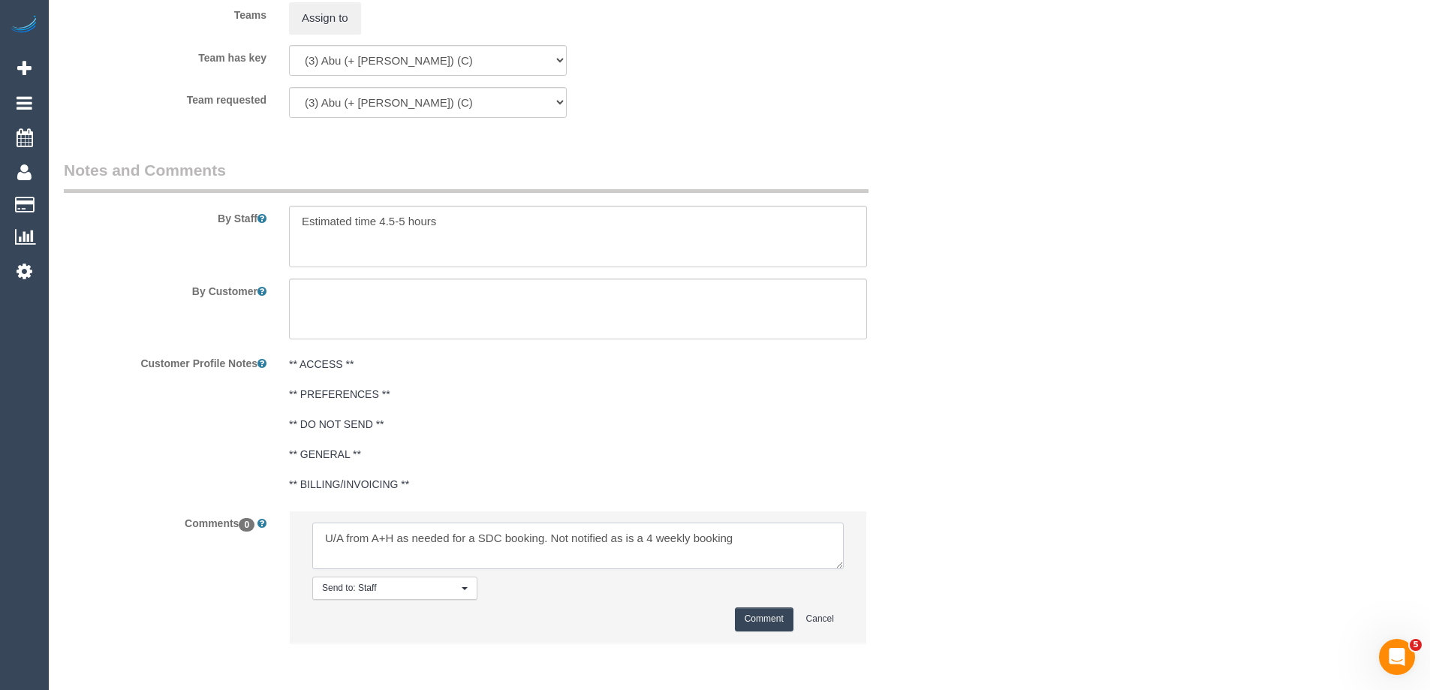
type textarea "U/A from A+H as needed for a SDC booking. Not notified as is a 4 weekly booking"
click at [755, 622] on button "Comment" at bounding box center [764, 618] width 59 height 23
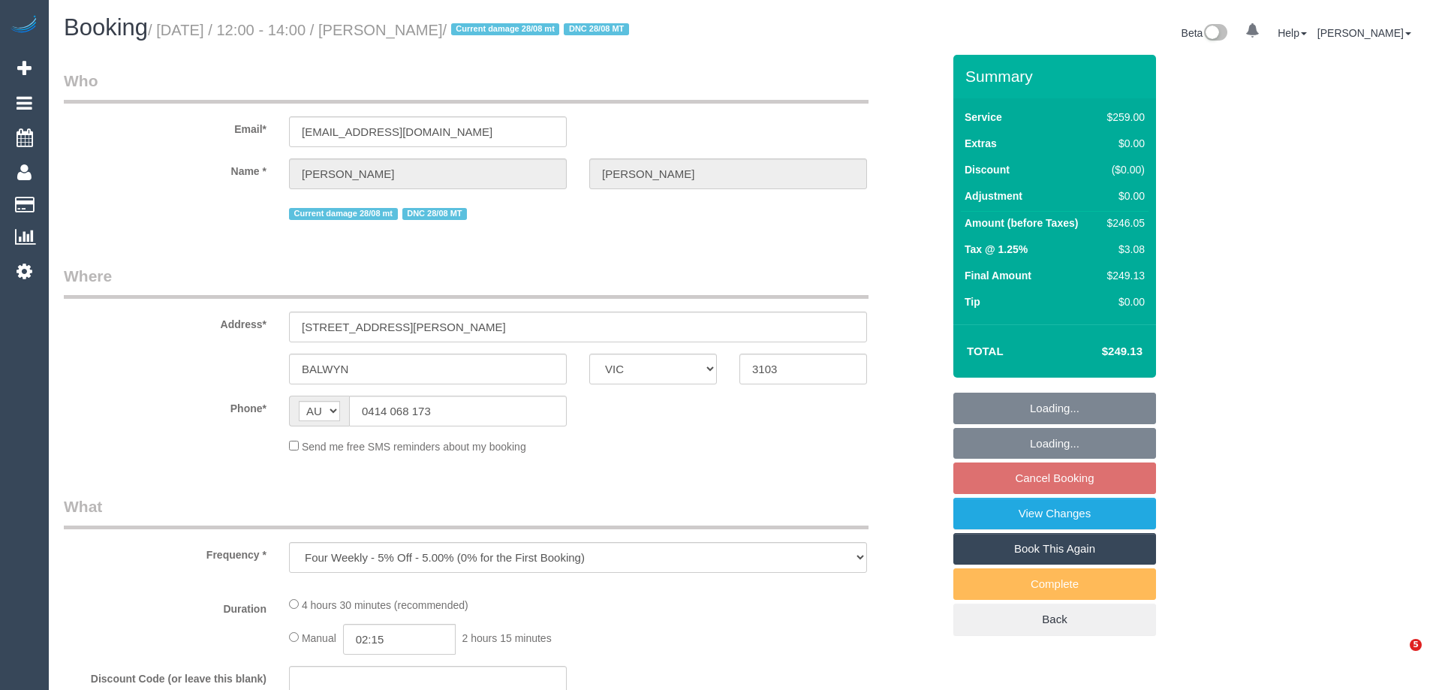
select select "VIC"
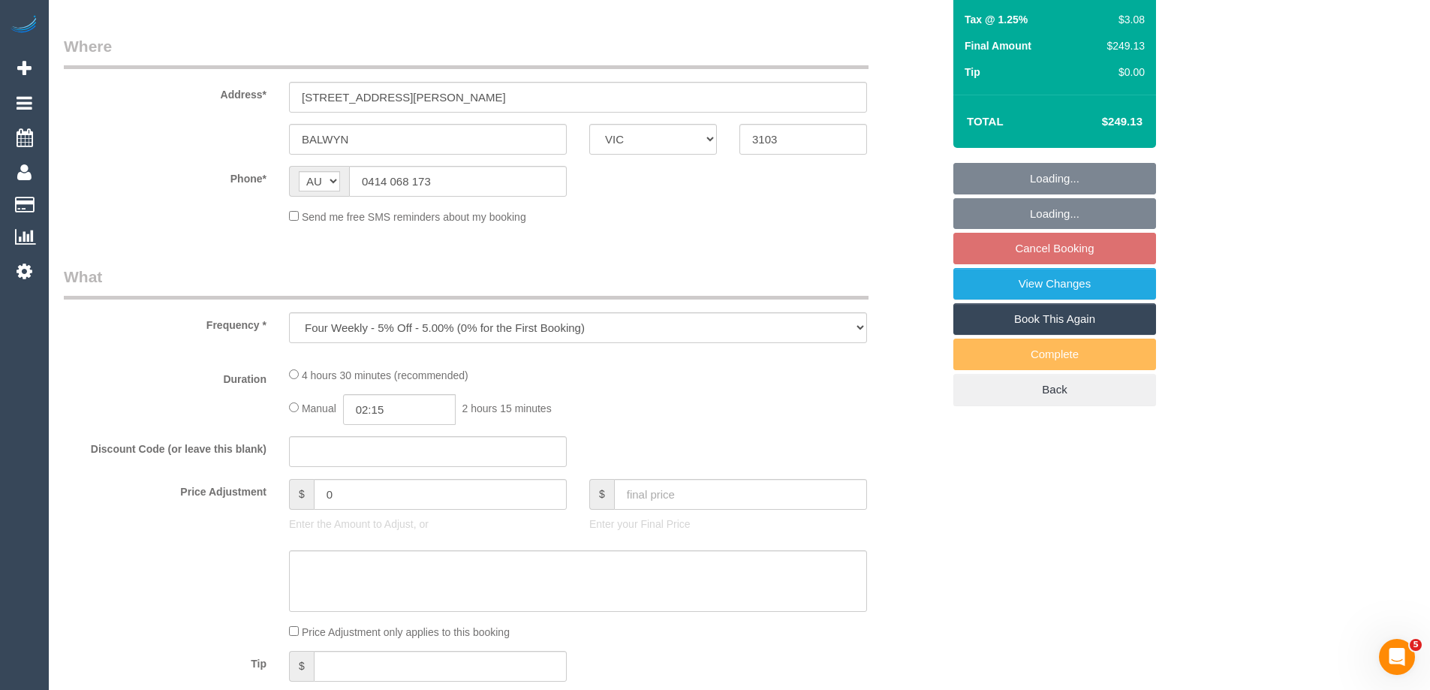
select select "string:stripe-pm_1RIO802GScqysDRVtVtZynzm"
select select "number:28"
select select "number:14"
select select "number:19"
select select "number:22"
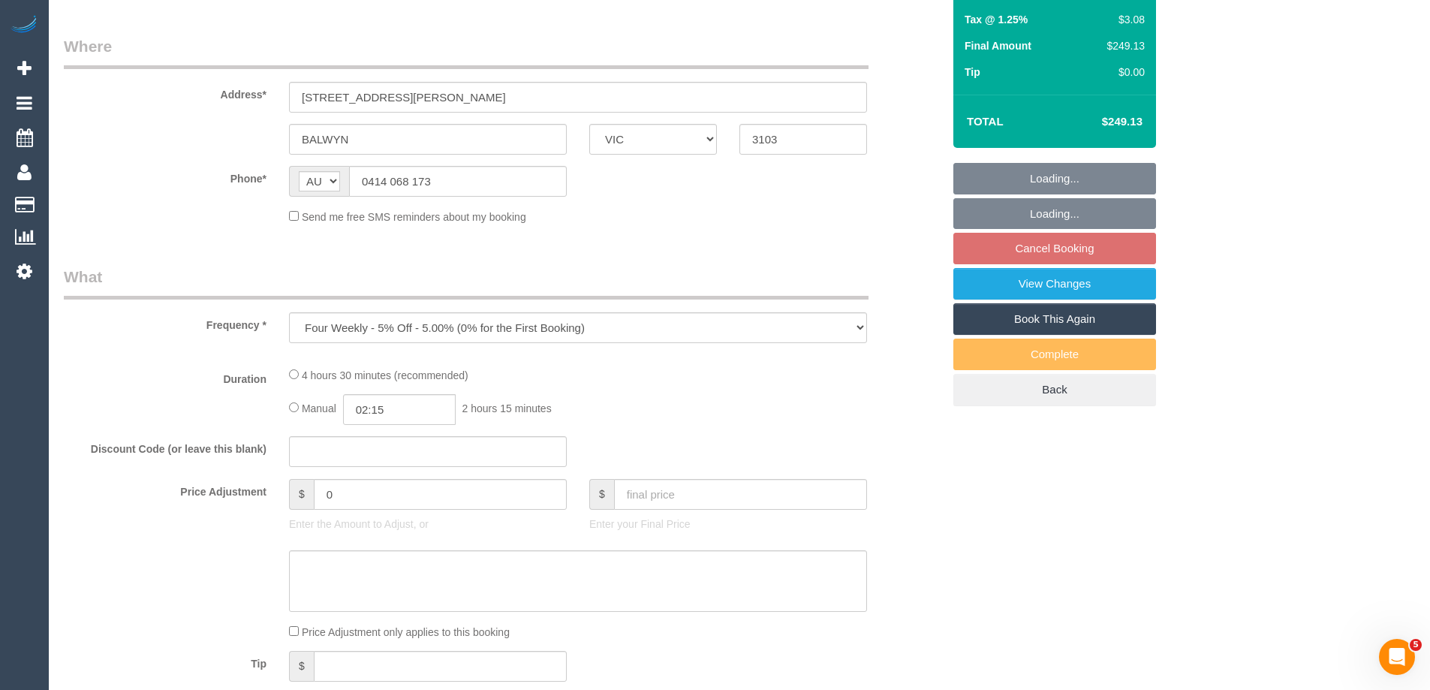
select select "number:34"
select select "number:12"
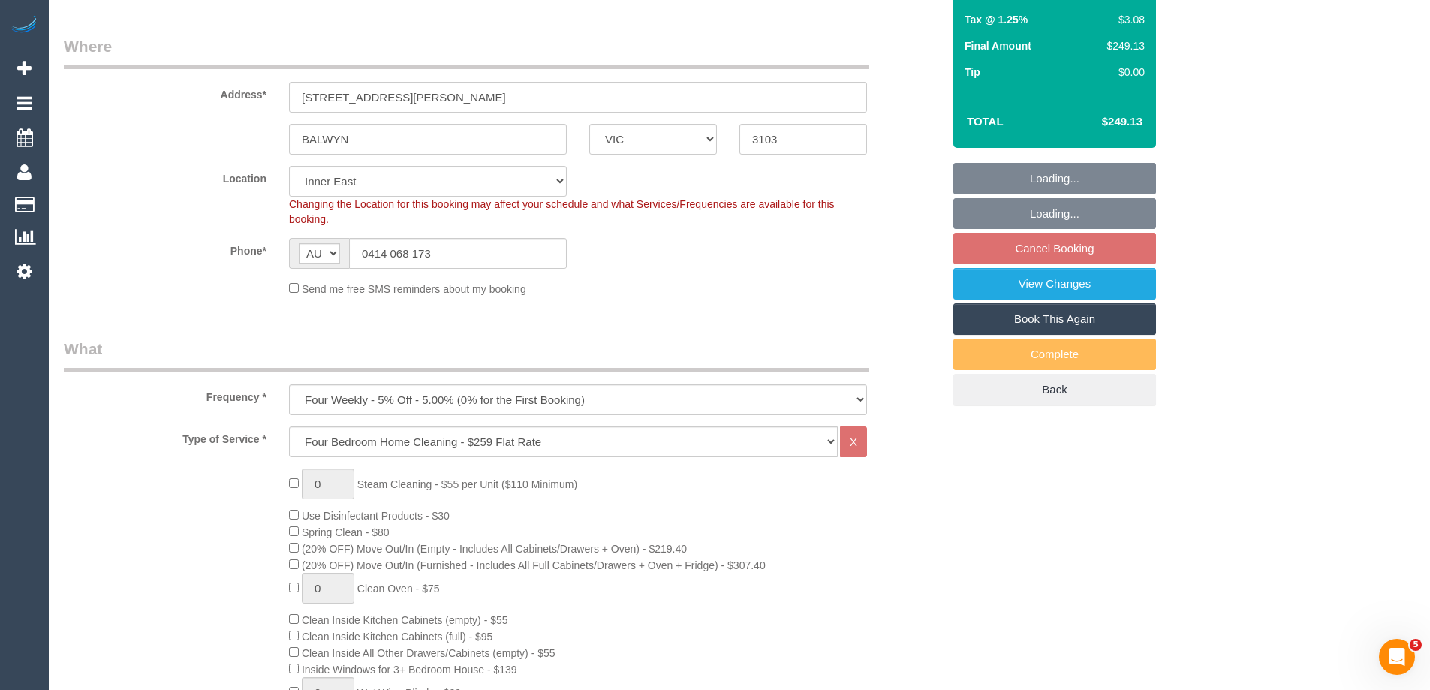
select select "object:916"
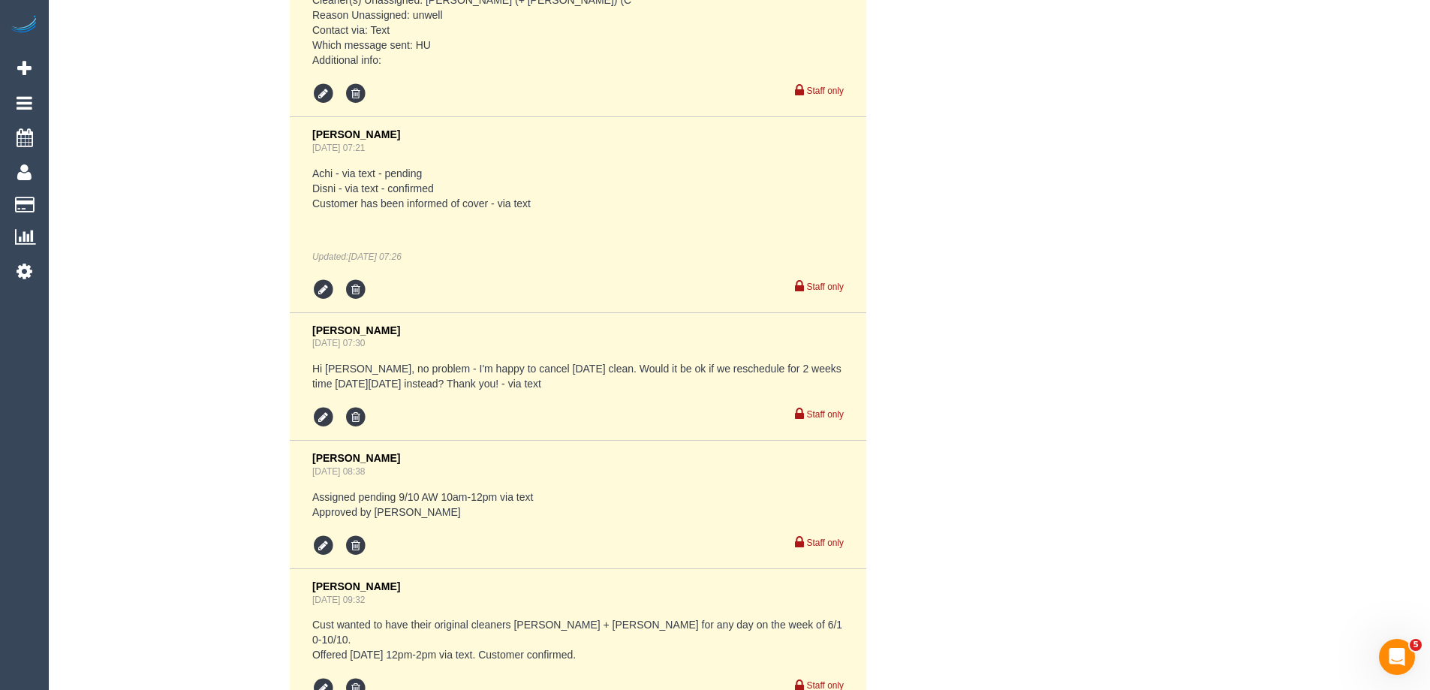
scroll to position [3379, 0]
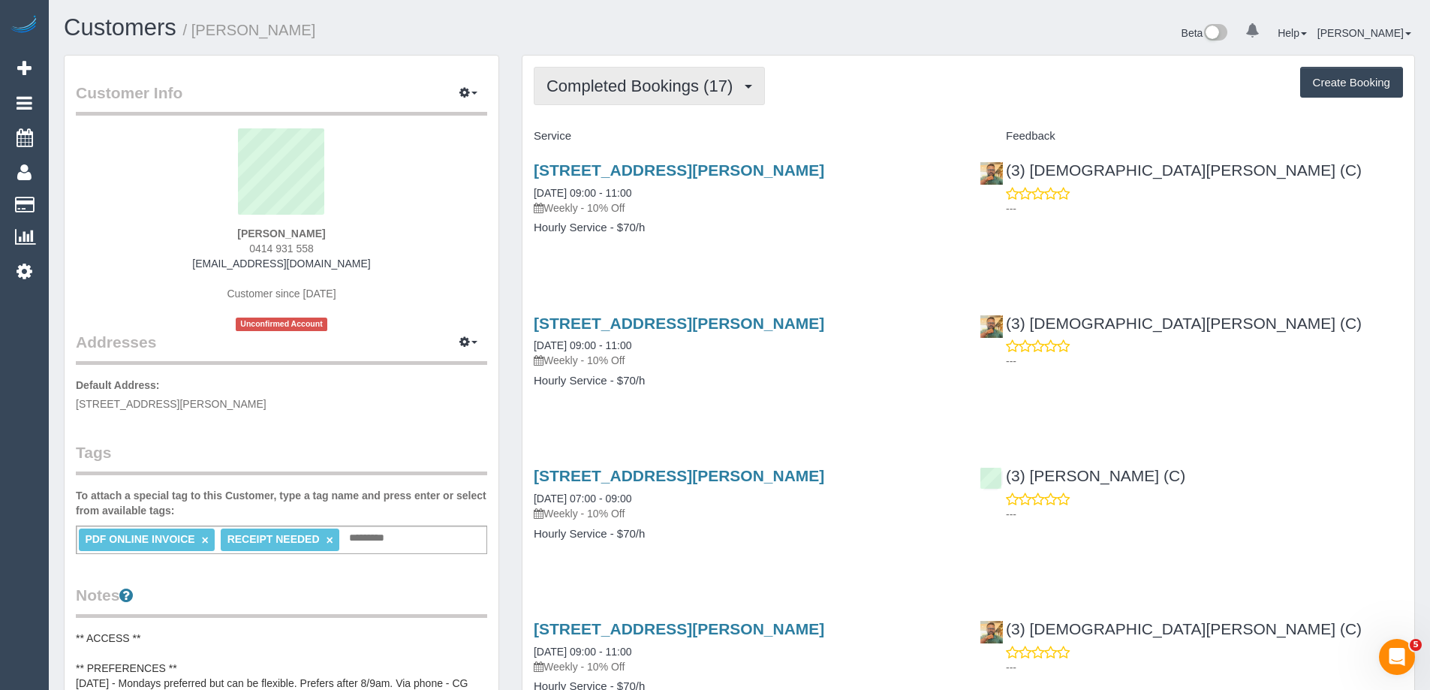
click at [641, 97] on button "Completed Bookings (17)" at bounding box center [649, 86] width 231 height 38
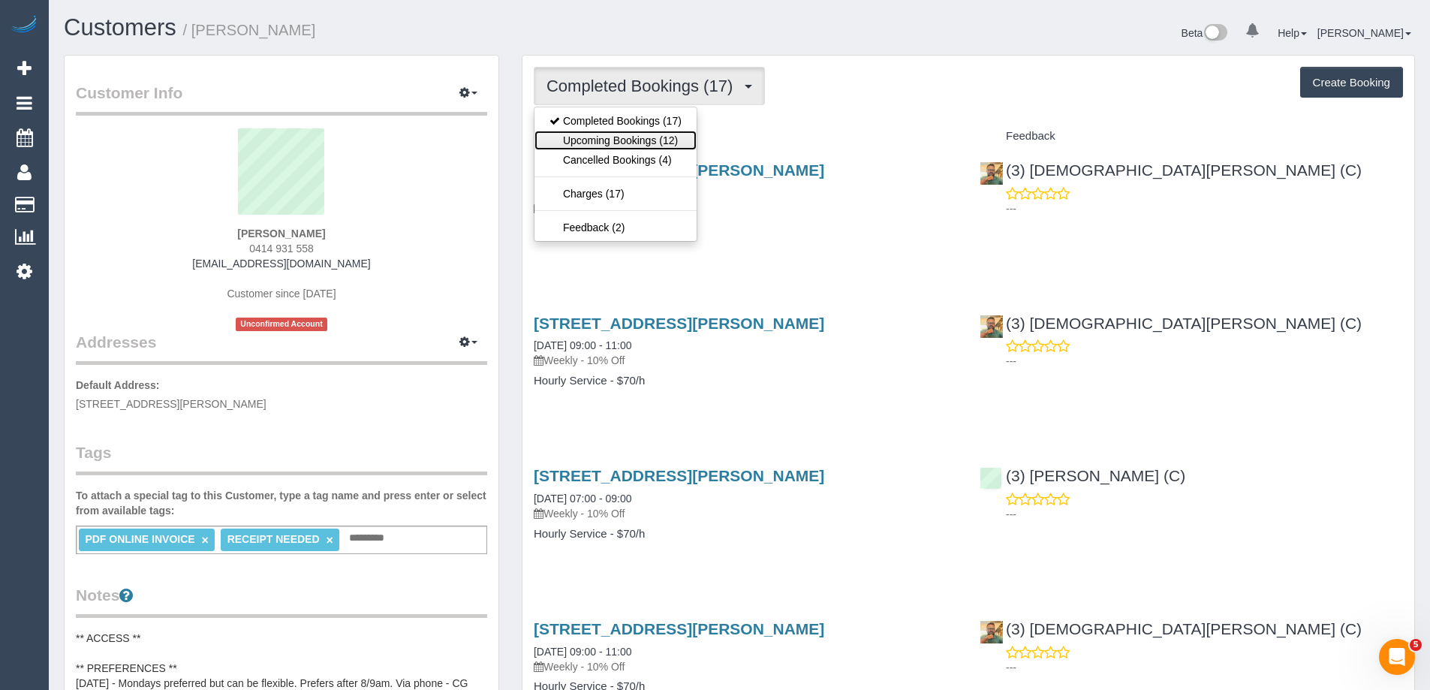
click at [622, 148] on link "Upcoming Bookings (12)" at bounding box center [616, 141] width 162 height 20
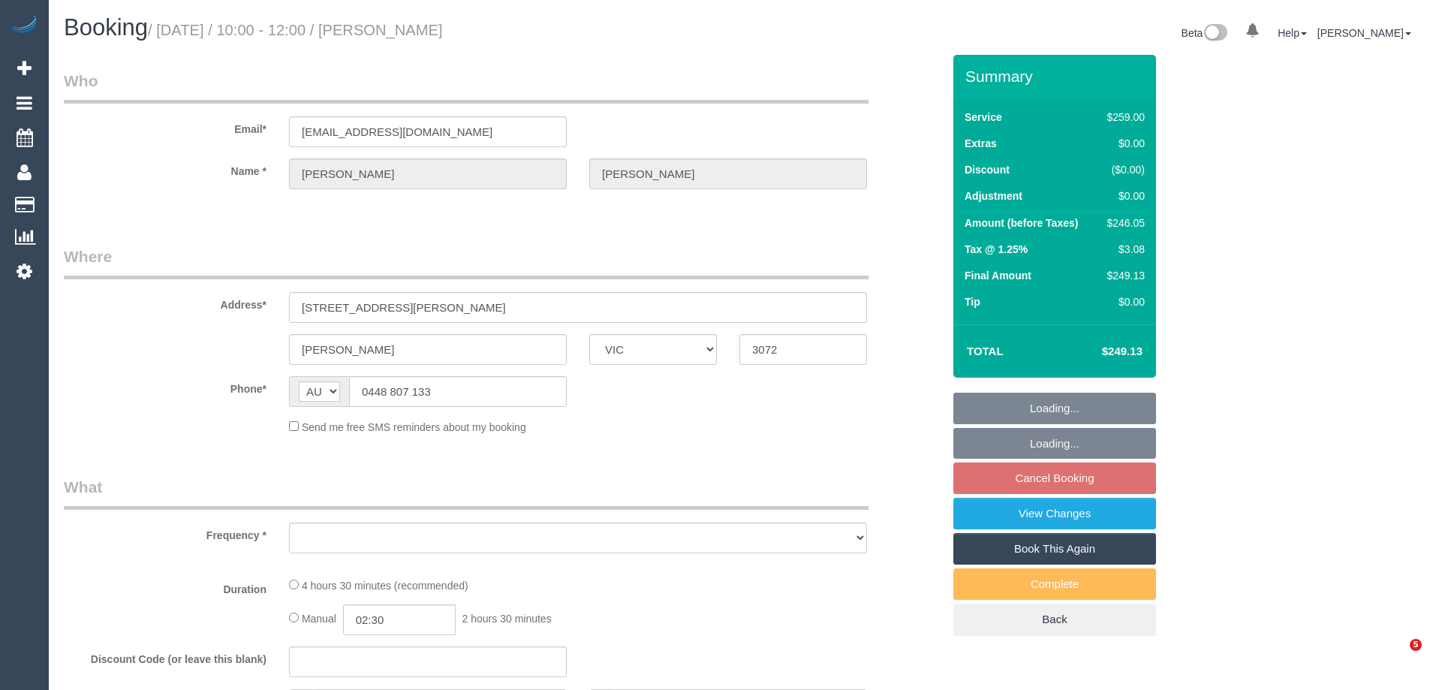
select select "VIC"
select select "object:532"
select select "string:stripe-pm_1RNXsh2GScqysDRVo9JHNWVy"
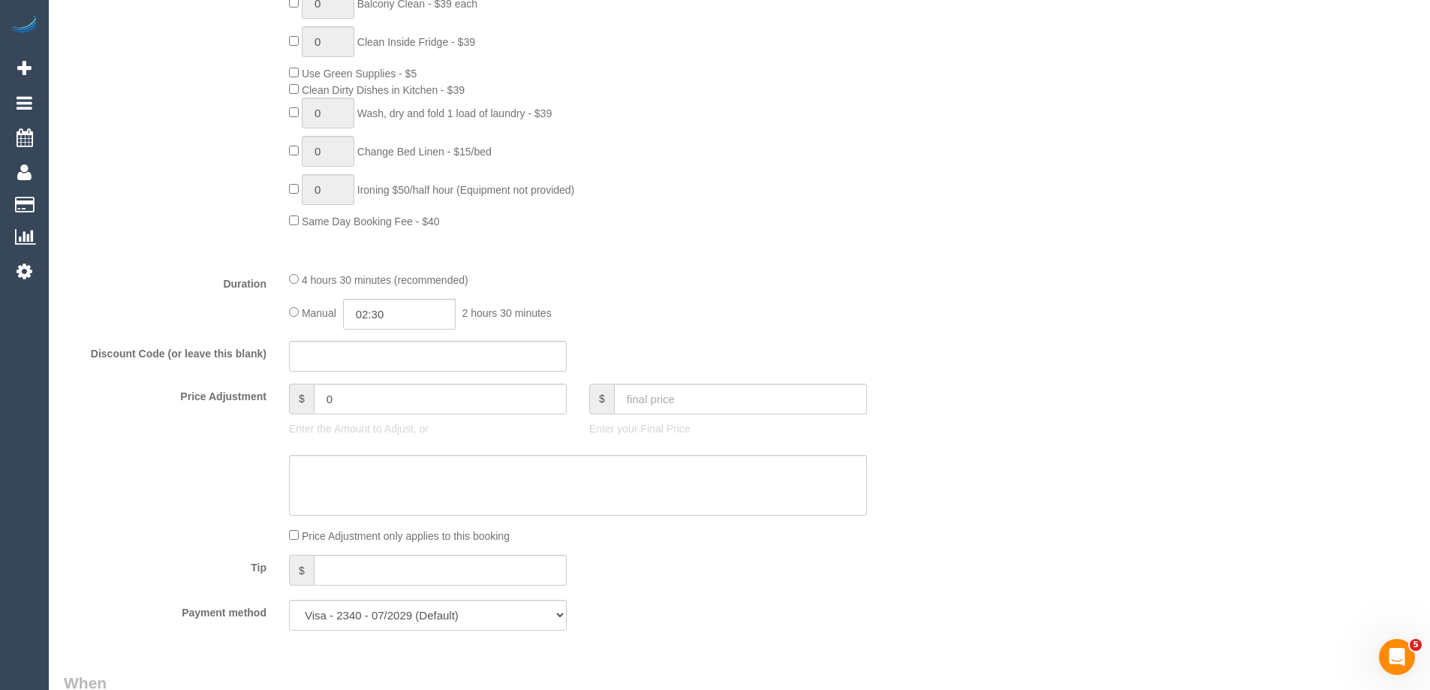
select select "object:819"
select select "number:27"
select select "number:14"
select select "number:19"
select select "number:22"
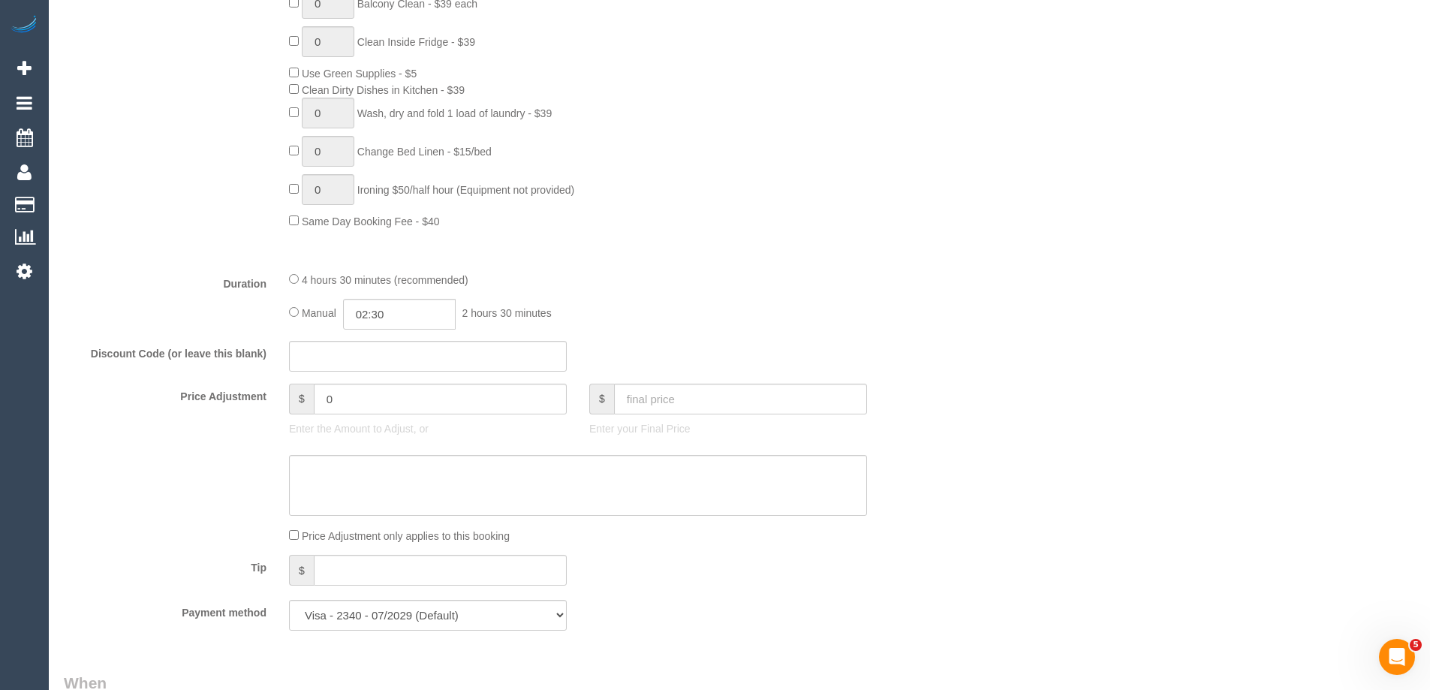
select select "number:34"
select select "number:13"
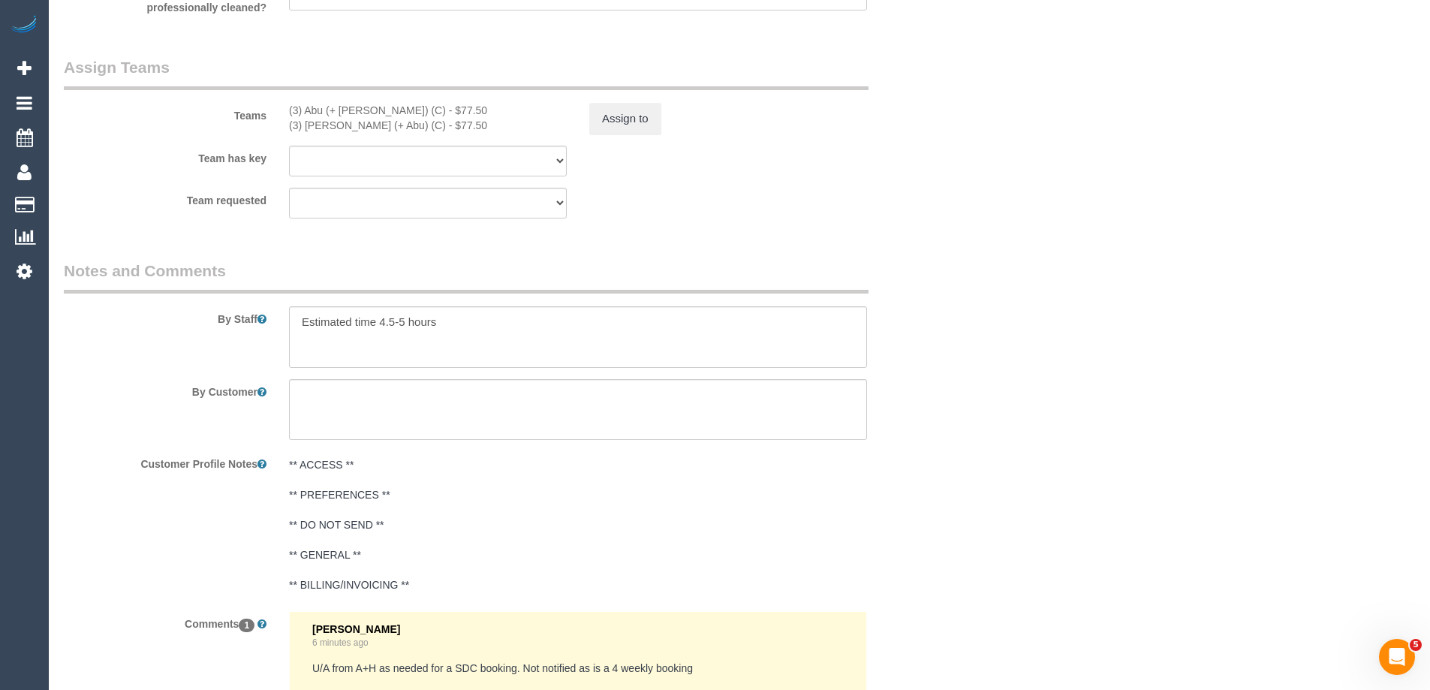
scroll to position [2318, 0]
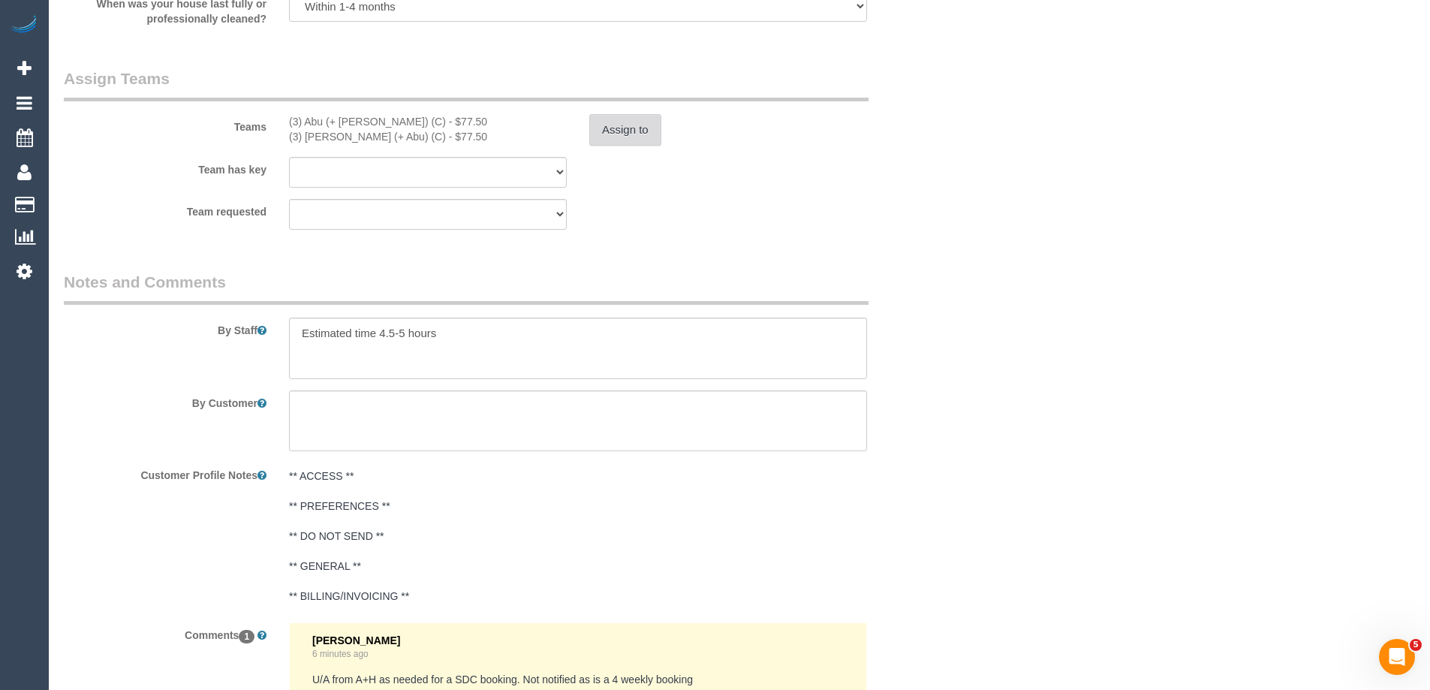
click at [615, 130] on button "Assign to" at bounding box center [625, 130] width 72 height 32
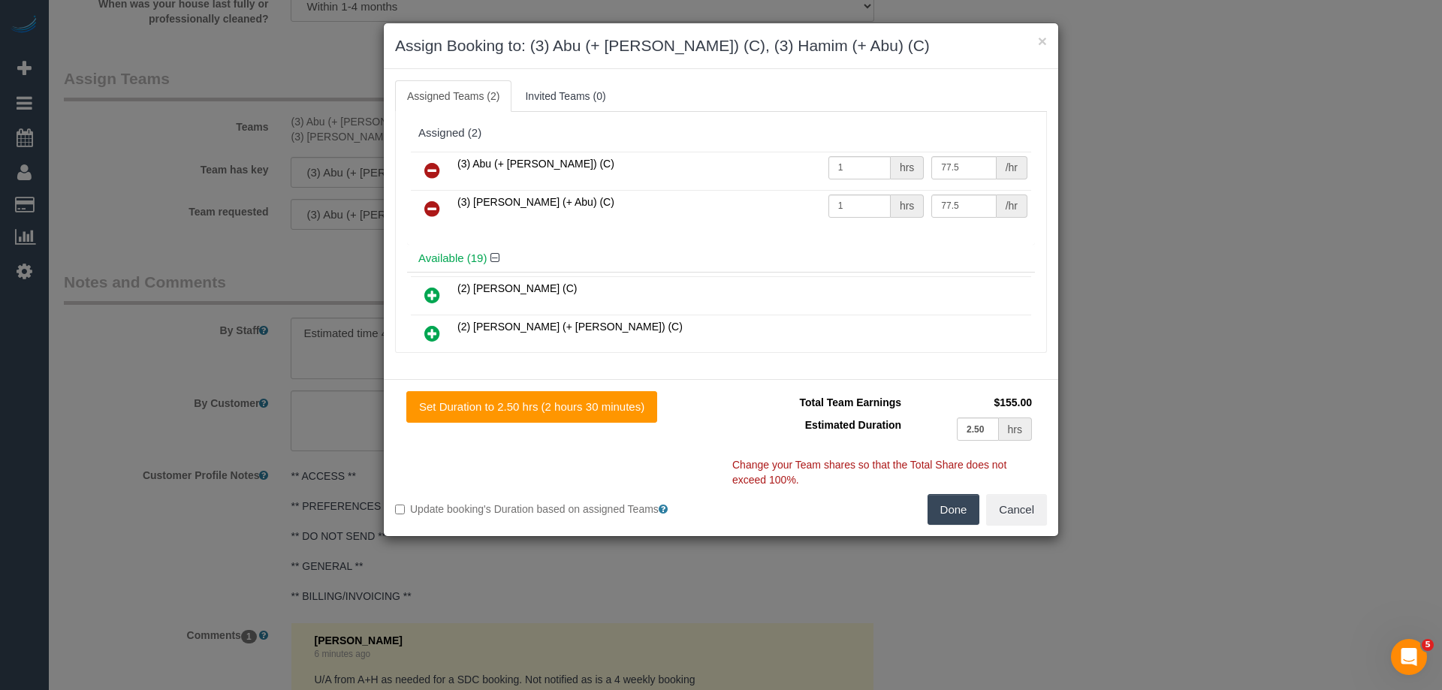
click at [432, 169] on icon at bounding box center [432, 170] width 16 height 18
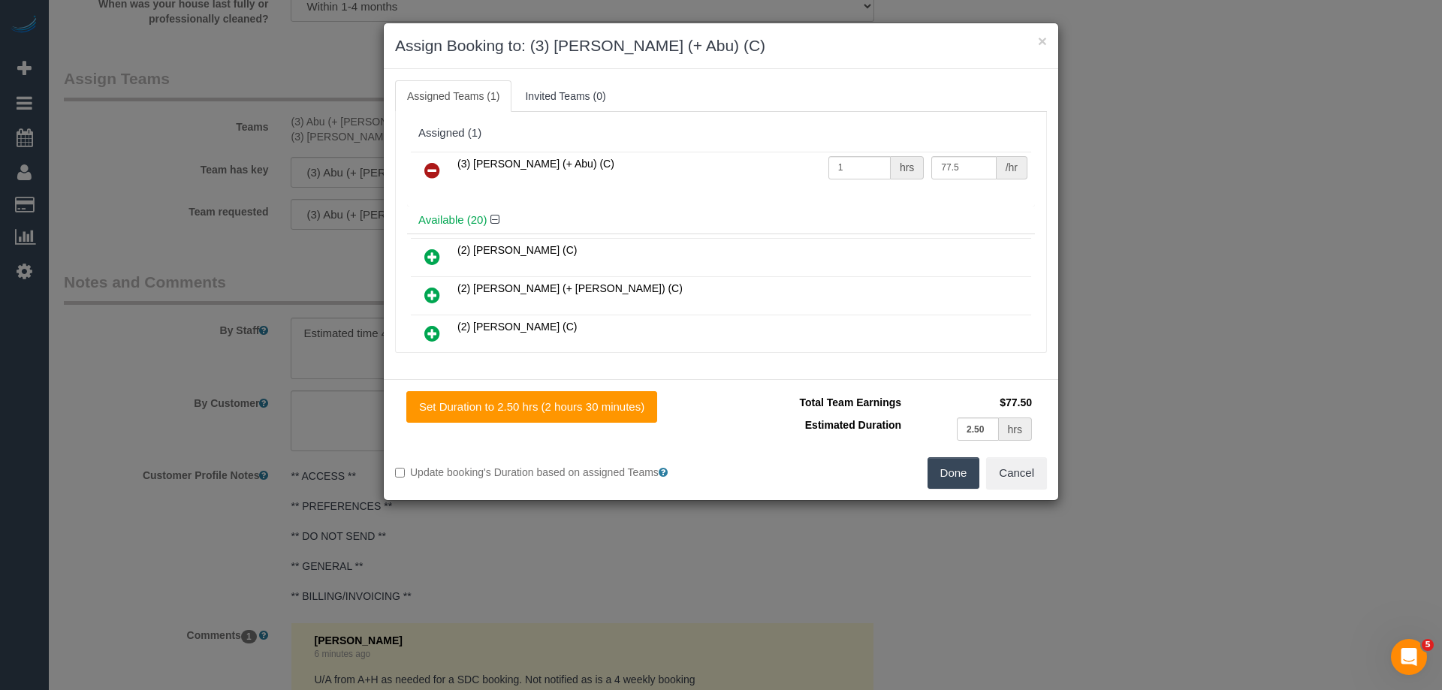
click at [429, 167] on icon at bounding box center [432, 170] width 16 height 18
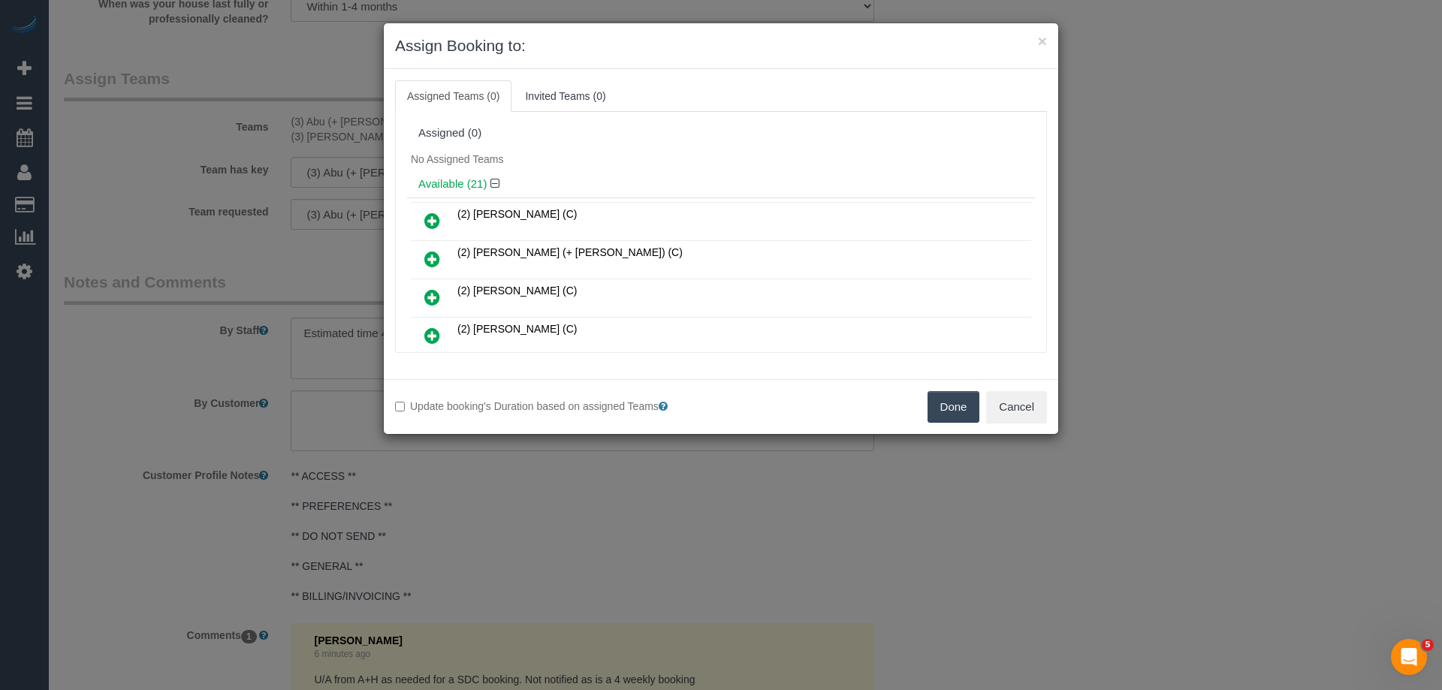
drag, startPoint x: 970, startPoint y: 406, endPoint x: 927, endPoint y: 395, distance: 45.0
click at [969, 407] on button "Done" at bounding box center [953, 407] width 53 height 32
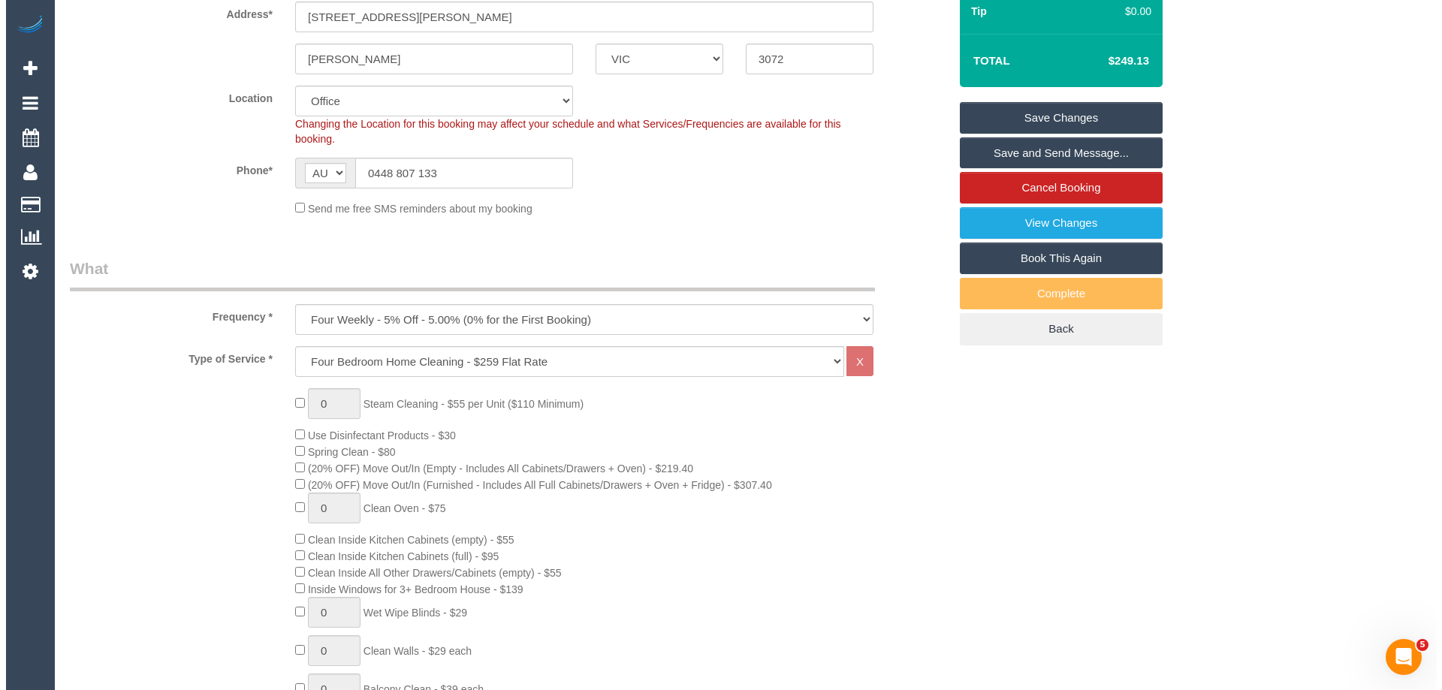
scroll to position [0, 0]
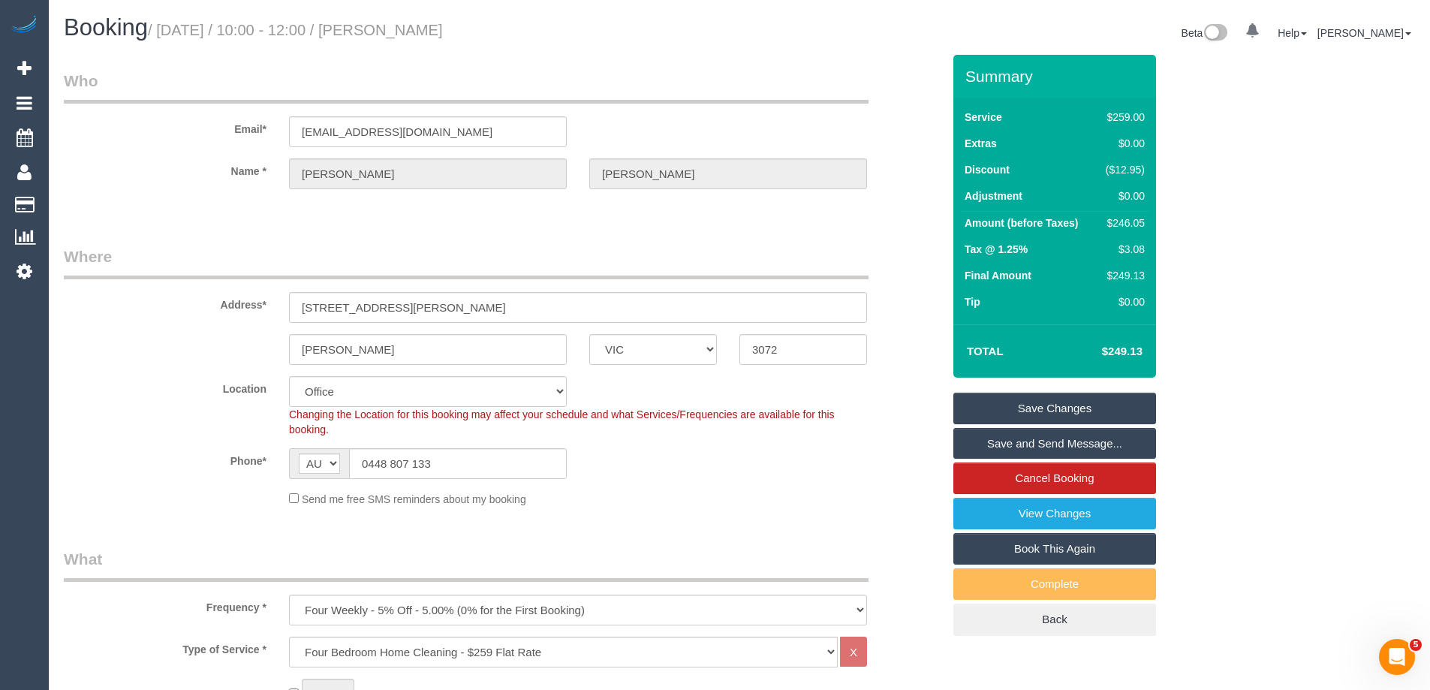
click at [1000, 411] on link "Save Changes" at bounding box center [1055, 409] width 203 height 32
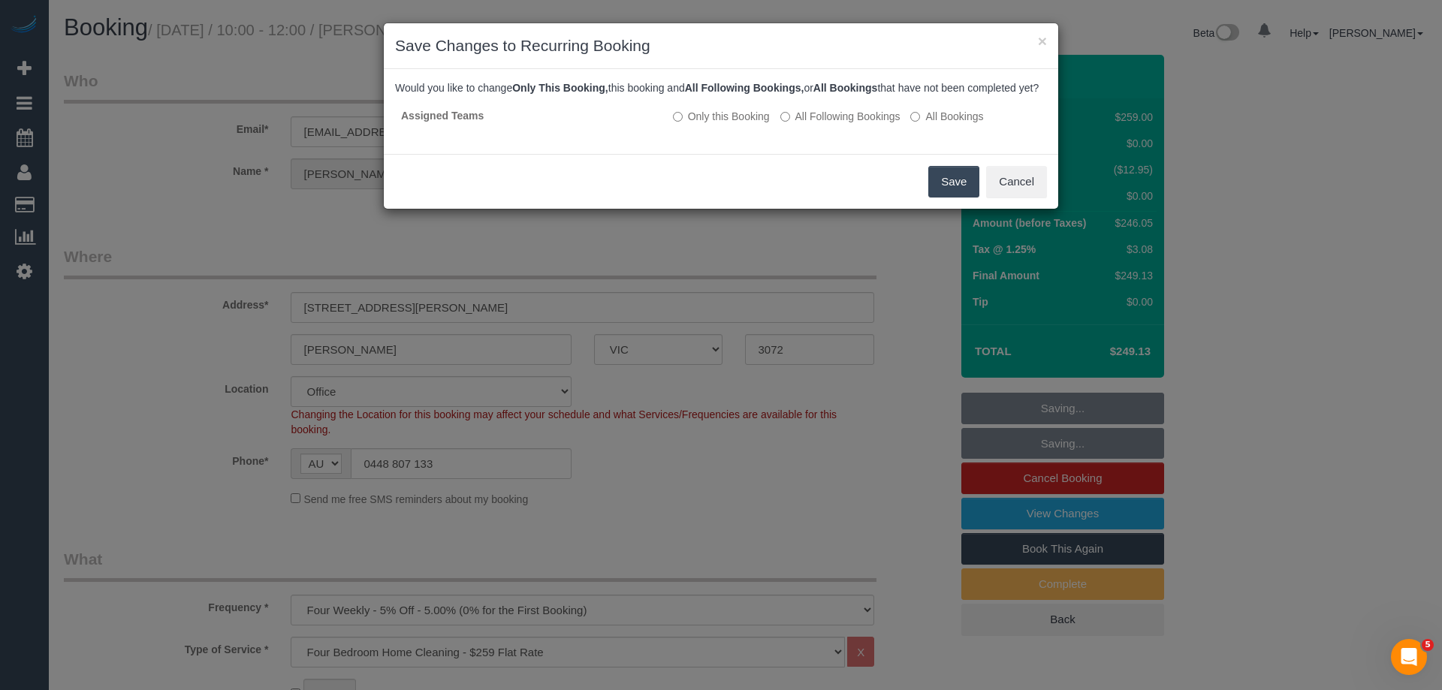
click at [938, 189] on button "Save" at bounding box center [953, 182] width 51 height 32
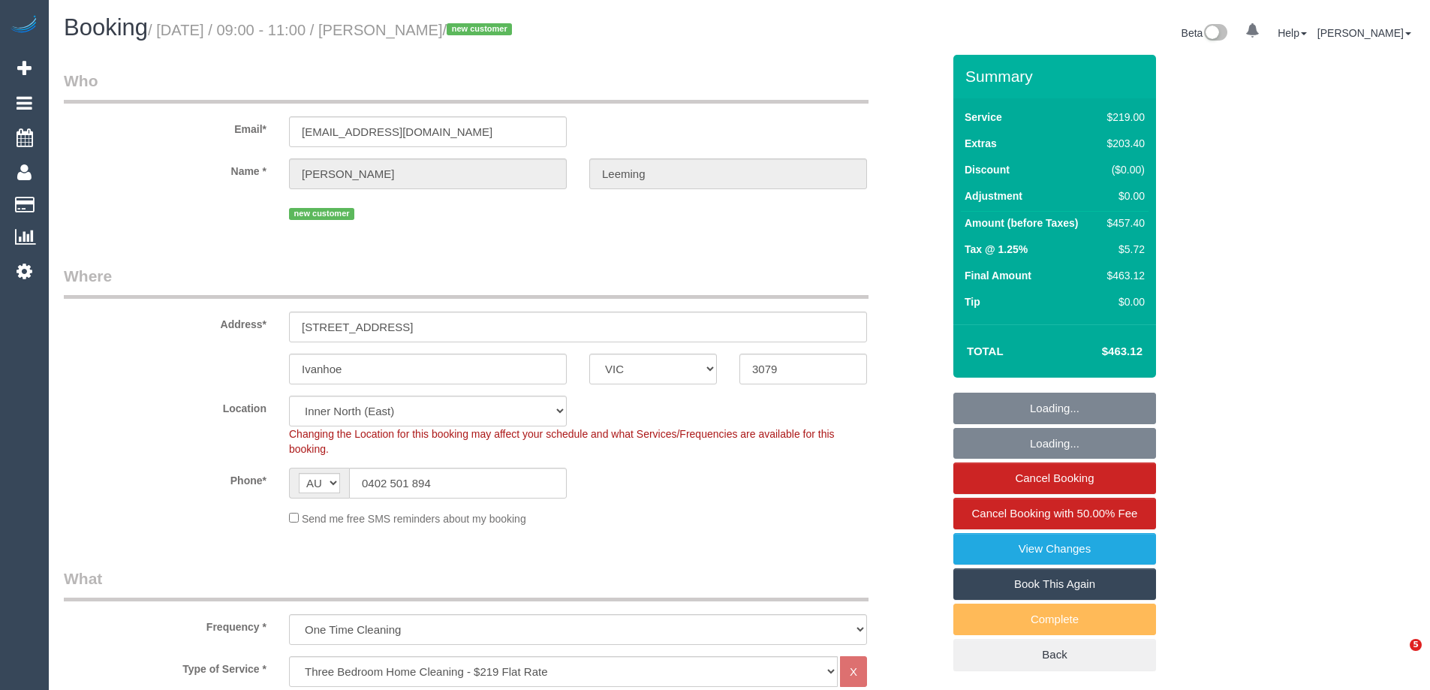
select select "VIC"
select select "number:28"
select select "number:17"
select select "number:19"
select select "number:22"
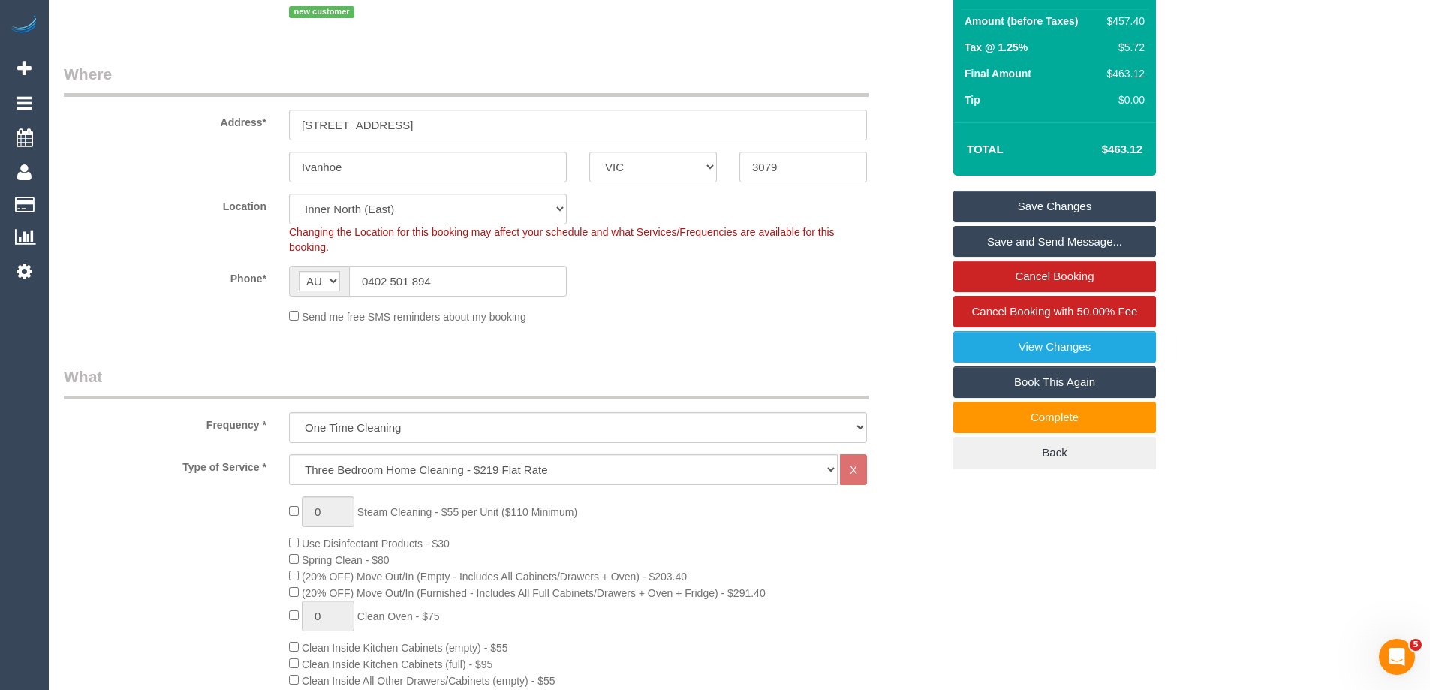
scroll to position [188, 0]
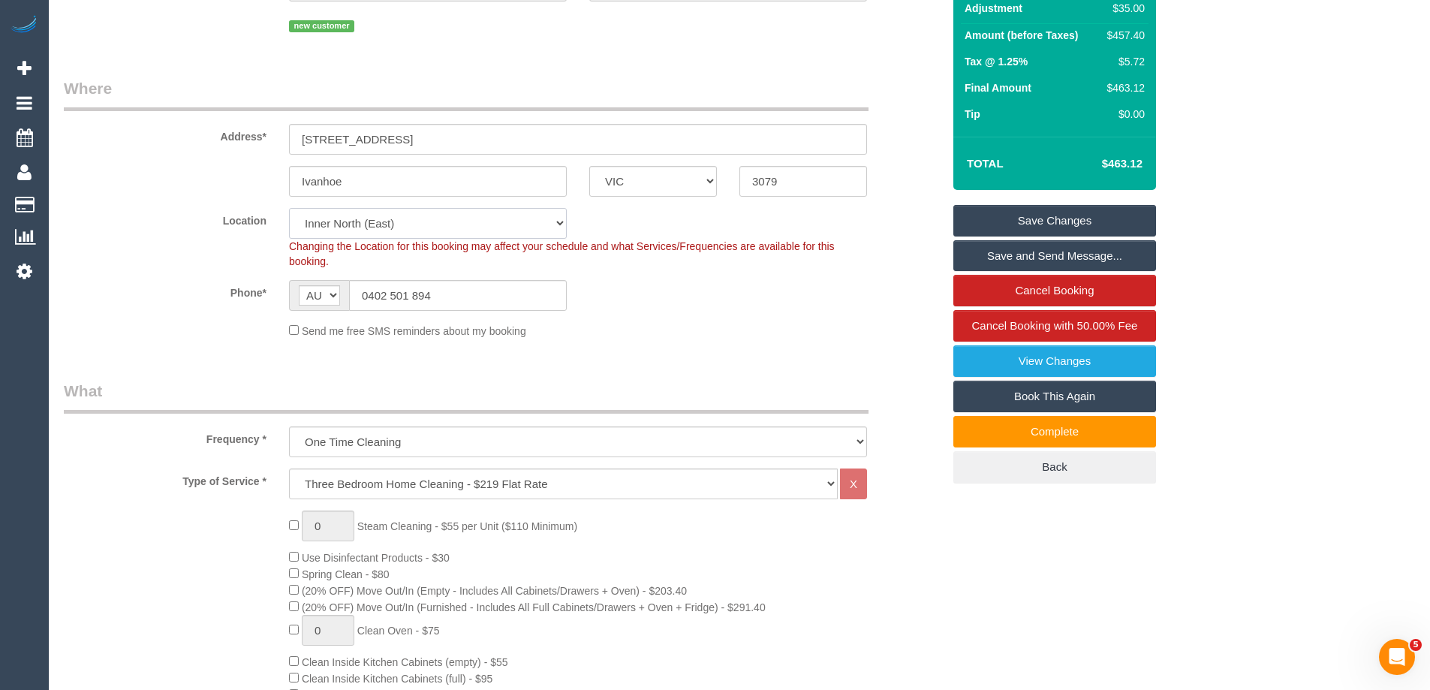
click at [318, 230] on select "Office City East (North) East (South) Inner East Inner North (East) Inner North…" at bounding box center [428, 223] width 278 height 31
select select "88"
click at [289, 208] on select "Office City East (North) East (South) Inner East Inner North (East) Inner North…" at bounding box center [428, 223] width 278 height 31
select select "object:1709"
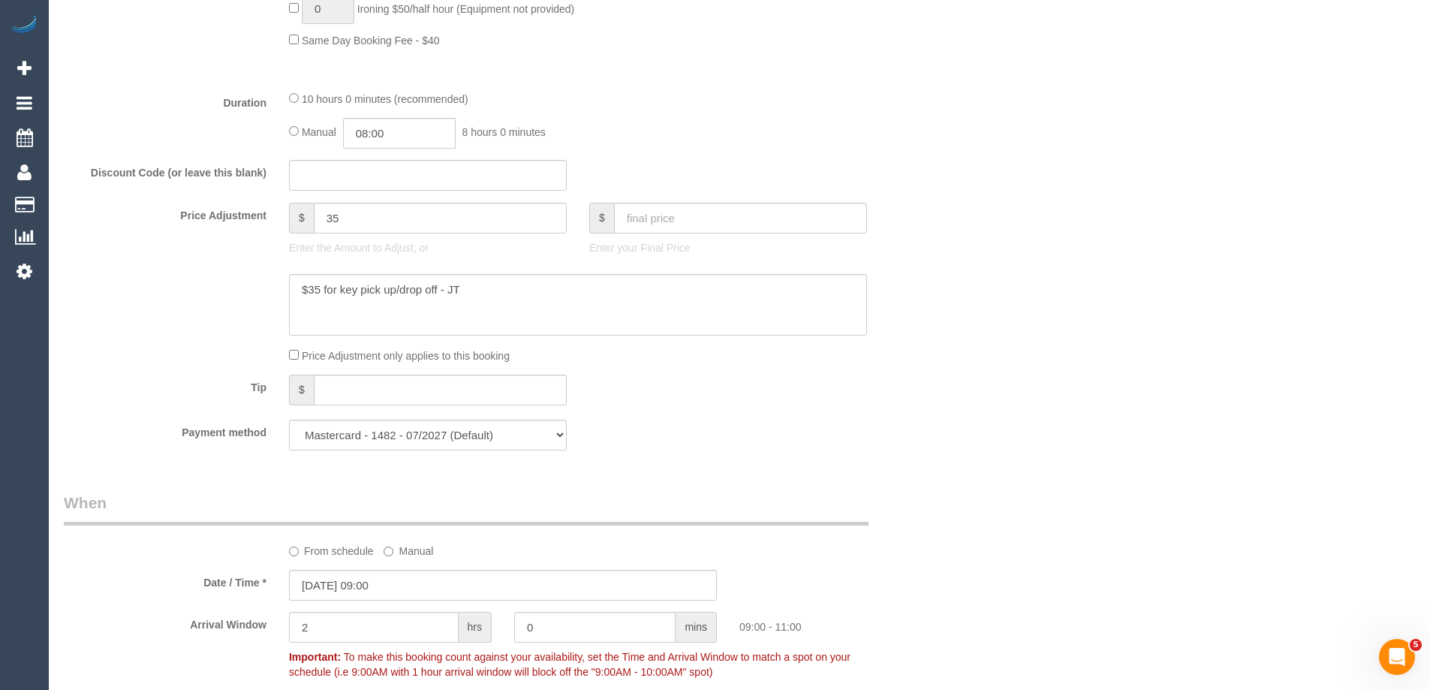
scroll to position [1164, 0]
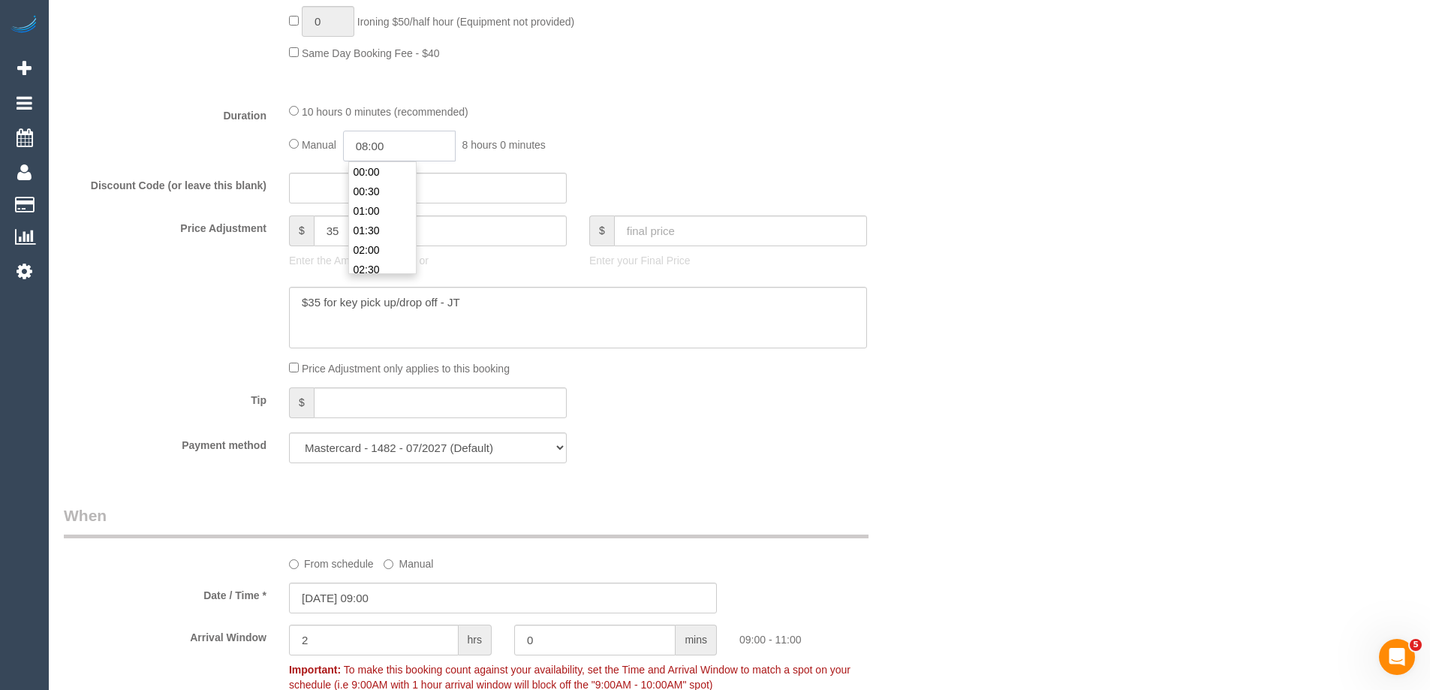
click at [392, 131] on input "08:00" at bounding box center [399, 146] width 113 height 31
type input "04:00"
click at [378, 188] on li "04:00" at bounding box center [382, 186] width 67 height 20
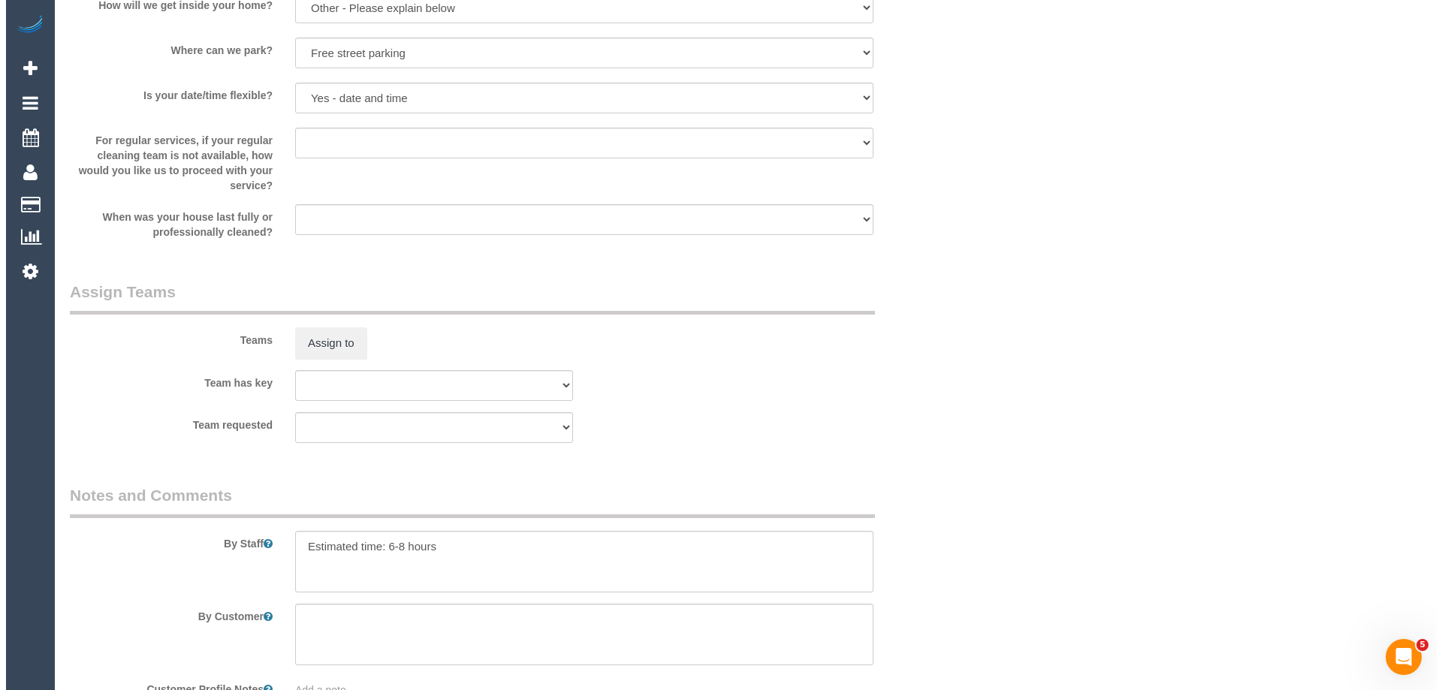
scroll to position [2290, 0]
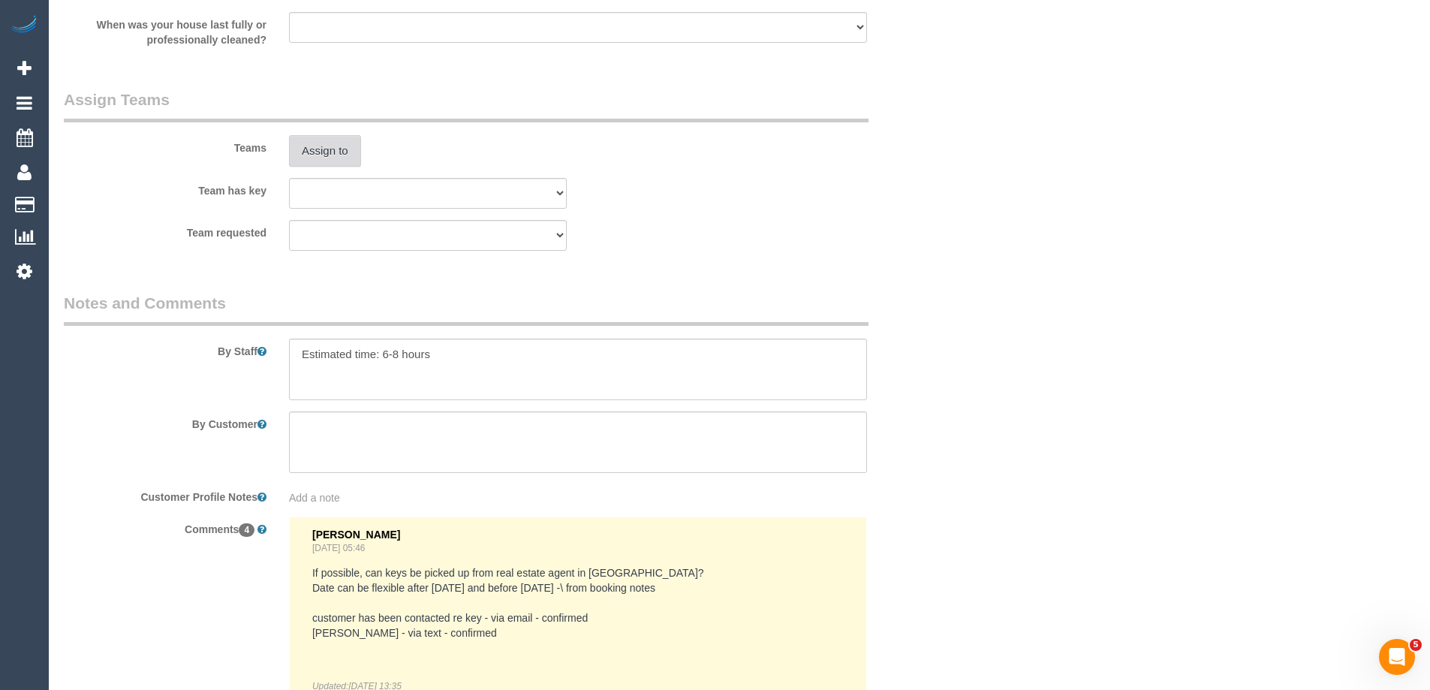
click at [328, 148] on button "Assign to" at bounding box center [325, 151] width 72 height 32
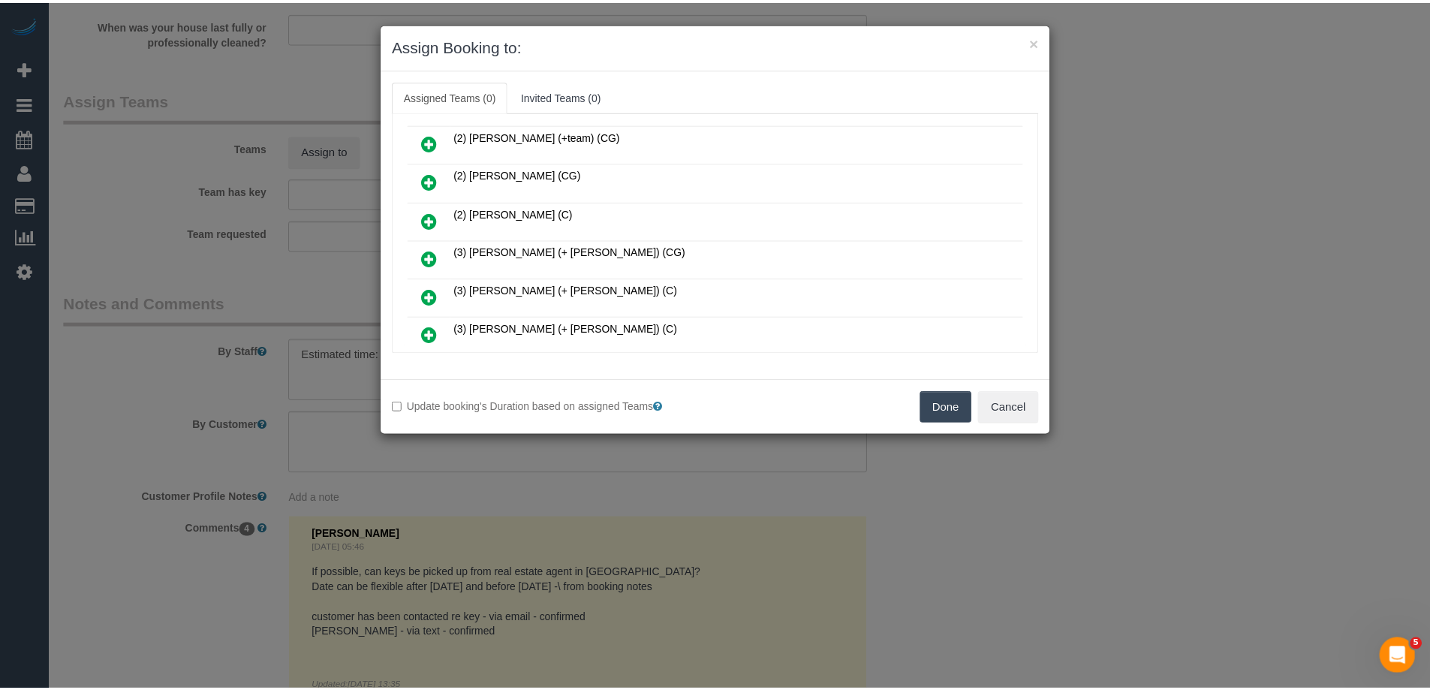
scroll to position [451, 0]
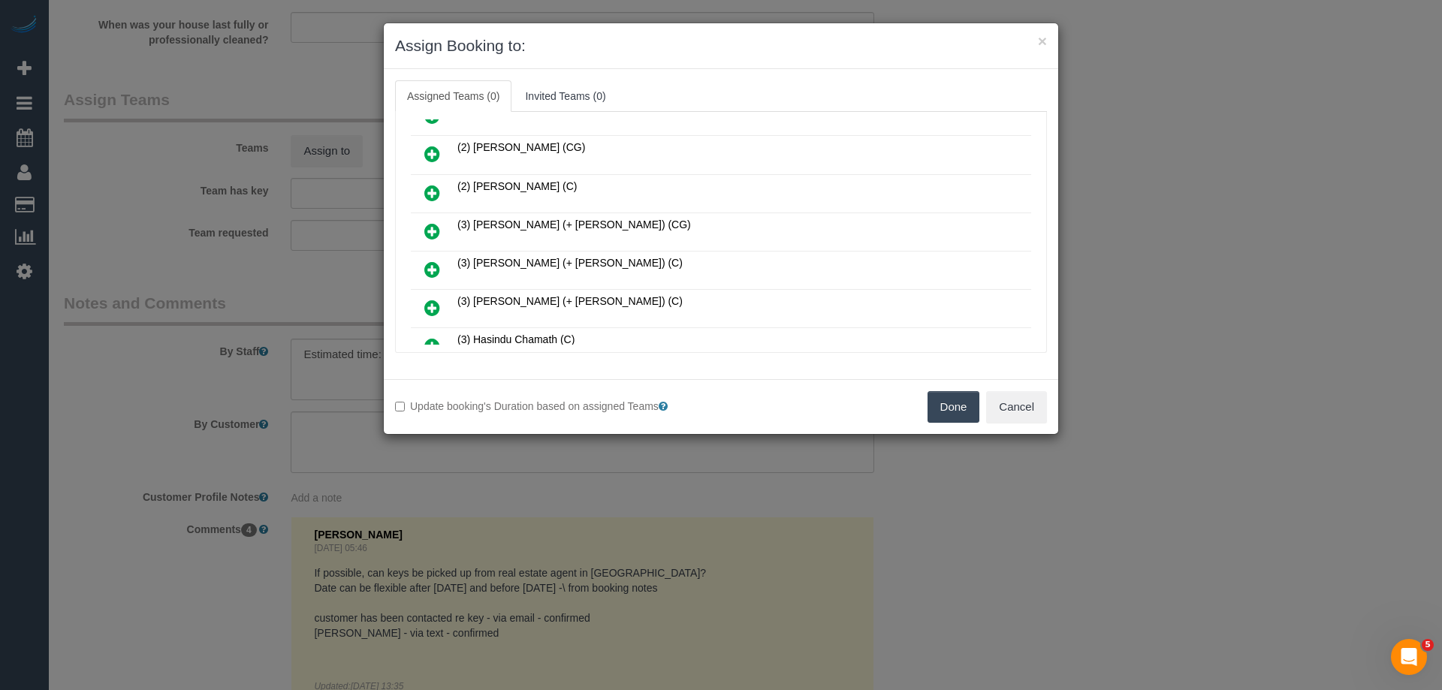
click at [947, 399] on button "Done" at bounding box center [953, 407] width 53 height 32
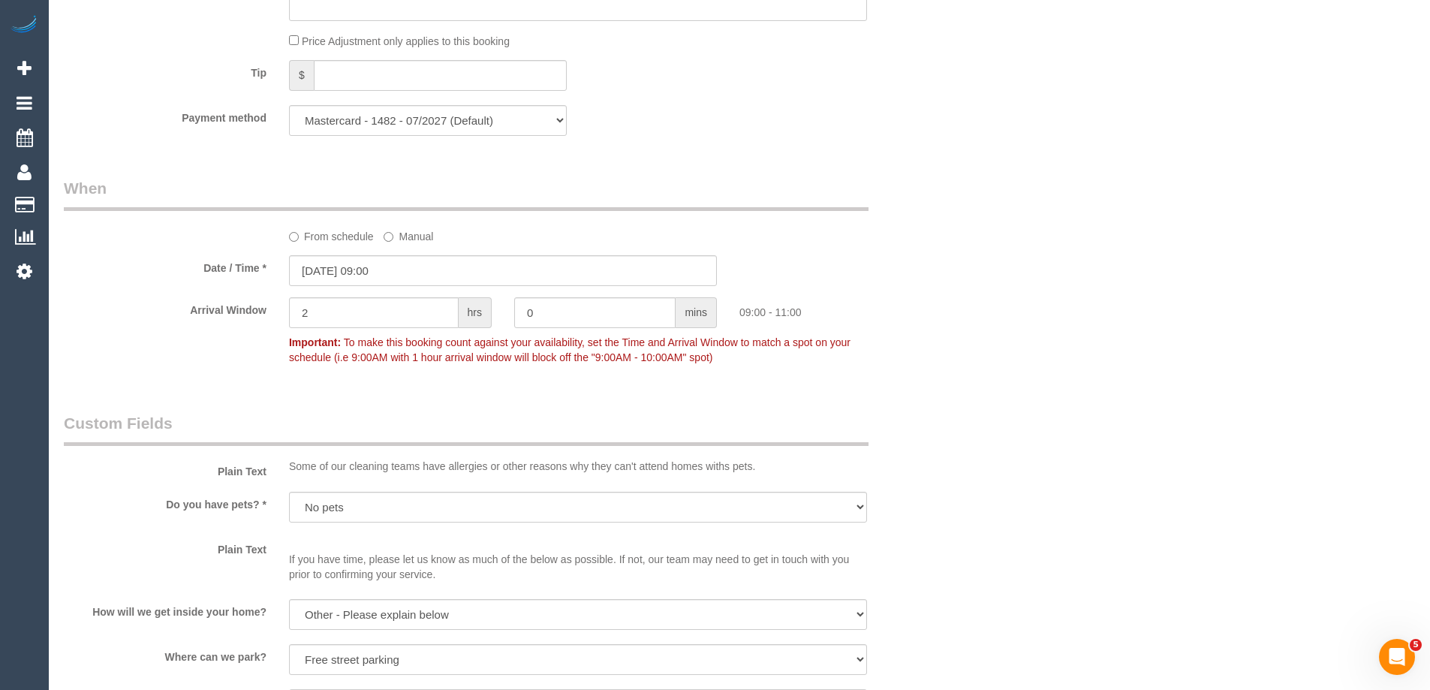
scroll to position [1464, 0]
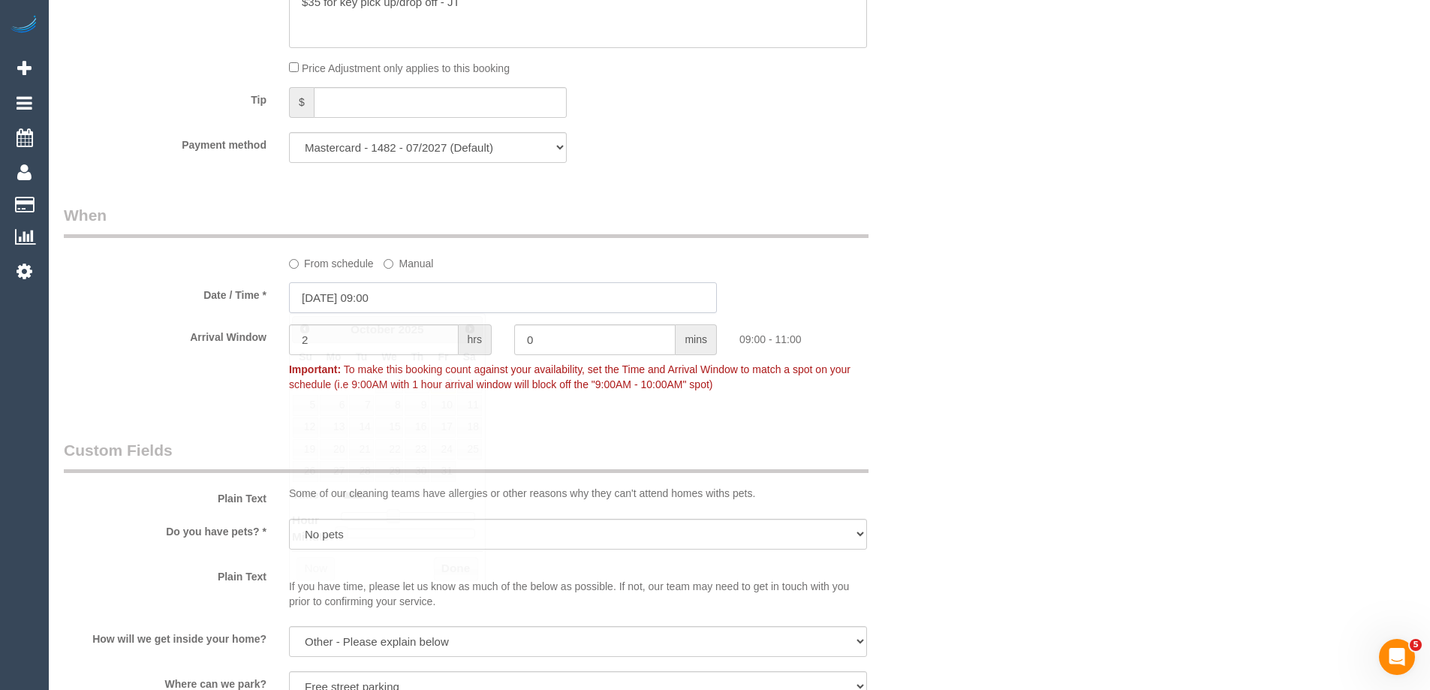
click at [322, 301] on input "03/10/2025 09:00" at bounding box center [503, 297] width 428 height 31
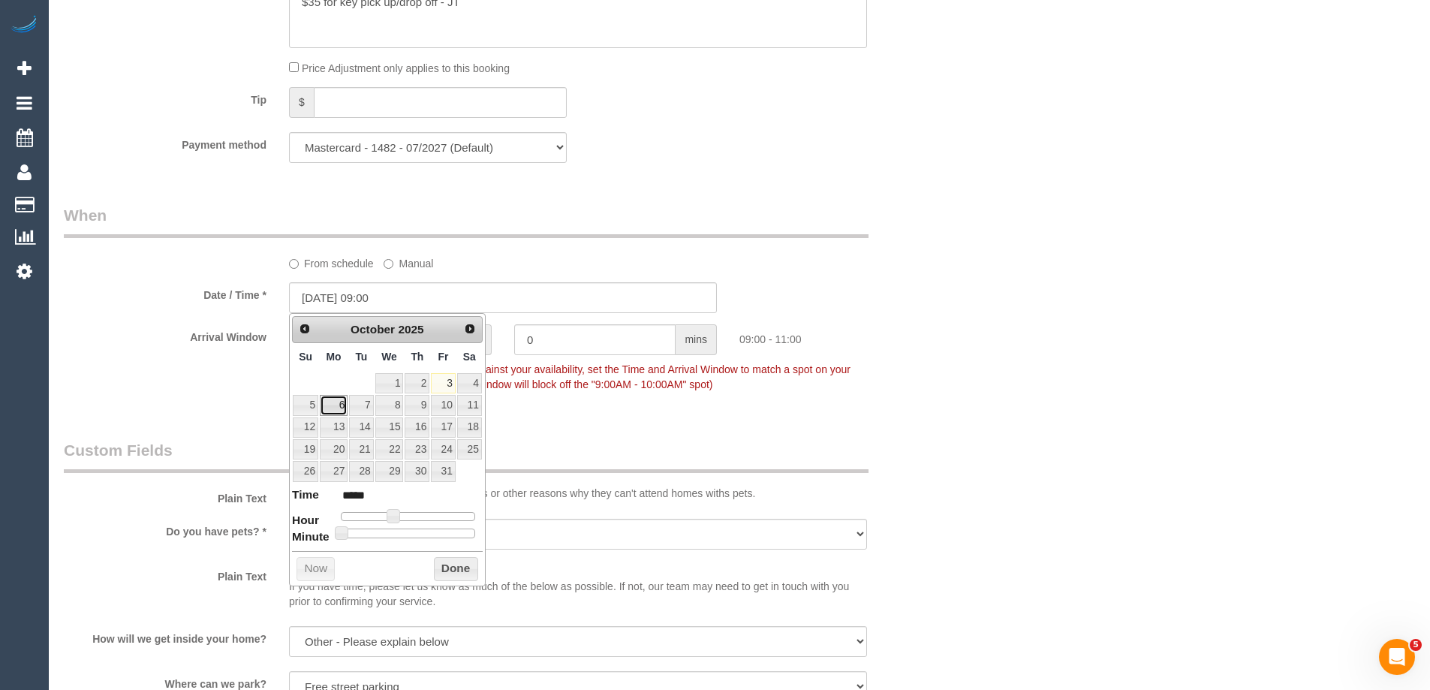
click at [338, 412] on link "6" at bounding box center [334, 405] width 28 height 20
type input "[DATE] 09:00"
click at [457, 574] on button "Done" at bounding box center [456, 569] width 44 height 24
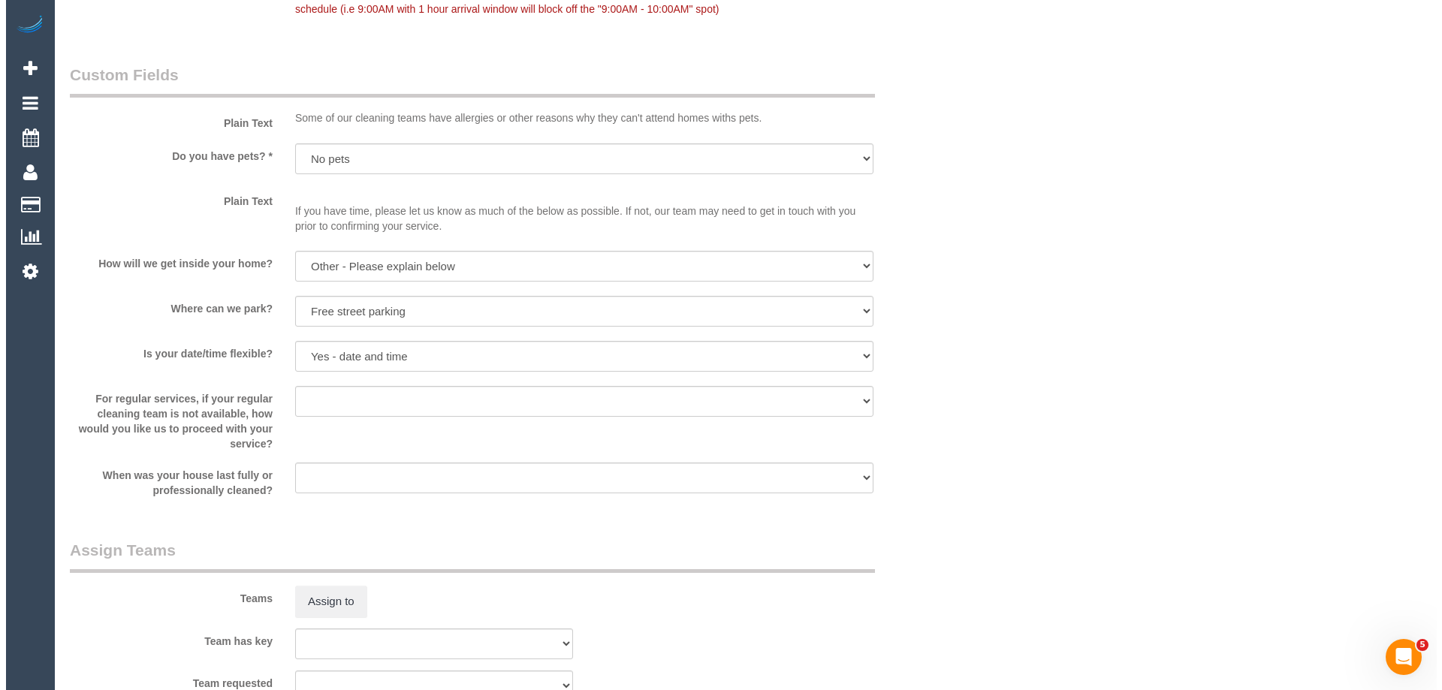
scroll to position [2140, 0]
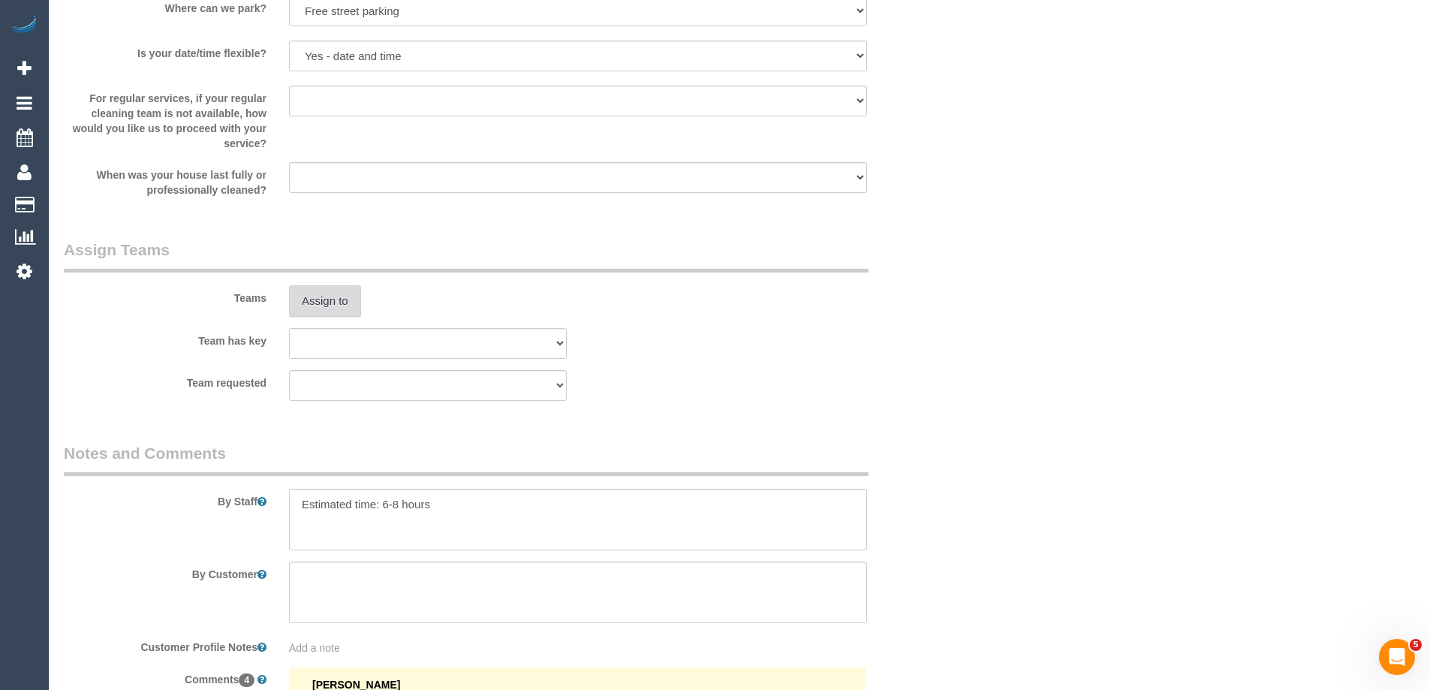
click at [333, 304] on button "Assign to" at bounding box center [325, 301] width 72 height 32
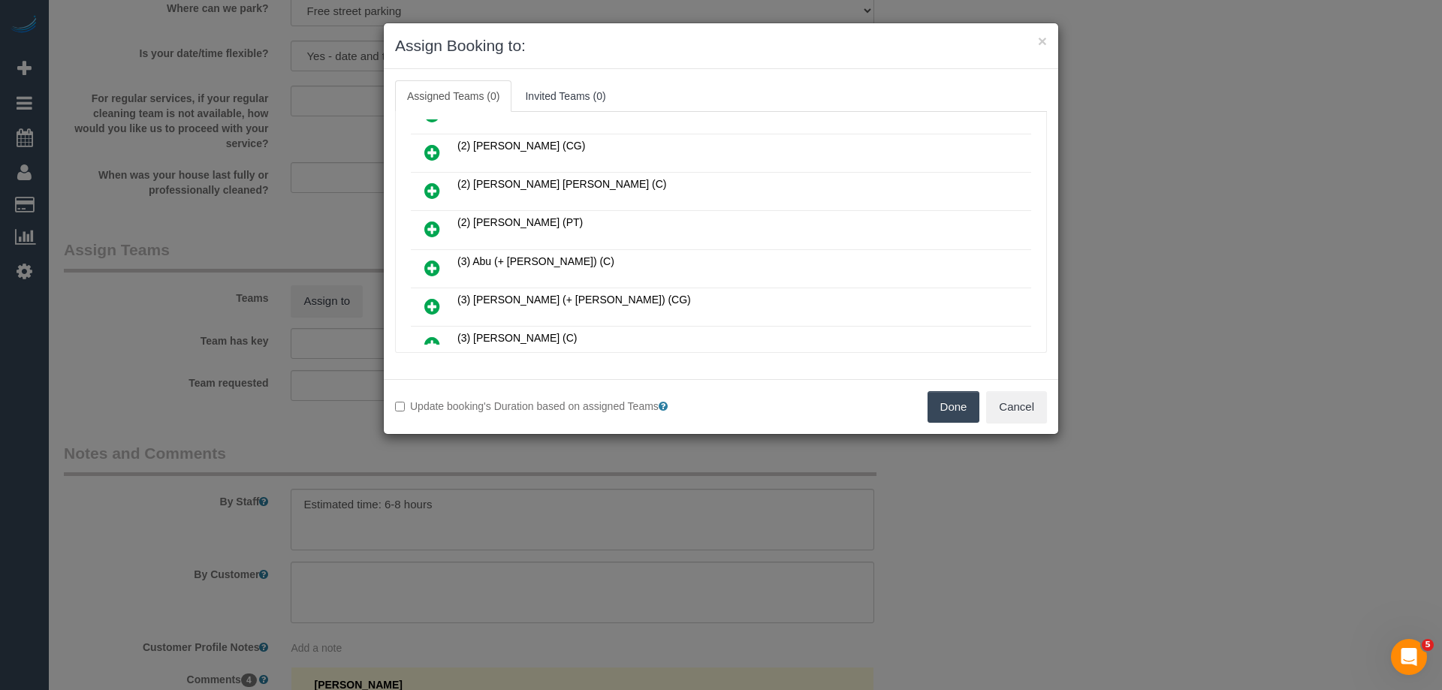
scroll to position [150, 0]
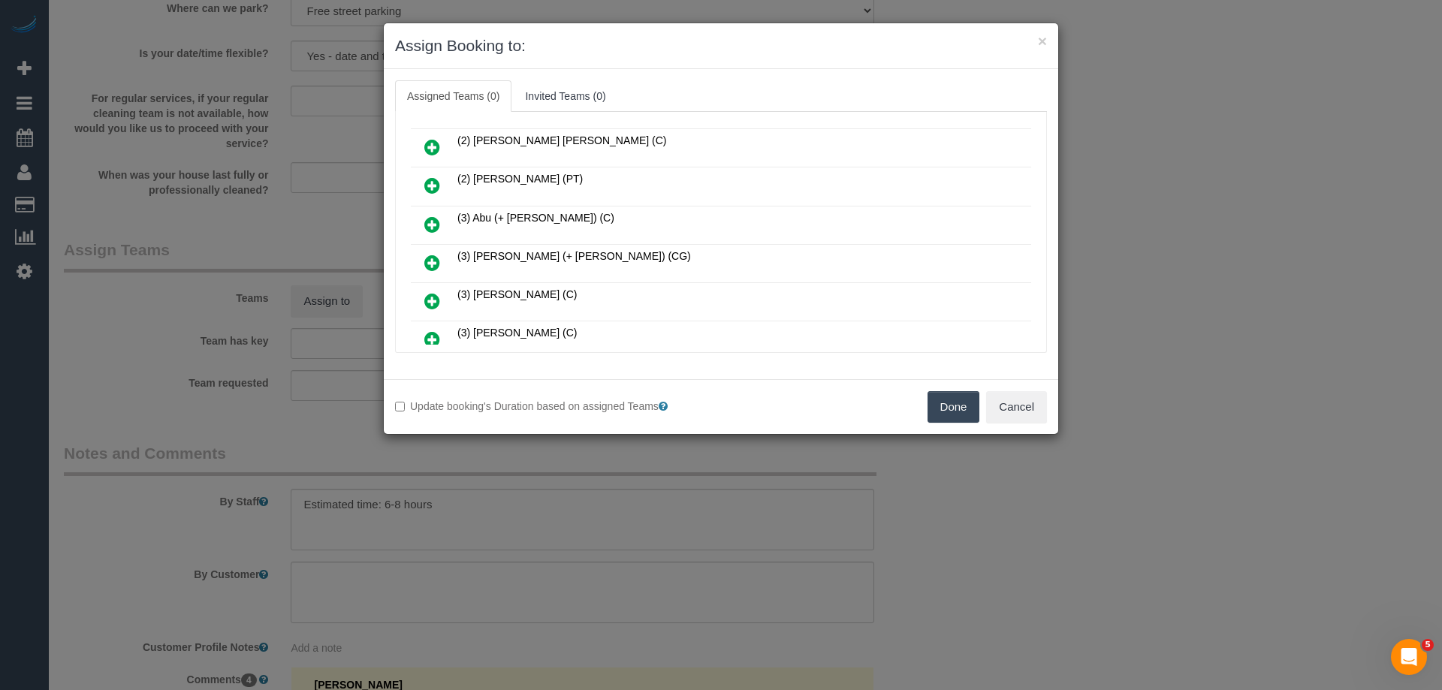
click at [439, 221] on icon at bounding box center [432, 225] width 16 height 18
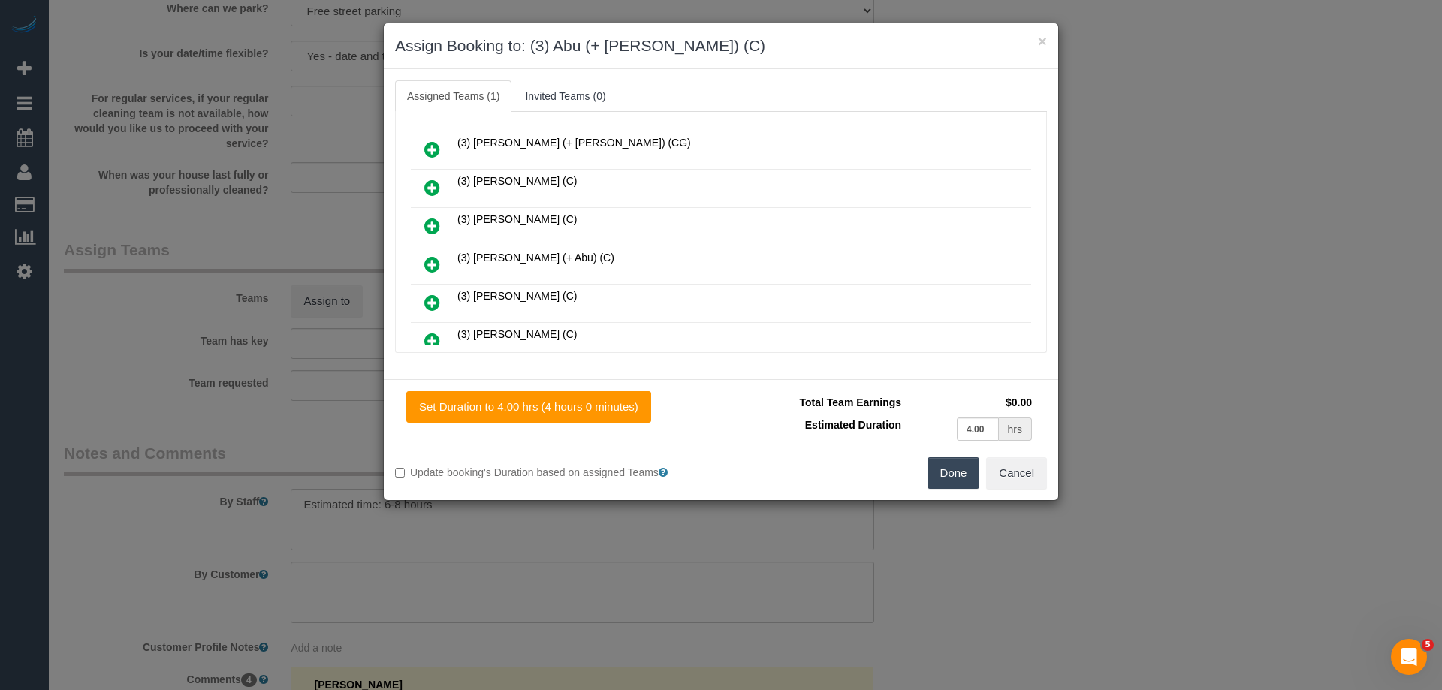
click at [437, 256] on icon at bounding box center [432, 264] width 16 height 18
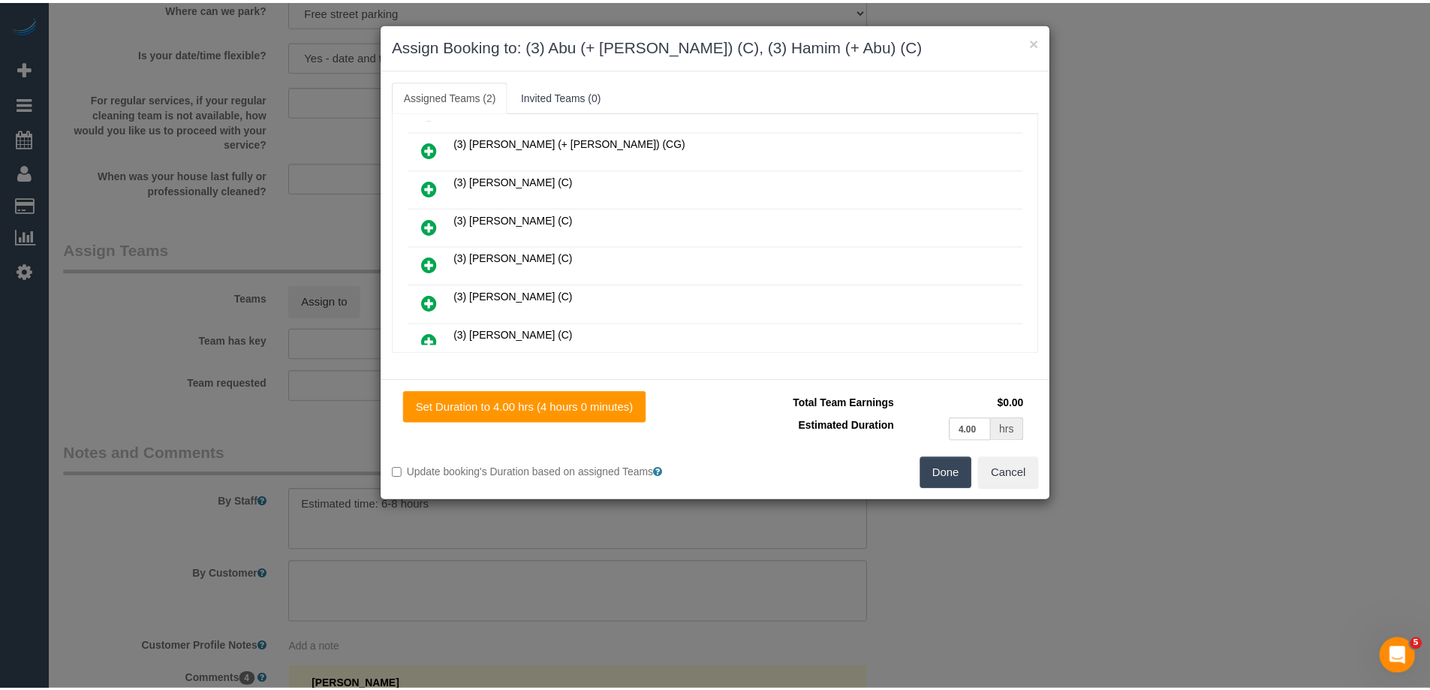
scroll to position [0, 0]
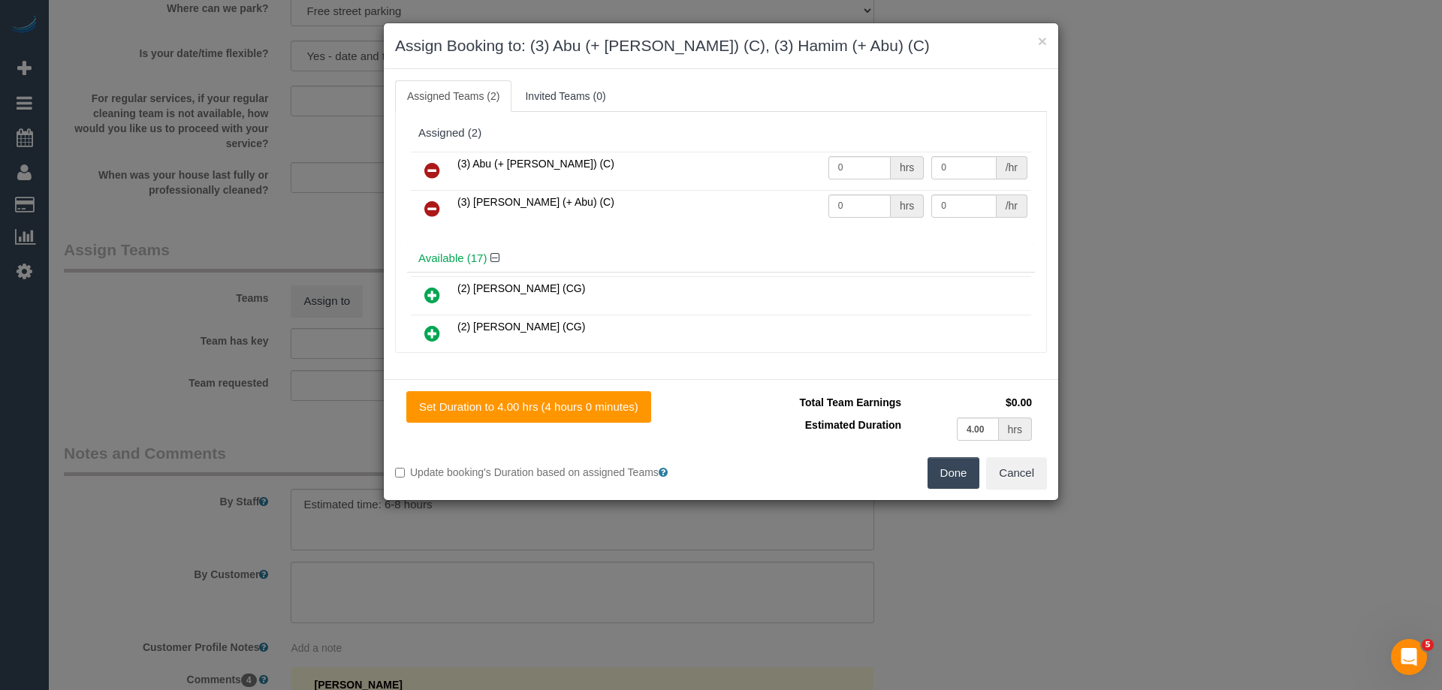
click at [941, 477] on button "Done" at bounding box center [953, 473] width 53 height 32
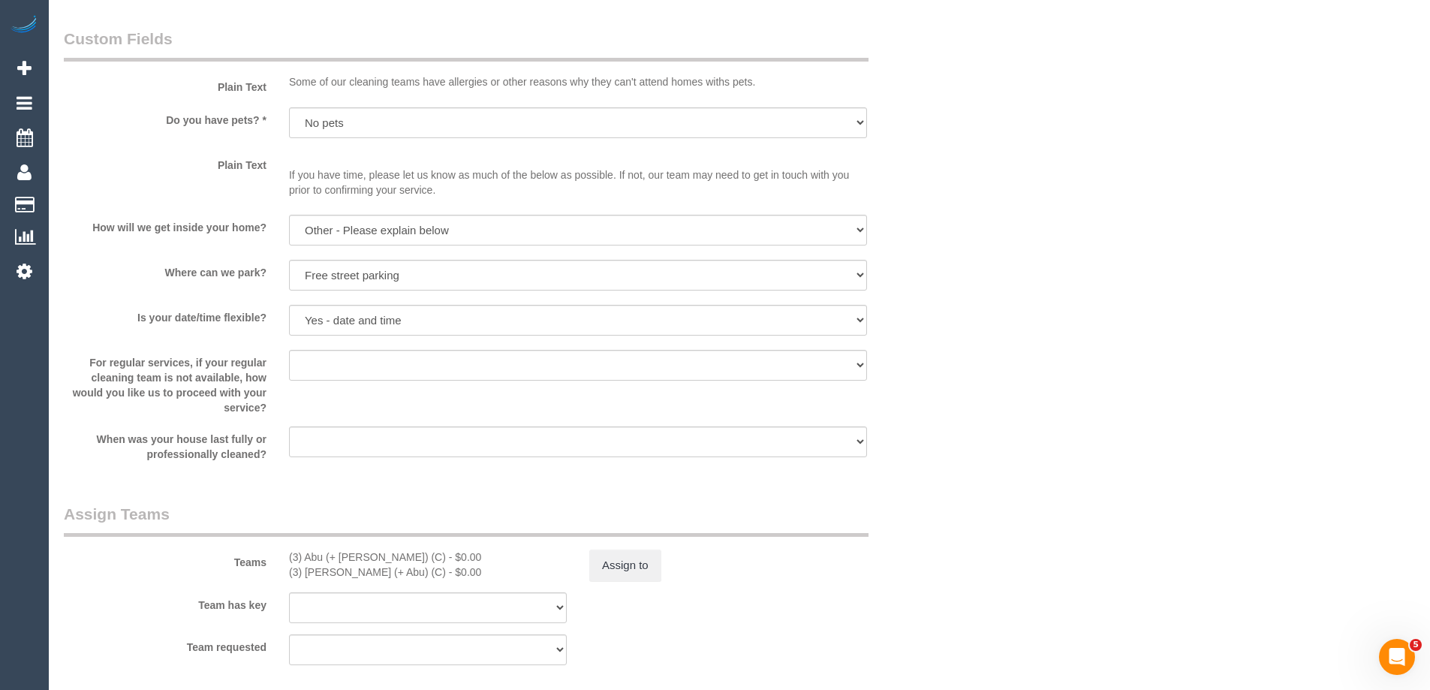
scroll to position [2178, 0]
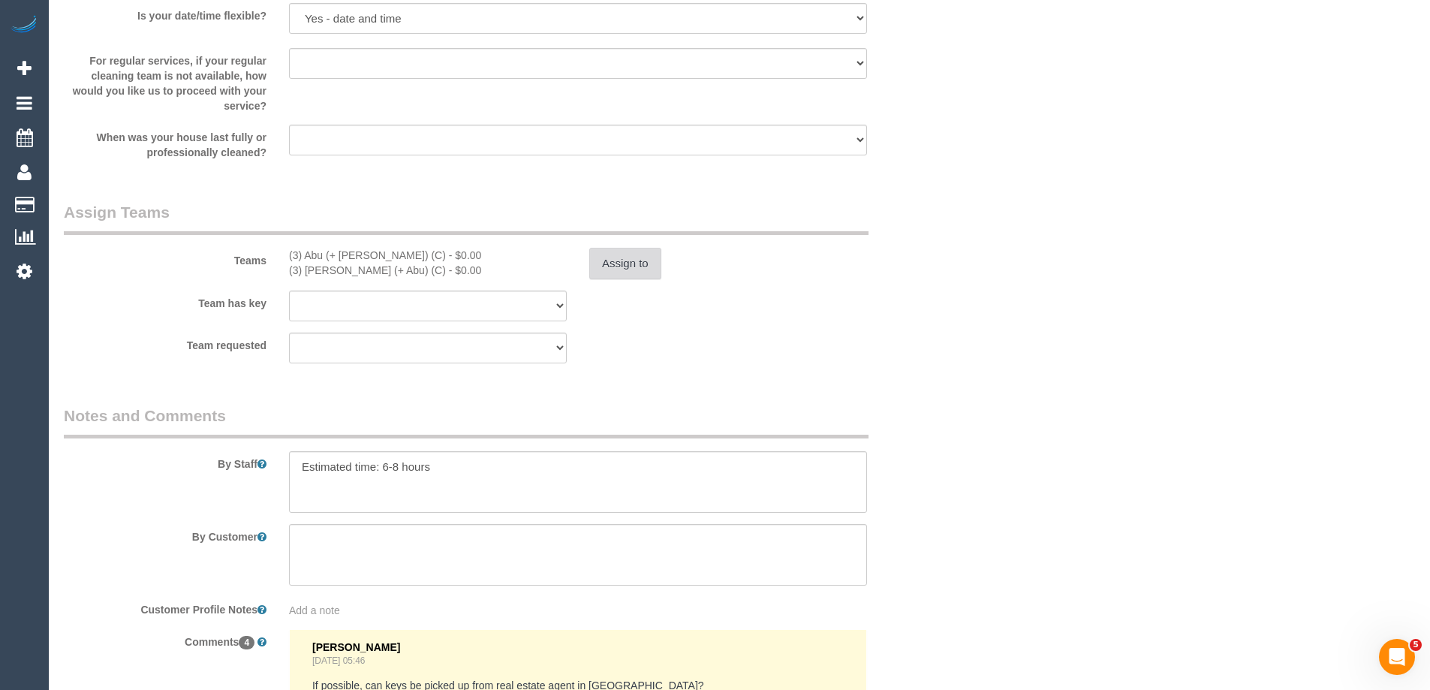
click at [619, 267] on button "Assign to" at bounding box center [625, 264] width 72 height 32
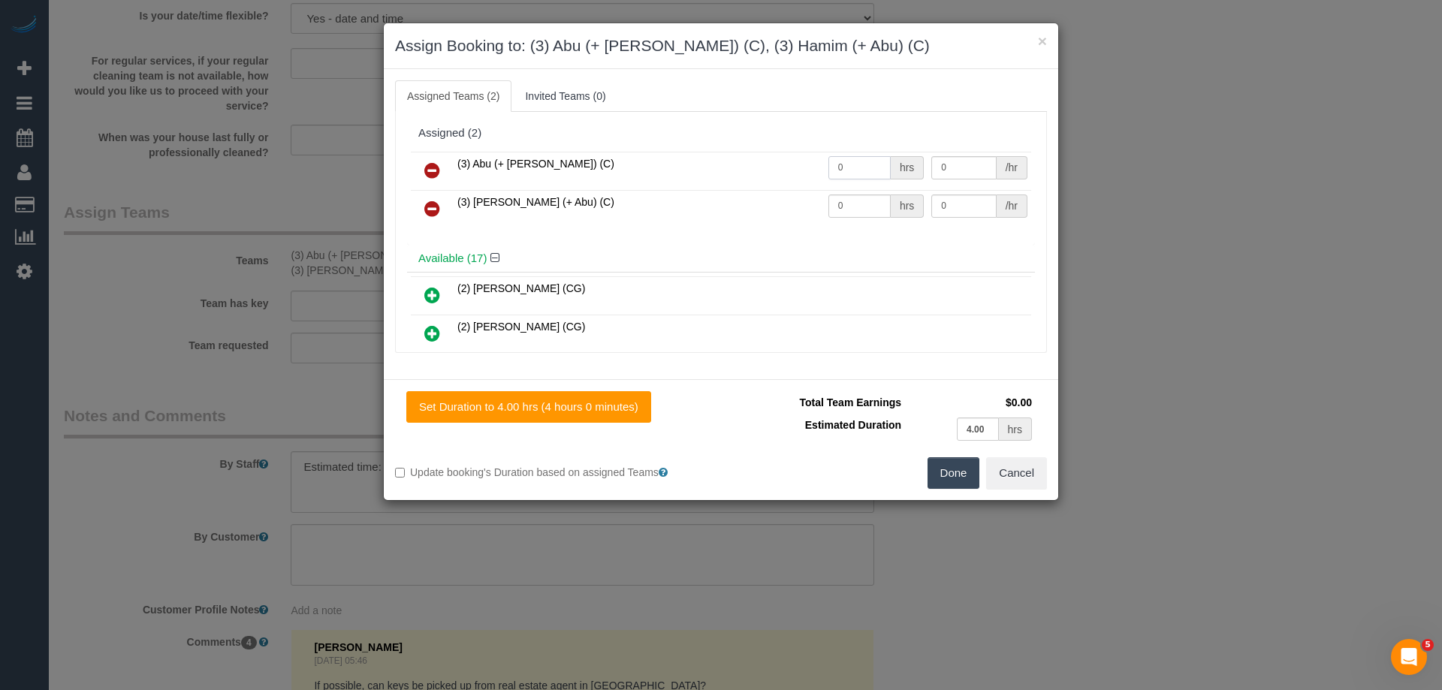
drag, startPoint x: 800, startPoint y: 163, endPoint x: 779, endPoint y: 164, distance: 21.0
click at [758, 162] on tr "(3) Abu (+ Hamim) (C) 0 hrs 0 /hr" at bounding box center [721, 171] width 620 height 38
type input "1"
drag, startPoint x: 852, startPoint y: 200, endPoint x: 783, endPoint y: 200, distance: 69.1
click at [786, 200] on tr "(3) Hamim (+ Abu) (C) 0 hrs 0 /hr" at bounding box center [721, 209] width 620 height 38
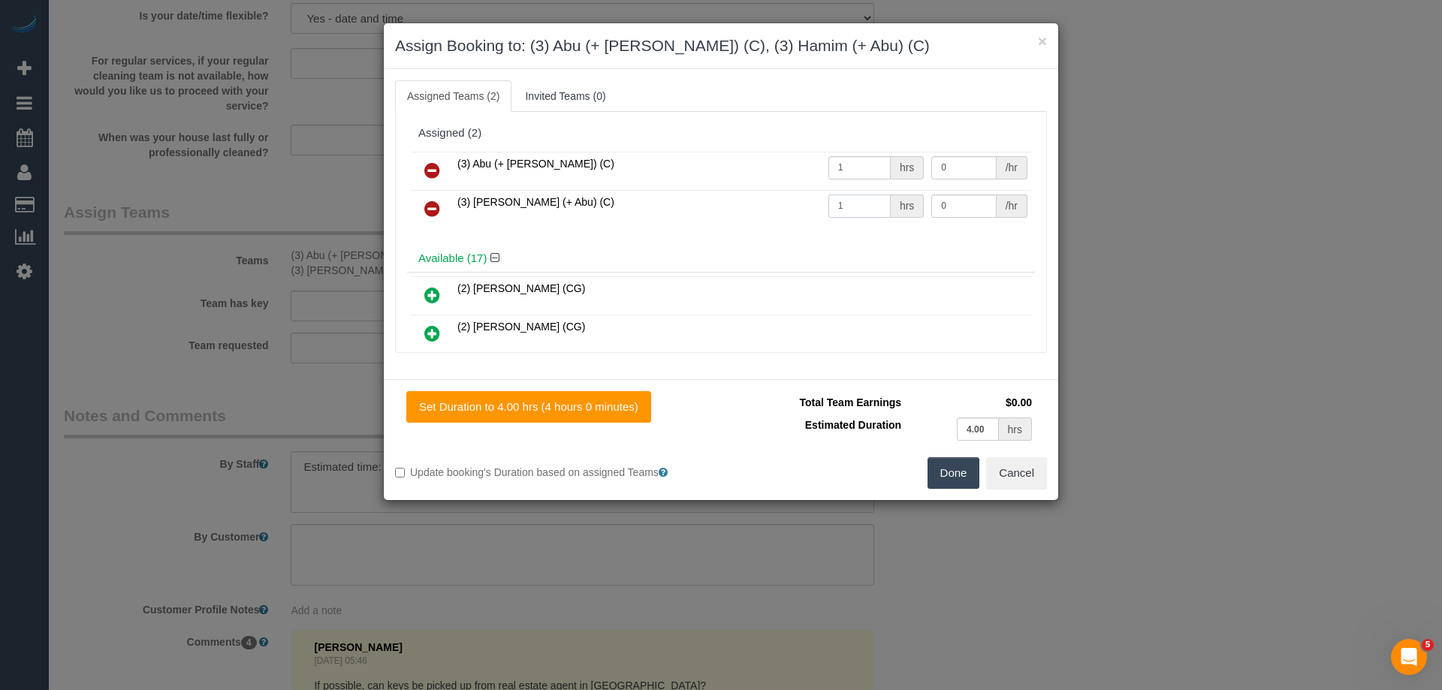
type input "1"
drag, startPoint x: 948, startPoint y: 164, endPoint x: 854, endPoint y: 155, distance: 94.2
click at [854, 155] on tr "(3) Abu (+ Hamim) (C) 1 hrs 0 /hr" at bounding box center [721, 171] width 620 height 38
drag, startPoint x: 972, startPoint y: 173, endPoint x: 870, endPoint y: 161, distance: 102.9
click at [870, 161] on tr "(3) Abu (+ Hamim) (C) 1 hrs 4 /hr" at bounding box center [721, 171] width 620 height 38
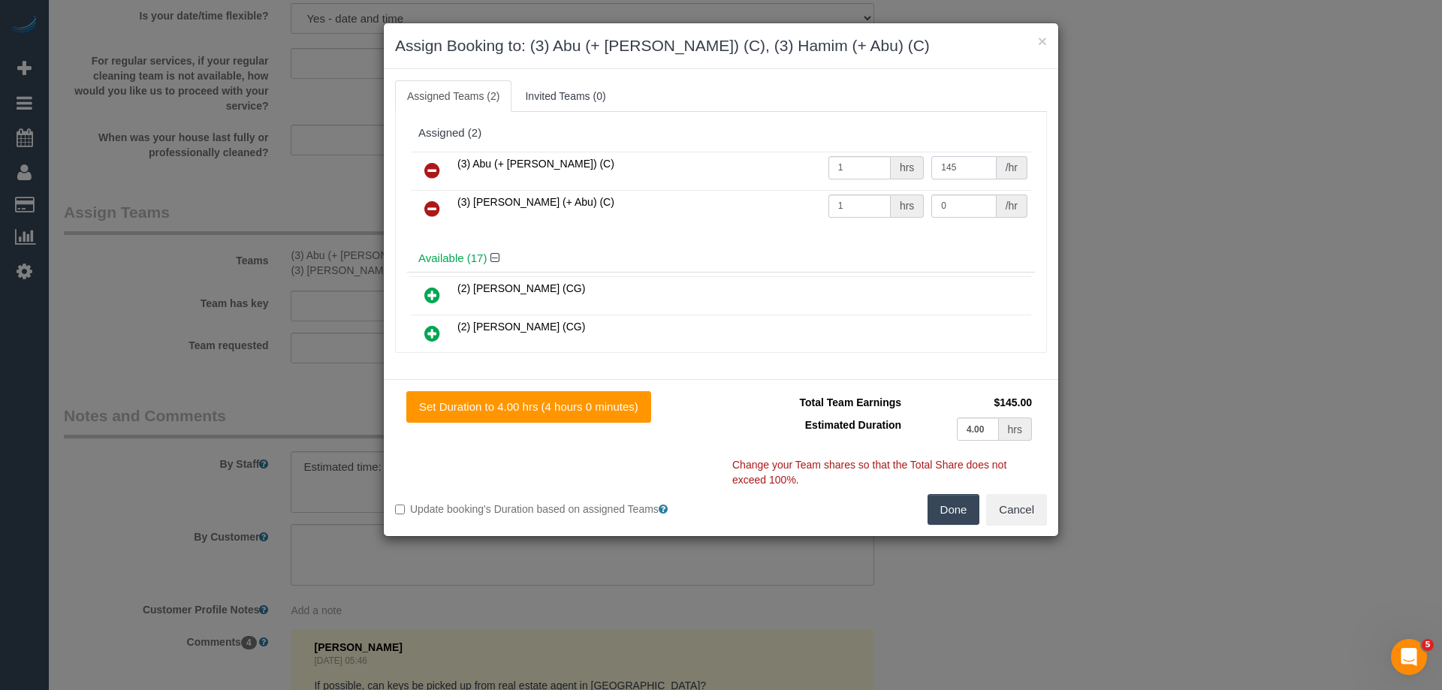
type input "145"
drag, startPoint x: 957, startPoint y: 203, endPoint x: 827, endPoint y: 203, distance: 129.9
click at [830, 203] on tr "(3) Hamim (+ Abu) (C) 1 hrs 0 /hr" at bounding box center [721, 209] width 620 height 38
type input "145"
click at [957, 509] on button "Done" at bounding box center [953, 510] width 53 height 32
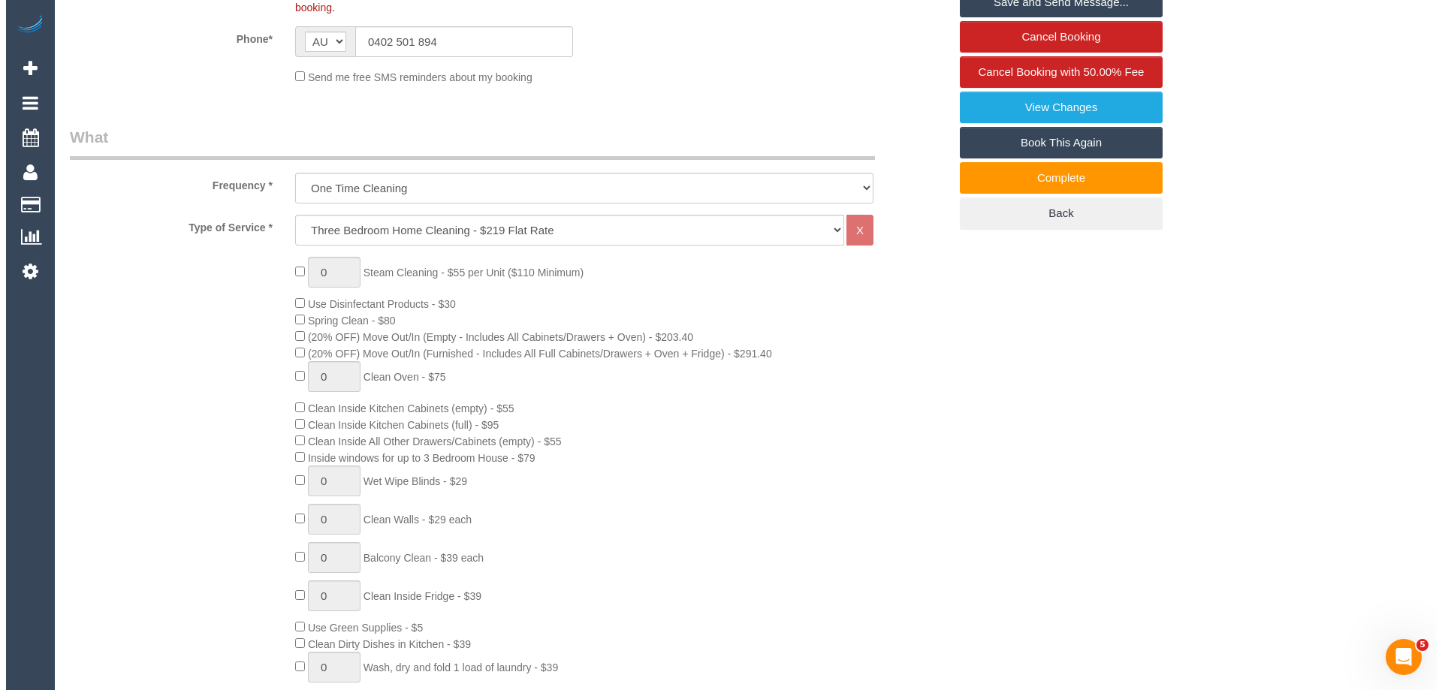
scroll to position [0, 0]
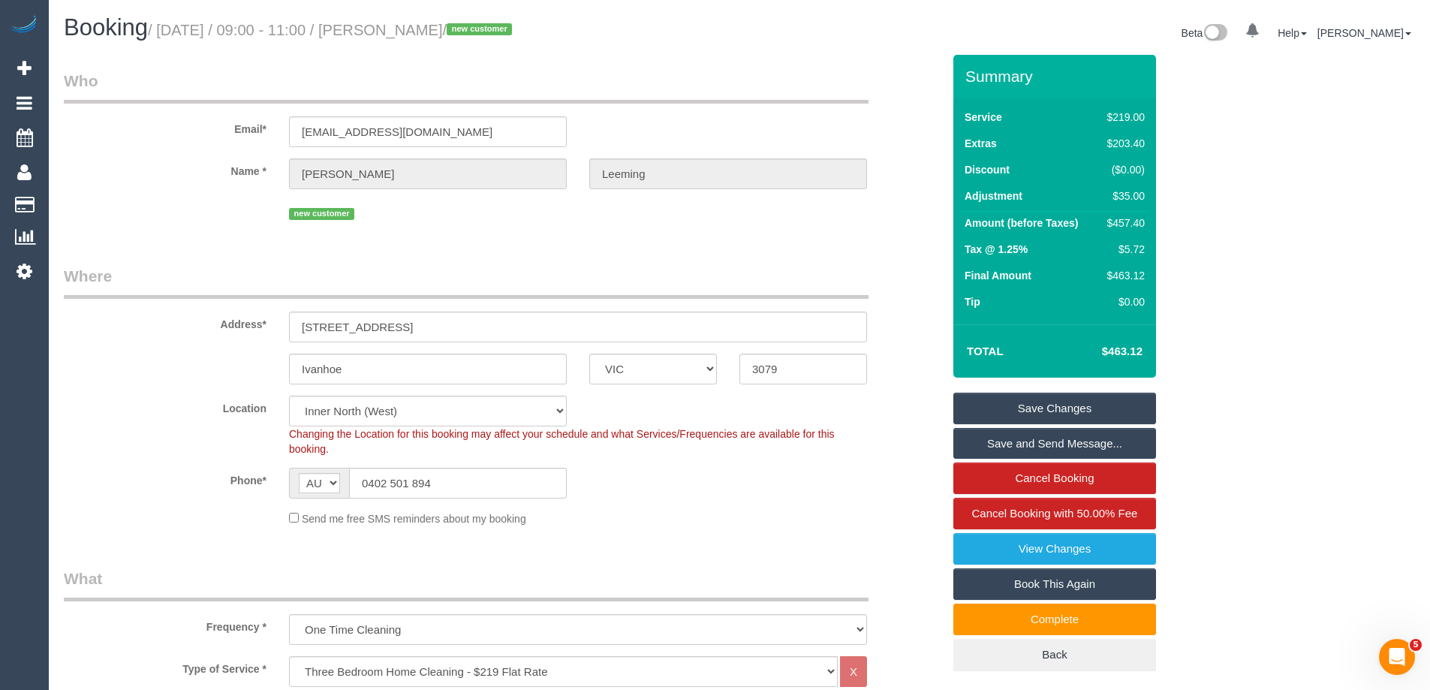
drag, startPoint x: 496, startPoint y: 35, endPoint x: 391, endPoint y: 28, distance: 104.6
click at [391, 28] on small "/ October 03, 2025 / 09:00 - 11:00 / Sarah Leeming / new customer" at bounding box center [332, 30] width 369 height 17
copy small "Sarah Leeming"
click at [993, 405] on link "Save Changes" at bounding box center [1055, 409] width 203 height 32
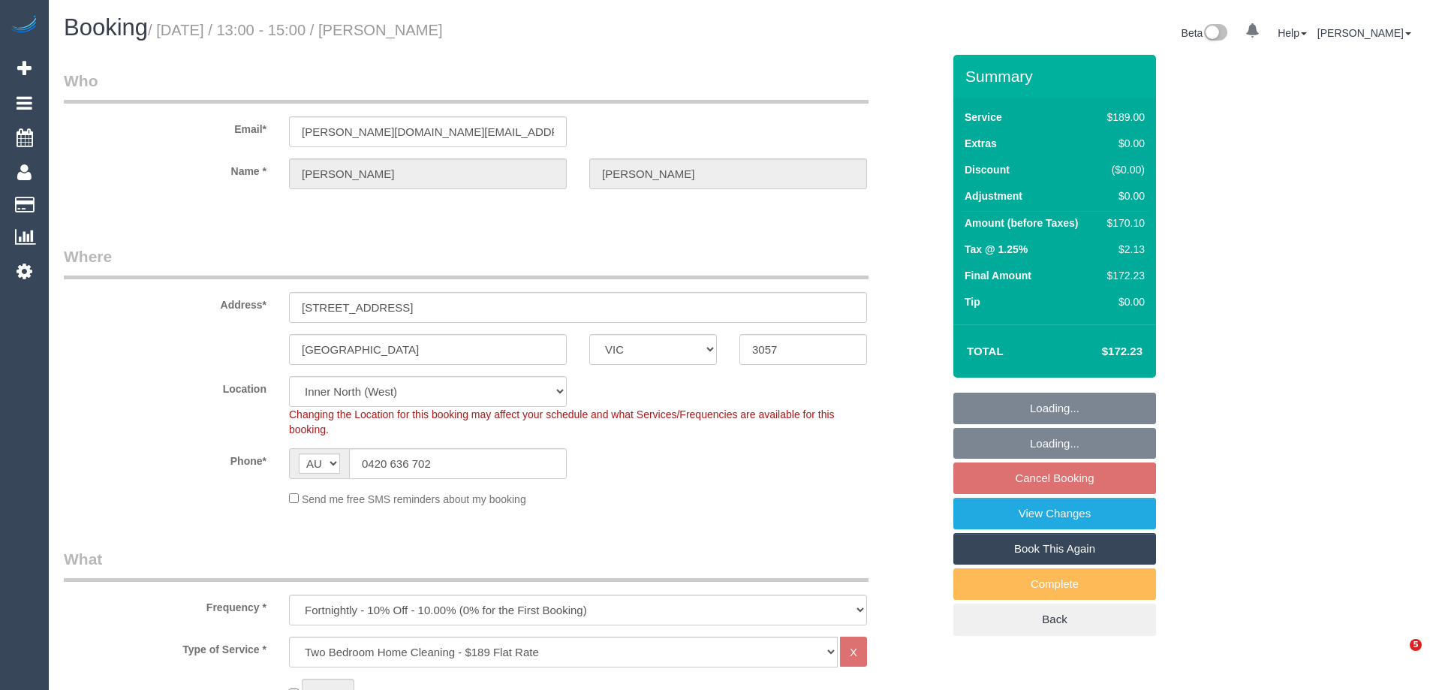
select select "VIC"
select select "object:838"
select select "string:stripe-pm_1Ljd4p2GScqysDRVO7uyB0E7"
select select "number:28"
select select "number:16"
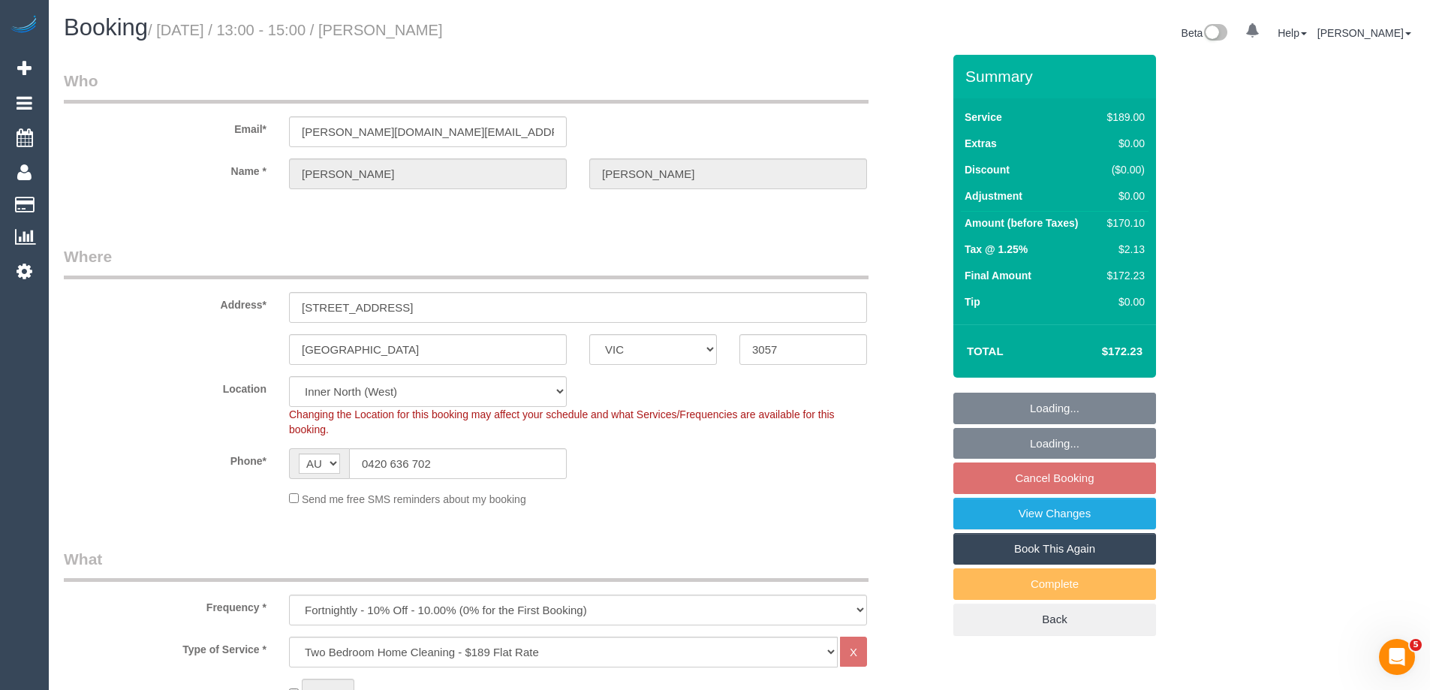
select select "number:19"
select select "number:23"
select select "number:35"
select select "number:26"
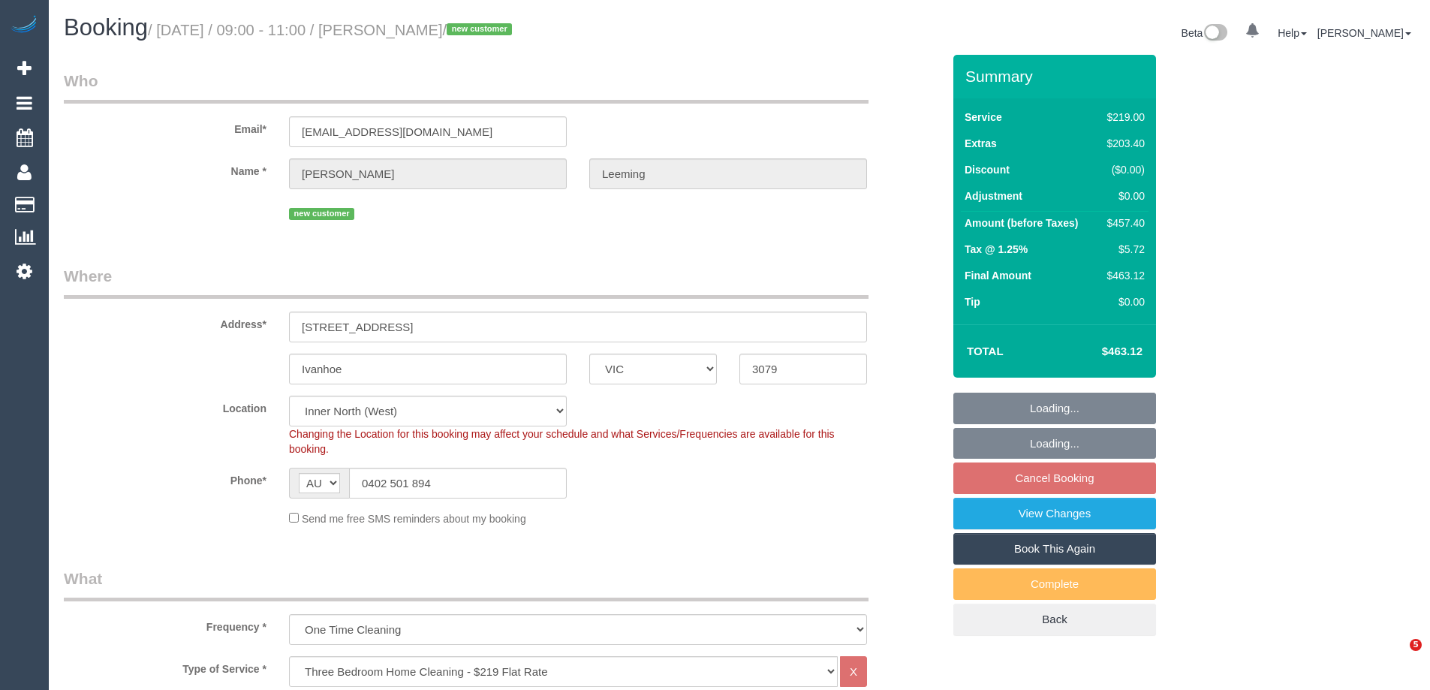
select select "VIC"
select select "object:868"
select select "string:stripe-pm_1S7B5h2GScqysDRV92Ar7LRJ"
select select "number:28"
select select "number:17"
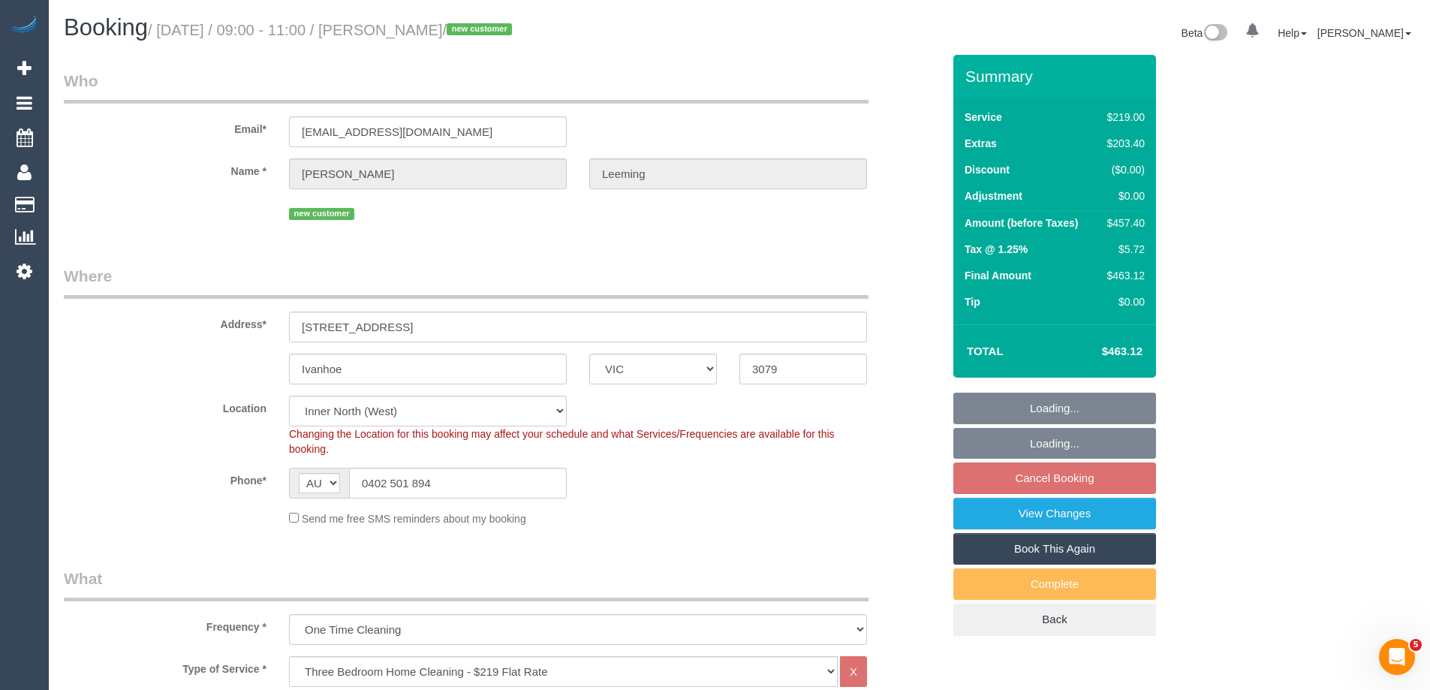
select select "number:19"
select select "number:22"
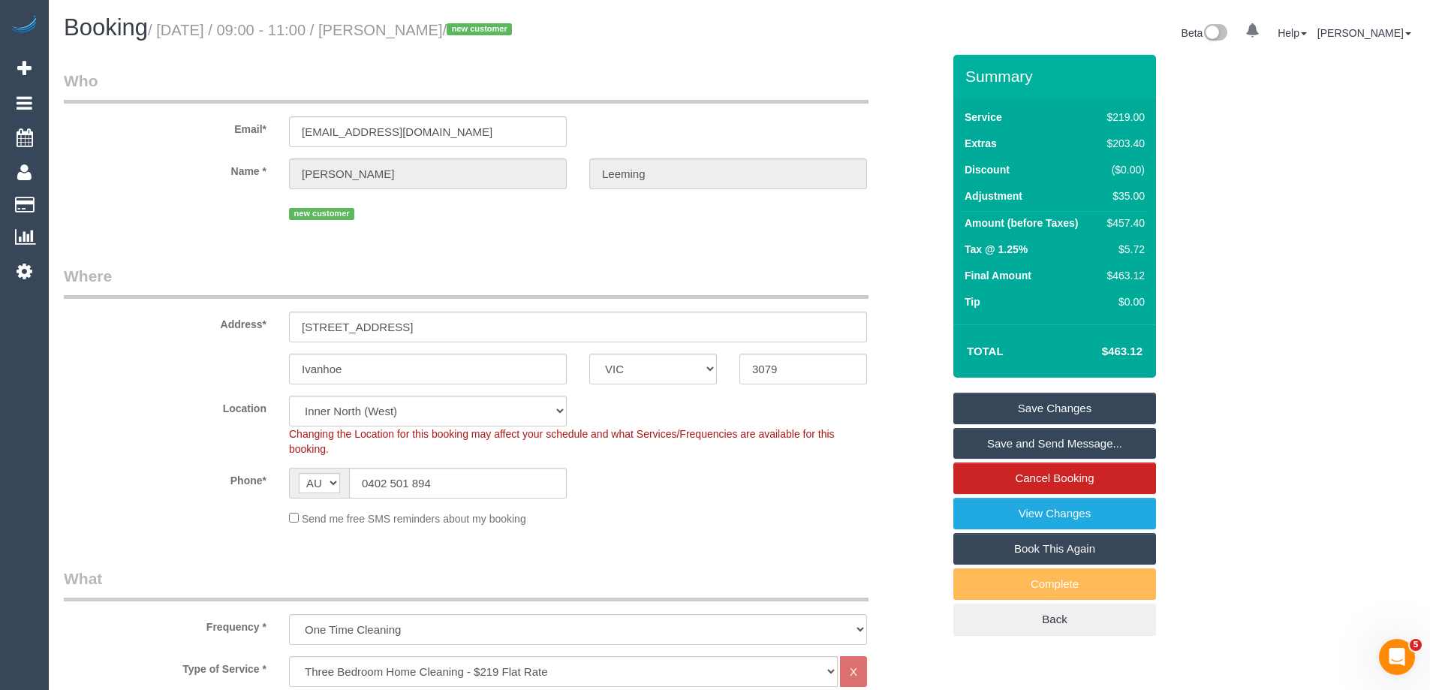
click at [972, 406] on link "Save Changes" at bounding box center [1055, 409] width 203 height 32
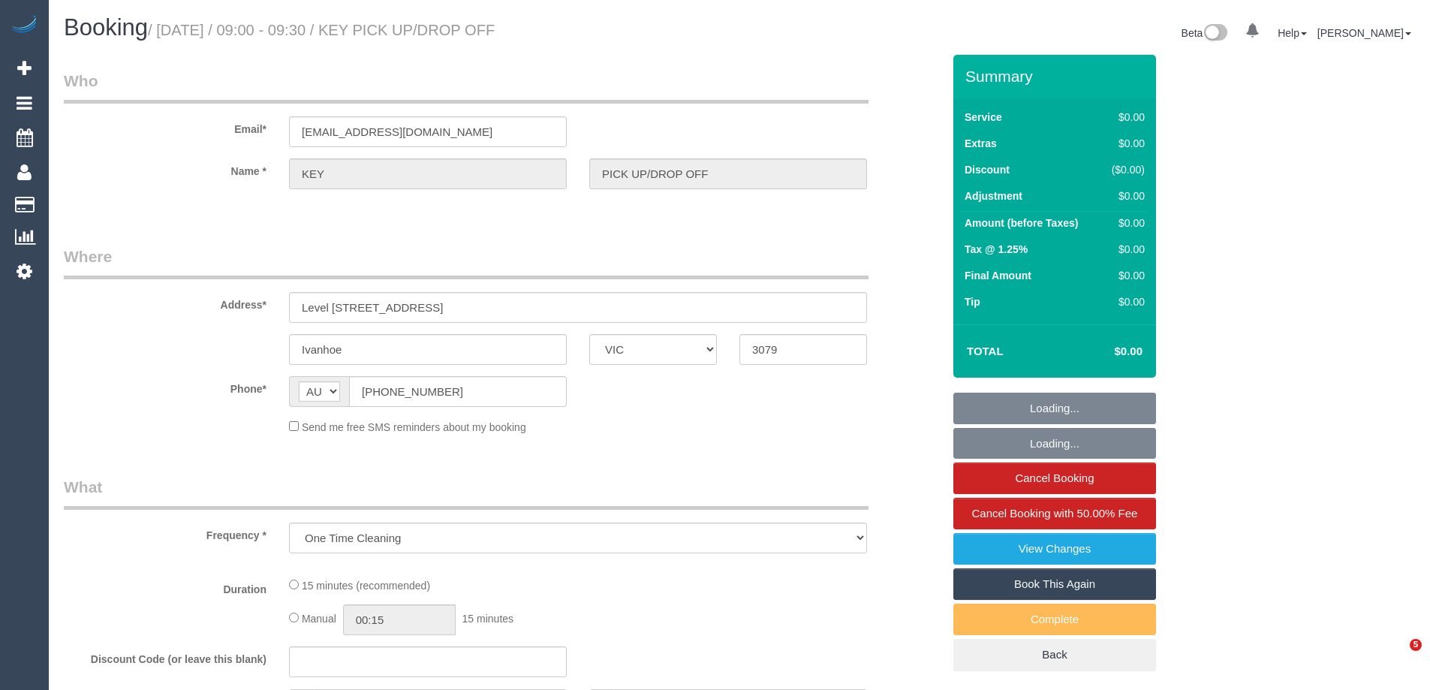
select select "VIC"
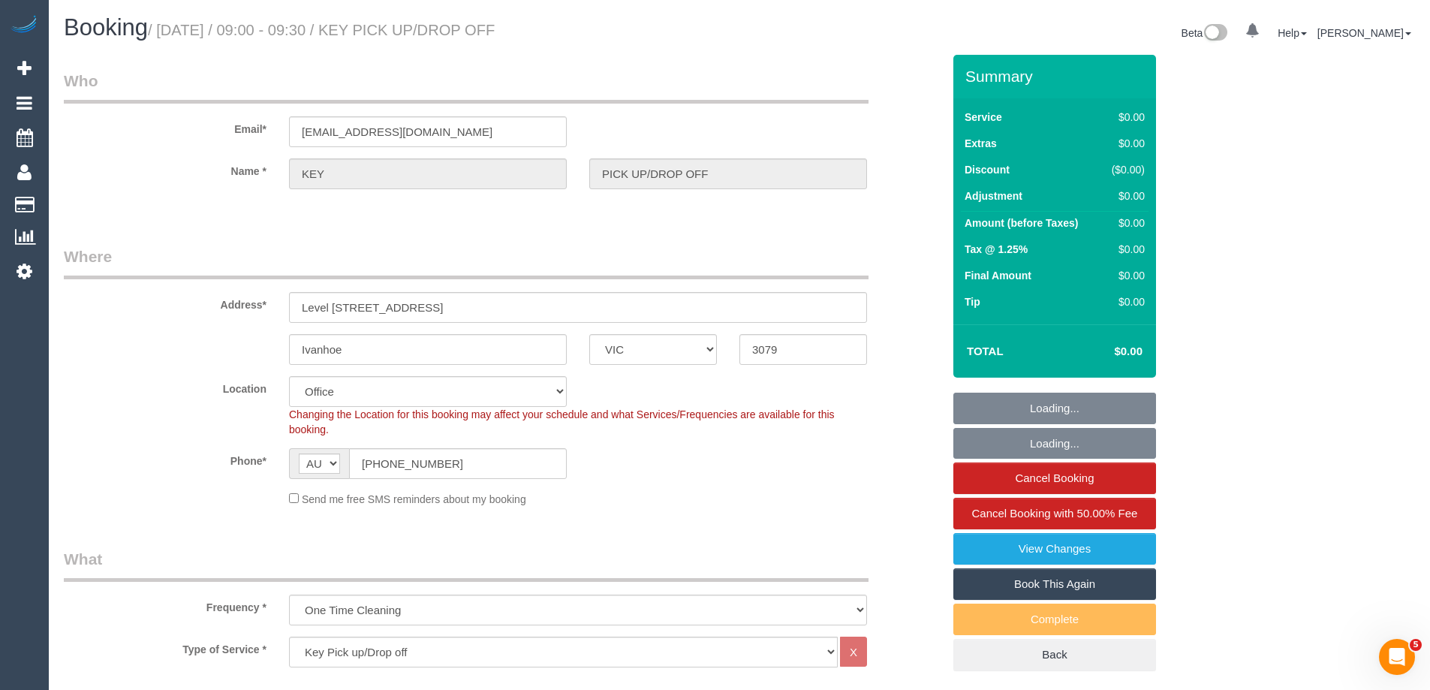
select select "number:28"
select select "object:2048"
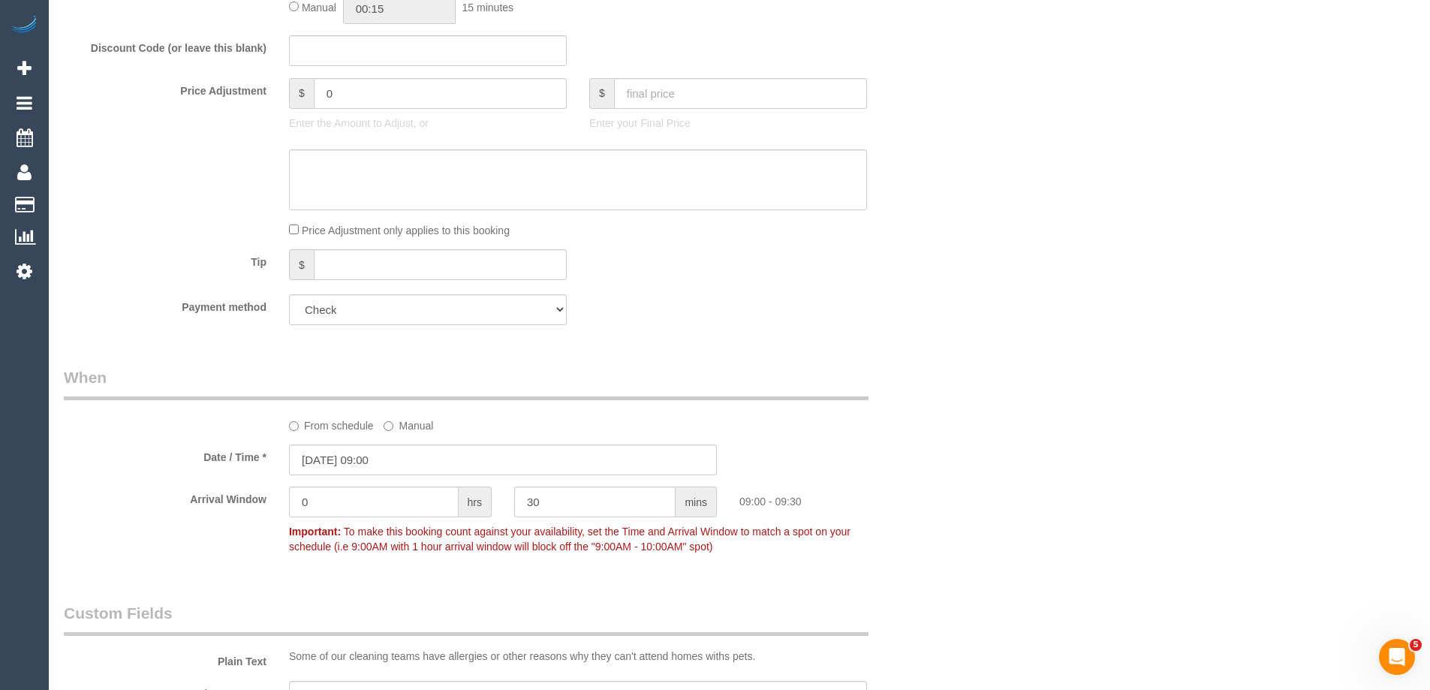
scroll to position [826, 0]
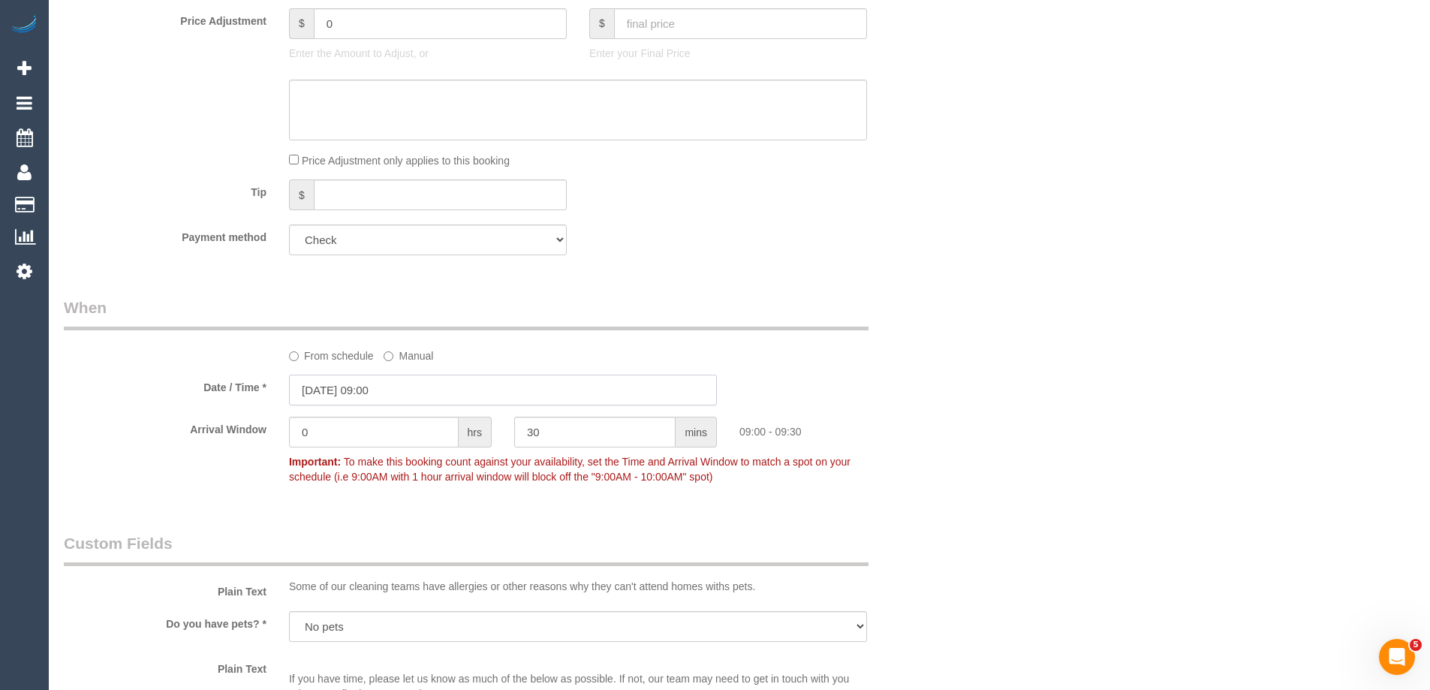
click at [323, 394] on input "03/10/2025 09:00" at bounding box center [503, 390] width 428 height 31
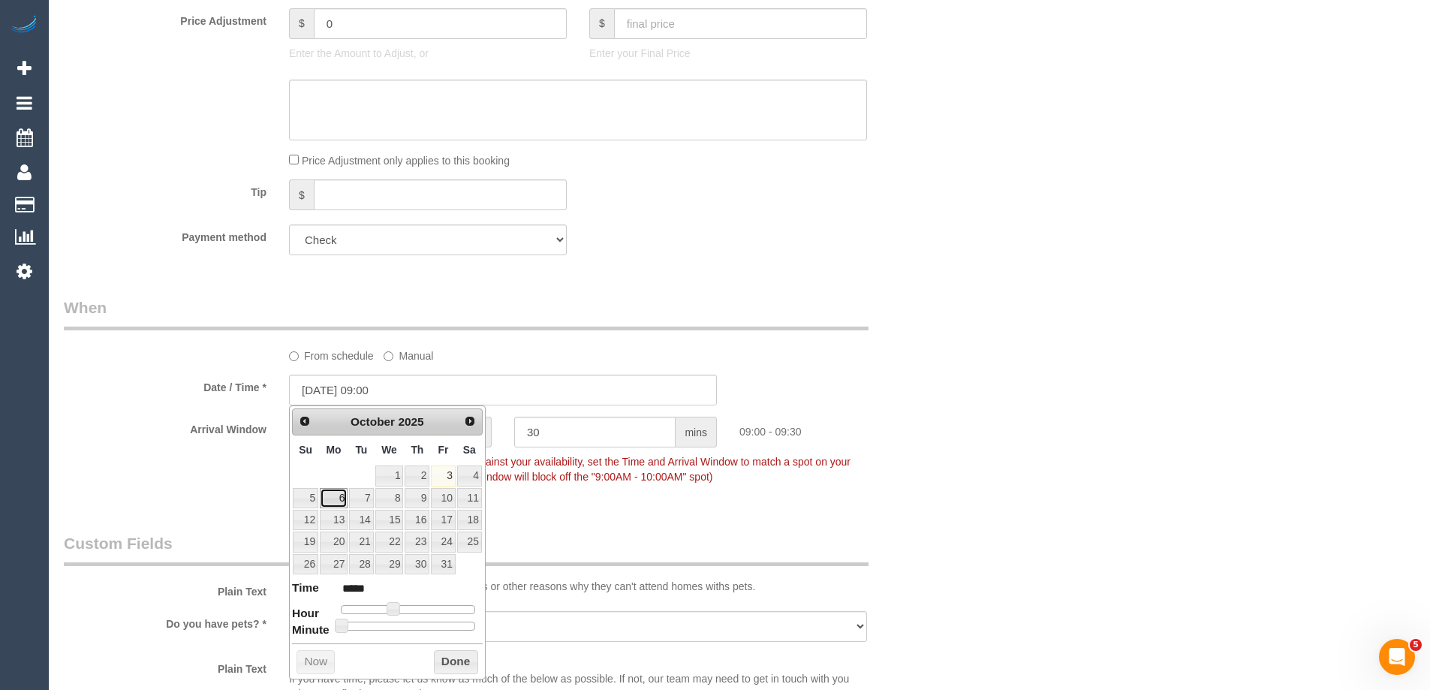
click at [338, 495] on link "6" at bounding box center [334, 498] width 28 height 20
type input "[DATE] 09:00"
click at [443, 657] on button "Done" at bounding box center [456, 662] width 44 height 24
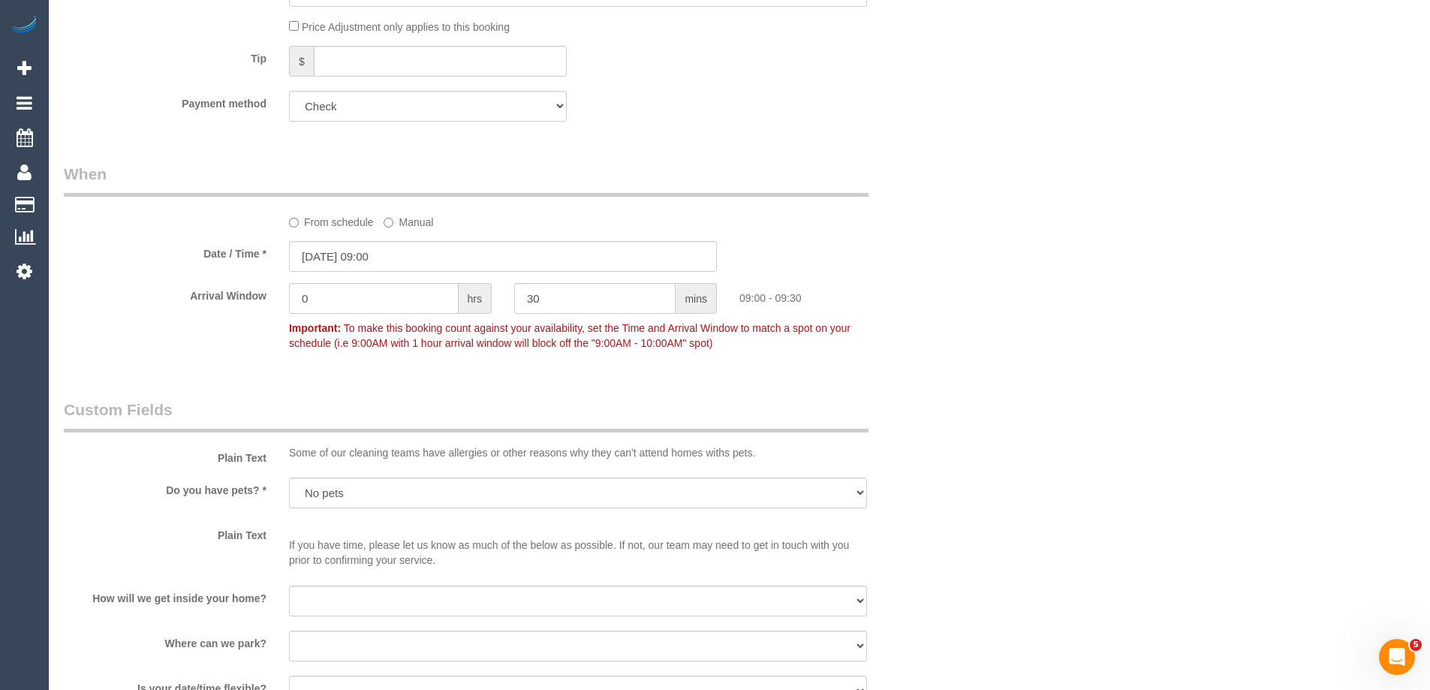
scroll to position [1277, 0]
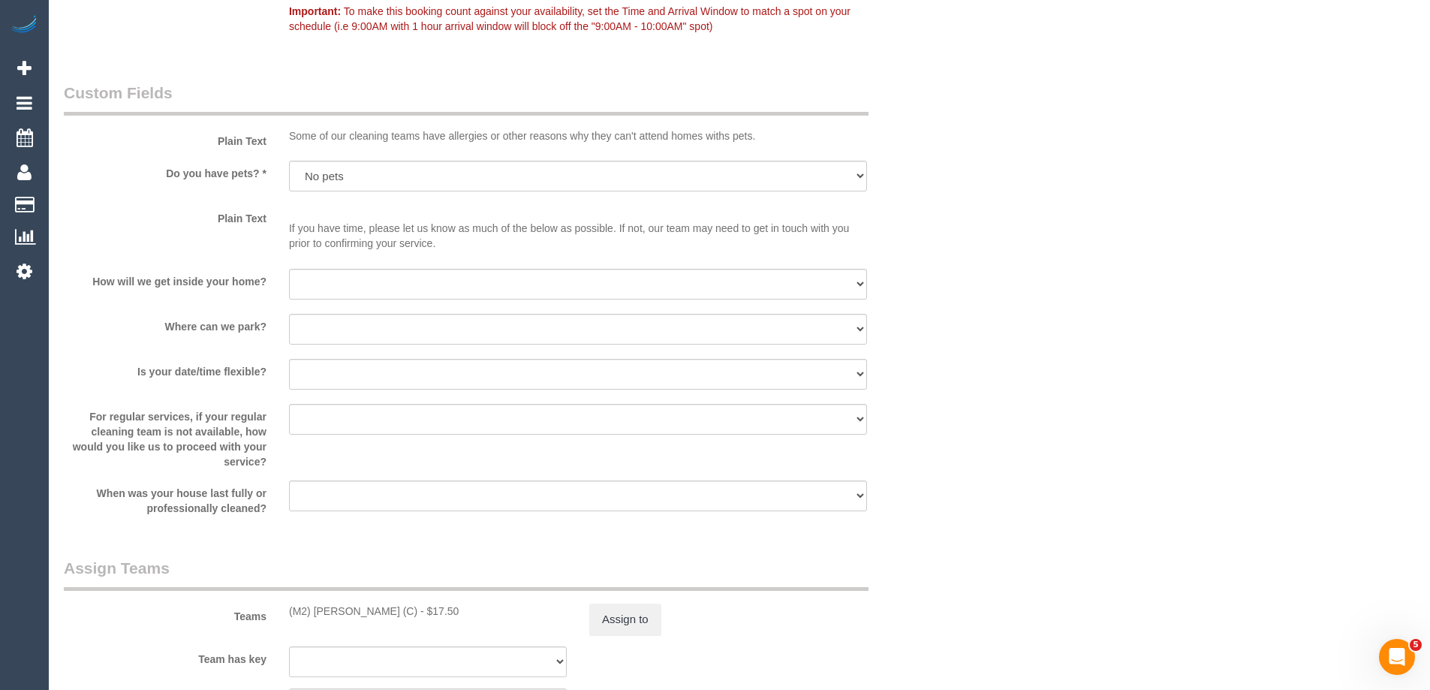
click at [622, 239] on p "If you have time, please let us know as much of the below as possible. If not, …" at bounding box center [578, 228] width 578 height 45
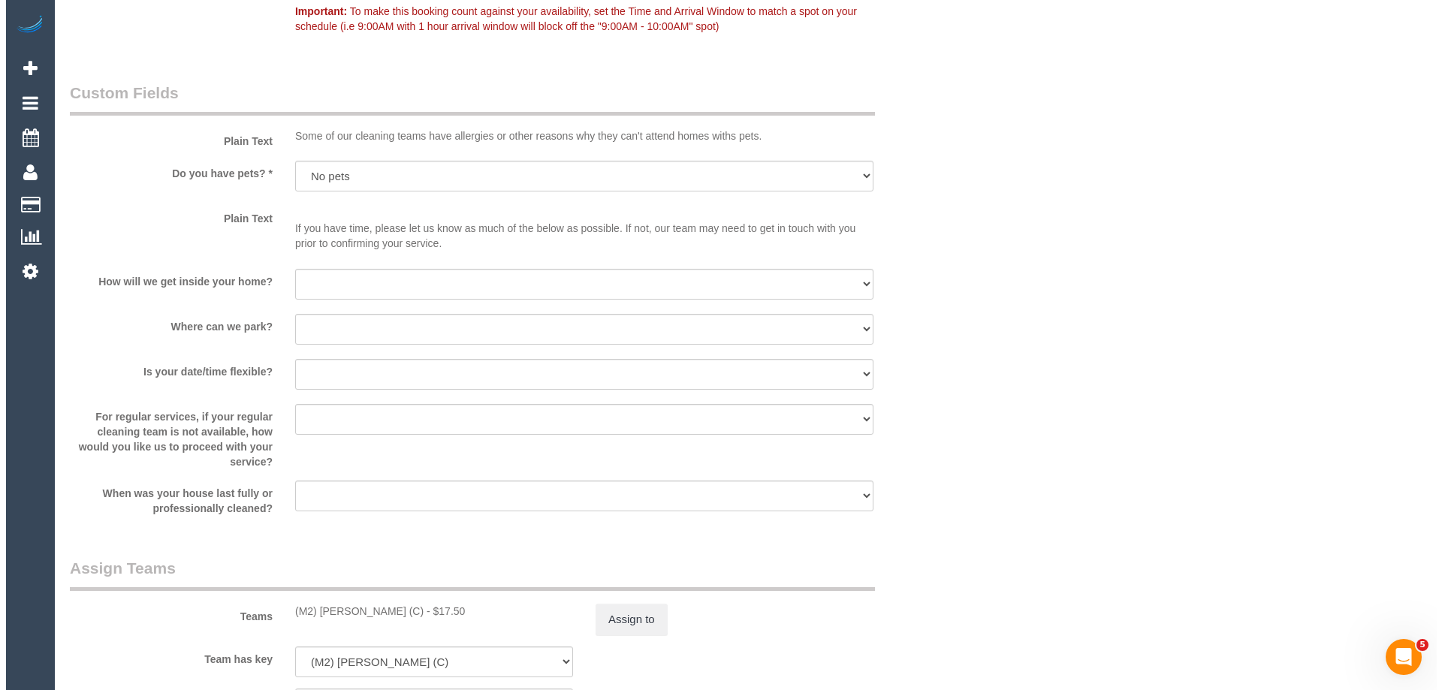
scroll to position [1652, 0]
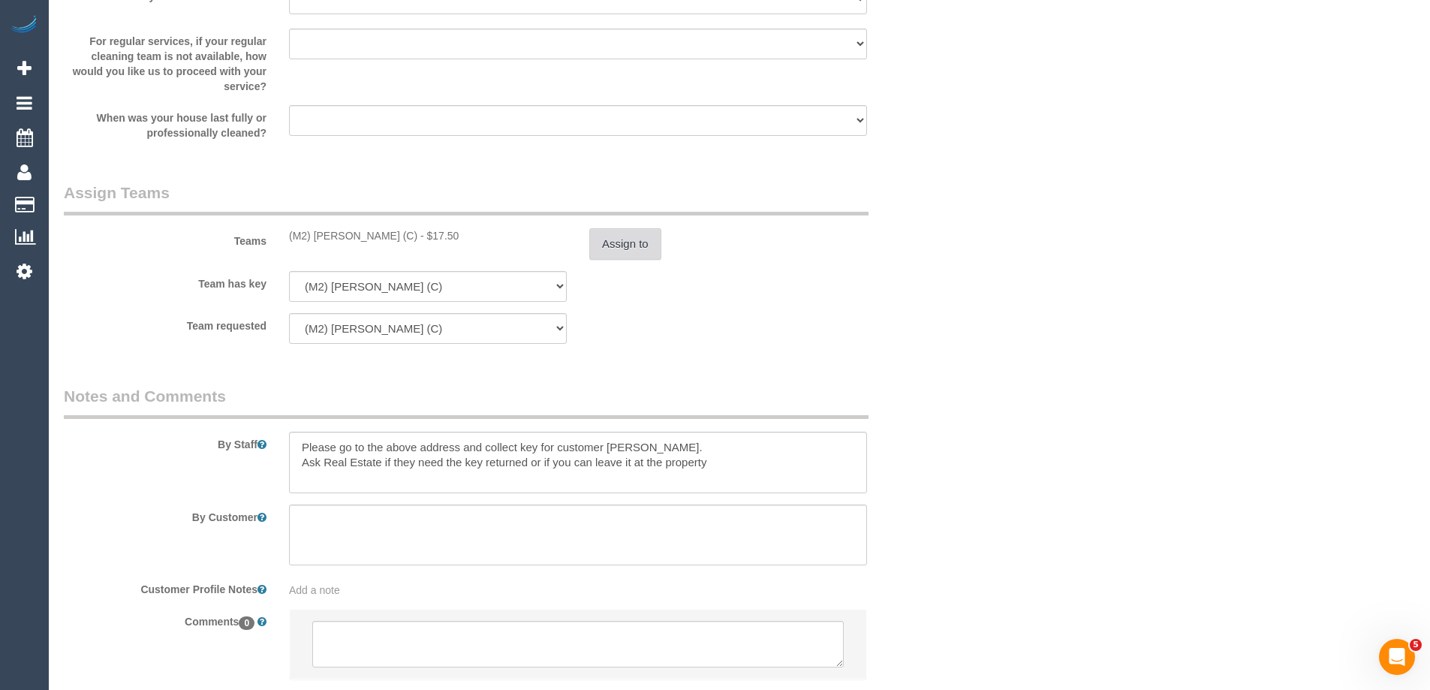
click at [613, 258] on button "Assign to" at bounding box center [625, 244] width 72 height 32
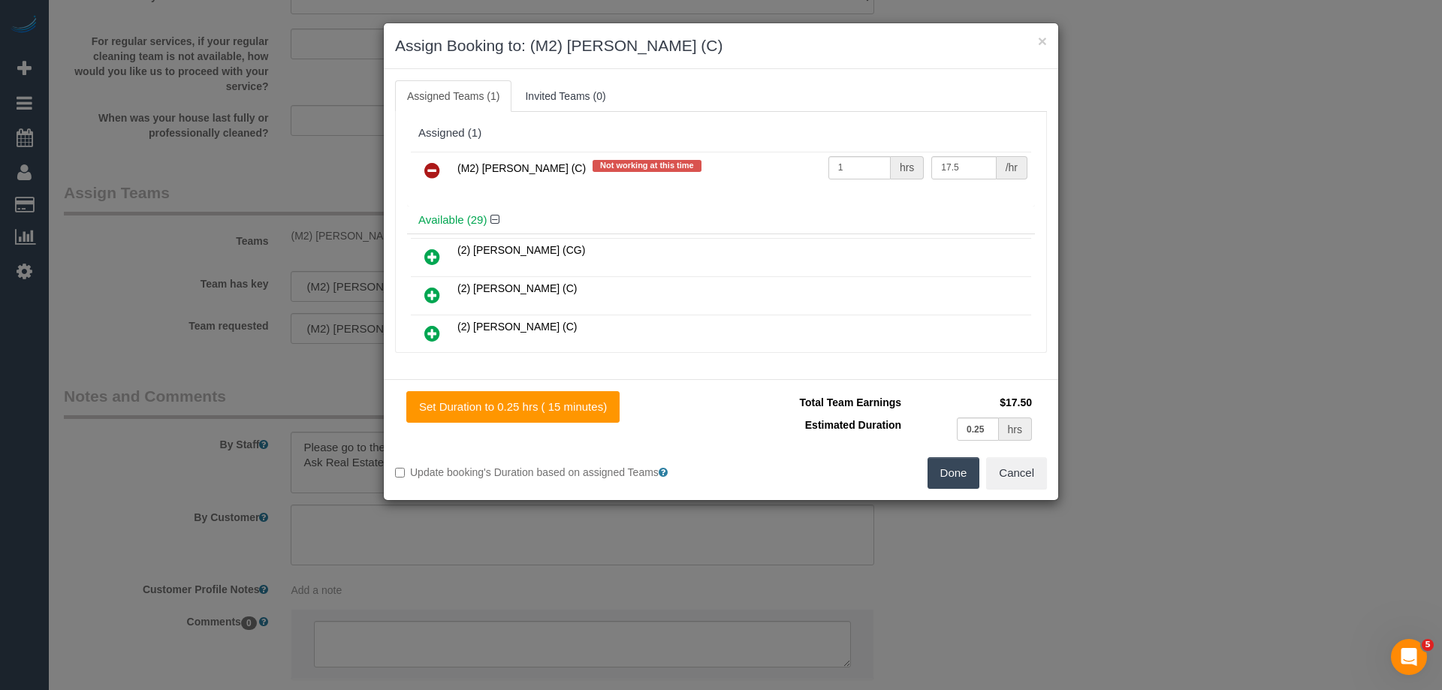
click at [433, 167] on icon at bounding box center [432, 170] width 16 height 18
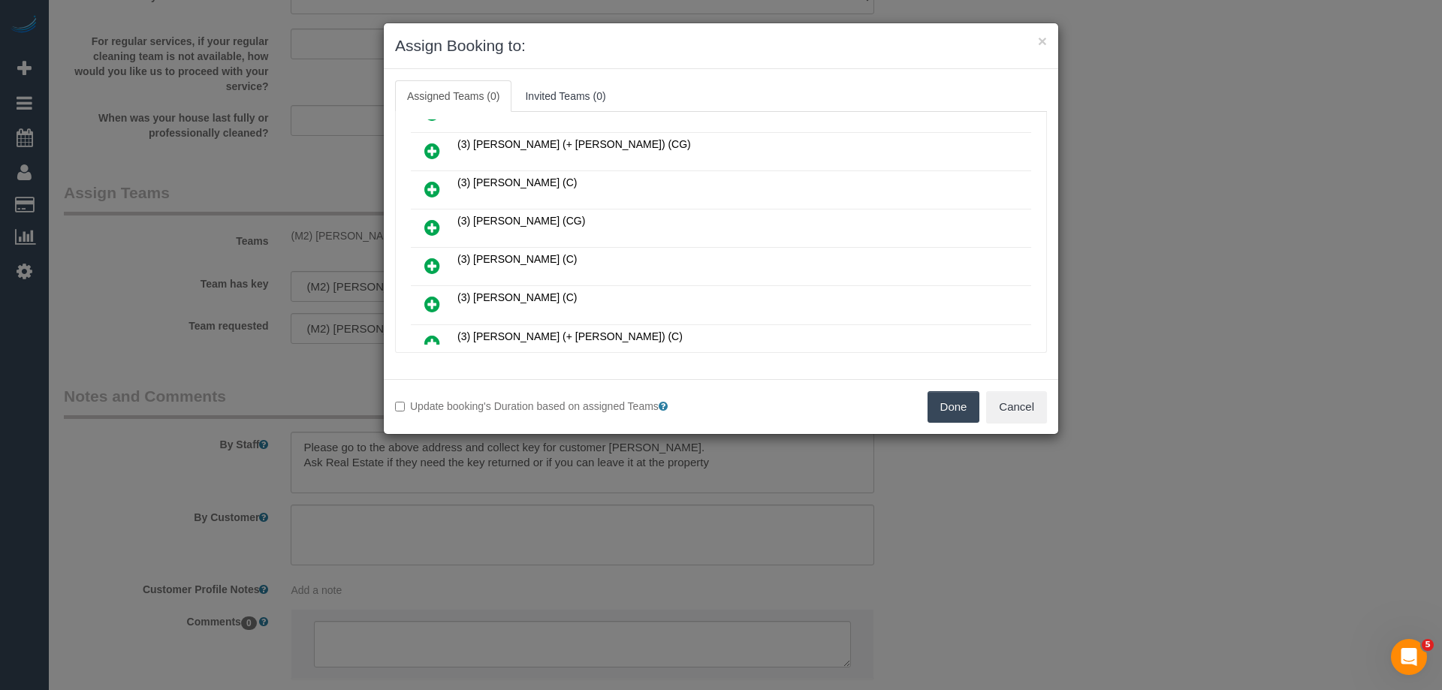
scroll to position [1036, 0]
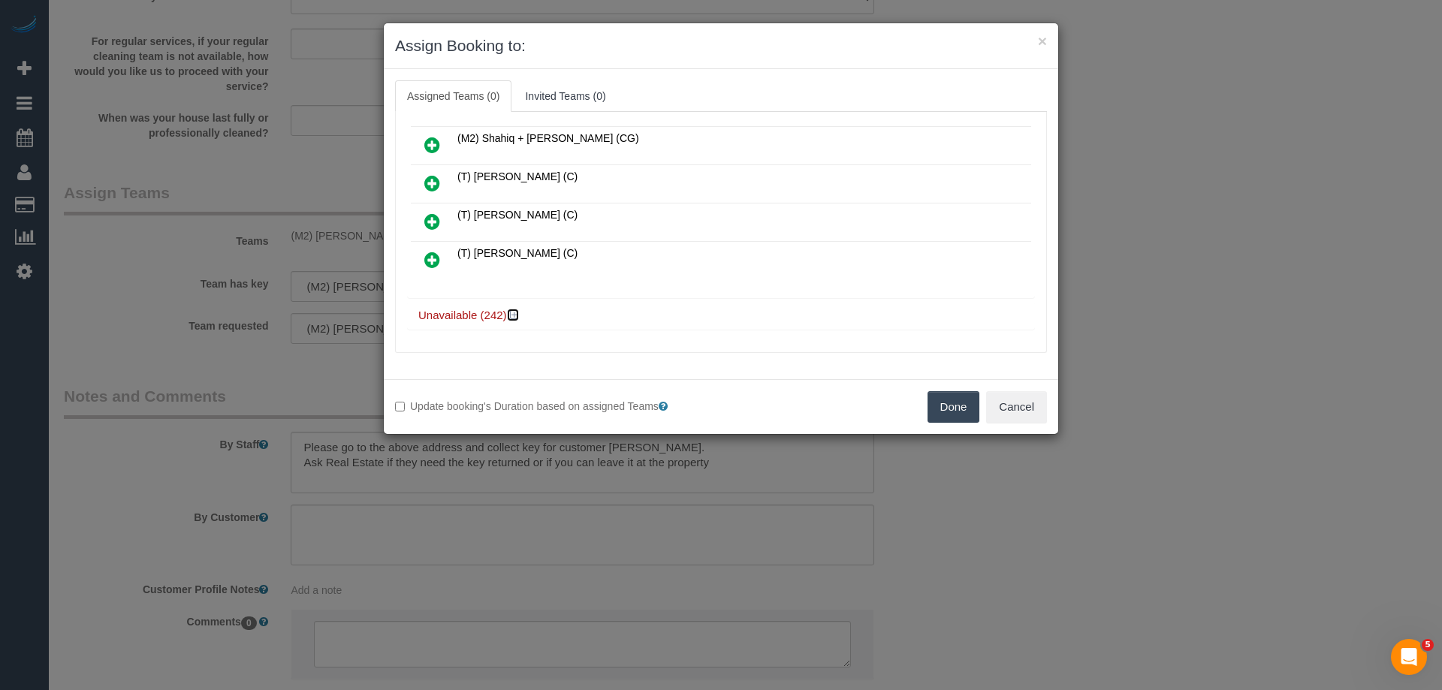
click at [514, 312] on icon at bounding box center [514, 314] width 9 height 11
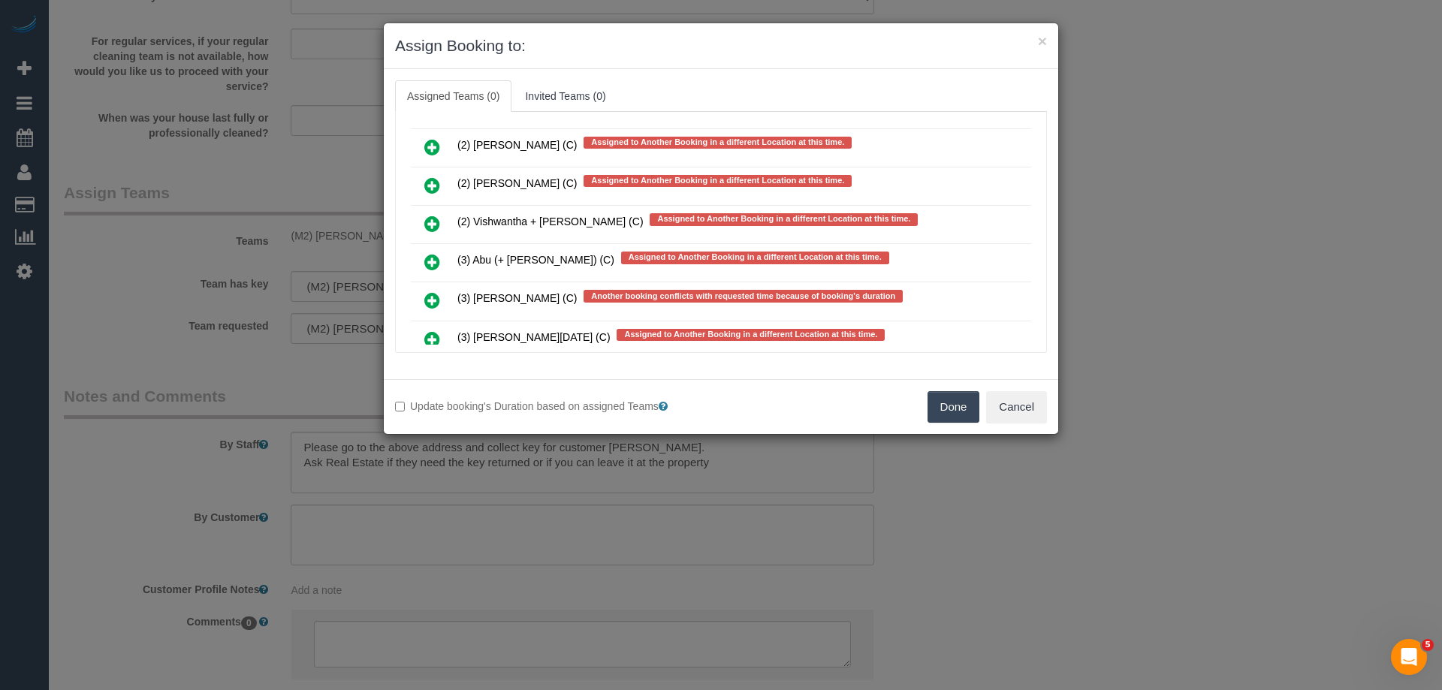
scroll to position [9262, 0]
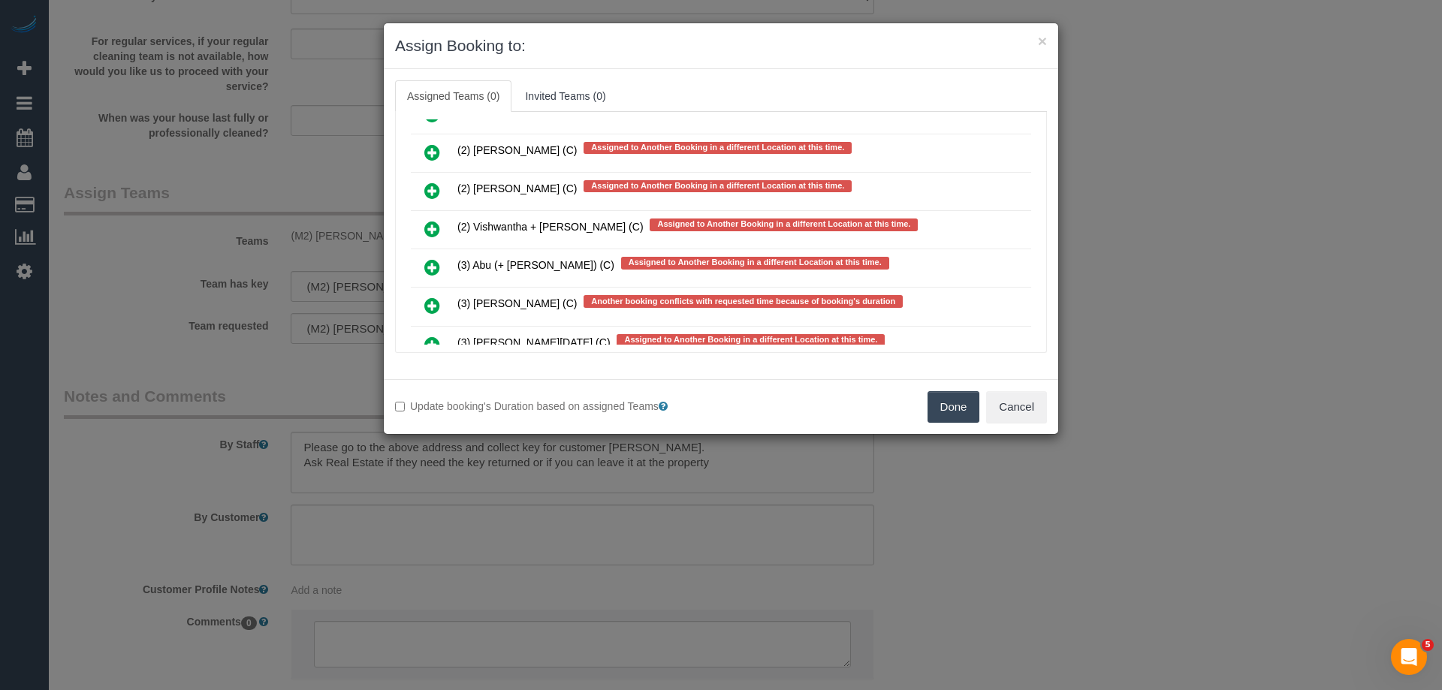
click at [433, 264] on icon at bounding box center [432, 267] width 16 height 18
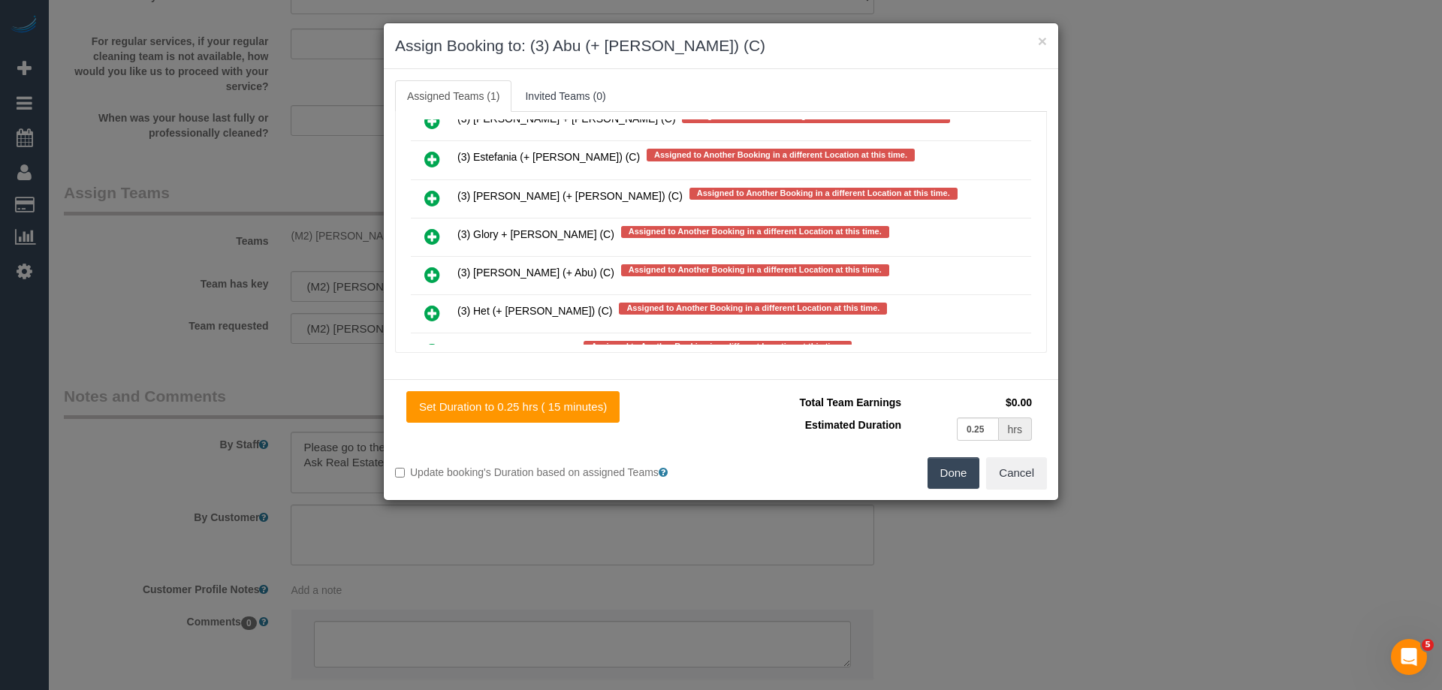
scroll to position [9678, 0]
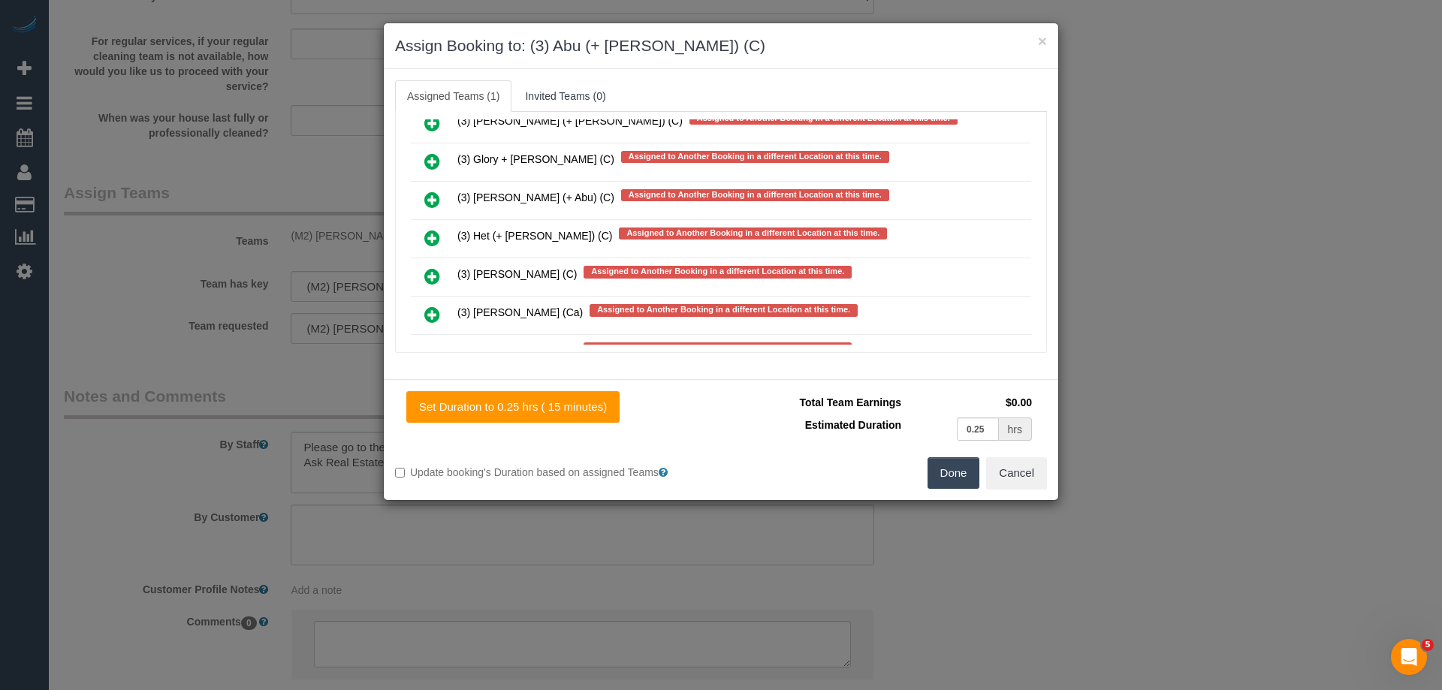
click at [436, 197] on icon at bounding box center [432, 200] width 16 height 18
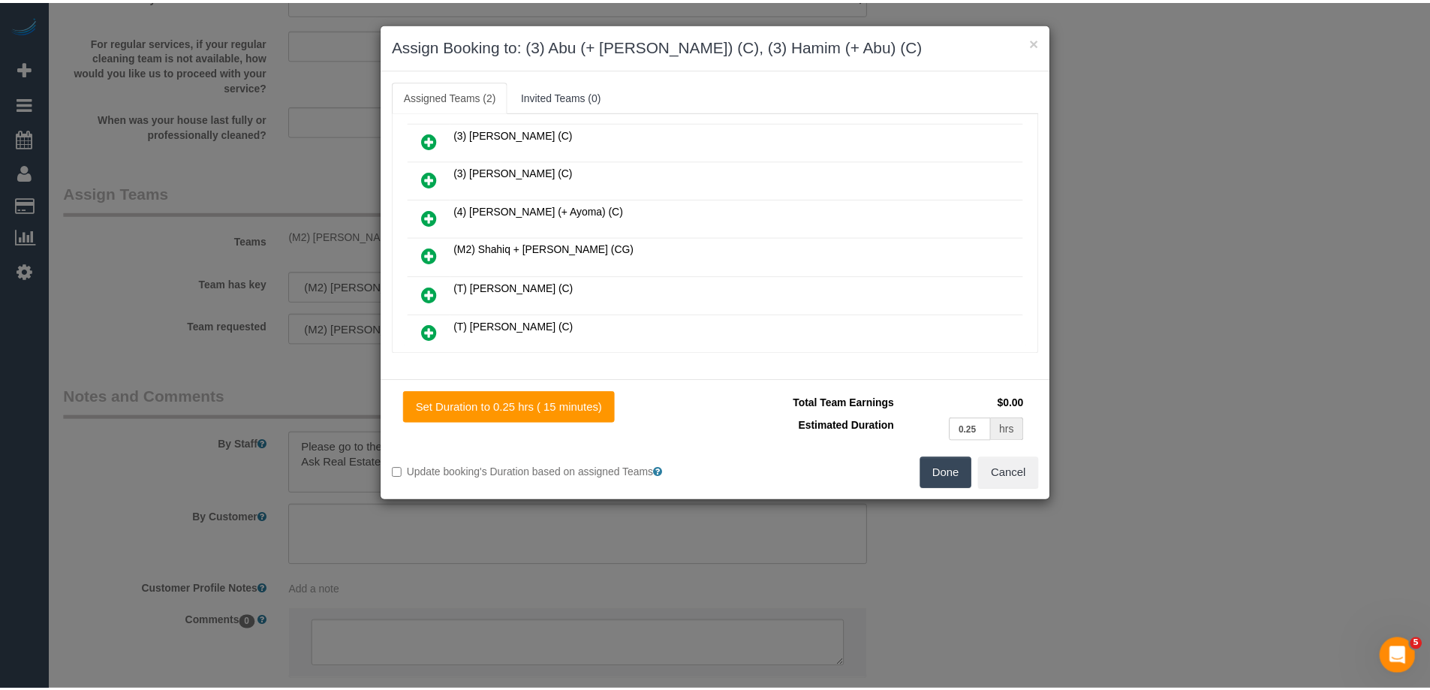
scroll to position [0, 0]
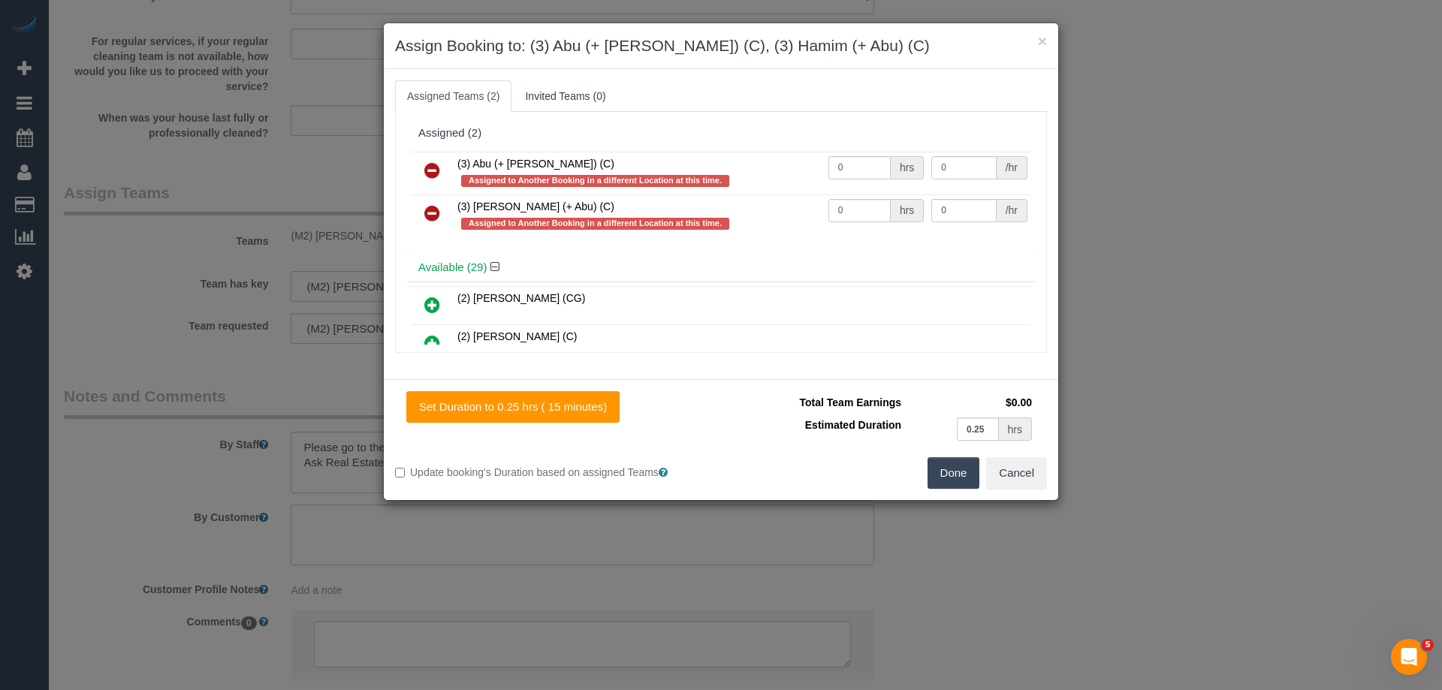
click at [943, 463] on button "Done" at bounding box center [953, 473] width 53 height 32
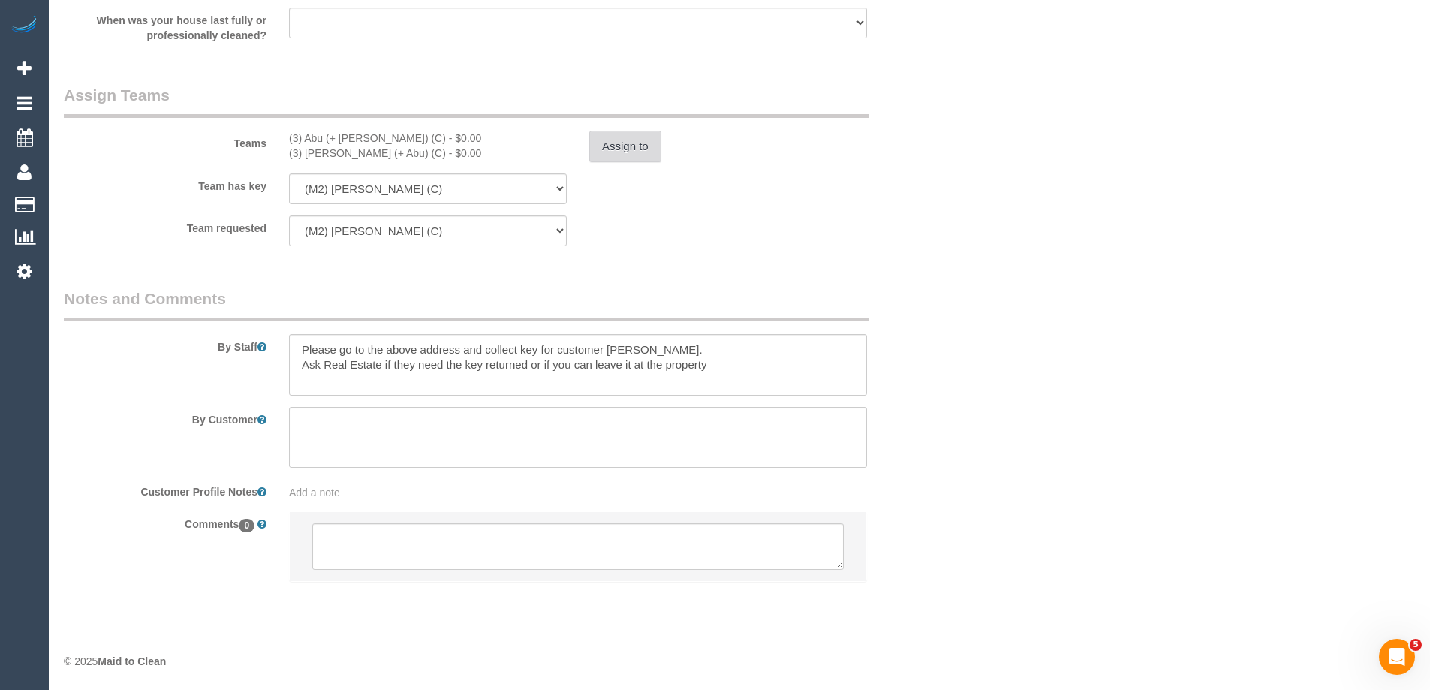
scroll to position [1750, 0]
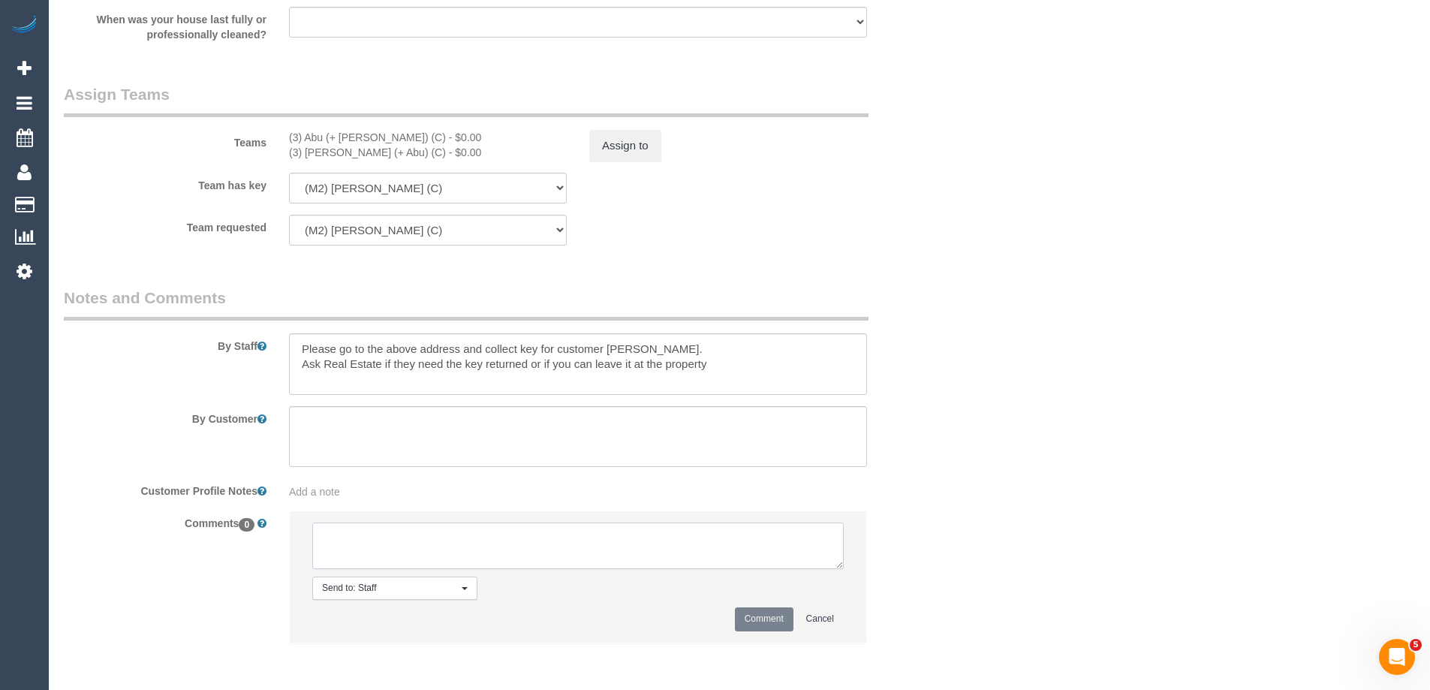
click at [391, 557] on textarea at bounding box center [578, 546] width 532 height 47
type textarea "Rescheduled to Monday as Darshan is unavailable"
click at [764, 615] on button "Comment" at bounding box center [764, 618] width 59 height 23
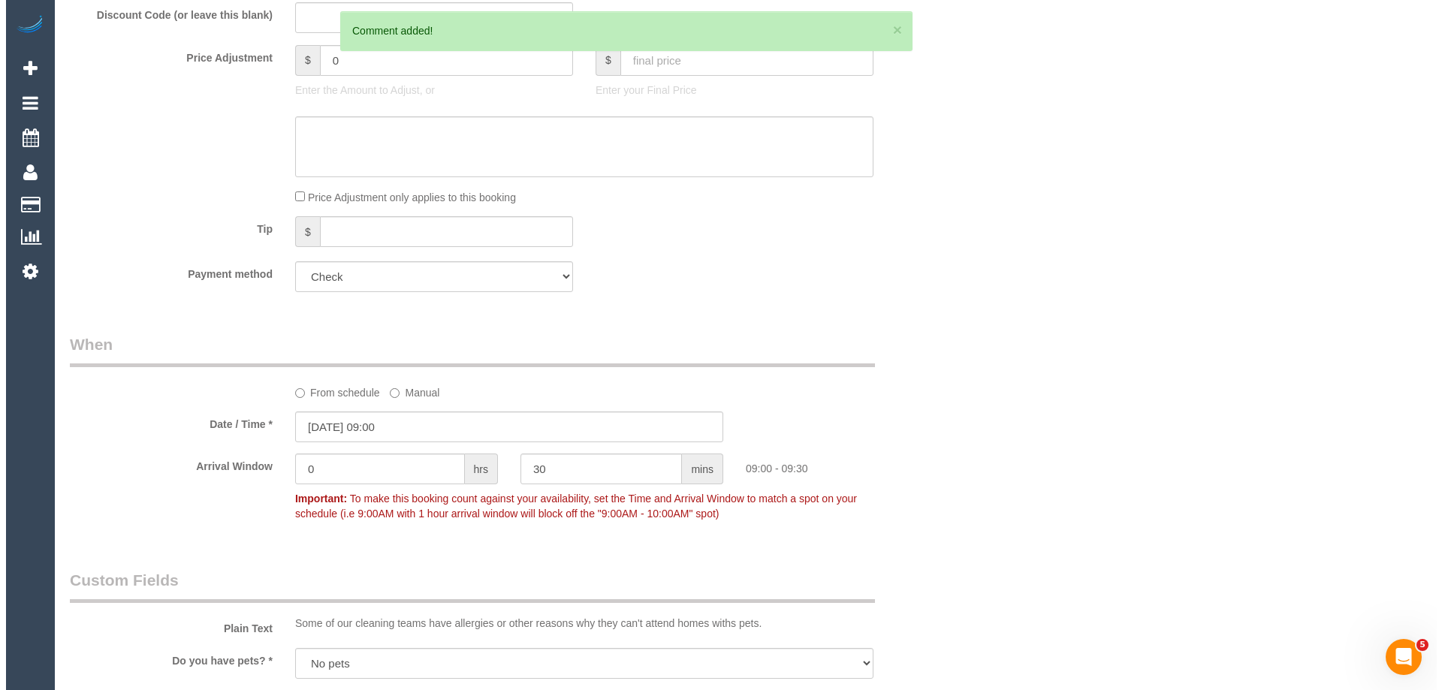
scroll to position [0, 0]
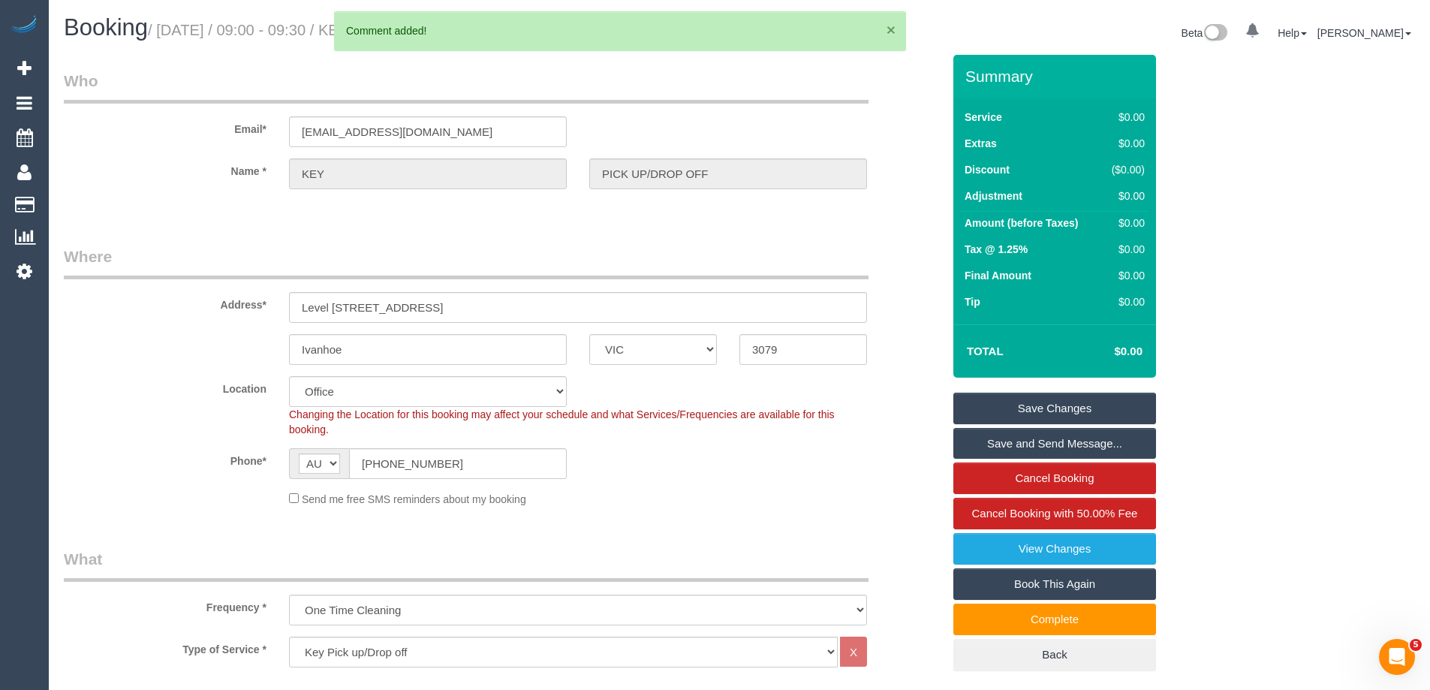
click at [894, 26] on button "×" at bounding box center [891, 30] width 9 height 16
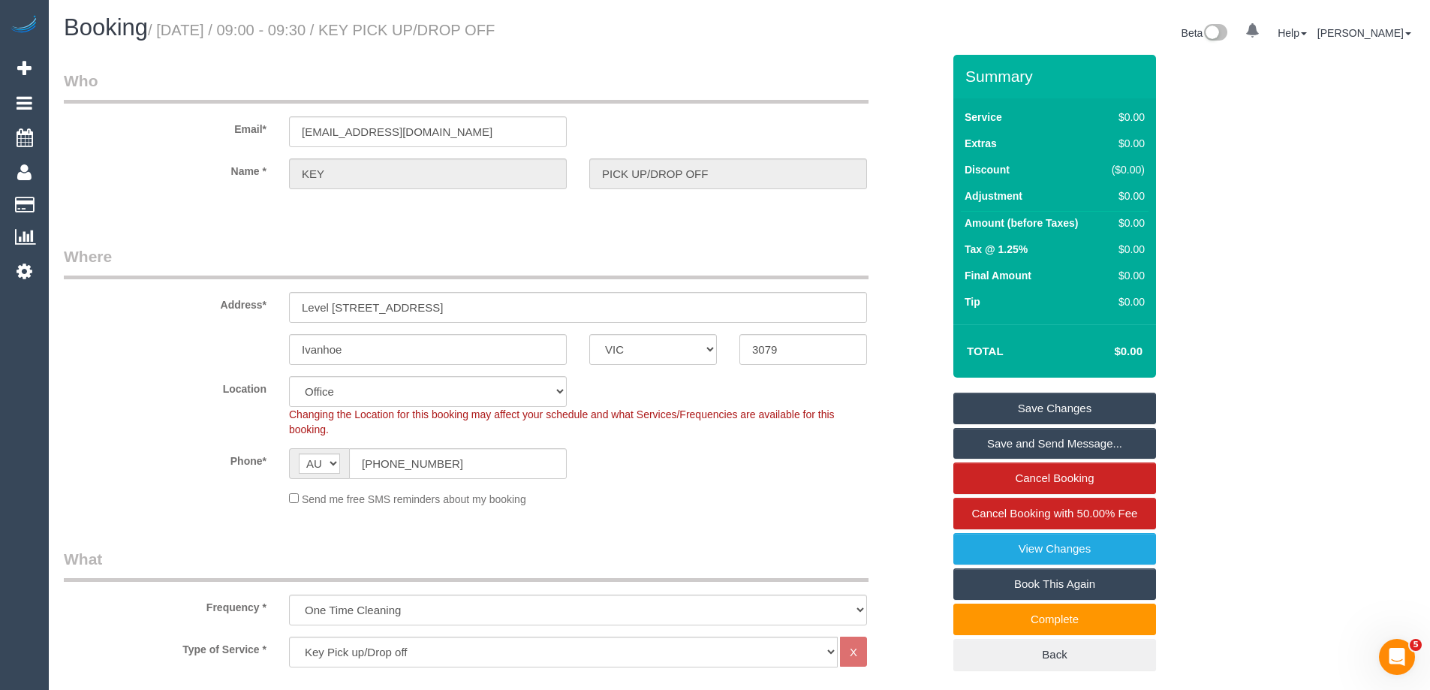
click at [994, 411] on link "Save Changes" at bounding box center [1055, 409] width 203 height 32
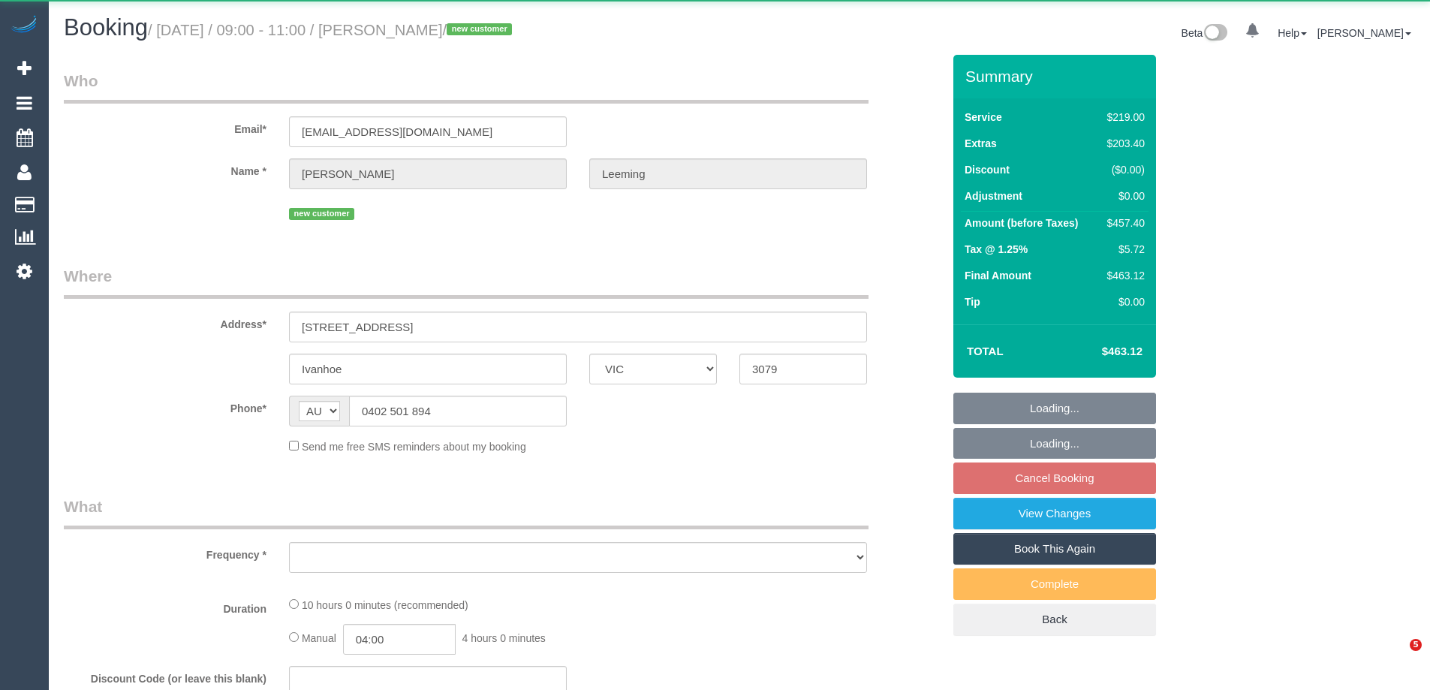
select select "VIC"
select select "object:619"
select select "string:stripe-pm_1S7B5h2GScqysDRV92Ar7LRJ"
select select "number:28"
select select "number:17"
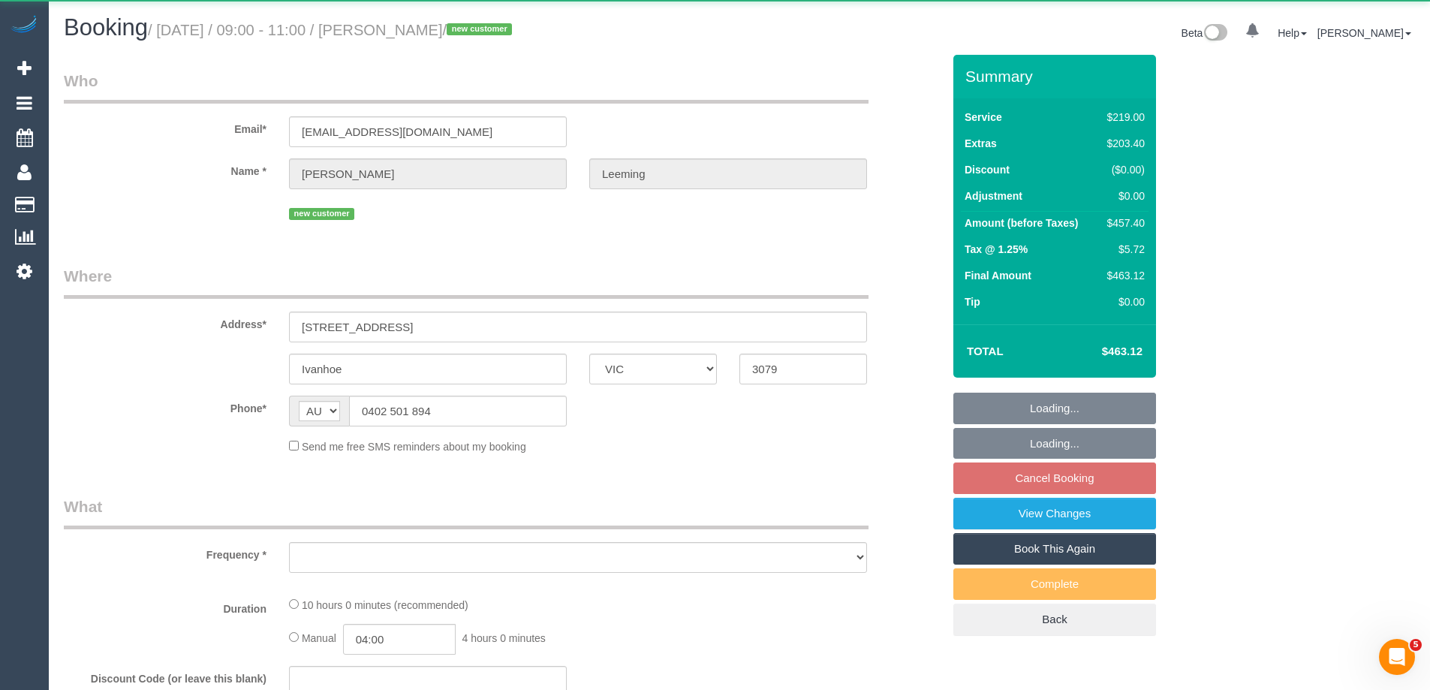
select select "number:19"
select select "number:22"
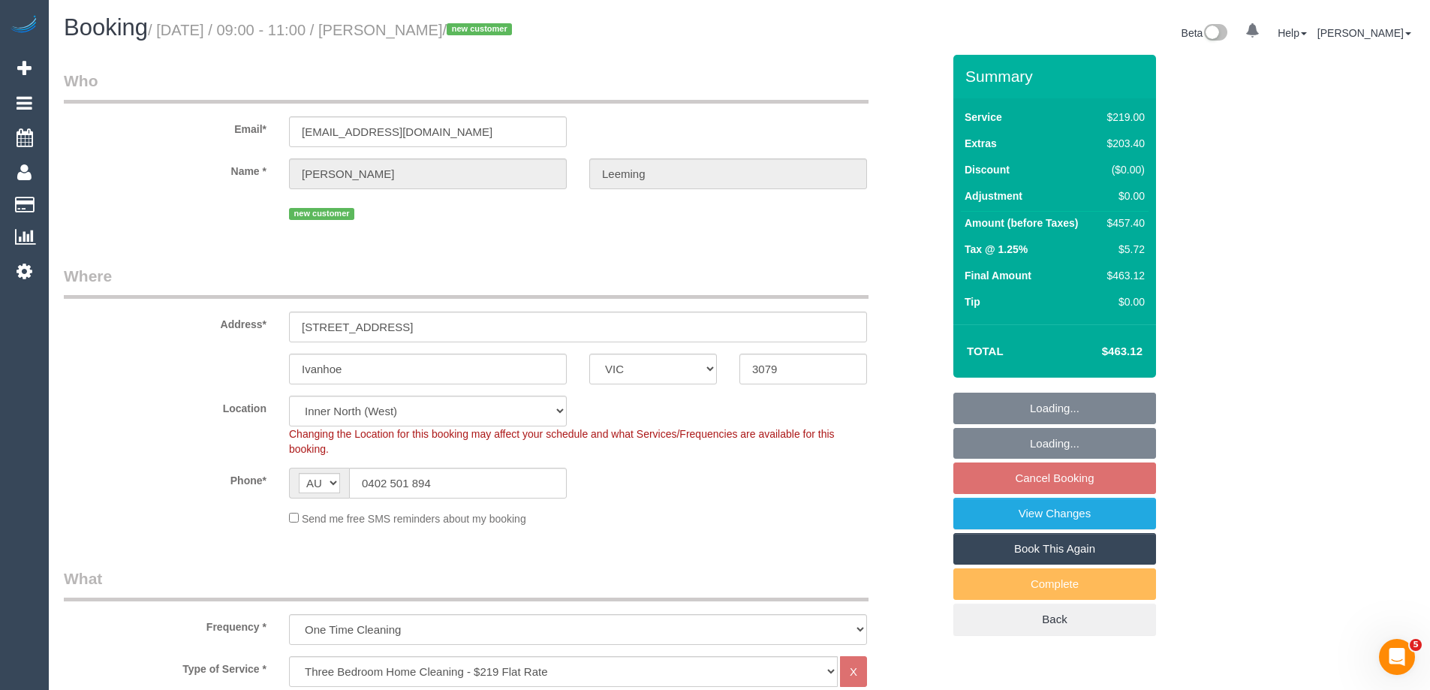
select select "object:868"
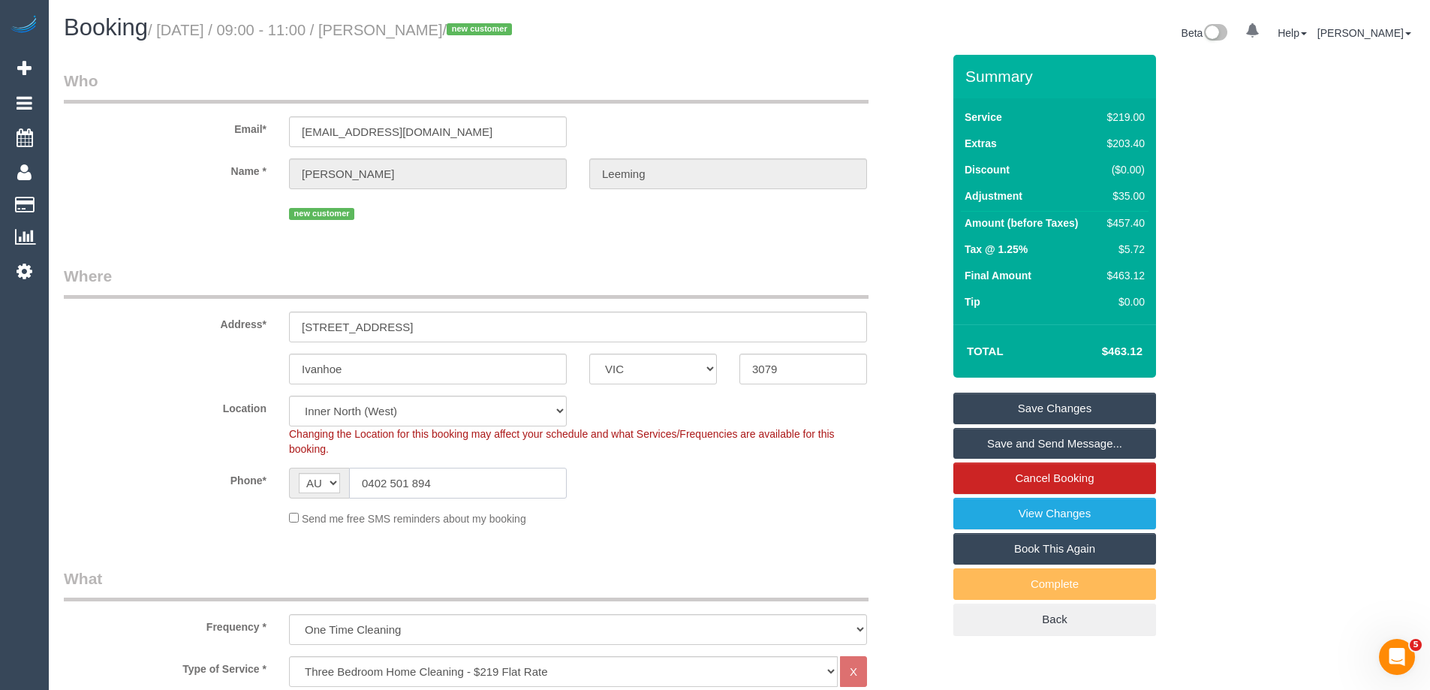
drag, startPoint x: 444, startPoint y: 487, endPoint x: 159, endPoint y: 484, distance: 284.6
click at [152, 490] on div "Phone* AF AL DZ AD AO AI AQ AG AR AM AW AU AT AZ BS BH BD BB BY BE BZ BJ BM BT …" at bounding box center [503, 483] width 901 height 31
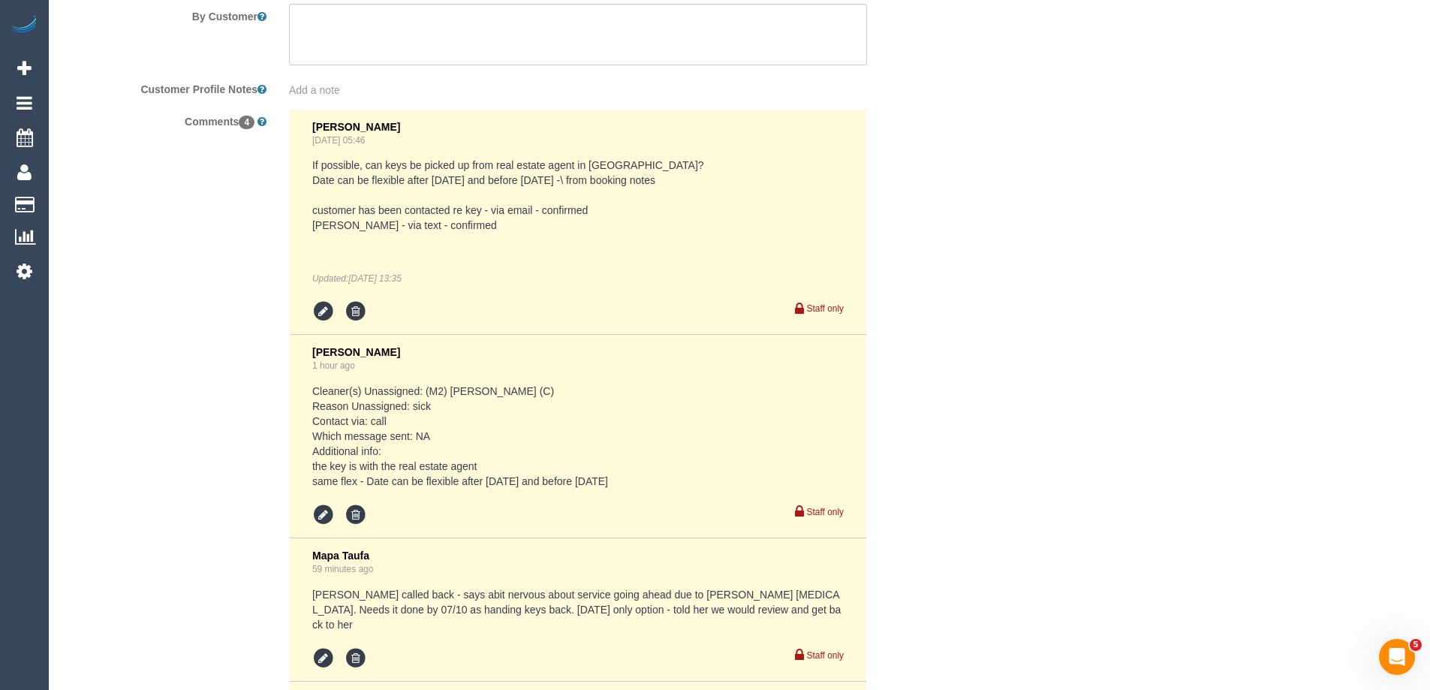
scroll to position [2966, 0]
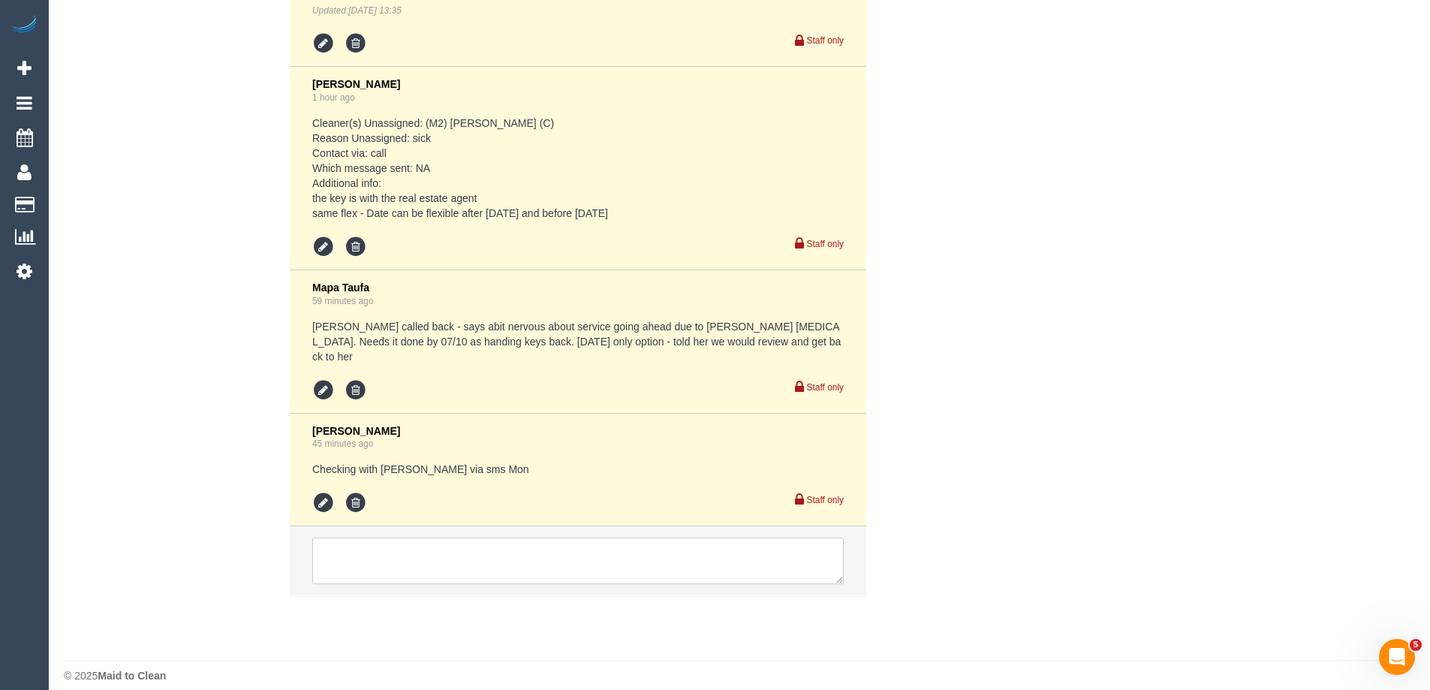
click at [387, 539] on textarea at bounding box center [578, 561] width 532 height 47
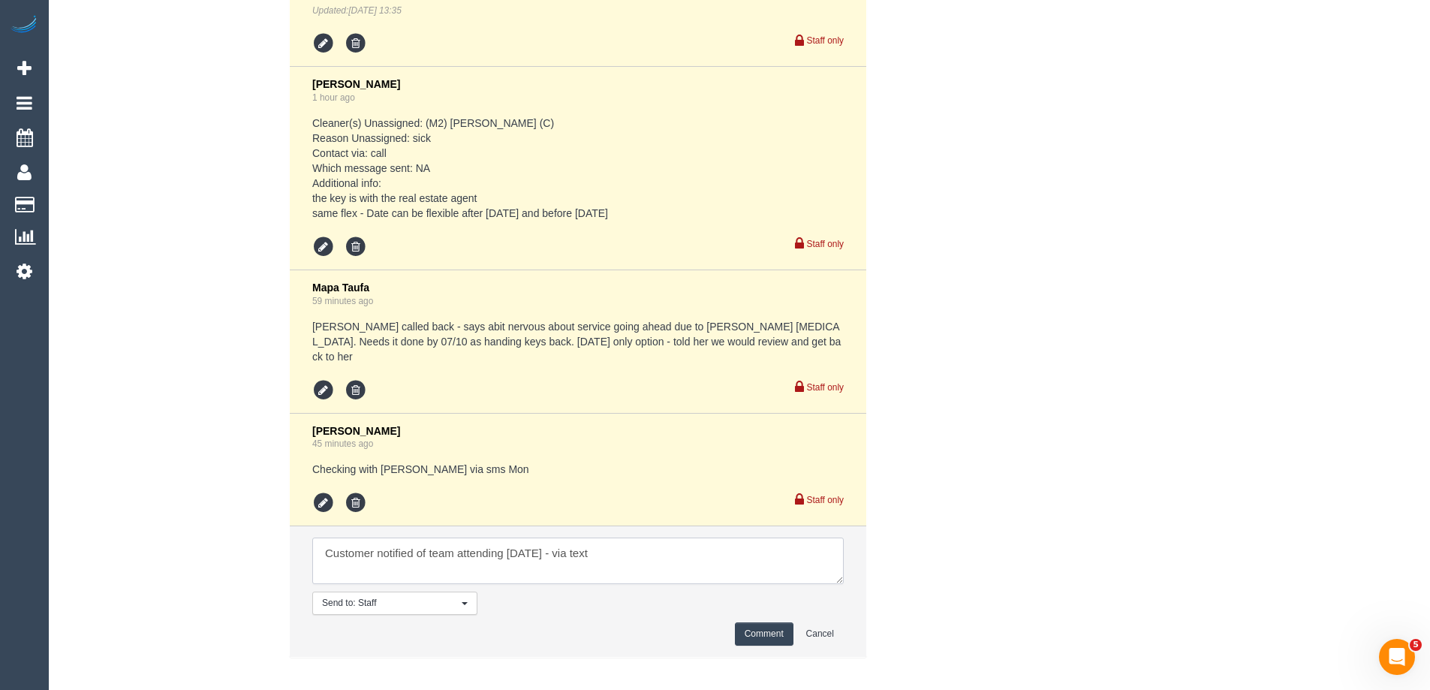
type textarea "Customer notified of team attending [DATE] - via text"
click at [752, 622] on button "Comment" at bounding box center [764, 633] width 59 height 23
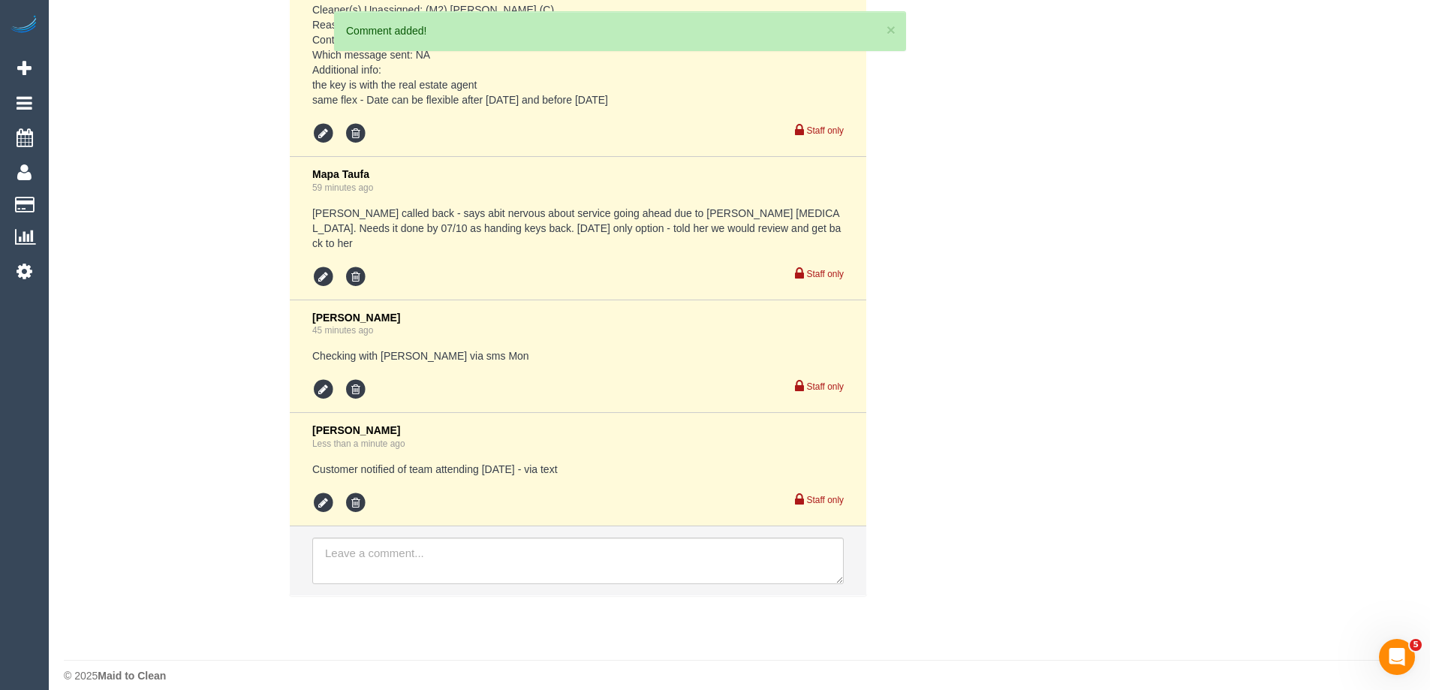
scroll to position [0, 0]
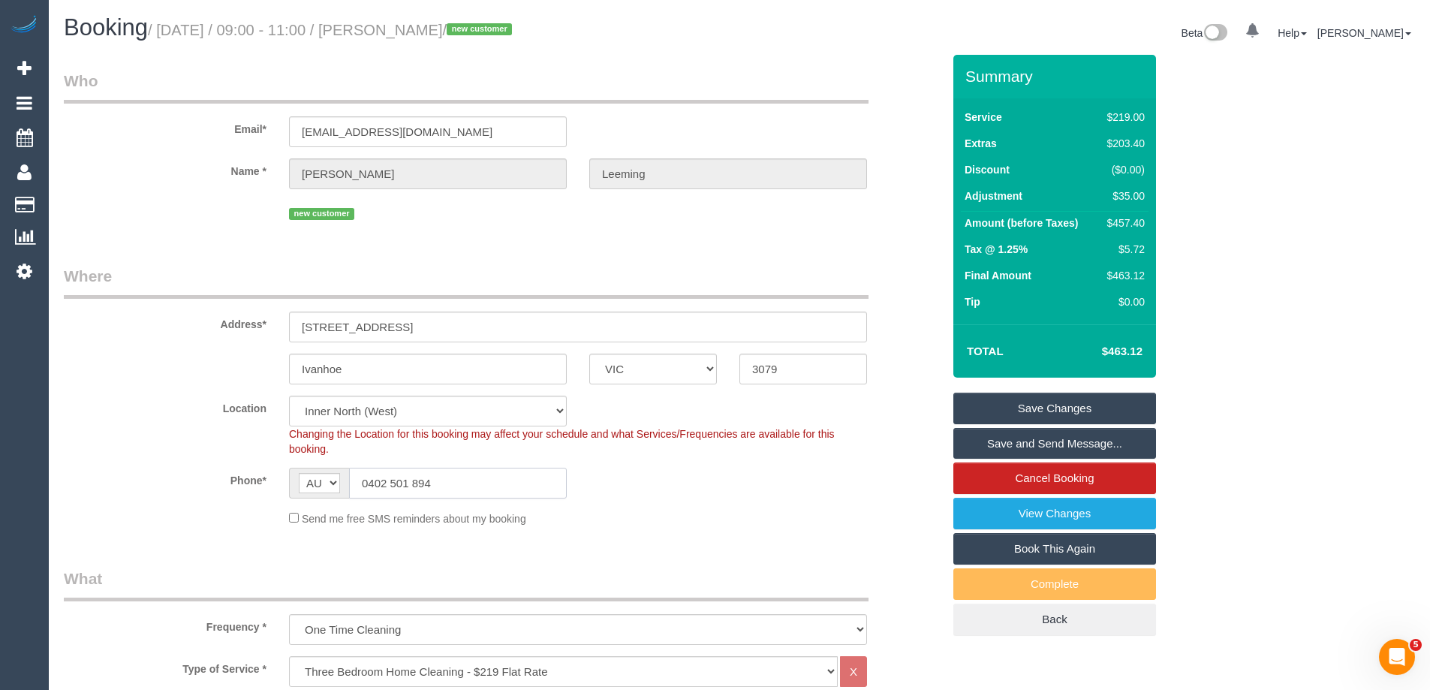
drag, startPoint x: 447, startPoint y: 487, endPoint x: 161, endPoint y: 484, distance: 286.1
click at [161, 484] on div "Phone* AF AL DZ AD AO AI AQ AG AR AM AW AU AT AZ BS BH BD BB BY BE BZ BJ BM BT …" at bounding box center [503, 483] width 901 height 31
click at [967, 437] on link "Save and Send Message..." at bounding box center [1055, 444] width 203 height 32
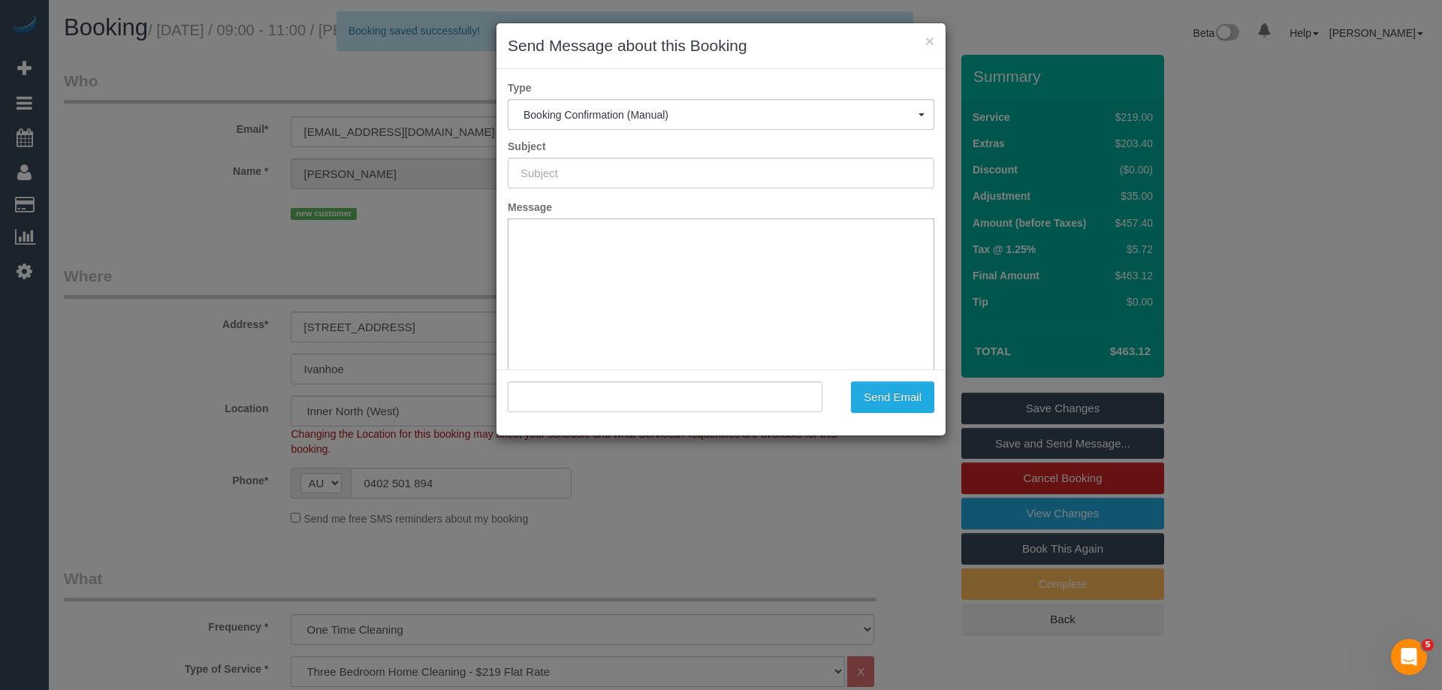
type input "Booking Confirmed"
type input ""[PERSON_NAME]" <[EMAIL_ADDRESS][DOMAIN_NAME]>"
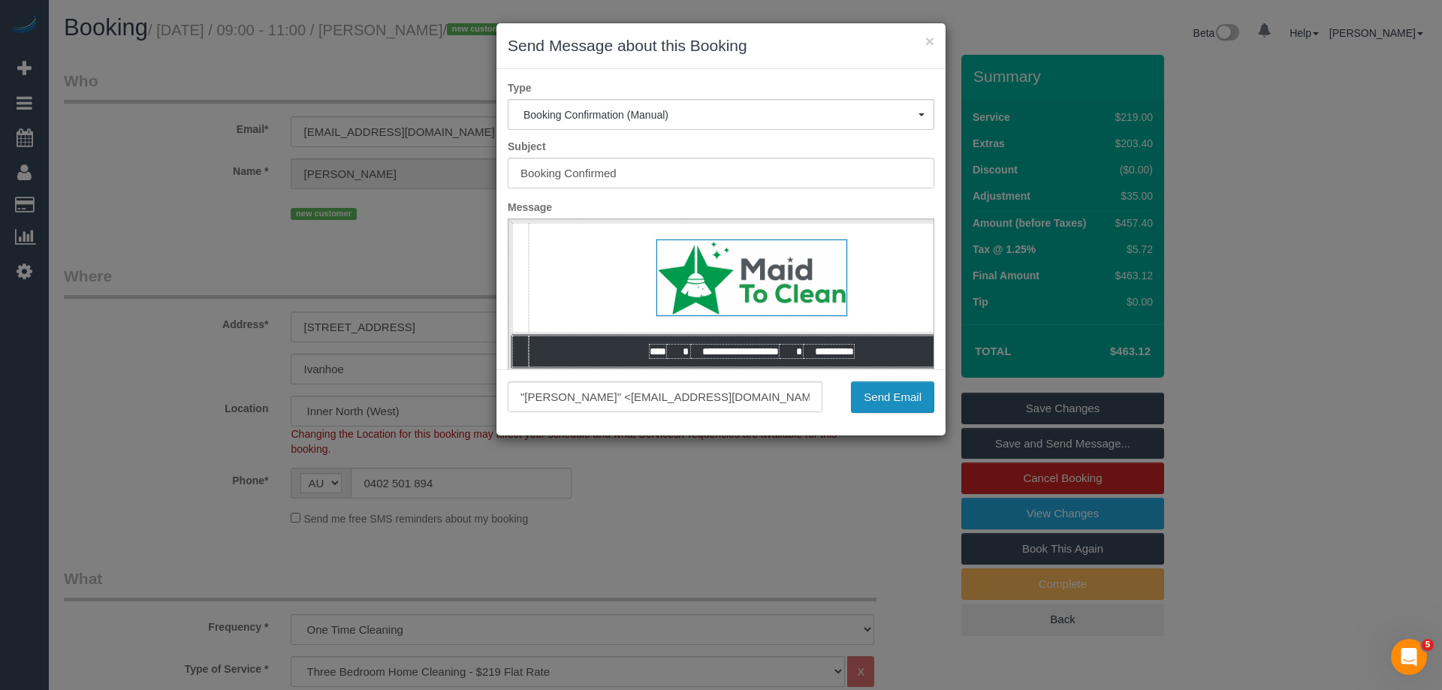
click at [913, 391] on button "Send Email" at bounding box center [892, 397] width 83 height 32
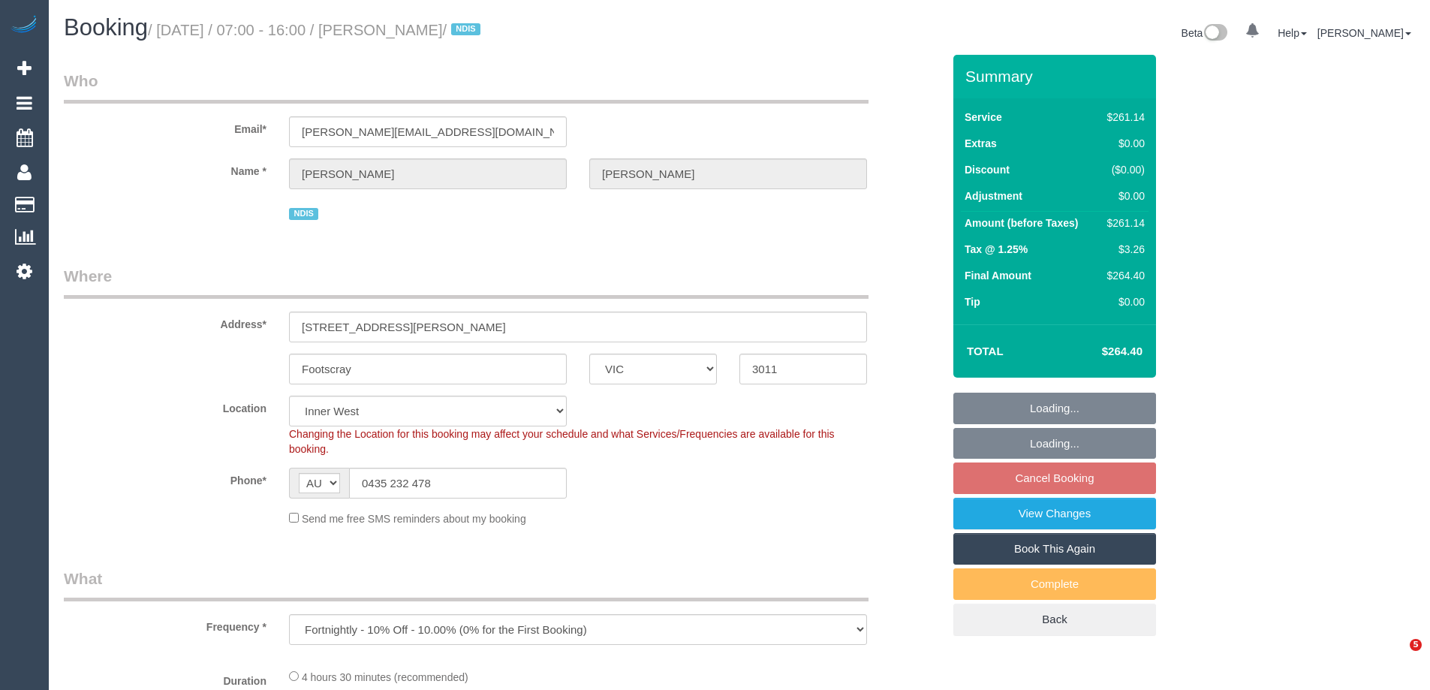
select select "VIC"
select select "number:28"
select select "number:14"
select select "number:18"
select select "number:24"
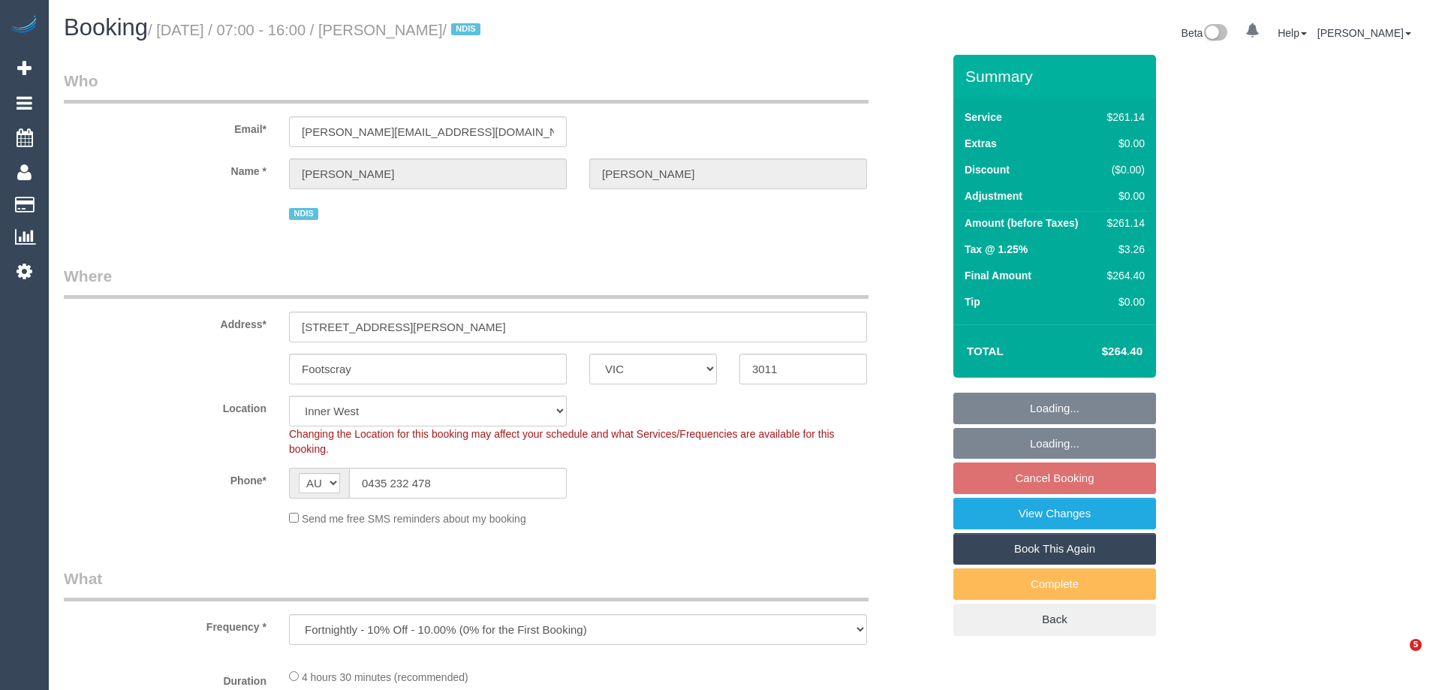
select select "number:34"
select select "number:26"
select select "object:762"
select select "270"
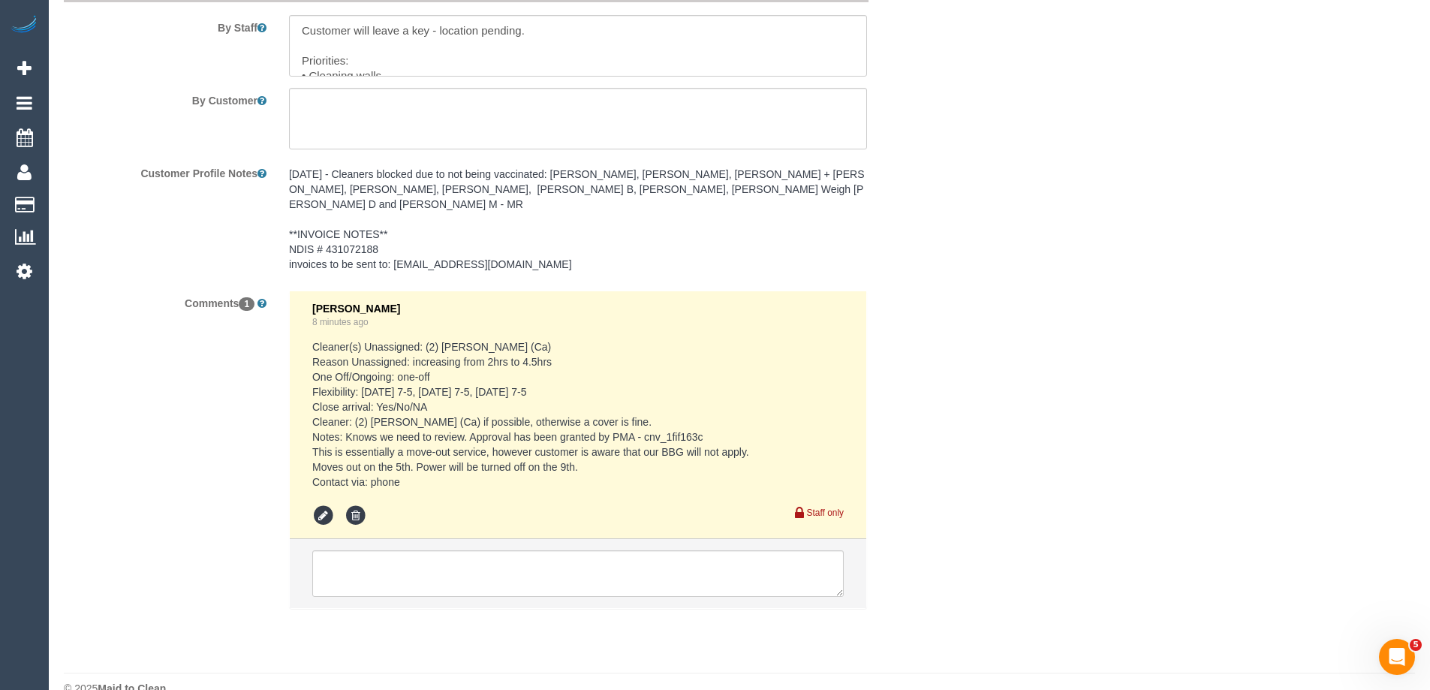
scroll to position [2169, 0]
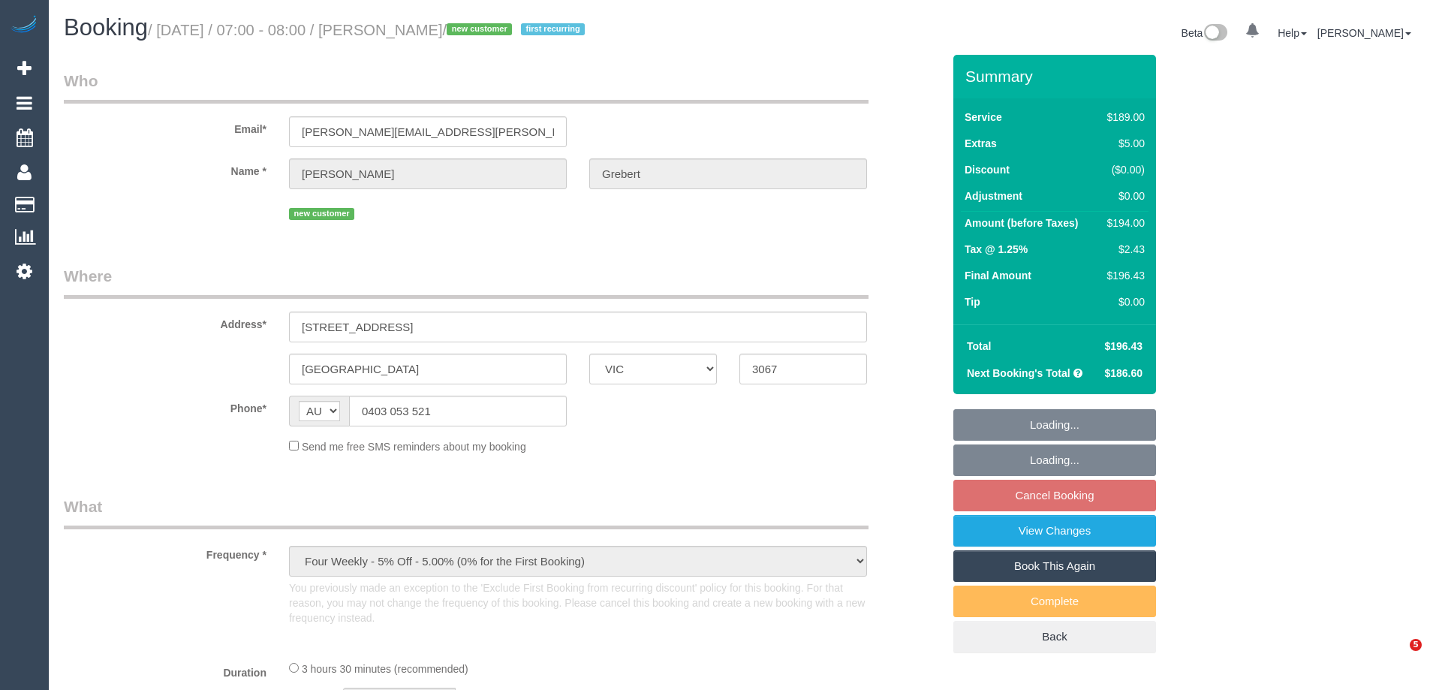
select select "VIC"
select select "string:stripe-pm_1S0Bbg2GScqysDRViSdooChk"
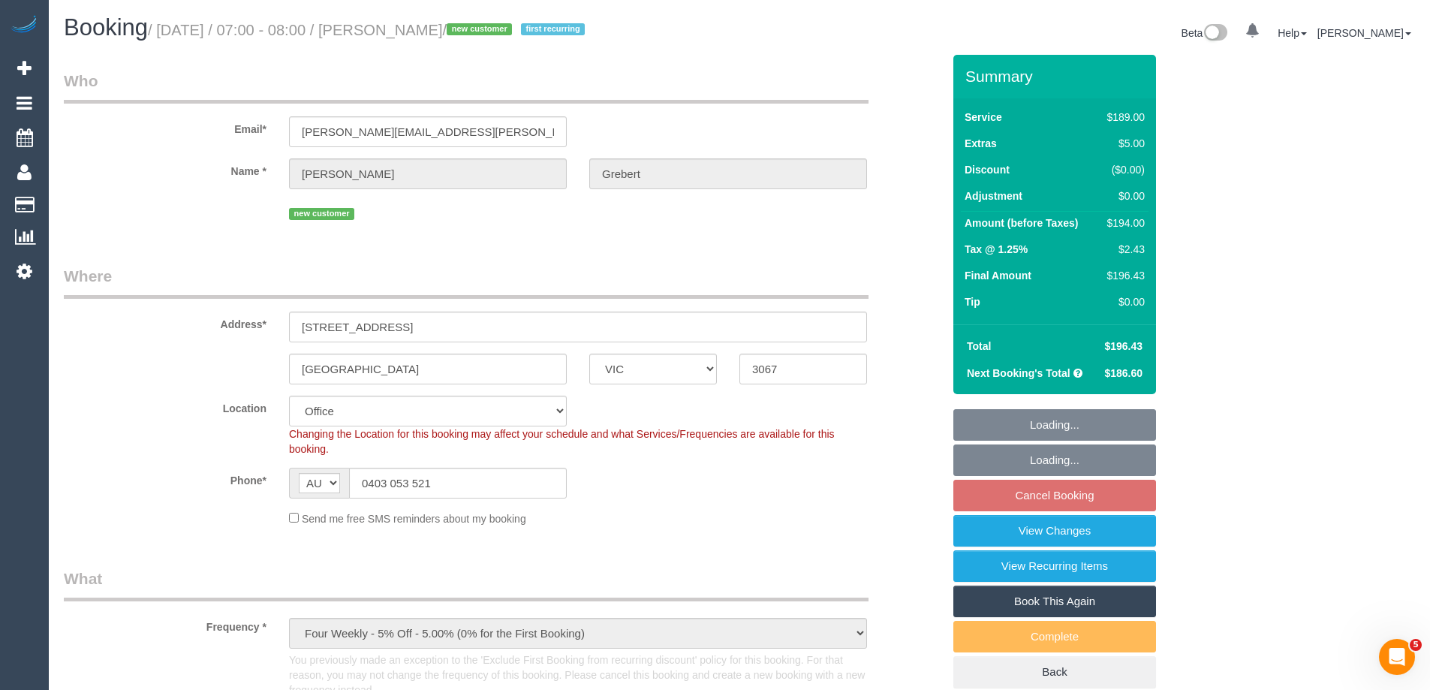
select select "number:27"
select select "number:14"
select select "number:18"
select select "number:36"
select select "number:34"
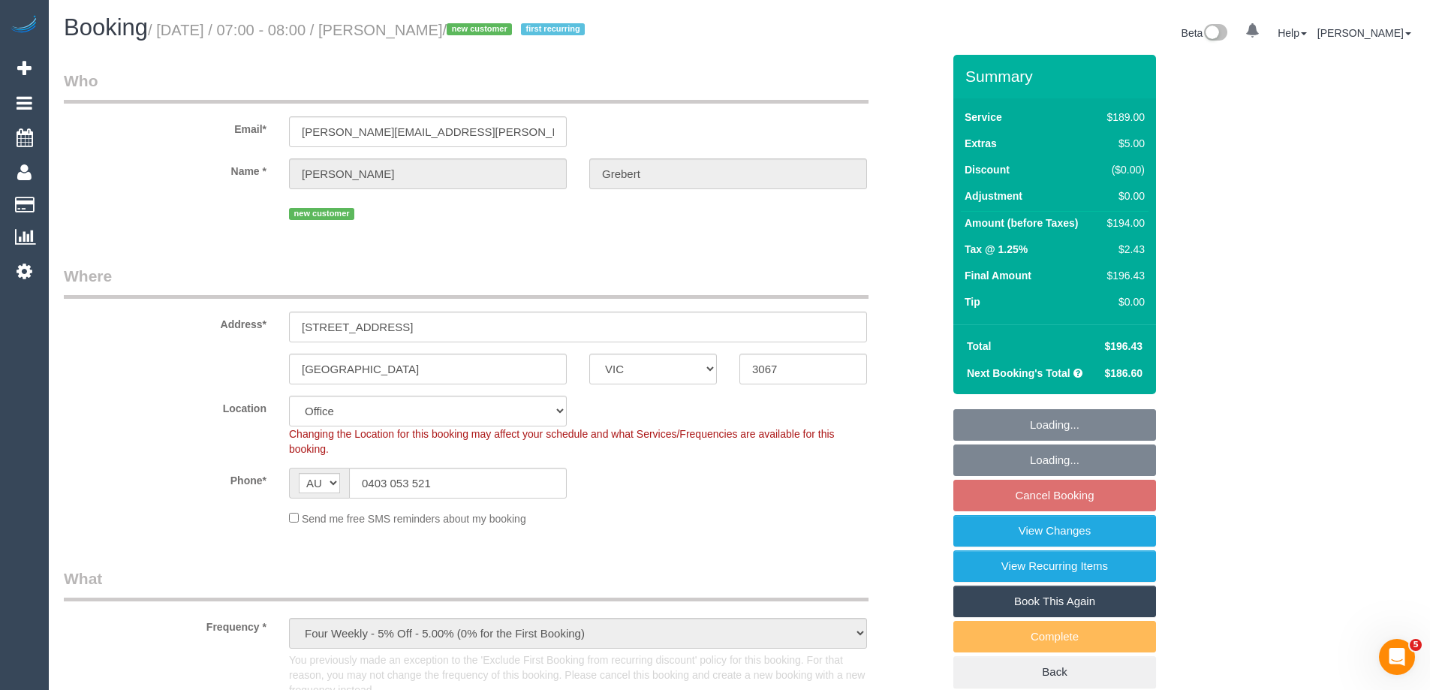
select select "number:13"
select select "object:2192"
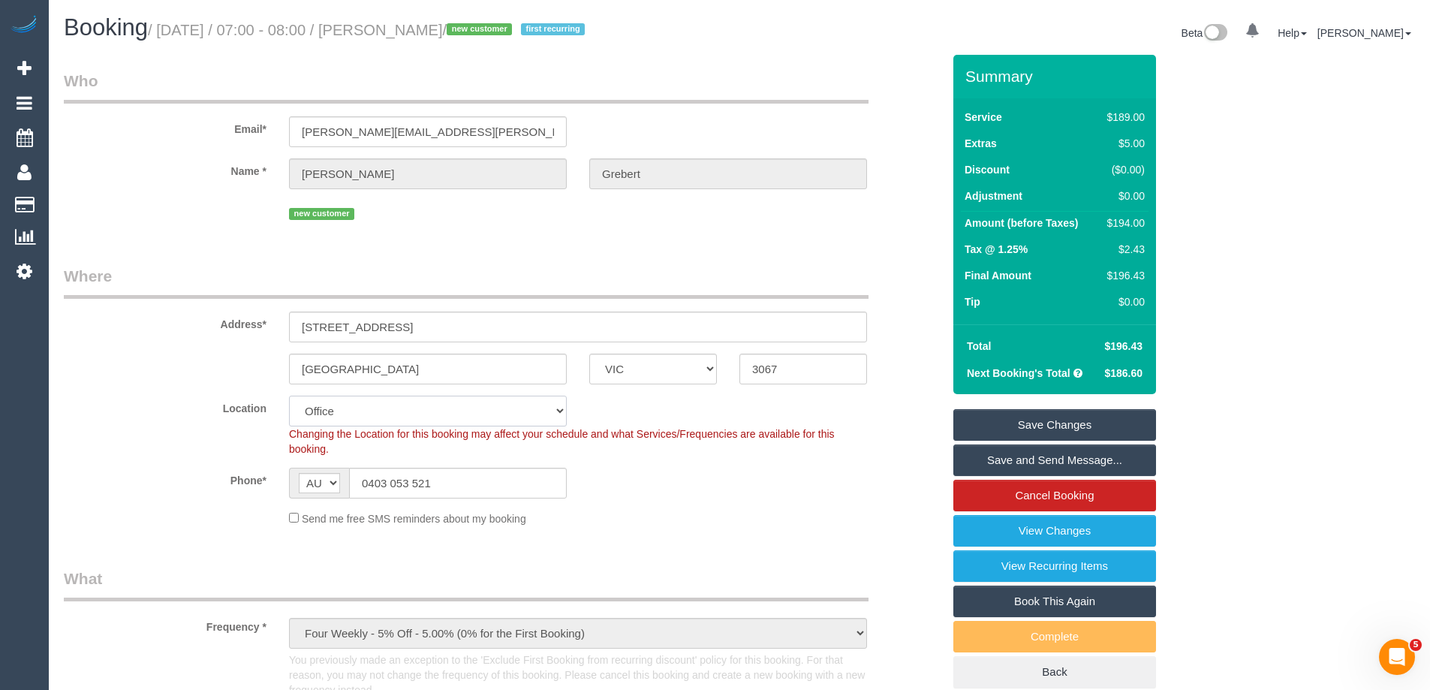
click at [356, 408] on select "Office [GEOGRAPHIC_DATA] (North) East (South) [GEOGRAPHIC_DATA] (East) [GEOGRAP…" at bounding box center [428, 411] width 278 height 31
select select "47"
click at [289, 396] on select "Office [GEOGRAPHIC_DATA] (North) East (South) [GEOGRAPHIC_DATA] (East) [GEOGRAP…" at bounding box center [428, 411] width 278 height 31
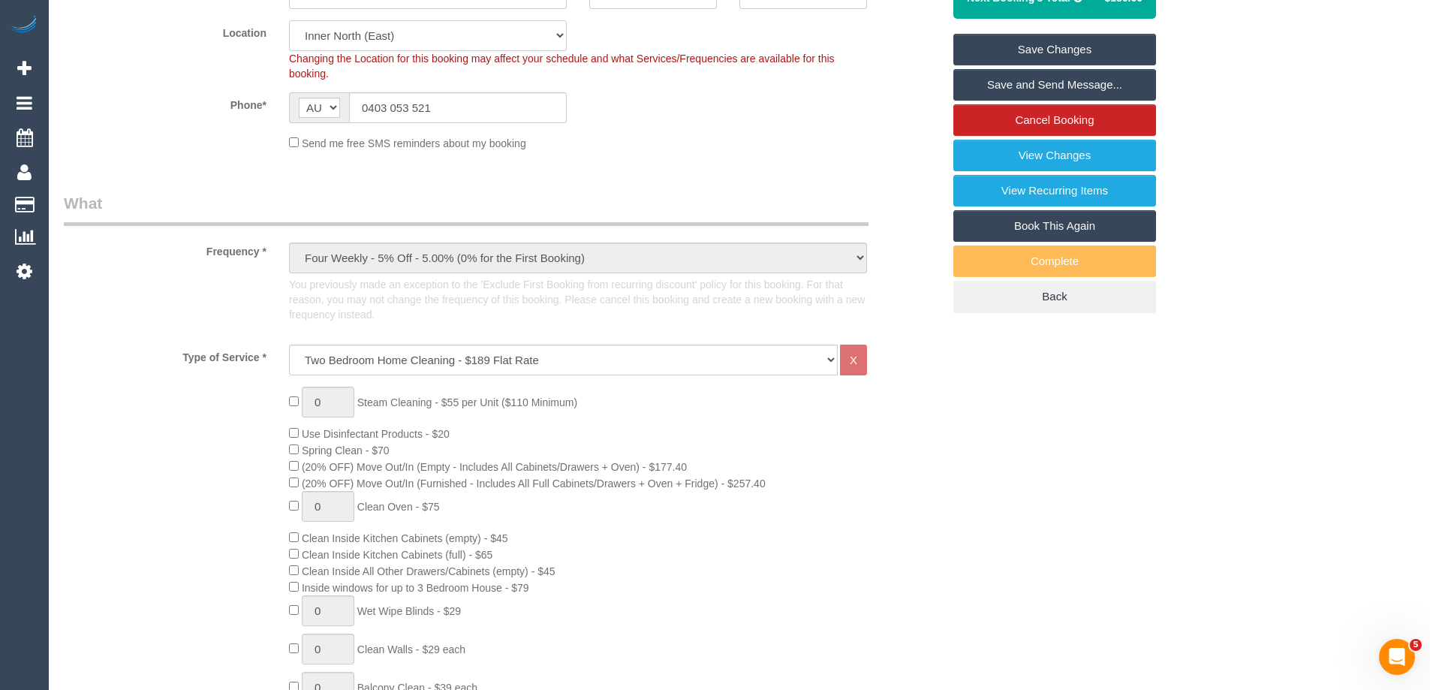
select select "object:3574"
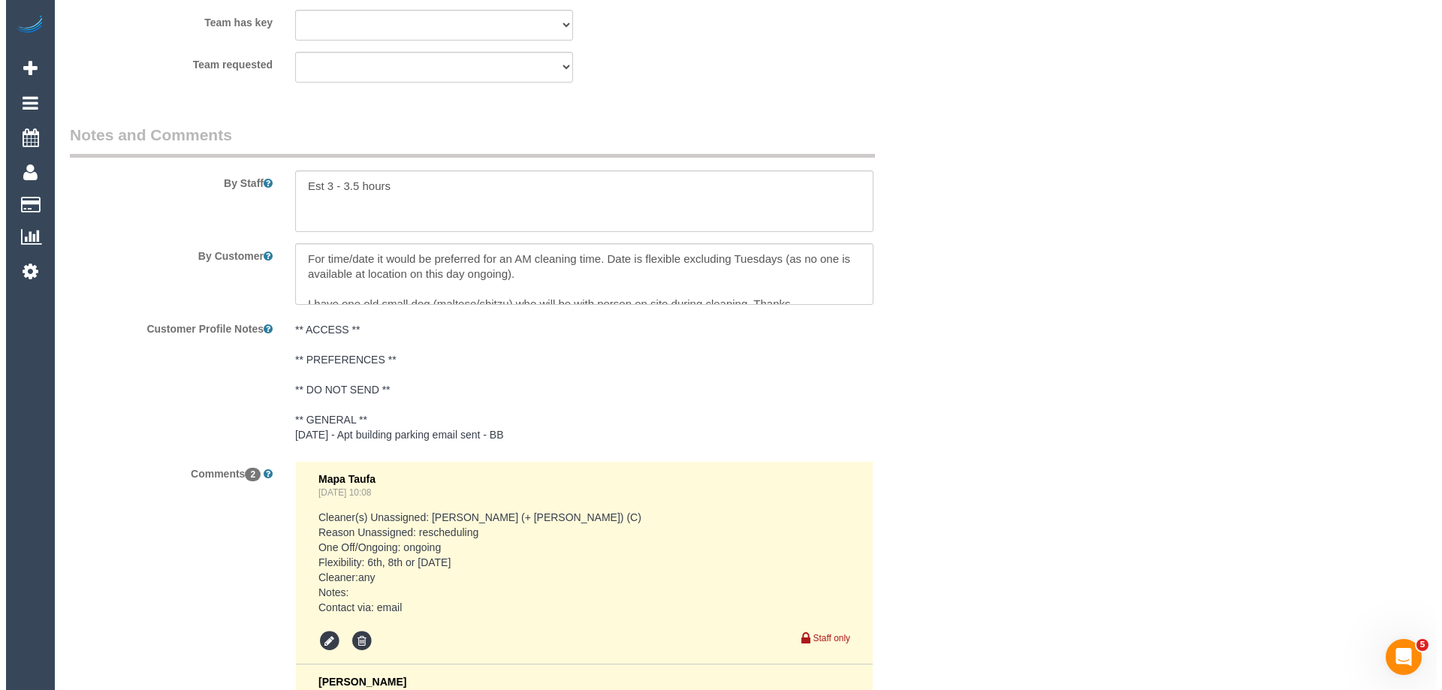
scroll to position [2515, 0]
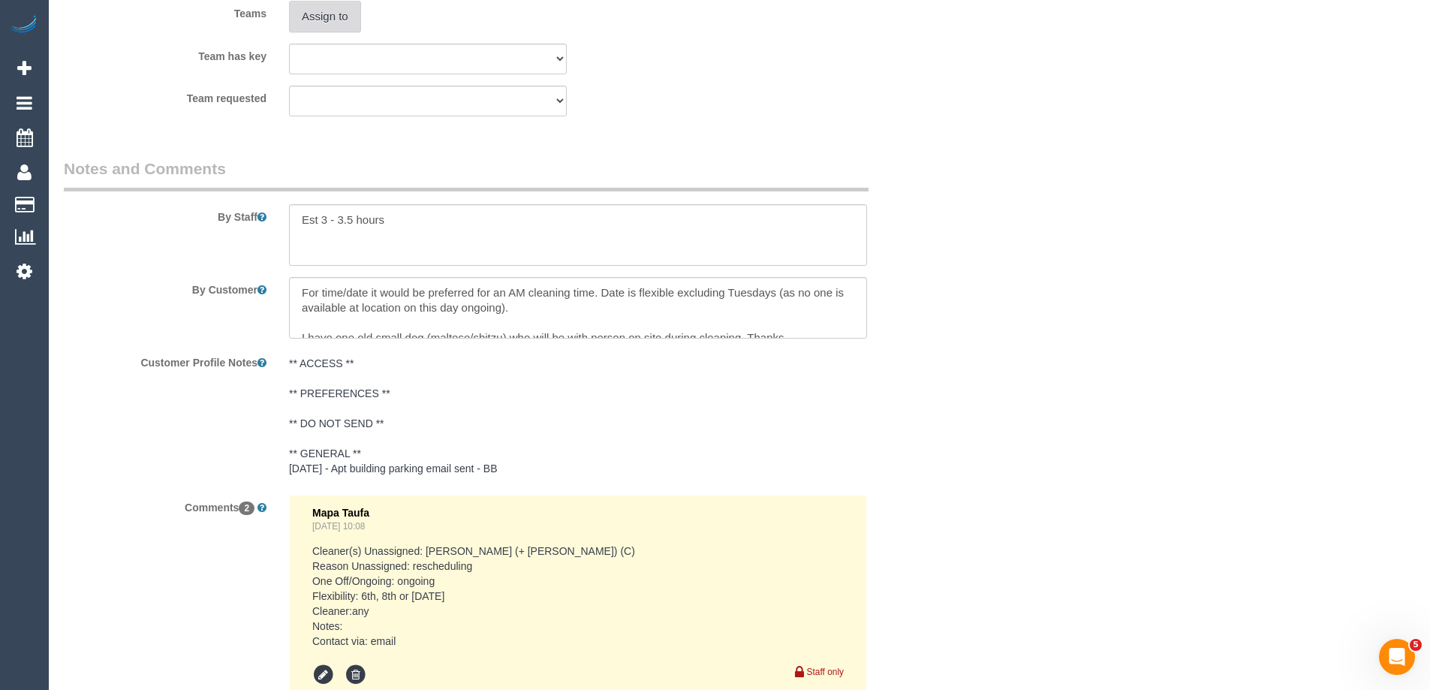
click at [327, 22] on button "Assign to" at bounding box center [325, 17] width 72 height 32
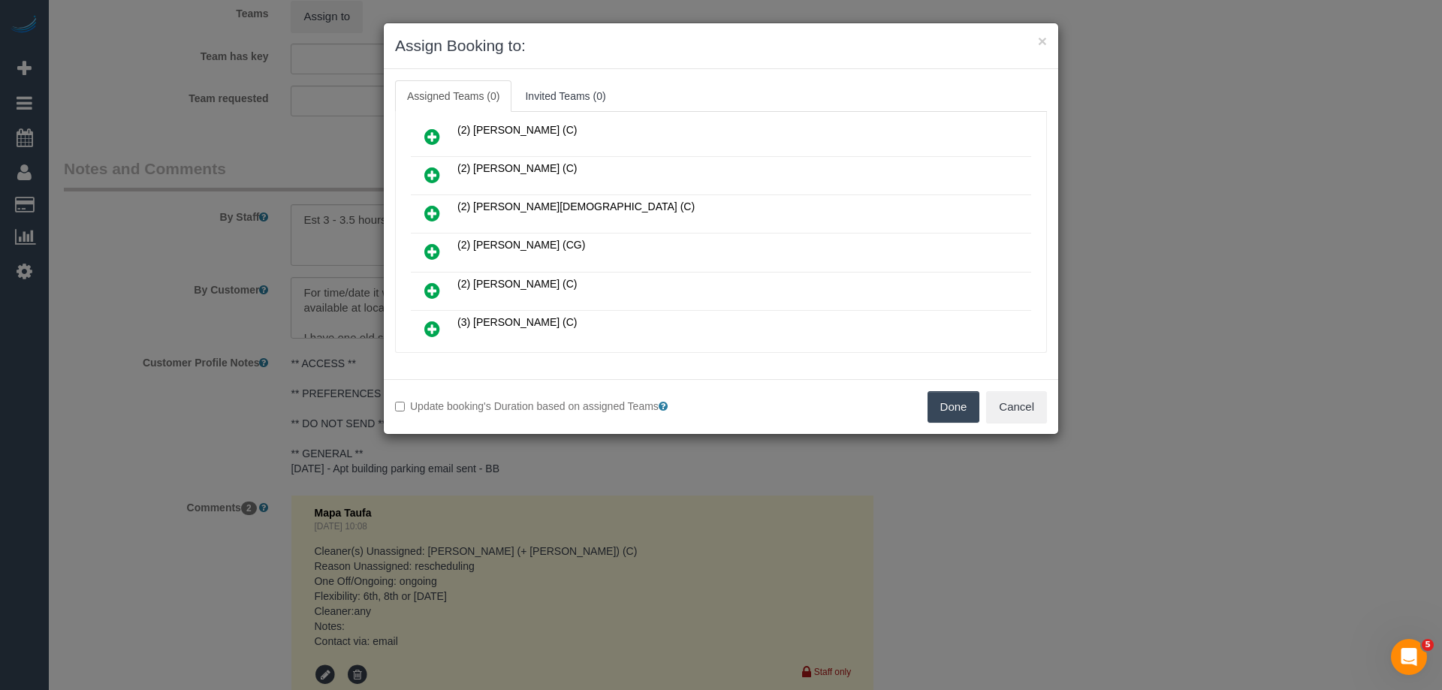
scroll to position [375, 0]
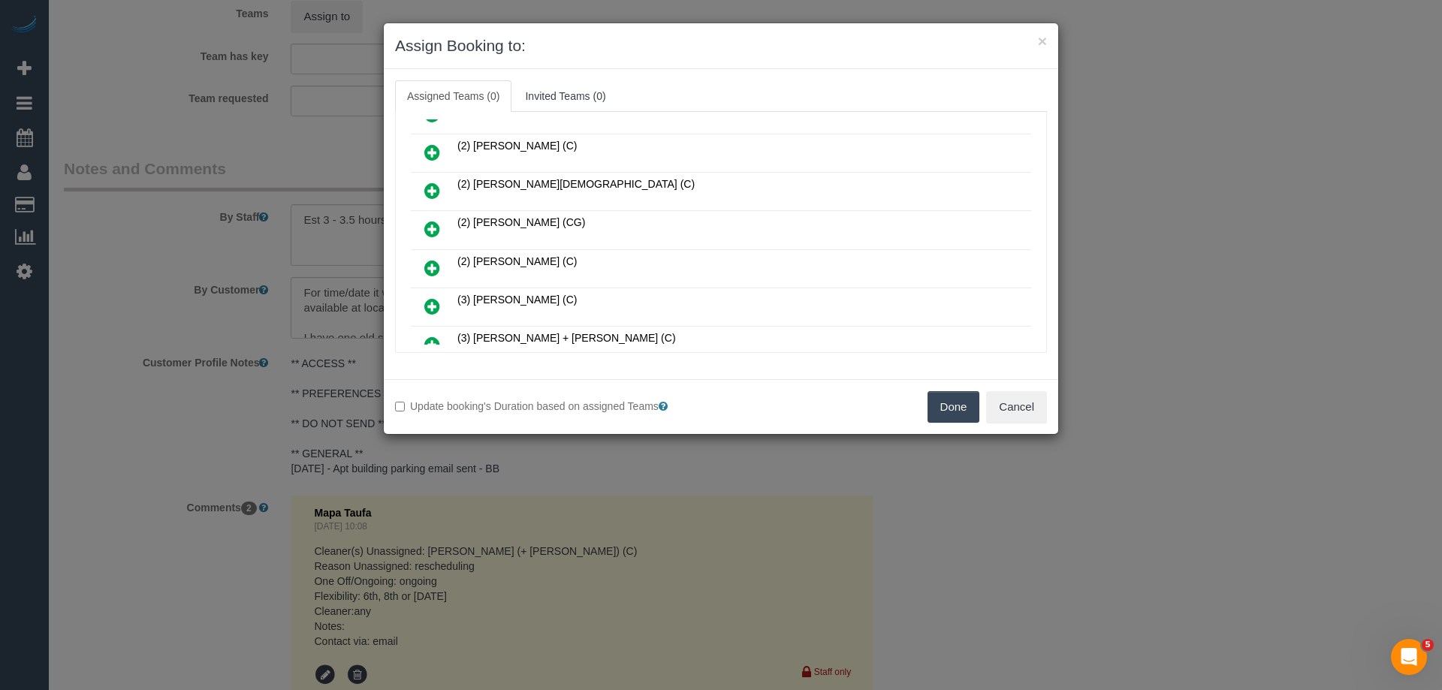
click at [427, 300] on icon at bounding box center [432, 306] width 16 height 18
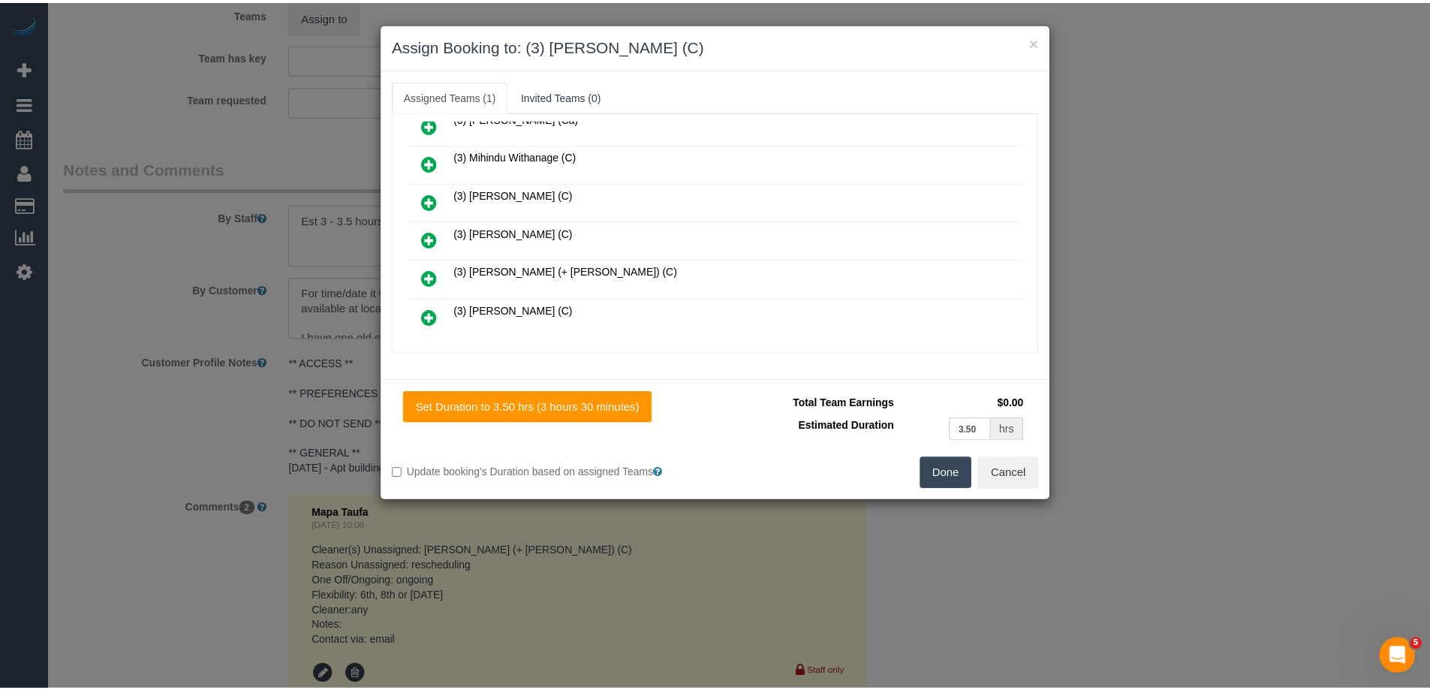
scroll to position [0, 0]
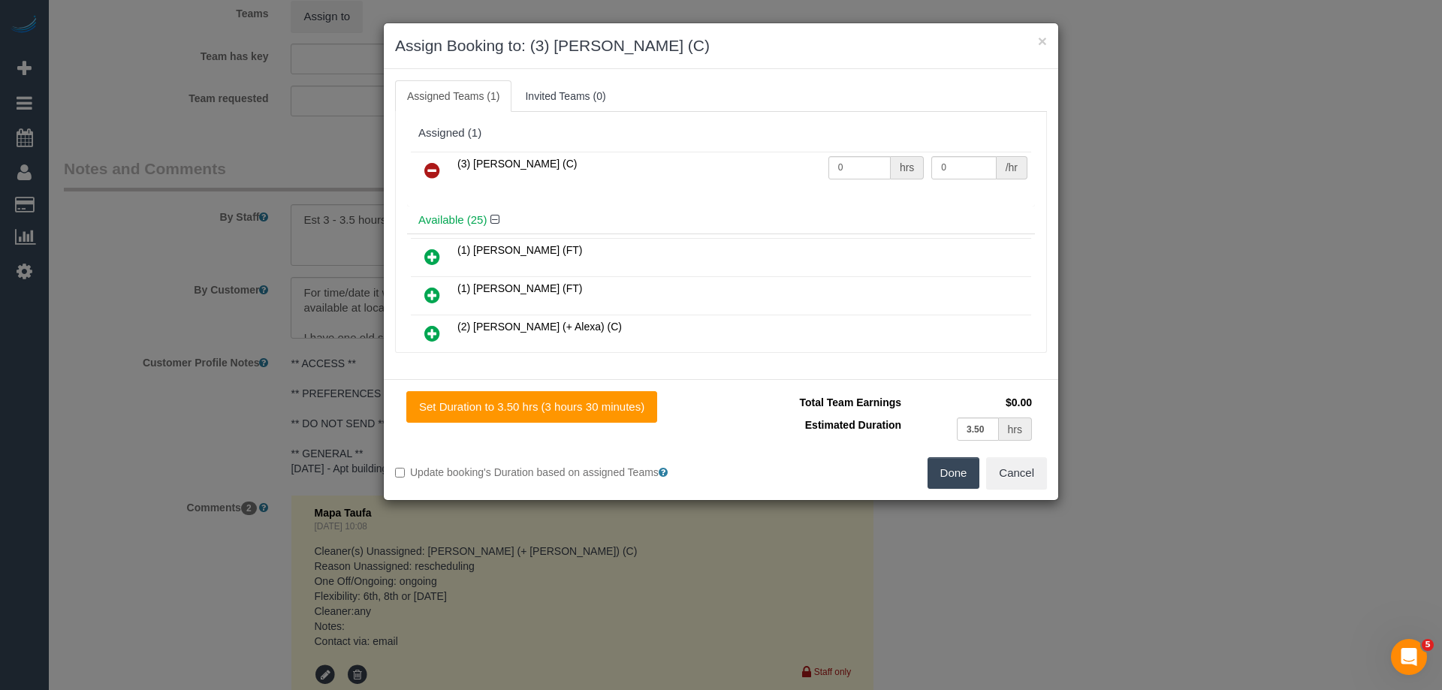
click at [954, 479] on button "Done" at bounding box center [953, 473] width 53 height 32
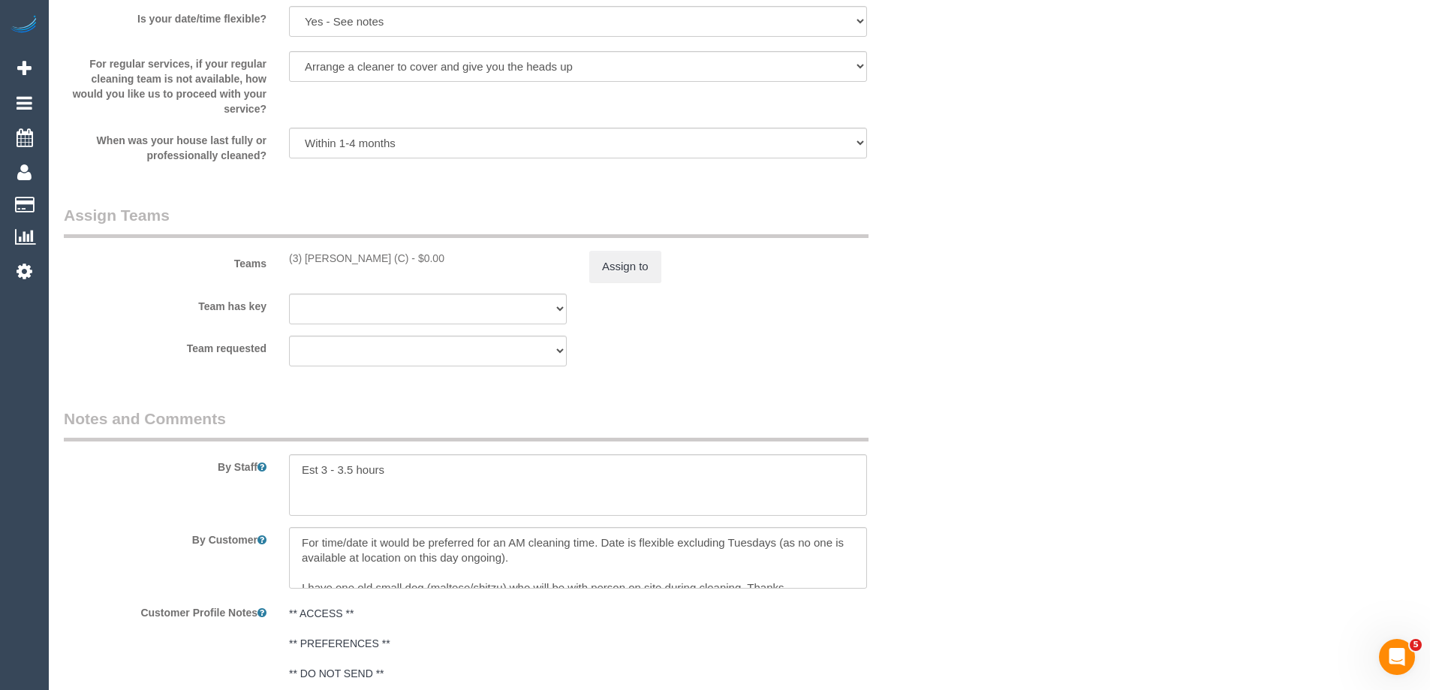
scroll to position [2403, 0]
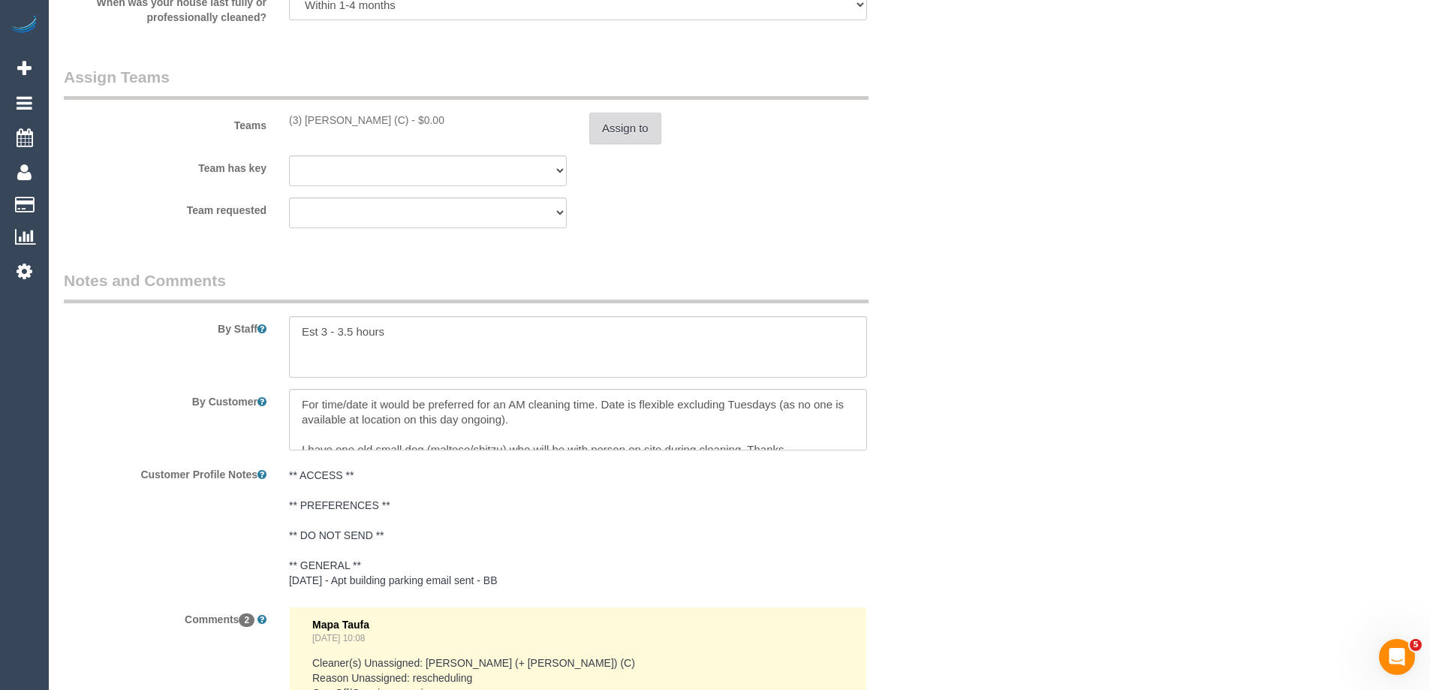
click at [615, 122] on button "Assign to" at bounding box center [625, 129] width 72 height 32
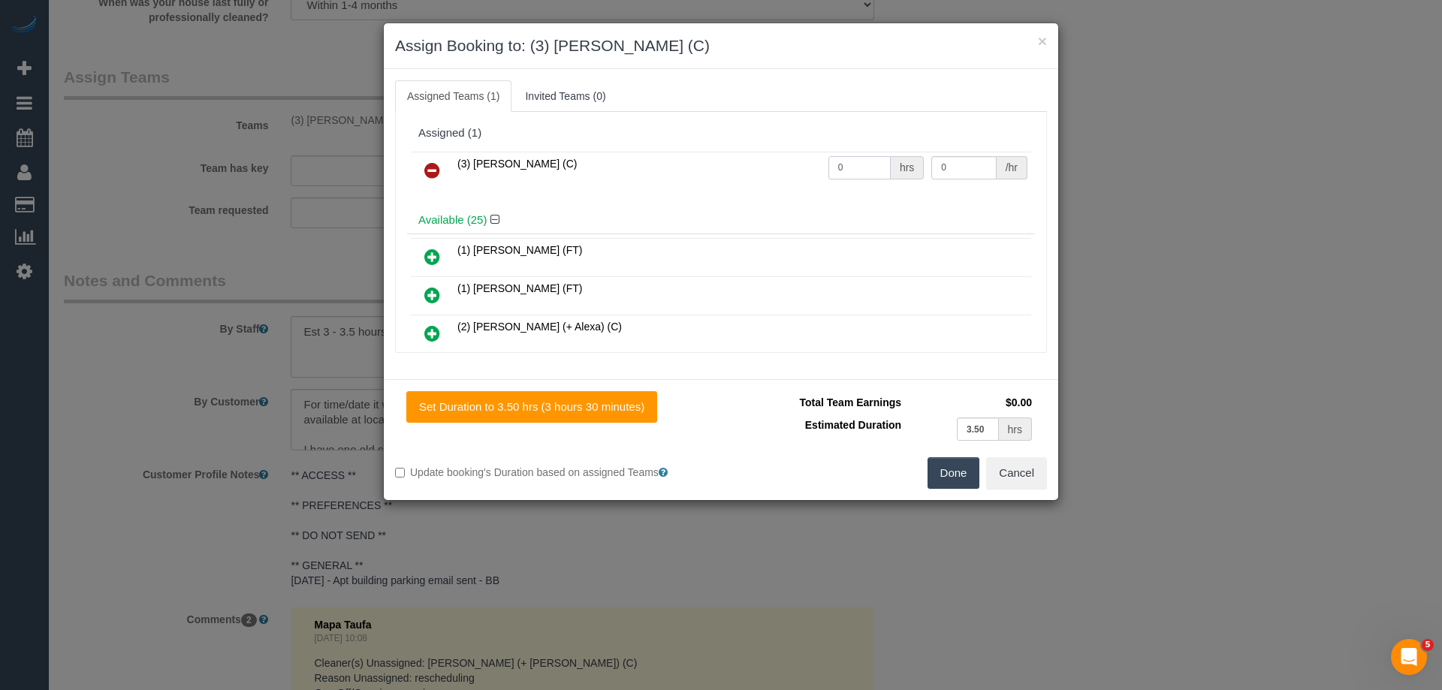
drag, startPoint x: 833, startPoint y: 161, endPoint x: 777, endPoint y: 161, distance: 56.3
click at [789, 161] on tr "(3) Andres Arredondo (C) 0 hrs 0 /hr" at bounding box center [721, 171] width 620 height 38
type input "1"
drag, startPoint x: 945, startPoint y: 167, endPoint x: 873, endPoint y: 158, distance: 72.7
click at [873, 160] on tr "(3) Andres Arredondo (C) 1 hrs 0 /hr" at bounding box center [721, 171] width 620 height 38
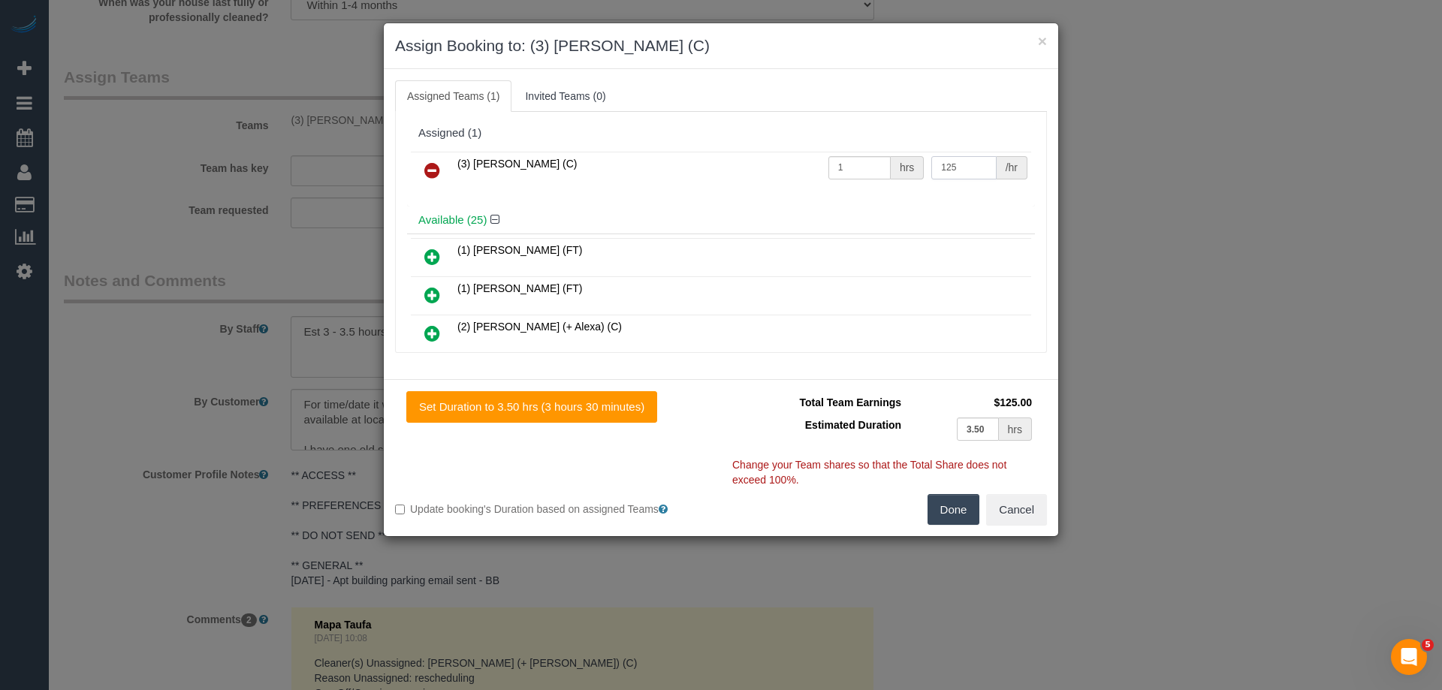
type input "125"
click at [948, 509] on button "Done" at bounding box center [953, 510] width 53 height 32
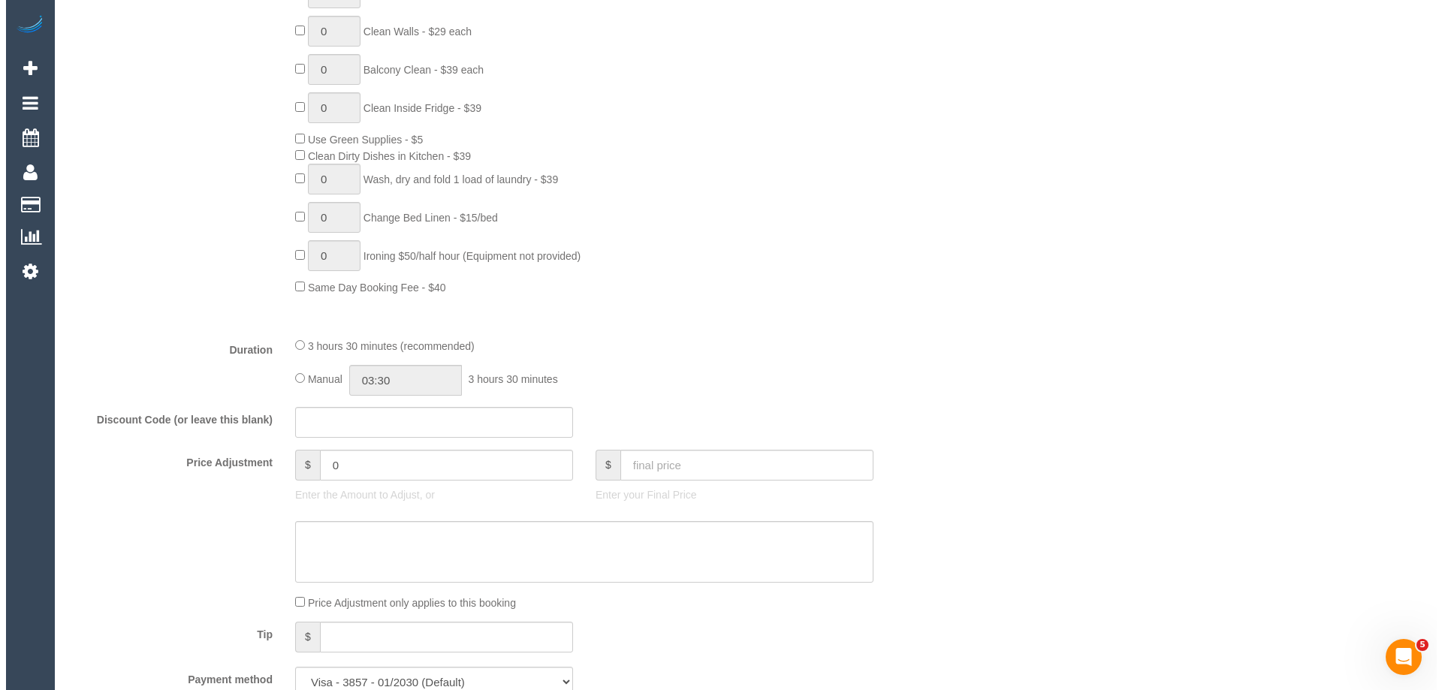
scroll to position [0, 0]
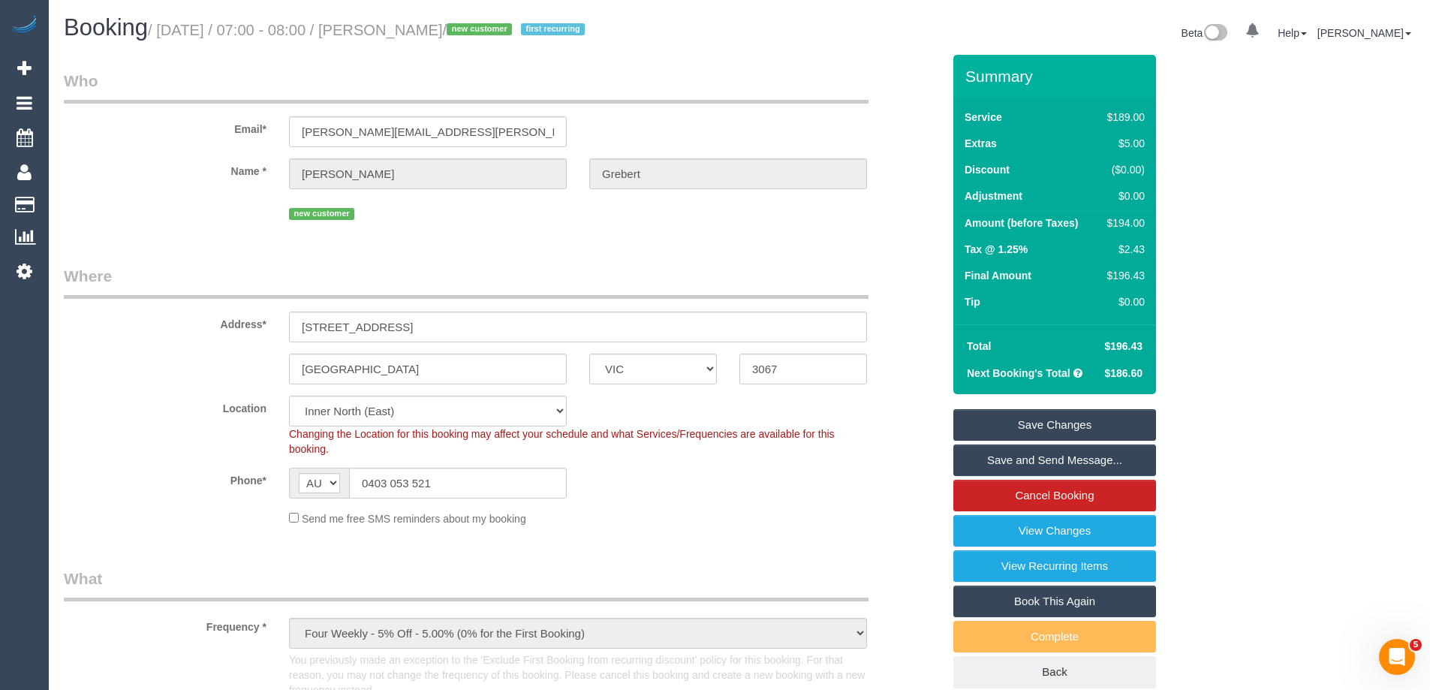
drag, startPoint x: 481, startPoint y: 32, endPoint x: 394, endPoint y: 24, distance: 87.4
click at [394, 24] on small "/ October 06, 2025 / 07:00 - 08:00 / Sam Grebert / new customer first recurring" at bounding box center [369, 30] width 442 height 17
copy small "Sam Grebert"
click at [988, 432] on link "Save Changes" at bounding box center [1055, 425] width 203 height 32
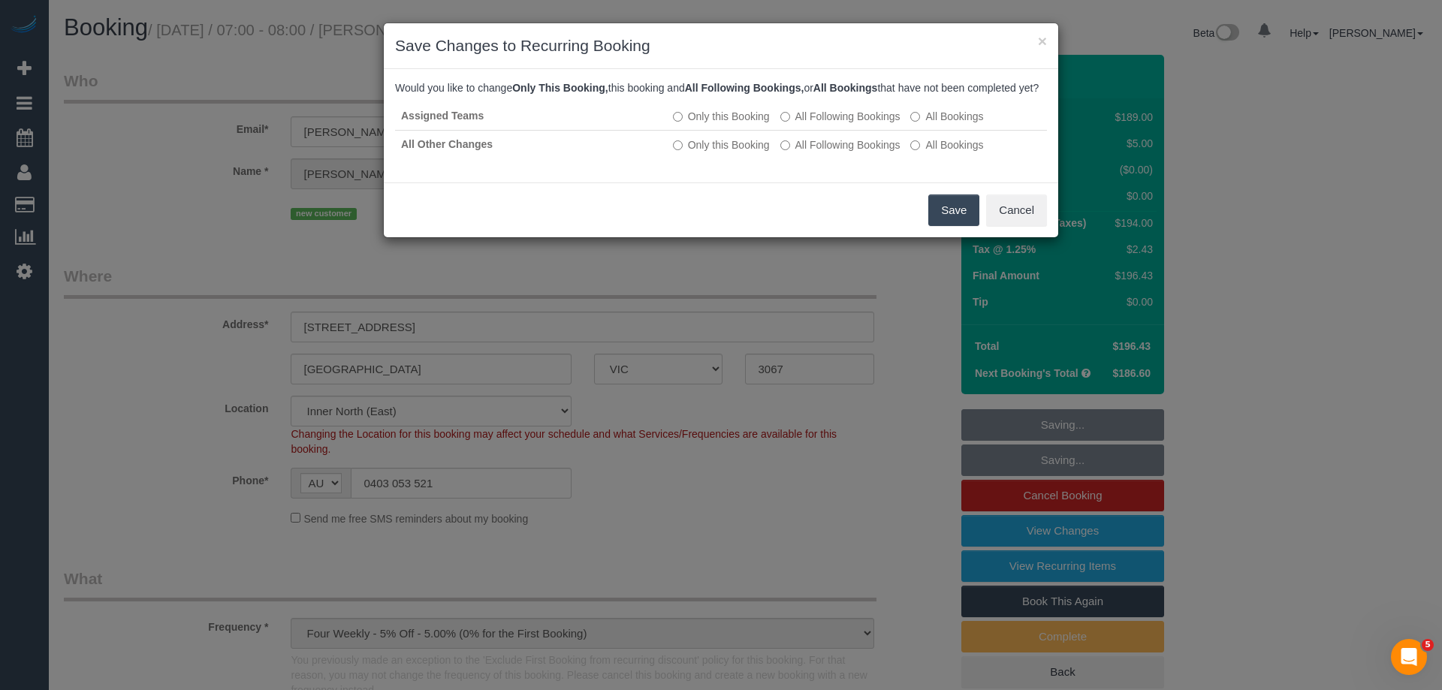
click at [960, 226] on button "Save" at bounding box center [953, 210] width 51 height 32
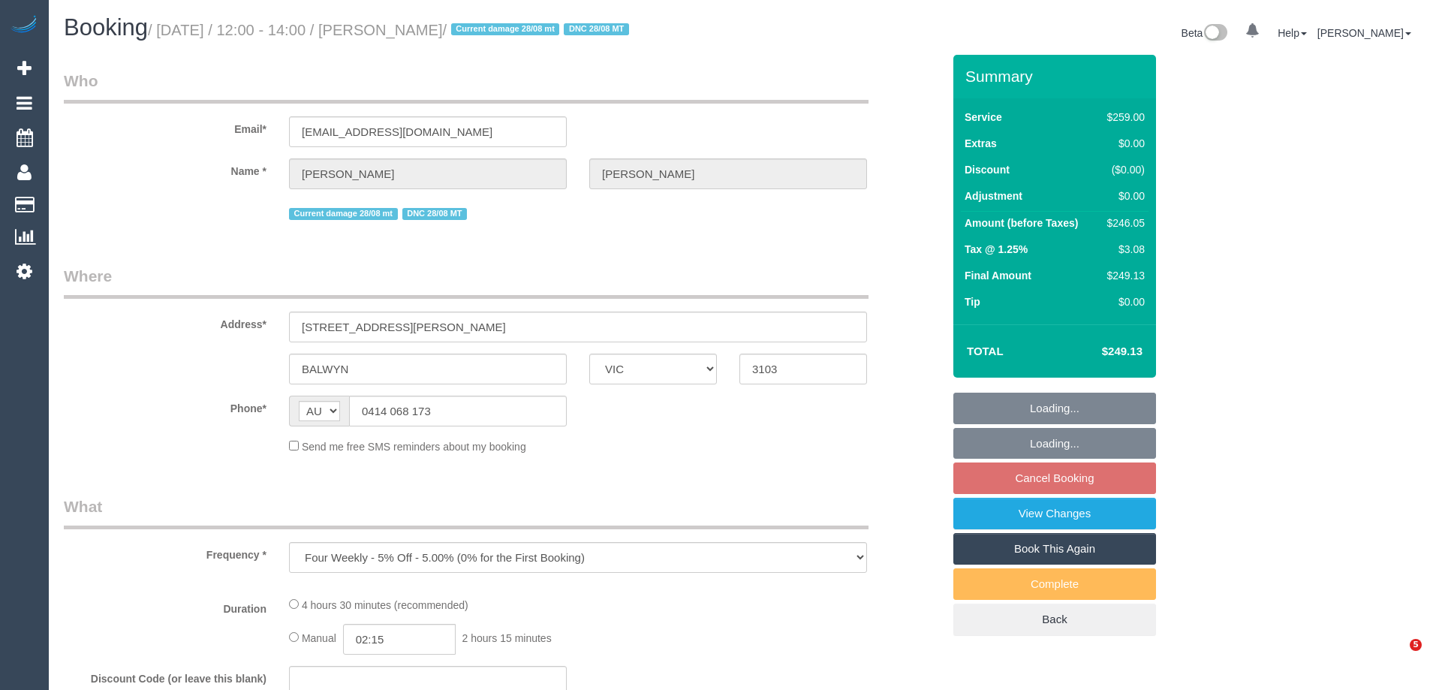
select select "VIC"
select select "string:stripe-pm_1RIO802GScqysDRVtVtZynzm"
select select "number:28"
select select "number:14"
select select "number:19"
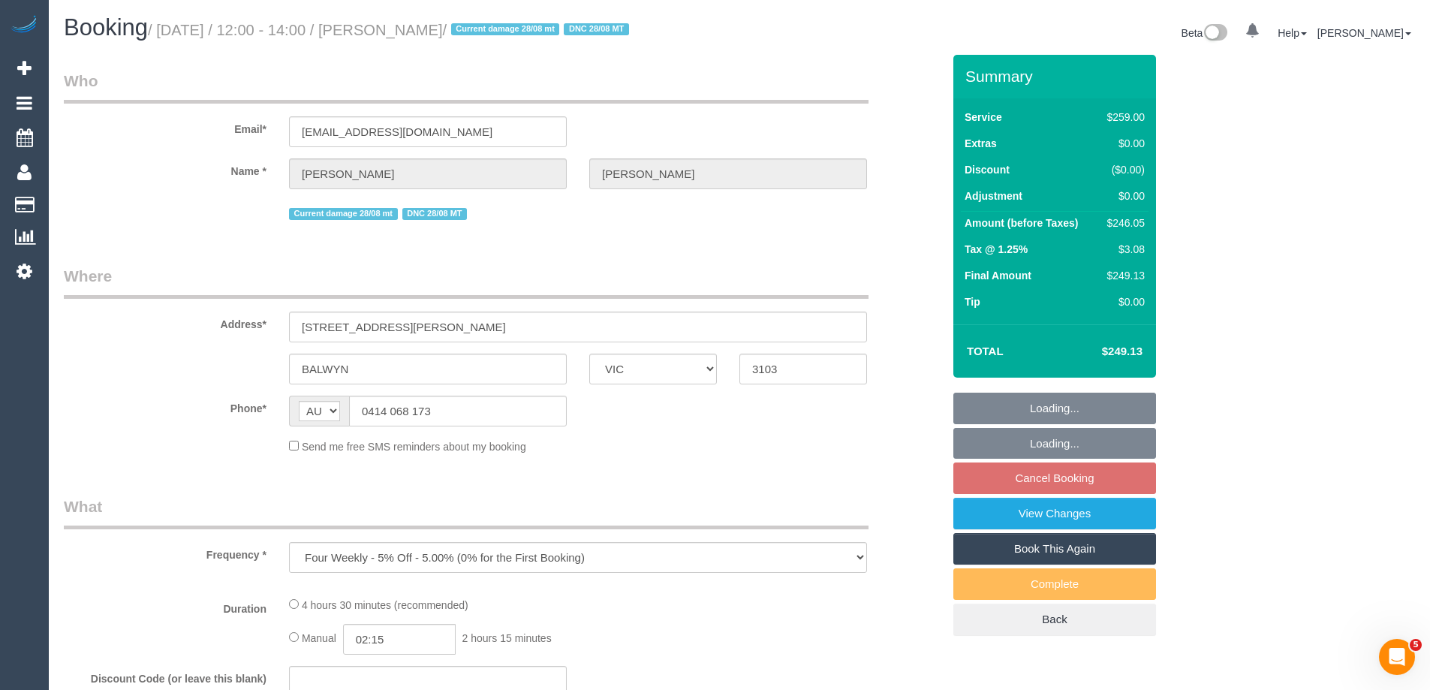
select select "number:22"
select select "number:34"
select select "number:12"
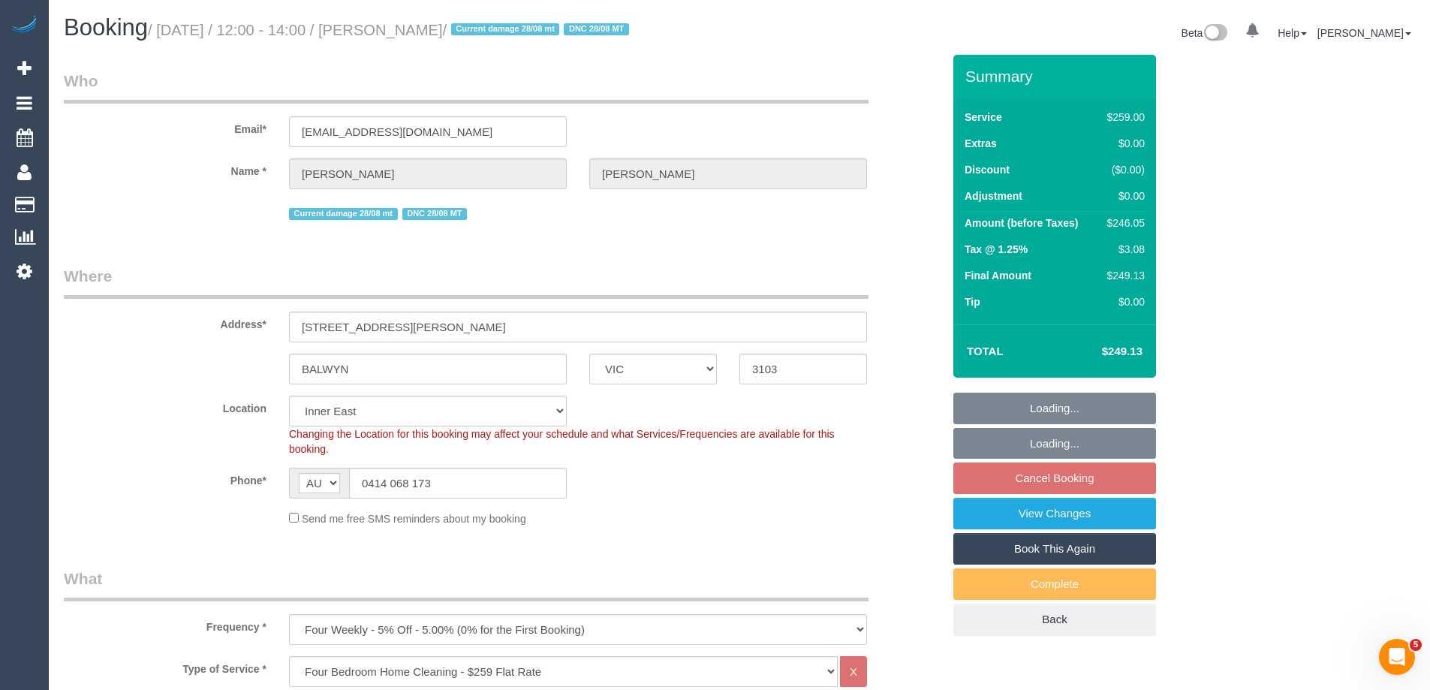
select select "object:930"
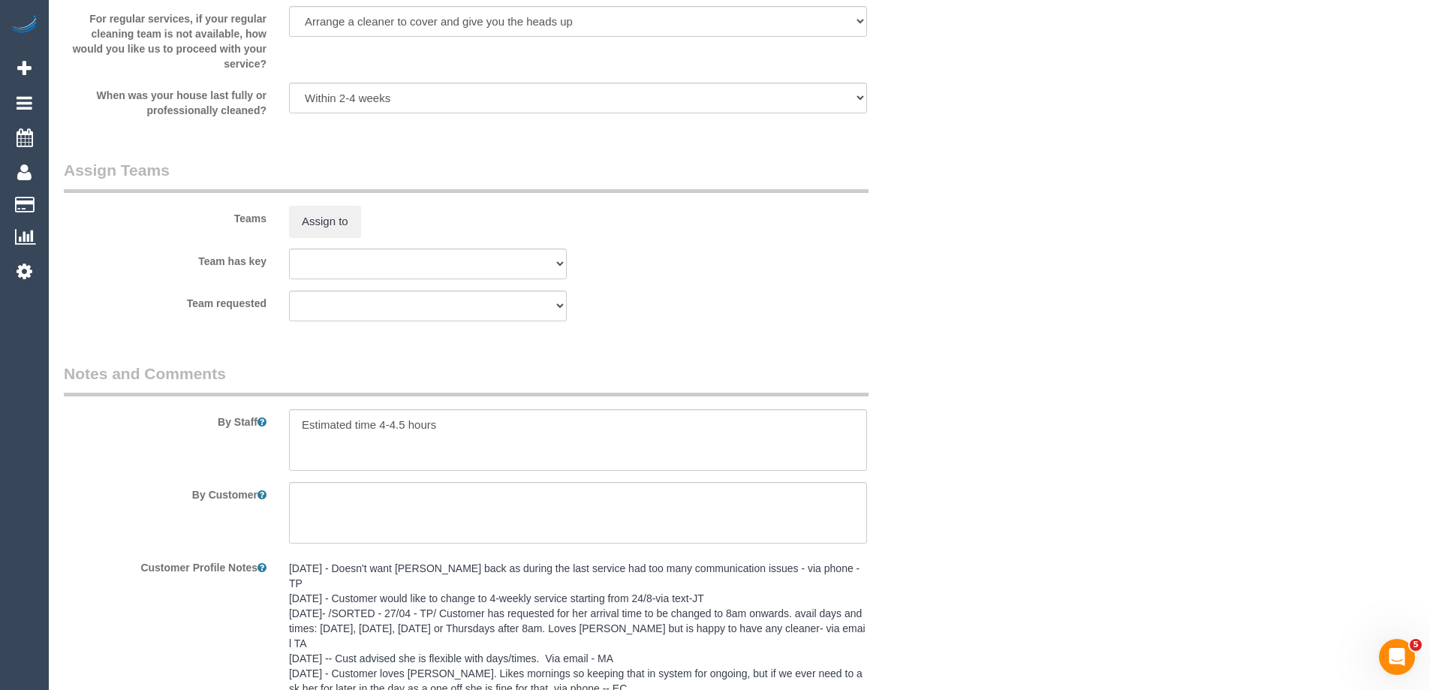
scroll to position [2063, 0]
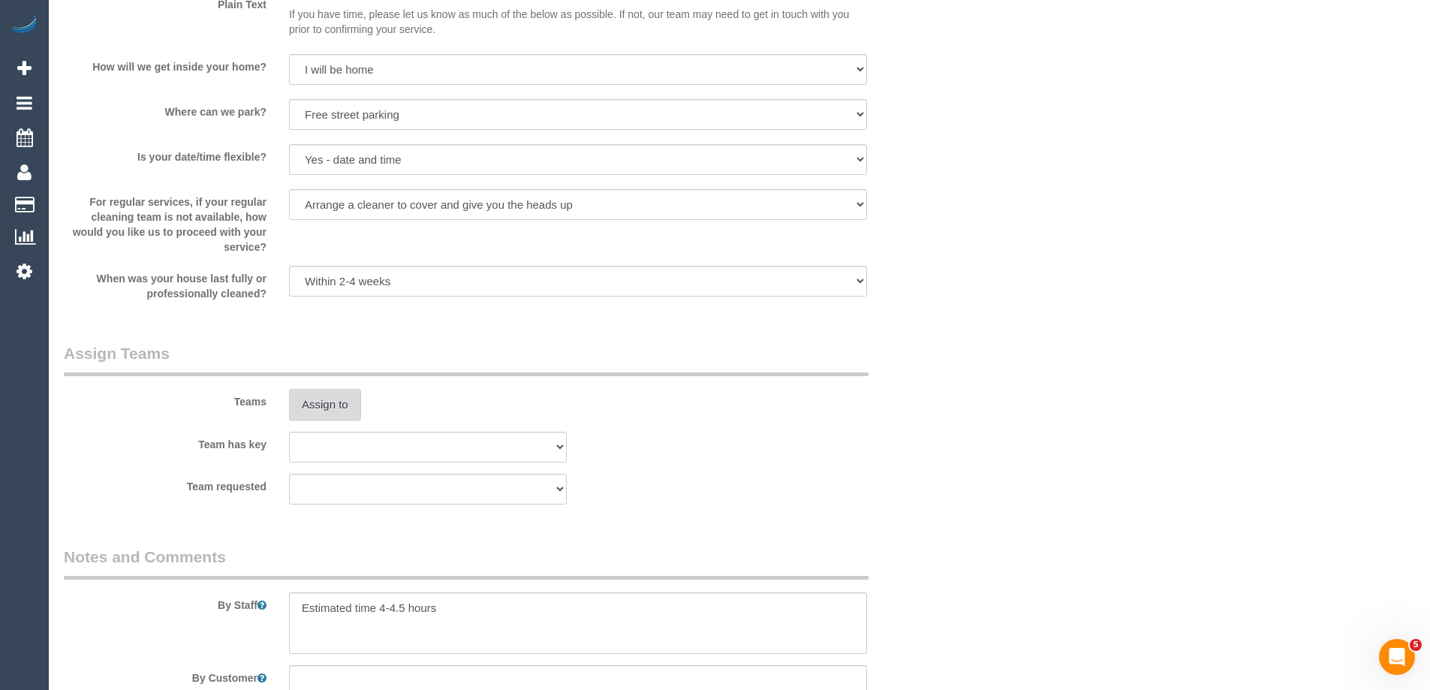
click at [321, 399] on button "Assign to" at bounding box center [325, 405] width 72 height 32
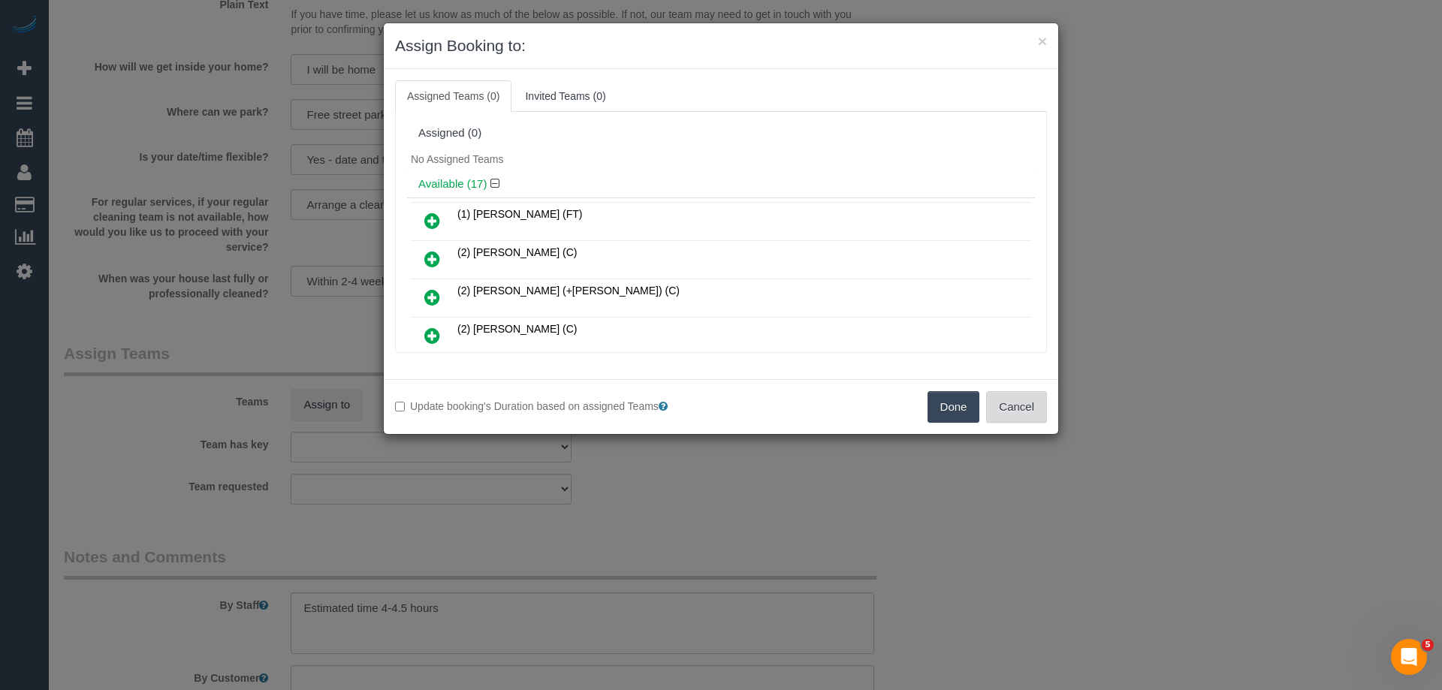
click at [1020, 402] on button "Cancel" at bounding box center [1016, 407] width 61 height 32
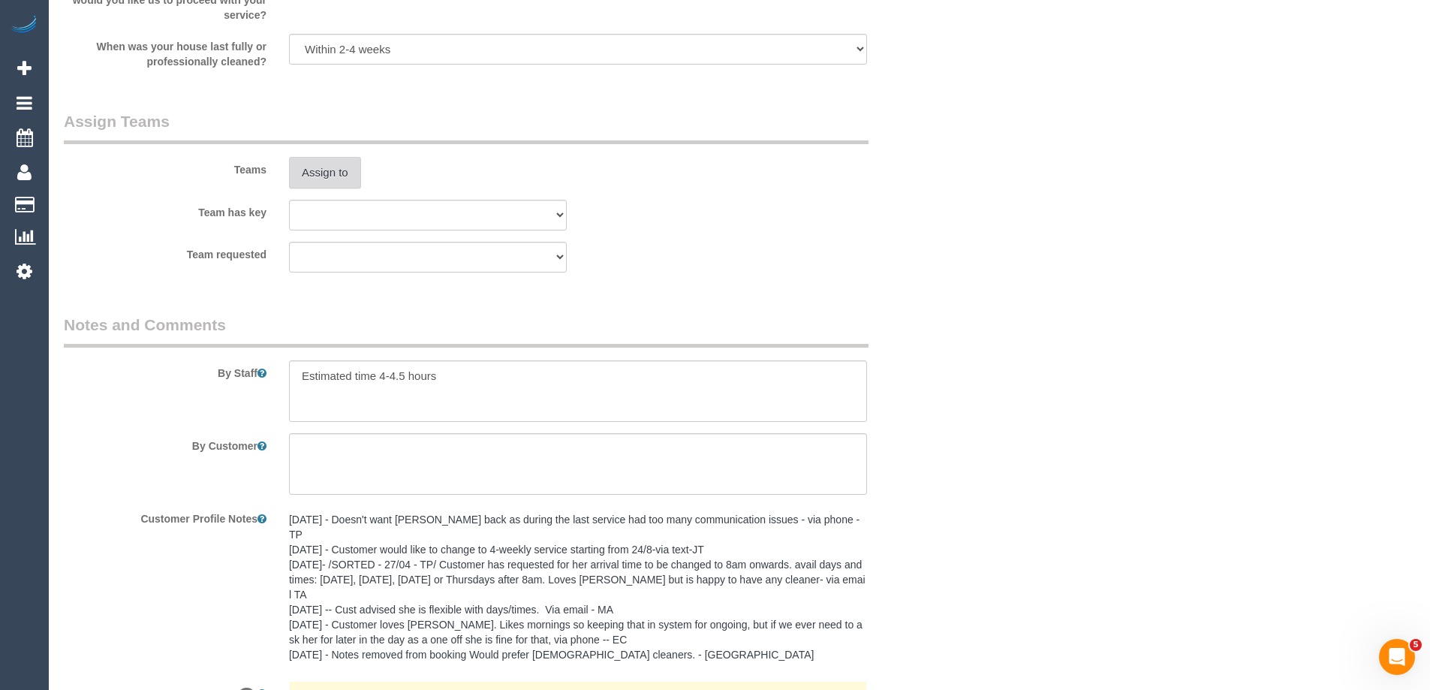
scroll to position [2288, 0]
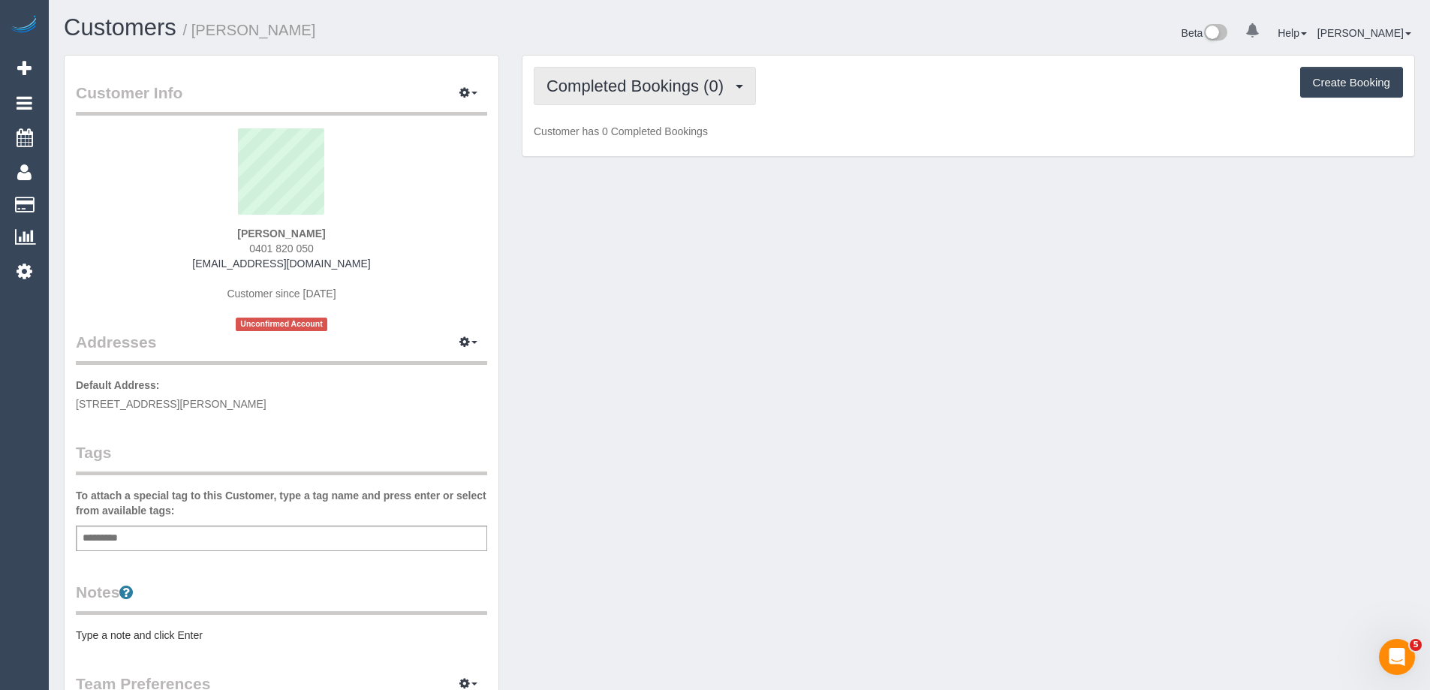
click at [652, 78] on span "Completed Bookings (0)" at bounding box center [639, 86] width 185 height 19
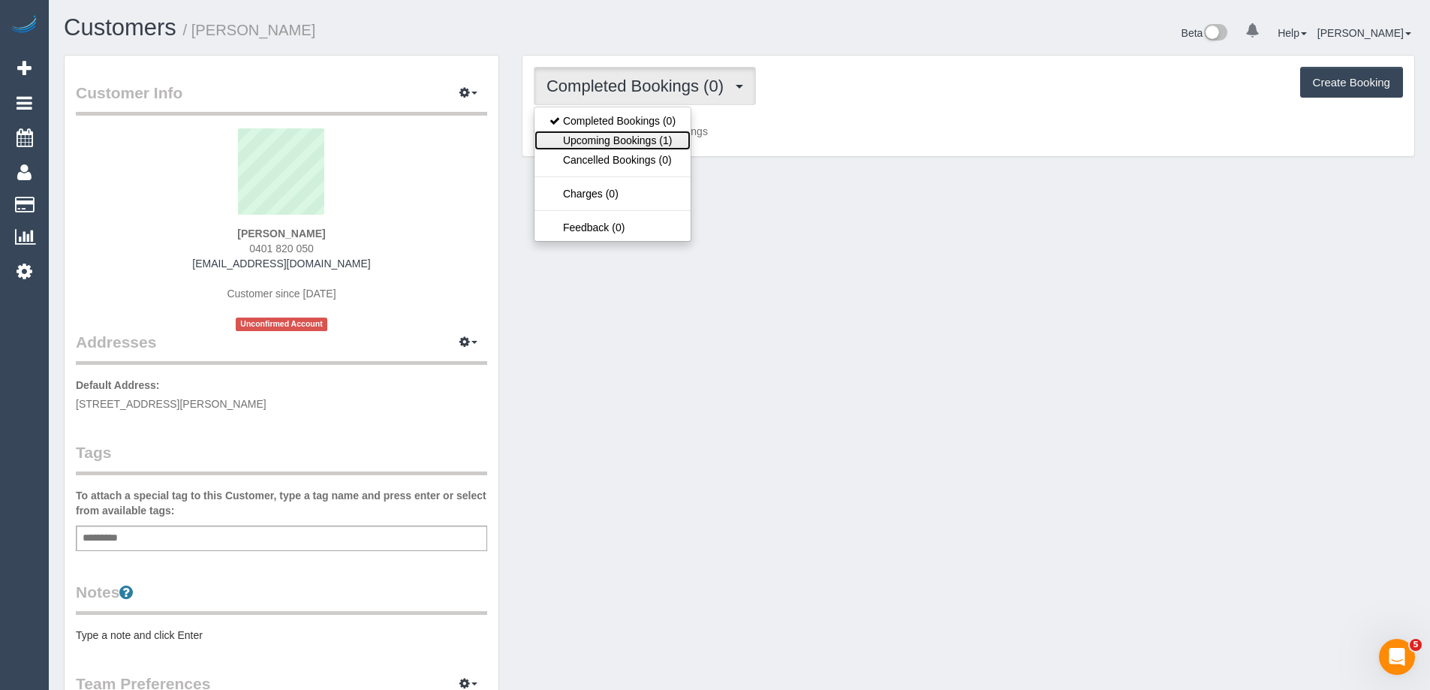
click at [655, 136] on link "Upcoming Bookings (1)" at bounding box center [613, 141] width 156 height 20
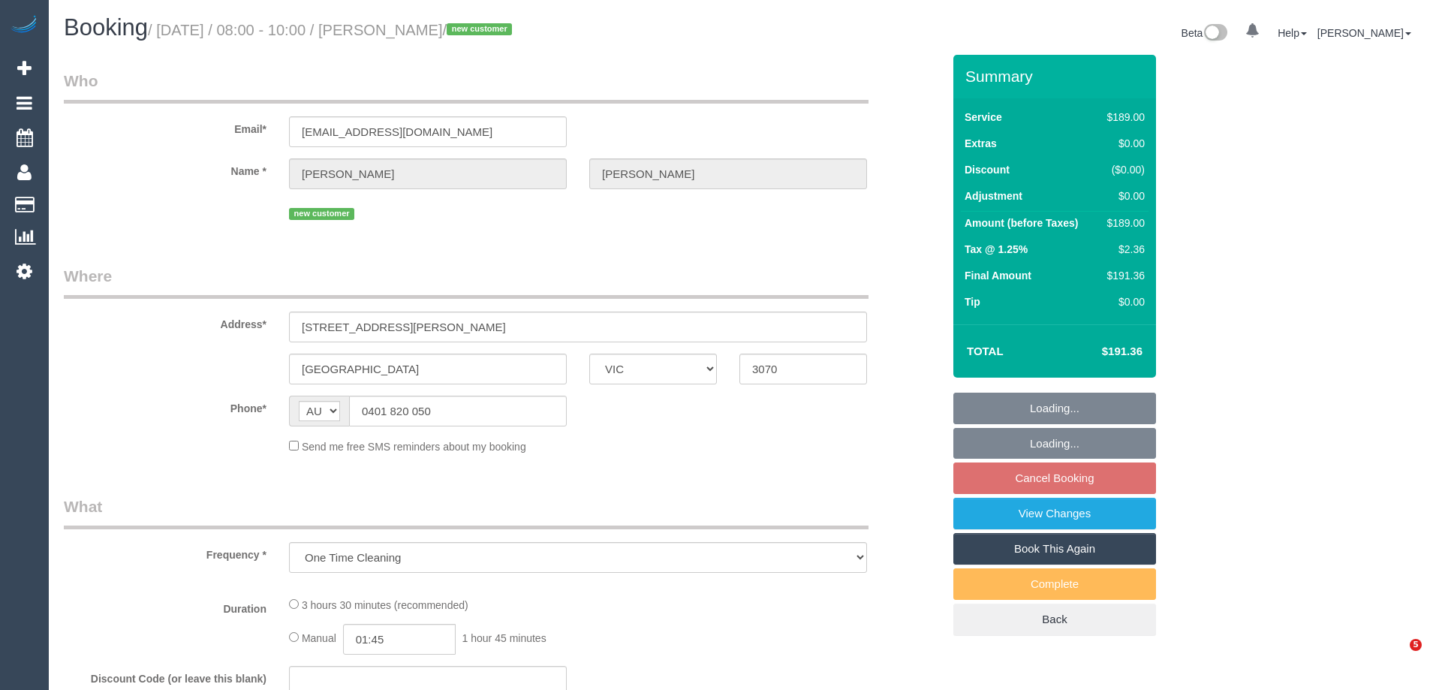
select select "VIC"
select select "number:28"
select select "number:14"
select select "number:19"
select select "object:1655"
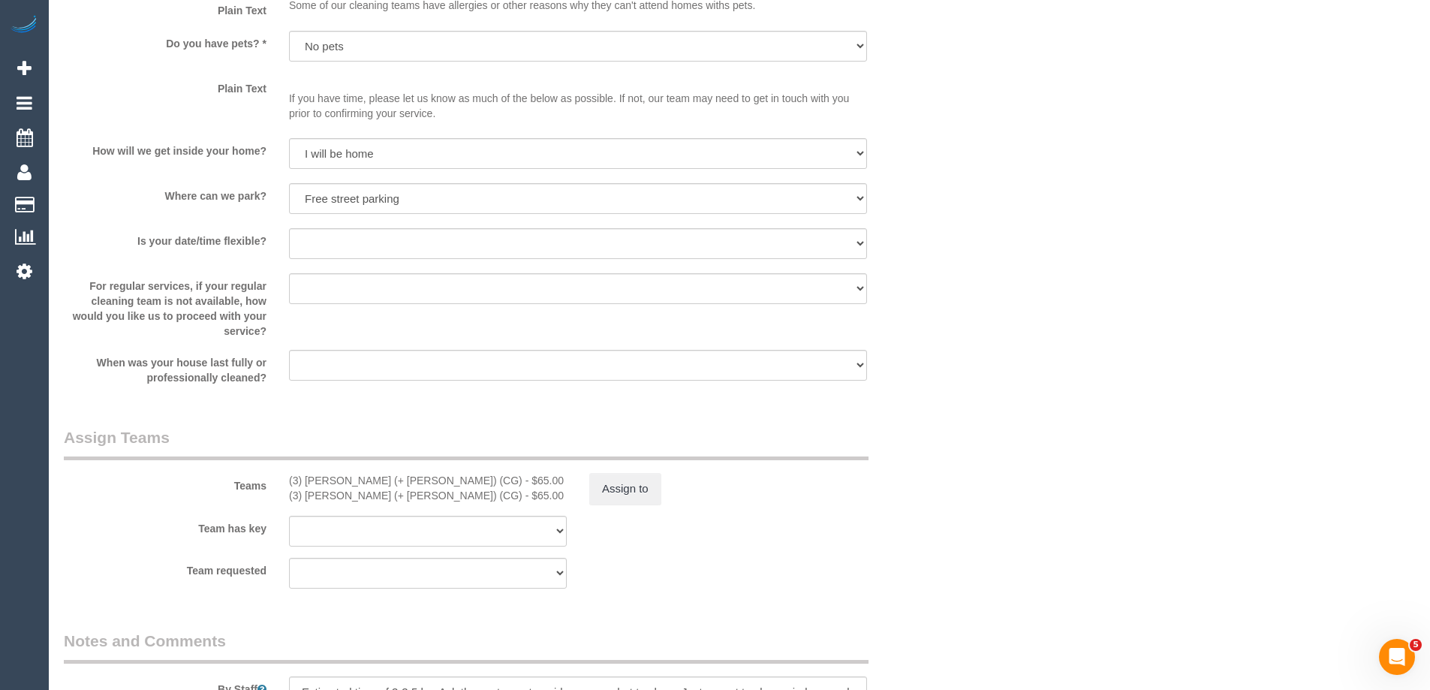
scroll to position [2328, 0]
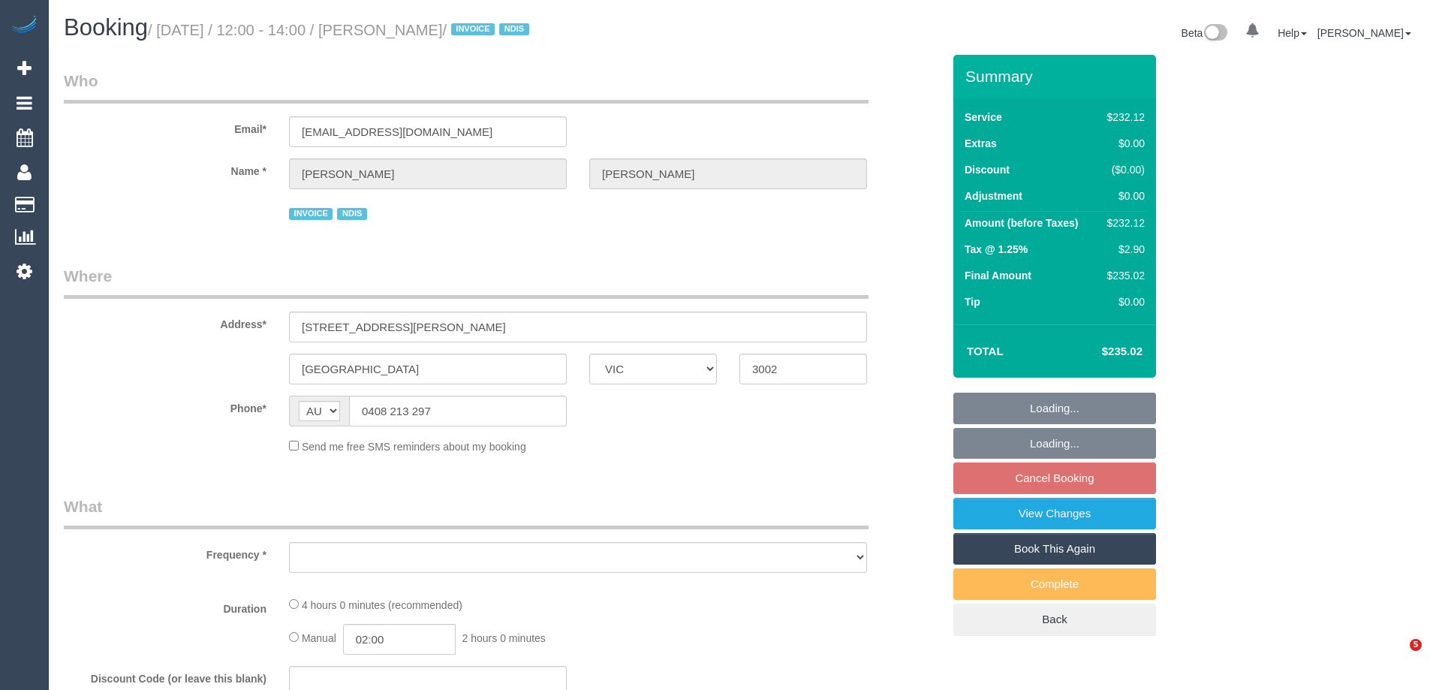
select select "VIC"
select select "object:525"
select select "number:28"
select select "number:14"
select select "number:19"
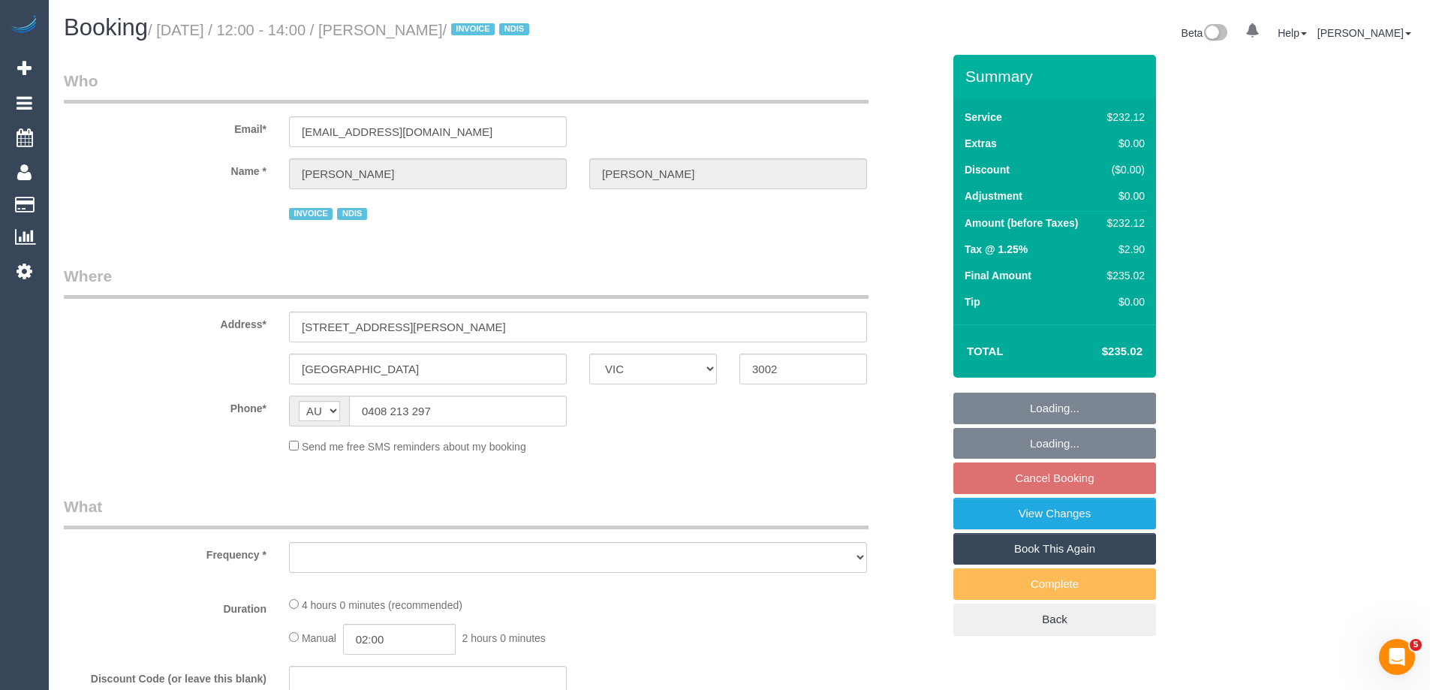
select select "number:23"
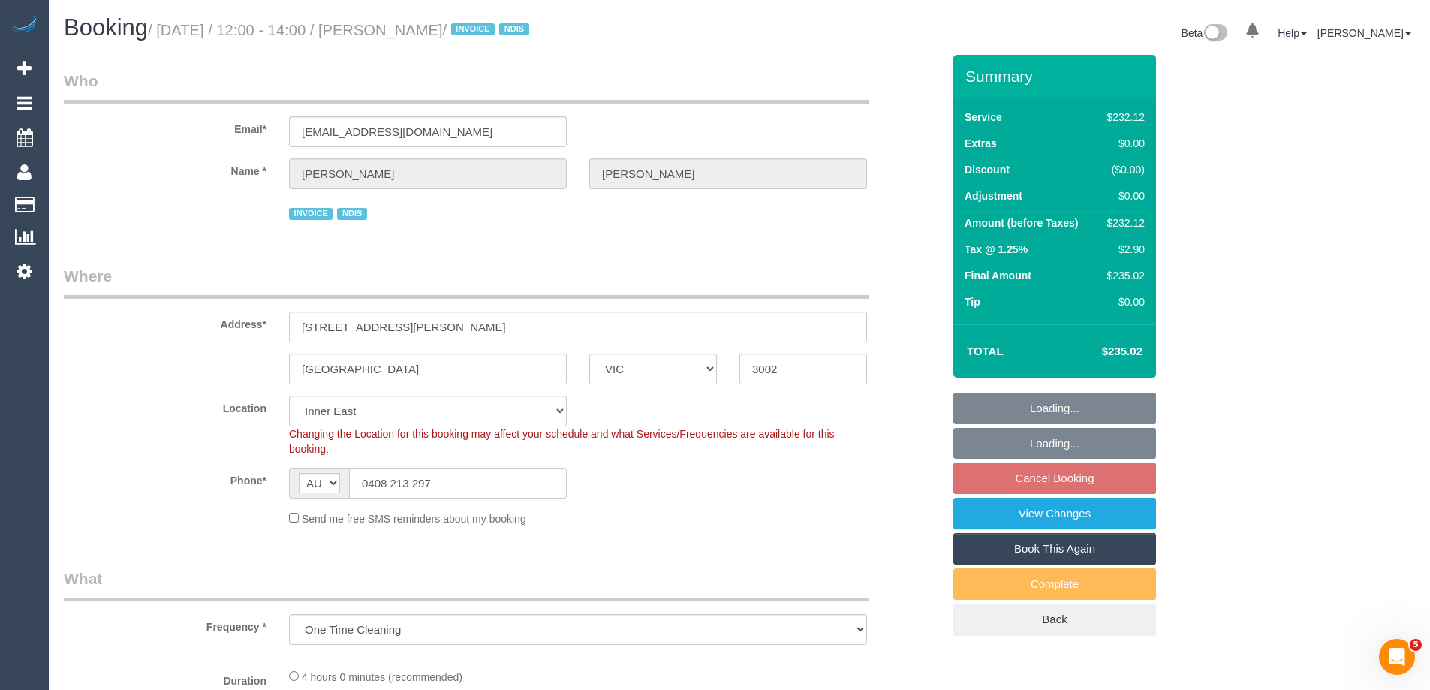
select select "240"
select select "object:1541"
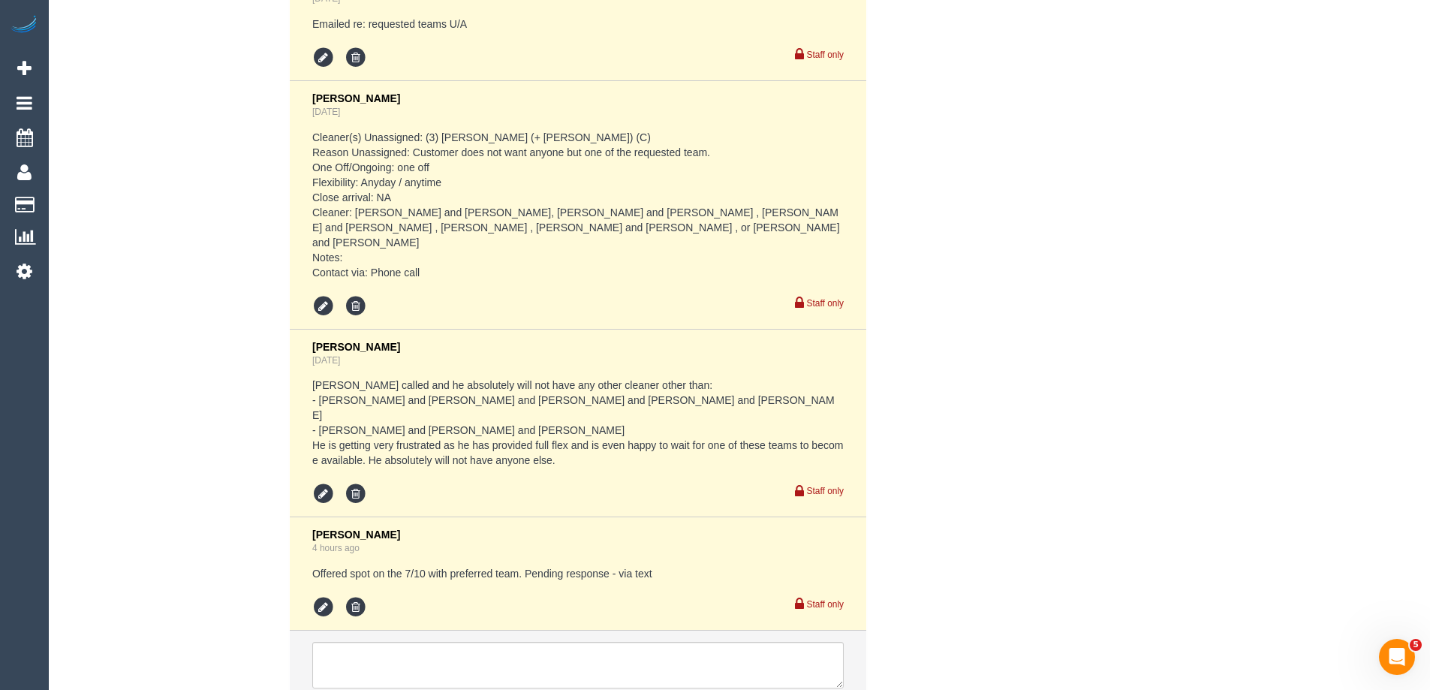
scroll to position [3040, 0]
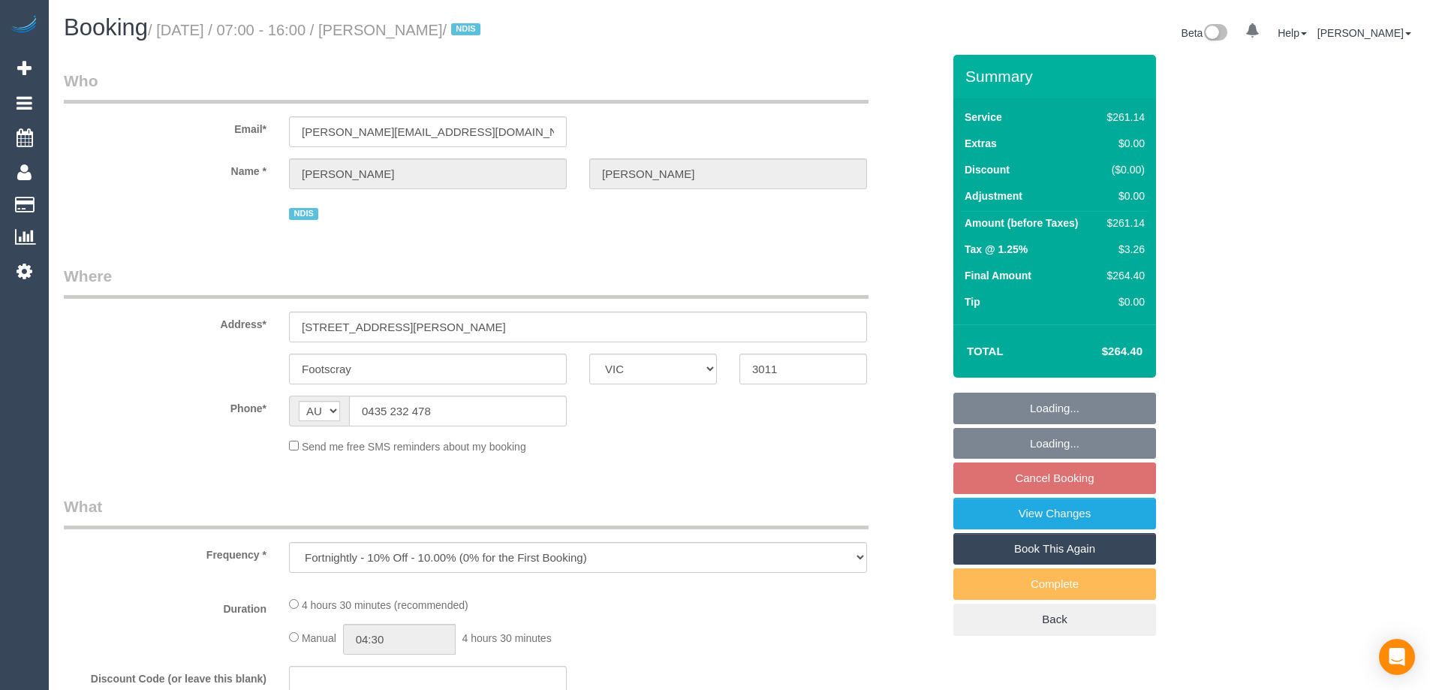
select select "VIC"
select select "270"
select select "number:28"
select select "number:14"
select select "number:18"
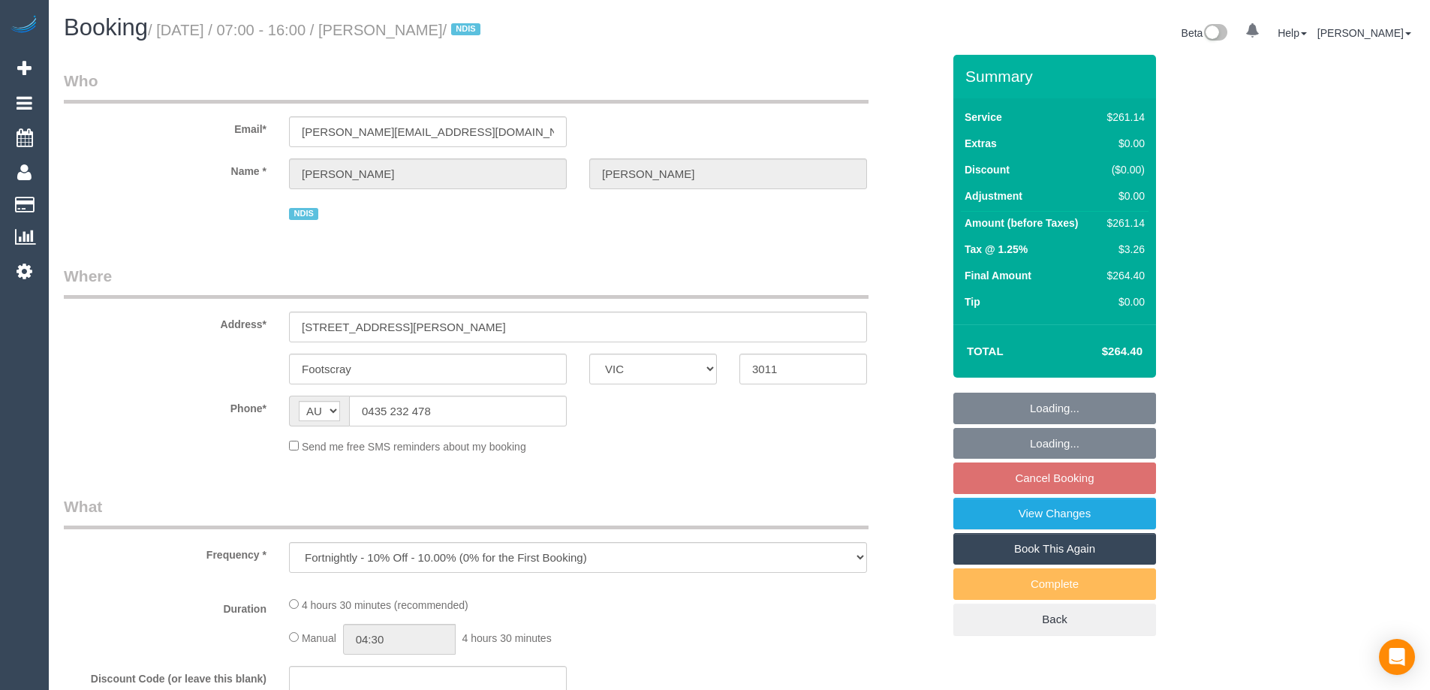
select select "number:24"
select select "number:34"
select select "number:26"
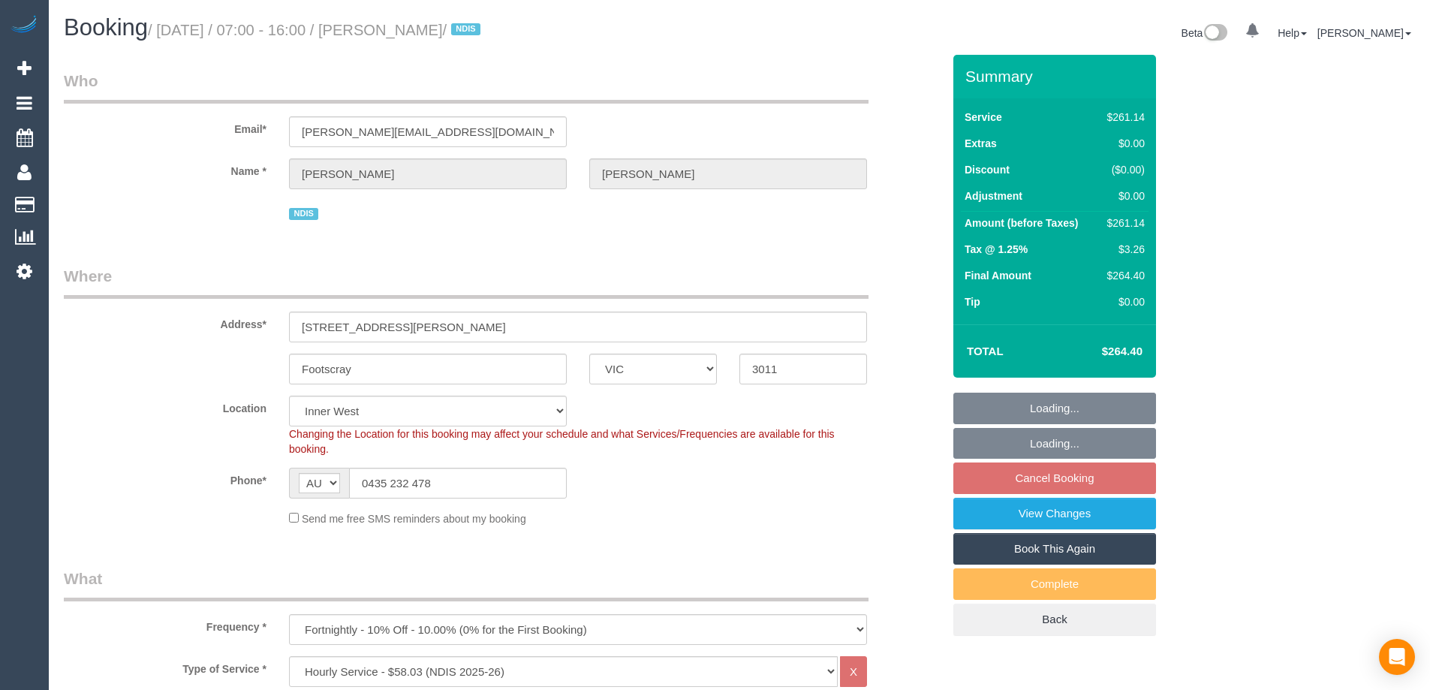
select select "object:748"
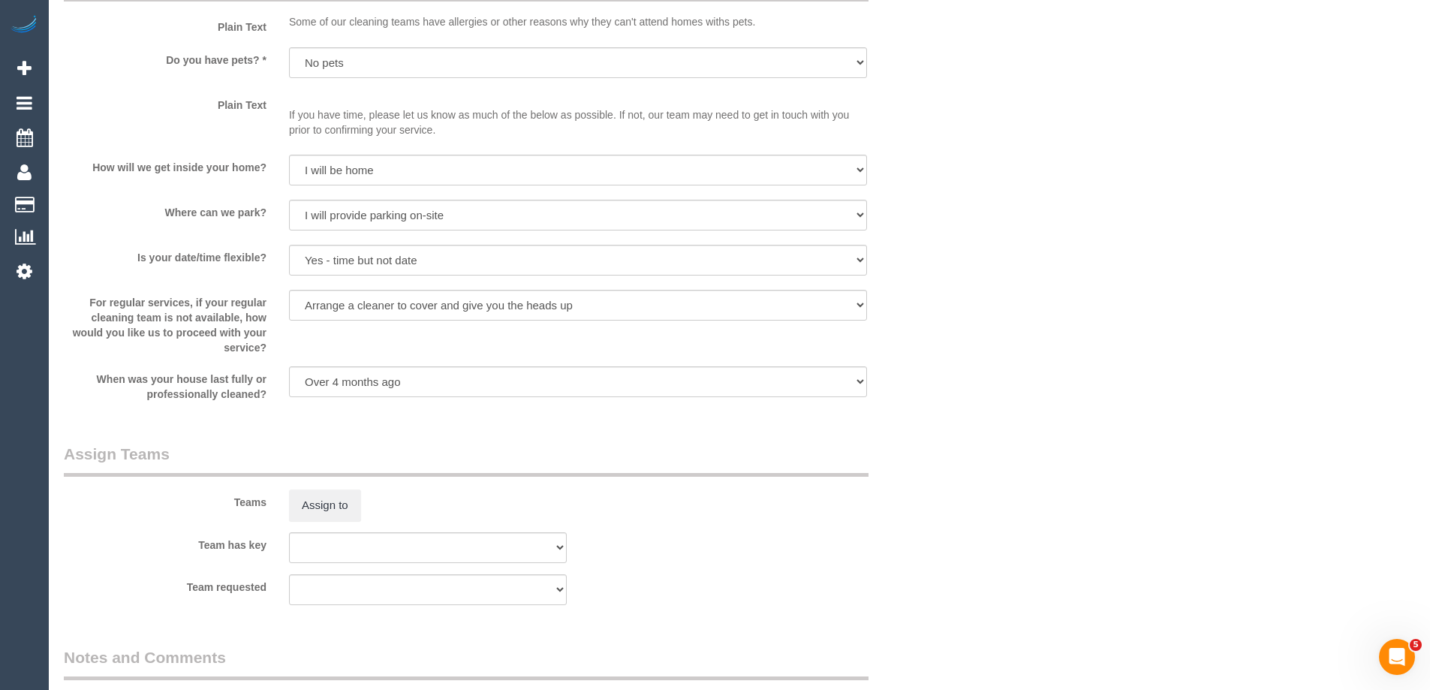
scroll to position [1277, 0]
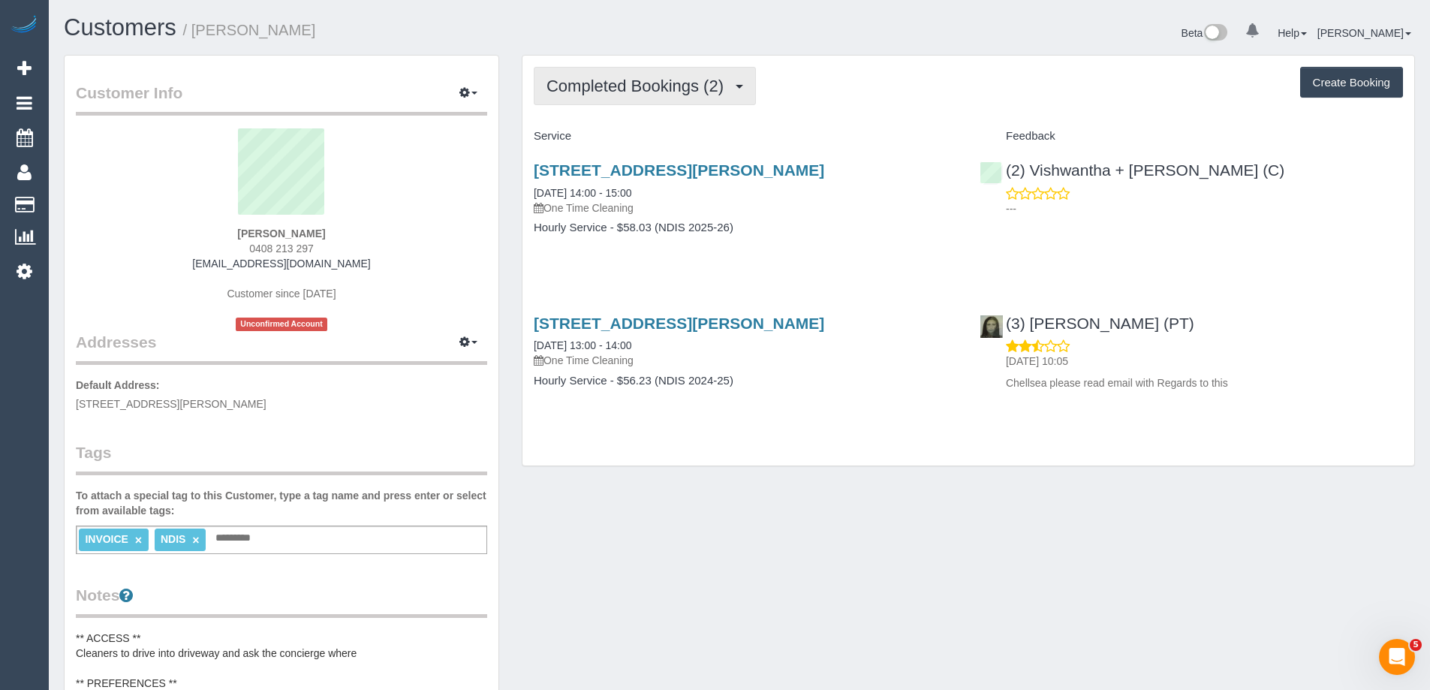
click at [595, 78] on span "Completed Bookings (2)" at bounding box center [639, 86] width 185 height 19
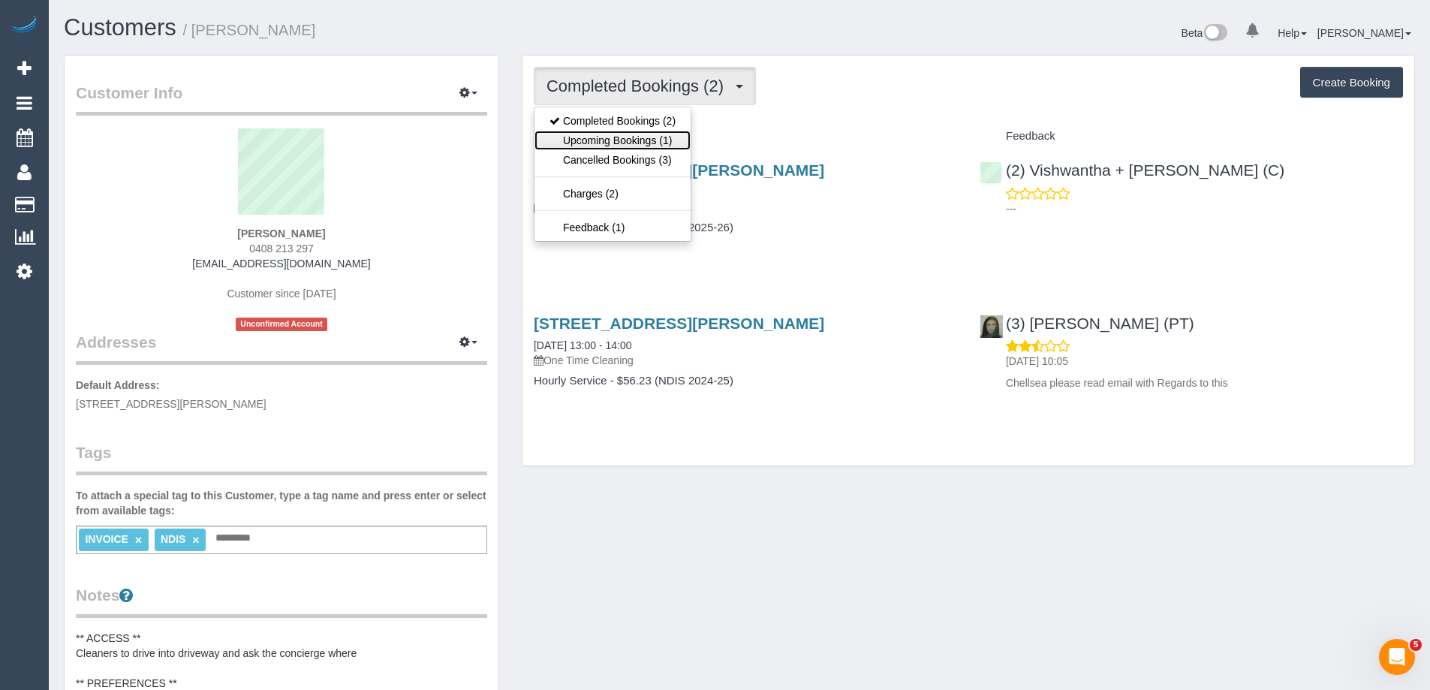
click at [607, 135] on link "Upcoming Bookings (1)" at bounding box center [613, 141] width 156 height 20
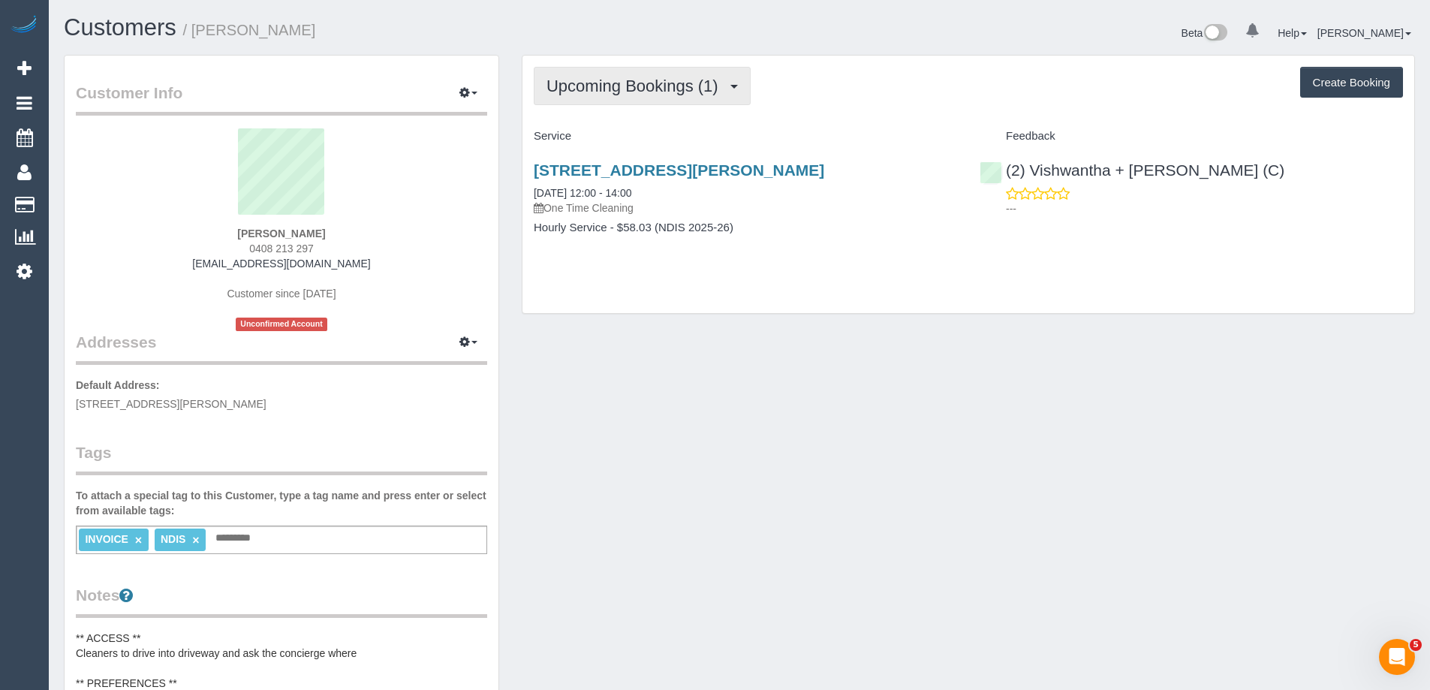
click at [577, 78] on span "Upcoming Bookings (1)" at bounding box center [636, 86] width 179 height 19
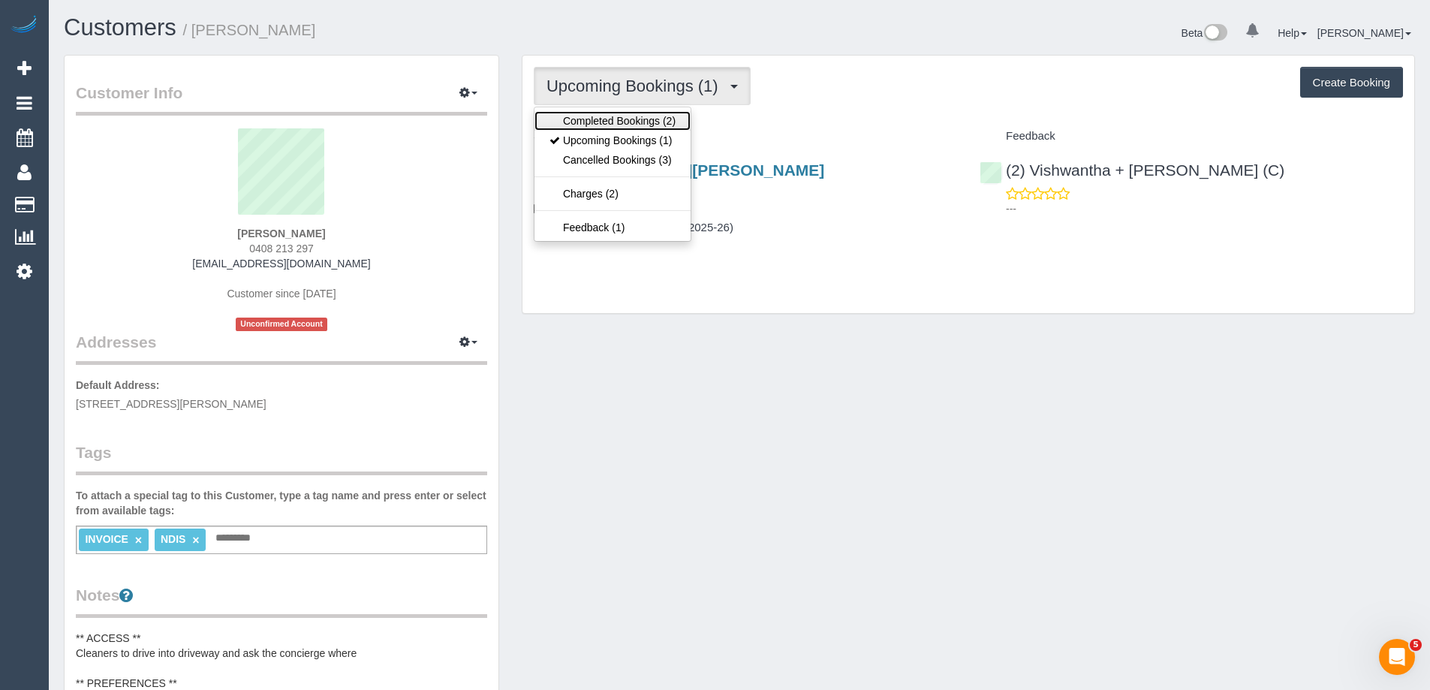
click at [610, 118] on link "Completed Bookings (2)" at bounding box center [613, 121] width 156 height 20
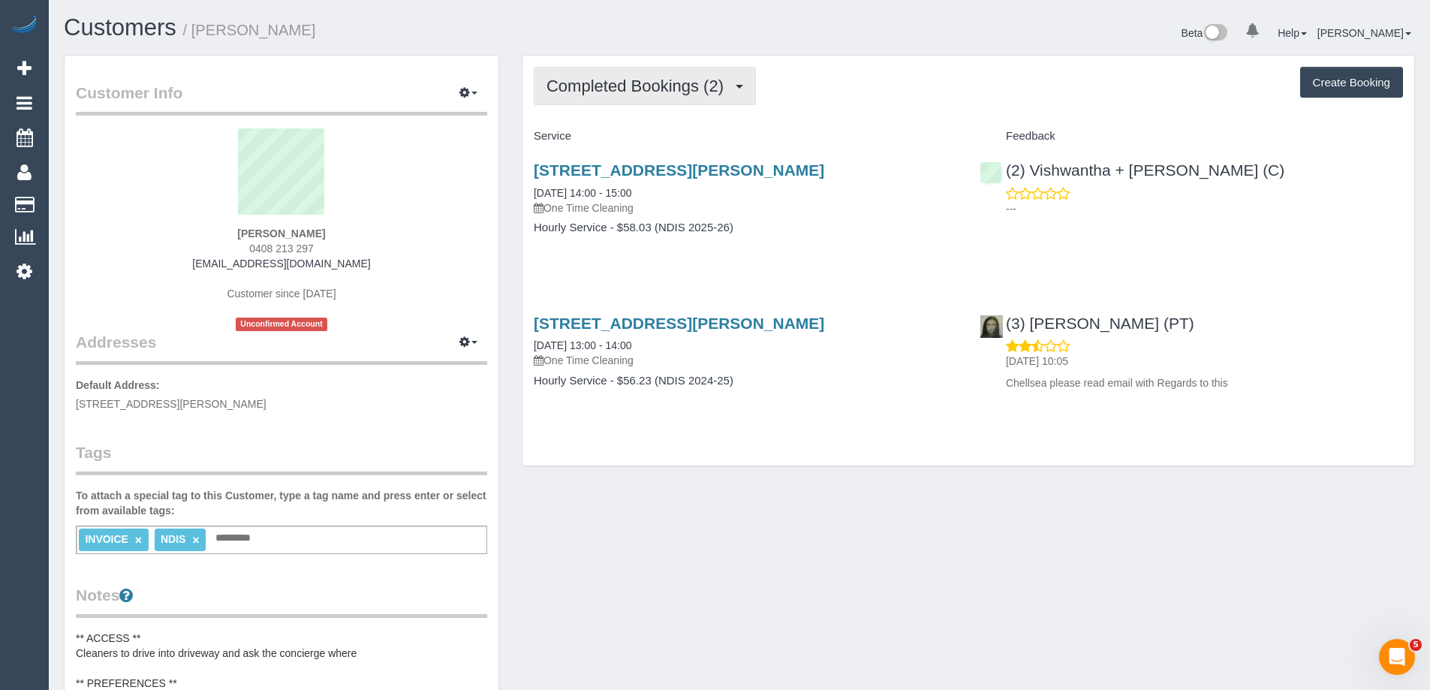
click at [629, 78] on span "Completed Bookings (2)" at bounding box center [639, 86] width 185 height 19
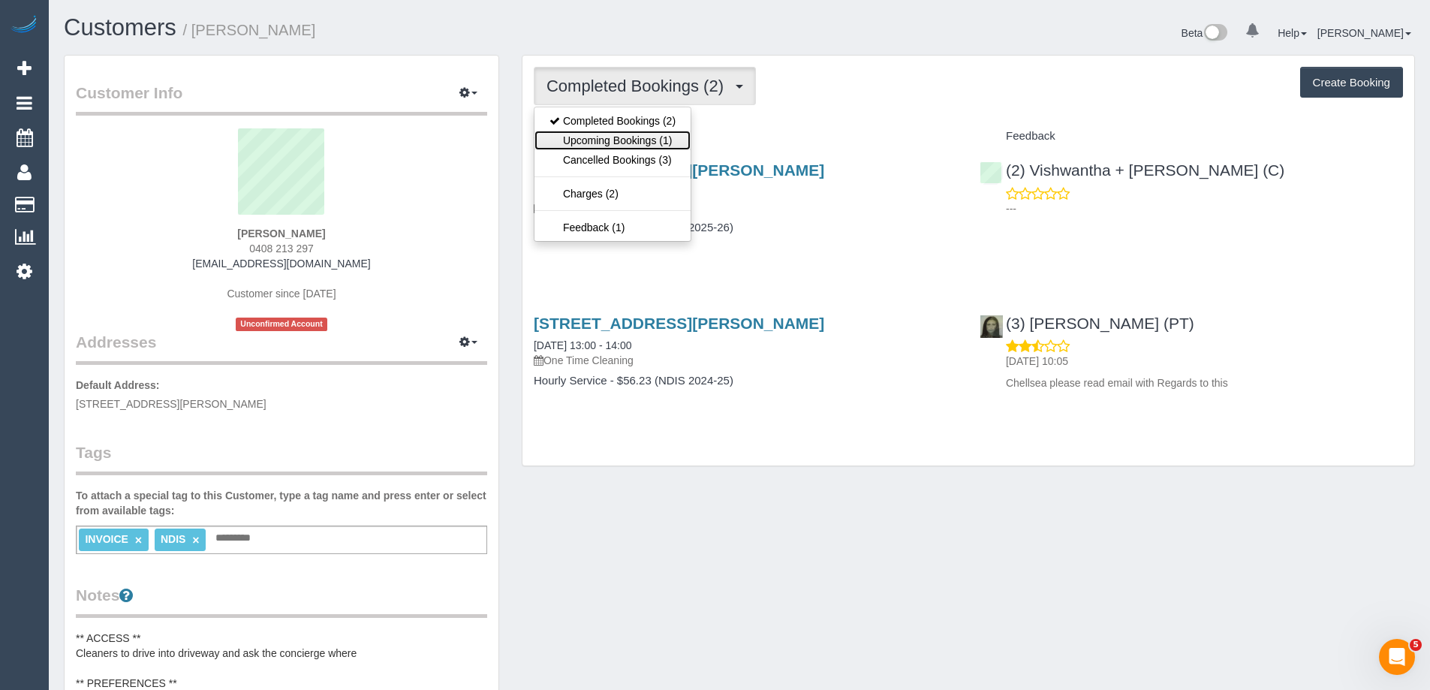
click at [629, 134] on link "Upcoming Bookings (1)" at bounding box center [613, 141] width 156 height 20
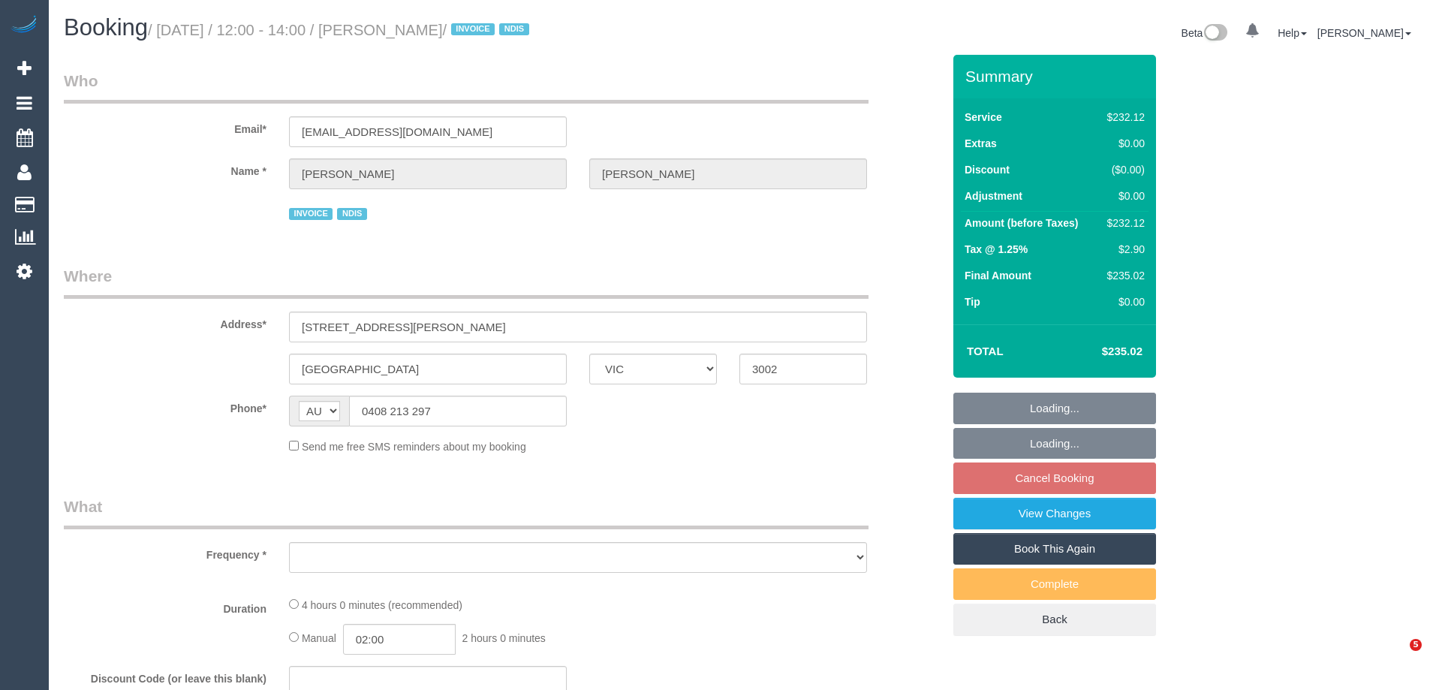
select select "VIC"
select select "object:525"
select select "240"
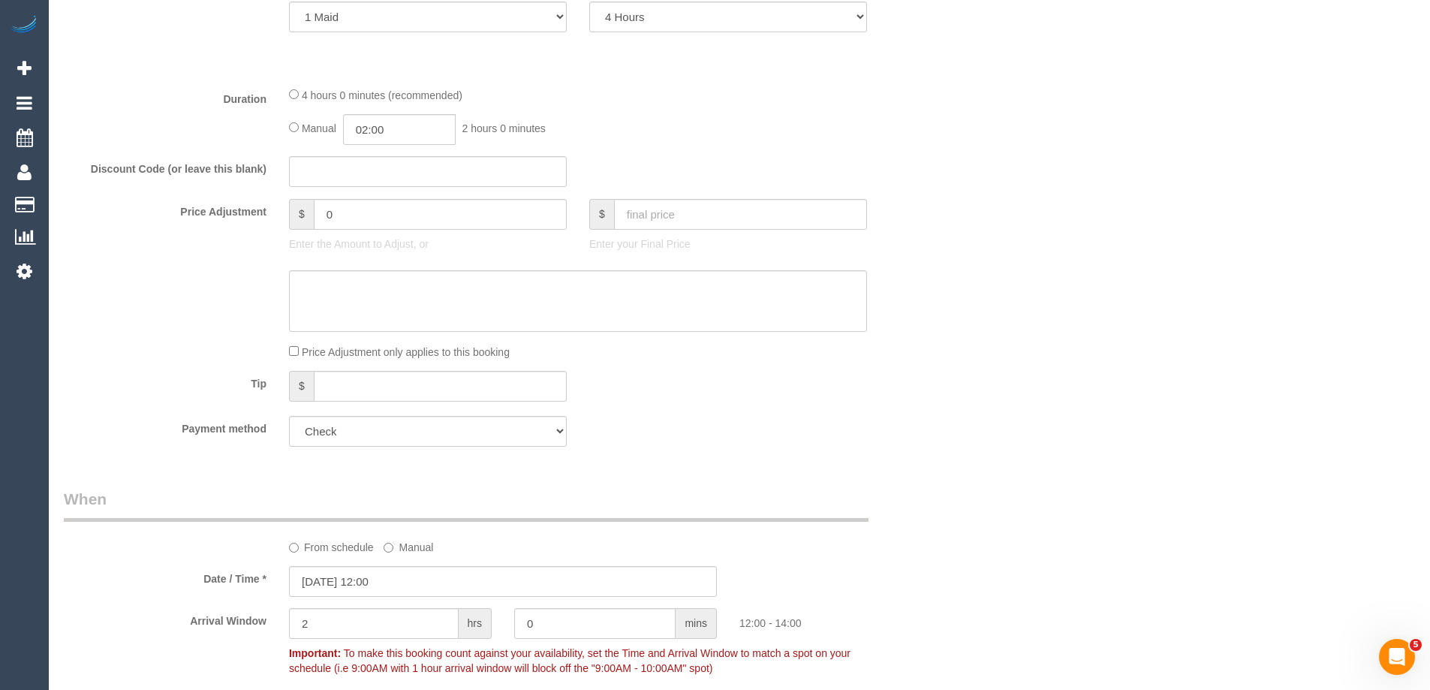
select select "number:28"
select select "number:14"
select select "number:19"
select select "number:23"
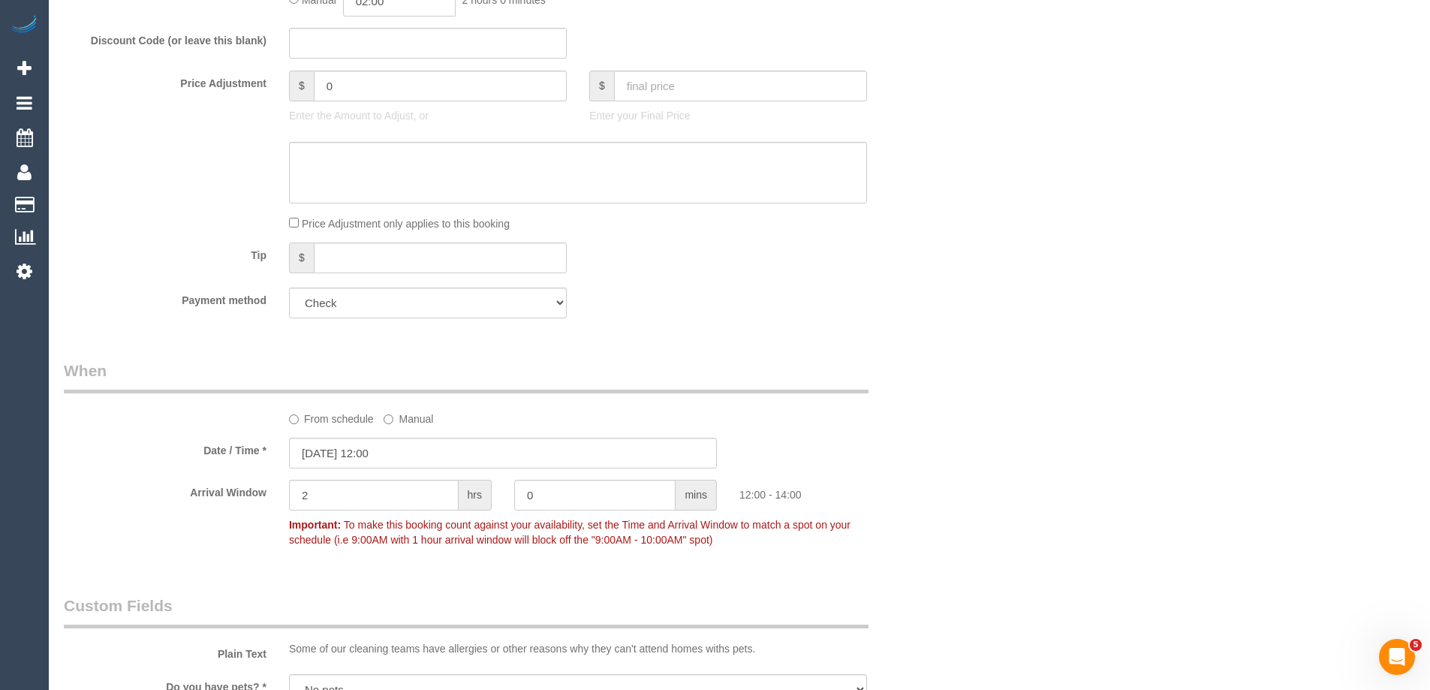
select select "object:883"
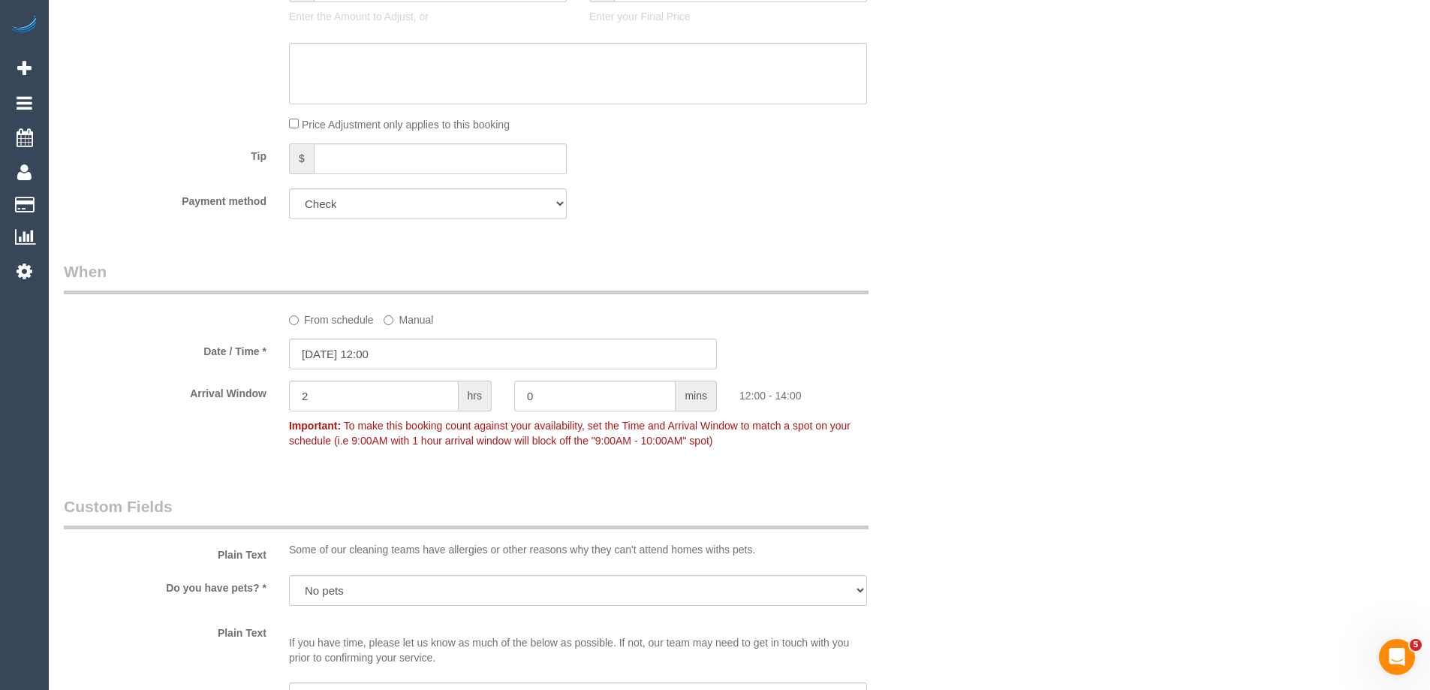
scroll to position [1126, 0]
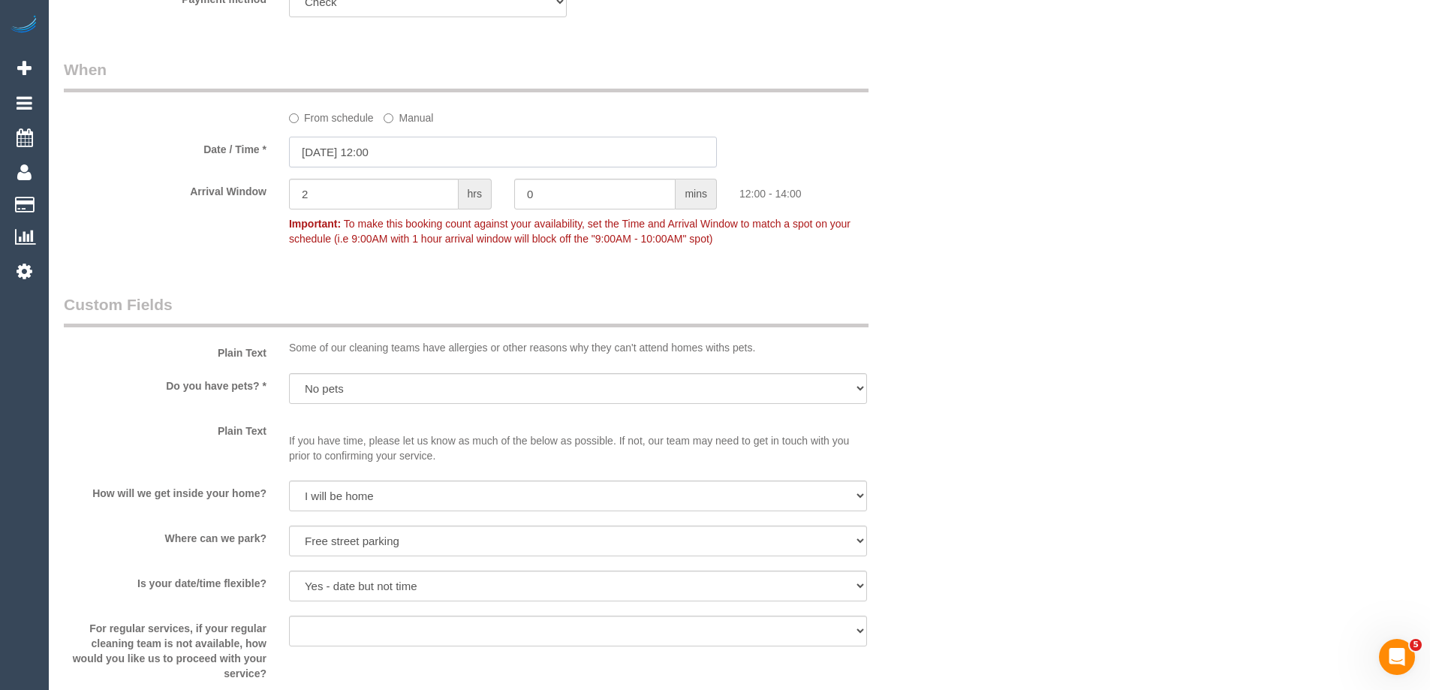
click at [320, 155] on input "07/10/2025 12:00" at bounding box center [503, 152] width 428 height 31
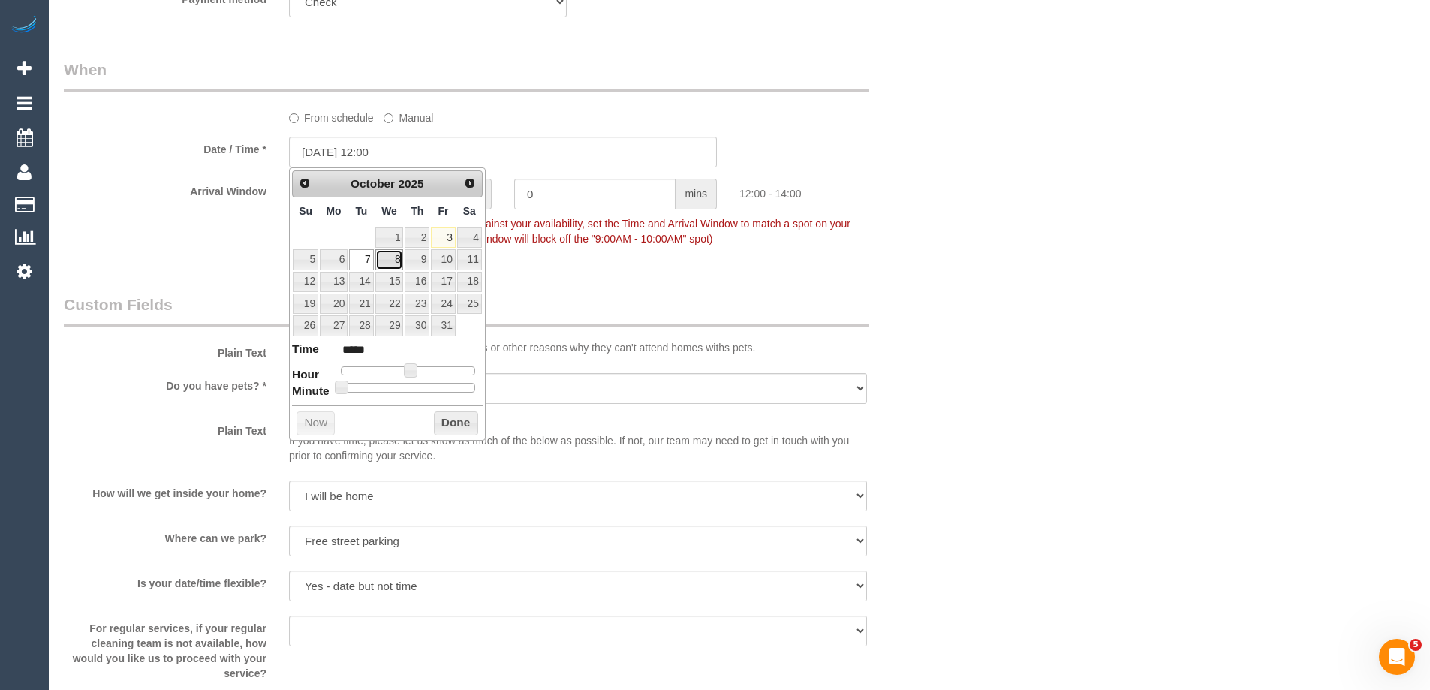
click at [390, 255] on link "8" at bounding box center [389, 259] width 29 height 20
type input "08/10/2025 12:00"
click at [451, 425] on button "Done" at bounding box center [456, 423] width 44 height 24
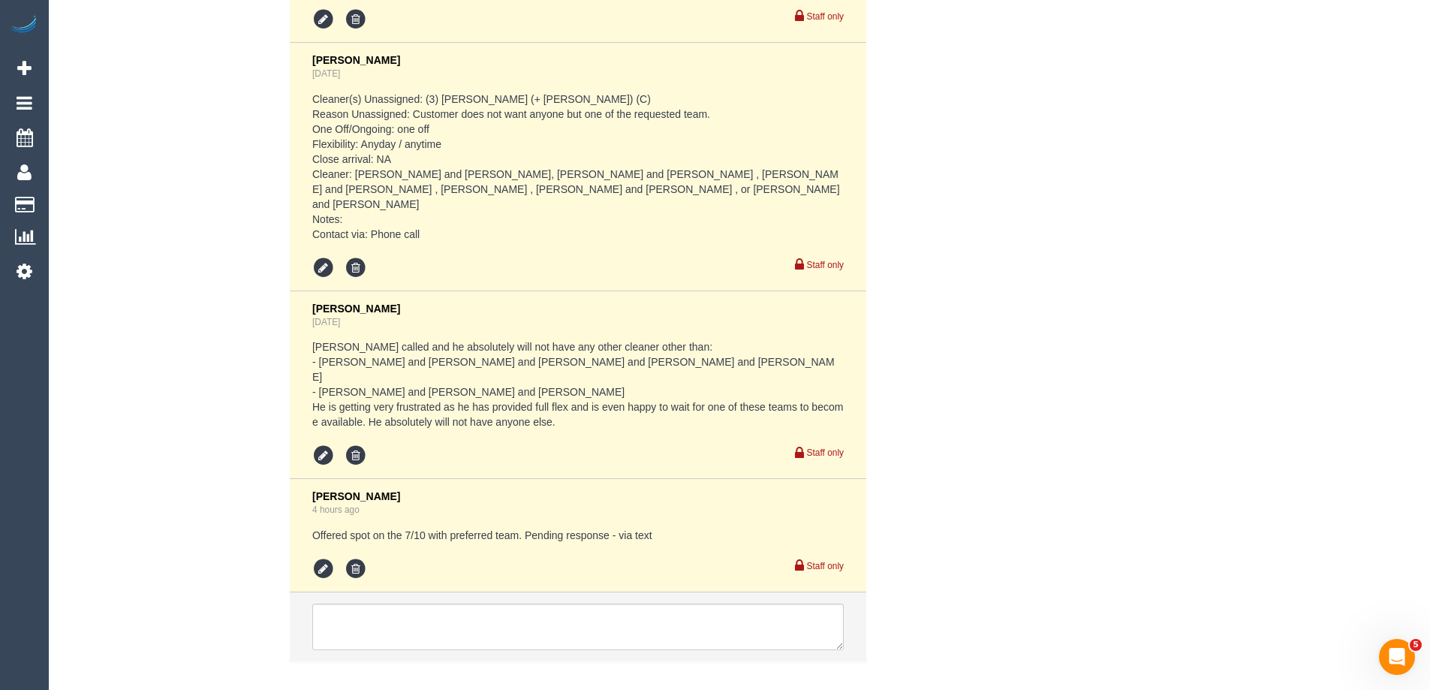
scroll to position [3190, 0]
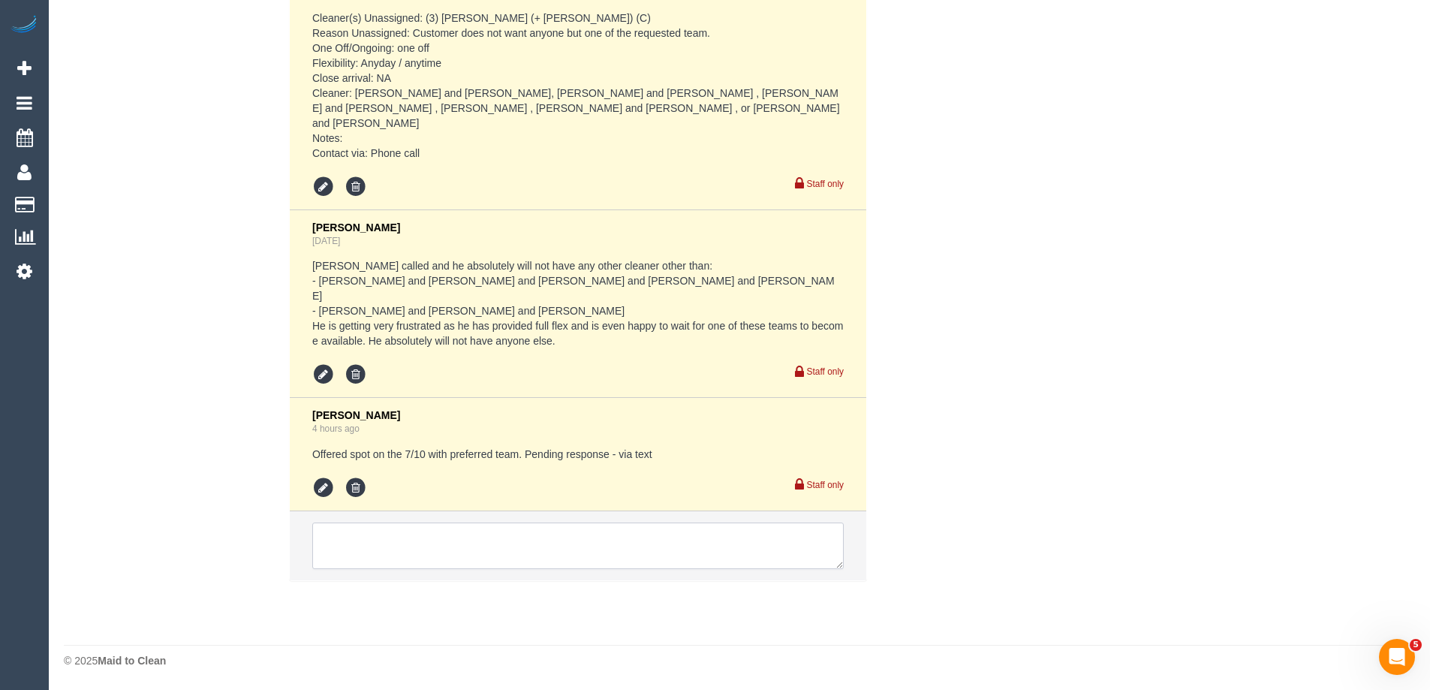
click at [344, 541] on textarea at bounding box center [578, 546] width 532 height 47
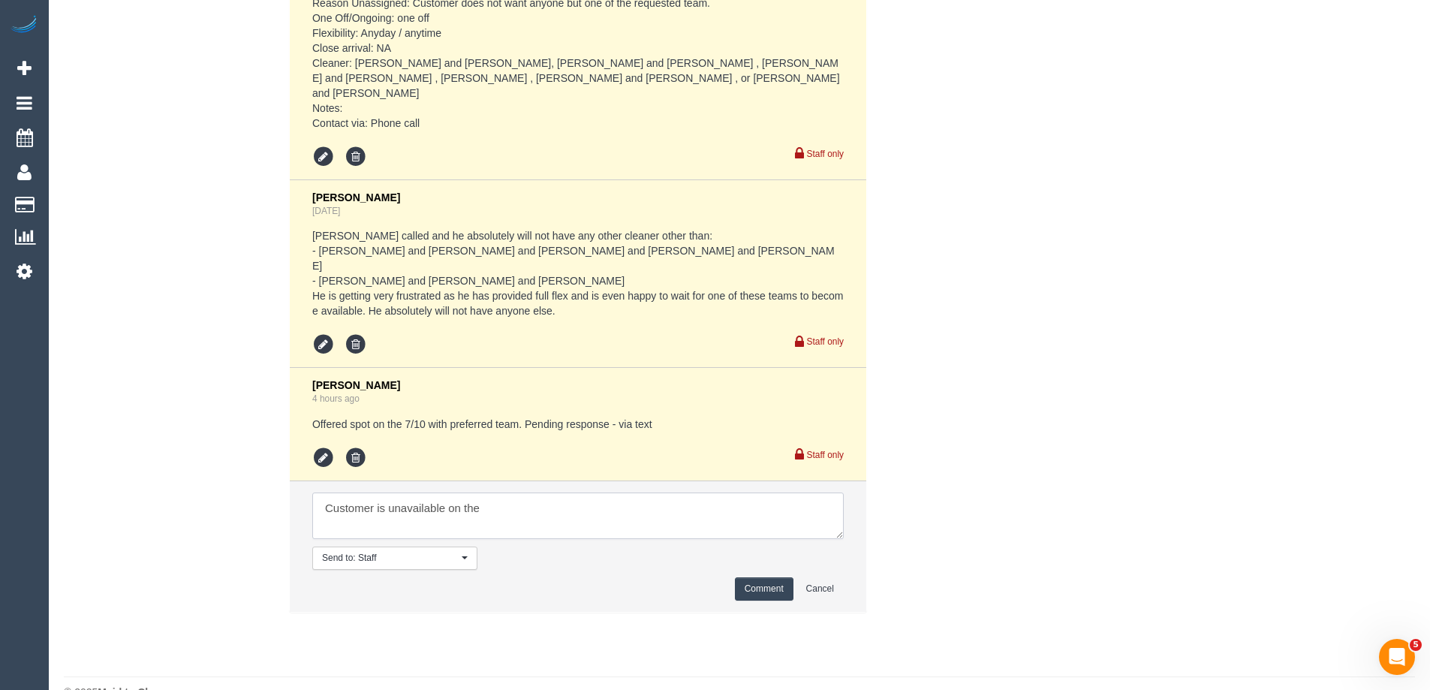
click at [495, 539] on textarea at bounding box center [578, 516] width 532 height 47
type textarea "Customer is unavailable on the 7/10. Offered spot on the 8/10. Pending response…"
click at [745, 601] on button "Comment" at bounding box center [764, 588] width 59 height 23
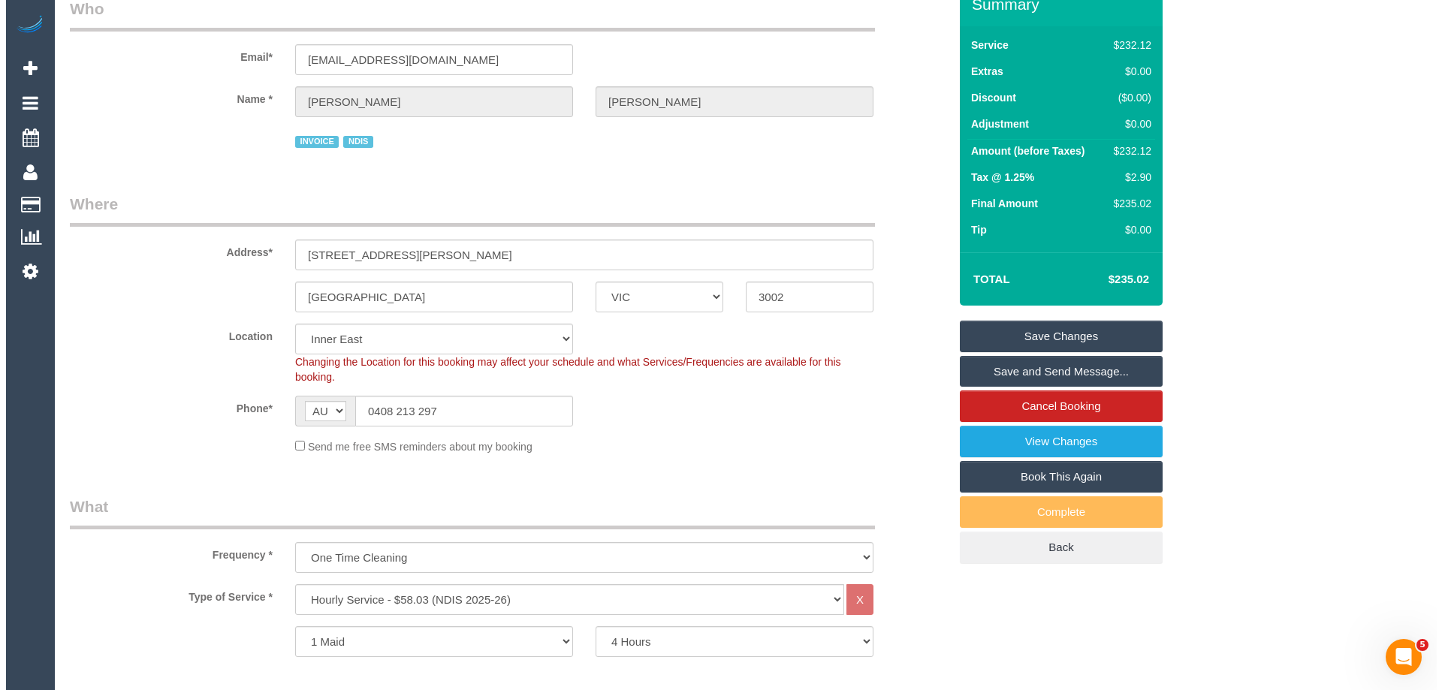
scroll to position [0, 0]
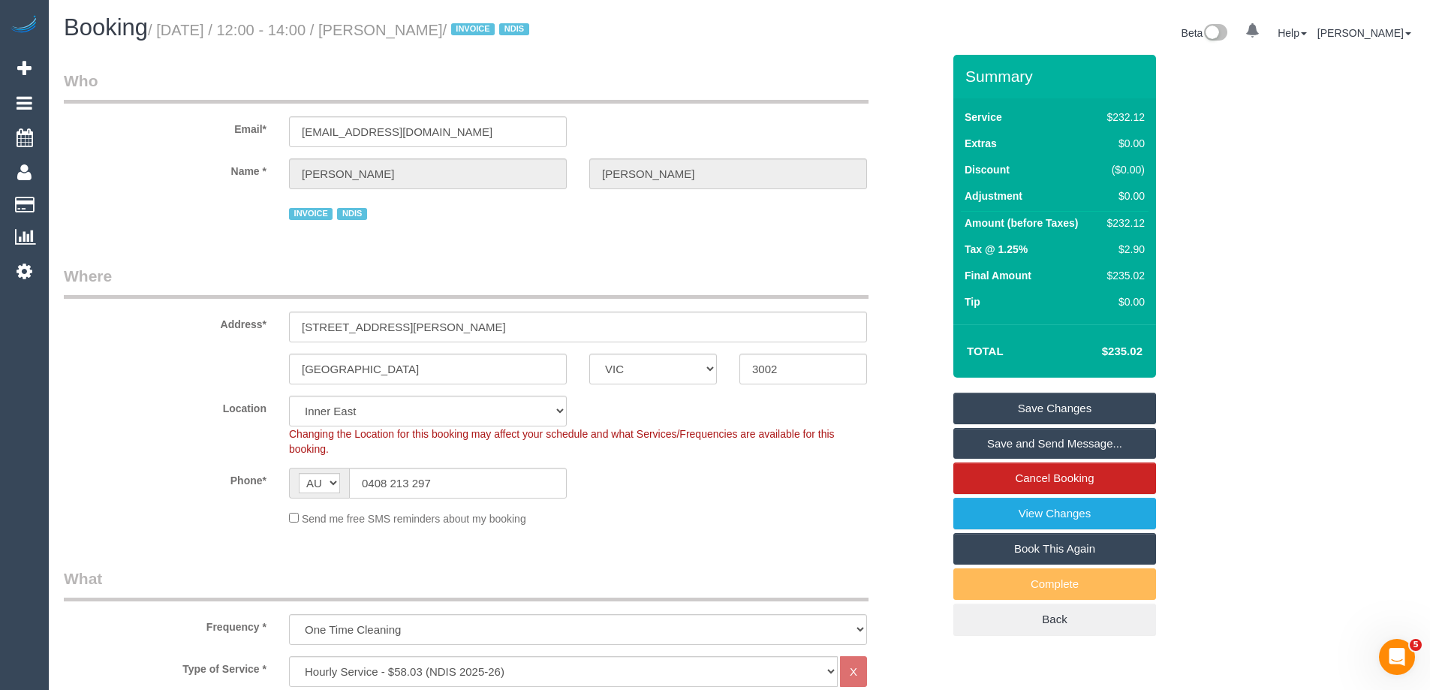
drag, startPoint x: 472, startPoint y: 28, endPoint x: 394, endPoint y: 26, distance: 78.1
click at [394, 26] on small "/ October 07, 2025 / 12:00 - 14:00 / Tom Gilbert / INVOICE NDIS" at bounding box center [341, 30] width 386 height 17
copy small "Tom Gilbert"
click at [1032, 403] on link "Save Changes" at bounding box center [1055, 409] width 203 height 32
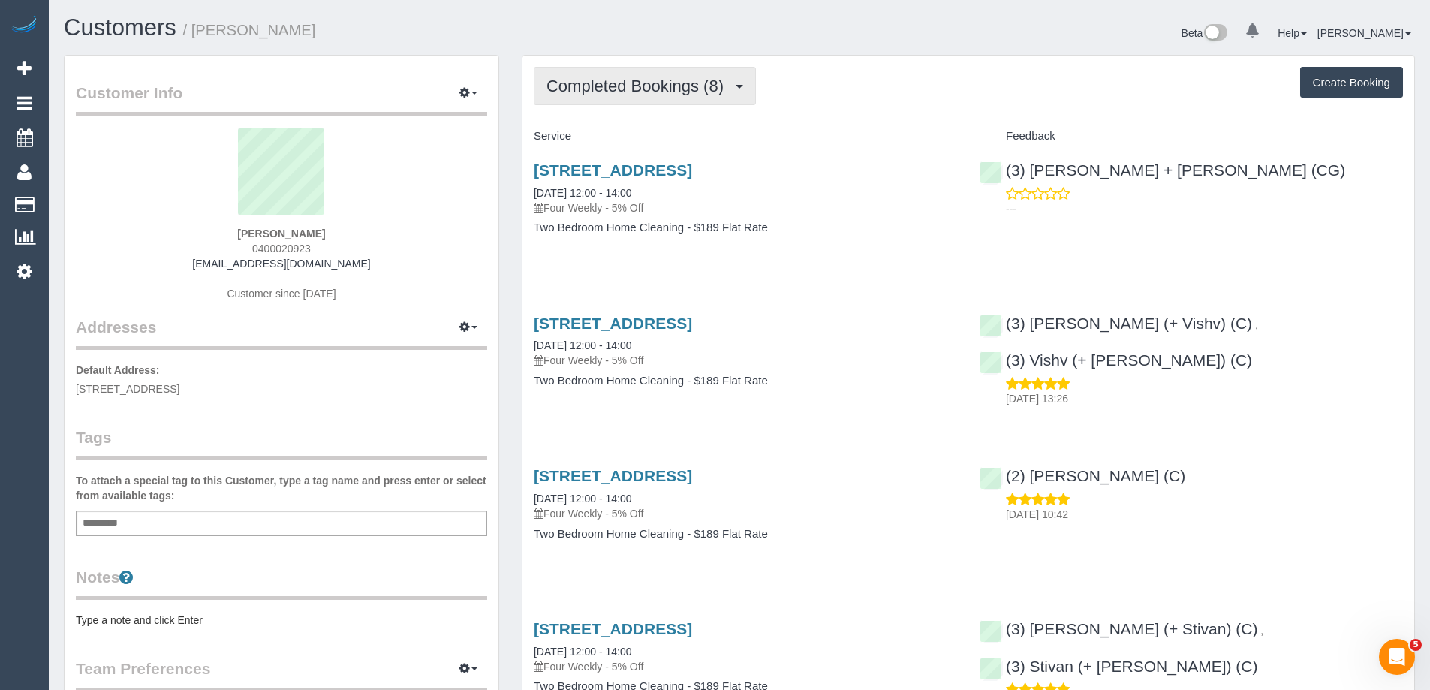
click at [634, 99] on button "Completed Bookings (8)" at bounding box center [645, 86] width 222 height 38
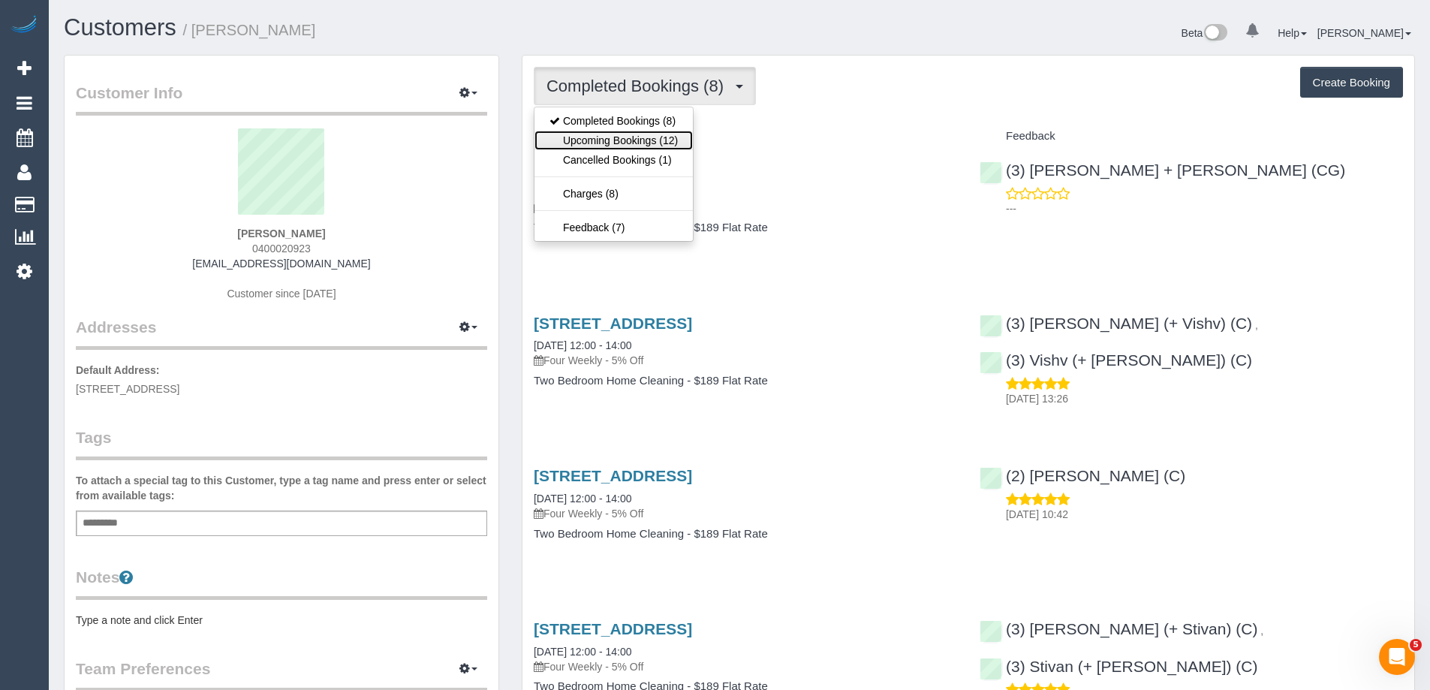
click at [644, 137] on link "Upcoming Bookings (12)" at bounding box center [614, 141] width 158 height 20
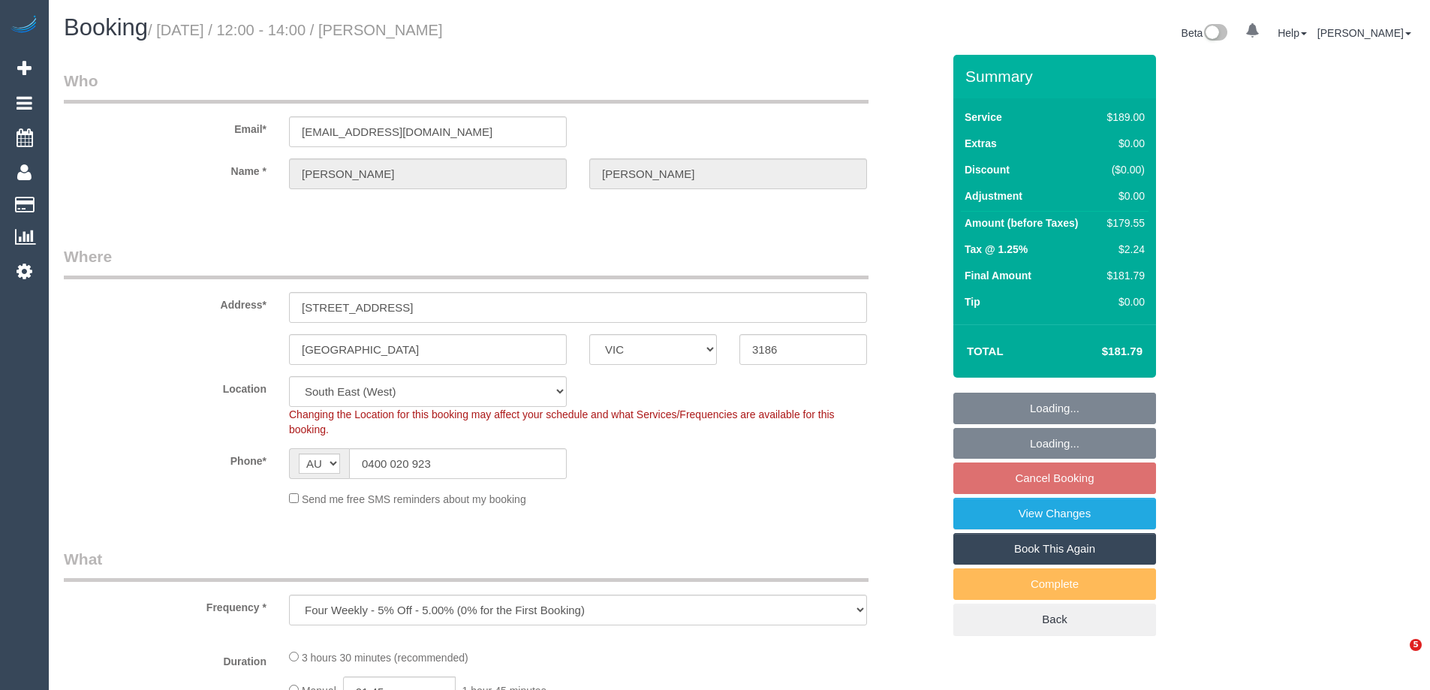
select select "VIC"
select select "object:777"
select select "string:stripe-pm_1RQHZz2GScqysDRVkpudrWBv"
select select "number:29"
select select "number:14"
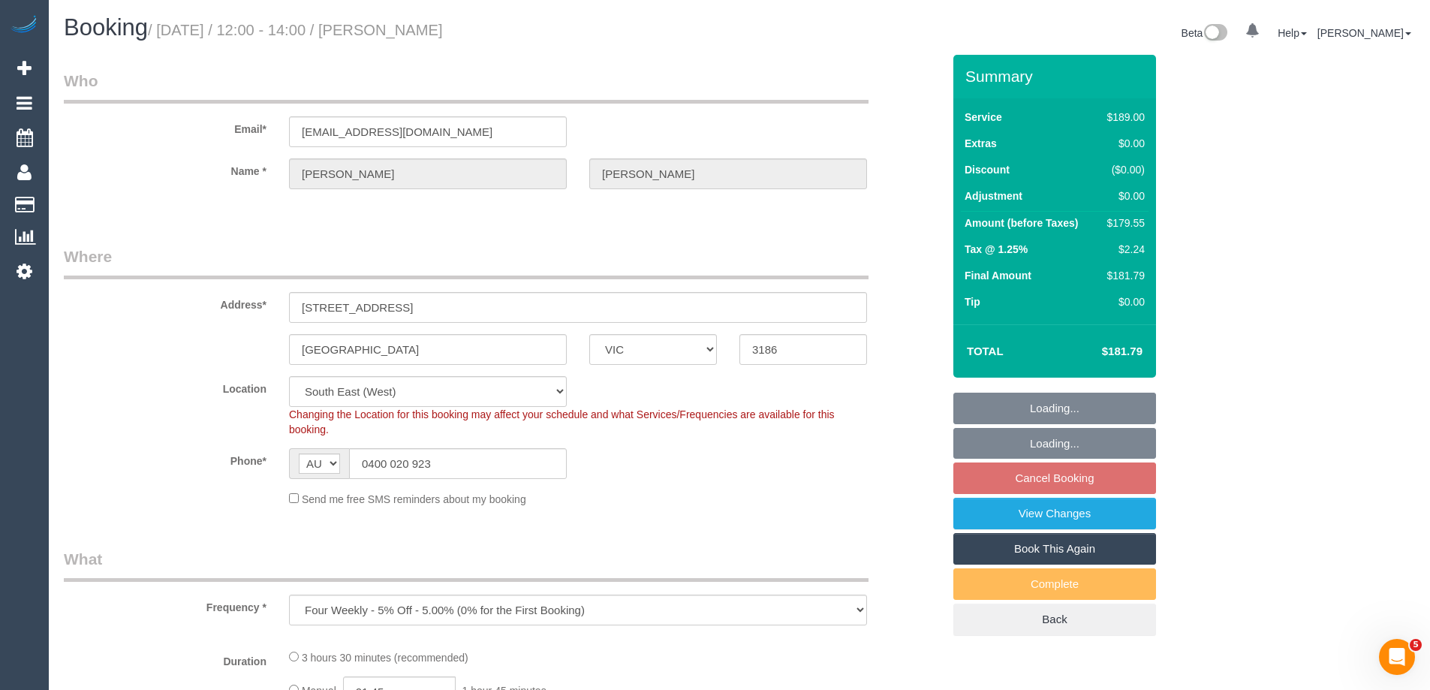
select select "number:19"
select select "number:22"
select select "number:33"
select select "number:26"
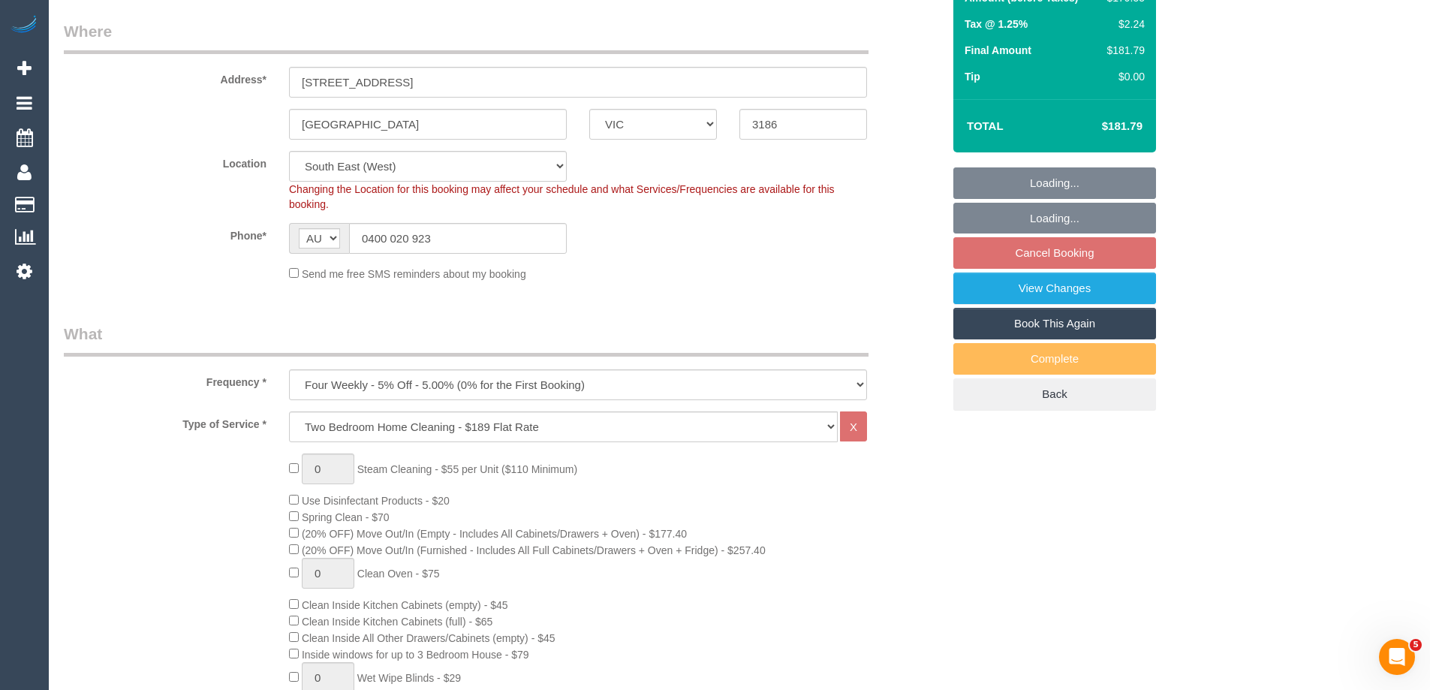
select select "spot4"
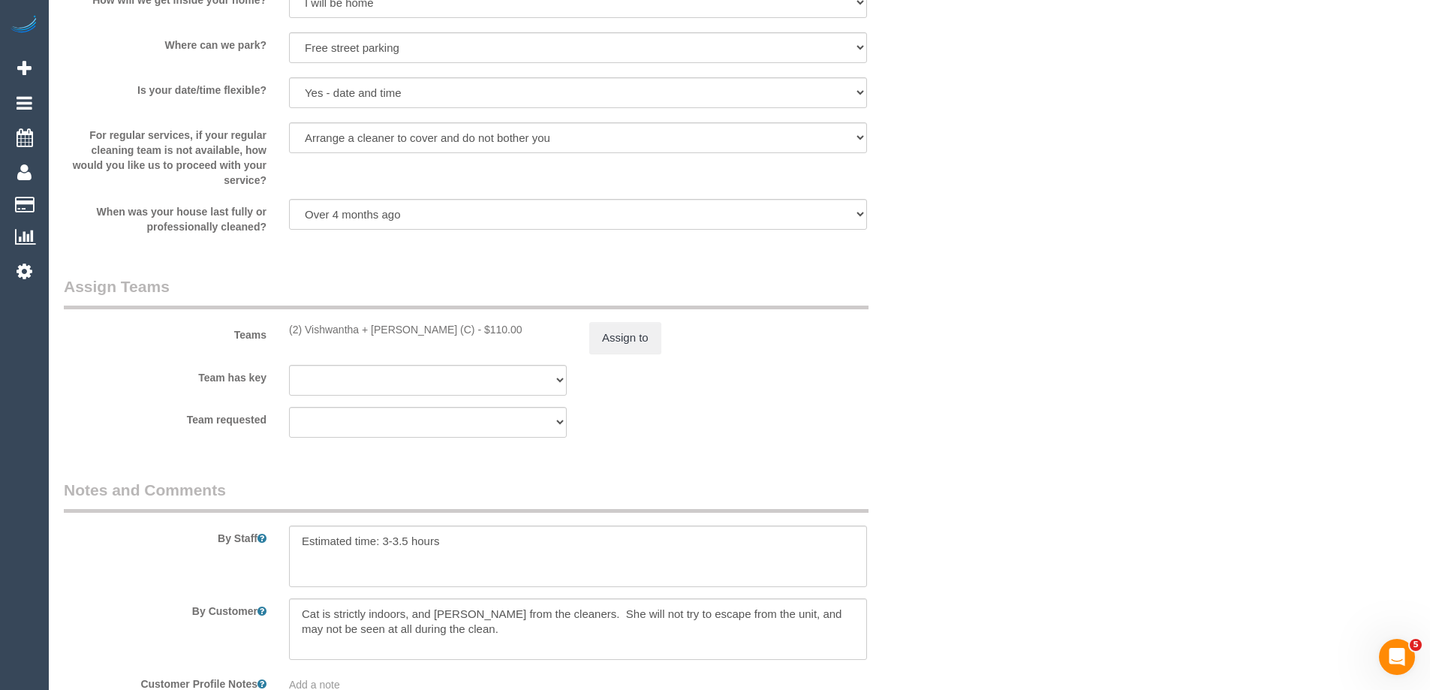
scroll to position [2220, 0]
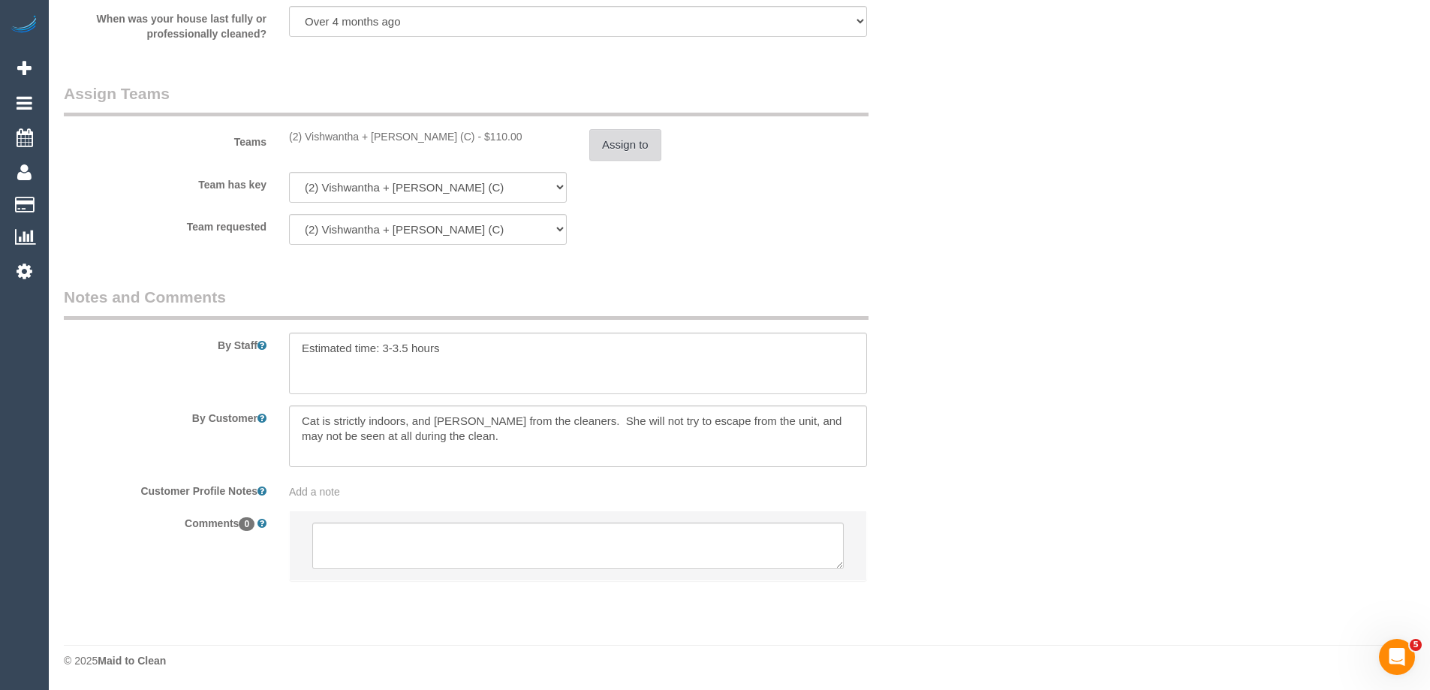
click at [607, 136] on button "Assign to" at bounding box center [625, 145] width 72 height 32
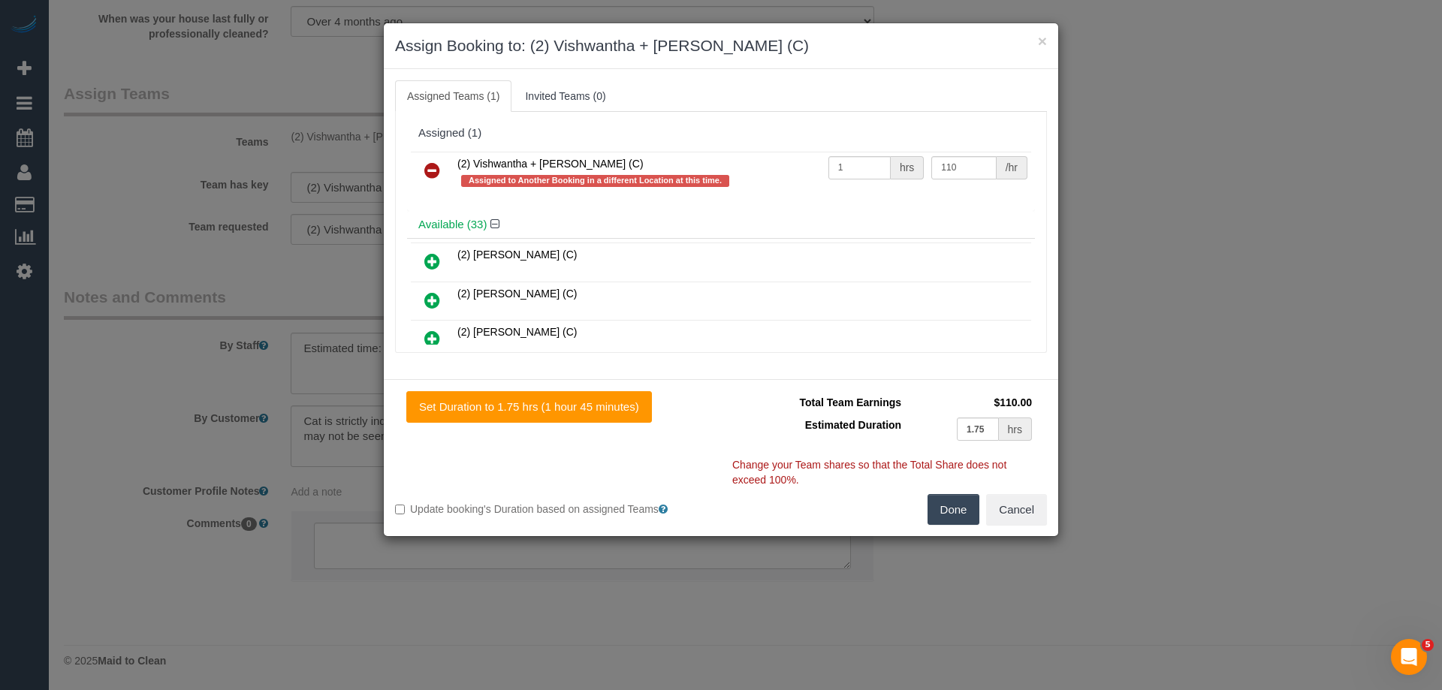
click at [430, 164] on icon at bounding box center [432, 170] width 16 height 18
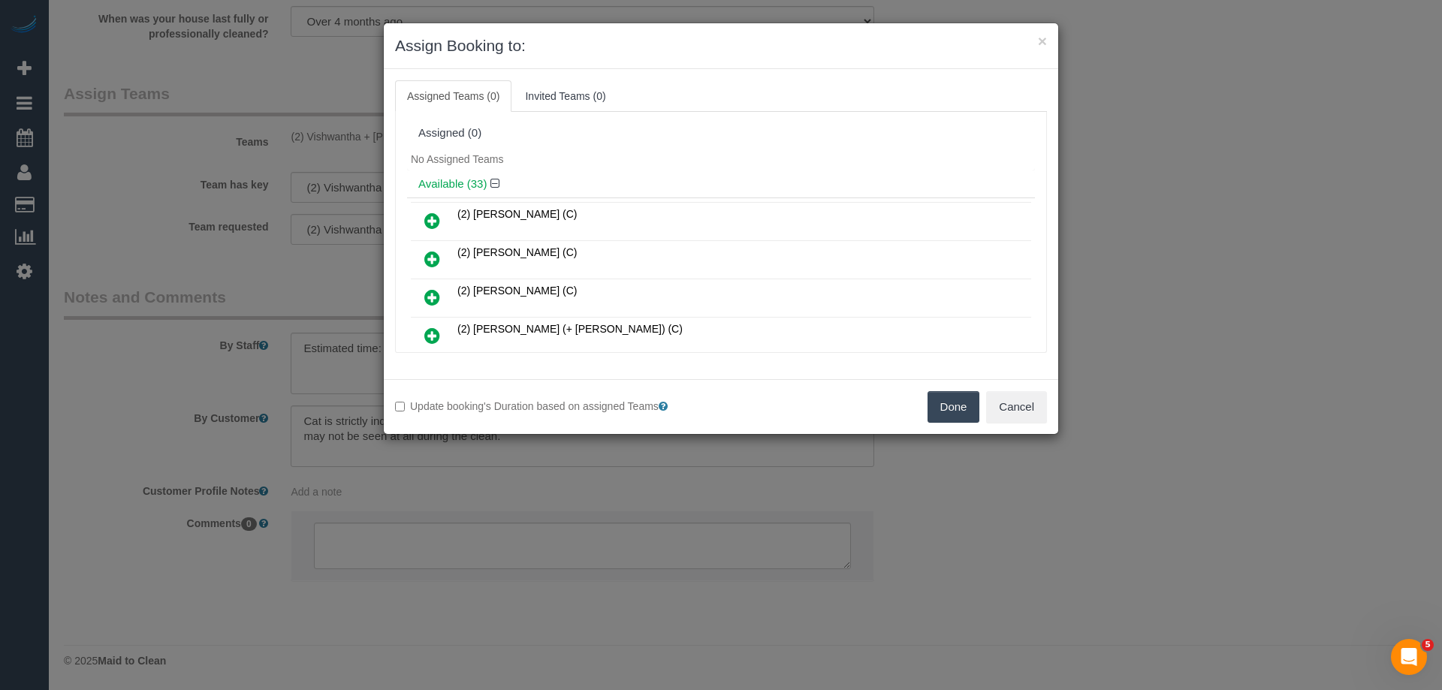
click at [931, 398] on button "Done" at bounding box center [953, 407] width 53 height 32
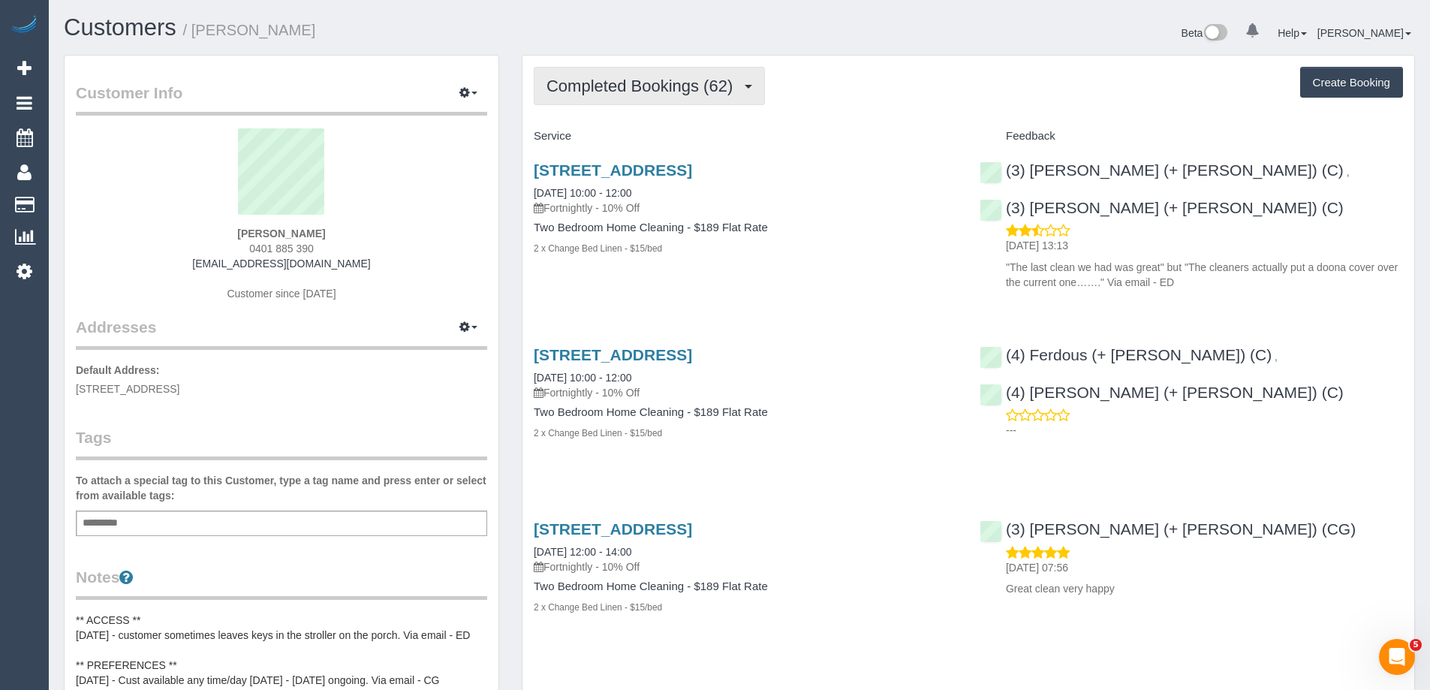
click at [652, 90] on span "Completed Bookings (62)" at bounding box center [644, 86] width 194 height 19
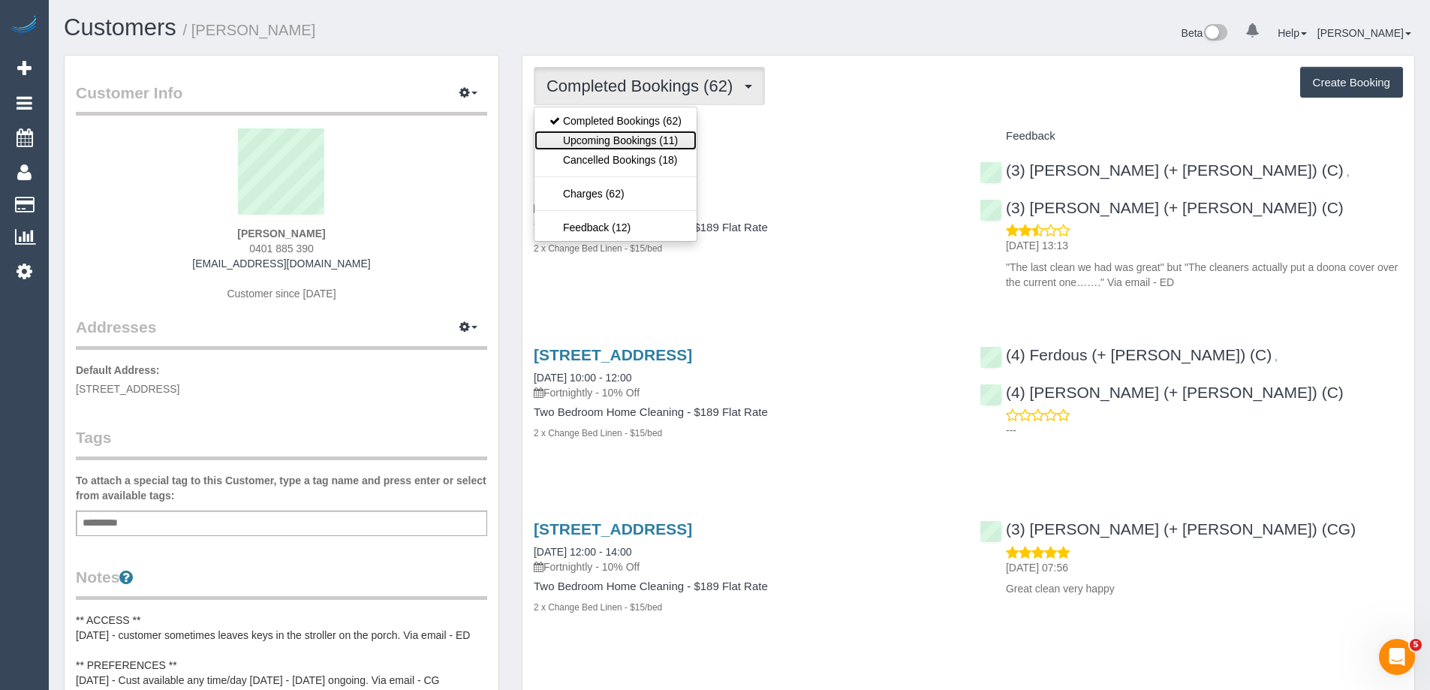
click at [654, 146] on link "Upcoming Bookings (11)" at bounding box center [616, 141] width 162 height 20
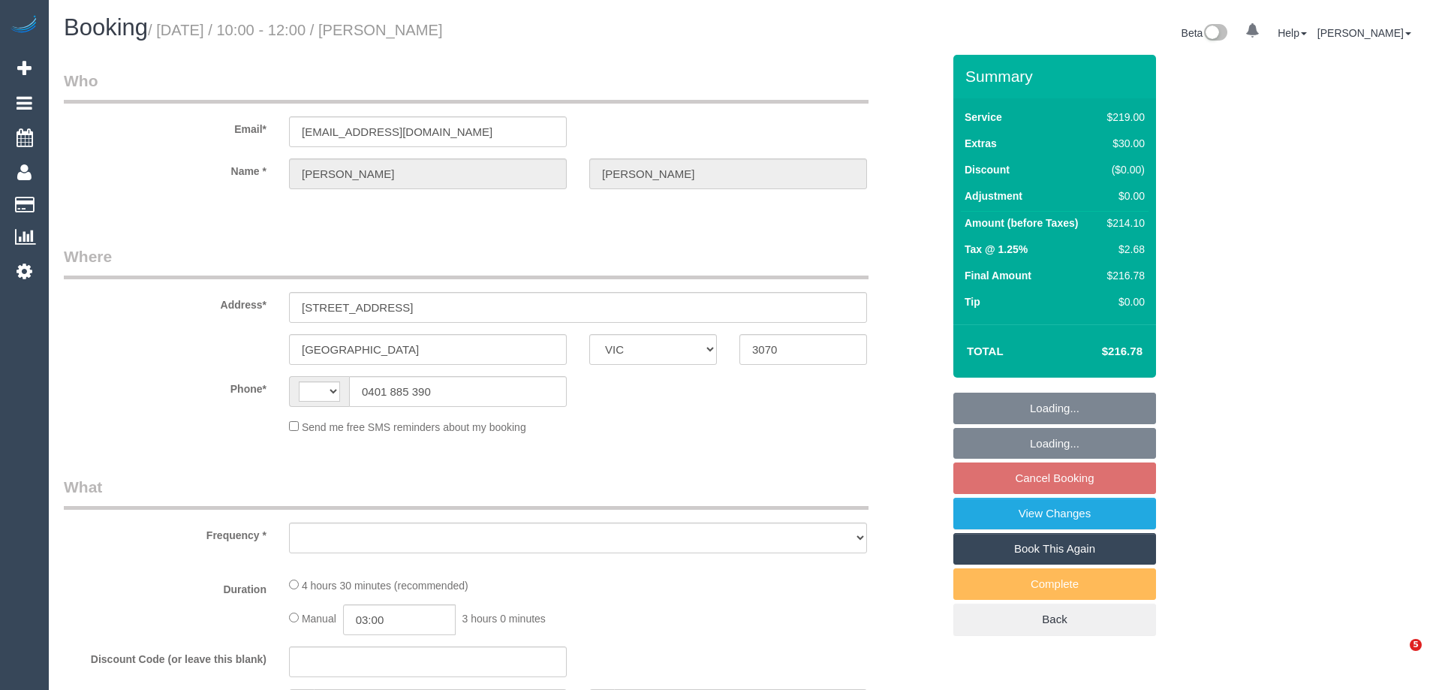
select select "VIC"
select select "string:AU"
select select "string:stripe-pm_1LAUdz2GScqysDRVq1Zkc9jP"
select select "number:27"
select select "number:15"
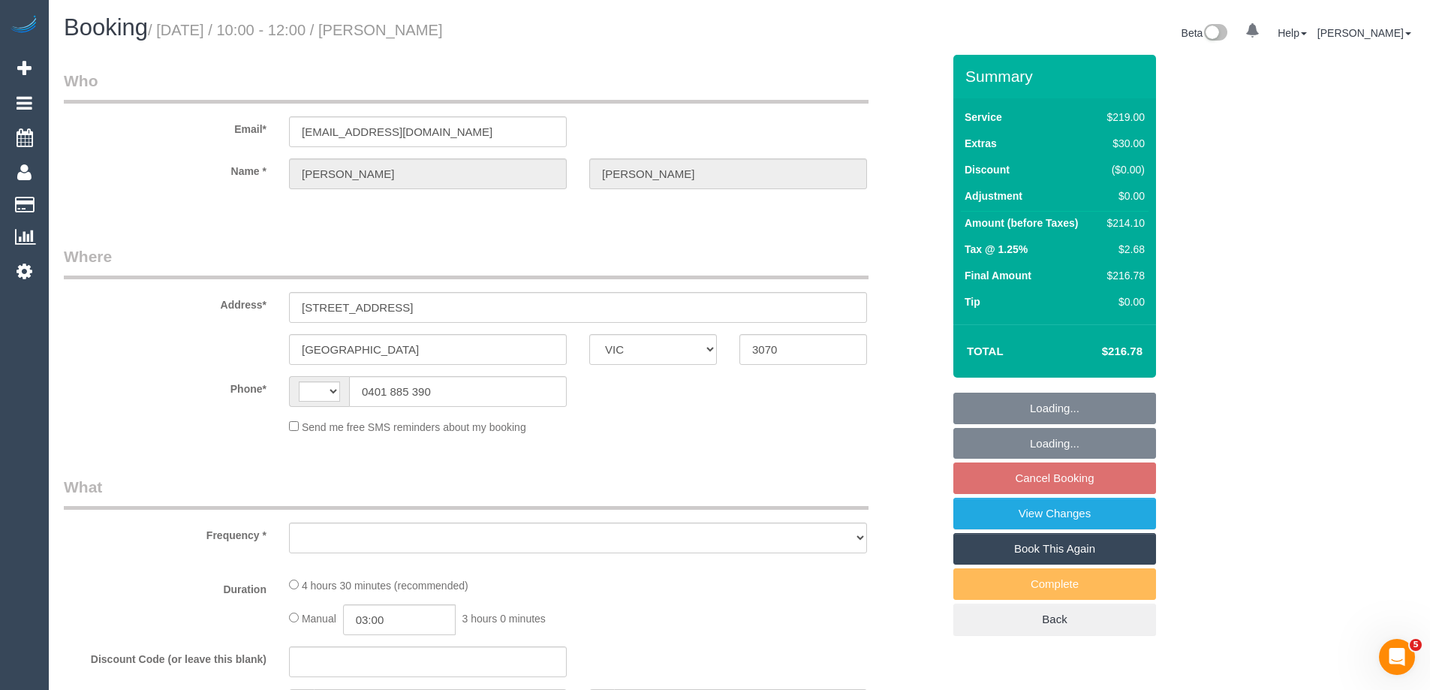
select select "number:19"
select select "number:22"
select select "number:34"
select select "number:13"
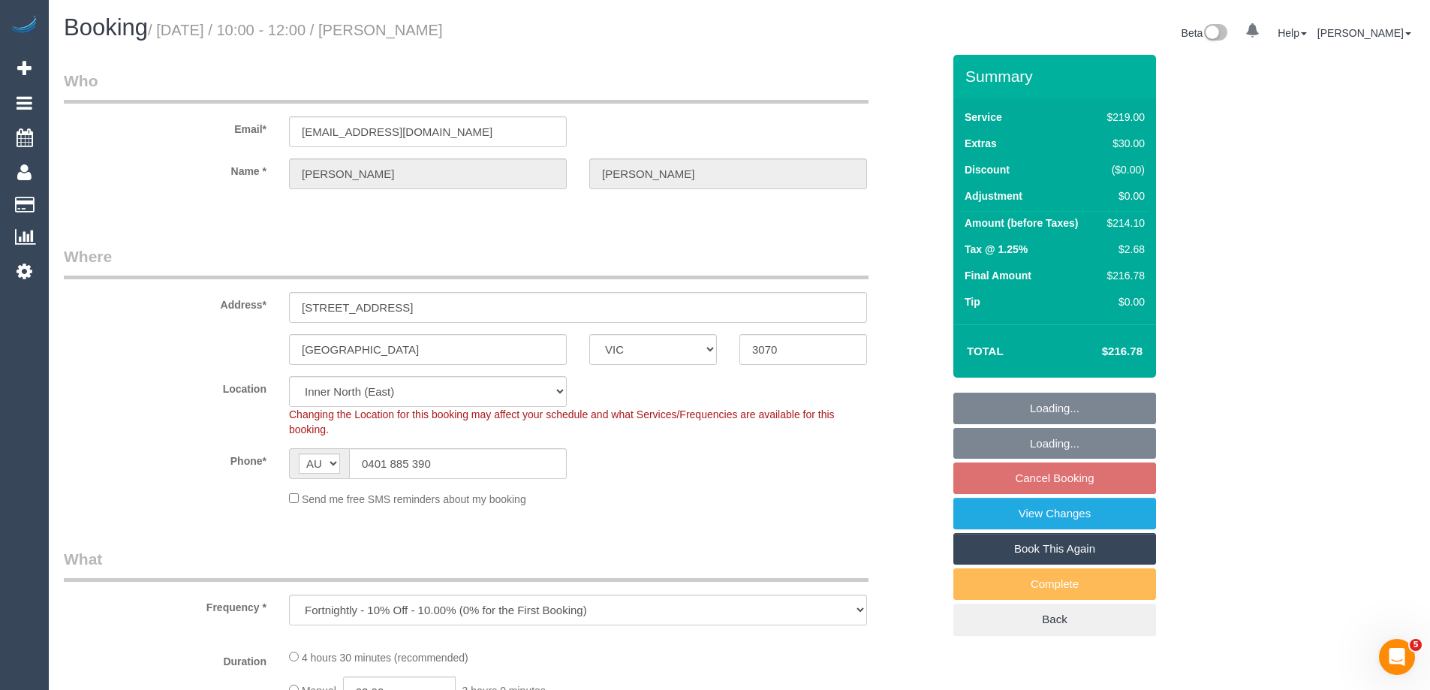
select select "object:800"
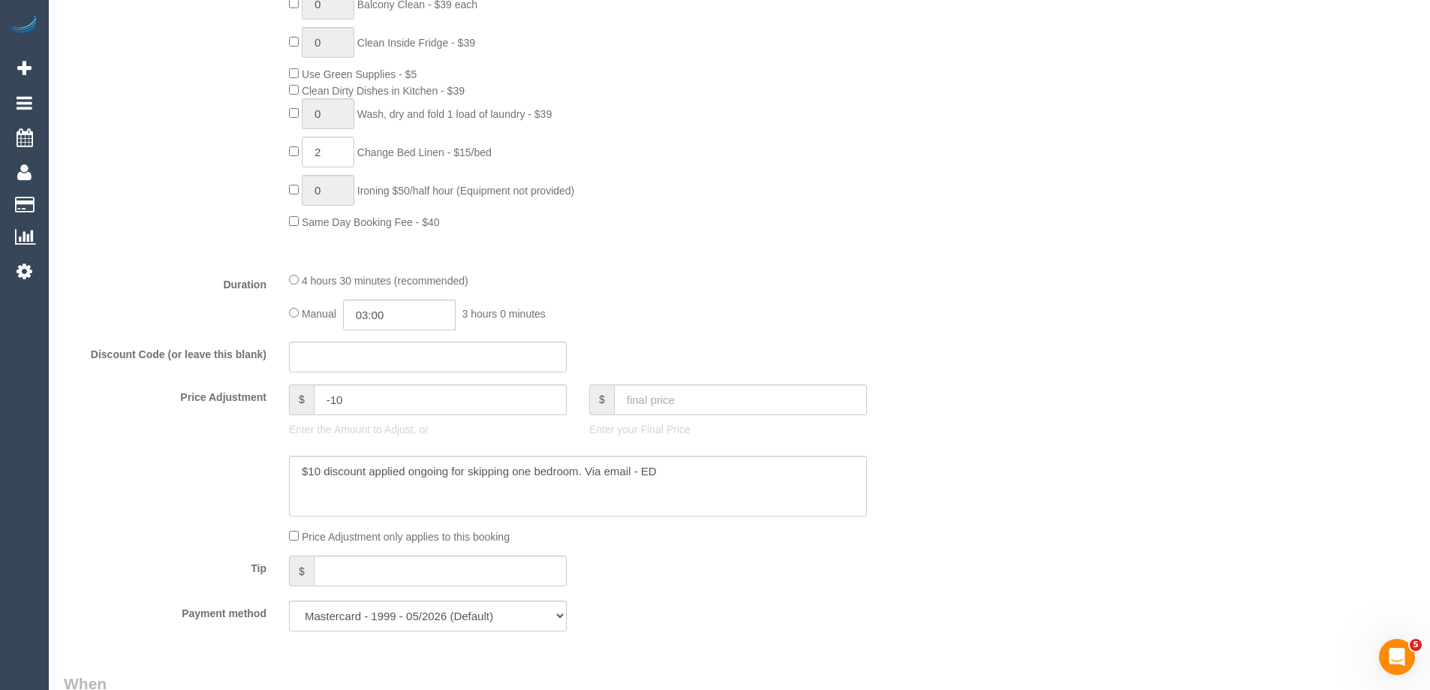
scroll to position [976, 0]
